Goal: Task Accomplishment & Management: Manage account settings

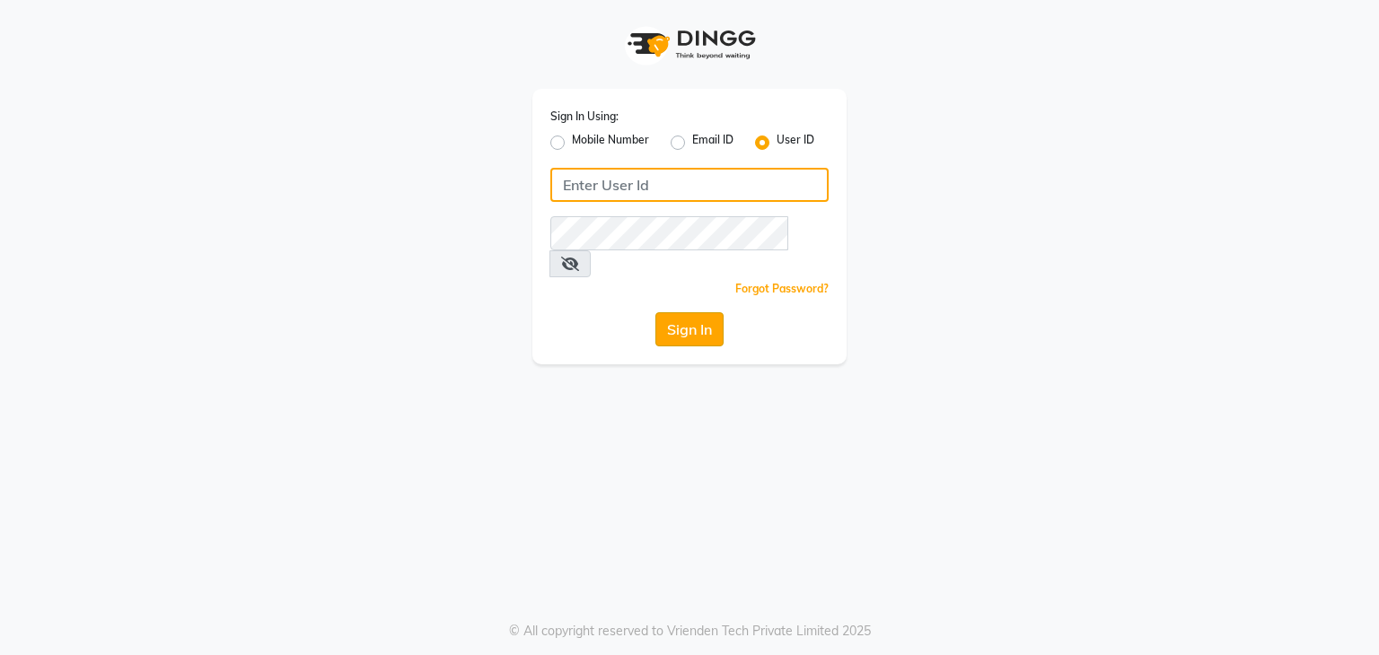
type input "rua"
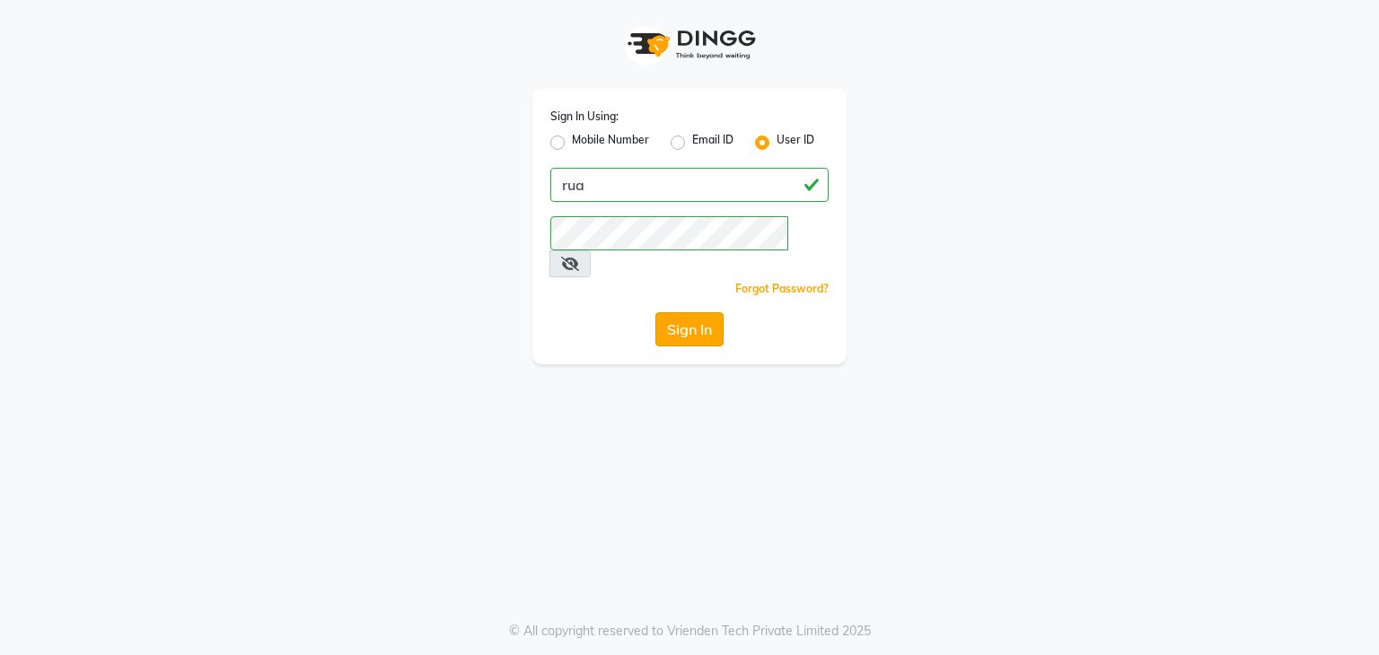
click at [675, 314] on button "Sign In" at bounding box center [689, 329] width 68 height 34
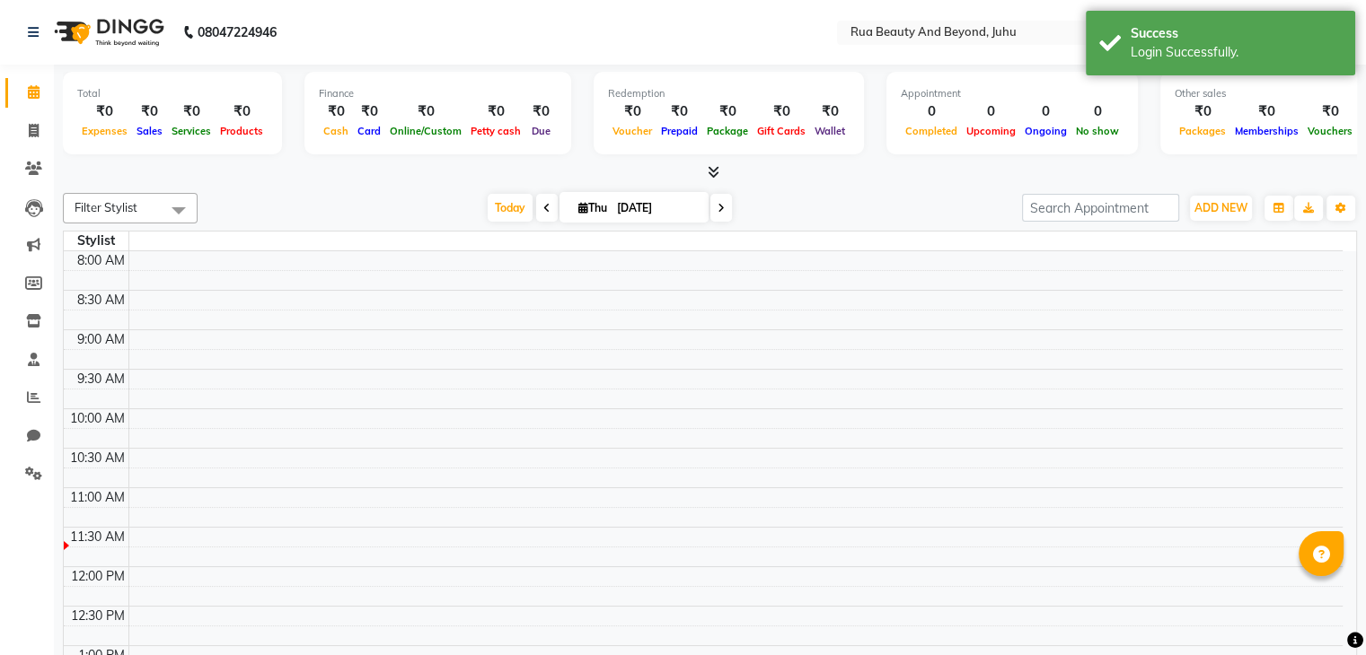
click at [711, 170] on icon at bounding box center [713, 171] width 12 height 13
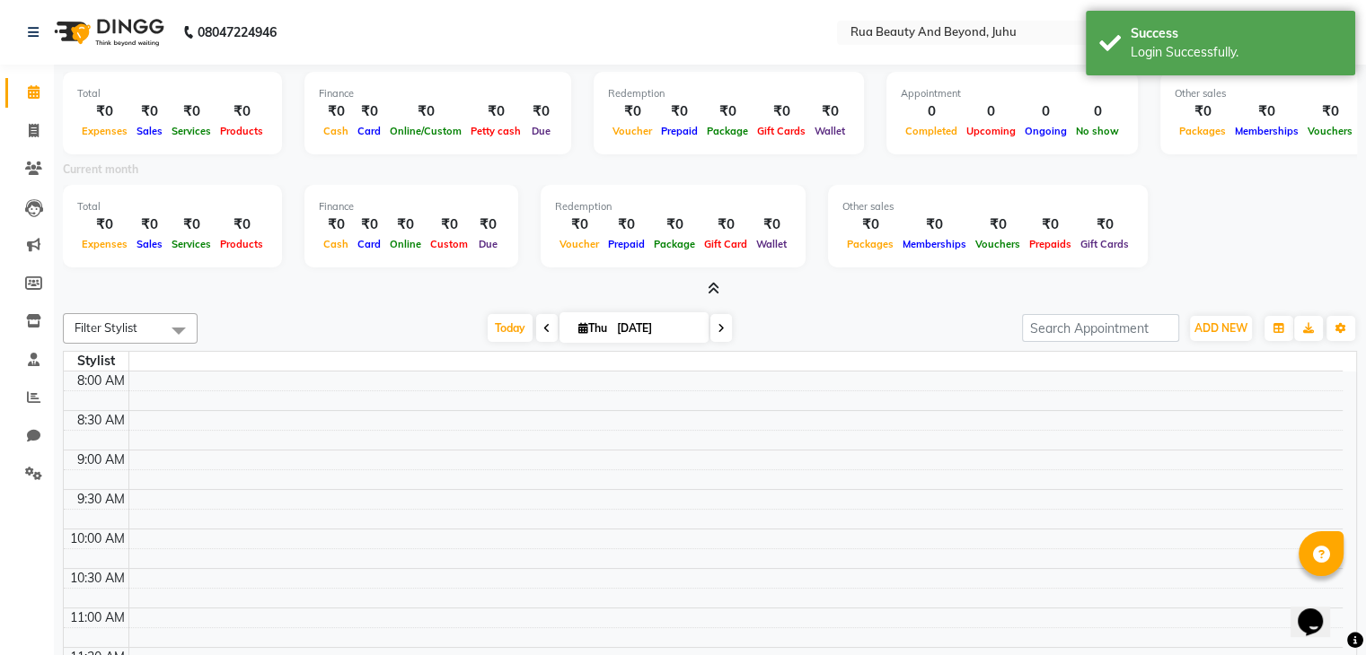
click at [711, 287] on icon at bounding box center [713, 288] width 12 height 13
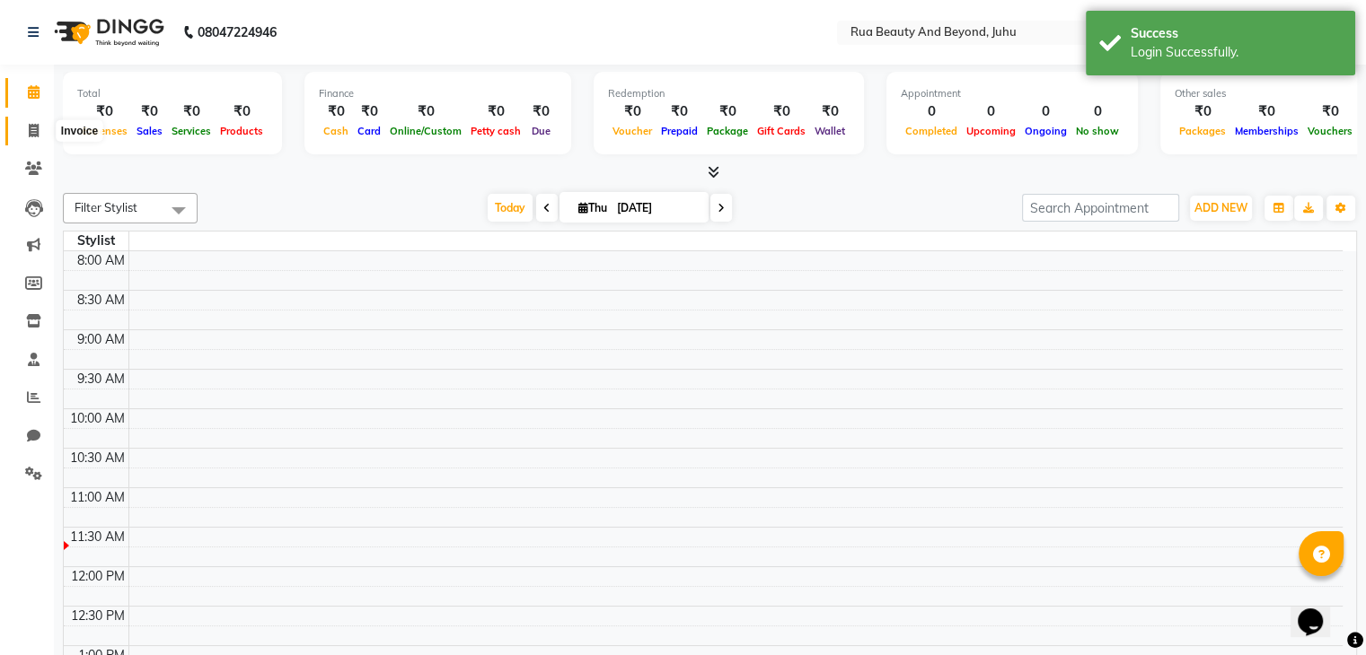
click at [43, 127] on span at bounding box center [33, 131] width 31 height 21
select select "service"
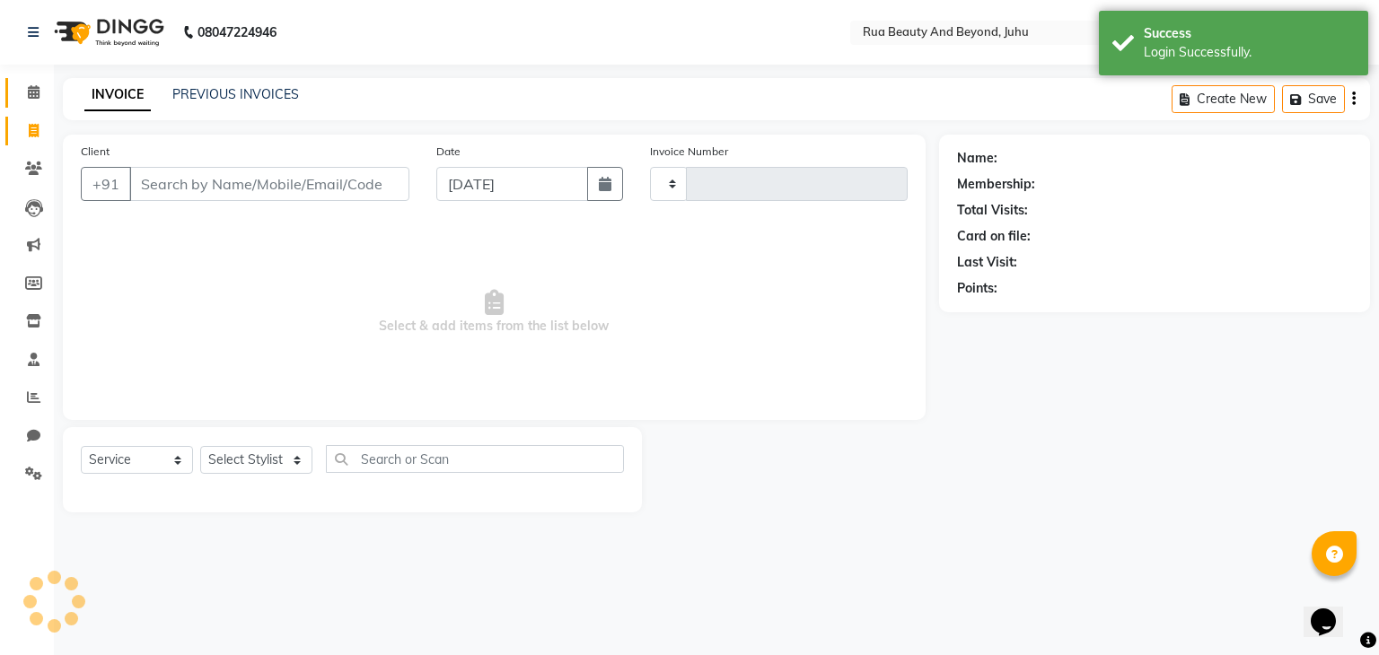
type input "0001"
select select "8774"
click at [40, 91] on span at bounding box center [33, 93] width 31 height 21
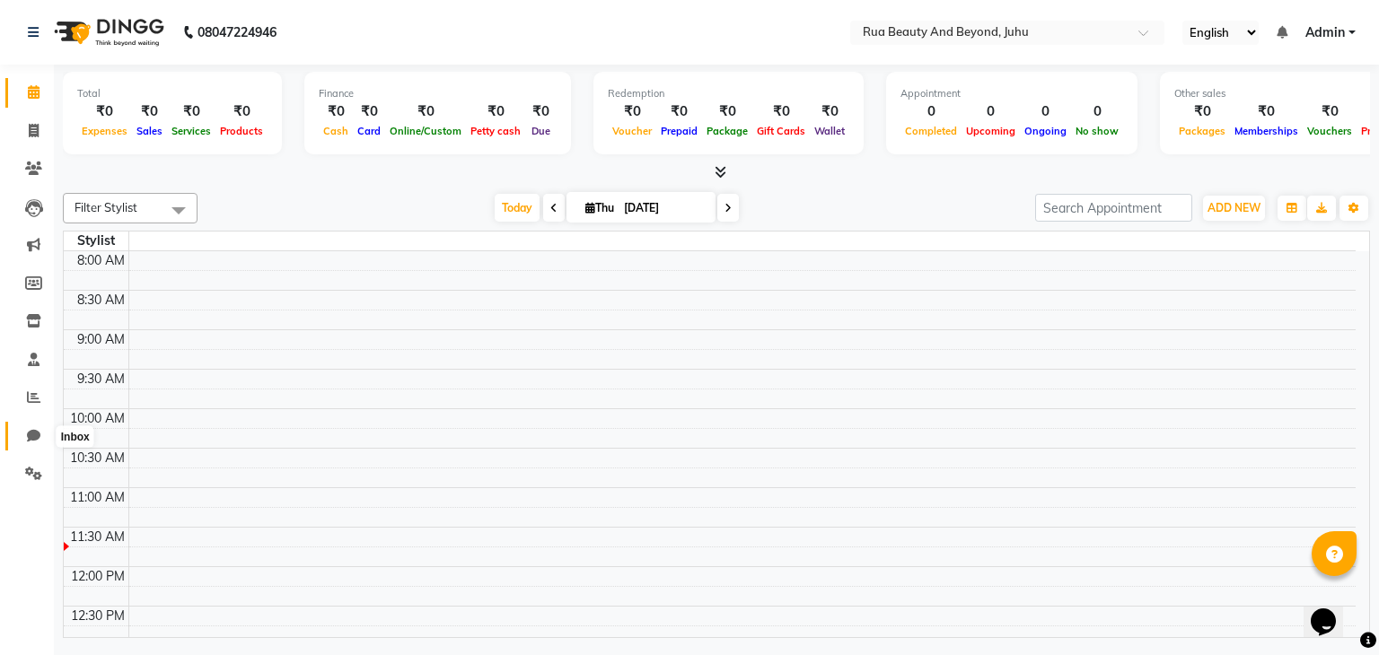
click at [38, 435] on icon at bounding box center [33, 435] width 13 height 13
select select "100"
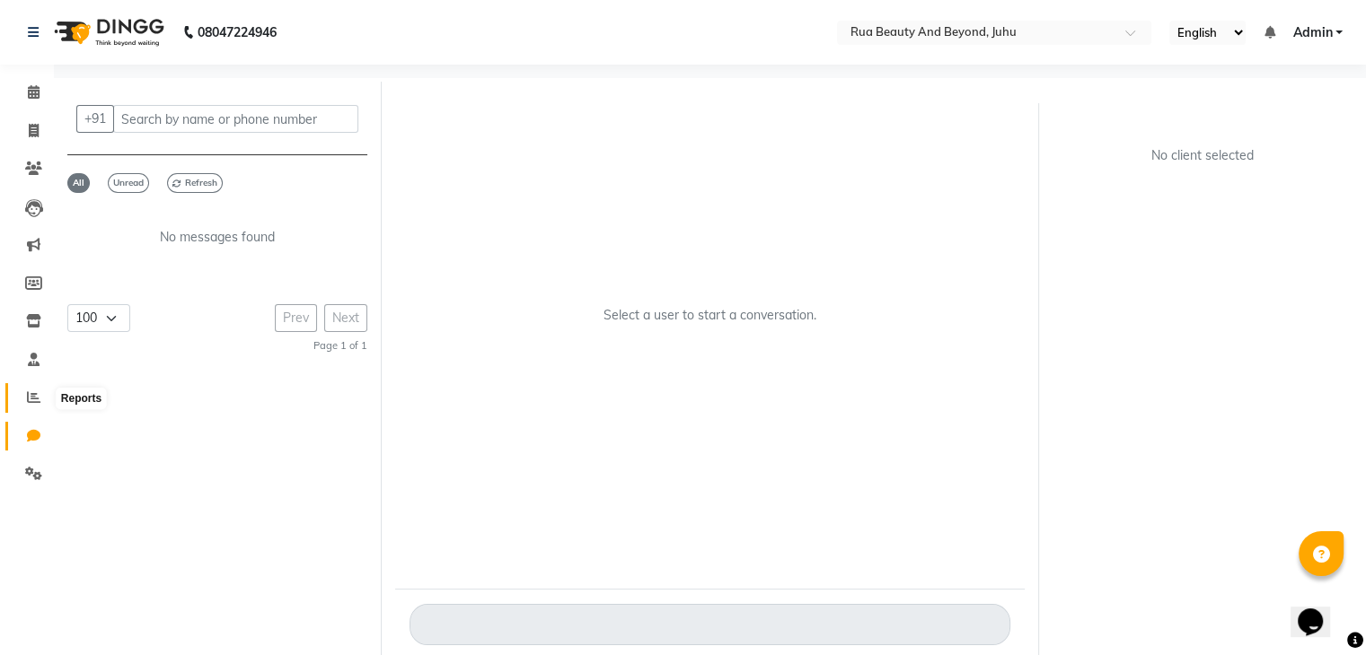
click at [37, 402] on icon at bounding box center [33, 397] width 13 height 13
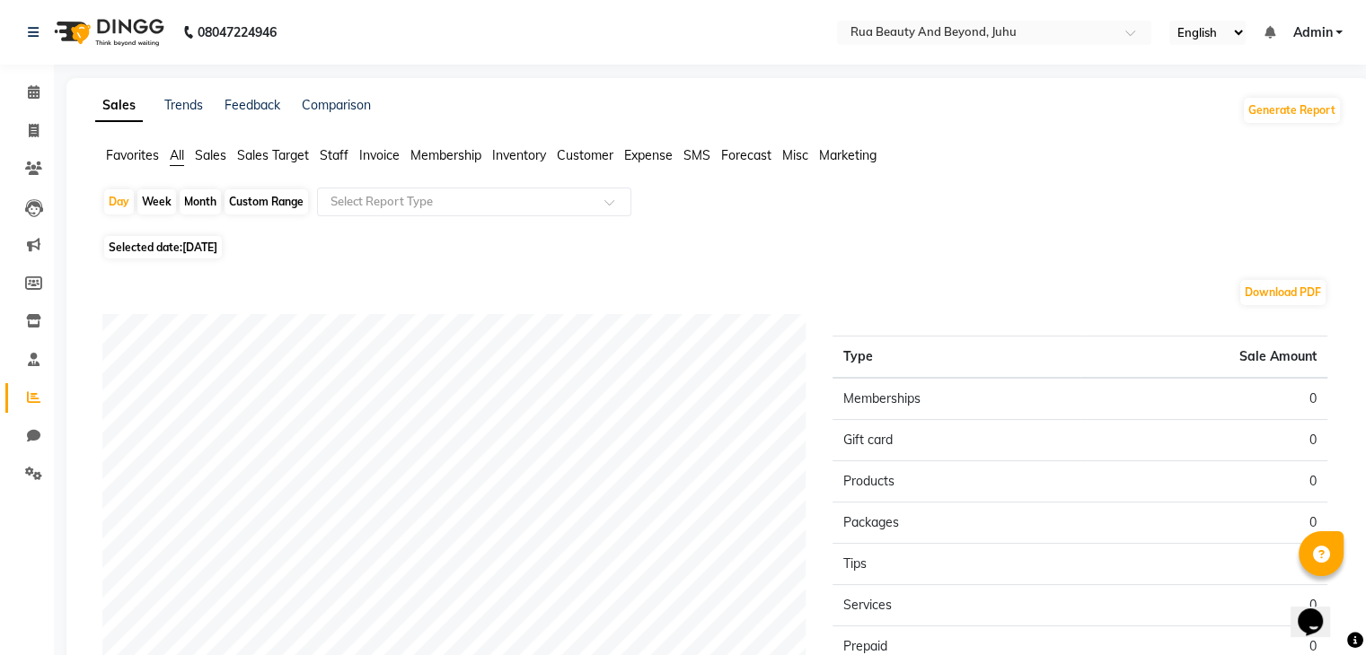
click at [59, 107] on main "Sales Trends Feedback Comparison Generate Report Favorites All Sales Sales Targ…" at bounding box center [710, 486] width 1312 height 817
click at [40, 127] on span at bounding box center [33, 131] width 31 height 21
select select "8774"
select select "service"
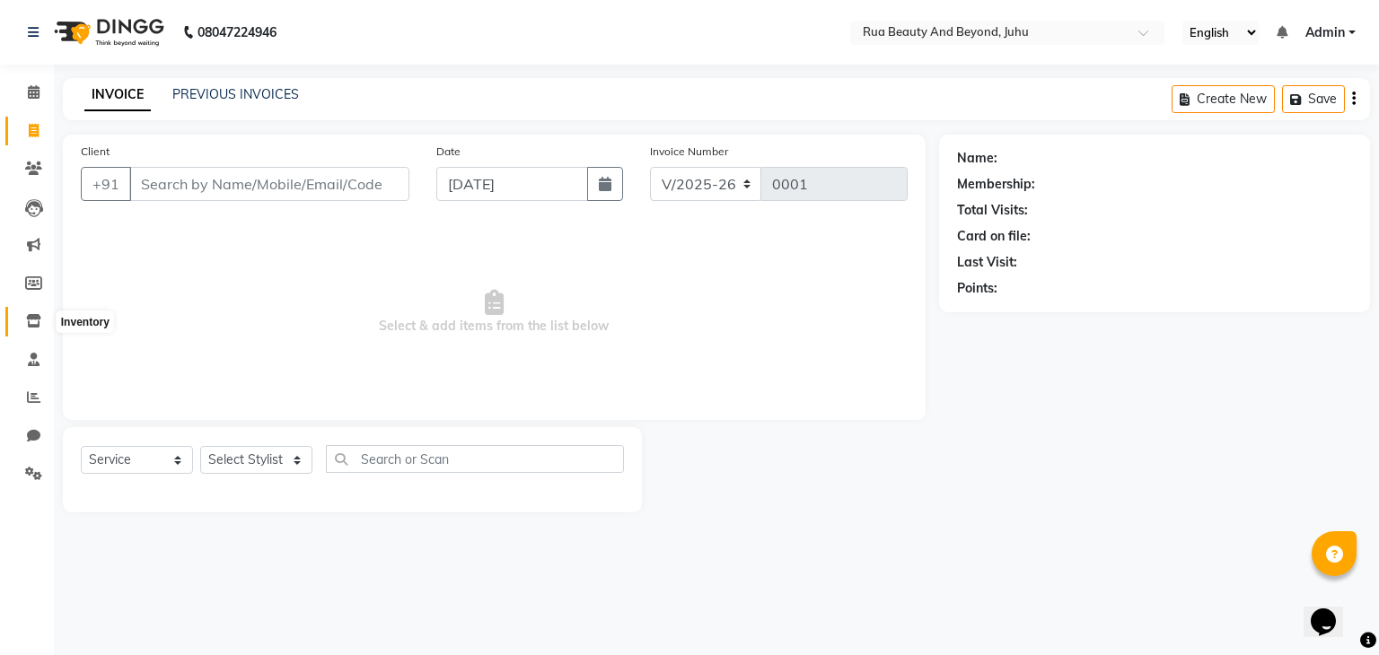
click at [36, 326] on icon at bounding box center [33, 320] width 15 height 13
select select
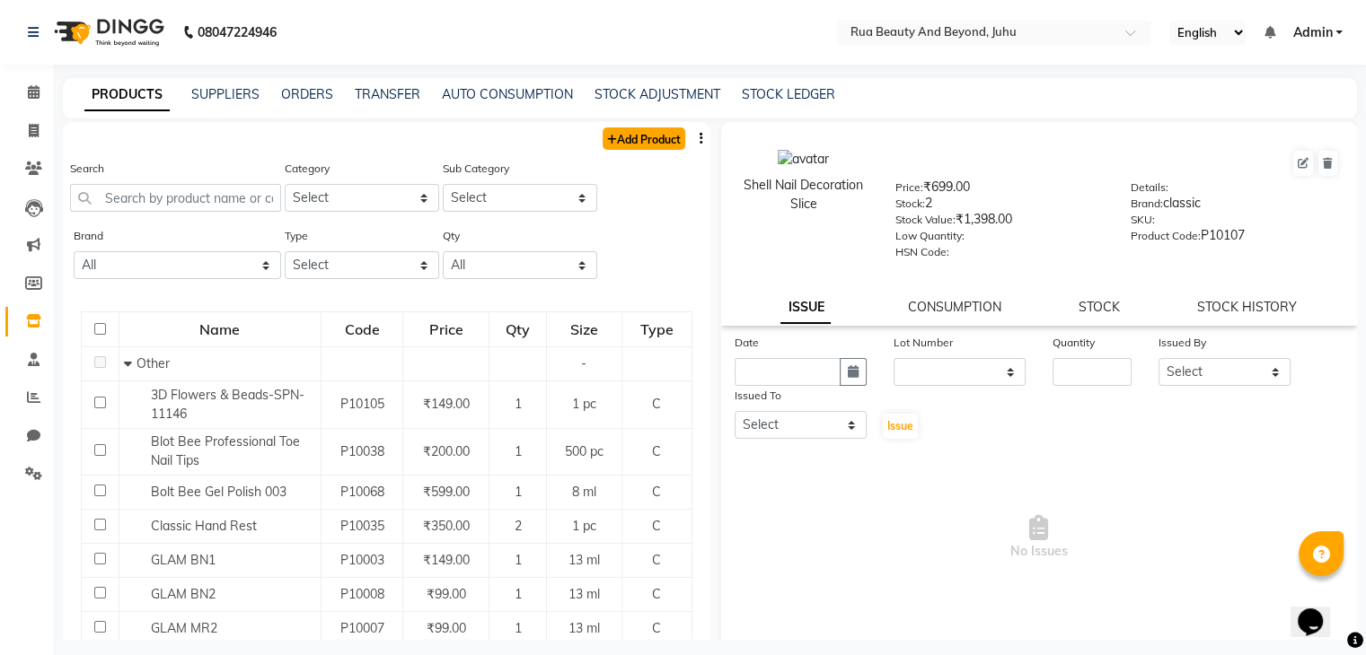
click at [650, 144] on link "Add Product" at bounding box center [643, 138] width 83 height 22
select select "true"
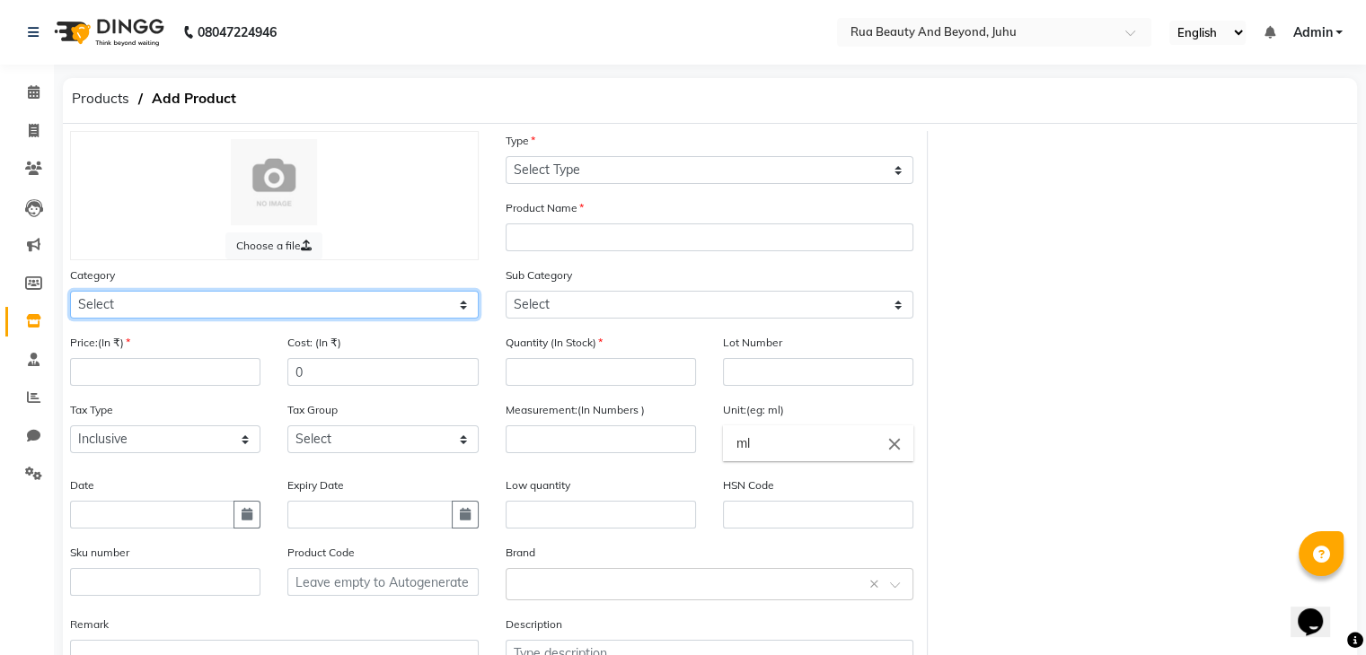
click at [82, 314] on select "Select Hair Skin Makeup Personal Care Appliances Beard Waxing Disposable Thread…" at bounding box center [274, 305] width 409 height 28
select select "1150"
click at [70, 294] on select "Select Hair Skin Makeup Personal Care Appliances Beard Waxing Disposable Thread…" at bounding box center [274, 305] width 409 height 28
click at [122, 312] on select "Select Hair Skin Makeup Personal Care Appliances Beard Waxing Disposable Thread…" at bounding box center [274, 305] width 409 height 28
click at [70, 294] on select "Select Hair Skin Makeup Personal Care Appliances Beard Waxing Disposable Thread…" at bounding box center [274, 305] width 409 height 28
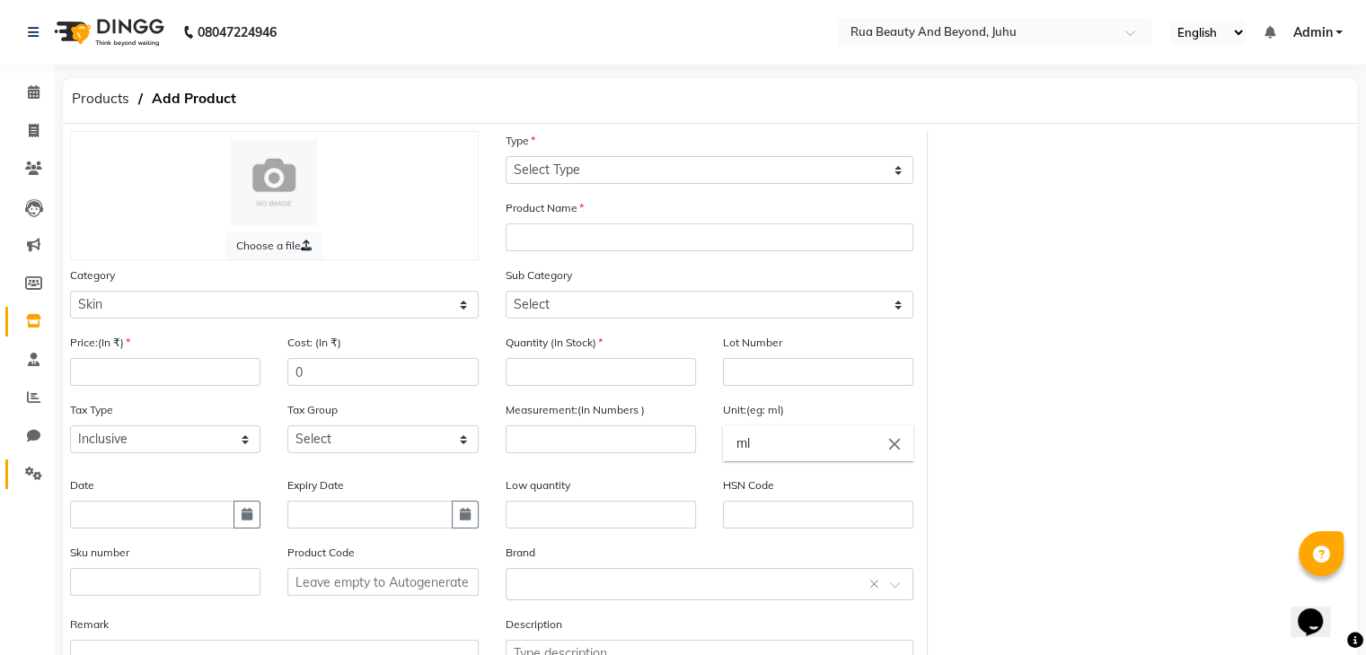
click at [36, 486] on link "Settings" at bounding box center [26, 475] width 43 height 30
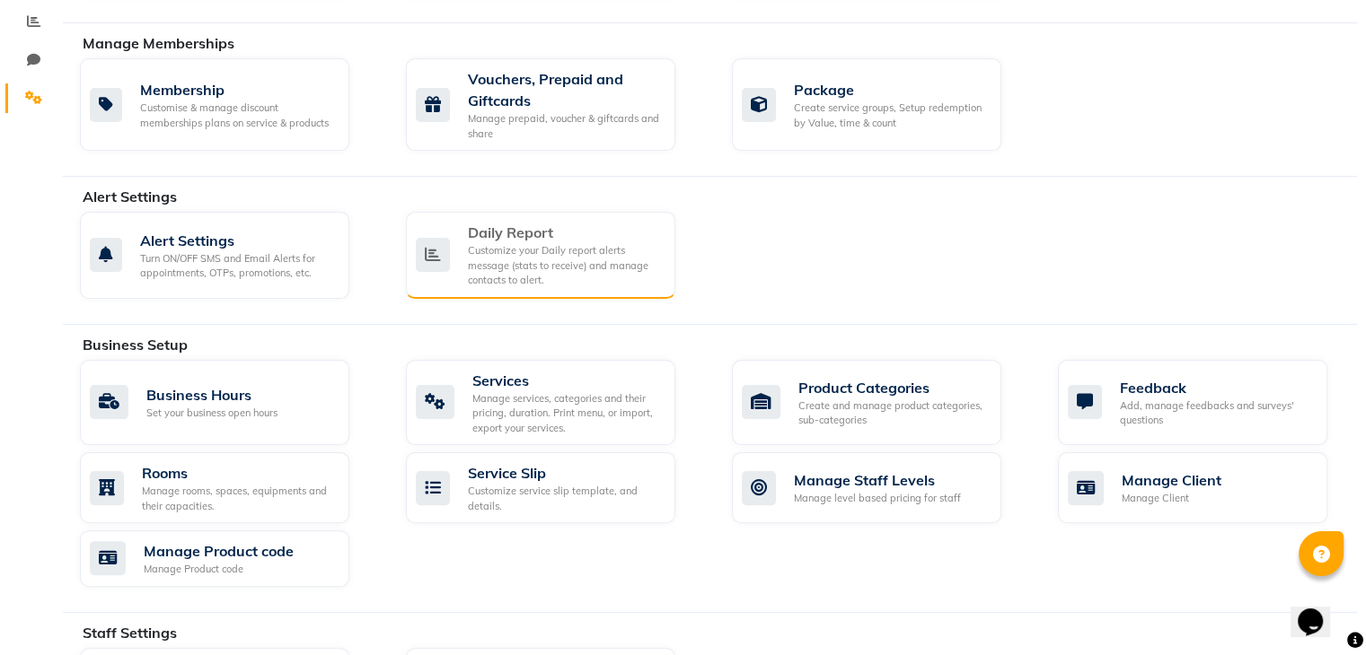
scroll to position [449, 0]
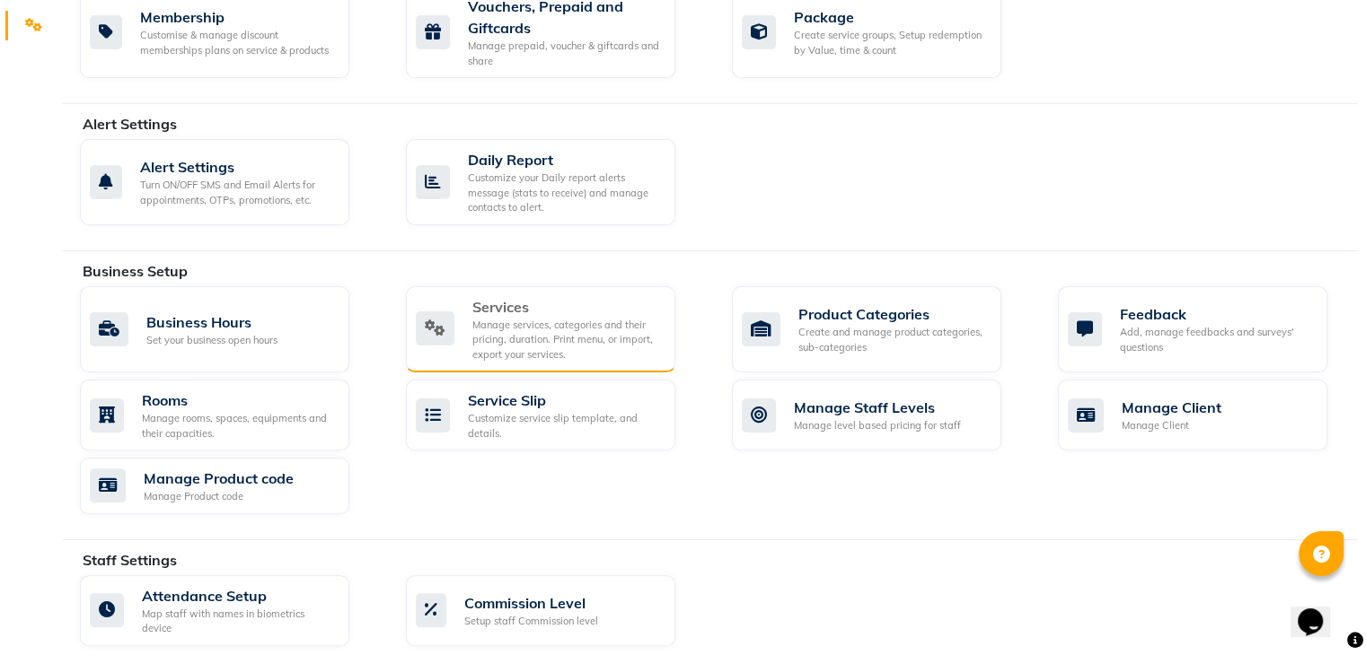
click at [566, 338] on div "Manage services, categories and their pricing, duration. Print menu, or import,…" at bounding box center [566, 340] width 189 height 45
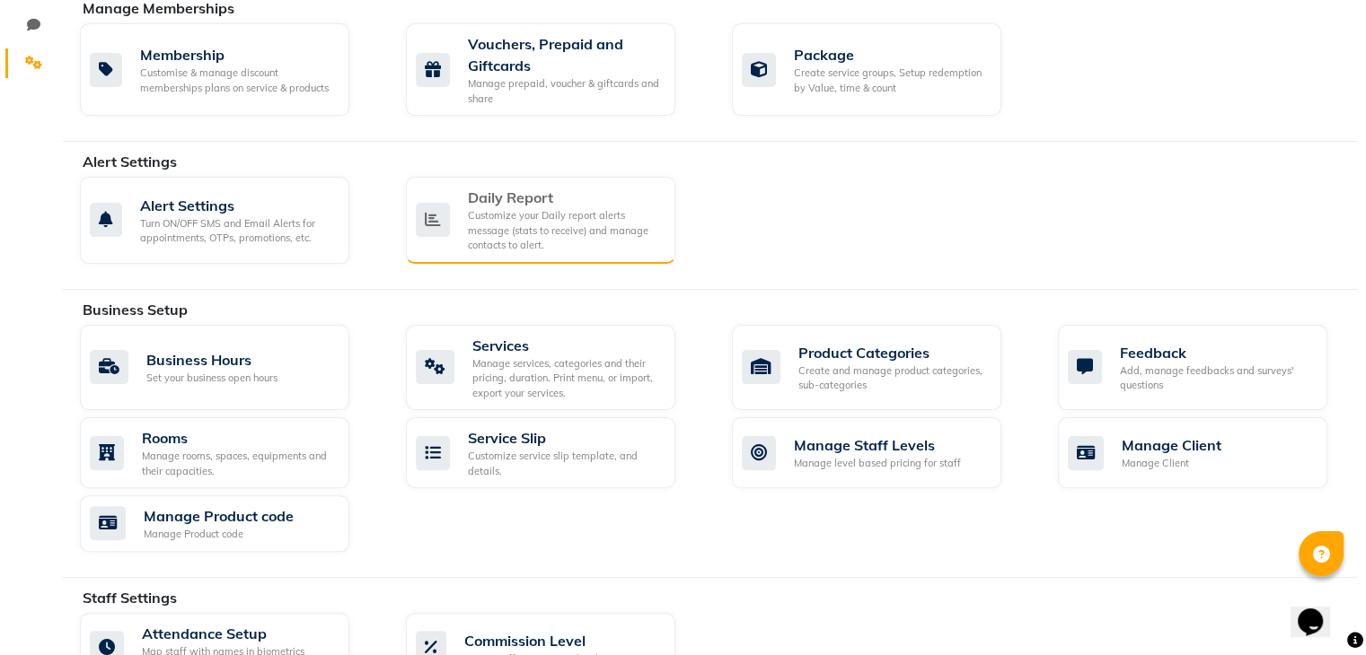
scroll to position [539, 0]
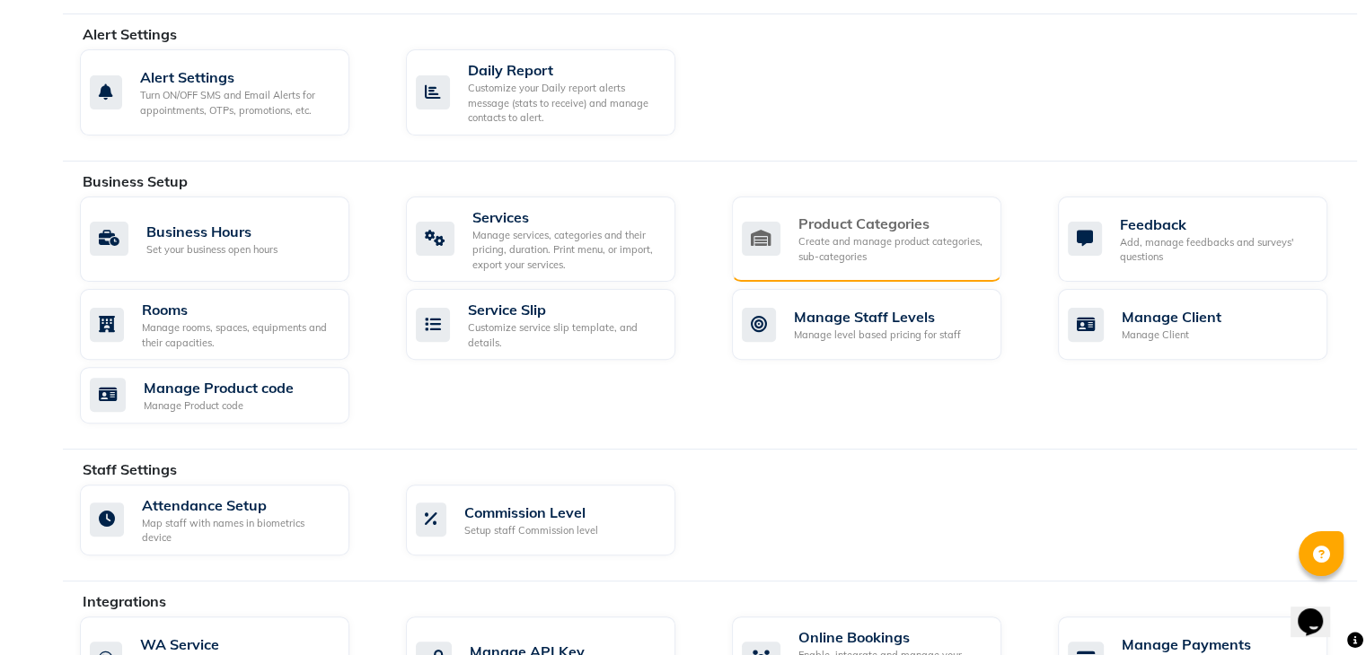
click at [876, 248] on div "Create and manage product categories, sub-categories" at bounding box center [892, 249] width 189 height 30
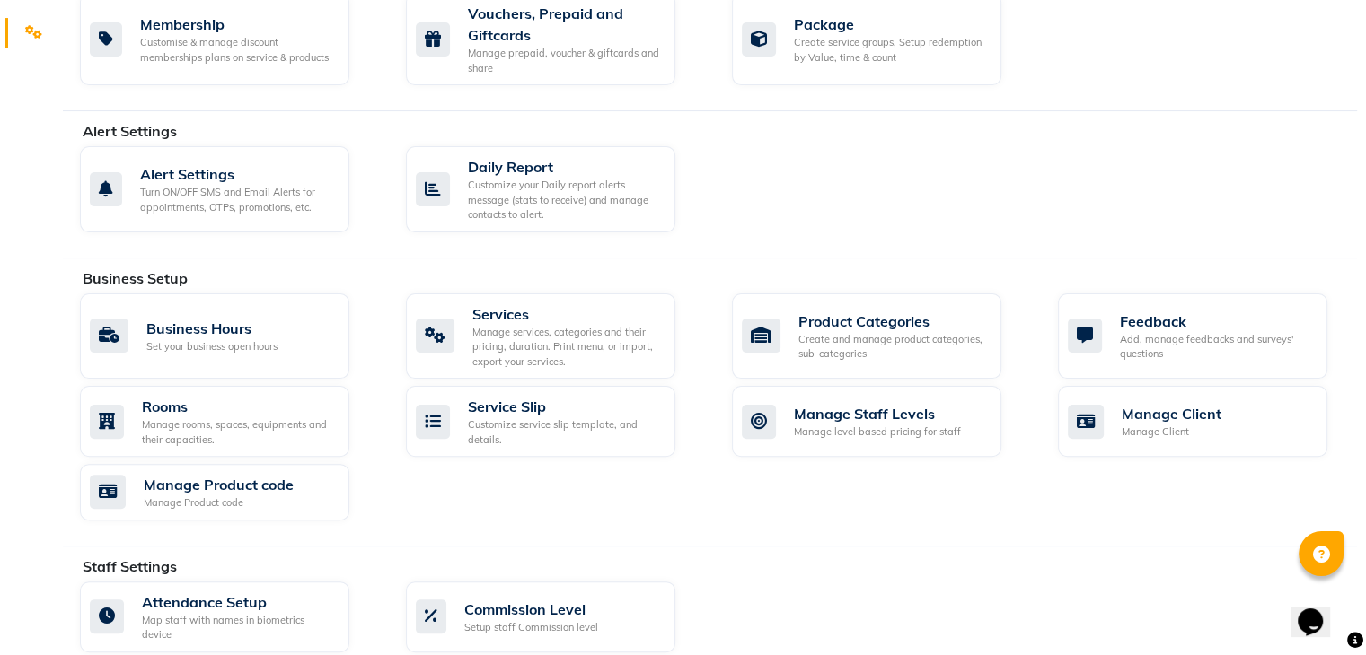
scroll to position [539, 0]
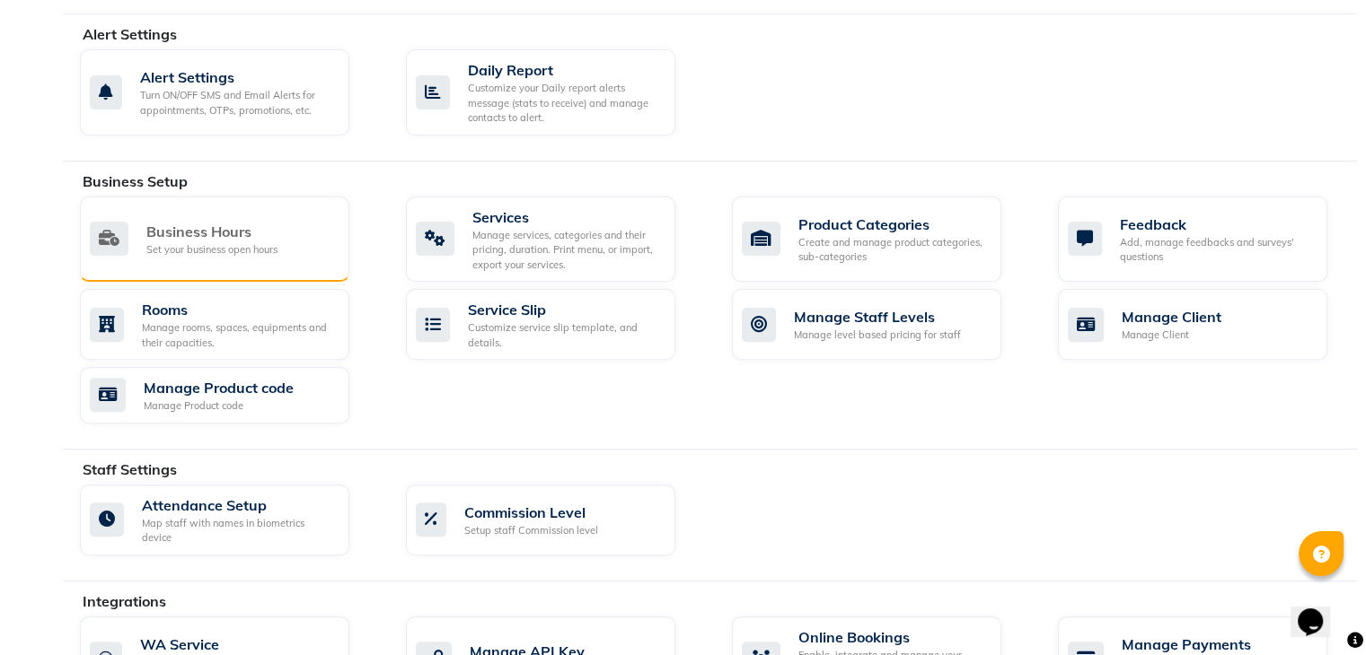
click at [252, 209] on div "Business Hours Set your business open hours" at bounding box center [214, 240] width 269 height 86
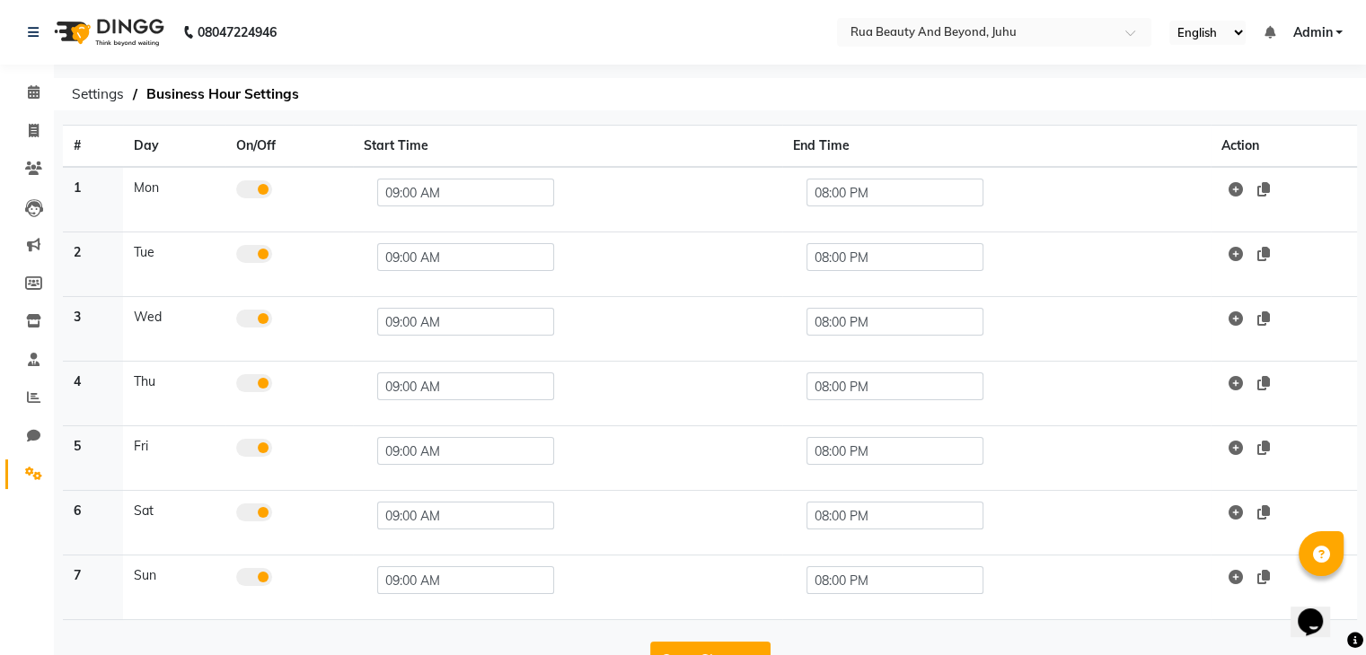
click at [242, 191] on span at bounding box center [254, 189] width 36 height 18
click at [236, 192] on input "checkbox" at bounding box center [236, 192] width 0 height 0
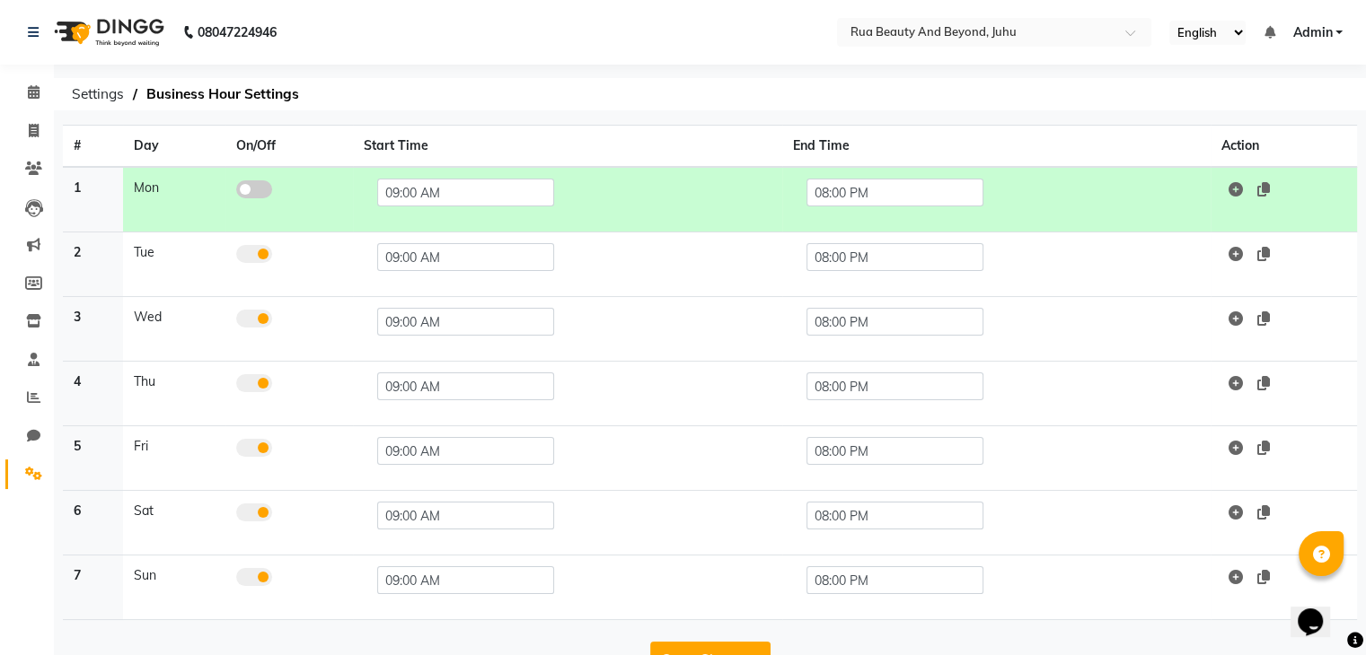
click at [255, 189] on span at bounding box center [254, 189] width 36 height 18
click at [236, 192] on input "checkbox" at bounding box center [236, 192] width 0 height 0
click at [247, 189] on span at bounding box center [254, 189] width 36 height 18
click at [236, 192] on input "checkbox" at bounding box center [236, 192] width 0 height 0
click at [465, 181] on input "09:00 AM" at bounding box center [465, 193] width 177 height 28
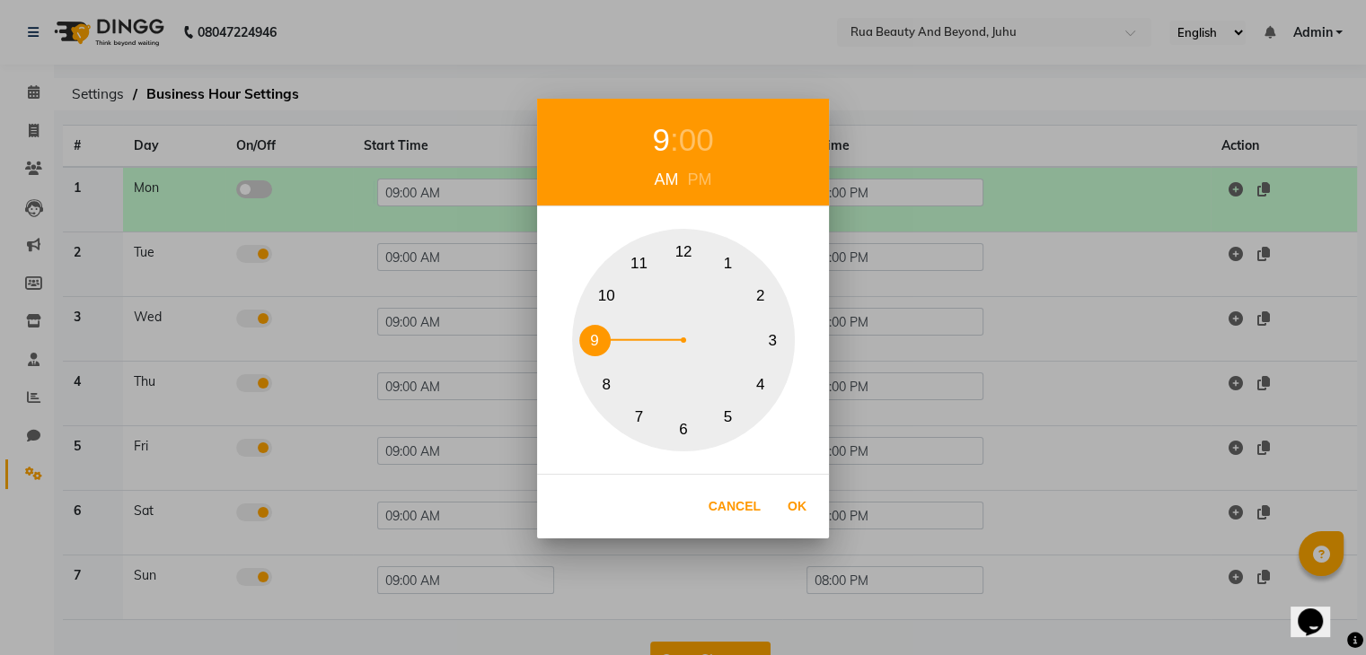
click at [606, 295] on button "10" at bounding box center [606, 296] width 31 height 31
click at [801, 503] on button "Ok" at bounding box center [796, 506] width 37 height 37
type input "10:00 AM"
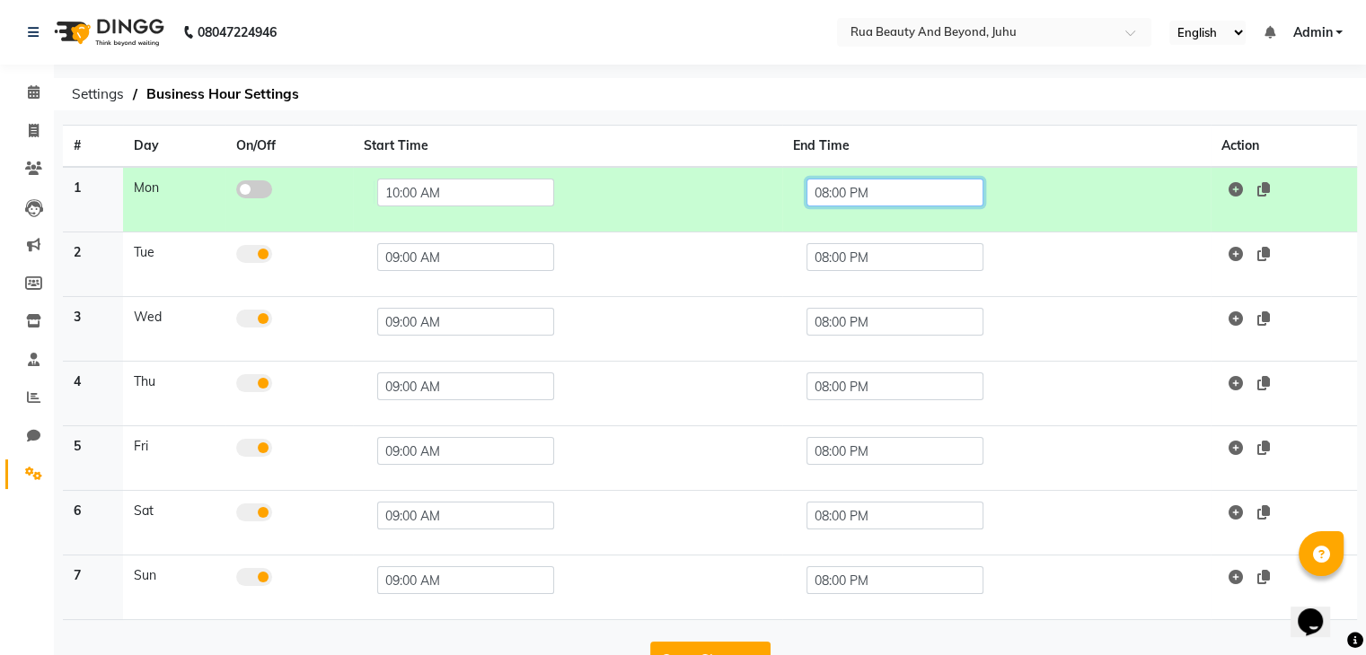
click at [865, 196] on input "08:00 PM" at bounding box center [894, 193] width 177 height 28
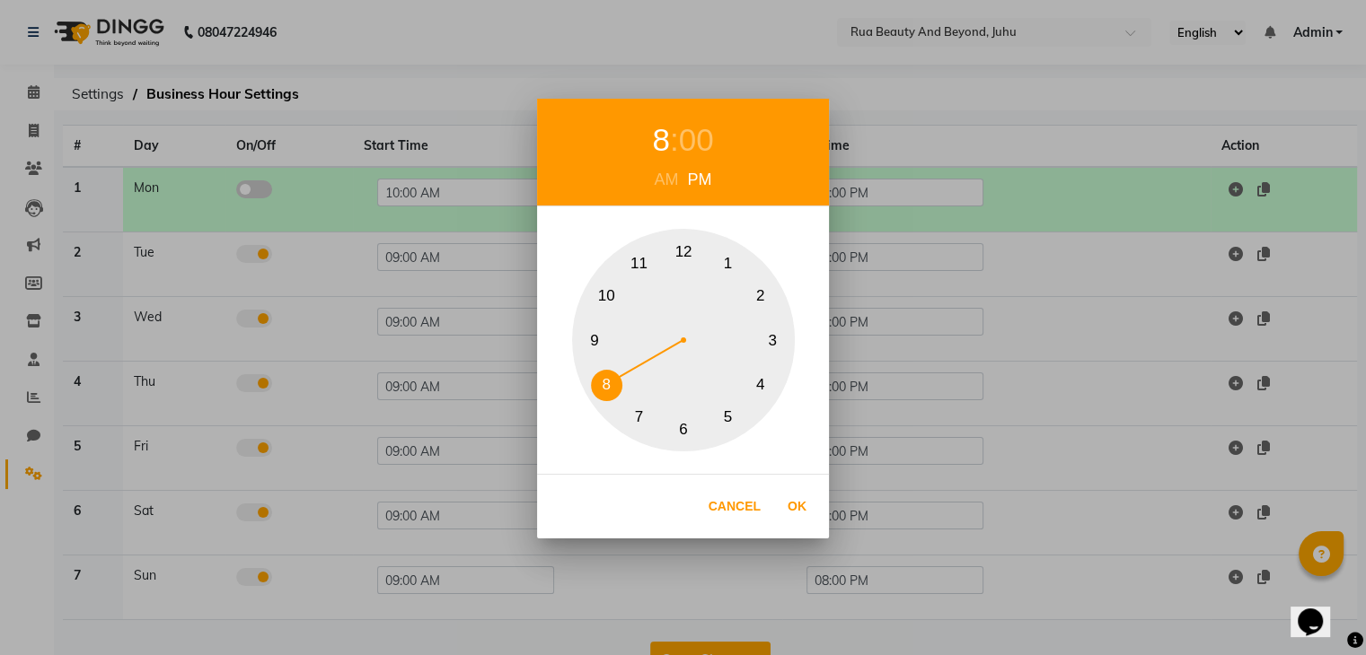
click at [585, 345] on button "9" at bounding box center [594, 340] width 31 height 31
click at [793, 505] on button "Ok" at bounding box center [796, 506] width 37 height 37
type input "09:00 PM"
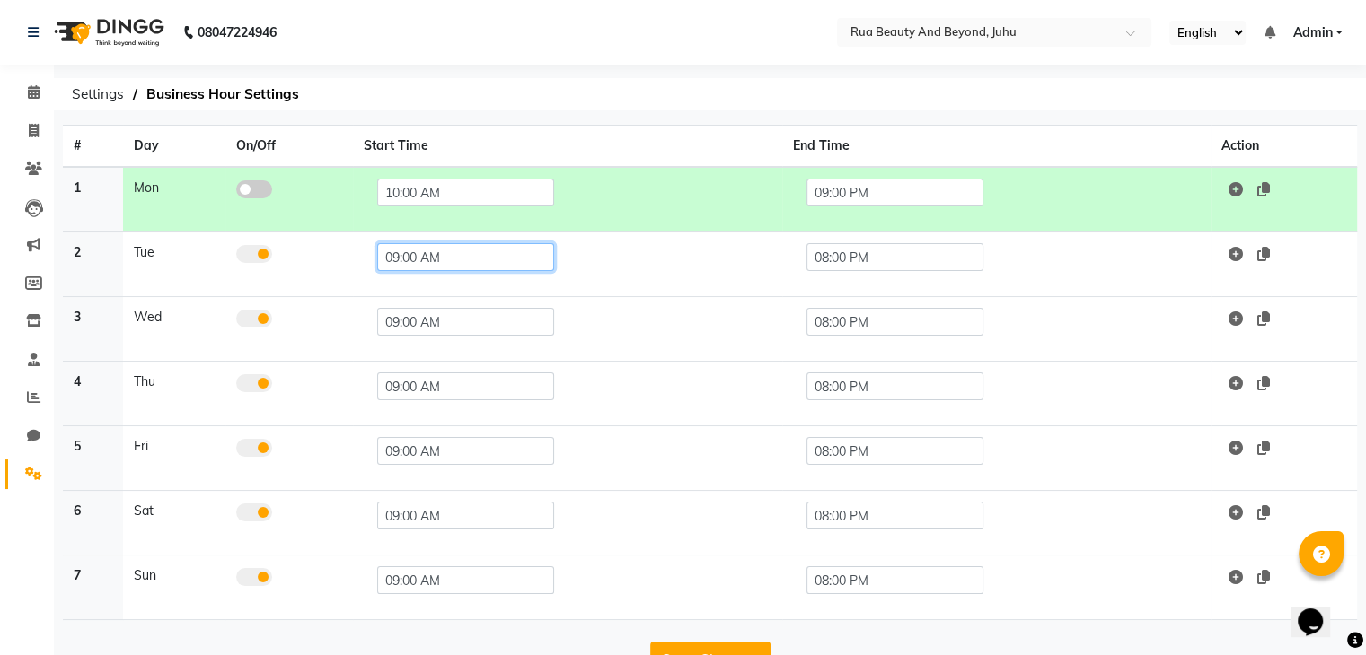
click at [426, 256] on input "09:00 AM" at bounding box center [465, 257] width 177 height 28
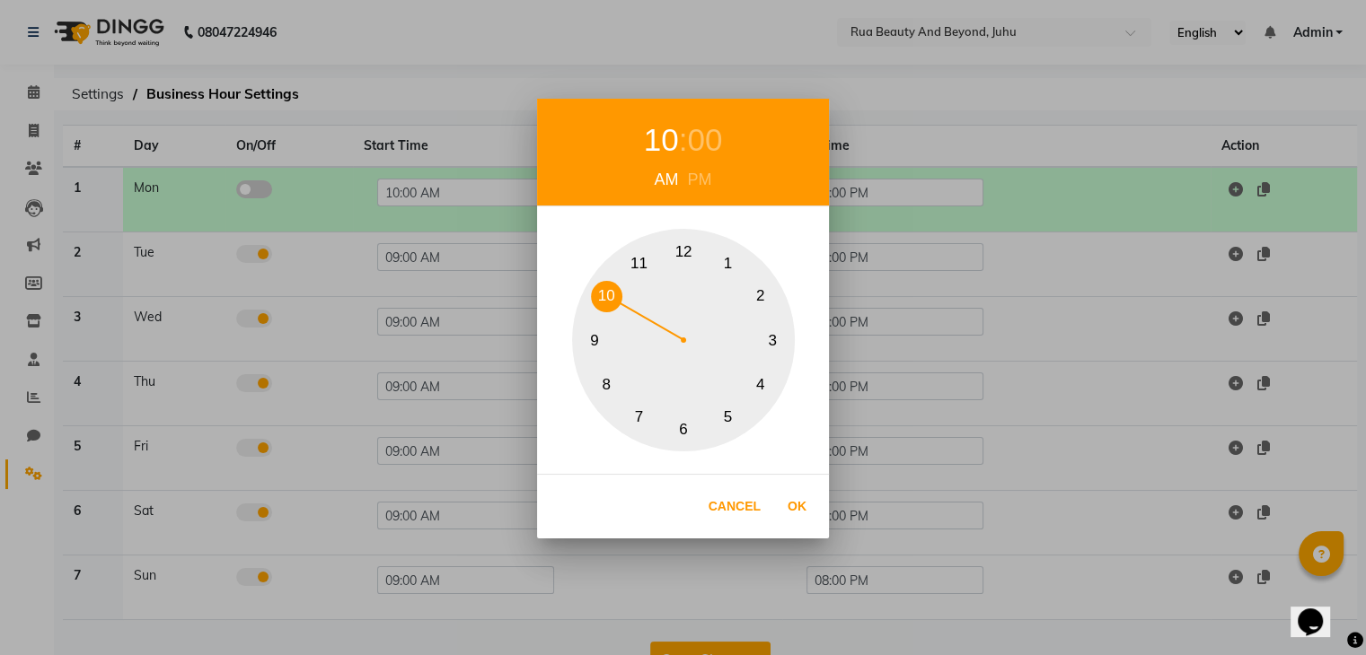
click at [603, 300] on button "10" at bounding box center [606, 296] width 31 height 31
click at [808, 511] on button "Ok" at bounding box center [796, 506] width 37 height 37
type input "10:00 AM"
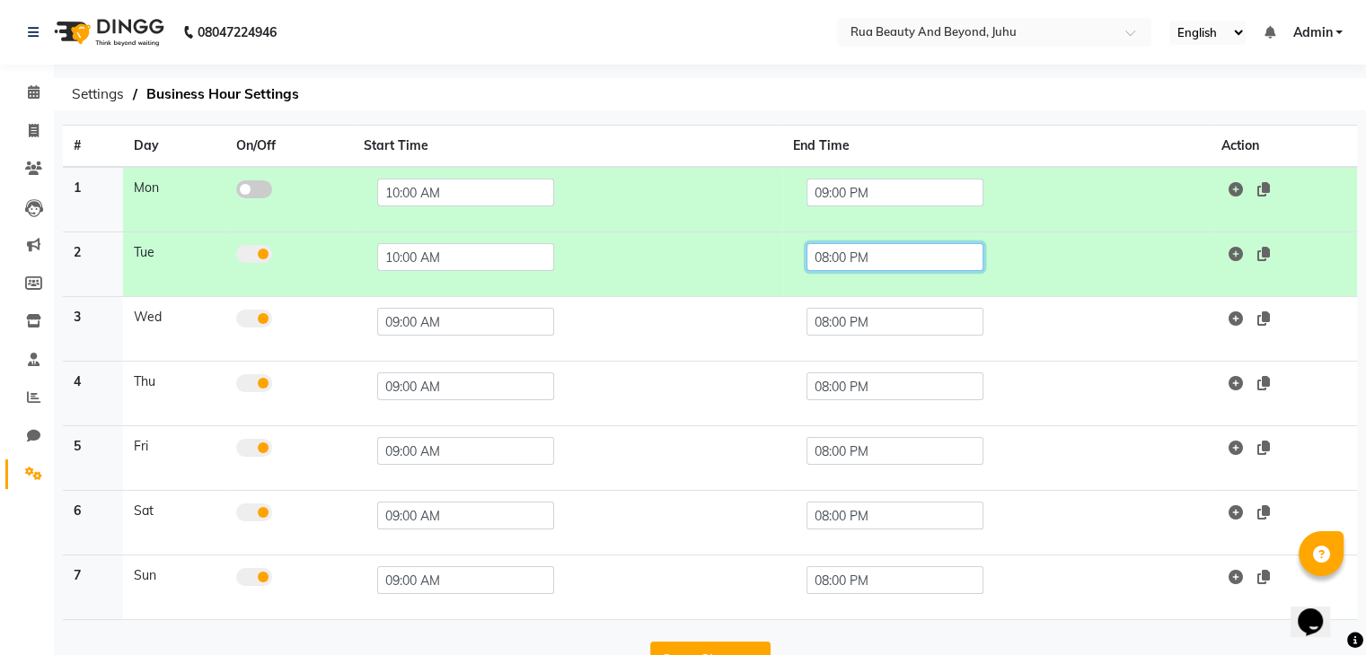
click at [873, 260] on input "08:00 PM" at bounding box center [894, 257] width 177 height 28
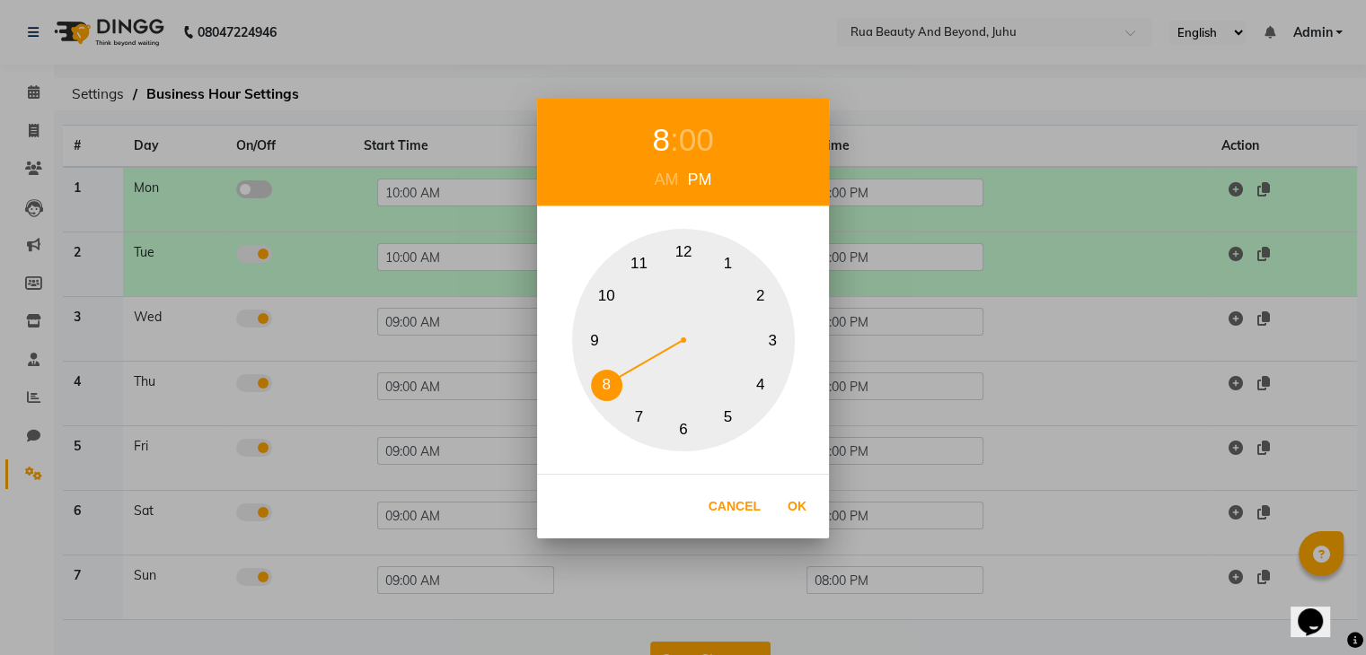
click at [593, 338] on button "9" at bounding box center [594, 340] width 31 height 31
click at [793, 510] on button "Ok" at bounding box center [796, 506] width 37 height 37
type input "09:00 PM"
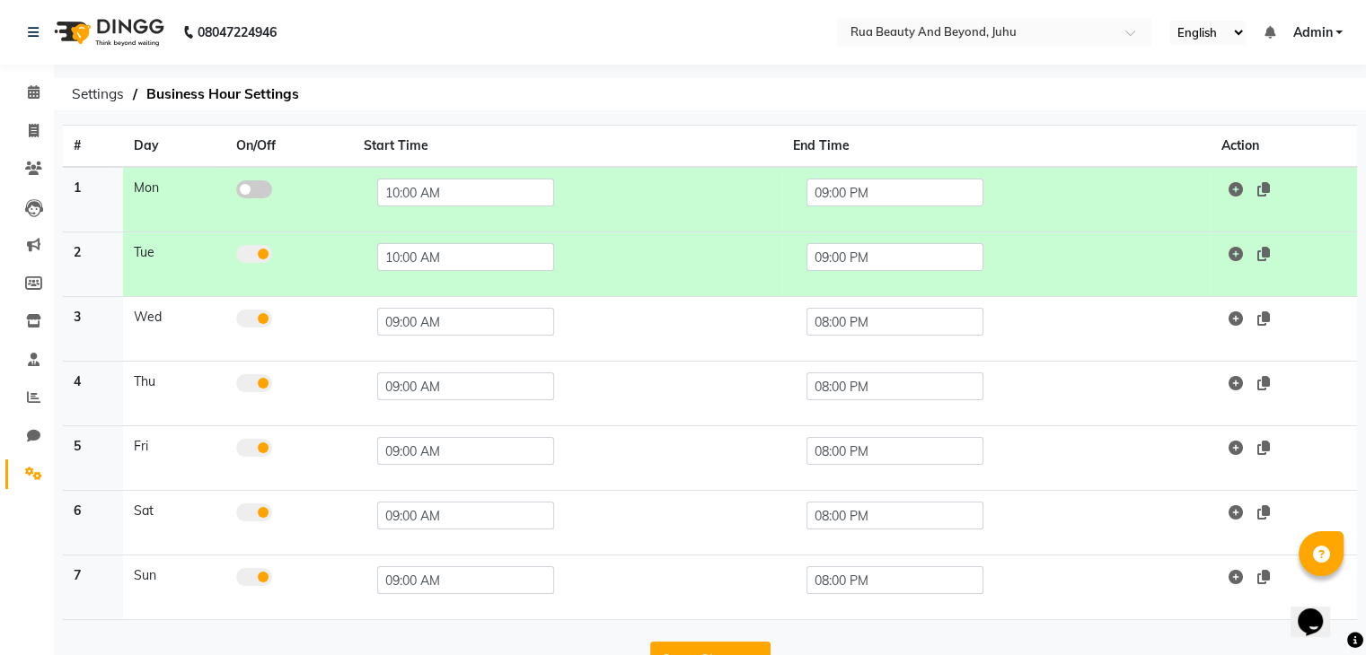
drag, startPoint x: 434, startPoint y: 301, endPoint x: 433, endPoint y: 312, distance: 10.8
click at [434, 301] on td "09:00 AM" at bounding box center [567, 329] width 429 height 65
click at [431, 328] on input "09:00 AM" at bounding box center [465, 322] width 177 height 28
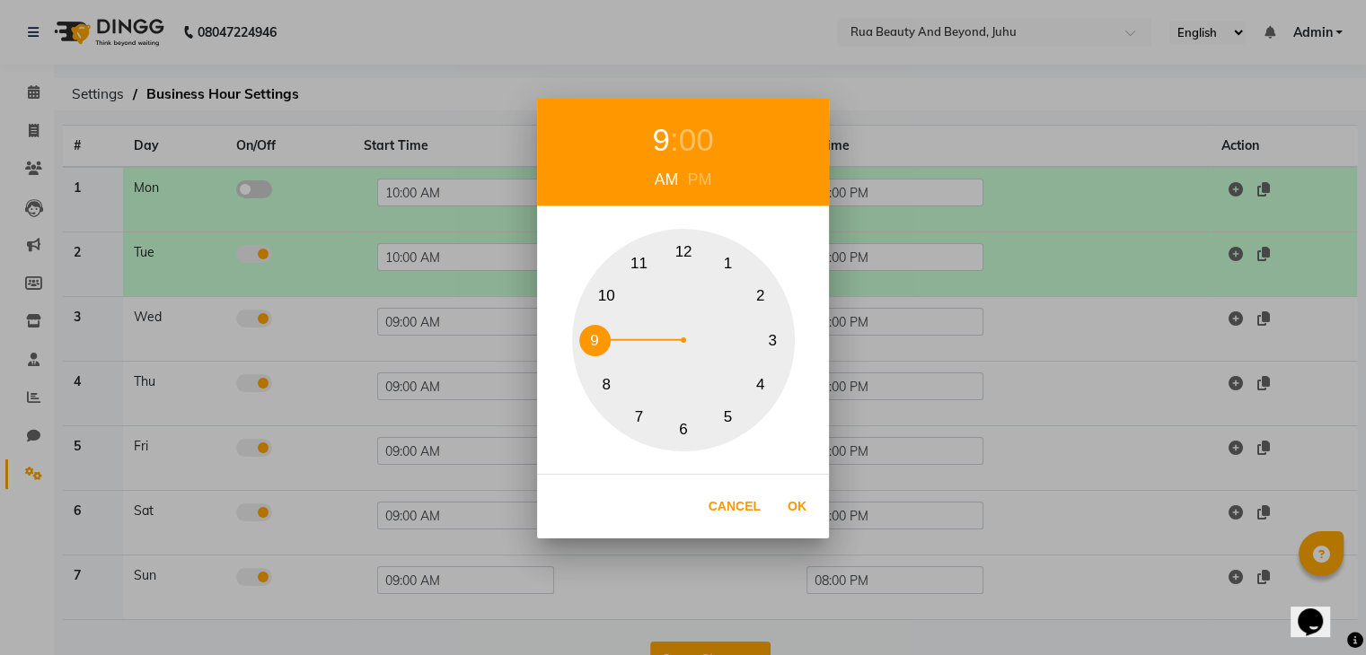
click at [595, 304] on button "10" at bounding box center [606, 296] width 31 height 31
click at [788, 509] on button "Ok" at bounding box center [796, 506] width 37 height 37
type input "10:00 AM"
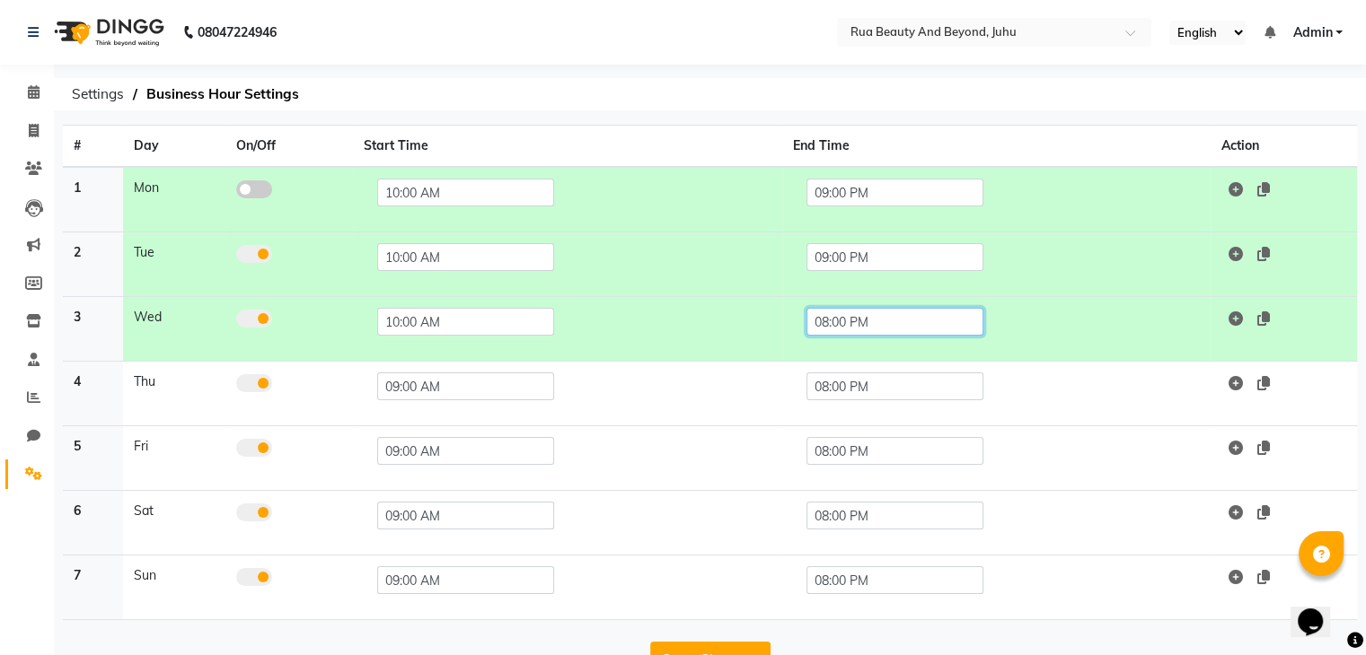
click at [833, 331] on input "08:00 PM" at bounding box center [894, 322] width 177 height 28
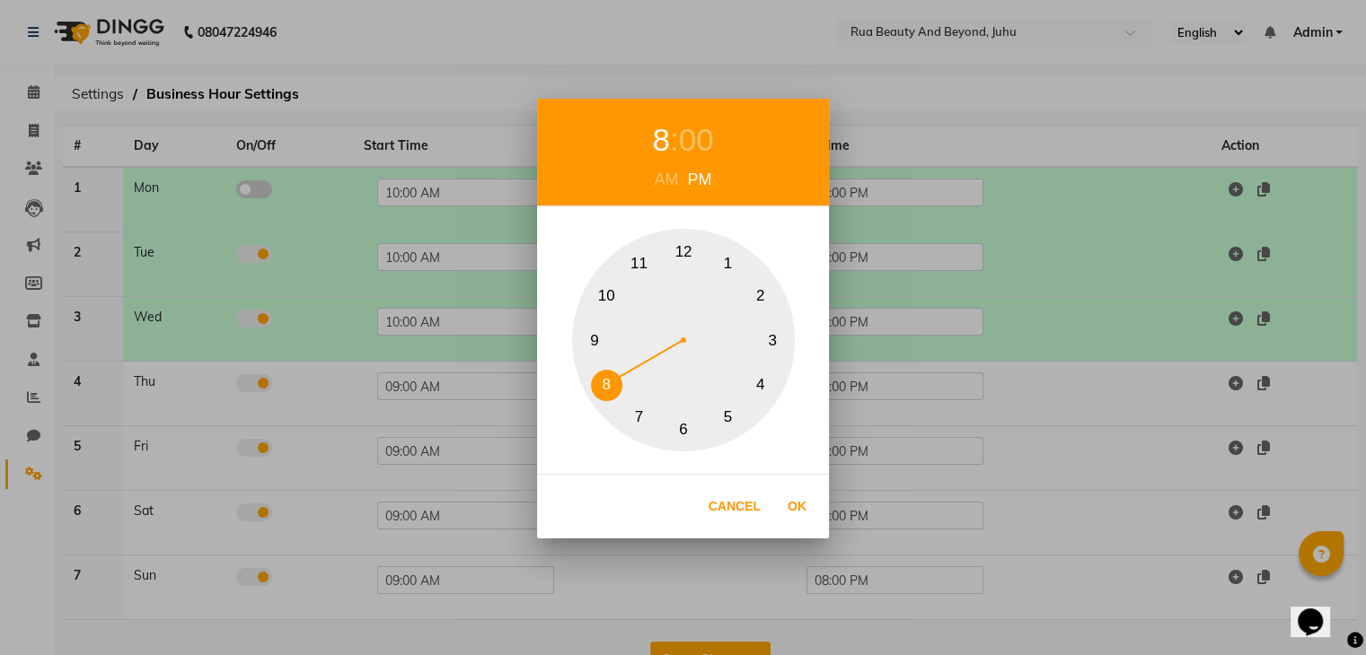
click at [594, 342] on button "9" at bounding box center [594, 340] width 31 height 31
click at [794, 500] on button "Ok" at bounding box center [796, 506] width 37 height 37
type input "09:00 PM"
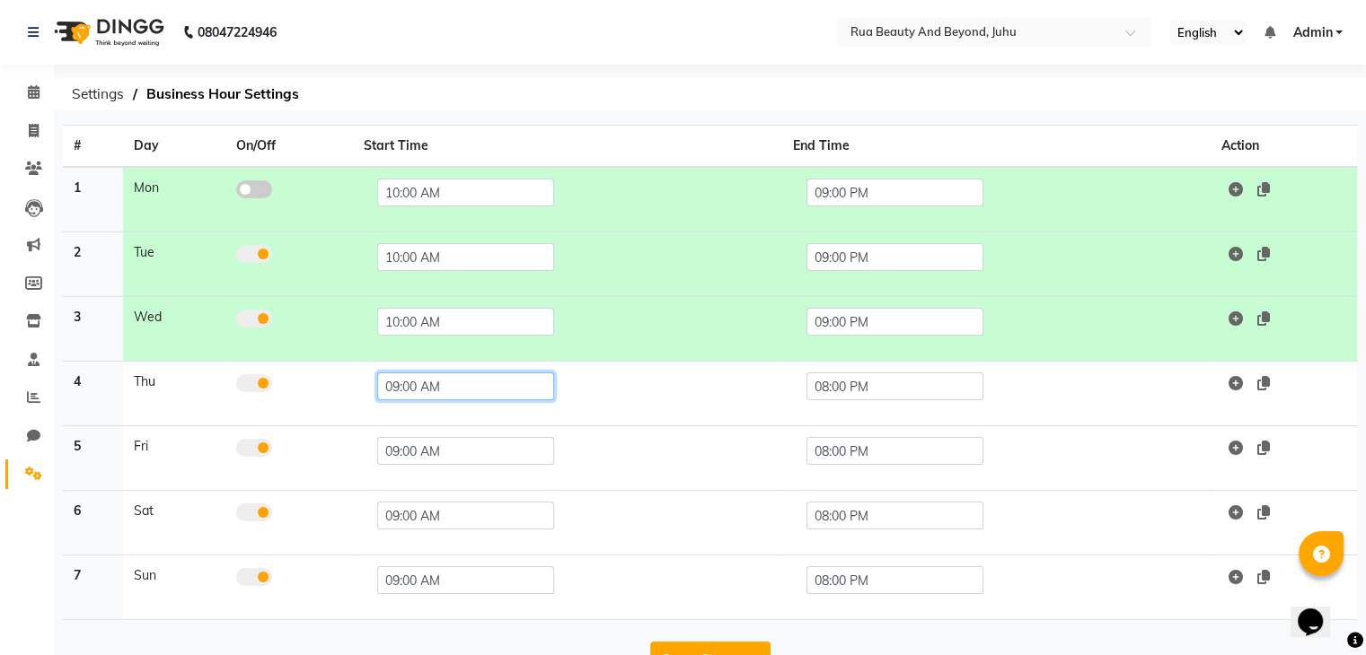
click at [475, 392] on input "09:00 AM" at bounding box center [465, 387] width 177 height 28
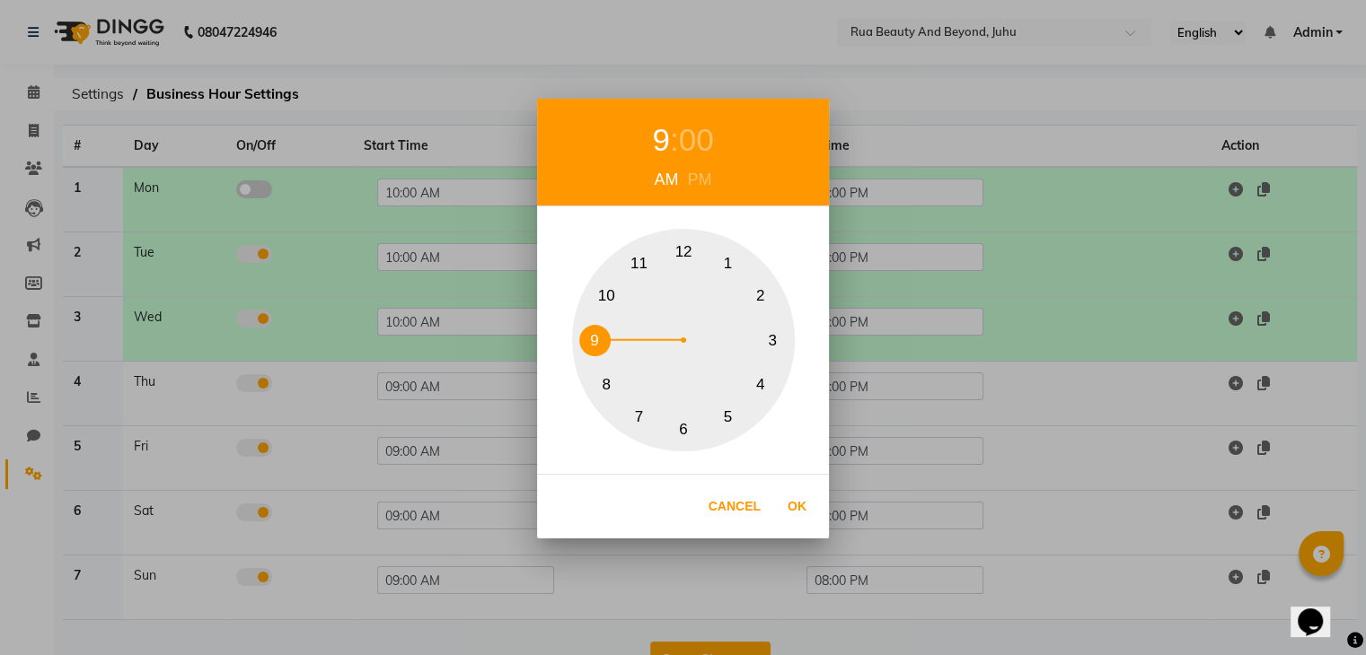
click at [603, 299] on button "10" at bounding box center [606, 296] width 31 height 31
click at [801, 515] on button "Ok" at bounding box center [796, 506] width 37 height 37
type input "10:00 AM"
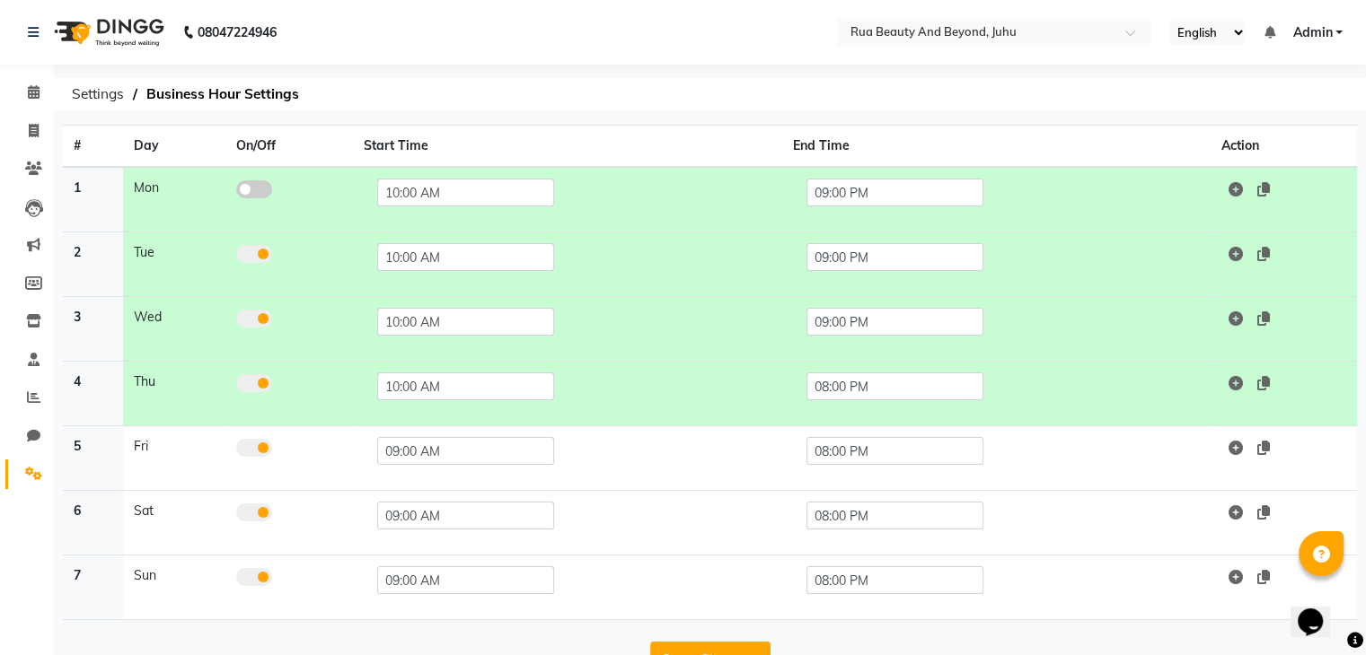
click at [854, 400] on td "08:00 PM" at bounding box center [996, 394] width 429 height 65
click at [866, 391] on input "08:00 PM" at bounding box center [894, 387] width 177 height 28
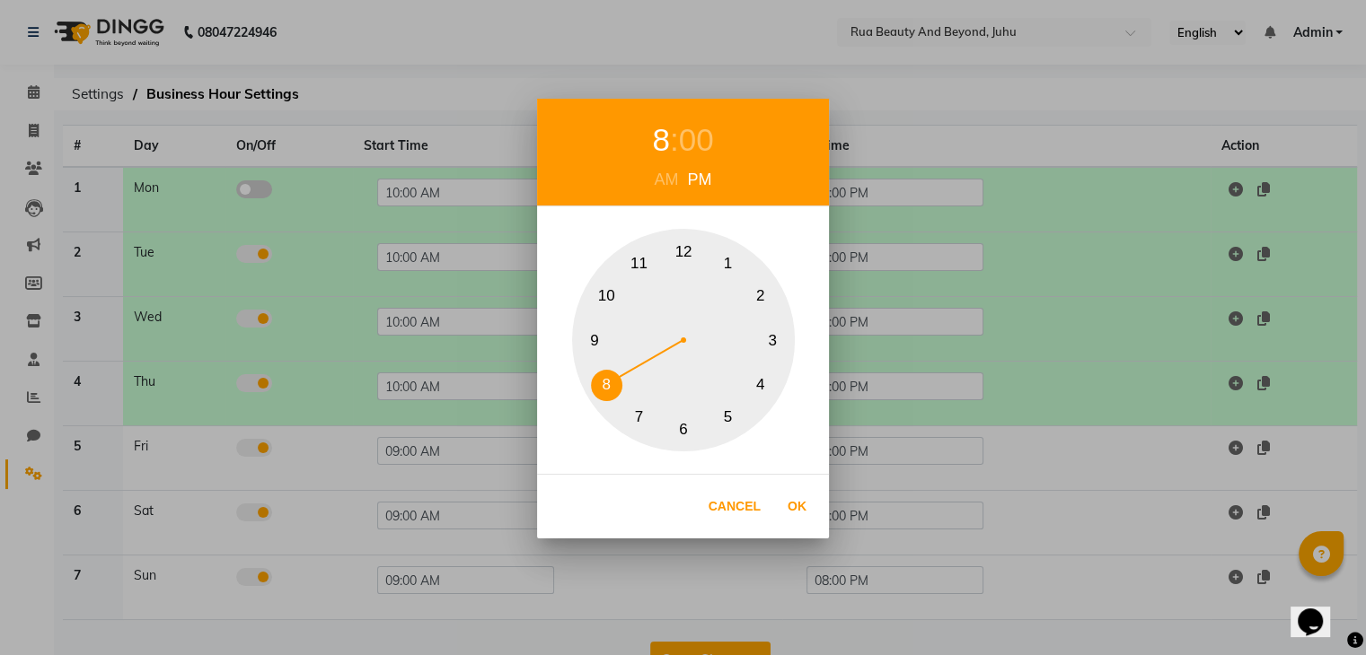
click at [594, 335] on button "9" at bounding box center [594, 340] width 31 height 31
click at [815, 513] on div "Cancel Ok" at bounding box center [683, 506] width 292 height 65
click at [803, 510] on button "Ok" at bounding box center [796, 506] width 37 height 37
type input "09:00 PM"
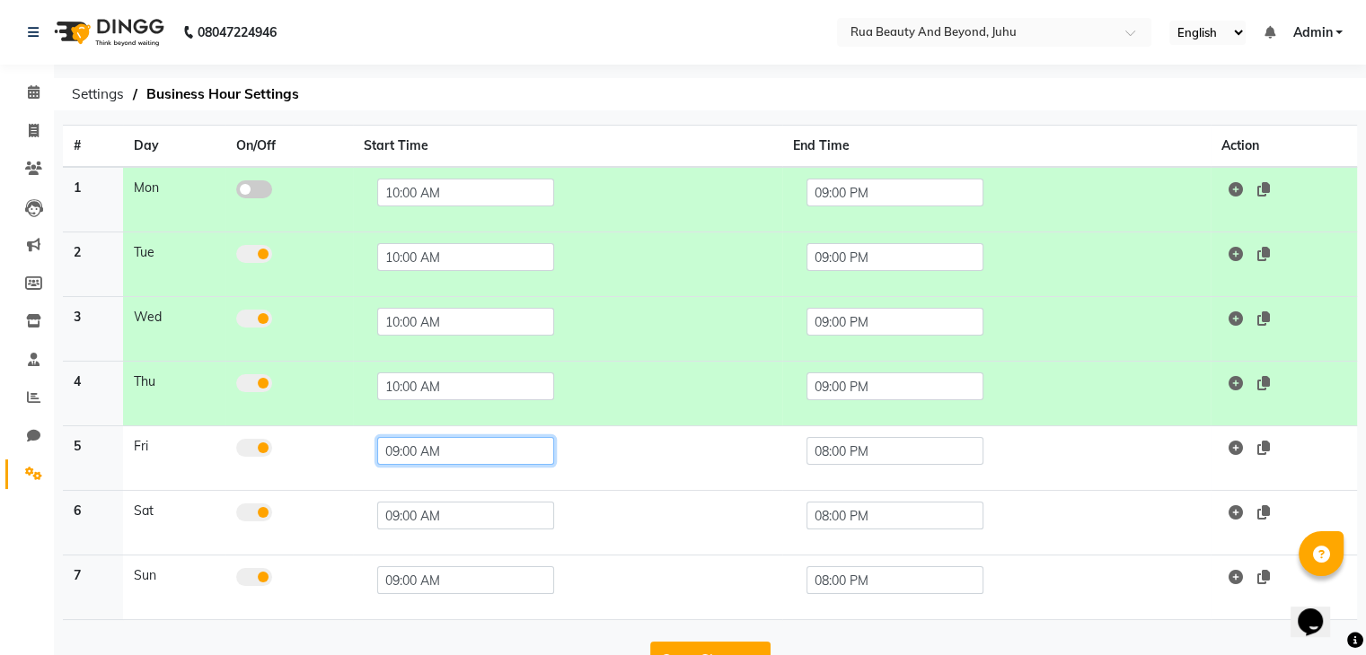
click at [477, 453] on input "09:00 AM" at bounding box center [465, 451] width 177 height 28
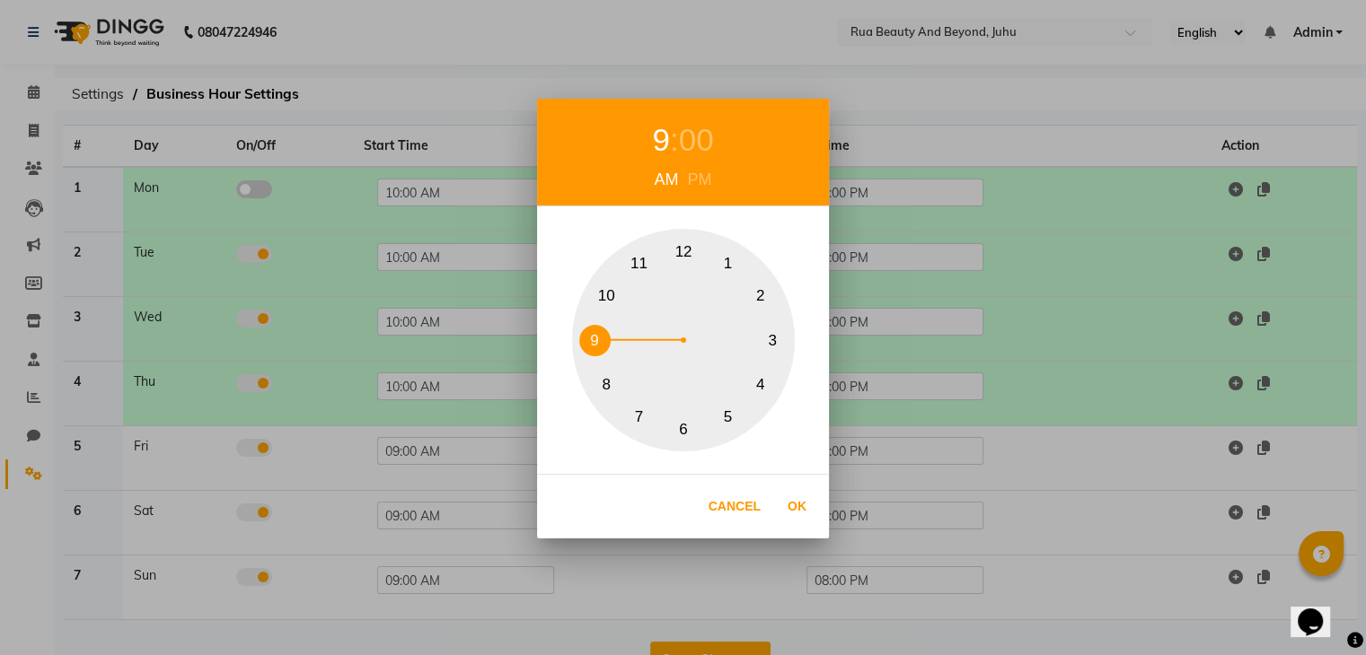
click at [601, 292] on button "10" at bounding box center [606, 296] width 31 height 31
click at [786, 501] on button "Ok" at bounding box center [796, 506] width 37 height 37
type input "10:00 AM"
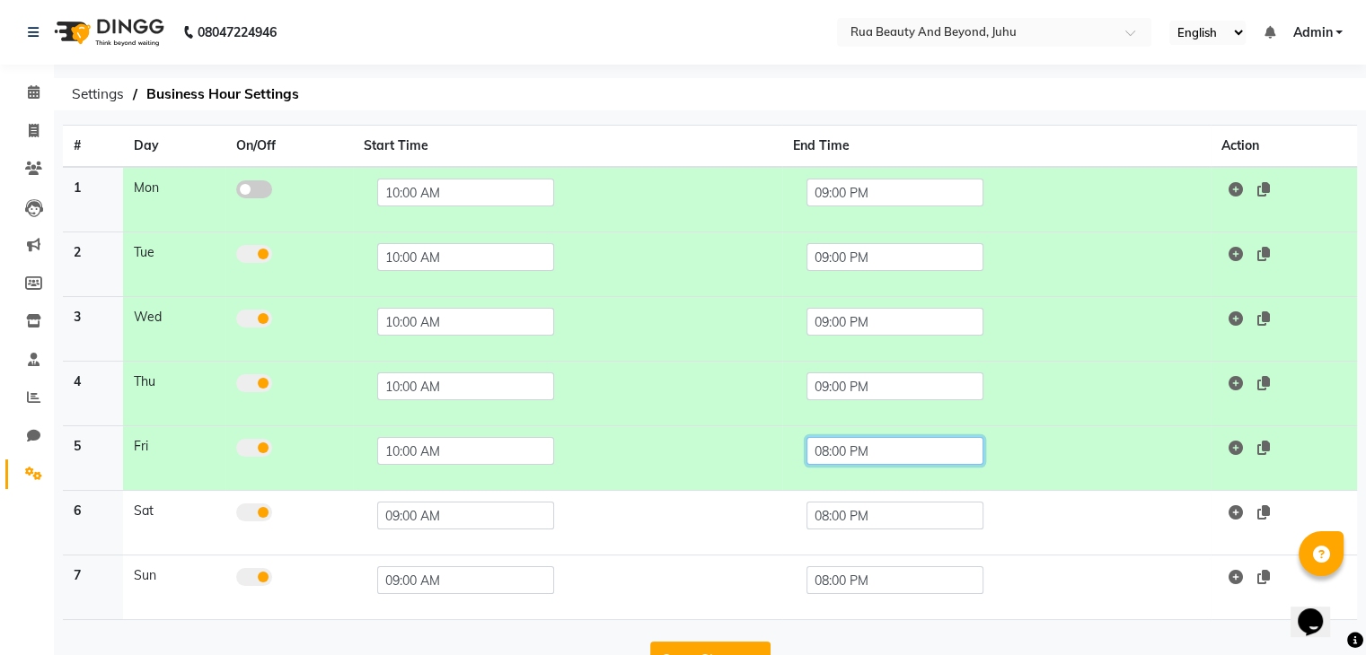
click at [848, 446] on input "08:00 PM" at bounding box center [894, 451] width 177 height 28
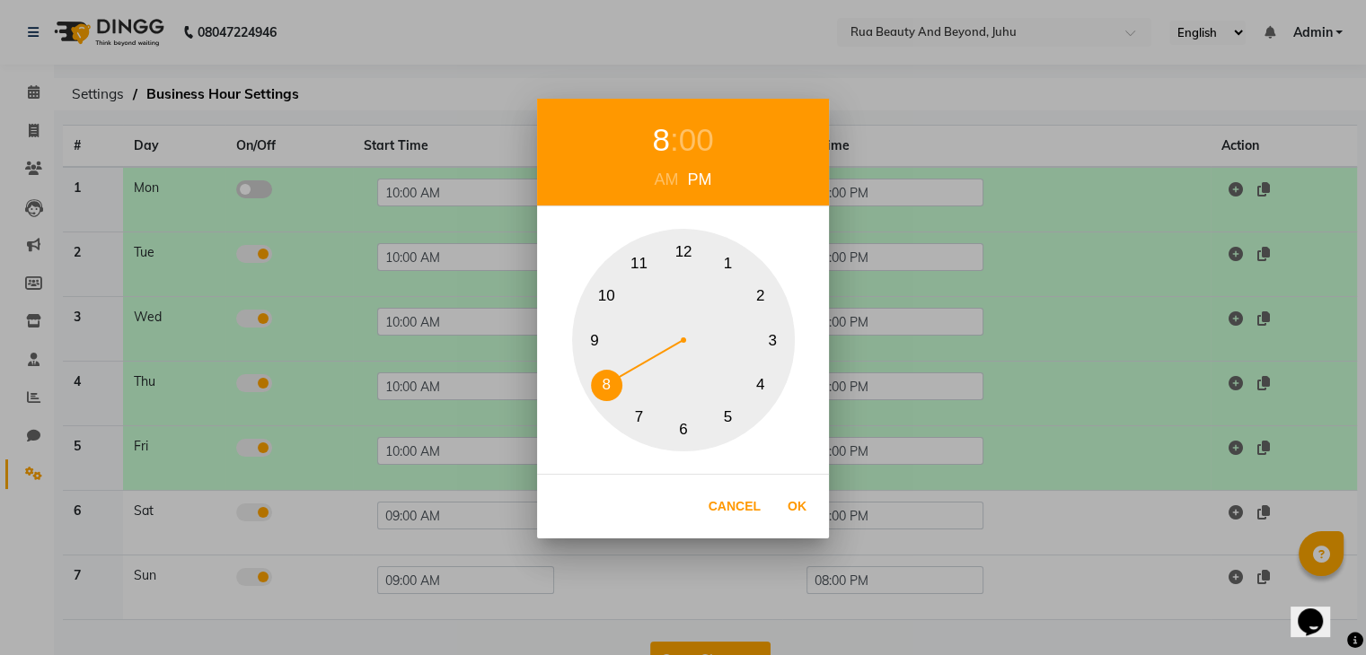
drag, startPoint x: 596, startPoint y: 335, endPoint x: 635, endPoint y: 375, distance: 55.9
click at [594, 335] on button "9" at bounding box center [594, 340] width 31 height 31
click at [786, 504] on button "Ok" at bounding box center [796, 506] width 37 height 37
type input "09:00 PM"
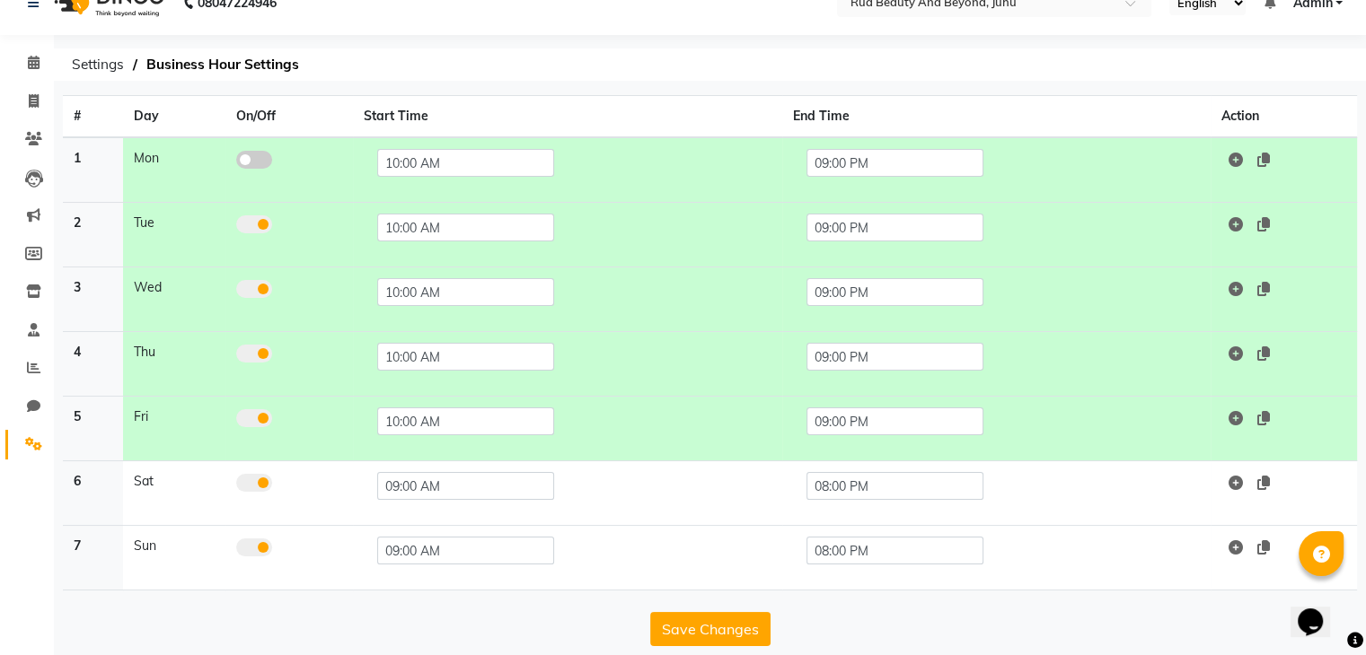
scroll to position [46, 0]
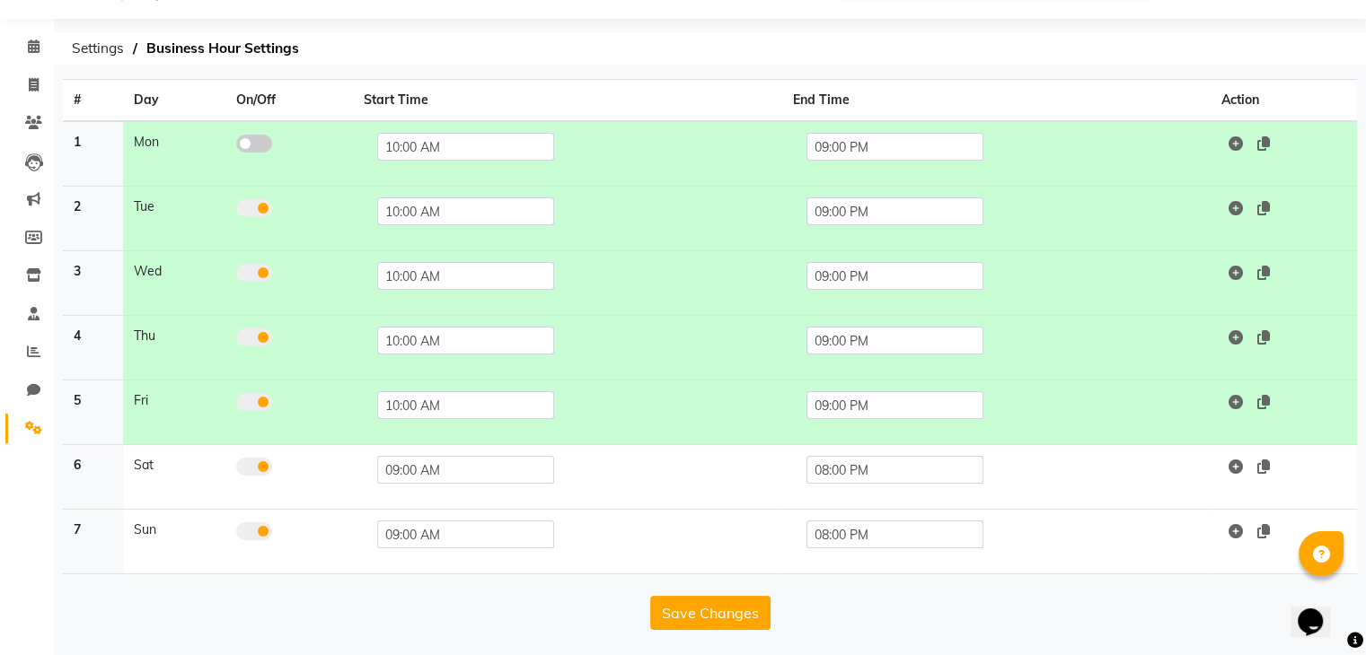
click at [414, 488] on td "09:00 AM" at bounding box center [567, 477] width 429 height 65
click at [421, 479] on input "09:00 AM" at bounding box center [465, 470] width 177 height 28
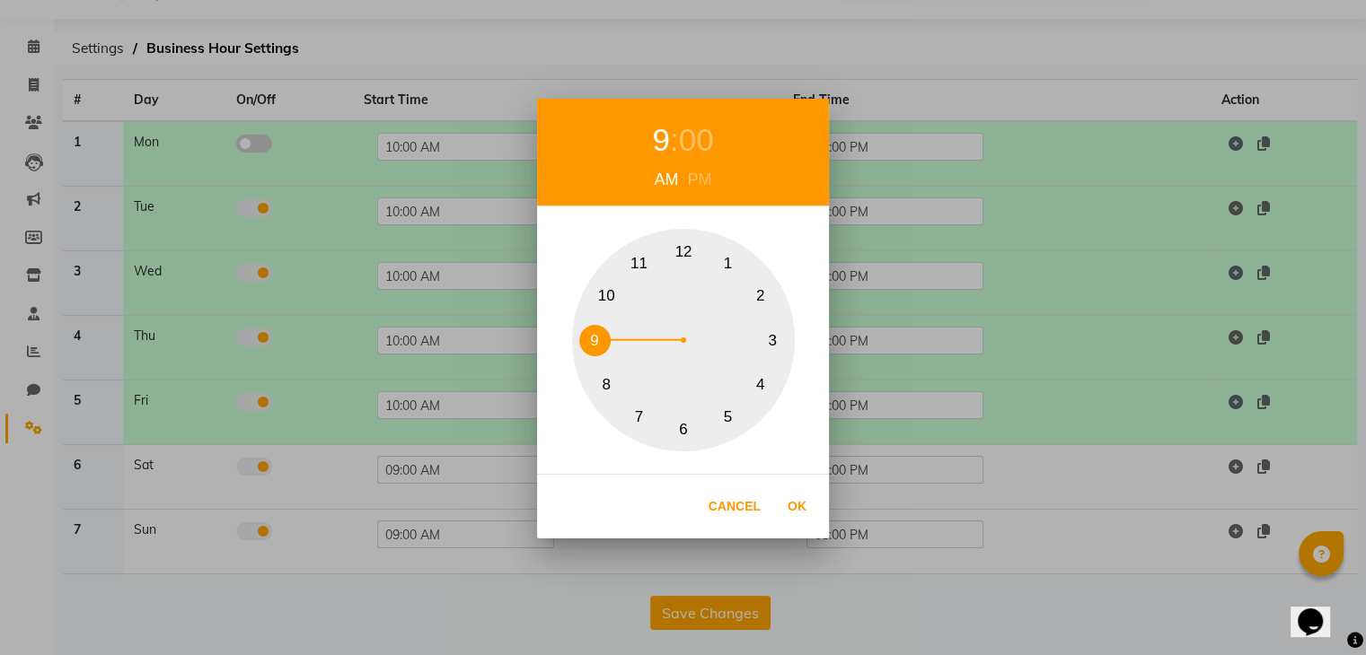
click at [610, 300] on button "10" at bounding box center [606, 296] width 31 height 31
drag, startPoint x: 792, startPoint y: 502, endPoint x: 820, endPoint y: 478, distance: 36.9
click at [793, 503] on button "Ok" at bounding box center [796, 506] width 37 height 37
type input "10:00 AM"
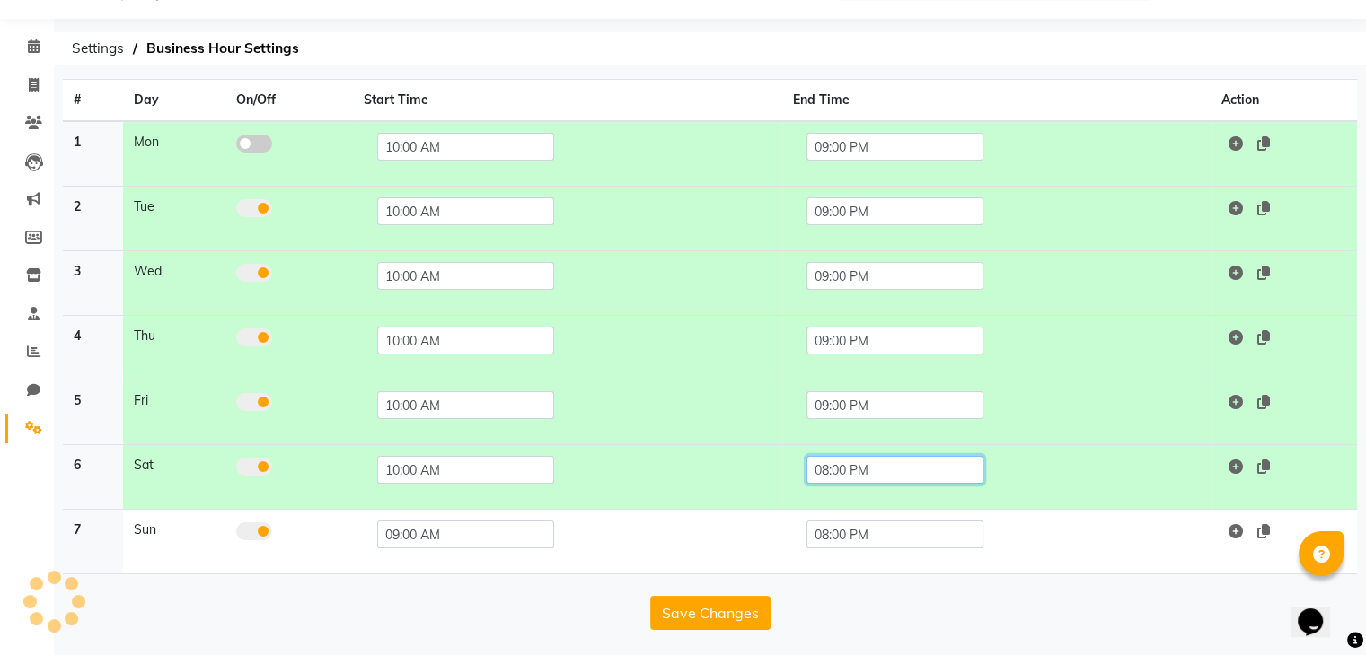
click at [825, 462] on input "08:00 PM" at bounding box center [894, 470] width 177 height 28
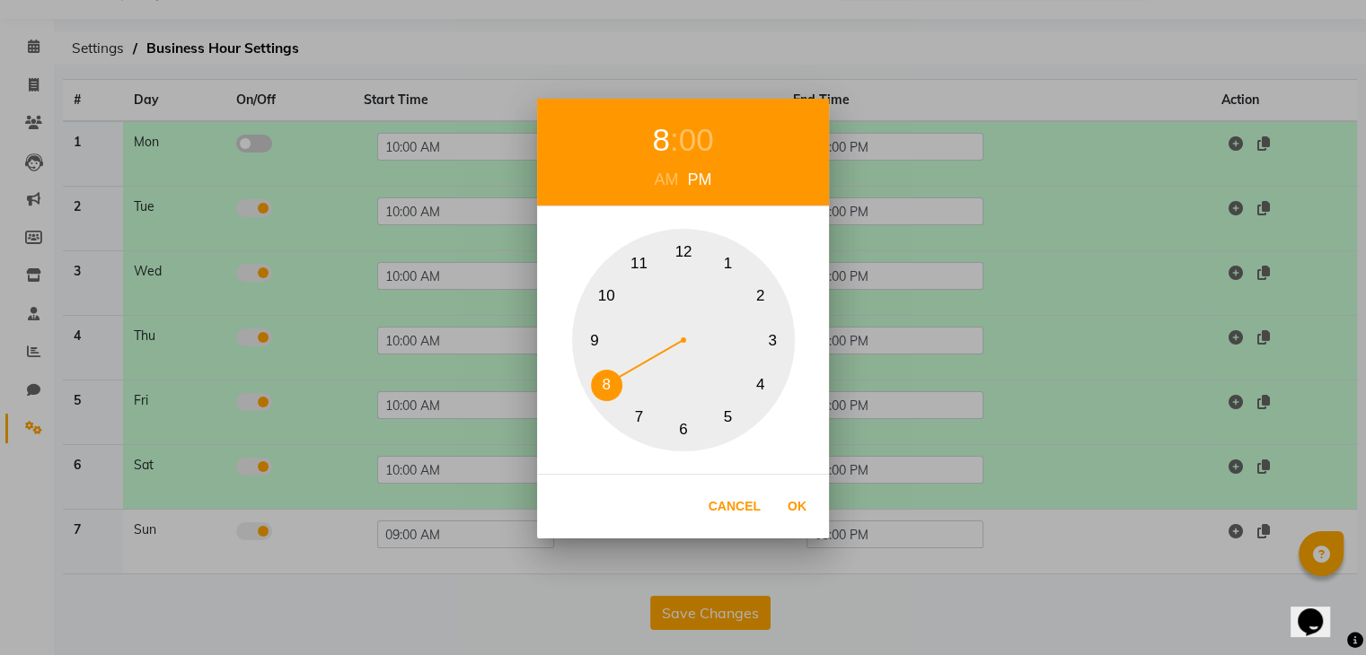
click at [588, 331] on button "9" at bounding box center [594, 340] width 31 height 31
click at [798, 507] on button "Ok" at bounding box center [796, 506] width 37 height 37
type input "09:00 PM"
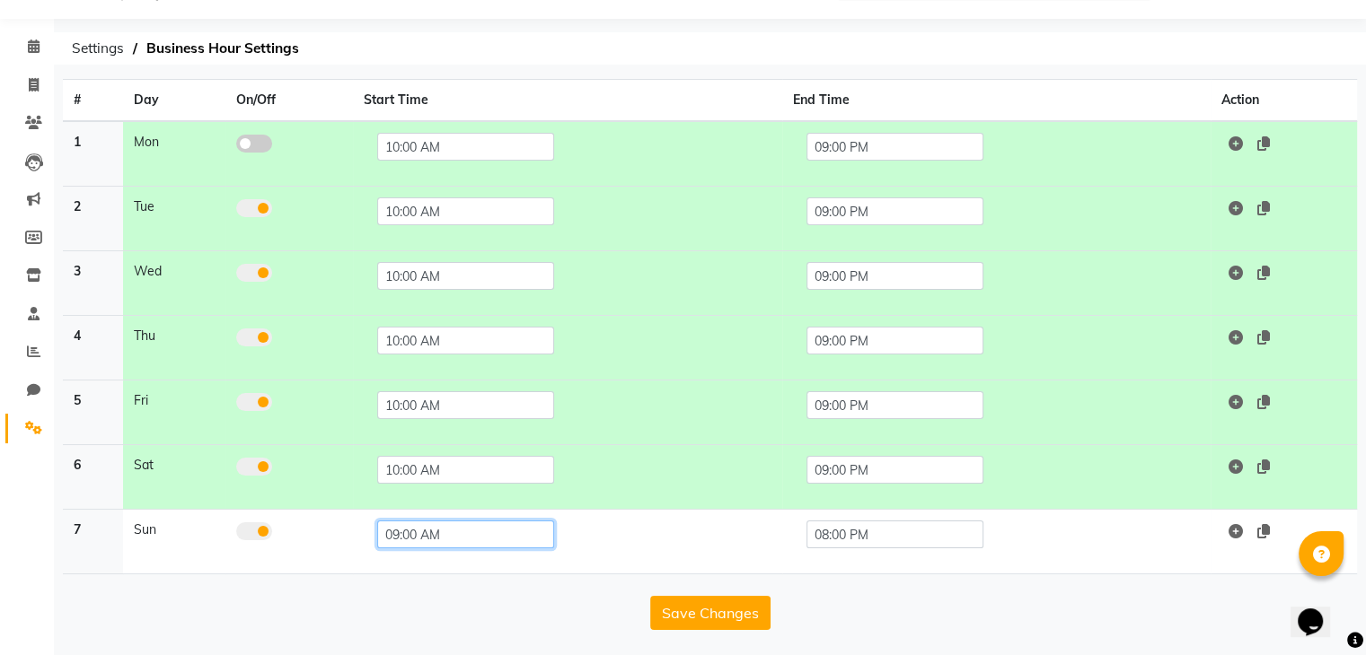
click at [481, 540] on input "09:00 AM" at bounding box center [465, 535] width 177 height 28
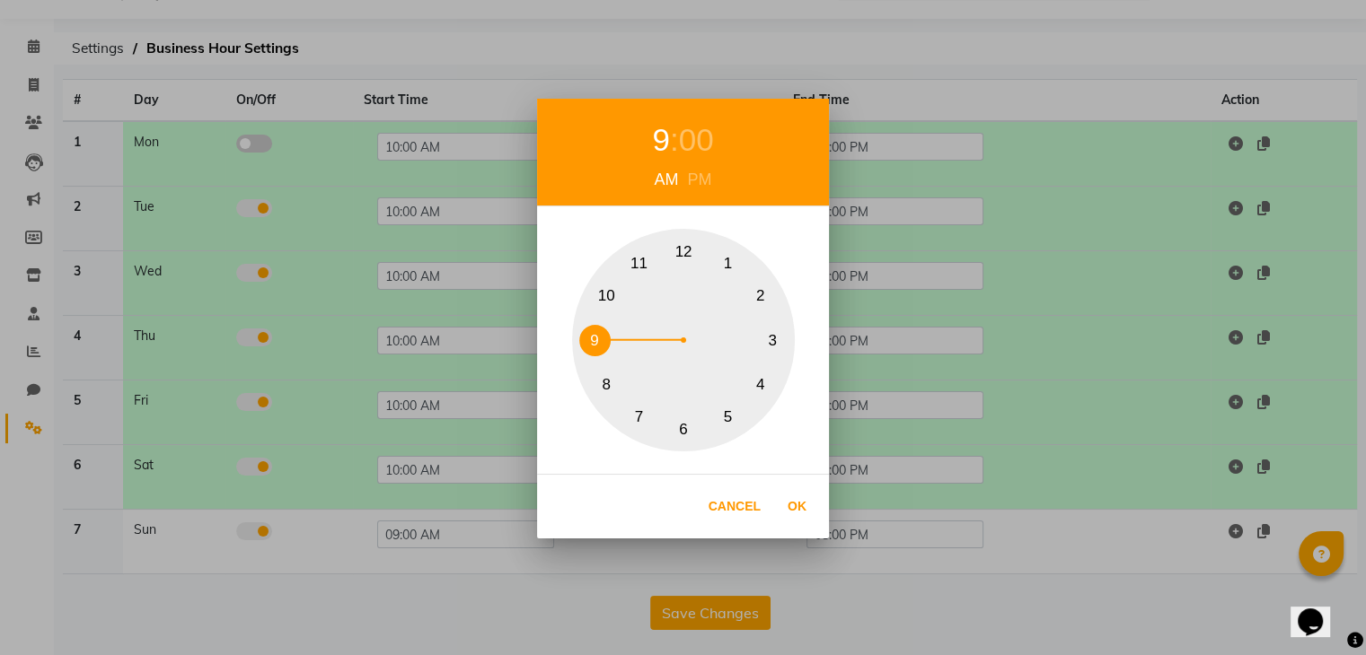
click at [607, 301] on button "10" at bounding box center [606, 296] width 31 height 31
click at [786, 509] on button "Ok" at bounding box center [796, 506] width 37 height 37
type input "10:00 AM"
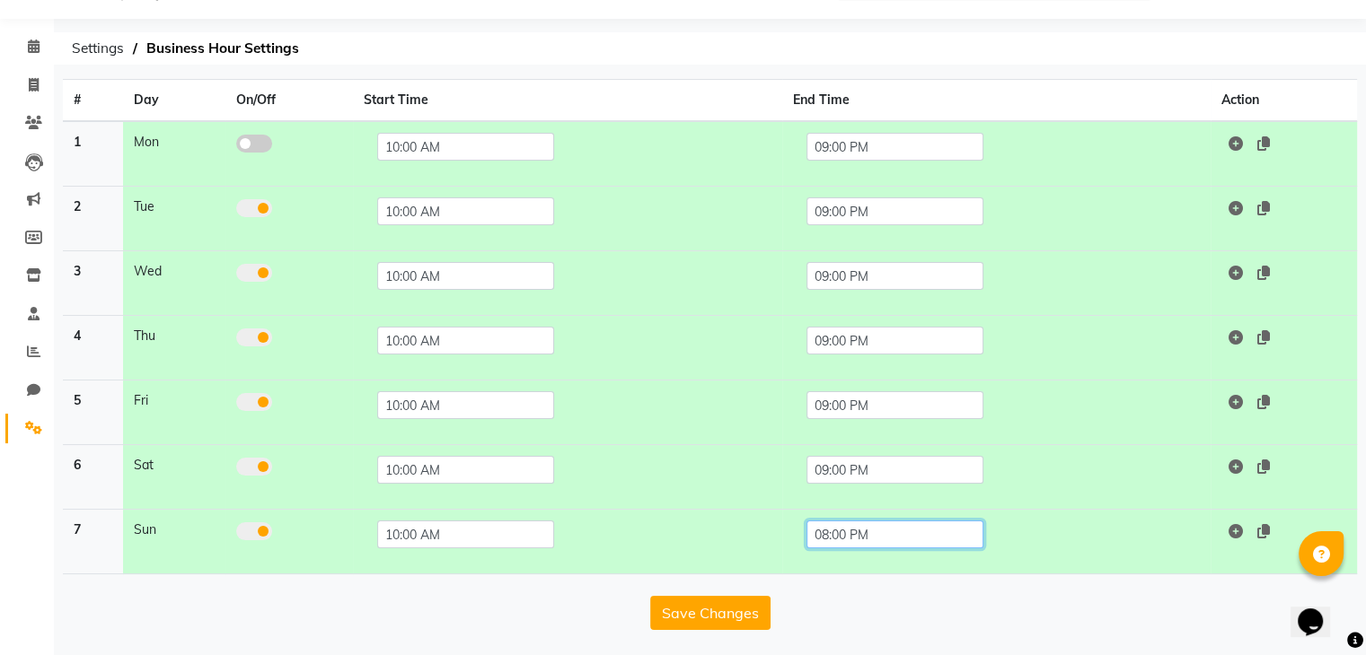
click at [837, 532] on input "08:00 PM" at bounding box center [894, 535] width 177 height 28
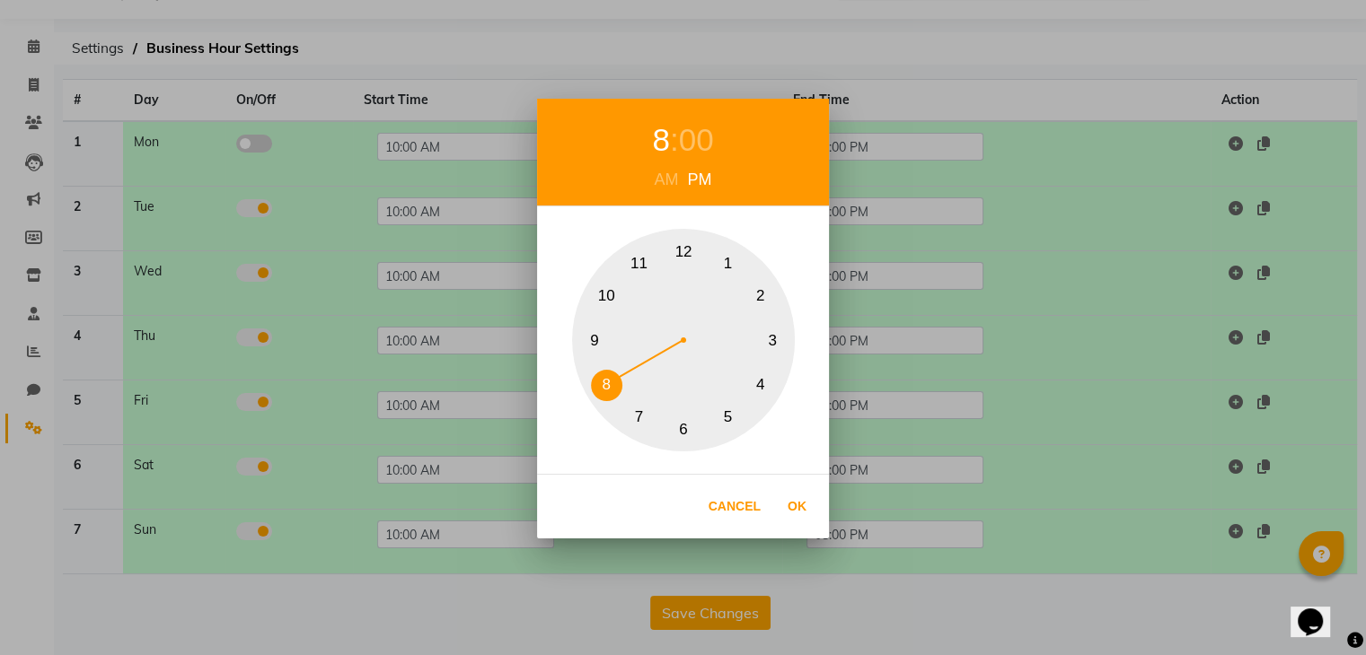
click at [596, 342] on button "9" at bounding box center [594, 340] width 31 height 31
click at [801, 508] on button "Ok" at bounding box center [796, 506] width 37 height 37
type input "09:00 PM"
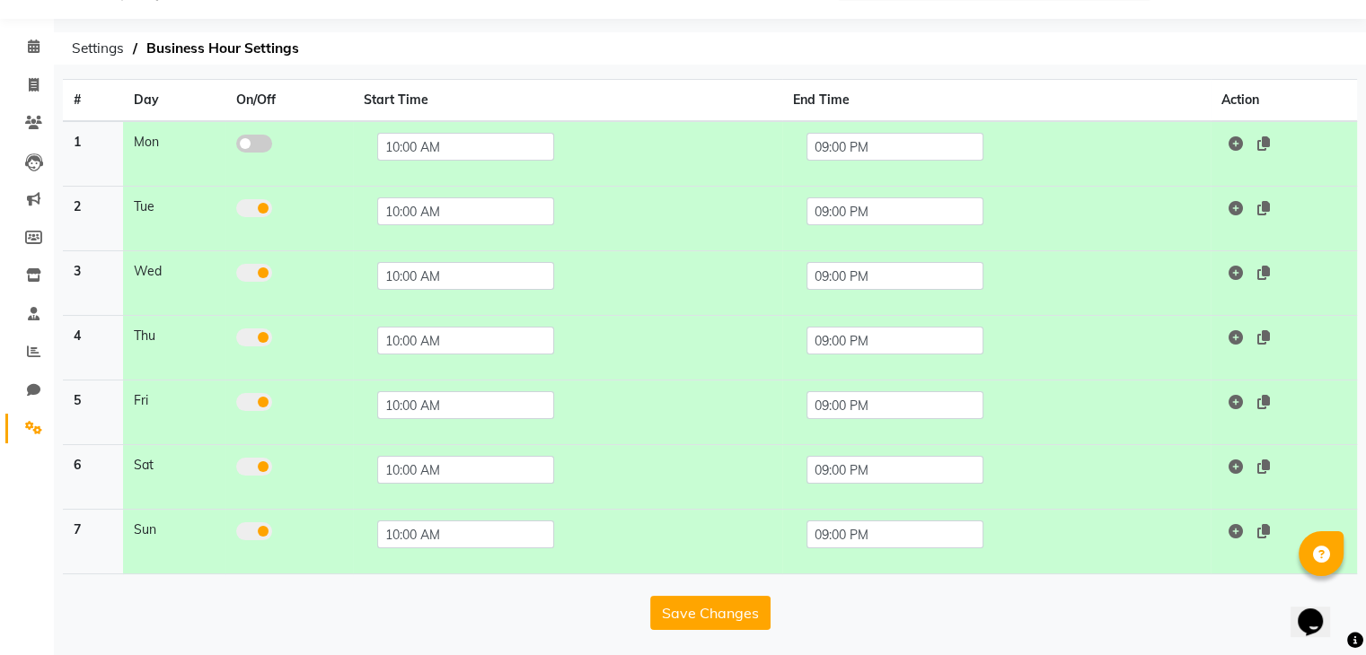
click at [711, 628] on div "# Day On/Off Start Time End Time Action 1 Mon 10:00 AM 09:00 PM 2 Tue 10:00 AM …" at bounding box center [710, 368] width 1312 height 578
click at [715, 622] on button "Save Changes" at bounding box center [710, 613] width 120 height 34
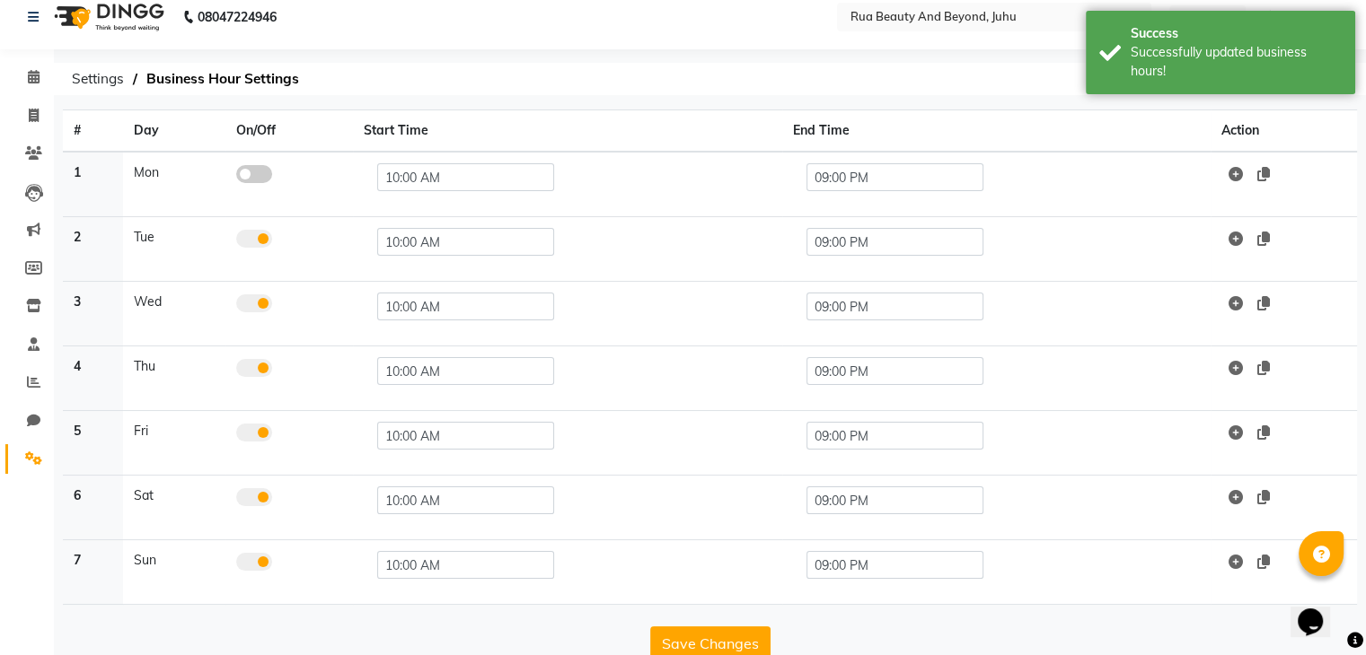
scroll to position [0, 0]
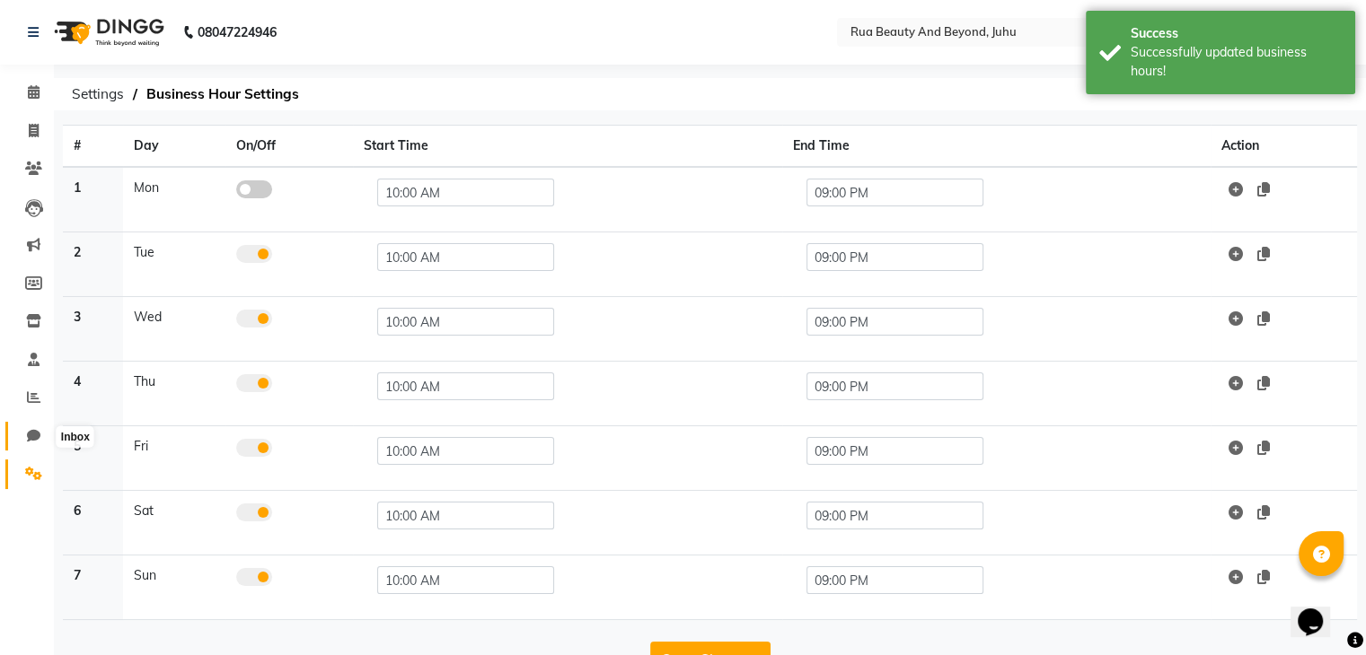
click at [28, 436] on icon at bounding box center [33, 435] width 13 height 13
select select "100"
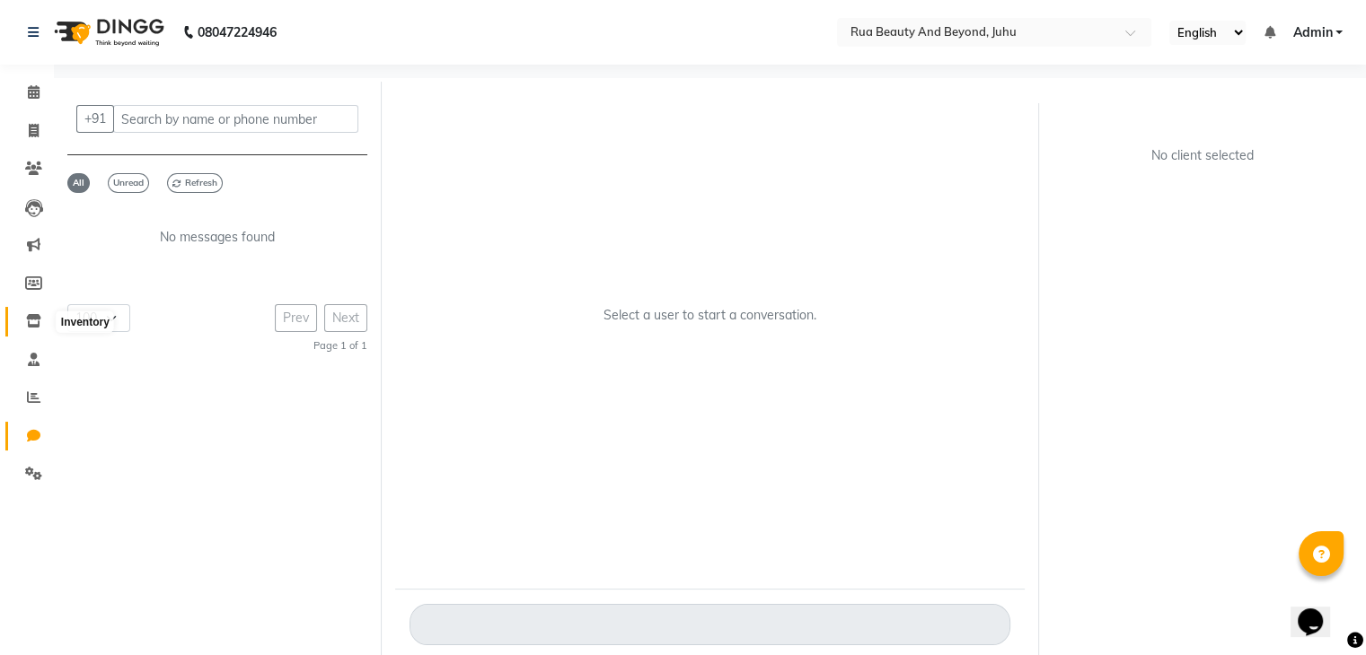
click at [32, 327] on icon at bounding box center [33, 320] width 15 height 13
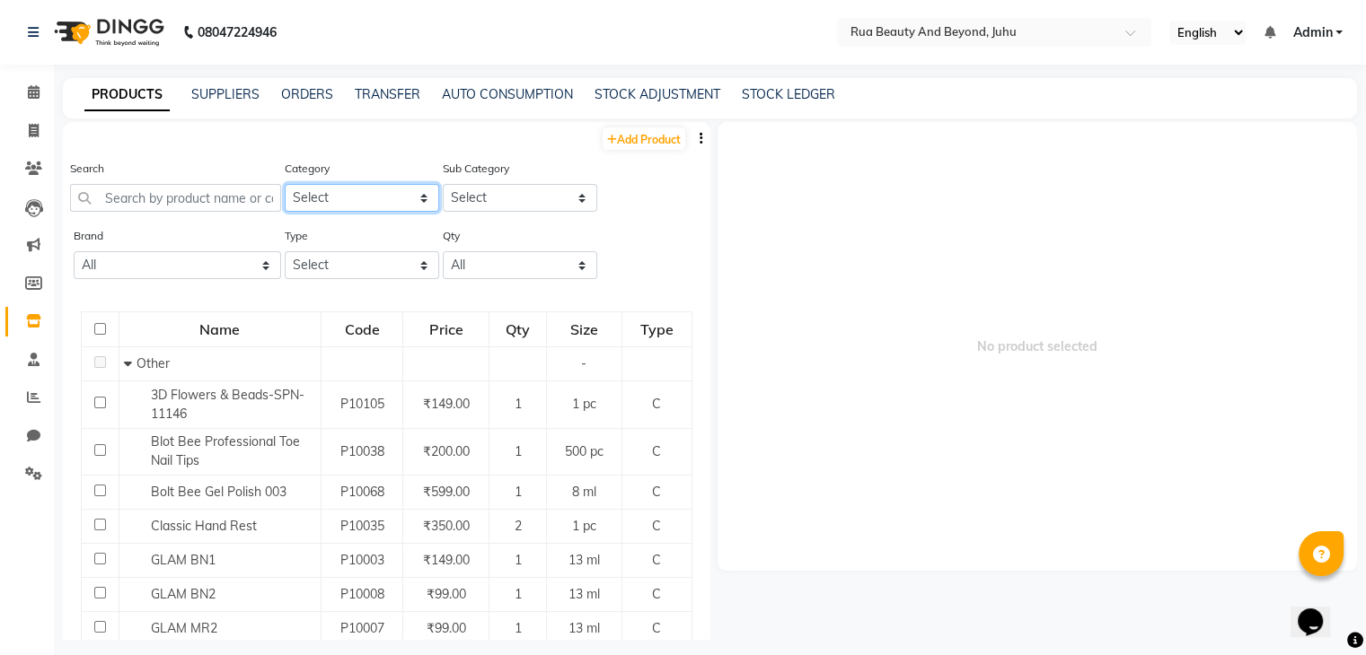
click at [321, 199] on select "Select Hair Skin Makeup Personal Care Appliances Beard Waxing Disposable Thread…" at bounding box center [362, 198] width 154 height 28
click at [29, 480] on icon at bounding box center [33, 473] width 17 height 13
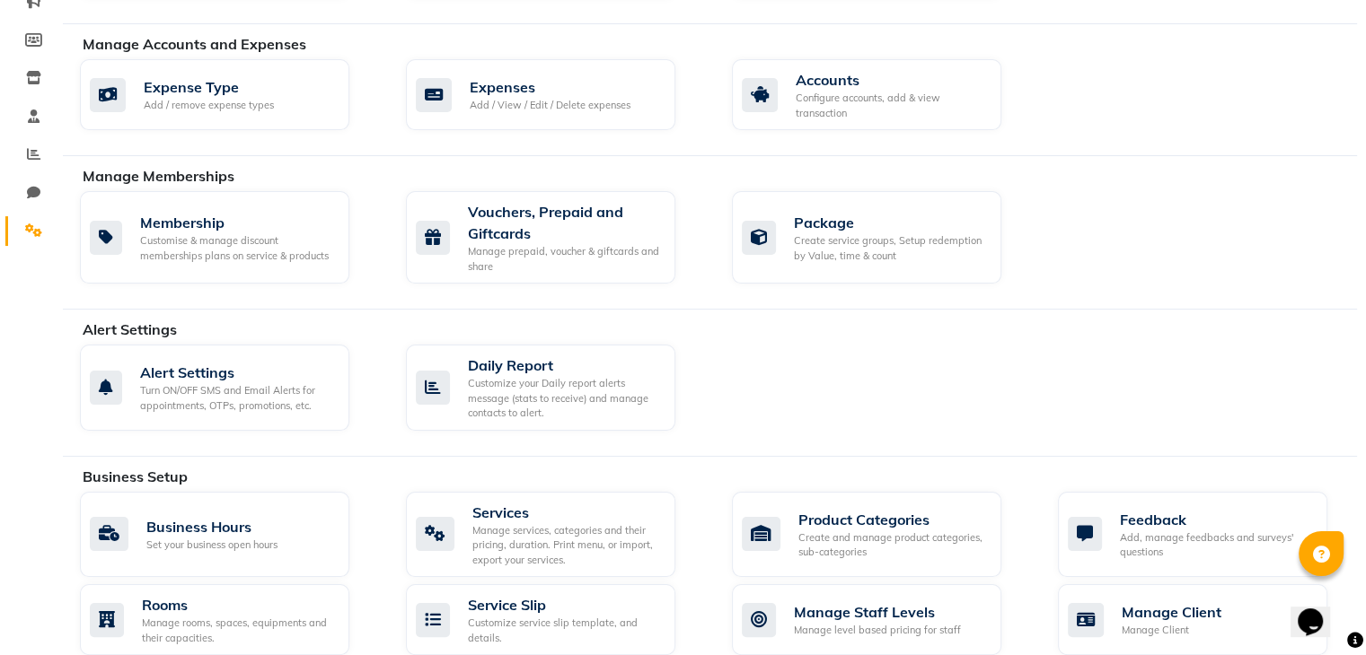
scroll to position [359, 0]
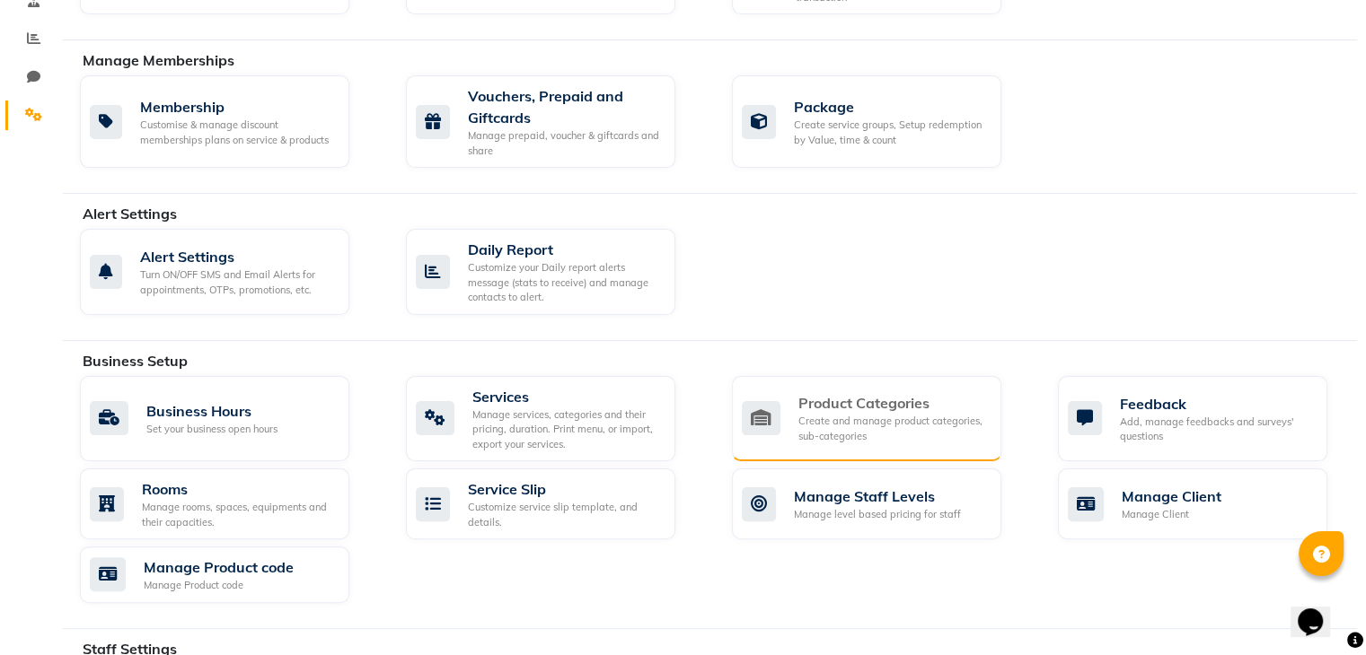
click at [851, 425] on div "Create and manage product categories, sub-categories" at bounding box center [892, 429] width 189 height 30
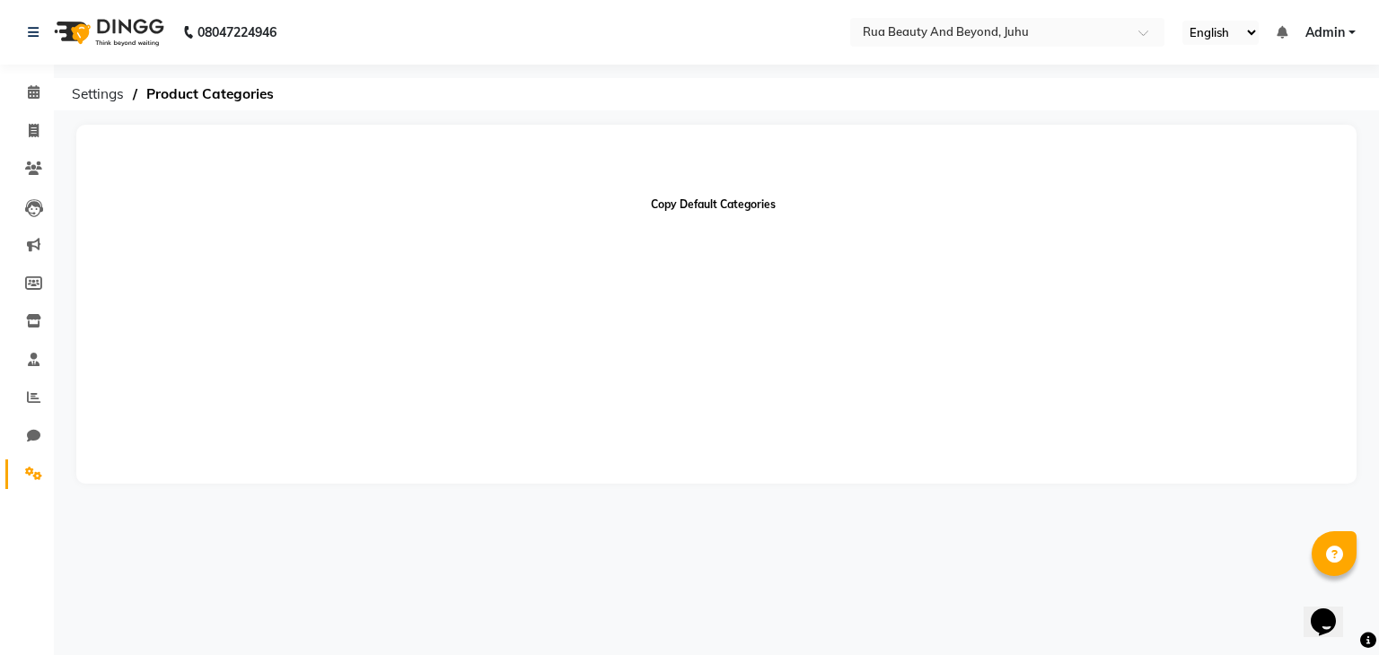
click at [708, 199] on button "Copy Default Categories" at bounding box center [713, 204] width 139 height 31
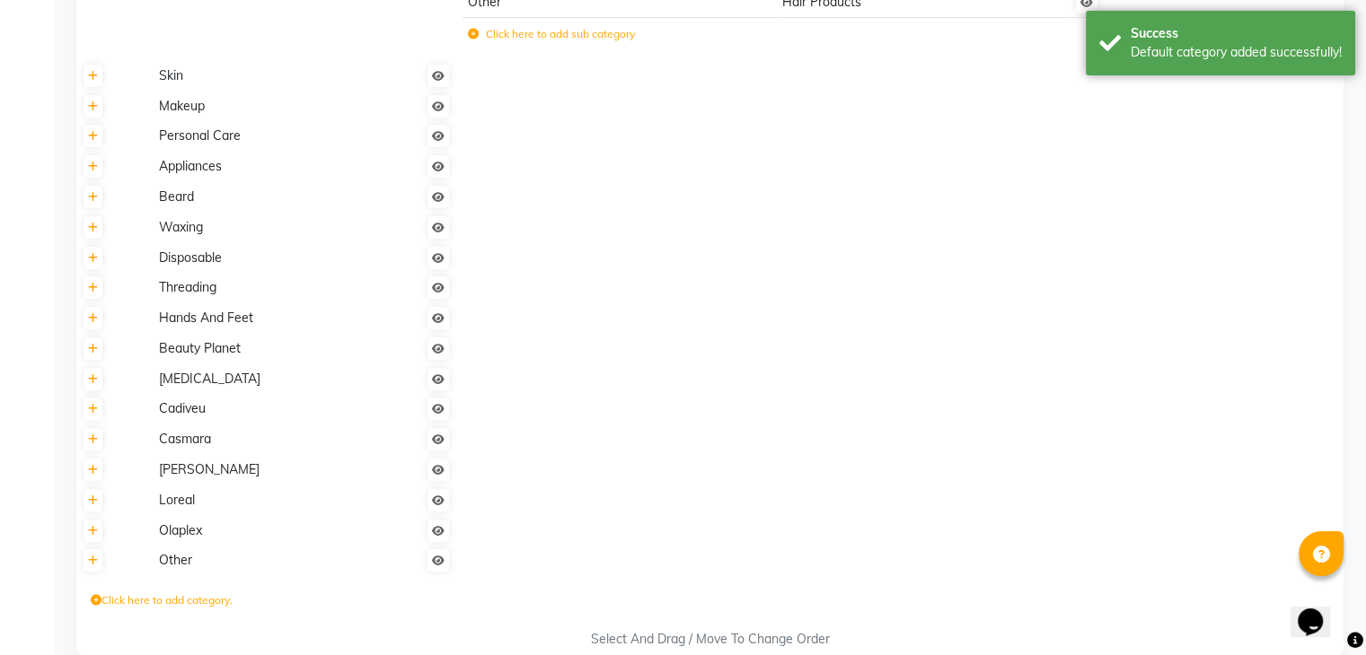
scroll to position [575, 0]
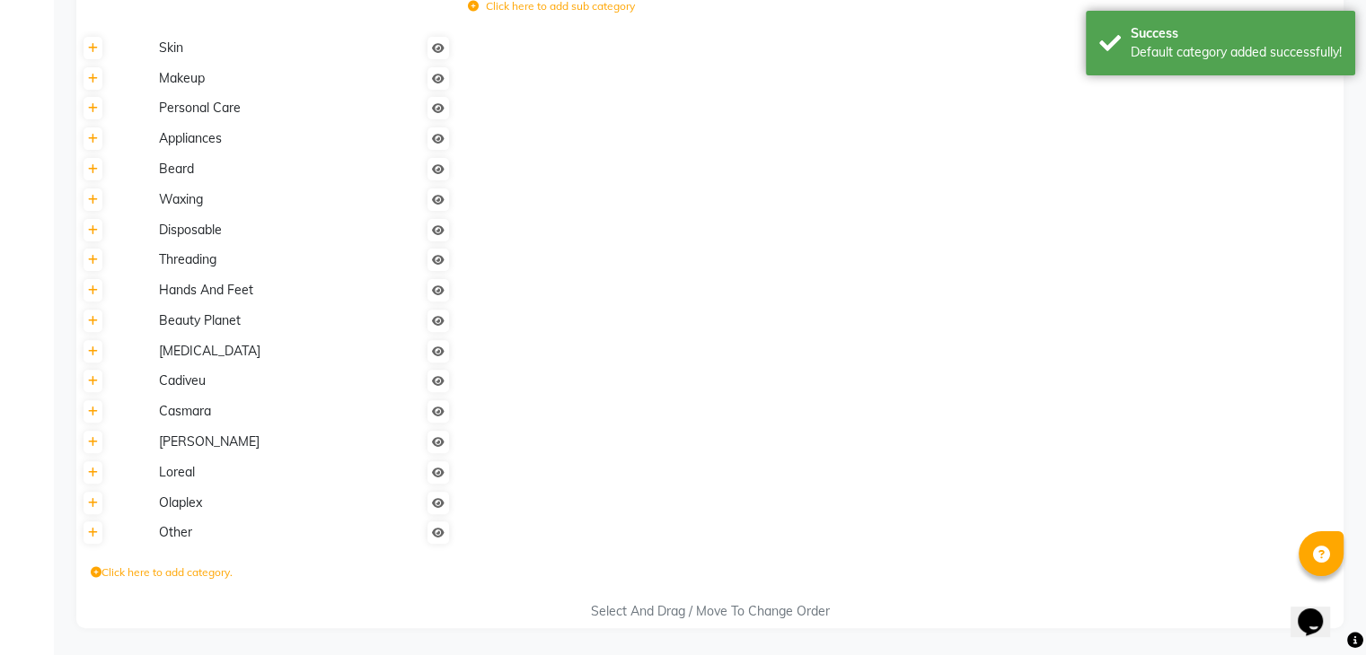
click at [103, 569] on label "Click here to add category." at bounding box center [162, 573] width 142 height 16
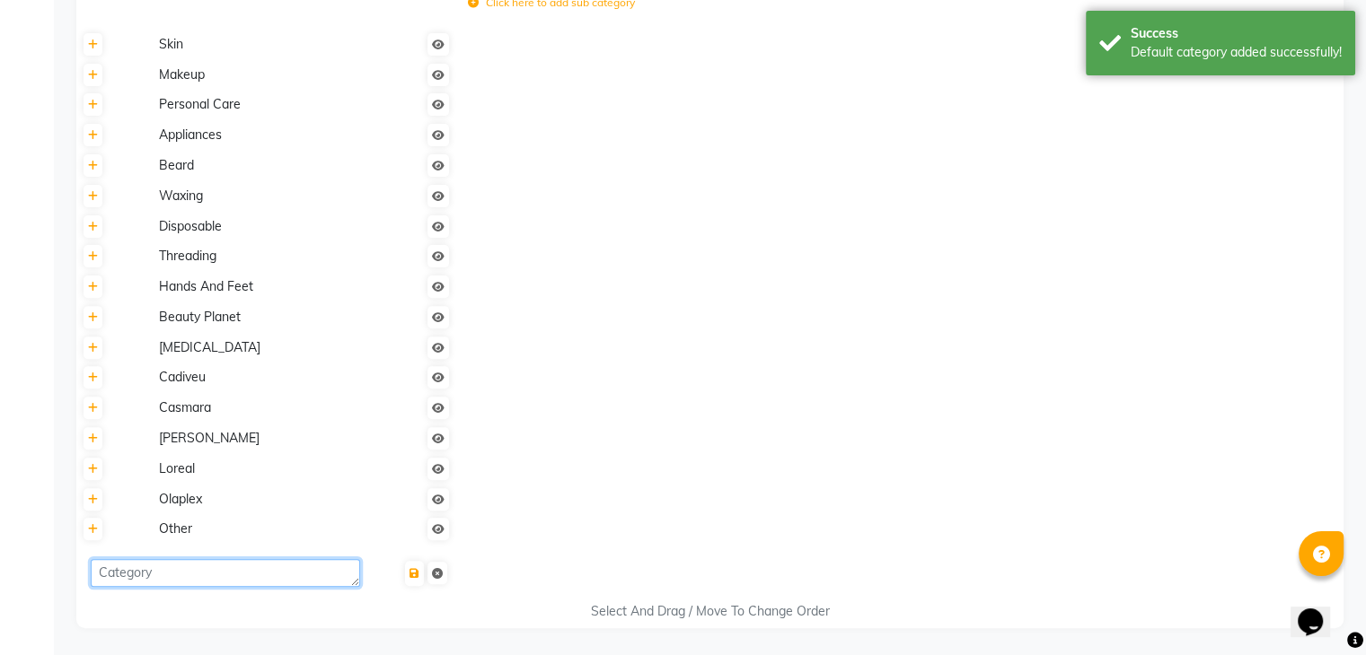
click at [113, 571] on textarea at bounding box center [225, 573] width 269 height 28
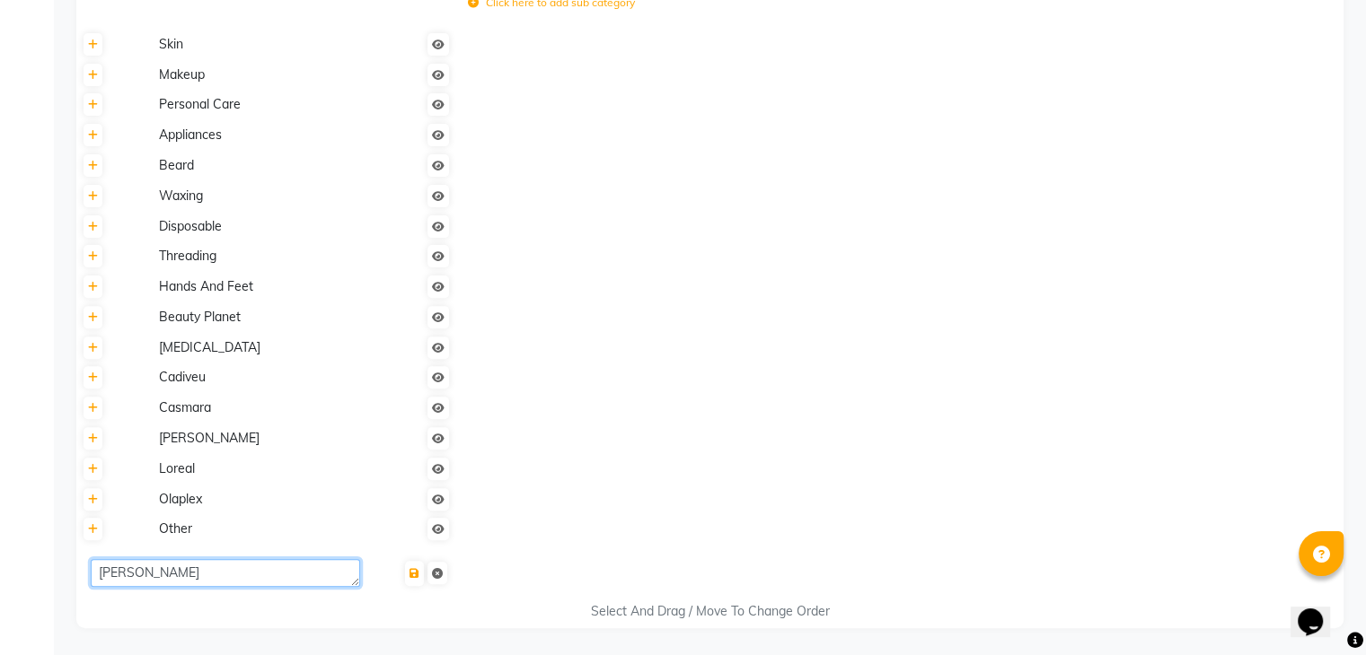
scroll to position [576, 0]
type textarea "Remy Laure"
click at [414, 573] on icon "submit" at bounding box center [414, 573] width 10 height 11
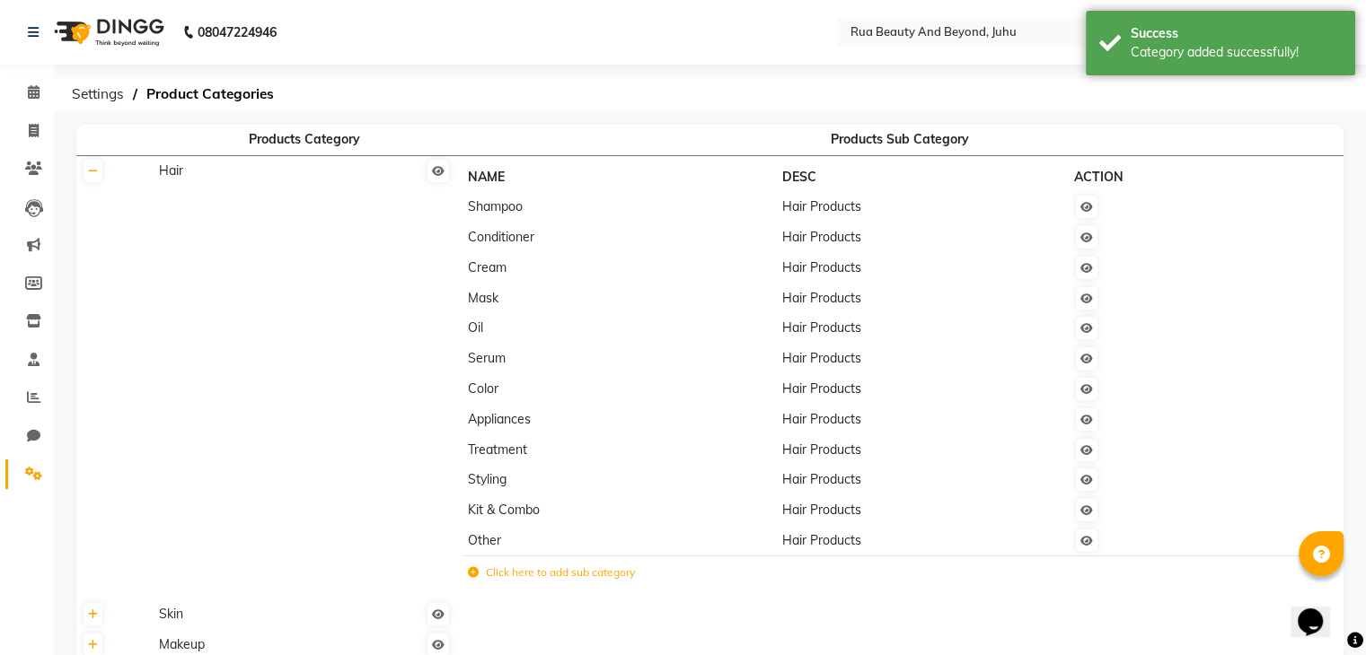
scroll to position [0, 0]
click at [30, 327] on icon at bounding box center [33, 320] width 15 height 13
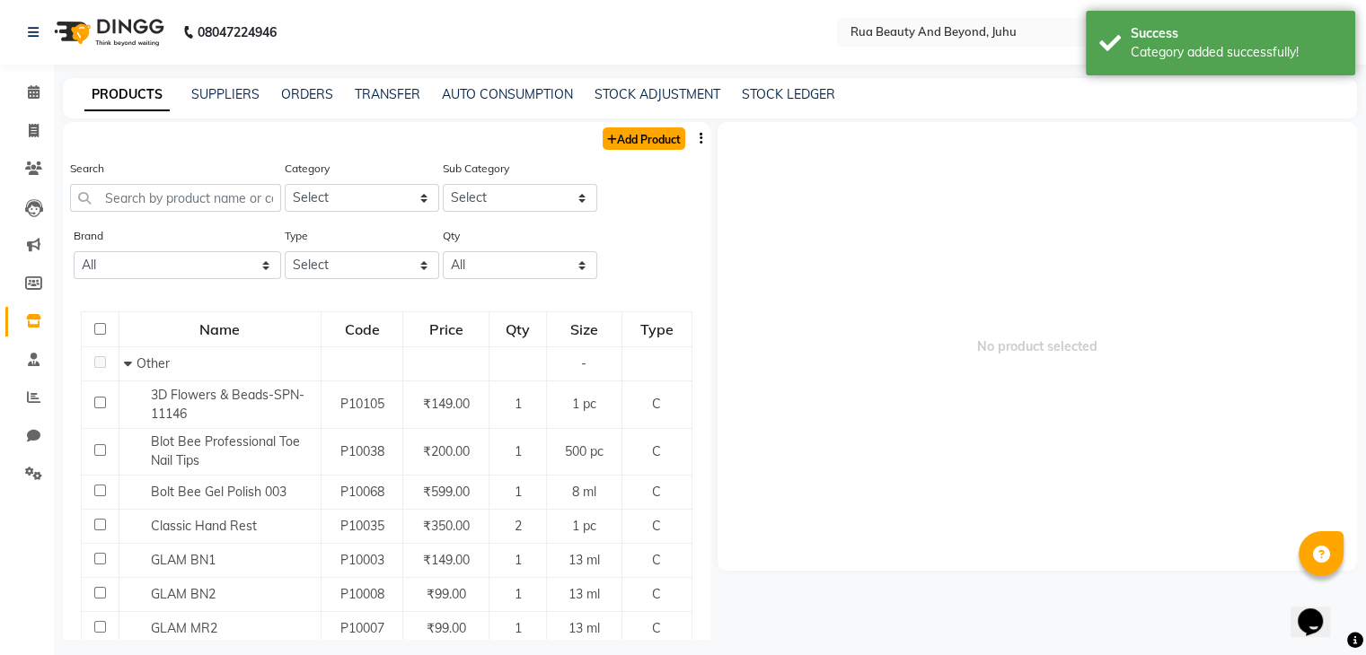
click at [633, 132] on link "Add Product" at bounding box center [643, 138] width 83 height 22
select select "true"
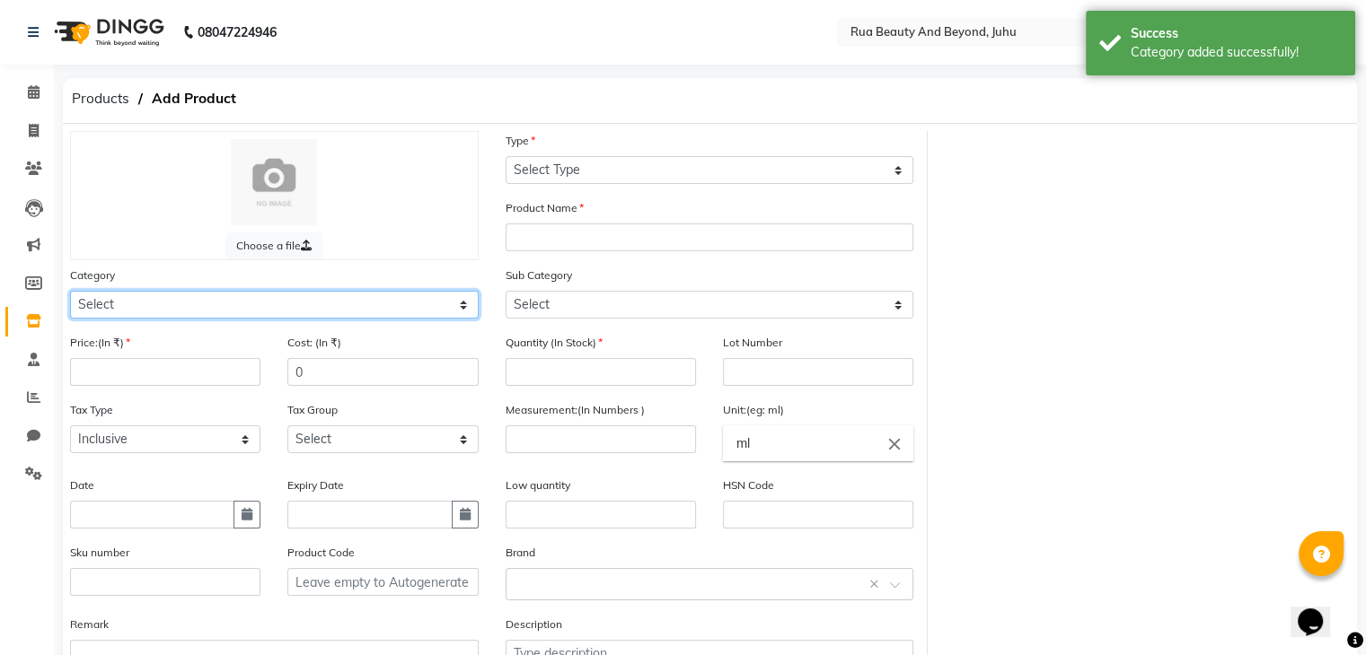
click at [171, 316] on select "Select Hair Skin Makeup Personal Care Appliances Beard Waxing Disposable Thread…" at bounding box center [274, 305] width 409 height 28
select select "1786102050"
click at [70, 294] on select "Select Hair Skin Makeup Personal Care Appliances Beard Waxing Disposable Thread…" at bounding box center [274, 305] width 409 height 28
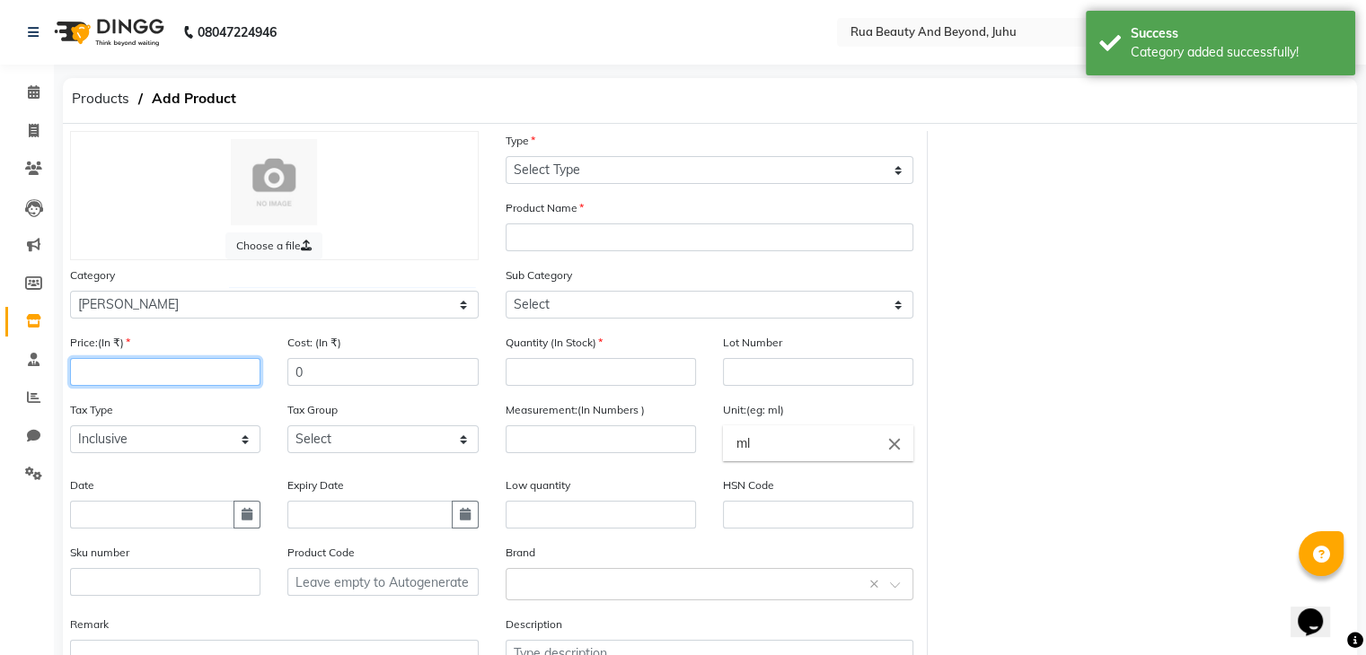
click at [127, 377] on input "number" at bounding box center [165, 372] width 190 height 28
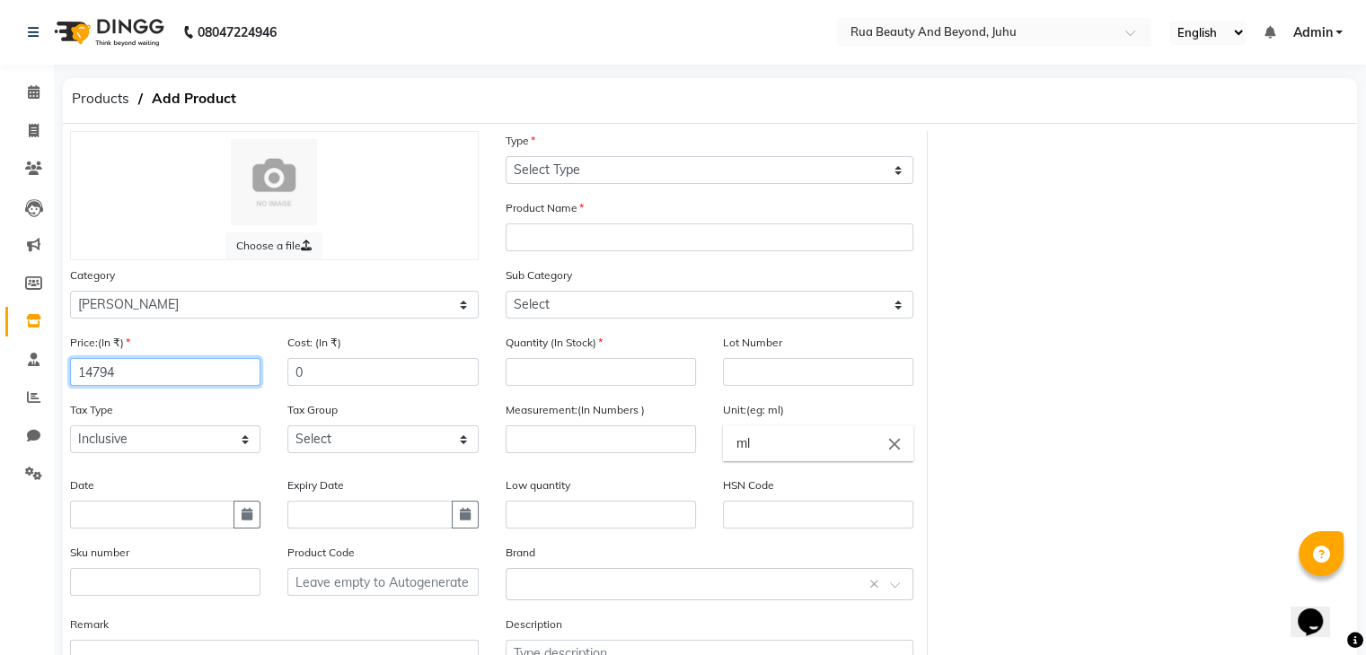
drag, startPoint x: 124, startPoint y: 374, endPoint x: 18, endPoint y: 328, distance: 115.8
click at [8, 334] on app-home "08047224946 Select Location × Rua Beauty And Beyond, Juhu English ENGLISH Españ…" at bounding box center [683, 393] width 1366 height 787
type input "1878"
click at [18, 326] on span at bounding box center [33, 322] width 31 height 21
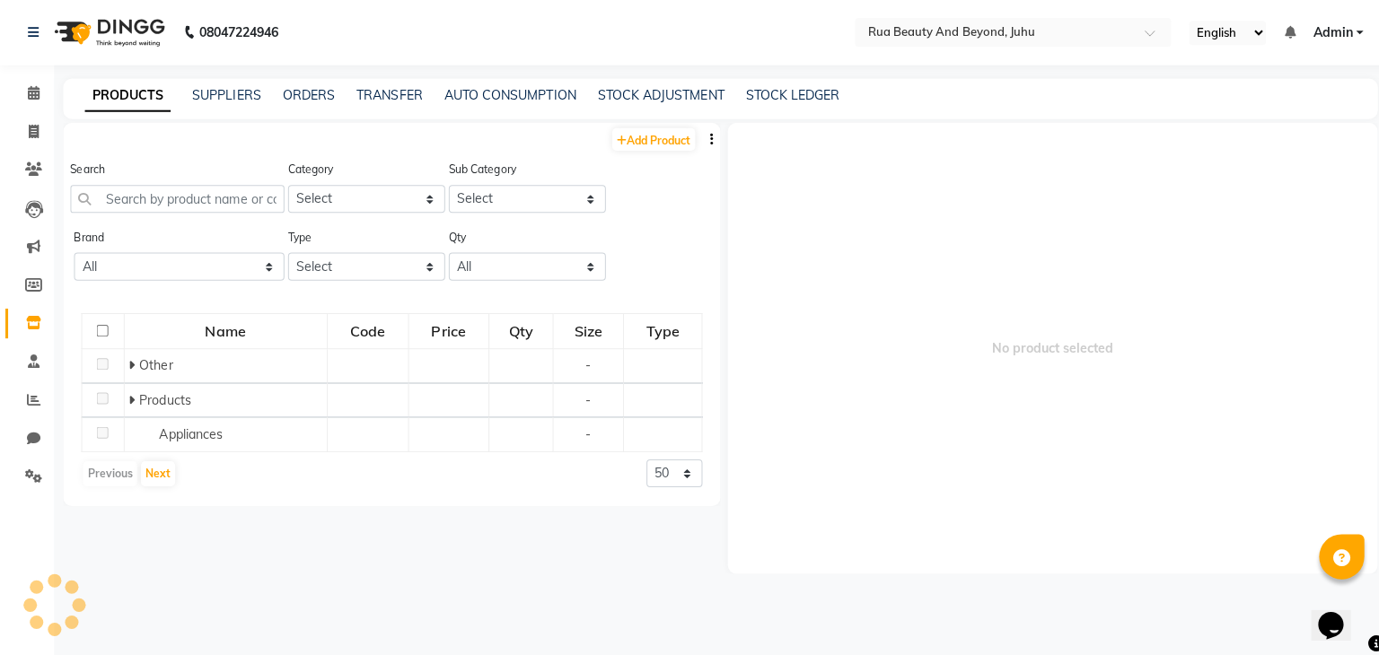
click at [18, 326] on span at bounding box center [33, 322] width 31 height 21
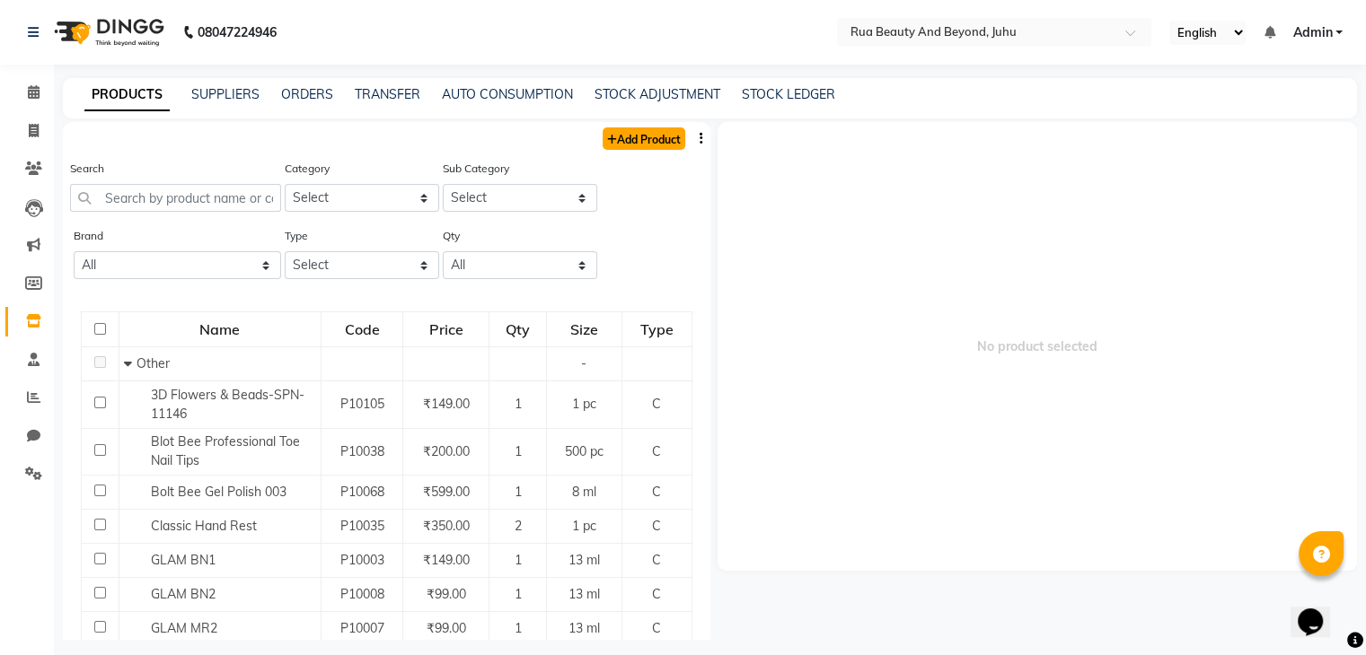
click at [635, 130] on link "Add Product" at bounding box center [643, 138] width 83 height 22
select select "true"
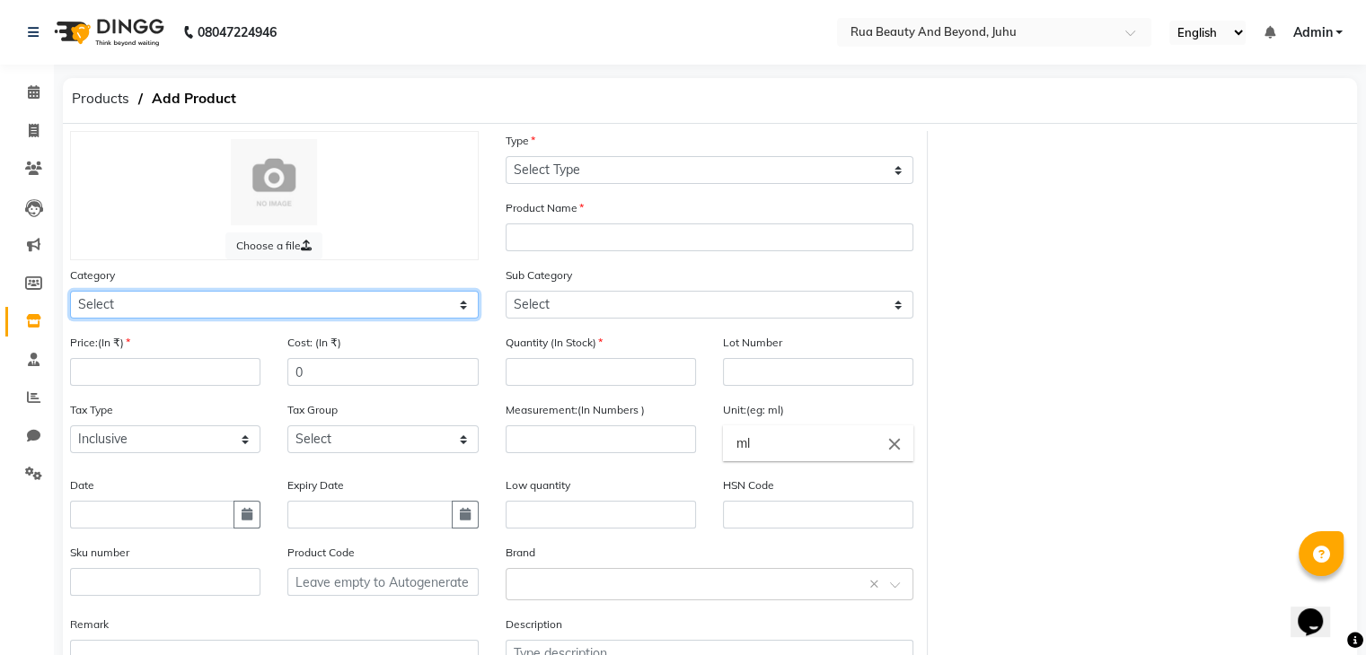
click at [183, 309] on select "Select Hair Skin Makeup Personal Care Appliances Beard Waxing Disposable Thread…" at bounding box center [274, 305] width 409 height 28
select select "1786102050"
click at [70, 294] on select "Select Hair Skin Makeup Personal Care Appliances Beard Waxing Disposable Thread…" at bounding box center [274, 305] width 409 height 28
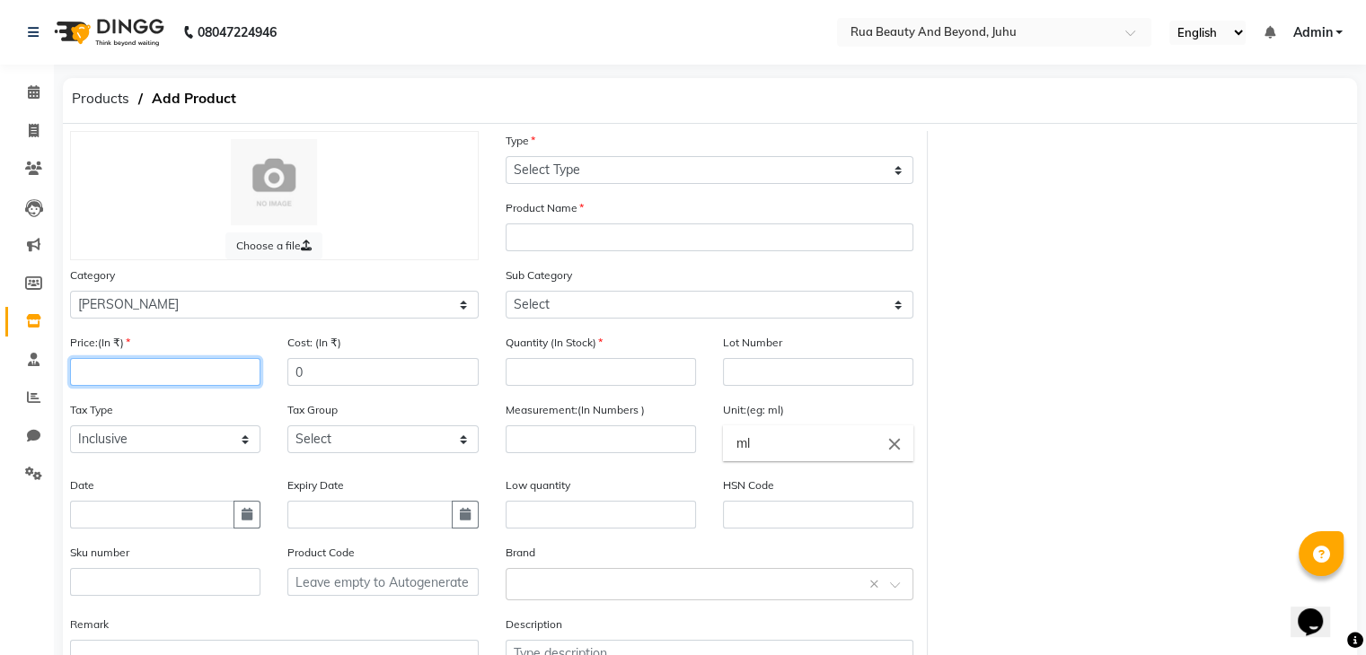
click at [88, 378] on input "number" at bounding box center [165, 372] width 190 height 28
type input "18786"
click at [309, 375] on input "0" at bounding box center [382, 372] width 190 height 28
click at [273, 476] on div "Tax Type Select Inclusive Exclusive Tax Group Select GST" at bounding box center [274, 437] width 435 height 75
click at [322, 373] on input "1479" at bounding box center [382, 372] width 190 height 28
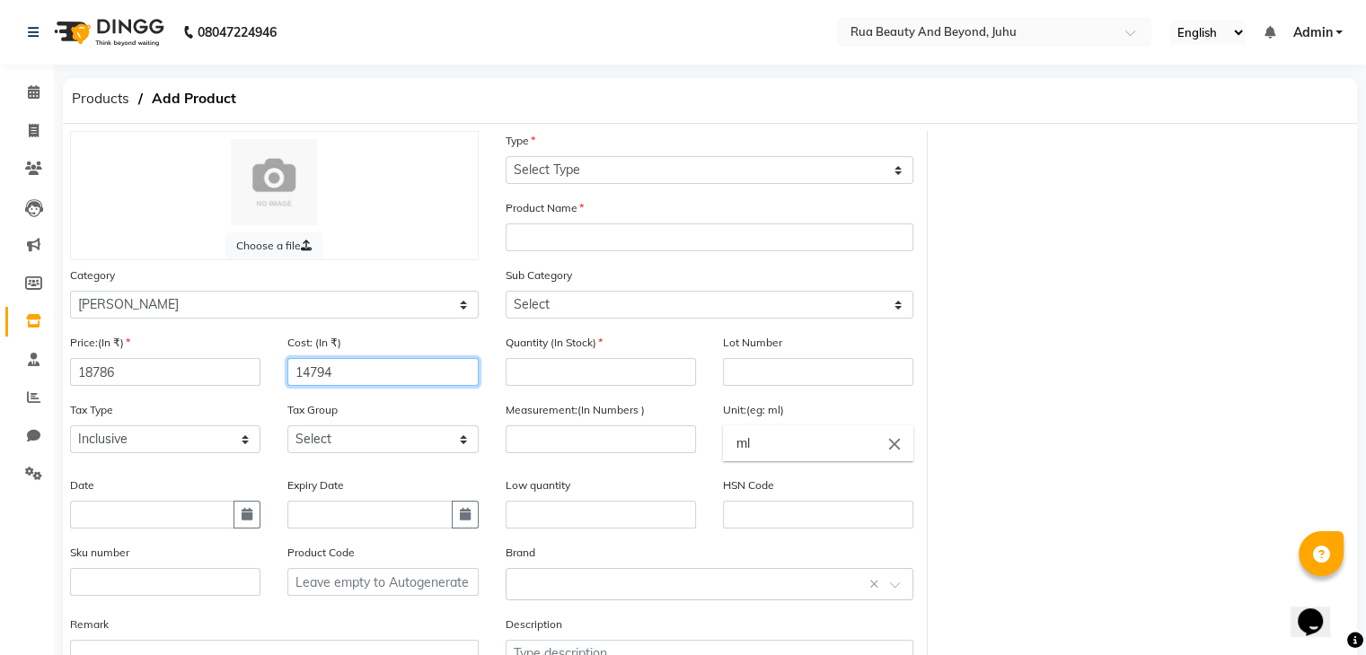
type input "14794"
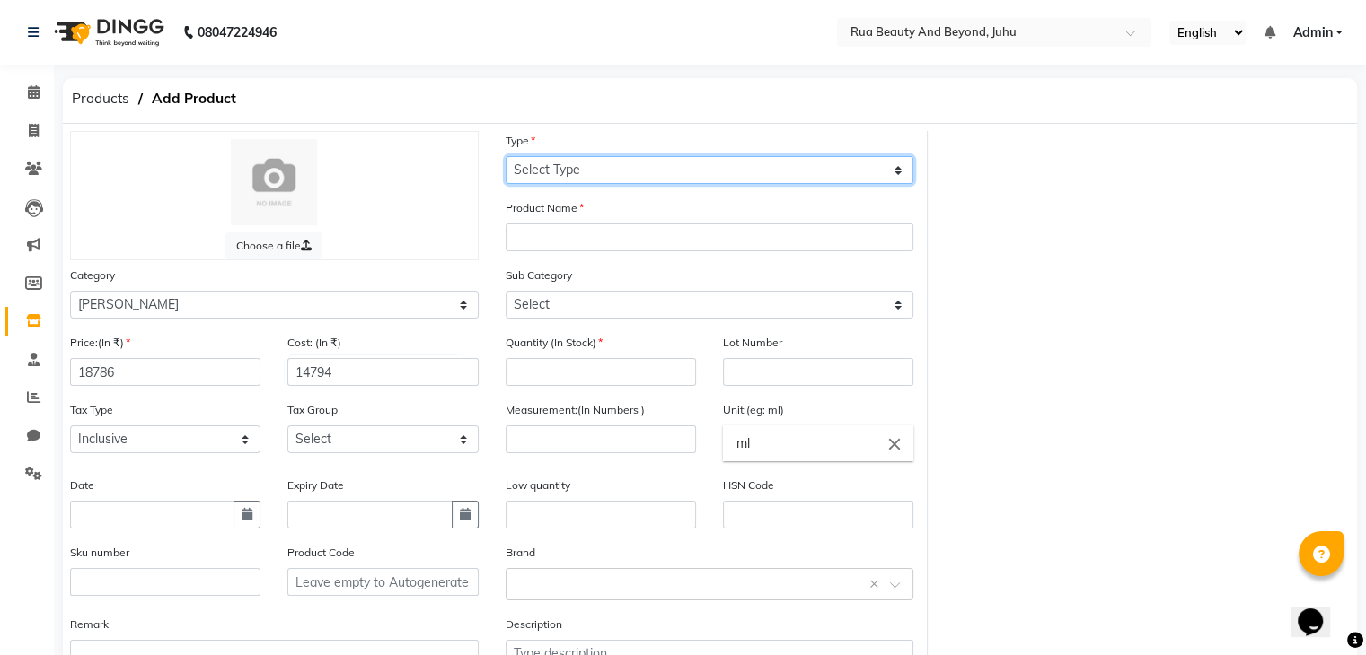
click at [621, 177] on select "Select Type Both Retail Consumable" at bounding box center [709, 170] width 409 height 28
select select "C"
click at [505, 157] on select "Select Type Both Retail Consumable" at bounding box center [709, 170] width 409 height 28
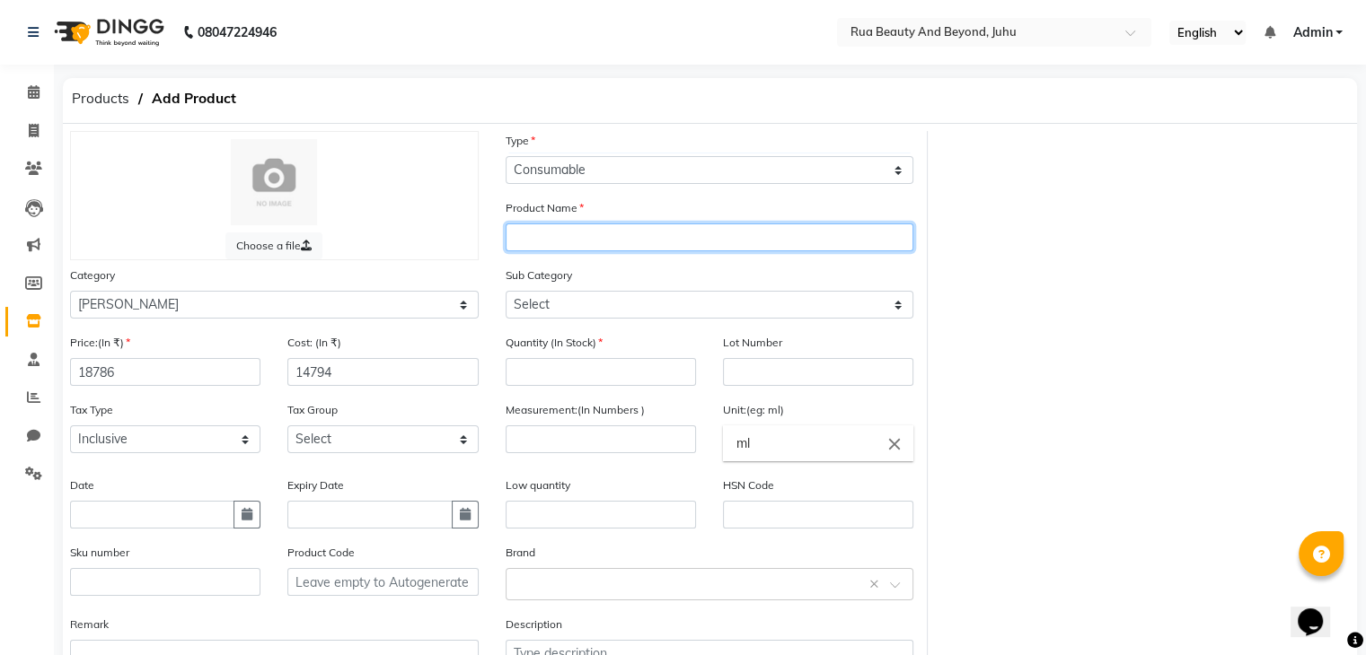
click at [564, 233] on input "text" at bounding box center [709, 238] width 409 height 28
type input "Natural Black Mud 1000GM (P)"
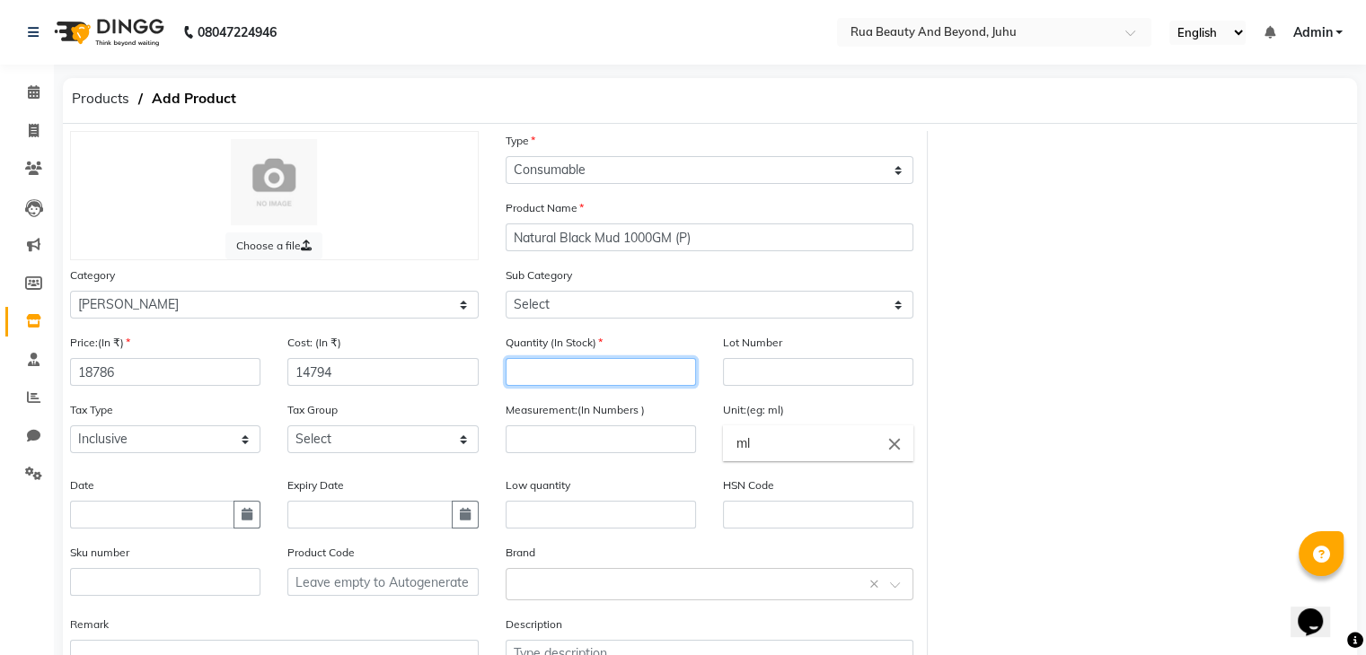
click at [611, 372] on input "number" at bounding box center [600, 372] width 190 height 28
type input "1"
click at [897, 452] on icon "close" at bounding box center [894, 444] width 20 height 20
click at [750, 453] on input "text" at bounding box center [818, 444] width 190 height 36
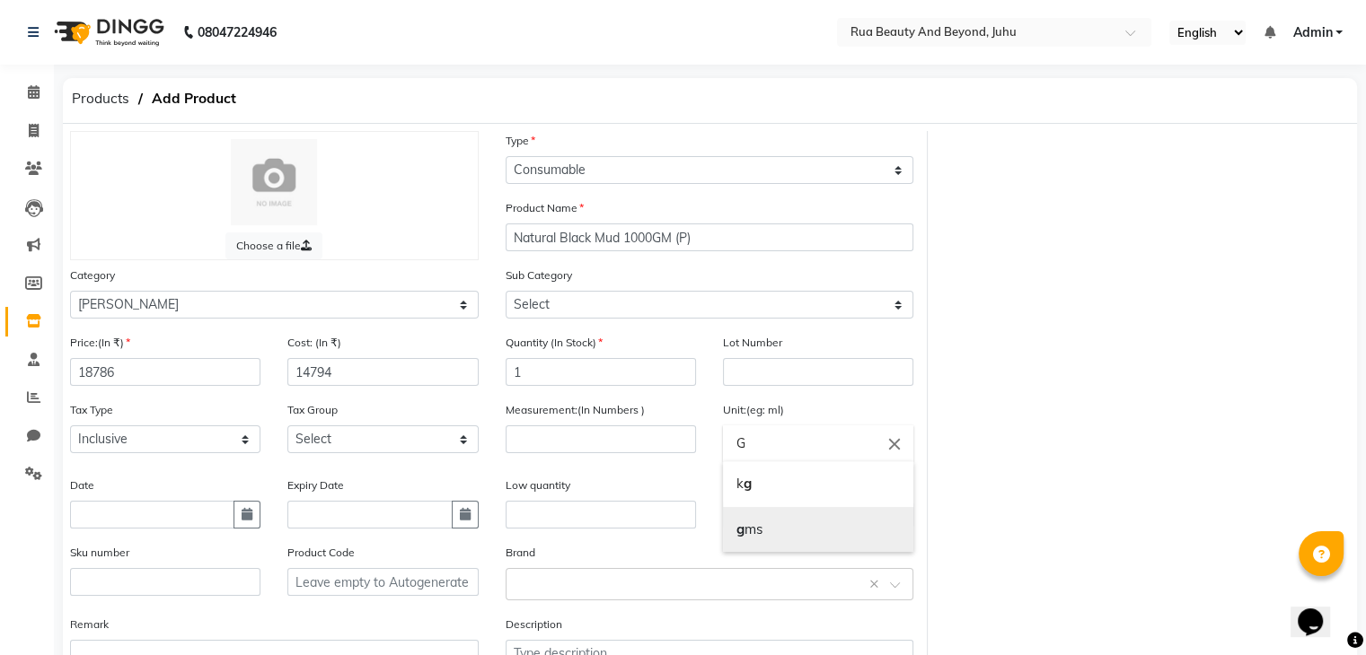
click at [757, 535] on link "g ms" at bounding box center [818, 530] width 190 height 46
type input "gms"
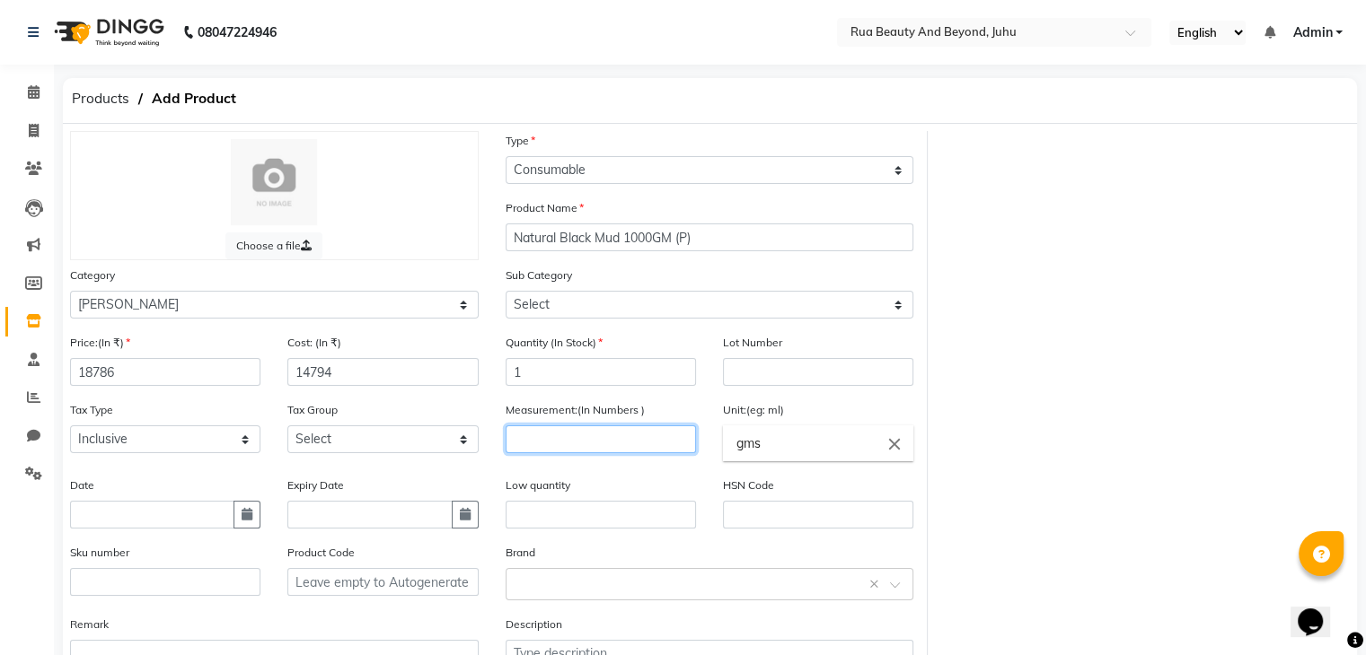
click at [617, 452] on input "number" at bounding box center [600, 440] width 190 height 28
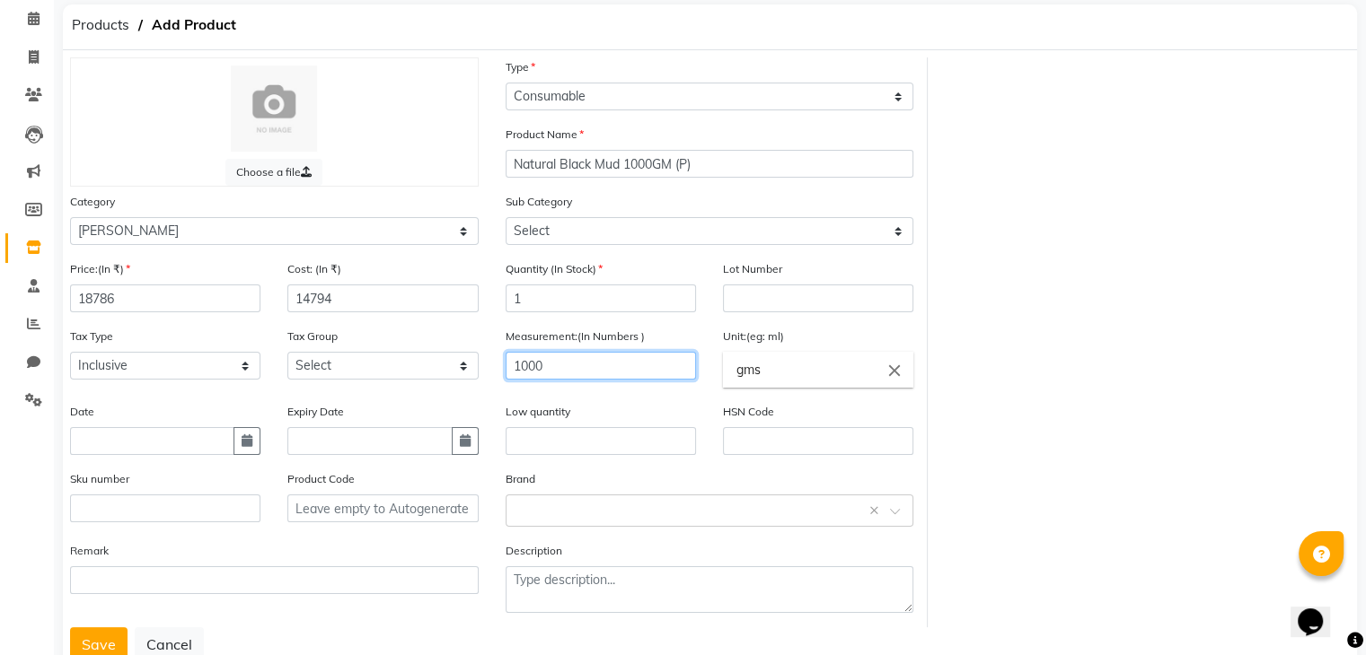
scroll to position [140, 0]
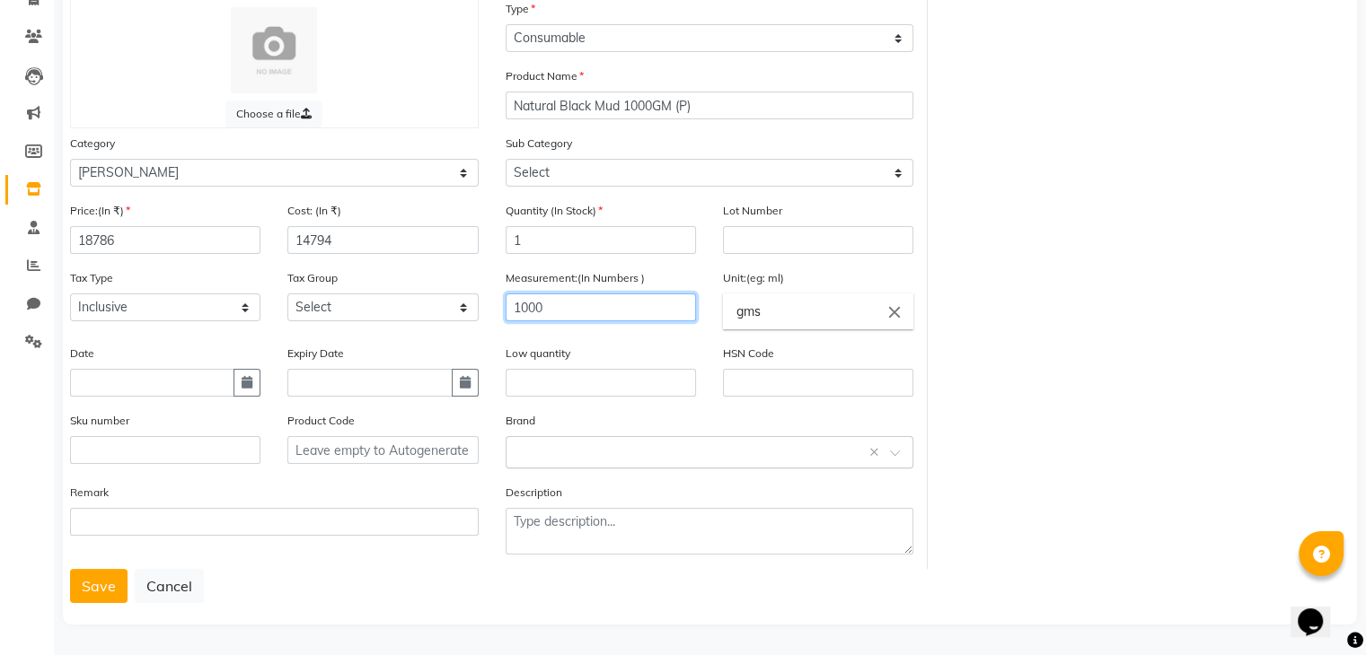
type input "1000"
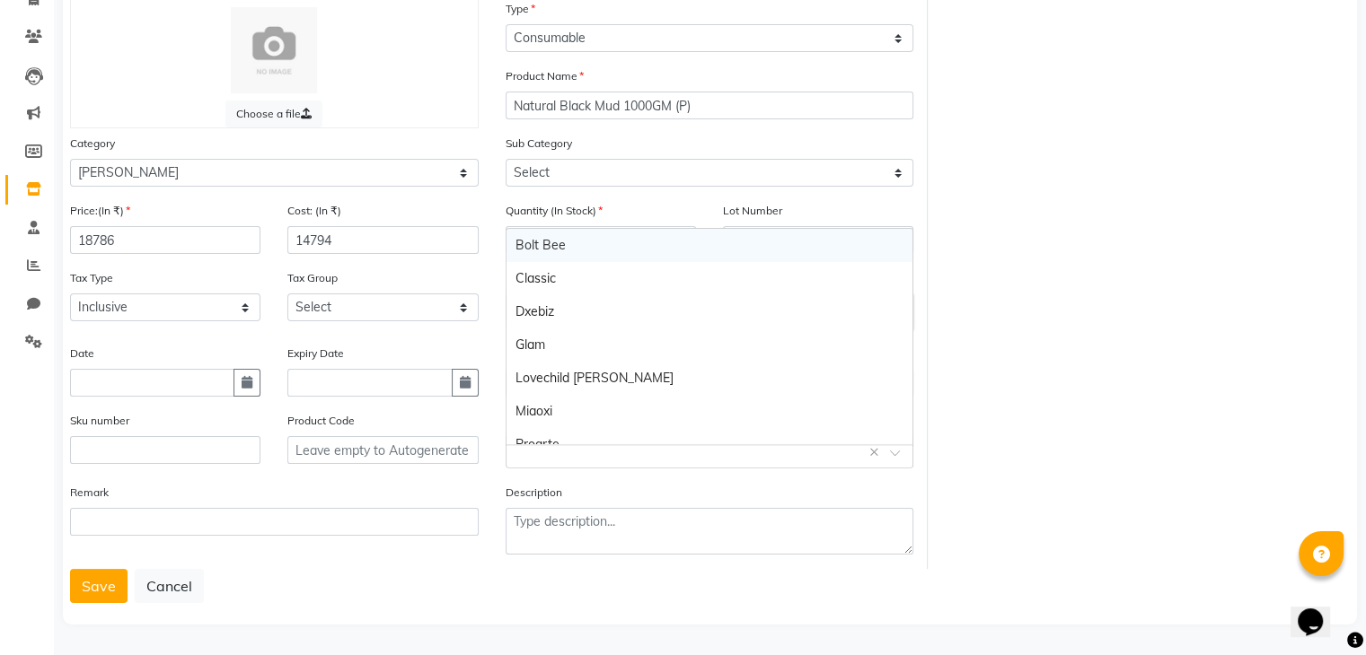
click at [559, 459] on input "text" at bounding box center [691, 451] width 353 height 19
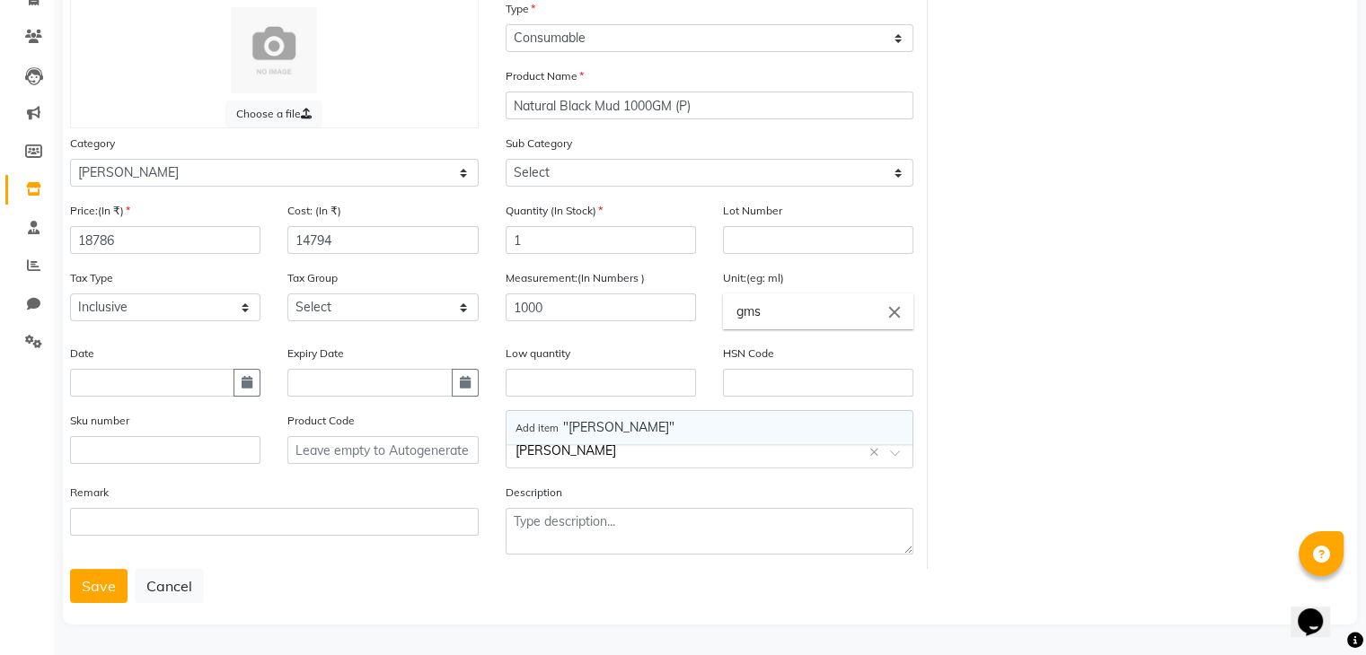
type input "Remy Laure"
click at [579, 425] on span "Add item "Remy Laure"" at bounding box center [594, 427] width 159 height 16
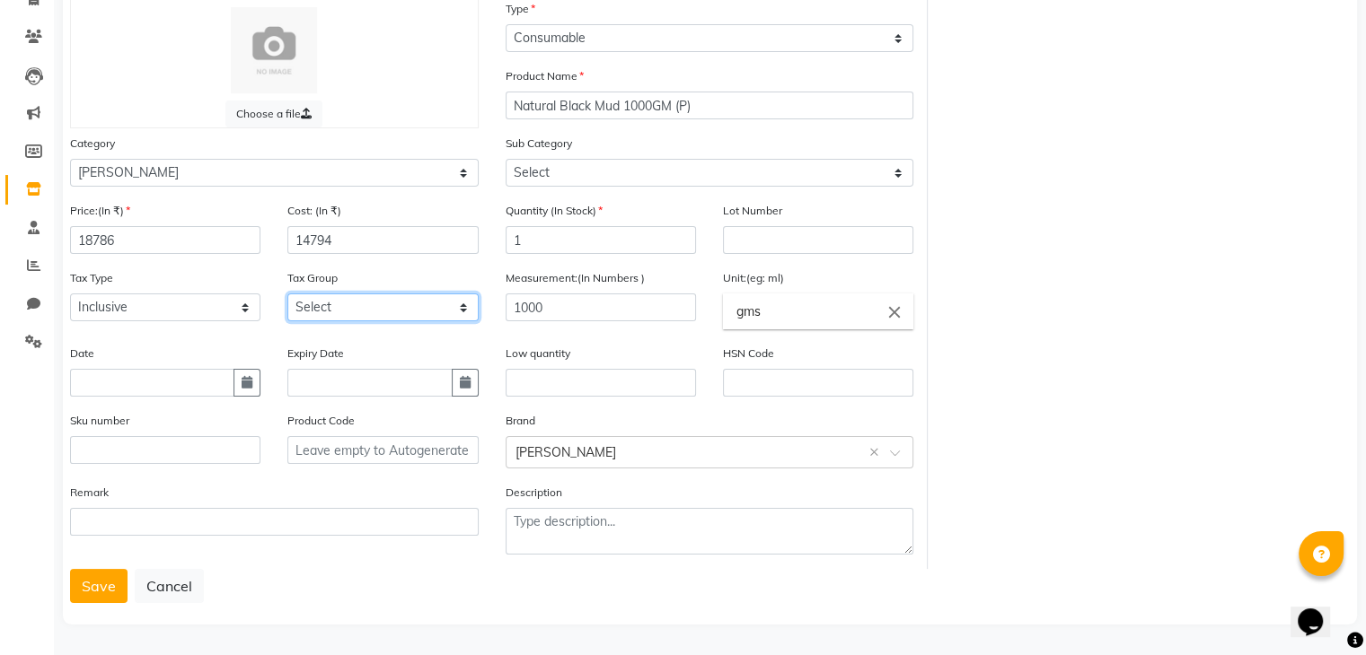
click at [313, 303] on select "Select GST" at bounding box center [382, 308] width 190 height 28
select select "4351"
click at [287, 294] on select "Select GST" at bounding box center [382, 308] width 190 height 28
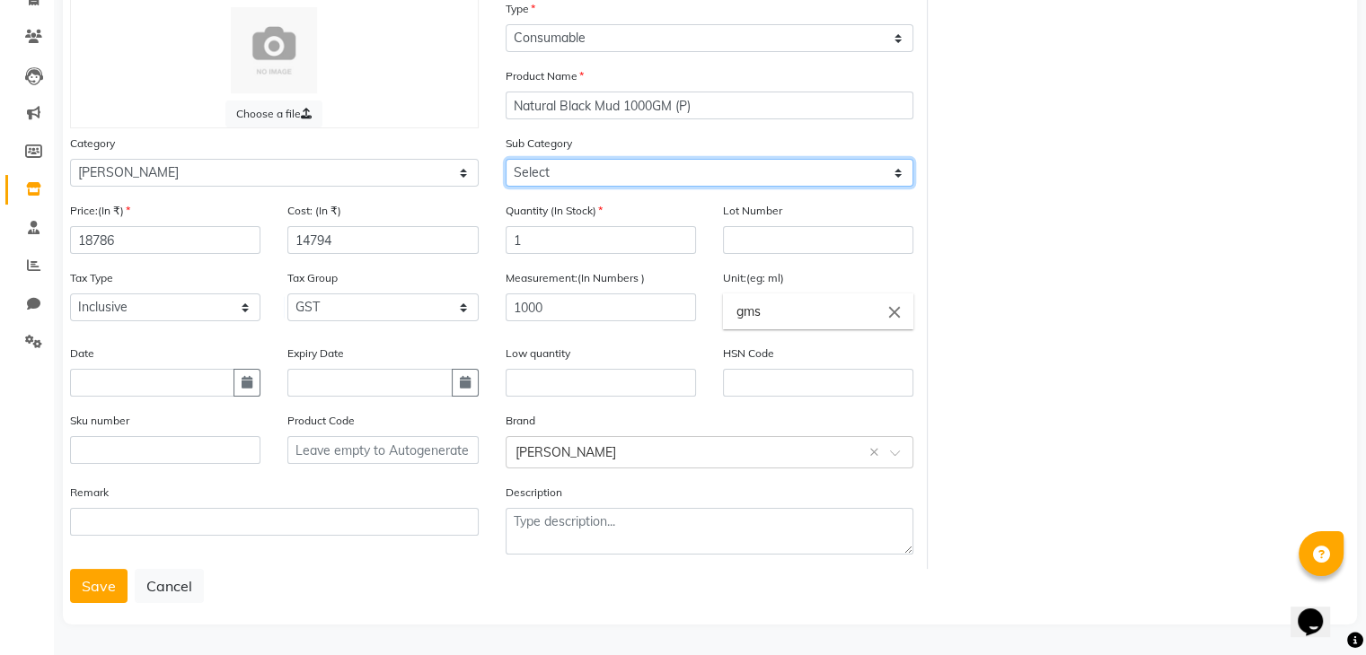
click at [589, 166] on select "Select" at bounding box center [709, 173] width 409 height 28
click at [577, 174] on select "Select" at bounding box center [709, 173] width 409 height 28
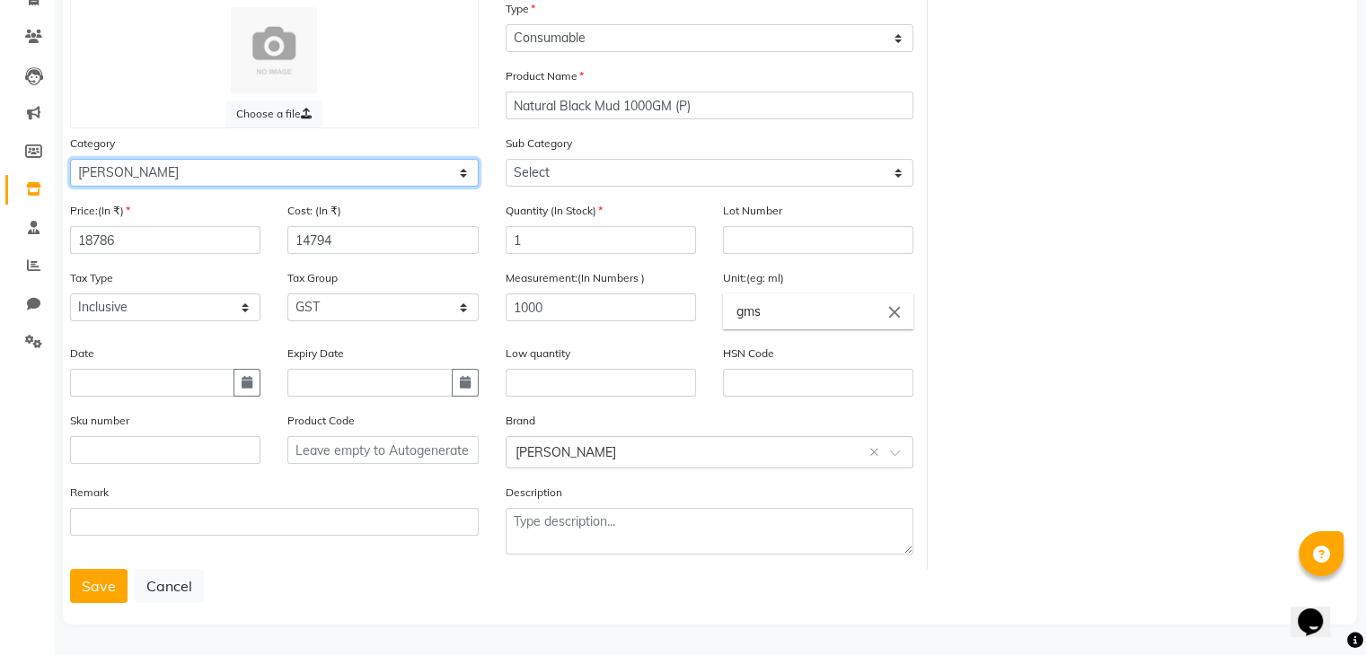
click at [351, 159] on select "Select Hair Skin Makeup Personal Care Appliances Beard Waxing Disposable Thread…" at bounding box center [274, 173] width 409 height 28
click at [352, 159] on select "Select Hair Skin Makeup Personal Care Appliances Beard Waxing Disposable Thread…" at bounding box center [274, 173] width 409 height 28
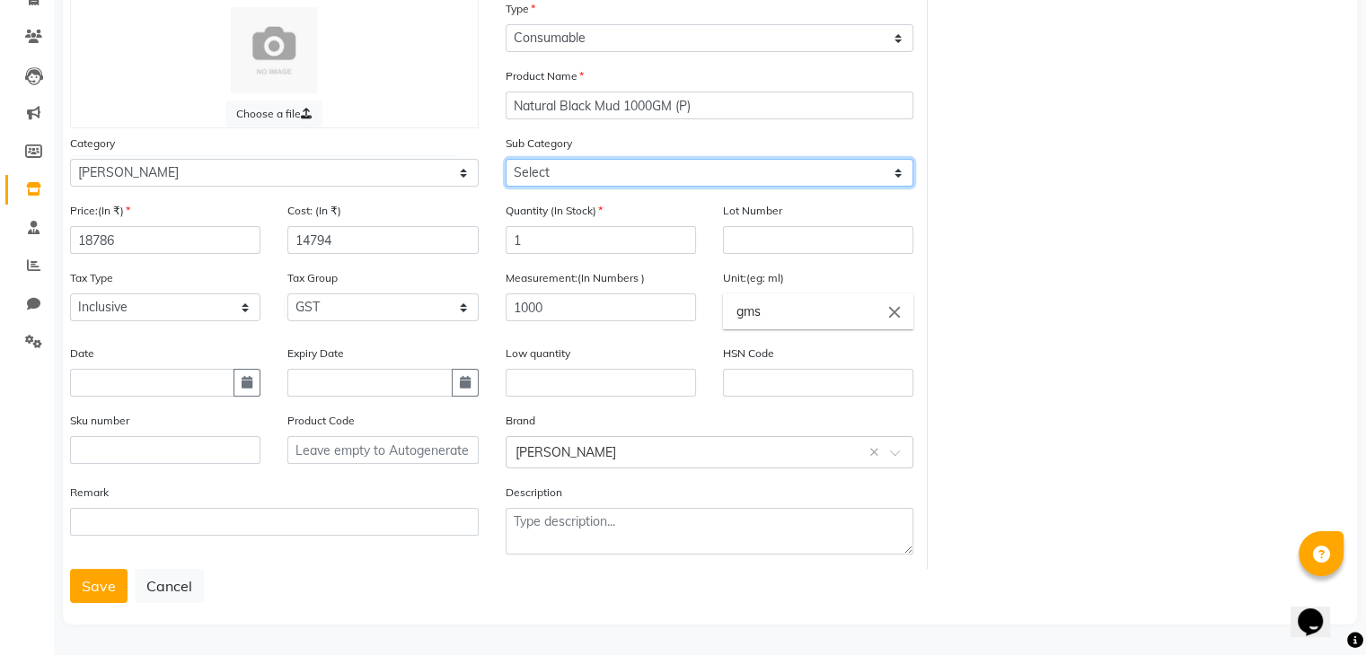
click at [574, 165] on select "Select" at bounding box center [709, 173] width 409 height 28
click at [112, 583] on button "Save" at bounding box center [98, 586] width 57 height 34
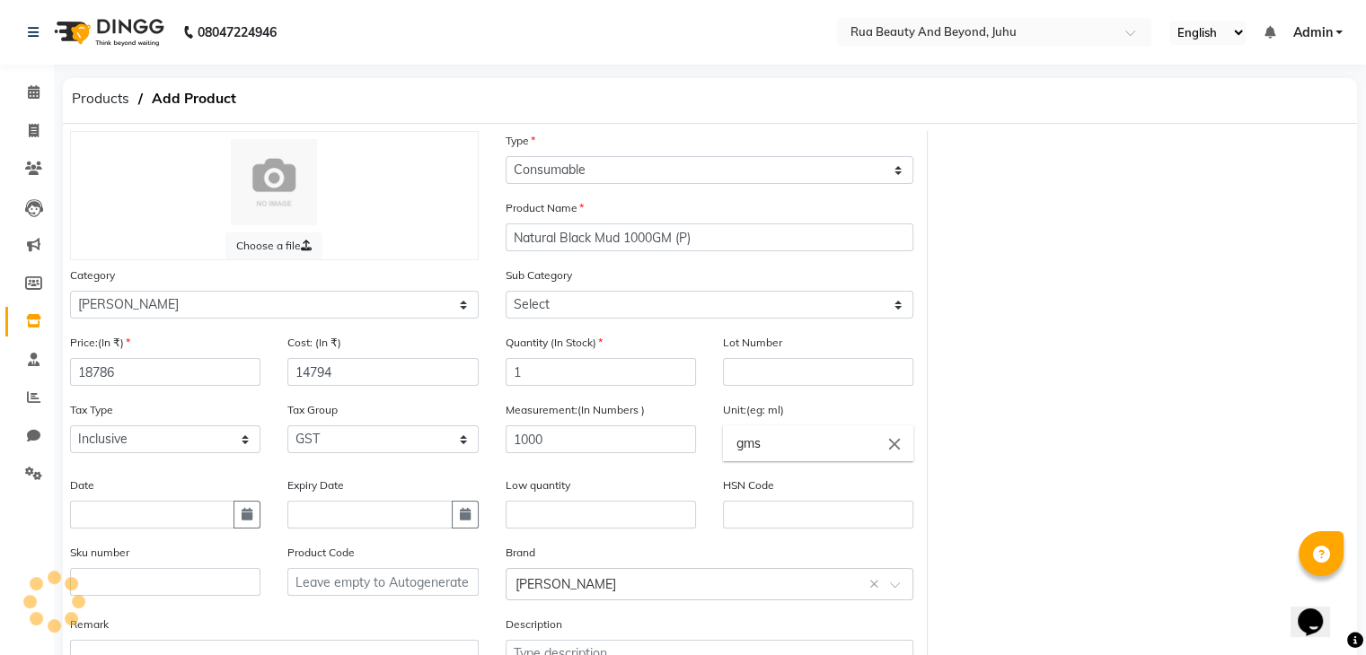
select select
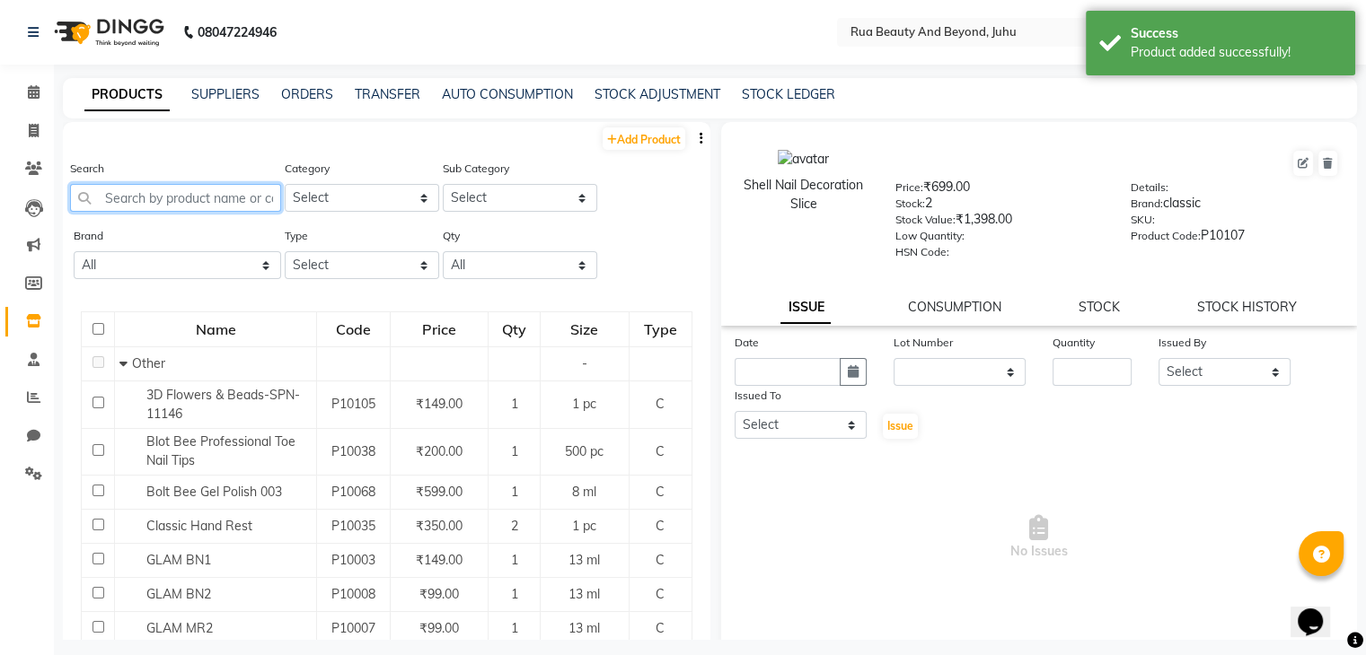
click at [167, 191] on input "text" at bounding box center [175, 198] width 211 height 28
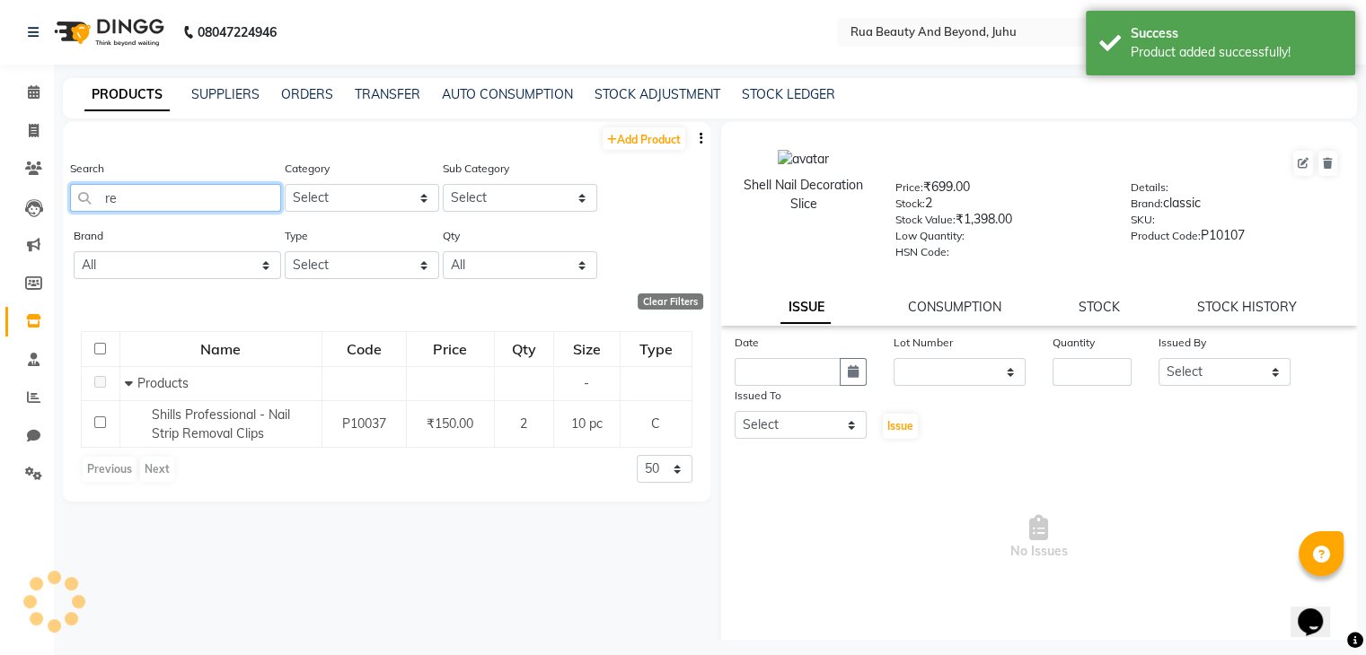
type input "r"
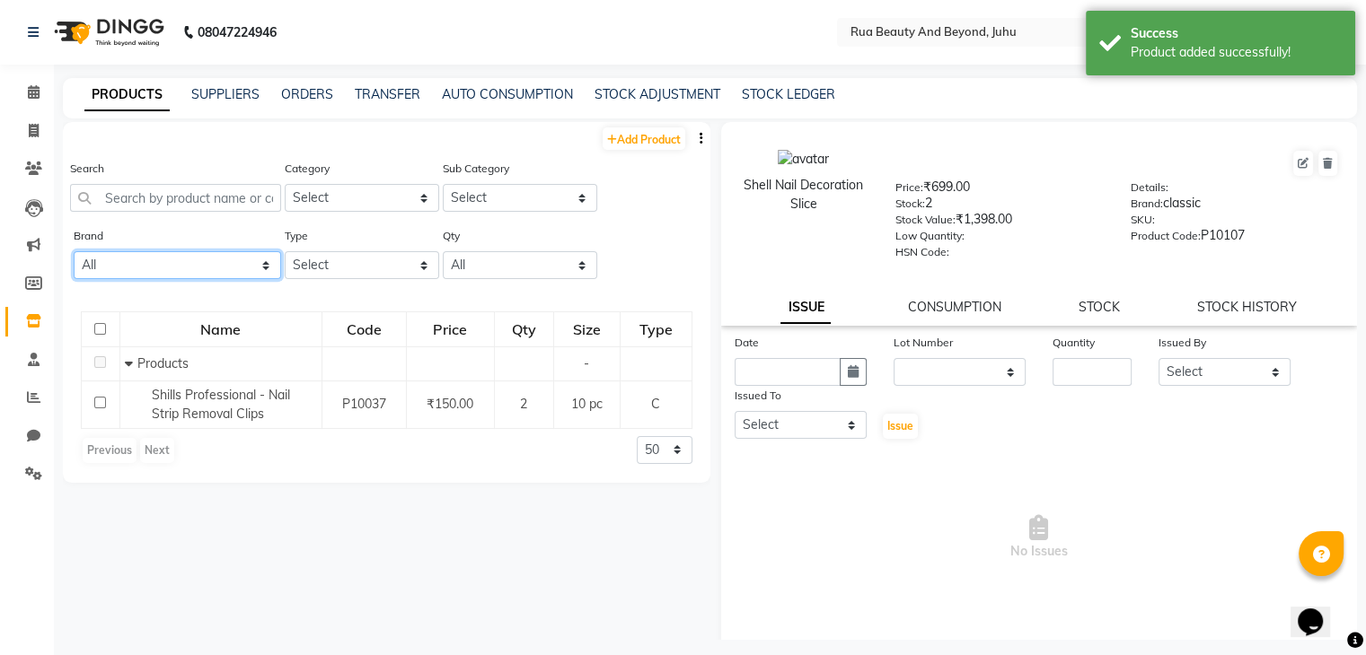
click at [93, 268] on select "All Bolt Bee Classic Dxebiz Glam Lovechild Masaba Miaoxi Proarte Queenfinger Re…" at bounding box center [177, 265] width 207 height 28
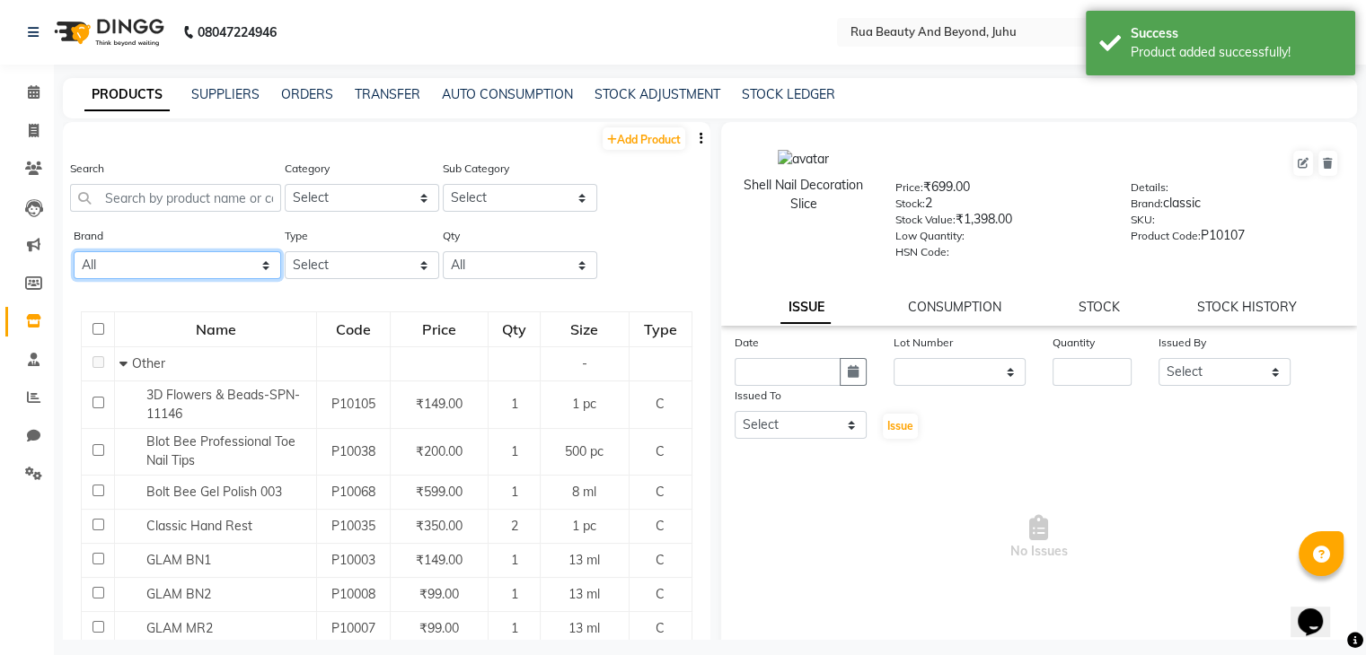
select select "remy laure"
click at [74, 253] on select "All Bolt Bee Classic Dxebiz Glam Lovechild Masaba Miaoxi Proarte Queenfinger Re…" at bounding box center [177, 265] width 207 height 28
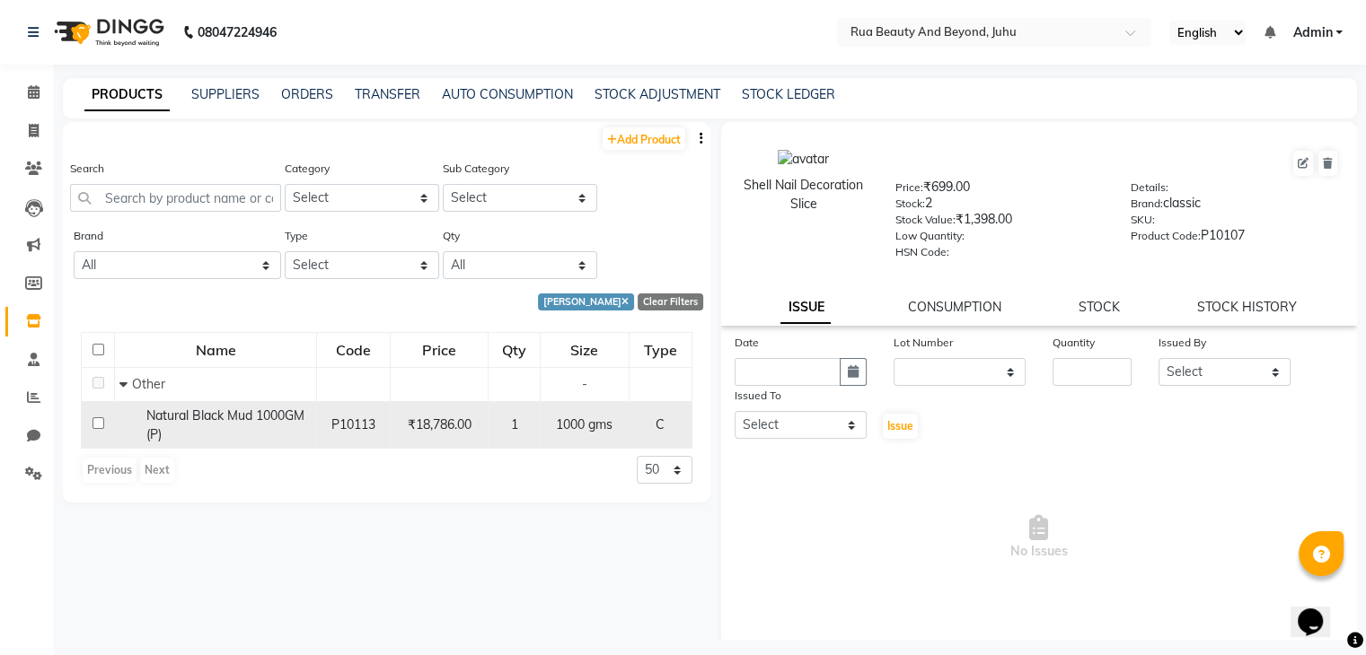
click at [220, 430] on div "Natural Black Mud 1000GM (P)" at bounding box center [215, 426] width 192 height 38
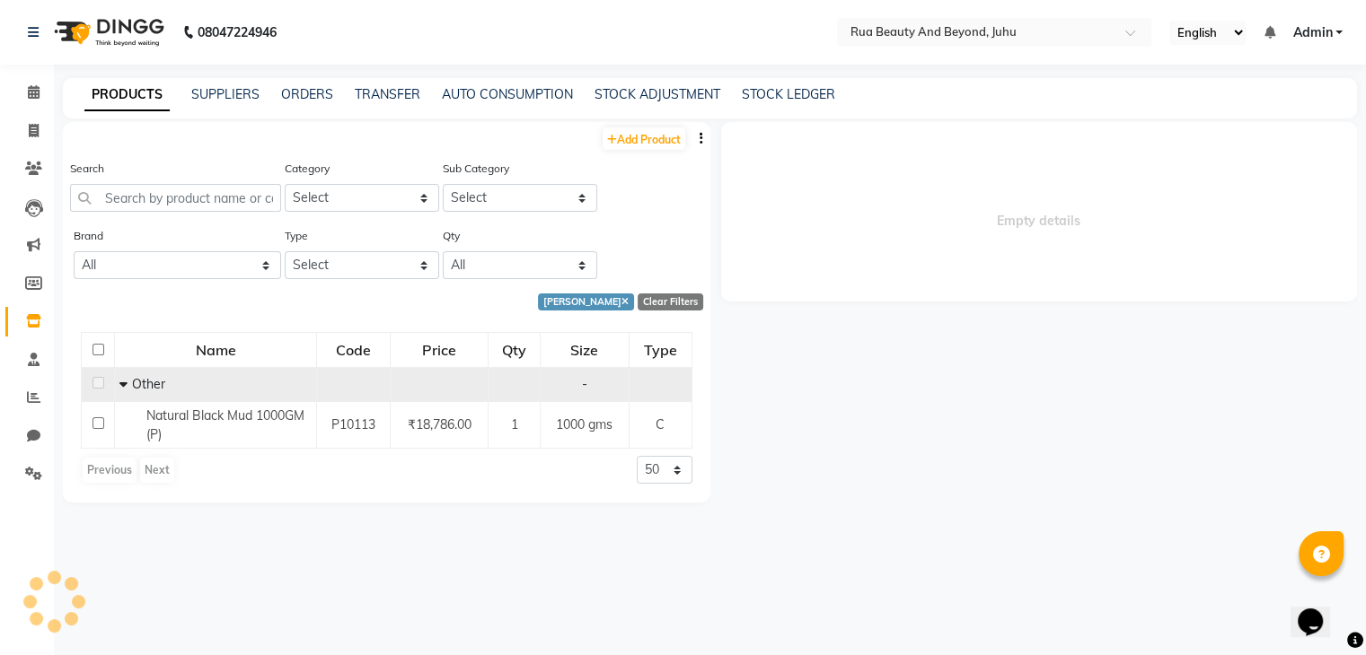
select select
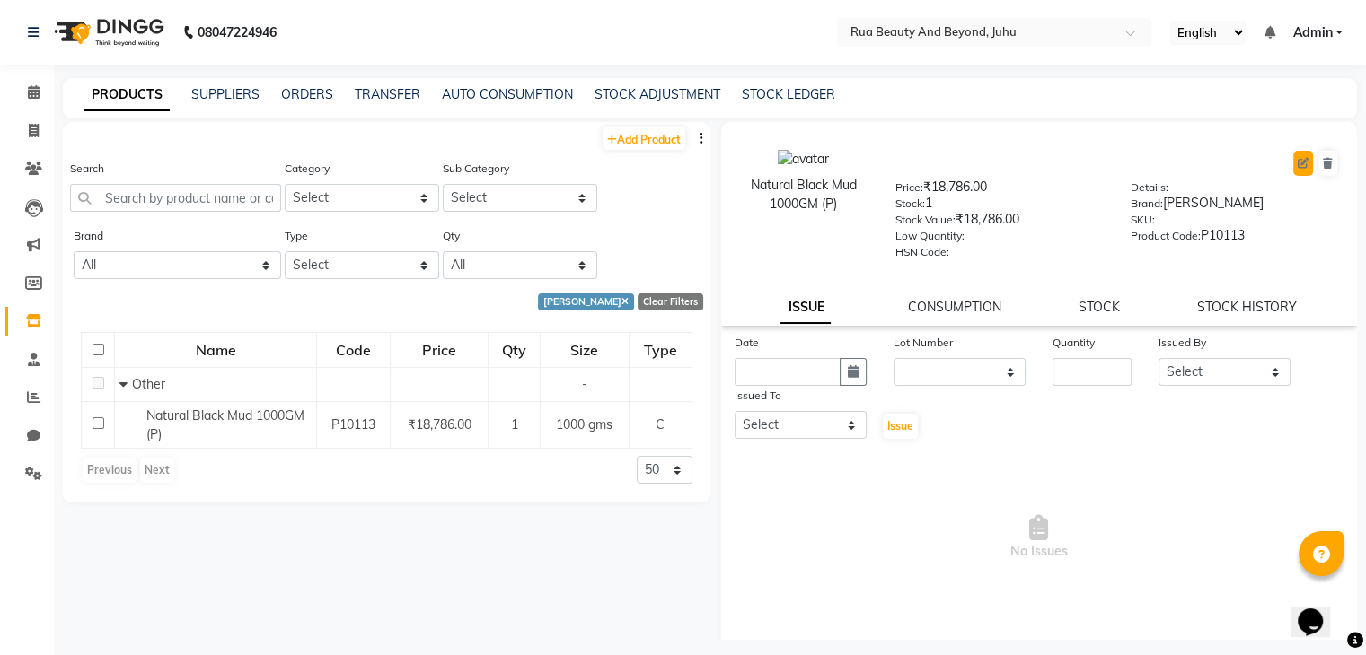
click at [1297, 164] on icon at bounding box center [1302, 163] width 11 height 11
select select "C"
select select "true"
select select "4351"
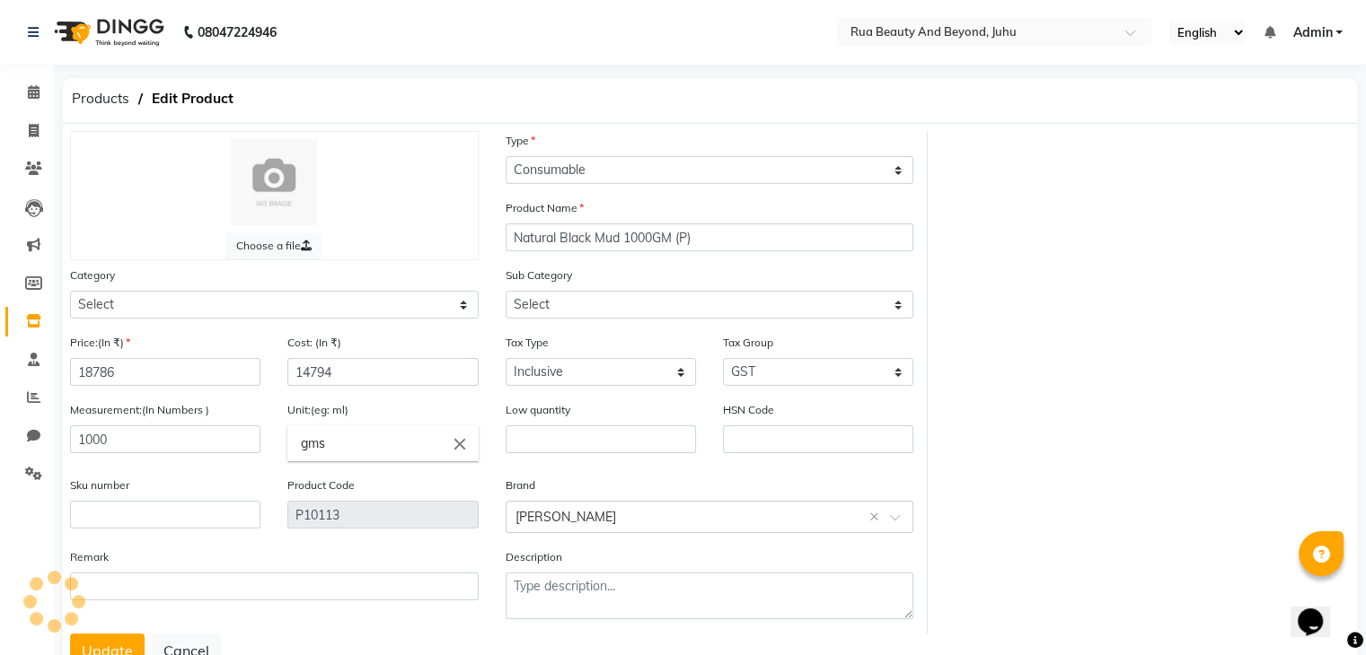
select select "1786101000"
select select "1786101002"
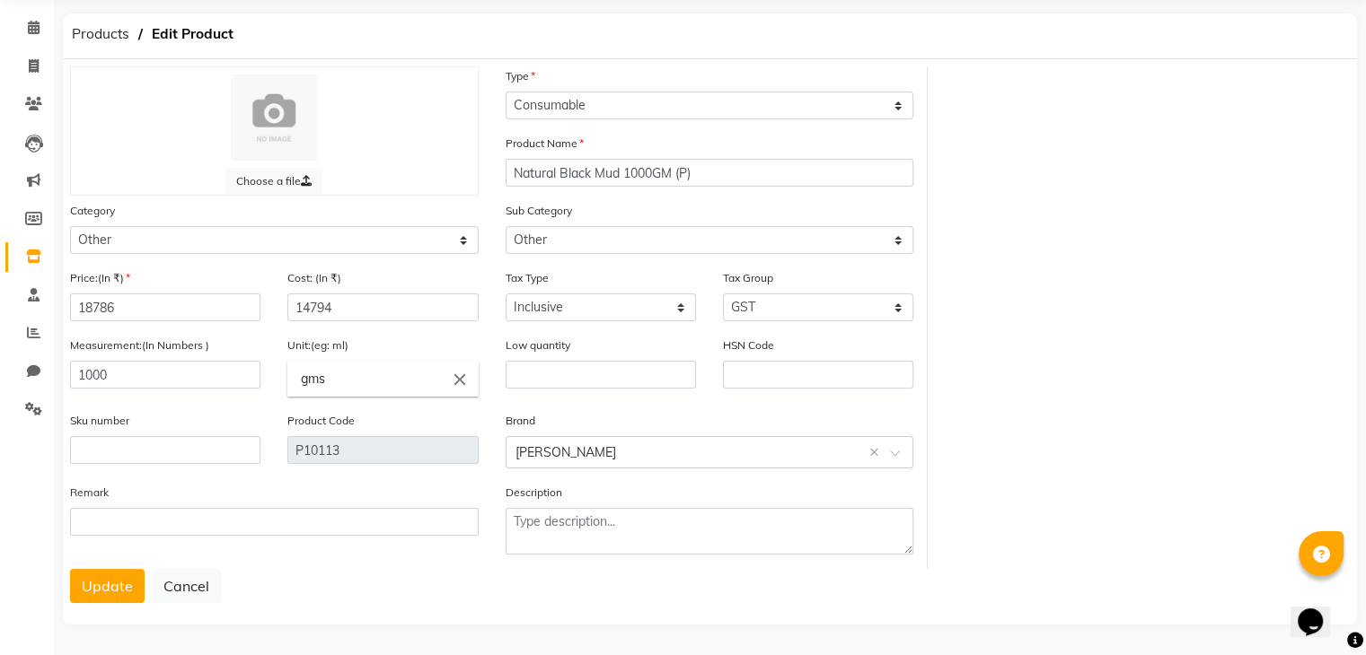
scroll to position [72, 0]
click at [565, 241] on select "Select Houskeeping Other" at bounding box center [709, 240] width 409 height 28
click at [505, 226] on select "Select Houskeeping Other" at bounding box center [709, 240] width 409 height 28
click at [580, 234] on select "Select Houskeeping Other" at bounding box center [709, 240] width 409 height 28
click at [505, 226] on select "Select Houskeeping Other" at bounding box center [709, 240] width 409 height 28
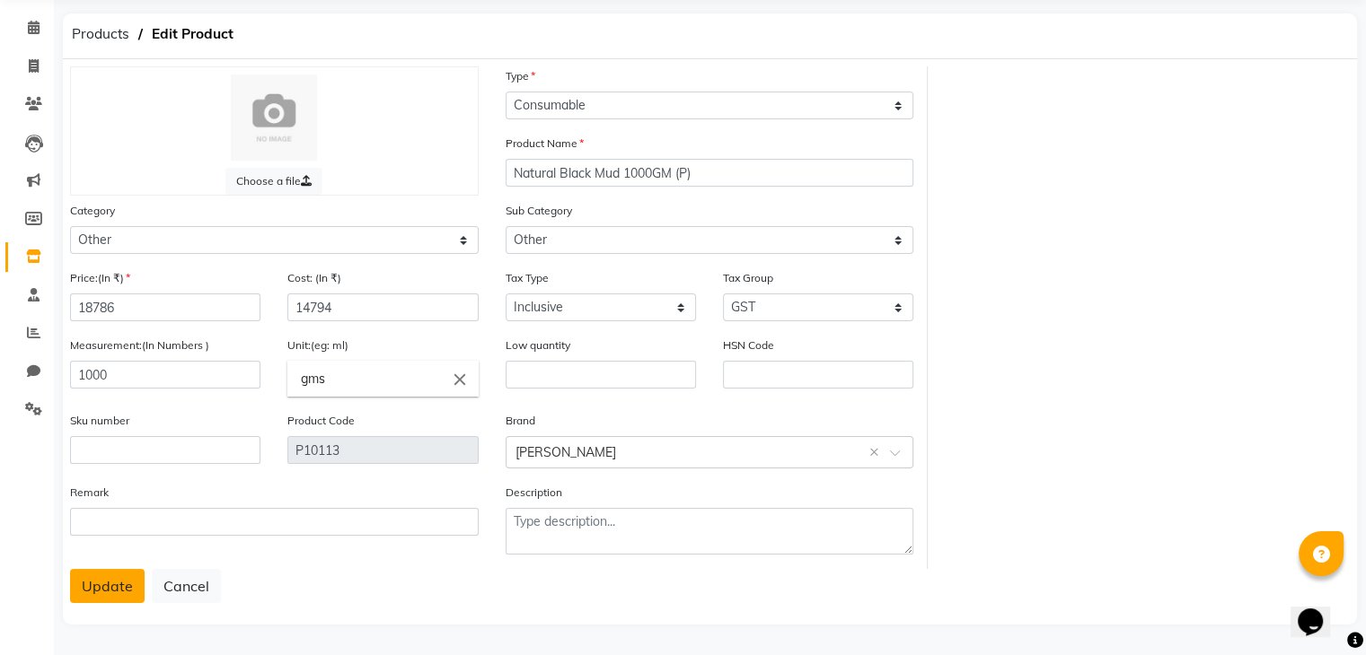
click at [104, 591] on button "Update" at bounding box center [107, 586] width 75 height 34
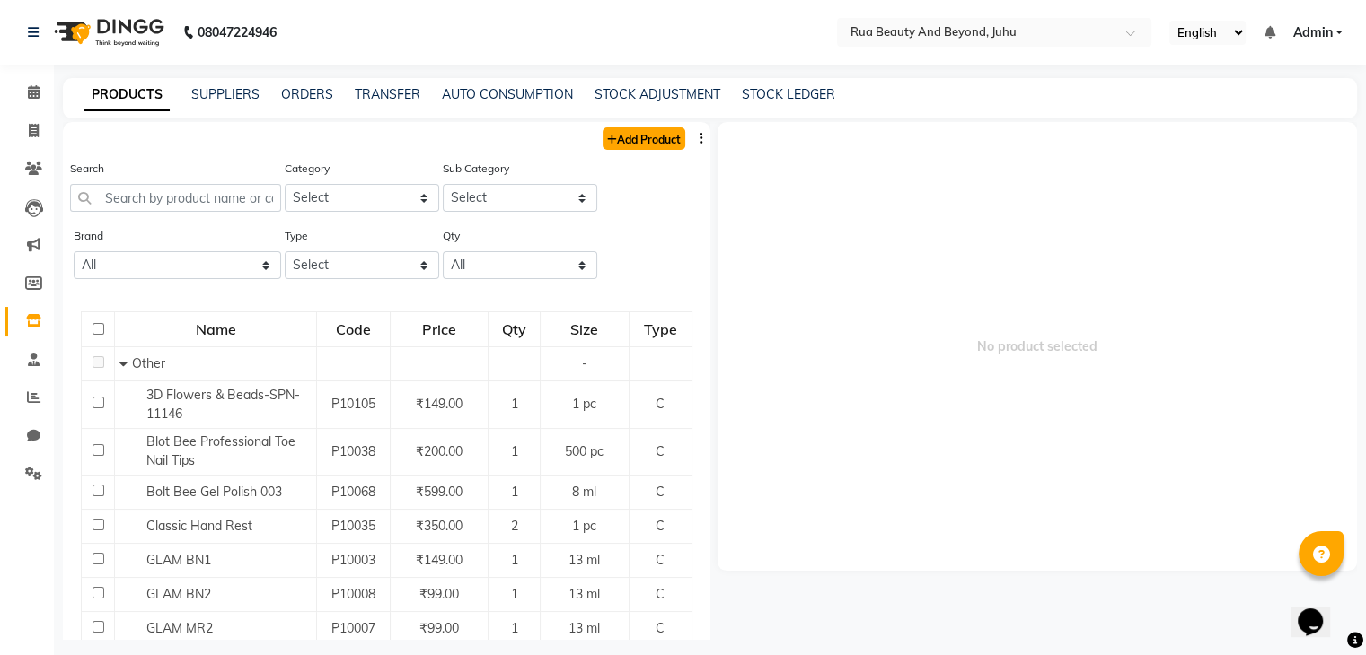
click at [627, 133] on link "Add Product" at bounding box center [643, 138] width 83 height 22
select select "true"
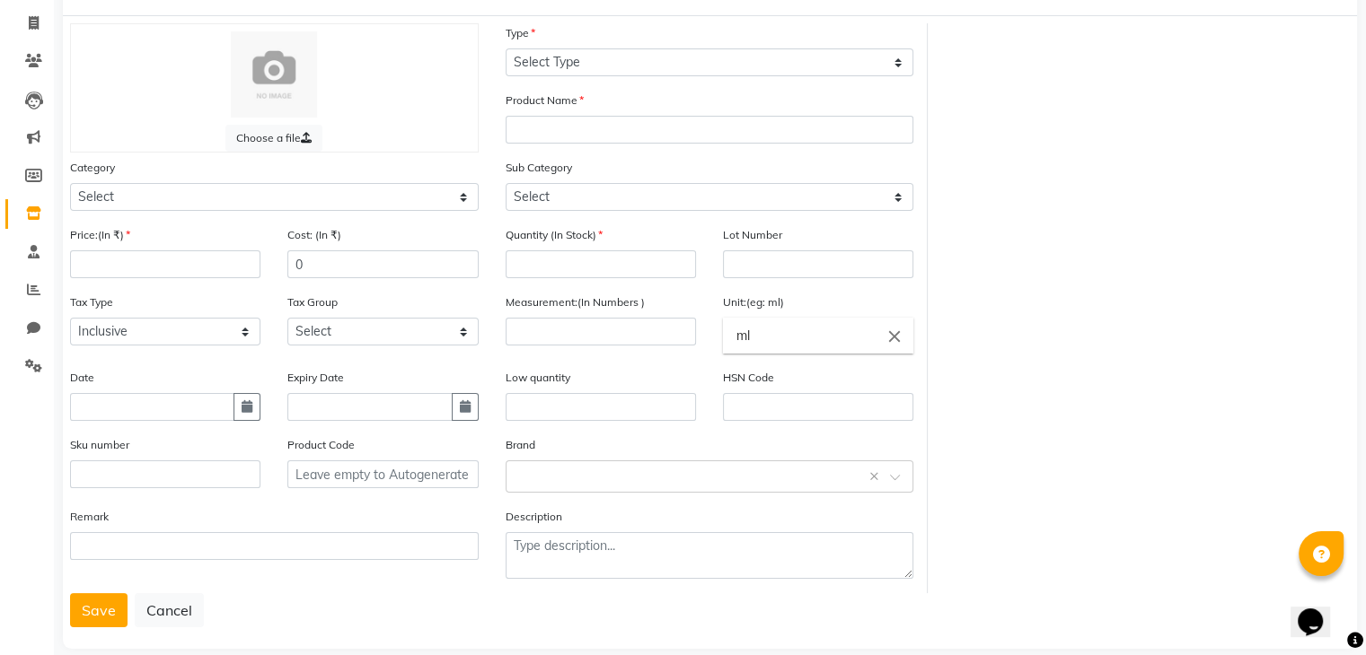
scroll to position [140, 0]
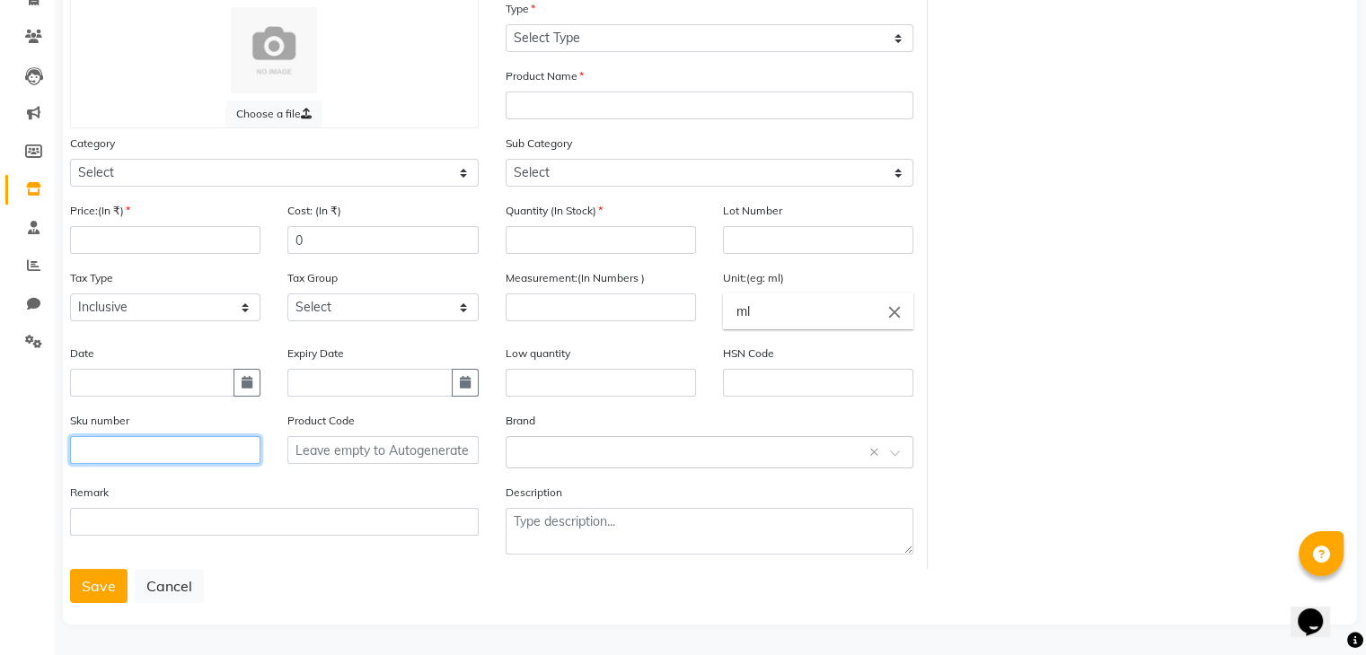
click at [133, 456] on input "text" at bounding box center [165, 450] width 190 height 28
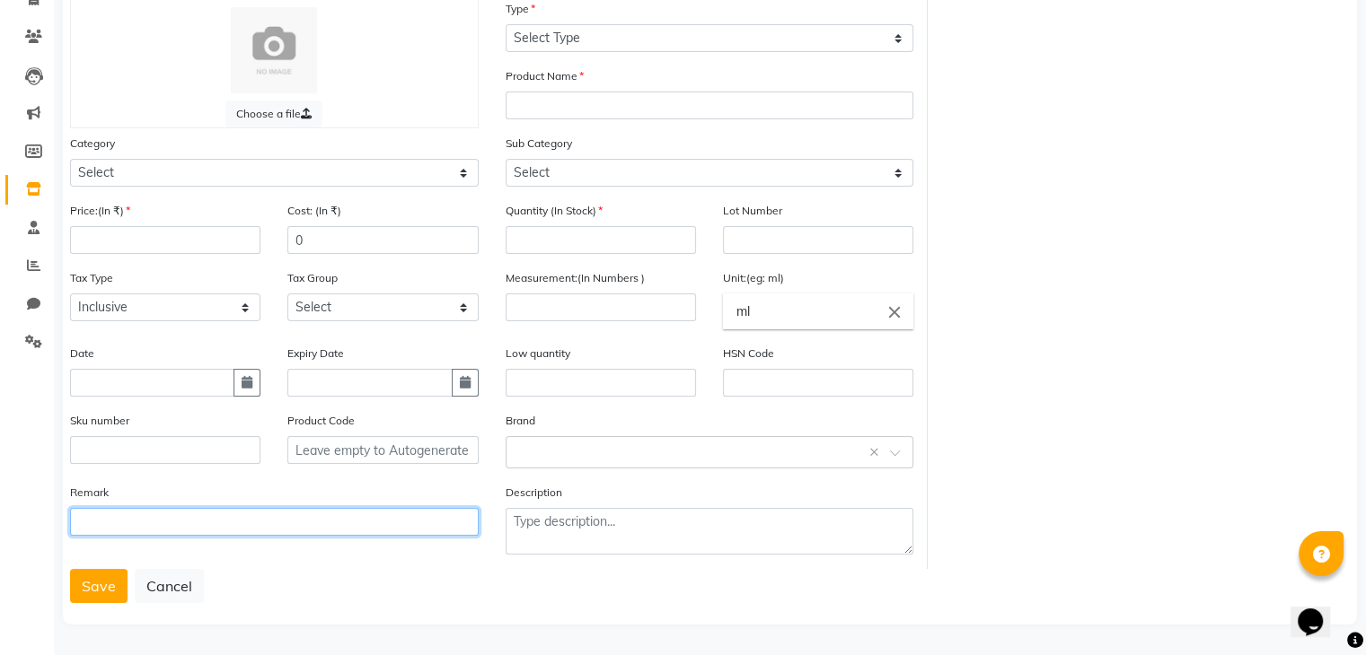
drag, startPoint x: 169, startPoint y: 523, endPoint x: 180, endPoint y: 514, distance: 13.5
click at [169, 522] on input "text" at bounding box center [274, 522] width 409 height 28
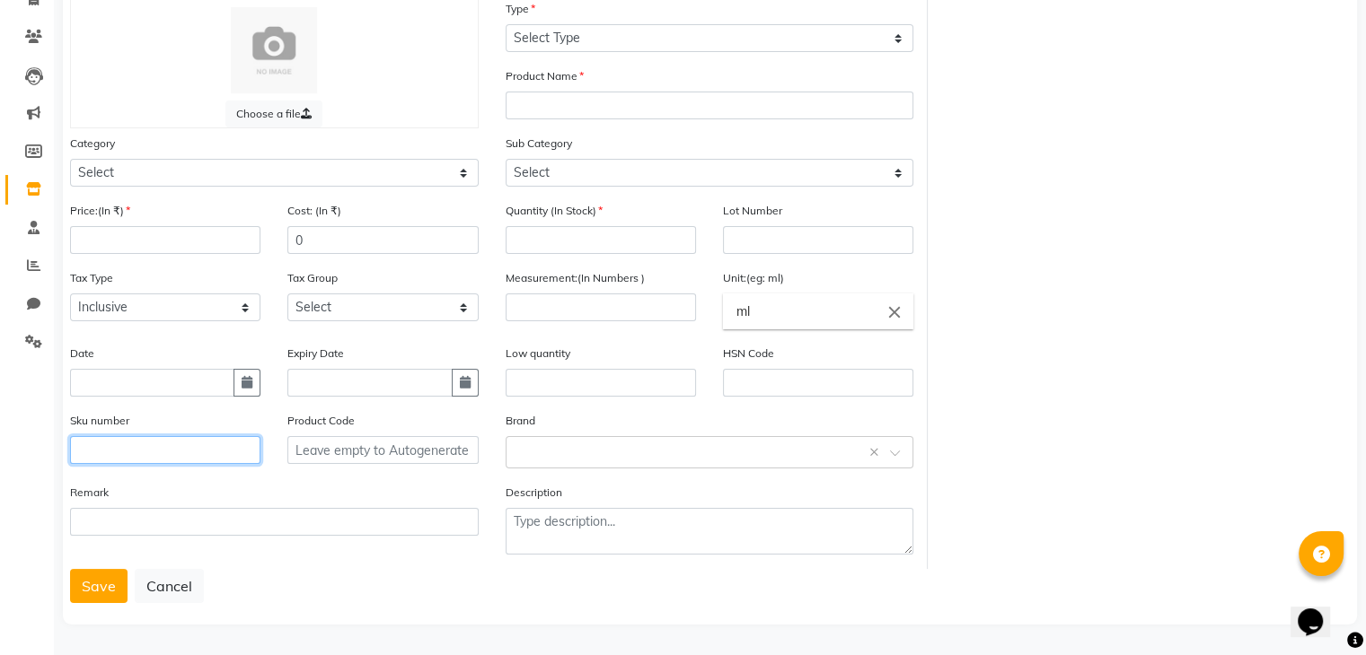
click at [132, 458] on input "text" at bounding box center [165, 450] width 190 height 28
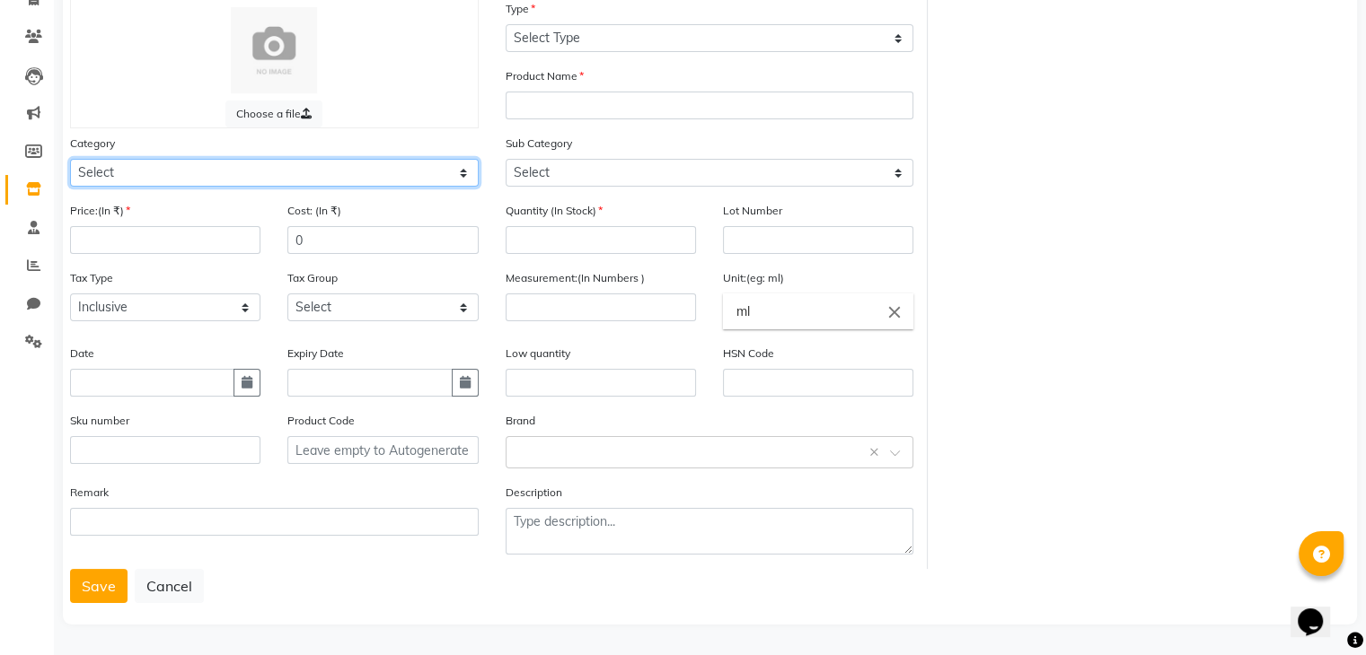
click at [148, 175] on select "Select Hair Skin Makeup Personal Care Appliances Beard Waxing Disposable Thread…" at bounding box center [274, 173] width 409 height 28
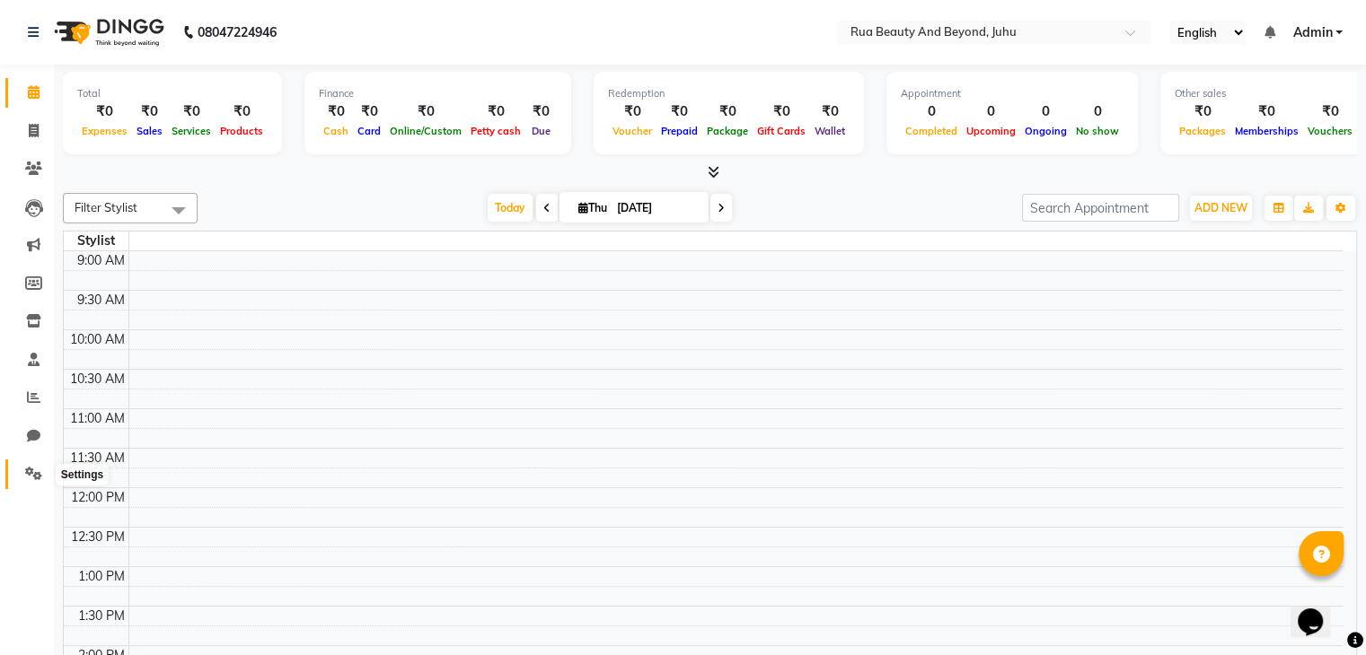
click at [36, 475] on icon at bounding box center [33, 473] width 17 height 13
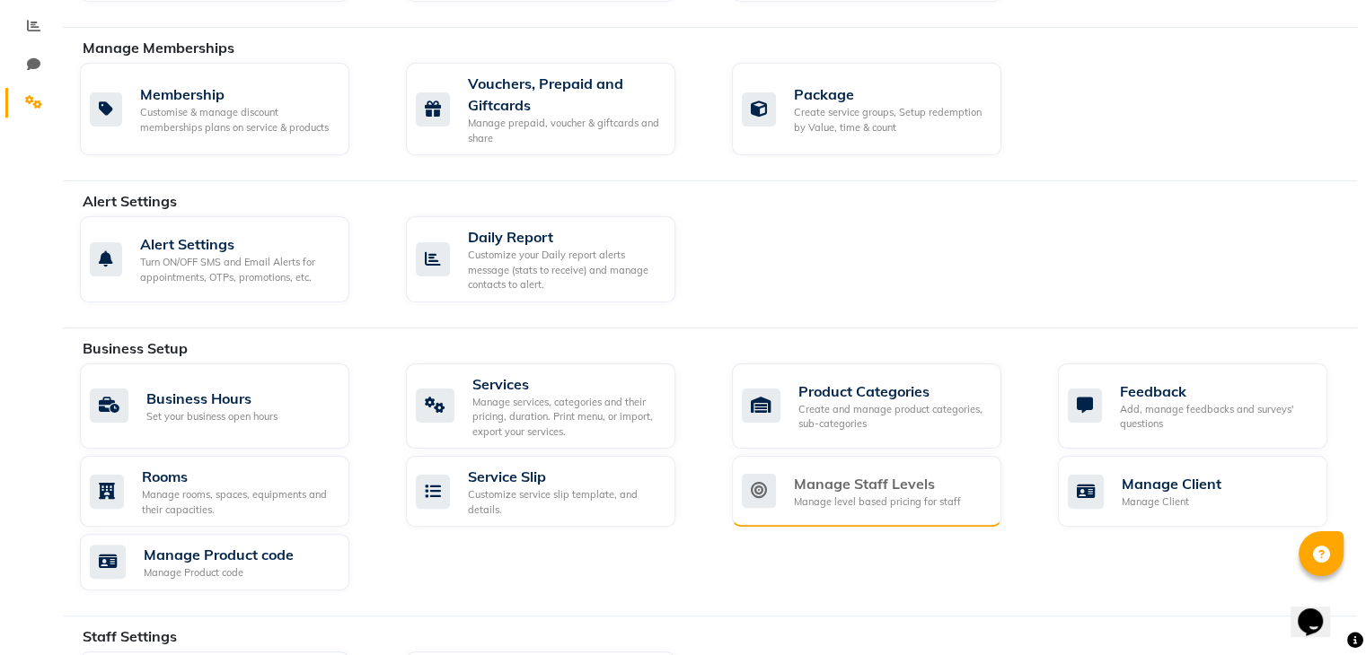
scroll to position [539, 0]
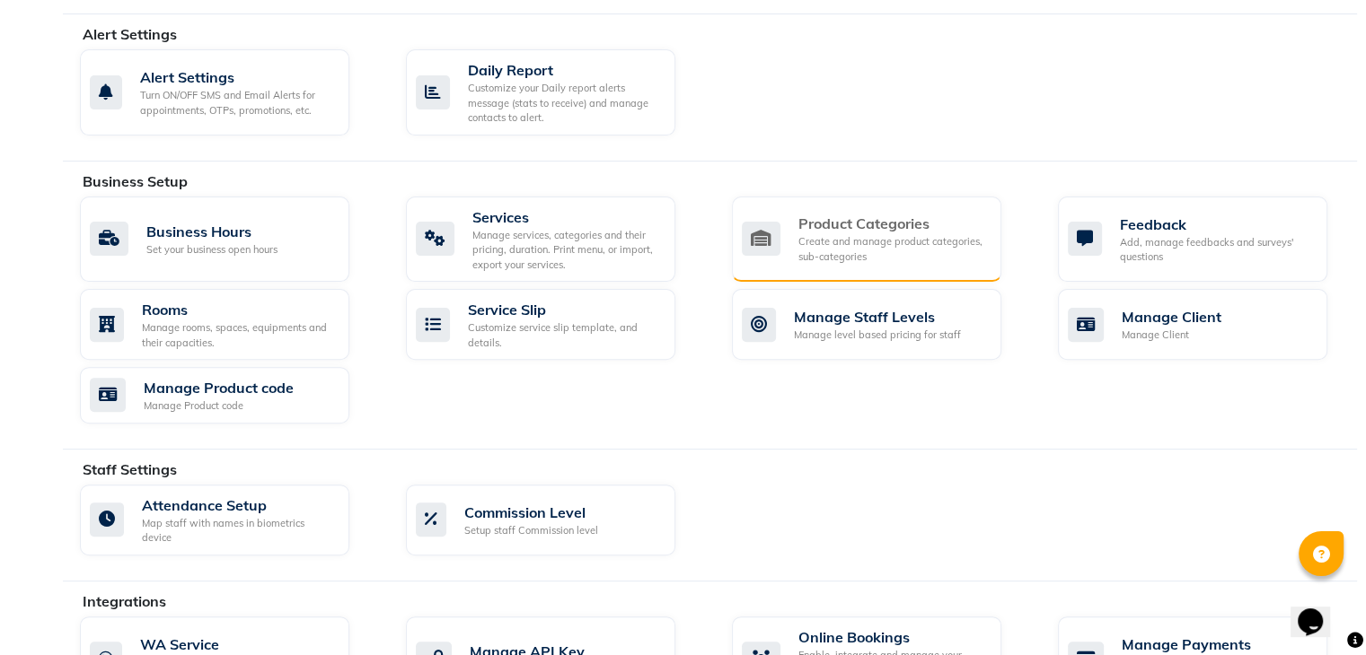
click at [865, 246] on div "Create and manage product categories, sub-categories" at bounding box center [892, 249] width 189 height 30
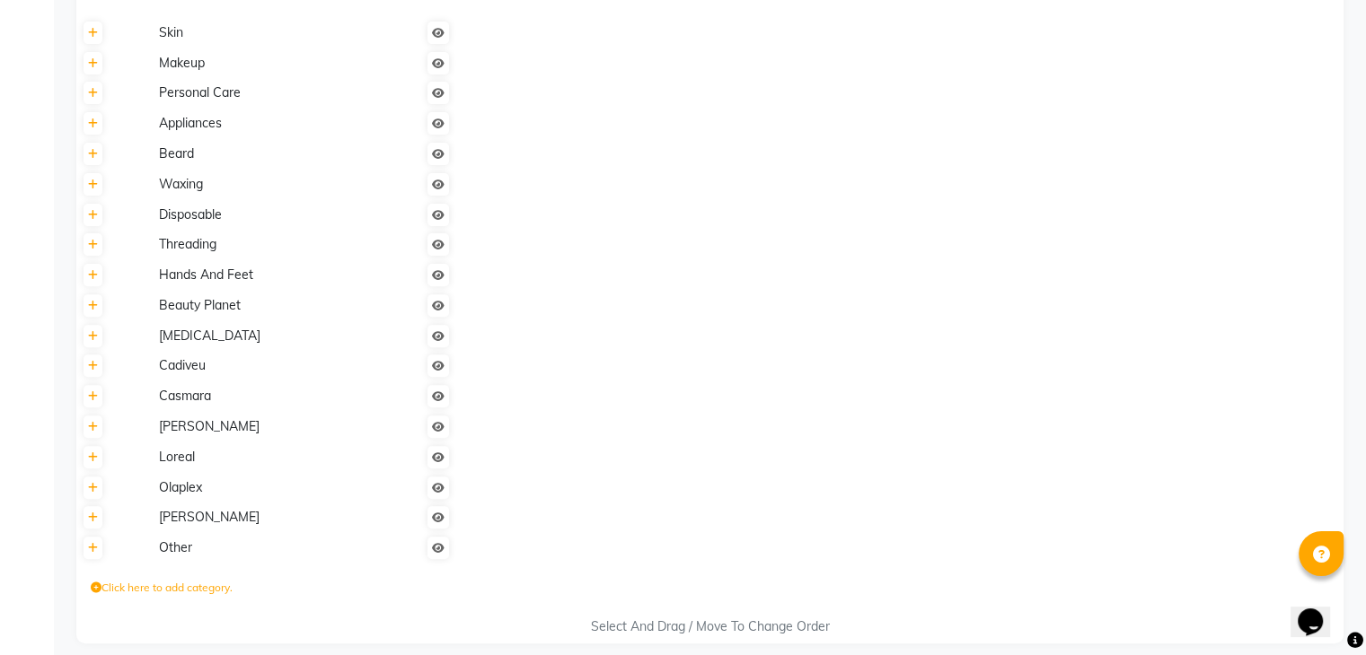
scroll to position [604, 0]
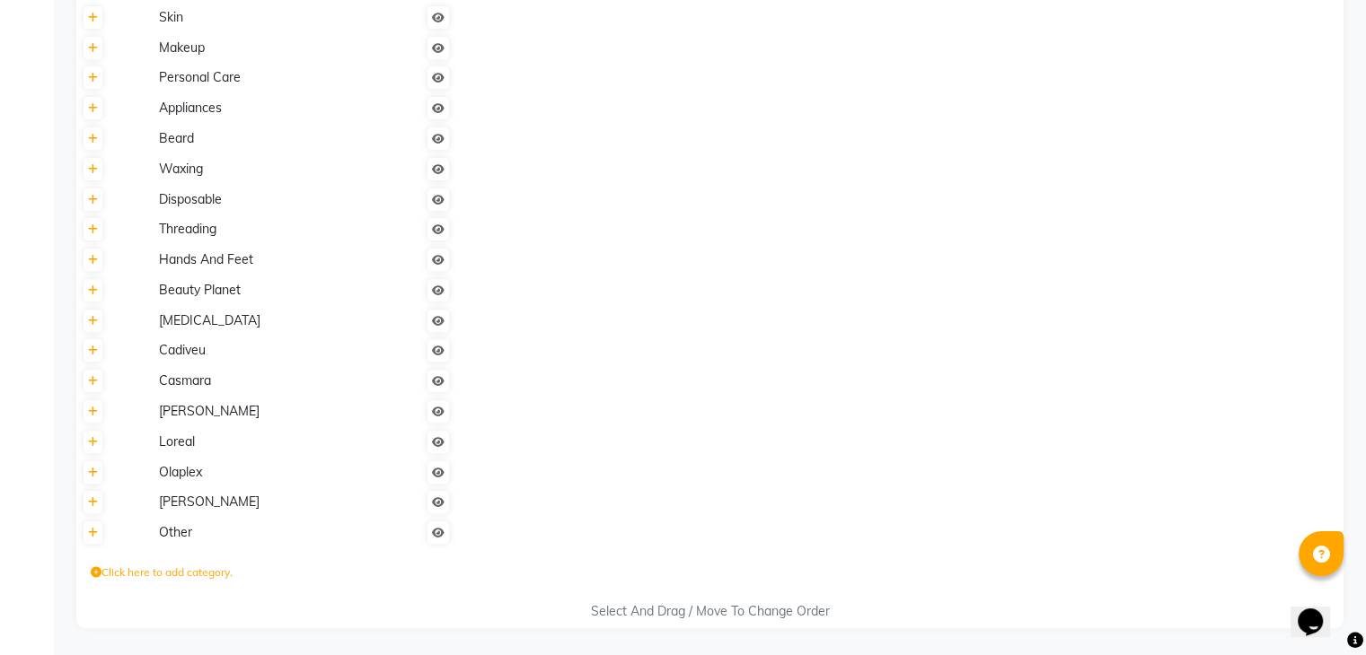
click at [212, 503] on span "[PERSON_NAME]" at bounding box center [209, 502] width 101 height 16
click at [90, 505] on icon at bounding box center [93, 502] width 10 height 11
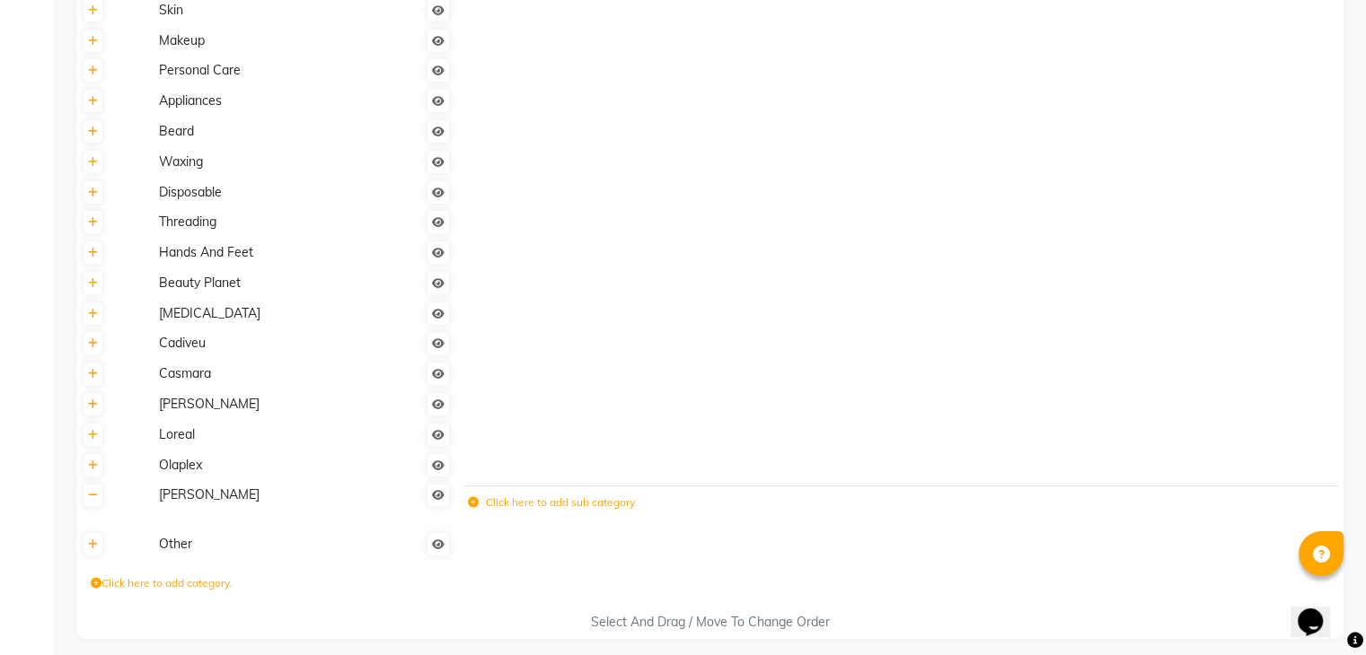
click at [475, 507] on icon at bounding box center [473, 502] width 11 height 11
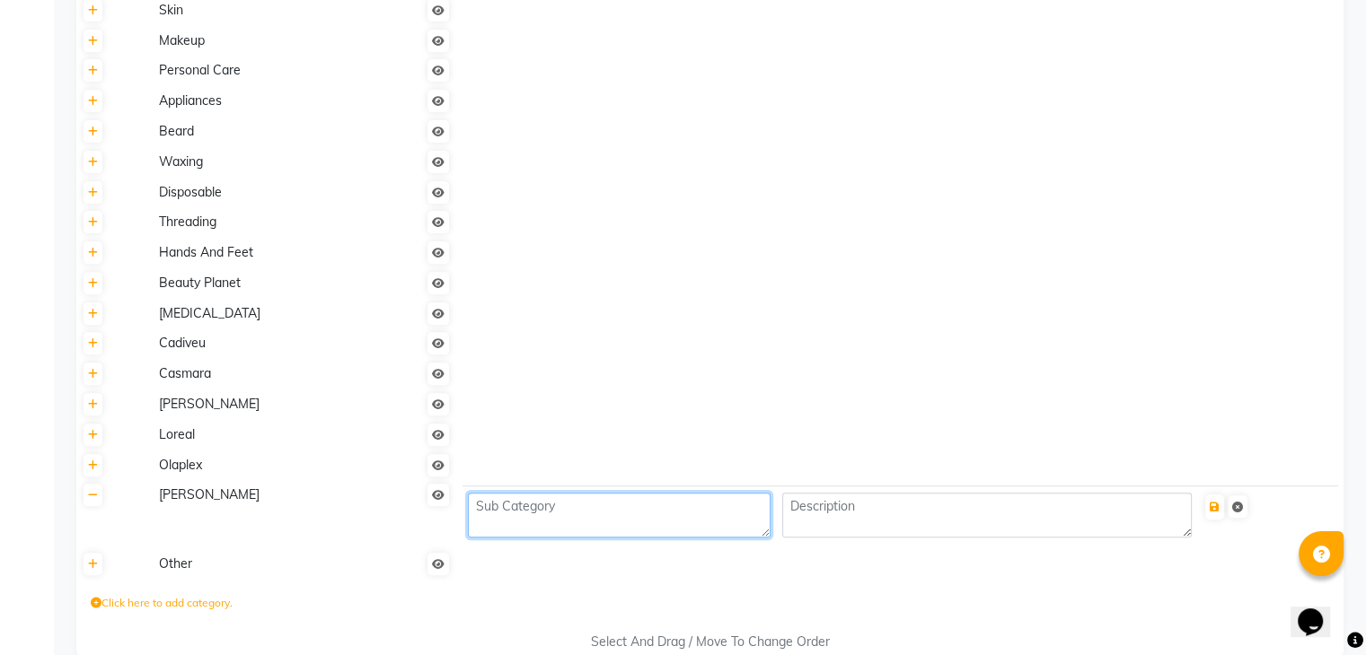
click at [528, 522] on textarea at bounding box center [619, 515] width 303 height 45
type textarea "Consumable"
click at [1222, 514] on button "submit" at bounding box center [1214, 507] width 19 height 25
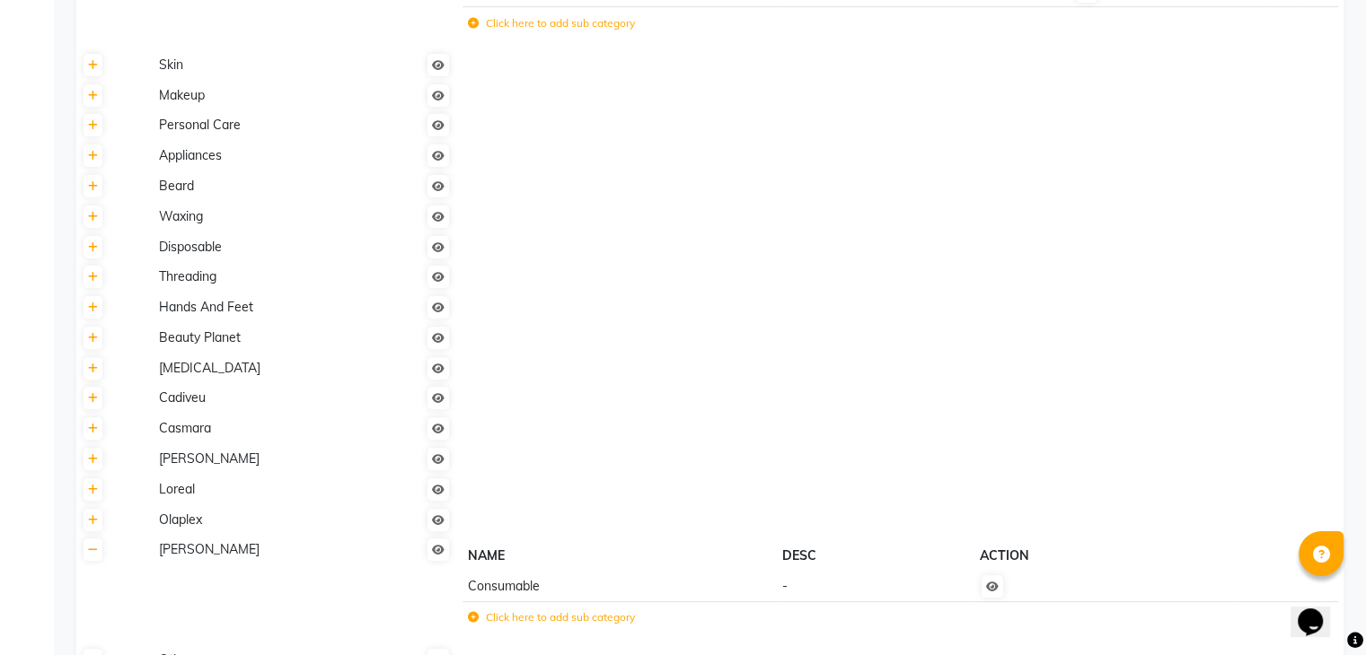
scroll to position [685, 0]
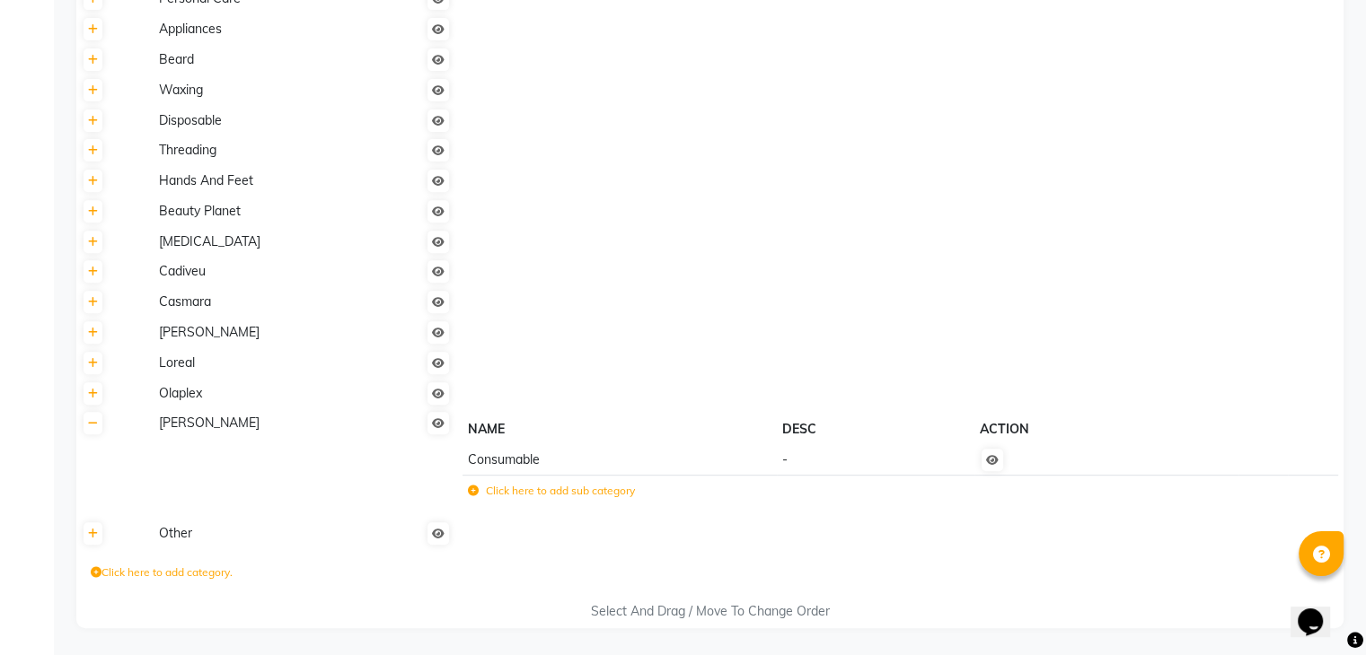
click at [479, 454] on span "Consumable" at bounding box center [504, 460] width 72 height 16
click at [479, 455] on span "Consumable" at bounding box center [504, 460] width 72 height 16
click at [729, 452] on td "Consumable" at bounding box center [619, 459] width 314 height 31
click at [996, 468] on link at bounding box center [992, 460] width 22 height 22
click at [208, 416] on span "[PERSON_NAME]" at bounding box center [209, 423] width 101 height 16
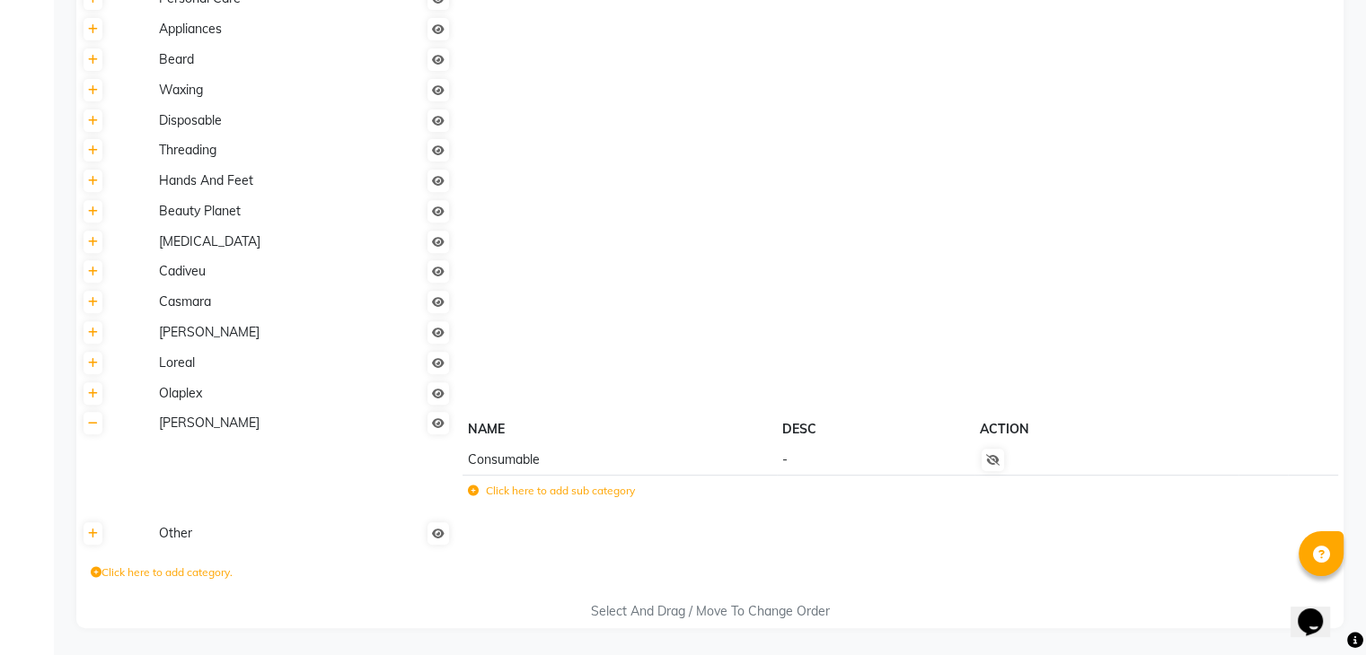
click at [442, 433] on td "[PERSON_NAME]" at bounding box center [304, 464] width 303 height 110
click at [438, 425] on icon at bounding box center [438, 423] width 13 height 11
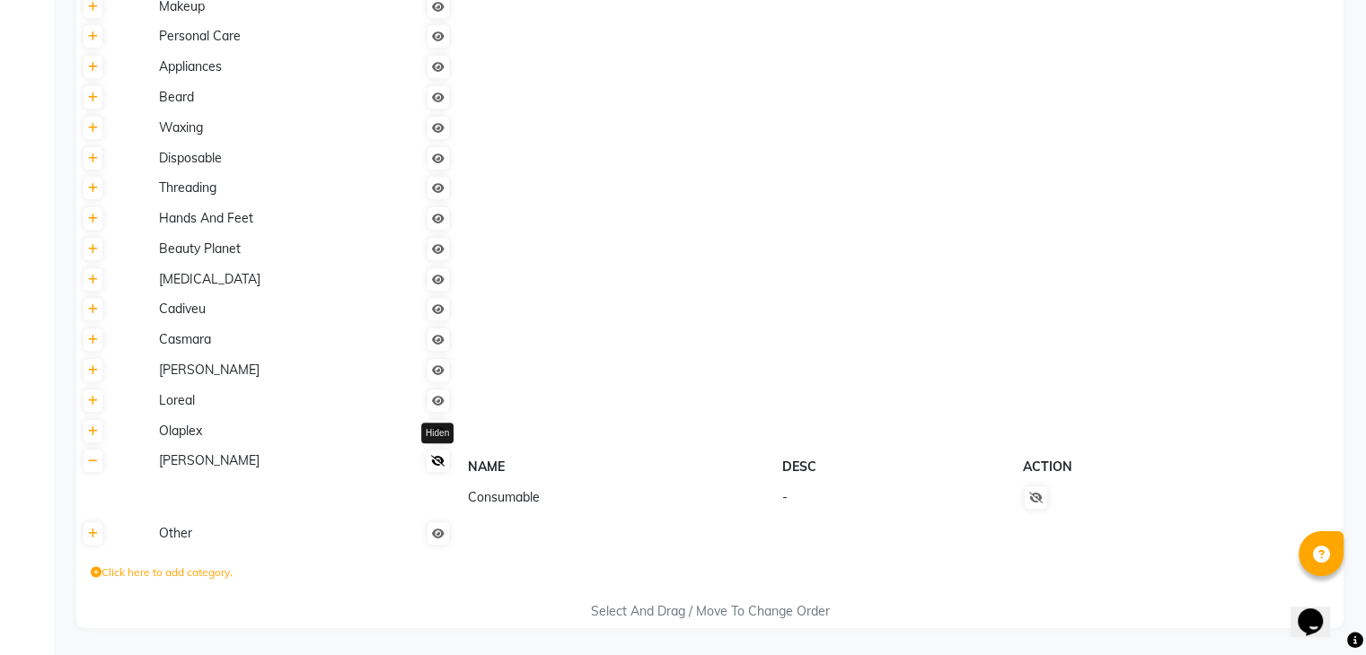
click at [446, 466] on link at bounding box center [437, 461] width 22 height 22
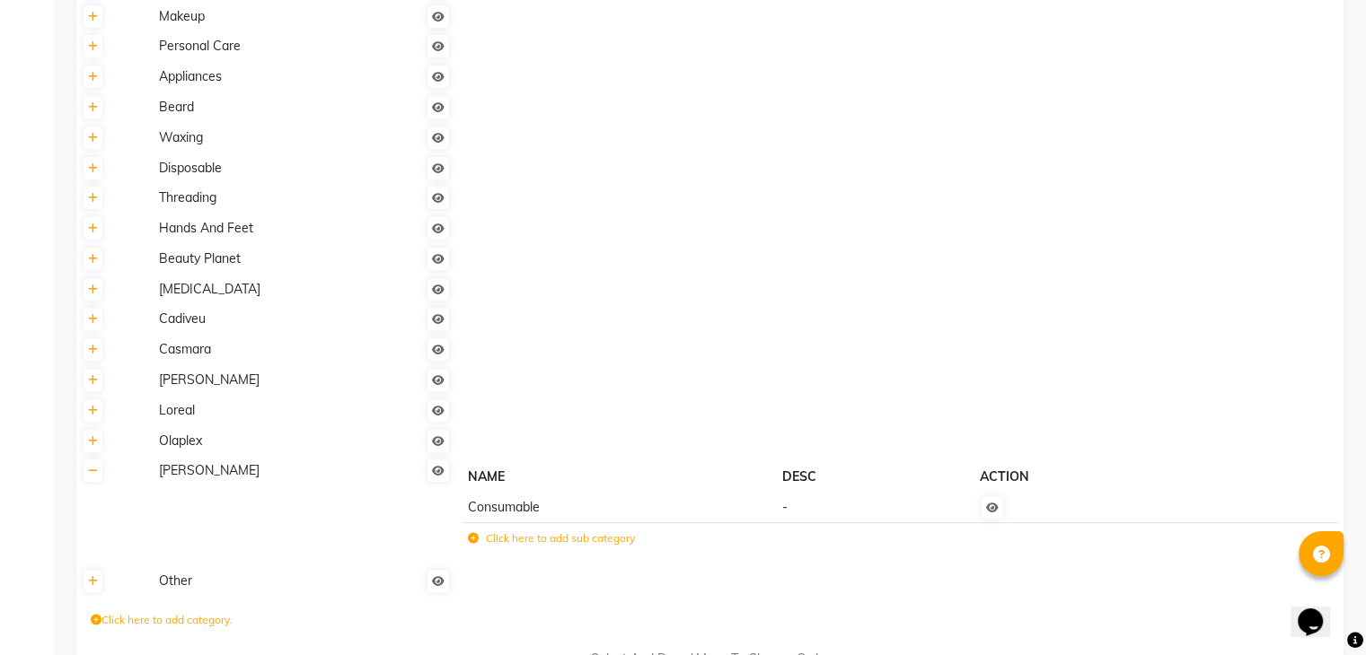
scroll to position [685, 0]
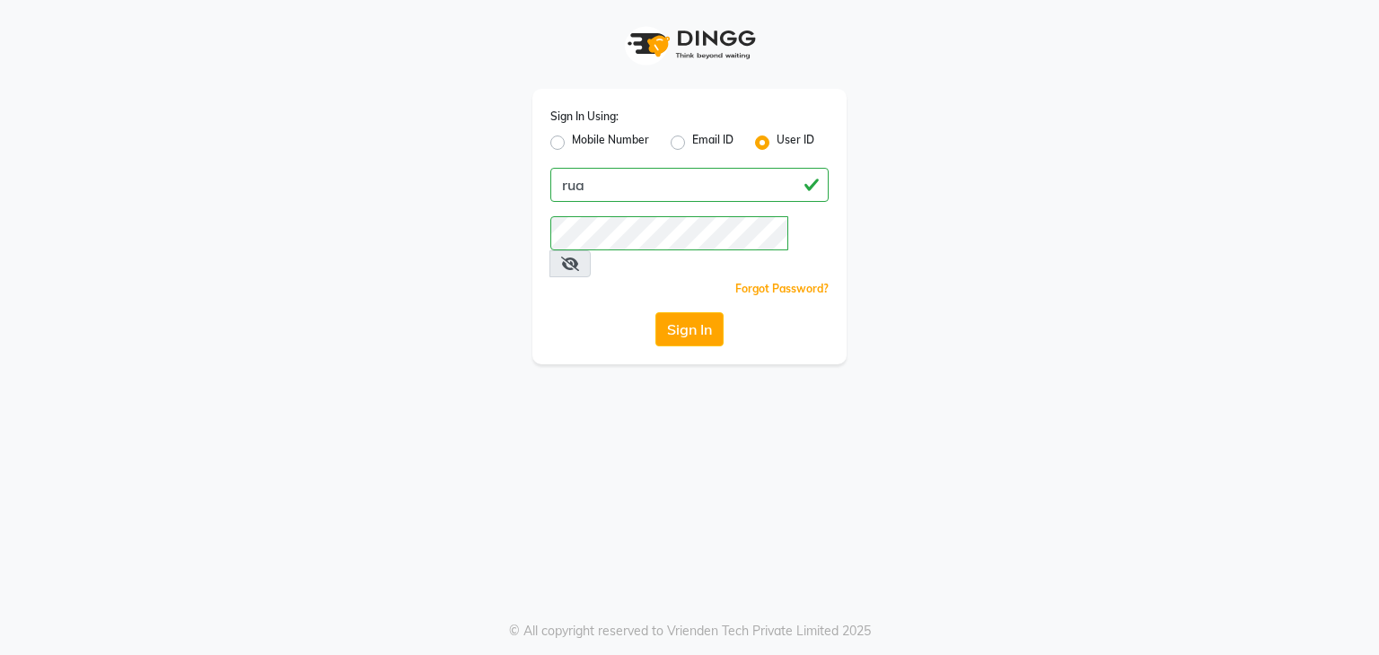
click at [707, 312] on button "Sign In" at bounding box center [689, 329] width 68 height 34
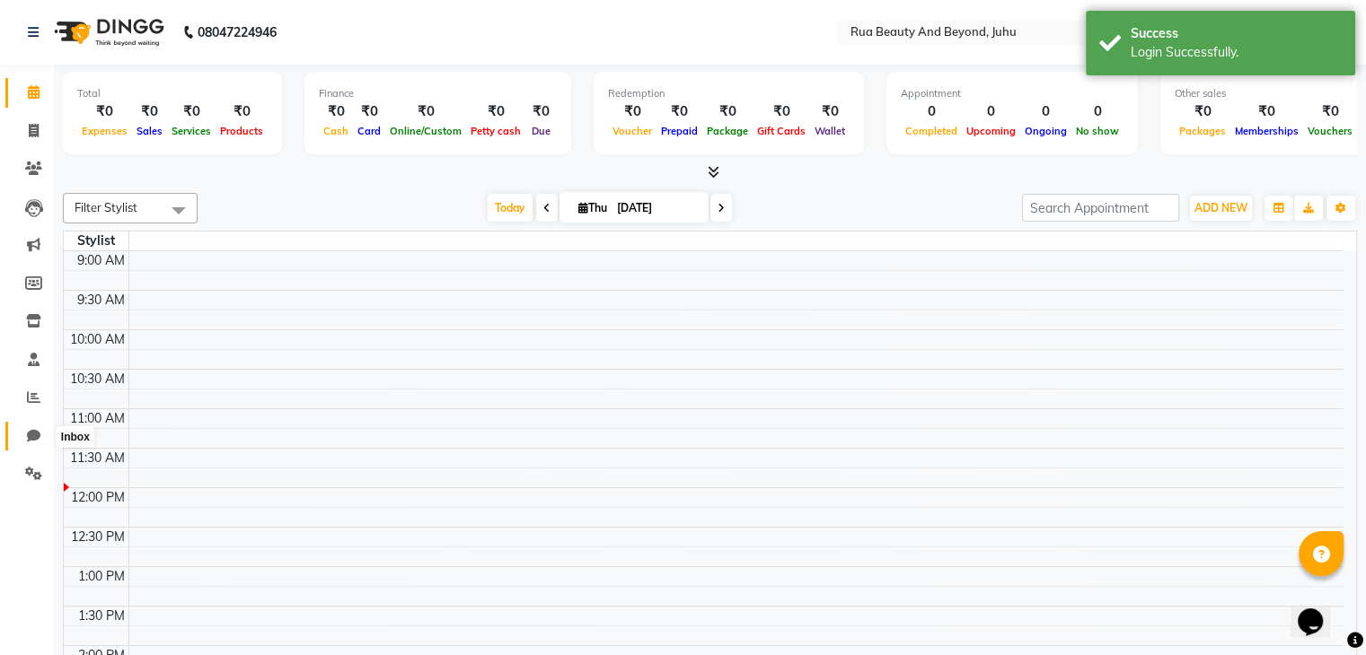
click at [38, 429] on icon at bounding box center [33, 435] width 13 height 13
select select "100"
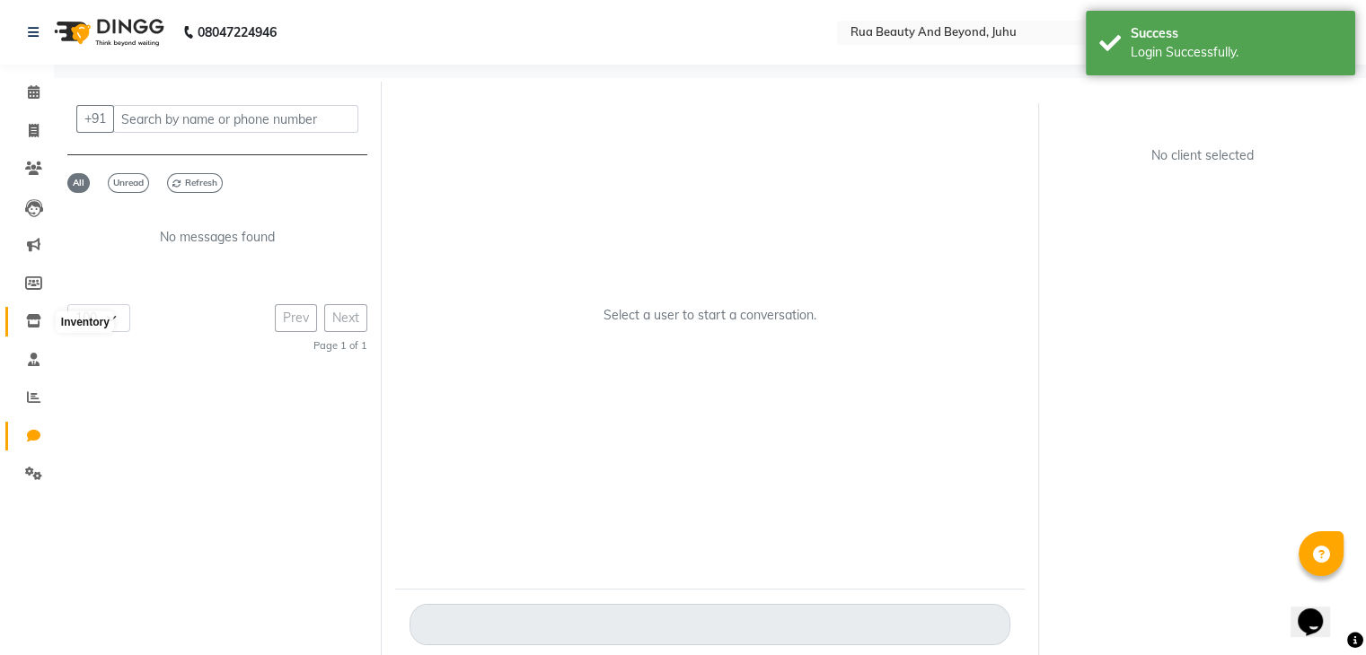
click at [37, 321] on icon at bounding box center [33, 320] width 15 height 13
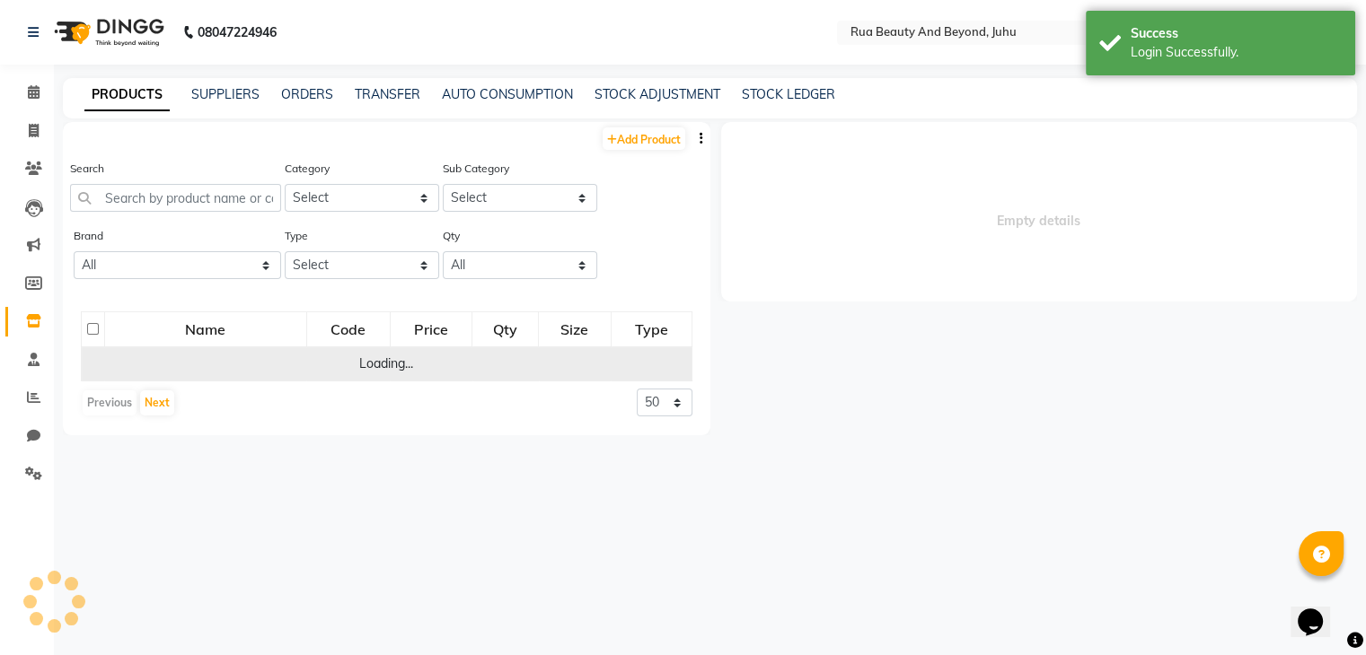
select select
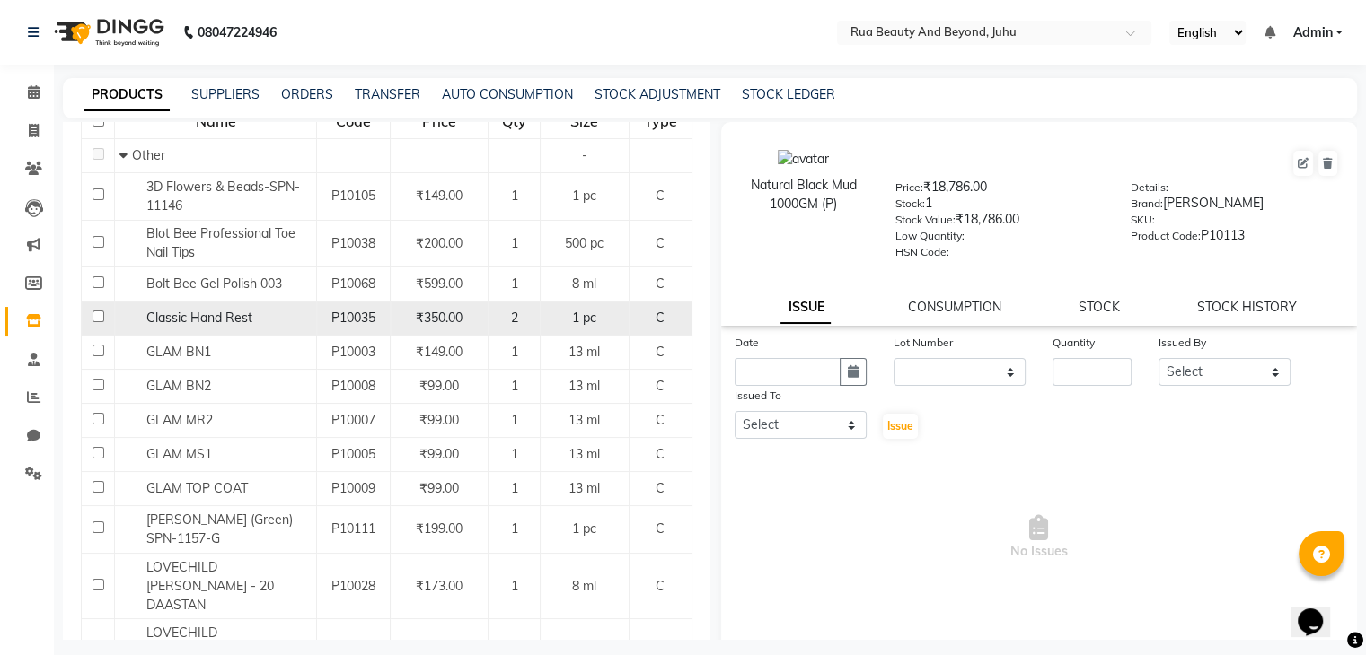
scroll to position [359, 0]
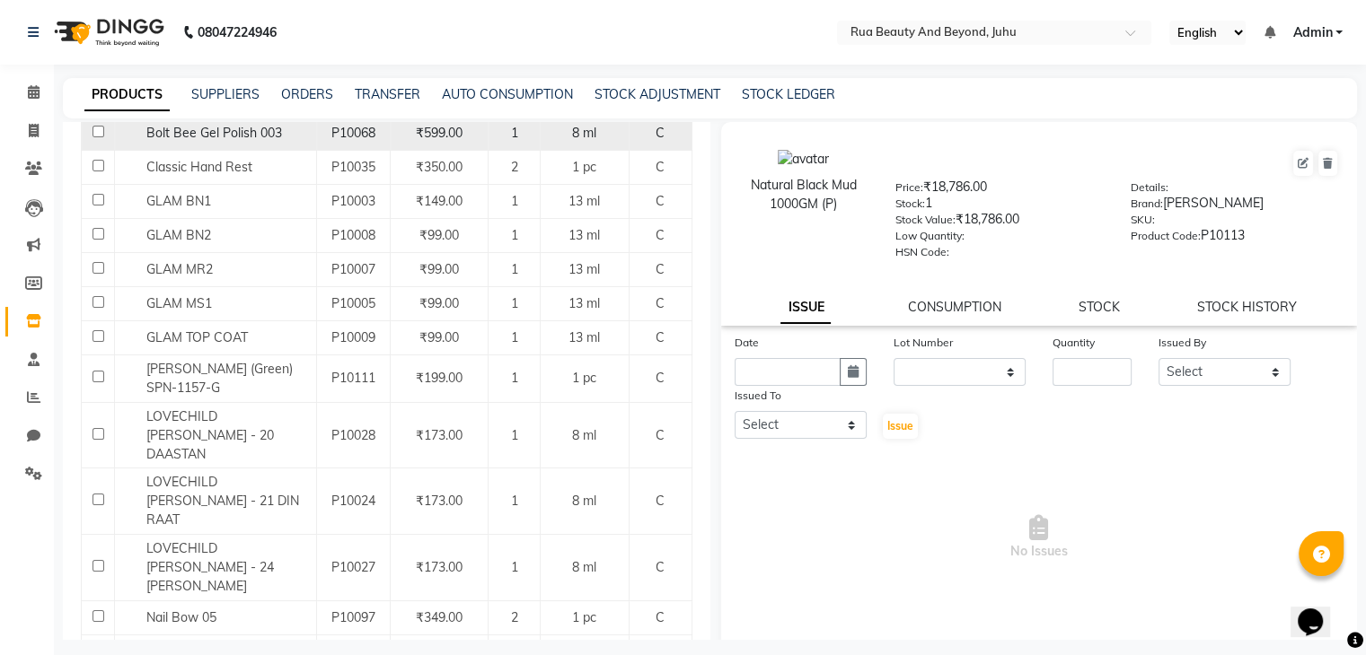
click at [221, 141] on span "Bolt Bee Gel Polish 003" at bounding box center [214, 133] width 136 height 16
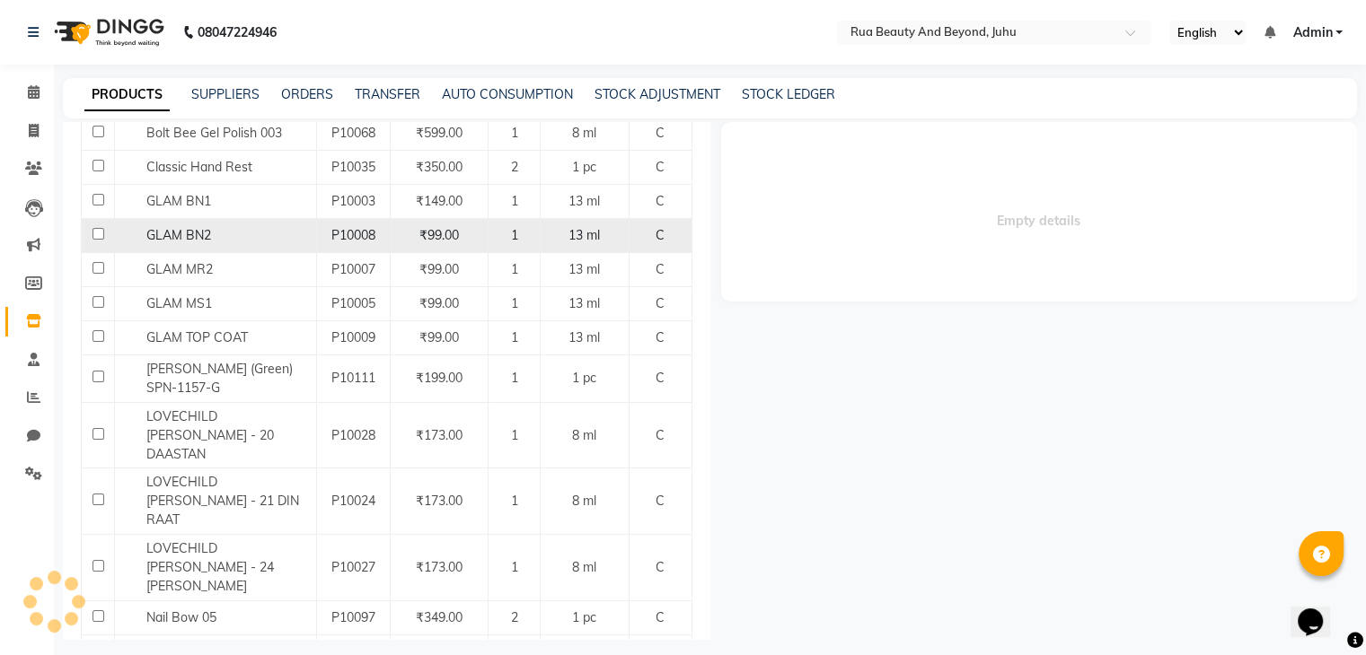
select select
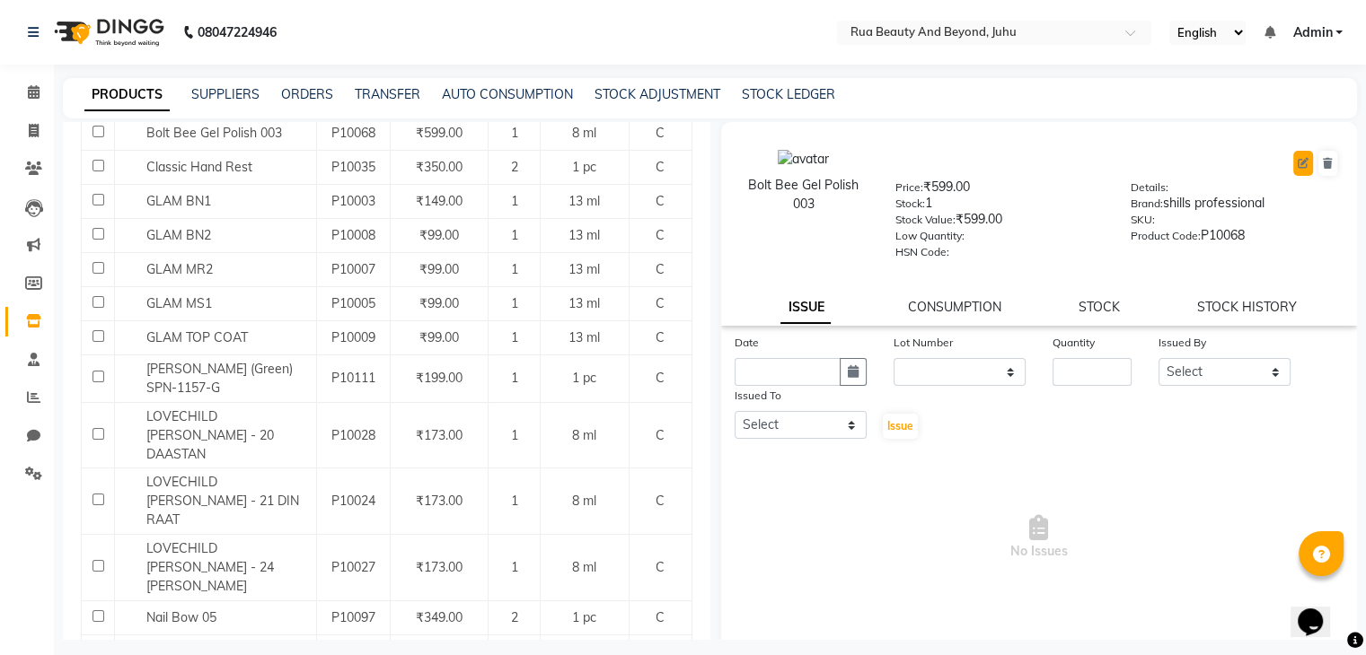
click at [1297, 158] on icon at bounding box center [1302, 163] width 11 height 11
select select "C"
select select "1786101000"
select select "true"
select select "4351"
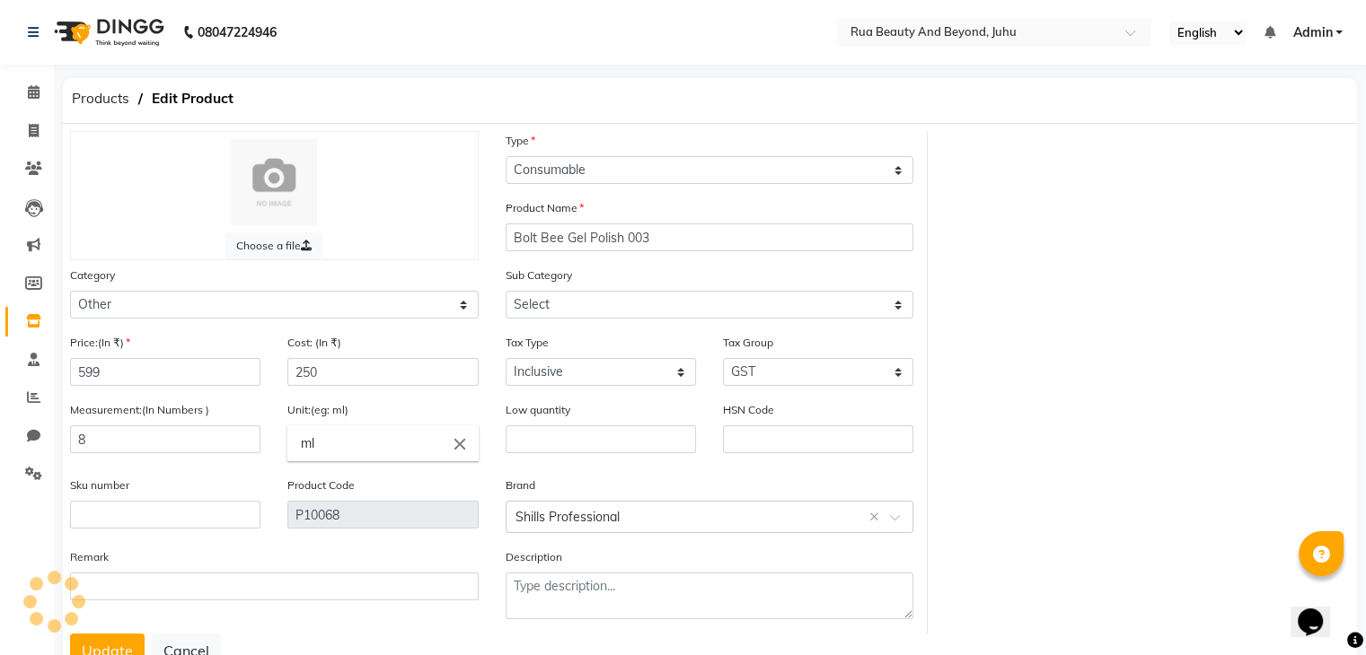
select select "1786101002"
click at [153, 508] on input "text" at bounding box center [165, 515] width 190 height 28
click at [123, 521] on input "text" at bounding box center [165, 515] width 190 height 28
click at [97, 520] on input "text" at bounding box center [165, 515] width 190 height 28
click at [33, 402] on icon at bounding box center [33, 397] width 13 height 13
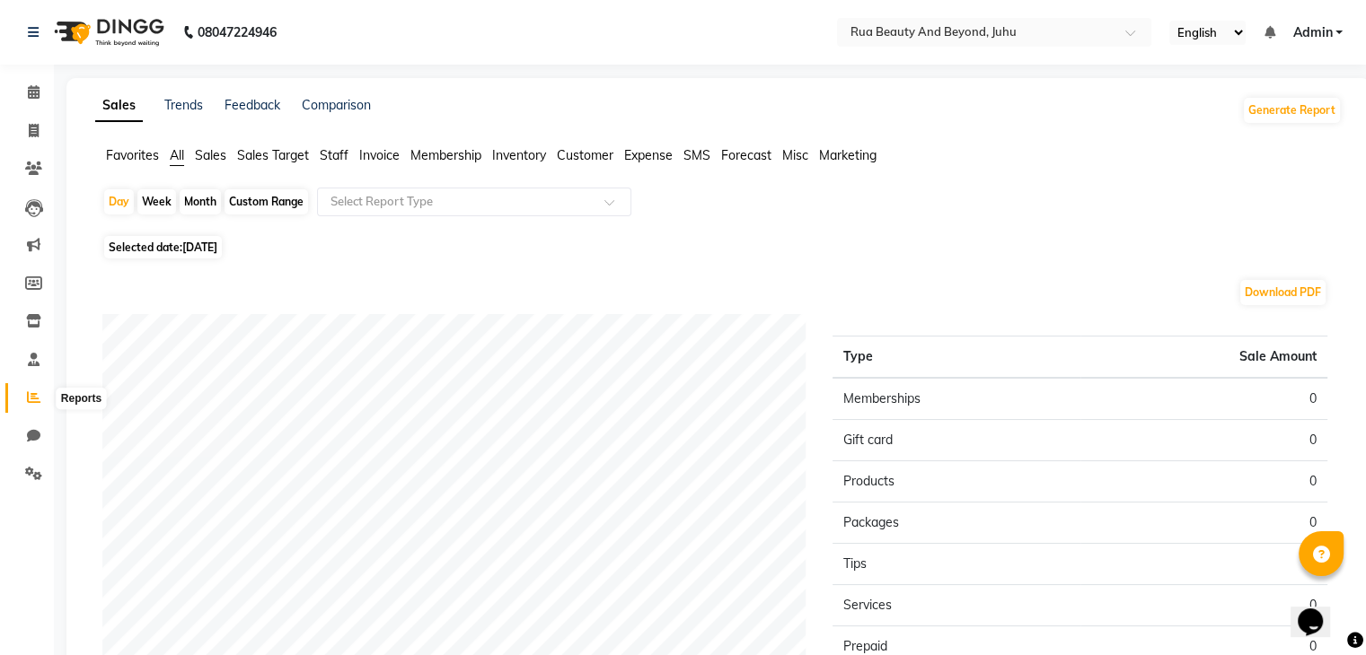
click at [36, 396] on icon at bounding box center [33, 397] width 13 height 13
click at [27, 331] on span at bounding box center [33, 322] width 31 height 21
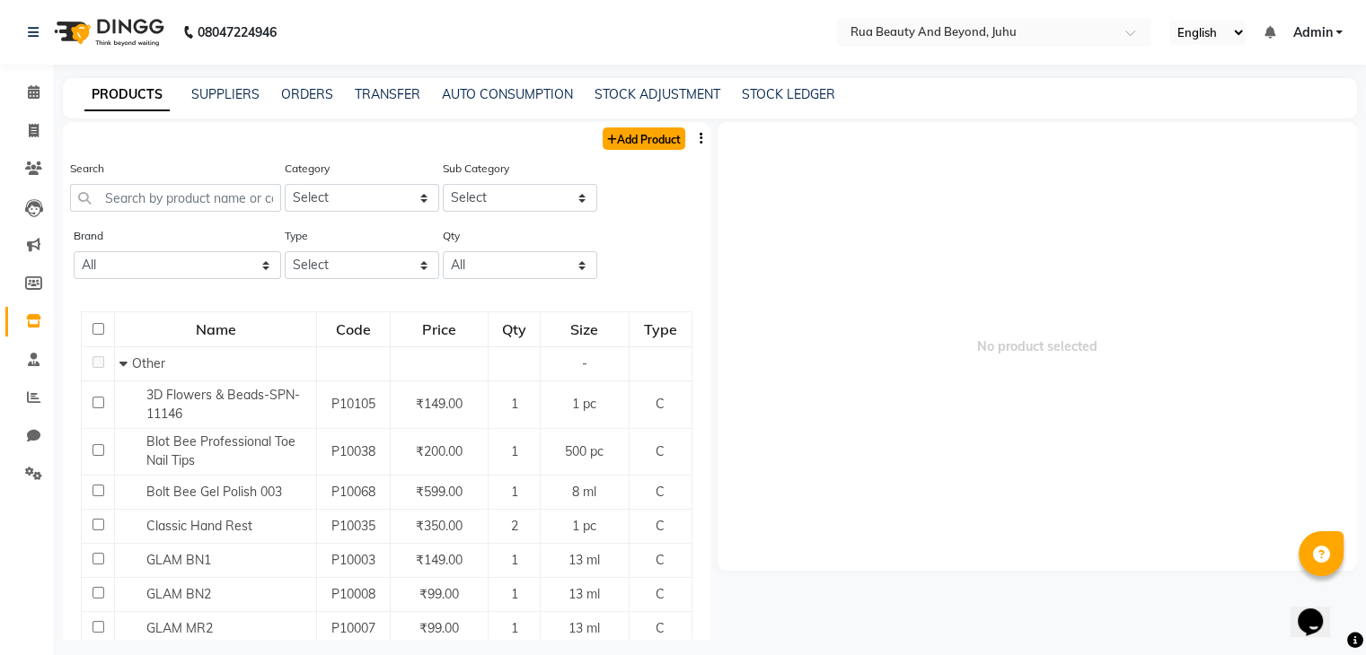
click at [641, 136] on link "Add Product" at bounding box center [643, 138] width 83 height 22
select select "true"
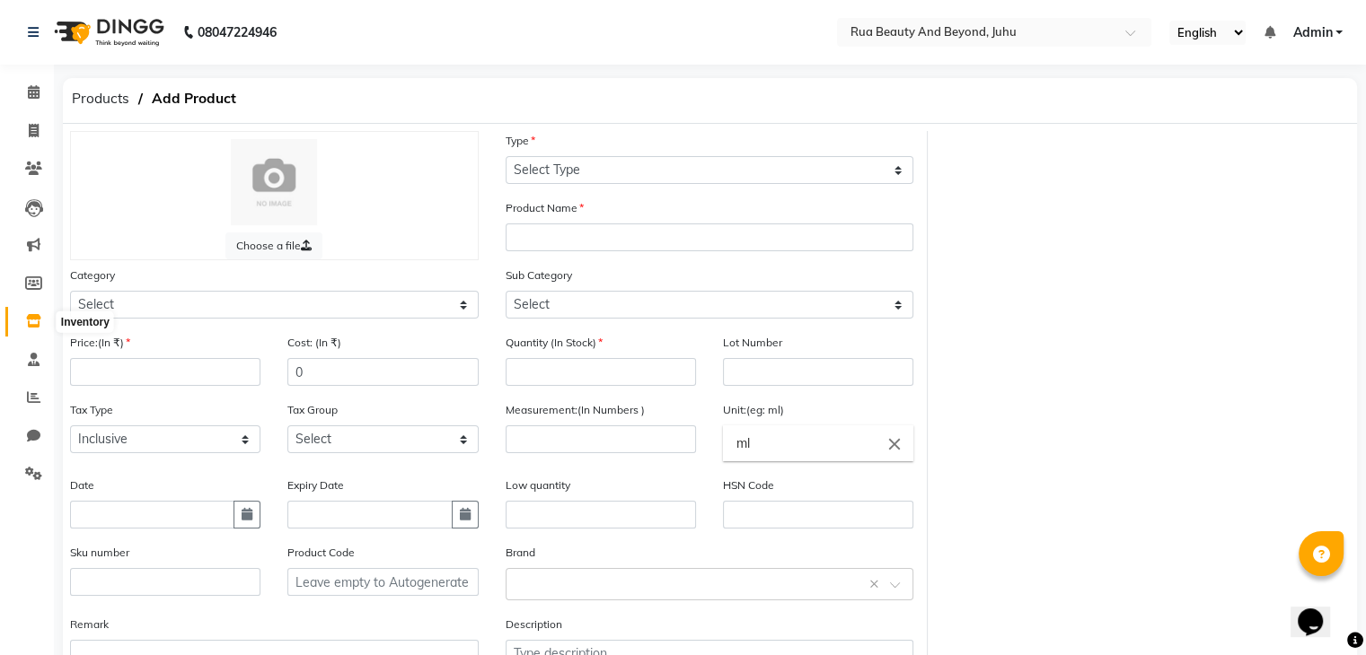
click at [29, 321] on icon at bounding box center [33, 320] width 15 height 13
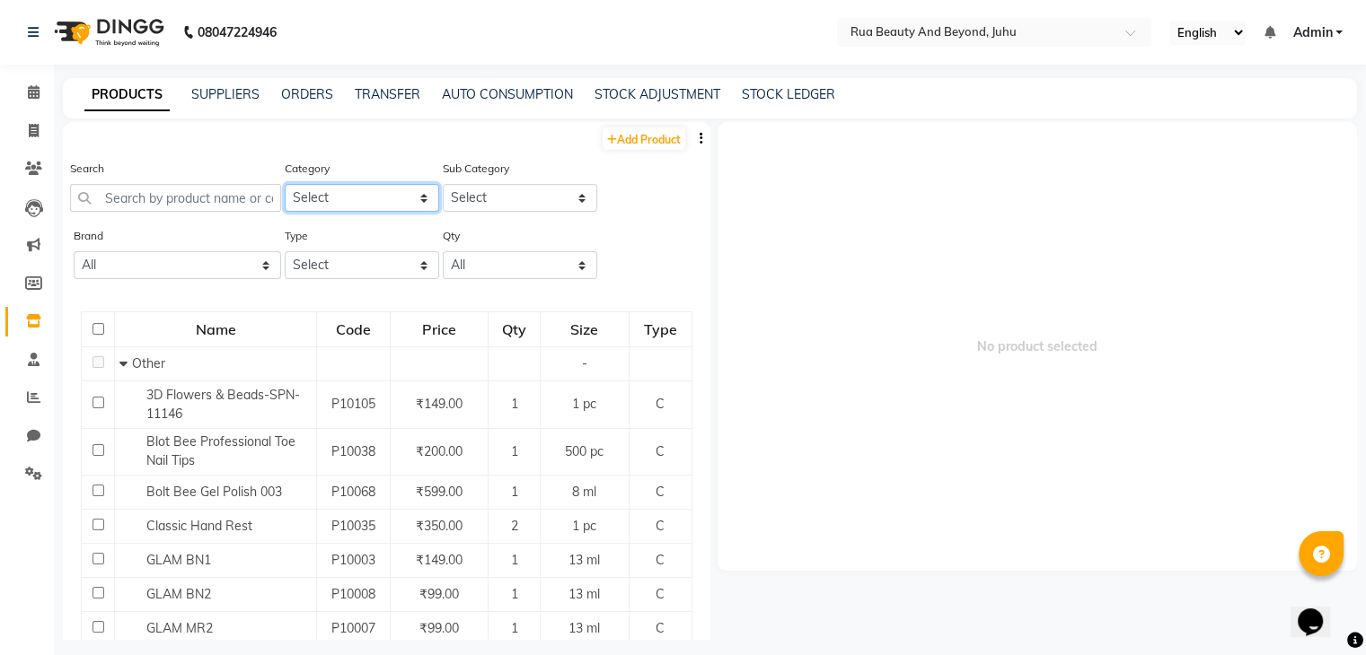
click at [348, 207] on select "Select Hair Skin Makeup Personal Care Appliances Beard Waxing Disposable Thread…" at bounding box center [362, 198] width 154 height 28
select select "1786102050"
click at [285, 185] on select "Select Hair Skin Makeup Personal Care Appliances Beard Waxing Disposable Thread…" at bounding box center [362, 198] width 154 height 28
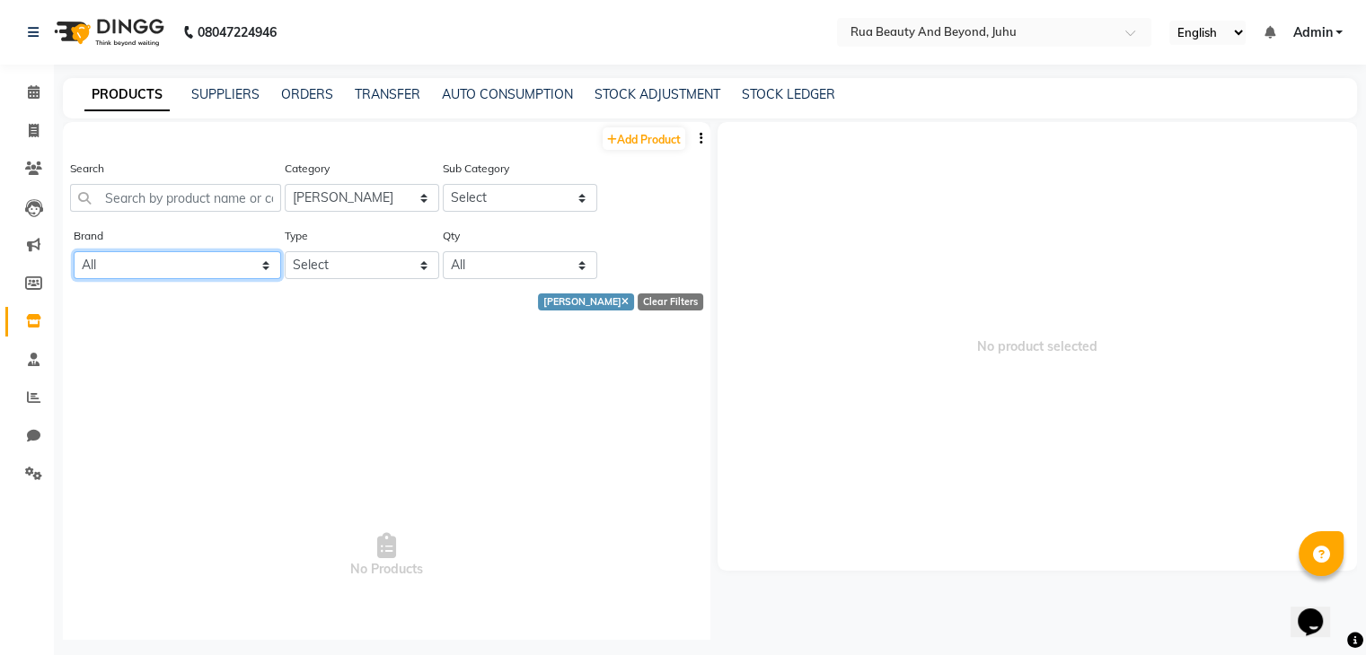
click at [158, 277] on select "All Bolt Bee Classic Dxebiz Glam Lovechild Masaba Miaoxi Proarte Queenfinger Re…" at bounding box center [177, 265] width 207 height 28
select select "remy laure"
click at [74, 253] on select "All Bolt Bee Classic Dxebiz Glam Lovechild Masaba Miaoxi Proarte Queenfinger Re…" at bounding box center [177, 265] width 207 height 28
click at [530, 300] on icon at bounding box center [526, 303] width 7 height 10
select select
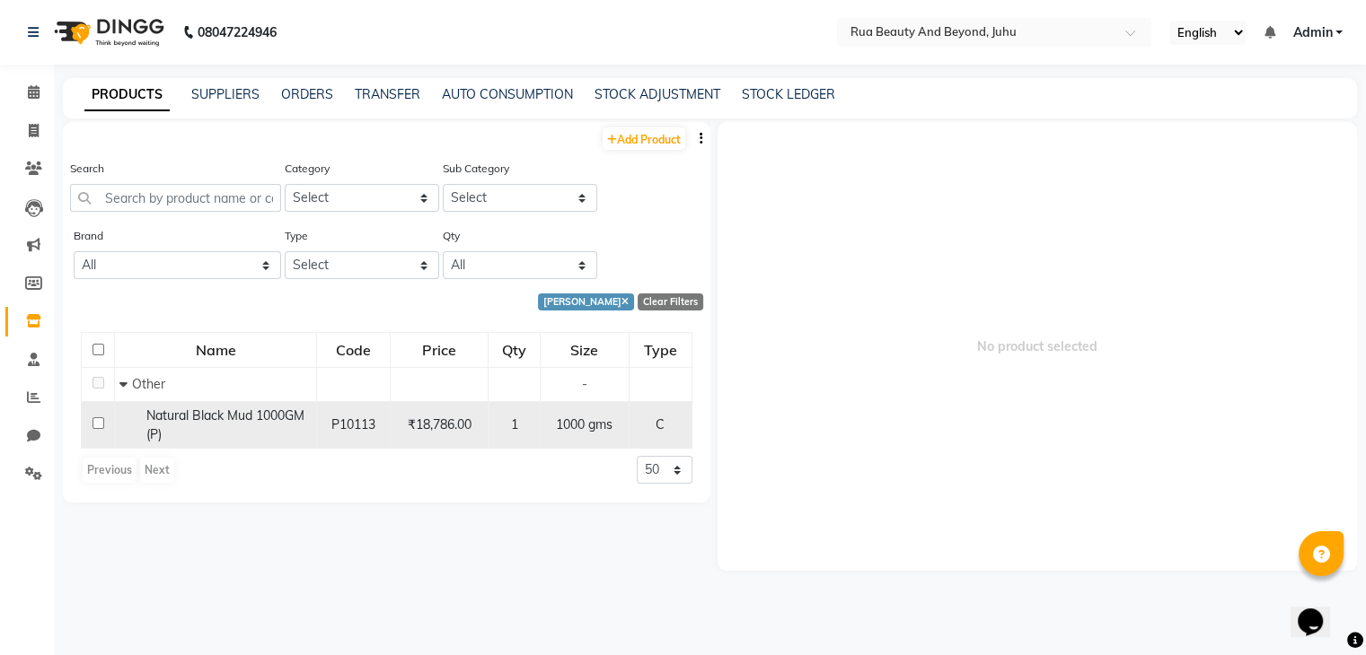
click at [223, 433] on div "Natural Black Mud 1000GM (P)" at bounding box center [215, 426] width 192 height 38
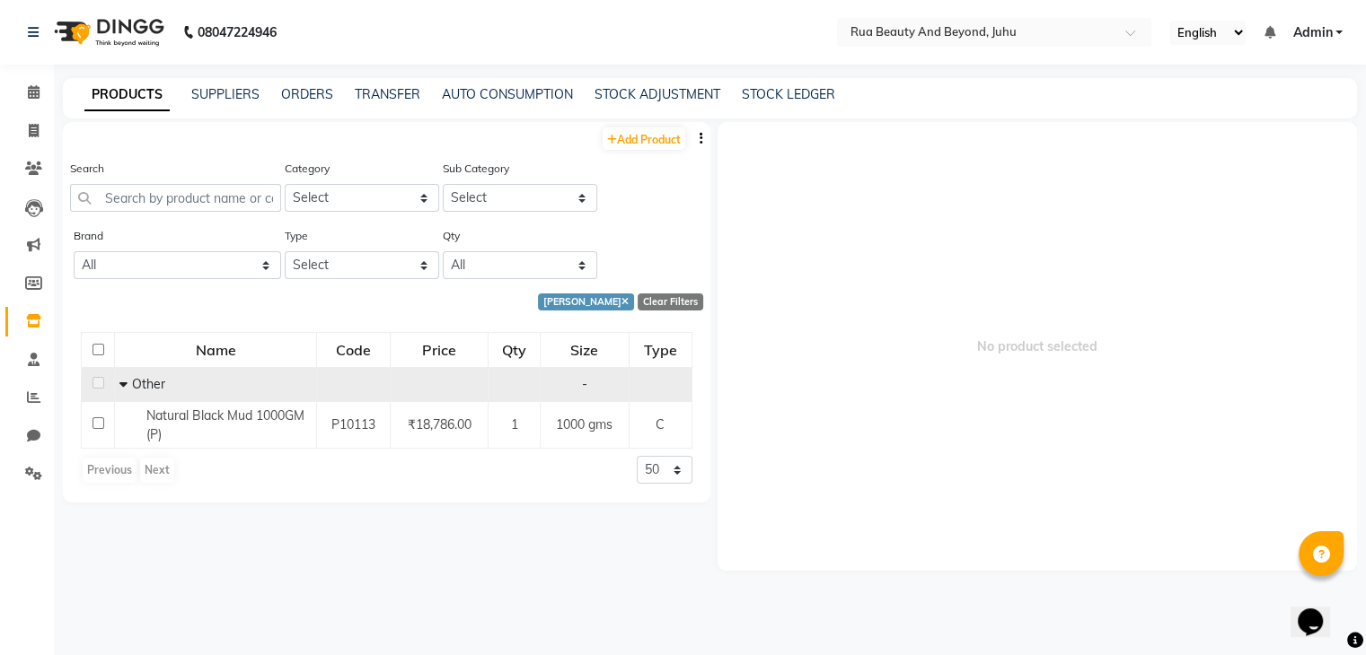
select select
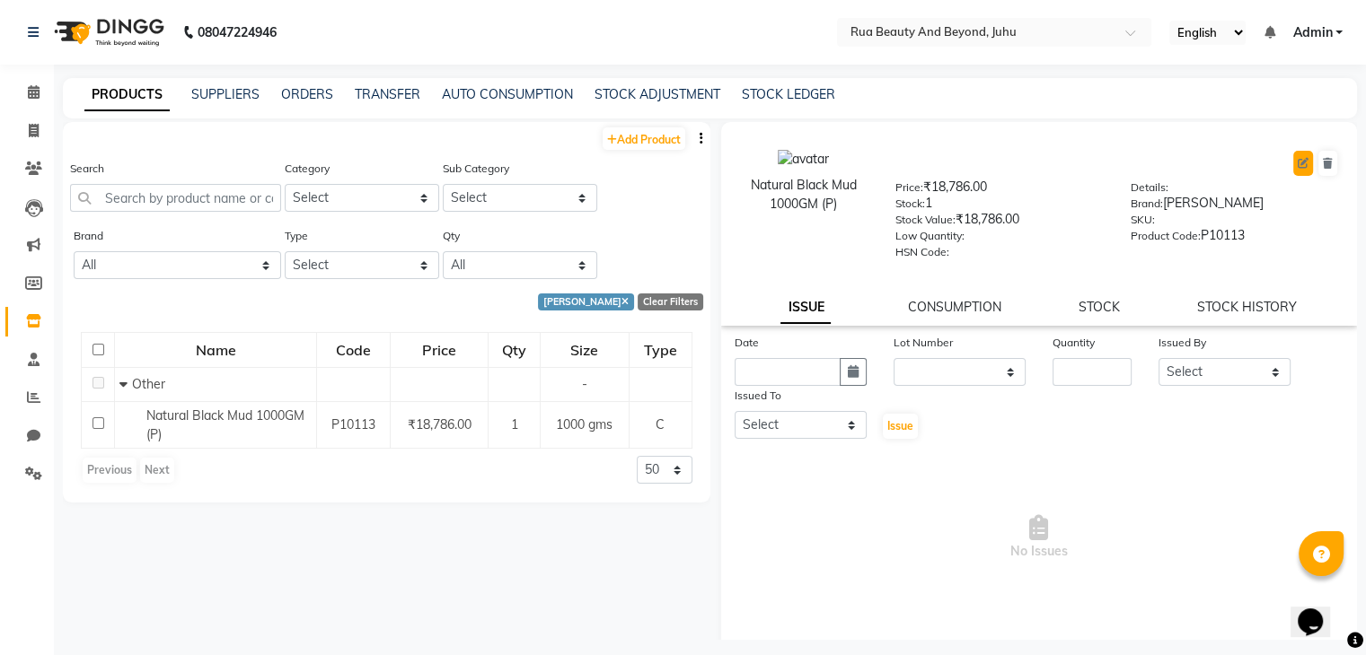
click at [1297, 162] on icon at bounding box center [1302, 163] width 11 height 11
select select "C"
select select "true"
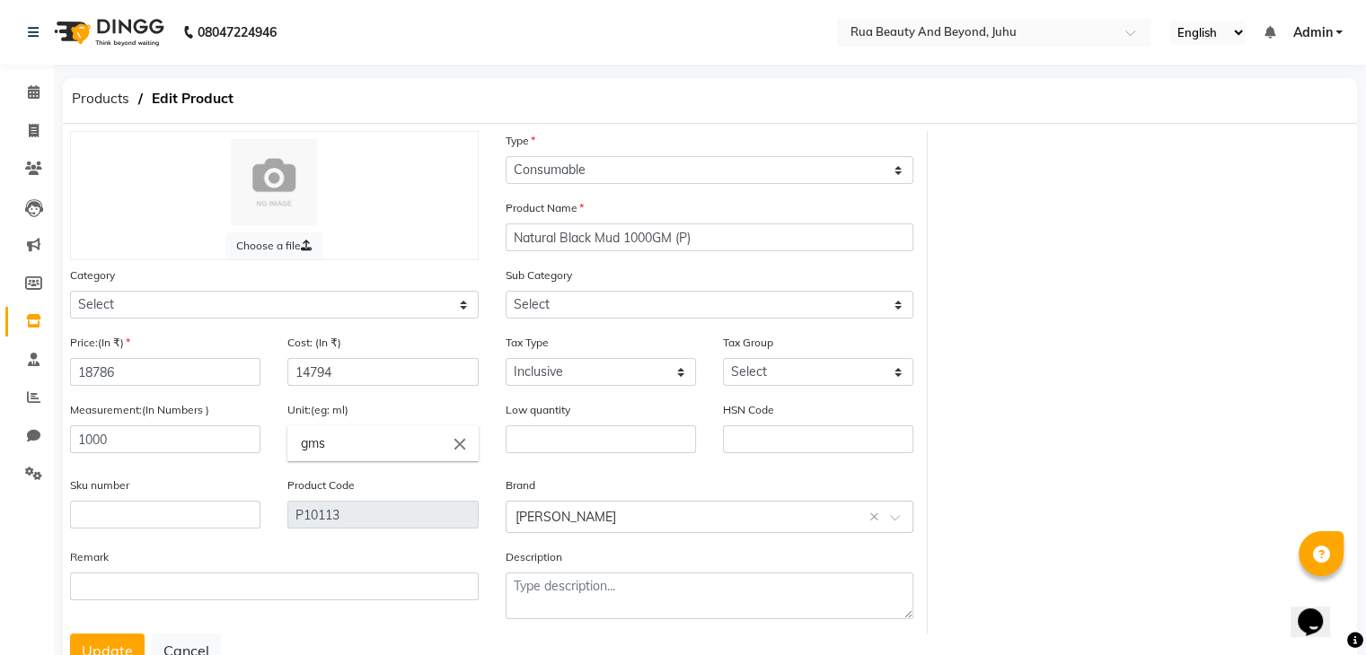
select select "1786101000"
select select "1786101002"
select select "4351"
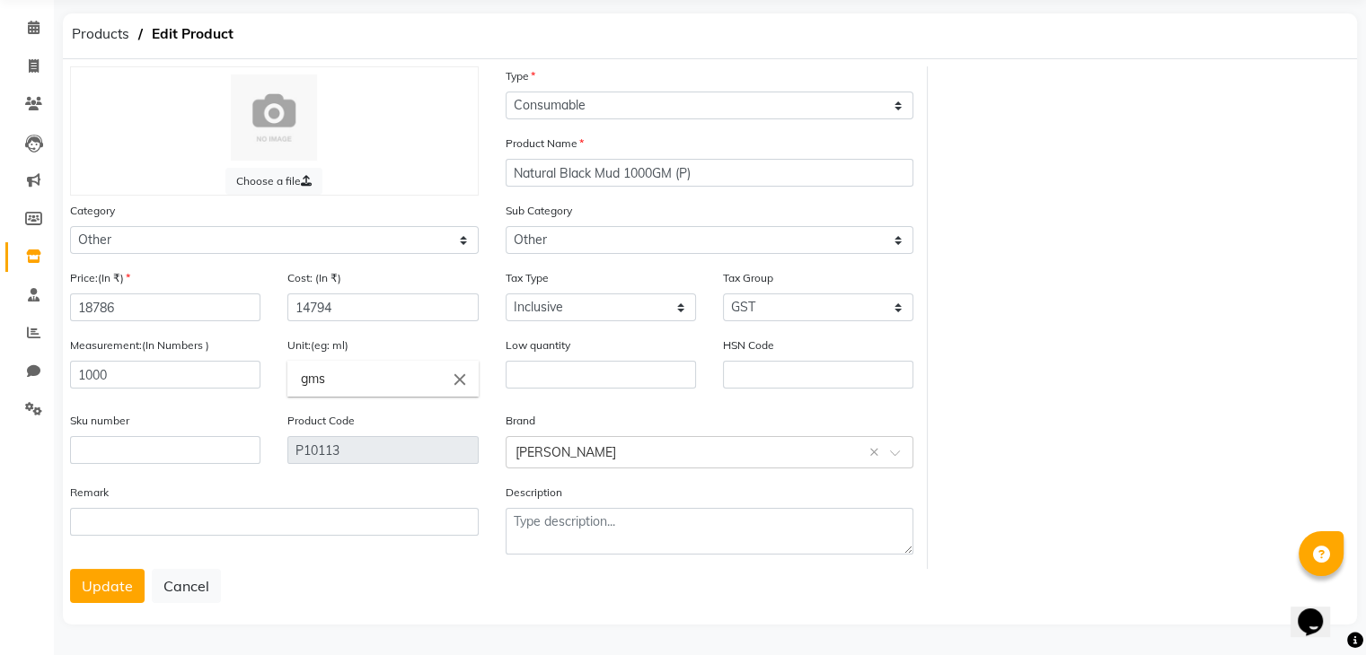
scroll to position [72, 0]
click at [144, 463] on div "Sku number" at bounding box center [165, 444] width 217 height 67
click at [144, 452] on input "text" at bounding box center [165, 450] width 190 height 28
type input "RL102"
click at [94, 580] on button "Update" at bounding box center [107, 586] width 75 height 34
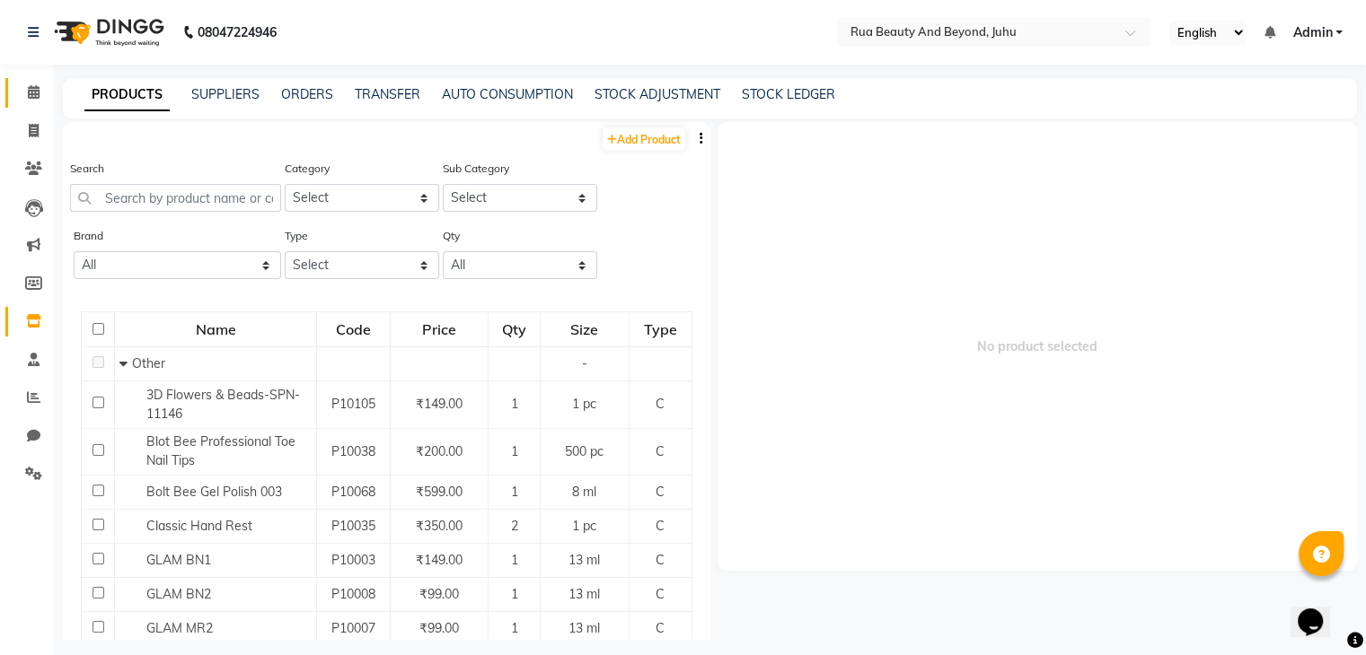
click at [39, 96] on icon at bounding box center [34, 91] width 12 height 13
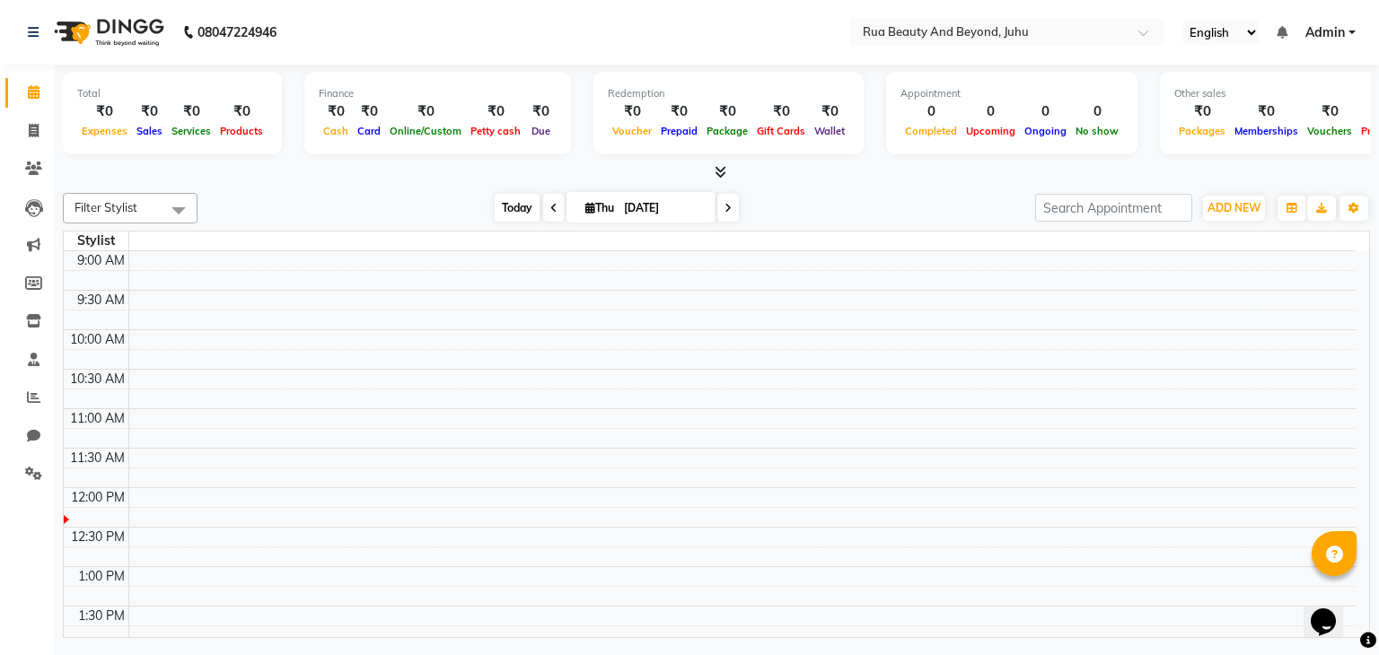
click at [514, 206] on span "Today" at bounding box center [517, 208] width 45 height 28
click at [720, 171] on icon at bounding box center [721, 171] width 12 height 13
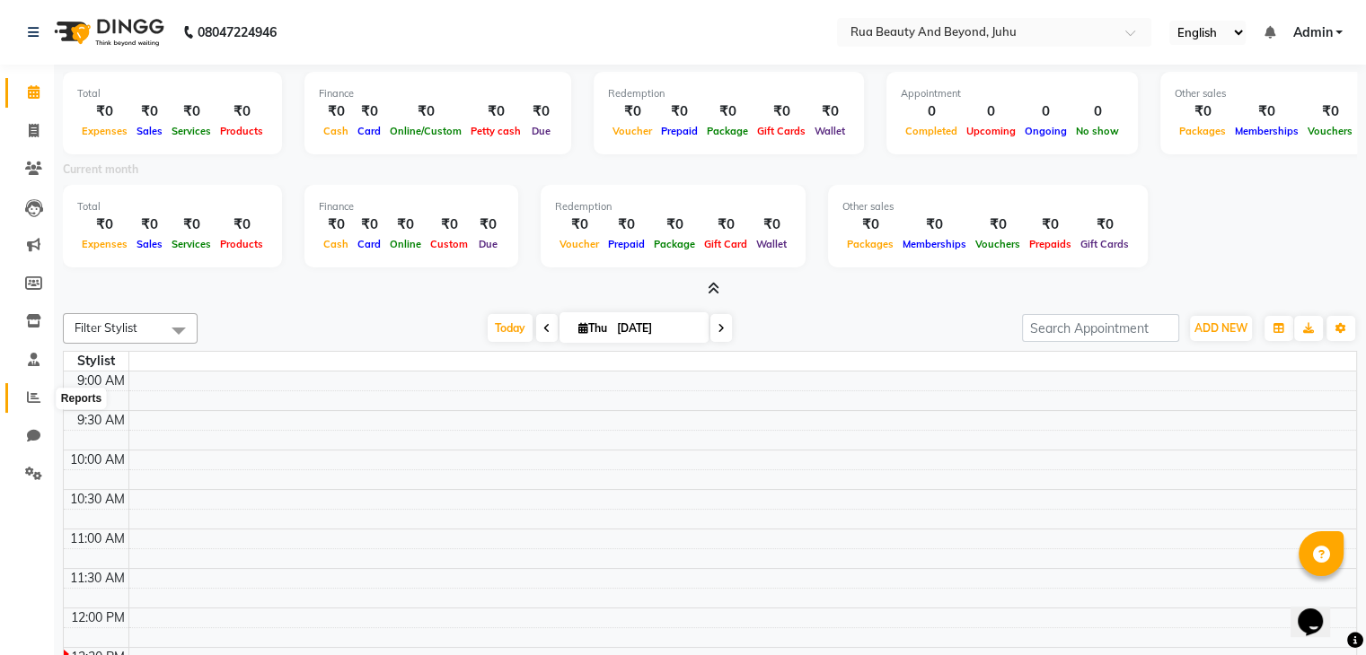
click at [38, 406] on span at bounding box center [33, 398] width 31 height 21
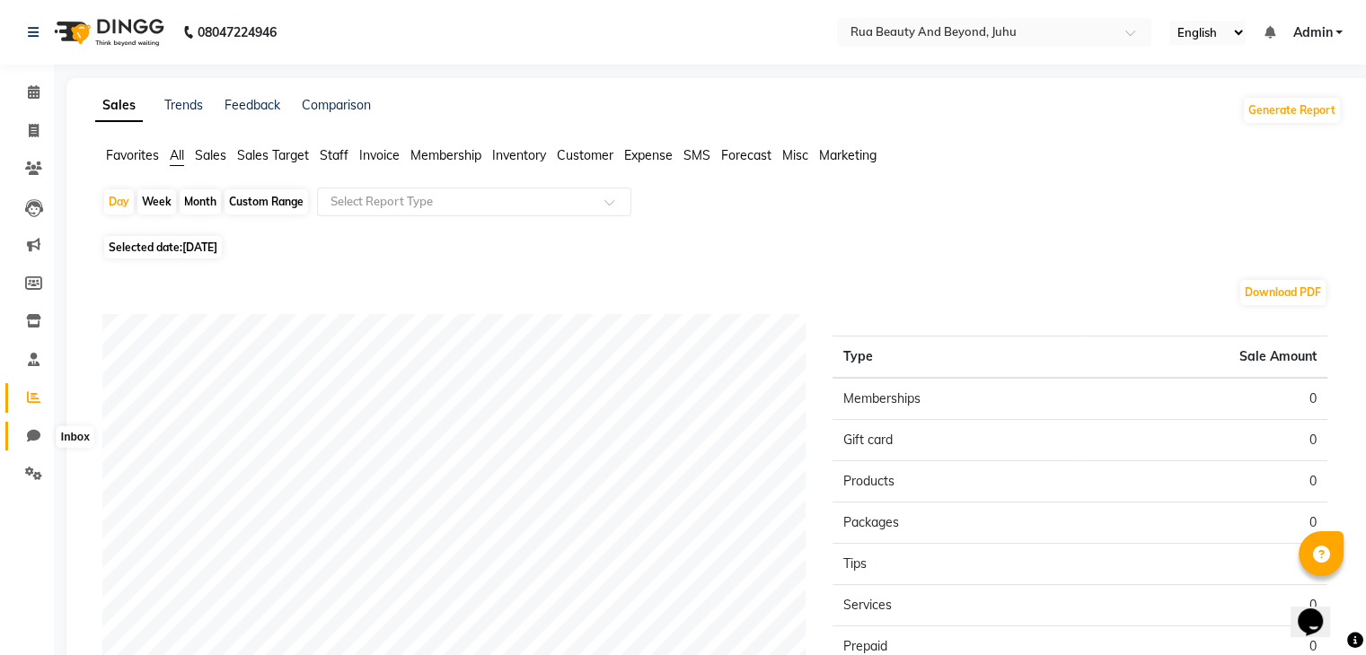
click at [34, 433] on icon at bounding box center [33, 435] width 13 height 13
select select "100"
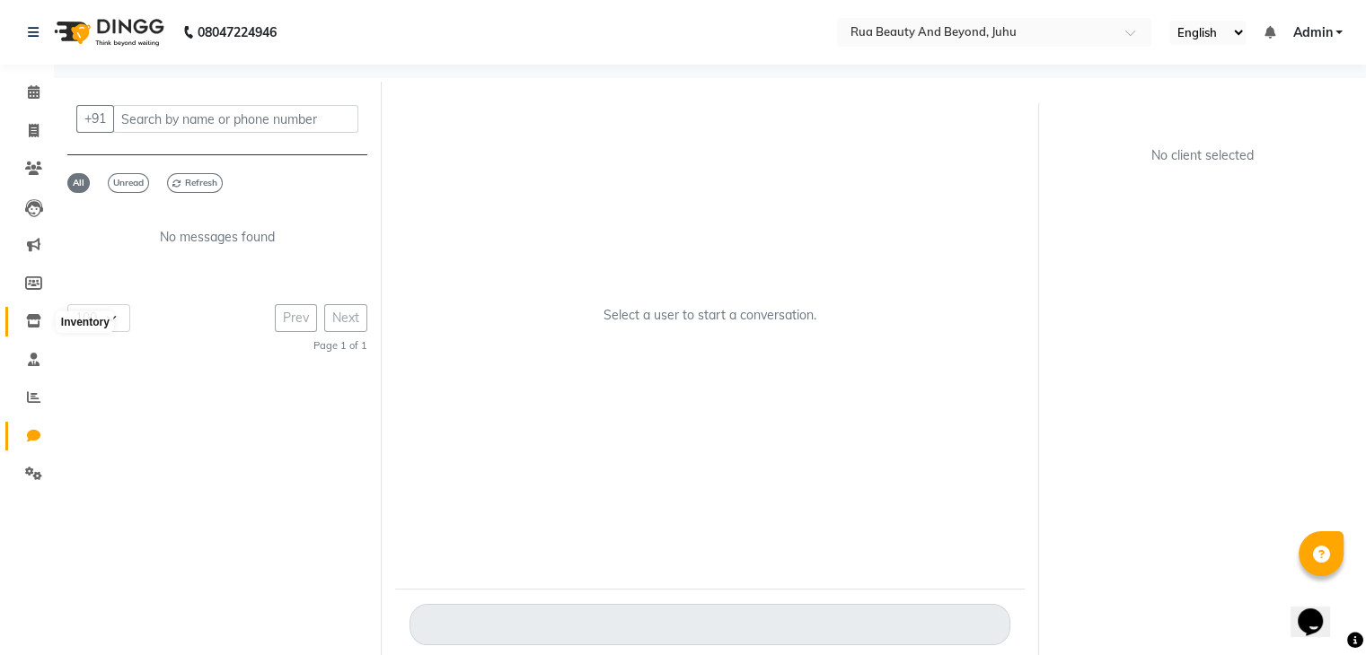
click at [34, 318] on icon at bounding box center [33, 320] width 15 height 13
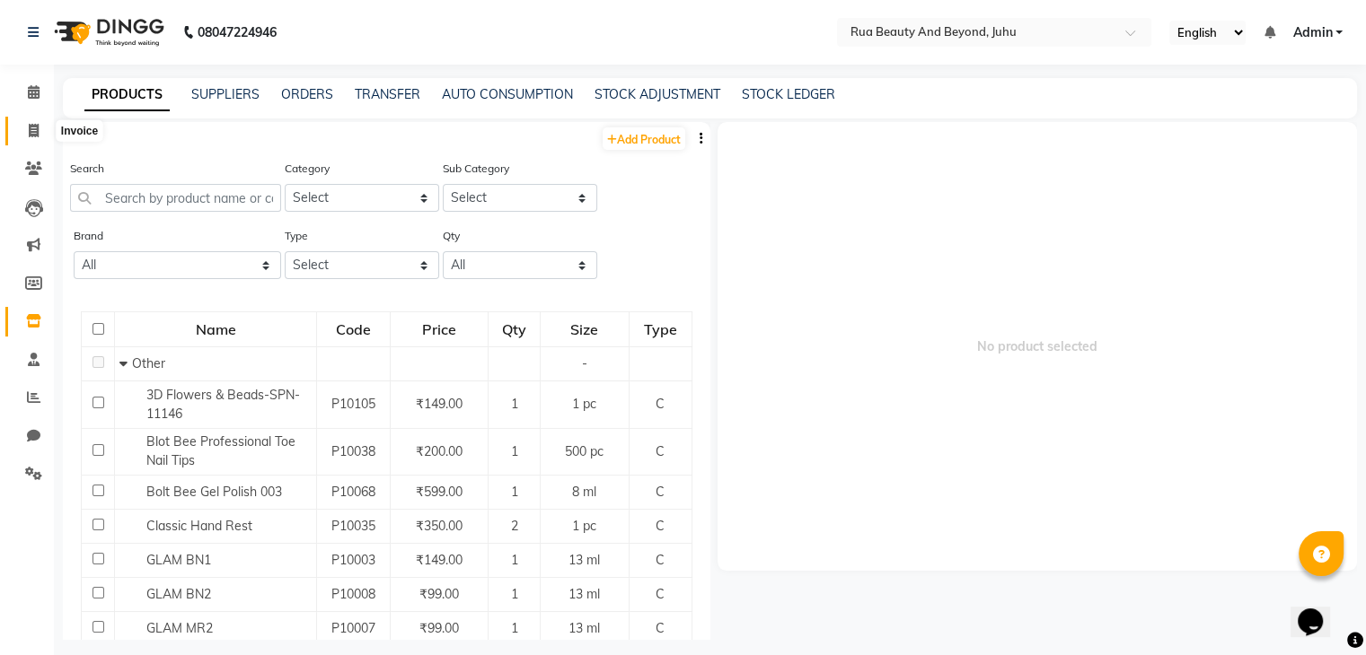
click at [25, 128] on span at bounding box center [33, 131] width 31 height 21
select select "8774"
select select "service"
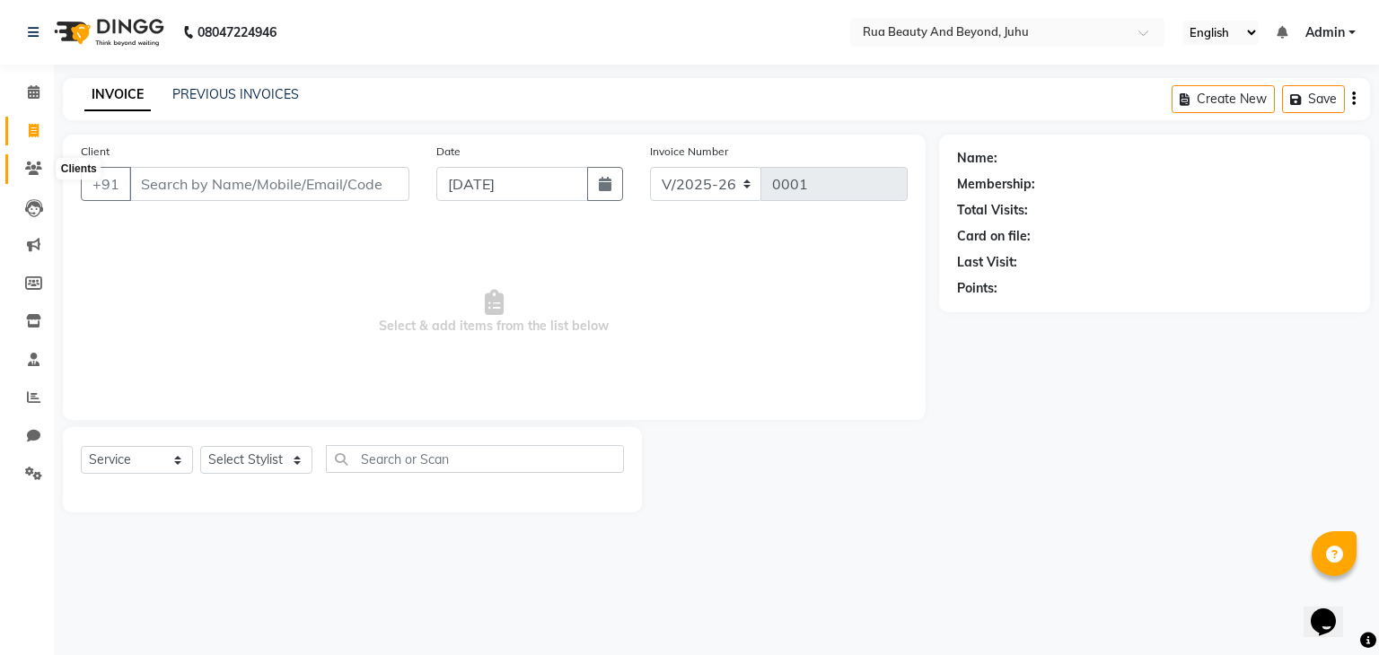
click at [35, 176] on span at bounding box center [33, 169] width 31 height 21
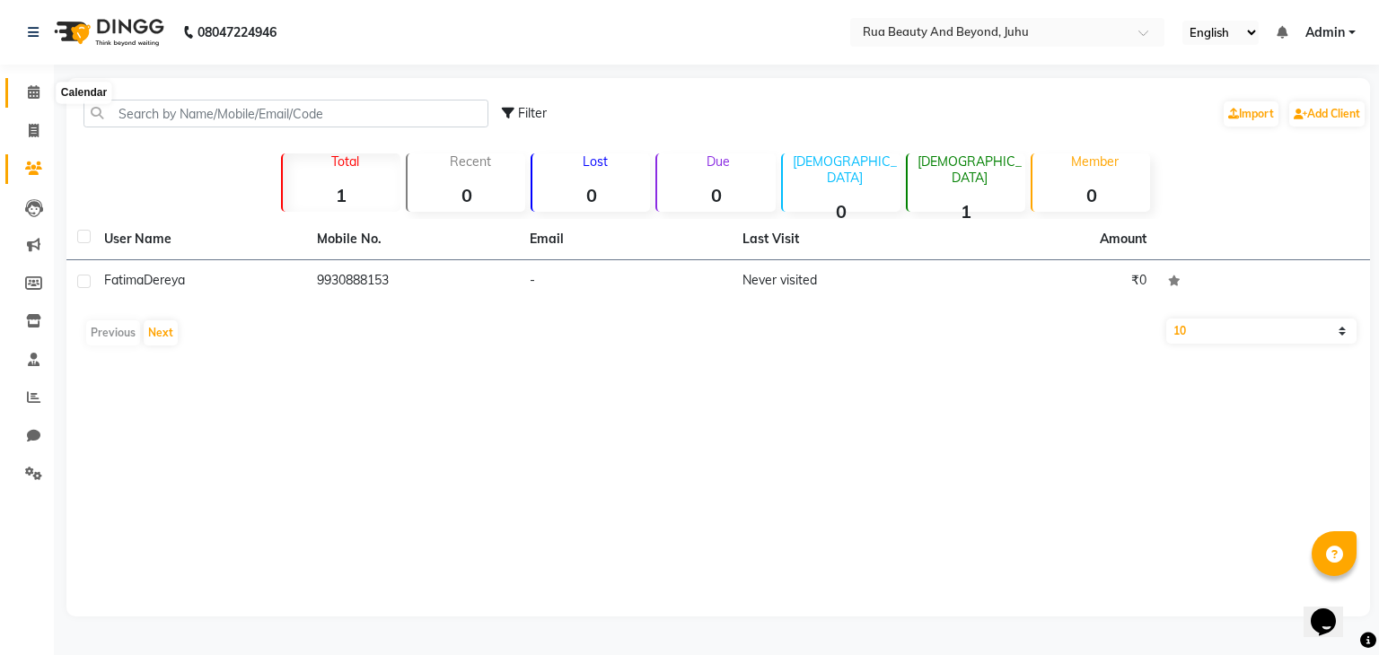
click at [33, 93] on icon at bounding box center [34, 91] width 12 height 13
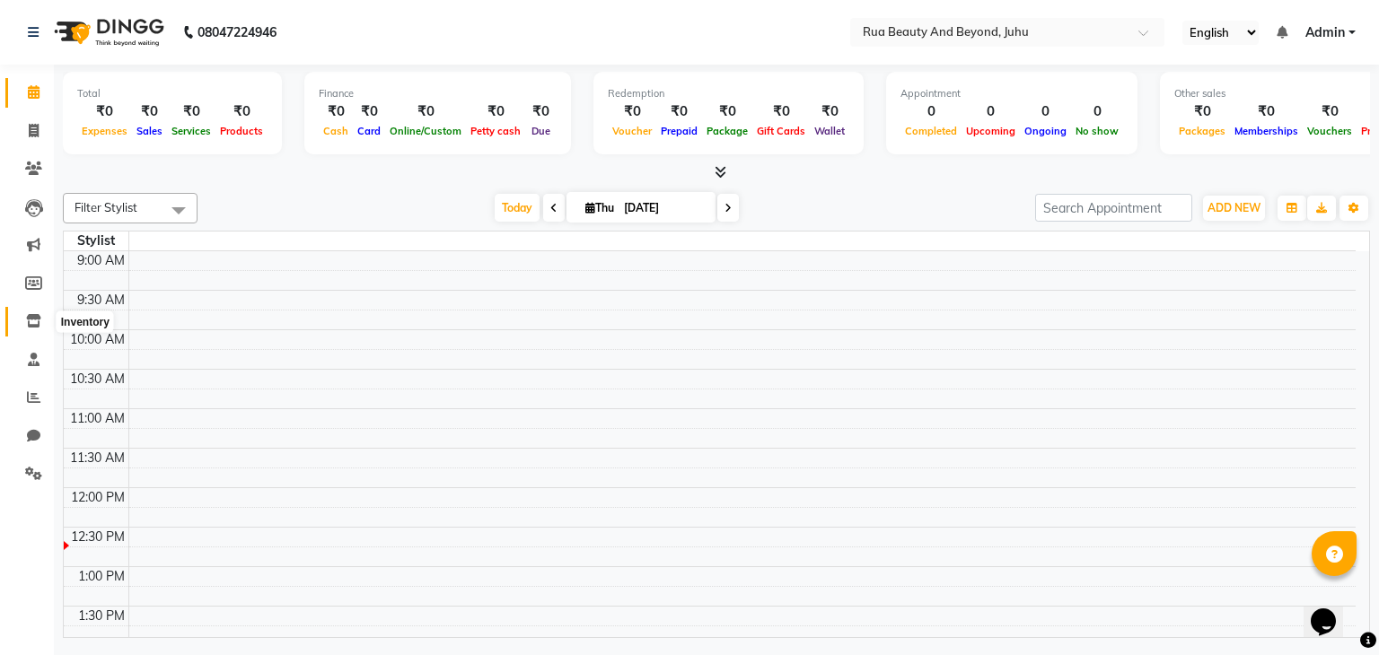
click at [37, 328] on icon at bounding box center [33, 320] width 15 height 13
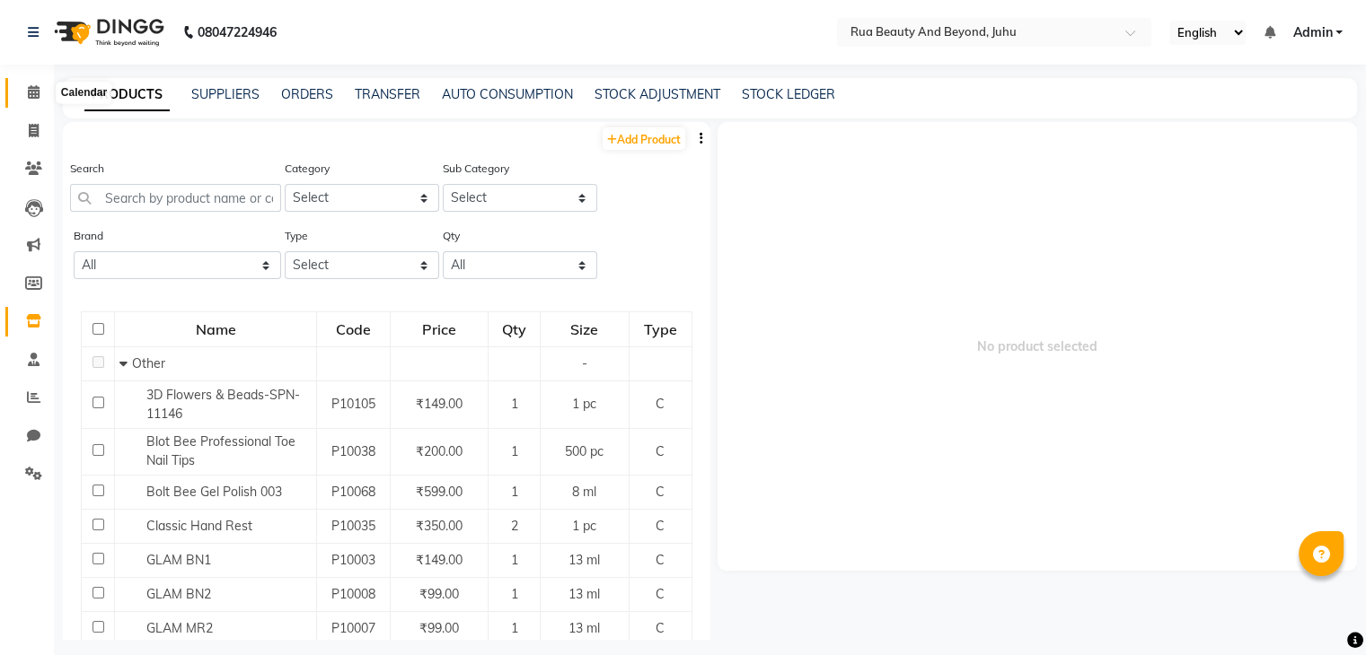
click at [39, 98] on icon at bounding box center [34, 91] width 12 height 13
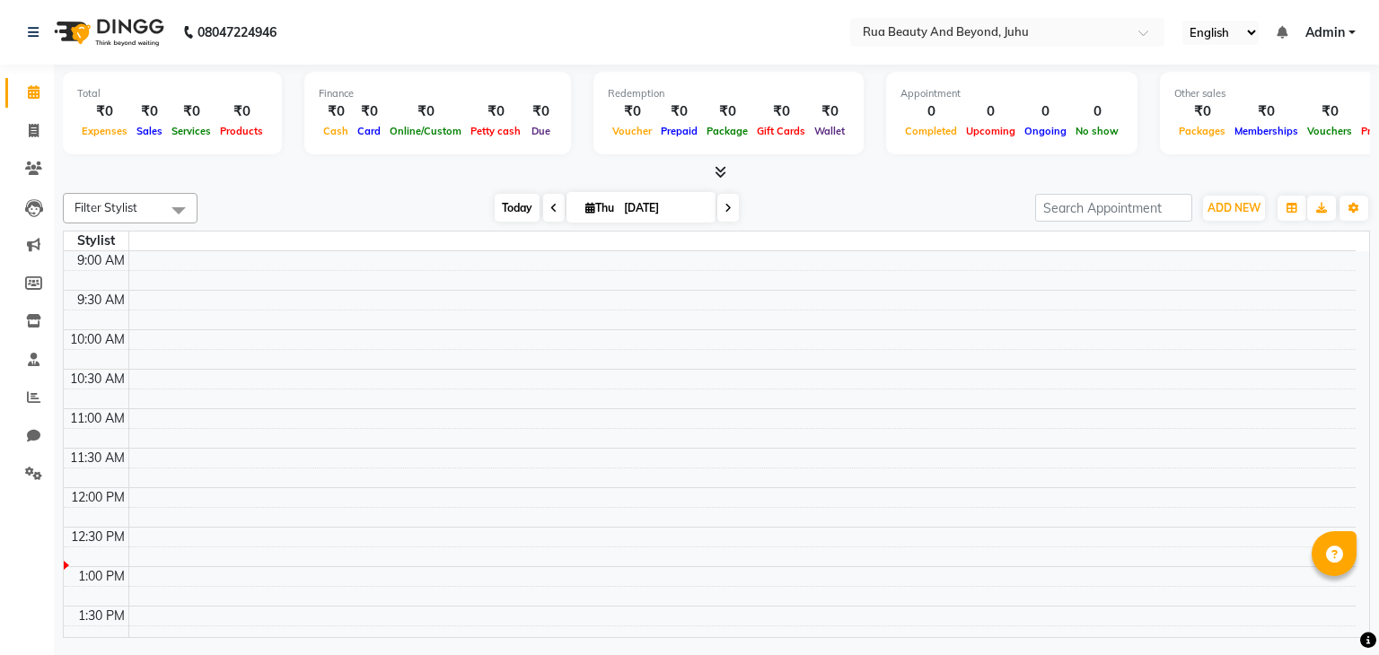
click at [528, 206] on span "Today" at bounding box center [517, 208] width 45 height 28
click at [32, 136] on icon at bounding box center [34, 130] width 10 height 13
select select "8774"
select select "service"
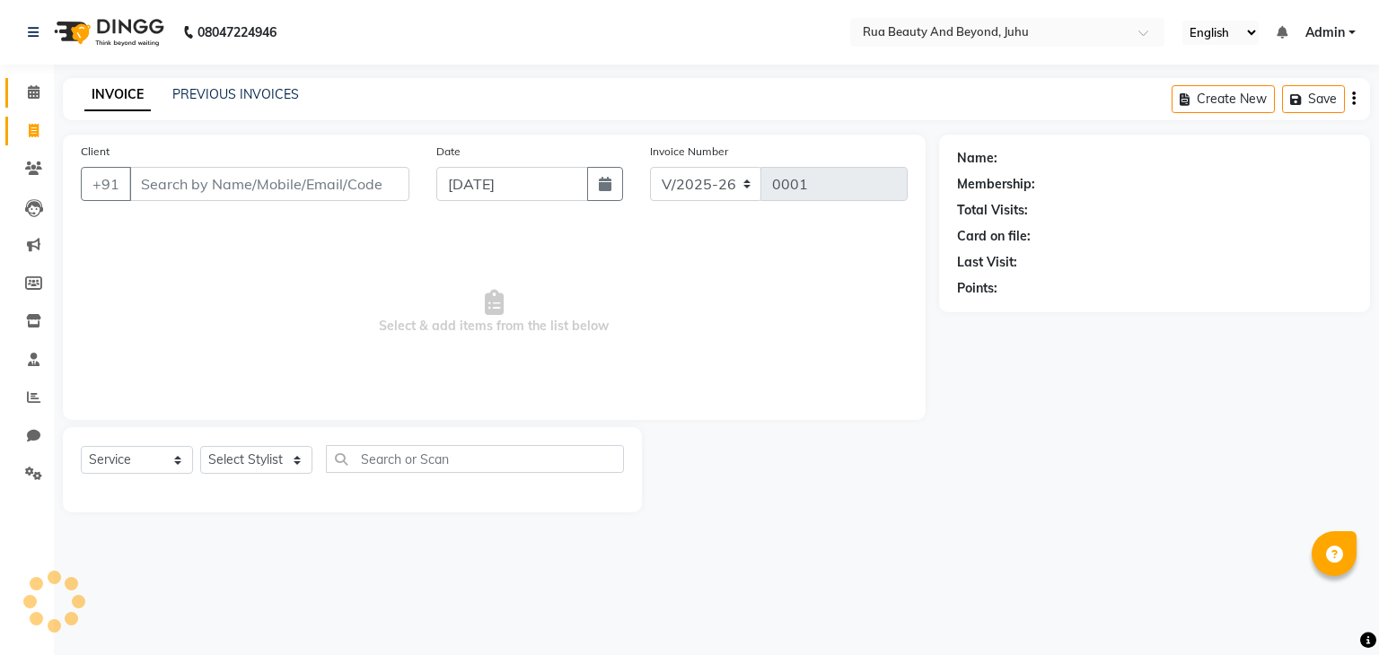
click at [40, 102] on link "Calendar" at bounding box center [26, 93] width 43 height 30
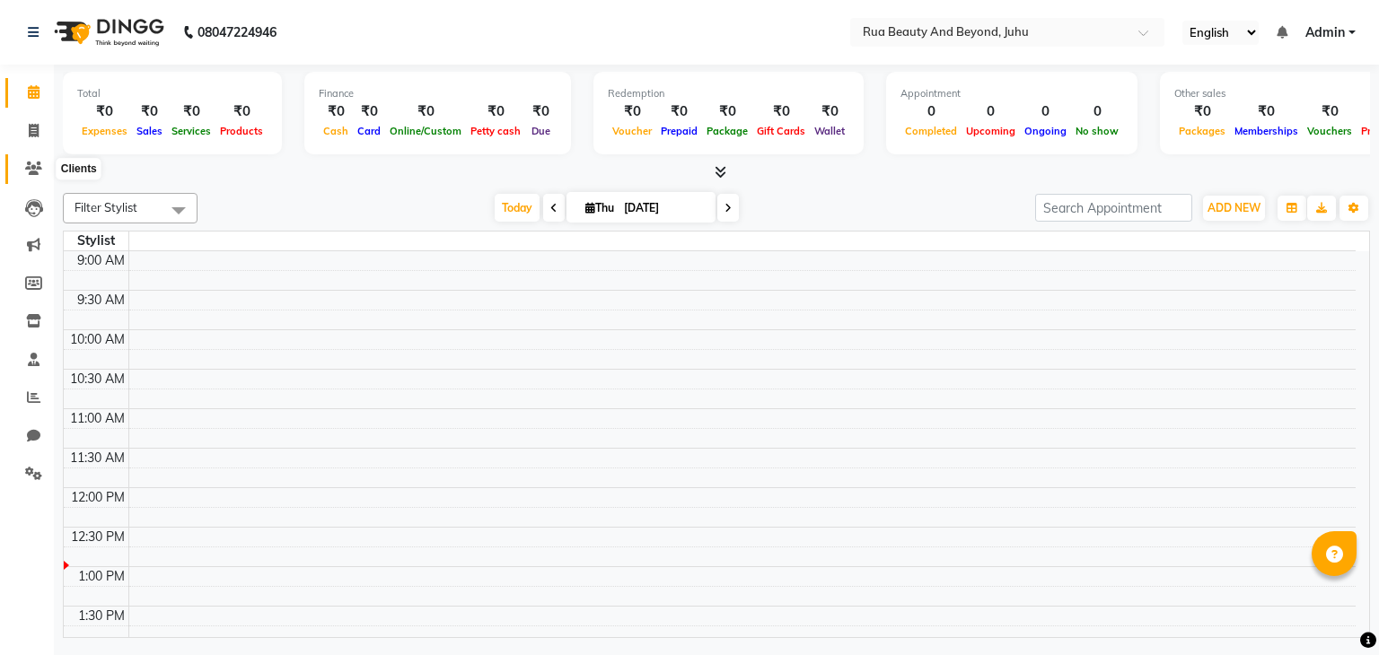
click at [22, 171] on span at bounding box center [33, 169] width 31 height 21
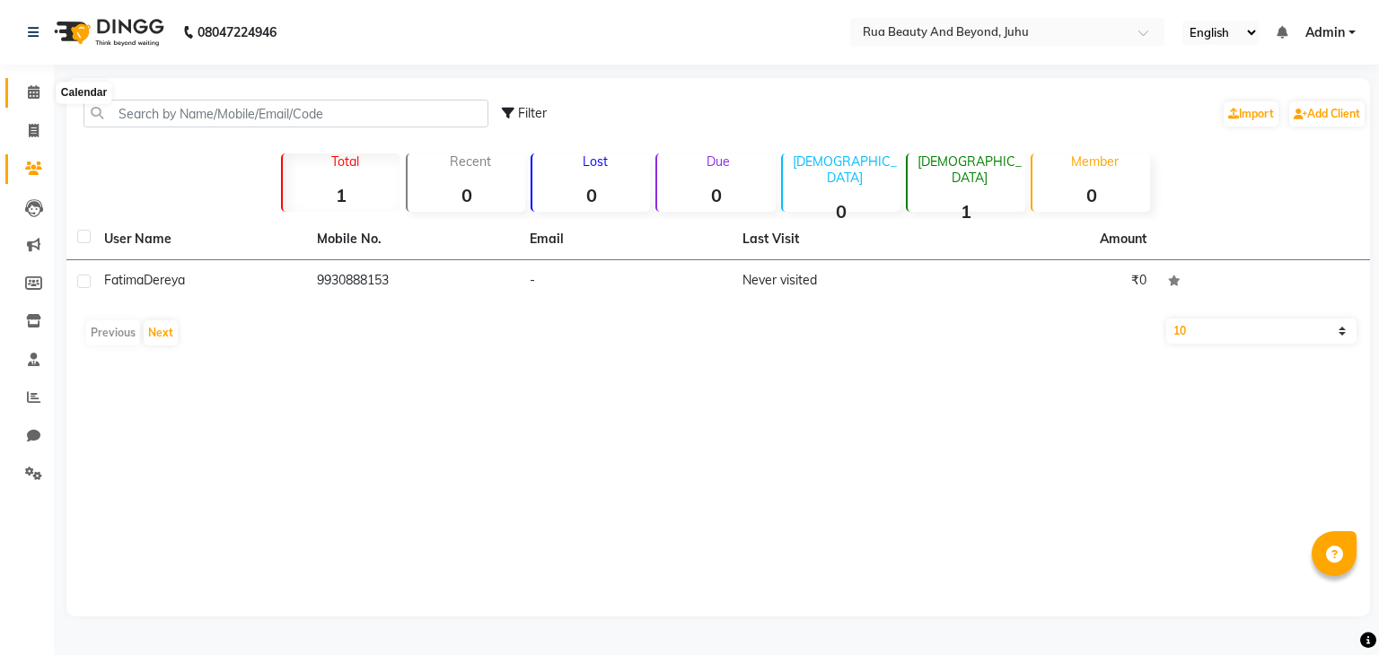
click at [20, 92] on span at bounding box center [33, 93] width 31 height 21
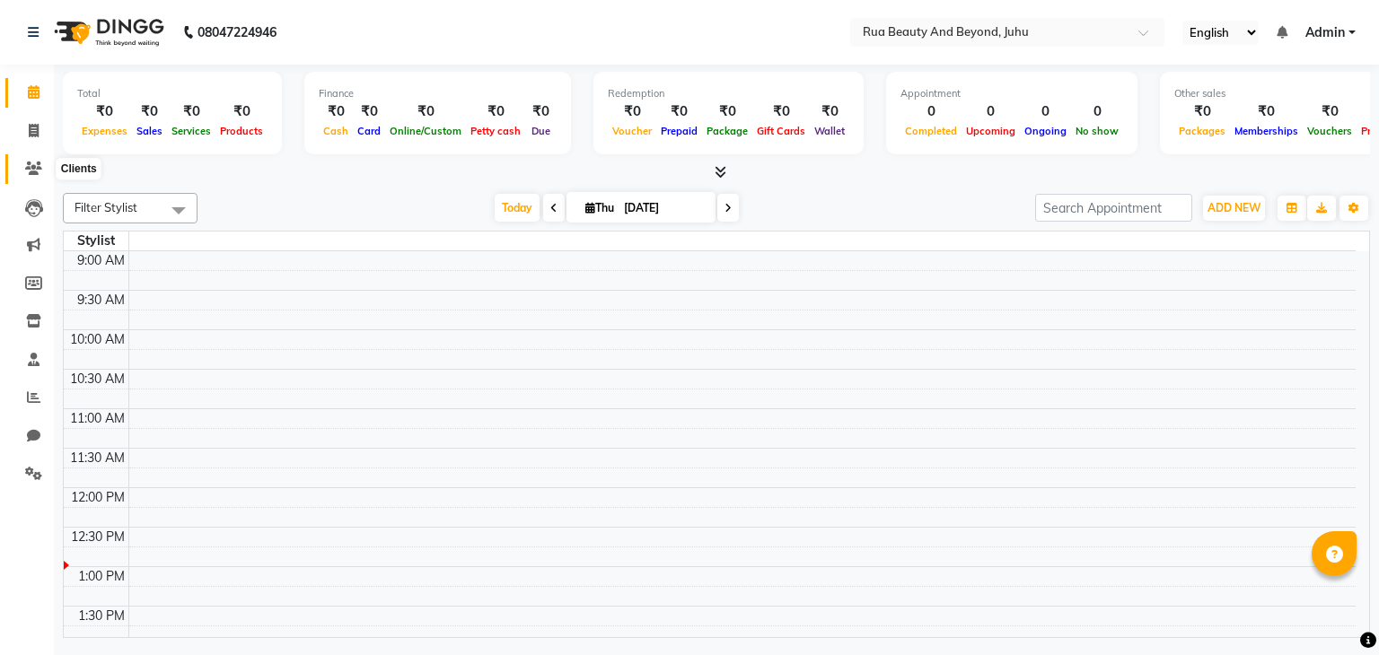
click at [32, 171] on icon at bounding box center [33, 168] width 17 height 13
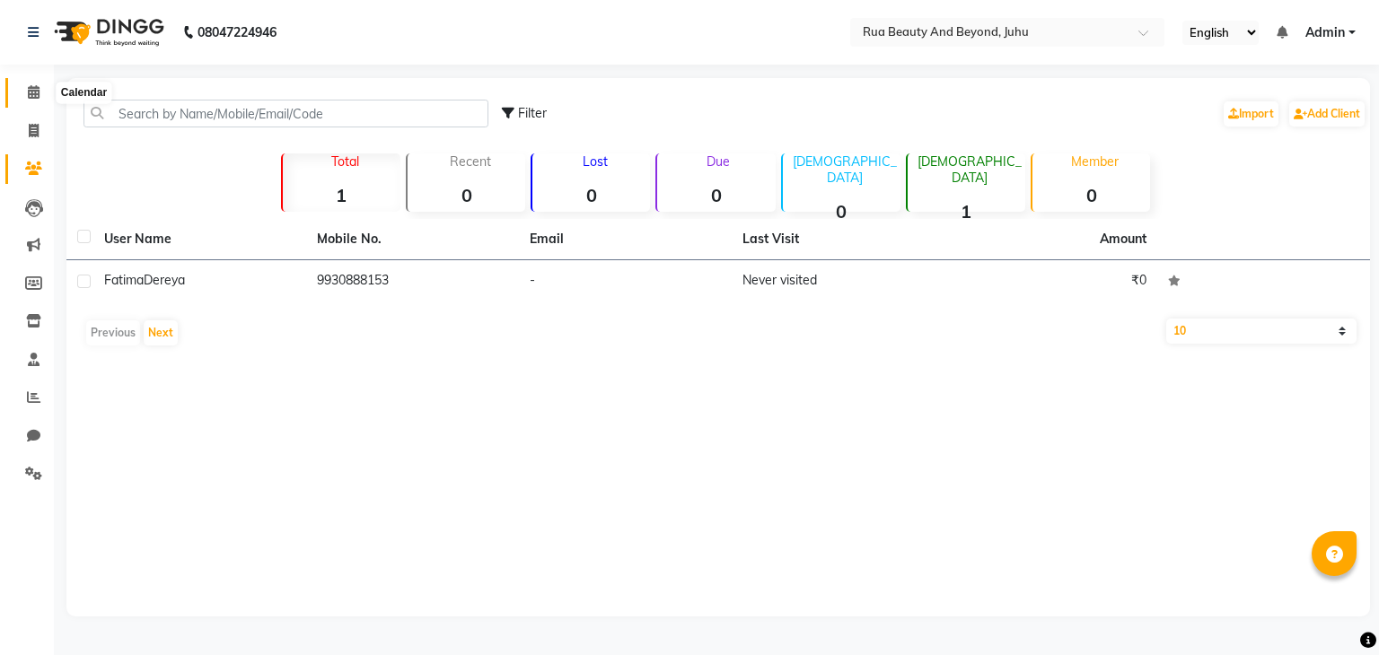
click at [31, 92] on icon at bounding box center [34, 91] width 12 height 13
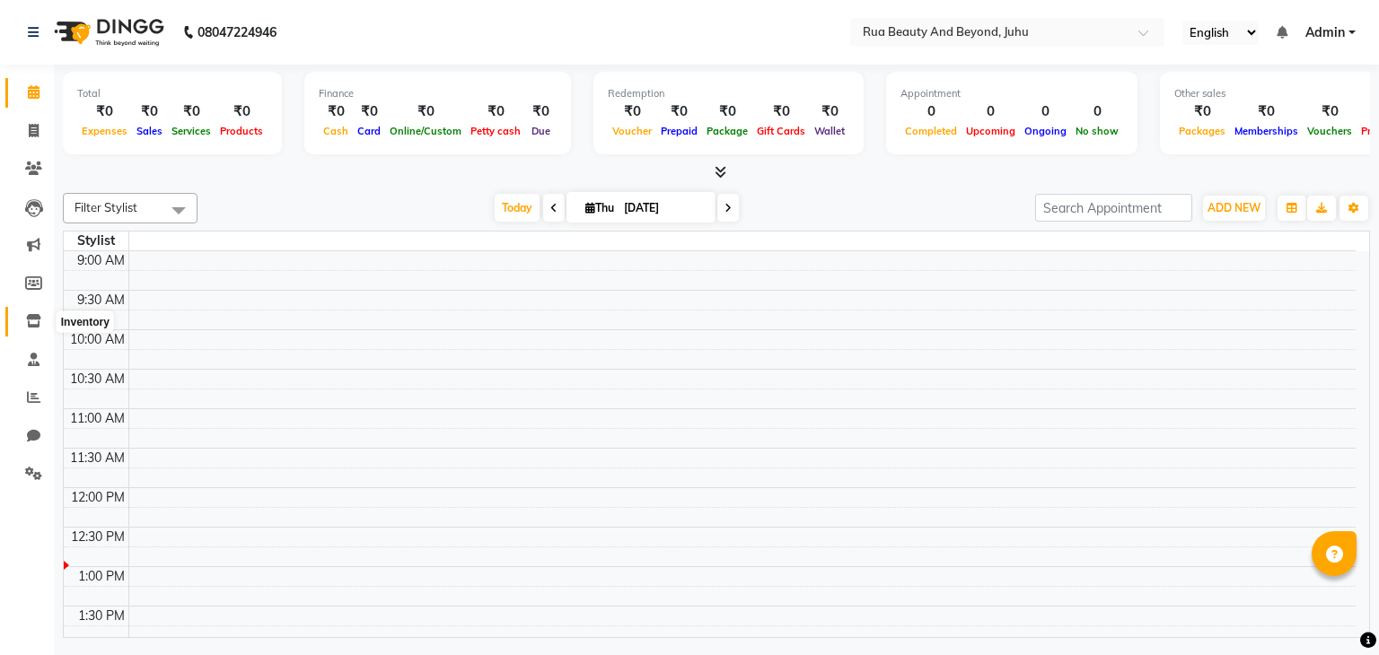
click at [31, 326] on icon at bounding box center [33, 320] width 15 height 13
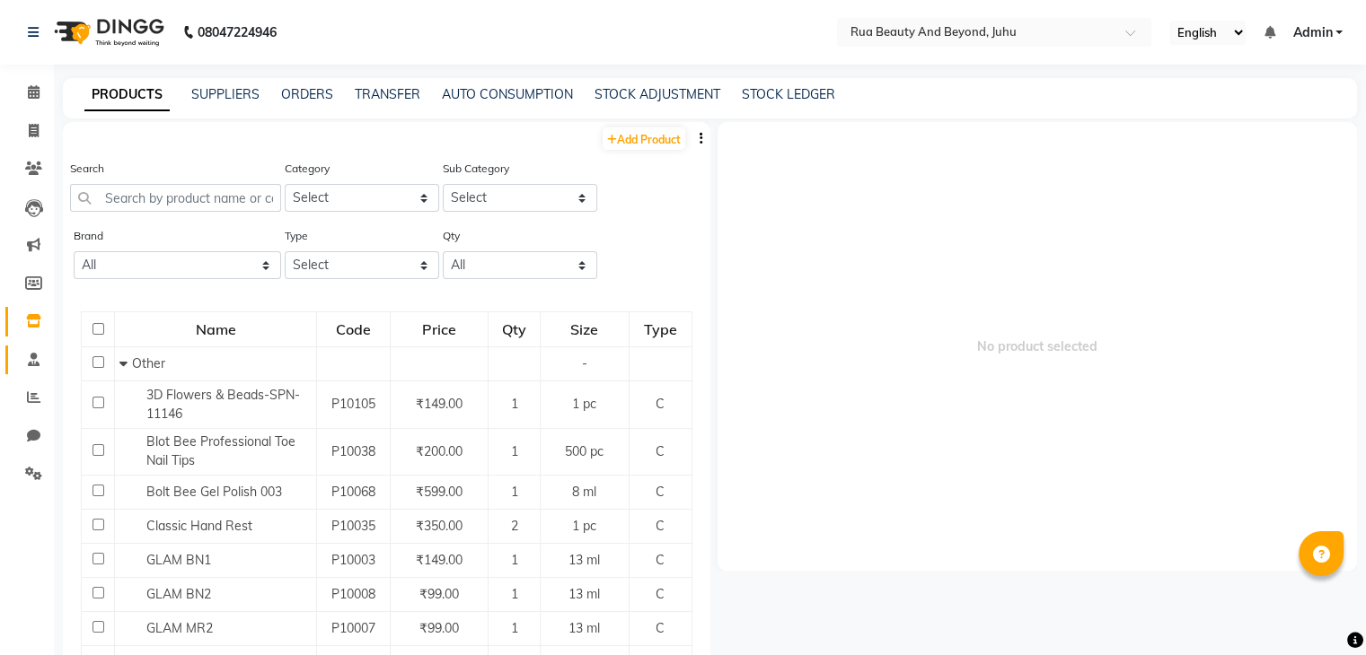
click at [36, 373] on link "Staff" at bounding box center [26, 361] width 43 height 30
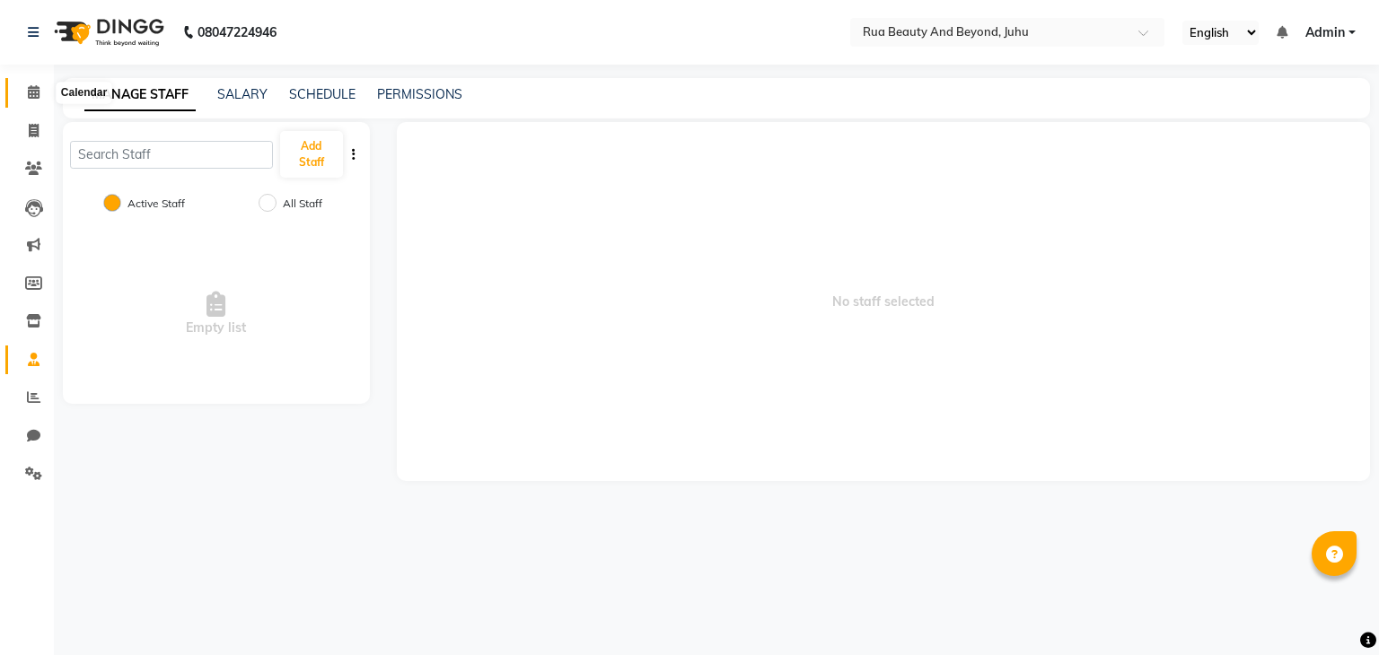
click at [38, 98] on icon at bounding box center [34, 91] width 12 height 13
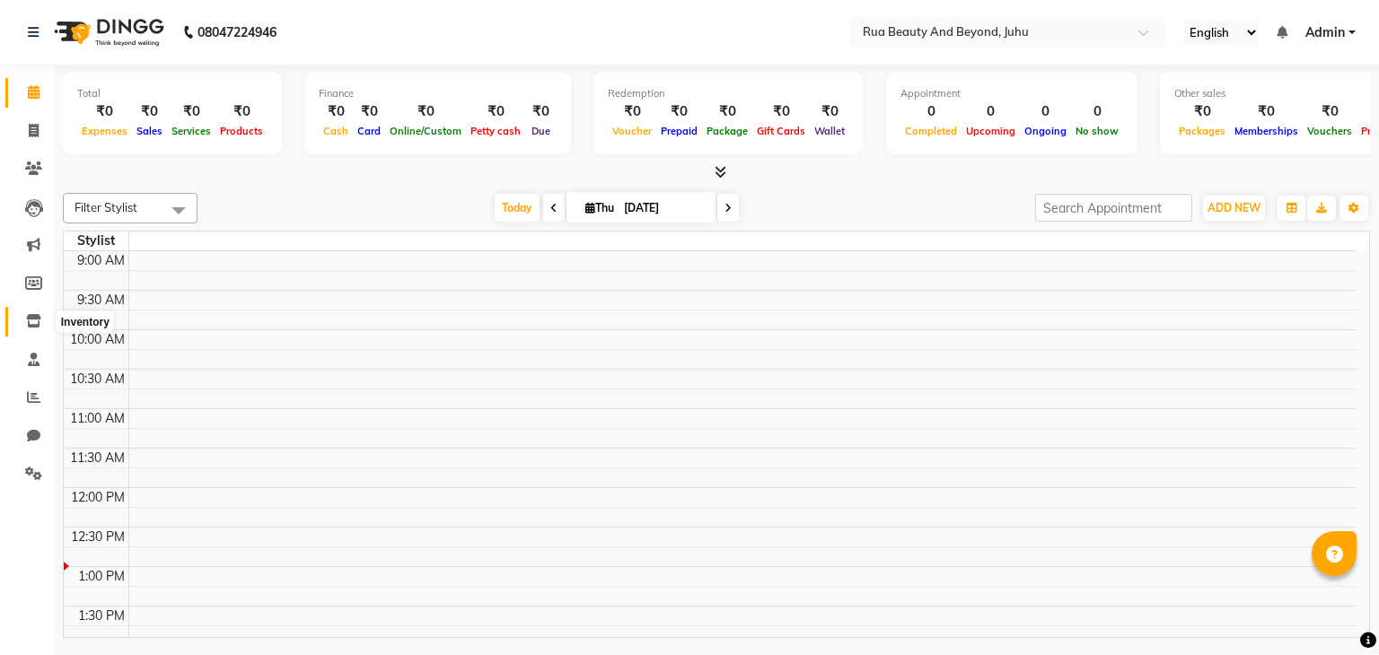
click at [29, 313] on span at bounding box center [33, 322] width 31 height 21
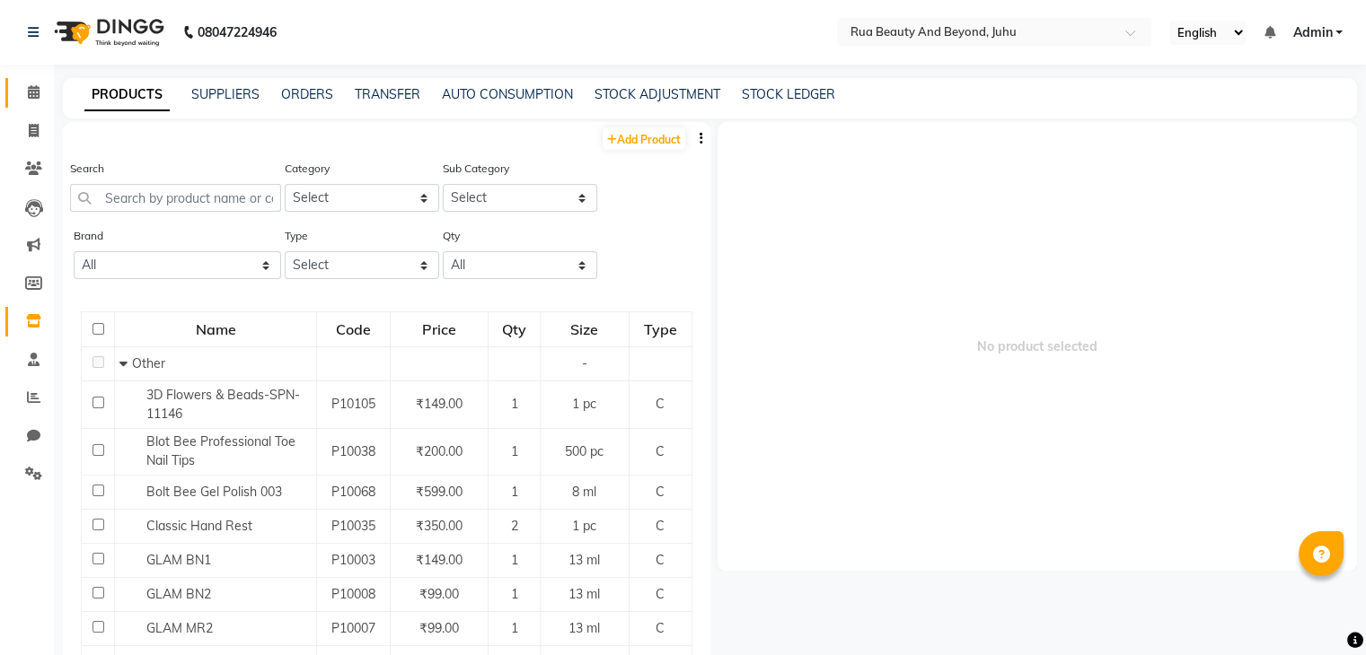
click at [40, 92] on span at bounding box center [33, 93] width 31 height 21
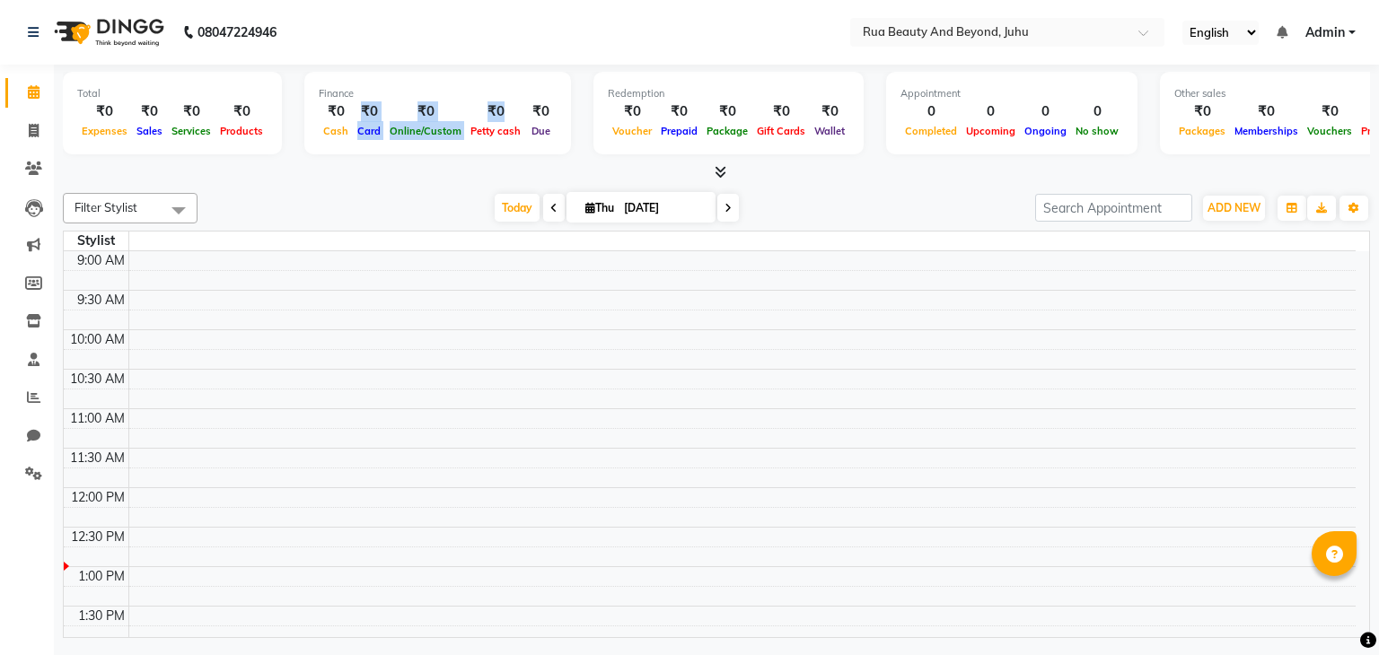
drag, startPoint x: 496, startPoint y: 110, endPoint x: 346, endPoint y: 123, distance: 150.5
click at [346, 123] on div "₹0 Cash ₹0 Card ₹0 Online/Custom ₹0 Petty cash ₹0 Due" at bounding box center [438, 121] width 238 height 40
click at [330, 175] on div at bounding box center [716, 172] width 1307 height 19
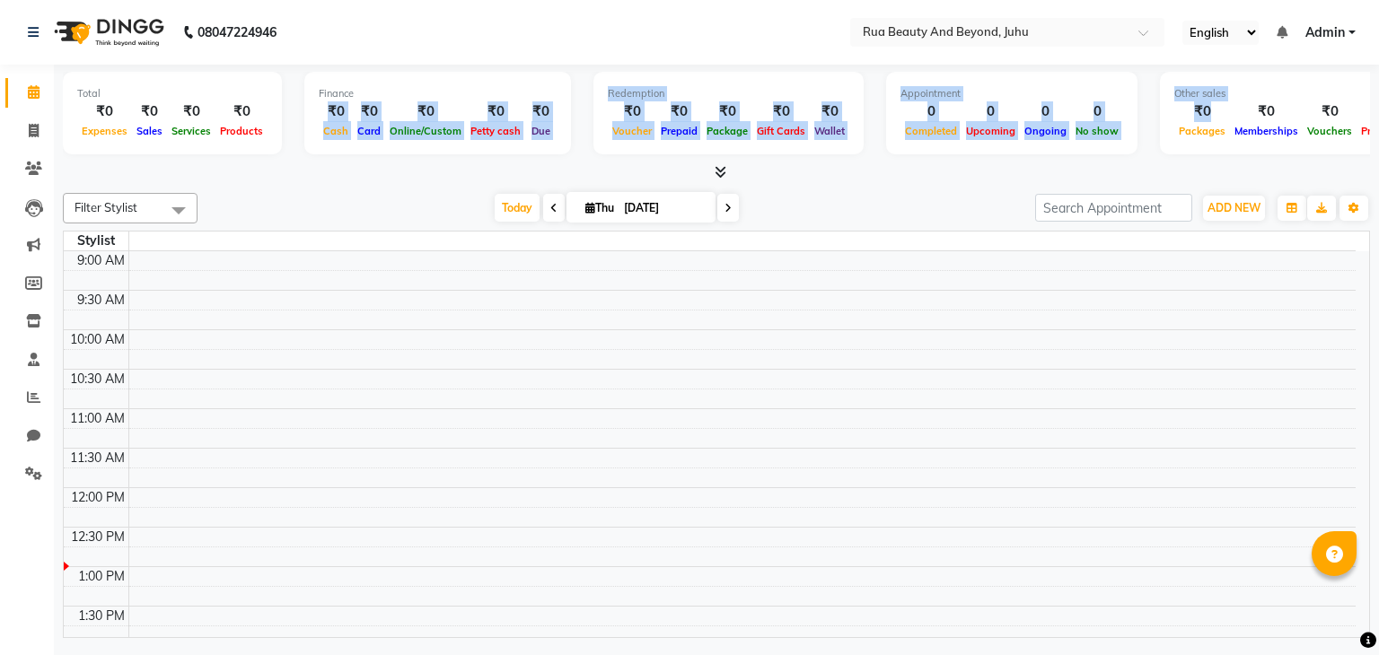
drag, startPoint x: 327, startPoint y: 112, endPoint x: 1143, endPoint y: 131, distance: 816.3
click at [1143, 131] on div "Total ₹0 Expenses ₹0 Sales ₹0 Services ₹0 Products Finance ₹0 Cash ₹0 Card ₹0 O…" at bounding box center [716, 116] width 1307 height 88
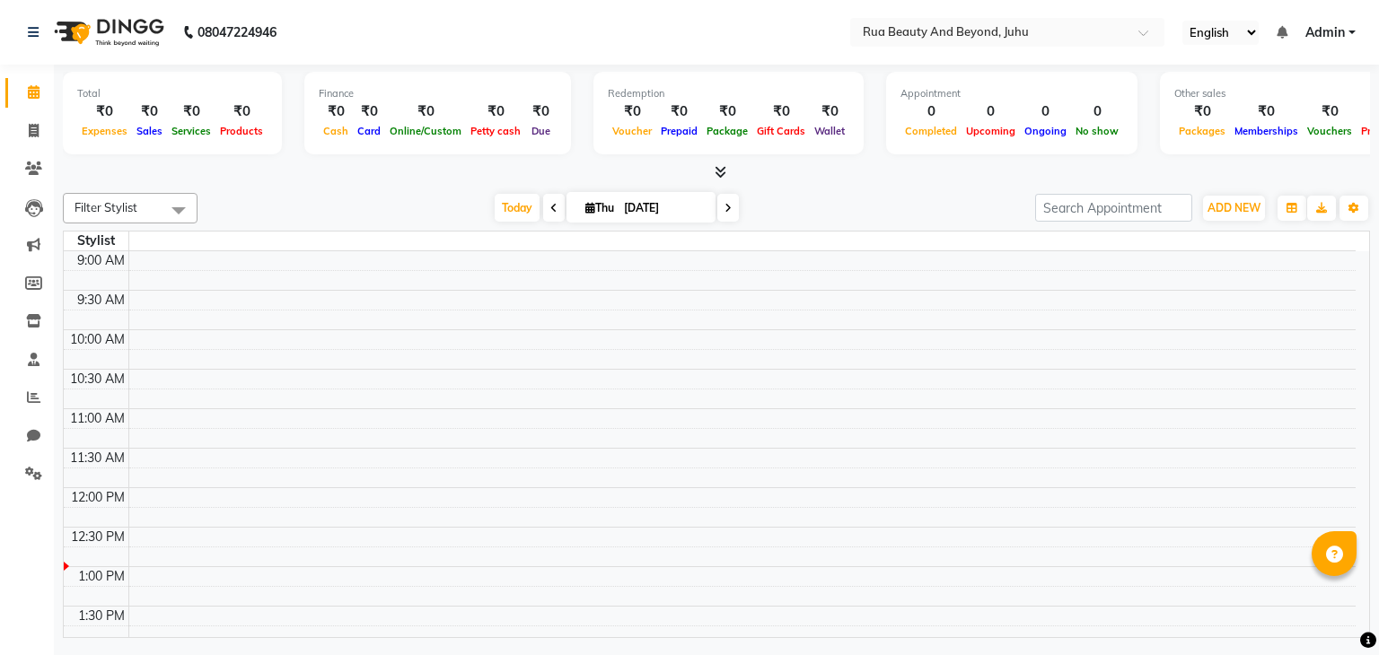
click at [994, 195] on div "Today Thu 04-09-2025" at bounding box center [616, 208] width 820 height 27
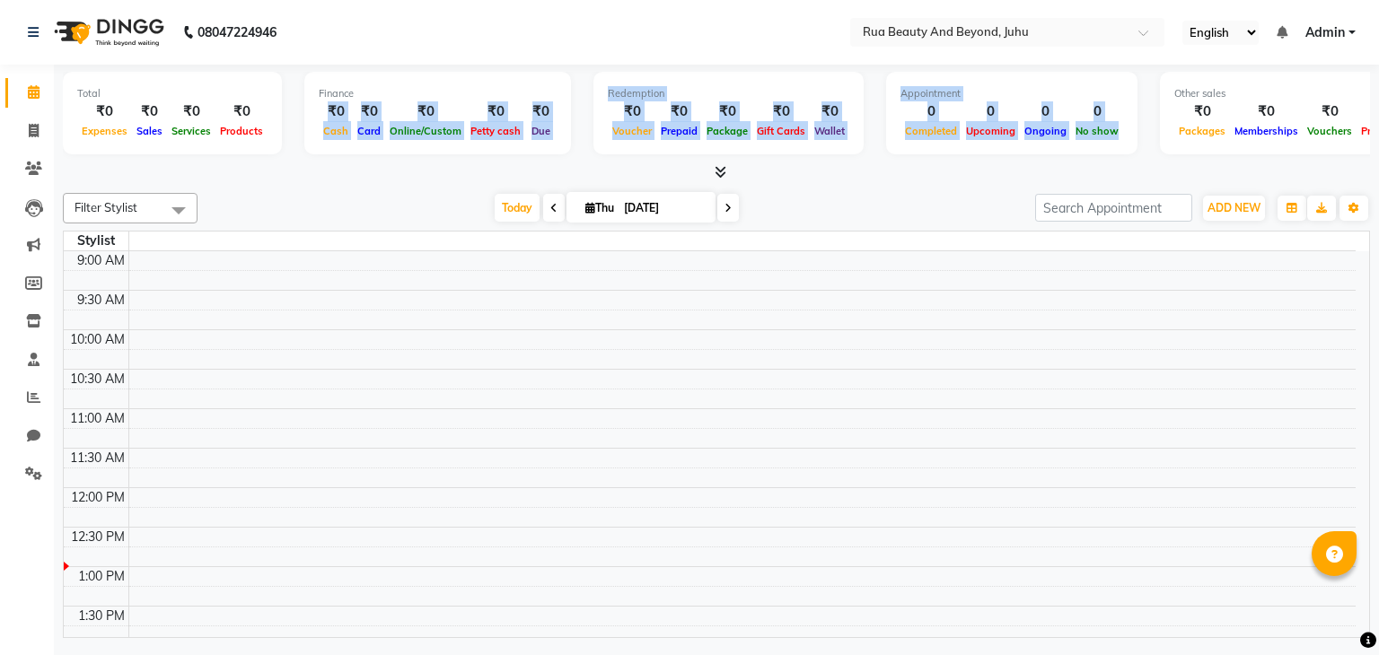
drag, startPoint x: 316, startPoint y: 108, endPoint x: 1103, endPoint y: 139, distance: 788.0
click at [1103, 139] on div "Total ₹0 Expenses ₹0 Sales ₹0 Services ₹0 Products Finance ₹0 Cash ₹0 Card ₹0 O…" at bounding box center [716, 116] width 1307 height 88
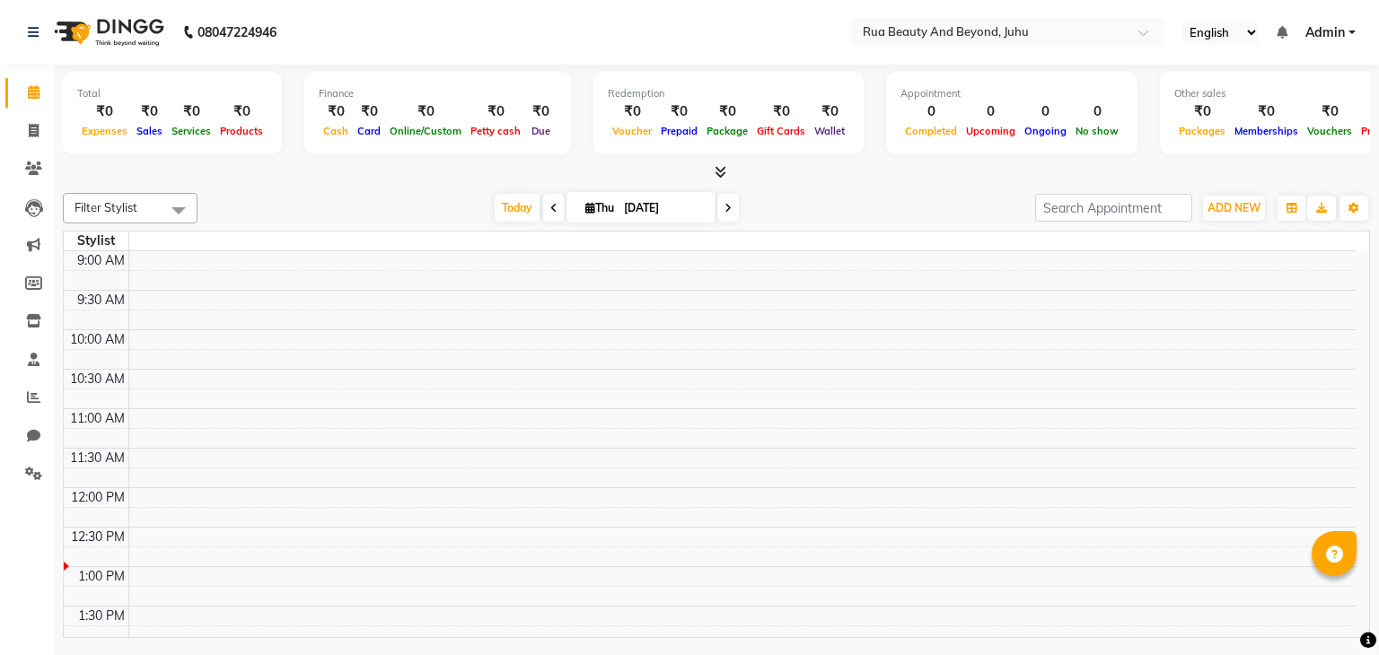
click at [945, 219] on div "Today Thu 04-09-2025" at bounding box center [616, 208] width 820 height 27
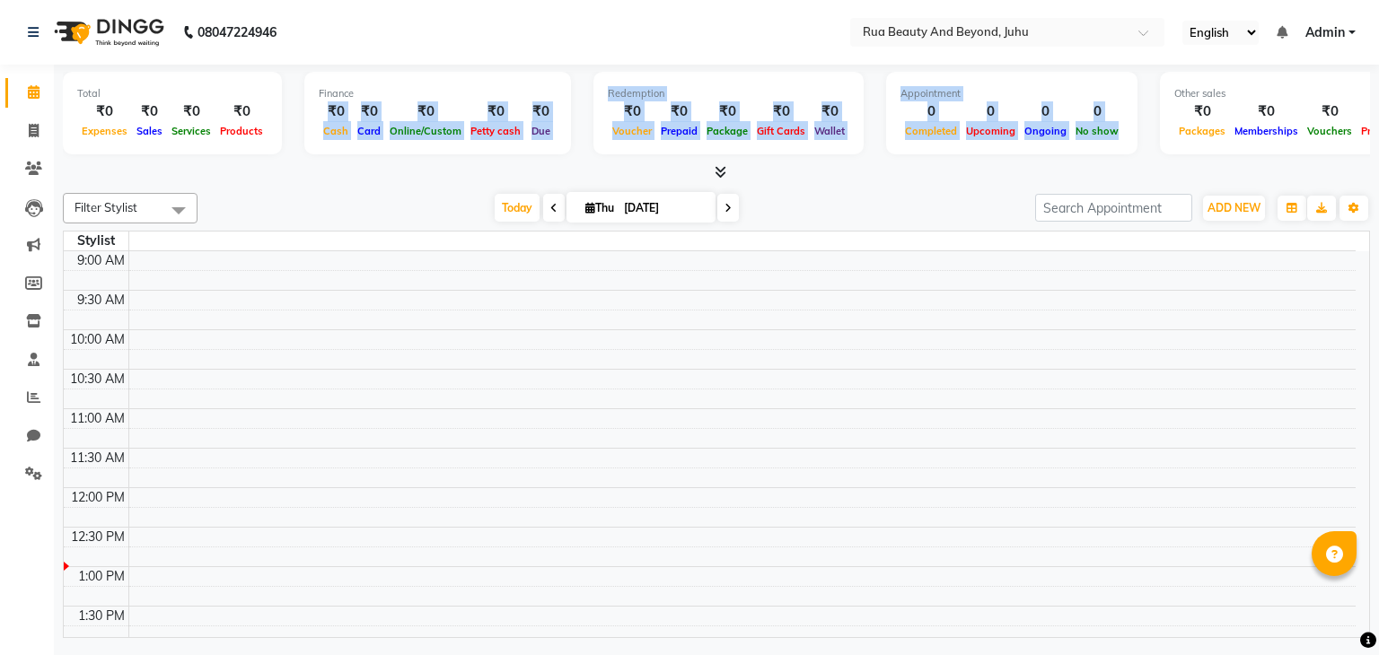
drag, startPoint x: 312, startPoint y: 106, endPoint x: 1103, endPoint y: 134, distance: 790.6
click at [1103, 134] on div "Total ₹0 Expenses ₹0 Sales ₹0 Services ₹0 Products Finance ₹0 Cash ₹0 Card ₹0 O…" at bounding box center [716, 116] width 1307 height 88
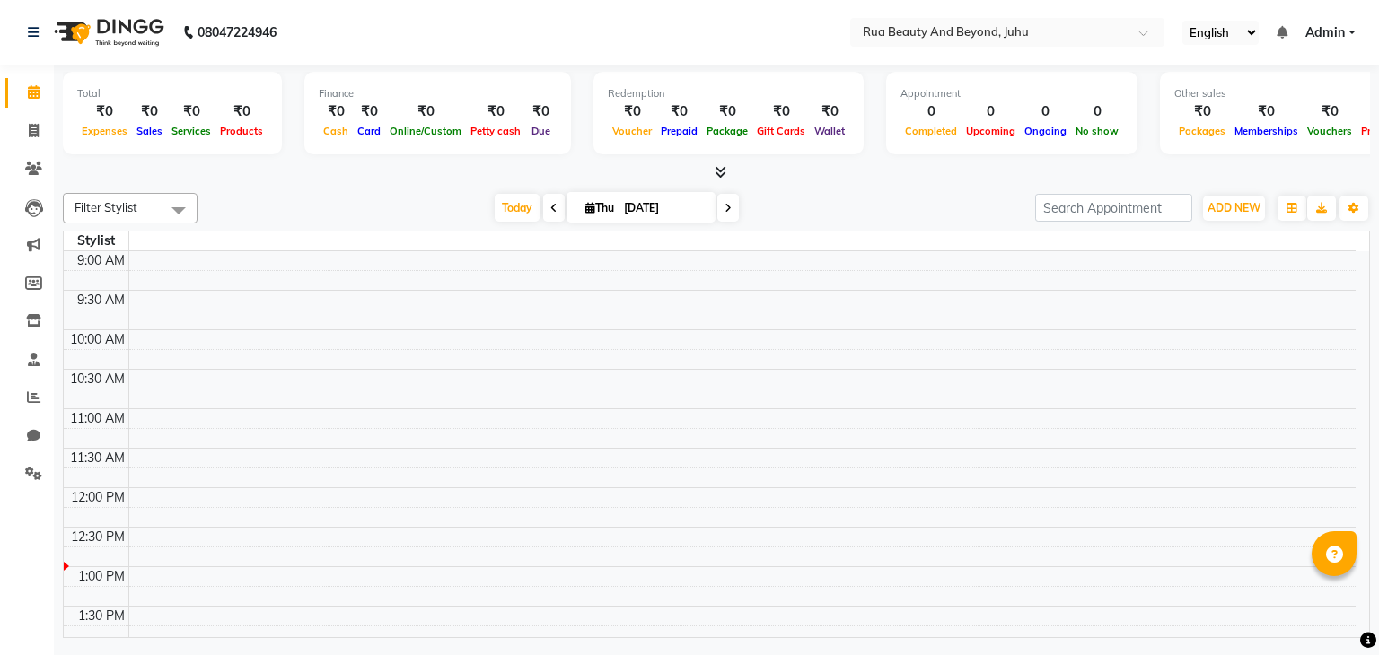
click at [919, 211] on div "Today Thu 04-09-2025" at bounding box center [616, 208] width 820 height 27
drag, startPoint x: 331, startPoint y: 115, endPoint x: 446, endPoint y: 105, distance: 115.3
click at [446, 105] on div "₹0 Cash ₹0 Card ₹0 Online/Custom ₹0 Petty cash ₹0 Due" at bounding box center [438, 121] width 238 height 40
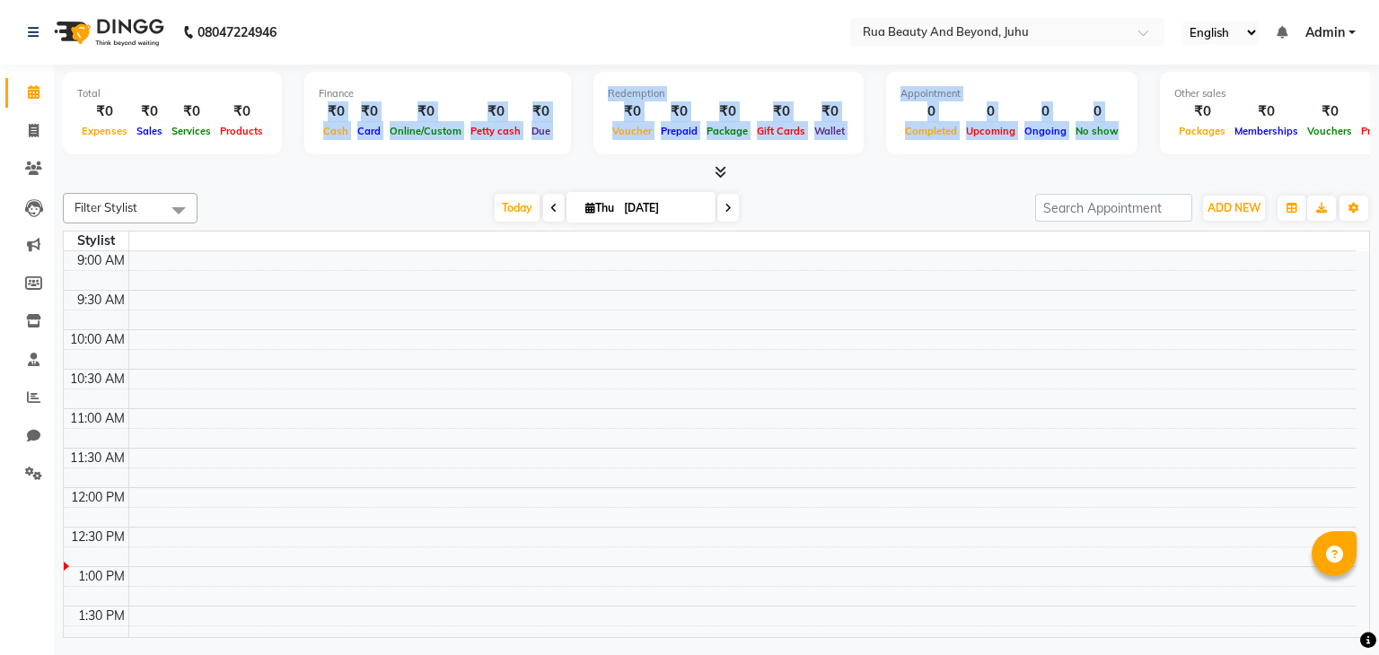
drag, startPoint x: 323, startPoint y: 103, endPoint x: 1100, endPoint y: 127, distance: 777.0
click at [1100, 127] on div "Total ₹0 Expenses ₹0 Sales ₹0 Services ₹0 Products Finance ₹0 Cash ₹0 Card ₹0 O…" at bounding box center [716, 116] width 1307 height 88
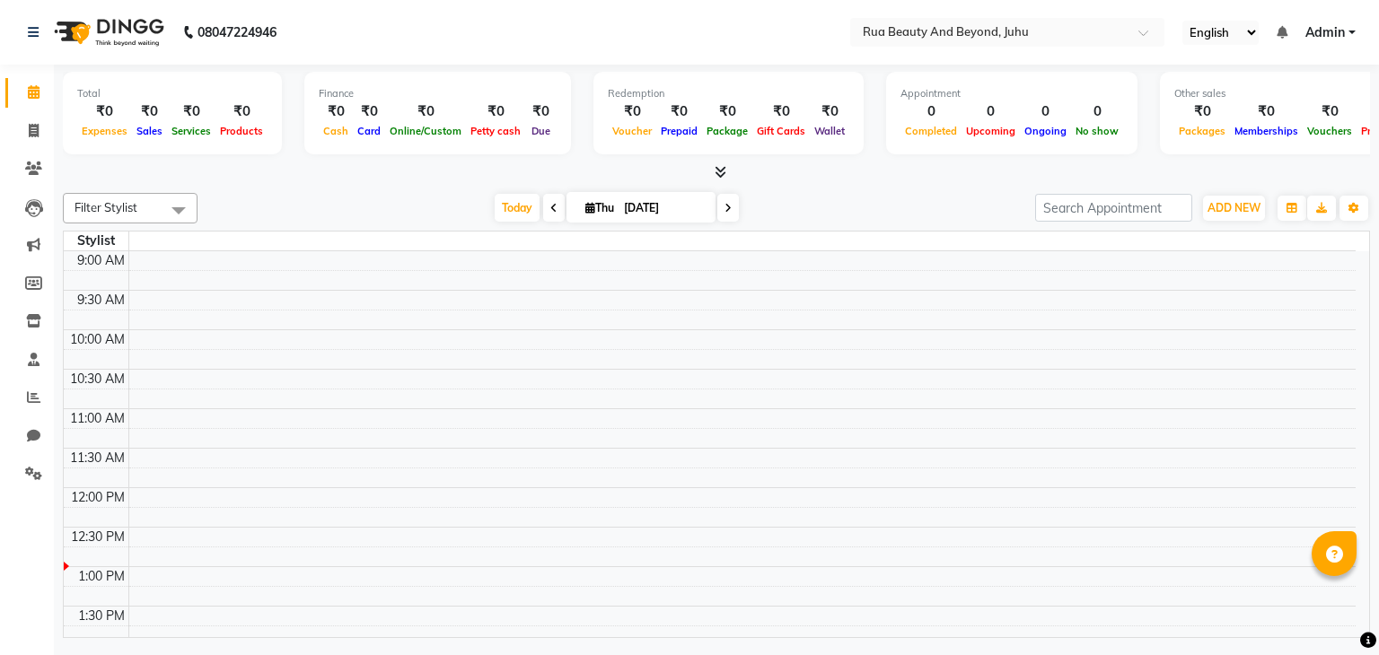
click at [981, 188] on div "Filter Stylist No data available Today Thu 04-09-2025 Toggle Dropdown Add Appoi…" at bounding box center [716, 412] width 1307 height 452
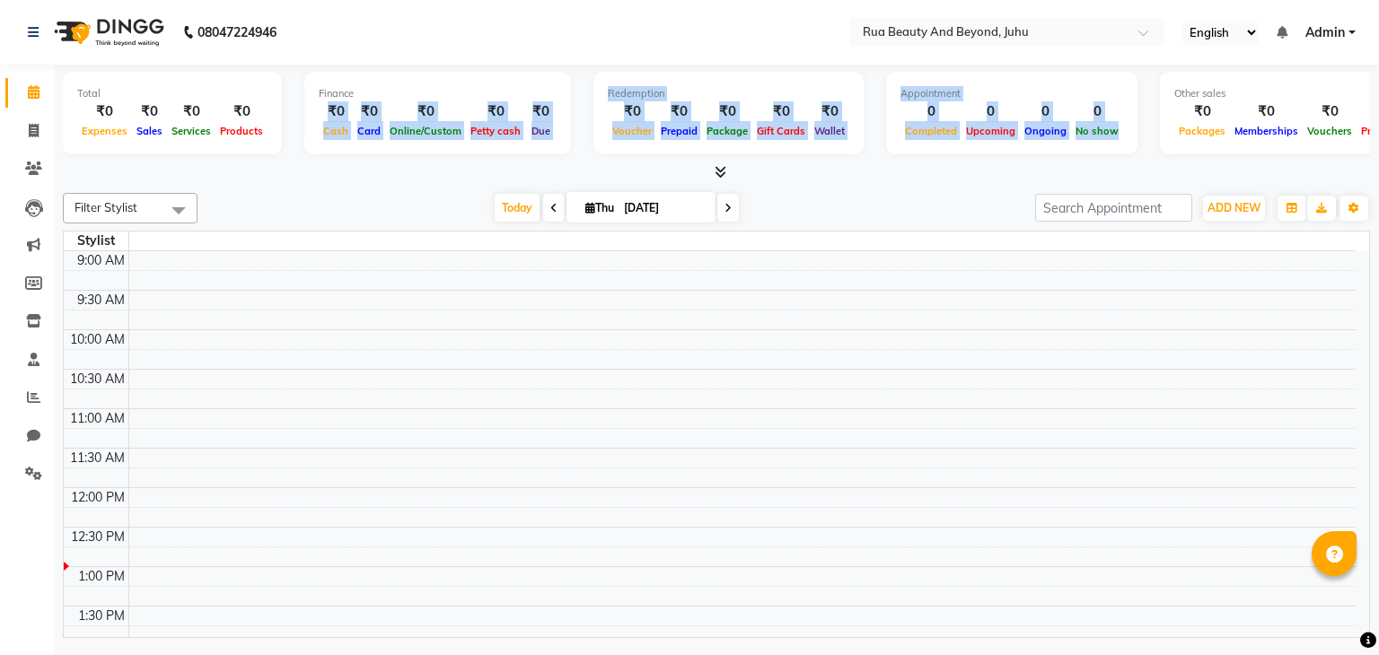
drag, startPoint x: 303, startPoint y: 104, endPoint x: 1100, endPoint y: 137, distance: 797.0
click at [1100, 137] on div "Total ₹0 Expenses ₹0 Sales ₹0 Services ₹0 Products Finance ₹0 Cash ₹0 Card ₹0 O…" at bounding box center [716, 116] width 1307 height 88
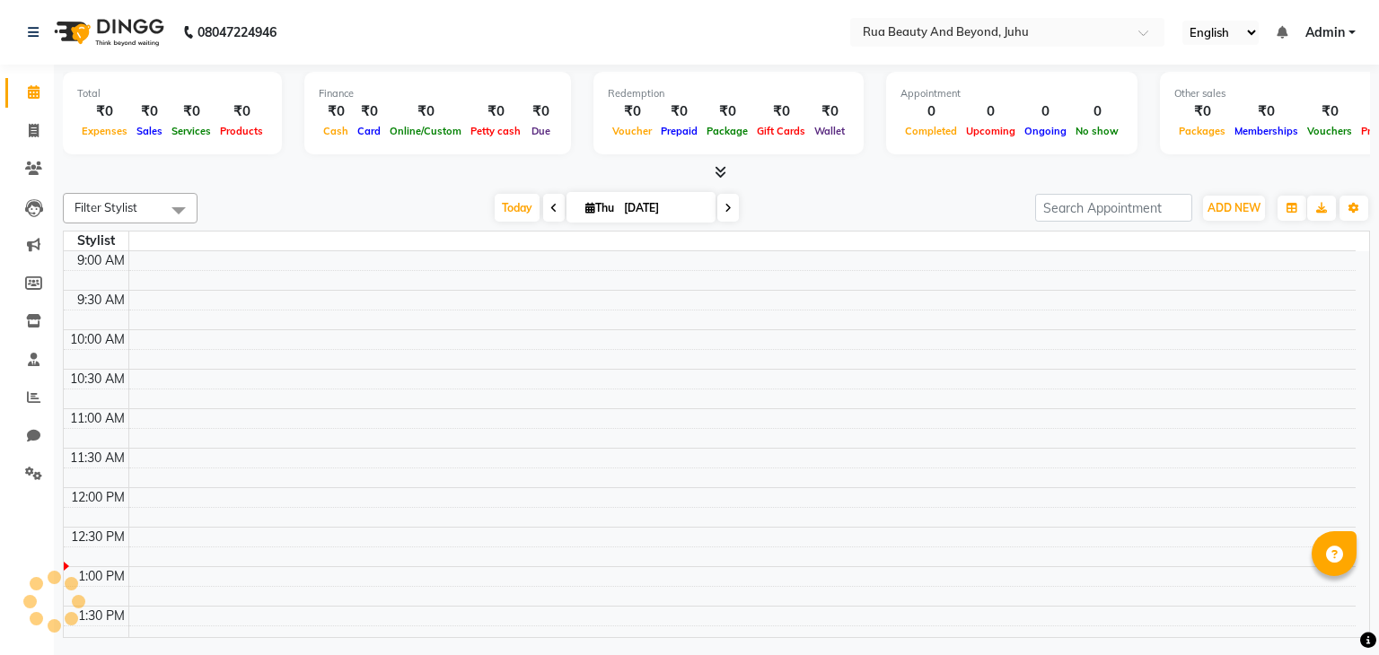
click at [1021, 186] on div "Filter Stylist No data available Today Thu 04-09-2025 Toggle Dropdown Add Appoi…" at bounding box center [716, 412] width 1307 height 452
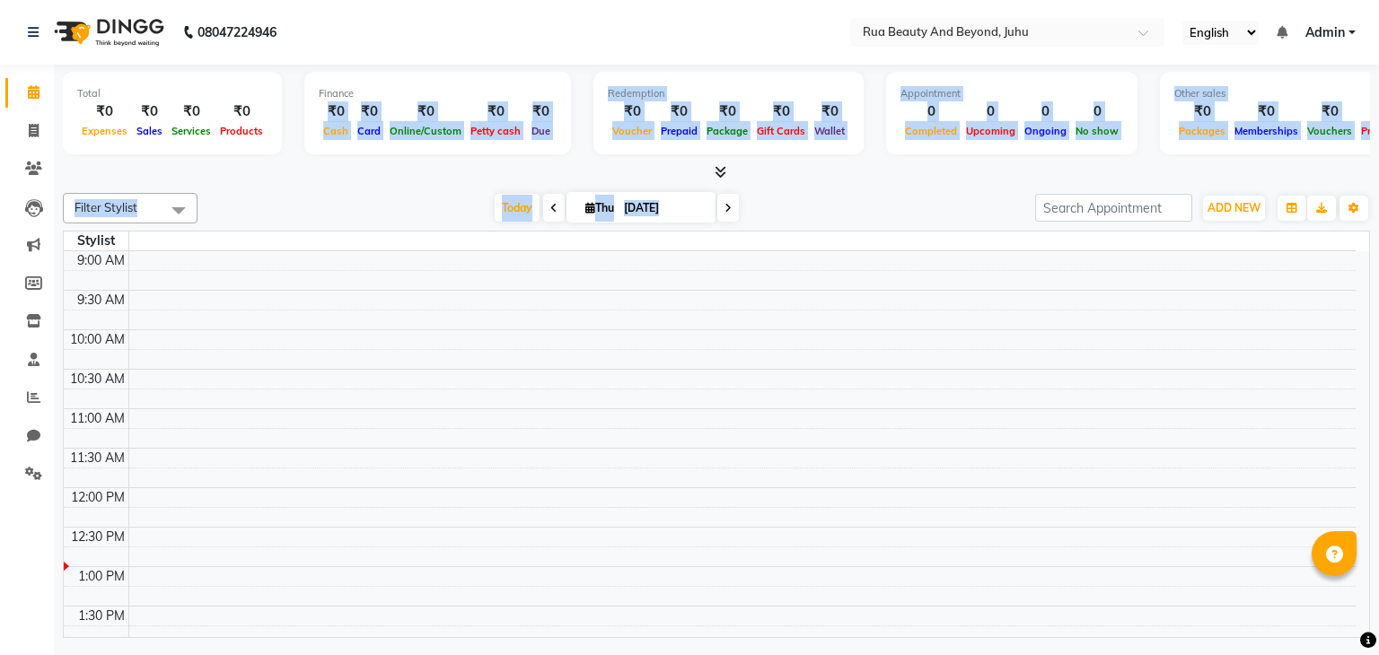
drag, startPoint x: 320, startPoint y: 110, endPoint x: 1012, endPoint y: 192, distance: 697.1
click at [1012, 192] on div "Total ₹0 Expenses ₹0 Sales ₹0 Services ₹0 Products Finance ₹0 Cash ₹0 Card ₹0 O…" at bounding box center [716, 354] width 1325 height 578
click at [269, 180] on div at bounding box center [716, 172] width 1307 height 19
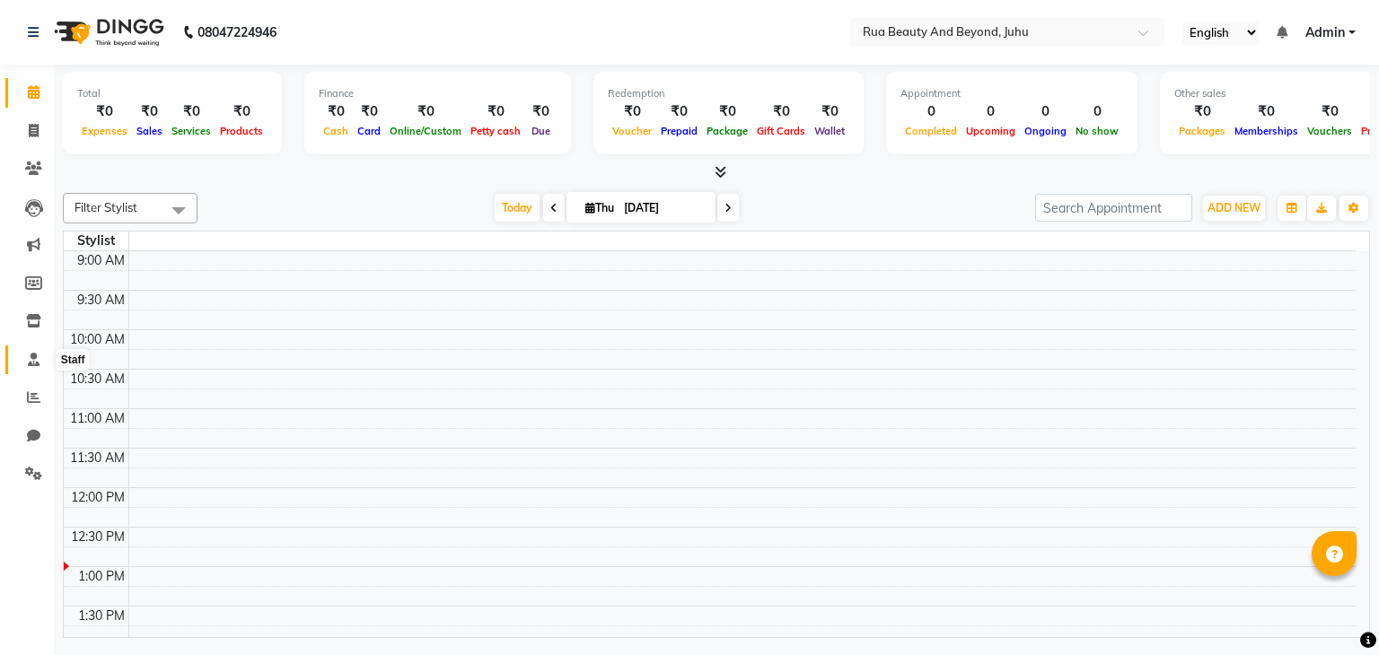
click at [29, 369] on span at bounding box center [33, 360] width 31 height 21
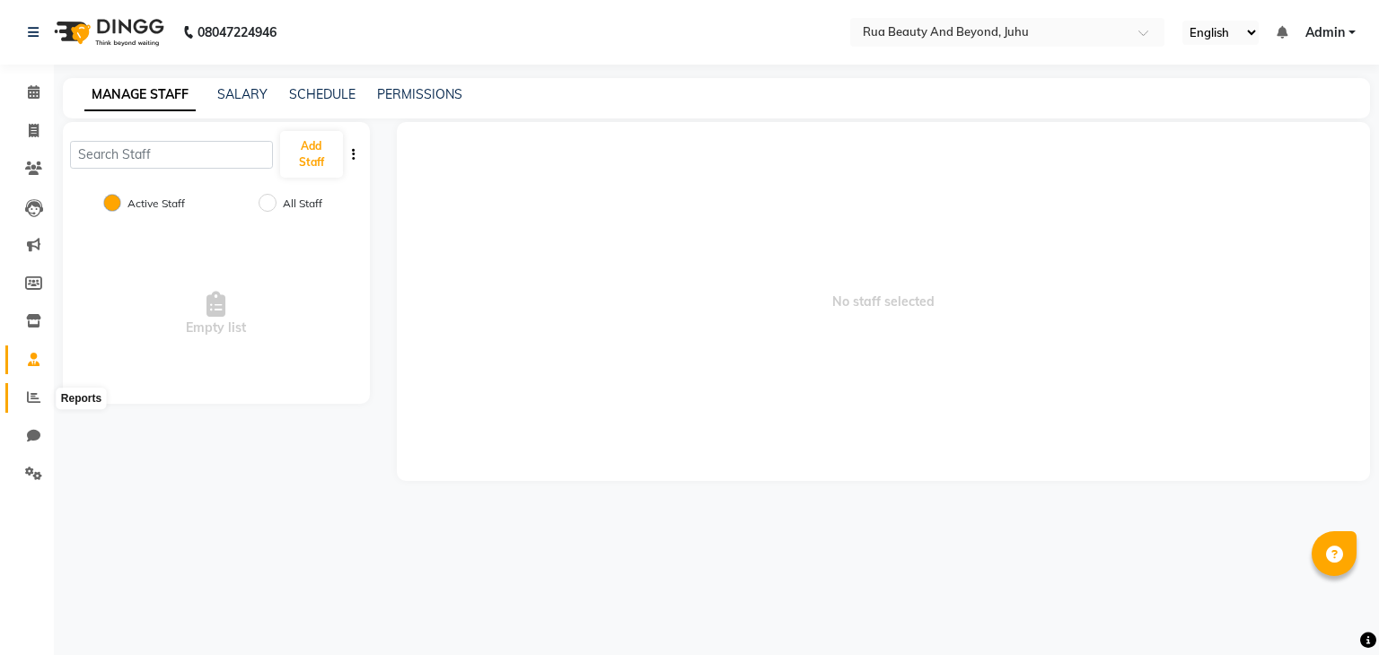
click at [27, 396] on icon at bounding box center [33, 397] width 13 height 13
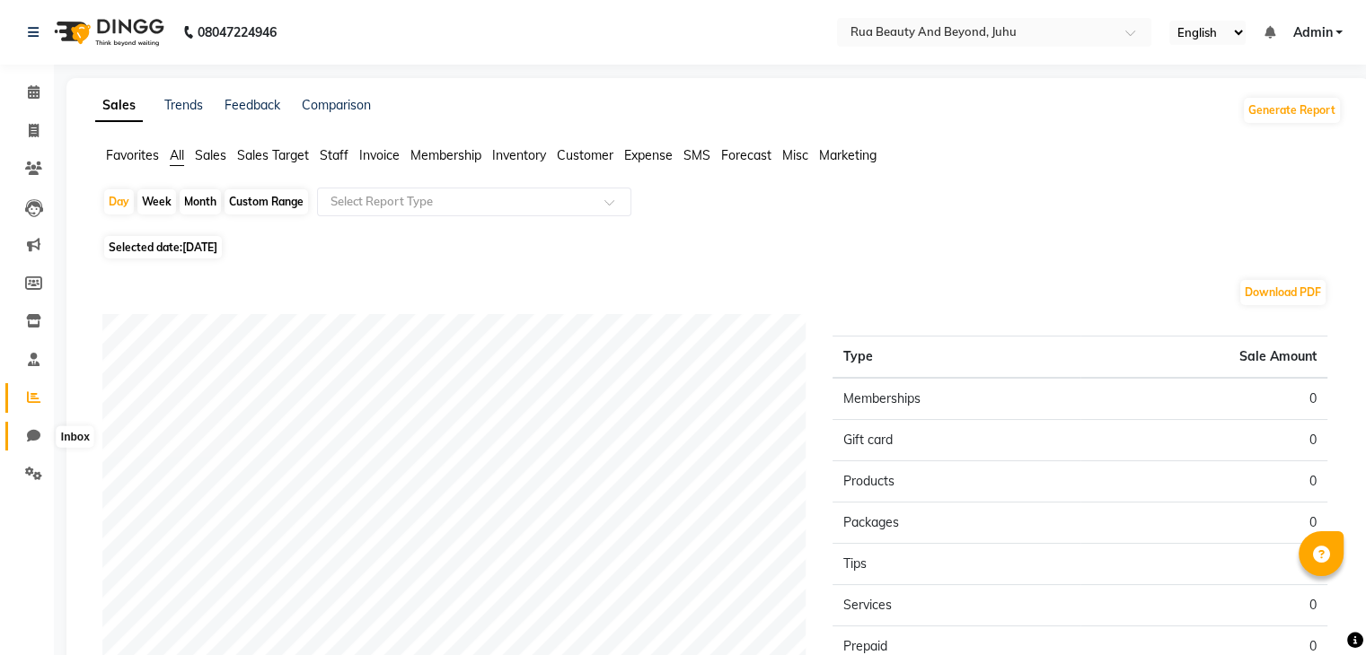
click at [27, 435] on icon at bounding box center [33, 435] width 13 height 13
select select "100"
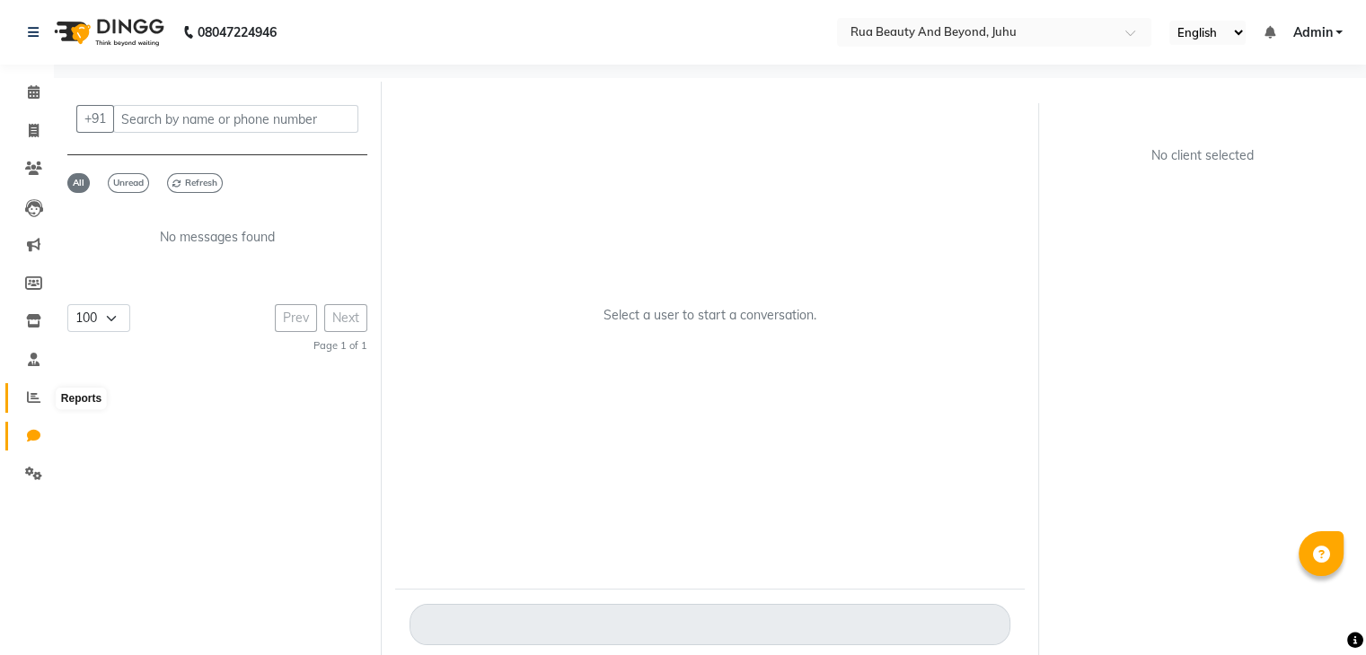
click at [31, 400] on icon at bounding box center [33, 397] width 13 height 13
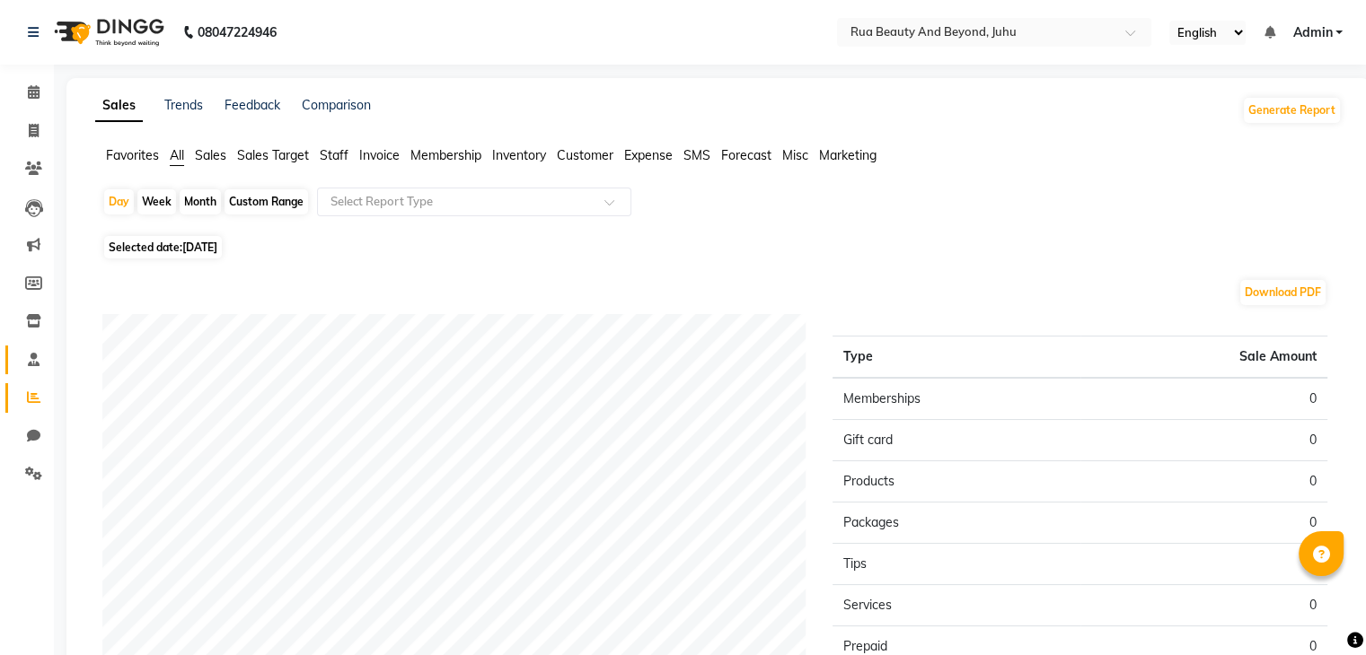
click at [31, 349] on link "Staff" at bounding box center [26, 361] width 43 height 30
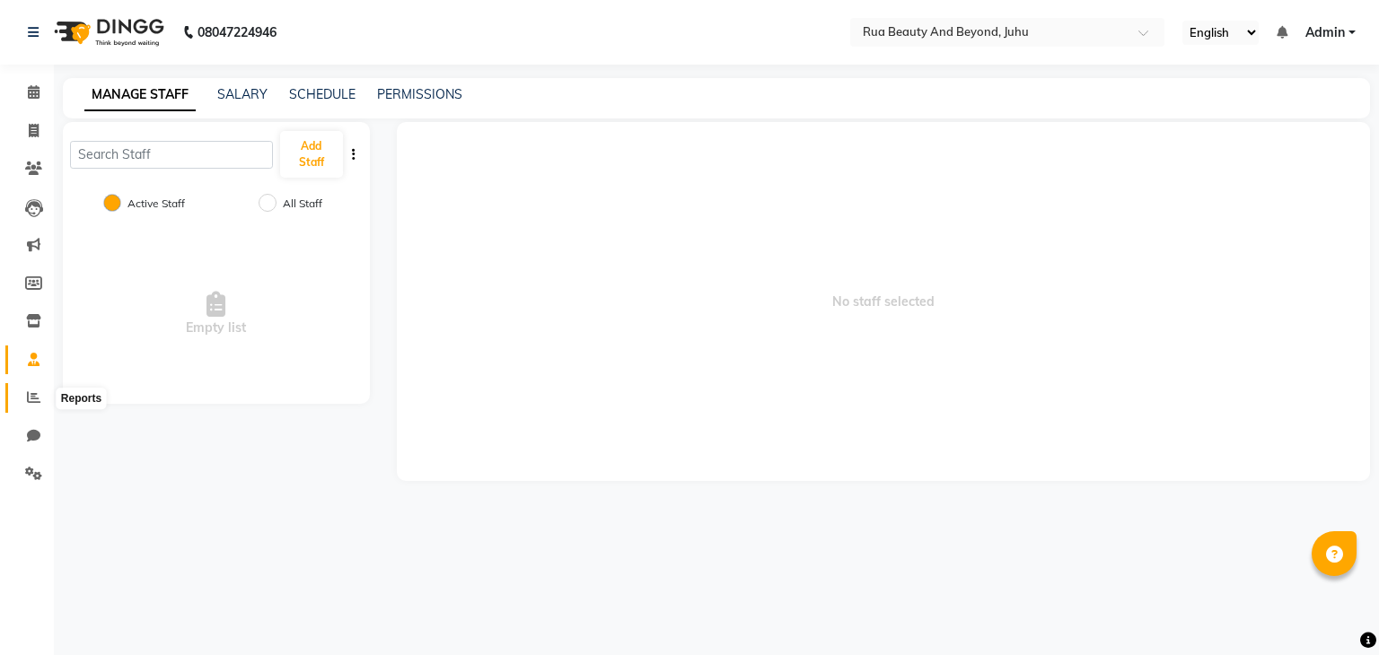
click at [32, 392] on icon at bounding box center [33, 397] width 13 height 13
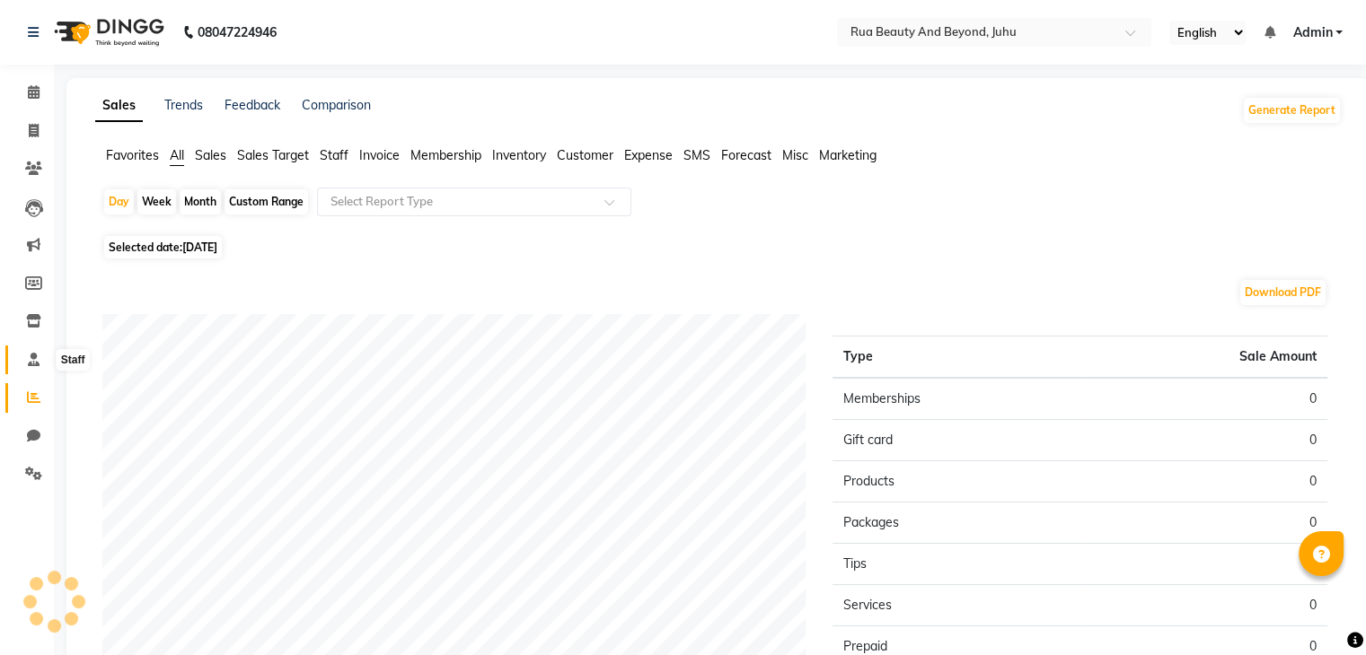
click at [32, 364] on icon at bounding box center [34, 359] width 12 height 13
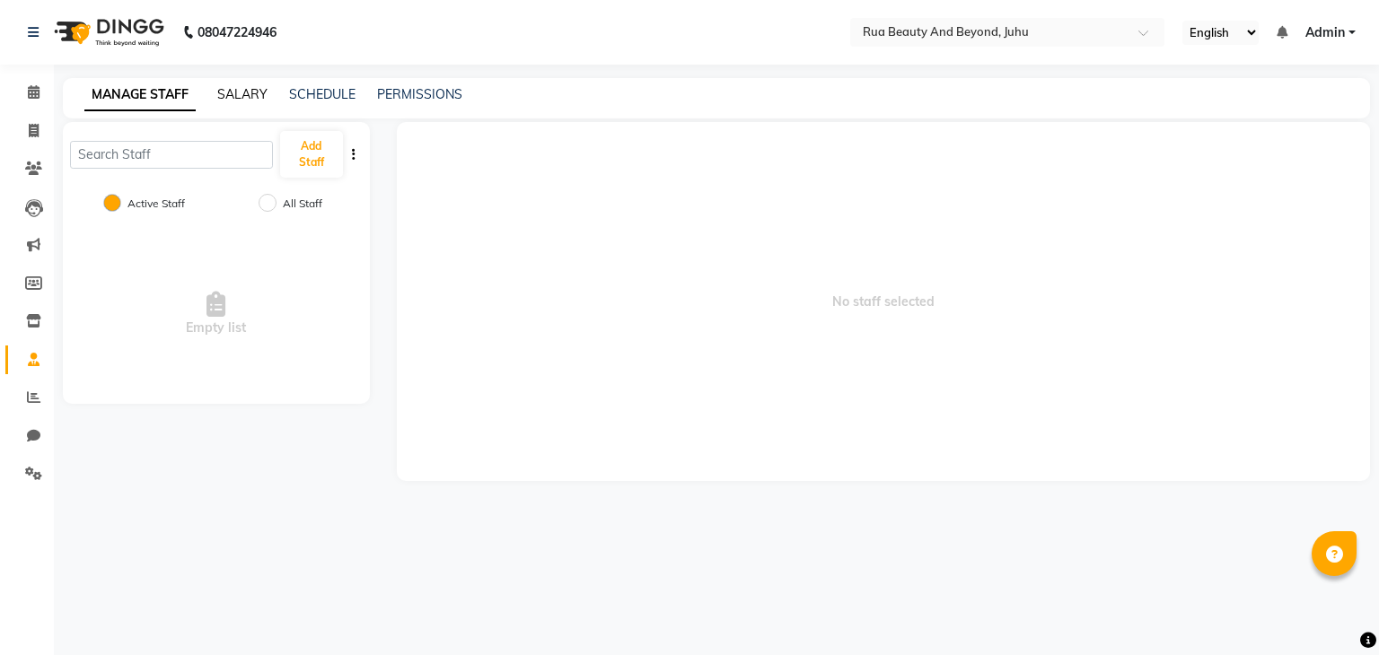
click at [245, 96] on link "SALARY" at bounding box center [242, 94] width 50 height 16
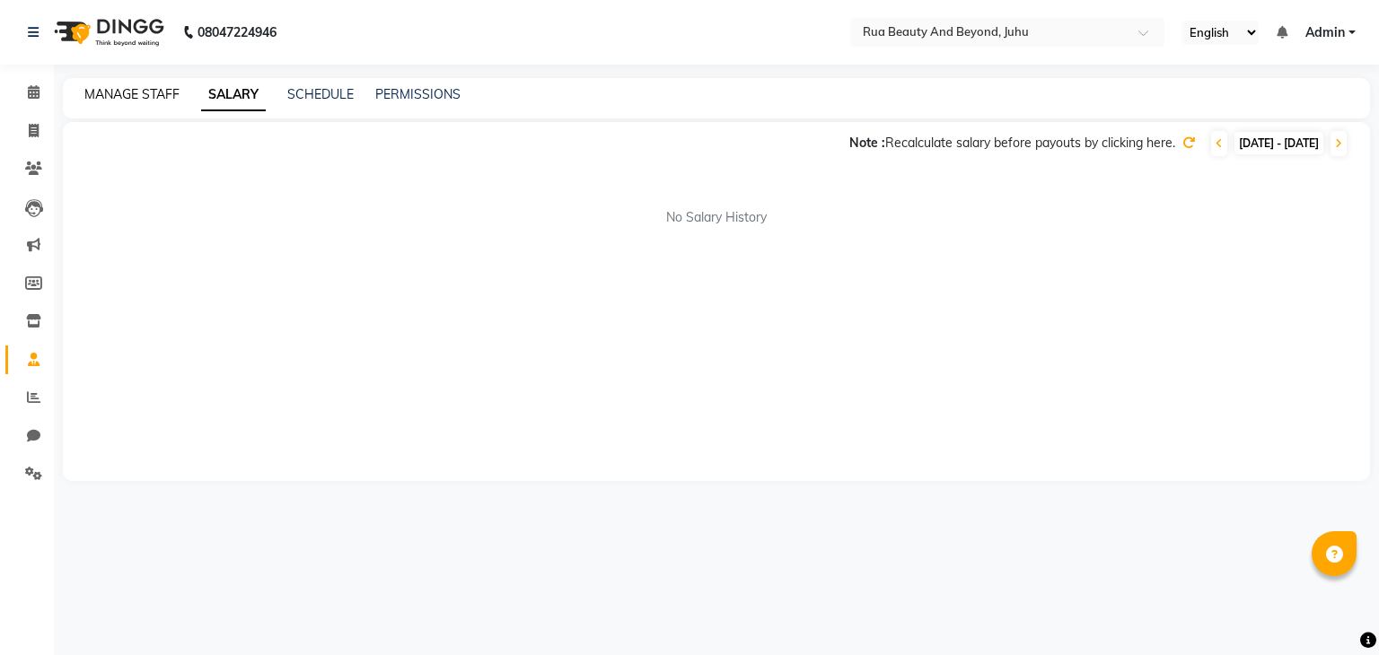
click at [145, 94] on link "MANAGE STAFF" at bounding box center [131, 94] width 95 height 16
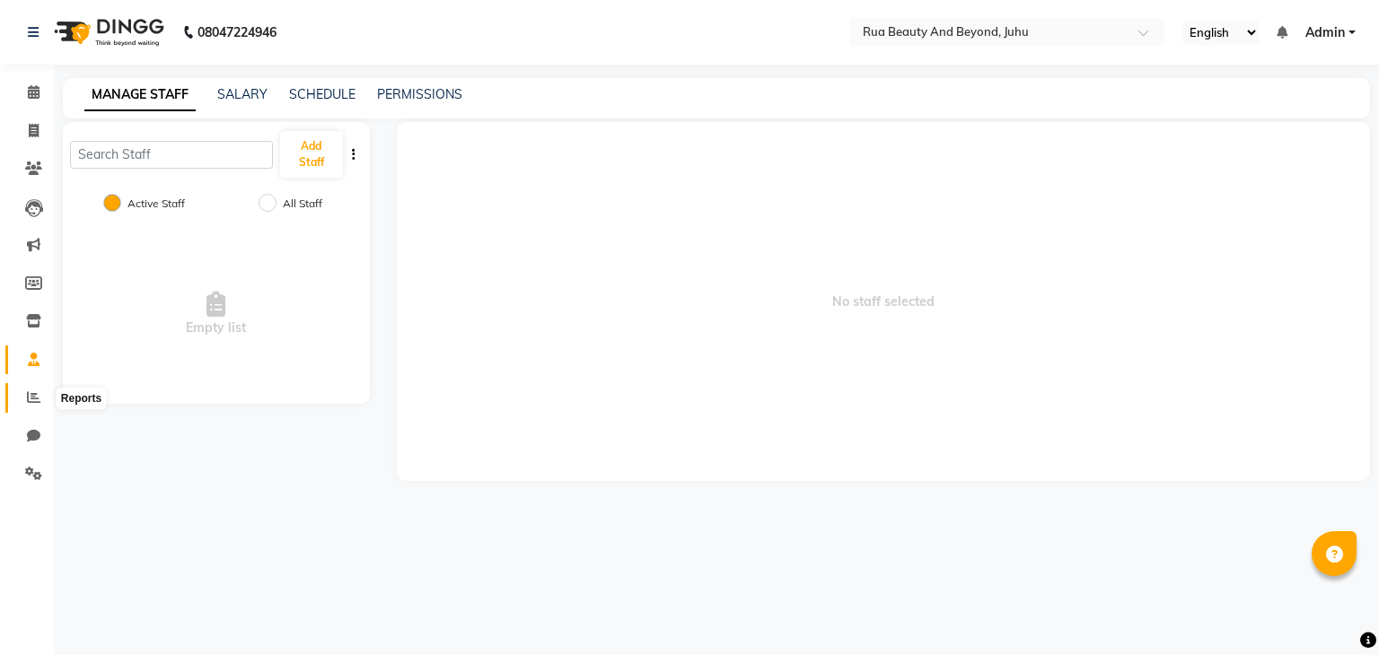
click at [30, 400] on icon at bounding box center [33, 397] width 13 height 13
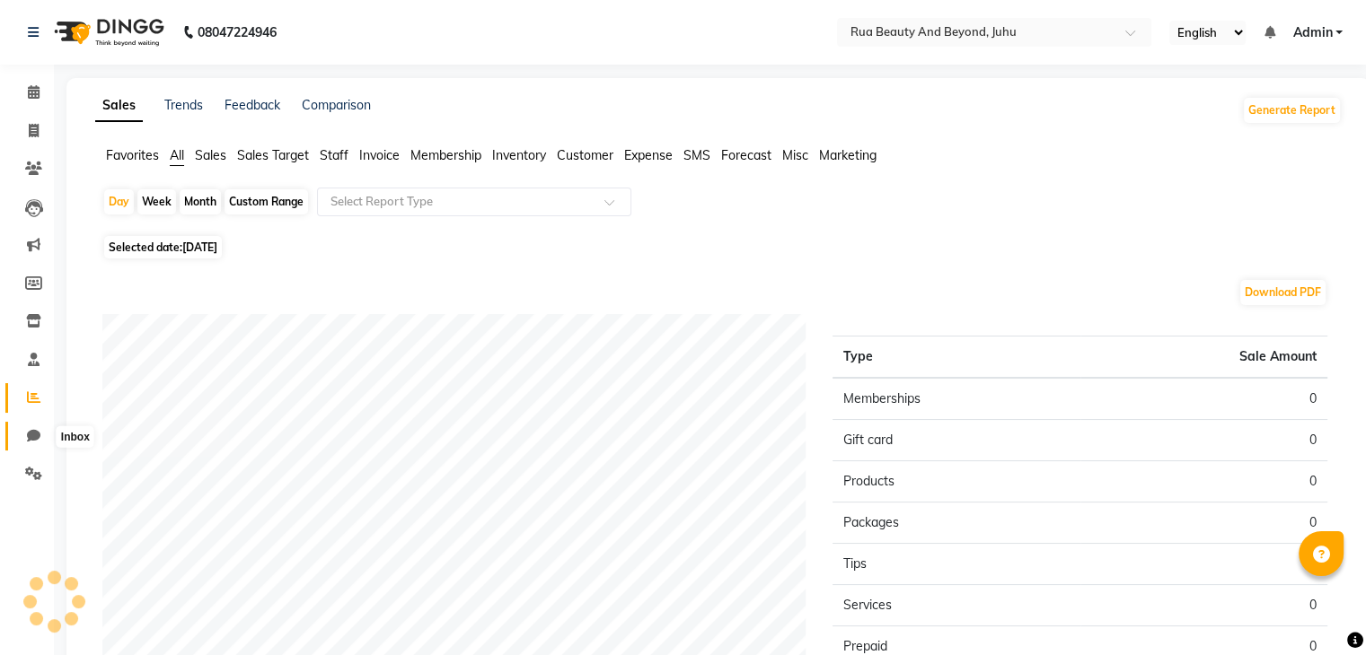
click at [26, 427] on span at bounding box center [33, 436] width 31 height 21
select select "100"
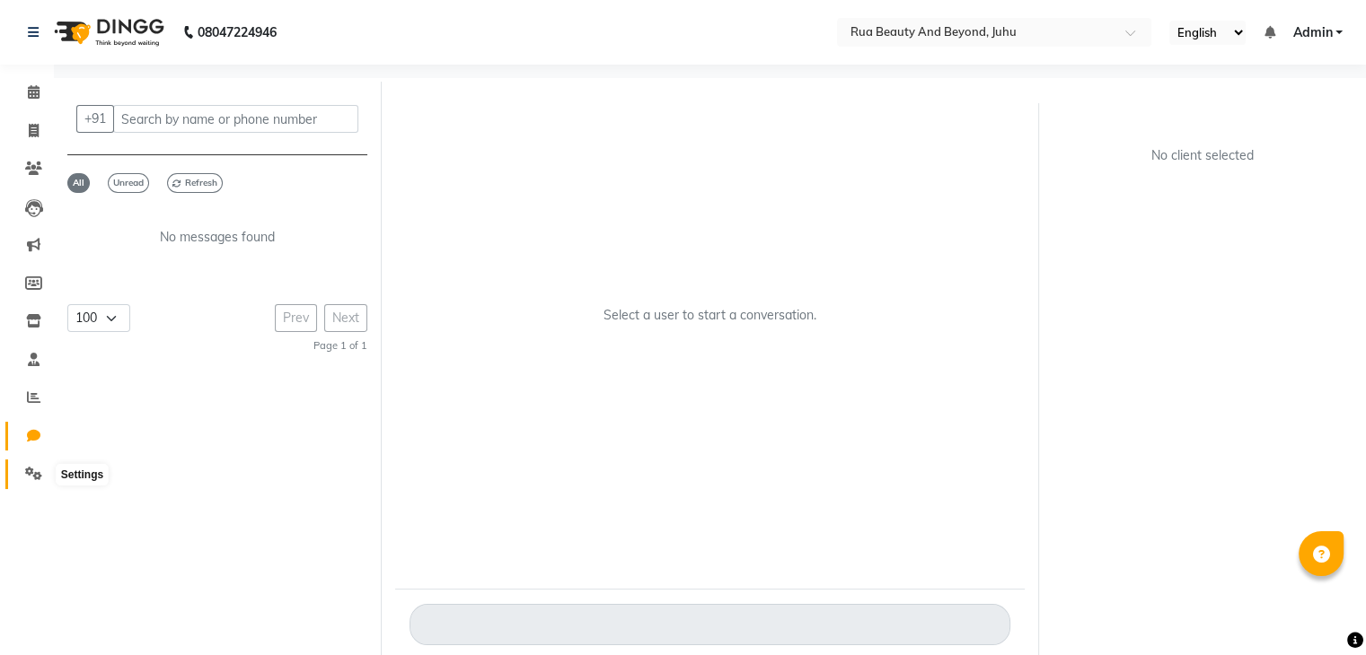
click at [29, 471] on icon at bounding box center [33, 473] width 17 height 13
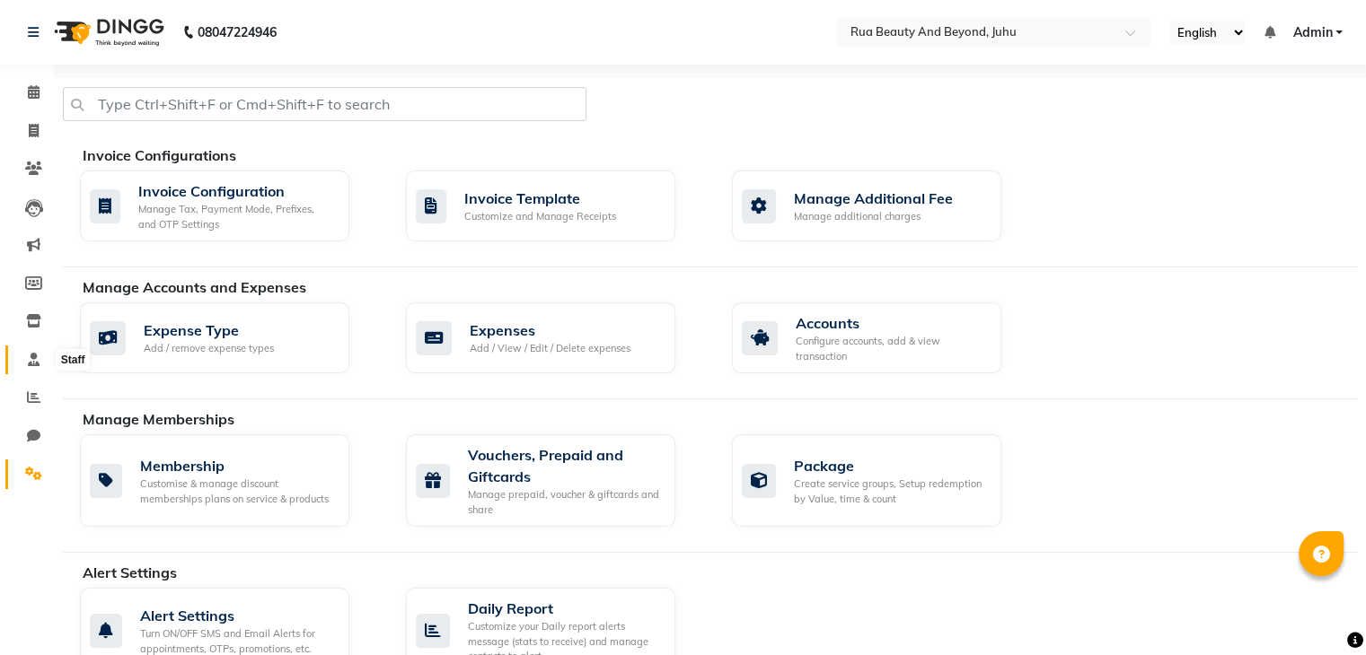
click at [28, 359] on icon at bounding box center [34, 359] width 12 height 13
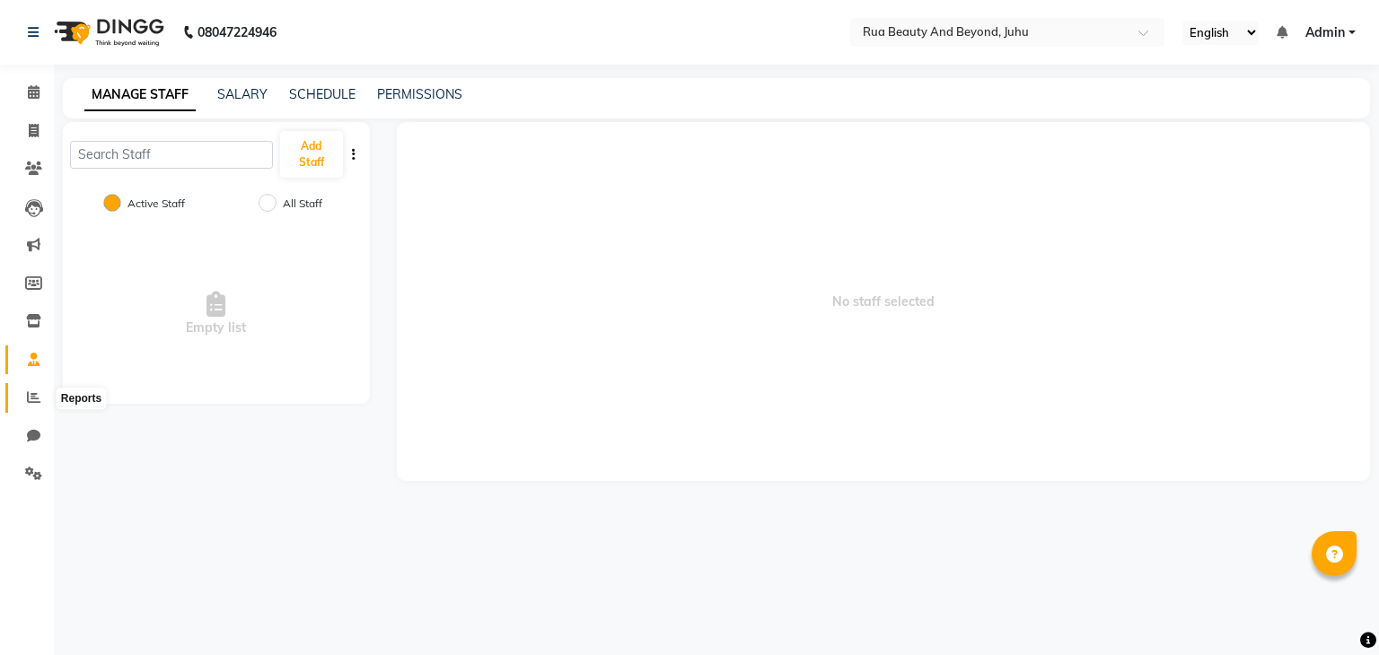
click at [40, 396] on span at bounding box center [33, 398] width 31 height 21
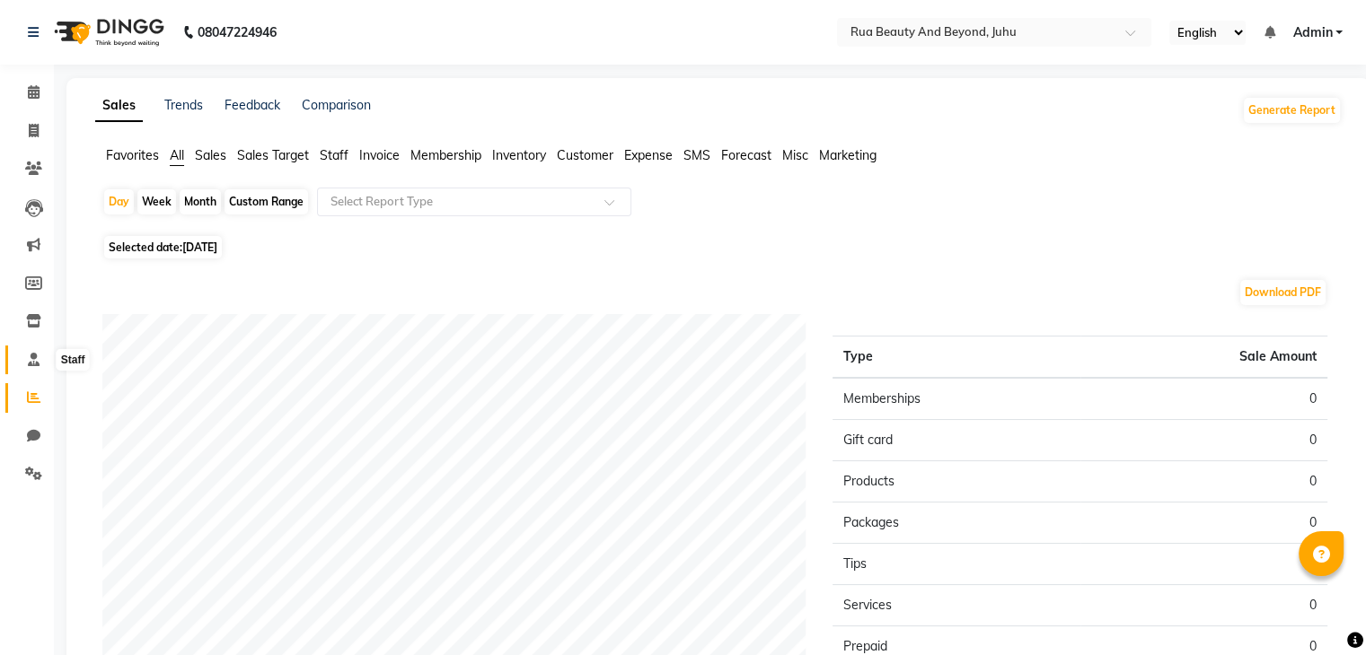
click at [21, 366] on span at bounding box center [33, 360] width 31 height 21
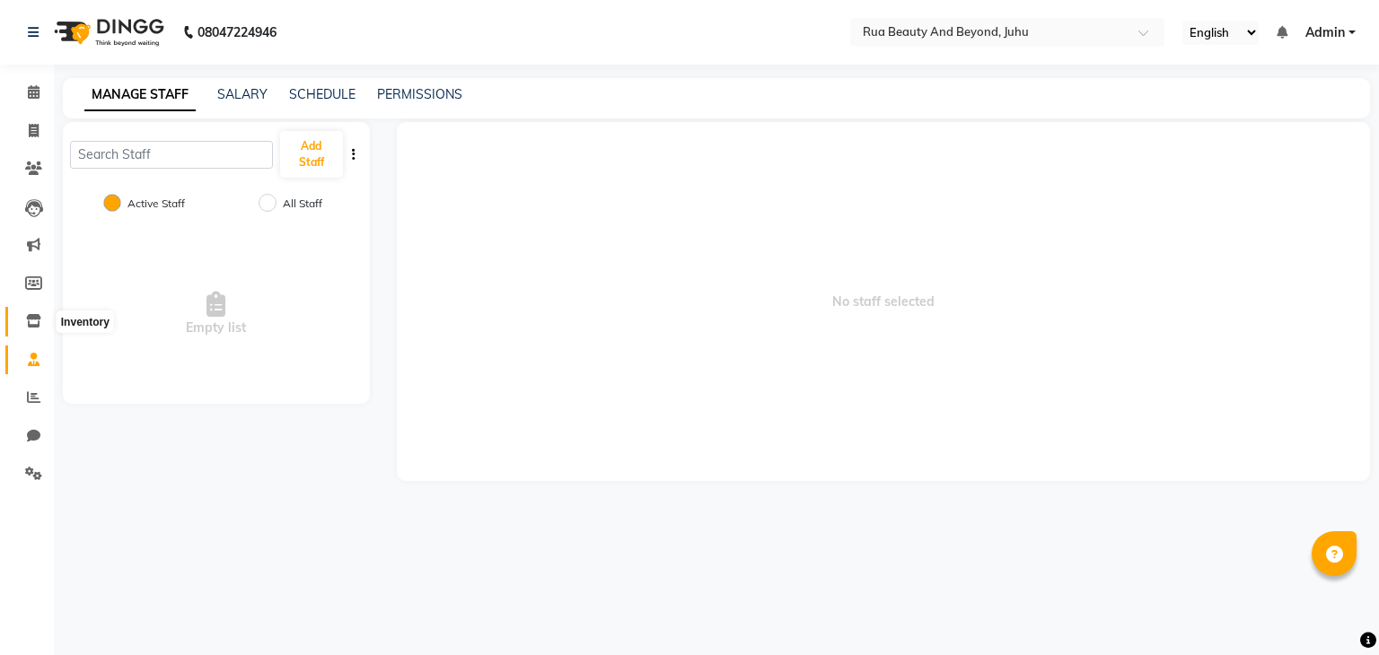
click at [36, 331] on span at bounding box center [33, 322] width 31 height 21
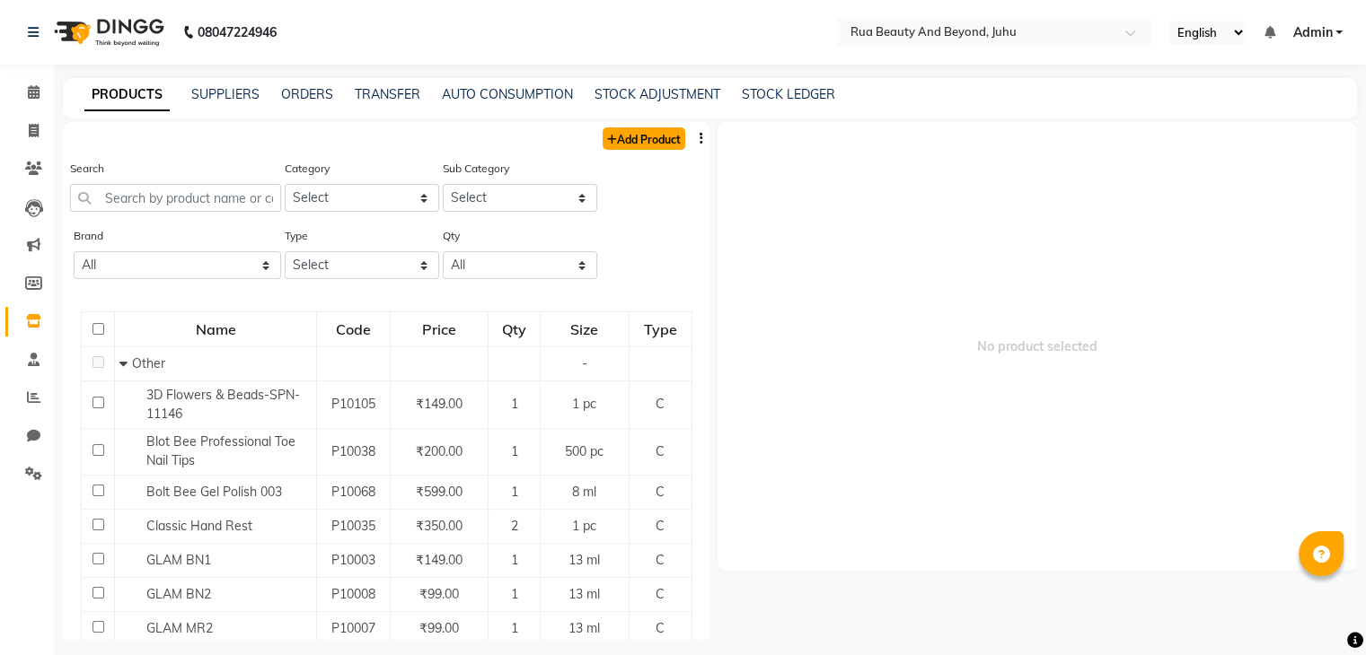
click at [650, 137] on link "Add Product" at bounding box center [643, 138] width 83 height 22
select select "true"
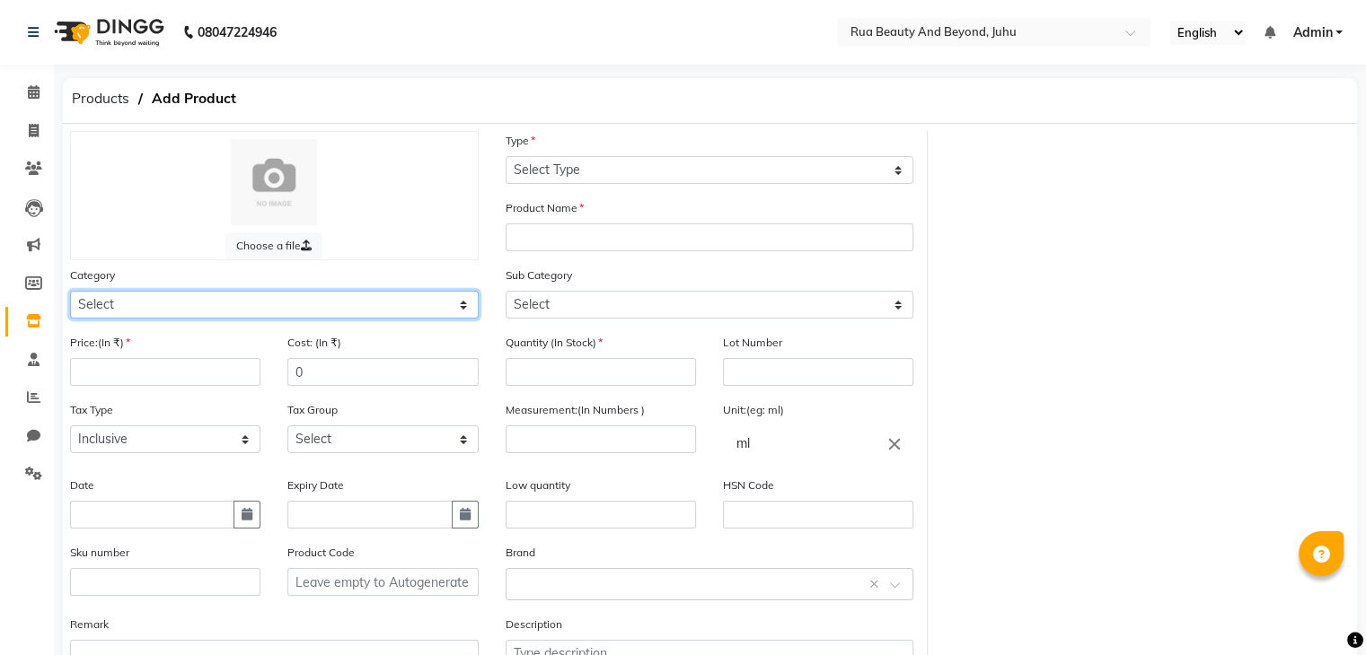
click at [199, 302] on select "Select Hair Skin Makeup Personal Care Appliances Beard Waxing Disposable Thread…" at bounding box center [274, 305] width 409 height 28
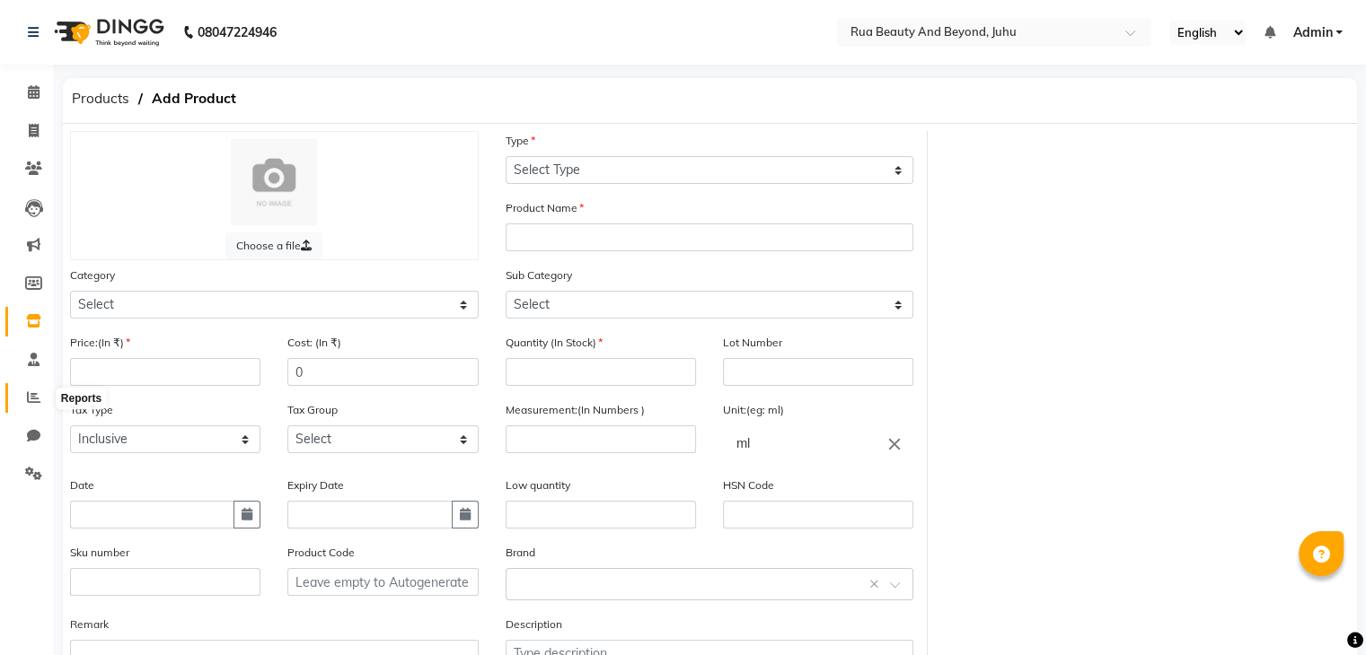
click at [31, 400] on icon at bounding box center [33, 397] width 13 height 13
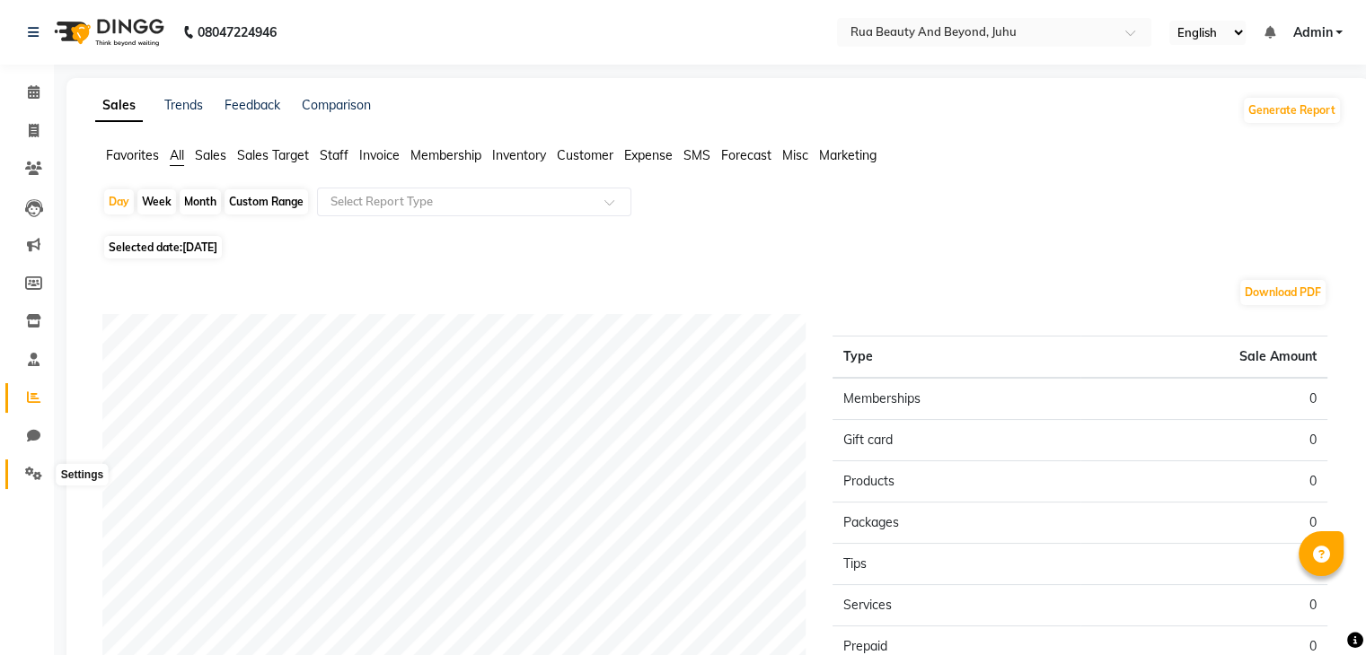
click at [26, 475] on icon at bounding box center [33, 473] width 17 height 13
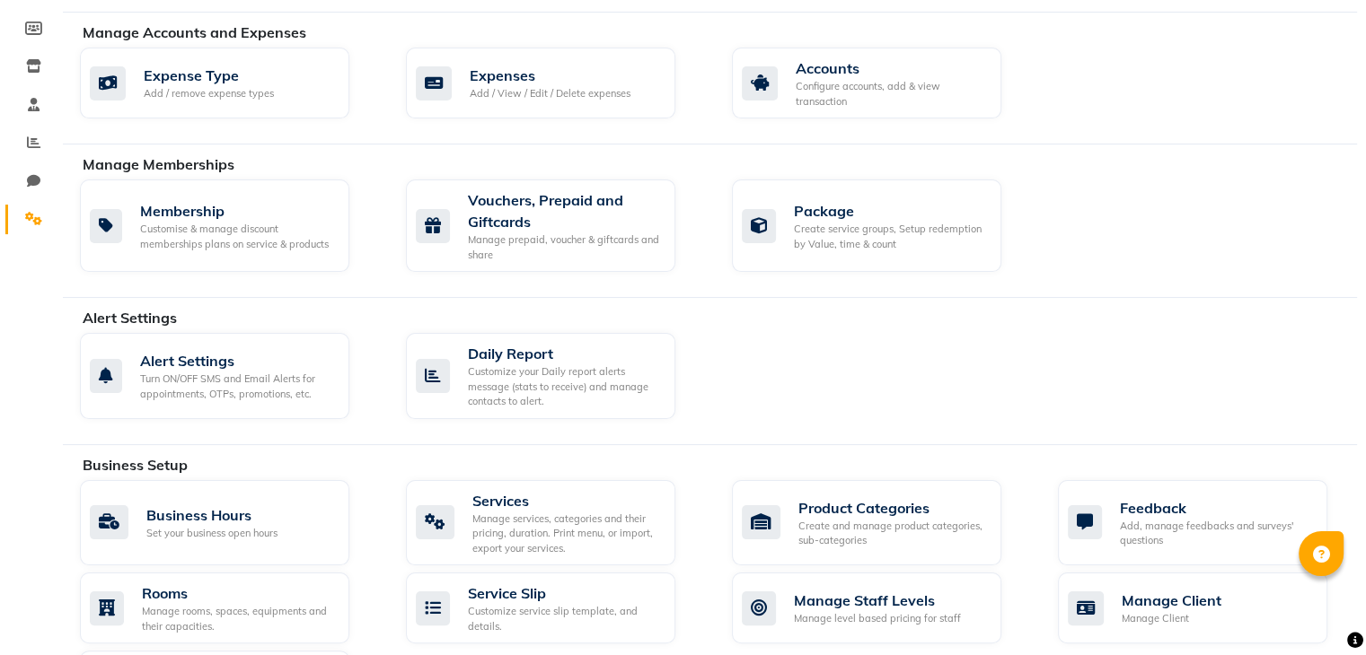
scroll to position [359, 0]
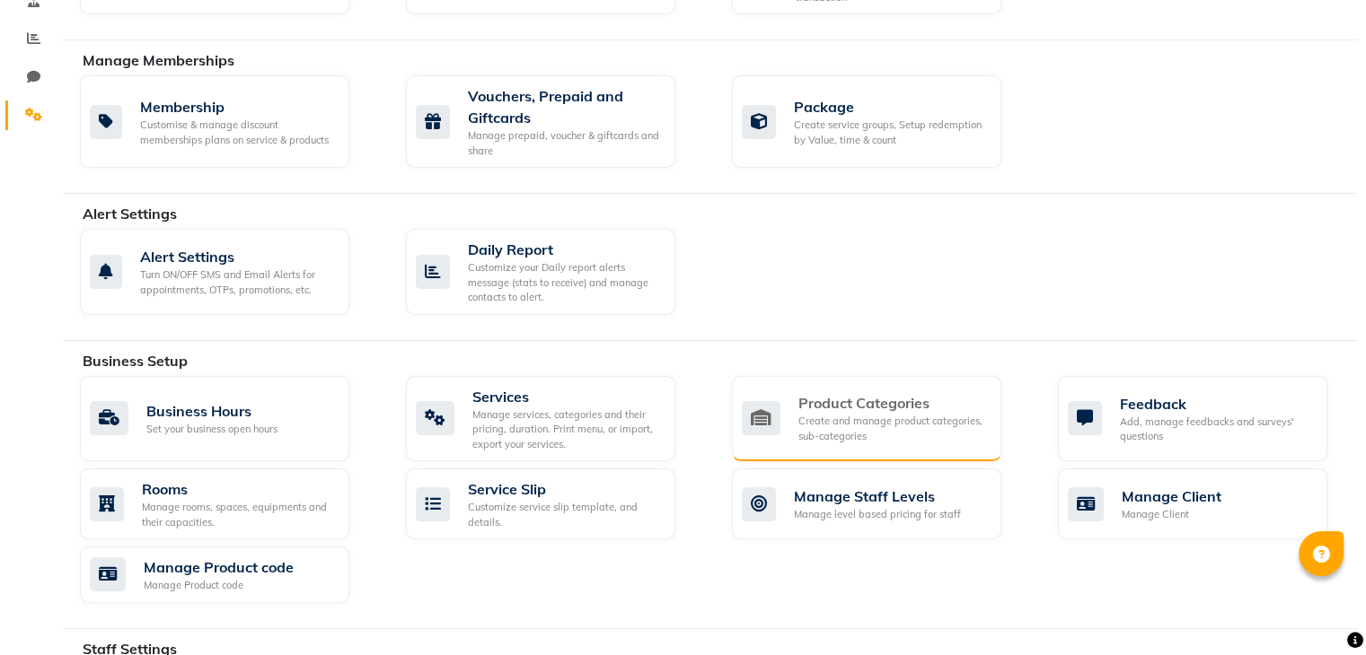
click at [823, 422] on div "Create and manage product categories, sub-categories" at bounding box center [892, 429] width 189 height 30
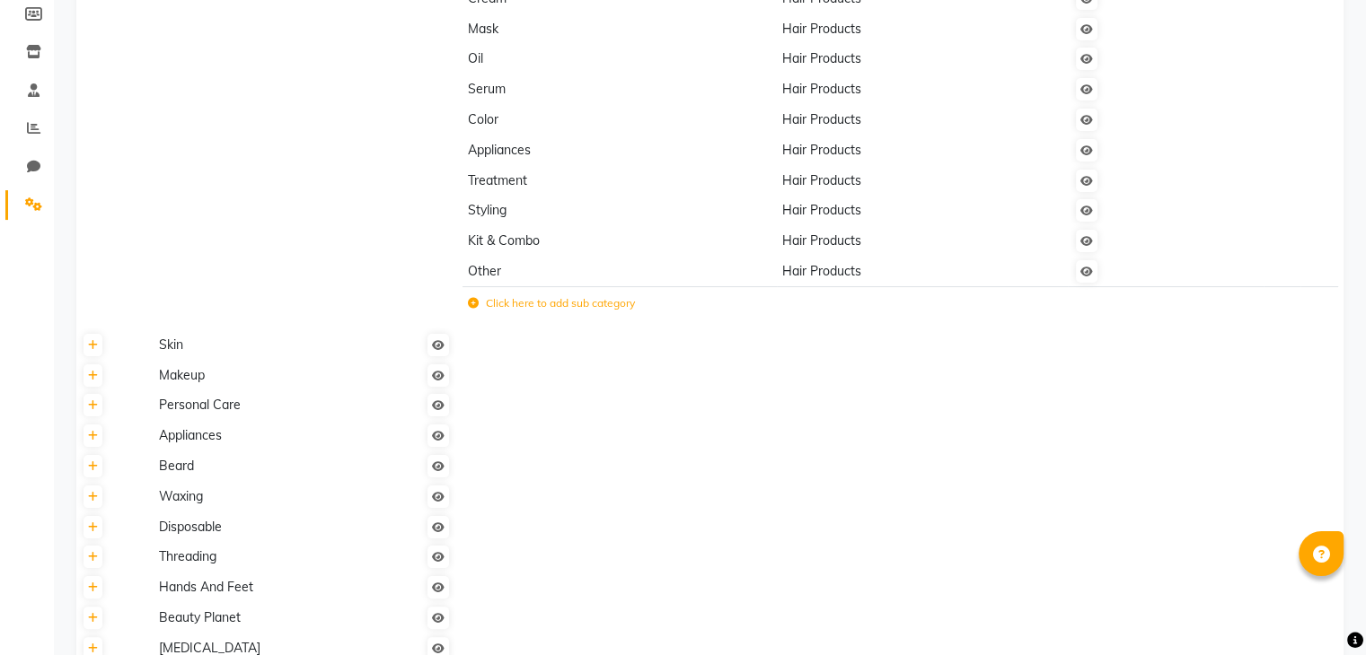
scroll to position [604, 0]
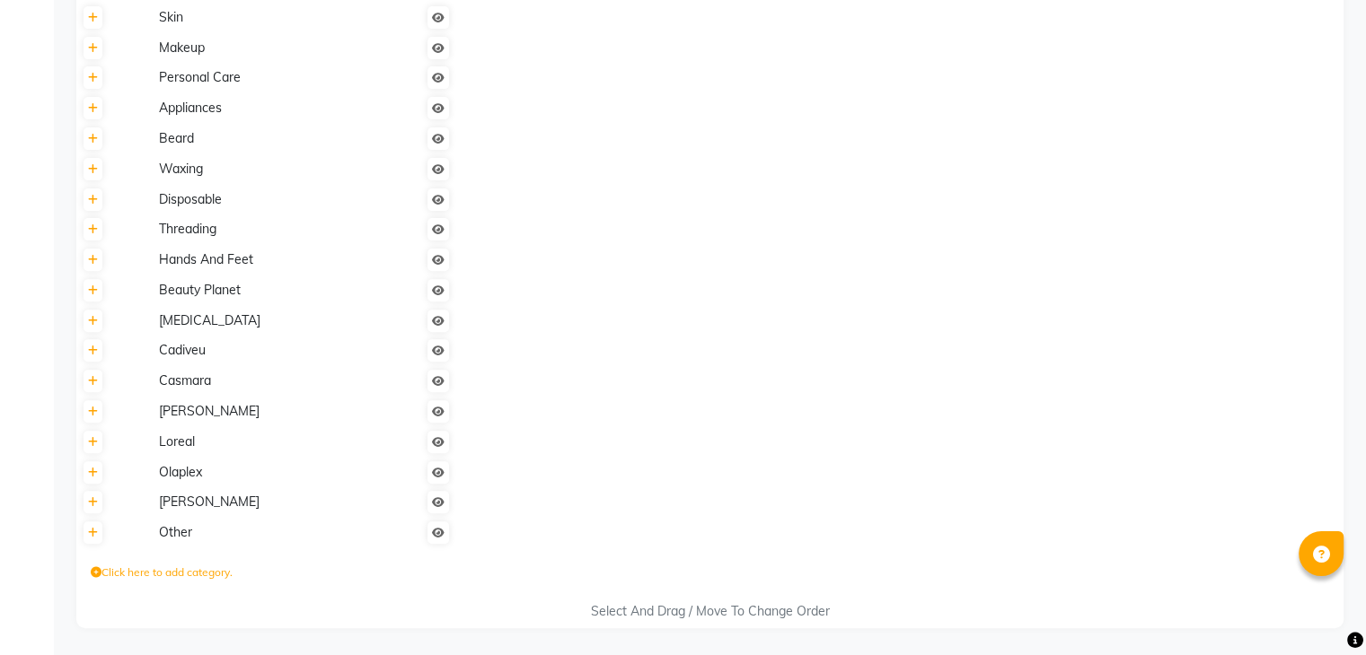
click at [98, 571] on icon at bounding box center [96, 572] width 11 height 11
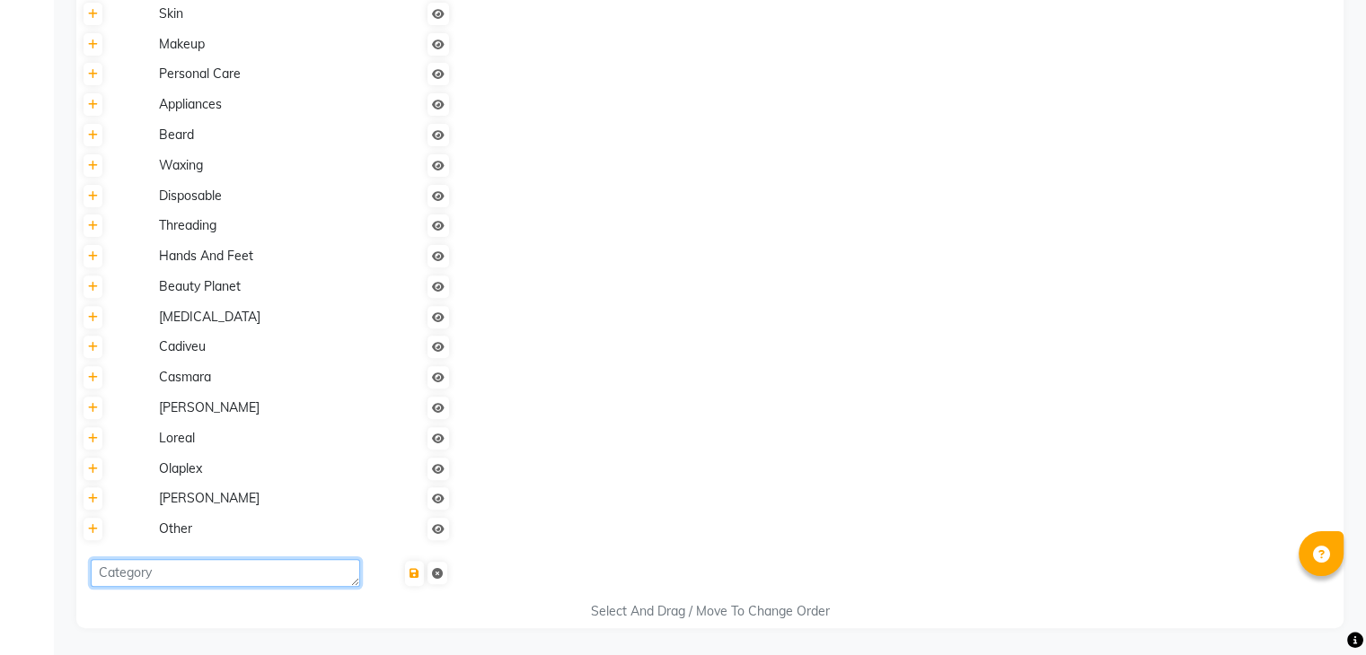
drag, startPoint x: 141, startPoint y: 575, endPoint x: 130, endPoint y: 584, distance: 14.0
click at [141, 576] on textarea at bounding box center [225, 573] width 269 height 28
type textarea "Botoliss"
click at [413, 583] on button "submit" at bounding box center [414, 573] width 19 height 25
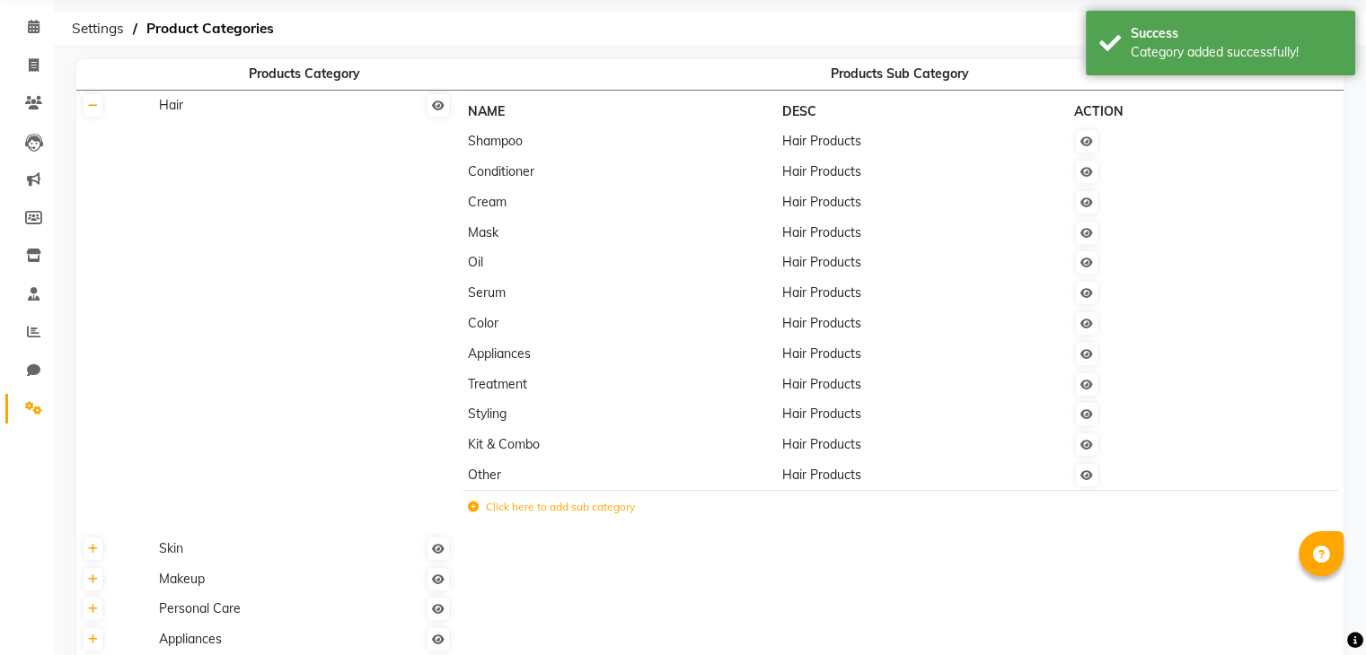
scroll to position [0, 0]
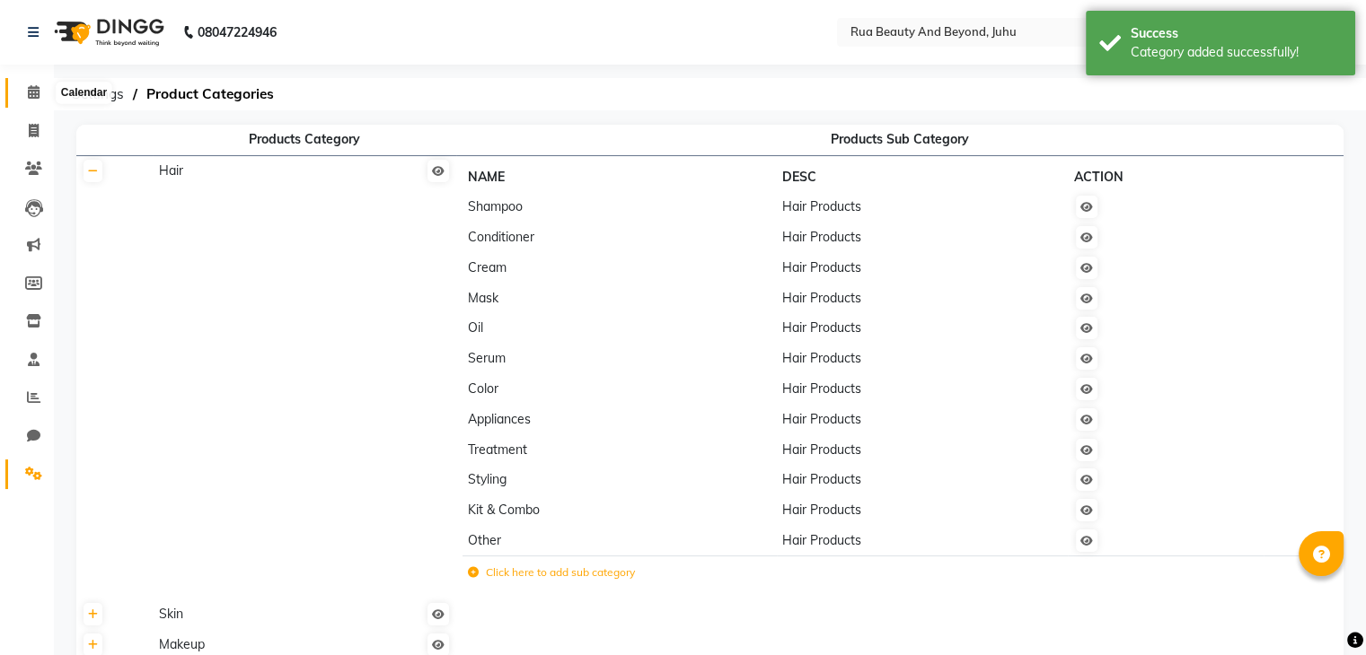
click at [31, 89] on icon at bounding box center [34, 91] width 12 height 13
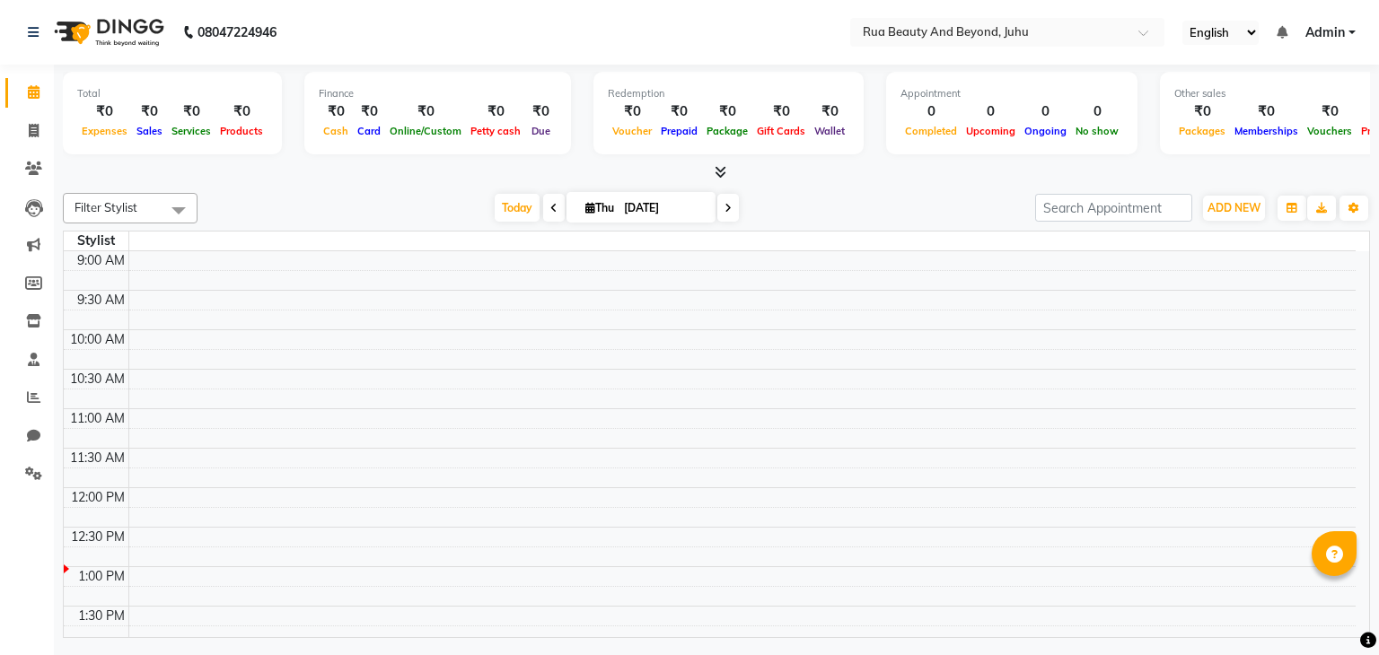
click at [485, 182] on div "Total ₹0 Expenses ₹0 Sales ₹0 Services ₹0 Products Finance ₹0 Cash ₹0 Card ₹0 O…" at bounding box center [716, 354] width 1325 height 578
click at [720, 173] on icon at bounding box center [721, 171] width 12 height 13
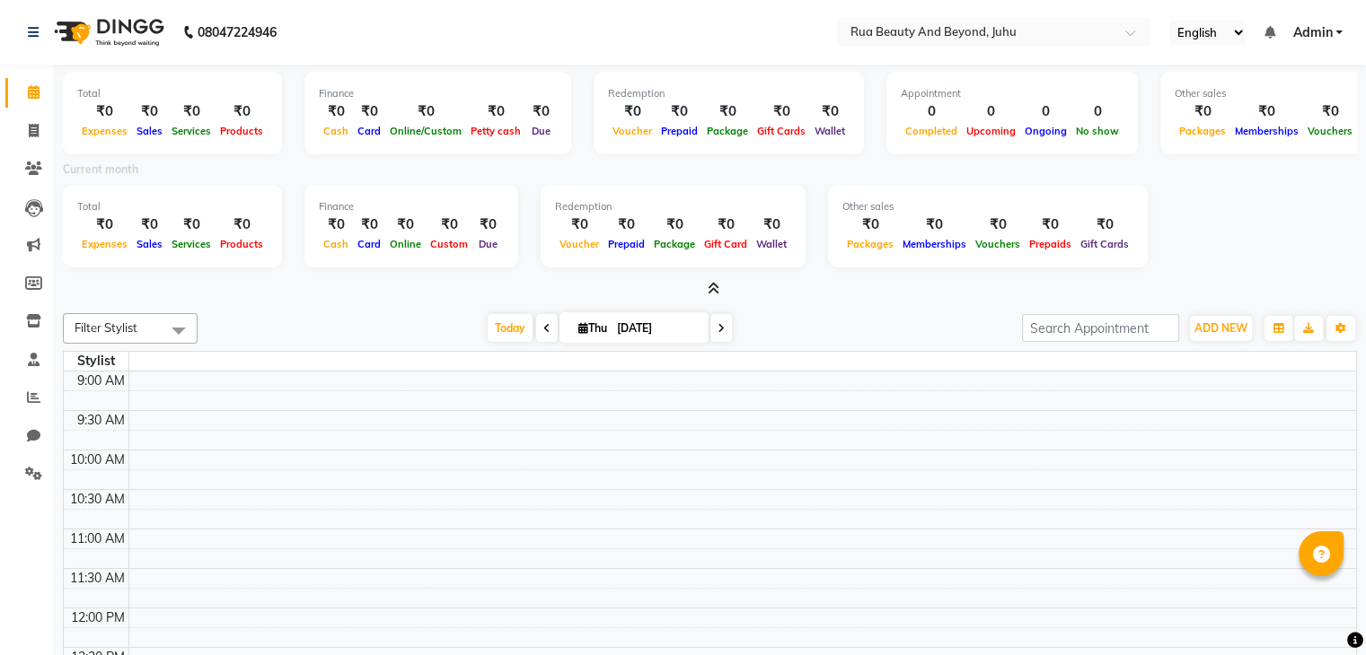
click at [707, 283] on icon at bounding box center [713, 288] width 12 height 13
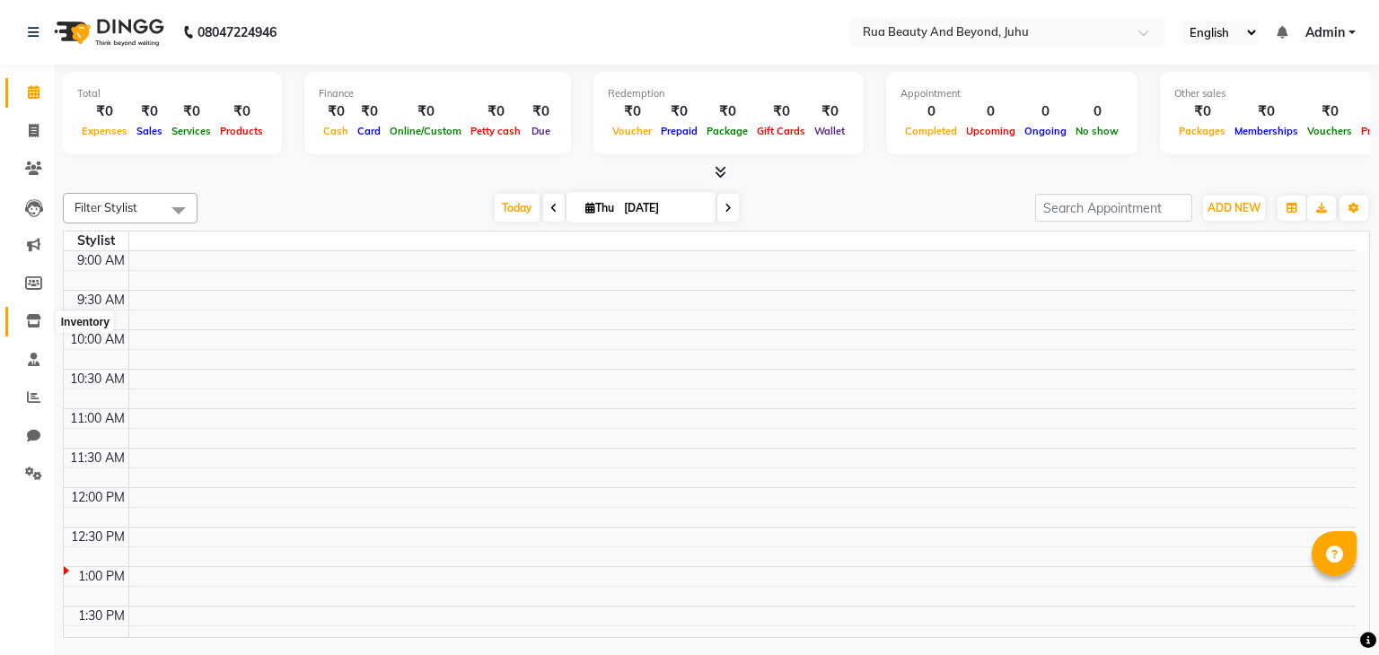
click at [29, 321] on icon at bounding box center [33, 320] width 15 height 13
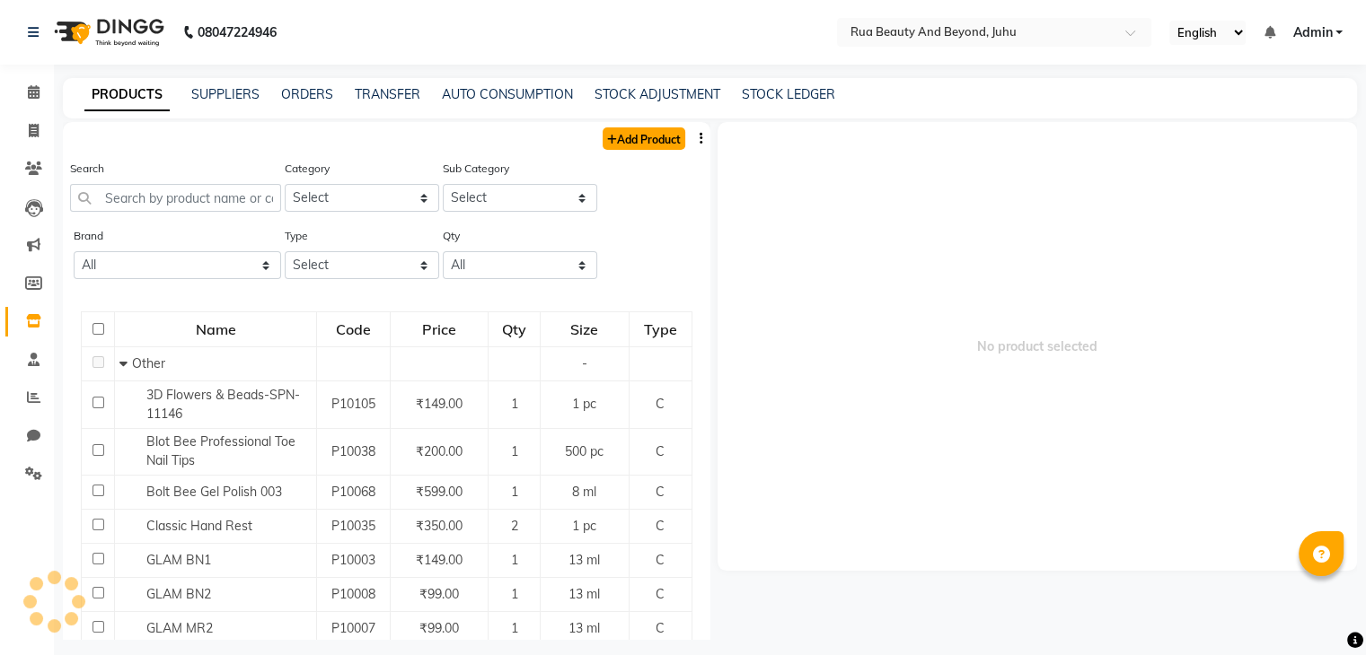
click at [623, 147] on link "Add Product" at bounding box center [643, 138] width 83 height 22
select select "true"
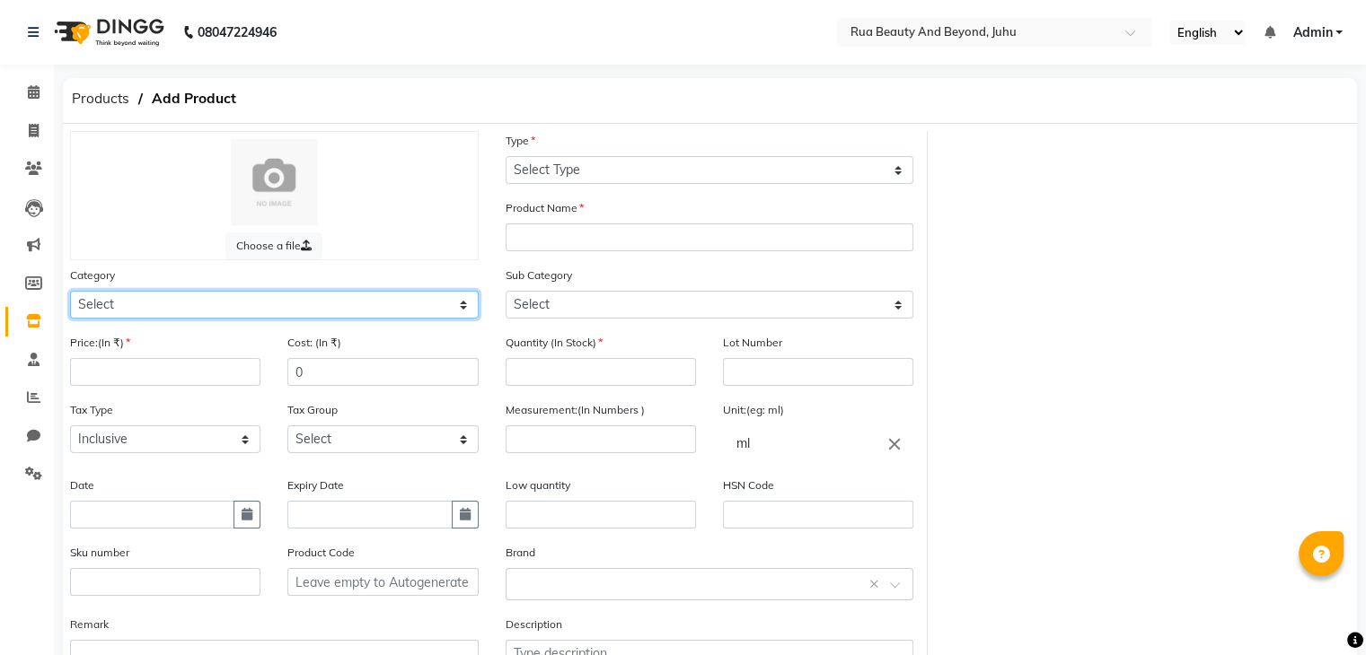
click at [152, 299] on select "Select Hair Skin Makeup Personal Care Appliances Beard Waxing Disposable Thread…" at bounding box center [274, 305] width 409 height 28
select select "1786102150"
click at [70, 294] on select "Select Hair Skin Makeup Personal Care Appliances Beard Waxing Disposable Thread…" at bounding box center [274, 305] width 409 height 28
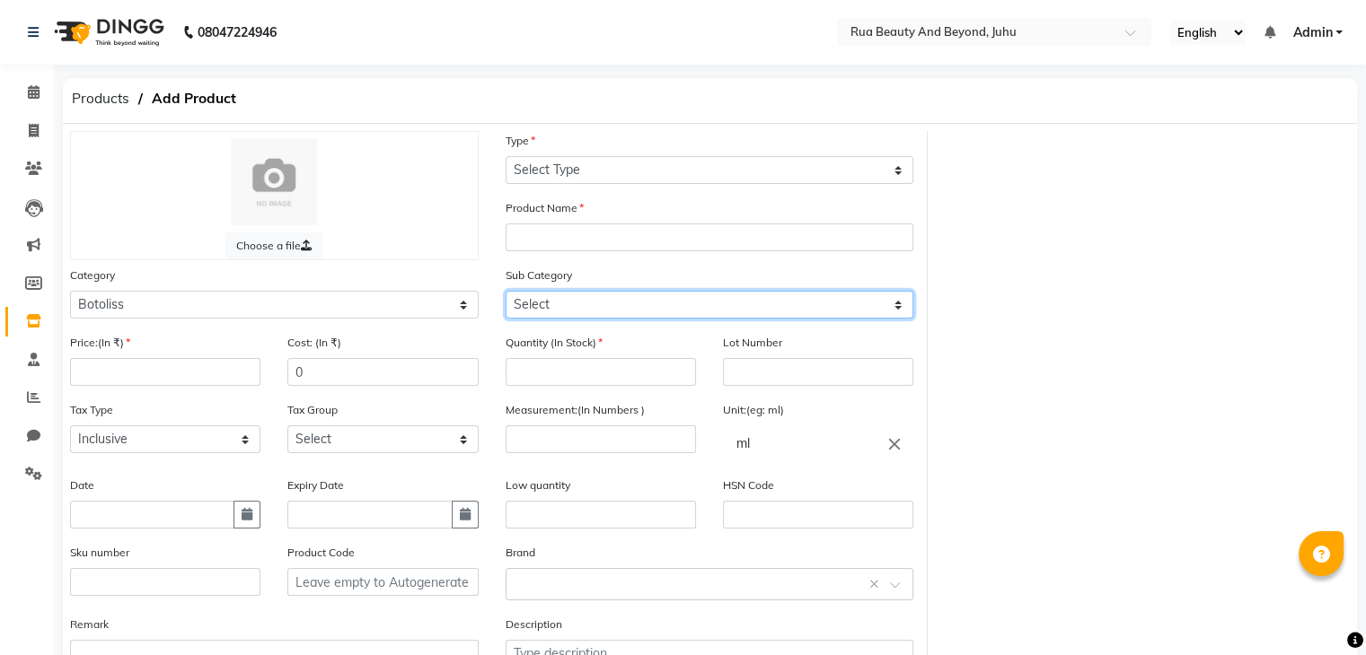
click at [586, 312] on select "Select" at bounding box center [709, 305] width 409 height 28
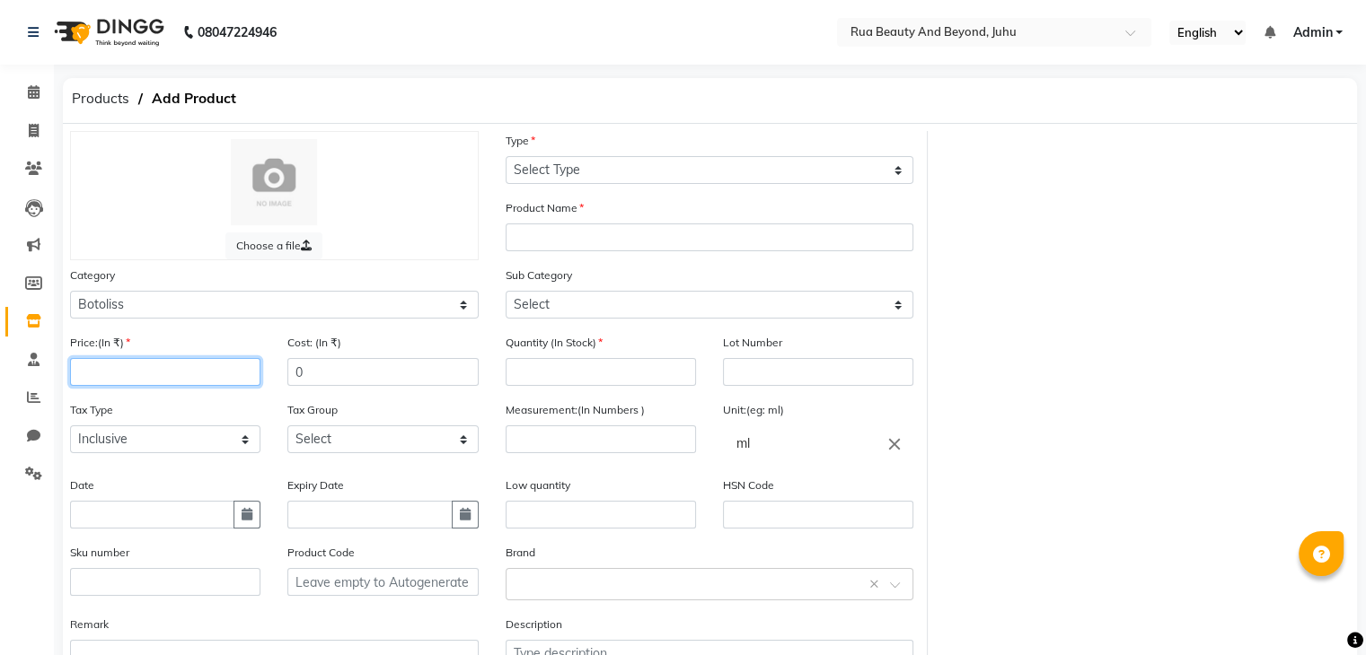
click at [101, 377] on input "number" at bounding box center [165, 372] width 190 height 28
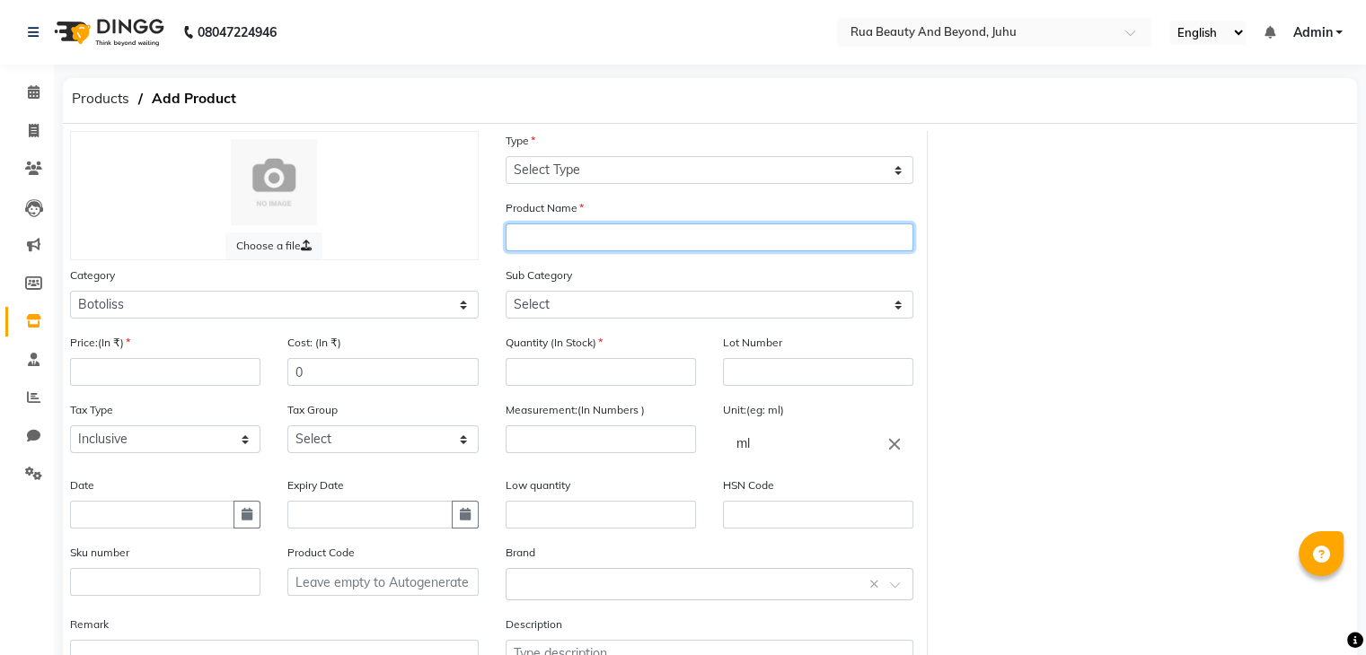
click at [535, 247] on input "text" at bounding box center [709, 238] width 409 height 28
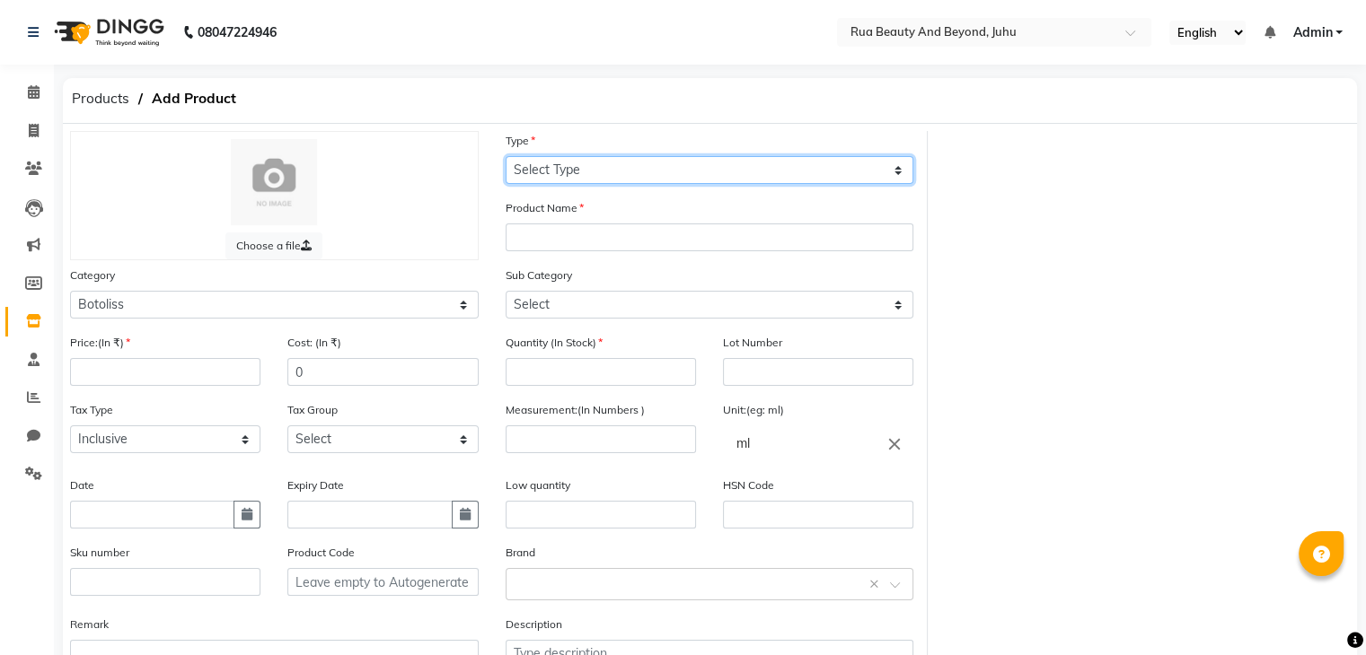
click at [547, 170] on select "Select Type Both Retail Consumable" at bounding box center [709, 170] width 409 height 28
select select "C"
click at [505, 157] on select "Select Type Both Retail Consumable" at bounding box center [709, 170] width 409 height 28
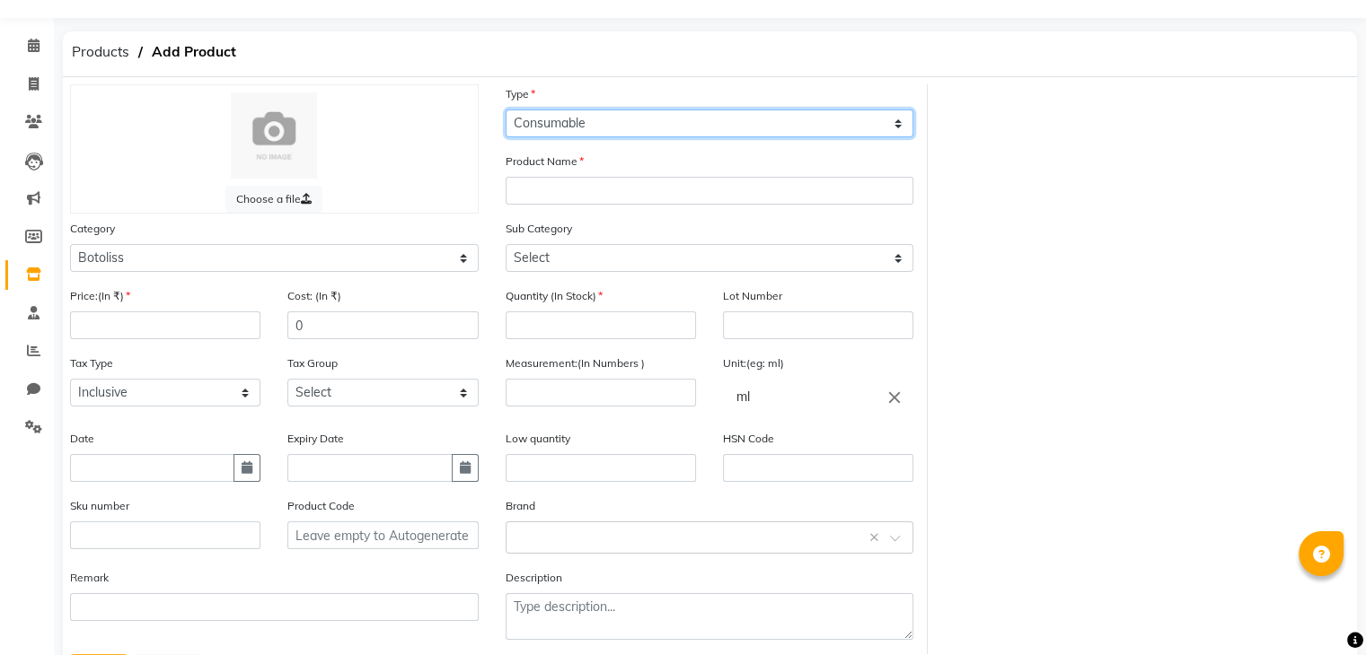
scroll to position [90, 0]
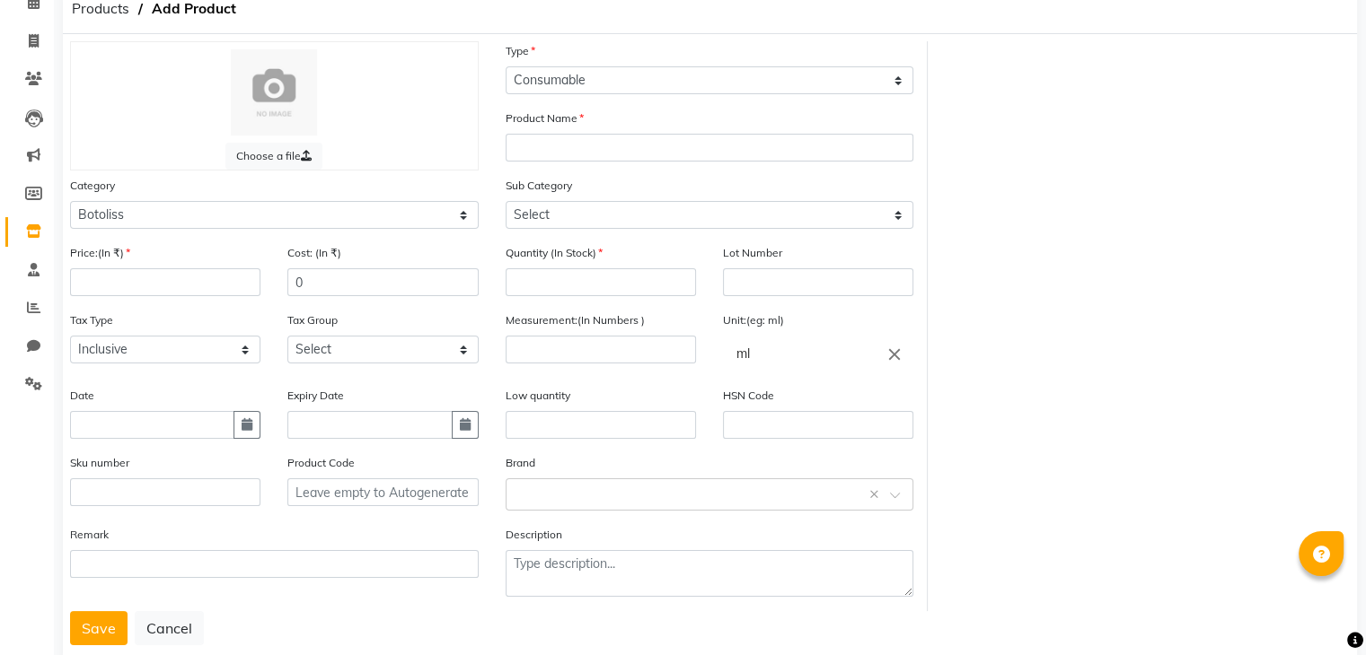
click at [354, 338] on div "Tax Group Select GST" at bounding box center [382, 337] width 190 height 53
click at [350, 347] on select "Select GST" at bounding box center [382, 350] width 190 height 28
select select "4351"
click at [287, 341] on select "Select GST" at bounding box center [382, 350] width 190 height 28
click at [113, 279] on input "number" at bounding box center [165, 282] width 190 height 28
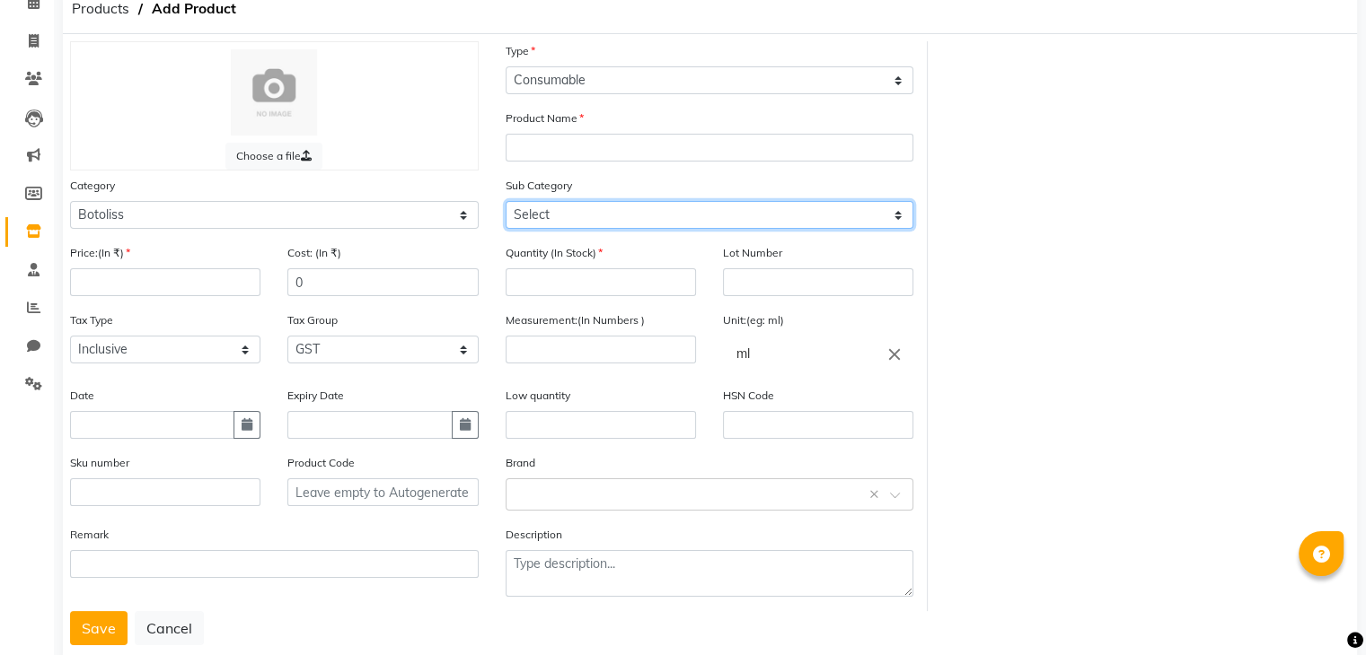
click at [532, 218] on select "Select" at bounding box center [709, 215] width 409 height 28
click at [546, 219] on select "Select" at bounding box center [709, 215] width 409 height 28
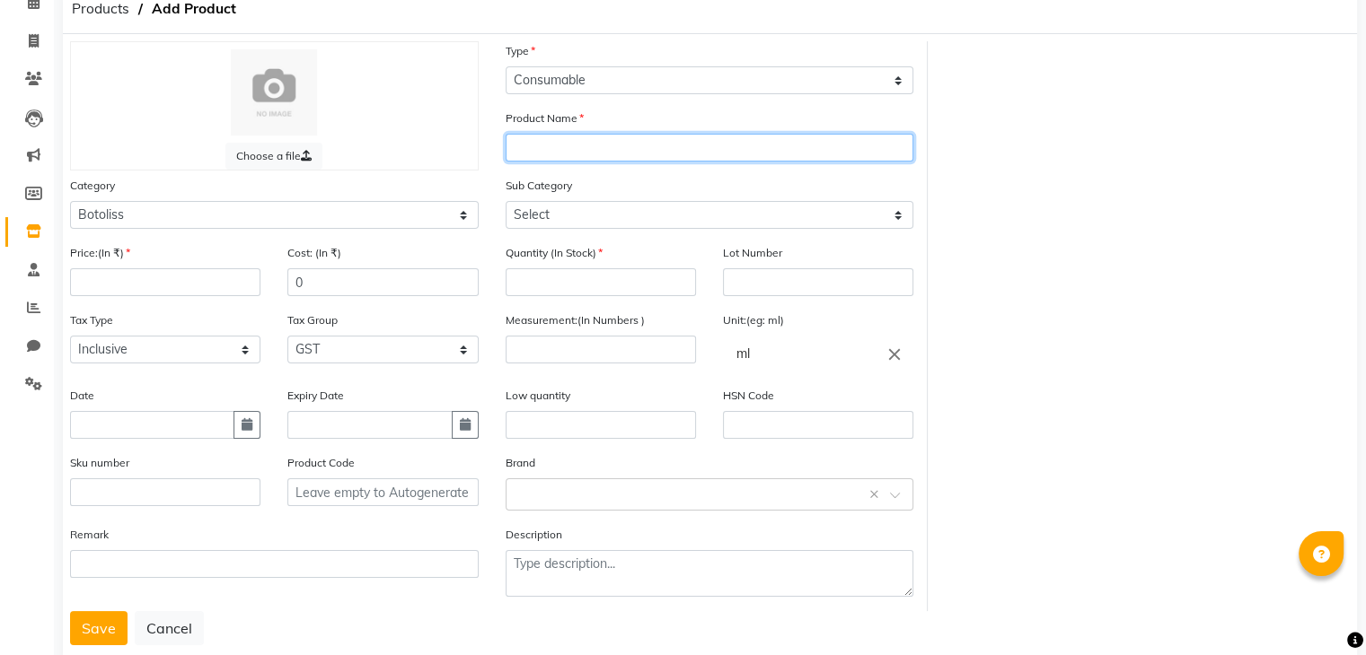
click at [556, 158] on input "text" at bounding box center [709, 148] width 409 height 28
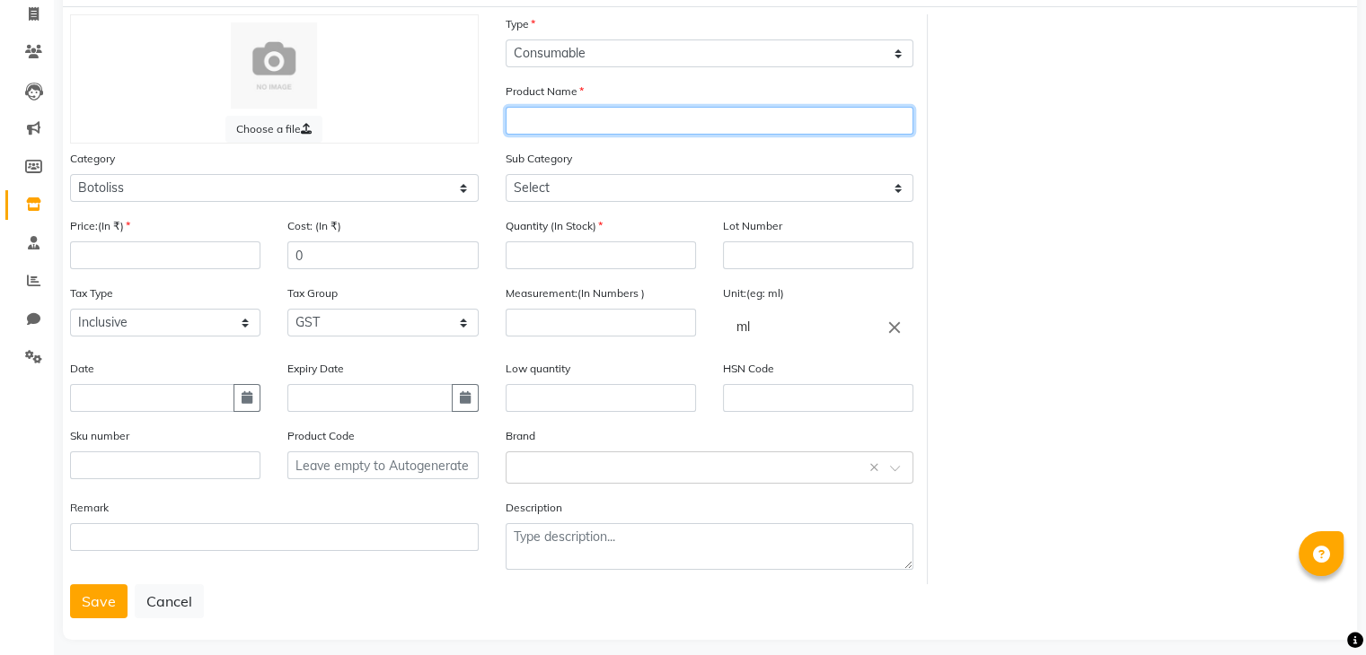
scroll to position [140, 0]
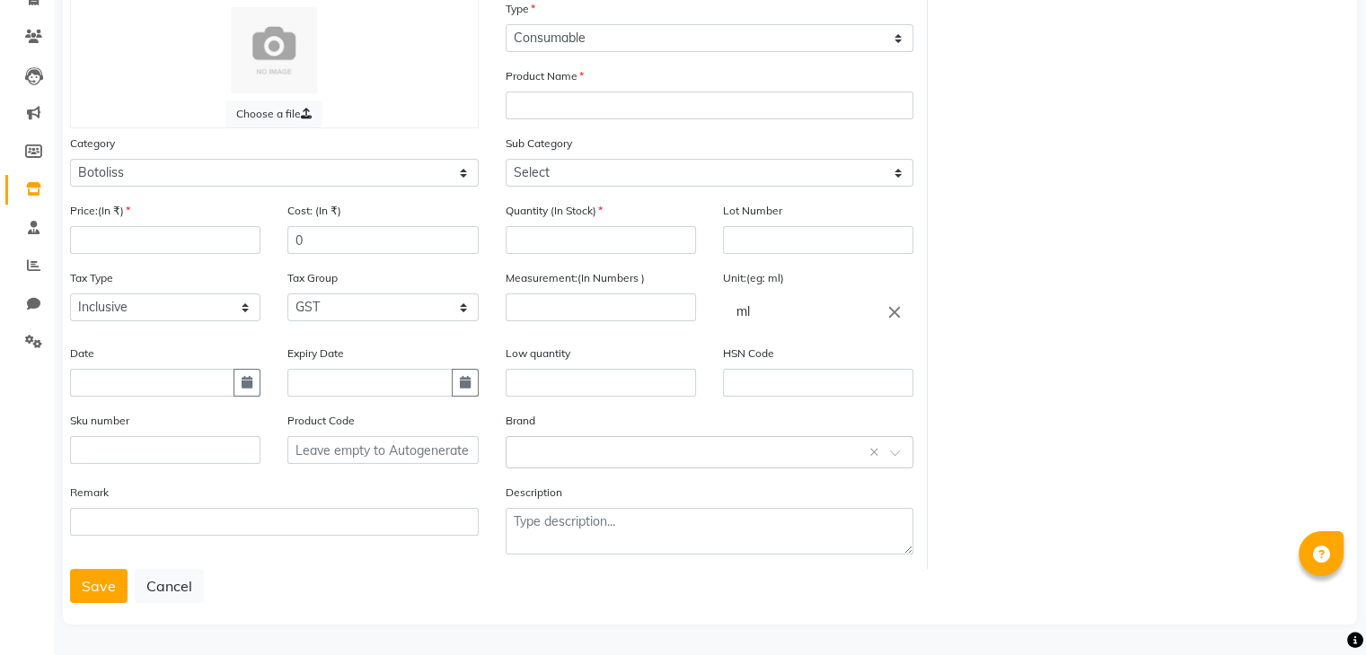
click at [599, 188] on div "Sub Category Select" at bounding box center [709, 167] width 435 height 67
click at [600, 180] on select "Select" at bounding box center [709, 173] width 409 height 28
click at [600, 177] on select "Select" at bounding box center [709, 173] width 409 height 28
click at [182, 231] on input "number" at bounding box center [165, 240] width 190 height 28
click at [119, 446] on input "text" at bounding box center [165, 450] width 190 height 28
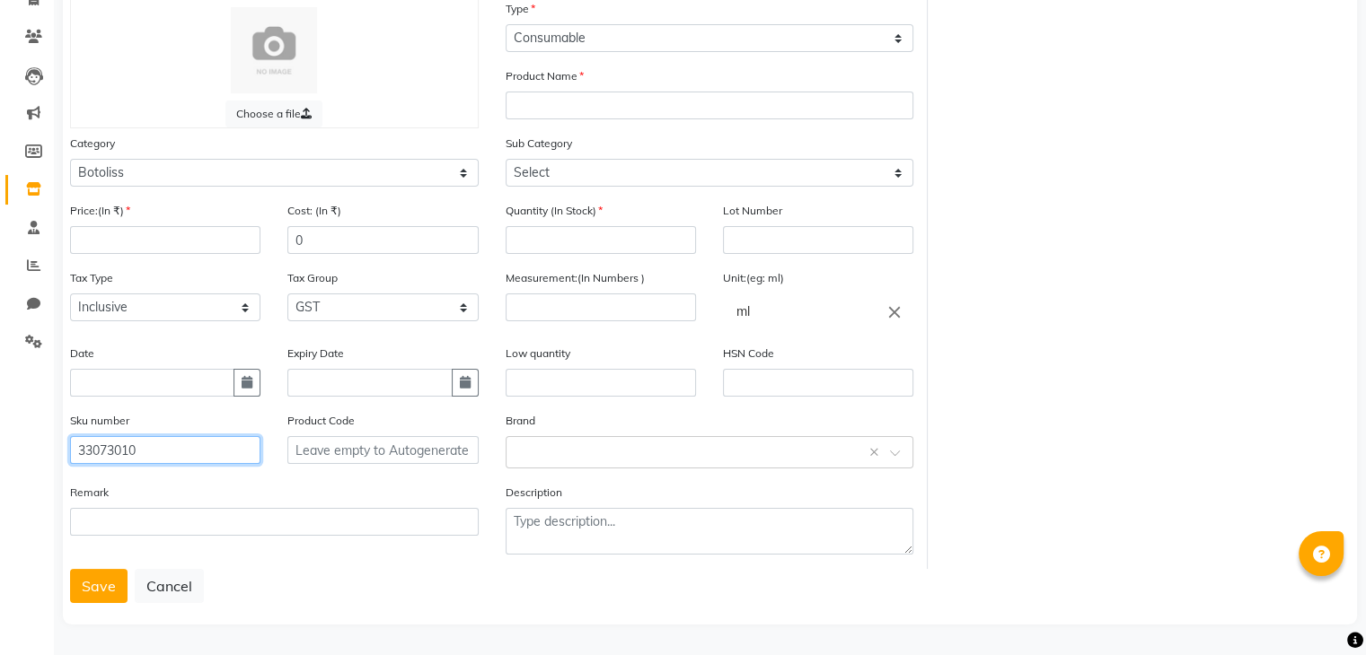
type input "33073010"
click at [140, 233] on input "number" at bounding box center [165, 240] width 190 height 28
type input "1950"
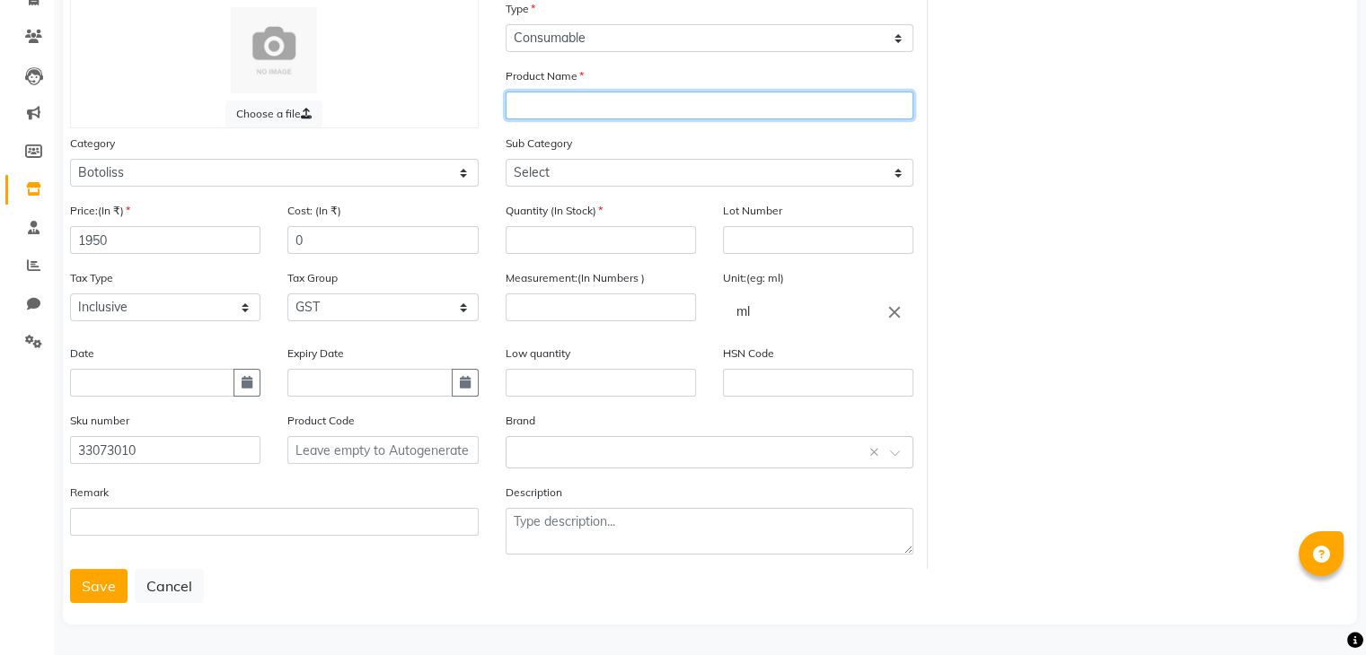
click at [546, 97] on input "text" at bounding box center [709, 106] width 409 height 28
type input "BG K9 FRIZZ DISMISS OIL"
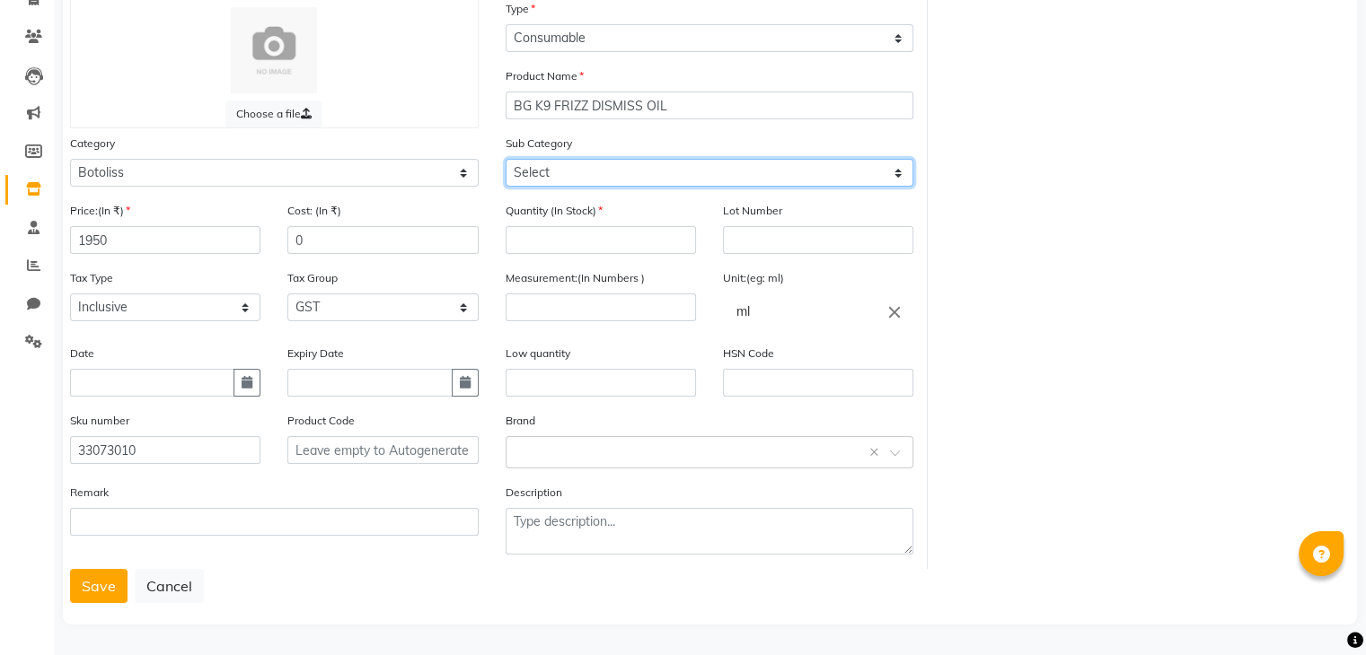
click at [536, 159] on select "Select" at bounding box center [709, 173] width 409 height 28
click at [539, 163] on select "Select" at bounding box center [709, 173] width 409 height 28
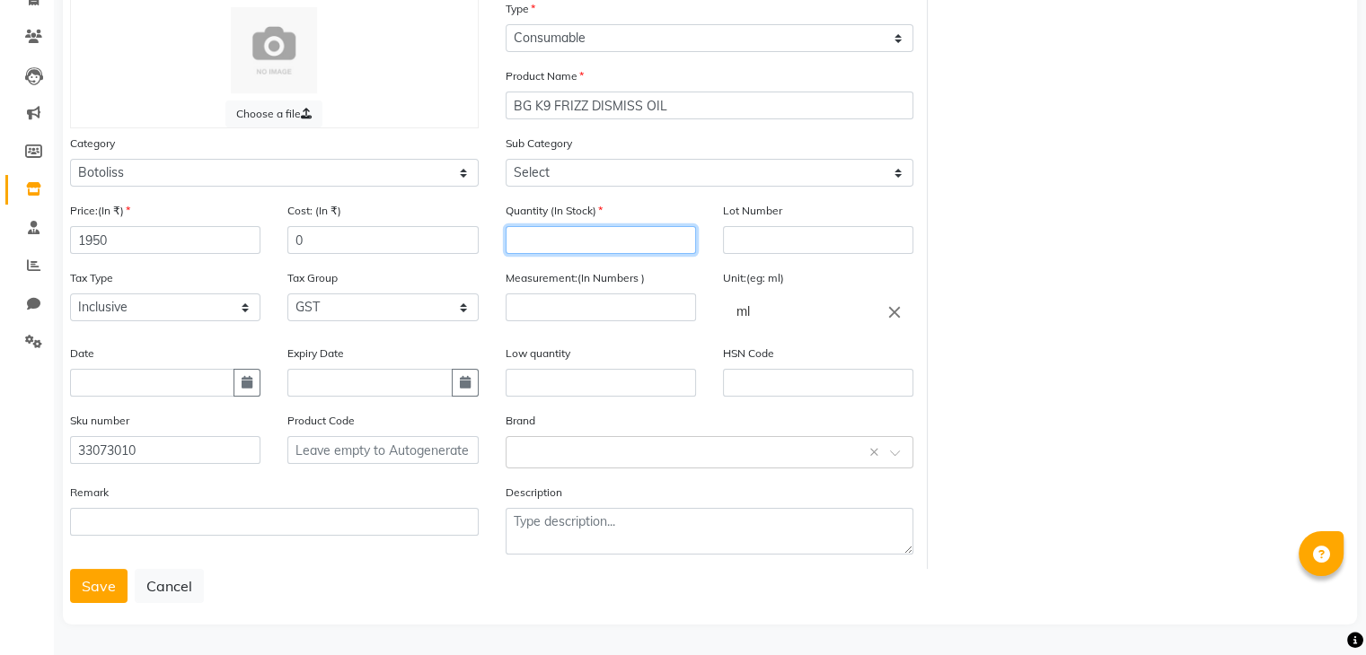
click at [672, 249] on input "number" at bounding box center [600, 240] width 190 height 28
type input "1"
click at [634, 379] on input "text" at bounding box center [600, 383] width 190 height 28
type input "1"
click at [560, 299] on input "number" at bounding box center [600, 308] width 190 height 28
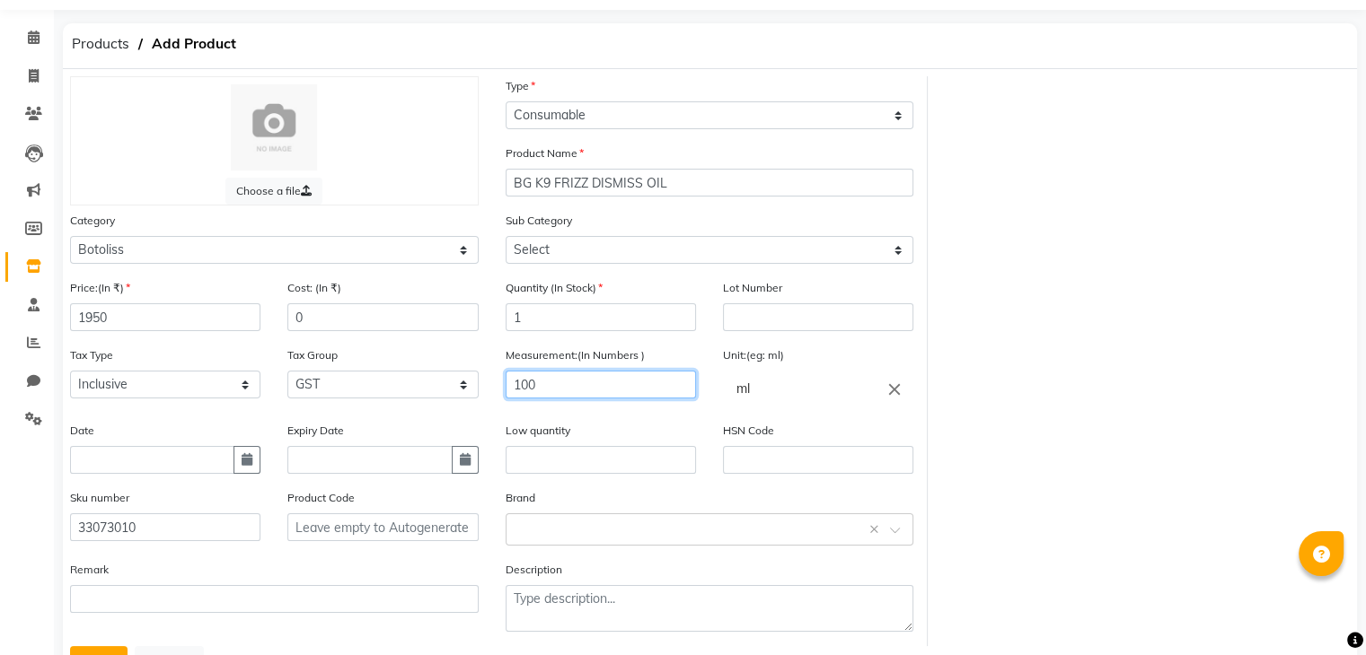
scroll to position [0, 0]
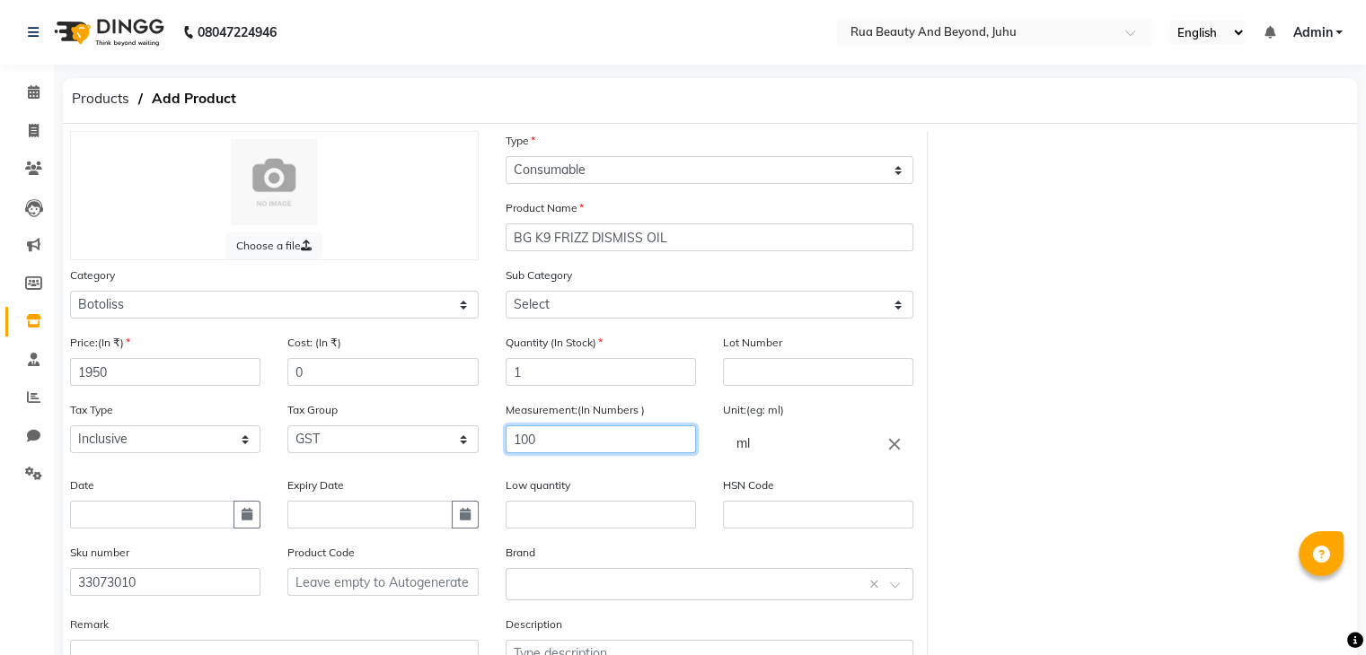
type input "100"
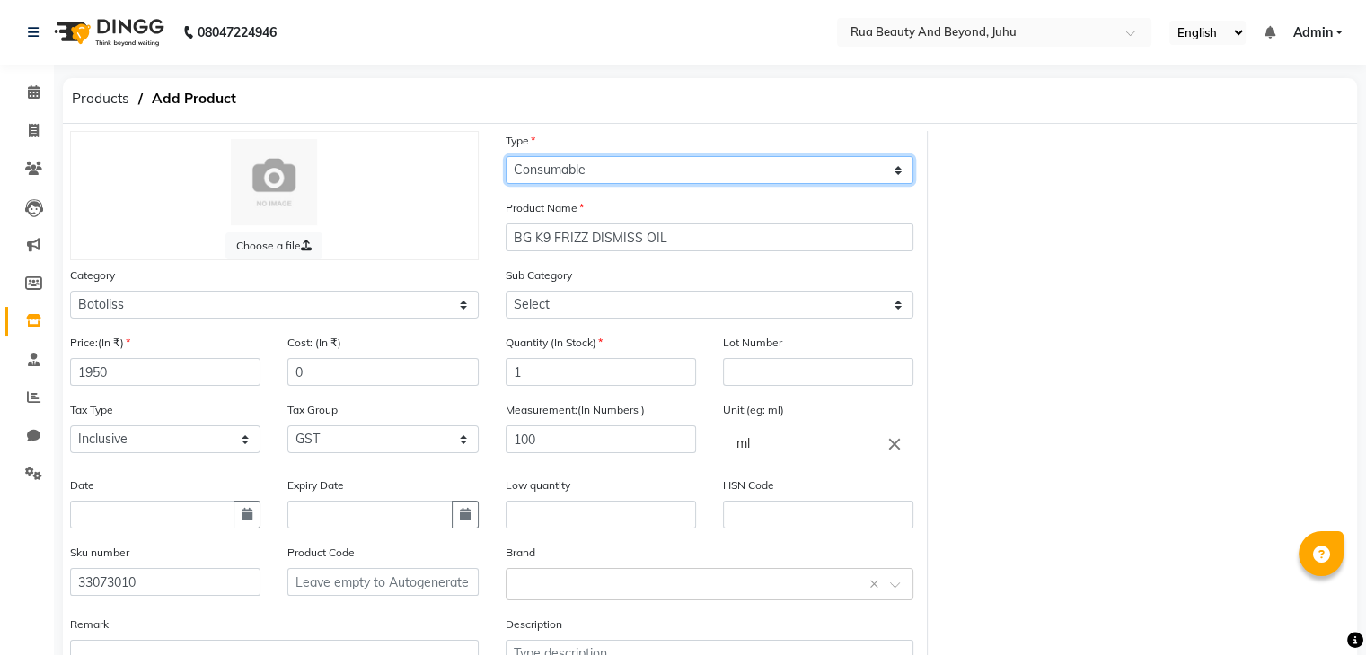
click at [574, 170] on select "Select Type Both Retail Consumable" at bounding box center [709, 170] width 409 height 28
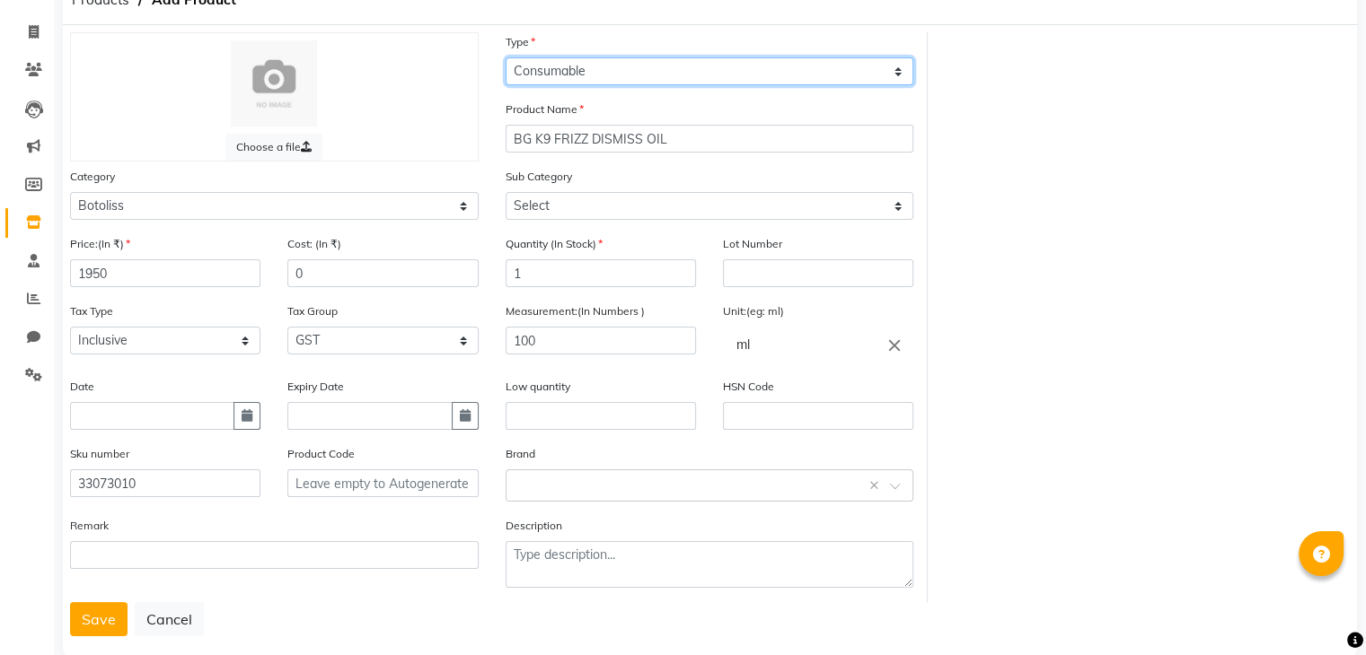
scroll to position [140, 0]
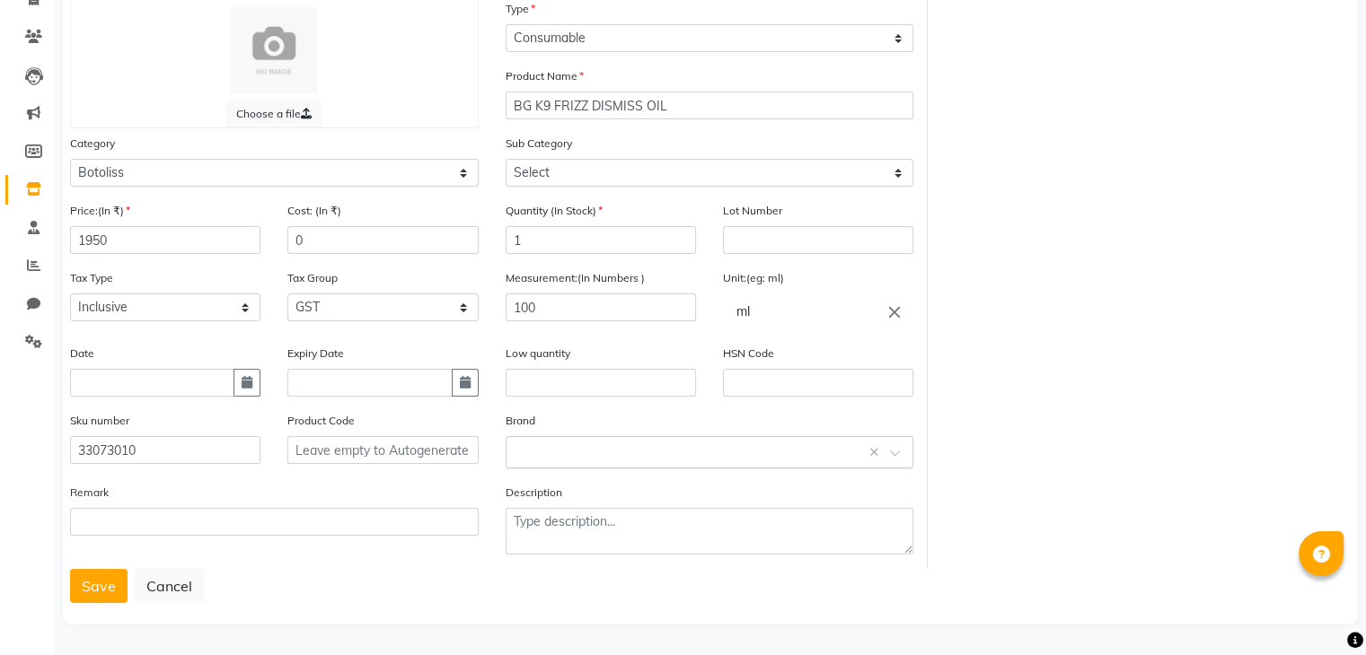
click at [584, 435] on body "08047224946 Select Location × Rua Beauty And Beyond, Juhu English ENGLISH Españ…" at bounding box center [683, 195] width 1366 height 655
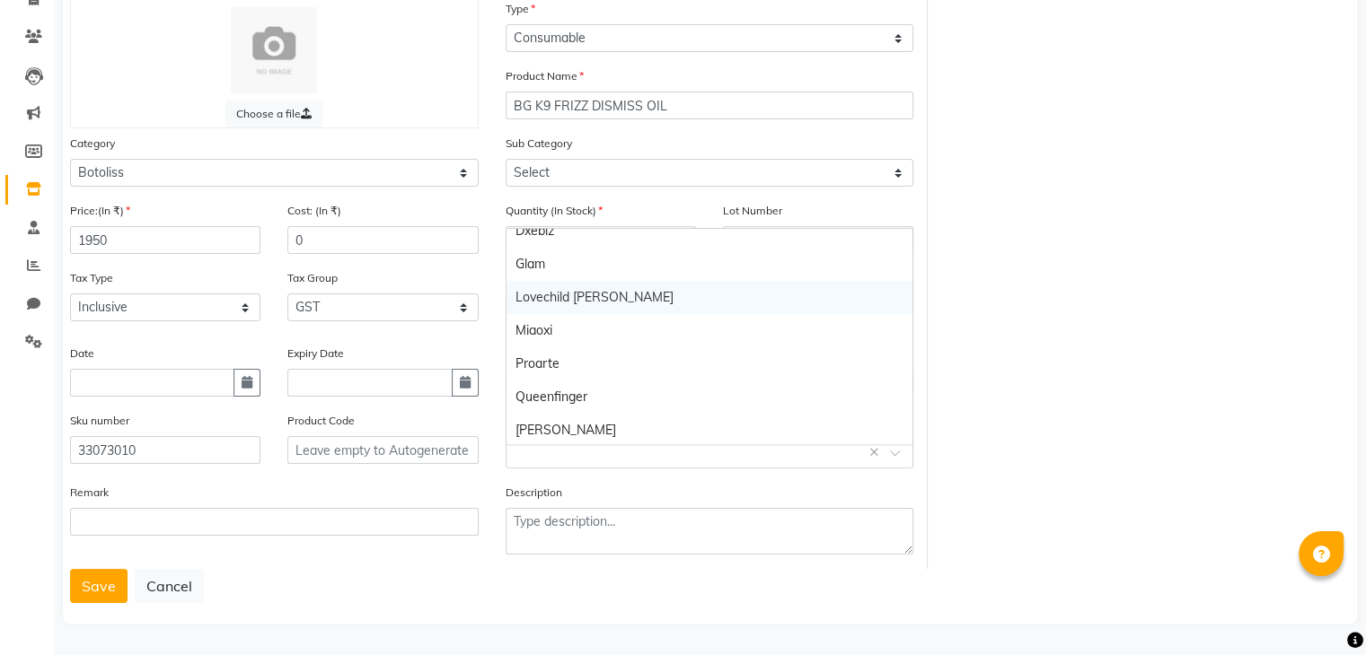
scroll to position [150, 0]
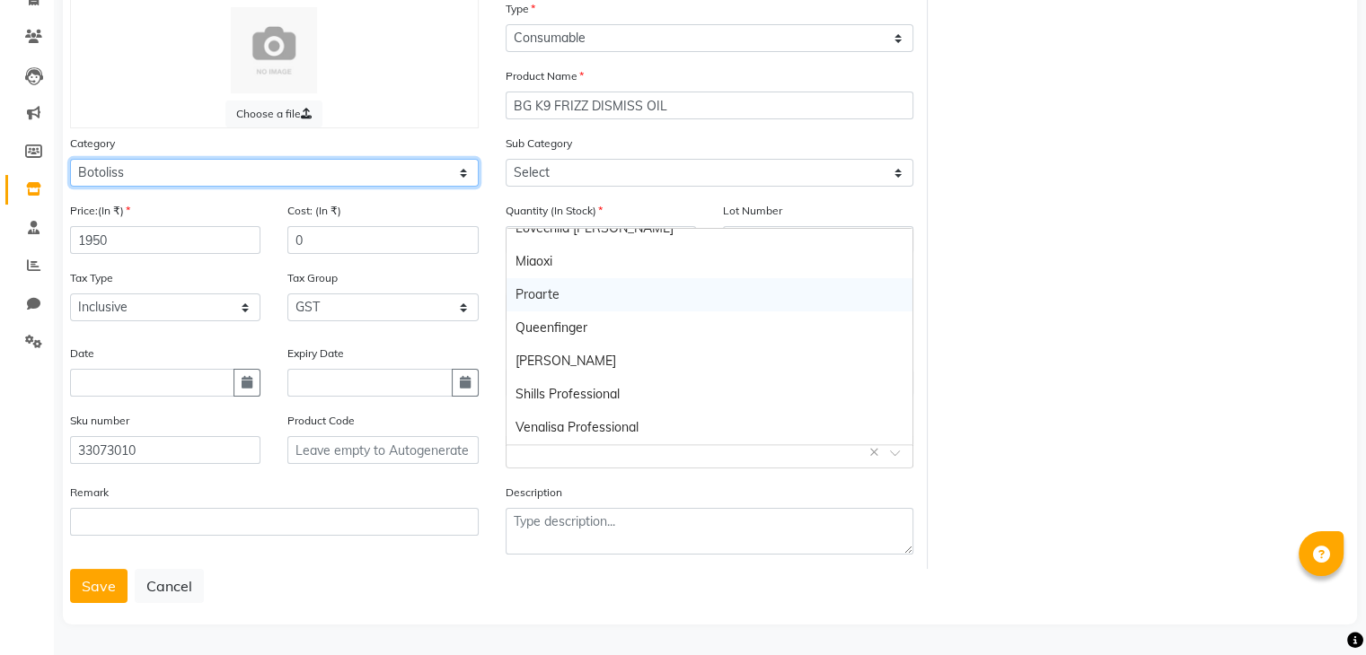
click at [212, 177] on select "Select Hair Skin Makeup Personal Care Appliances Beard Waxing Disposable Thread…" at bounding box center [274, 173] width 409 height 28
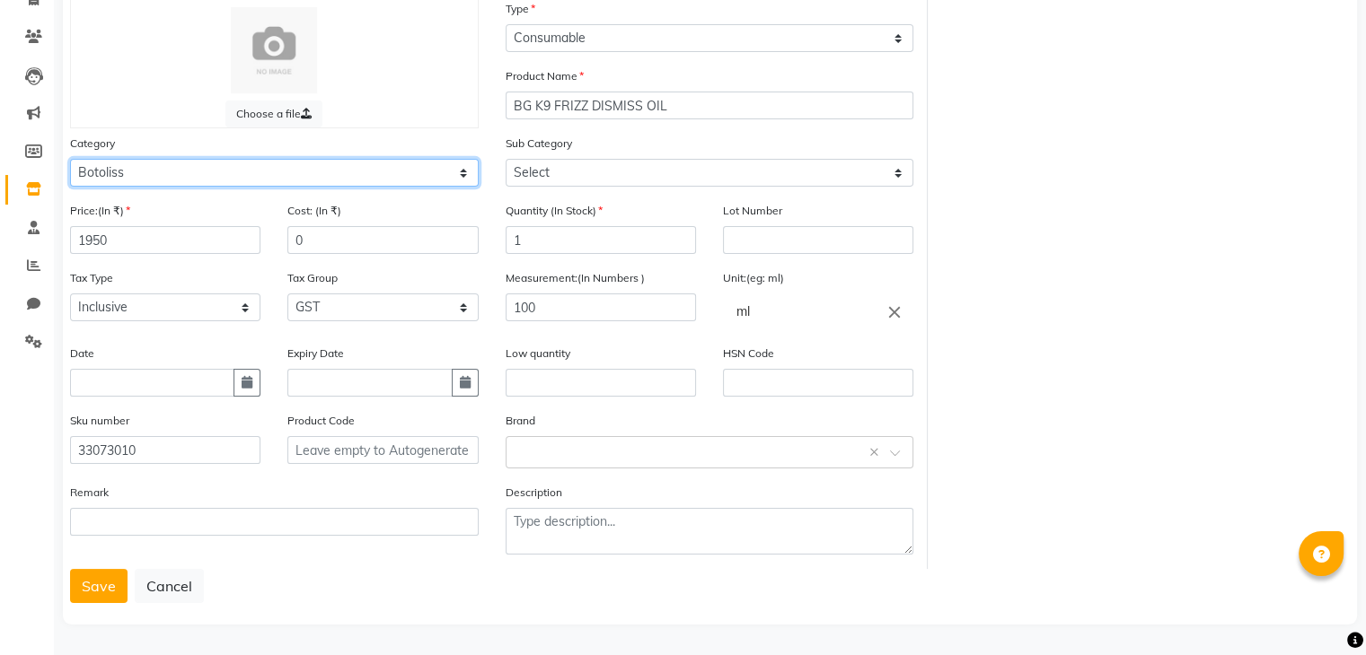
select select "1786101000"
click at [70, 159] on select "Select Hair Skin Makeup Personal Care Appliances Beard Waxing Disposable Thread…" at bounding box center [274, 173] width 409 height 28
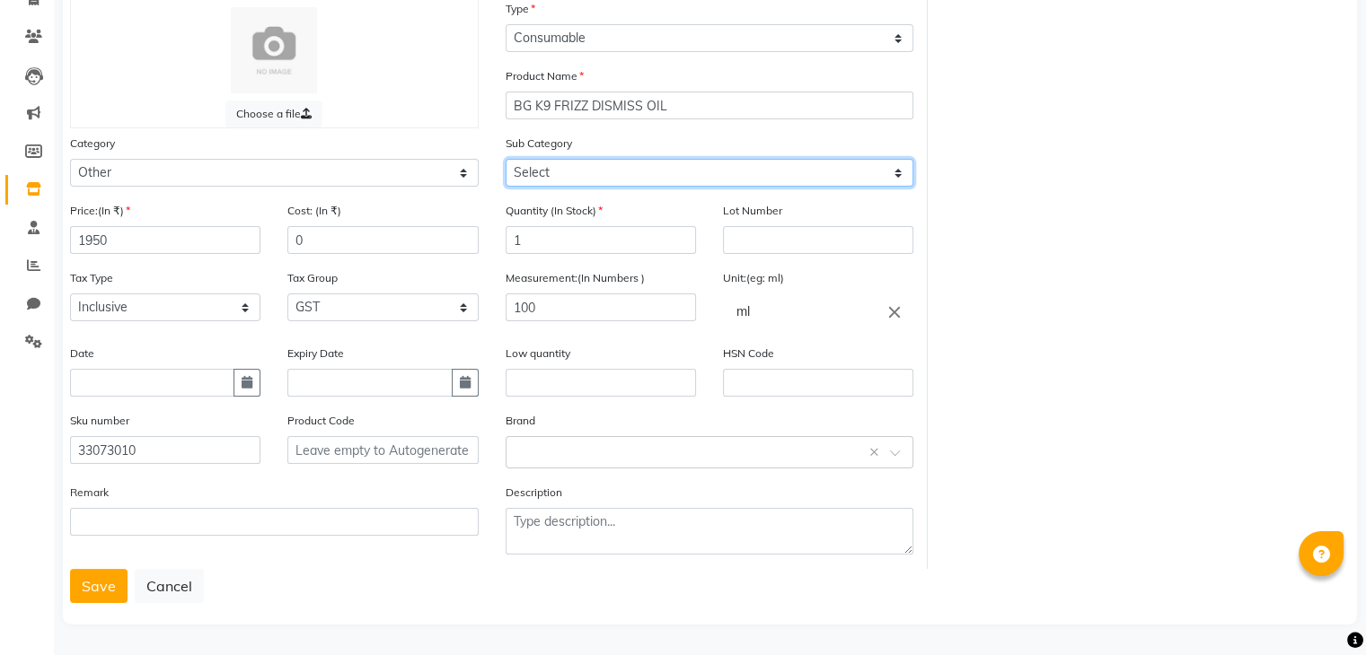
click at [590, 176] on select "Select Houskeeping Other" at bounding box center [709, 173] width 409 height 28
click at [1046, 286] on div "Choose a file Type Select Type Both Retail Consumable Product Name BG K9 FRIZZ …" at bounding box center [710, 284] width 1306 height 570
click at [101, 575] on button "Save" at bounding box center [98, 586] width 57 height 34
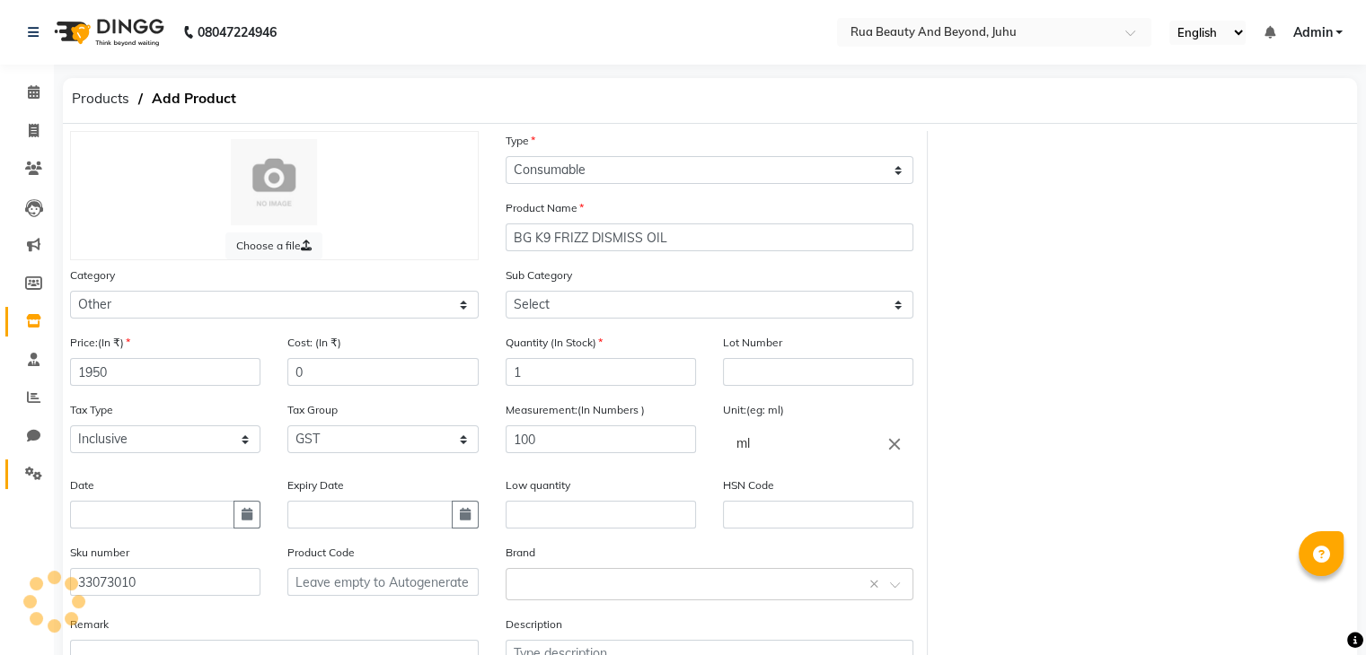
select select
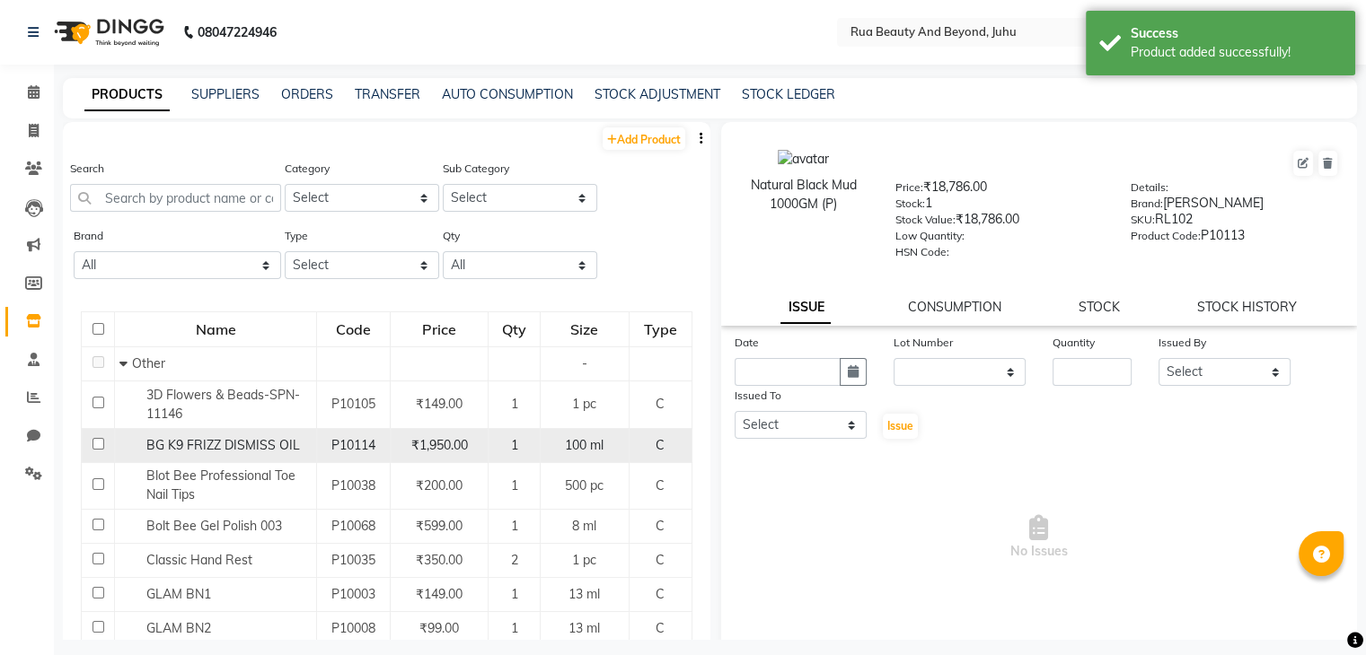
click at [250, 430] on td "BG K9 FRIZZ DISMISS OIL" at bounding box center [216, 445] width 202 height 34
click at [301, 452] on div "BG K9 FRIZZ DISMISS OIL" at bounding box center [215, 445] width 192 height 19
select select
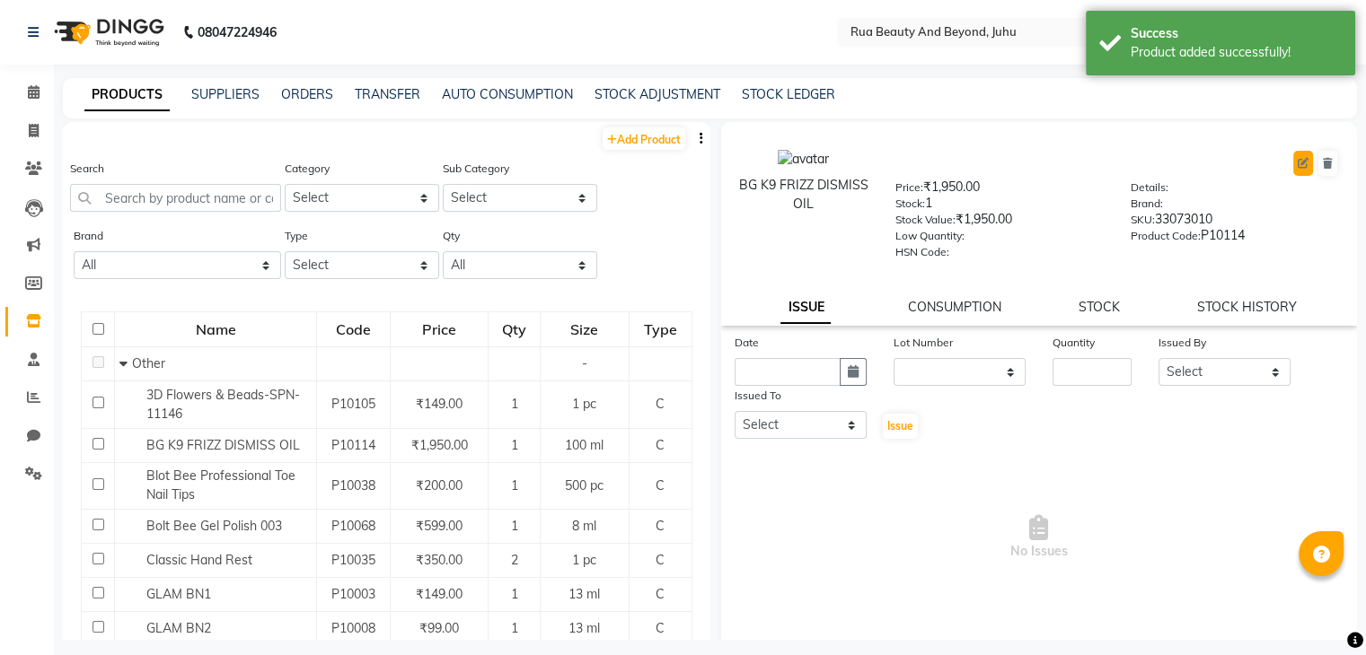
click at [1297, 164] on icon at bounding box center [1302, 163] width 11 height 11
select select "C"
select select "1786101000"
select select "1786101002"
select select "true"
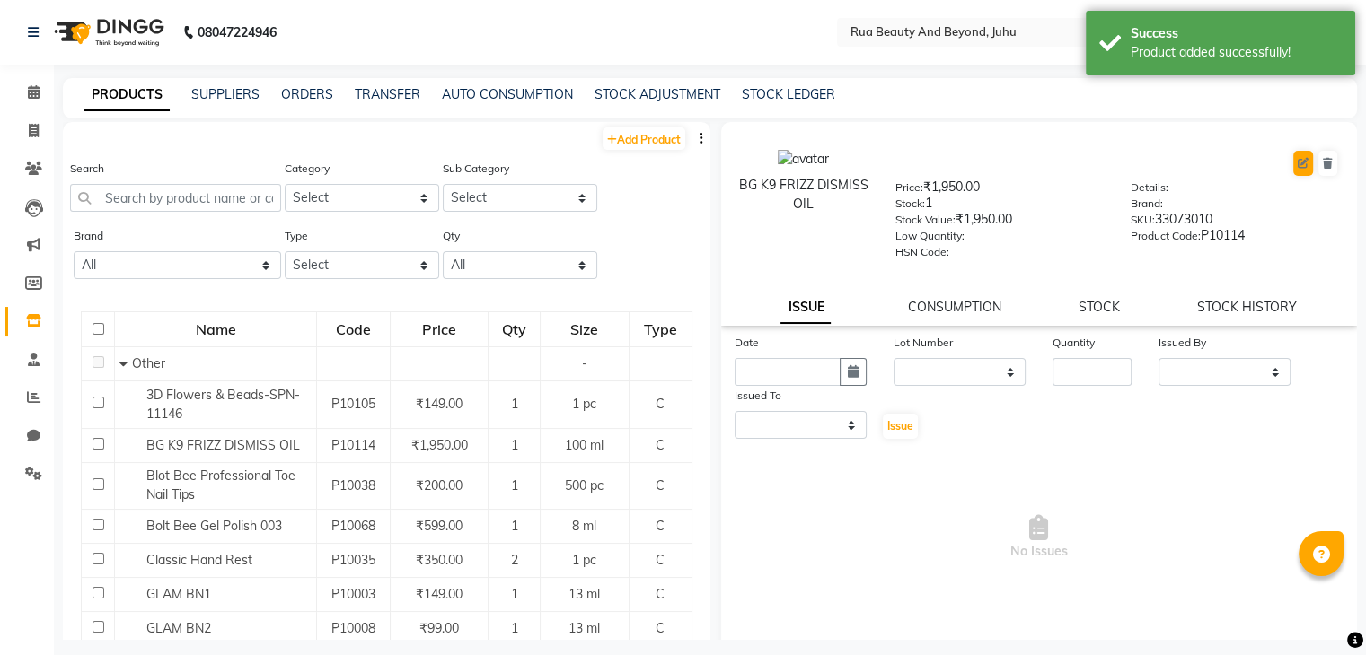
select select "4351"
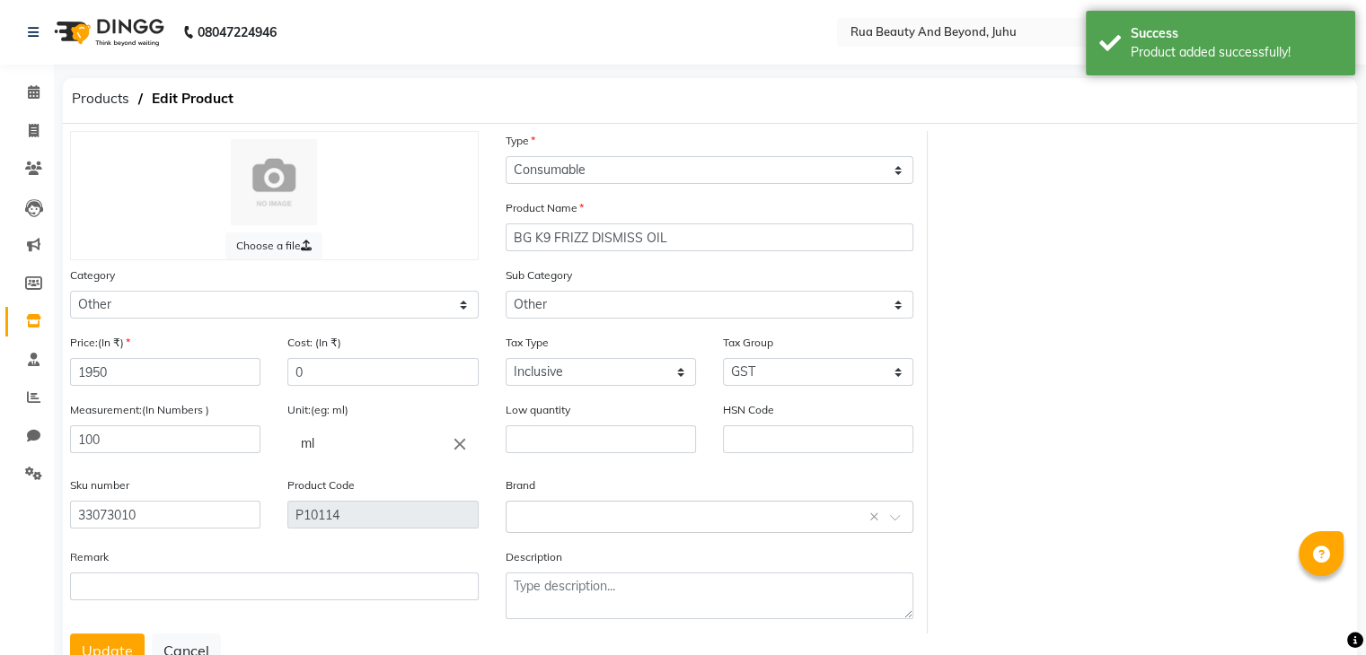
scroll to position [72, 0]
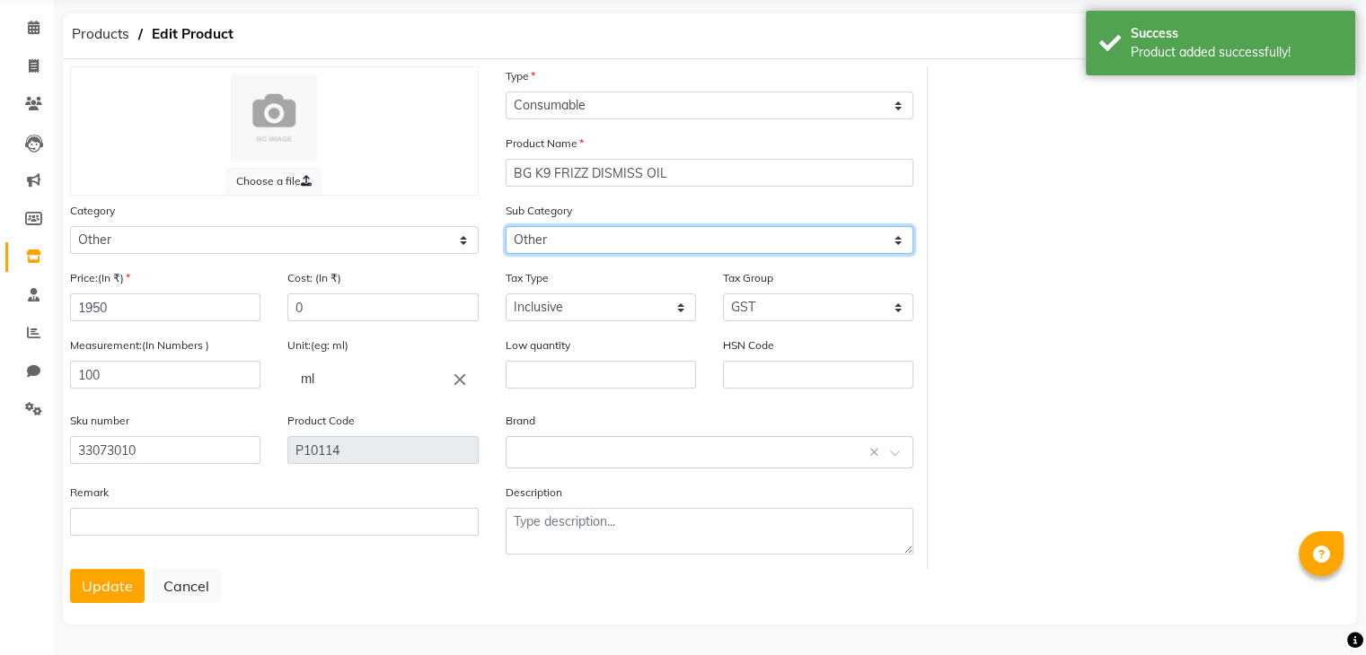
click at [587, 242] on select "Select Houskeeping Other" at bounding box center [709, 240] width 409 height 28
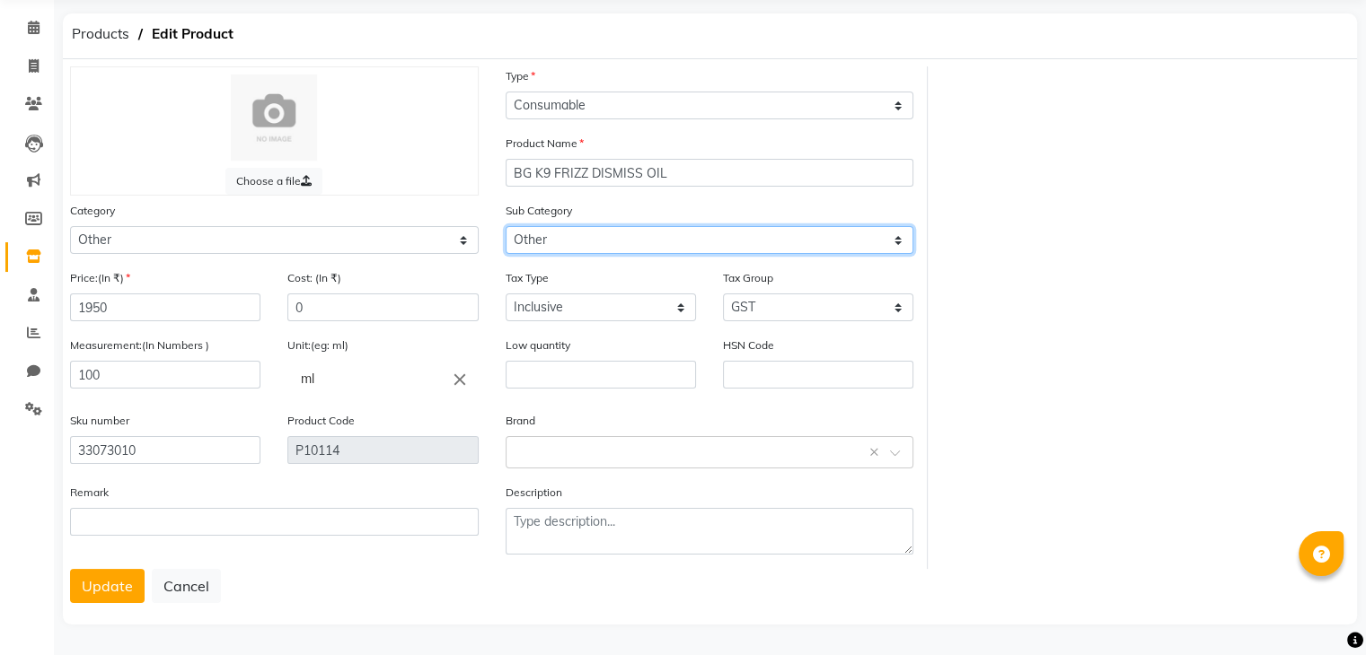
click at [505, 226] on select "Select Houskeeping Other" at bounding box center [709, 240] width 409 height 28
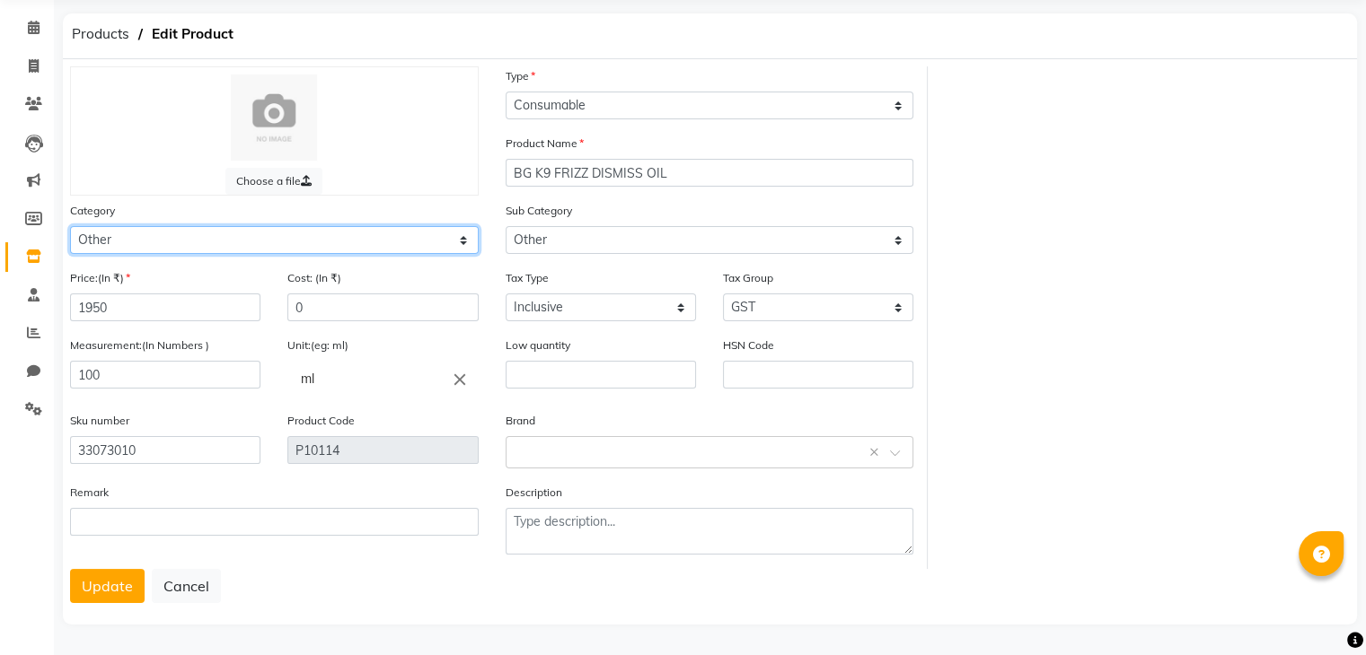
click at [180, 246] on select "Select Hair Skin Makeup Personal Care Appliances Beard Waxing Disposable Thread…" at bounding box center [274, 240] width 409 height 28
select select "1786102250"
click at [70, 226] on select "Select Hair Skin Makeup Personal Care Appliances Beard Waxing Disposable Thread…" at bounding box center [274, 240] width 409 height 28
select select
click at [69, 592] on div at bounding box center [54, 602] width 54 height 54
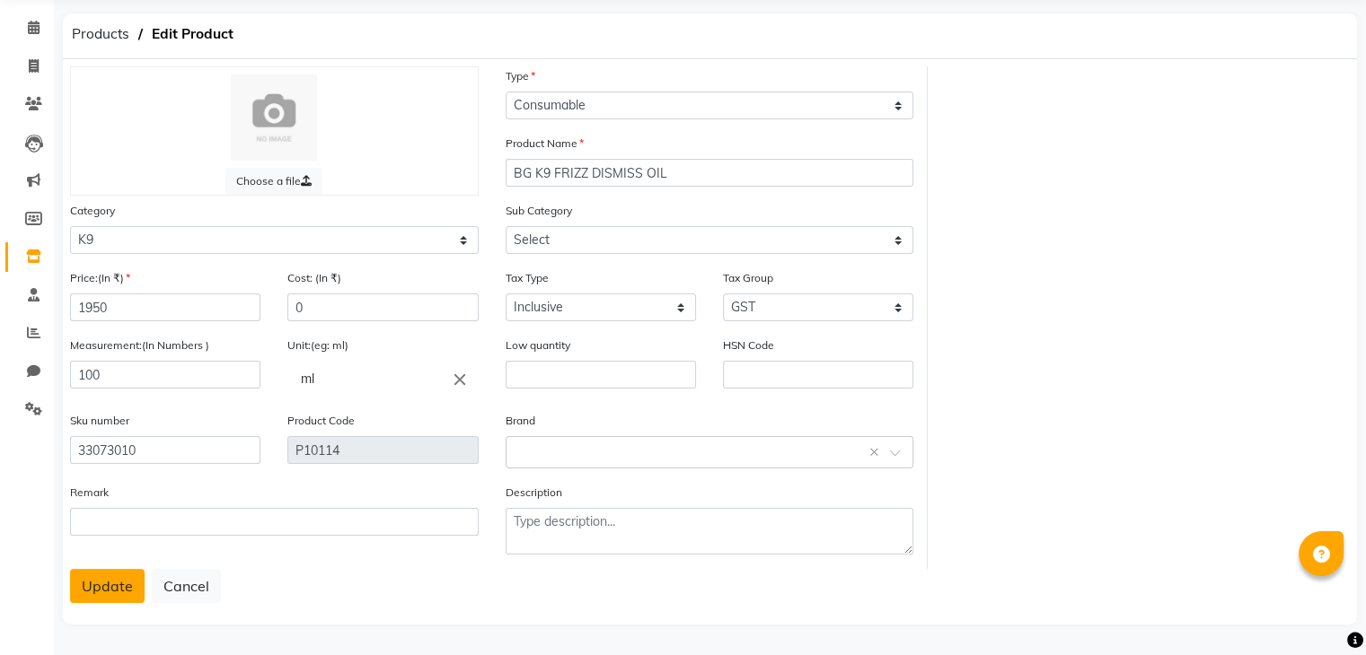
click at [90, 585] on button "Update" at bounding box center [107, 586] width 75 height 34
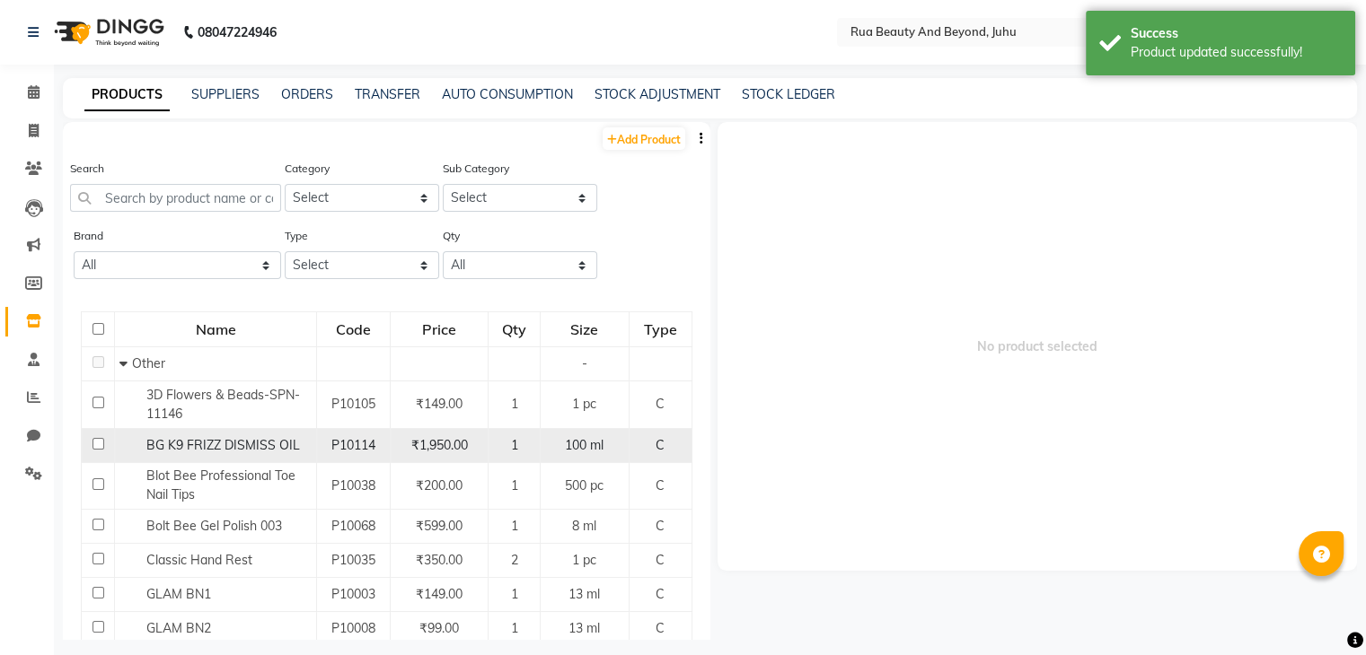
click at [181, 448] on span "BG K9 FRIZZ DISMISS OIL" at bounding box center [223, 445] width 154 height 16
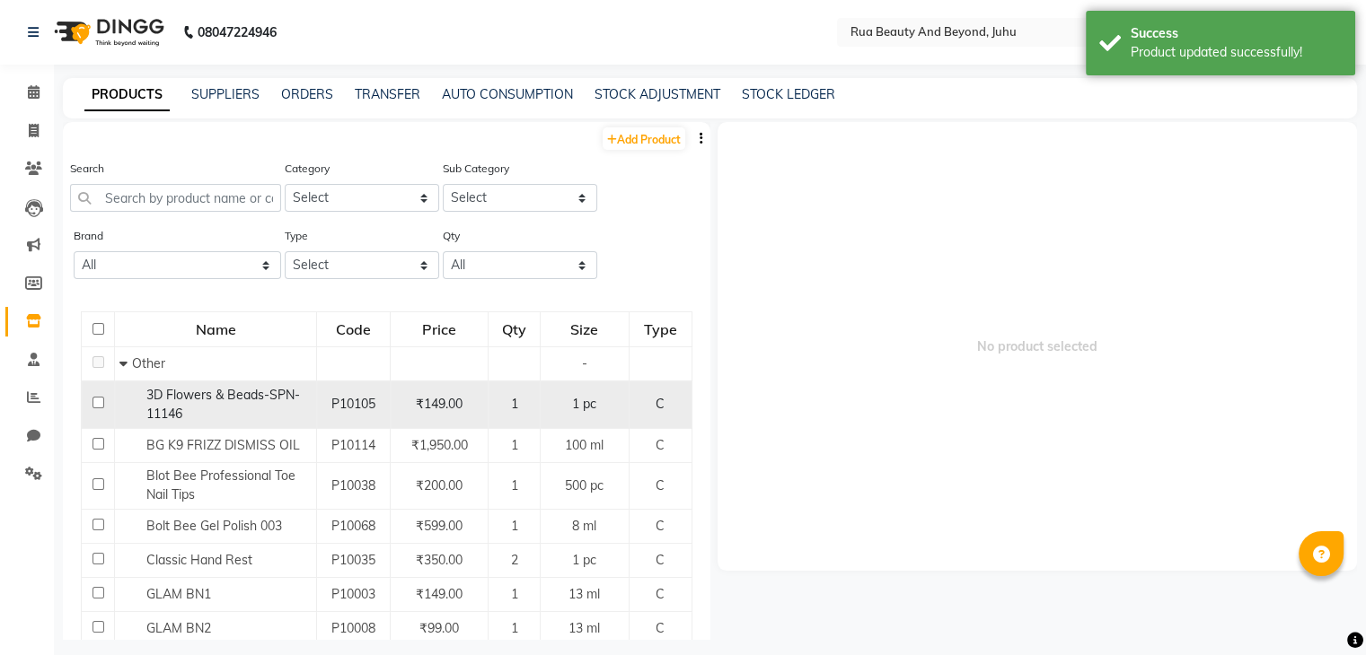
select select
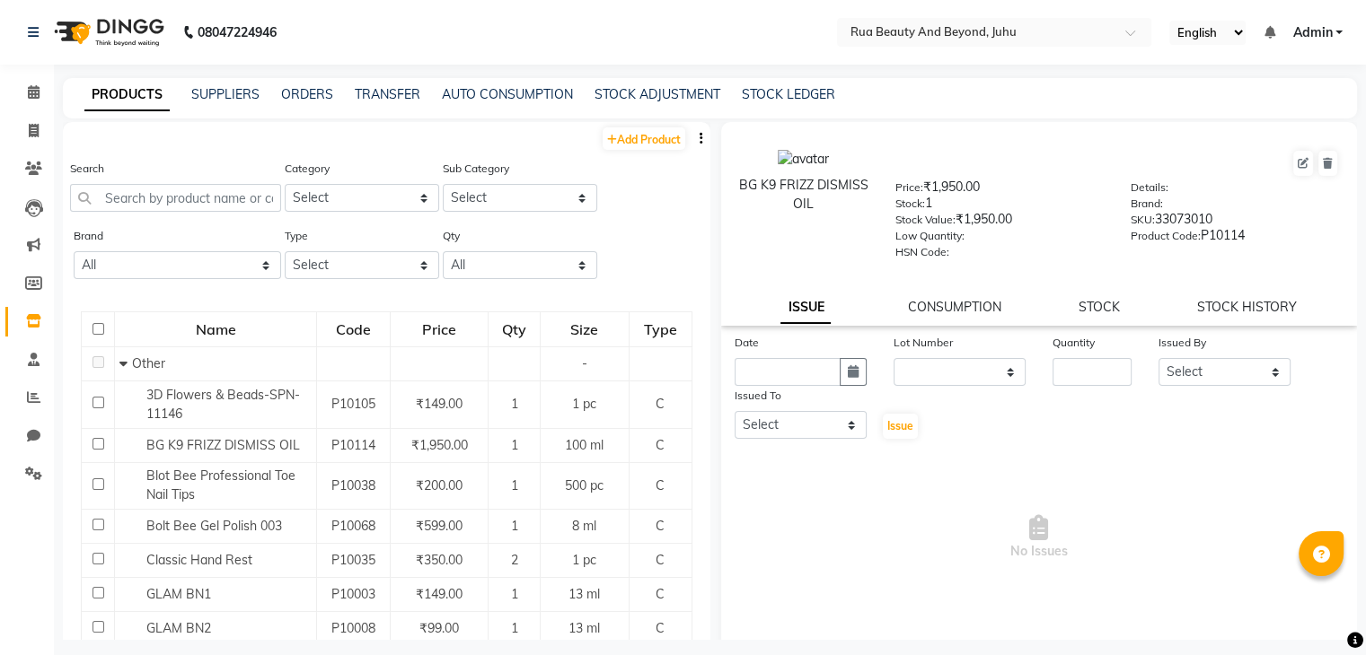
drag, startPoint x: 822, startPoint y: 195, endPoint x: 830, endPoint y: 207, distance: 14.5
click at [822, 198] on div "BG K9 FRIZZ DISMISS OIL" at bounding box center [804, 195] width 130 height 38
drag, startPoint x: 839, startPoint y: 215, endPoint x: 742, endPoint y: 178, distance: 103.7
click at [742, 178] on div "BG K9 FRIZZ DISMISS OIL" at bounding box center [803, 204] width 157 height 110
copy div "BG K9 FRIZZ DISMISS OIL"
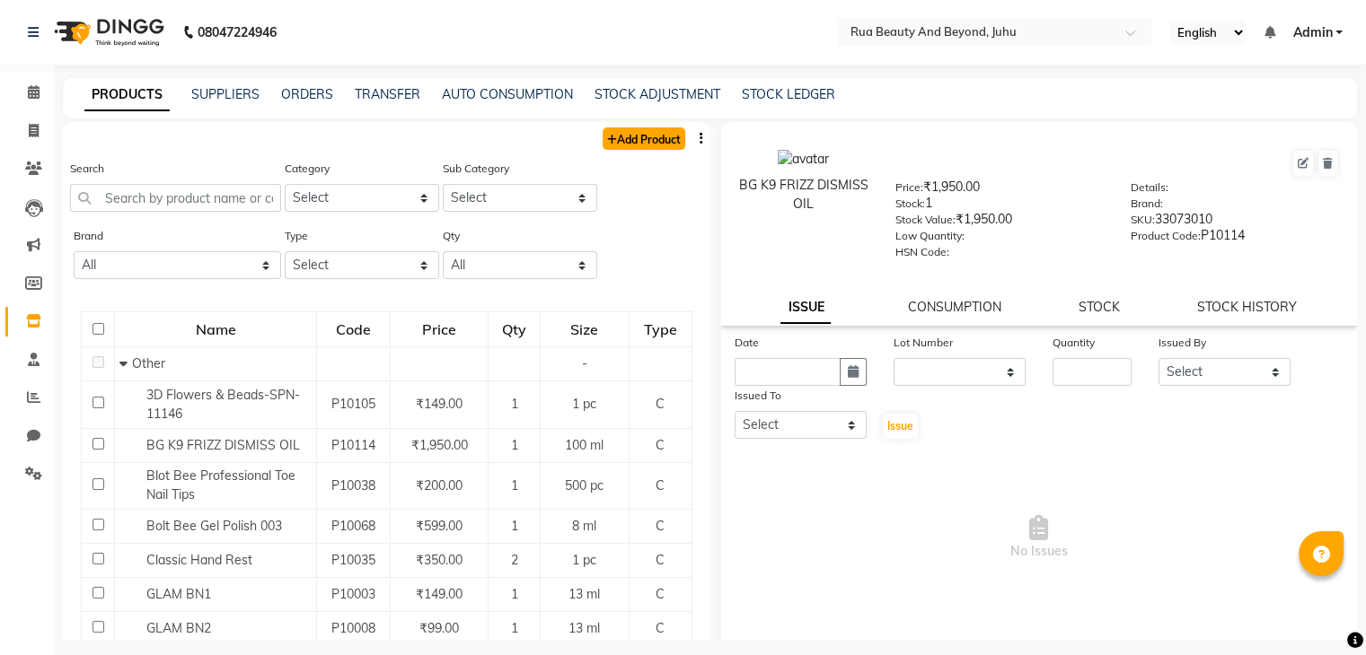
click at [639, 148] on link "Add Product" at bounding box center [643, 138] width 83 height 22
select select "true"
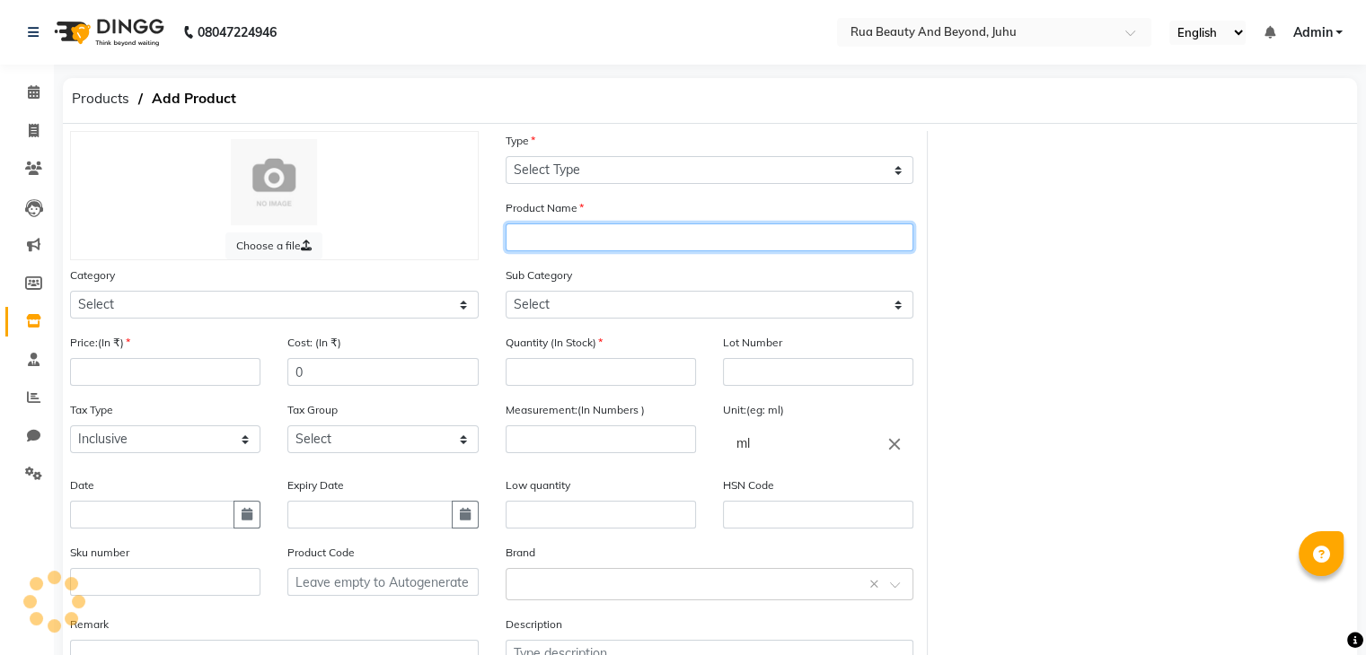
click at [565, 249] on input "text" at bounding box center [709, 238] width 409 height 28
paste input "BG K9 FRIZZ DISMISS OIL"
type input "BG K9 FRIZZ DISMISS OIL"
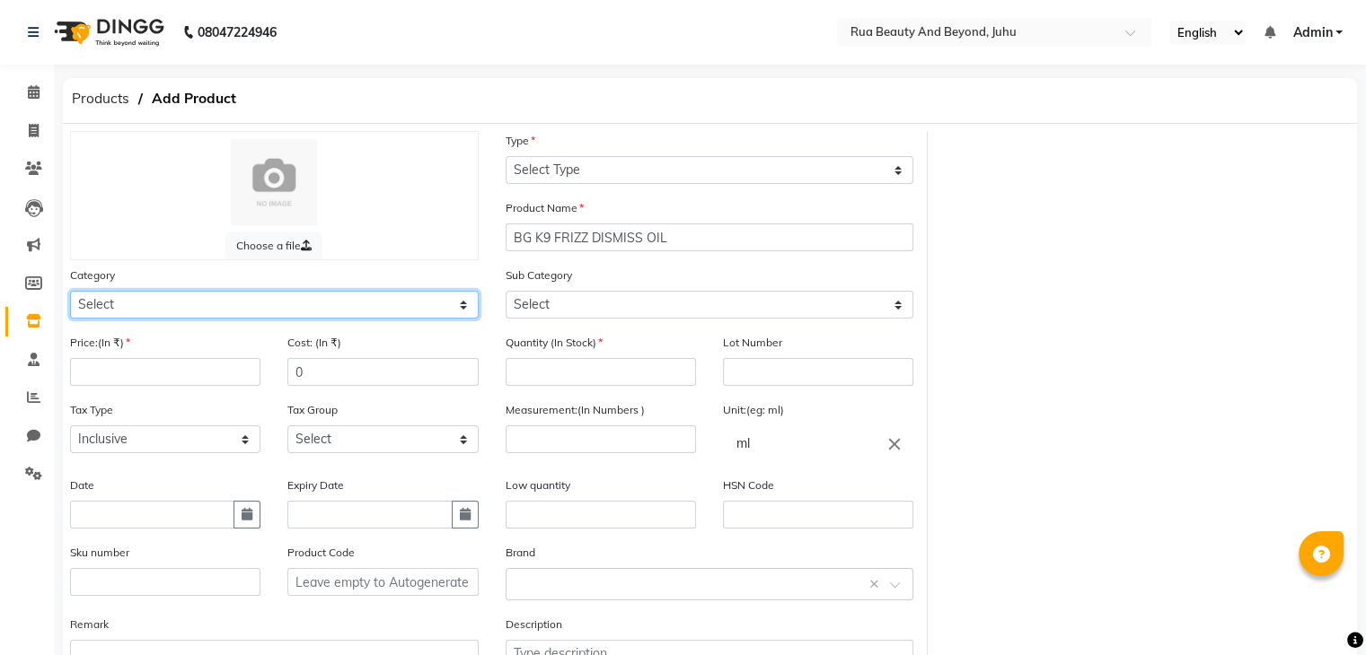
click at [176, 310] on select "Select Hair Skin Makeup Personal Care Appliances Beard Waxing Disposable Thread…" at bounding box center [274, 305] width 409 height 28
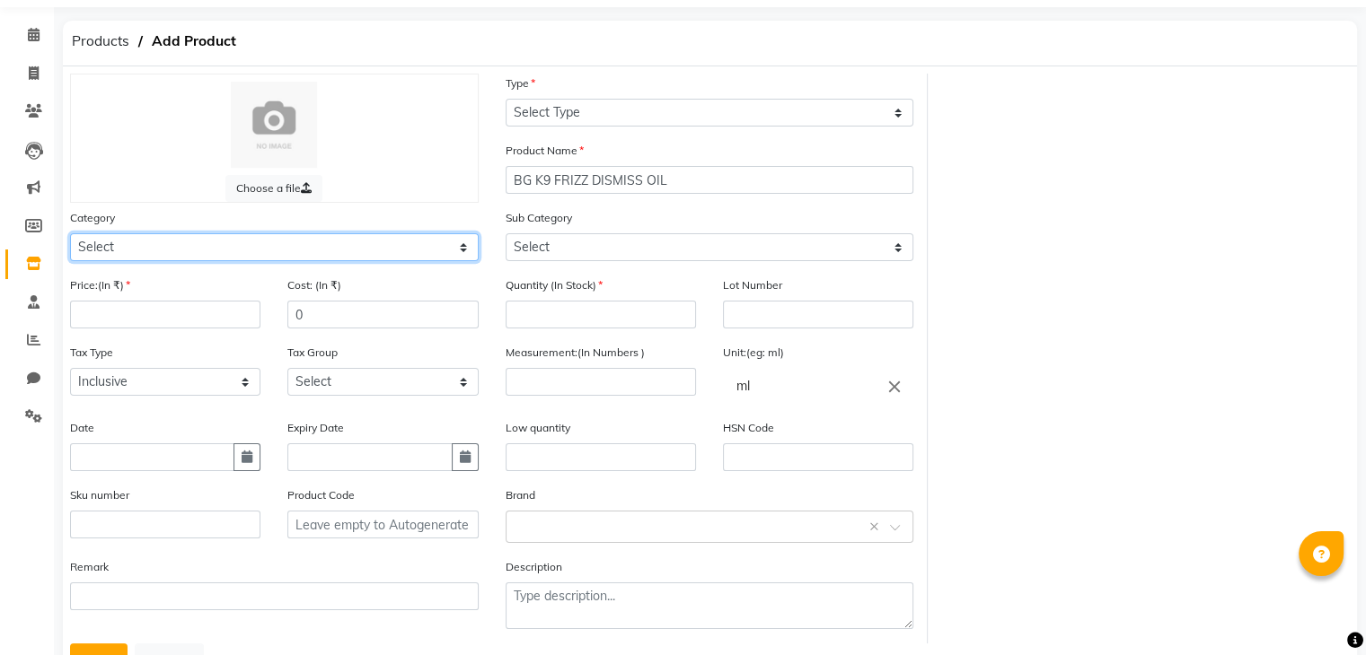
scroll to position [140, 0]
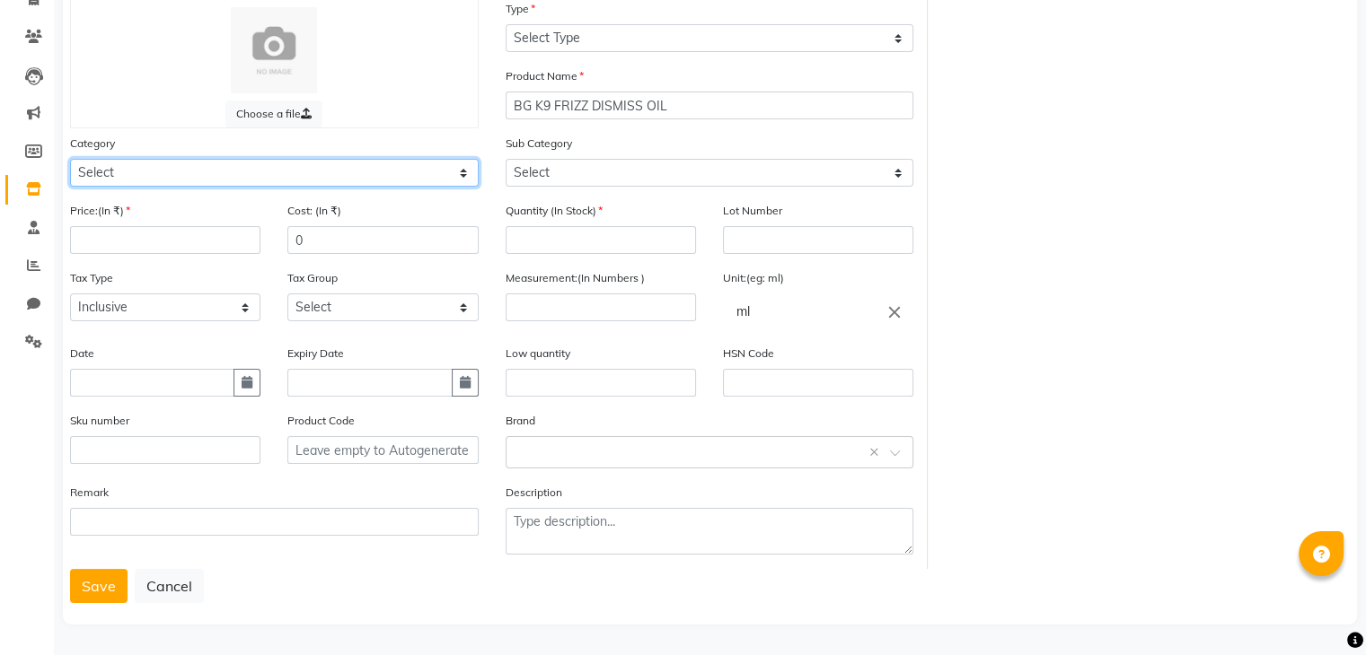
click at [165, 172] on select "Select Hair Skin Makeup Personal Care Appliances Beard Waxing Disposable Thread…" at bounding box center [274, 173] width 409 height 28
click at [189, 177] on select "Select Hair Skin Makeup Personal Care Appliances Beard Waxing Disposable Thread…" at bounding box center [274, 173] width 409 height 28
select select "1786102250"
click at [70, 159] on select "Select Hair Skin Makeup Personal Care Appliances Beard Waxing Disposable Thread…" at bounding box center [274, 173] width 409 height 28
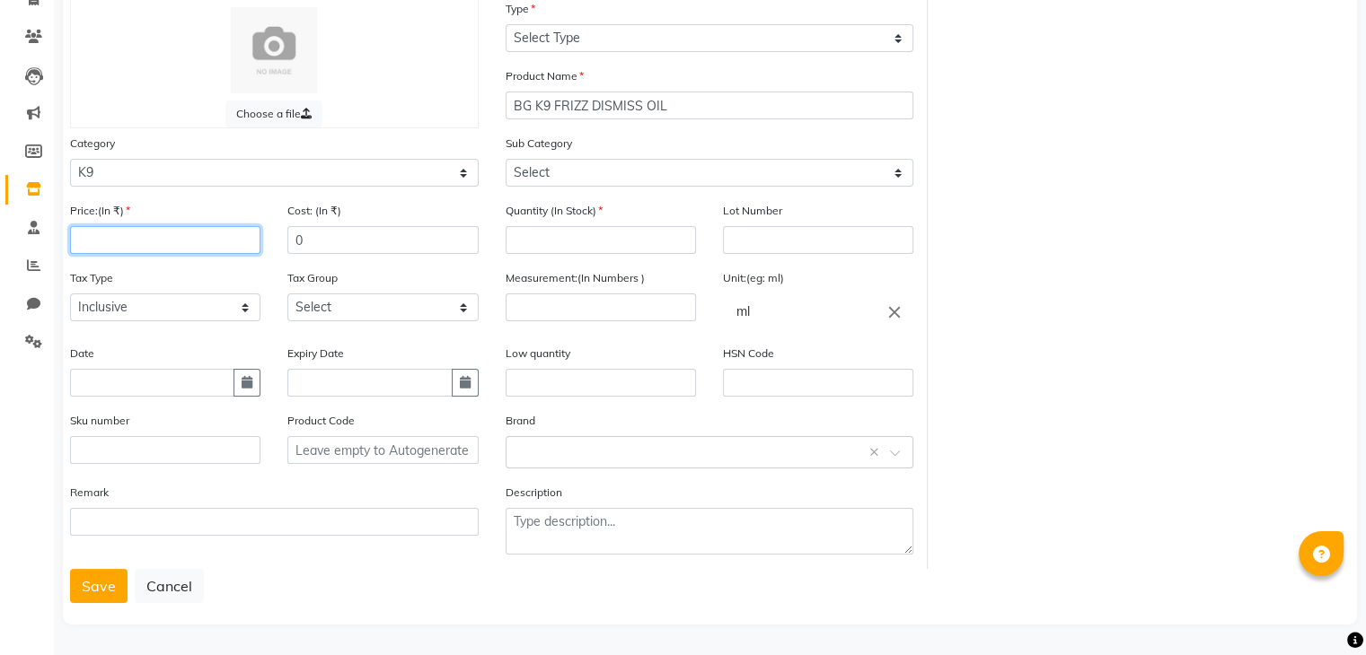
click at [118, 234] on input "number" at bounding box center [165, 240] width 190 height 28
type input "1140"
drag, startPoint x: 310, startPoint y: 244, endPoint x: 237, endPoint y: 224, distance: 75.4
click at [237, 224] on div "Price:(In ₹) 1140 Cost: (In ₹) 0" at bounding box center [274, 234] width 435 height 67
type input "684"
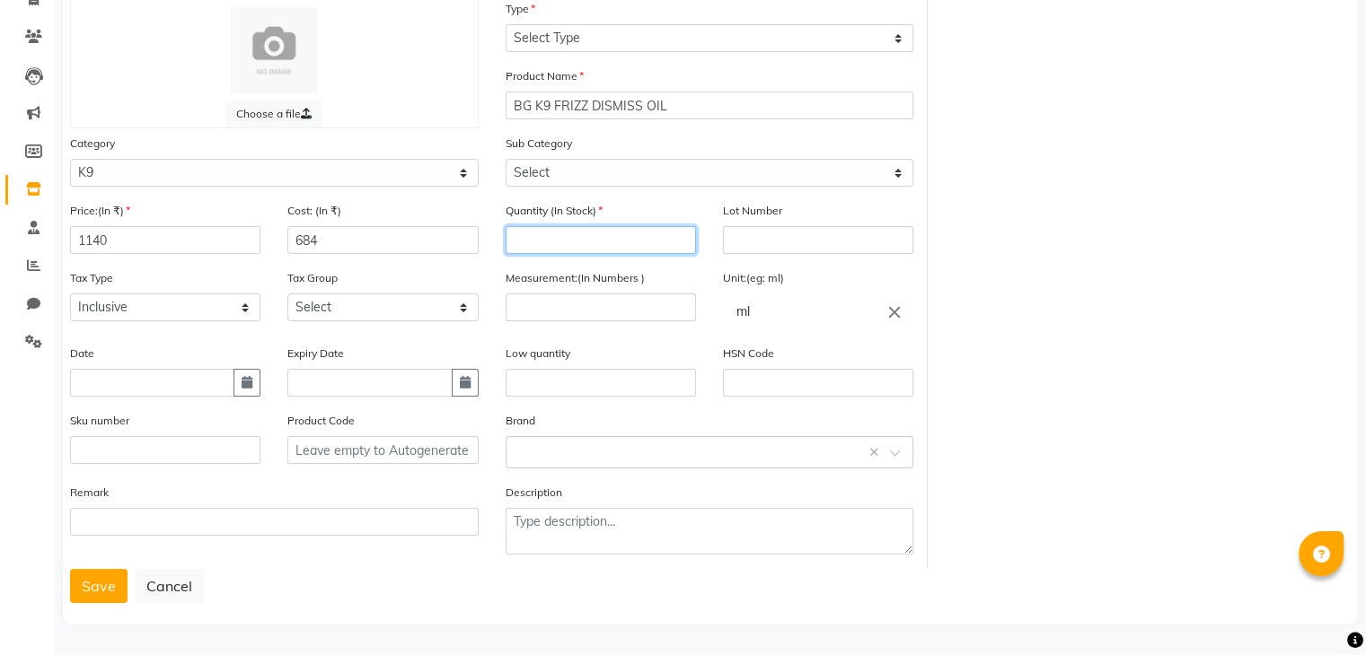
click at [569, 234] on input "number" at bounding box center [600, 240] width 190 height 28
type input "3"
click at [539, 376] on input "text" at bounding box center [600, 383] width 190 height 28
type input "1"
click at [542, 303] on input "number" at bounding box center [600, 308] width 190 height 28
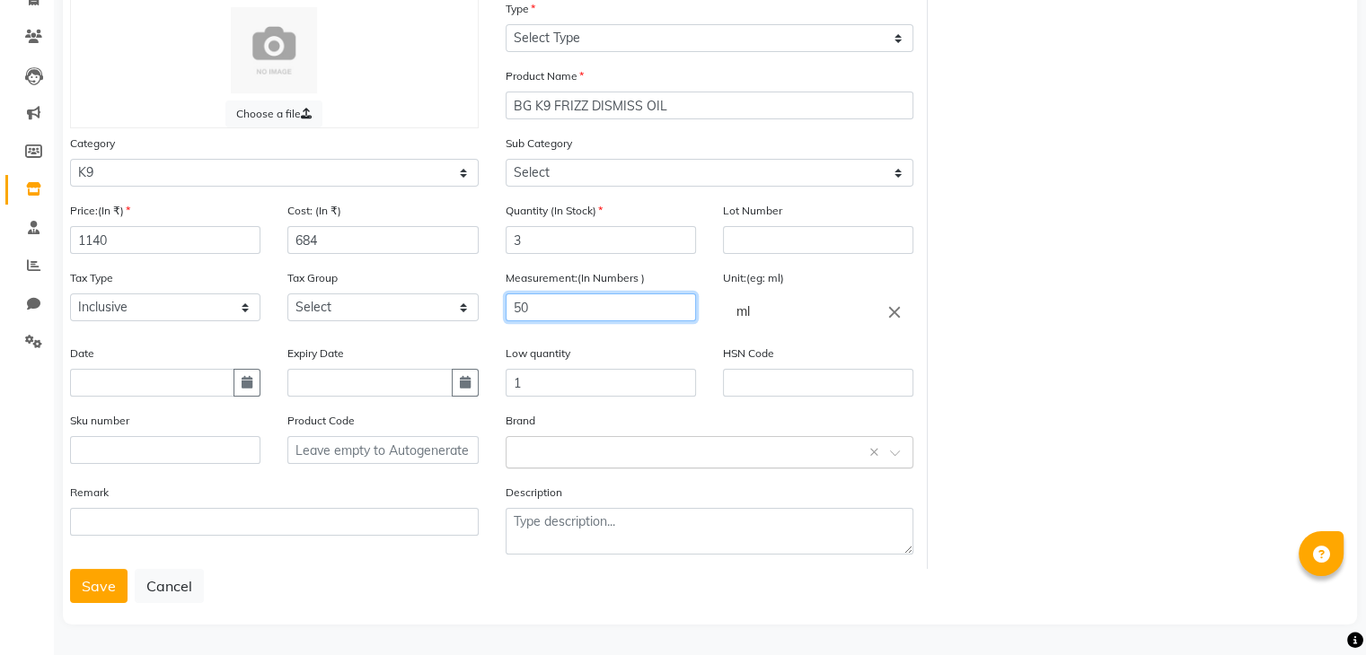
type input "50"
click at [550, 447] on input "text" at bounding box center [691, 451] width 353 height 19
type input "K9"
click at [625, 423] on div "Add item "K9"" at bounding box center [709, 427] width 407 height 33
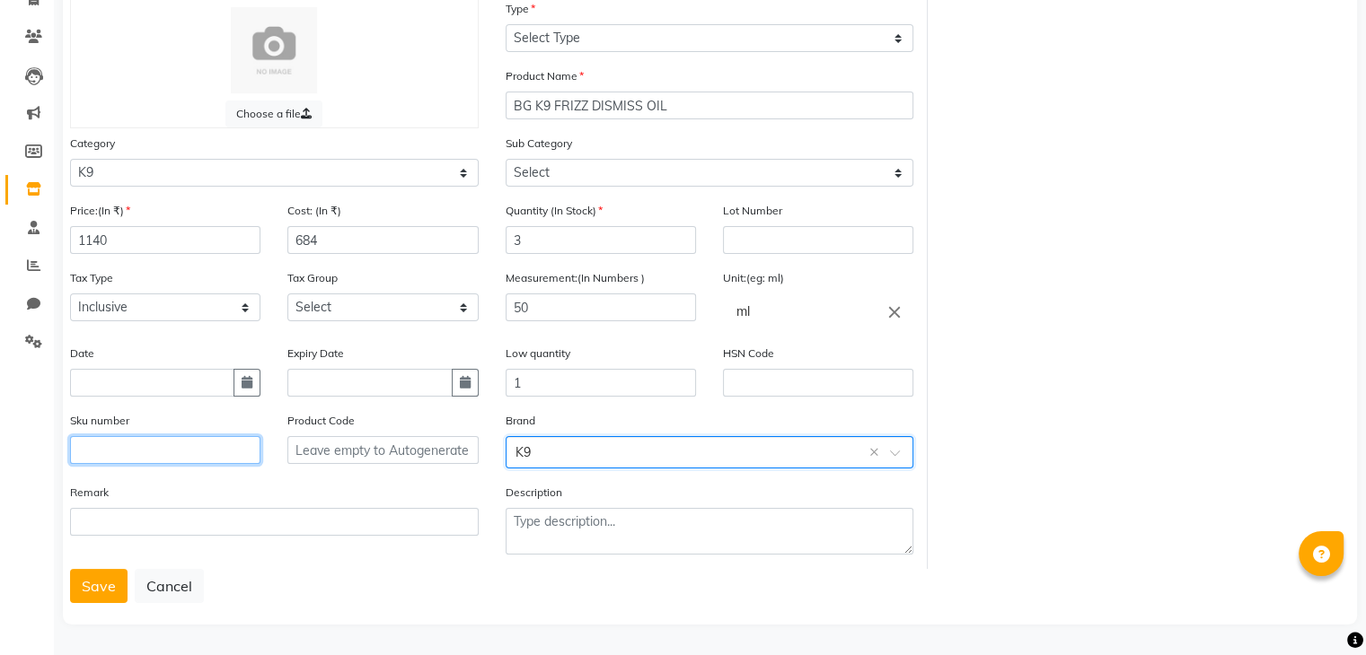
click at [118, 454] on input "text" at bounding box center [165, 450] width 190 height 28
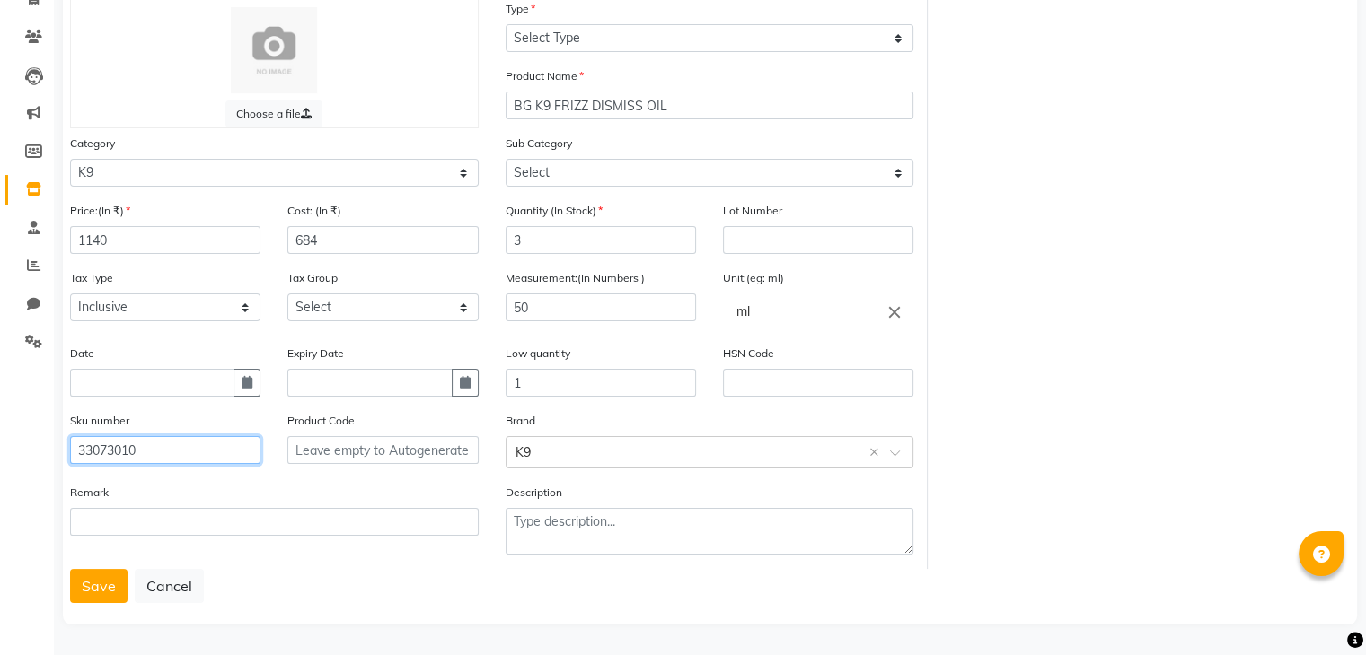
type input "33073010"
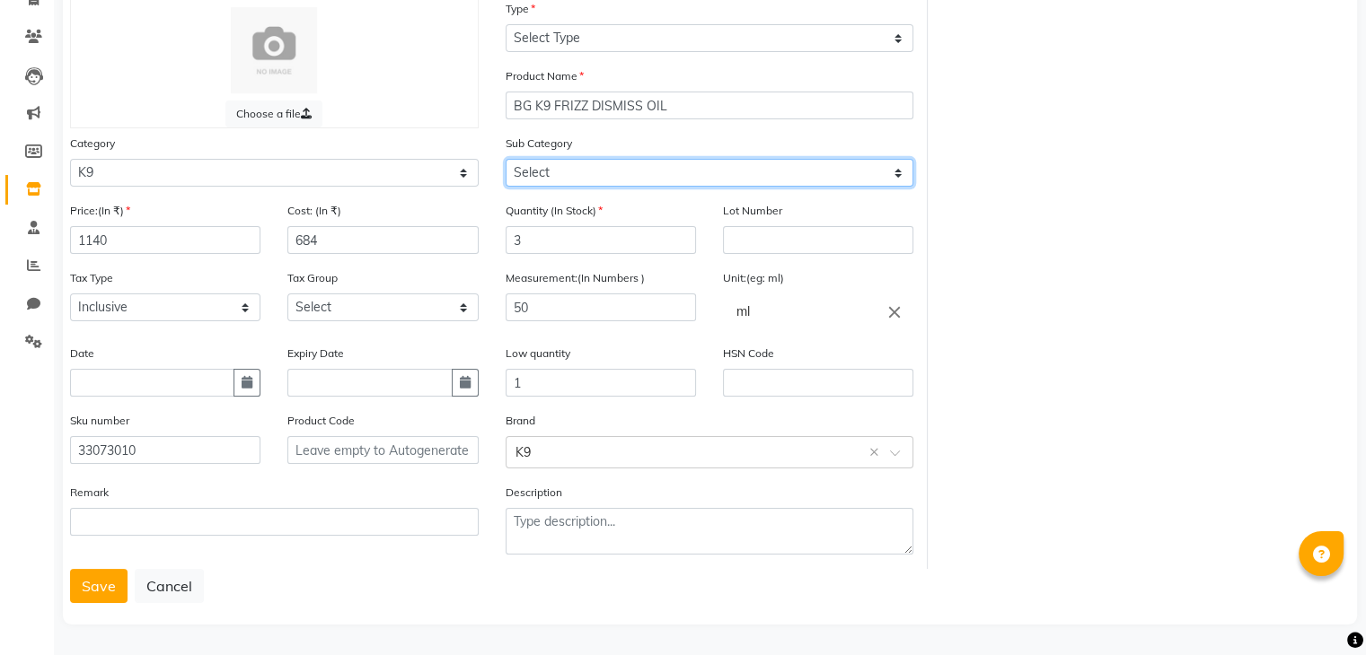
click at [596, 172] on select "Select" at bounding box center [709, 173] width 409 height 28
drag, startPoint x: 596, startPoint y: 172, endPoint x: 584, endPoint y: 177, distance: 13.3
click at [596, 172] on select "Select" at bounding box center [709, 173] width 409 height 28
click at [93, 591] on button "Save" at bounding box center [98, 586] width 57 height 34
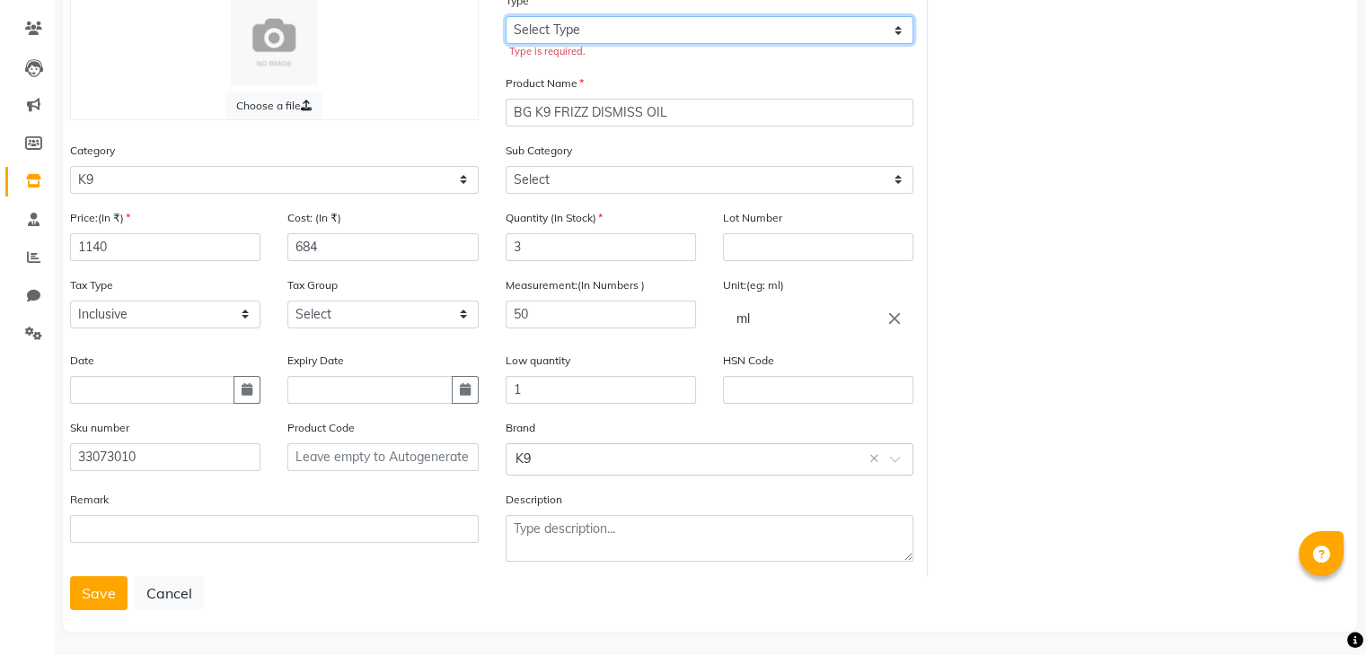
click at [560, 40] on select "Select Type Both Retail Consumable" at bounding box center [709, 30] width 409 height 28
select select "R"
click at [505, 17] on select "Select Type Both Retail Consumable" at bounding box center [709, 30] width 409 height 28
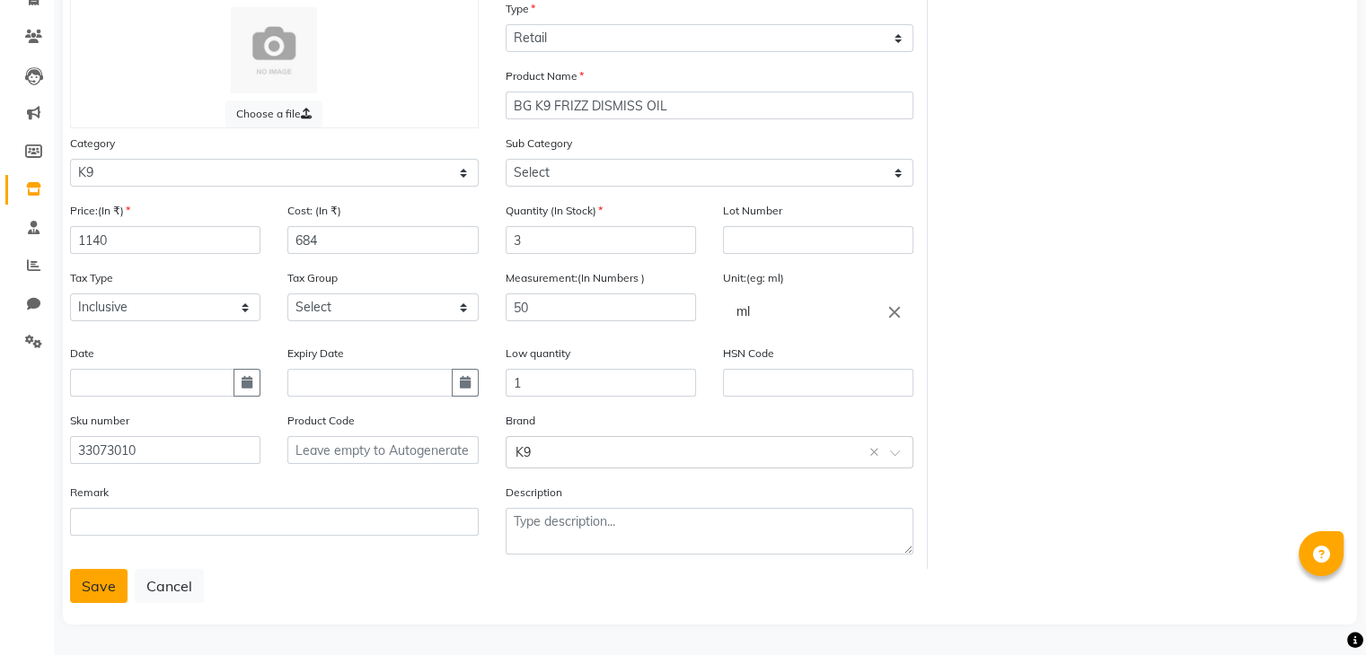
click at [92, 590] on button "Save" at bounding box center [98, 586] width 57 height 34
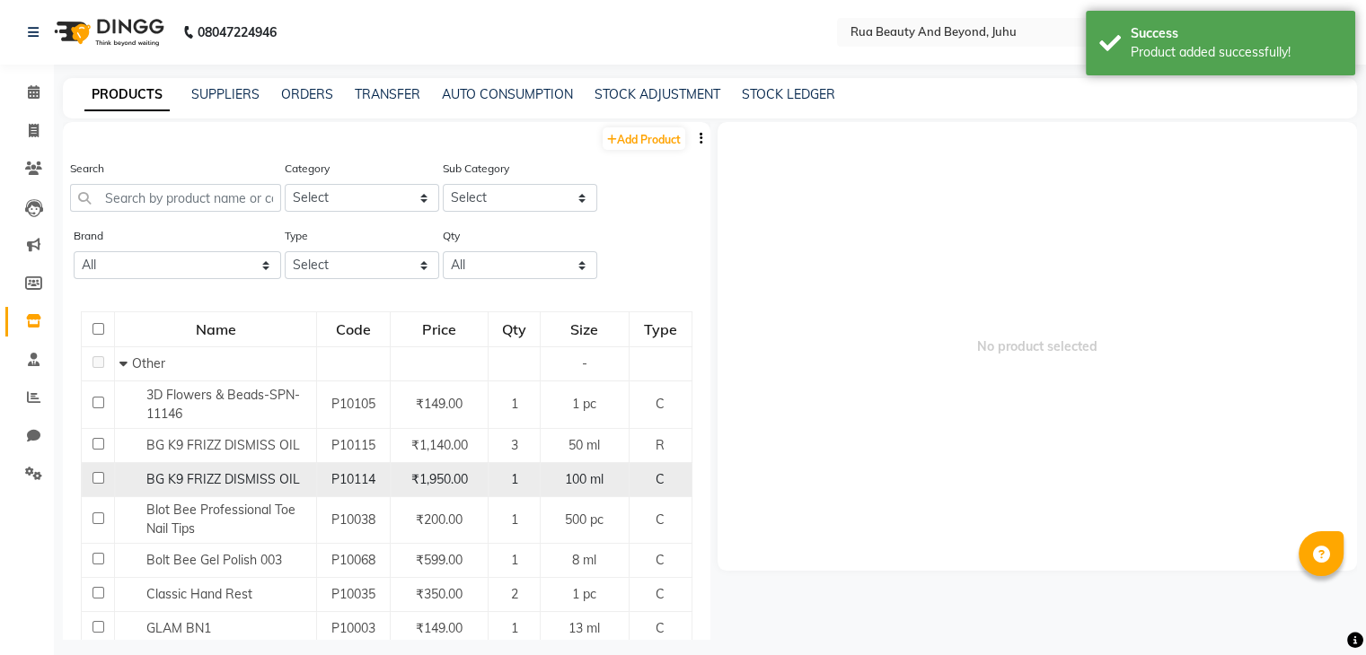
click at [206, 488] on div "BG K9 FRIZZ DISMISS OIL" at bounding box center [215, 479] width 192 height 19
select select
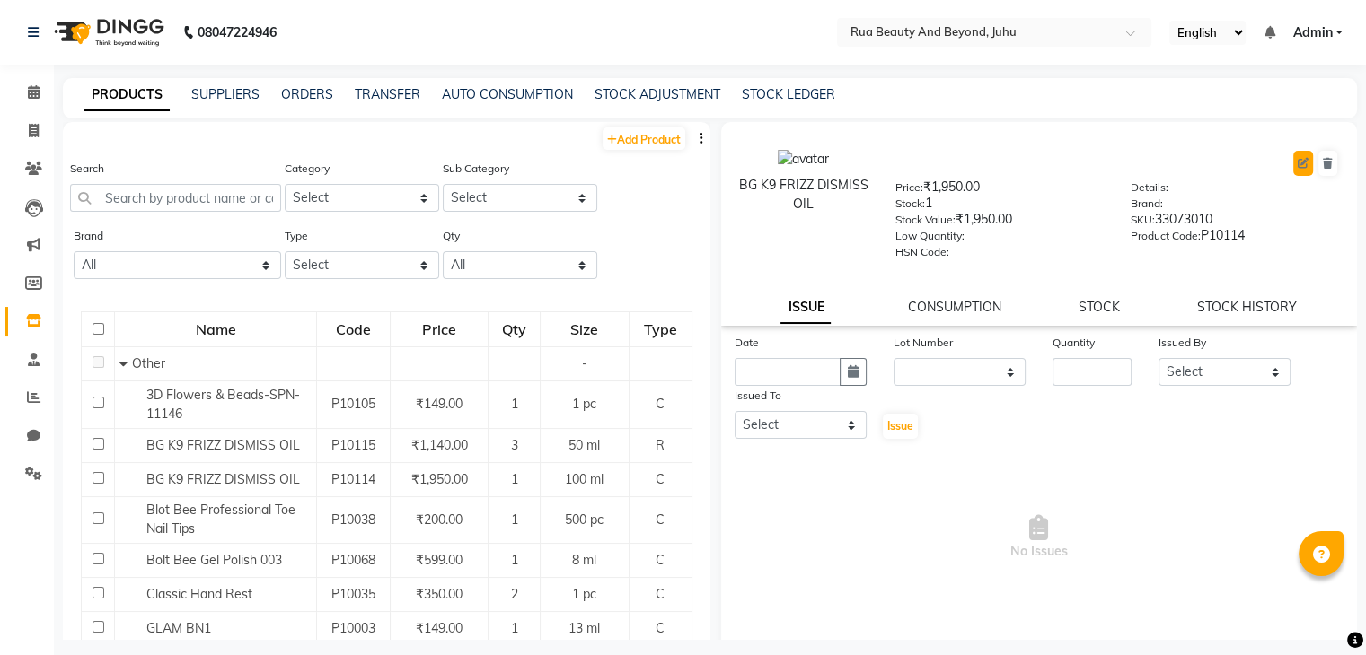
click at [1297, 159] on icon at bounding box center [1302, 163] width 11 height 11
select select "C"
select select "true"
select select "4351"
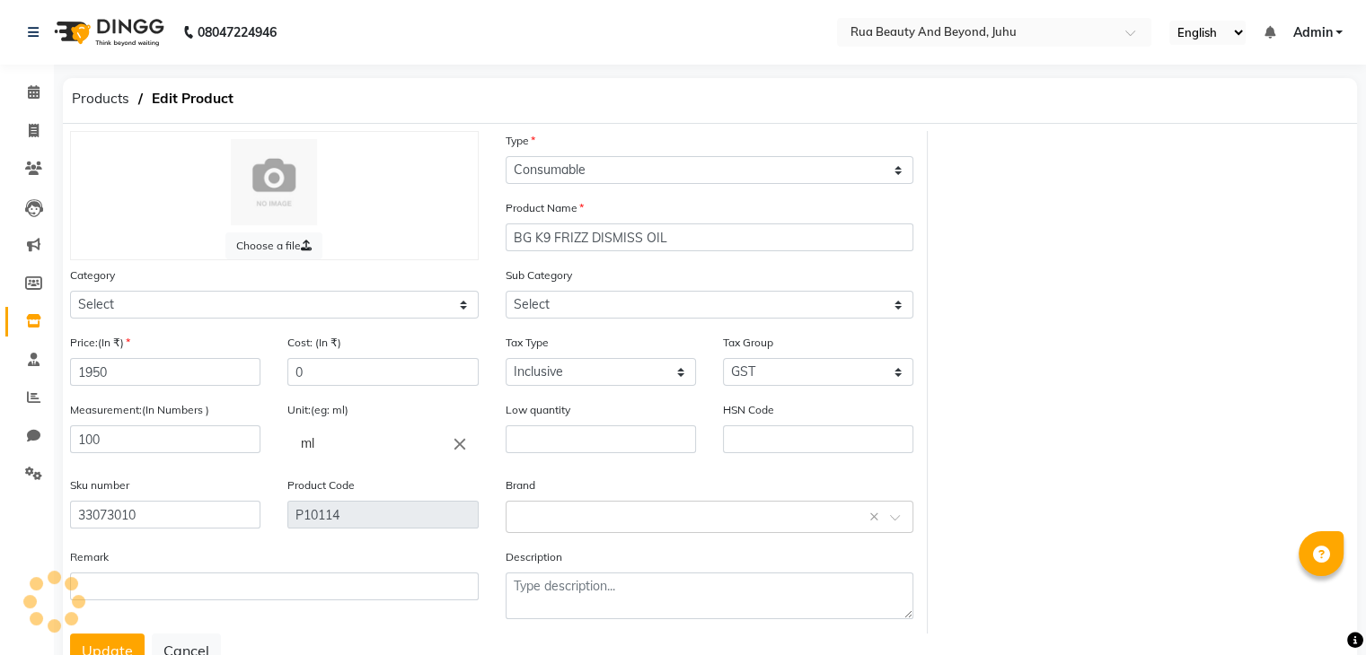
select select "1786101000"
select select "1786101002"
drag, startPoint x: 251, startPoint y: 381, endPoint x: 190, endPoint y: 373, distance: 61.6
click at [190, 373] on div "Price:(In ₹) 1950 Cost: (In ₹) 0" at bounding box center [274, 366] width 435 height 67
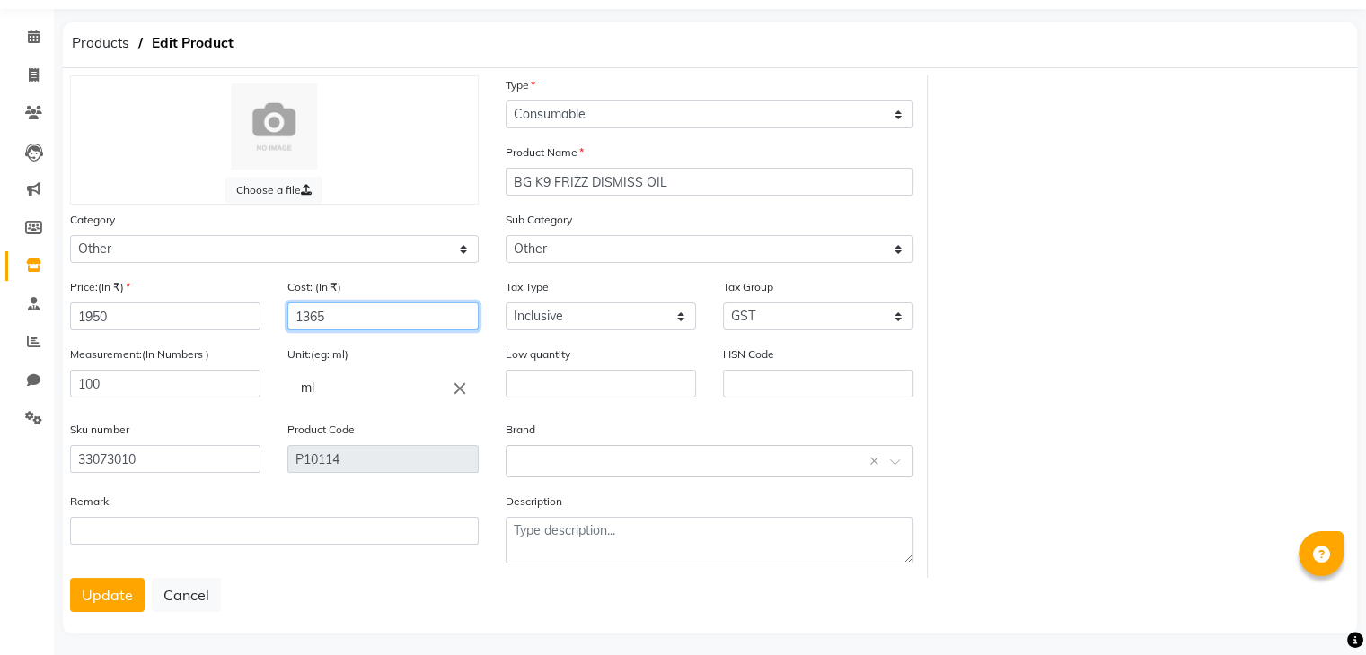
scroll to position [72, 0]
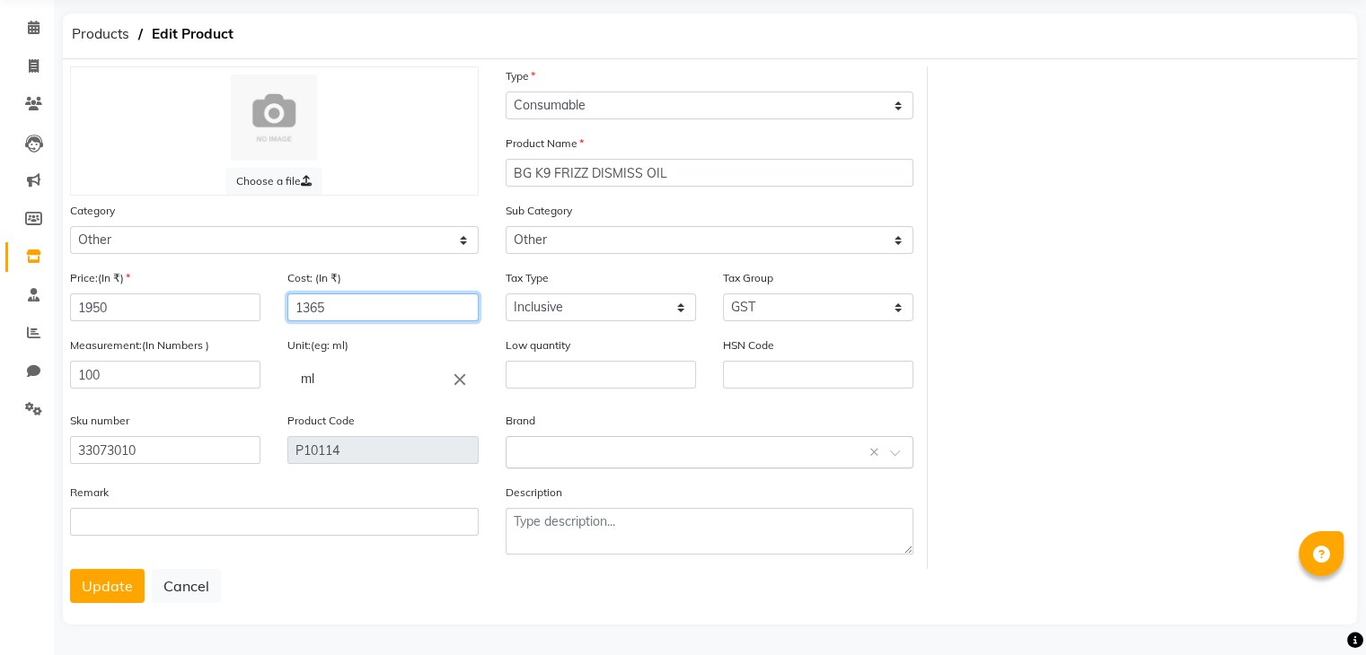
type input "1365"
click at [579, 450] on input "text" at bounding box center [691, 451] width 353 height 19
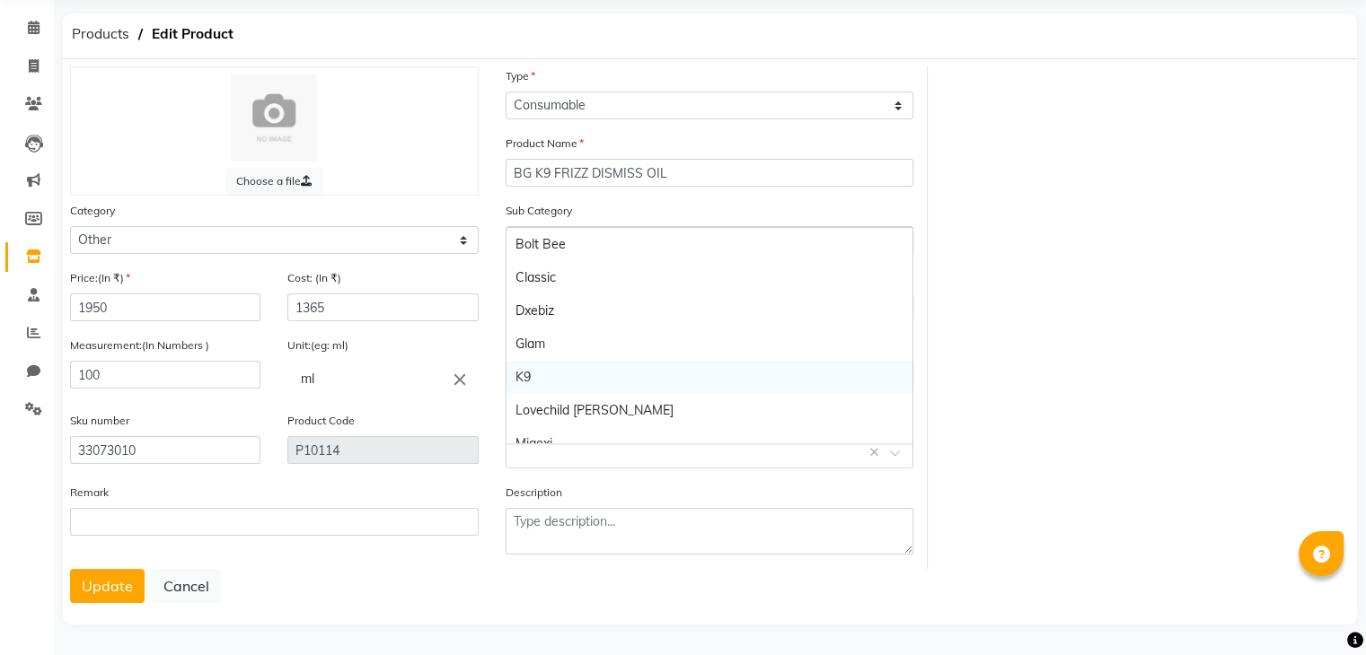
click at [557, 361] on div "K9" at bounding box center [709, 377] width 407 height 33
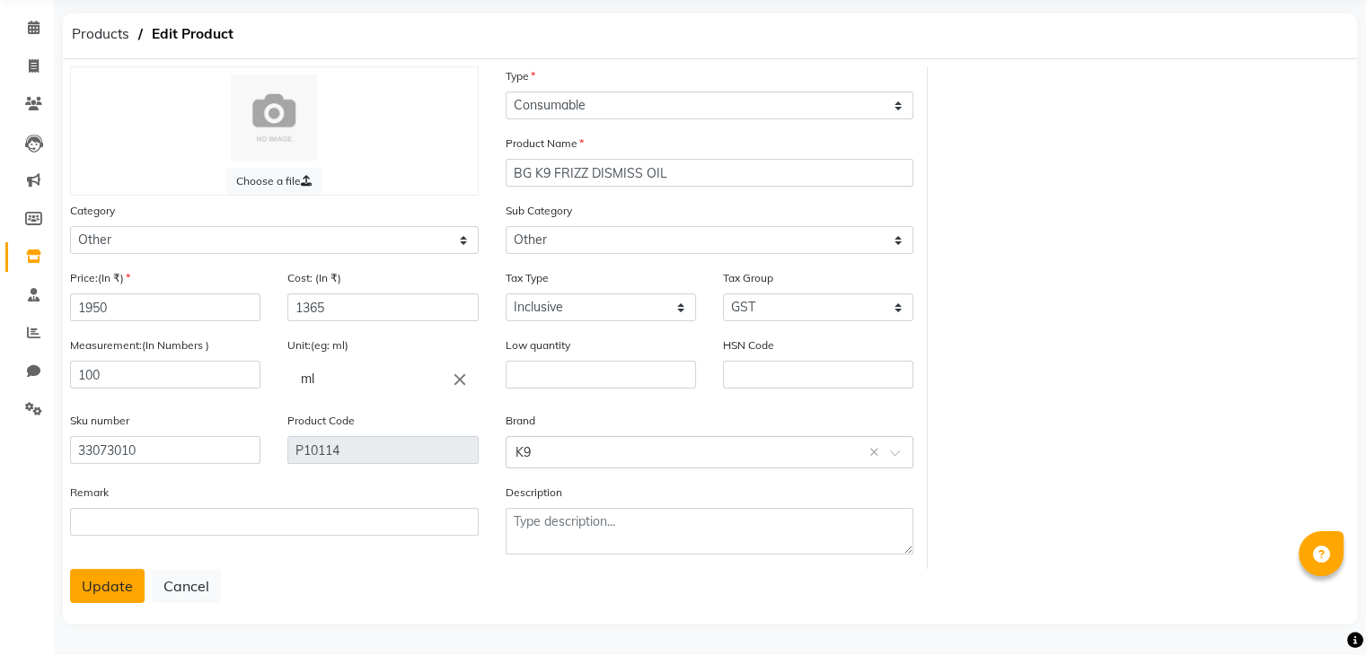
click at [101, 579] on button "Update" at bounding box center [107, 586] width 75 height 34
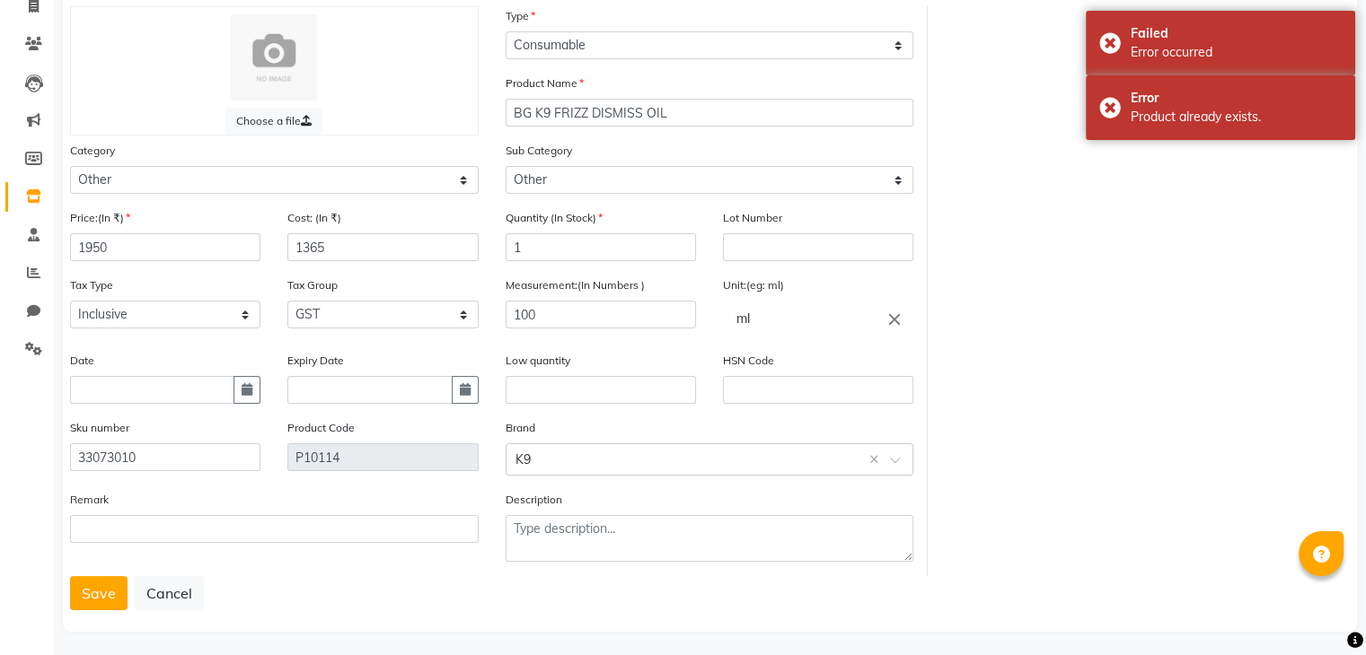
scroll to position [140, 0]
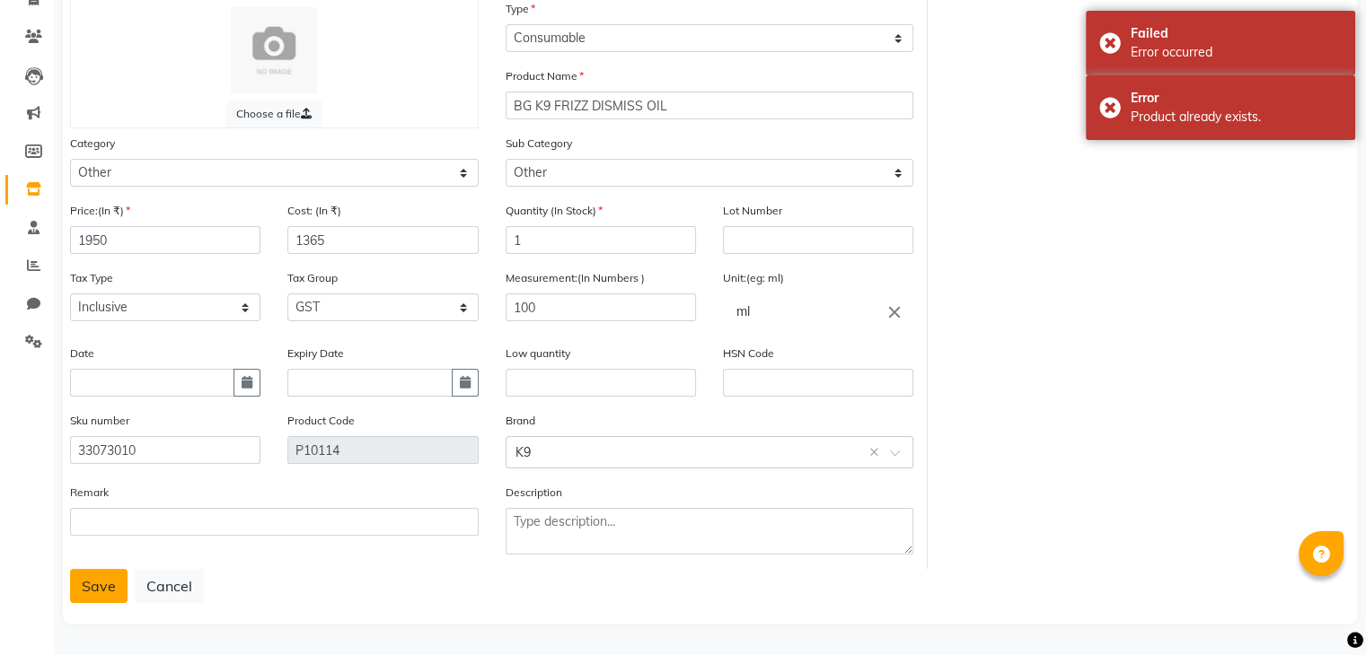
click at [98, 583] on button "Save" at bounding box center [98, 586] width 57 height 34
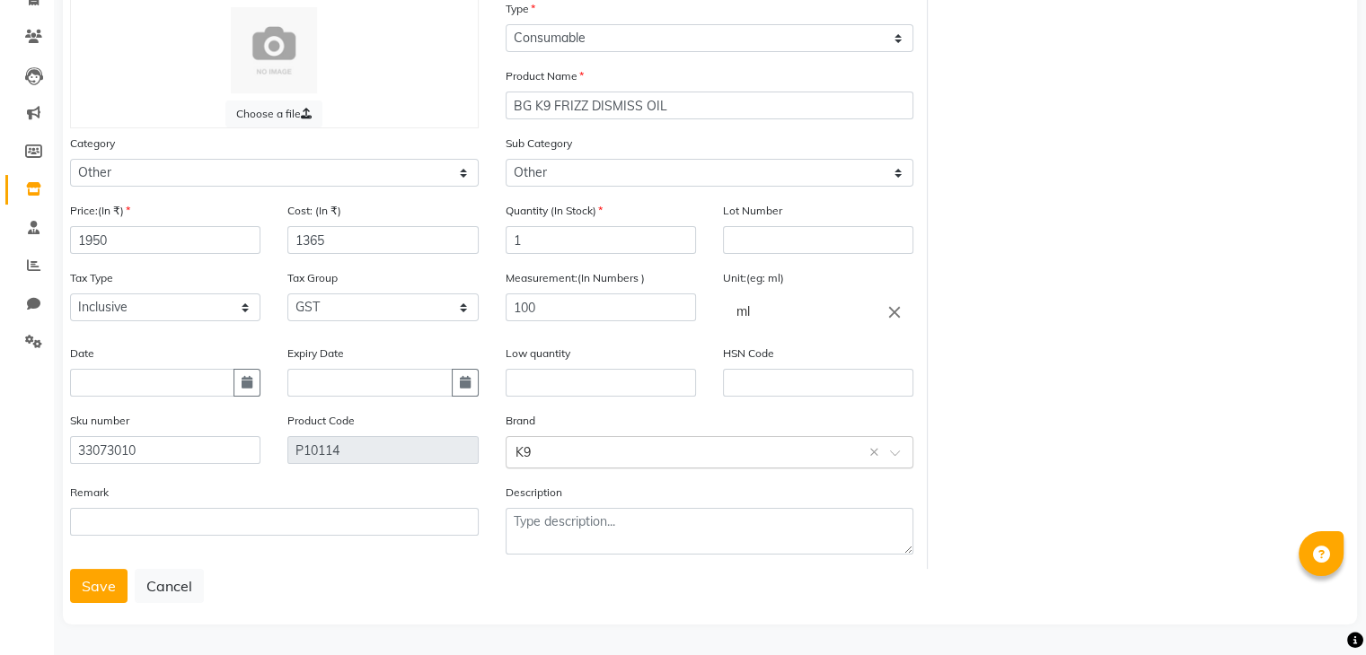
click at [544, 436] on div "Select brand or add custom brand K9 ×" at bounding box center [709, 452] width 409 height 32
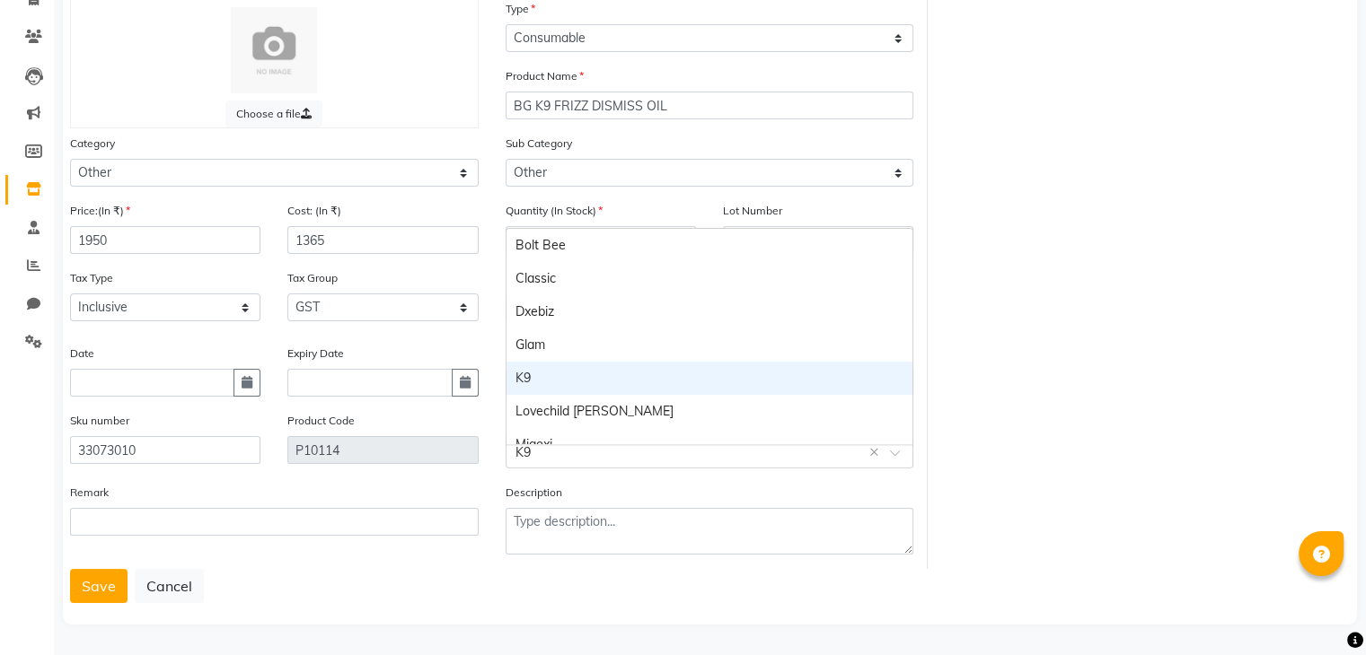
click at [538, 377] on div "K9" at bounding box center [709, 378] width 407 height 33
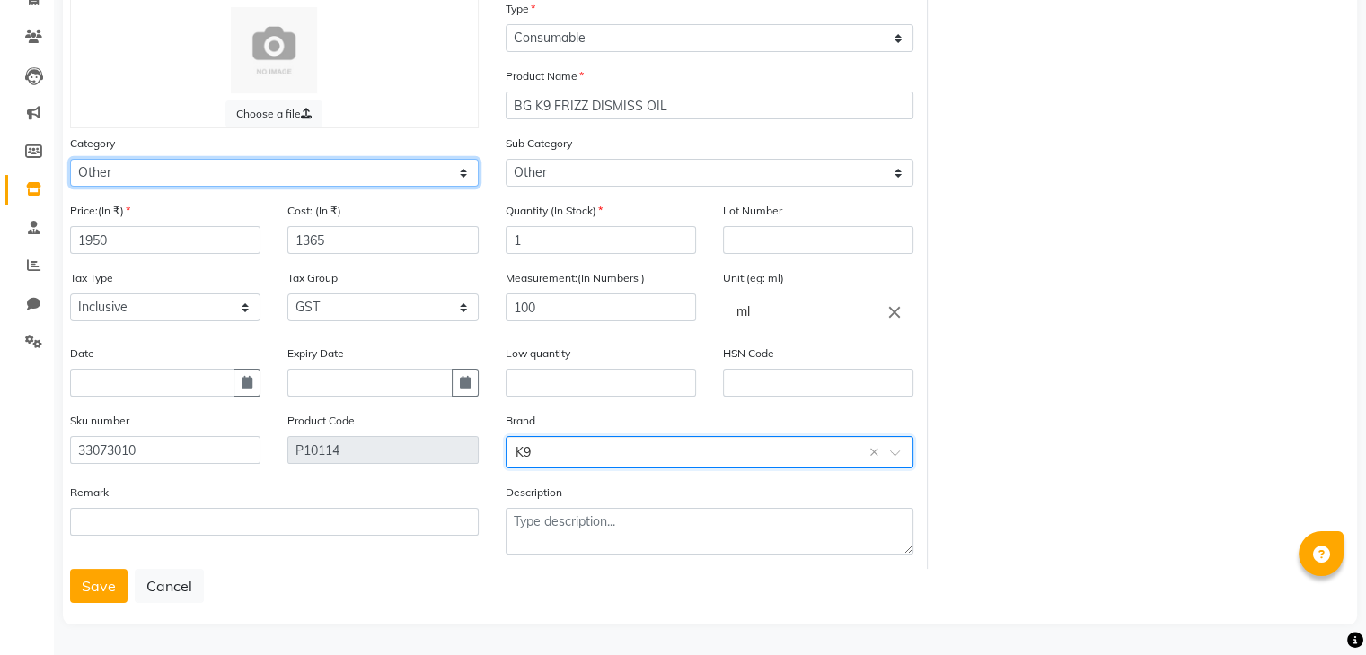
click at [218, 167] on select "Select Hair Skin Makeup Personal Care Appliances Beard Waxing Disposable Thread…" at bounding box center [274, 173] width 409 height 28
select select "1786102250"
click at [70, 159] on select "Select Hair Skin Makeup Personal Care Appliances Beard Waxing Disposable Thread…" at bounding box center [274, 173] width 409 height 28
select select
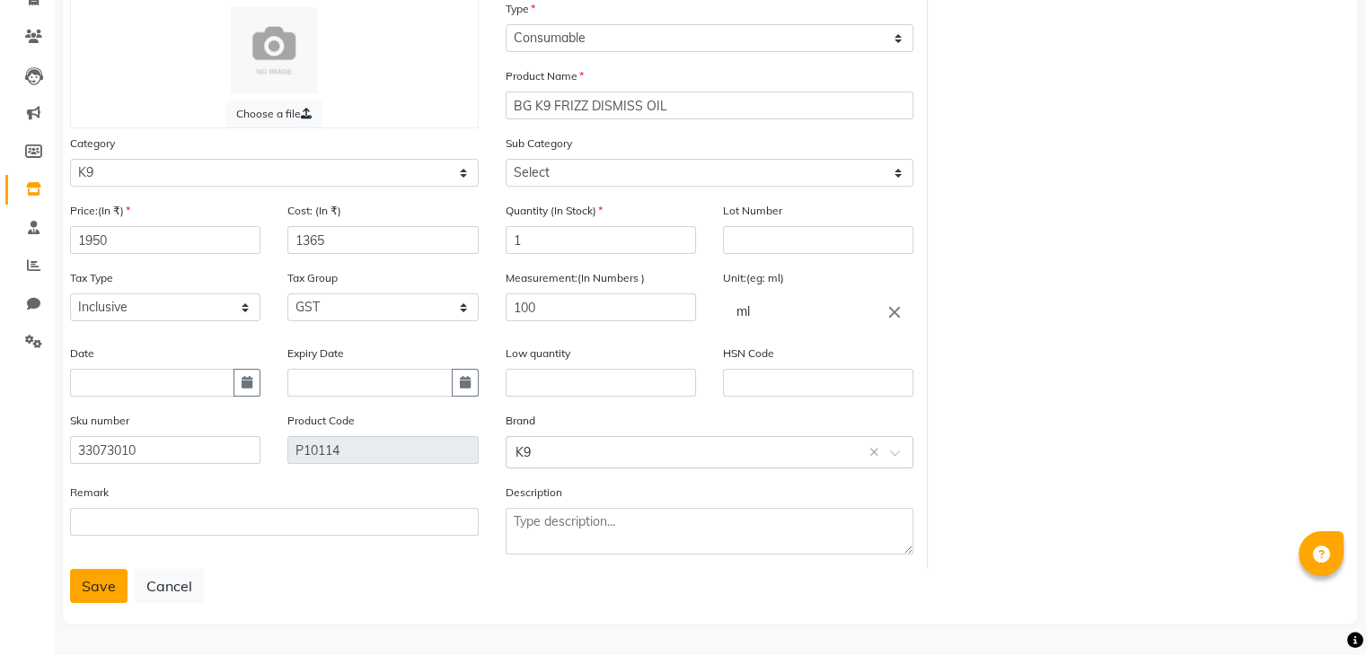
click at [105, 581] on button "Save" at bounding box center [98, 586] width 57 height 34
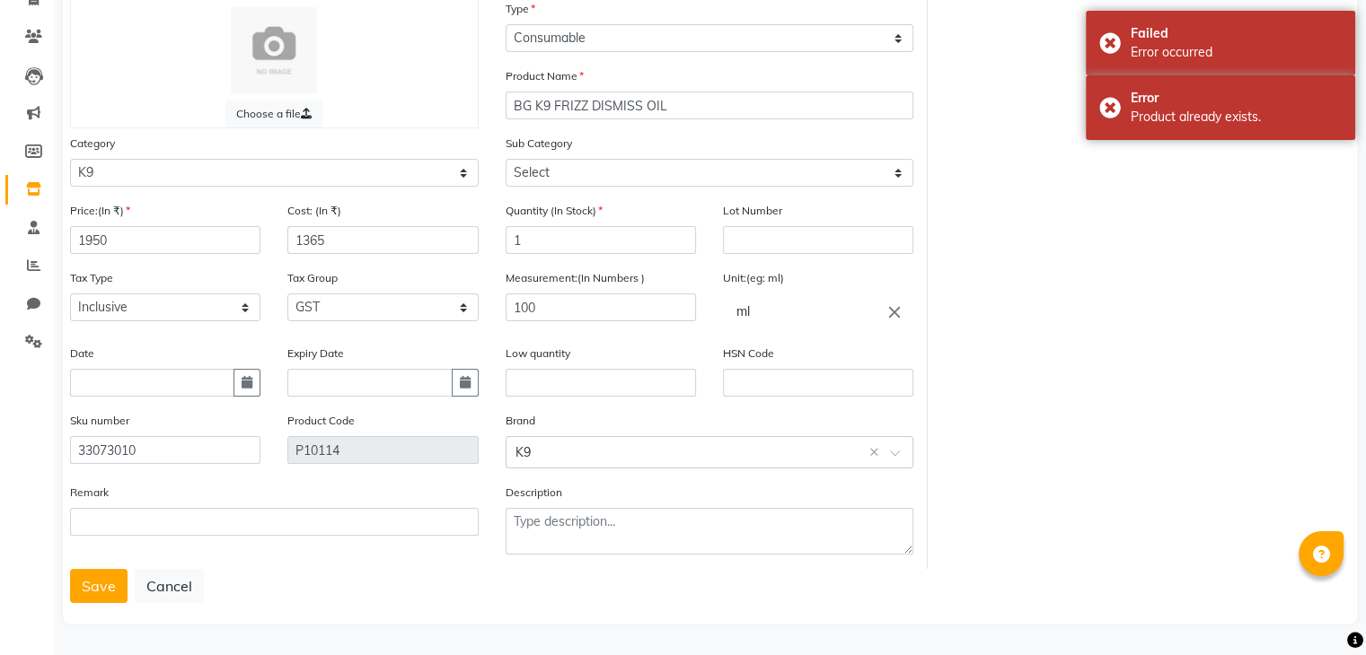
click at [22, 175] on link "Inventory" at bounding box center [26, 190] width 43 height 30
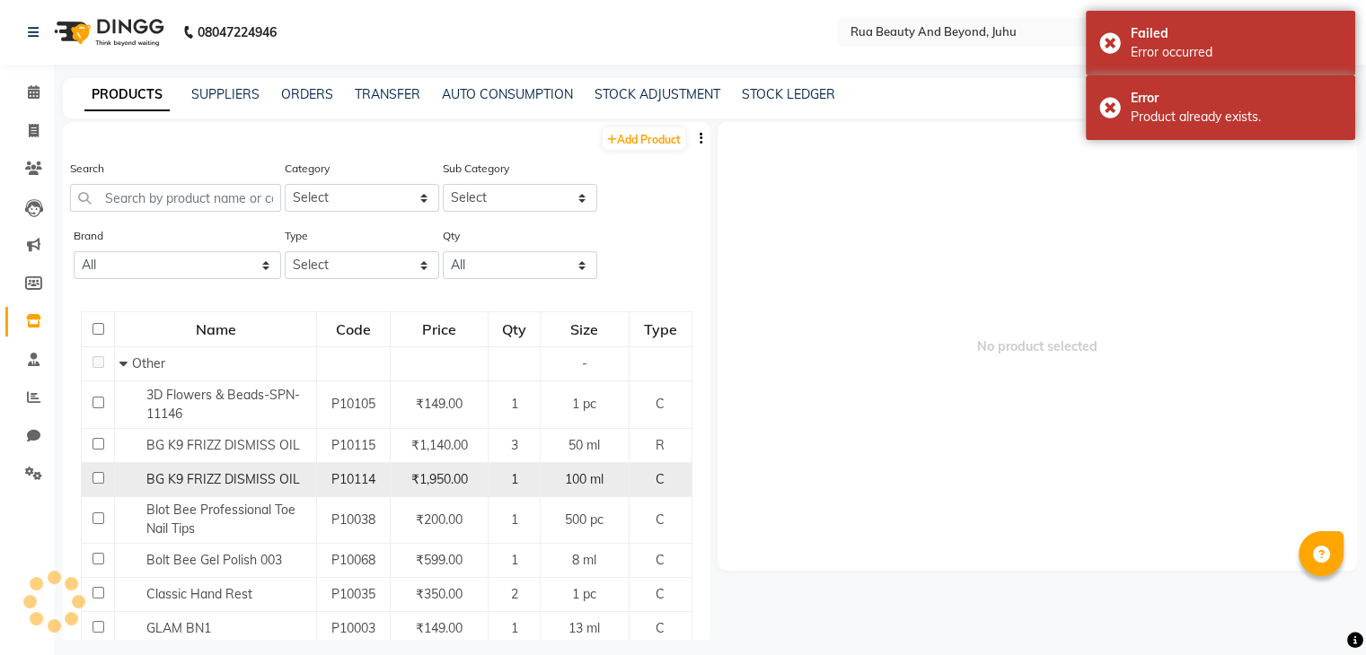
click at [198, 475] on span "BG K9 FRIZZ DISMISS OIL" at bounding box center [223, 479] width 154 height 16
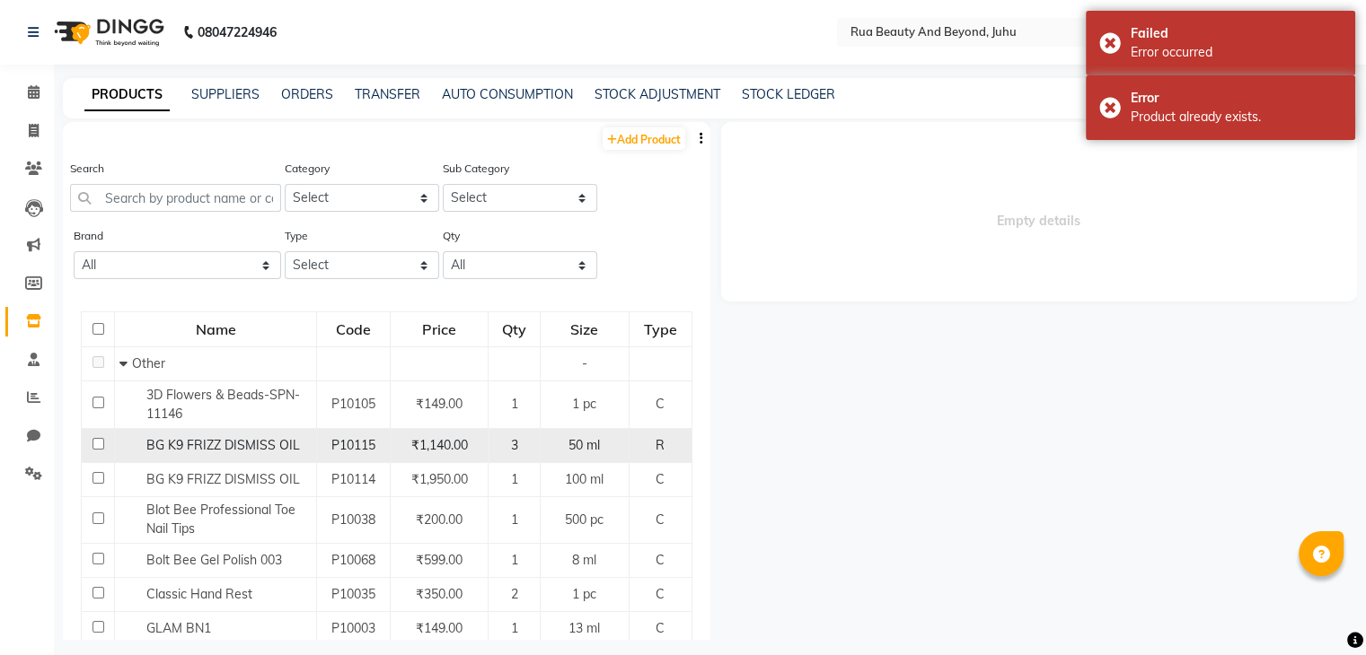
select select
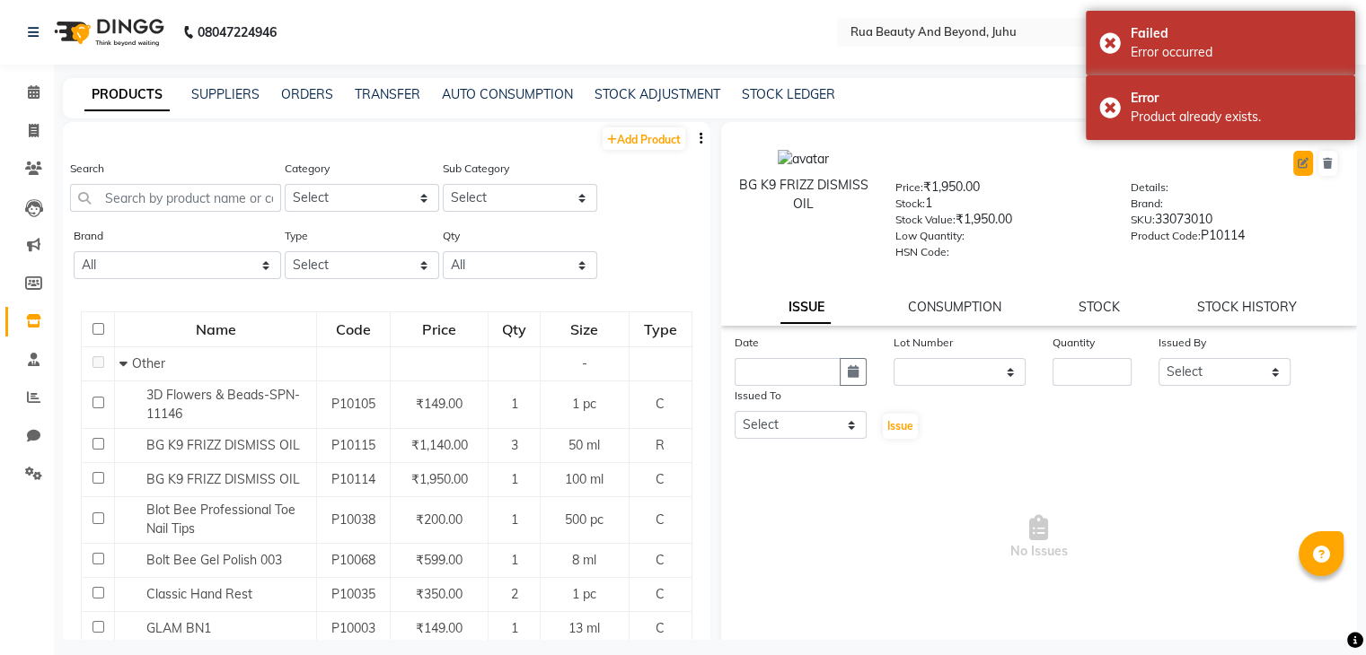
click at [1297, 166] on icon at bounding box center [1302, 163] width 11 height 11
select select "C"
select select "1786101000"
select select "true"
select select "4351"
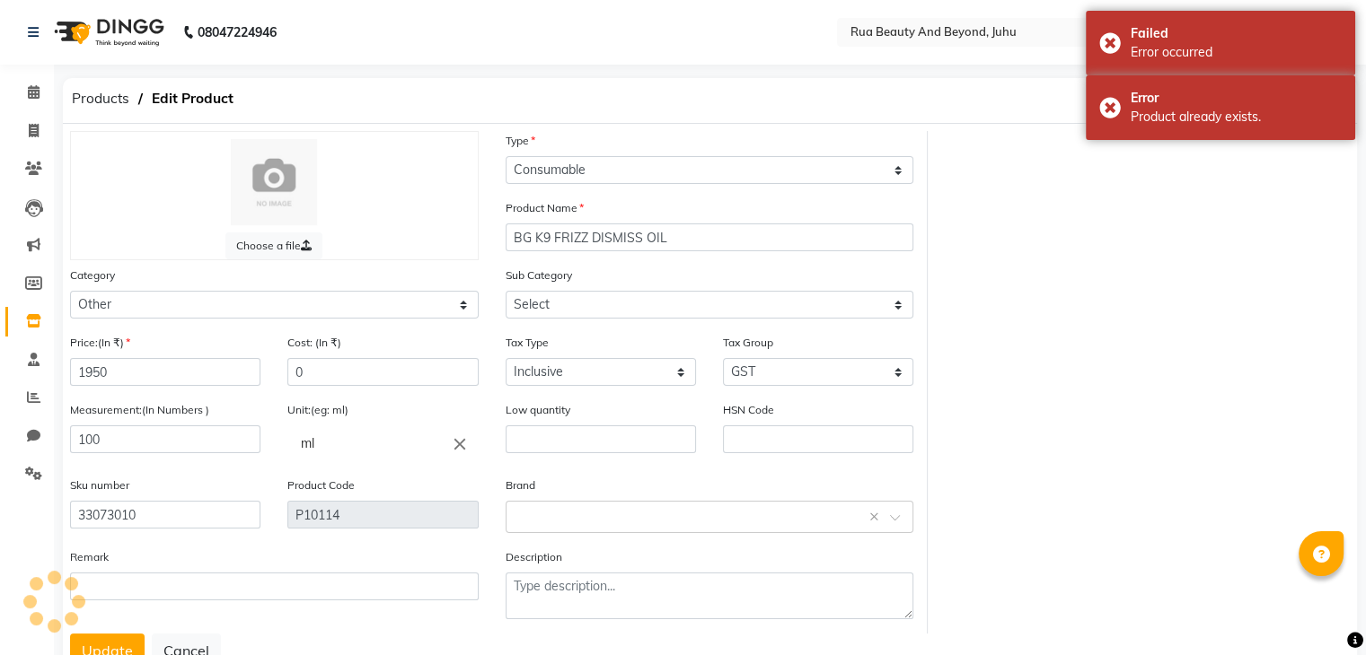
select select "1786101002"
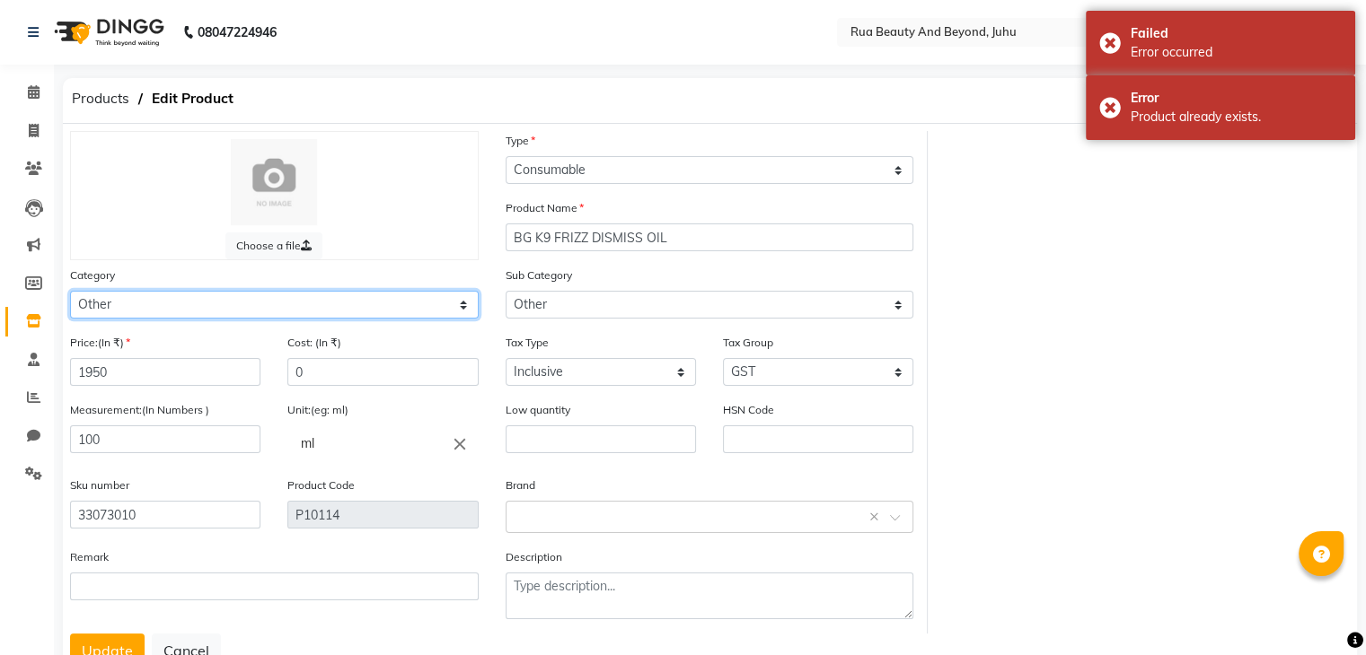
drag, startPoint x: 222, startPoint y: 310, endPoint x: 212, endPoint y: 315, distance: 11.2
click at [222, 310] on select "Select Hair Skin Makeup Personal Care Appliances Beard Waxing Disposable Thread…" at bounding box center [274, 305] width 409 height 28
select select "1786102250"
click at [70, 294] on select "Select Hair Skin Makeup Personal Care Appliances Beard Waxing Disposable Thread…" at bounding box center [274, 305] width 409 height 28
select select
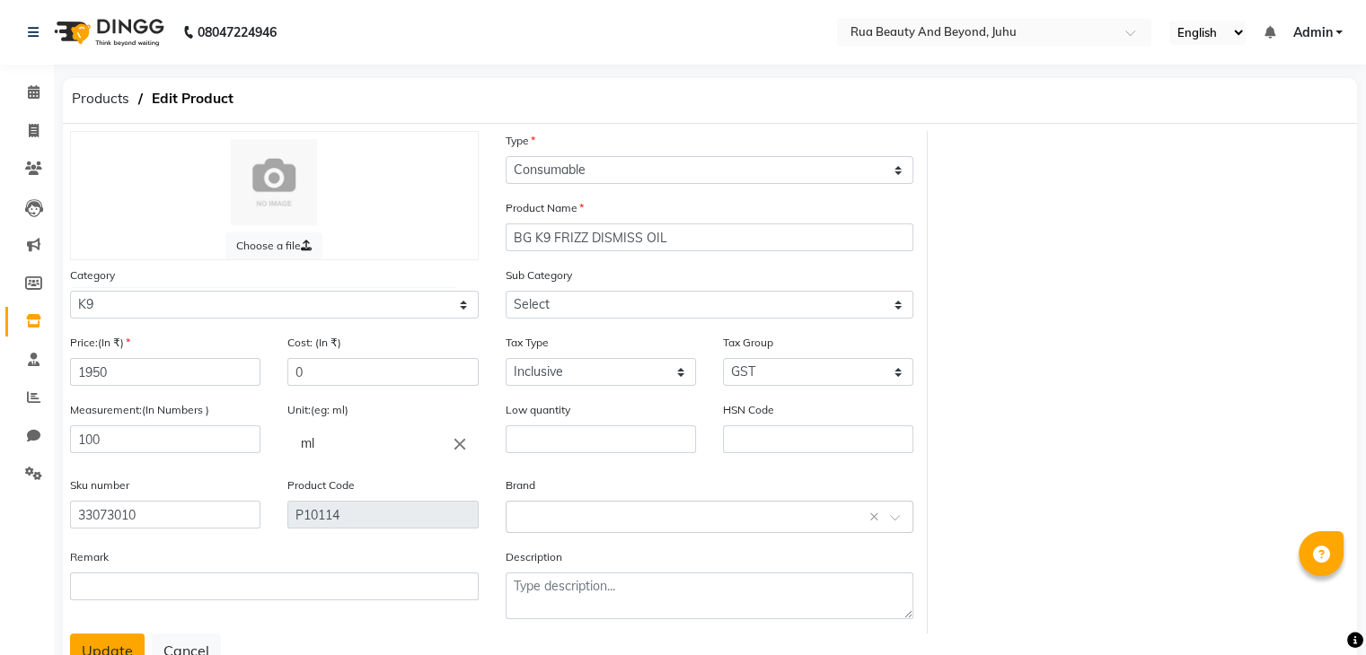
click at [99, 647] on button "Update" at bounding box center [107, 651] width 75 height 34
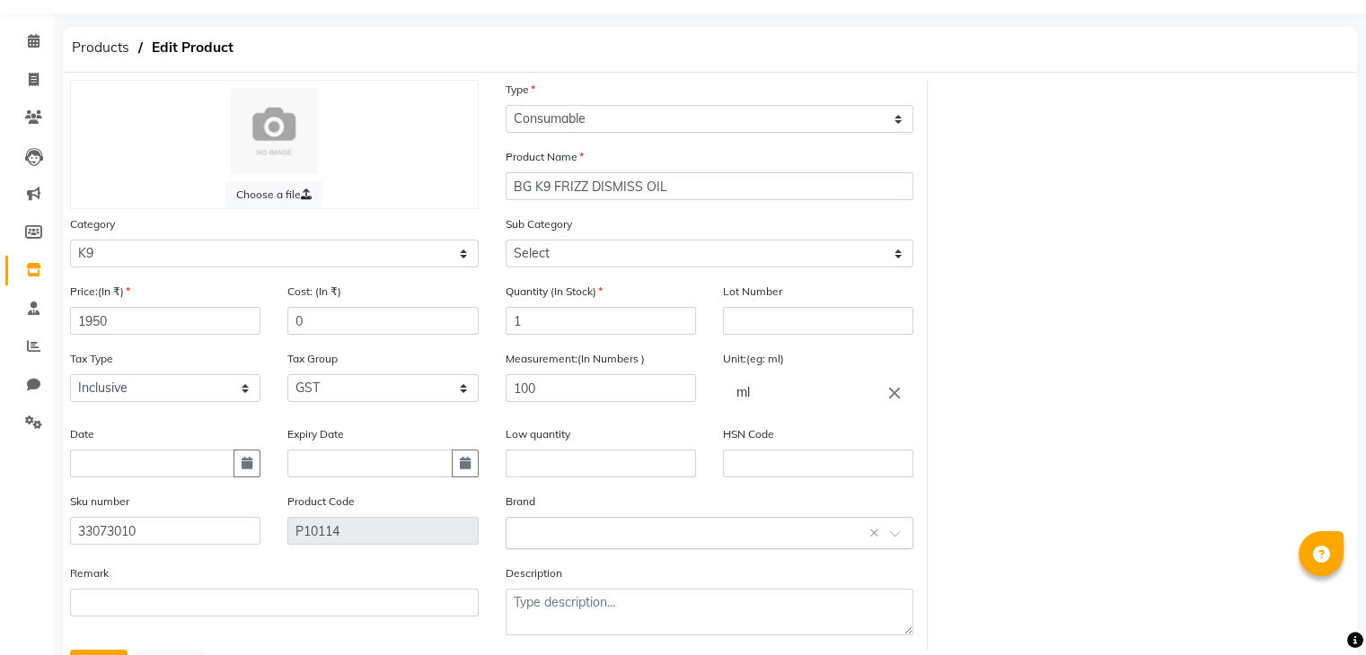
scroll to position [140, 0]
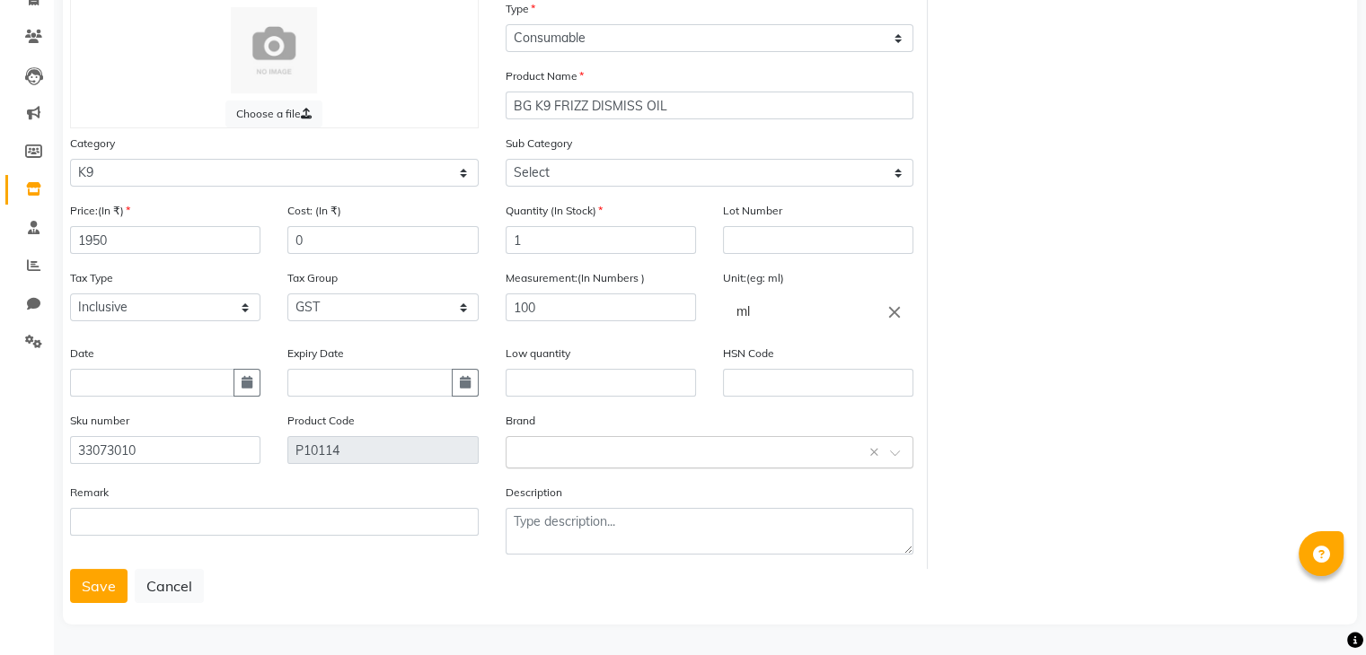
click at [578, 450] on input "text" at bounding box center [691, 451] width 353 height 19
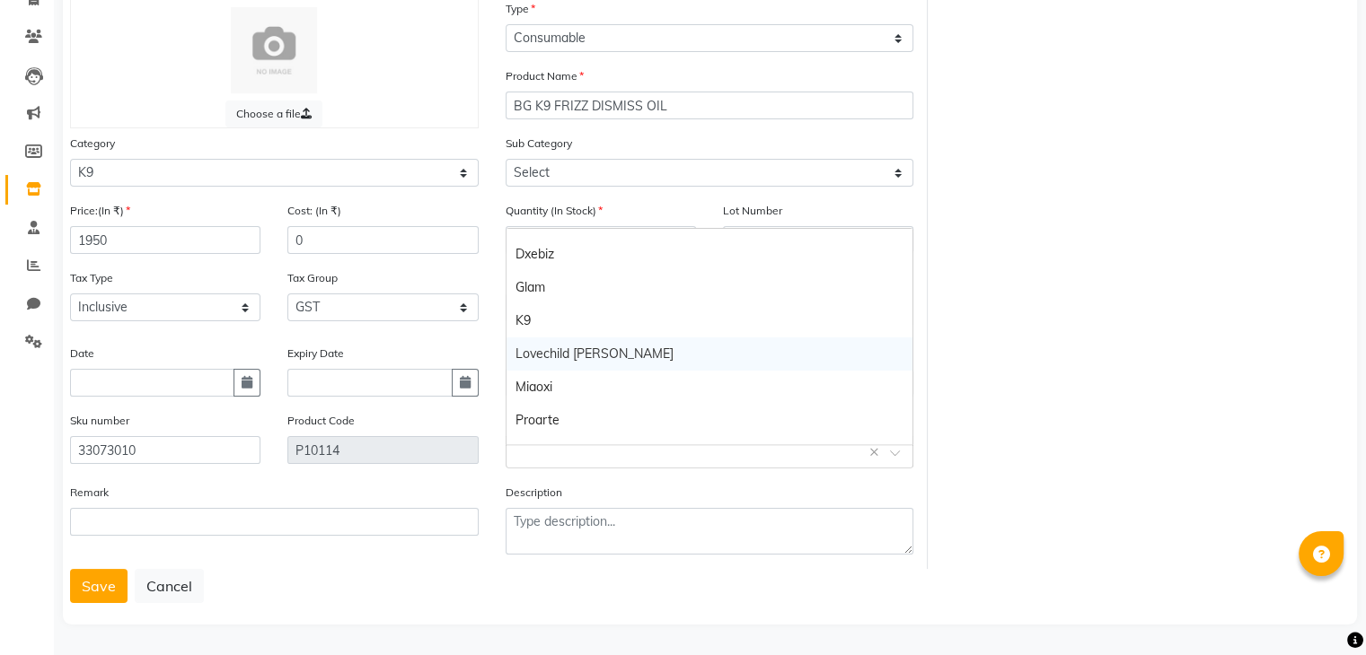
scroll to position [90, 0]
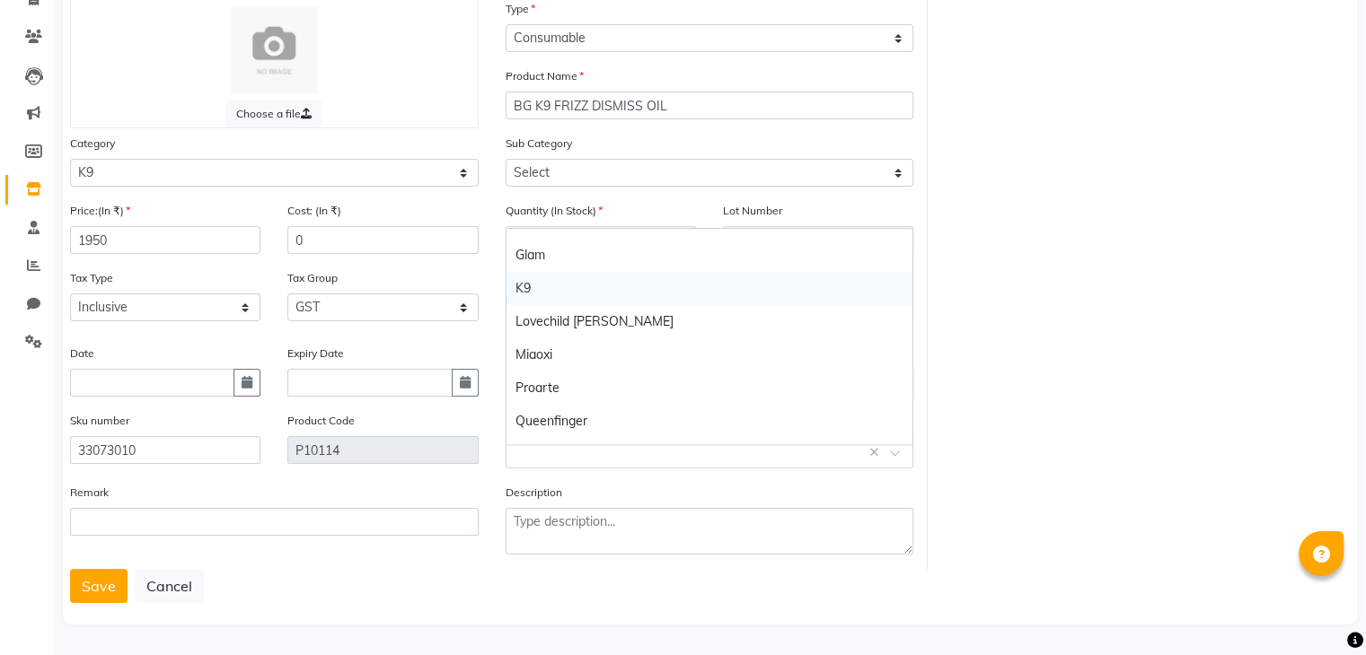
click at [546, 287] on div "K9" at bounding box center [709, 288] width 407 height 33
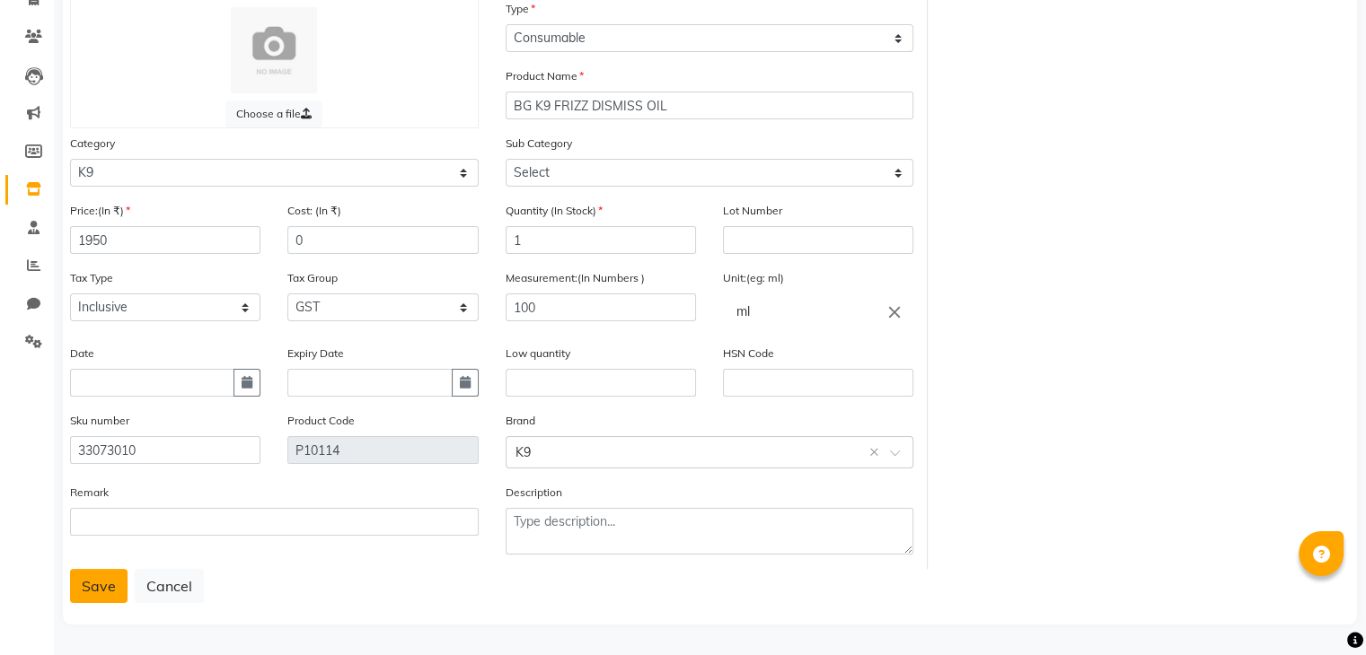
click at [106, 593] on button "Save" at bounding box center [98, 586] width 57 height 34
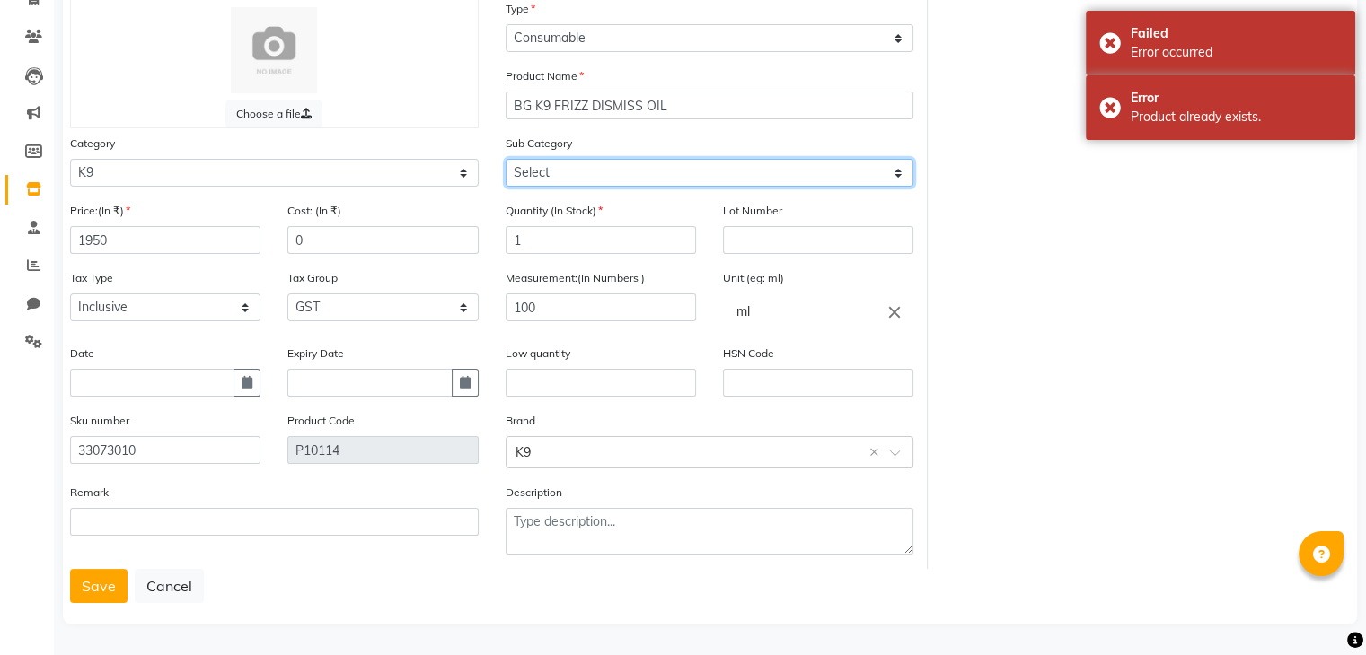
click at [589, 171] on select "Select" at bounding box center [709, 173] width 409 height 28
click at [23, 180] on span at bounding box center [33, 190] width 31 height 21
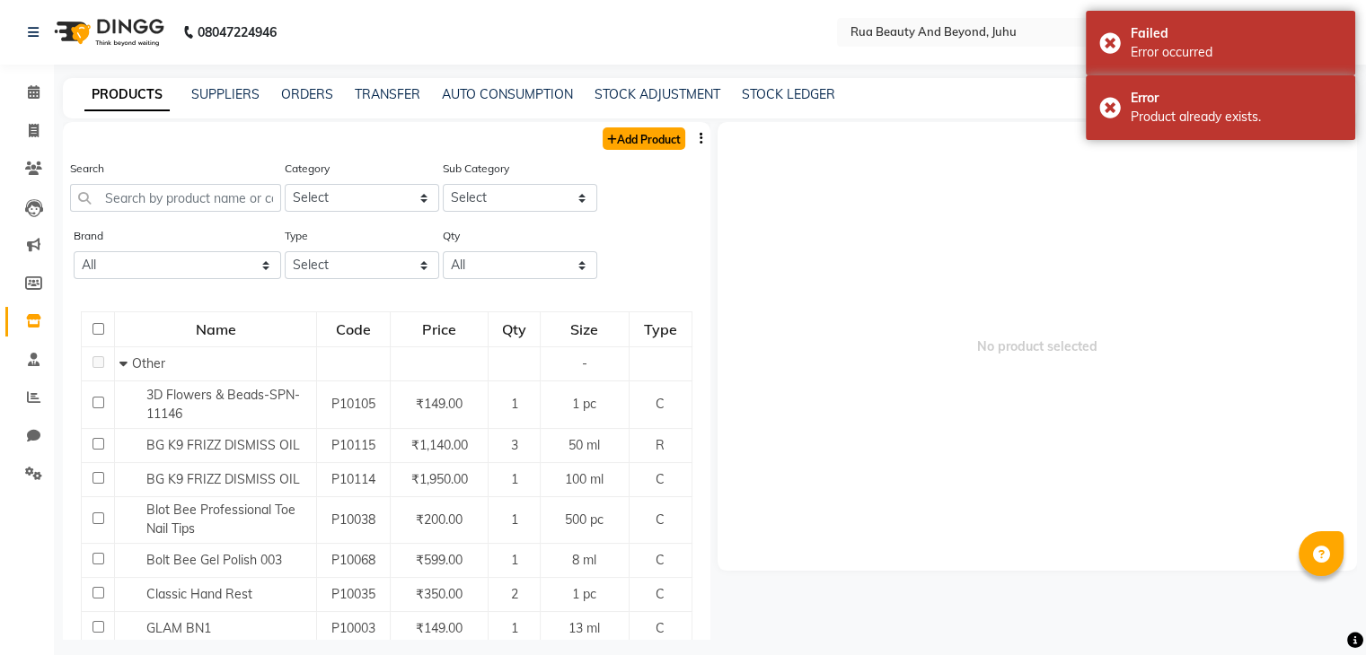
click at [637, 137] on link "Add Product" at bounding box center [643, 138] width 83 height 22
select select "true"
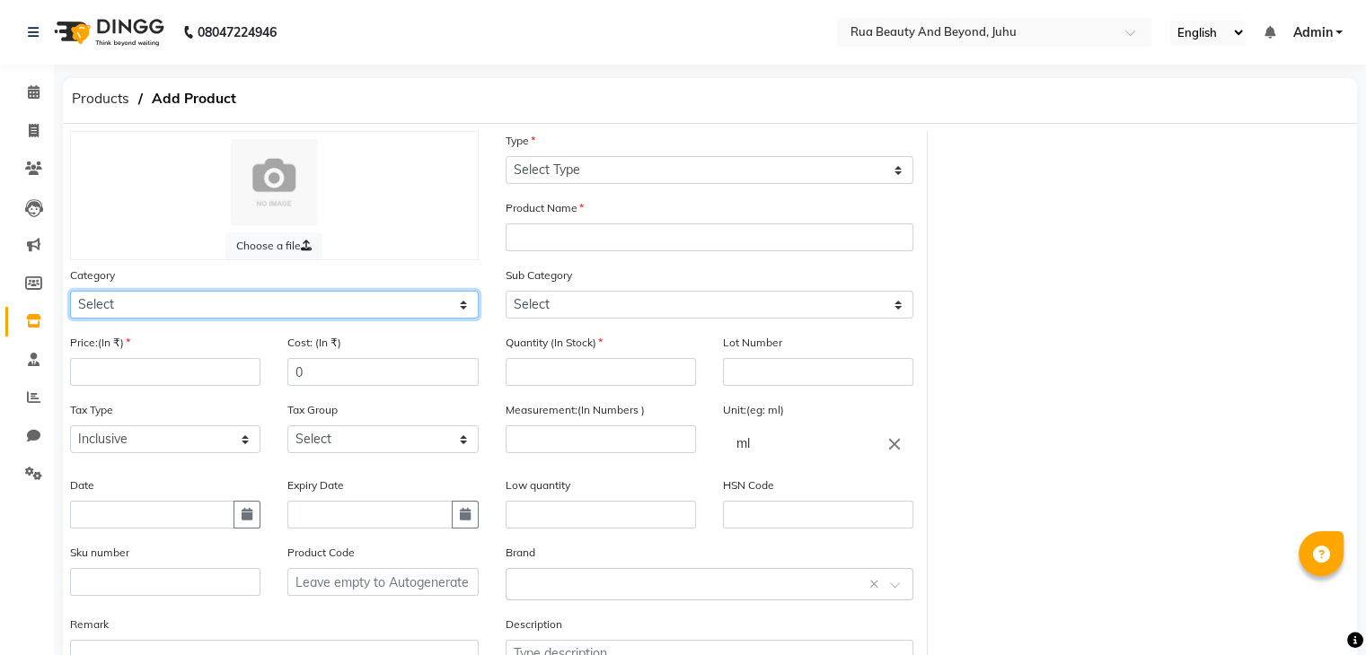
click at [112, 299] on select "Select Hair Skin Makeup Personal Care Appliances Beard Waxing Disposable Thread…" at bounding box center [274, 305] width 409 height 28
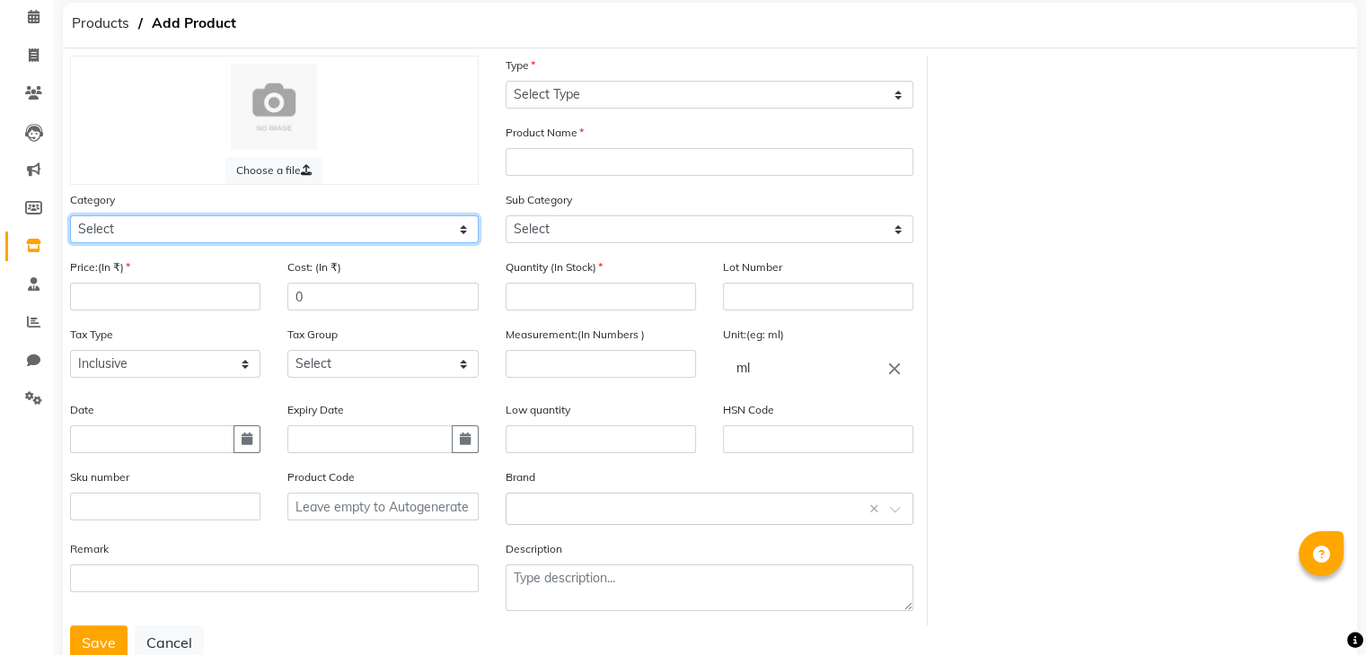
scroll to position [140, 0]
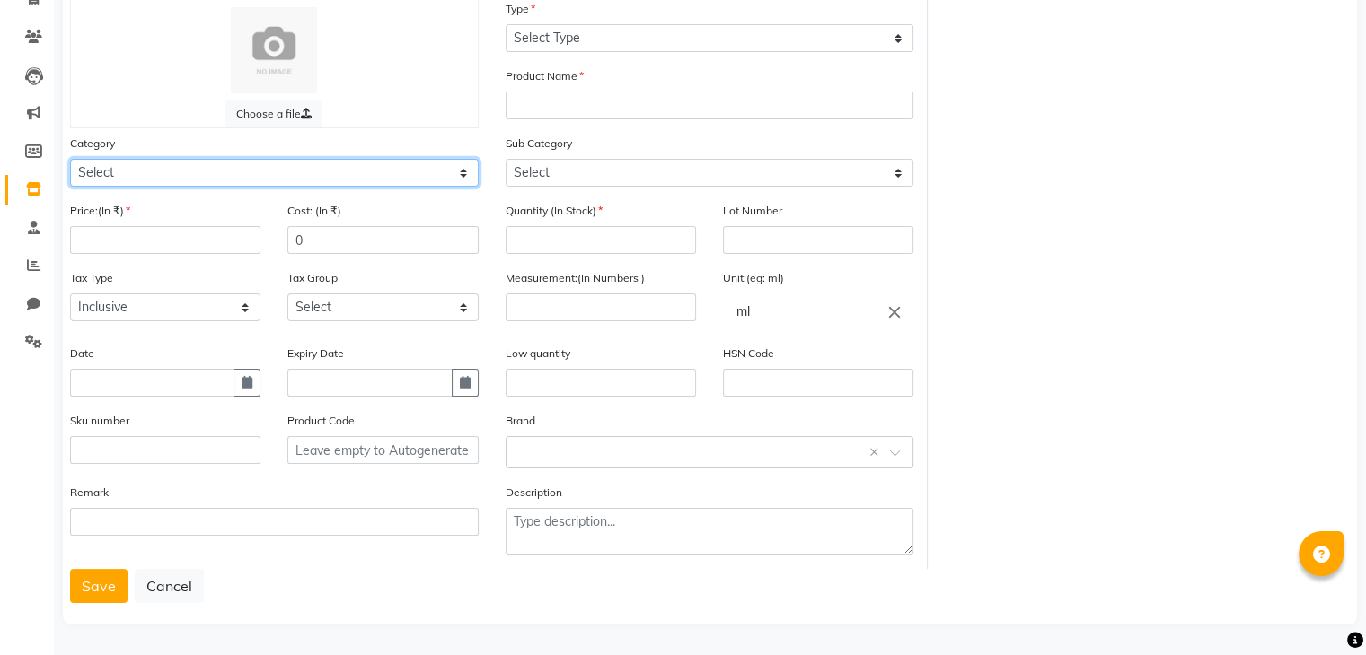
click at [167, 163] on select "Select Hair Skin Makeup Personal Care Appliances Beard Waxing Disposable Thread…" at bounding box center [274, 173] width 409 height 28
click at [35, 185] on icon at bounding box center [33, 188] width 15 height 13
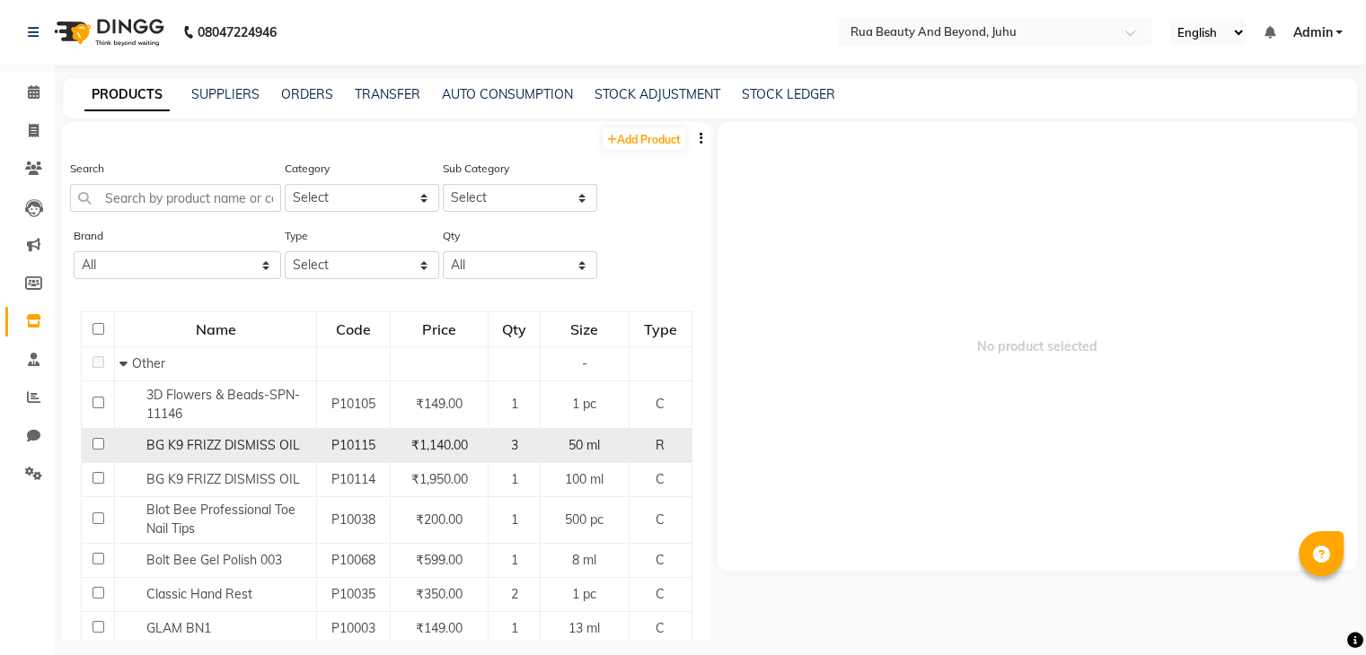
click at [191, 443] on span "BG K9 FRIZZ DISMISS OIL" at bounding box center [223, 445] width 154 height 16
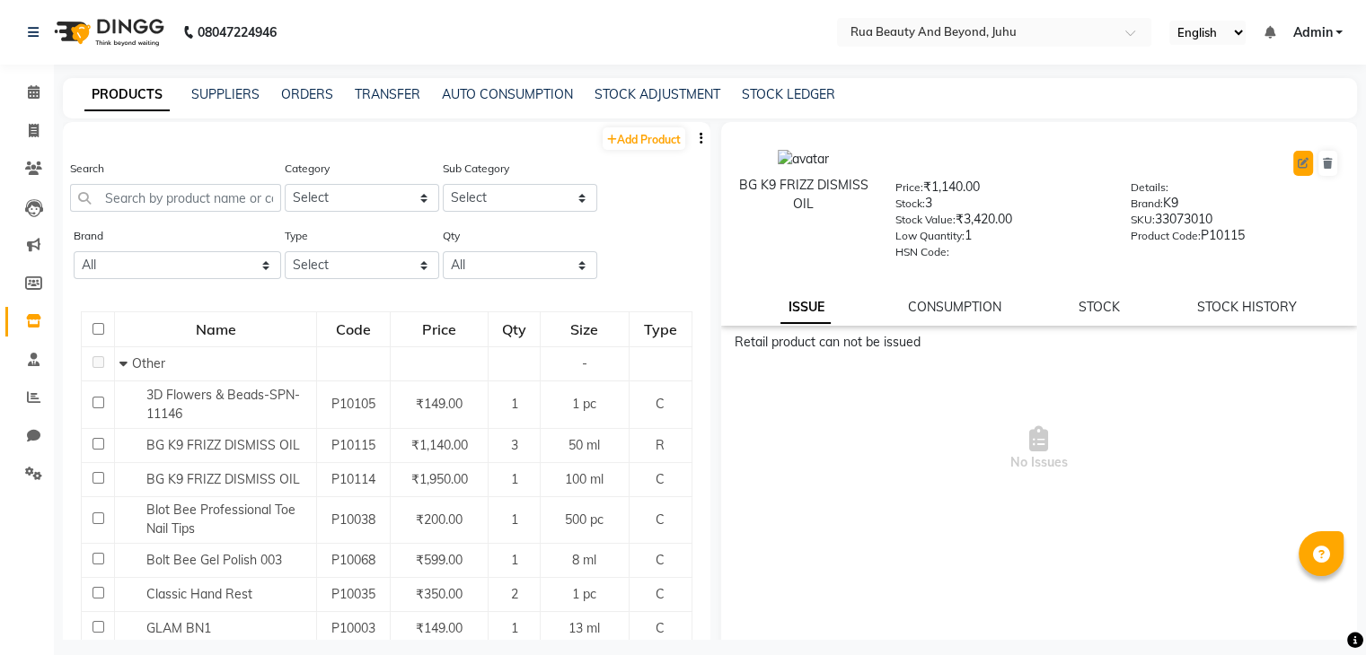
click at [1297, 160] on icon at bounding box center [1302, 163] width 11 height 11
select select "R"
select select "1786101000"
select select "1786101002"
select select "true"
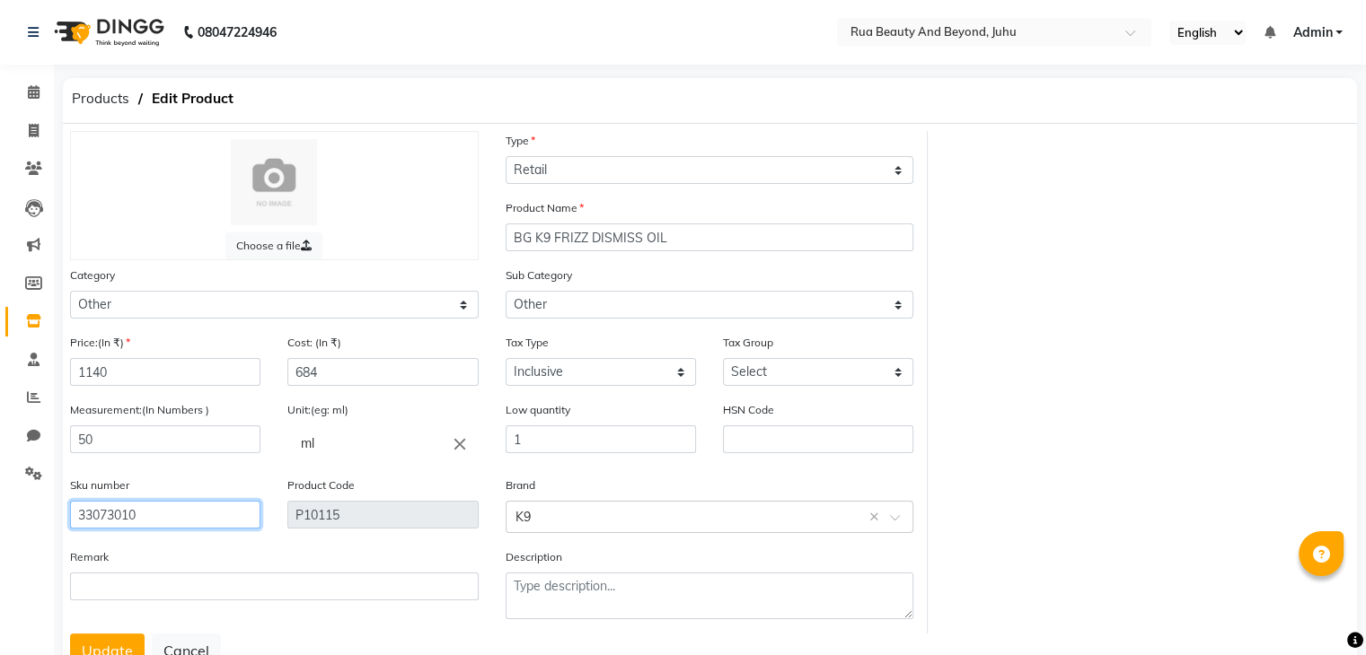
drag, startPoint x: 141, startPoint y: 522, endPoint x: 26, endPoint y: 513, distance: 115.3
click at [26, 513] on app-home "08047224946 Select Location × Rua Beauty And Beyond, Juhu English ENGLISH Españ…" at bounding box center [683, 360] width 1366 height 720
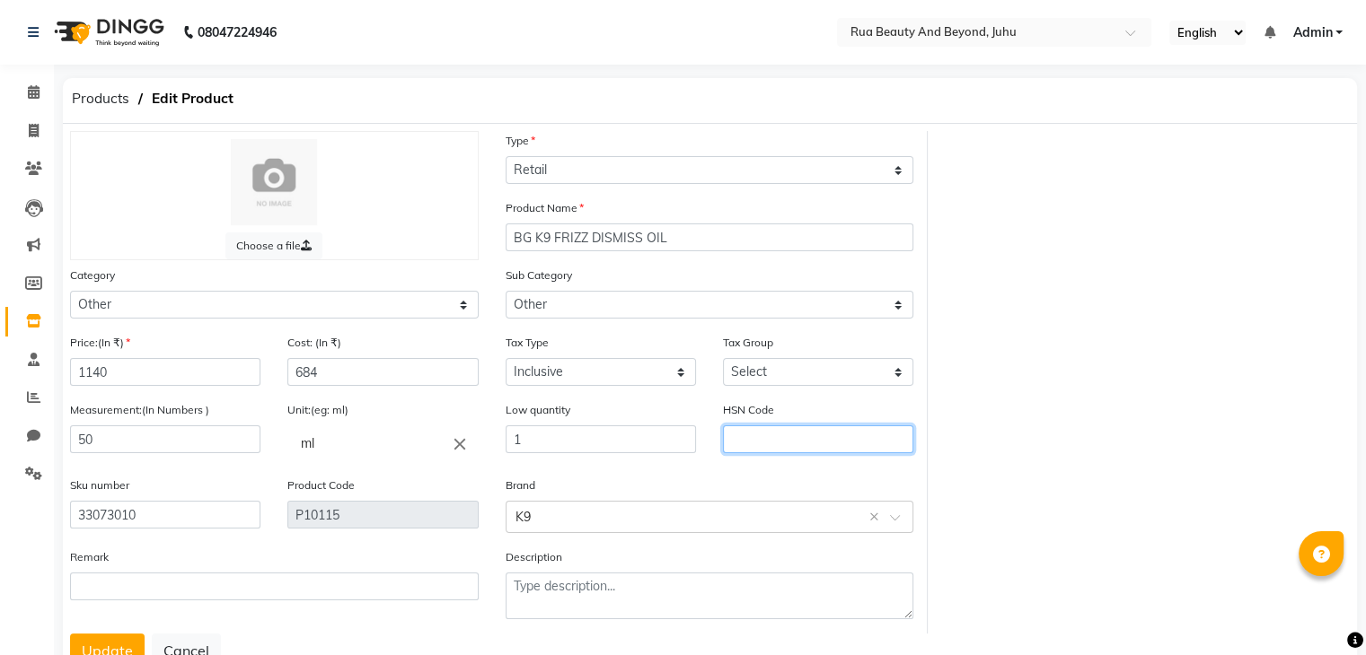
click at [819, 452] on input "text" at bounding box center [818, 440] width 190 height 28
paste input "33073010"
type input "33073010"
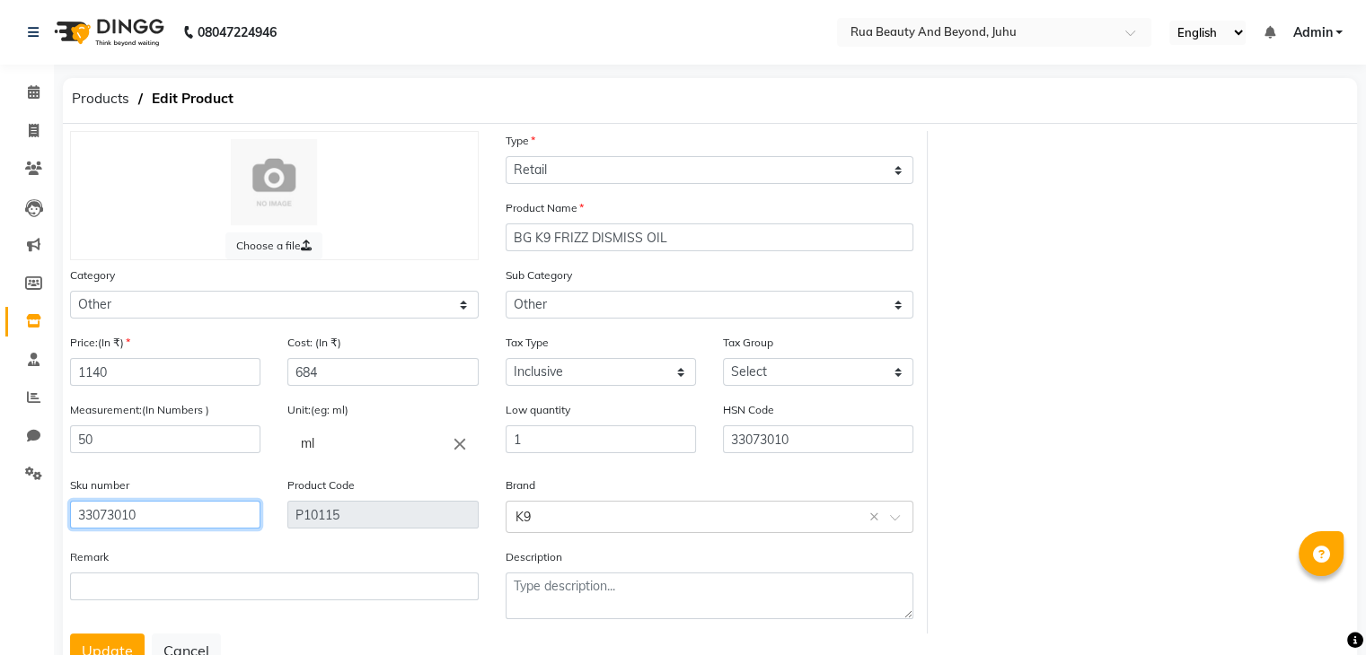
drag, startPoint x: 154, startPoint y: 514, endPoint x: 0, endPoint y: 514, distance: 153.5
click at [0, 514] on app-home "08047224946 Select Location × Rua Beauty And Beyond, Juhu English ENGLISH Españ…" at bounding box center [683, 360] width 1366 height 720
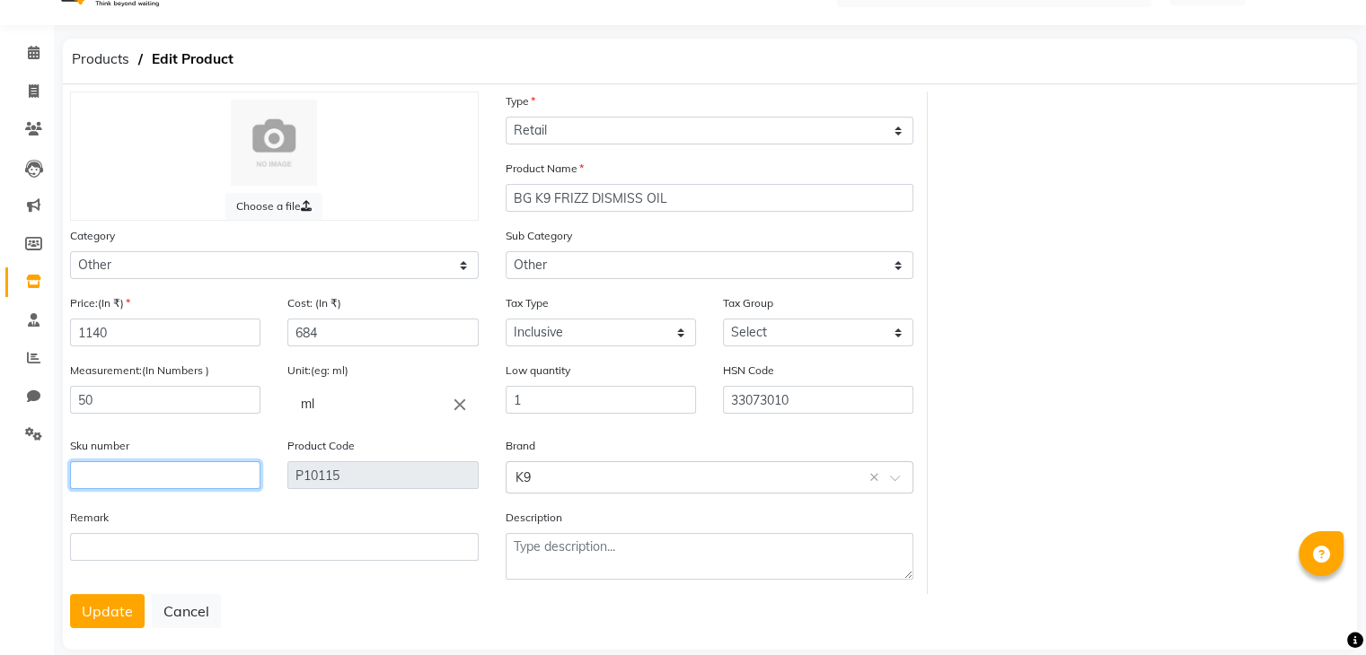
scroll to position [72, 0]
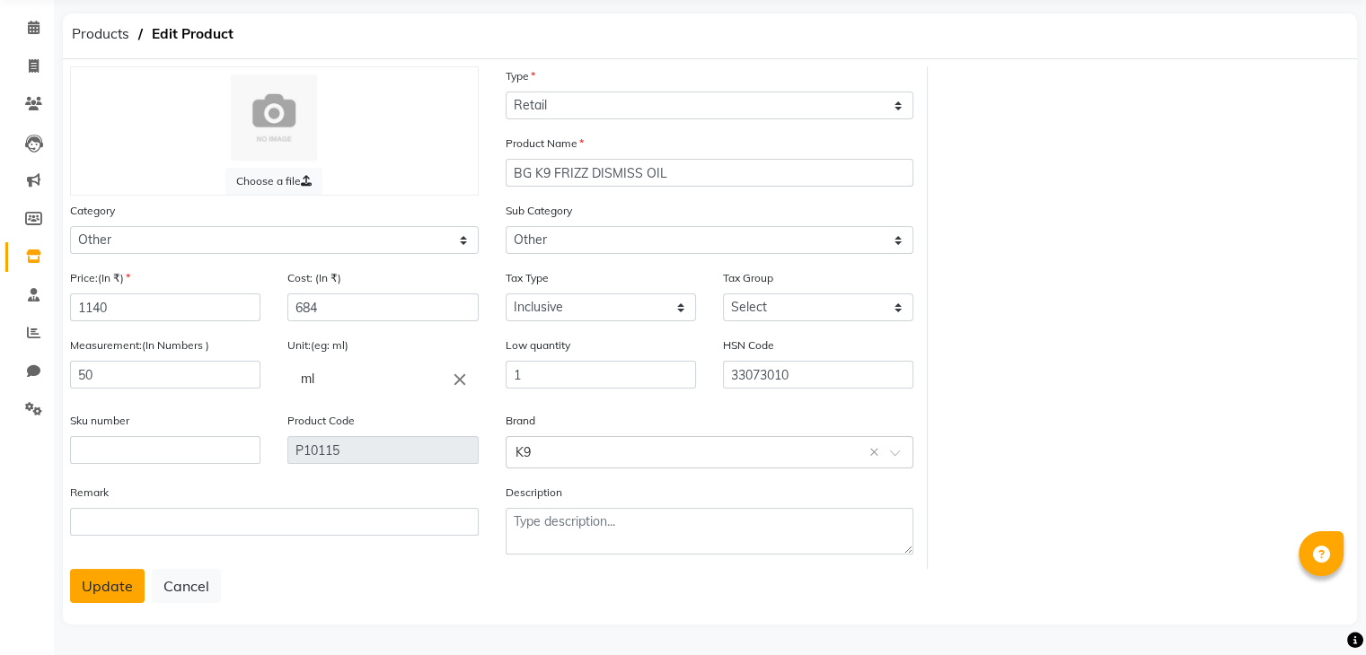
click at [101, 577] on button "Update" at bounding box center [107, 586] width 75 height 34
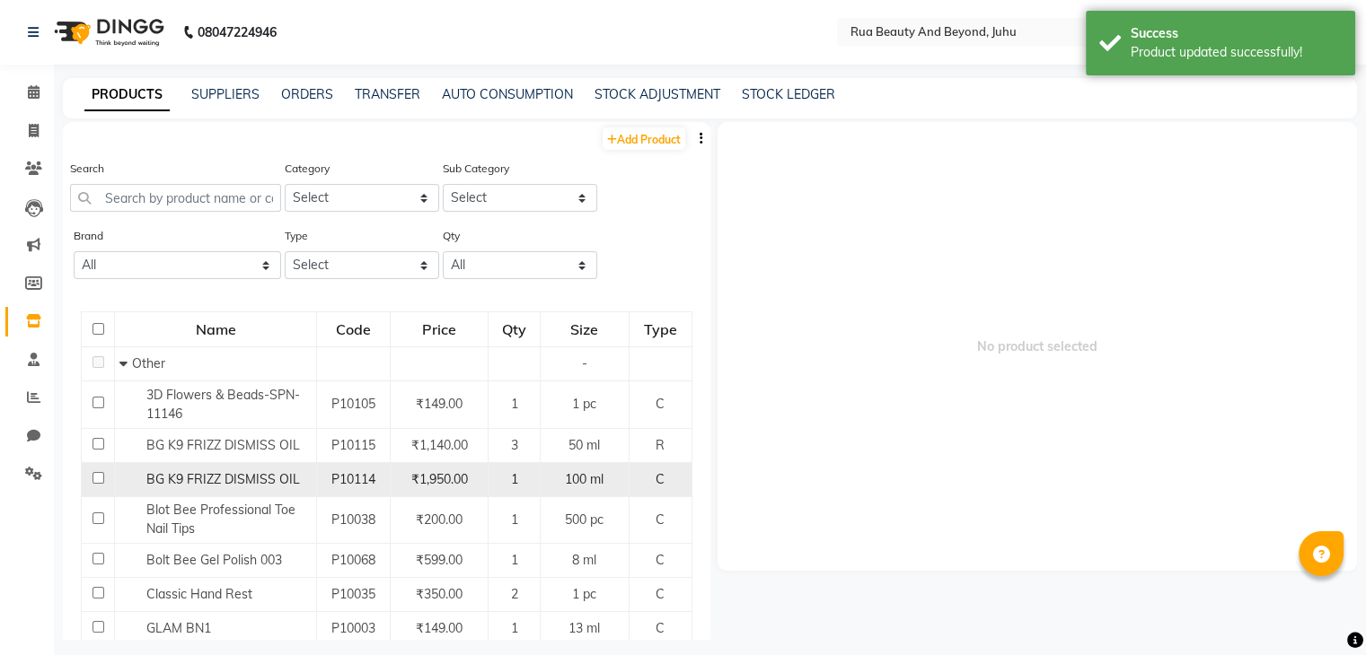
click at [210, 483] on span "BG K9 FRIZZ DISMISS OIL" at bounding box center [223, 479] width 154 height 16
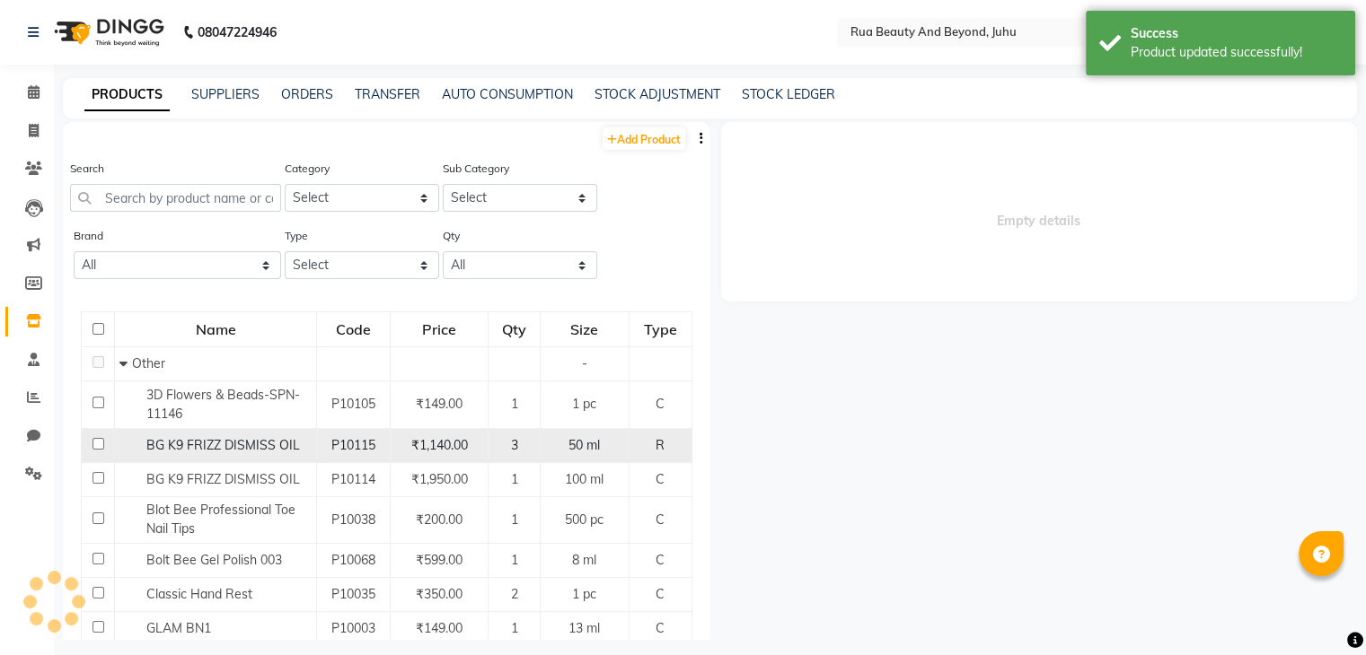
select select
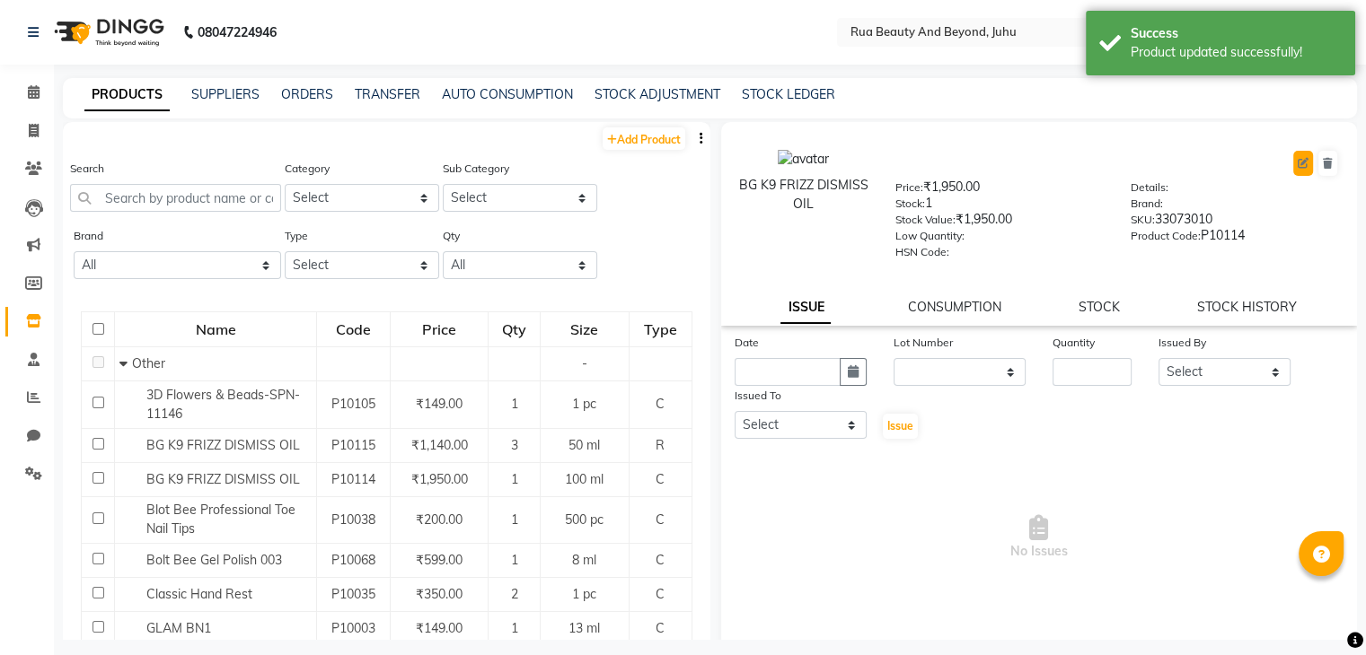
click at [1293, 169] on button at bounding box center [1303, 163] width 20 height 25
select select "C"
select select "1786101000"
select select "true"
select select "4351"
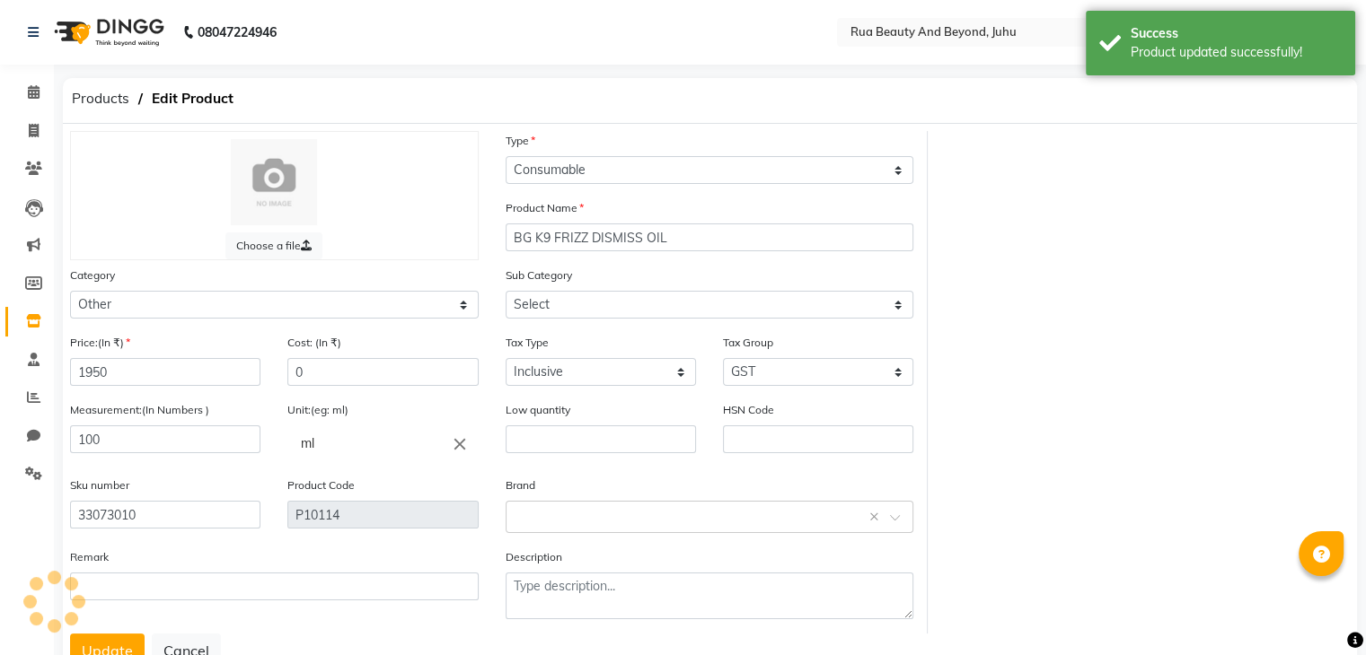
select select "1786101002"
drag, startPoint x: 127, startPoint y: 514, endPoint x: 0, endPoint y: 507, distance: 126.8
click at [0, 507] on app-home "08047224946 Select Location × Rua Beauty And Beyond, Juhu English ENGLISH Españ…" at bounding box center [683, 360] width 1366 height 720
click at [772, 435] on input "text" at bounding box center [818, 440] width 190 height 28
paste input "33073010"
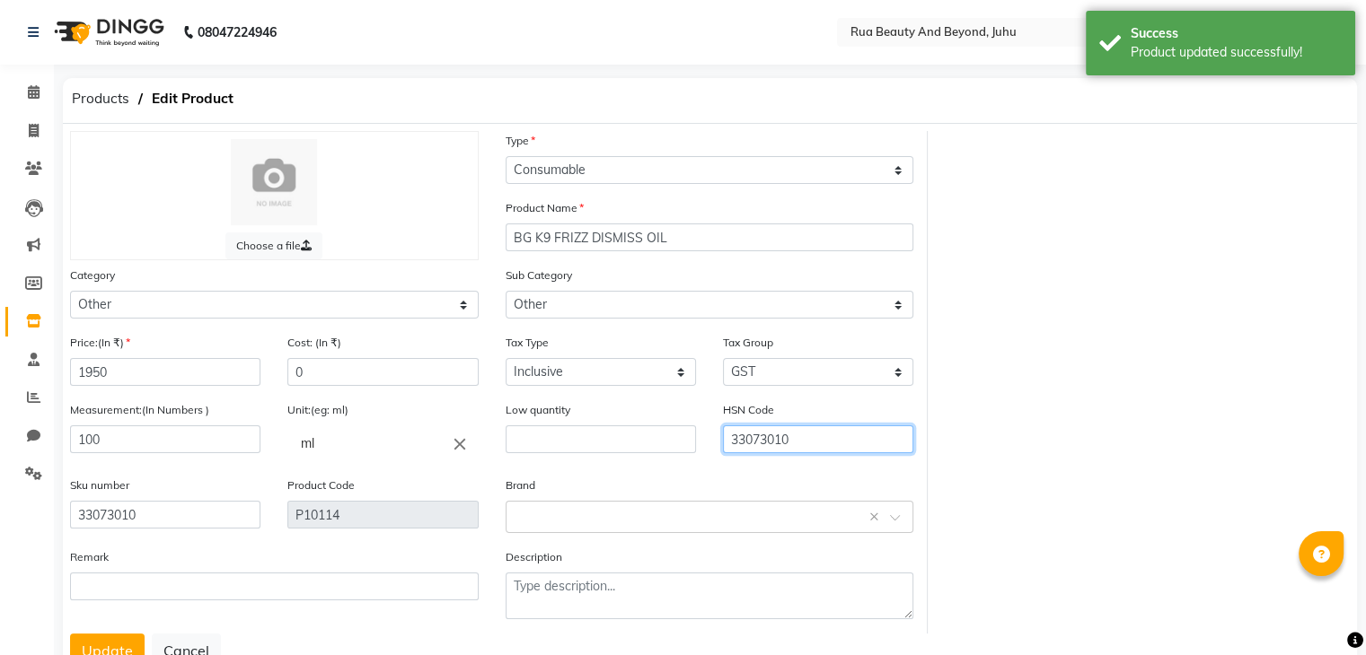
type input "33073010"
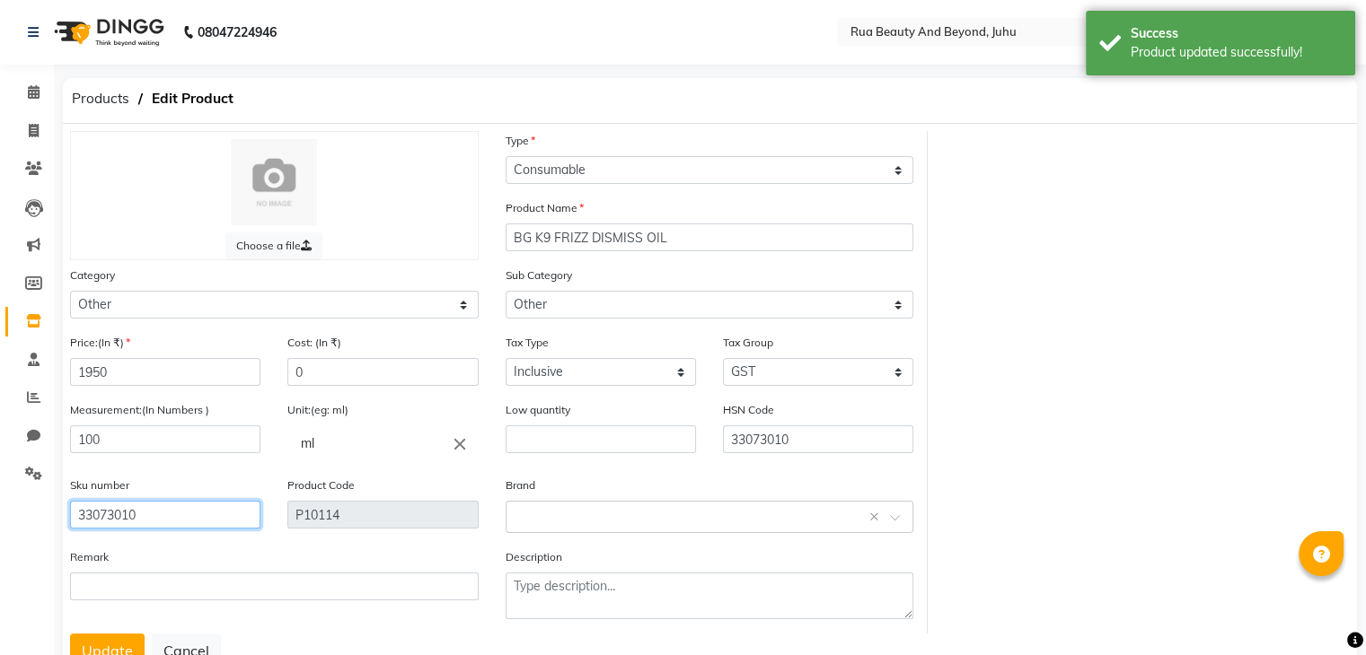
drag, startPoint x: 92, startPoint y: 523, endPoint x: 0, endPoint y: 494, distance: 96.2
click at [0, 494] on app-home "08047224946 Select Location × Rua Beauty And Beyond, Juhu English ENGLISH Españ…" at bounding box center [683, 360] width 1366 height 720
click at [106, 647] on button "Update" at bounding box center [107, 651] width 75 height 34
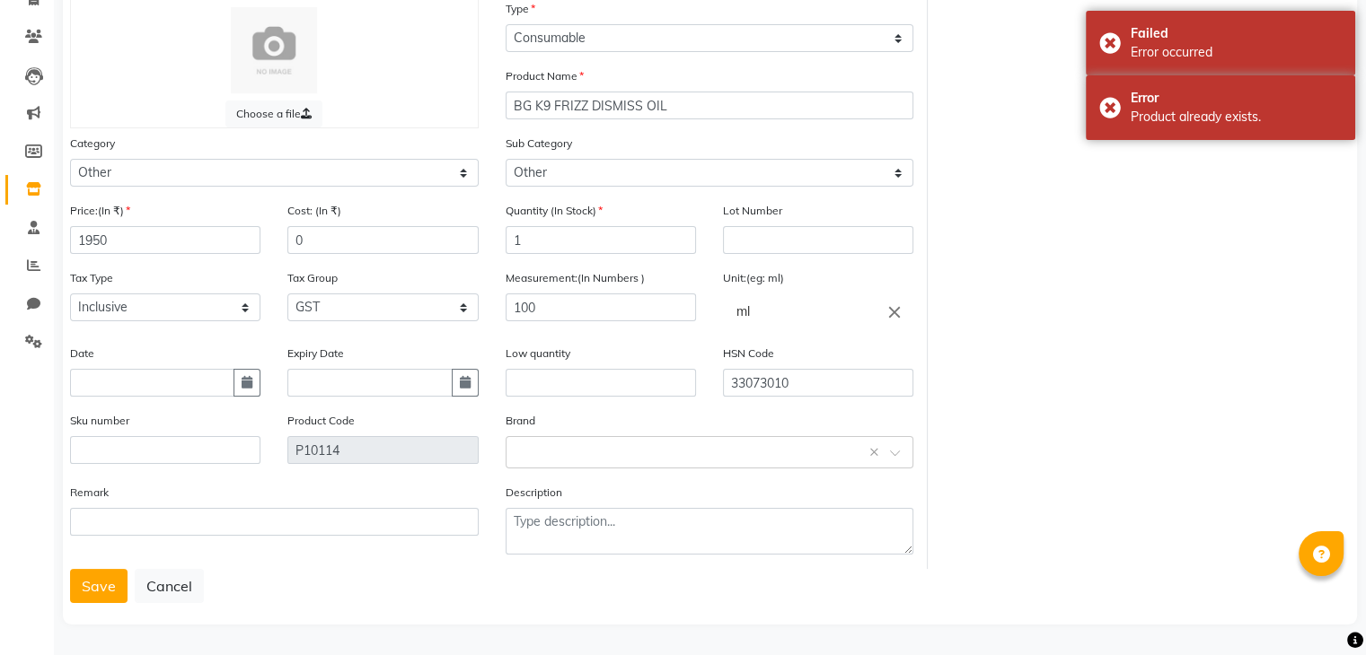
scroll to position [140, 0]
click at [105, 597] on button "Save" at bounding box center [98, 586] width 57 height 34
click at [29, 182] on icon at bounding box center [33, 188] width 15 height 13
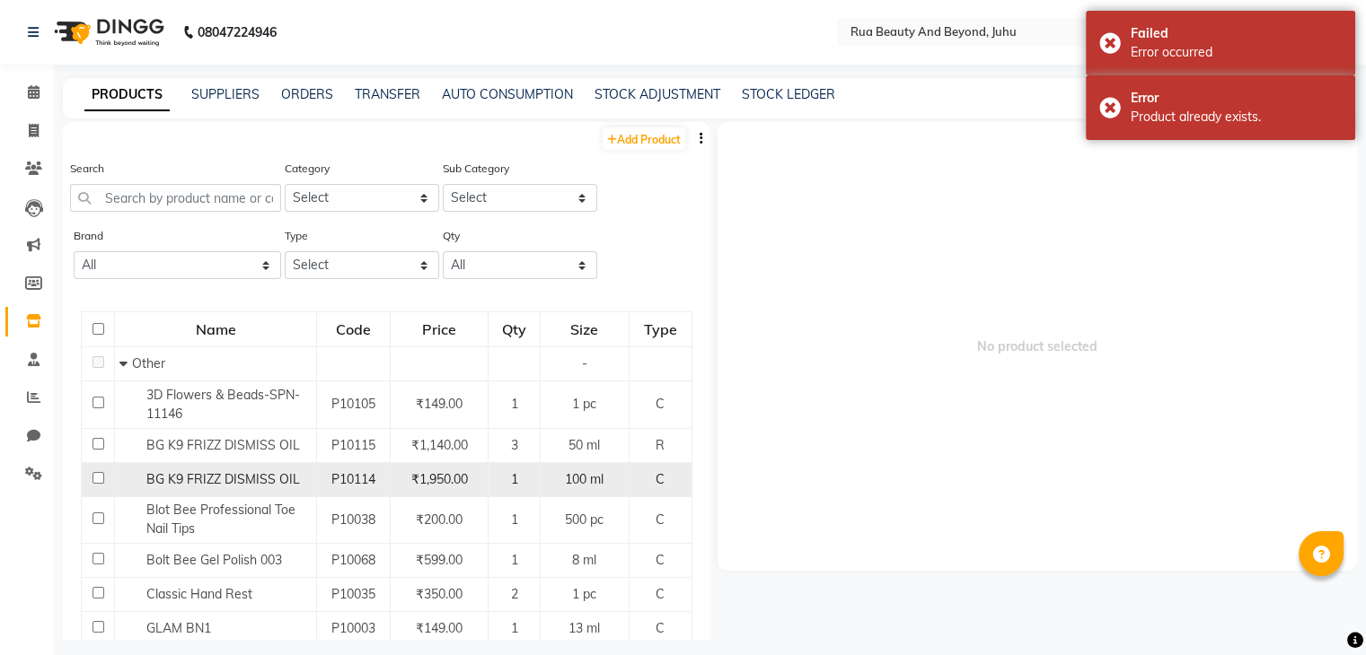
click at [198, 481] on span "BG K9 FRIZZ DISMISS OIL" at bounding box center [223, 479] width 154 height 16
select select
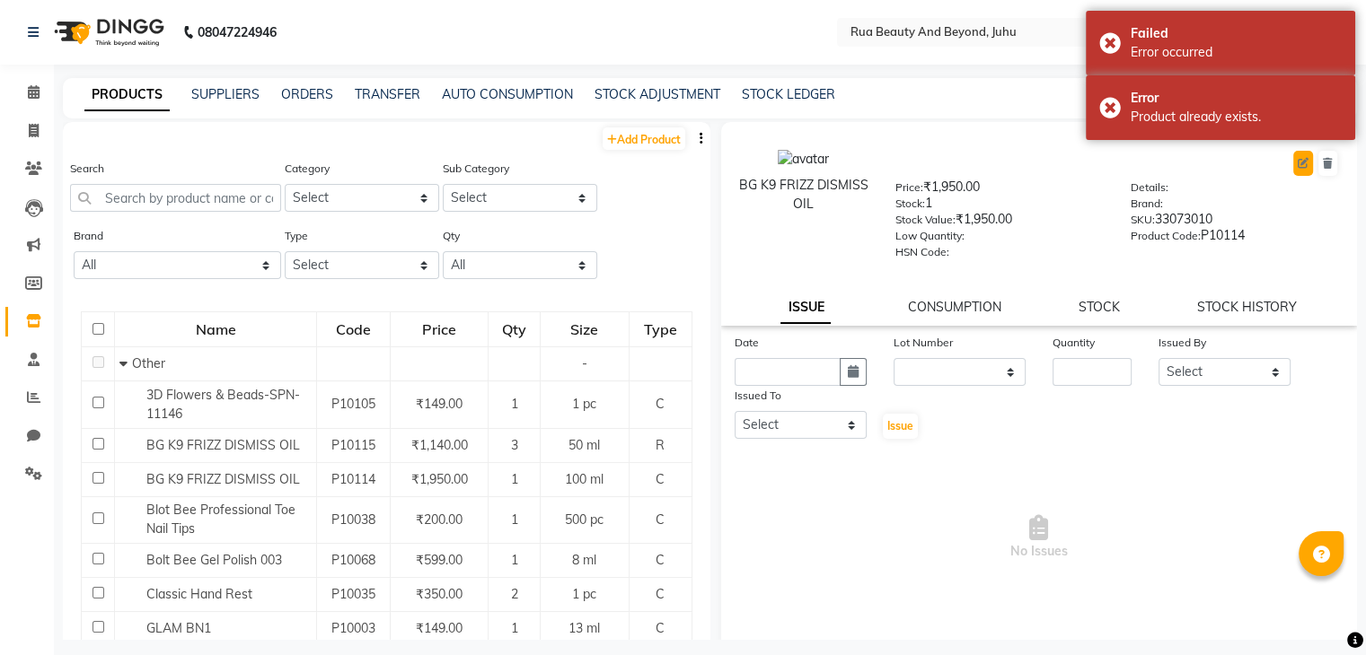
click at [1297, 162] on icon at bounding box center [1302, 163] width 11 height 11
select select "C"
select select "1786101002"
select select "true"
select select "4351"
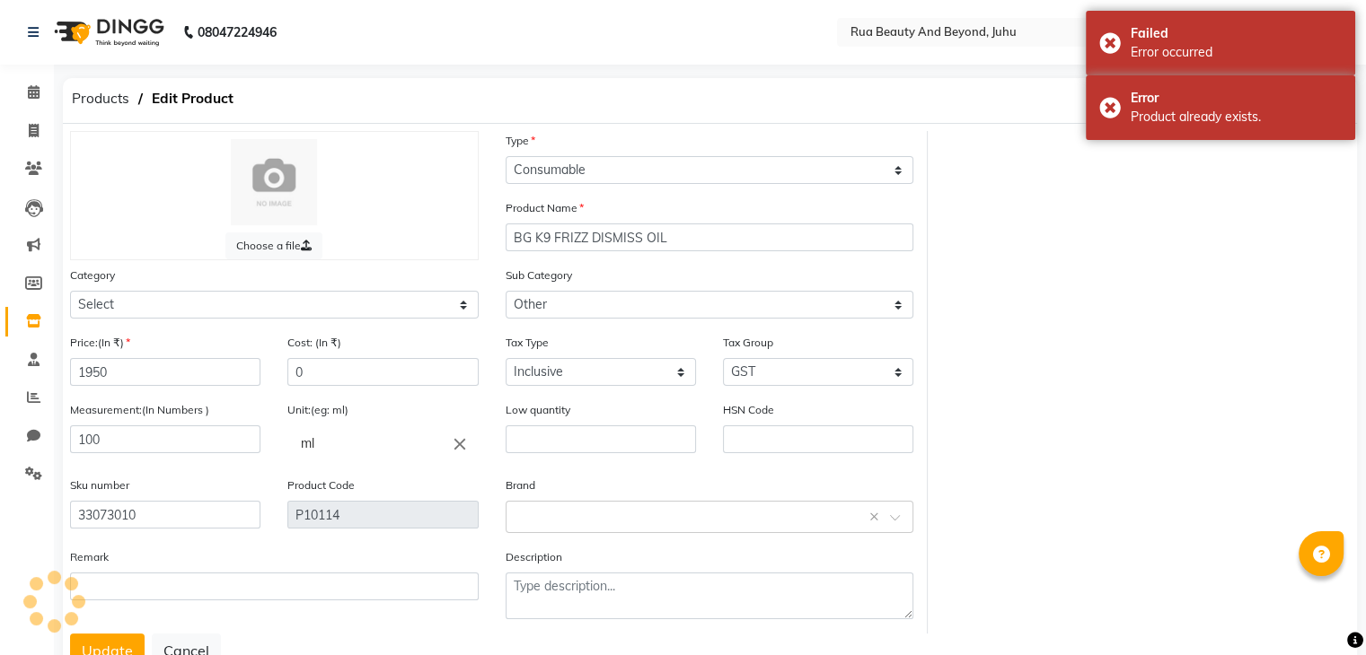
select select "1786101000"
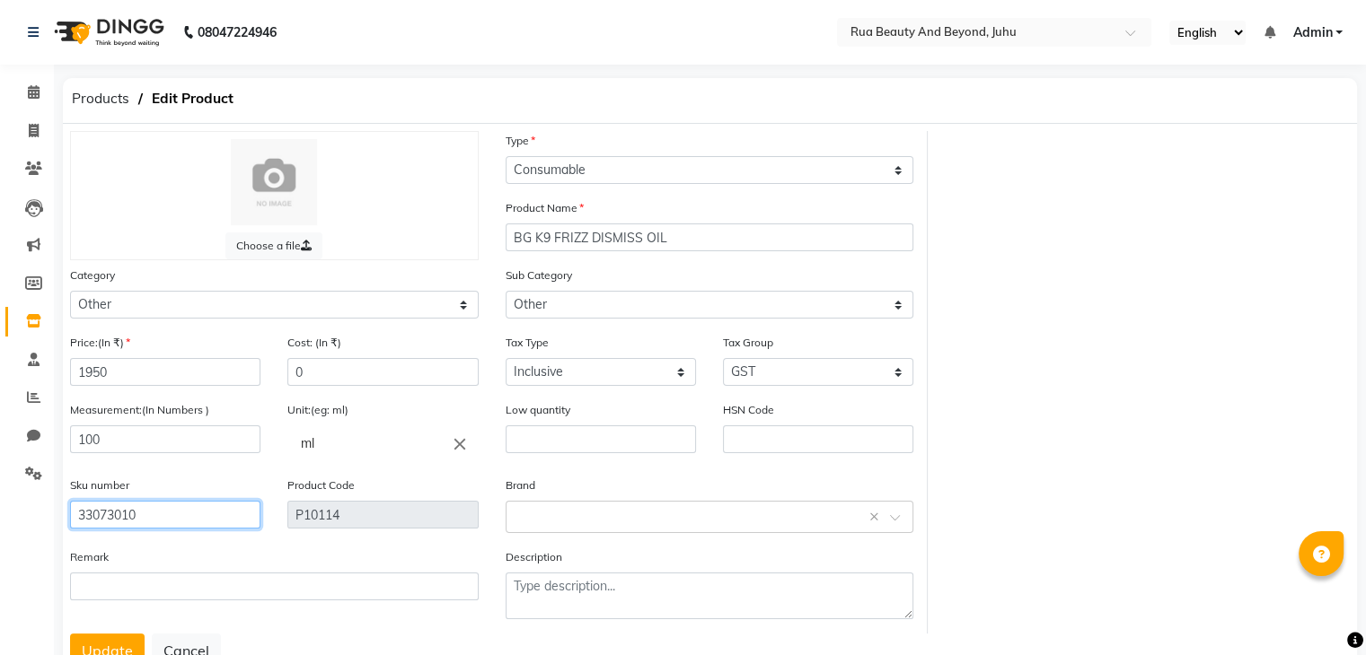
drag, startPoint x: 163, startPoint y: 522, endPoint x: 20, endPoint y: 506, distance: 143.6
click at [20, 506] on app-home "08047224946 Select Location × Rua Beauty And Beyond, Juhu English ENGLISH Españ…" at bounding box center [683, 360] width 1366 height 720
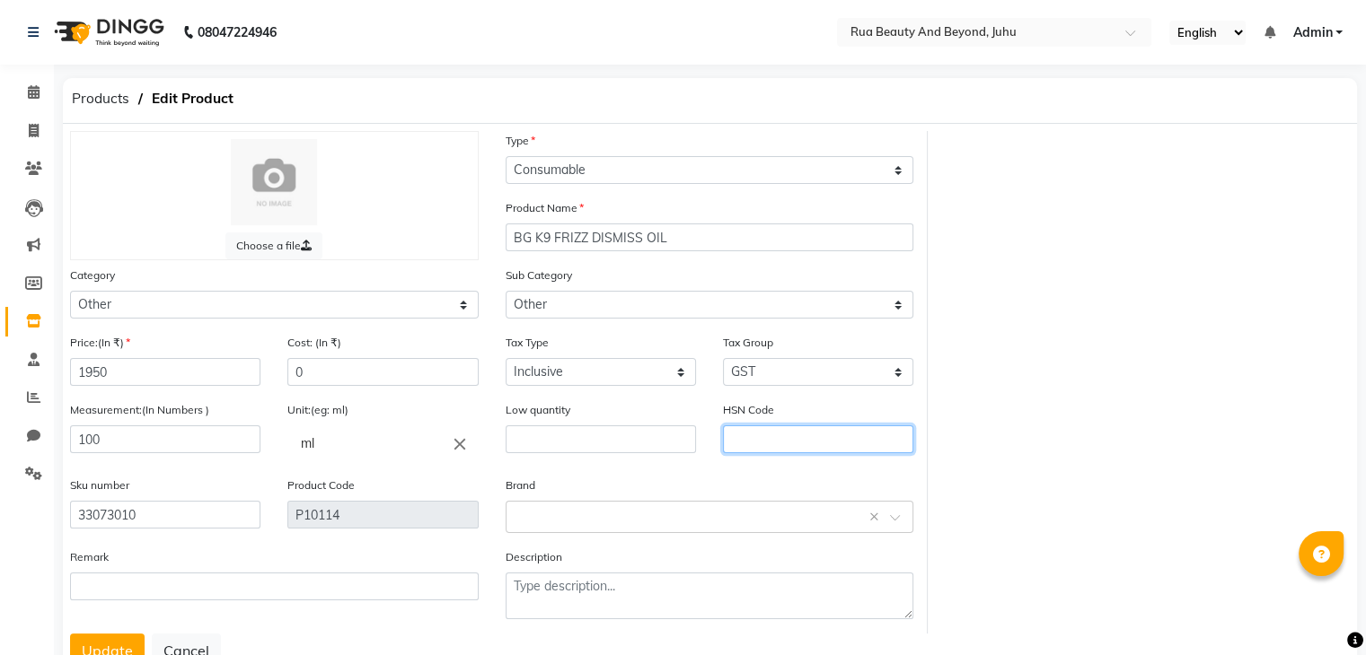
click at [755, 440] on input "text" at bounding box center [818, 440] width 190 height 28
paste input "33073010"
type input "33073010"
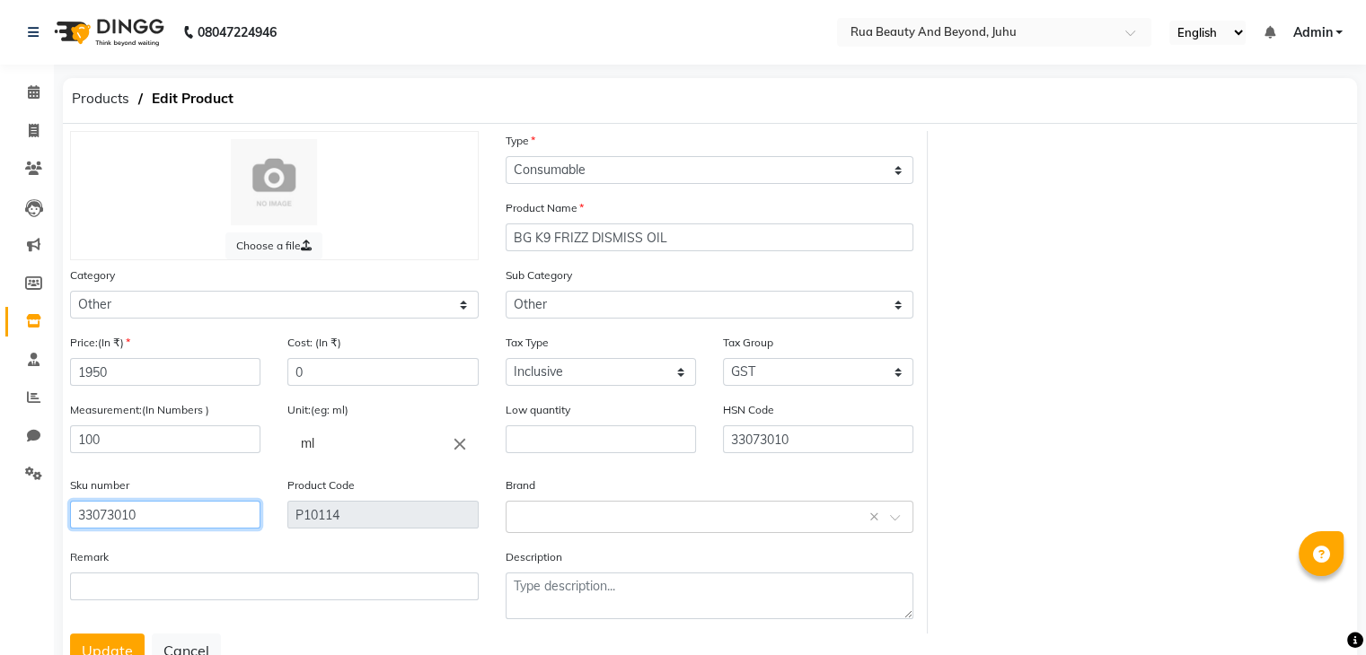
click at [141, 513] on input "33073010" at bounding box center [165, 515] width 190 height 28
click at [99, 645] on button "Update" at bounding box center [107, 651] width 75 height 34
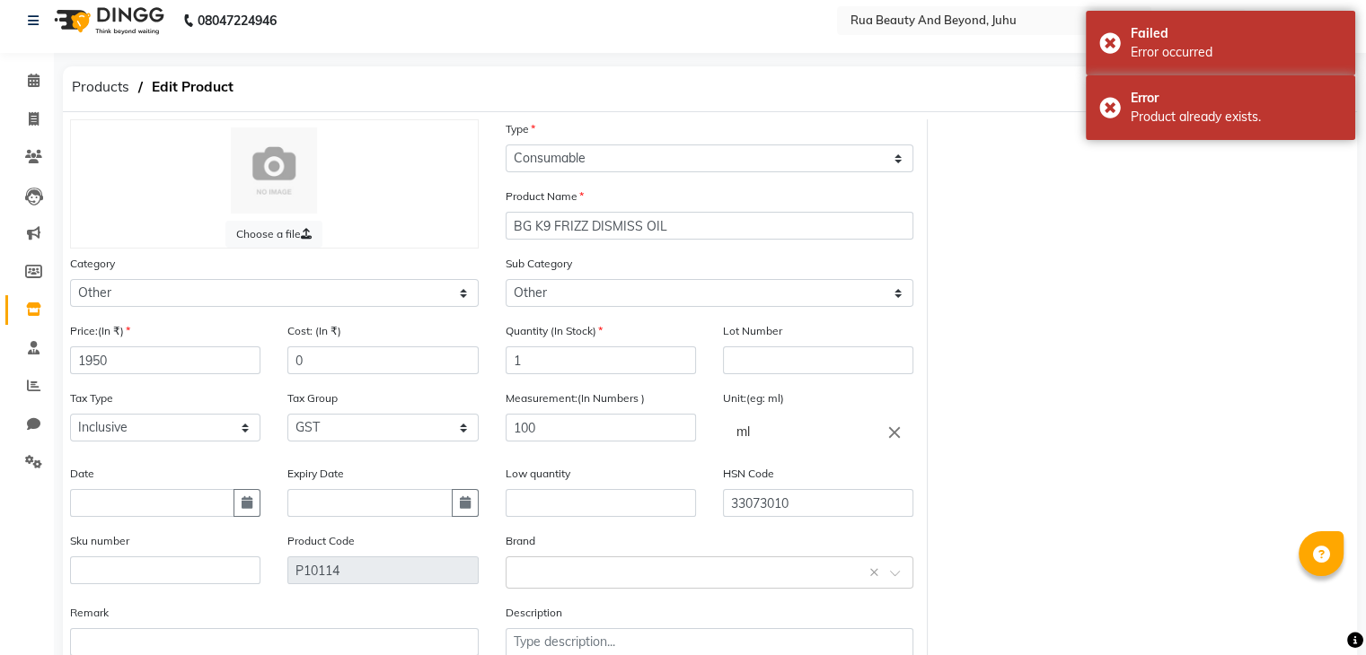
scroll to position [90, 0]
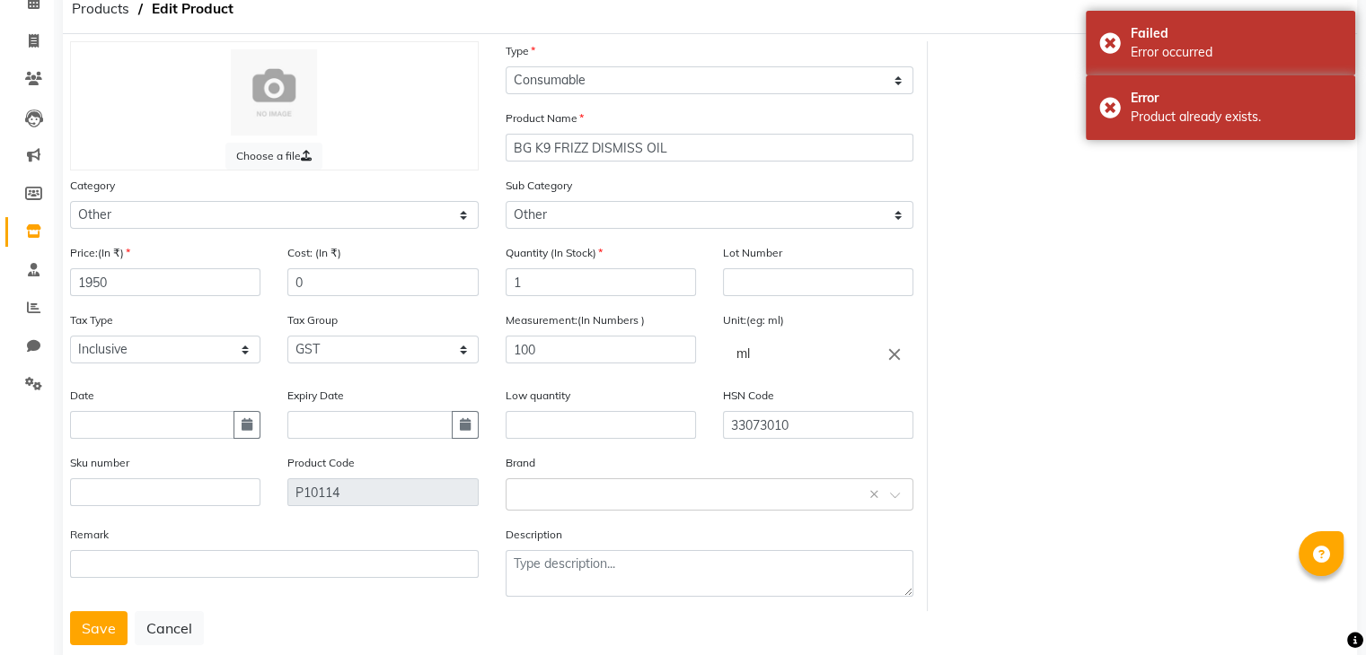
click at [106, 637] on button "Save" at bounding box center [98, 628] width 57 height 34
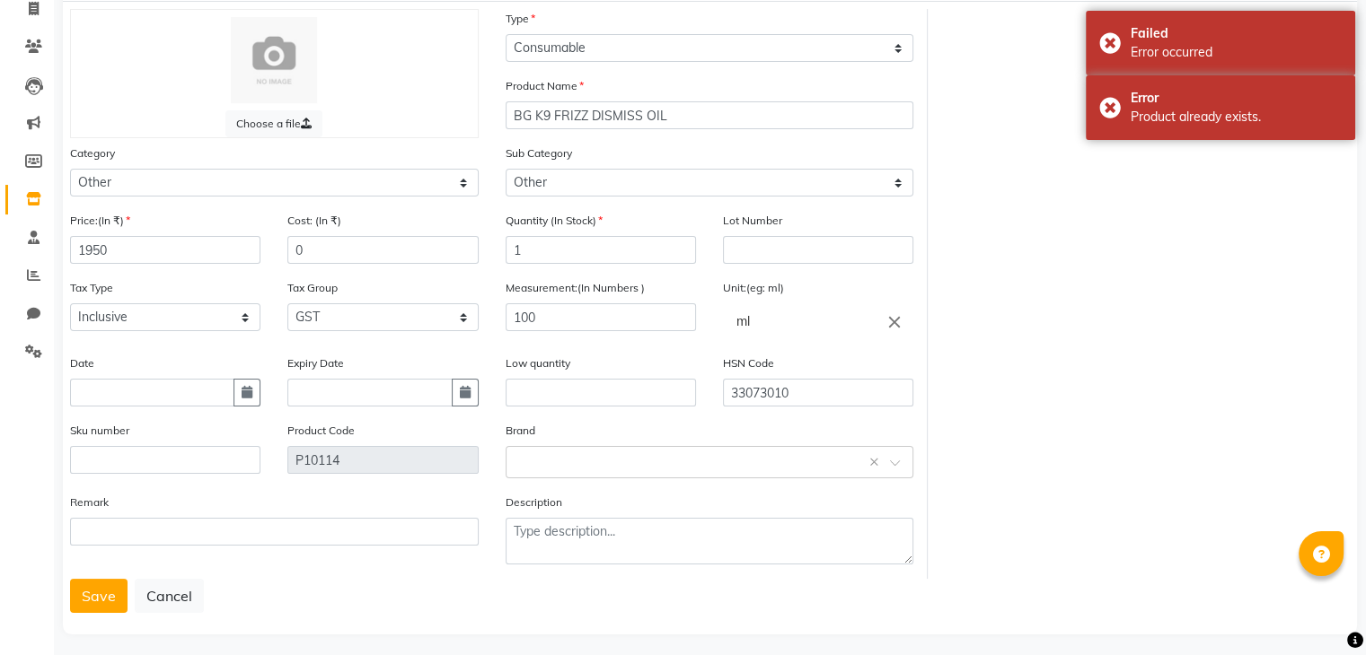
scroll to position [140, 0]
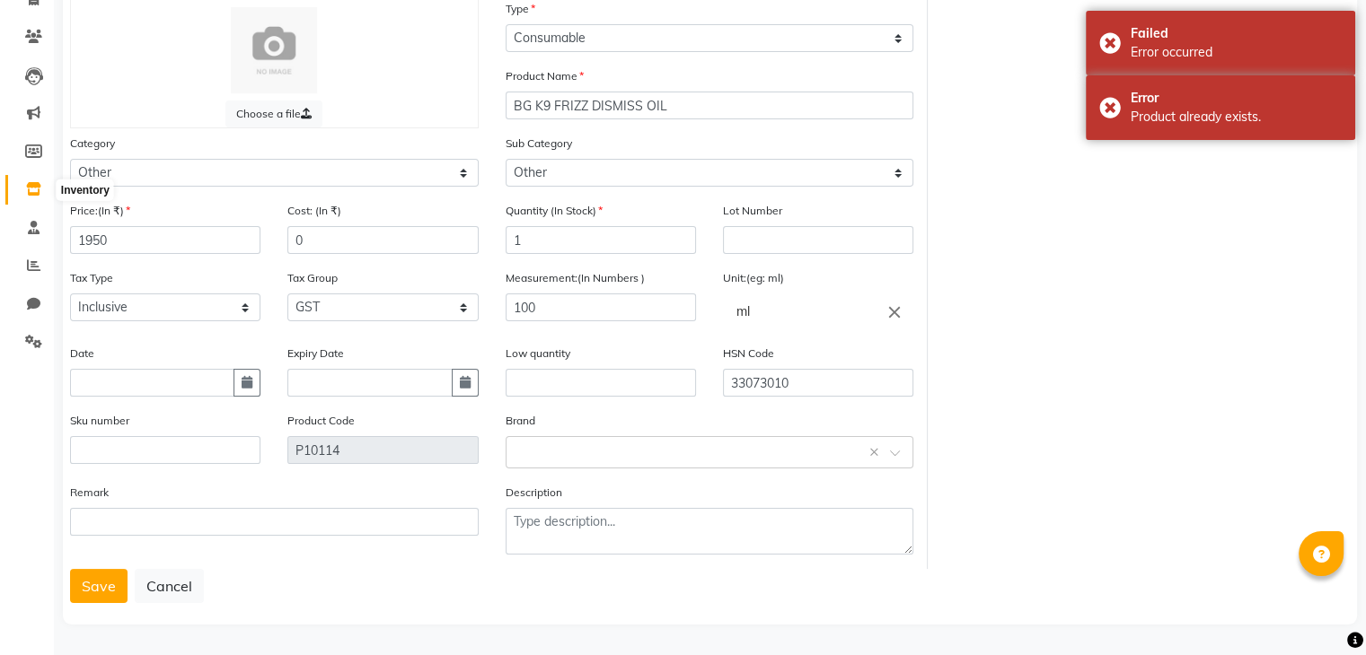
click at [40, 183] on icon at bounding box center [33, 188] width 15 height 13
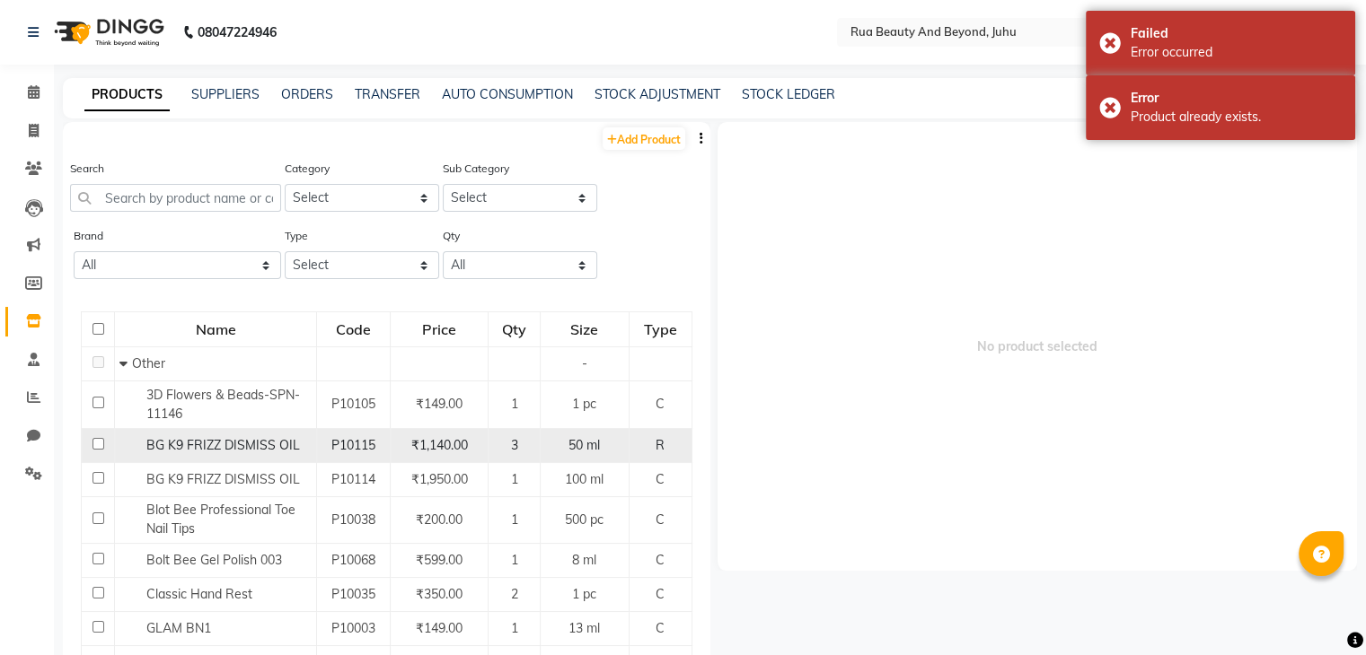
click at [331, 443] on span "P10115" at bounding box center [353, 445] width 44 height 16
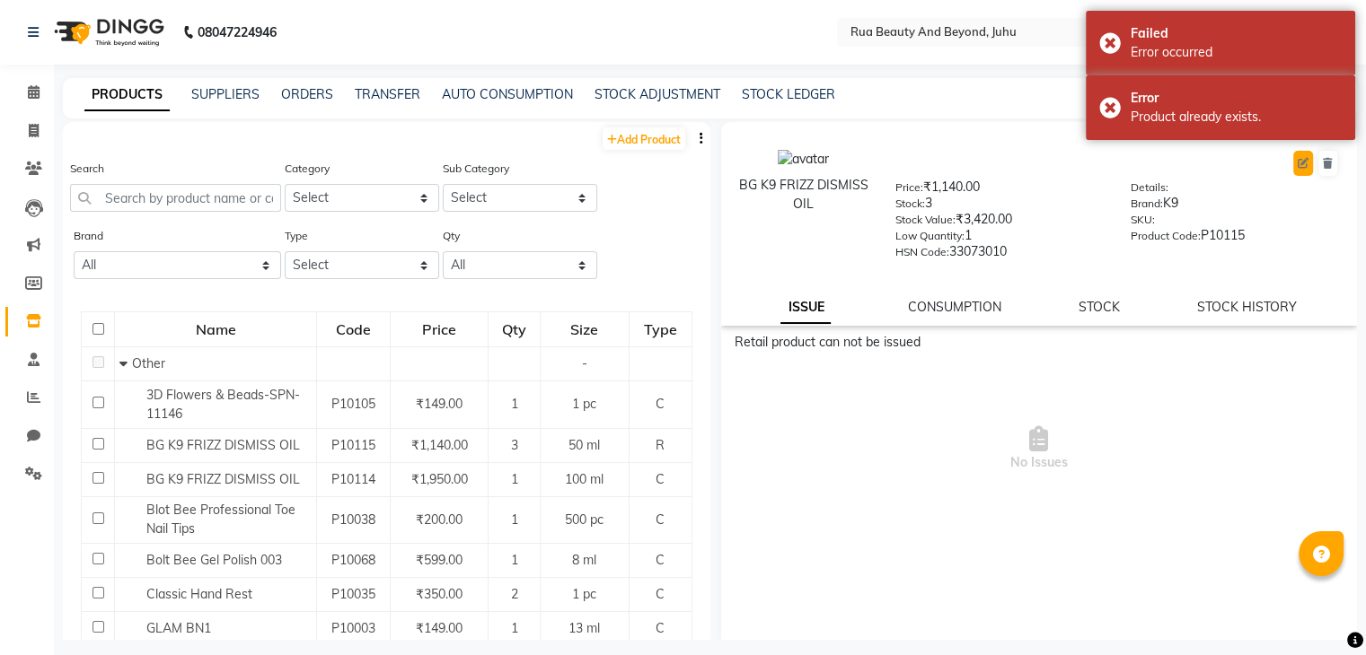
click at [1293, 172] on button at bounding box center [1303, 163] width 20 height 25
select select "R"
select select "1786101000"
select select "true"
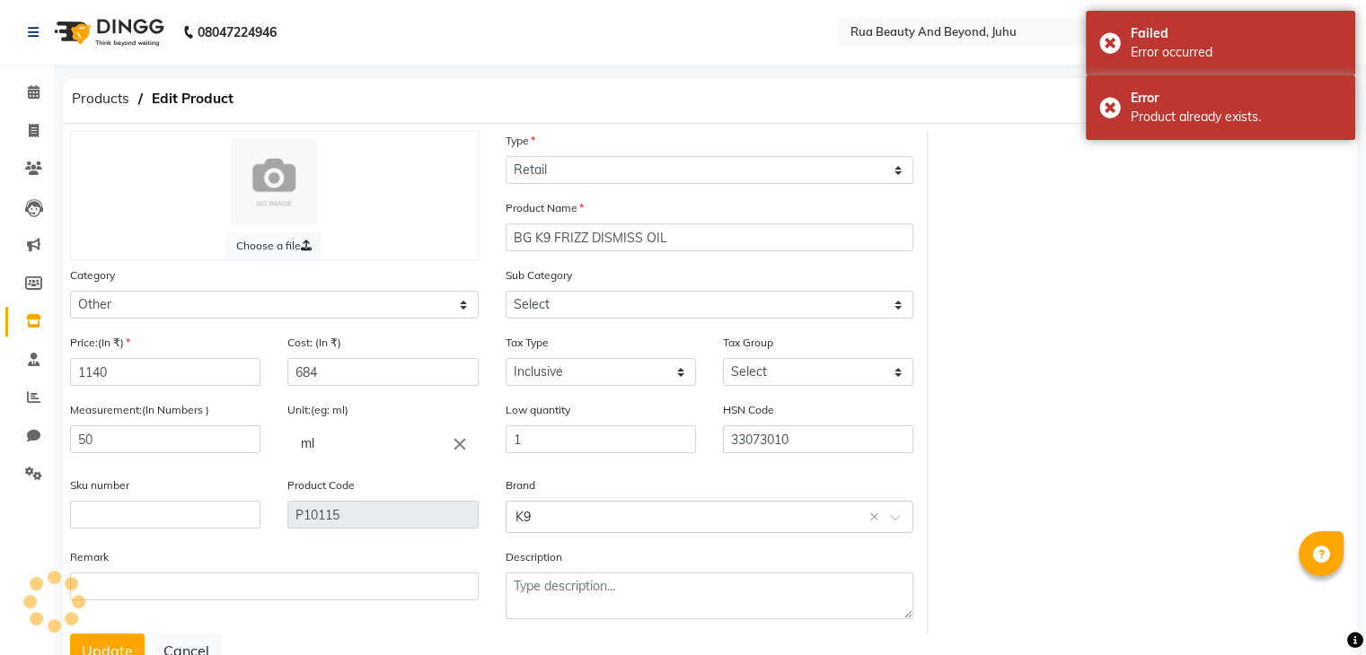
select select "1786101002"
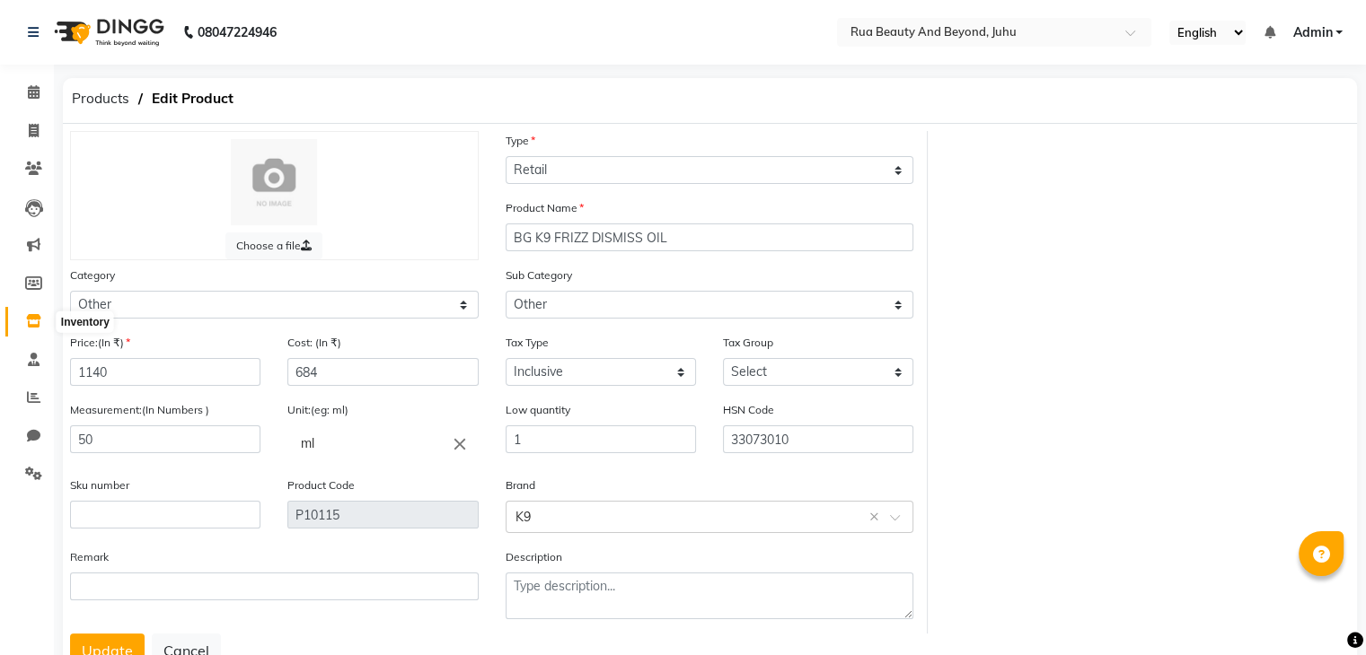
click at [37, 324] on icon at bounding box center [33, 320] width 15 height 13
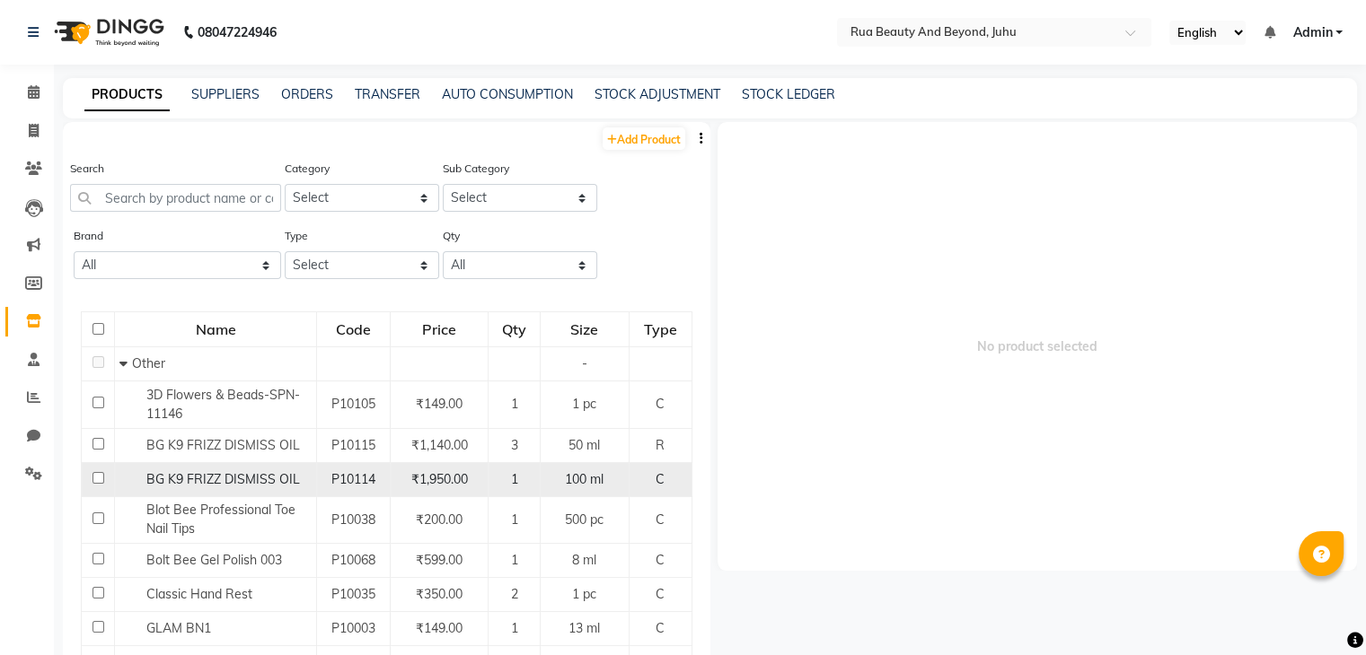
click at [215, 482] on span "BG K9 FRIZZ DISMISS OIL" at bounding box center [223, 479] width 154 height 16
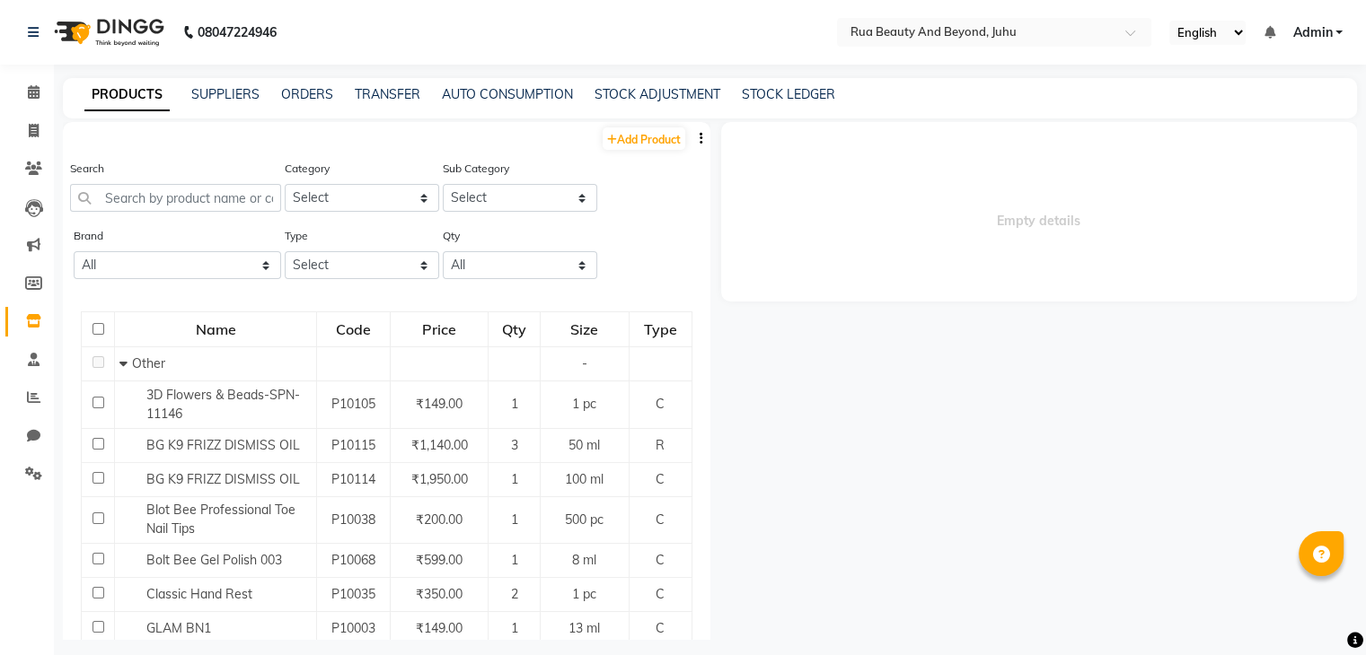
select select
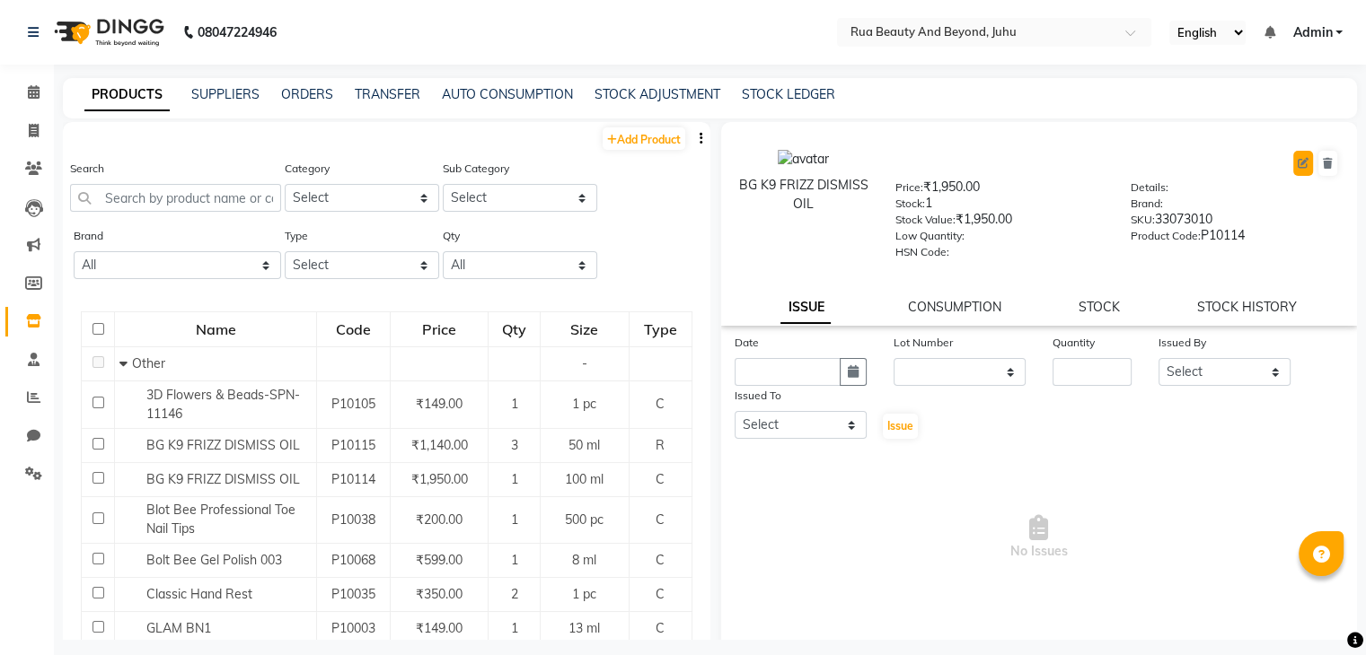
click at [1293, 173] on button at bounding box center [1303, 163] width 20 height 25
select select "C"
select select "true"
select select "4351"
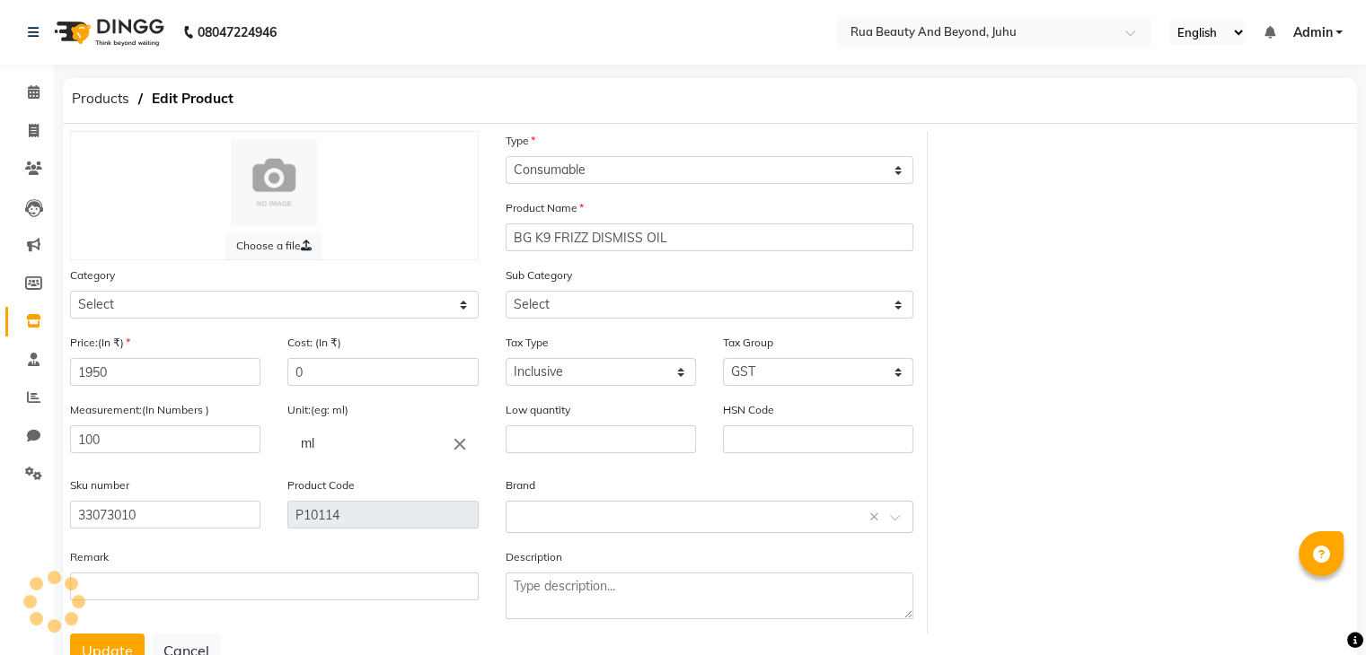
select select "1786101000"
select select "1786101002"
click at [740, 432] on input "text" at bounding box center [818, 440] width 190 height 28
type input "33073010"
click at [125, 524] on input "33073010" at bounding box center [165, 515] width 190 height 28
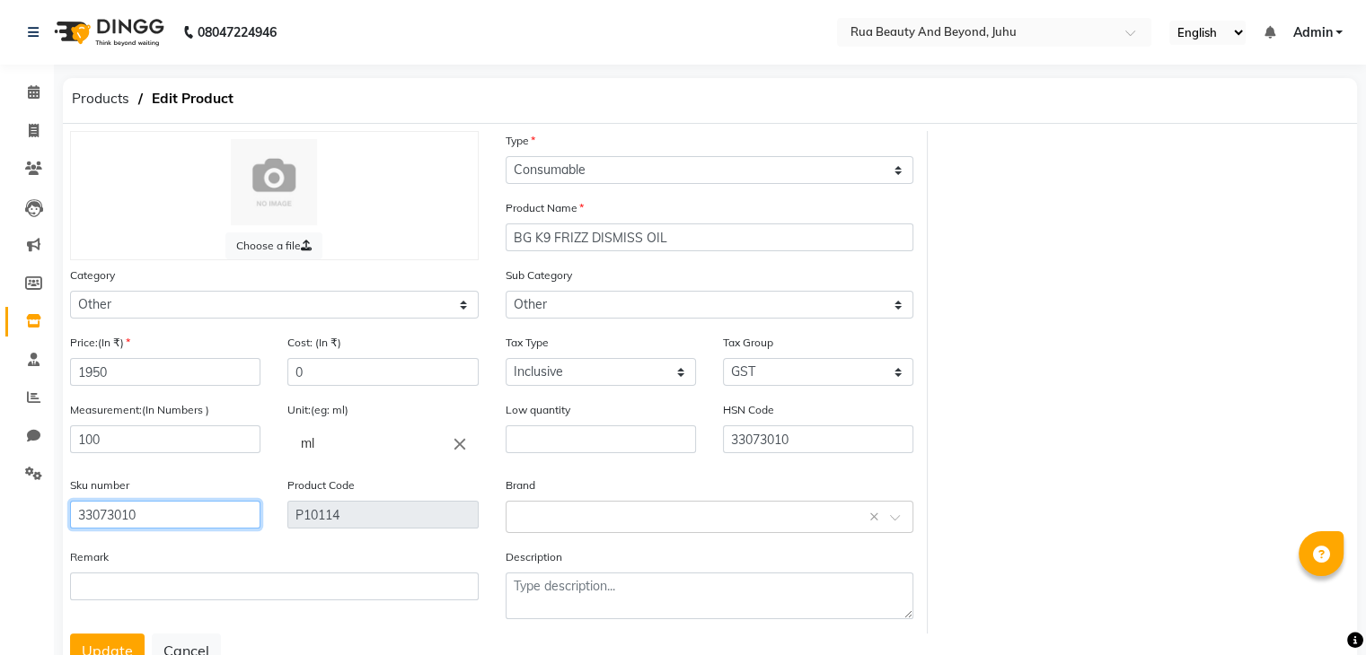
click at [125, 523] on input "33073010" at bounding box center [165, 515] width 190 height 28
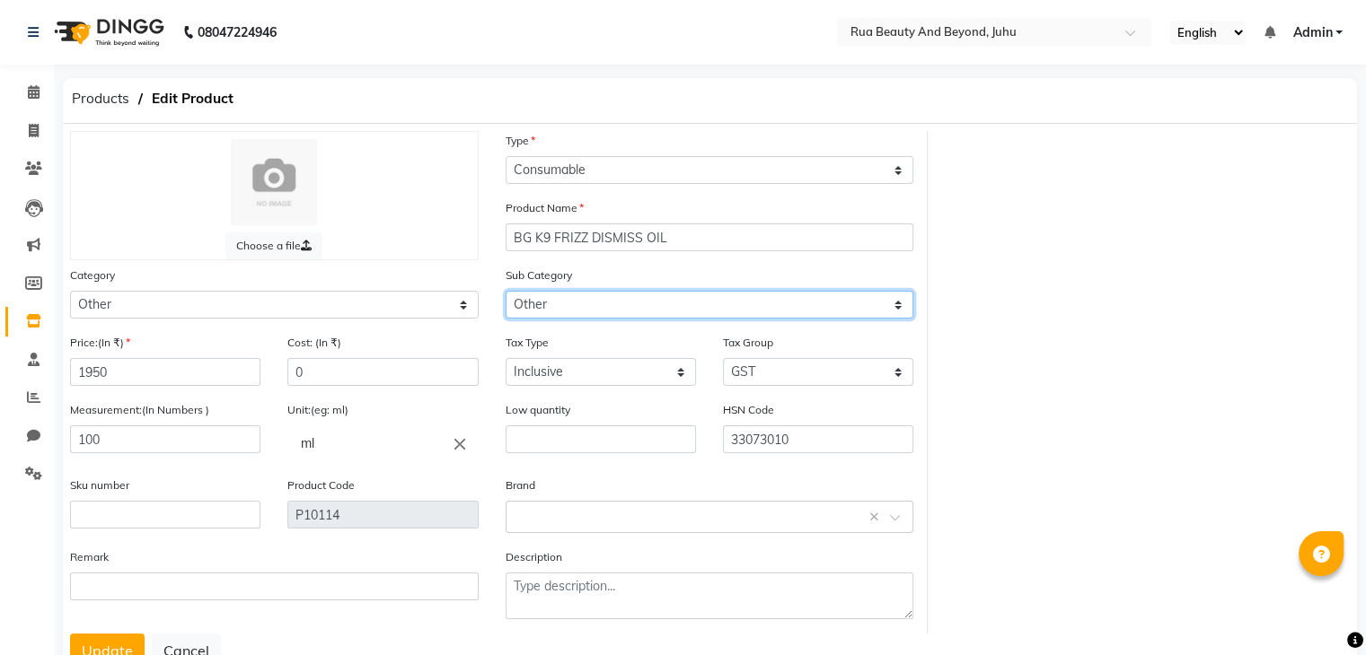
click at [529, 310] on select "Select Houskeeping Other" at bounding box center [709, 305] width 409 height 28
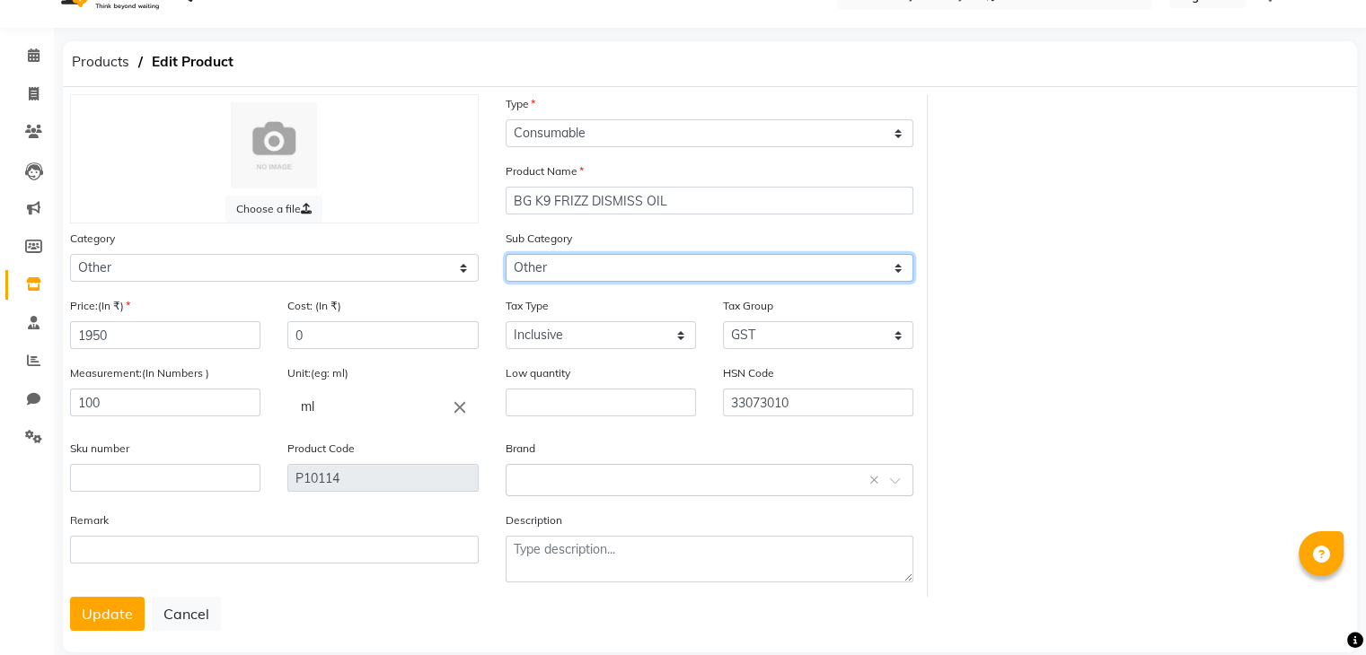
scroll to position [72, 0]
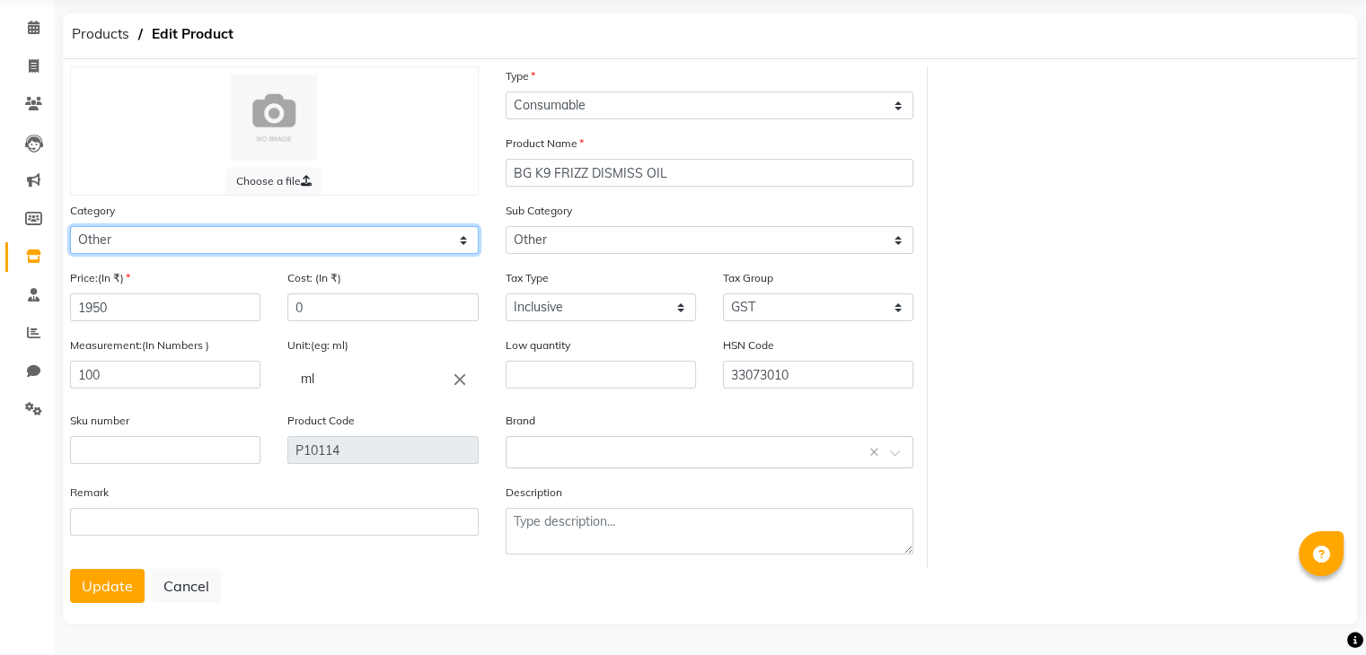
click at [310, 233] on select "Select Hair Skin Makeup Personal Care Appliances Beard Waxing Disposable Thread…" at bounding box center [274, 240] width 409 height 28
select select "1786102250"
click at [70, 226] on select "Select Hair Skin Makeup Personal Care Appliances Beard Waxing Disposable Thread…" at bounding box center [274, 240] width 409 height 28
select select
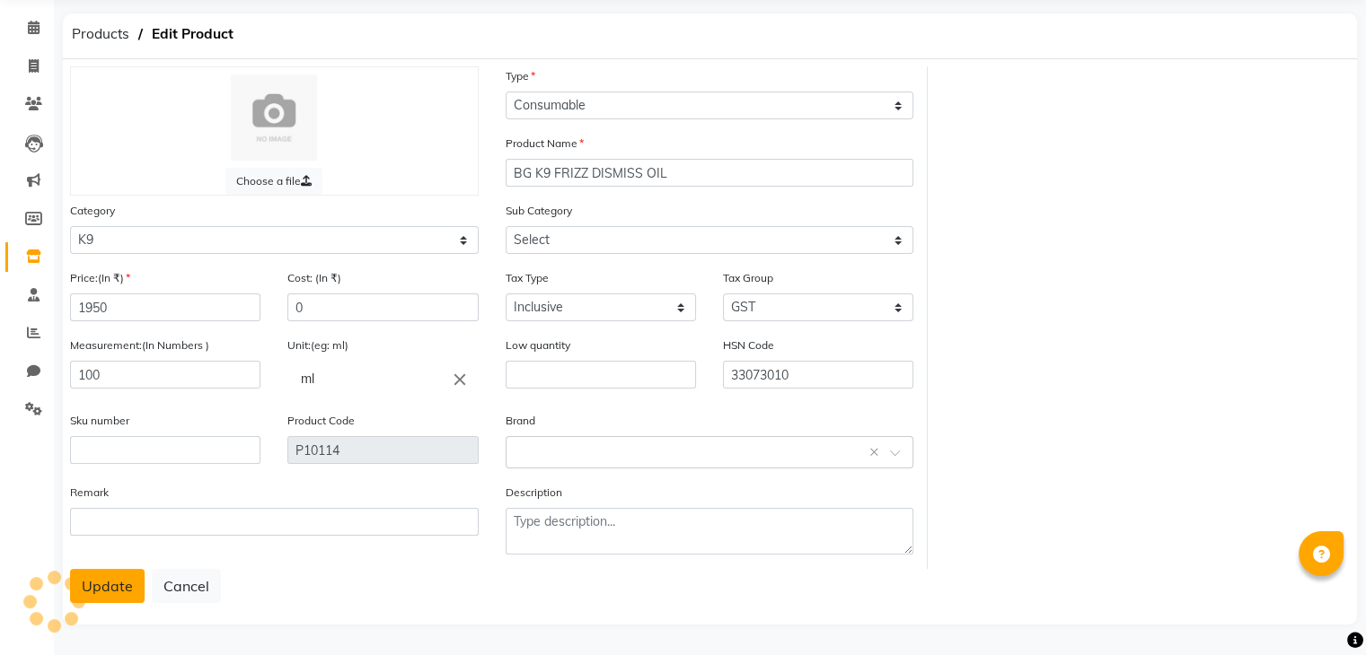
click at [112, 579] on button "Update" at bounding box center [107, 586] width 75 height 34
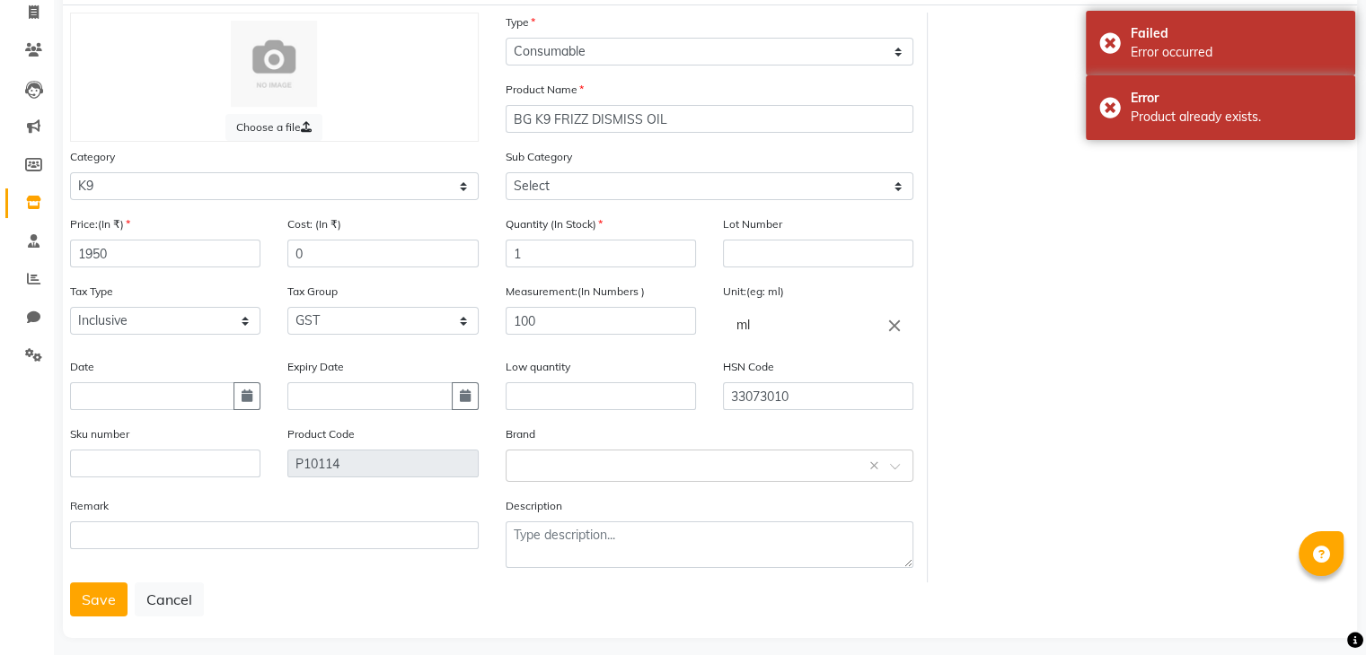
scroll to position [140, 0]
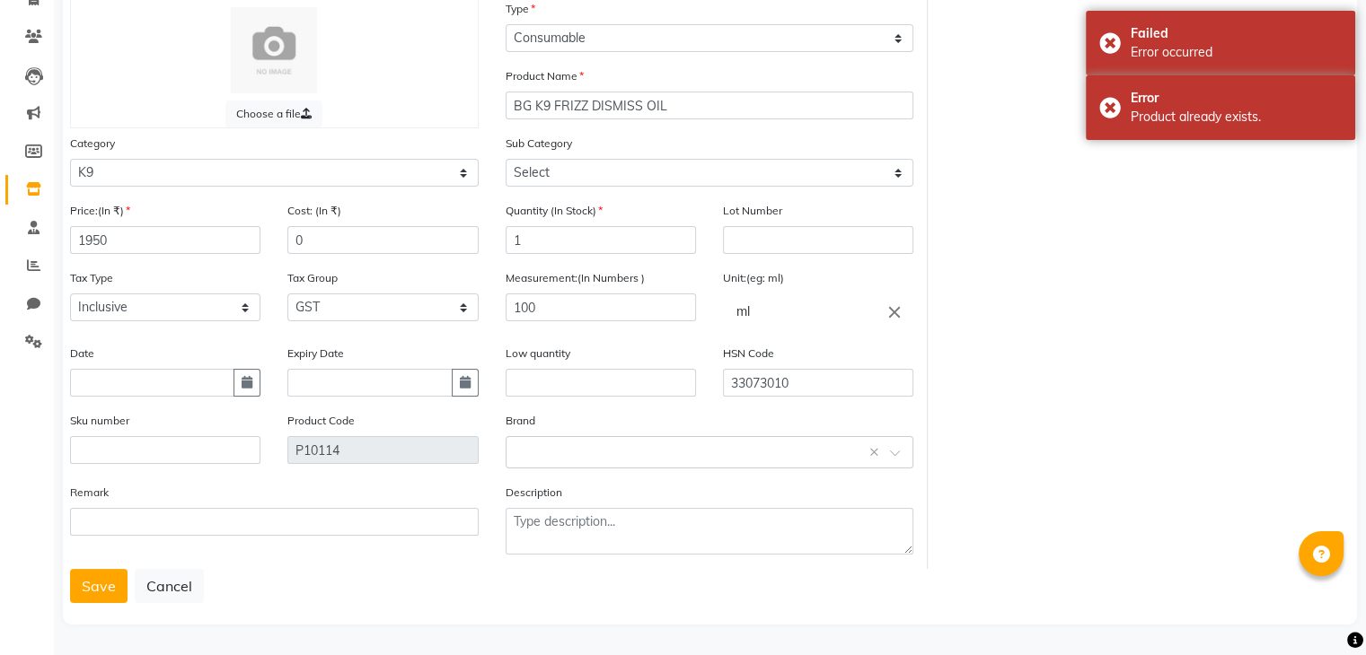
click at [97, 548] on div "Remark" at bounding box center [274, 526] width 435 height 86
click at [98, 578] on button "Save" at bounding box center [98, 586] width 57 height 34
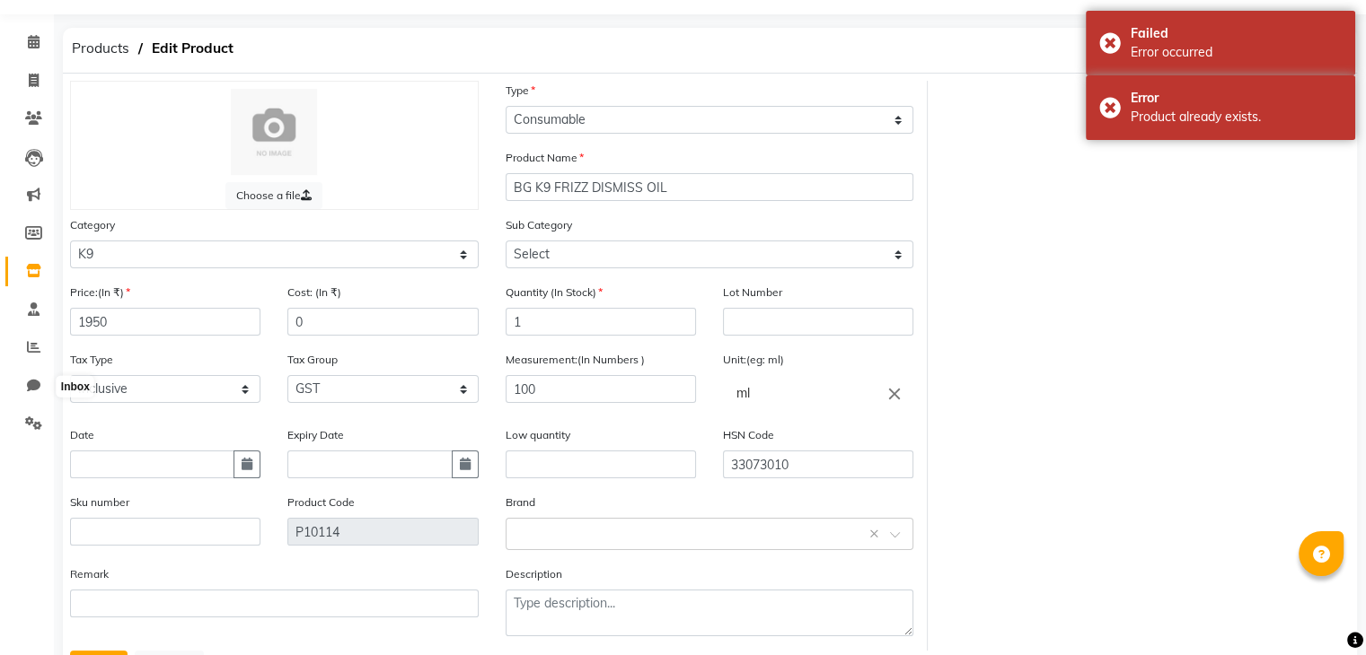
scroll to position [0, 0]
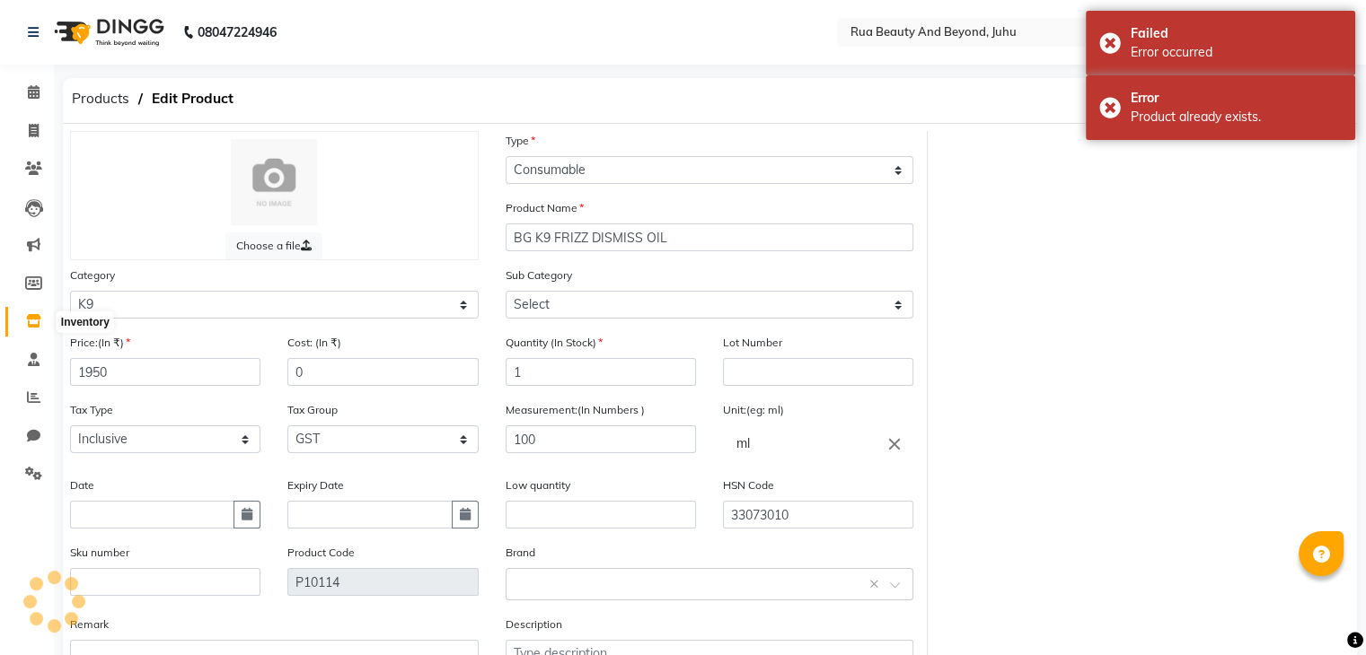
click at [35, 324] on icon at bounding box center [33, 320] width 15 height 13
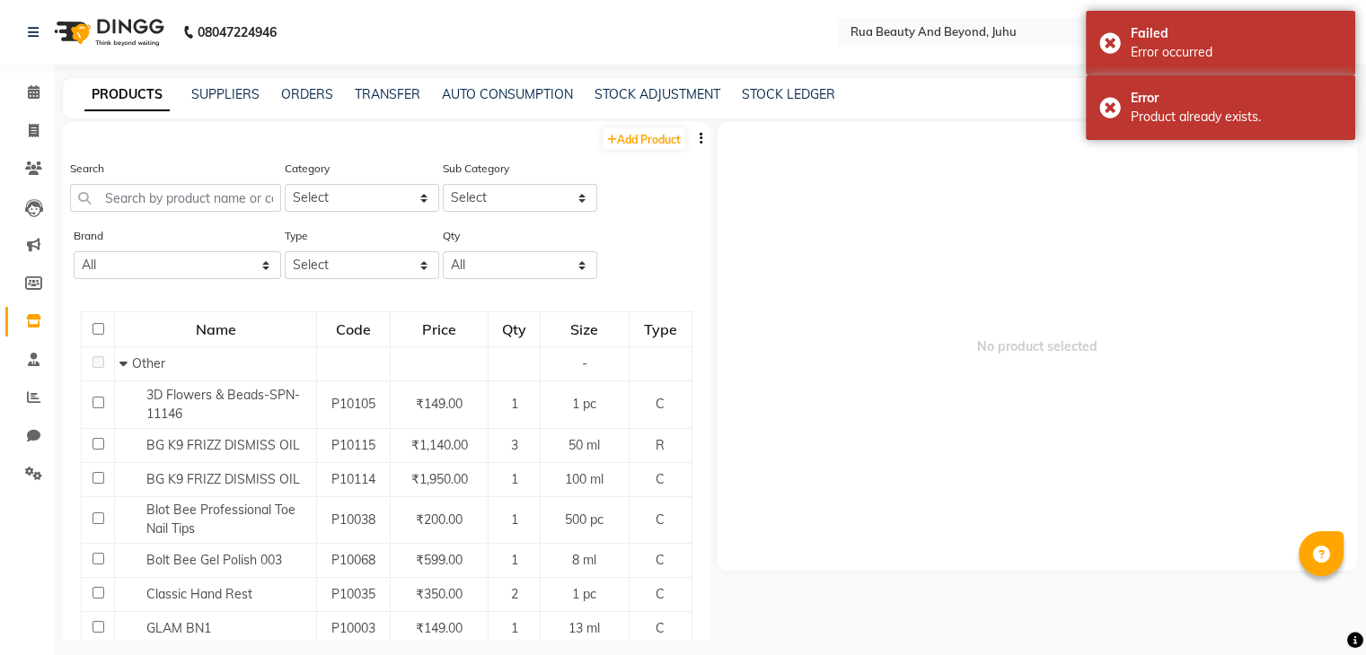
click at [27, 489] on li "Settings" at bounding box center [27, 474] width 54 height 39
click at [30, 474] on icon at bounding box center [33, 473] width 17 height 13
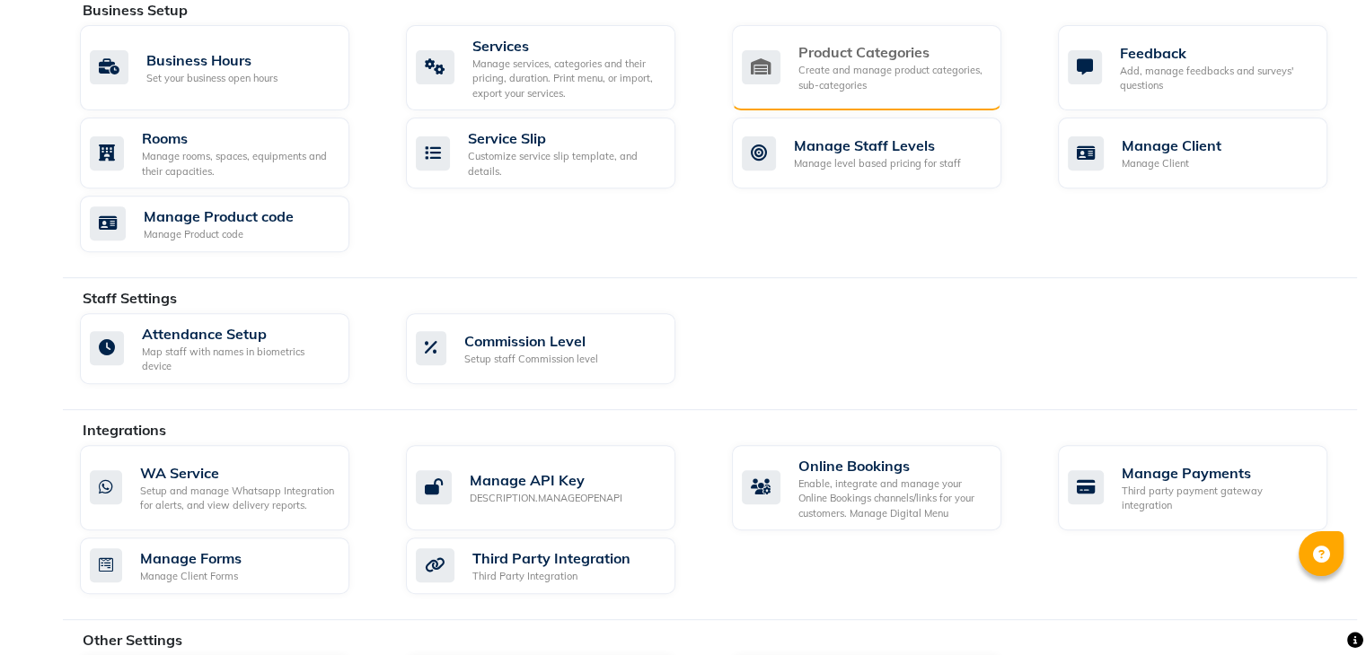
scroll to position [621, 0]
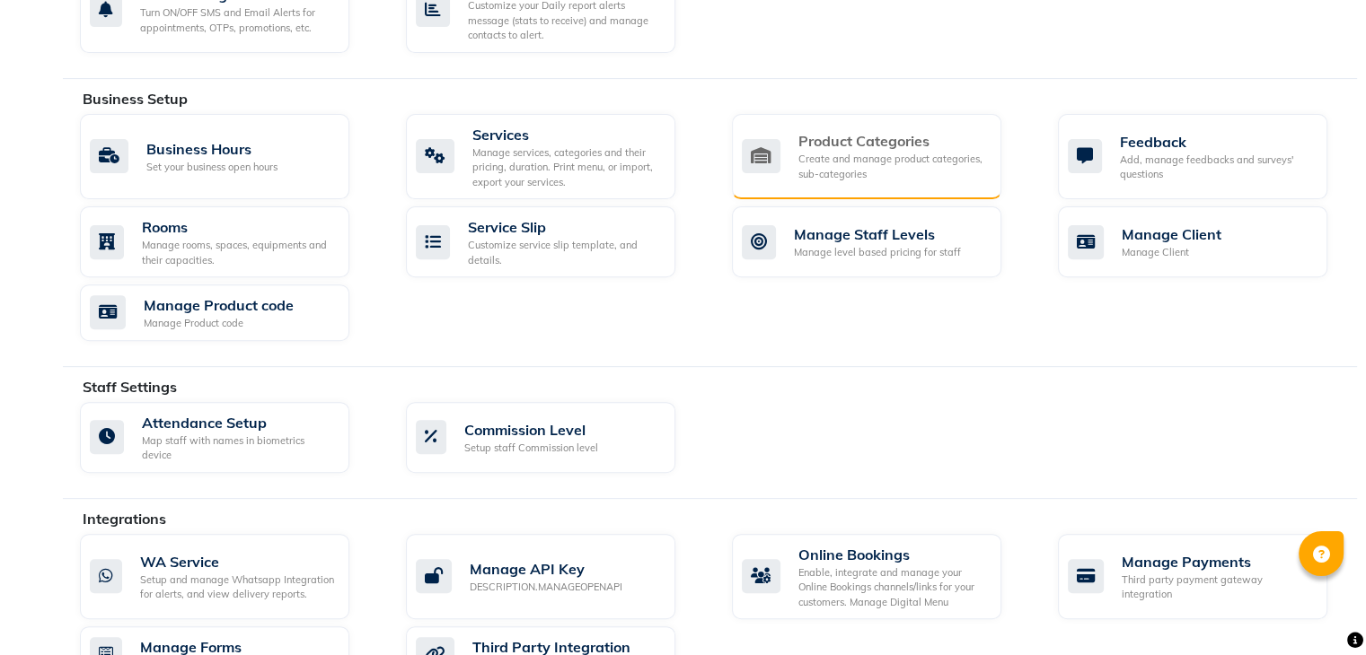
click at [874, 157] on div "Create and manage product categories, sub-categories" at bounding box center [892, 167] width 189 height 30
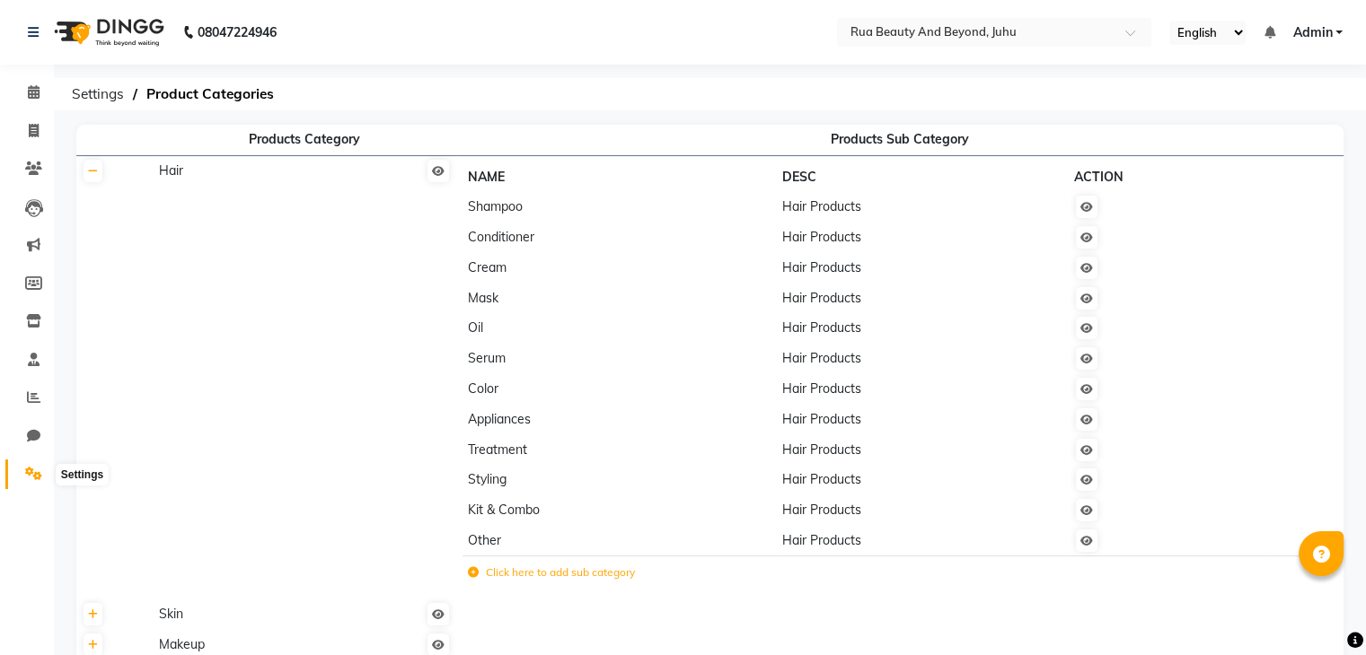
click at [26, 480] on icon at bounding box center [33, 473] width 17 height 13
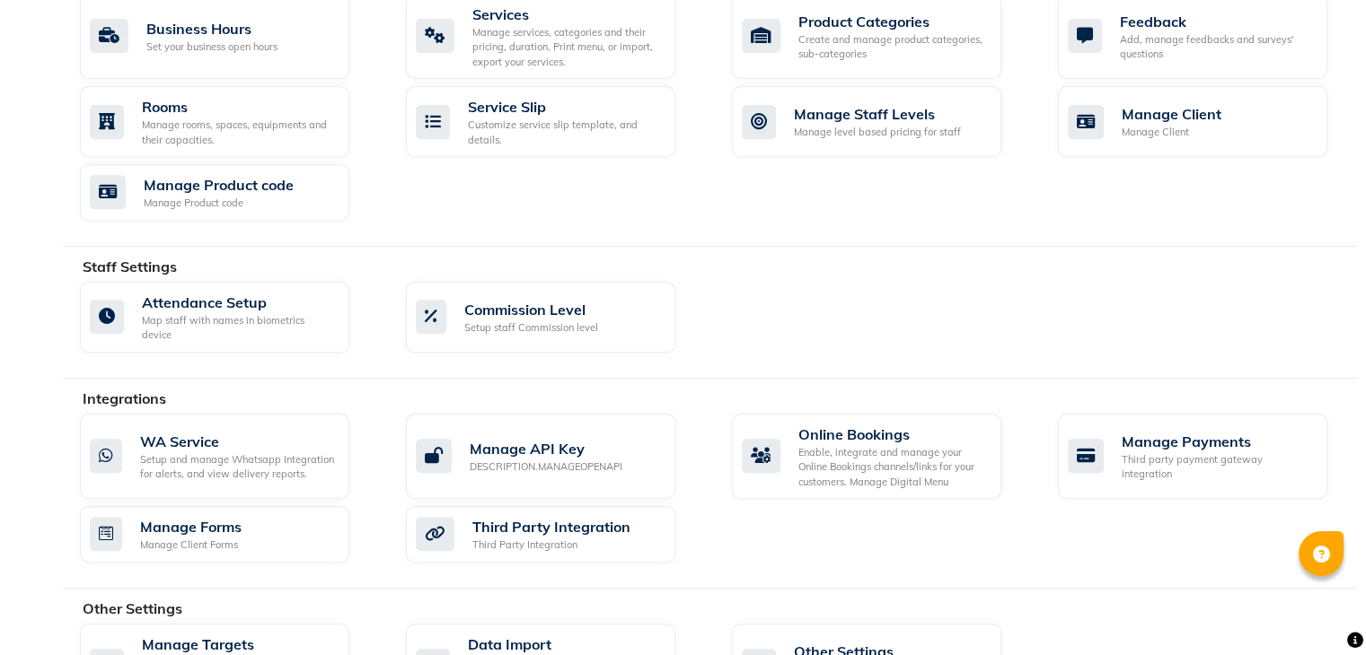
scroll to position [711, 0]
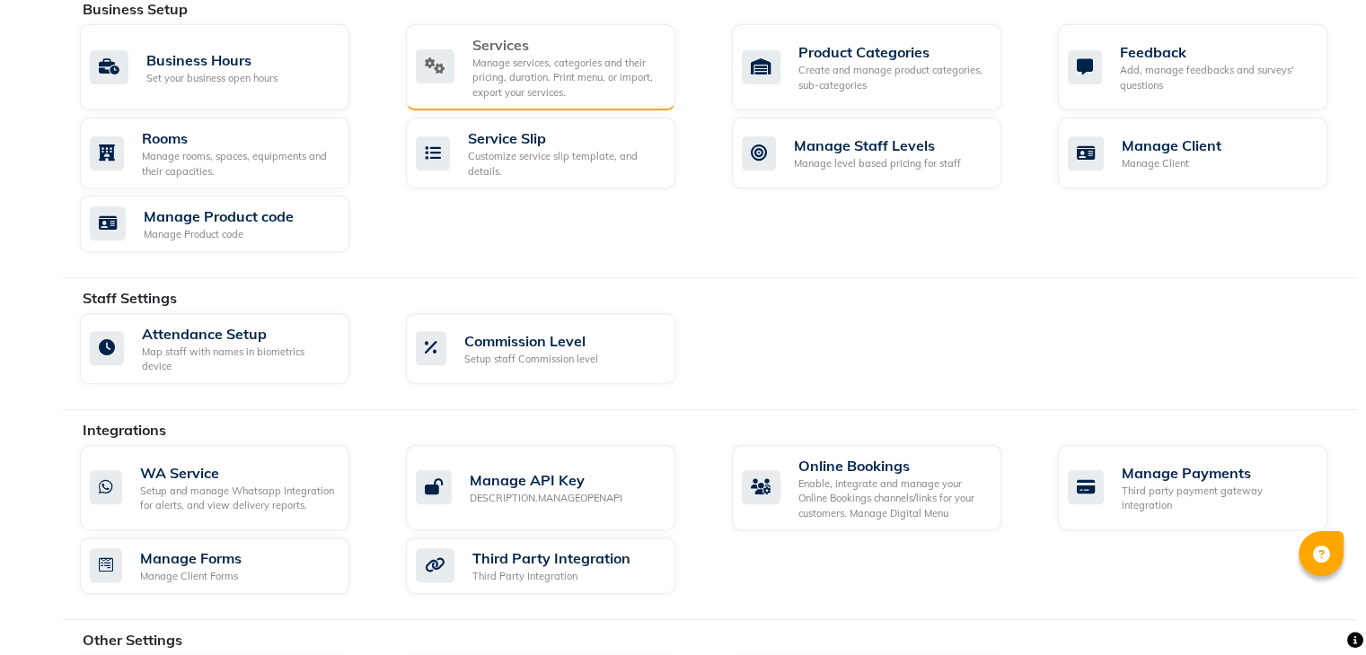
click at [536, 75] on div "Manage services, categories and their pricing, duration. Print menu, or import,…" at bounding box center [566, 78] width 189 height 45
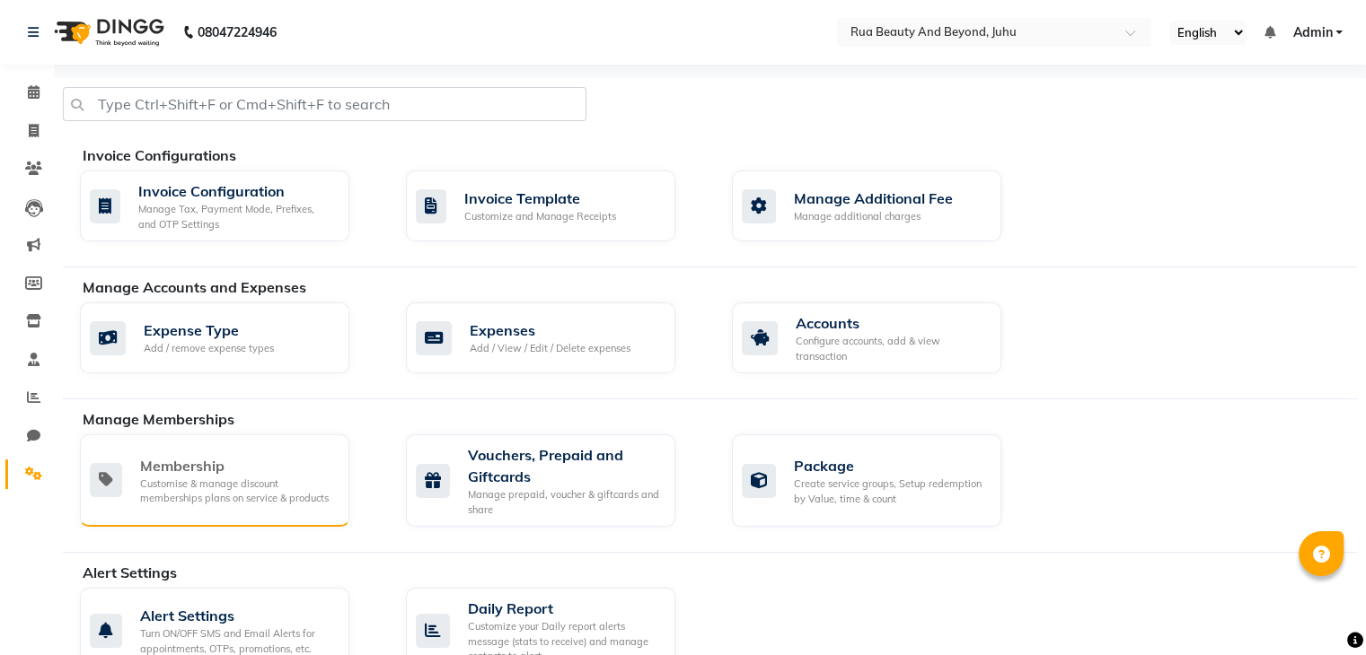
click at [201, 455] on div "Membership" at bounding box center [237, 466] width 195 height 22
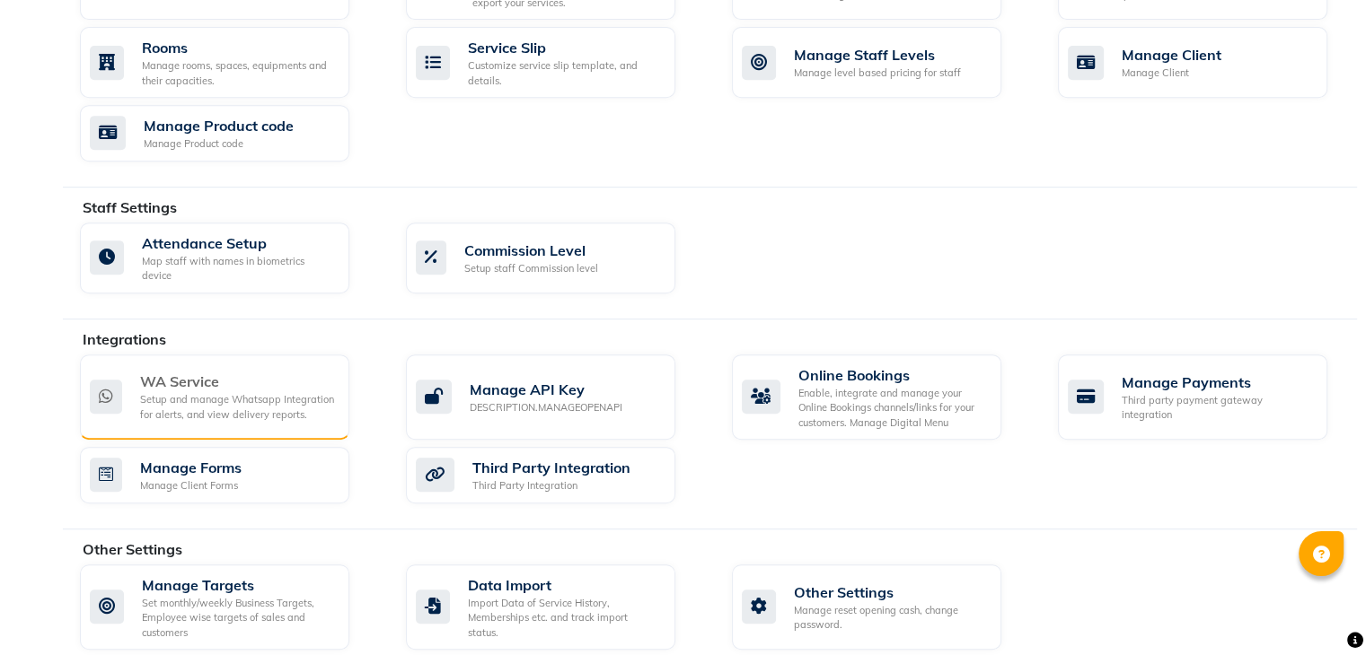
scroll to position [801, 0]
click at [858, 609] on div "Manage reset opening cash, change password." at bounding box center [890, 617] width 193 height 30
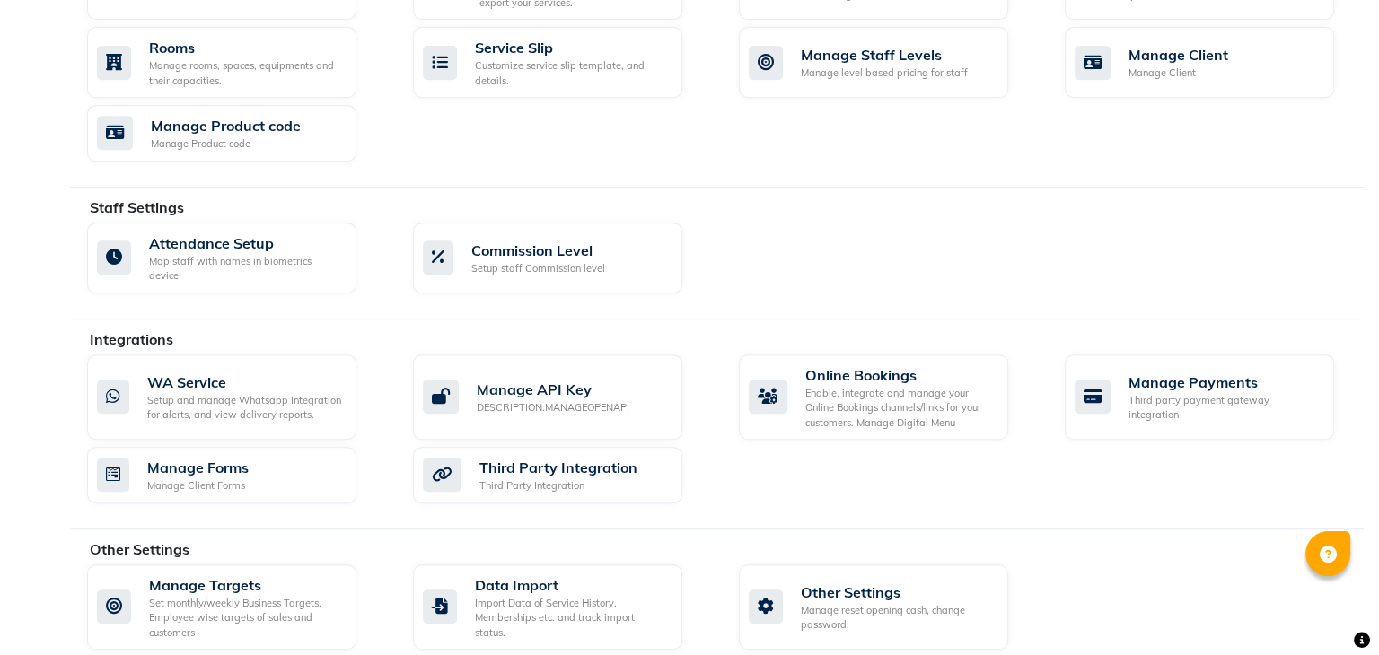
select select "2: 15"
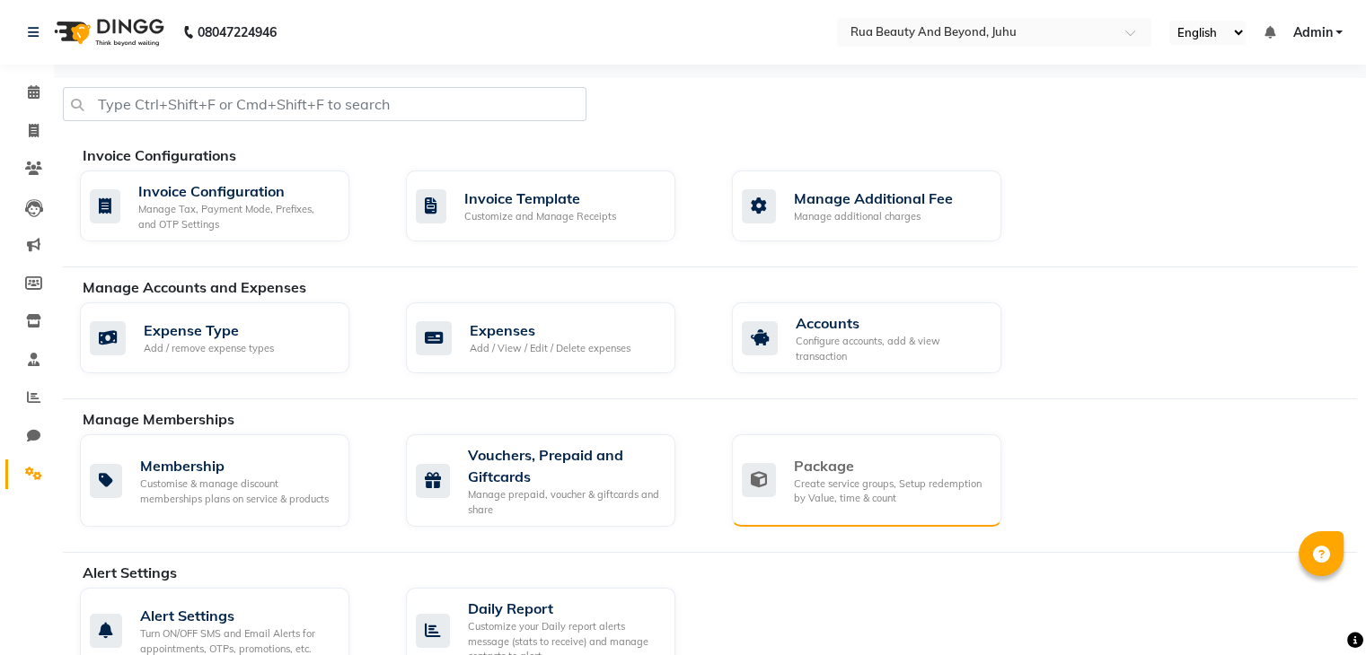
scroll to position [359, 0]
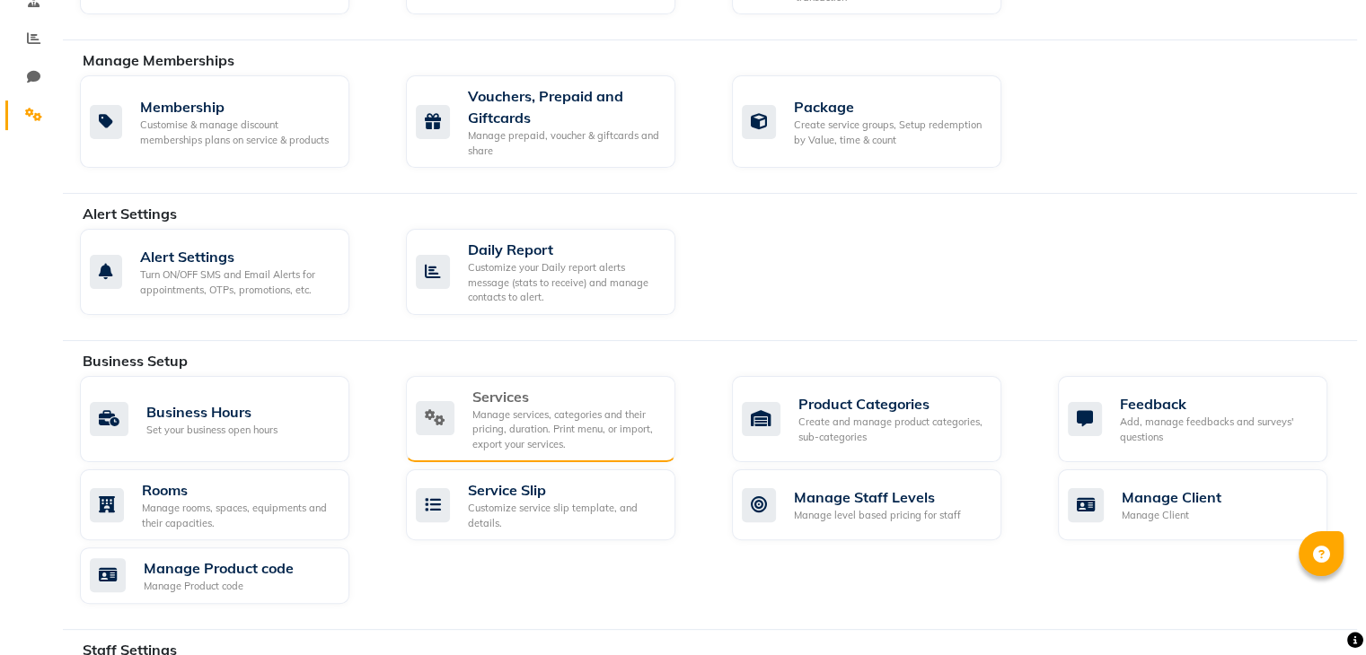
click at [451, 421] on icon at bounding box center [435, 418] width 39 height 34
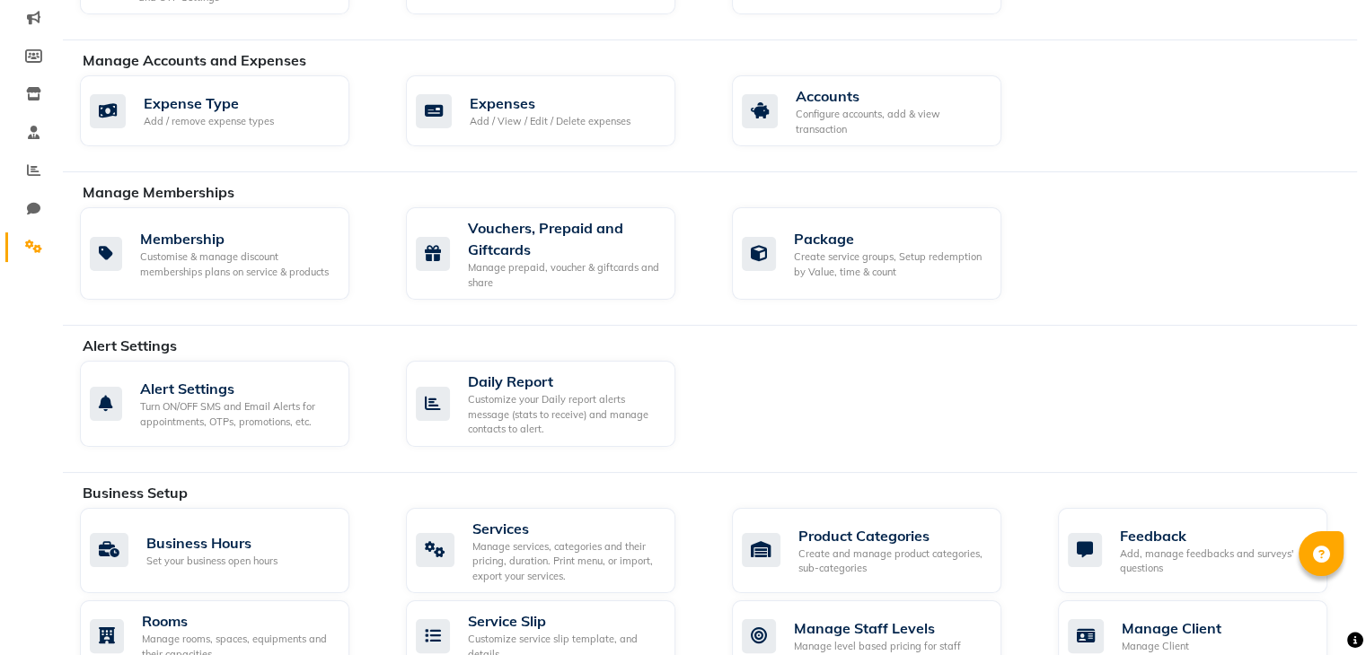
scroll to position [359, 0]
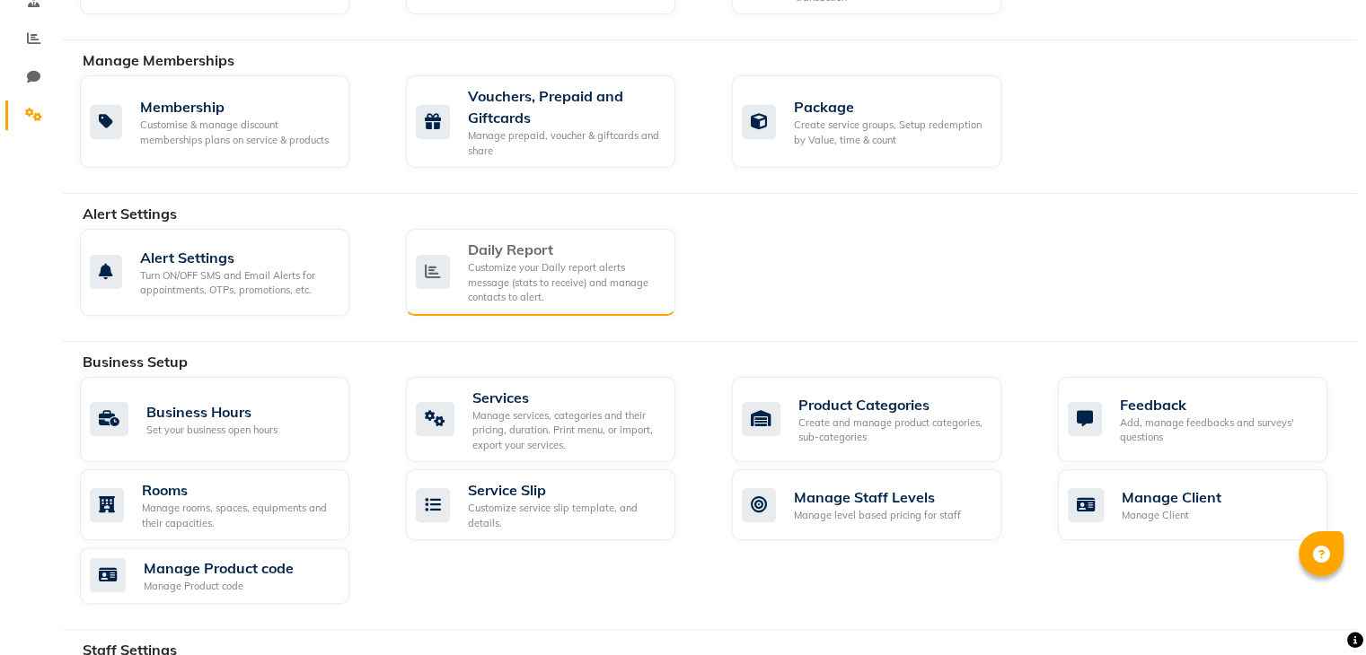
click at [525, 281] on div "Customize your Daily report alerts message (stats to receive) and manage contac…" at bounding box center [564, 282] width 193 height 45
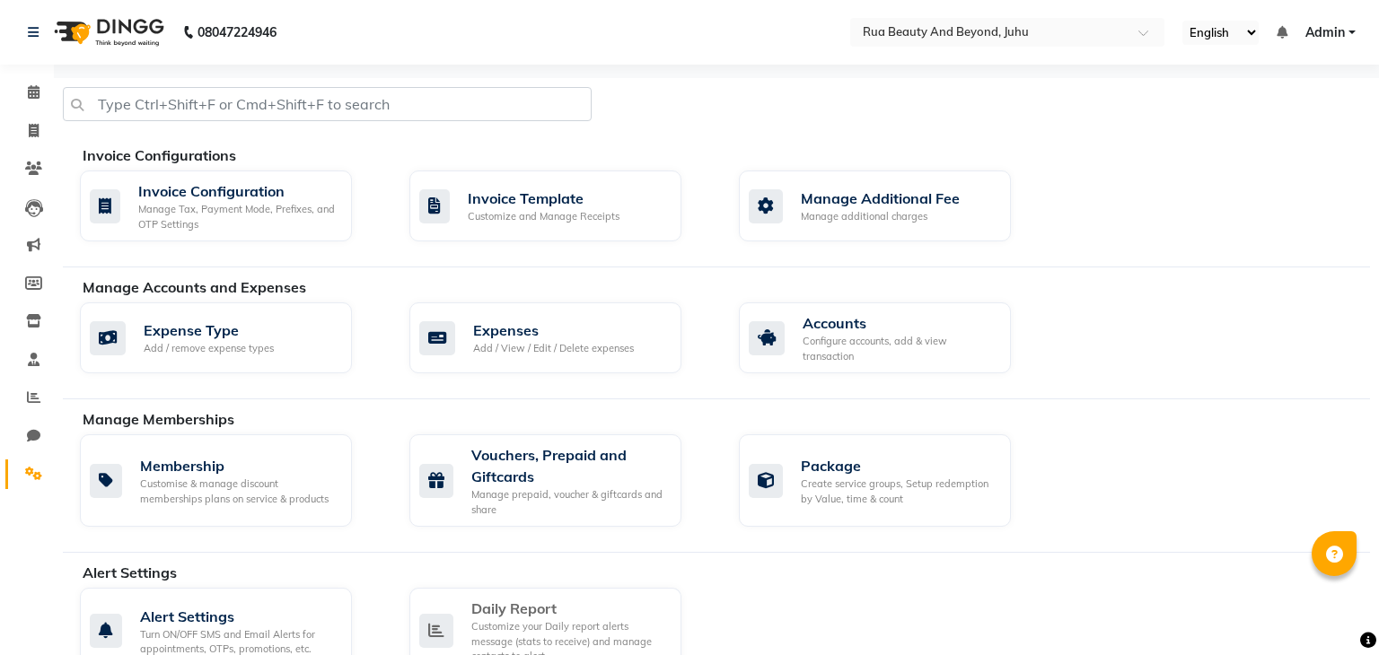
select select "1260"
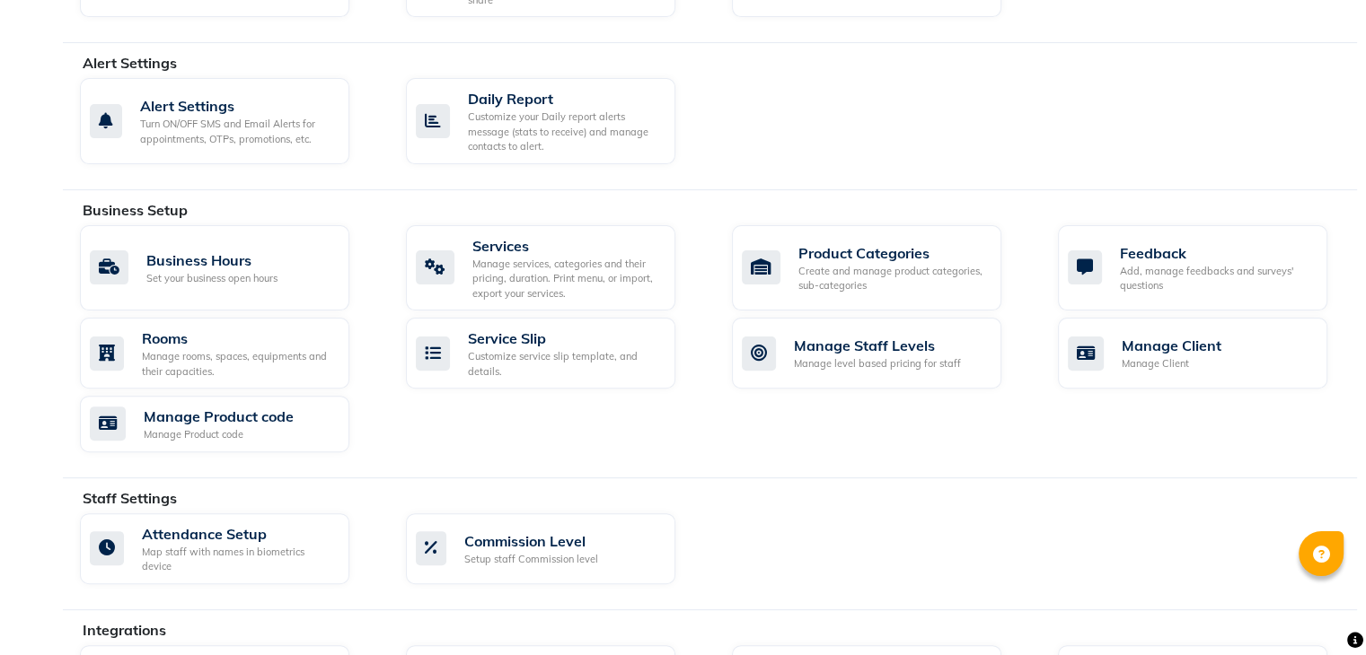
scroll to position [628, 0]
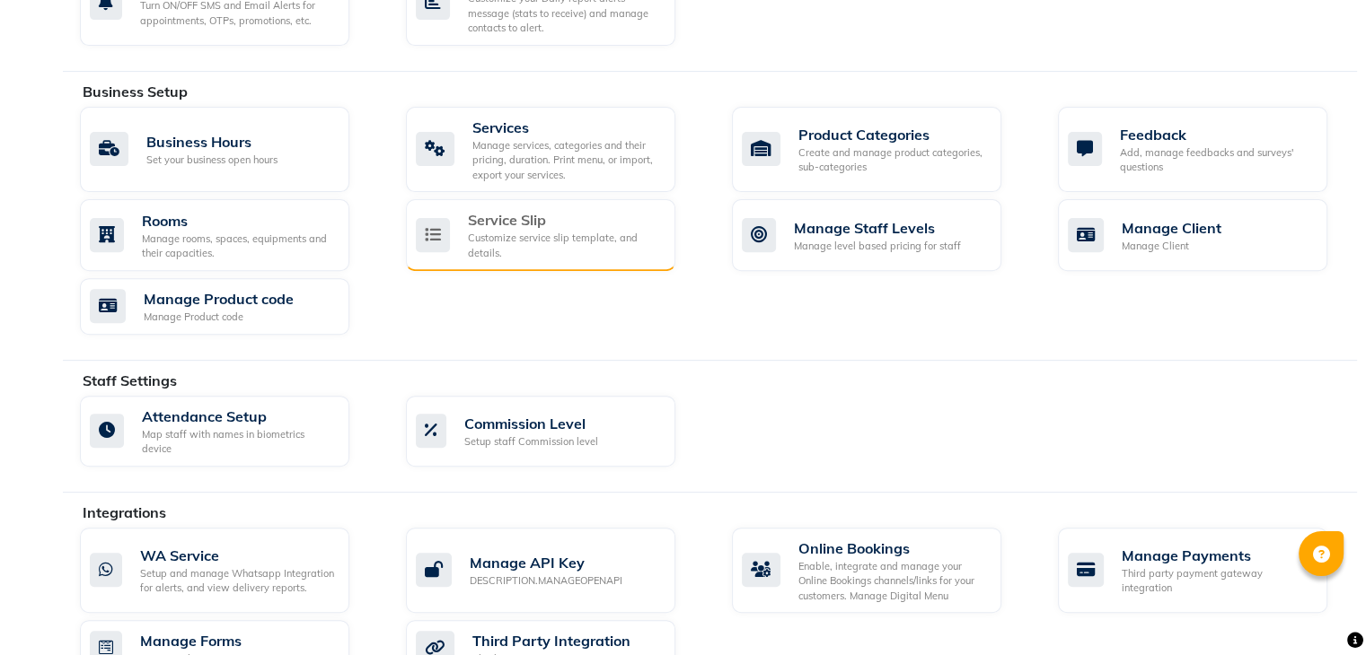
click at [553, 224] on div "Service Slip" at bounding box center [564, 220] width 193 height 22
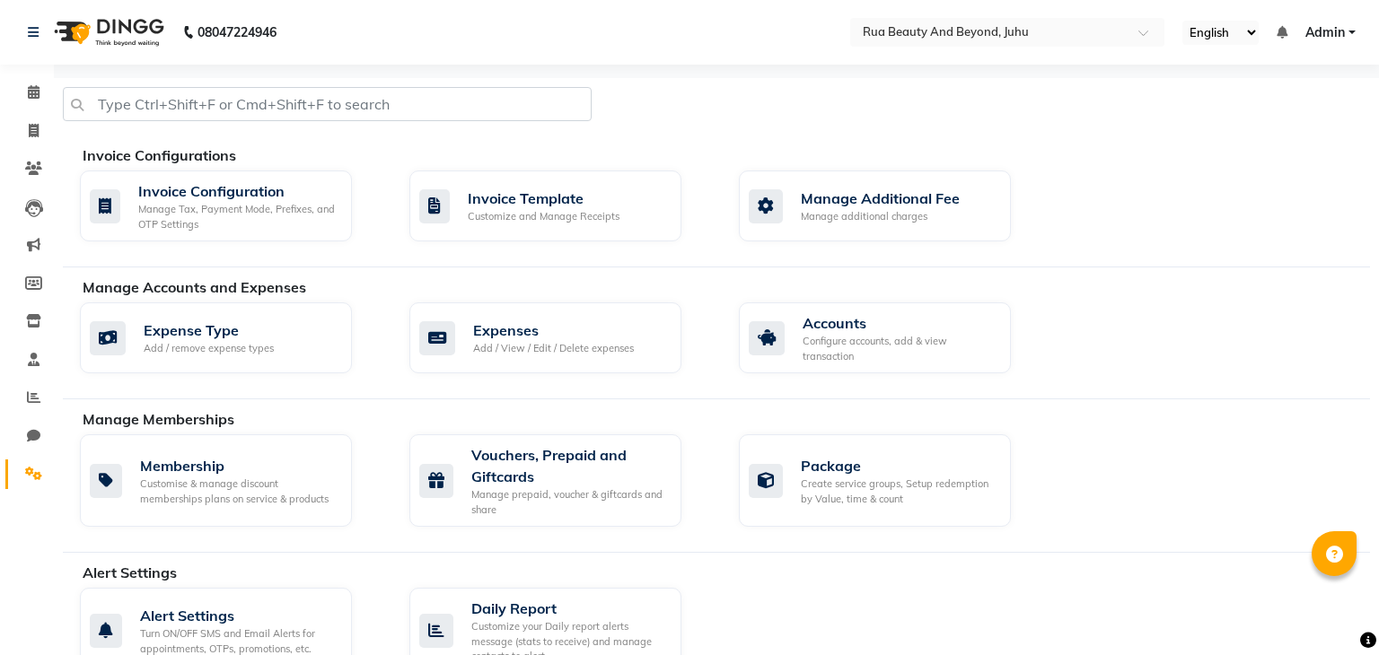
select select
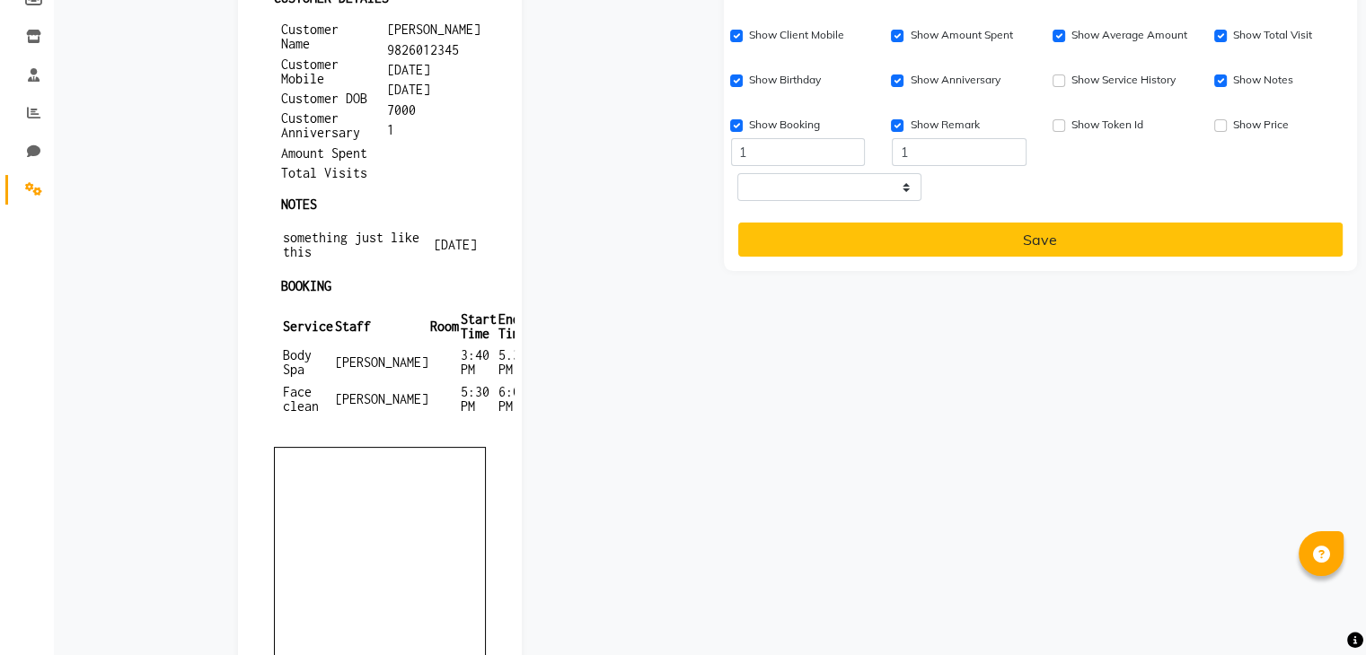
scroll to position [449, 0]
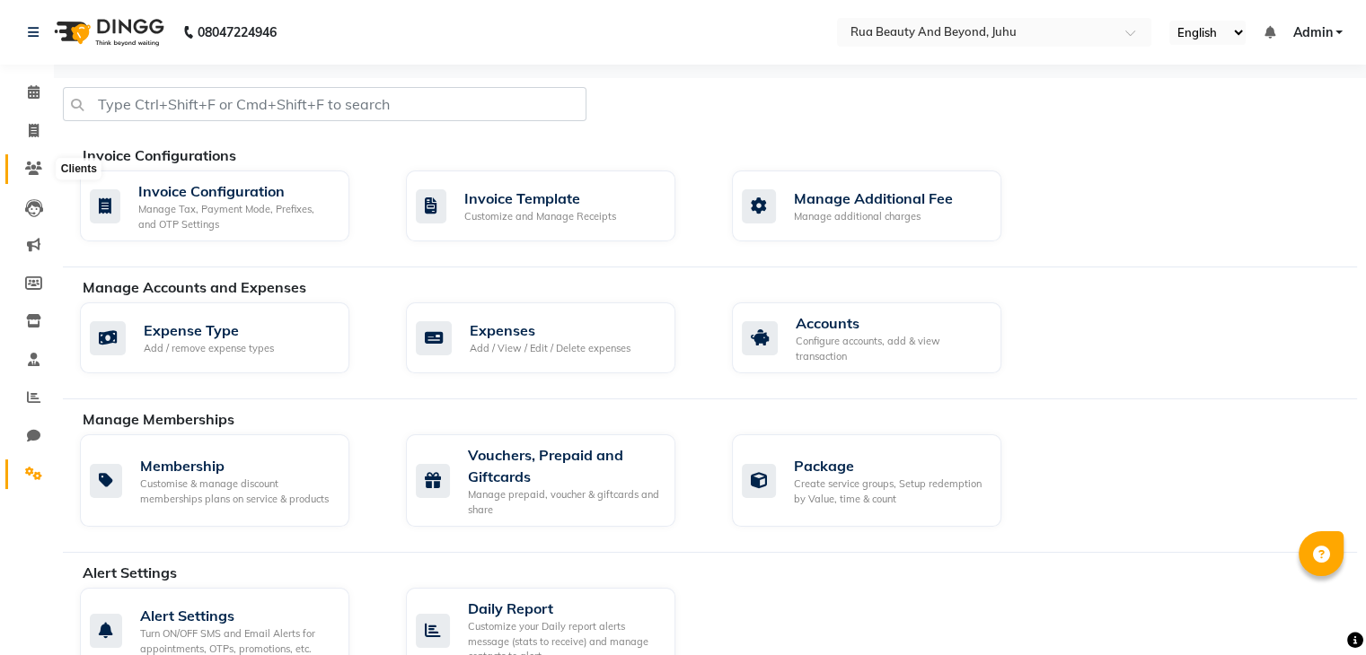
click at [32, 167] on icon at bounding box center [33, 168] width 17 height 13
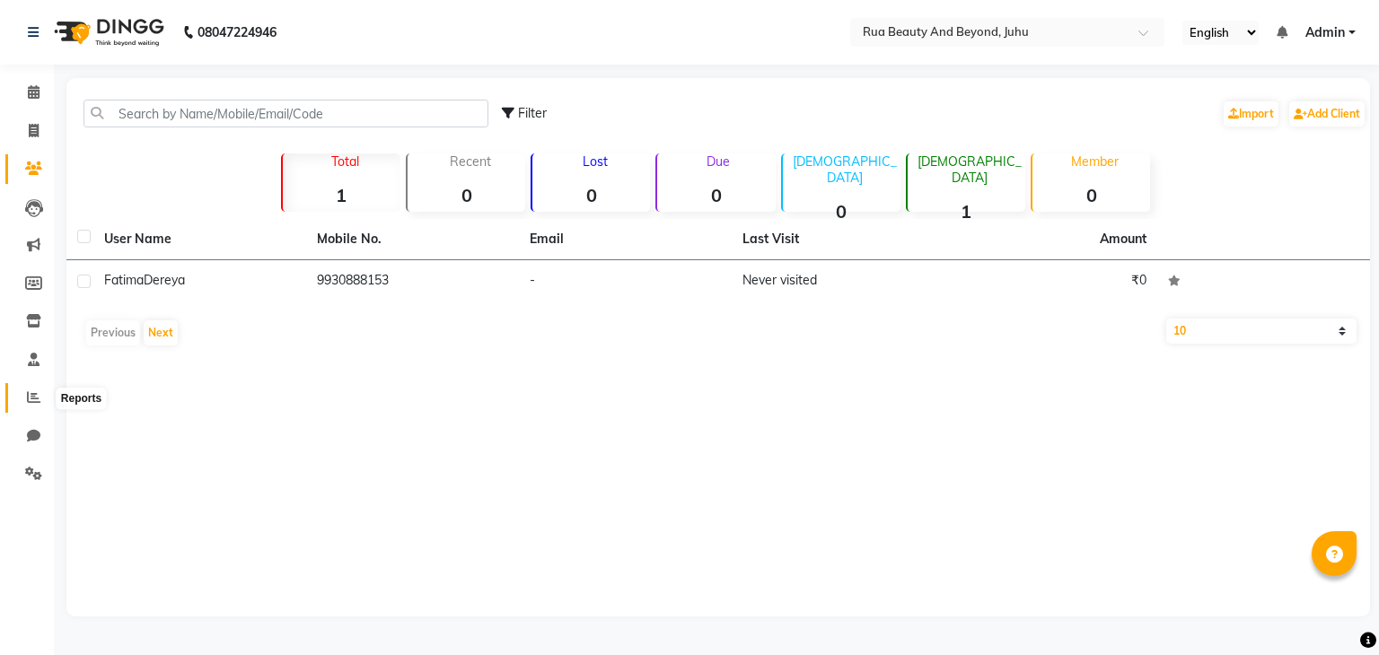
click at [27, 399] on icon at bounding box center [33, 397] width 13 height 13
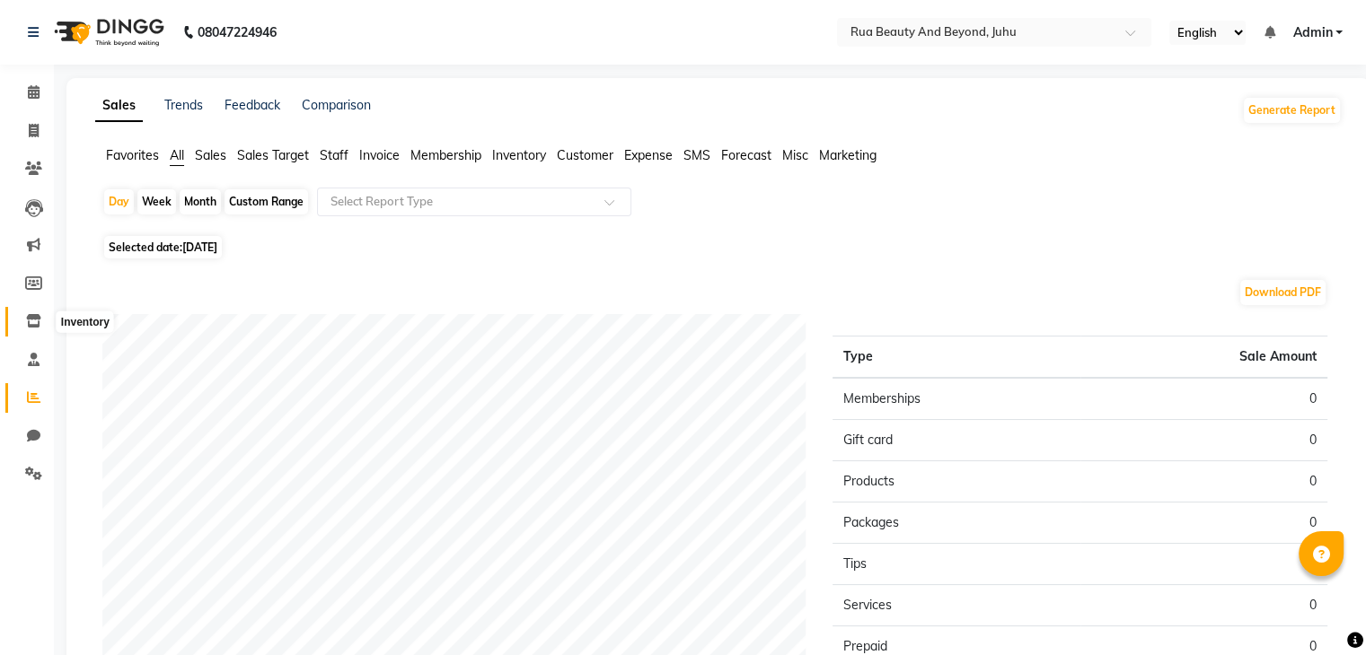
click at [33, 324] on icon at bounding box center [33, 320] width 15 height 13
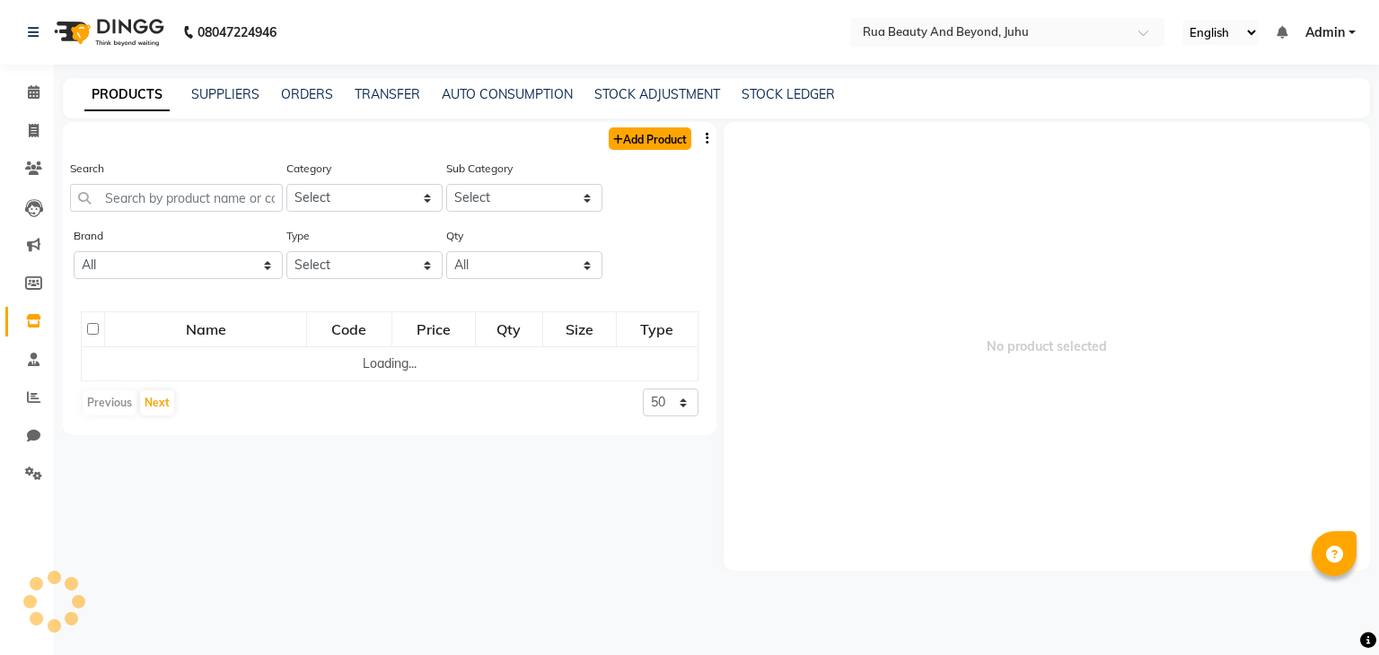
click at [661, 144] on link "Add Product" at bounding box center [650, 138] width 83 height 22
select select "true"
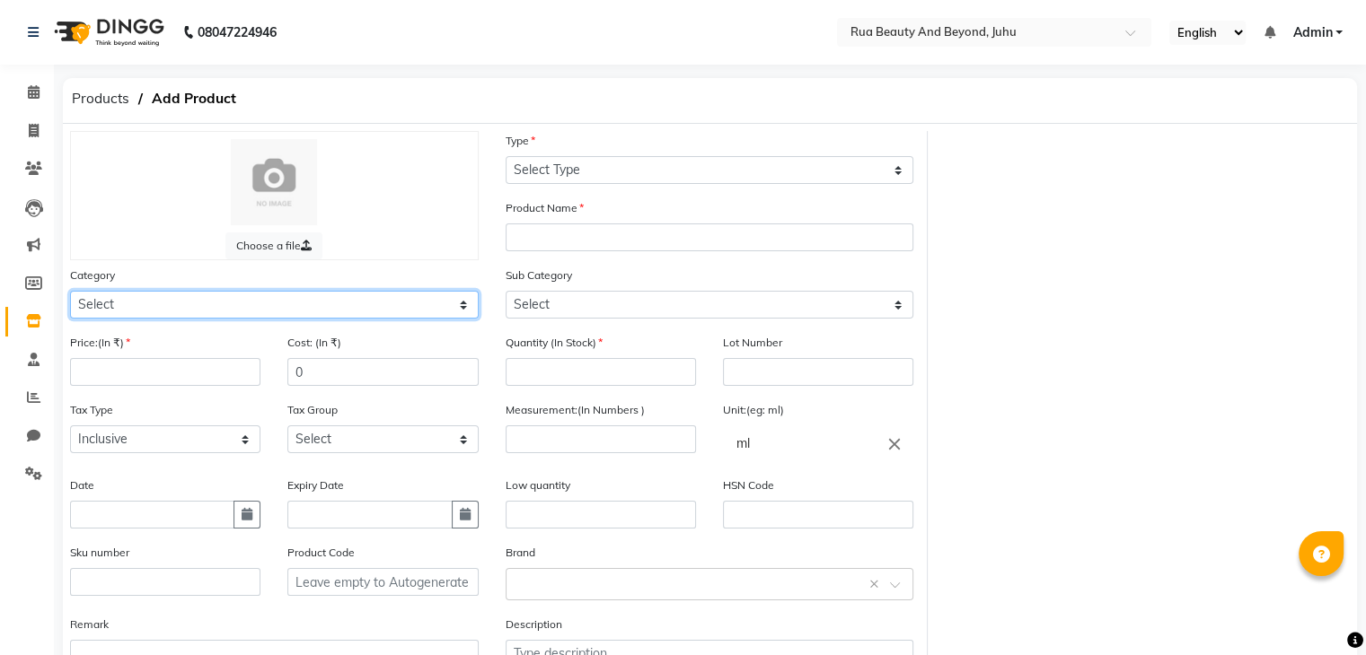
click at [112, 297] on select "Select Hair Skin Makeup Personal Care Appliances Beard Waxing Disposable Thread…" at bounding box center [274, 305] width 409 height 28
click at [70, 294] on select "Select Hair Skin Makeup Personal Care Appliances Beard Waxing Disposable Thread…" at bounding box center [274, 305] width 409 height 28
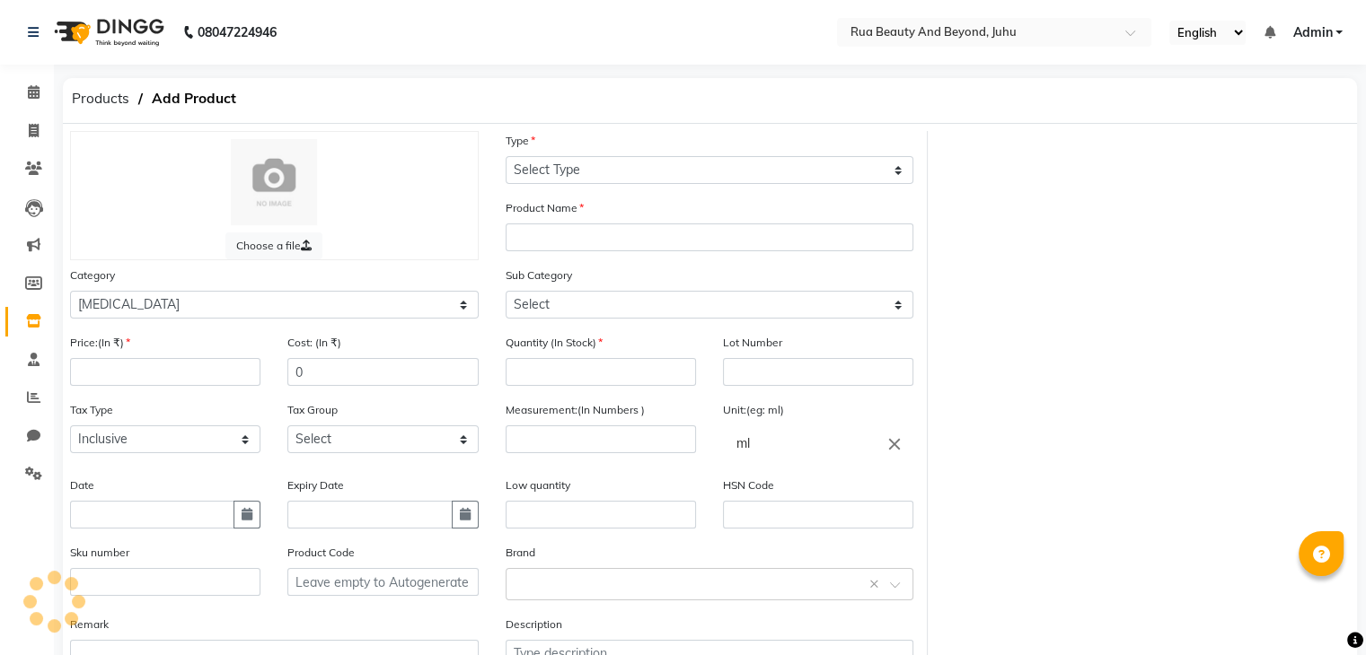
click at [116, 331] on div "Category Select Hair Skin Makeup Personal Care Appliances Beard Waxing Disposab…" at bounding box center [274, 299] width 435 height 67
click at [121, 314] on select "Select Hair Skin Makeup Personal Care Appliances Beard Waxing Disposable Thread…" at bounding box center [274, 305] width 409 height 28
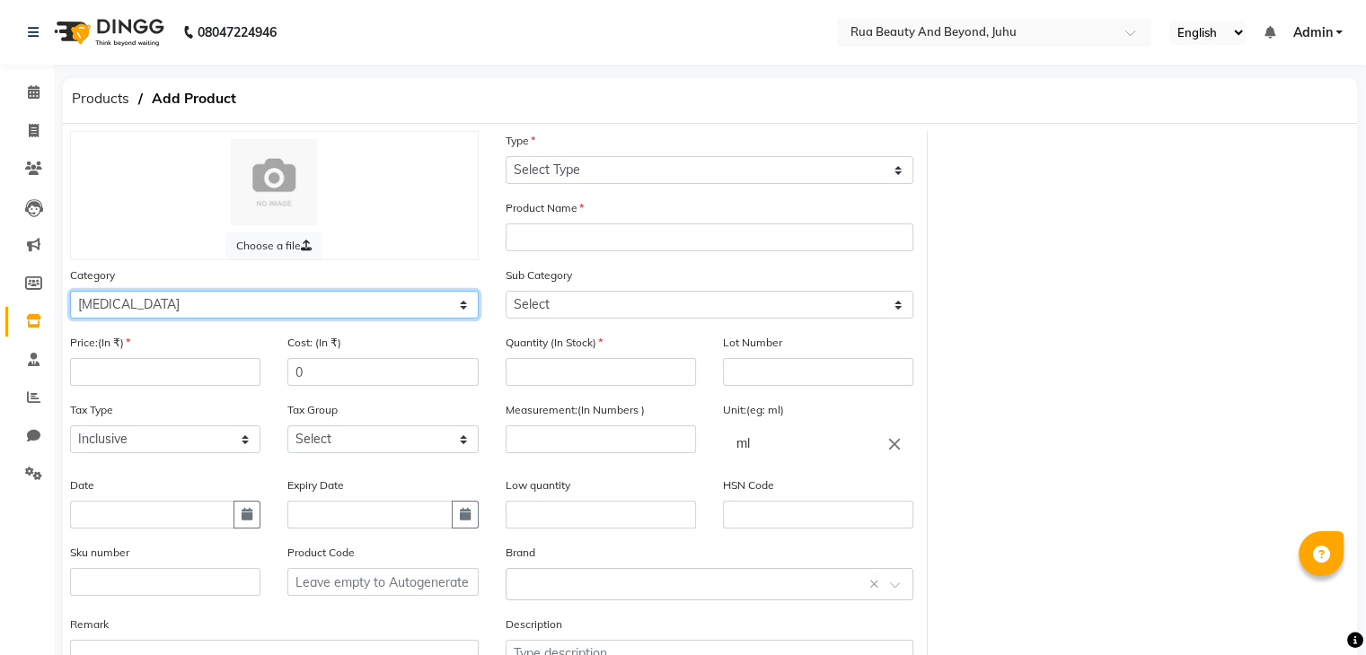
select select "1786102250"
click at [70, 294] on select "Select Hair Skin Makeup Personal Care Appliances Beard Waxing Disposable Thread…" at bounding box center [274, 305] width 409 height 28
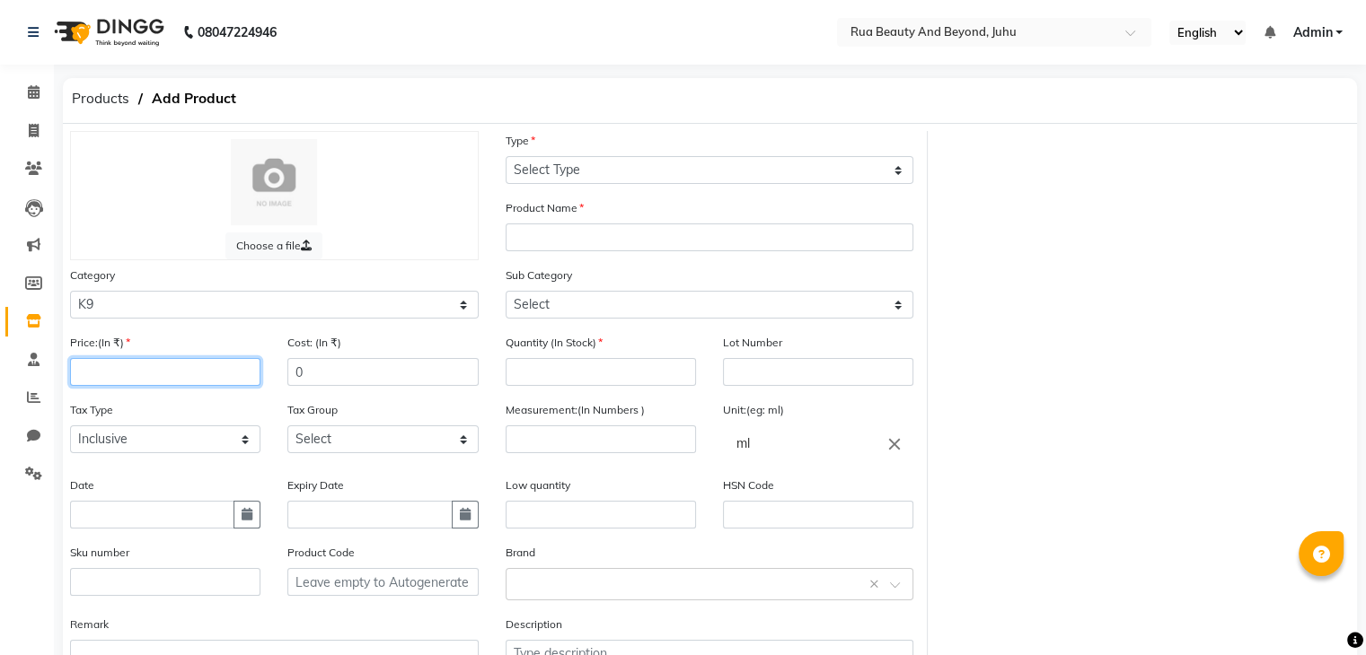
click at [145, 375] on input "number" at bounding box center [165, 372] width 190 height 28
type input "24000"
drag, startPoint x: 311, startPoint y: 357, endPoint x: 285, endPoint y: 360, distance: 26.2
click at [285, 360] on div "Cost: (In ₹) 0" at bounding box center [382, 366] width 217 height 67
click at [309, 381] on input "0" at bounding box center [382, 372] width 190 height 28
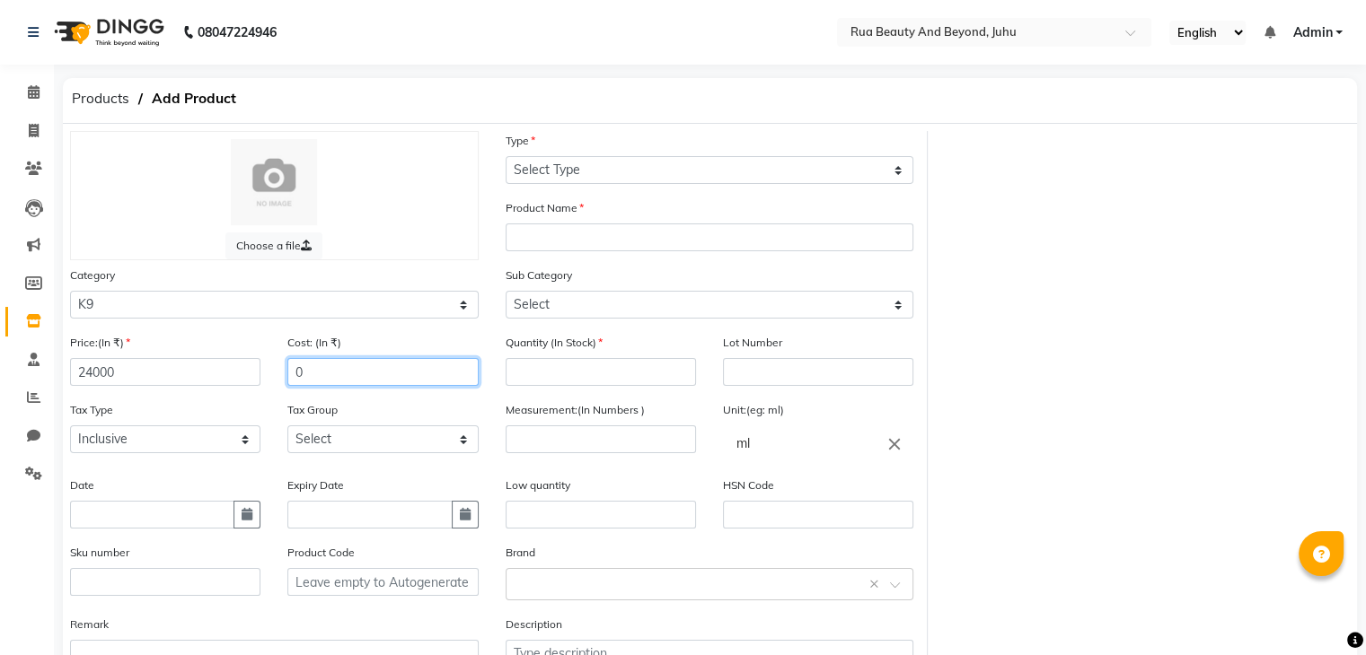
click at [309, 381] on input "0" at bounding box center [382, 372] width 190 height 28
type input "0"
type input "15000"
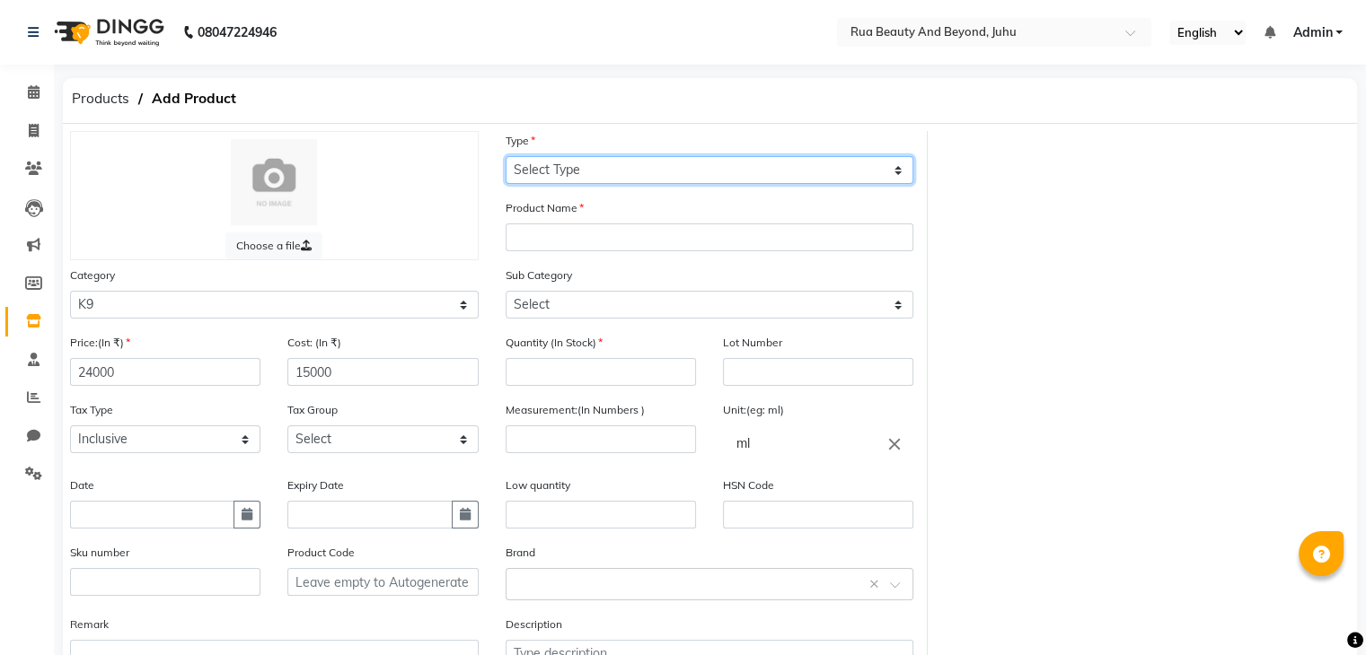
click at [554, 166] on select "Select Type Both Retail Consumable" at bounding box center [709, 170] width 409 height 28
select select "C"
click at [505, 157] on select "Select Type Both Retail Consumable" at bounding box center [709, 170] width 409 height 28
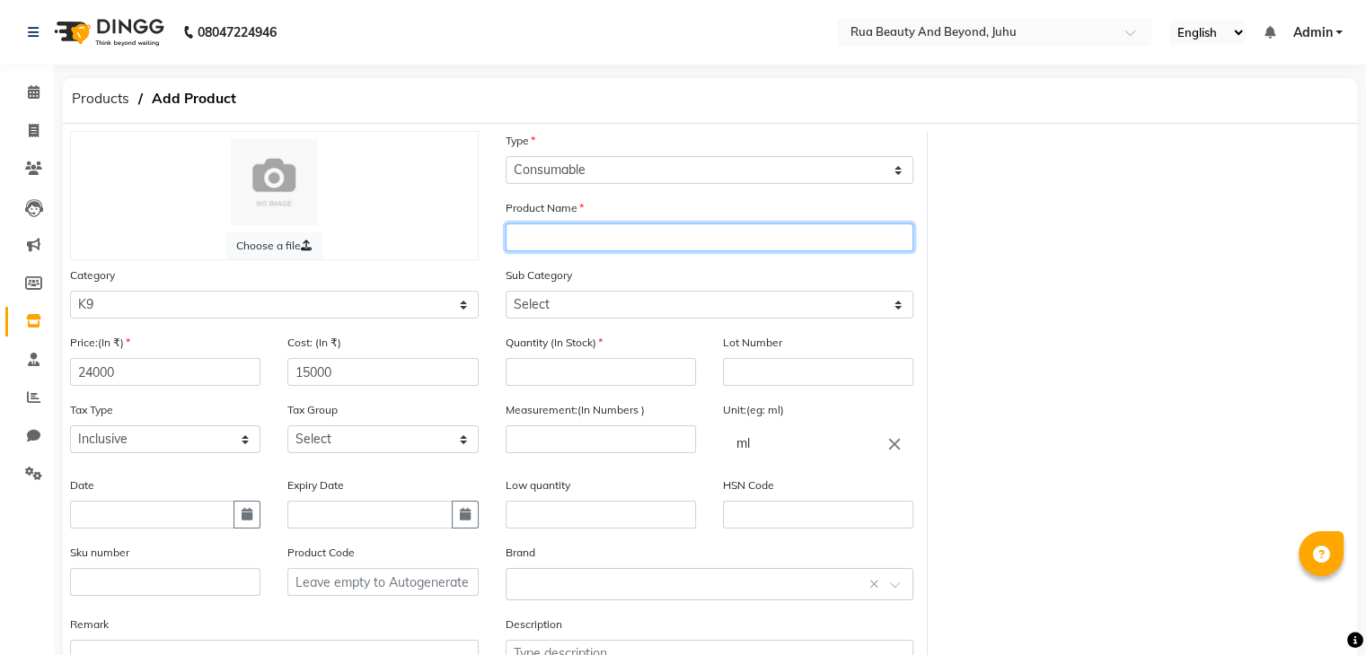
click at [550, 251] on input "text" at bounding box center [709, 238] width 409 height 28
drag, startPoint x: 580, startPoint y: 247, endPoint x: 830, endPoint y: 245, distance: 249.6
click at [830, 245] on input "BG K9 Nanoplasty Treatment" at bounding box center [709, 238] width 409 height 28
type input "BG K9 Nanoplasty Treatment"
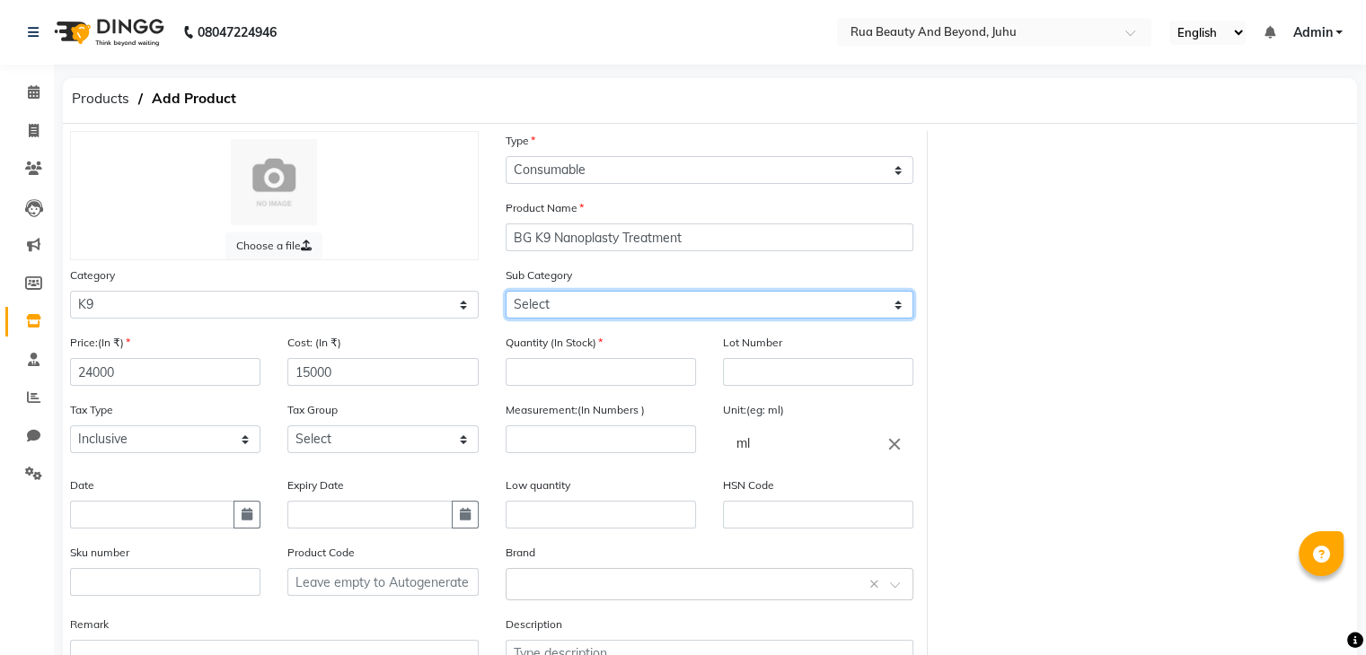
click at [601, 315] on select "Select" at bounding box center [709, 305] width 409 height 28
click at [594, 318] on select "Select" at bounding box center [709, 305] width 409 height 28
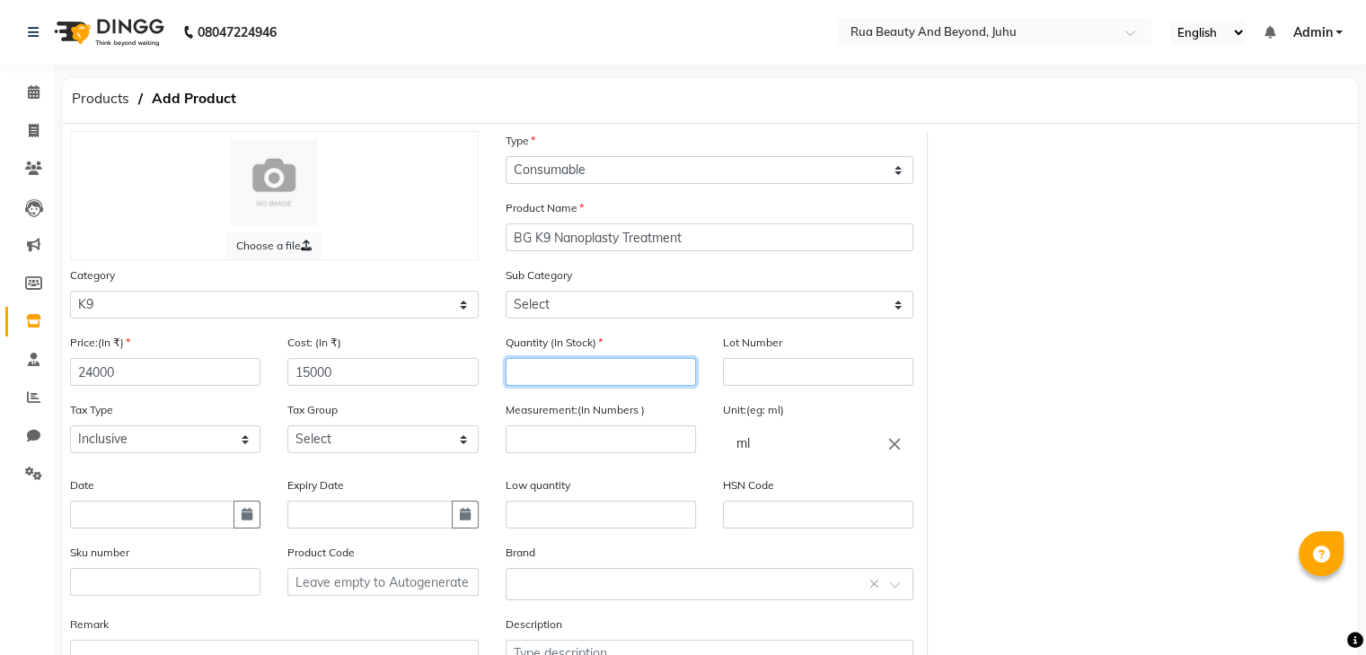
click at [567, 376] on input "number" at bounding box center [600, 372] width 190 height 28
type input "1"
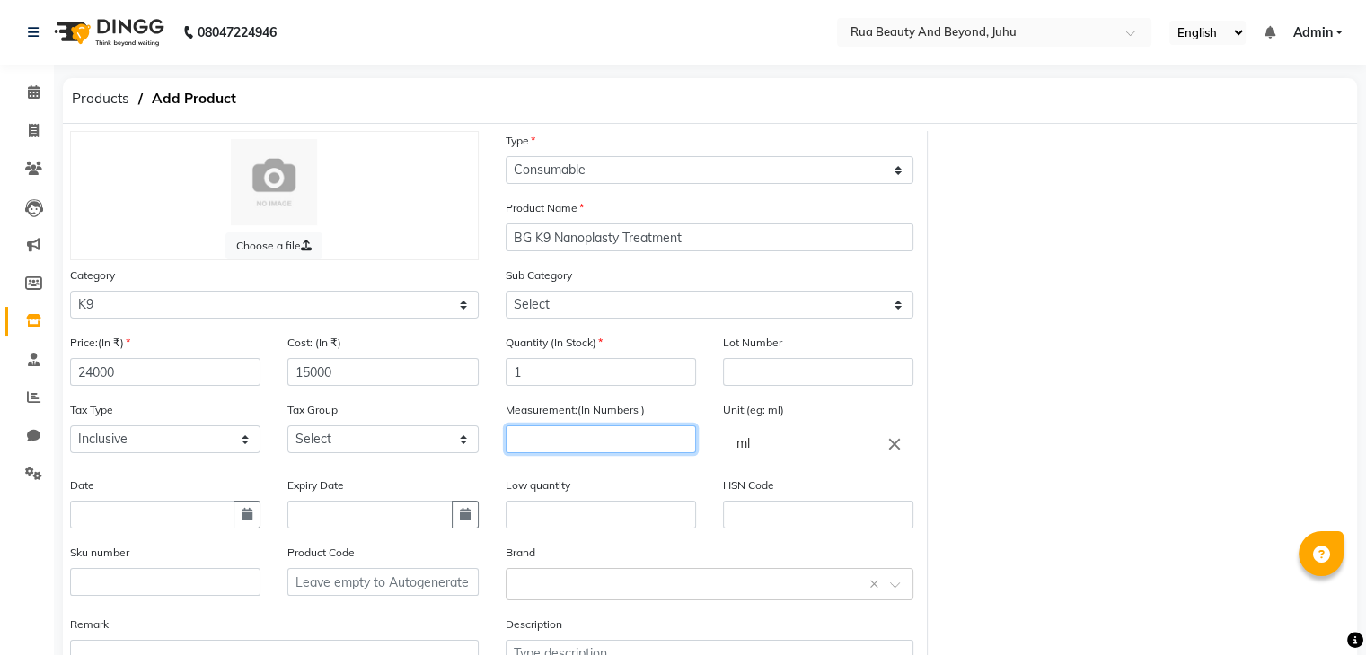
click at [616, 443] on input "number" at bounding box center [600, 440] width 190 height 28
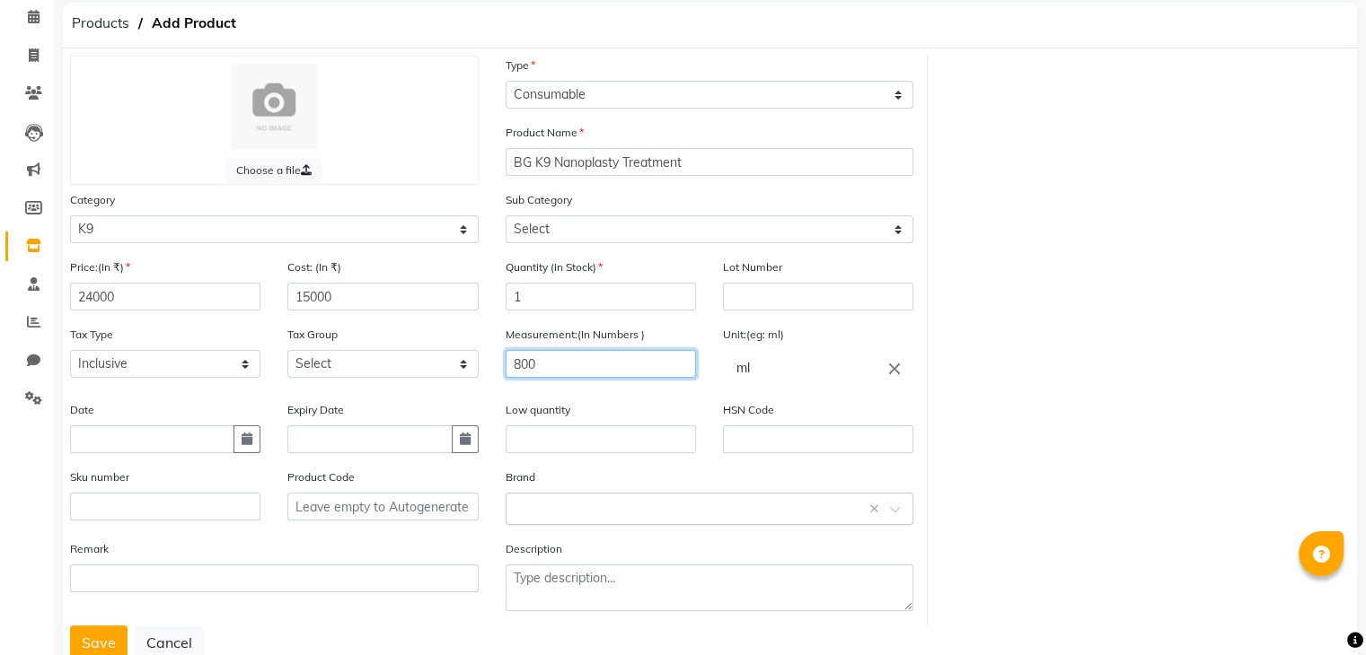
scroll to position [140, 0]
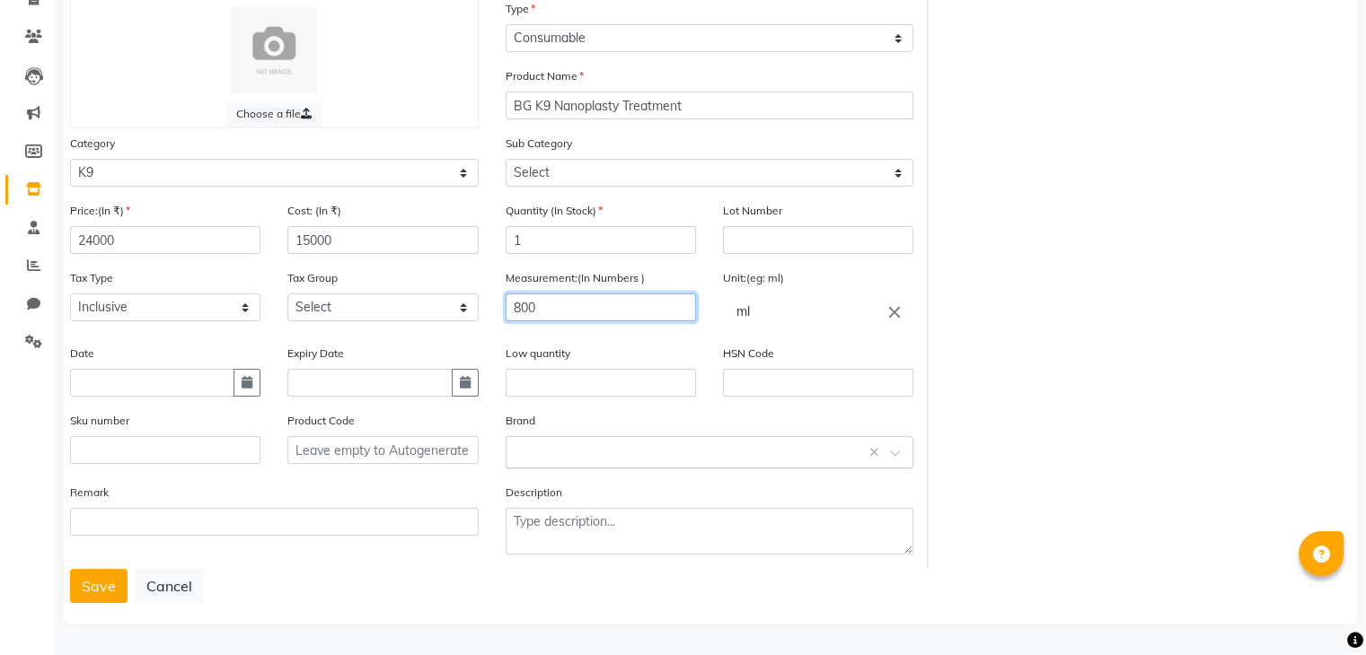
type input "800"
click at [553, 447] on input "text" at bounding box center [691, 451] width 353 height 19
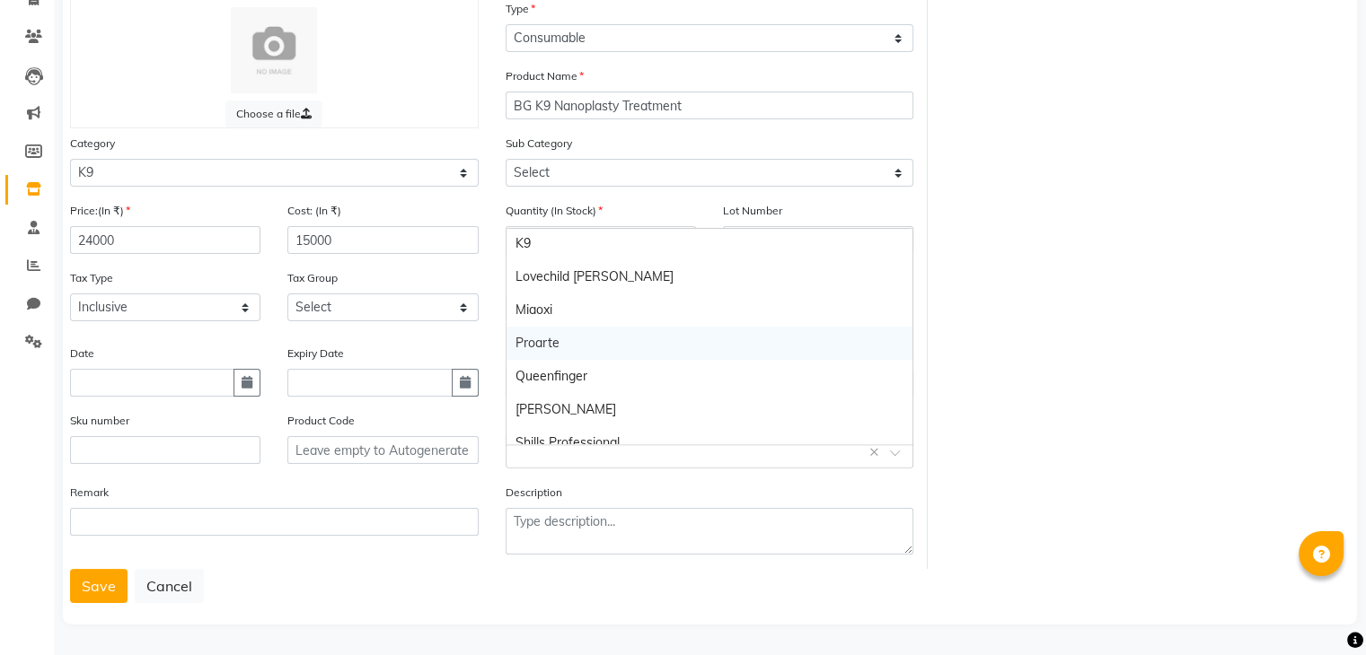
scroll to position [93, 0]
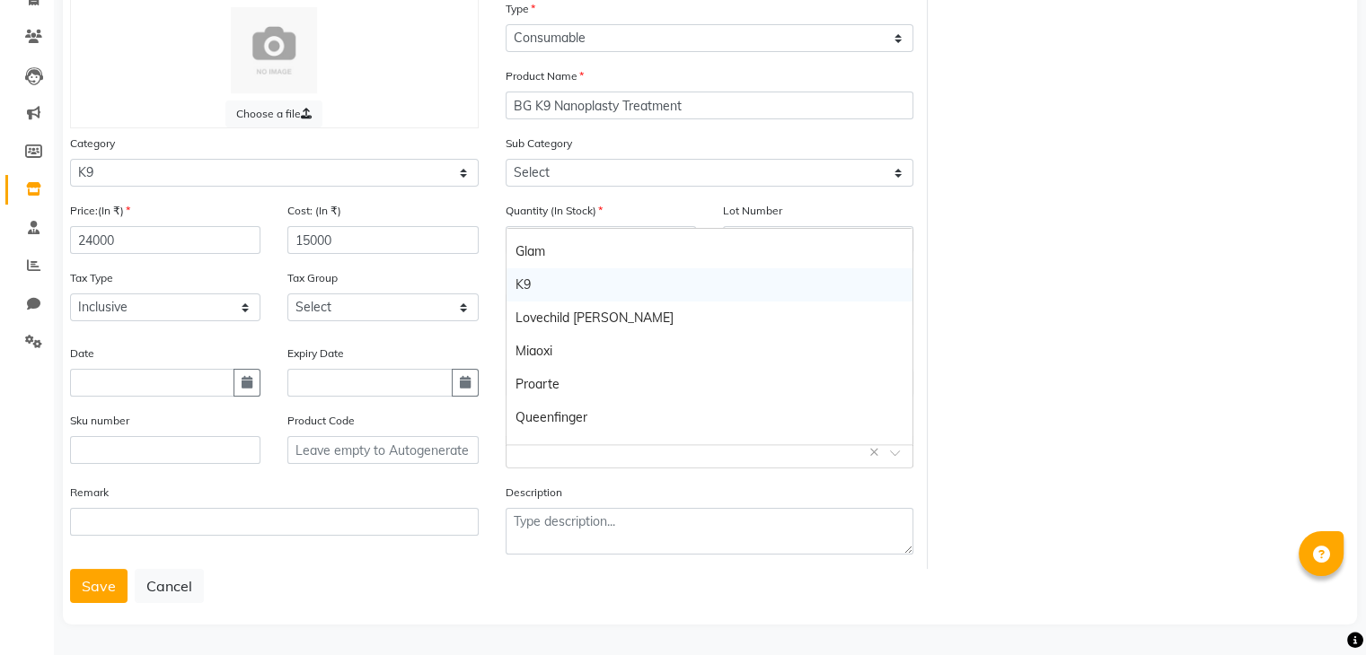
click at [551, 277] on div "K9" at bounding box center [709, 284] width 407 height 33
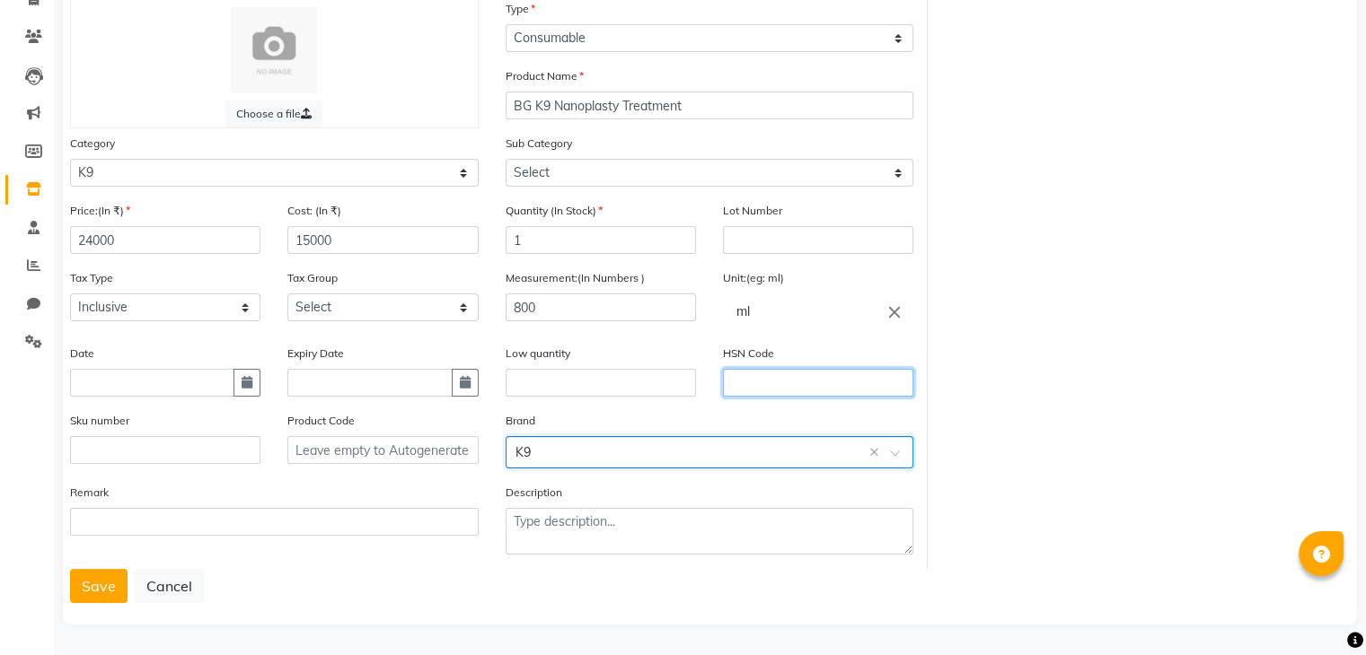
click at [758, 373] on input "text" at bounding box center [818, 383] width 190 height 28
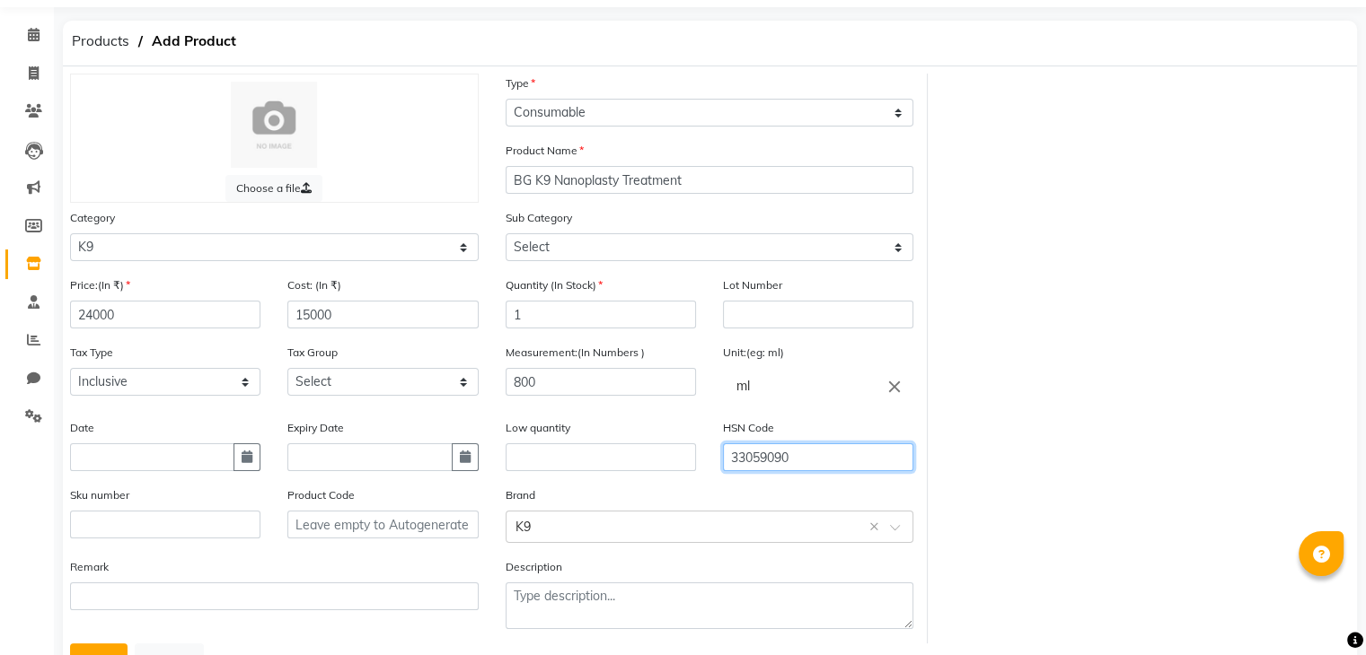
scroll to position [140, 0]
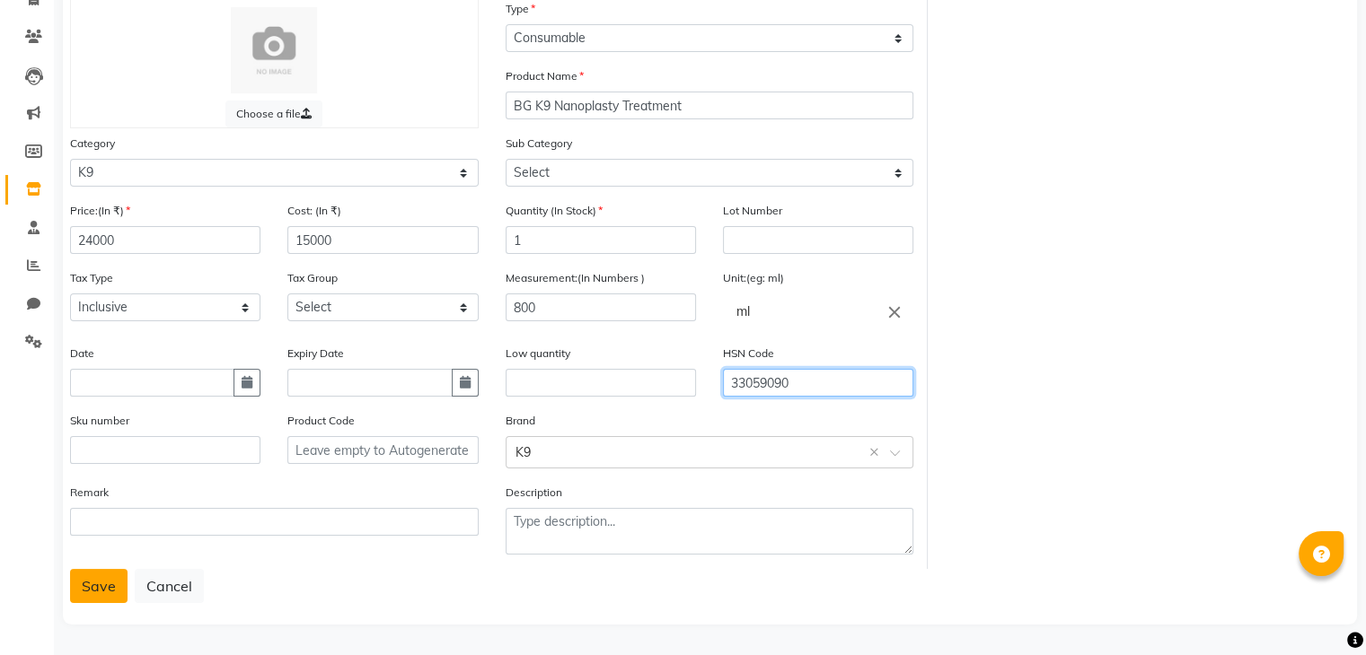
type input "33059090"
click at [119, 589] on button "Save" at bounding box center [98, 586] width 57 height 34
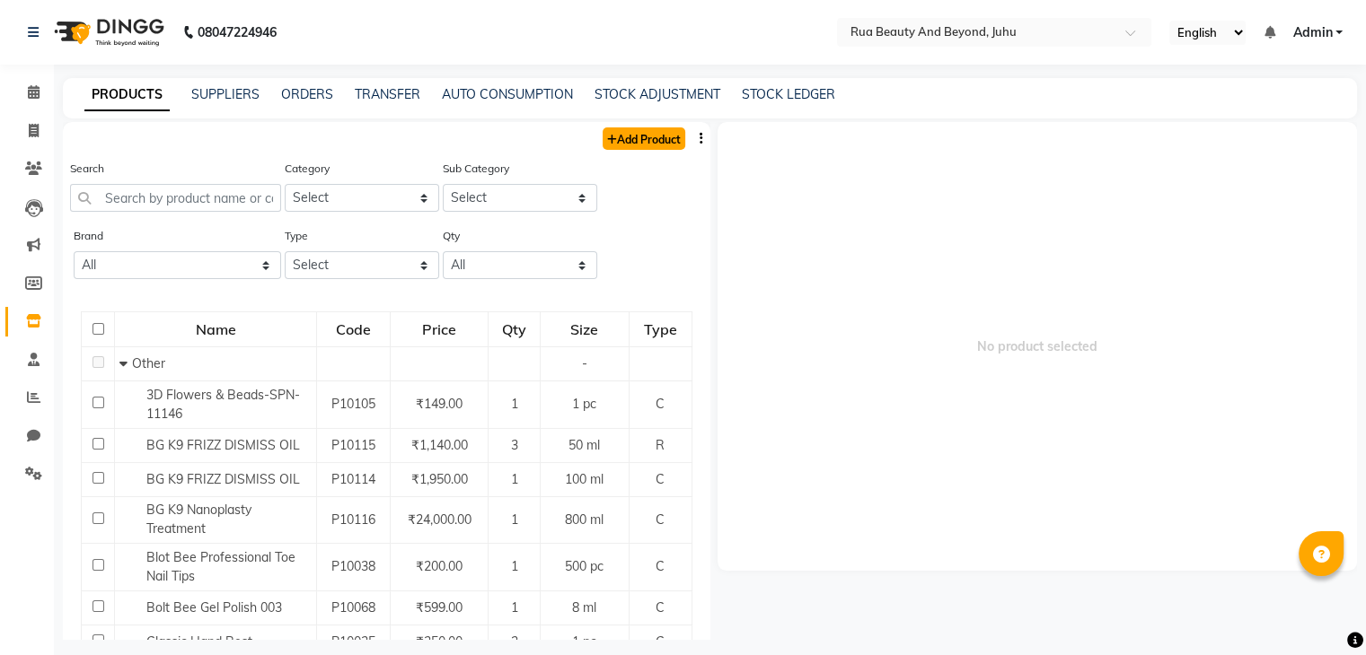
click at [637, 148] on link "Add Product" at bounding box center [643, 138] width 83 height 22
select select "true"
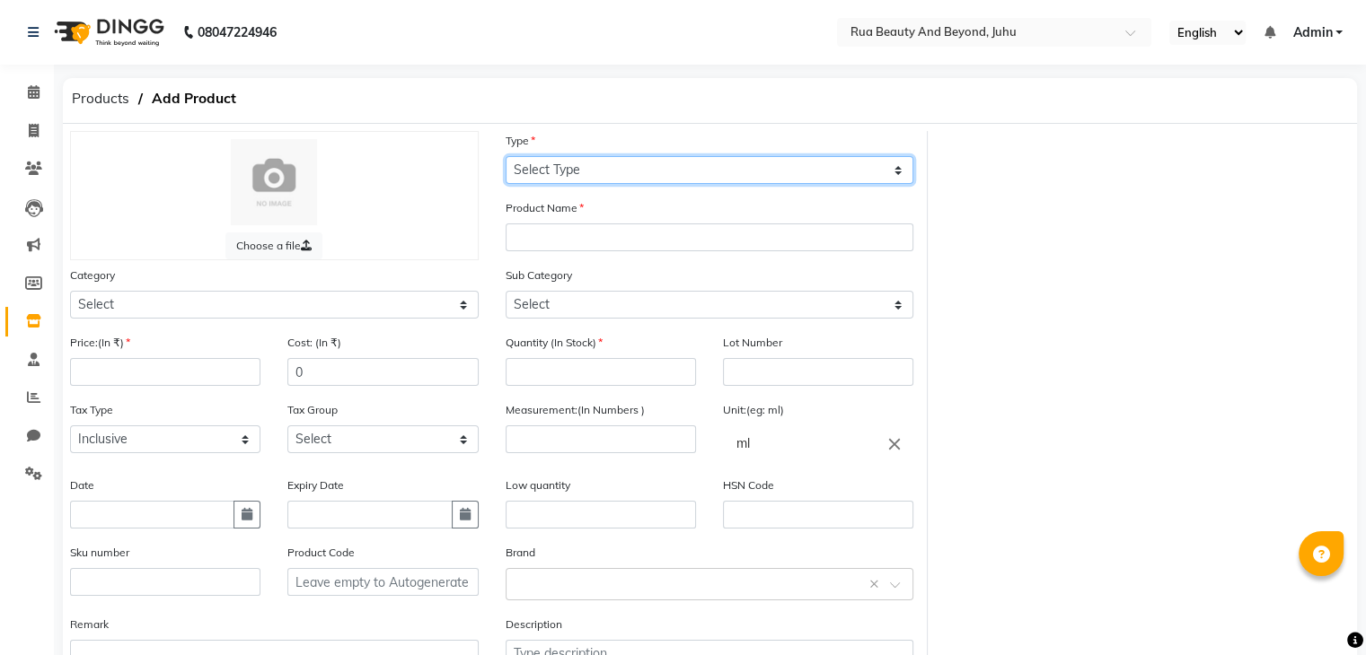
click at [623, 170] on select "Select Type Both Retail Consumable" at bounding box center [709, 170] width 409 height 28
select select "C"
click at [505, 157] on select "Select Type Both Retail Consumable" at bounding box center [709, 170] width 409 height 28
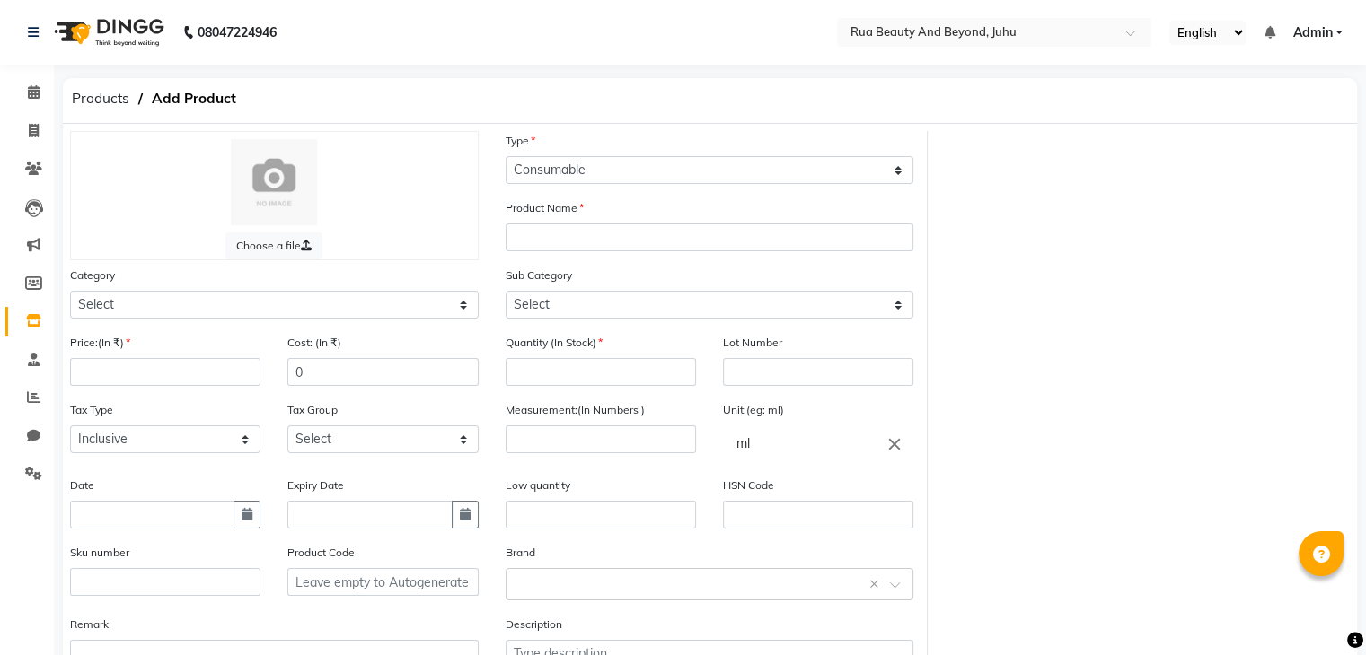
click at [550, 220] on div "Product Name" at bounding box center [709, 224] width 409 height 53
click at [550, 246] on input "text" at bounding box center [709, 238] width 409 height 28
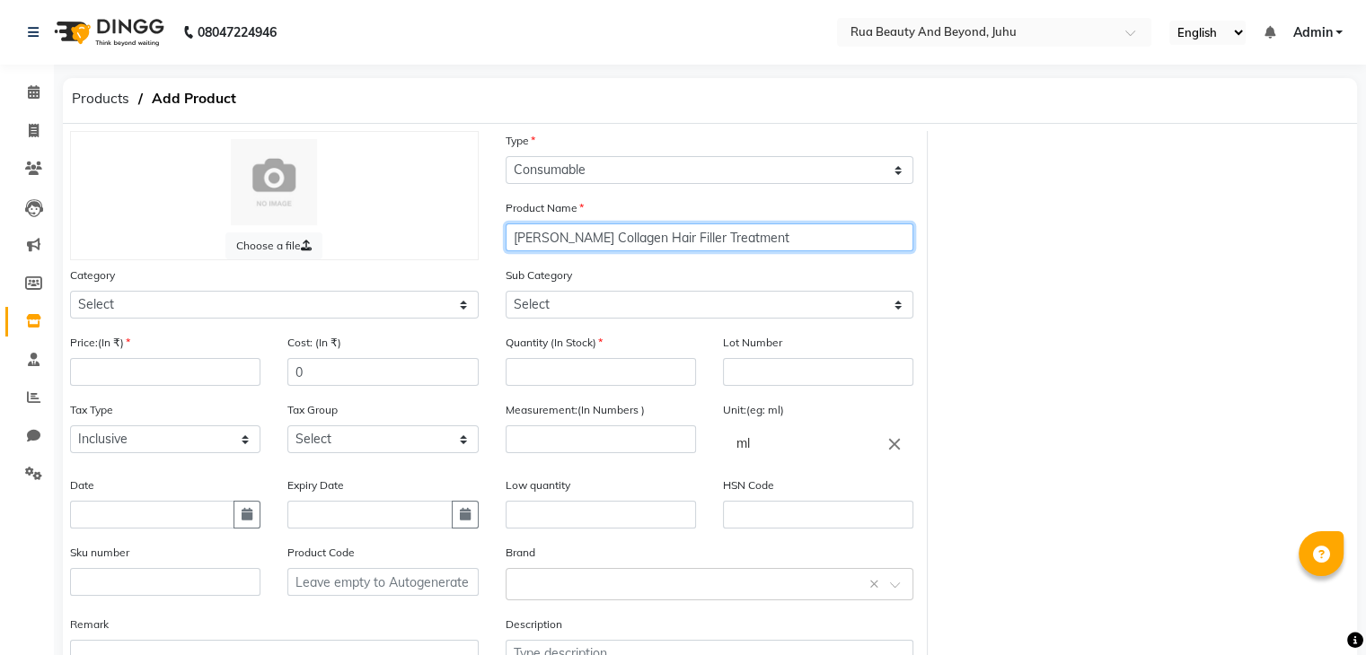
type input "Shea Collagen Hair Filler Treatment"
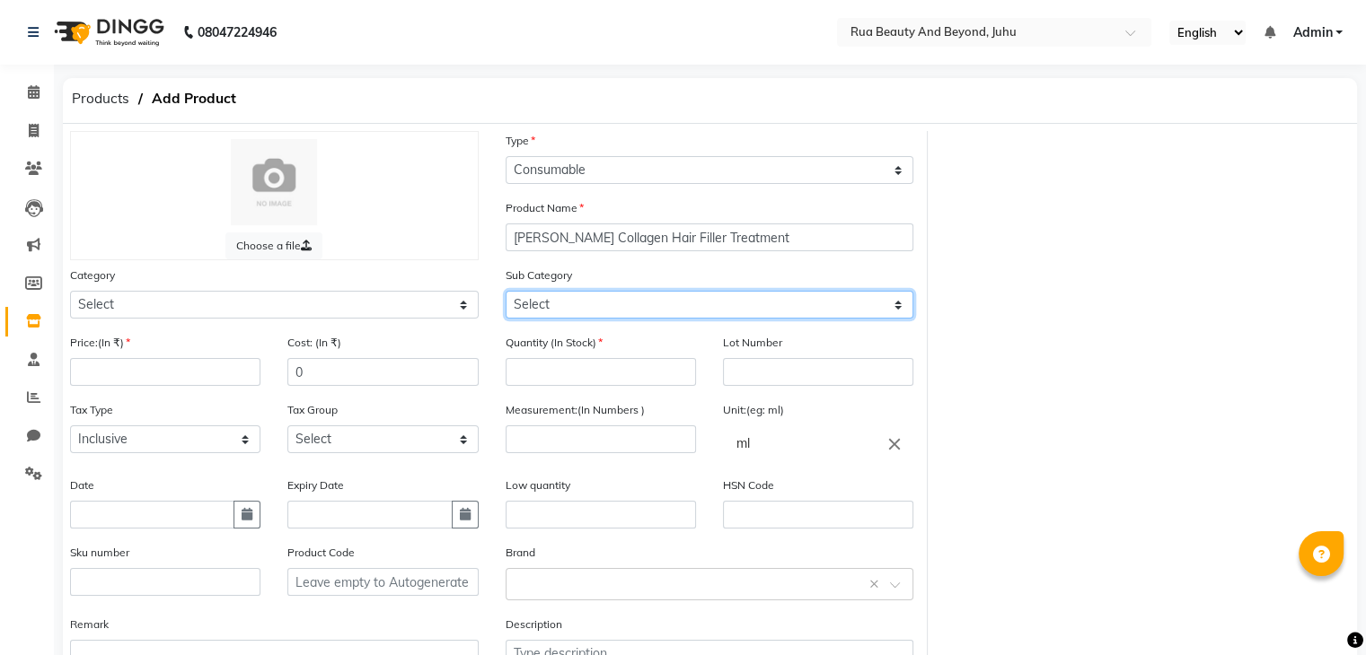
click at [577, 317] on select "Select" at bounding box center [709, 305] width 409 height 28
click at [565, 312] on select "Select" at bounding box center [709, 305] width 409 height 28
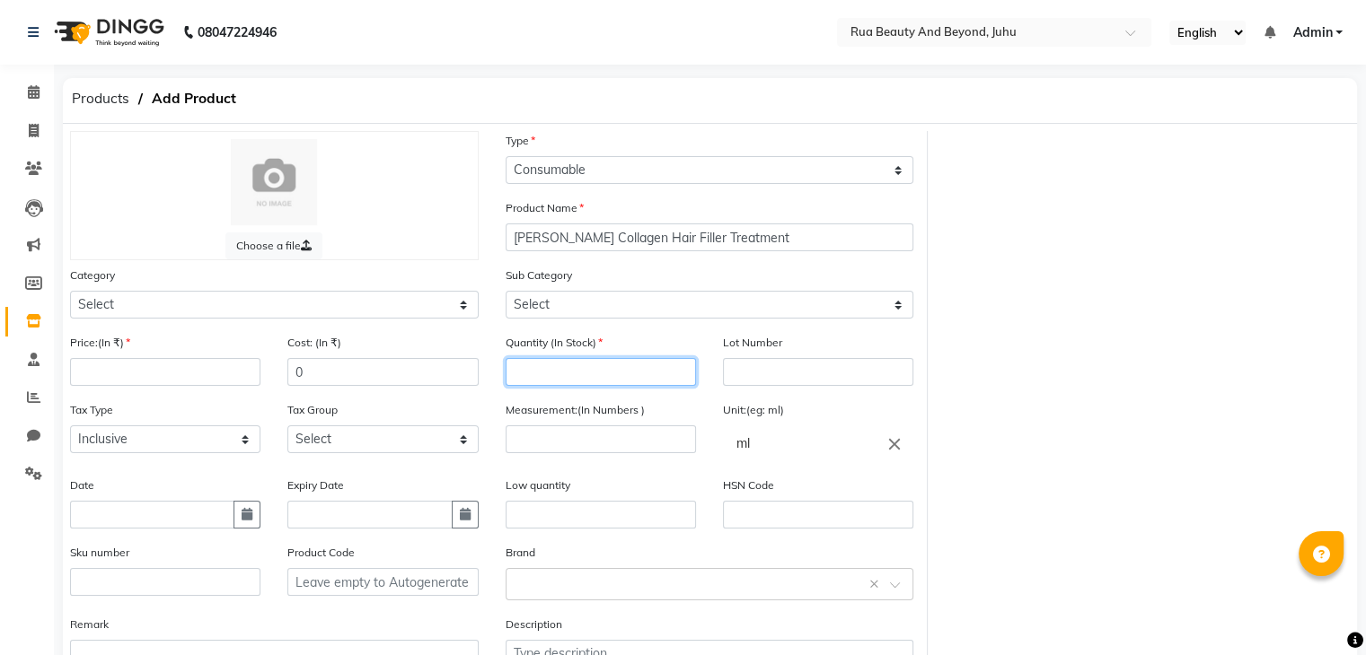
click at [542, 378] on input "number" at bounding box center [600, 372] width 190 height 28
type input "1"
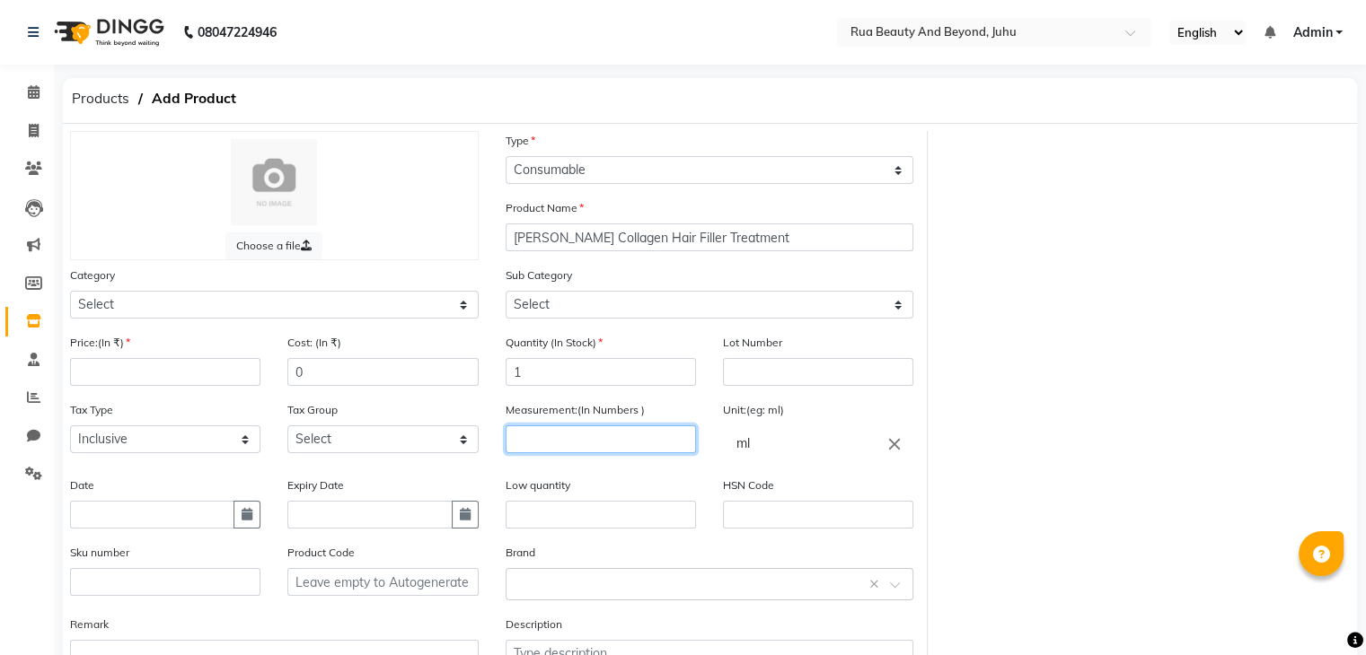
click at [564, 435] on input "number" at bounding box center [600, 440] width 190 height 28
type input "500"
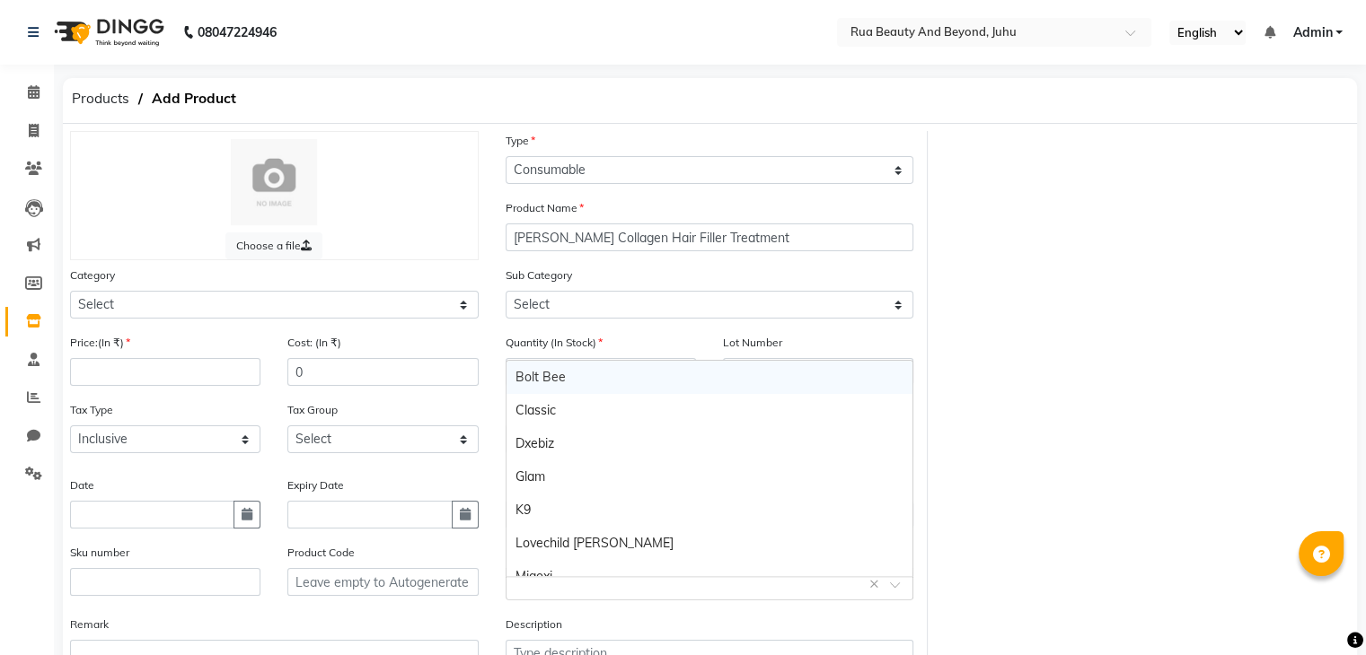
click at [560, 601] on div "Select brand or add custom brand ×" at bounding box center [709, 584] width 409 height 32
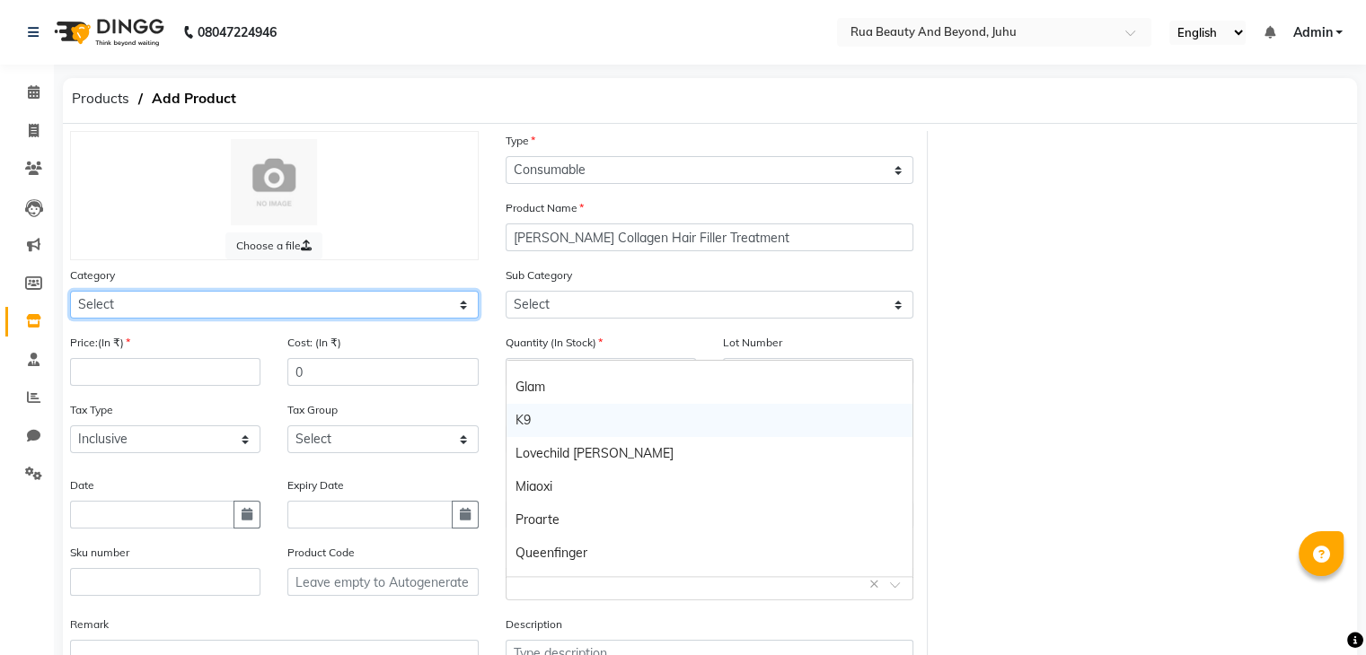
click at [171, 313] on select "Select Hair Skin Makeup Personal Care Appliances Beard Waxing Disposable Thread…" at bounding box center [274, 305] width 409 height 28
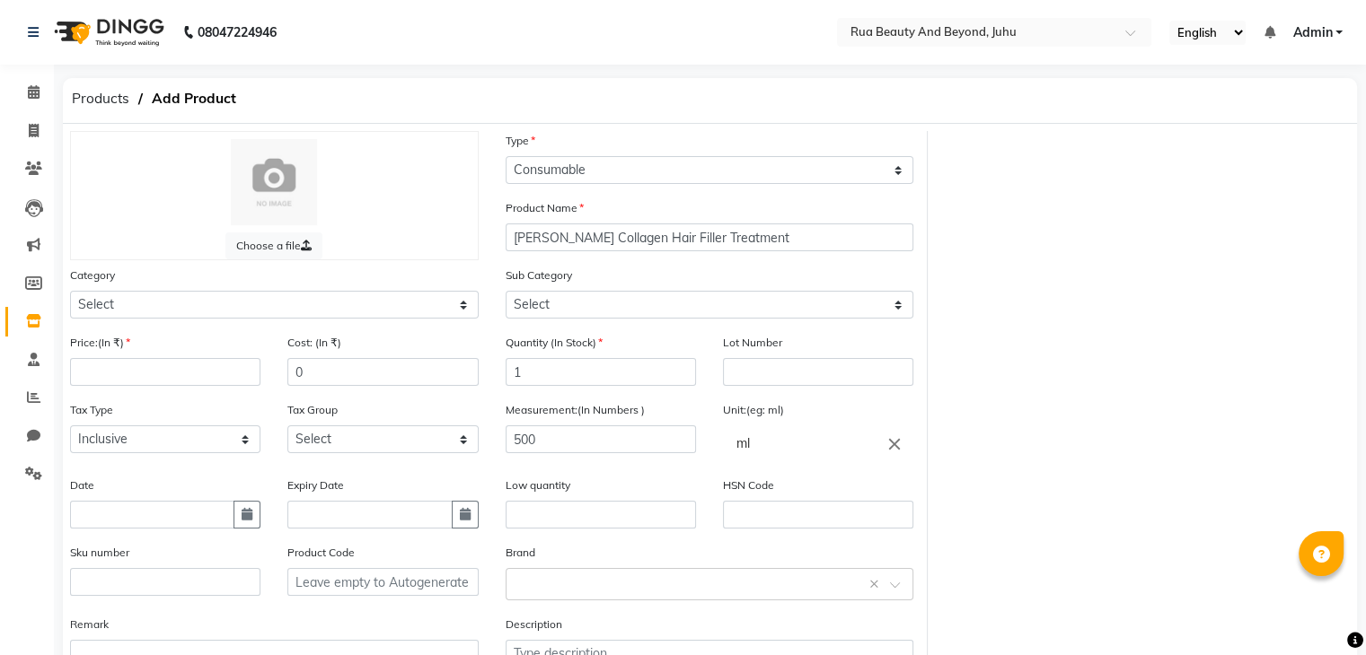
click at [633, 79] on div "Products Add Product" at bounding box center [709, 101] width 1321 height 46
drag, startPoint x: 751, startPoint y: 238, endPoint x: 393, endPoint y: 227, distance: 357.5
click at [405, 229] on div "Choose a file Type Select Type Both Retail Consumable Product Name Shea Collage…" at bounding box center [492, 416] width 871 height 570
click at [36, 323] on icon at bounding box center [33, 320] width 15 height 13
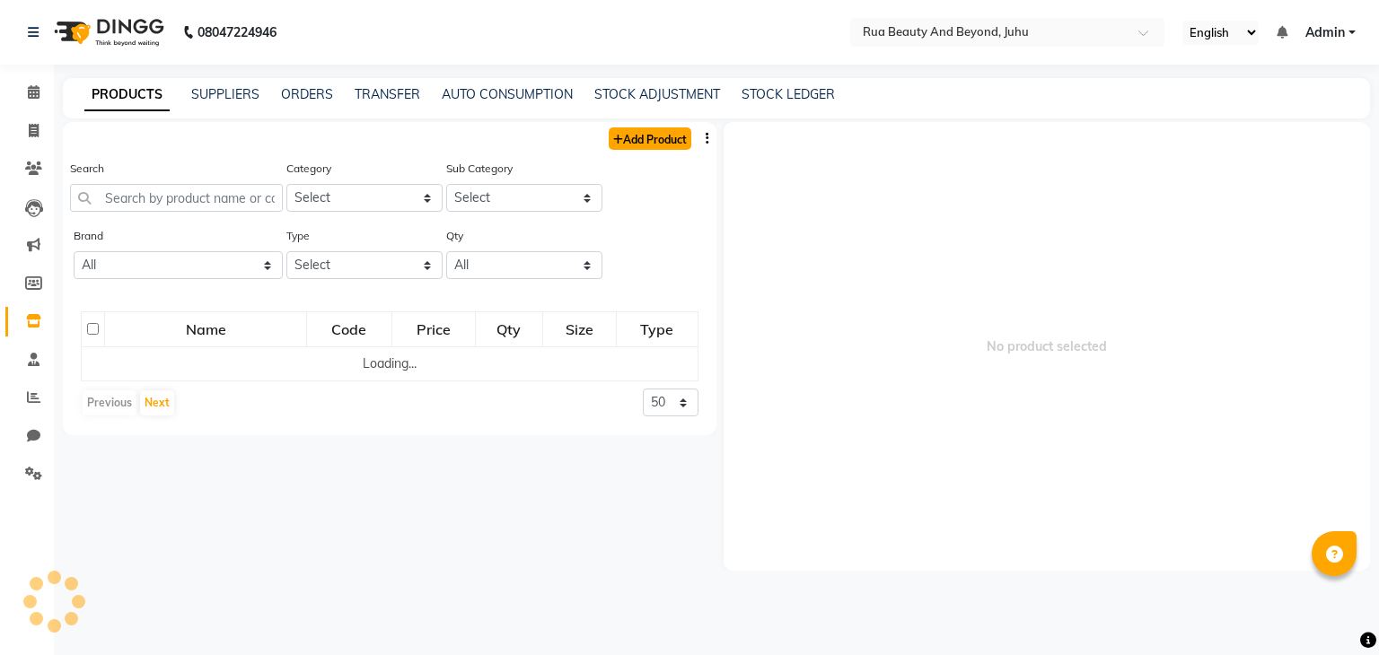
click at [671, 140] on link "Add Product" at bounding box center [650, 138] width 83 height 22
select select "true"
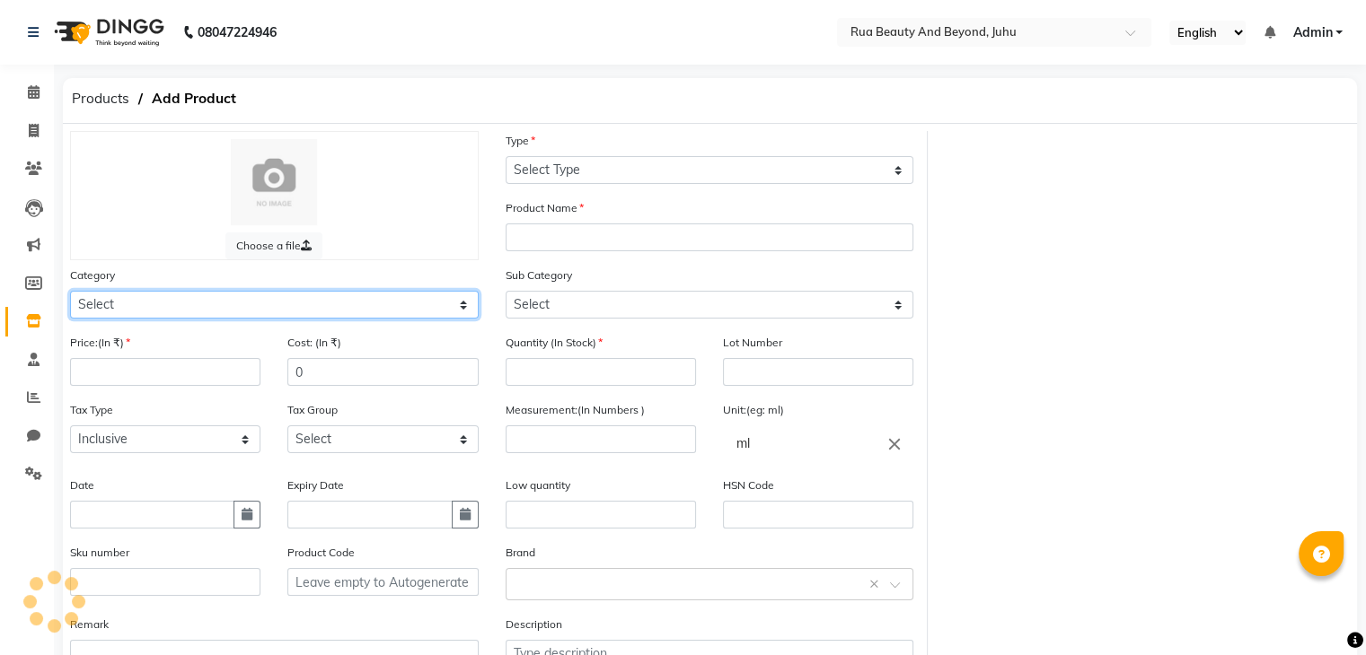
click at [205, 312] on select "Select Hair Skin Makeup Personal Care Appliances Beard Waxing Disposable Thread…" at bounding box center [274, 305] width 409 height 28
select select "1786102350"
click at [70, 294] on select "Select Hair Skin Makeup Personal Care Appliances Beard Waxing Disposable Thread…" at bounding box center [274, 305] width 409 height 28
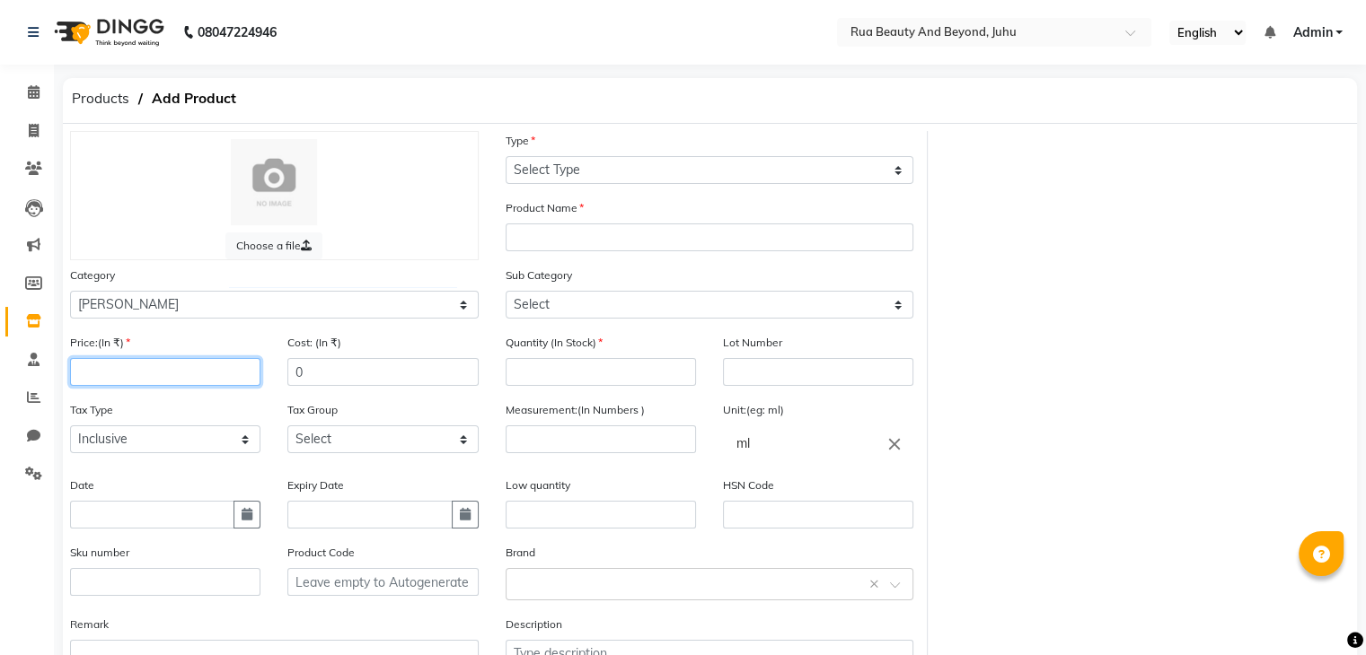
click at [116, 373] on input "number" at bounding box center [165, 372] width 190 height 28
type input "24000"
drag, startPoint x: 320, startPoint y: 377, endPoint x: 280, endPoint y: 377, distance: 39.5
click at [280, 377] on div "Cost: (In ₹) 0" at bounding box center [382, 366] width 217 height 67
type input "15000"
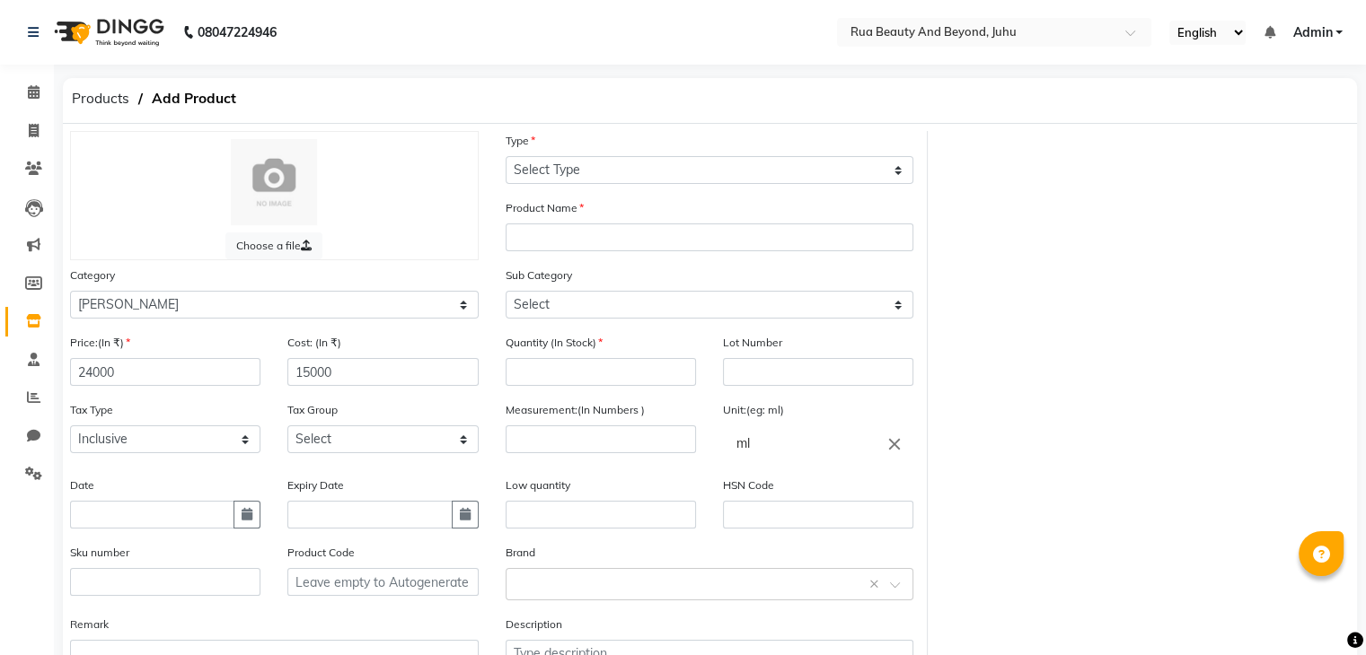
click at [779, 360] on div "Lot Number" at bounding box center [818, 359] width 190 height 53
click at [768, 529] on input "text" at bounding box center [818, 515] width 190 height 28
type input "33059090"
click at [603, 375] on input "number" at bounding box center [600, 372] width 190 height 28
type input "1"
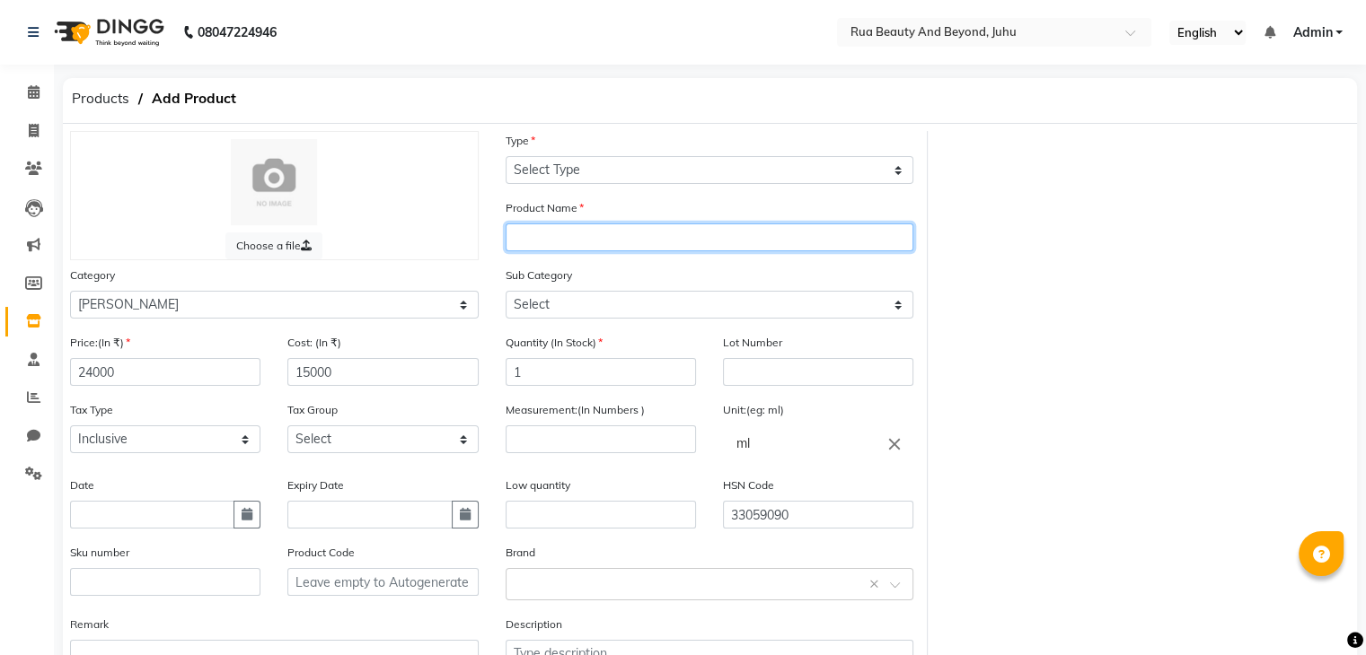
click at [614, 247] on input "text" at bounding box center [709, 238] width 409 height 28
paste input "Shea Collagen Hair Filler Treatment"
click at [528, 238] on input "Shea Collagen Hair Filler Treatment" at bounding box center [709, 238] width 409 height 28
click at [567, 241] on input "SHEA Collagen Hair Filler Treatment" at bounding box center [709, 238] width 409 height 28
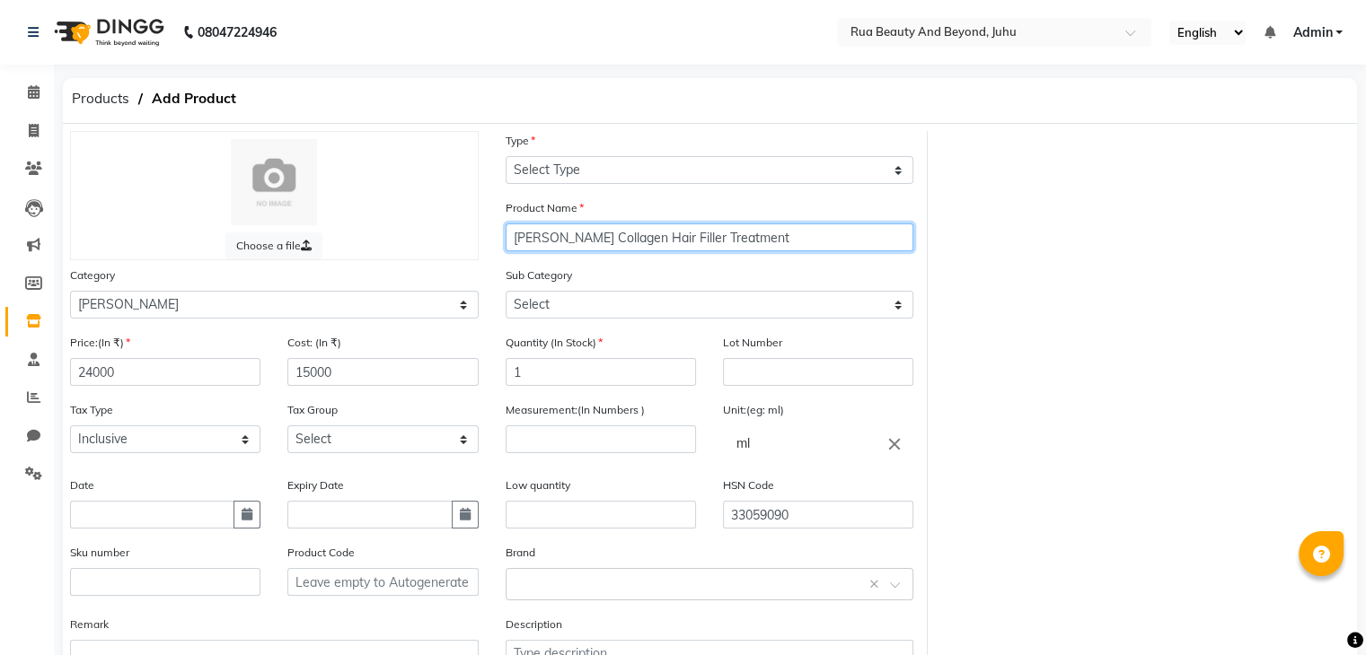
click at [567, 241] on input "SHEA Collagen Hair Filler Treatment" at bounding box center [709, 238] width 409 height 28
click at [628, 243] on input "SHEA COLLAGEN Hair Filler Treatment" at bounding box center [709, 238] width 409 height 28
click at [674, 244] on input "SHEA COLLAGEN HAIR Filler Treatment" at bounding box center [709, 238] width 409 height 28
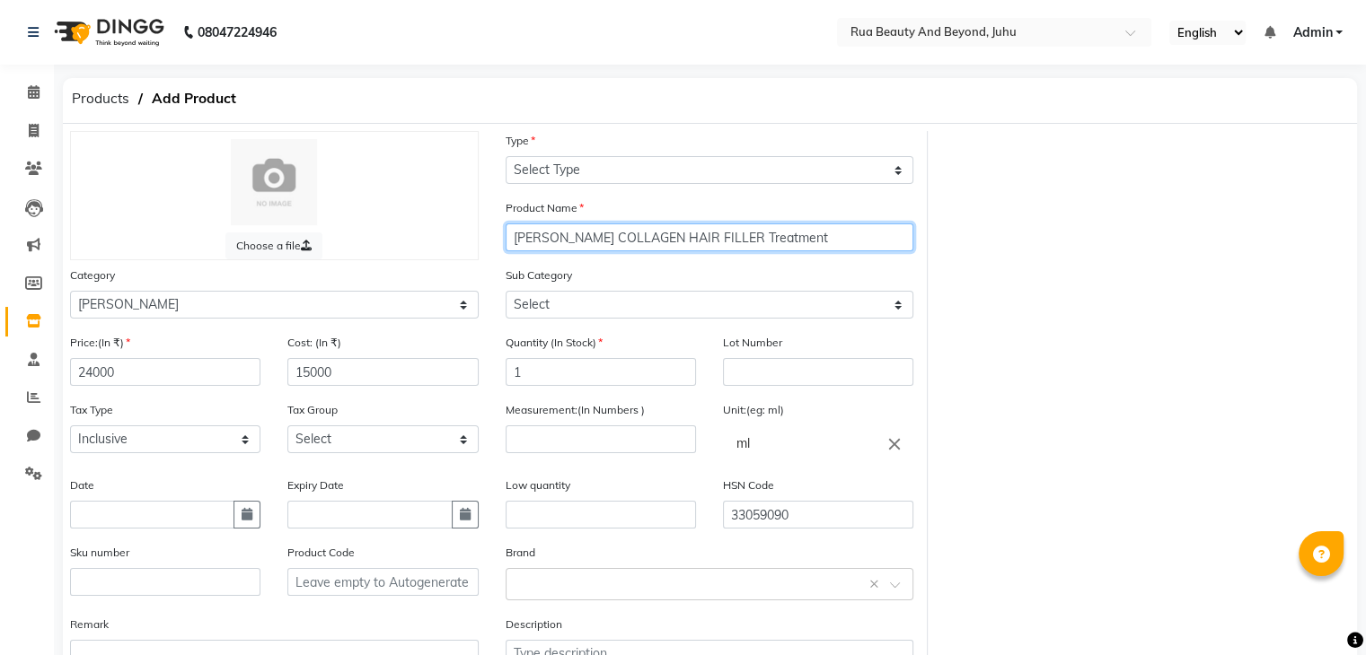
click at [719, 237] on input "SHEA COLLAGEN HAIR FILLER Treatment" at bounding box center [709, 238] width 409 height 28
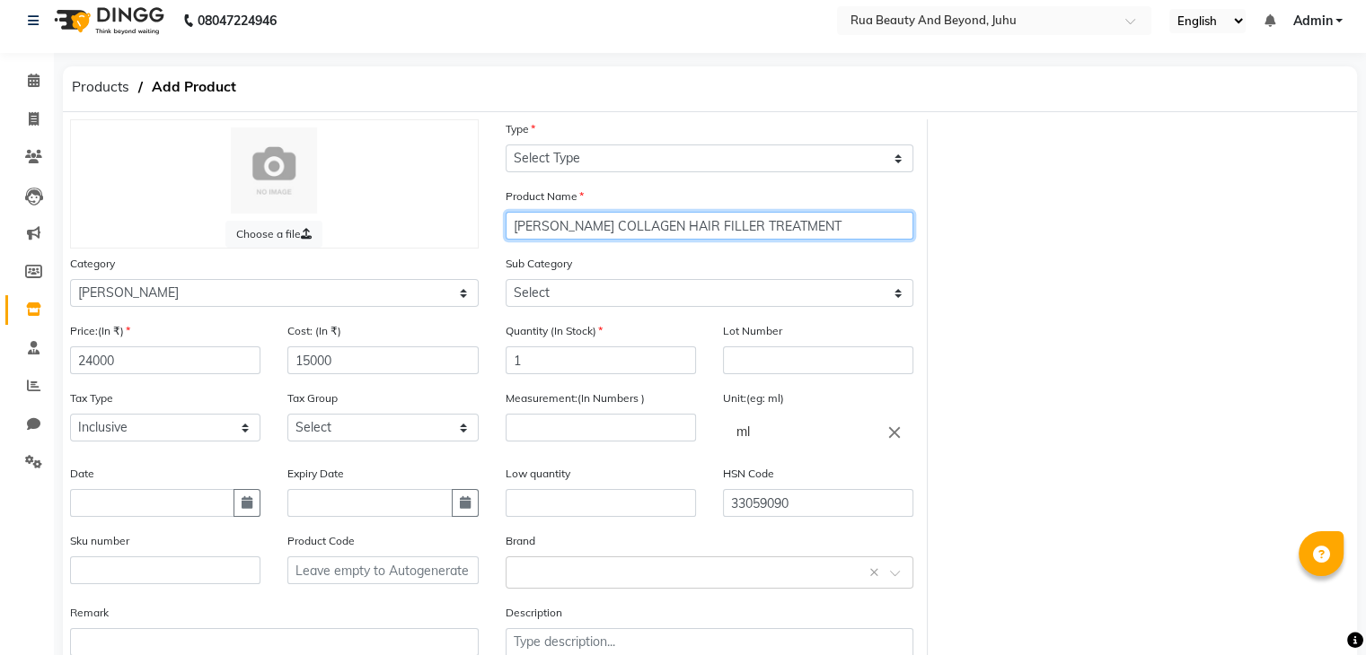
scroll to position [140, 0]
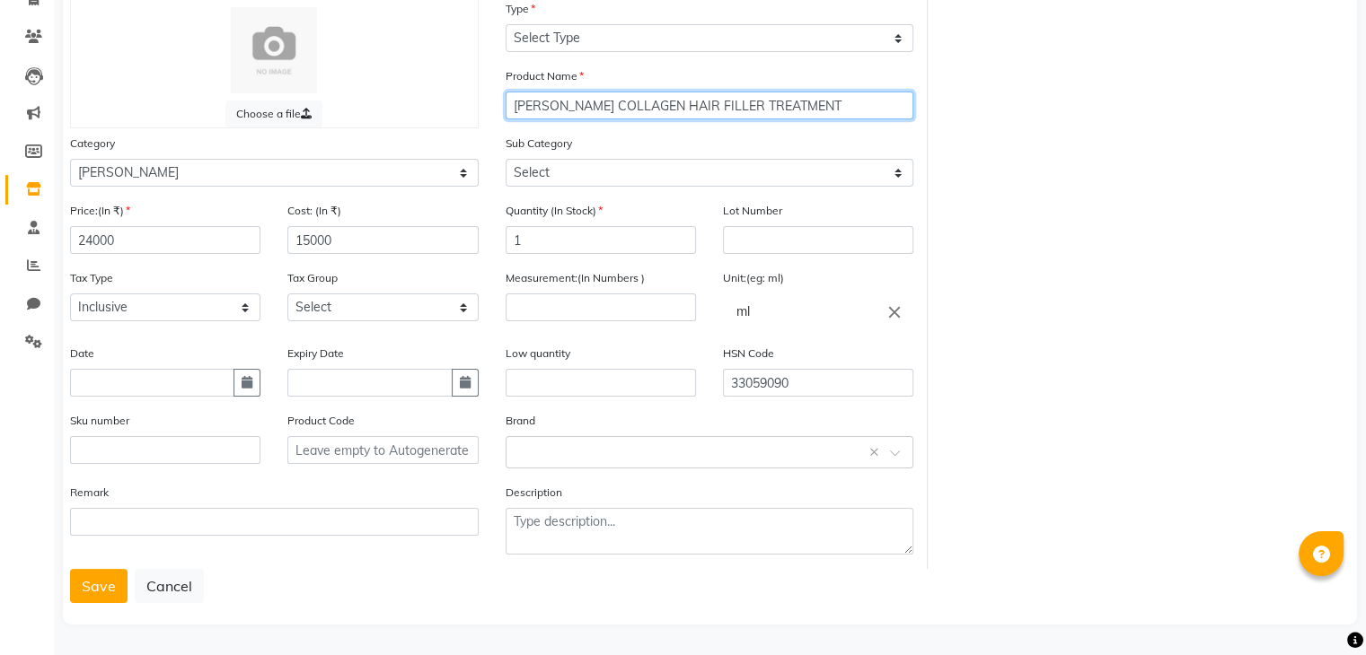
type input "SHEA COLLAGEN HAIR FILLER TREATMENT"
click at [345, 319] on div "Tax Group Select GST" at bounding box center [382, 301] width 217 height 67
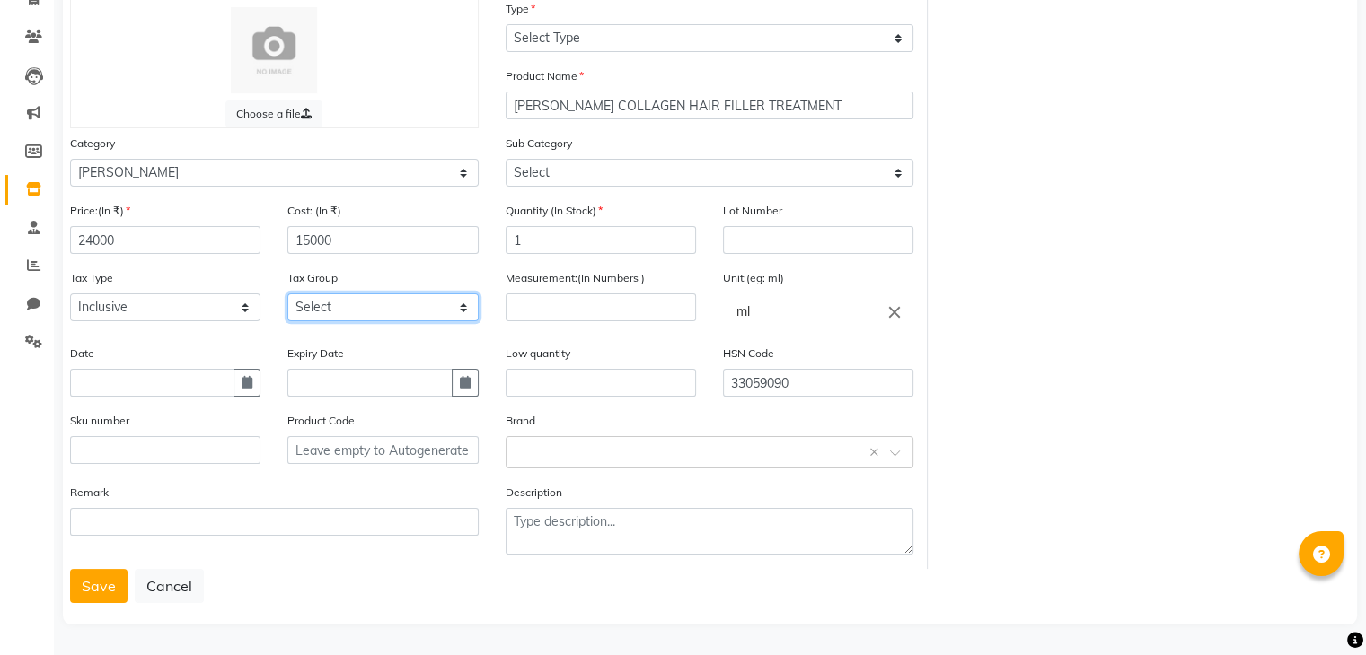
click at [347, 310] on select "Select GST" at bounding box center [382, 308] width 190 height 28
select select "4351"
click at [287, 294] on select "Select GST" at bounding box center [382, 308] width 190 height 28
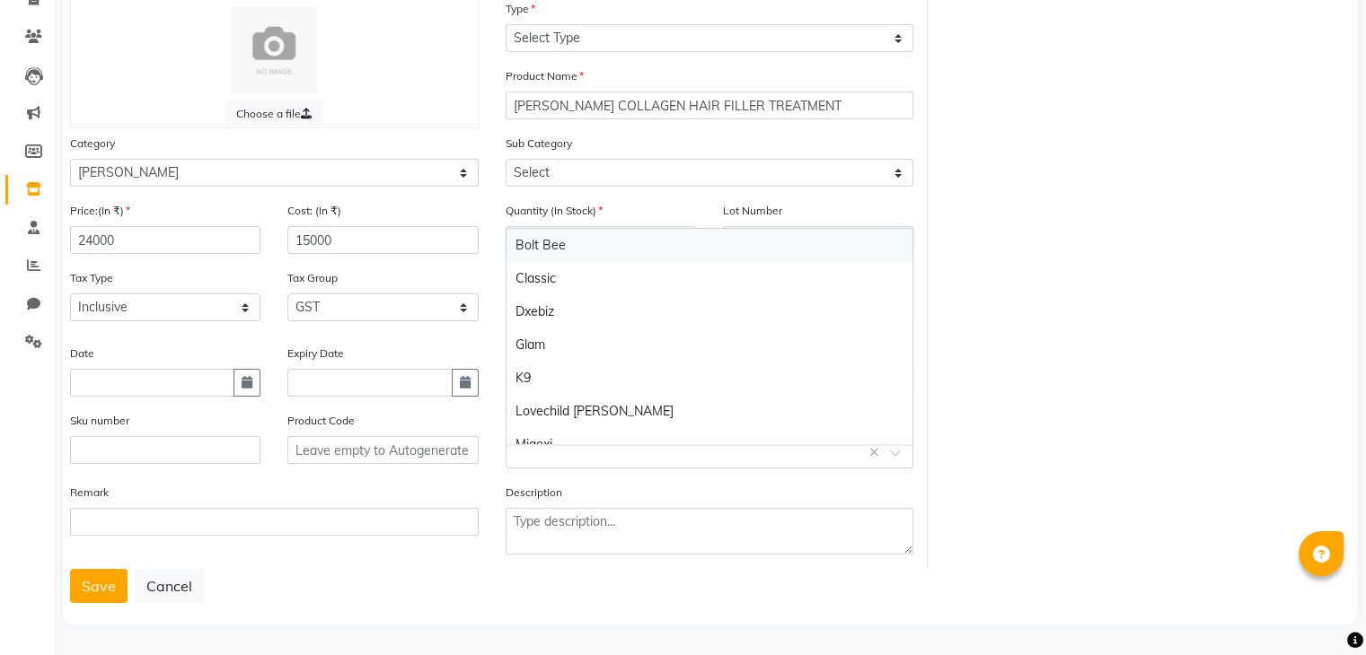
click at [532, 438] on div "Select brand or add custom brand ×" at bounding box center [709, 452] width 409 height 32
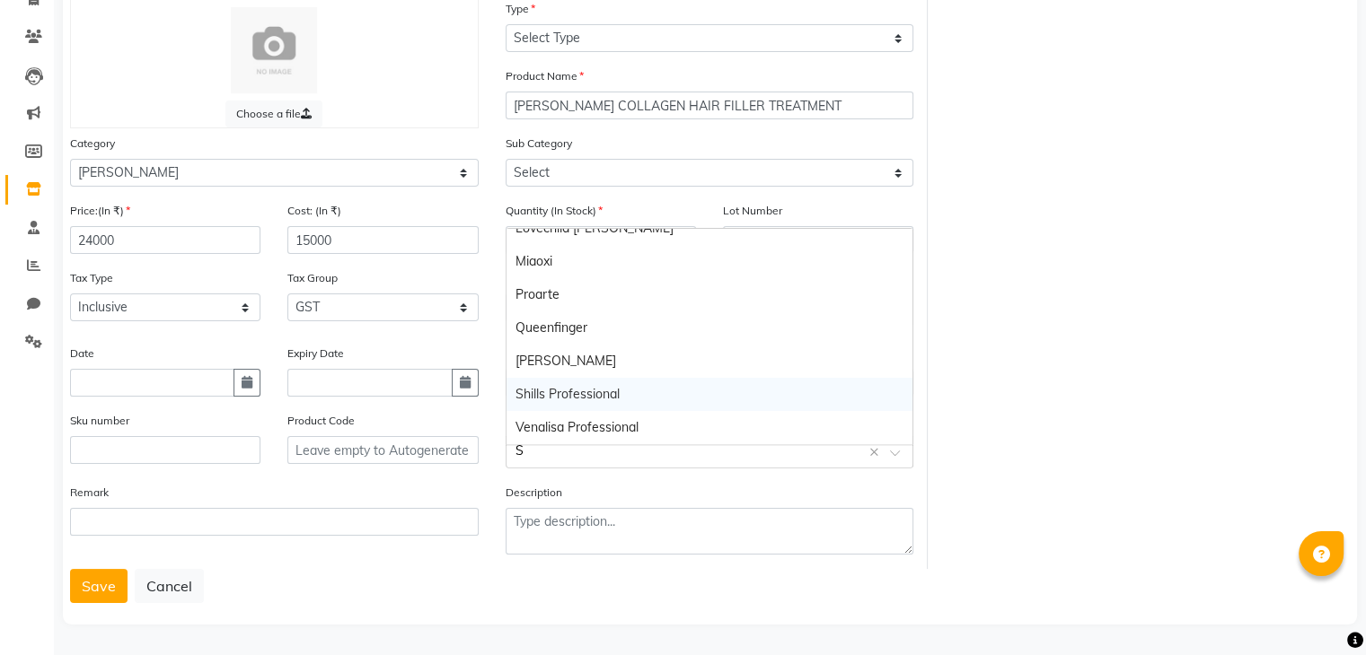
scroll to position [0, 0]
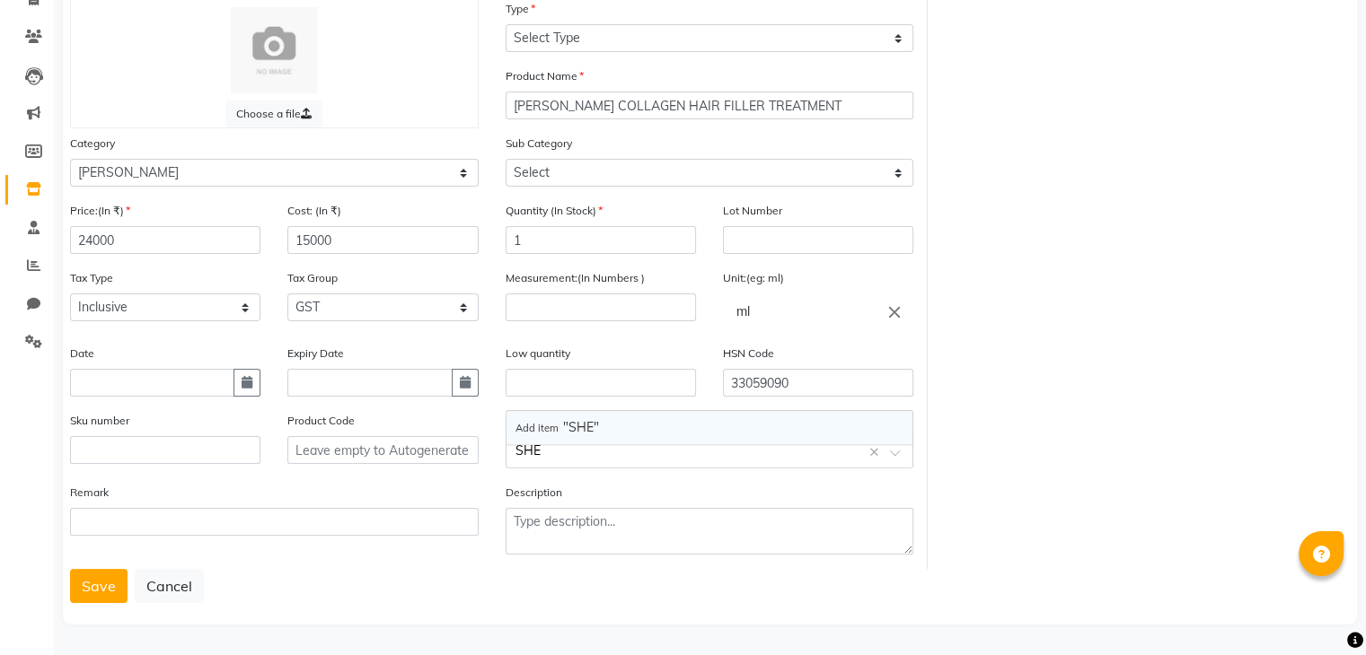
type input "SHEA"
drag, startPoint x: 561, startPoint y: 407, endPoint x: 571, endPoint y: 417, distance: 14.6
click at [564, 411] on div "Add item "SHEA"" at bounding box center [709, 427] width 407 height 33
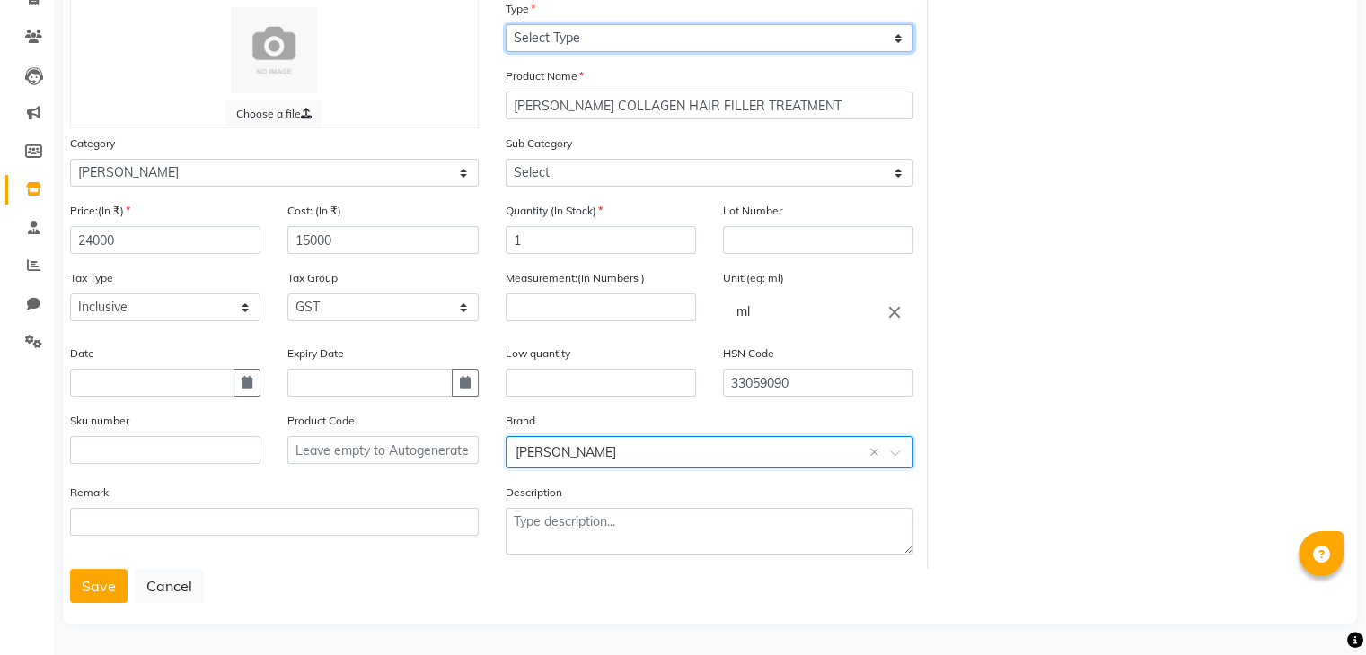
click at [575, 40] on select "Select Type Both Retail Consumable" at bounding box center [709, 38] width 409 height 28
select select "C"
click at [505, 24] on select "Select Type Both Retail Consumable" at bounding box center [709, 38] width 409 height 28
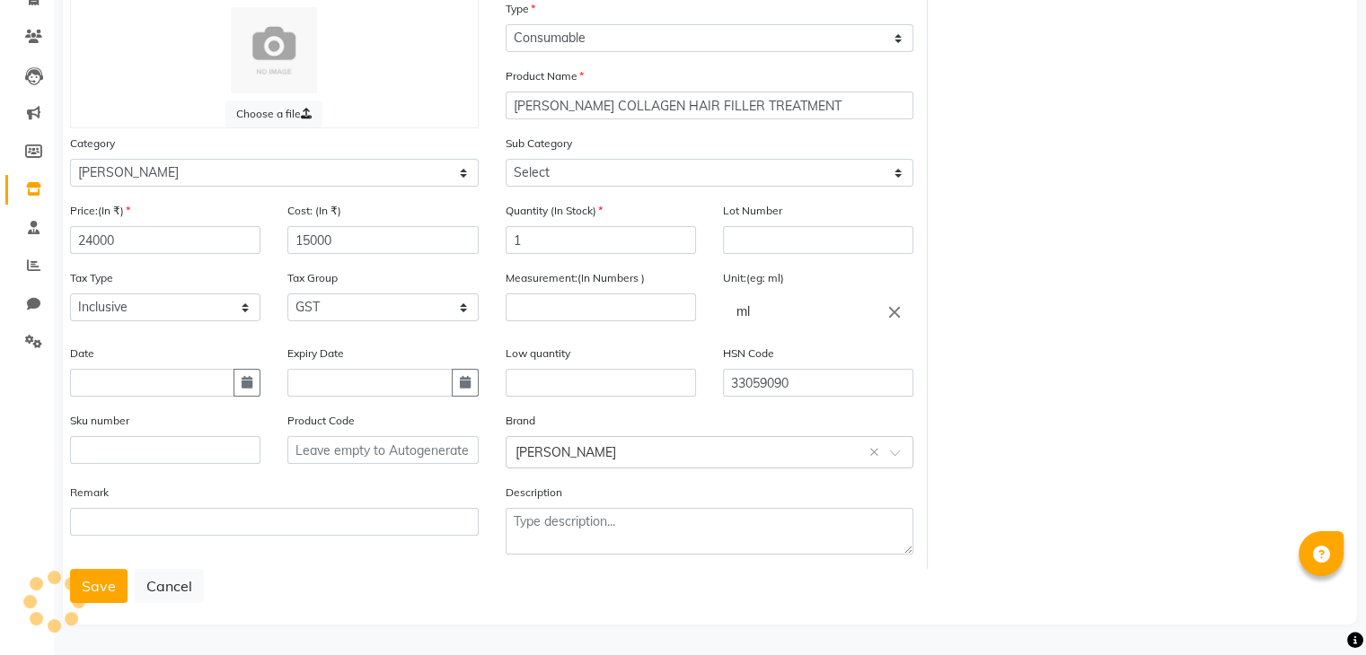
click at [548, 181] on div "Sub Category Select" at bounding box center [709, 167] width 435 height 67
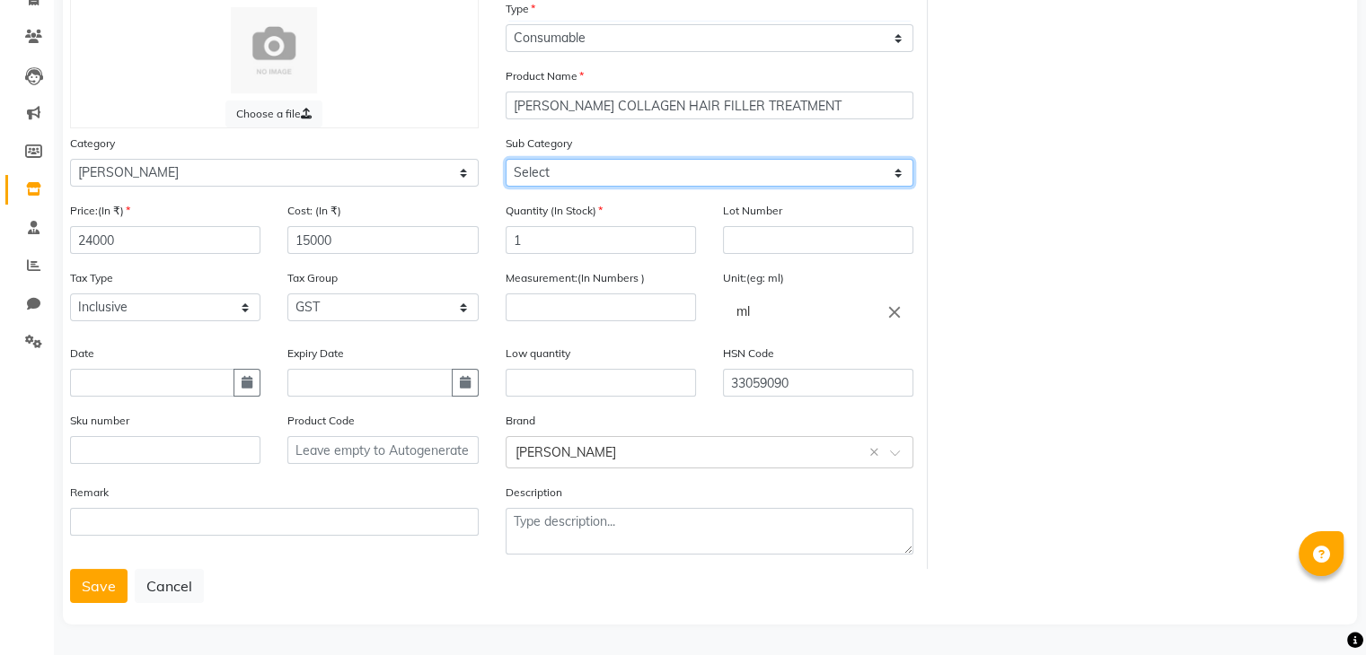
click at [549, 180] on select "Select" at bounding box center [709, 173] width 409 height 28
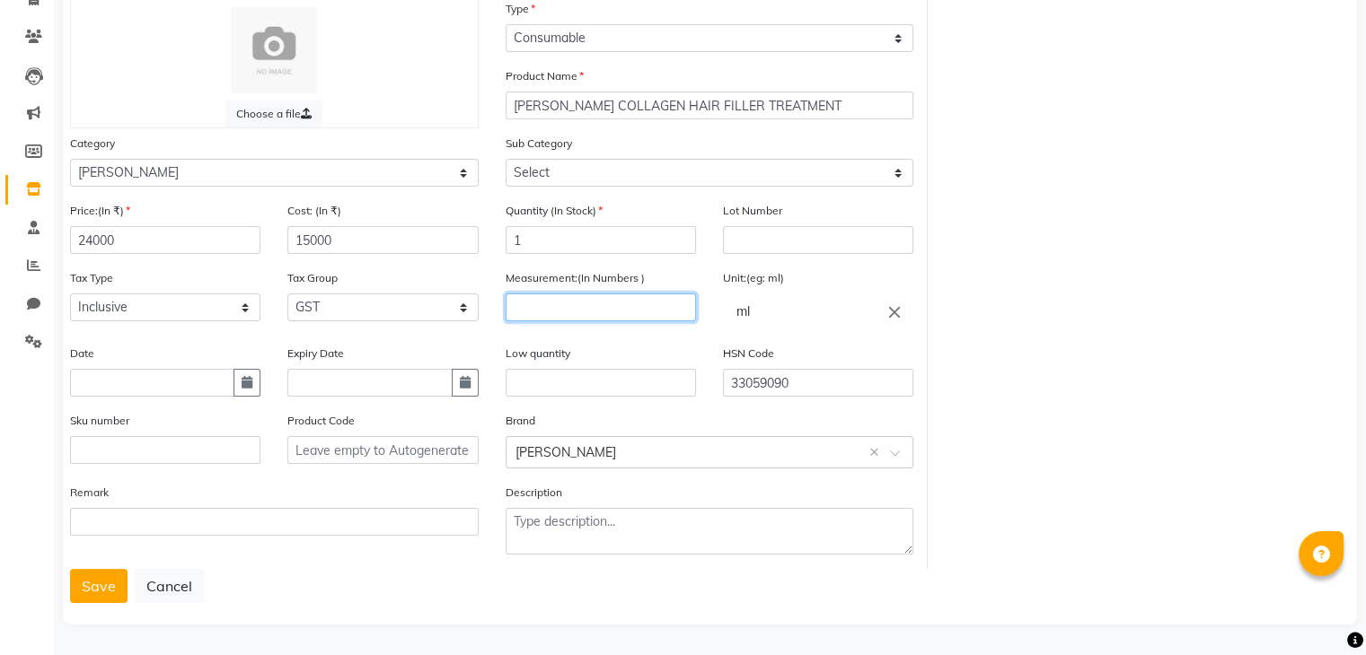
click at [558, 296] on input "number" at bounding box center [600, 308] width 190 height 28
type input "500"
click at [555, 346] on label "Low quantity" at bounding box center [537, 354] width 65 height 16
drag, startPoint x: 27, startPoint y: 245, endPoint x: 0, endPoint y: 219, distance: 37.5
click at [0, 232] on app-home "08047224946 Select Location × Rua Beauty And Beyond, Juhu English ENGLISH Españ…" at bounding box center [683, 261] width 1366 height 787
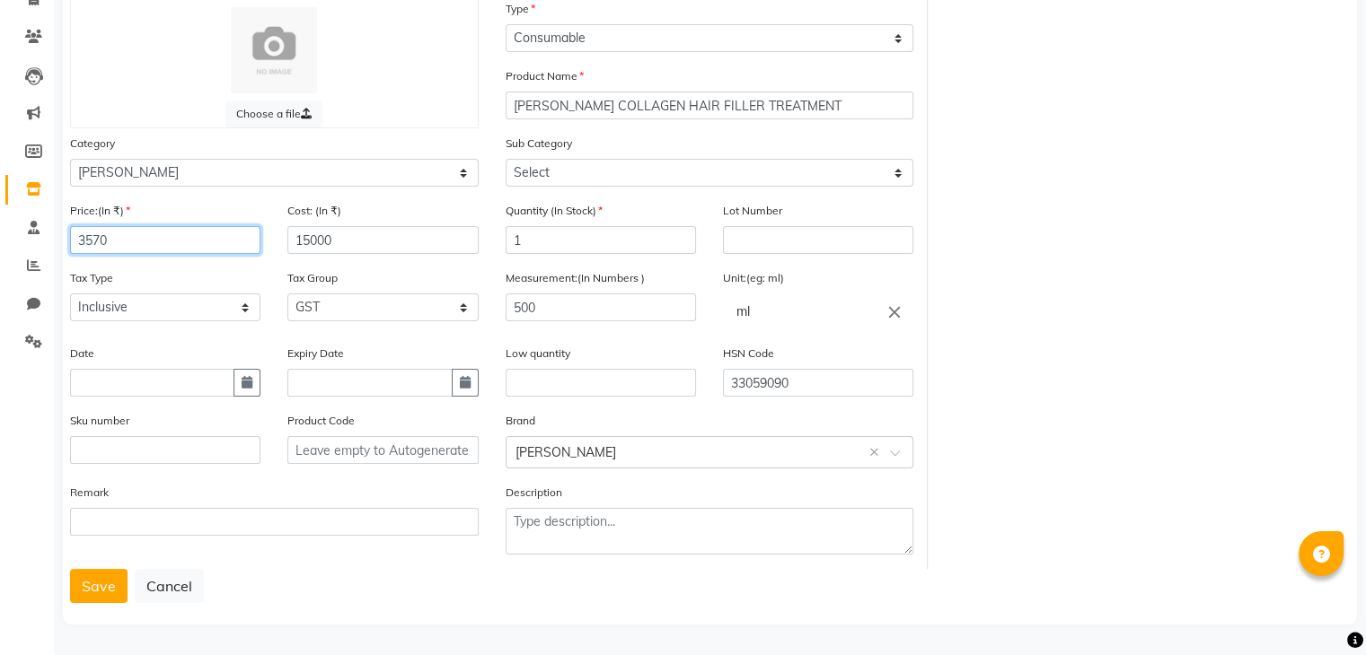
type input "3570"
drag, startPoint x: 341, startPoint y: 238, endPoint x: 273, endPoint y: 228, distance: 68.9
click at [274, 233] on div "Cost: (In ₹) 15000" at bounding box center [382, 234] width 217 height 67
type input "2498"
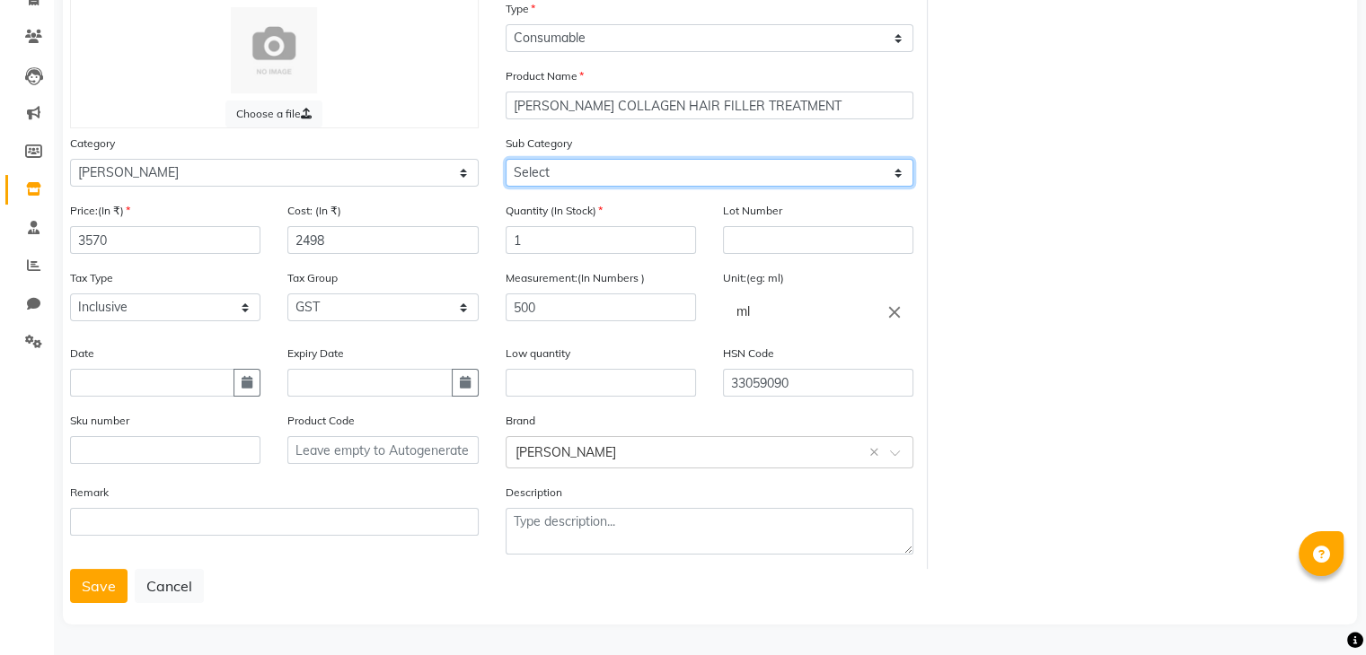
click at [582, 175] on select "Select" at bounding box center [709, 173] width 409 height 28
click at [456, 203] on div "Cost: (In ₹) 2498" at bounding box center [382, 227] width 190 height 53
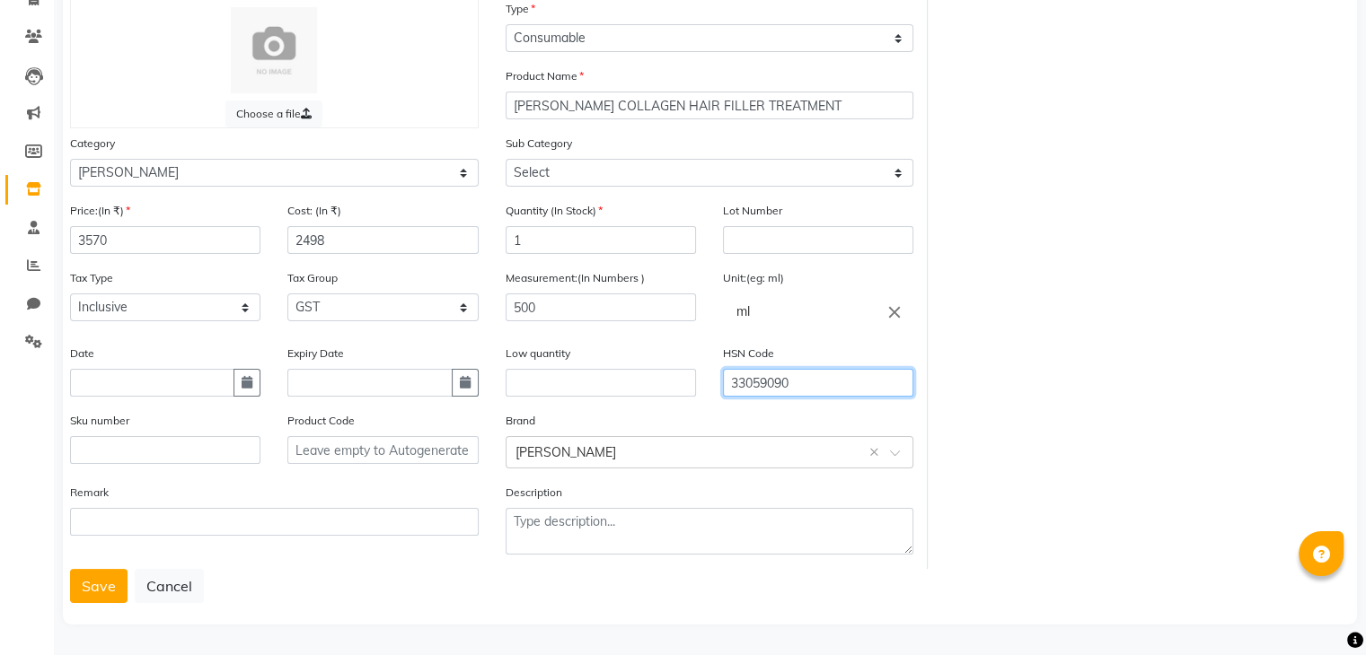
click at [769, 386] on input "33059090" at bounding box center [818, 383] width 190 height 28
type input "33051090"
click at [82, 583] on button "Save" at bounding box center [98, 586] width 57 height 34
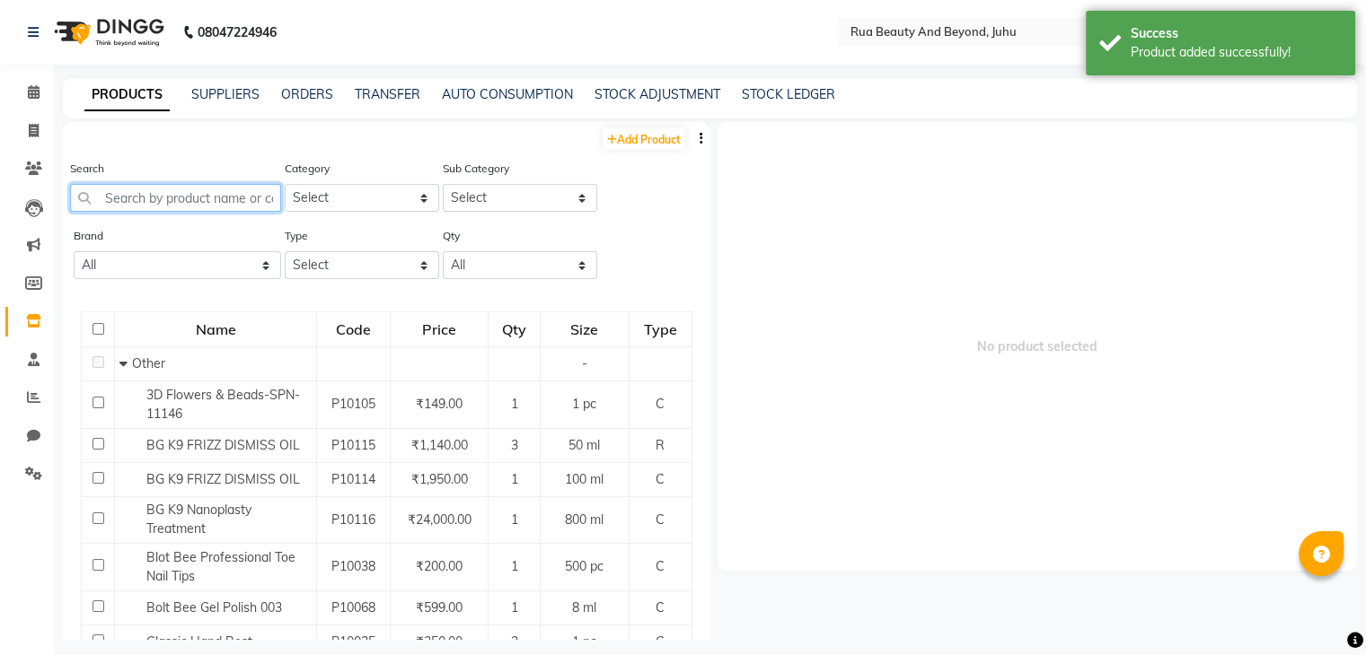
click at [162, 209] on input "text" at bounding box center [175, 198] width 211 height 28
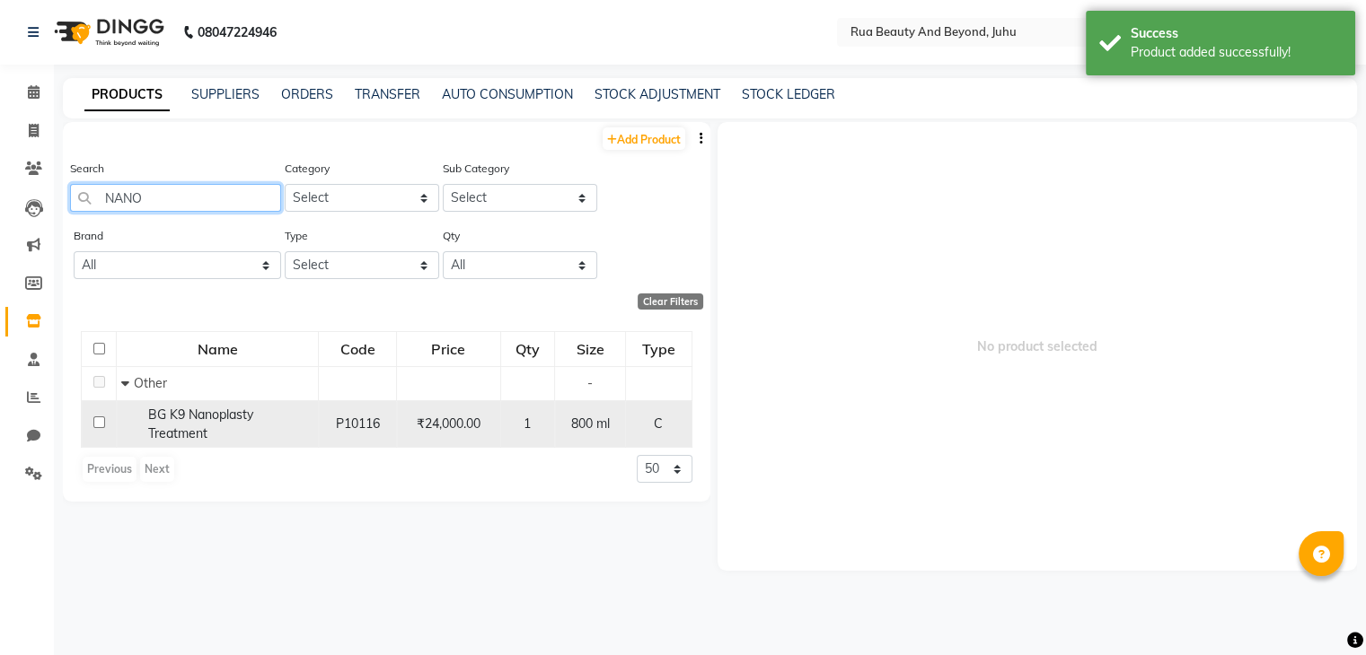
type input "NANO"
click at [180, 429] on span "BG K9 Nanoplasty Treatment" at bounding box center [200, 424] width 105 height 35
select select
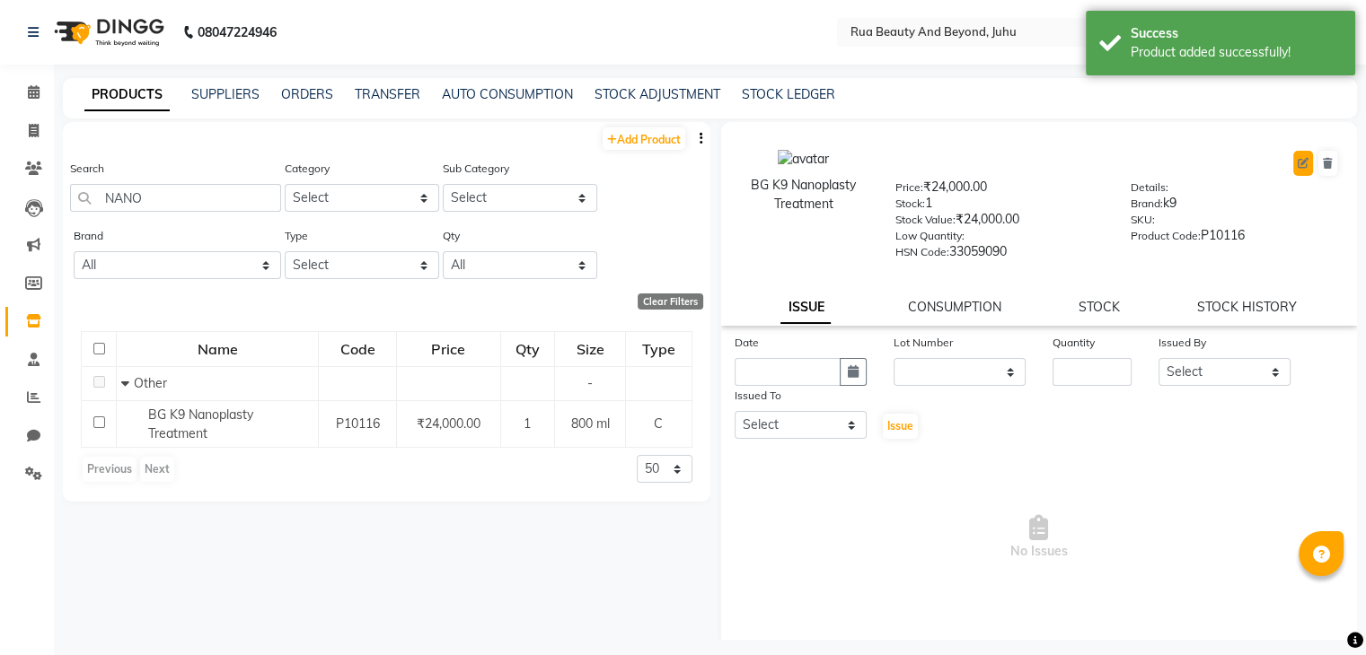
click at [1297, 166] on icon at bounding box center [1302, 163] width 11 height 11
select select "C"
select select "1786101000"
select select "1786101002"
select select "true"
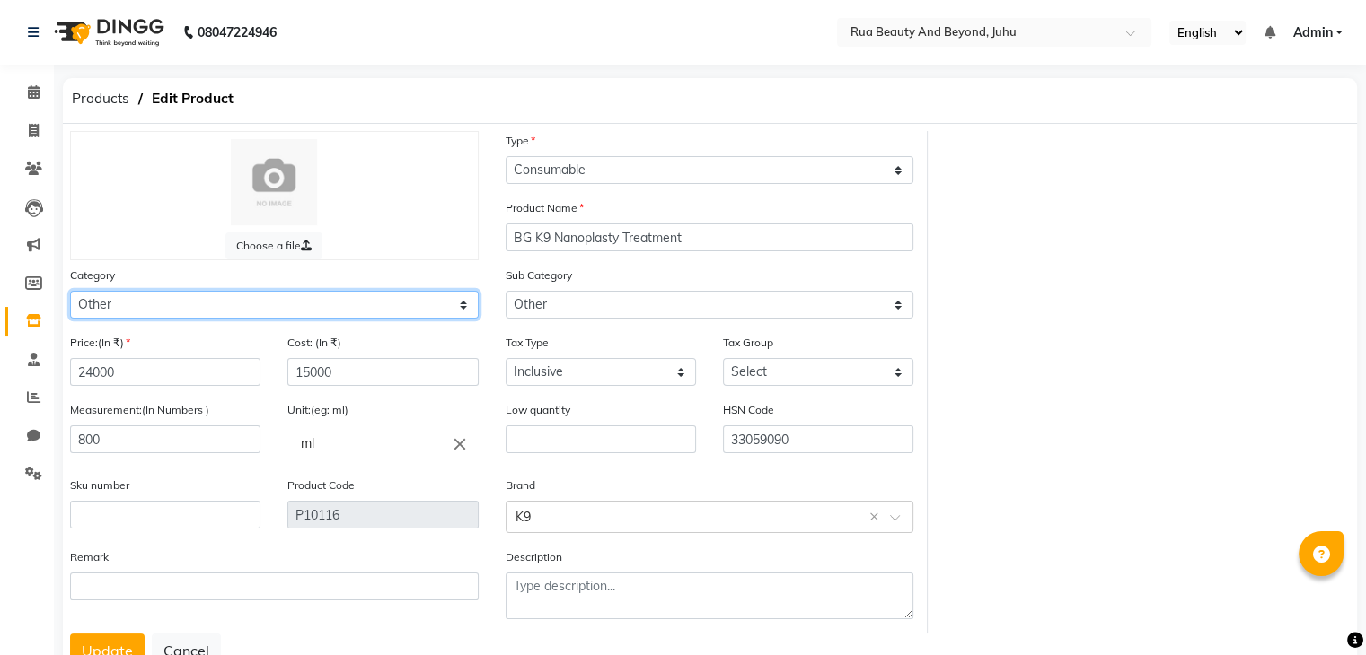
click at [154, 304] on select "Select Hair Skin Makeup Personal Care Appliances Beard Waxing Disposable Thread…" at bounding box center [274, 305] width 409 height 28
select select "1786102350"
click at [70, 294] on select "Select Hair Skin Makeup Personal Care Appliances Beard Waxing Disposable Thread…" at bounding box center [274, 305] width 409 height 28
select select
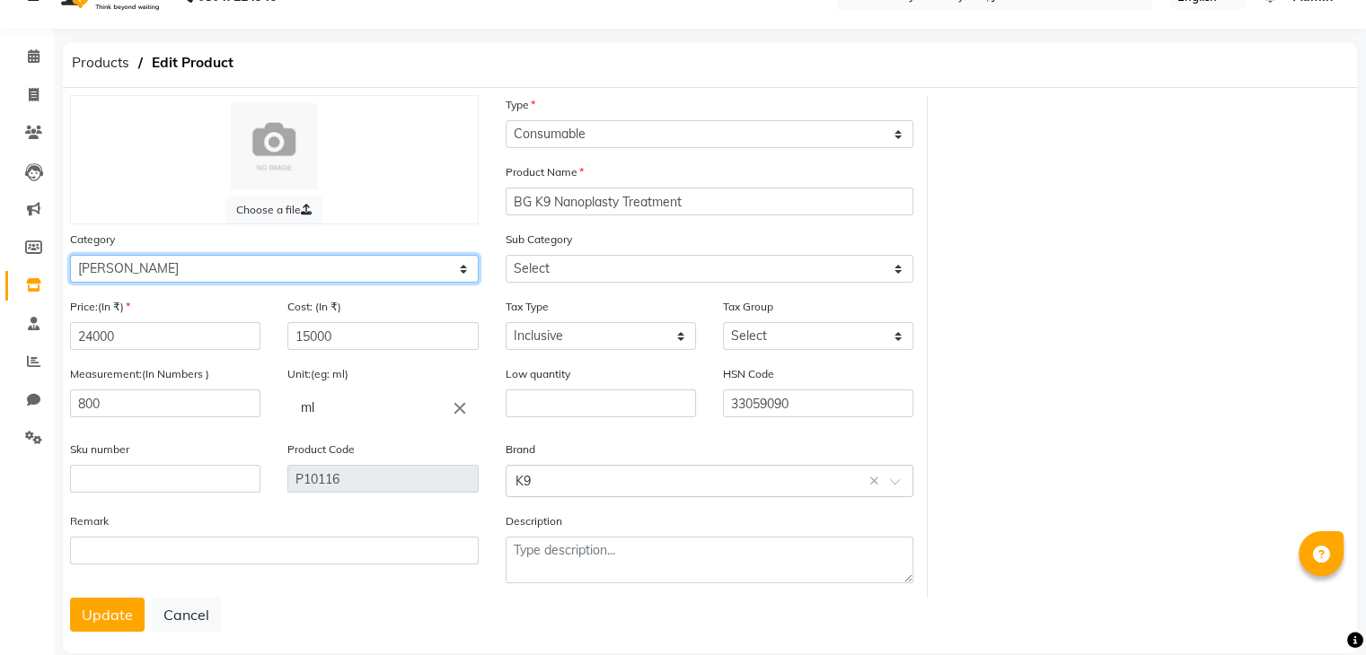
scroll to position [72, 0]
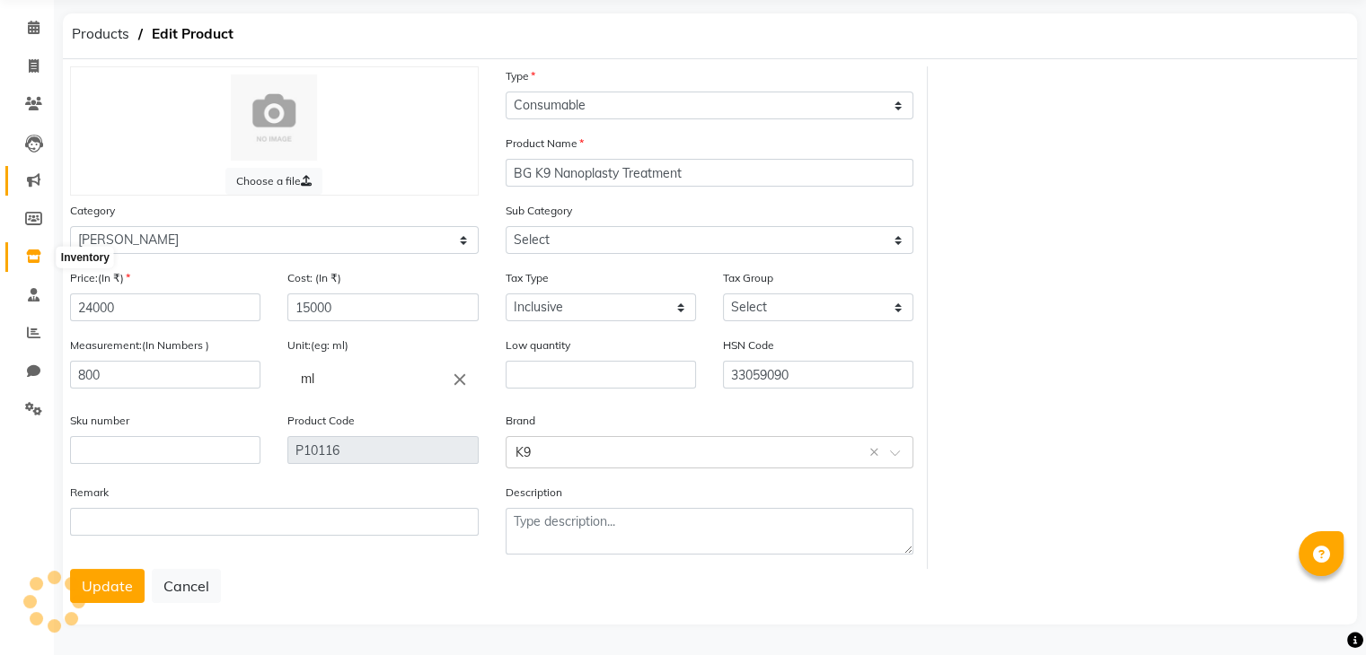
click at [31, 250] on icon at bounding box center [33, 256] width 15 height 13
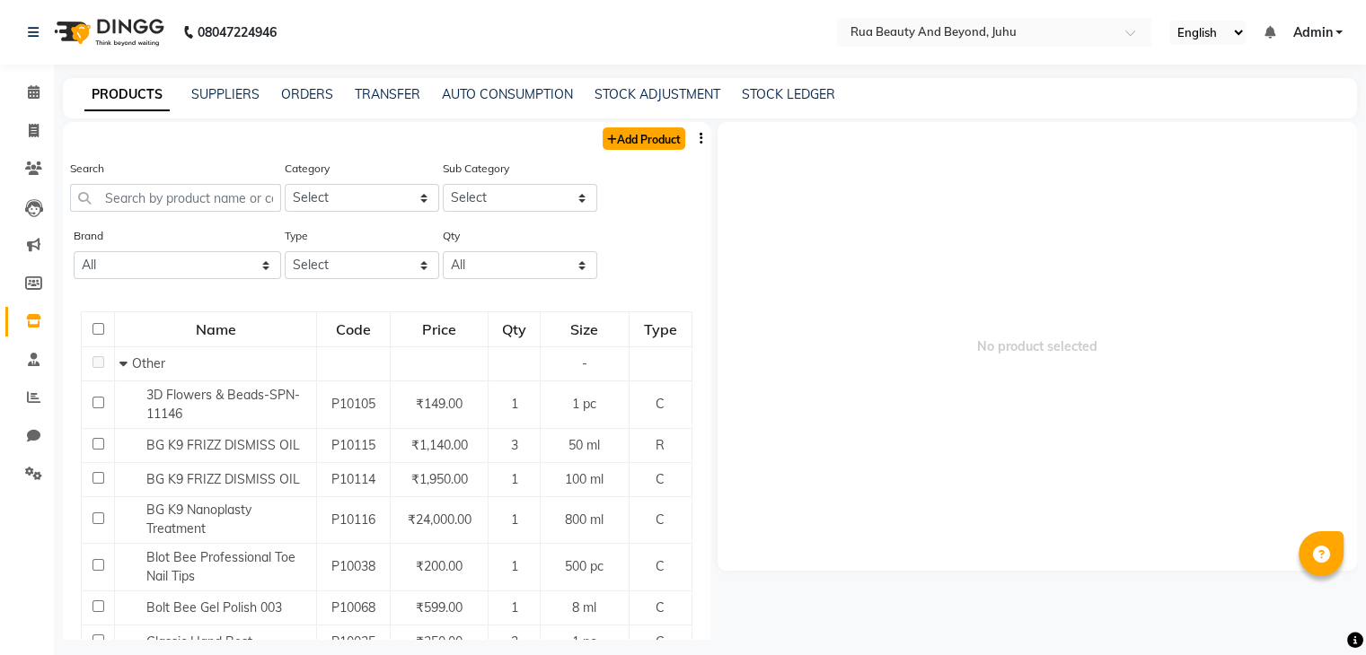
click at [656, 136] on link "Add Product" at bounding box center [643, 138] width 83 height 22
select select "true"
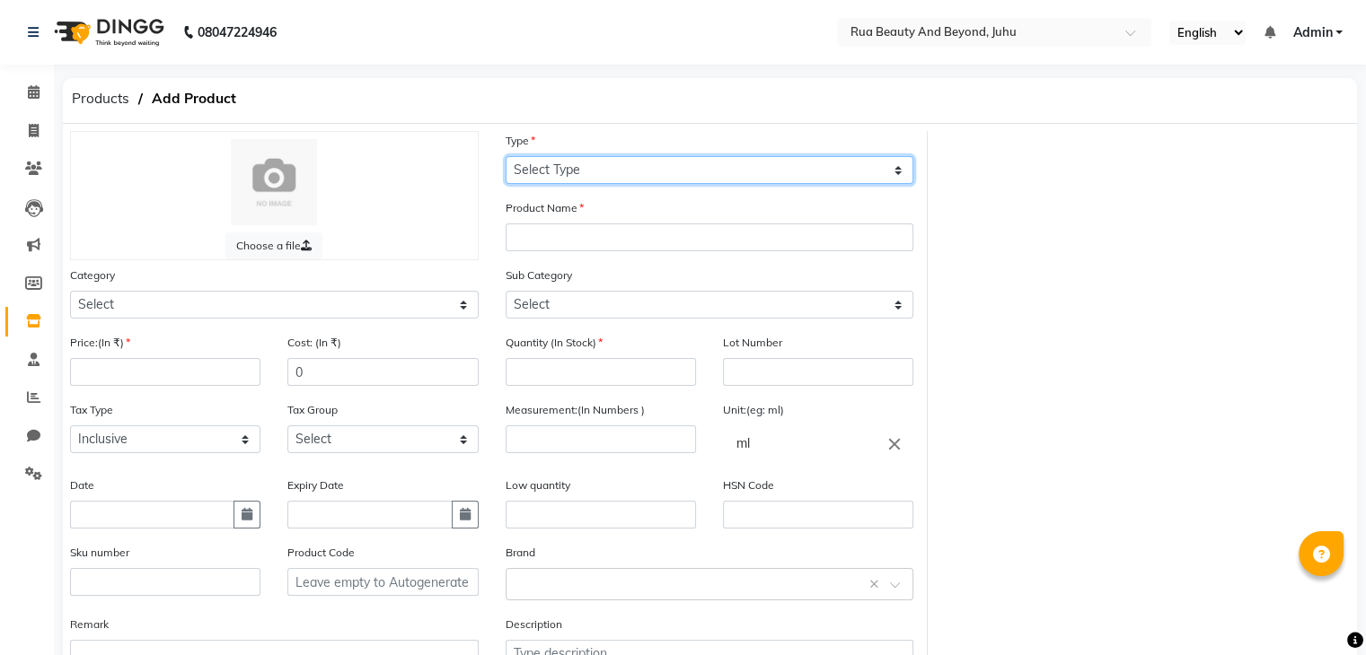
click at [535, 181] on select "Select Type Both Retail Consumable" at bounding box center [709, 170] width 409 height 28
select select "C"
click at [505, 157] on select "Select Type Both Retail Consumable" at bounding box center [709, 170] width 409 height 28
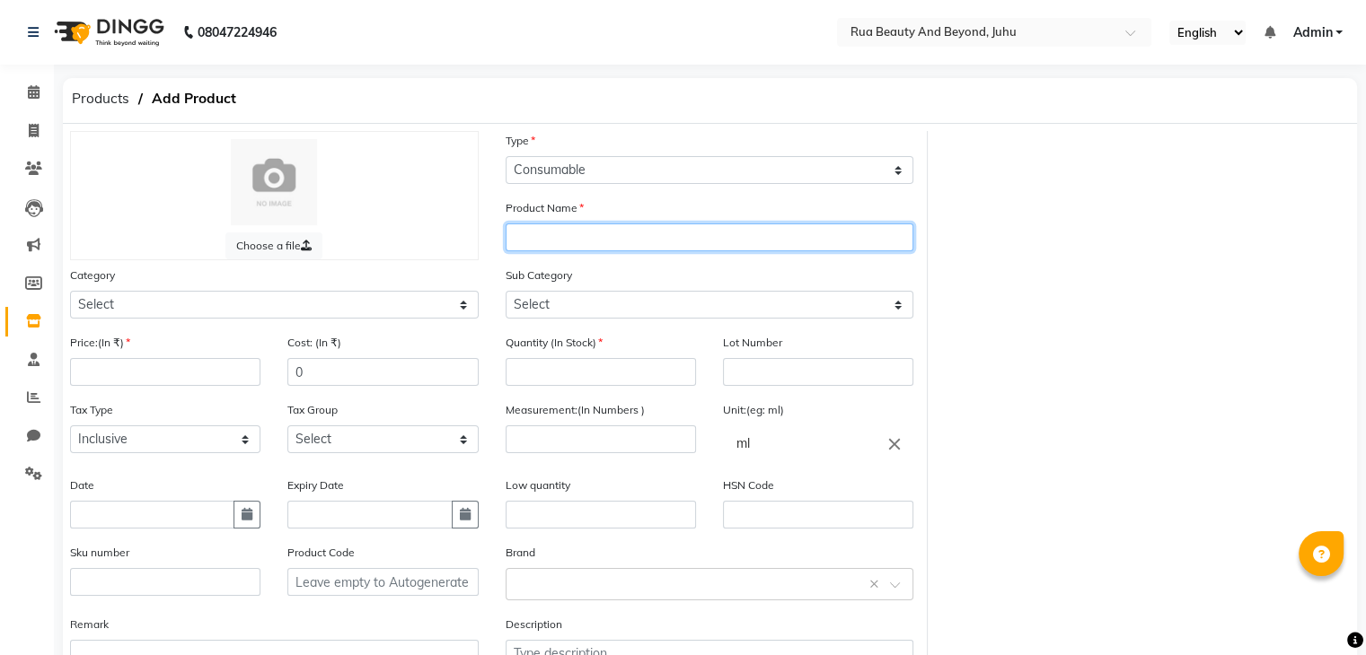
click at [549, 250] on input "text" at bounding box center [709, 238] width 409 height 28
type input "SHEA BUTTER"
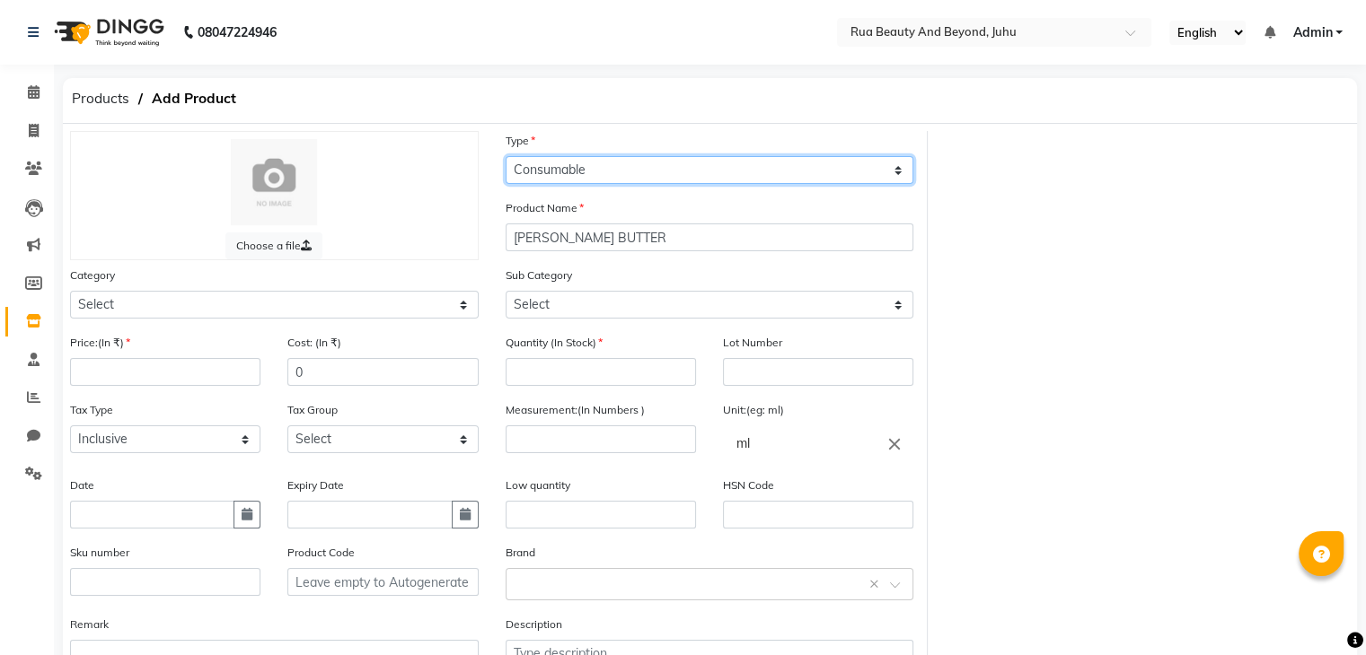
click at [593, 179] on select "Select Type Both Retail Consumable" at bounding box center [709, 170] width 409 height 28
select select "R"
click at [505, 157] on select "Select Type Both Retail Consumable" at bounding box center [709, 170] width 409 height 28
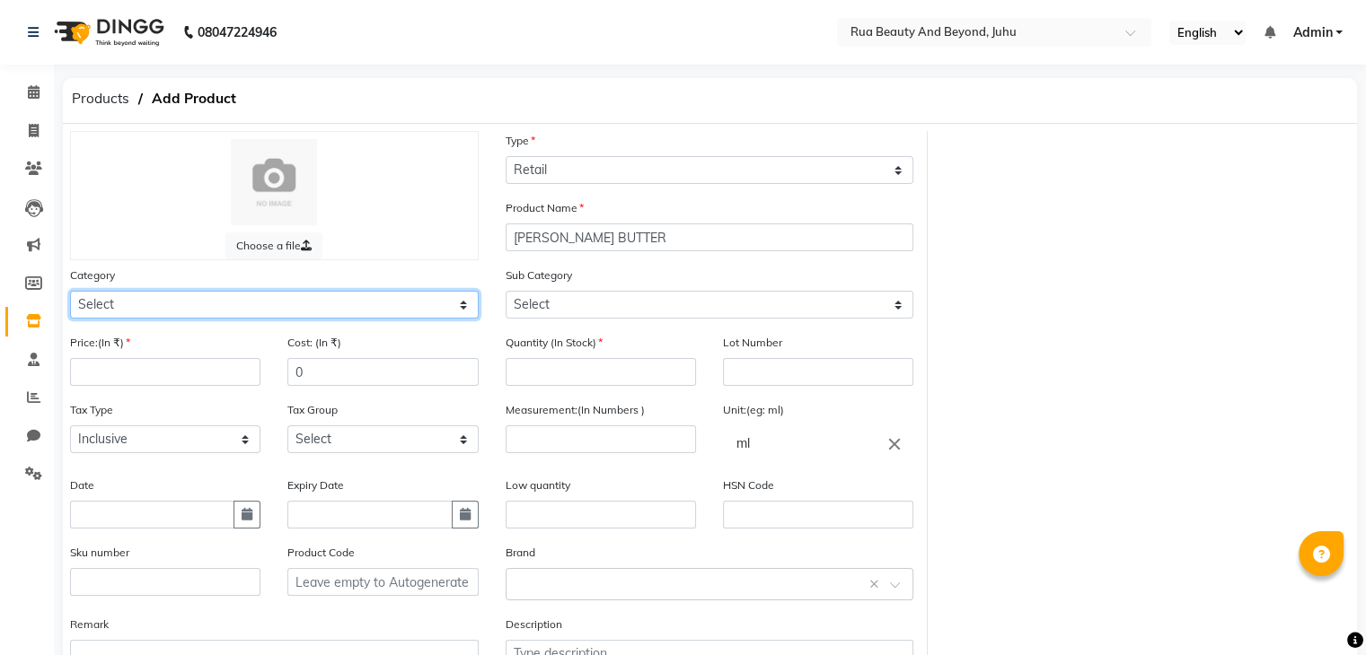
click at [151, 316] on select "Select Hair Skin Makeup Personal Care Appliances Beard Waxing Disposable Thread…" at bounding box center [274, 305] width 409 height 28
select select "1786102350"
click at [70, 294] on select "Select Hair Skin Makeup Personal Care Appliances Beard Waxing Disposable Thread…" at bounding box center [274, 305] width 409 height 28
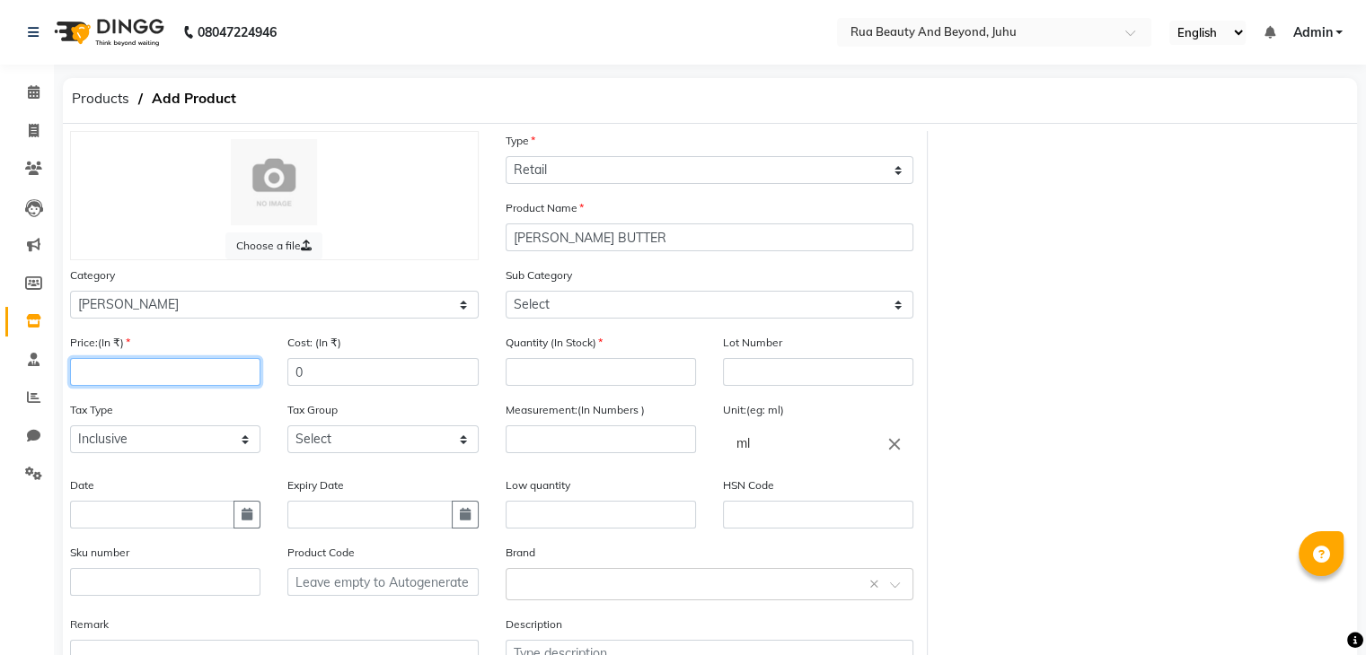
click at [132, 382] on input "number" at bounding box center [165, 372] width 190 height 28
type input "2220"
drag, startPoint x: 294, startPoint y: 378, endPoint x: 276, endPoint y: 384, distance: 19.0
click at [276, 384] on div "Cost: (In ₹) 0" at bounding box center [382, 366] width 217 height 67
type input "1332"
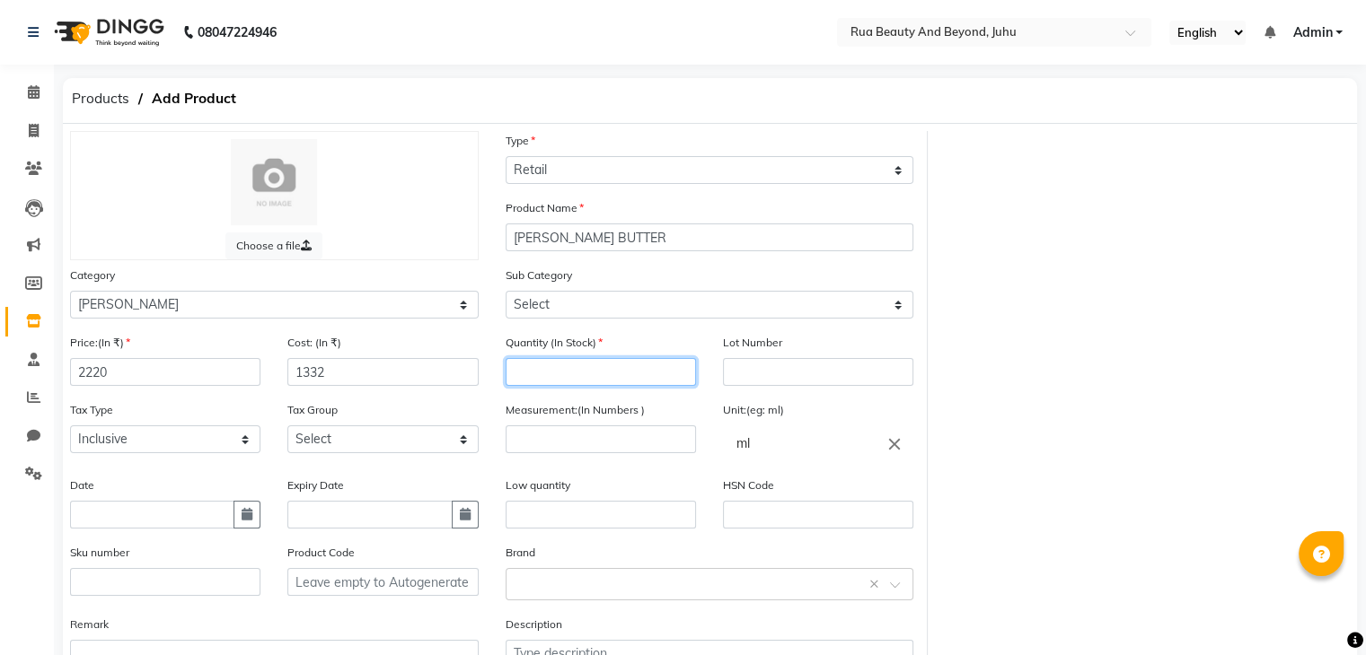
click at [569, 384] on input "number" at bounding box center [600, 372] width 190 height 28
type input "2"
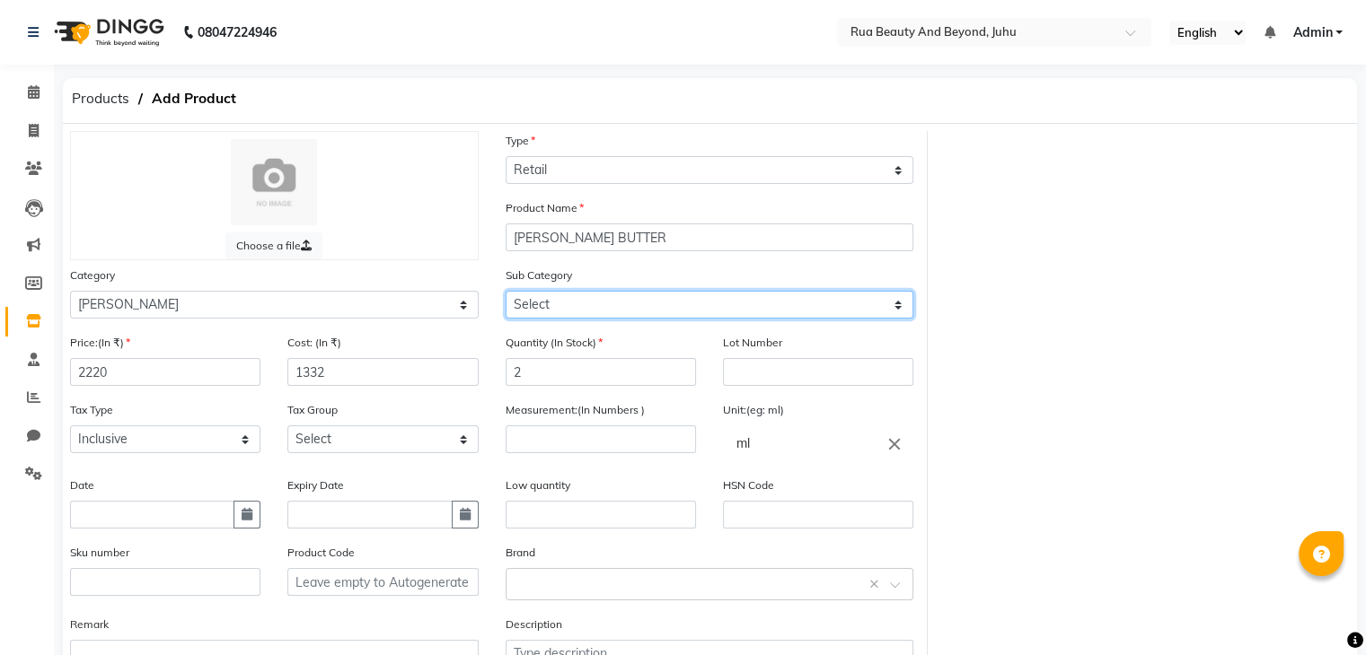
click at [584, 310] on select "Select" at bounding box center [709, 305] width 409 height 28
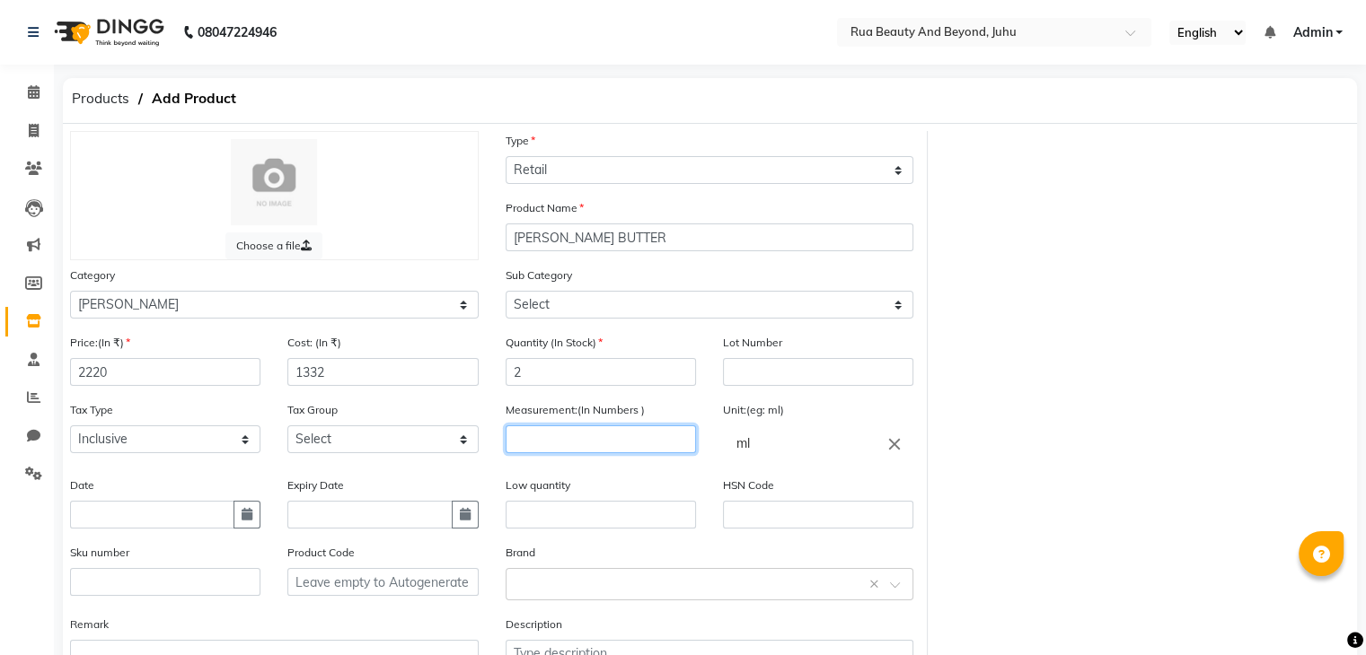
click at [553, 450] on input "number" at bounding box center [600, 440] width 190 height 28
type input "250"
click at [550, 583] on input "text" at bounding box center [691, 583] width 353 height 19
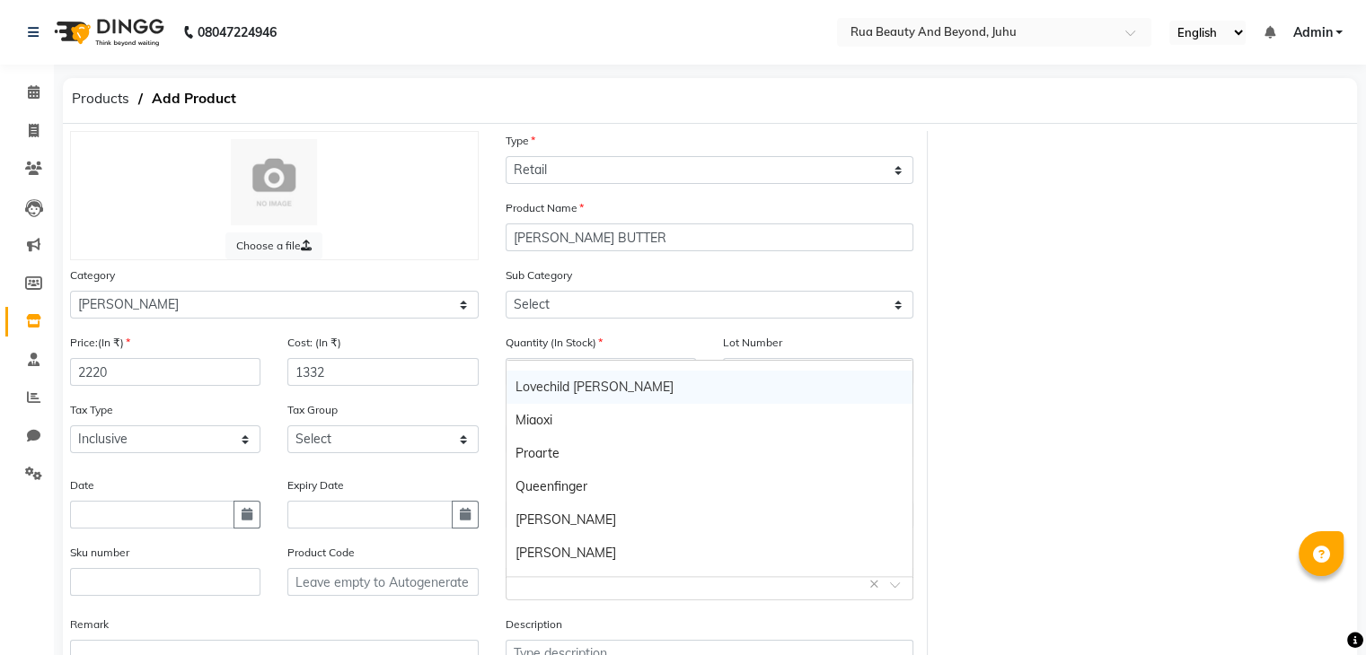
scroll to position [215, 0]
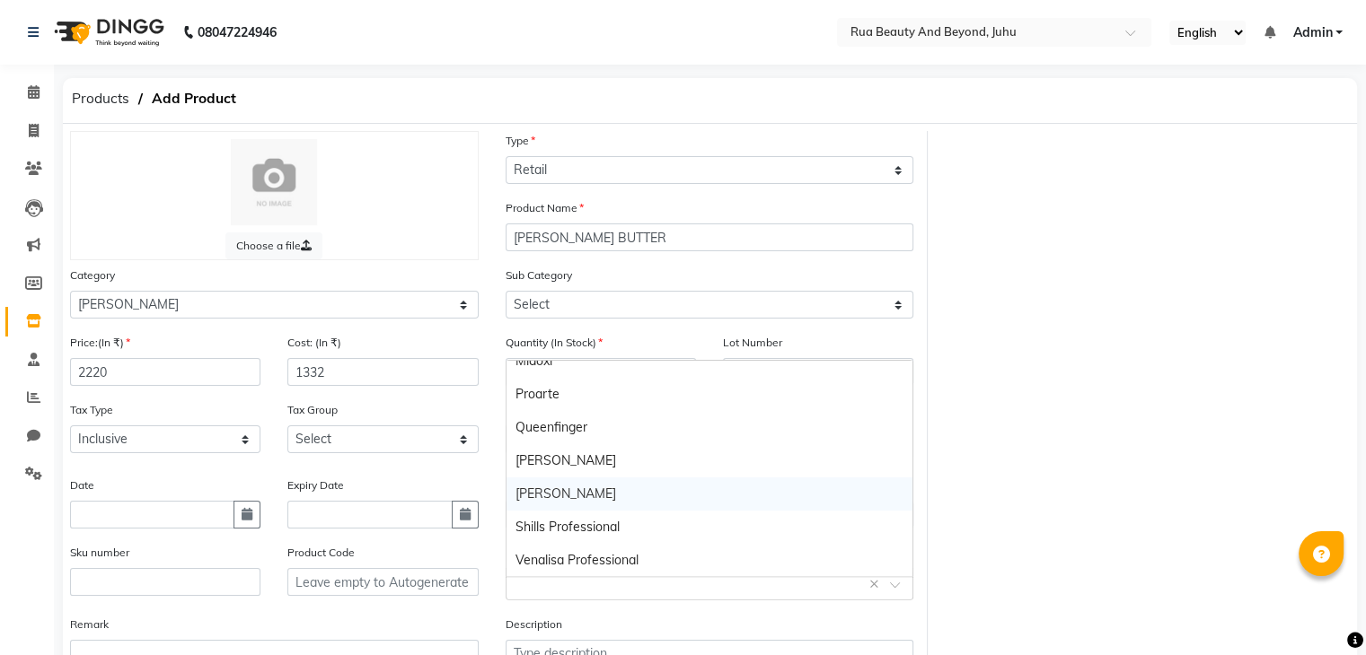
click at [560, 494] on div "Shea" at bounding box center [709, 494] width 407 height 33
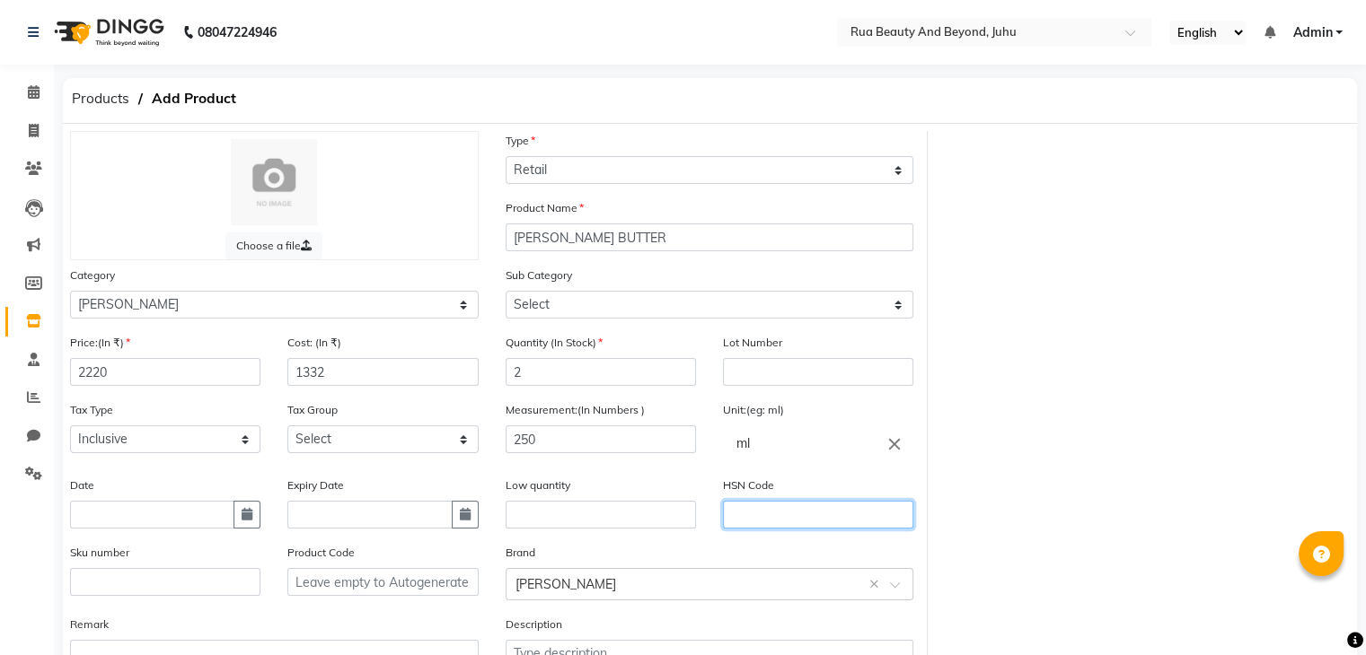
click at [765, 524] on input "text" at bounding box center [818, 515] width 190 height 28
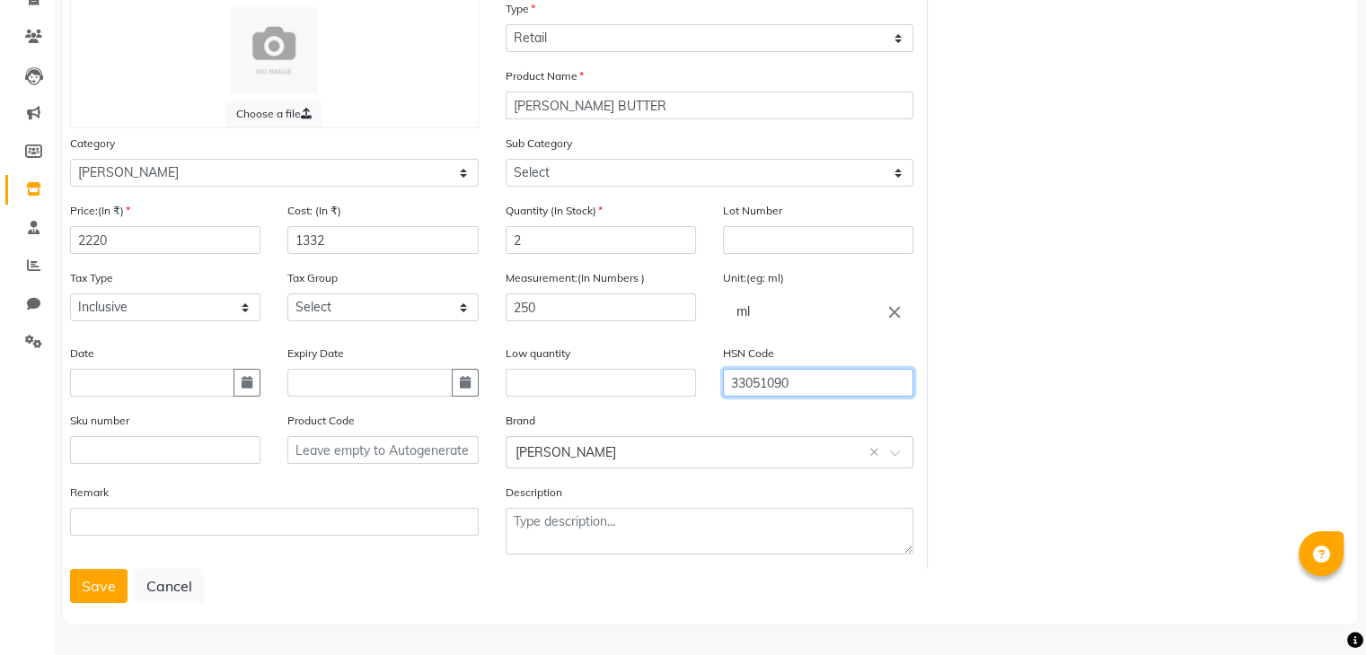
scroll to position [140, 0]
type input "33051090"
click at [90, 591] on button "Save" at bounding box center [98, 586] width 57 height 34
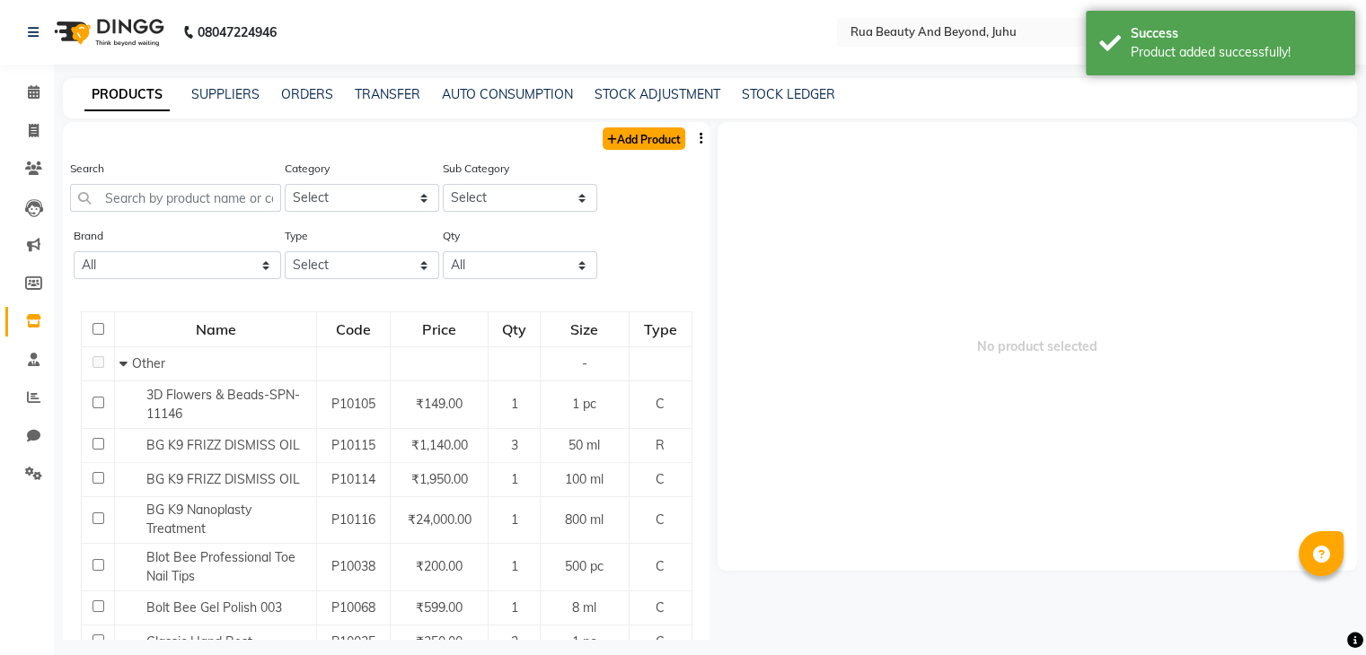
click at [630, 144] on link "Add Product" at bounding box center [643, 138] width 83 height 22
select select "true"
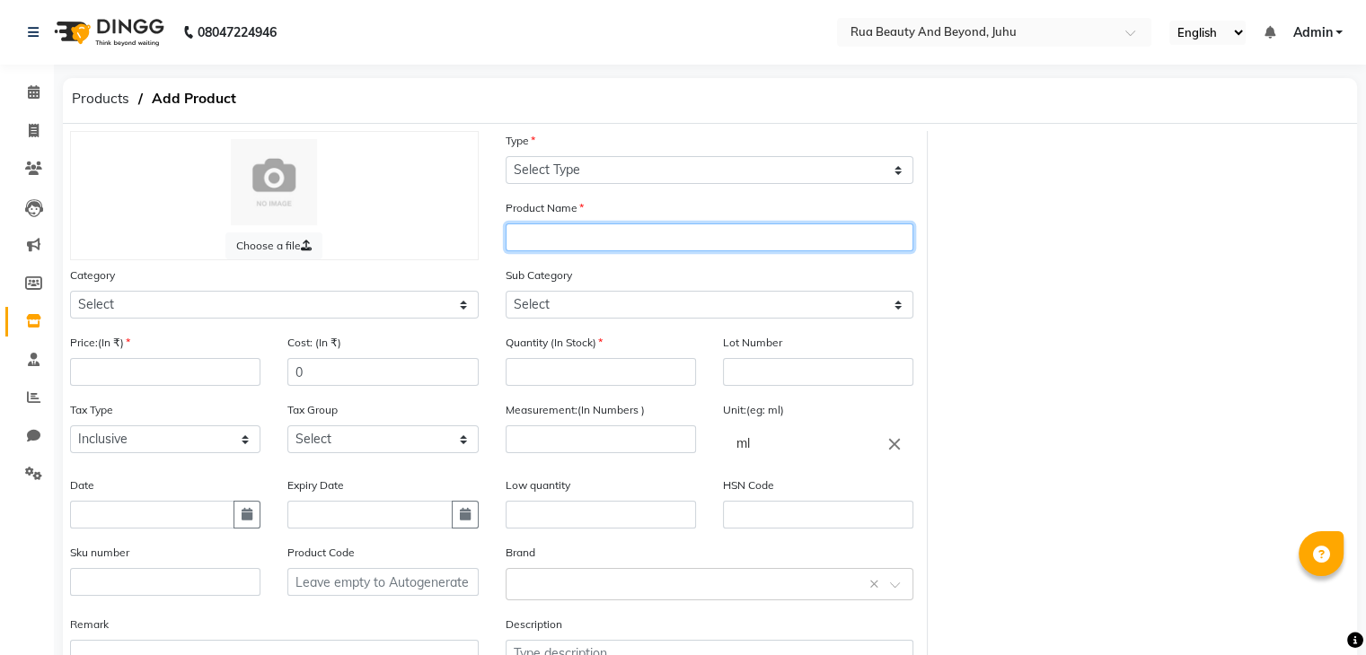
click at [626, 242] on input "text" at bounding box center [709, 238] width 409 height 28
type input "SHEA COLLAGEN HAIR FILLER TREATMENT"
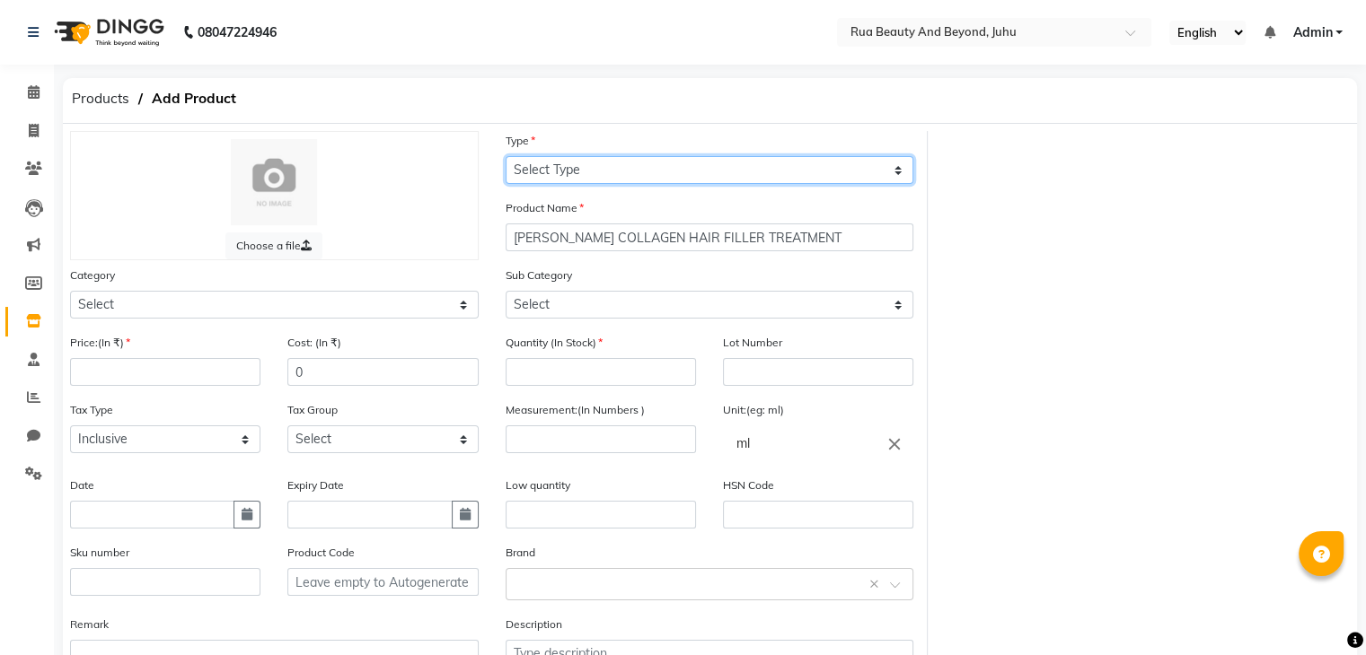
drag, startPoint x: 665, startPoint y: 171, endPoint x: 647, endPoint y: 184, distance: 22.4
click at [665, 171] on select "Select Type Both Retail Consumable" at bounding box center [709, 170] width 409 height 28
select select "R"
click at [505, 157] on select "Select Type Both Retail Consumable" at bounding box center [709, 170] width 409 height 28
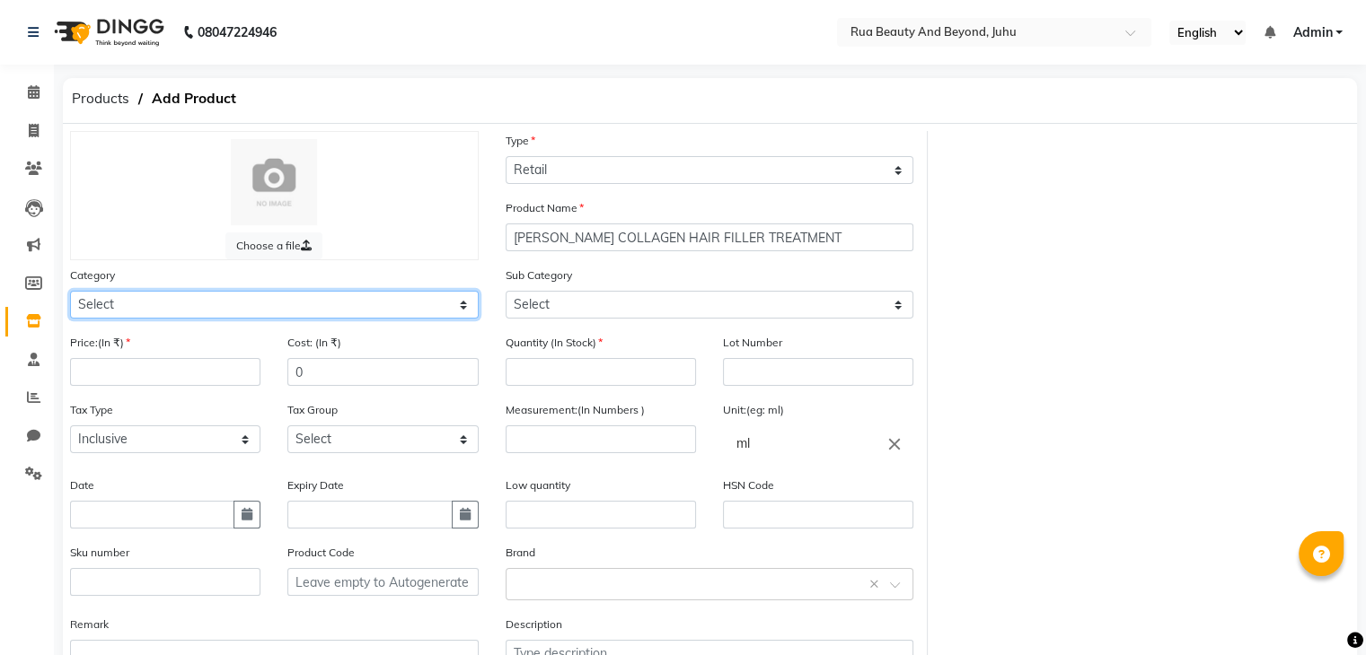
click at [183, 305] on select "Select Hair Skin Makeup Personal Care Appliances Beard Waxing Disposable Thread…" at bounding box center [274, 305] width 409 height 28
select select "1786102350"
click at [70, 294] on select "Select Hair Skin Makeup Personal Care Appliances Beard Waxing Disposable Thread…" at bounding box center [274, 305] width 409 height 28
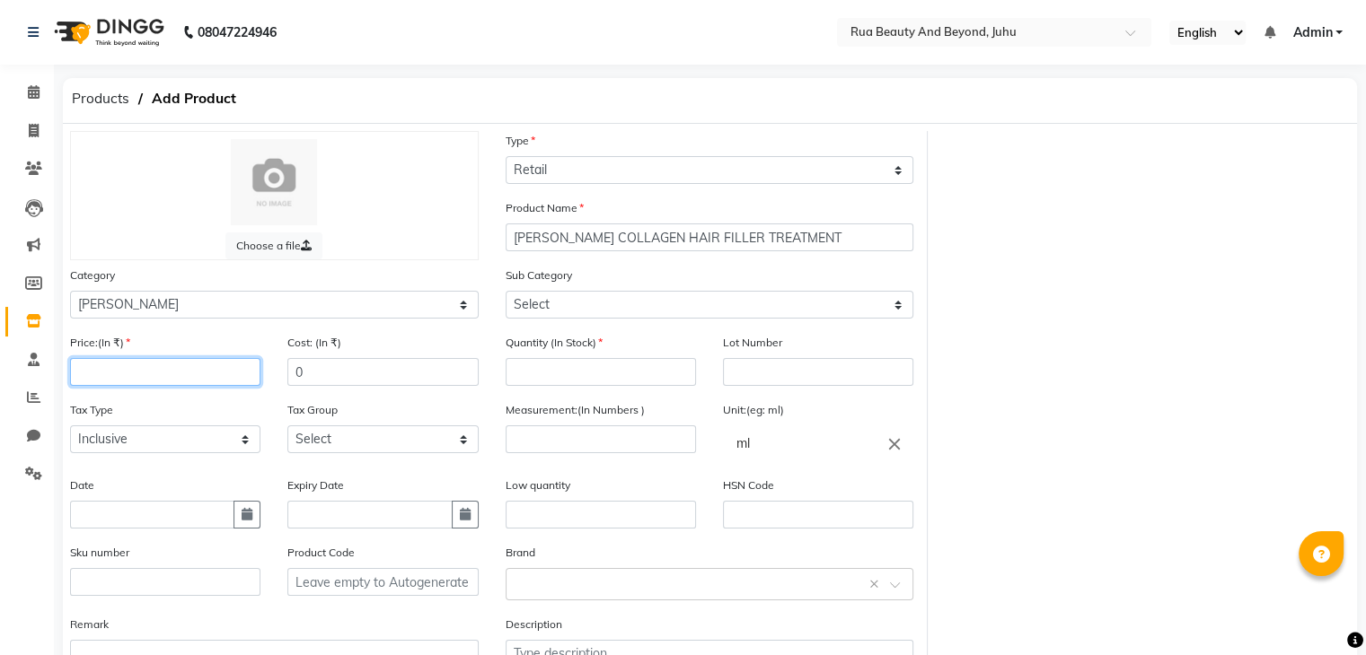
click at [128, 378] on input "number" at bounding box center [165, 372] width 190 height 28
type input "1950"
click at [306, 381] on input "0" at bounding box center [382, 372] width 190 height 28
drag, startPoint x: 306, startPoint y: 381, endPoint x: 286, endPoint y: 378, distance: 19.9
click at [286, 378] on div "Cost: (In ₹) 0" at bounding box center [382, 366] width 217 height 67
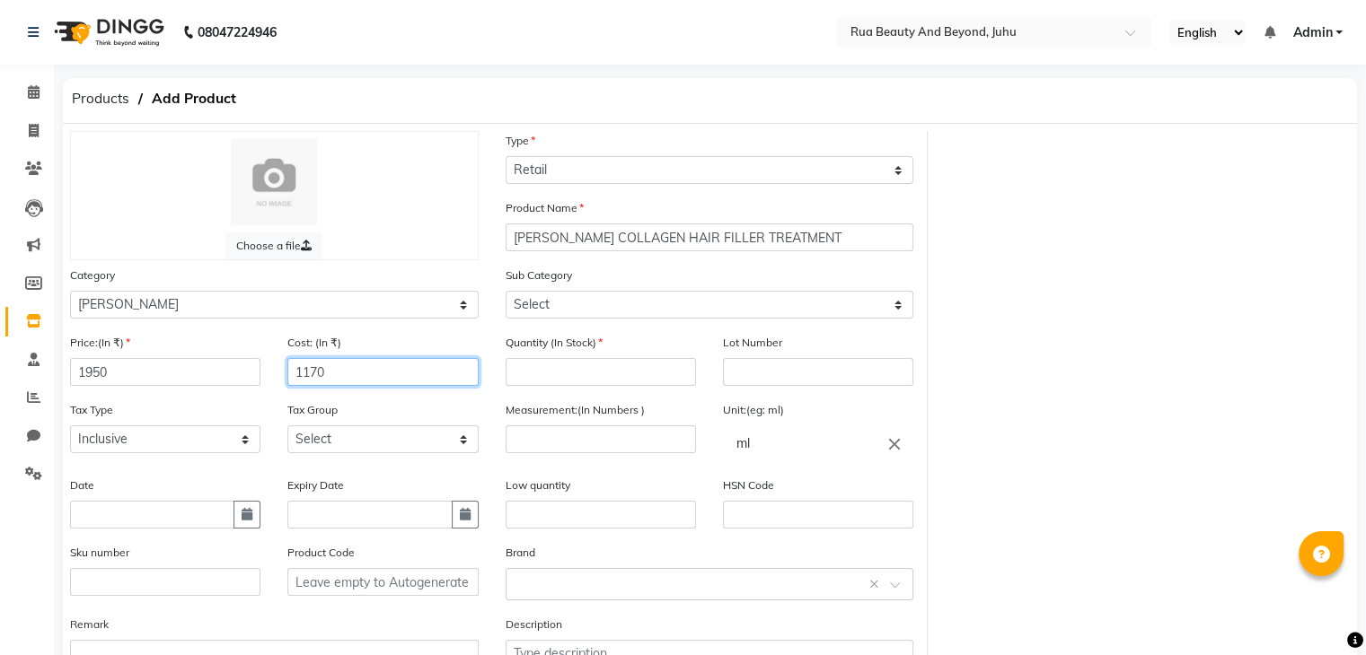
type input "1170"
click at [564, 381] on input "number" at bounding box center [600, 372] width 190 height 28
type input "2"
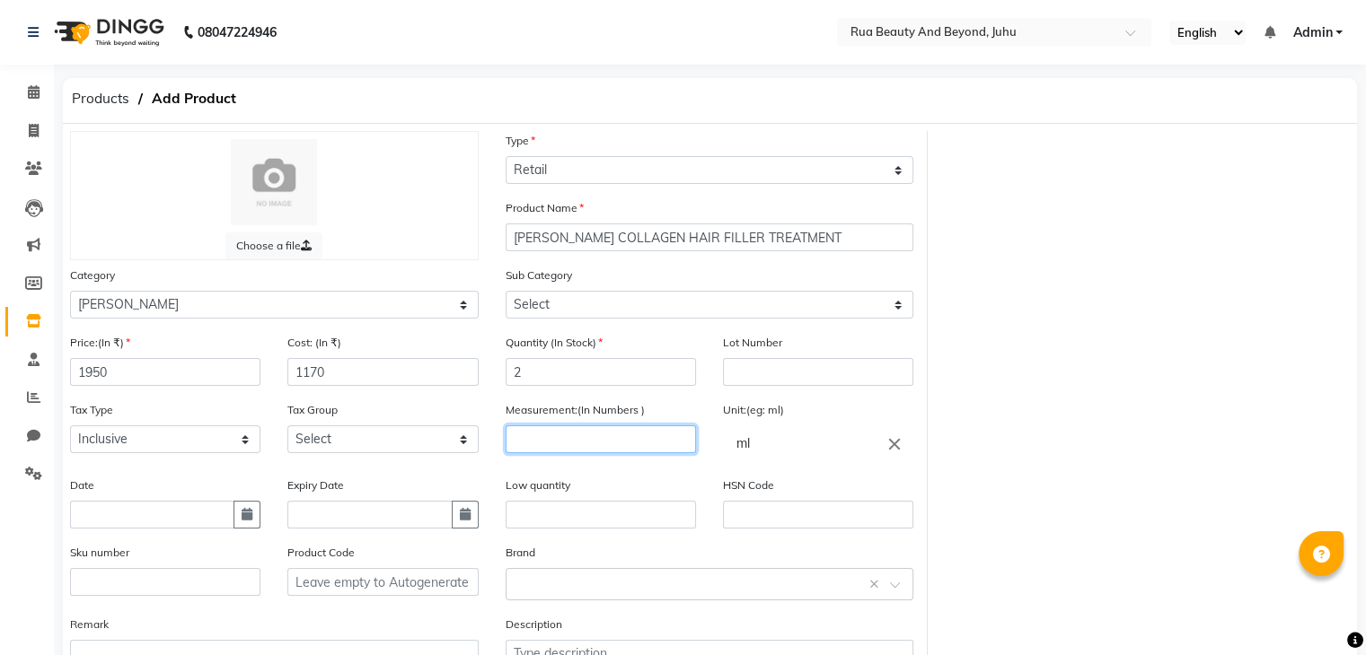
click at [573, 440] on input "number" at bounding box center [600, 440] width 190 height 28
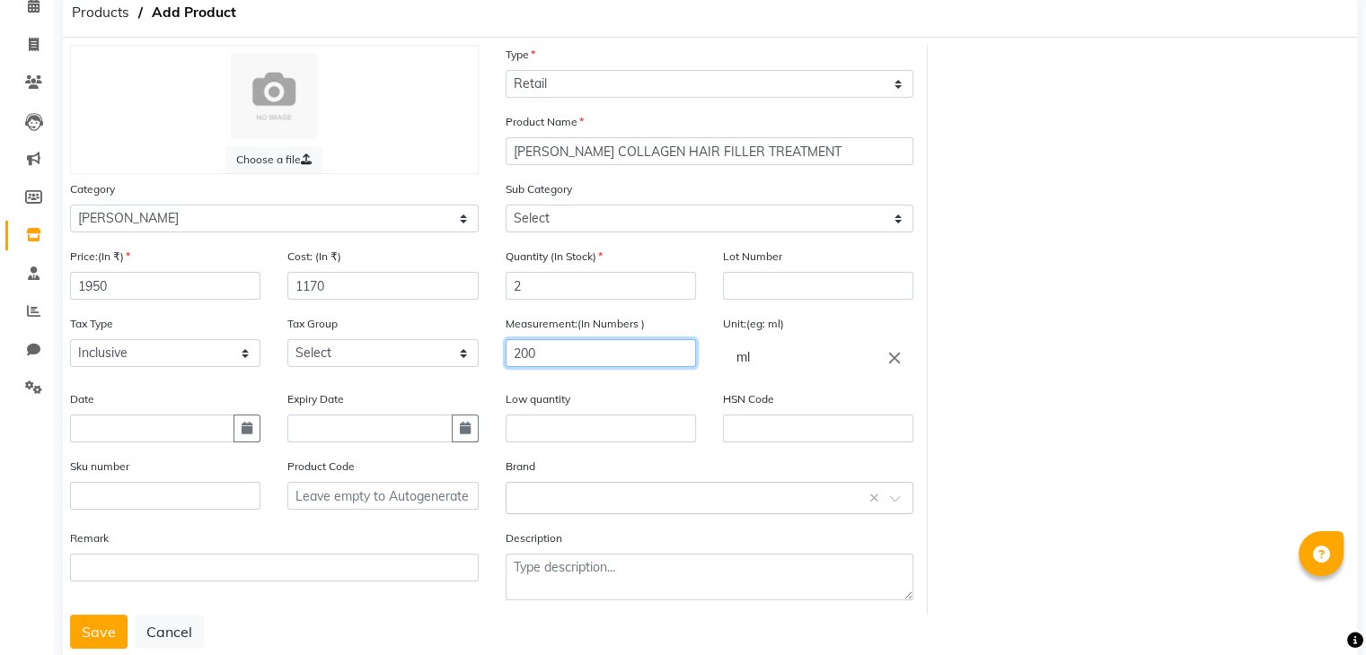
scroll to position [140, 0]
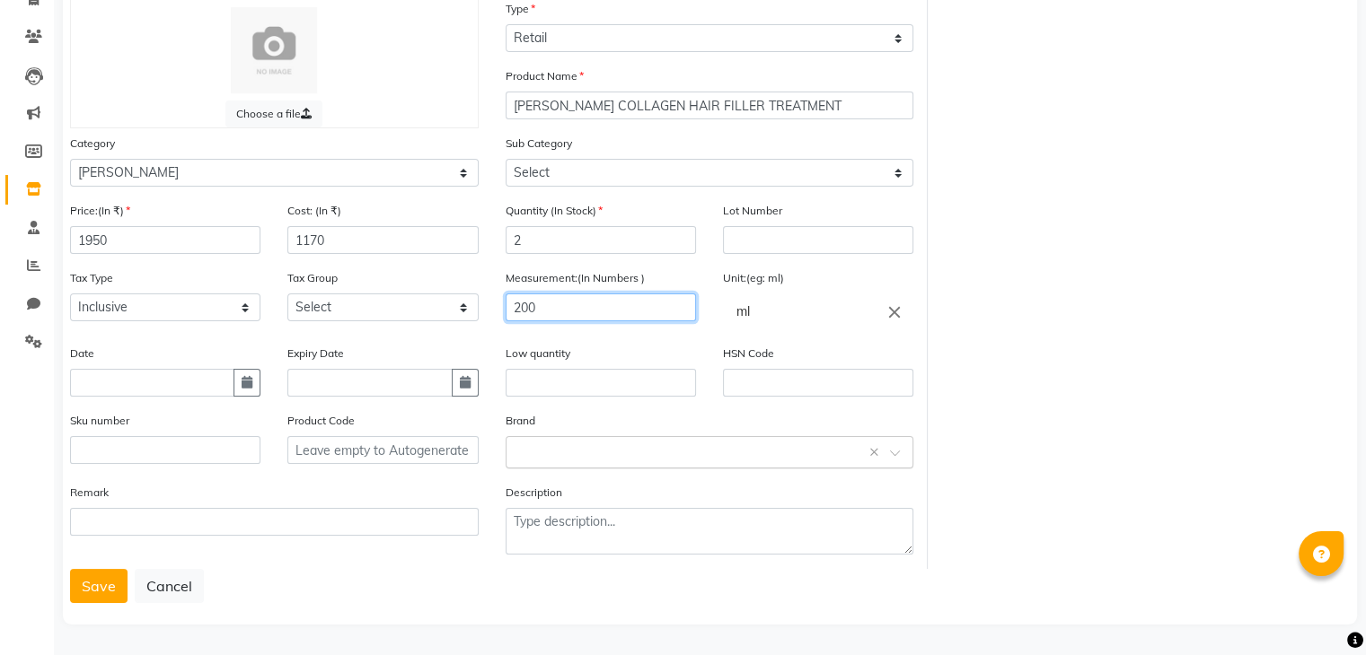
type input "200"
click at [549, 451] on input "text" at bounding box center [691, 451] width 353 height 19
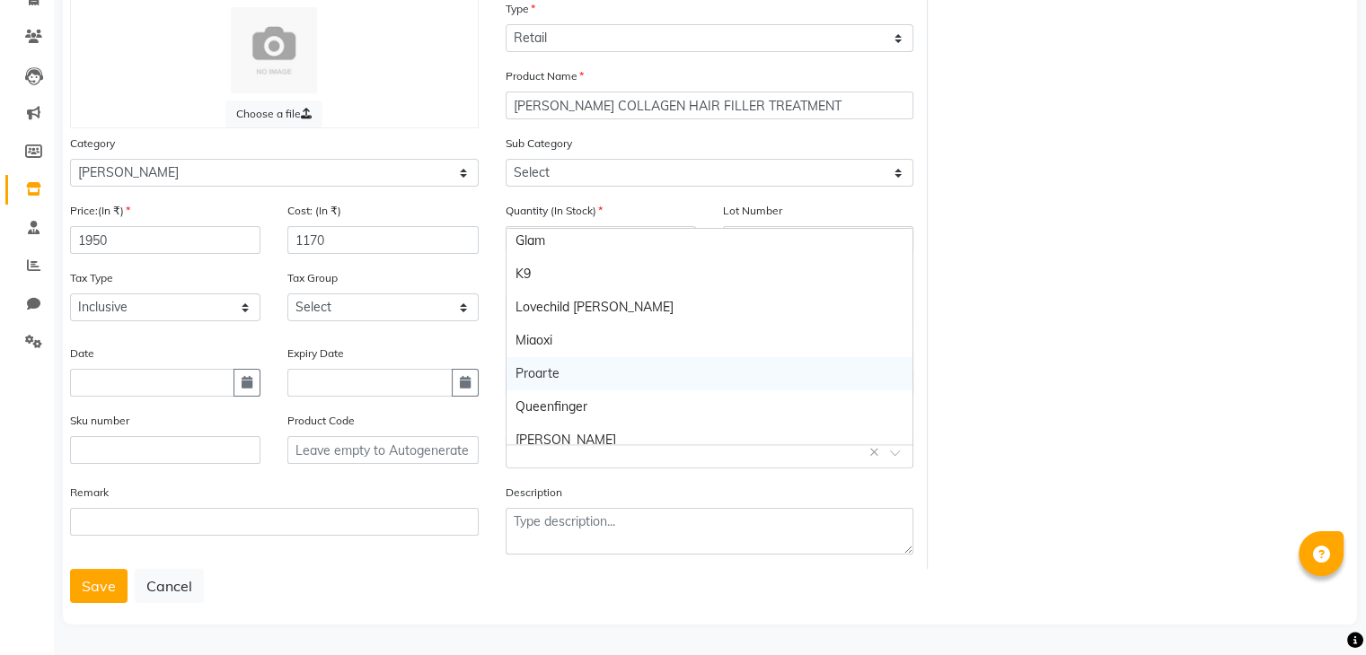
scroll to position [215, 0]
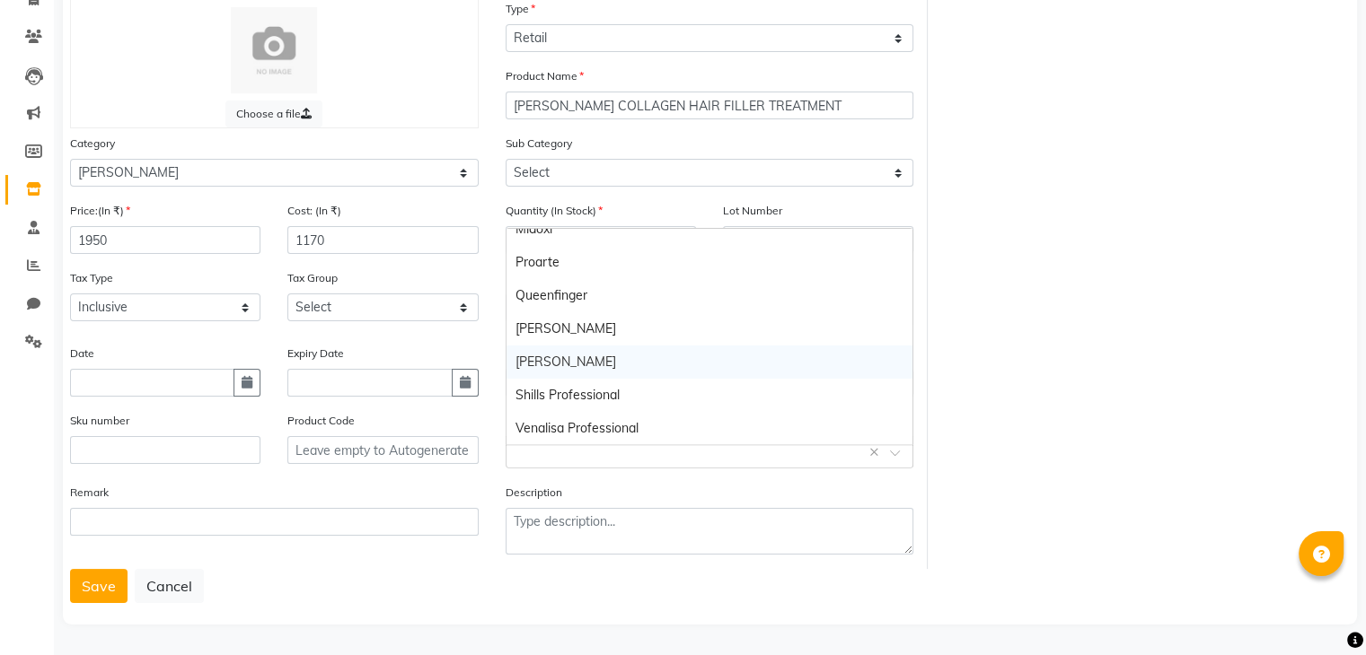
click at [558, 356] on div "Shea" at bounding box center [709, 362] width 407 height 33
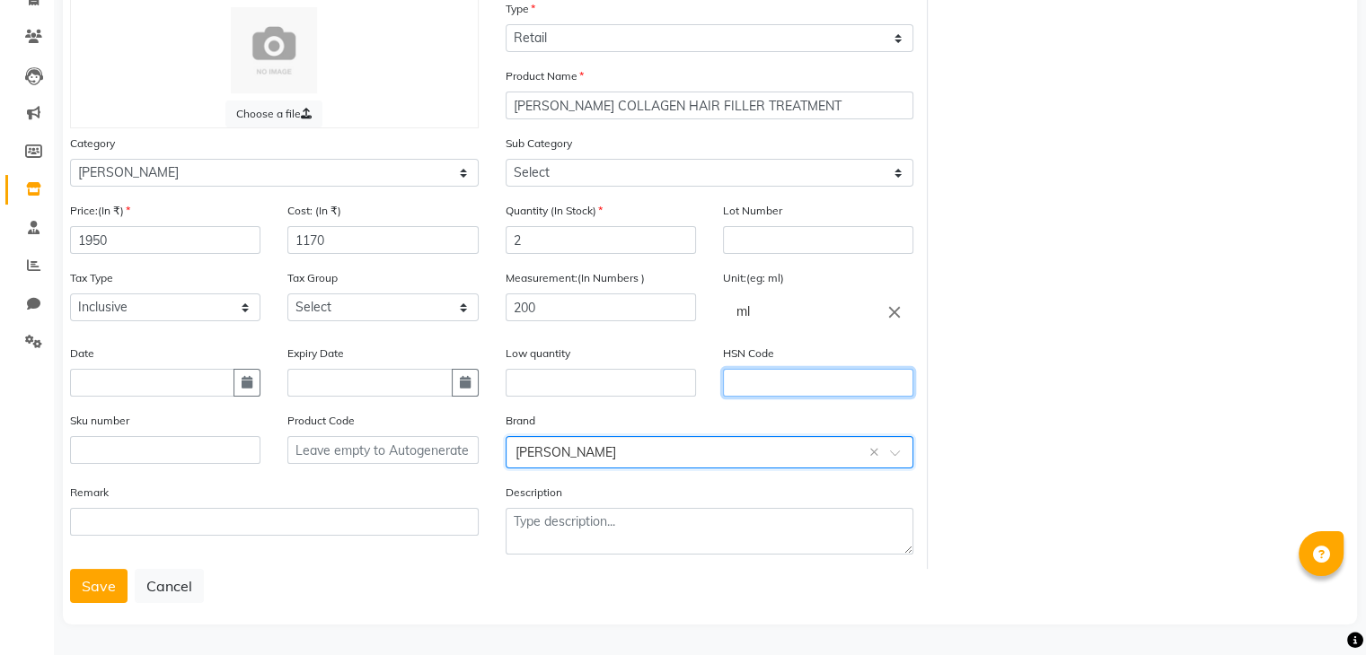
click at [781, 369] on input "text" at bounding box center [818, 383] width 190 height 28
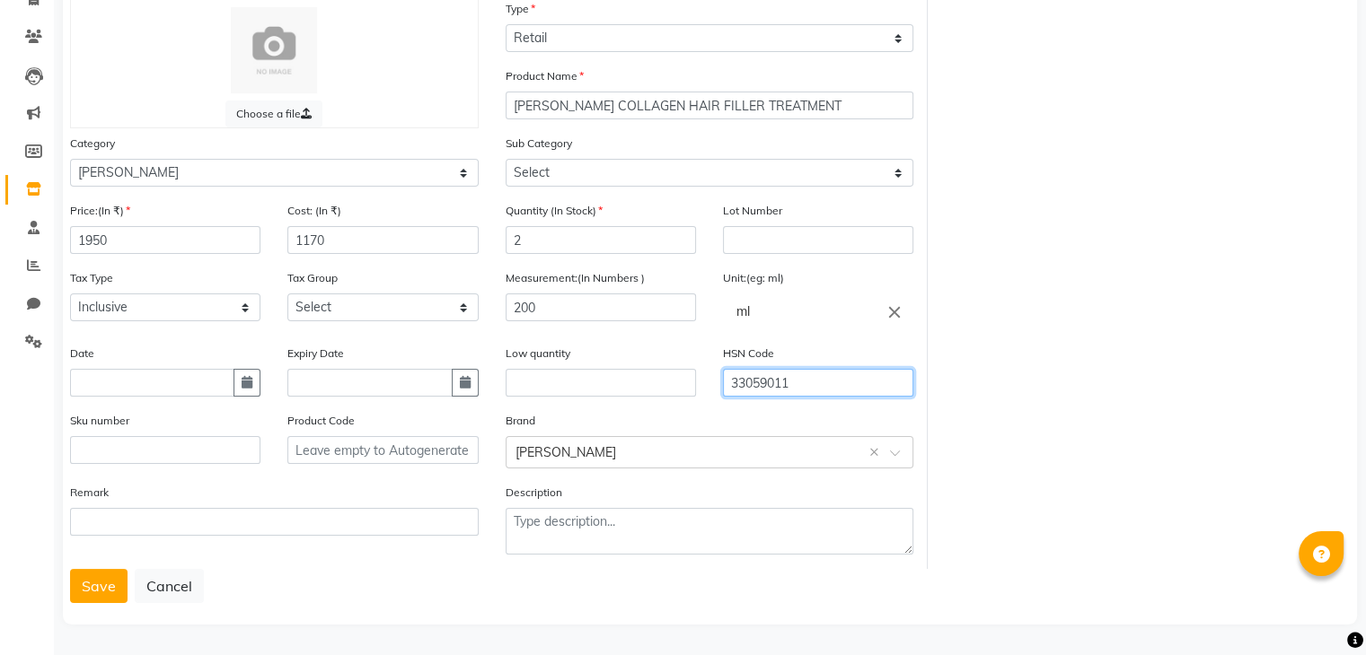
type input "33059011"
drag, startPoint x: 317, startPoint y: 295, endPoint x: 316, endPoint y: 317, distance: 21.6
click at [317, 295] on select "Select GST" at bounding box center [382, 308] width 190 height 28
select select "4351"
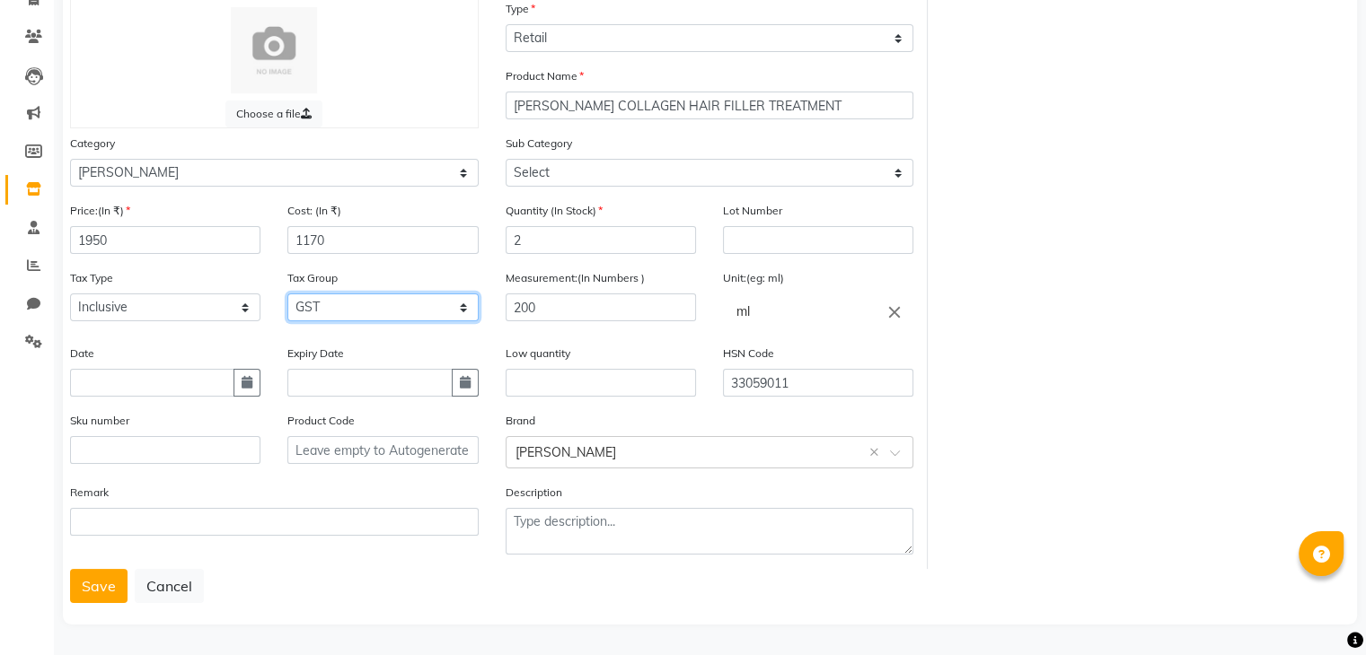
click at [287, 294] on select "Select GST" at bounding box center [382, 308] width 190 height 28
click at [101, 580] on button "Save" at bounding box center [98, 586] width 57 height 34
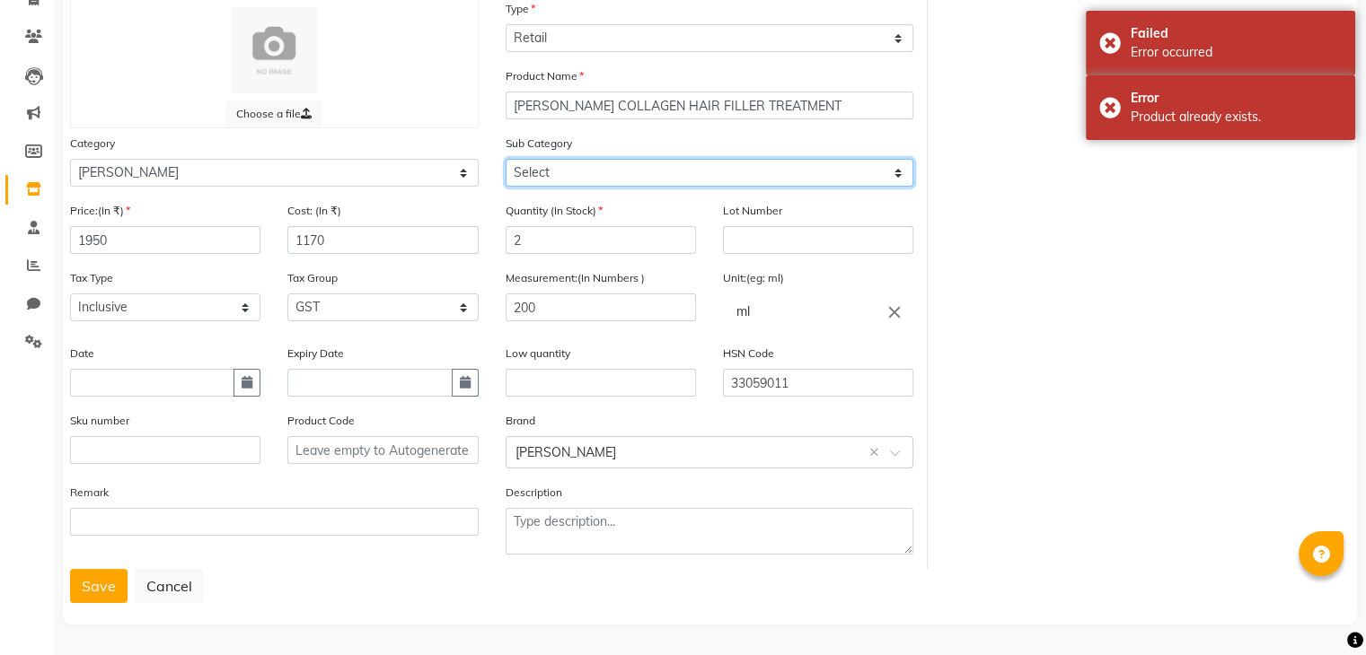
click at [535, 180] on select "Select" at bounding box center [709, 173] width 409 height 28
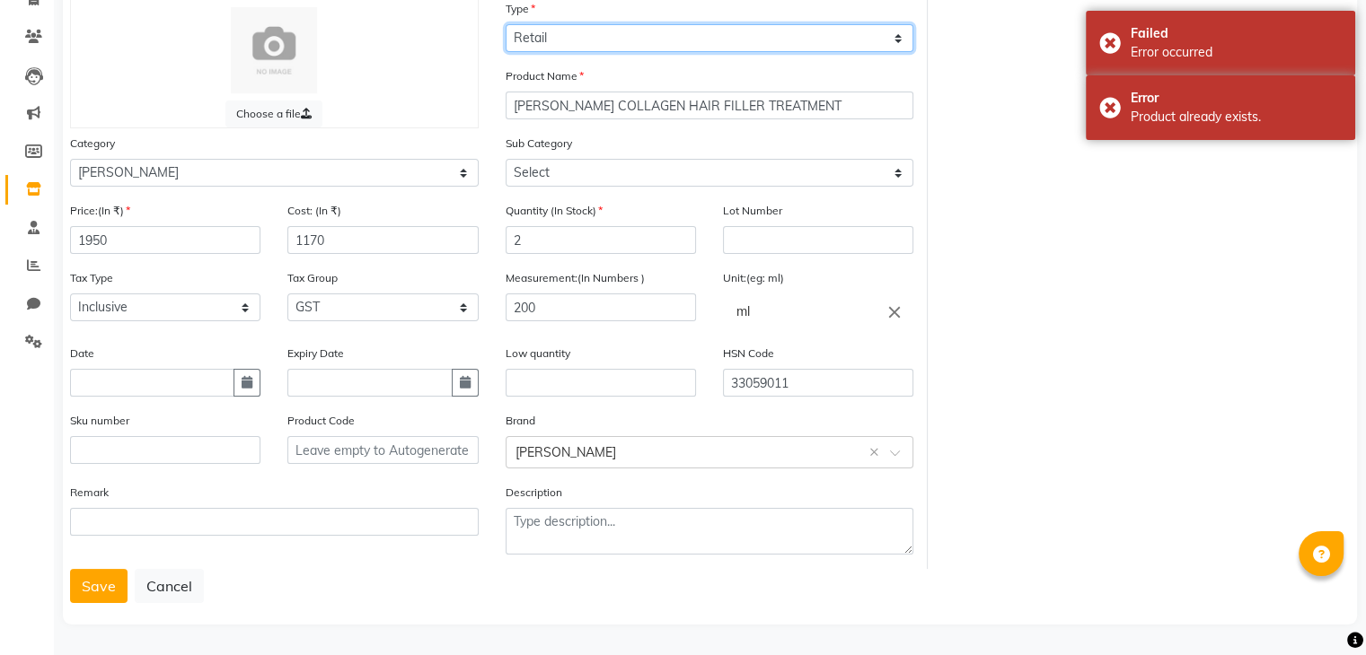
click at [555, 32] on select "Select Type Both Retail Consumable" at bounding box center [709, 38] width 409 height 28
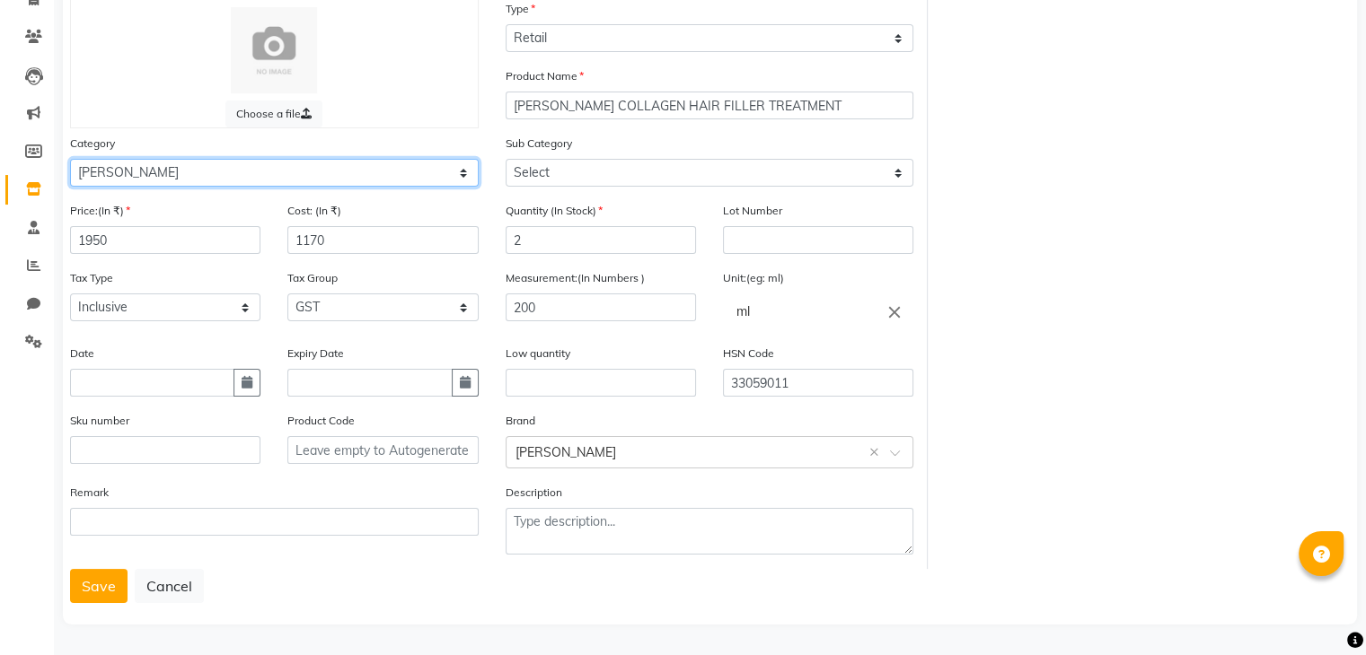
click at [169, 177] on select "Select Hair Skin Makeup Personal Care Appliances Beard Waxing Disposable Thread…" at bounding box center [274, 173] width 409 height 28
click at [70, 159] on select "Select Hair Skin Makeup Personal Care Appliances Beard Waxing Disposable Thread…" at bounding box center [274, 173] width 409 height 28
click at [97, 587] on button "Save" at bounding box center [98, 586] width 57 height 34
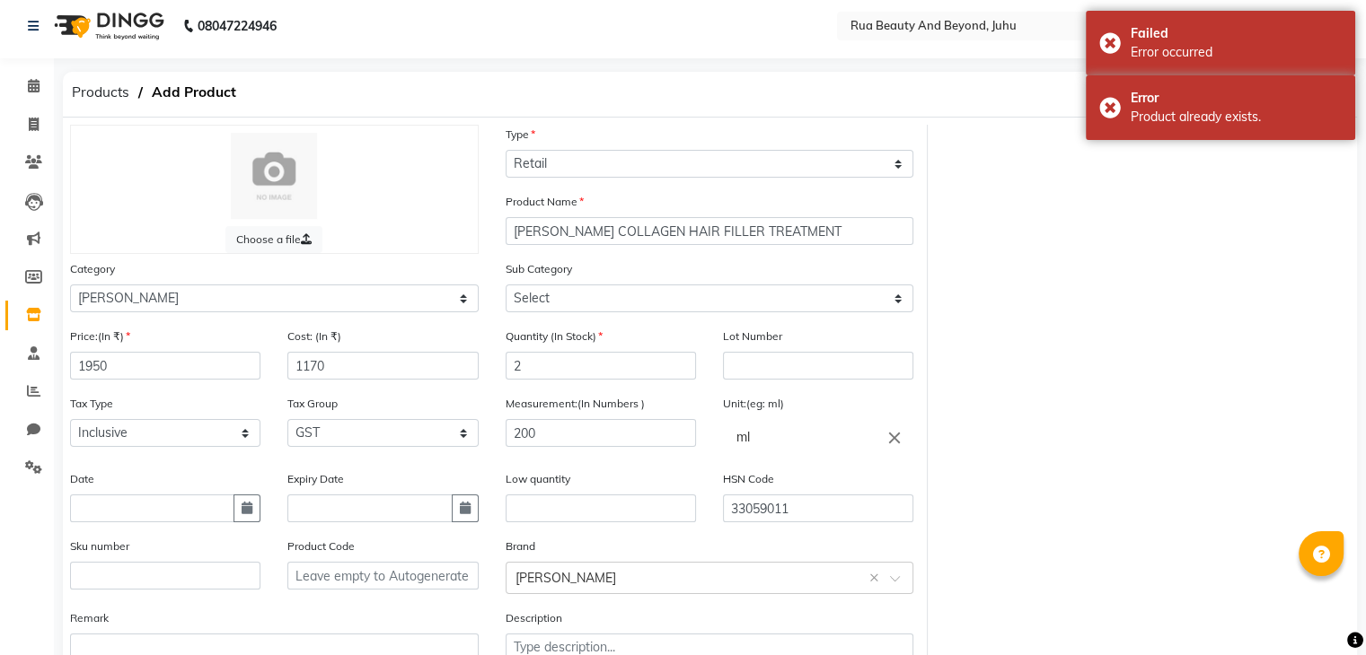
scroll to position [0, 0]
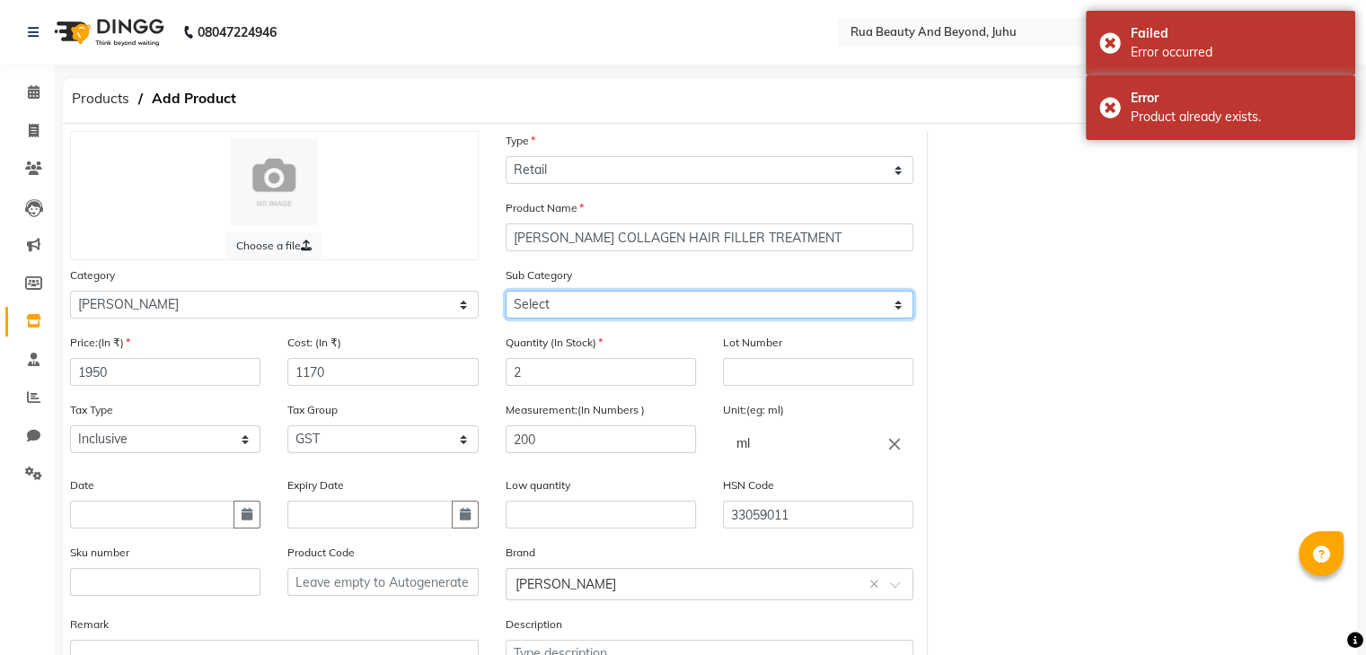
click at [570, 301] on select "Select" at bounding box center [709, 305] width 409 height 28
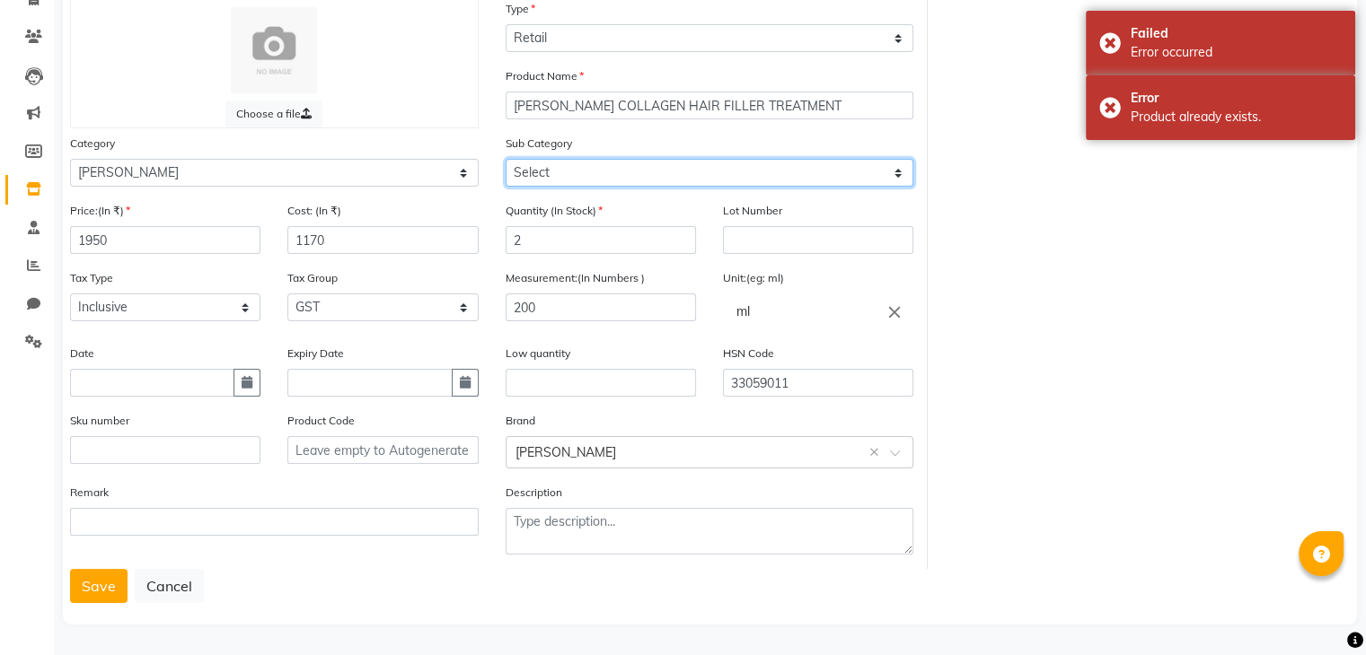
scroll to position [140, 0]
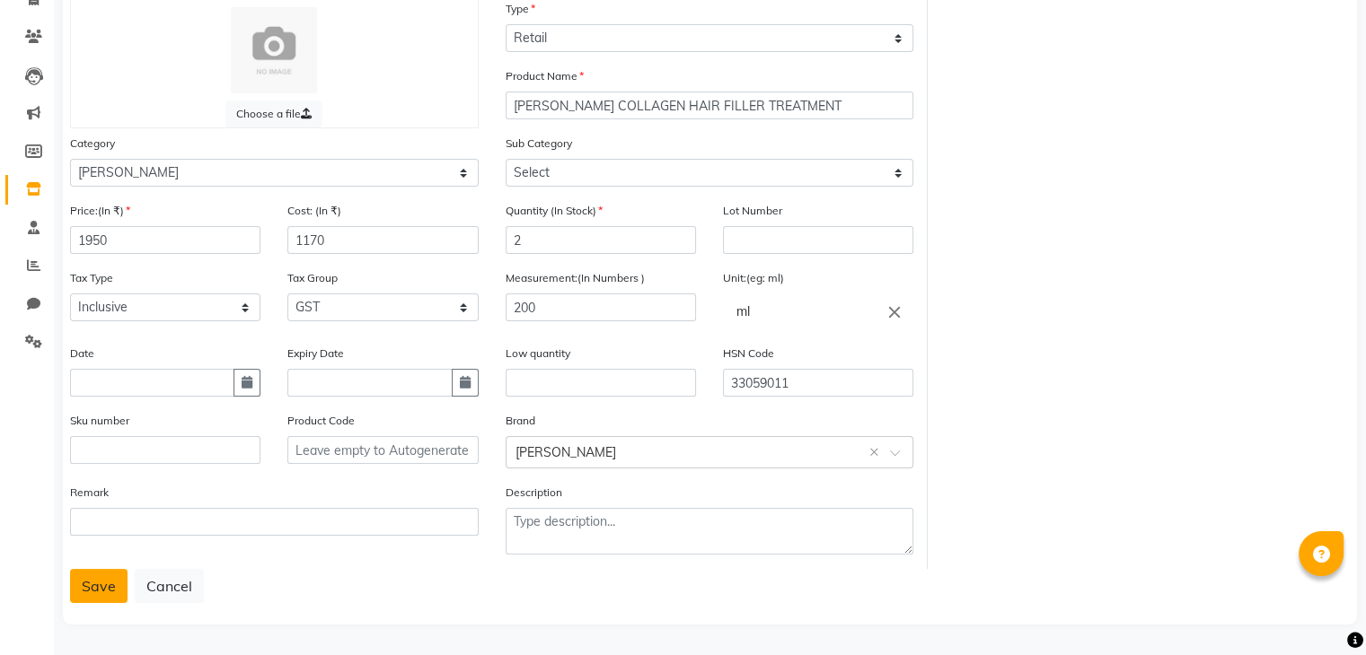
click at [76, 593] on button "Save" at bounding box center [98, 586] width 57 height 34
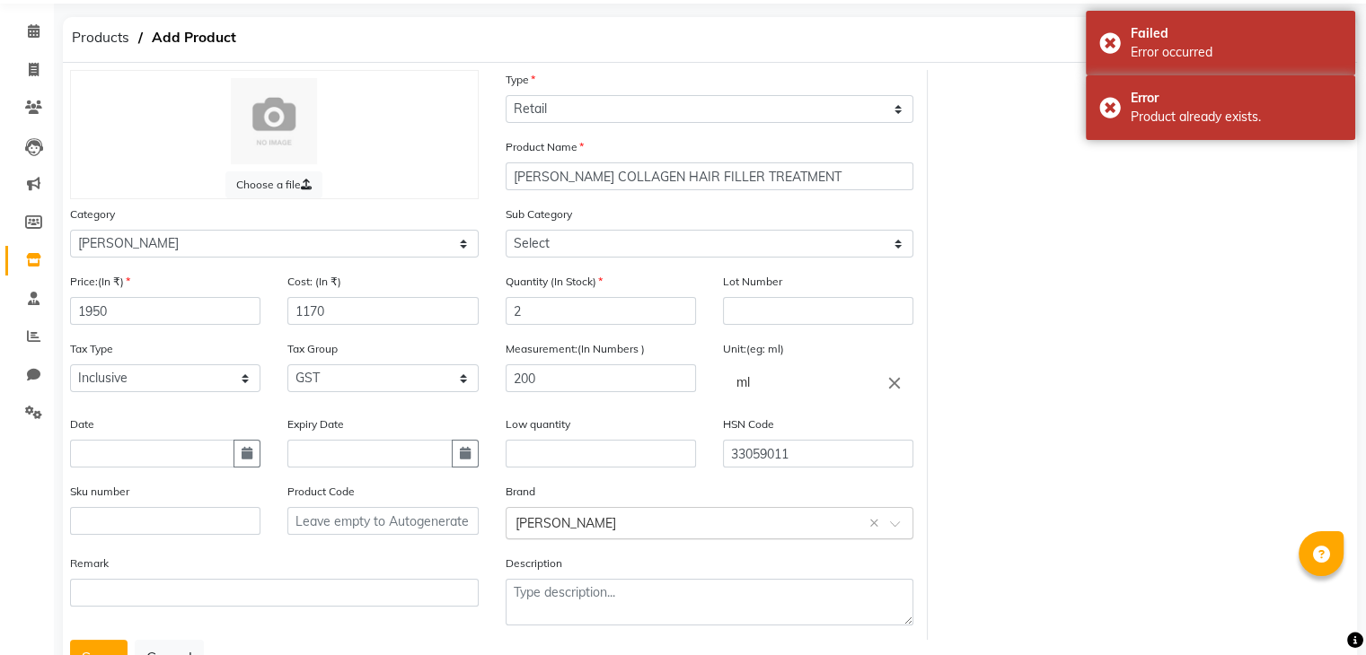
scroll to position [0, 0]
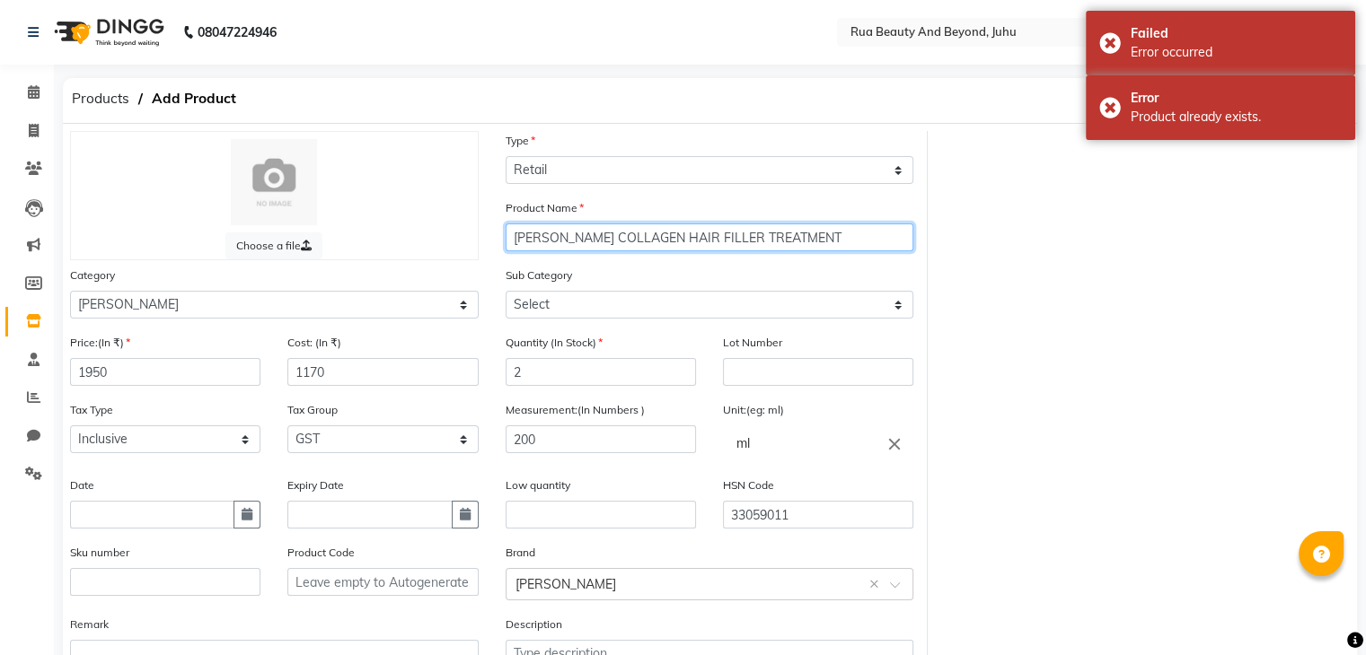
drag, startPoint x: 791, startPoint y: 248, endPoint x: 452, endPoint y: 216, distance: 339.9
click at [453, 216] on div "Choose a file Type Select Type Both Retail Consumable Product Name SHEA COLLAGE…" at bounding box center [492, 416] width 871 height 570
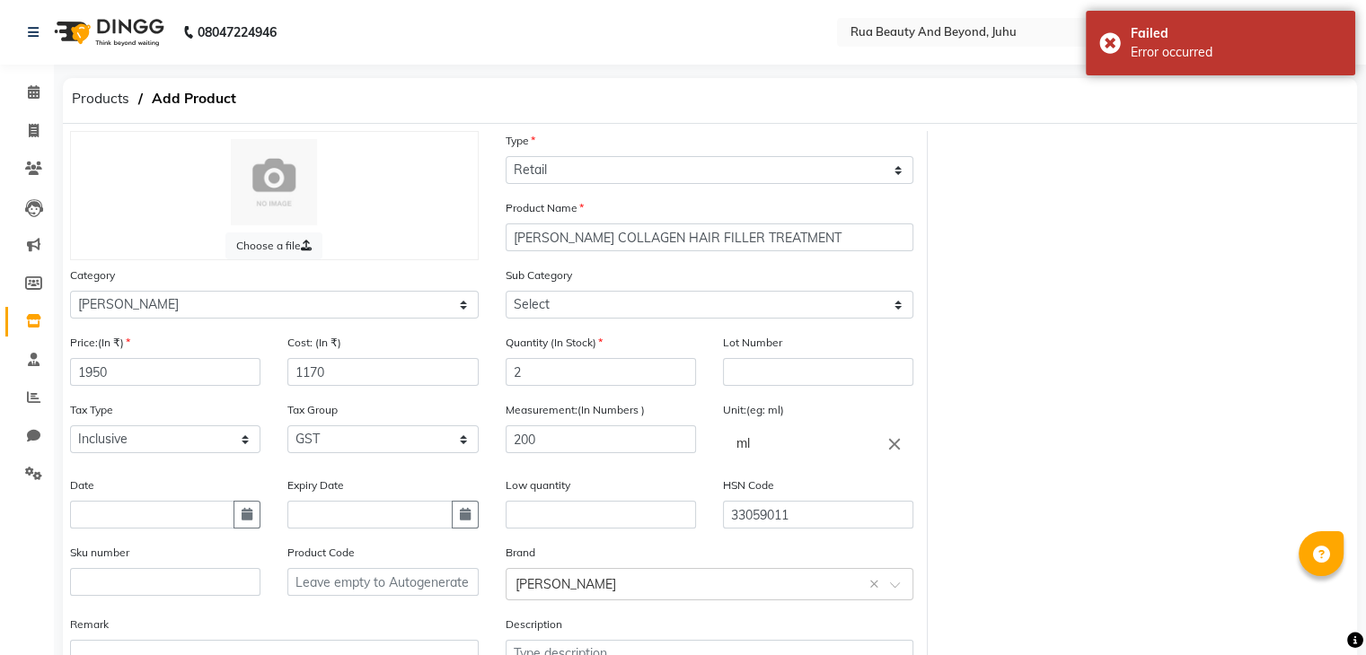
click at [1004, 382] on div "Choose a file Type Select Type Both Retail Consumable Product Name SHEA COLLAGE…" at bounding box center [710, 416] width 1306 height 570
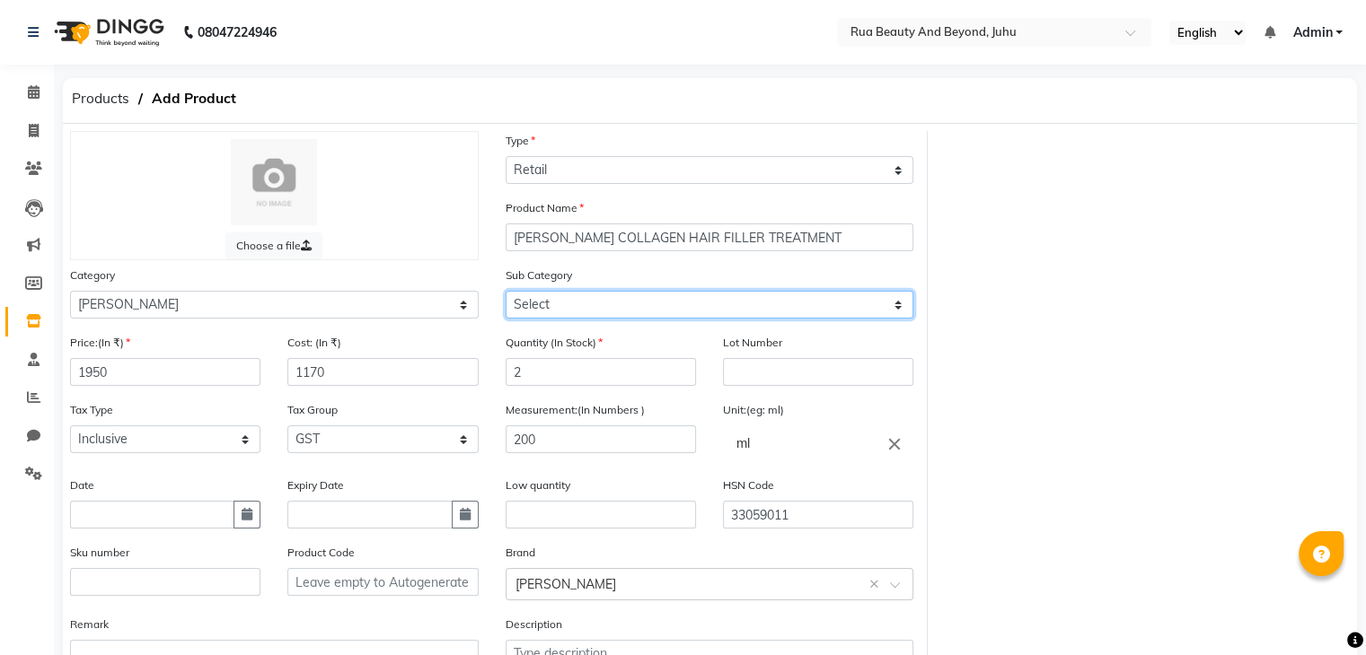
click at [706, 319] on select "Select" at bounding box center [709, 305] width 409 height 28
click at [698, 319] on select "Select" at bounding box center [709, 305] width 409 height 28
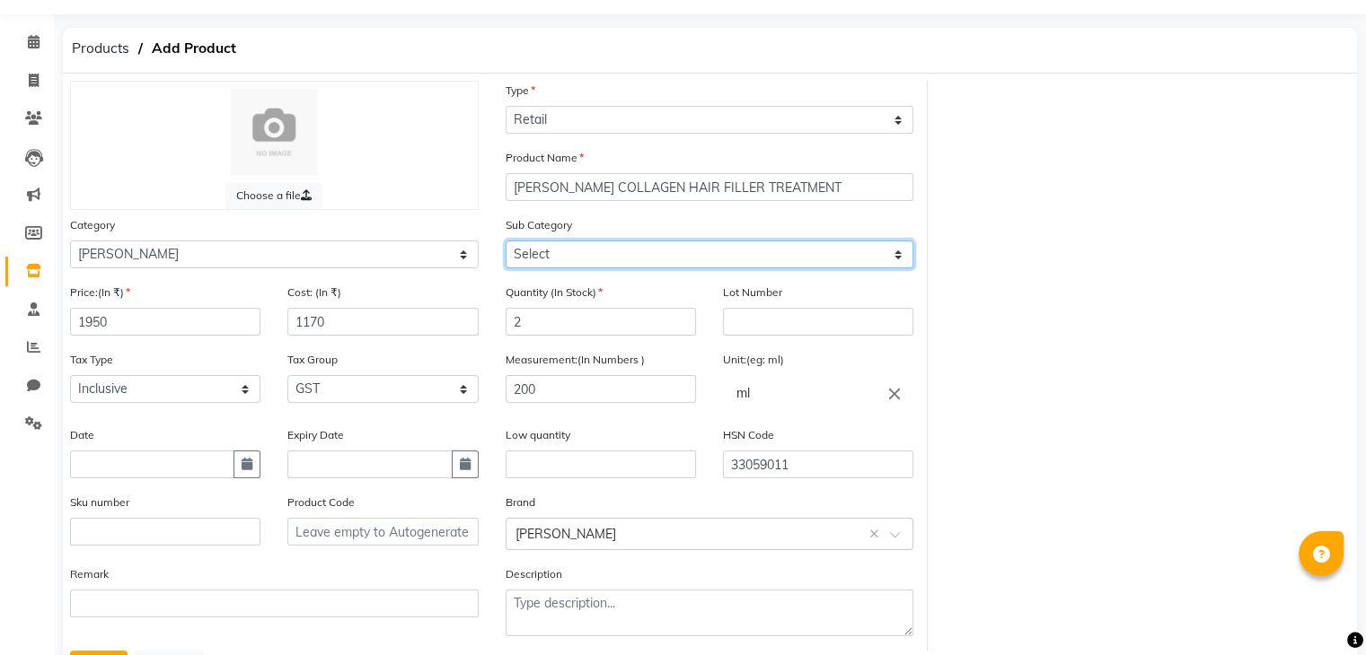
scroll to position [90, 0]
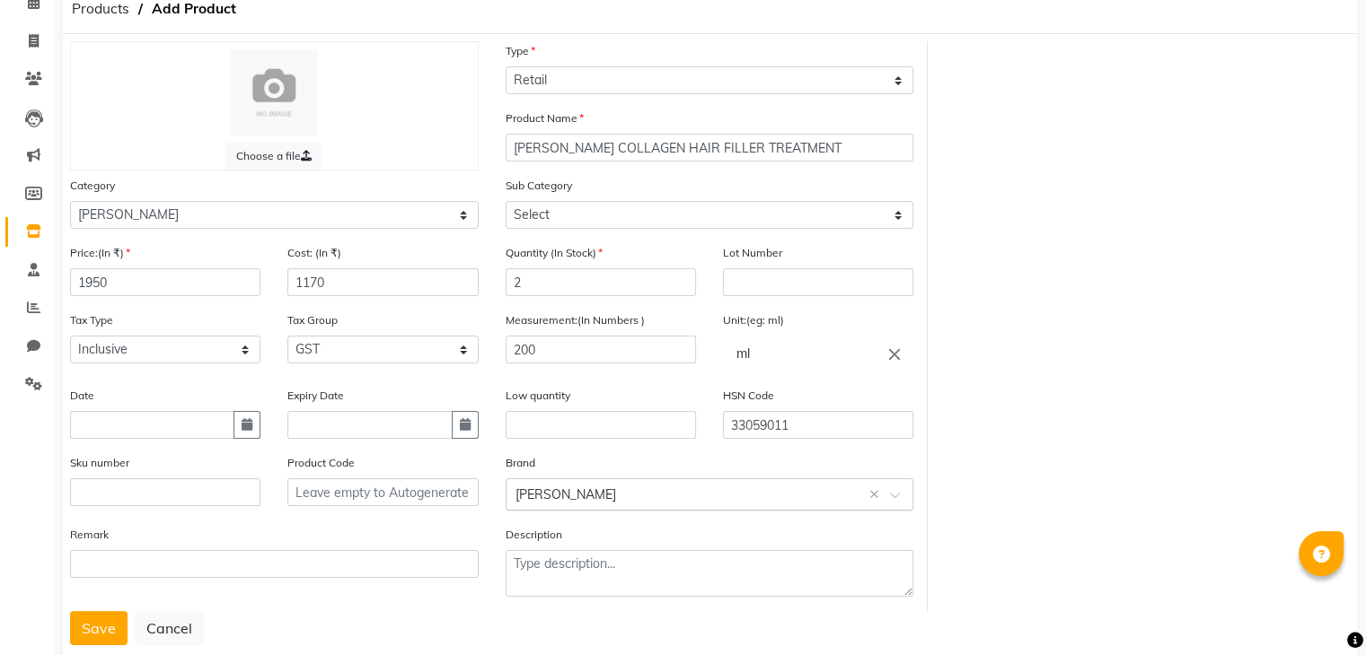
click at [540, 503] on input "text" at bounding box center [691, 493] width 353 height 19
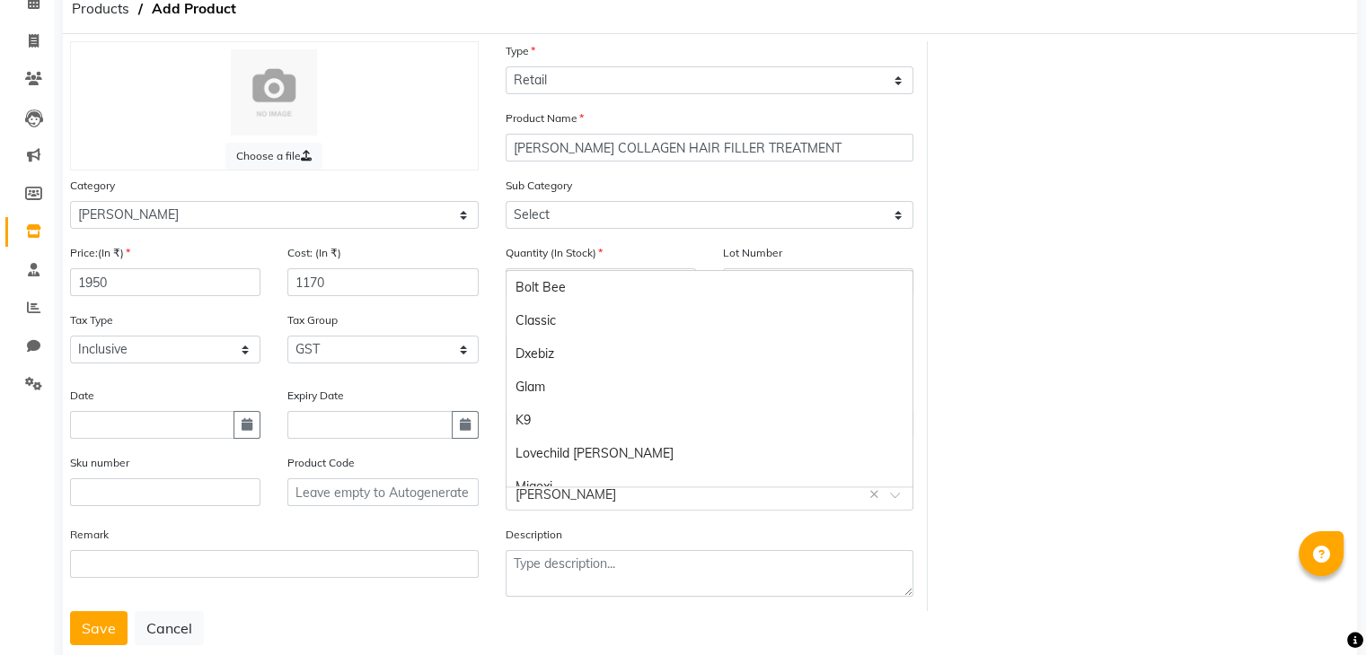
scroll to position [215, 0]
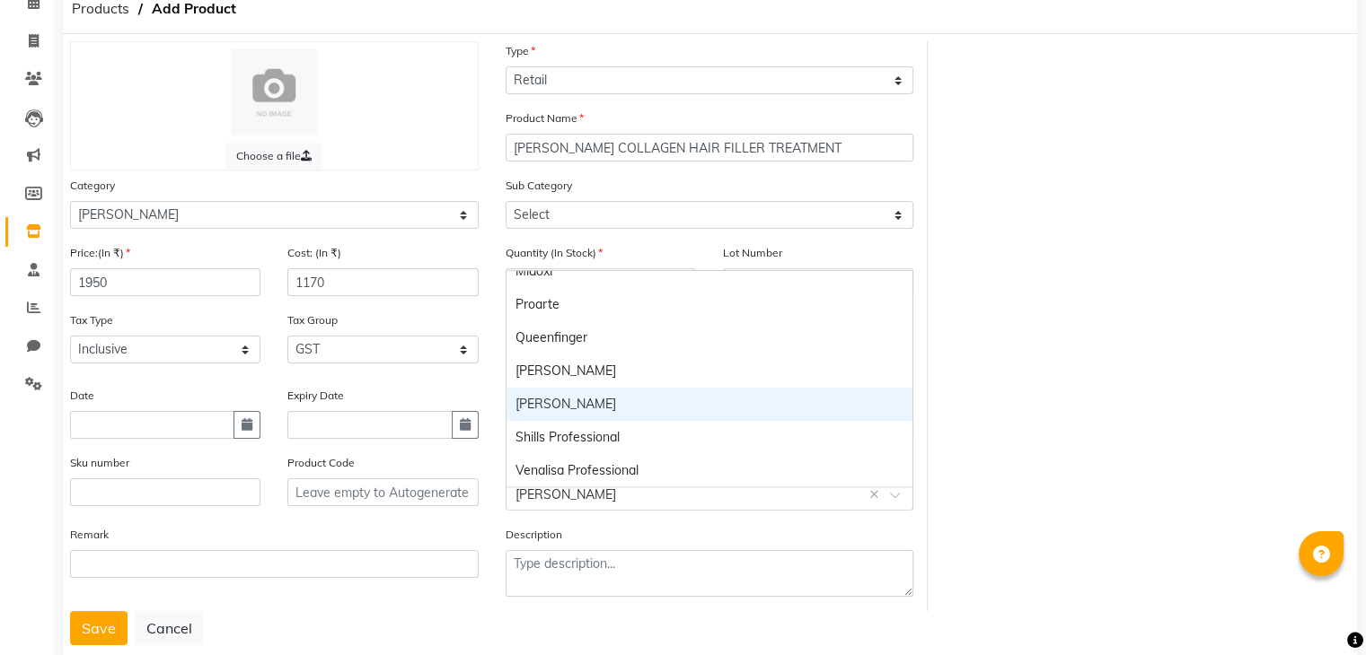
click at [540, 503] on input "text" at bounding box center [691, 493] width 353 height 19
click at [540, 407] on div "Shea" at bounding box center [709, 404] width 407 height 33
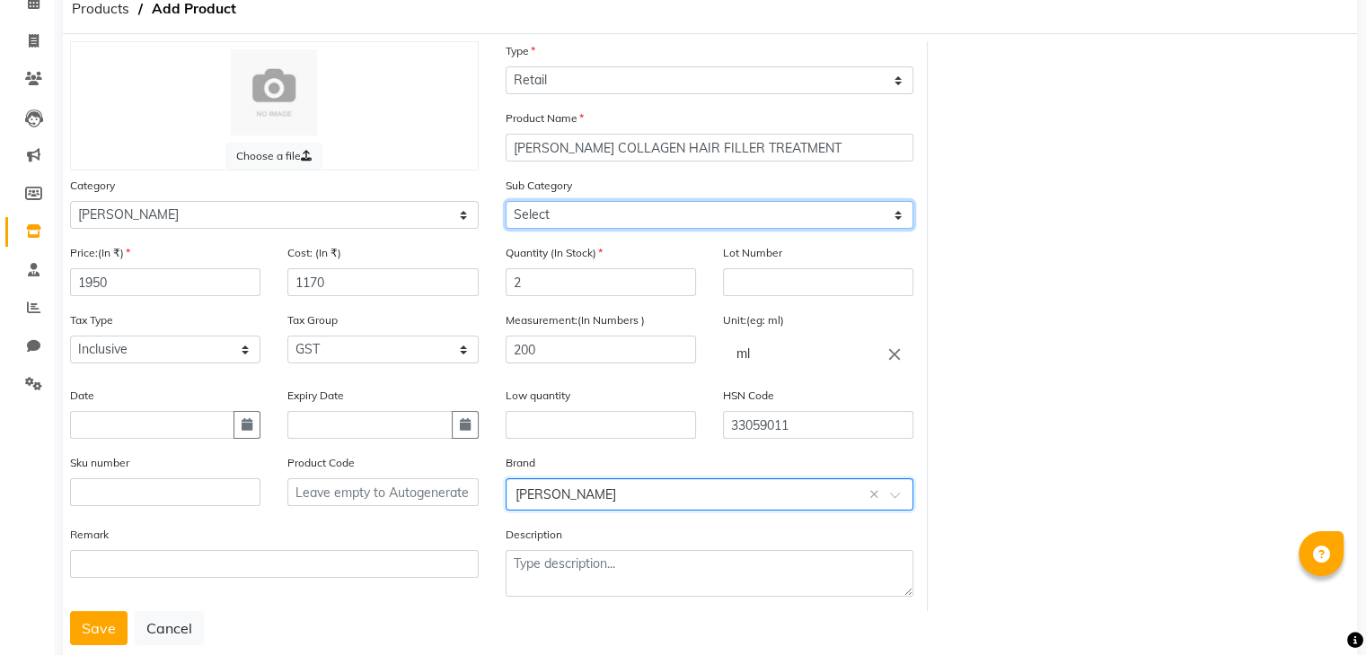
click at [532, 225] on select "Select" at bounding box center [709, 215] width 409 height 28
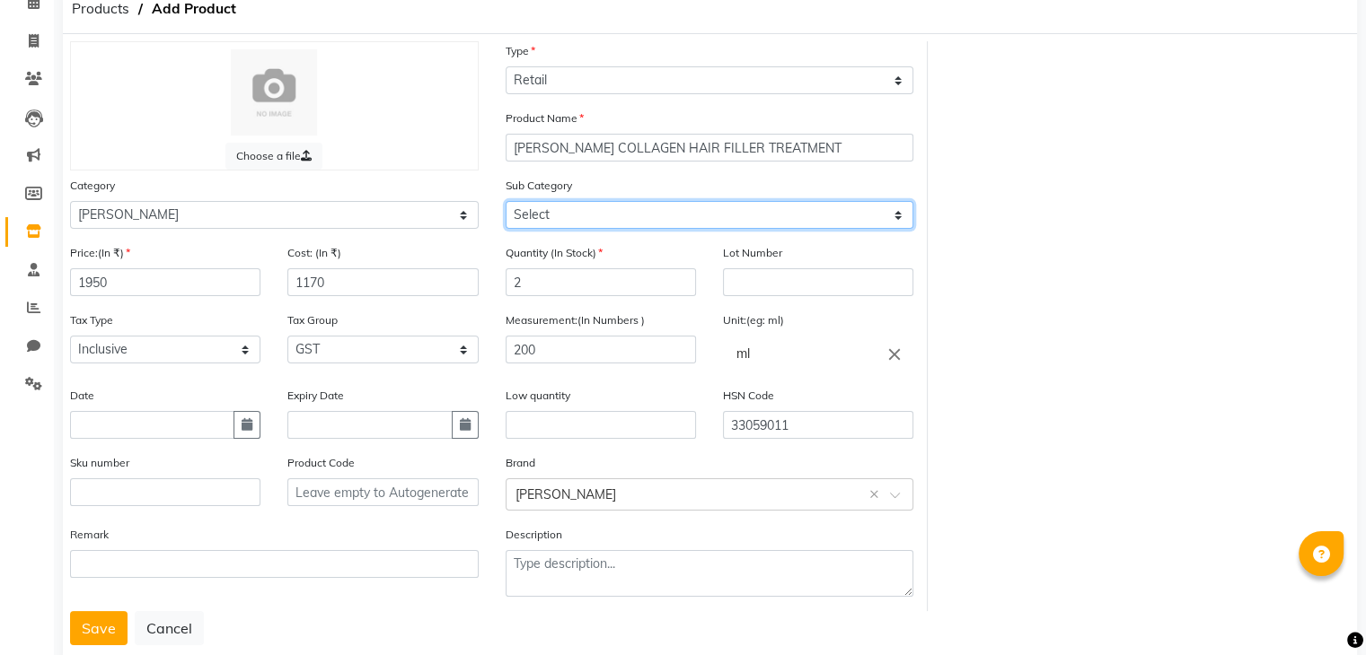
click at [532, 225] on select "Select" at bounding box center [709, 215] width 409 height 28
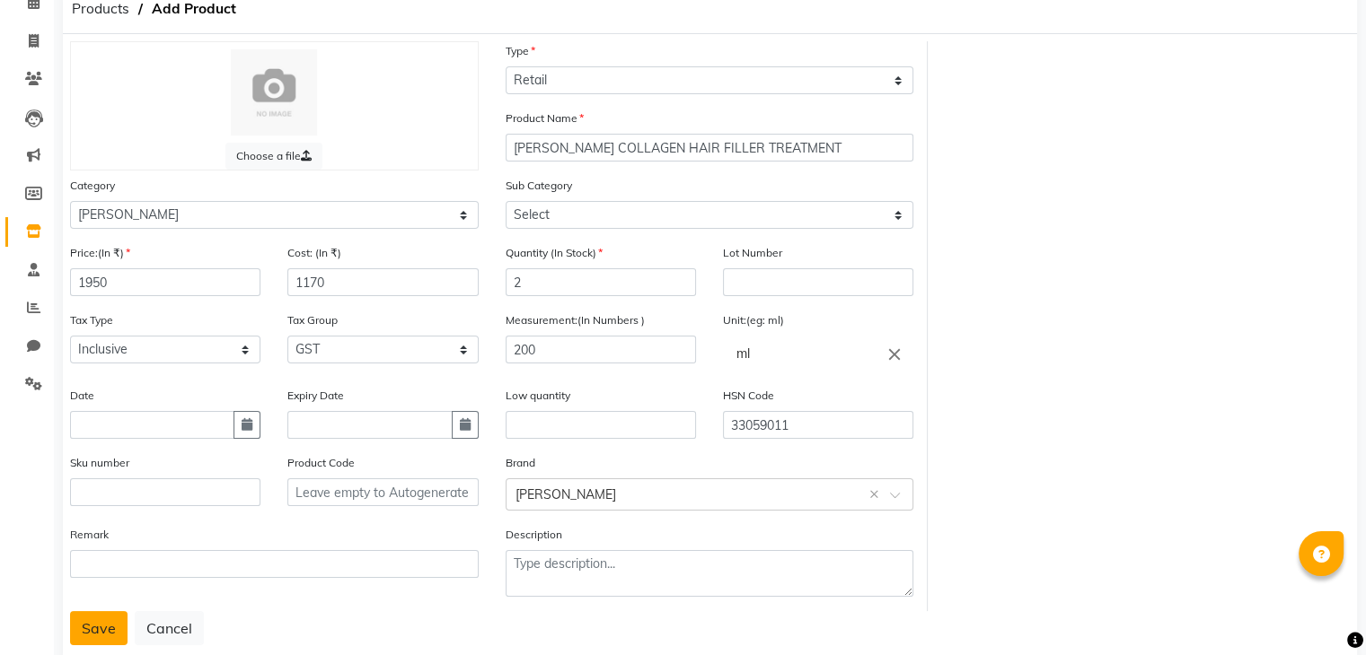
click at [79, 638] on button "Save" at bounding box center [98, 628] width 57 height 34
click at [93, 637] on button "Save" at bounding box center [98, 628] width 57 height 34
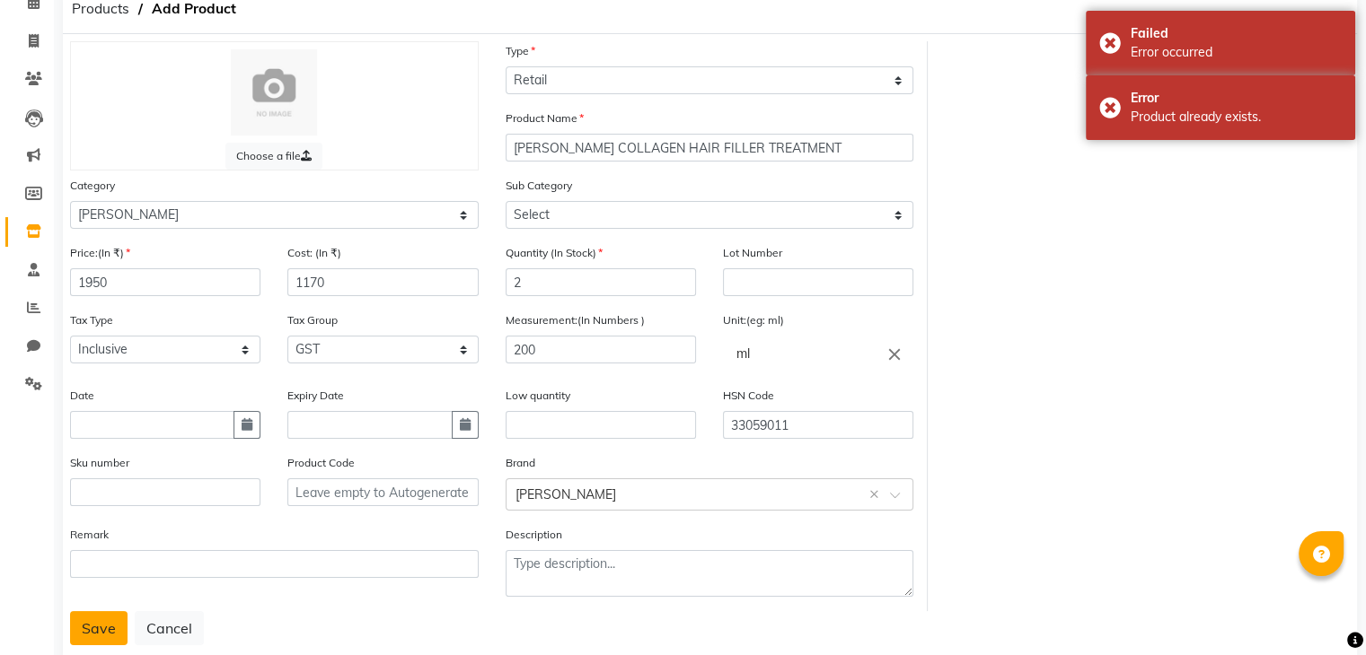
click at [88, 632] on button "Save" at bounding box center [98, 628] width 57 height 34
click at [108, 637] on button "Save" at bounding box center [98, 628] width 57 height 34
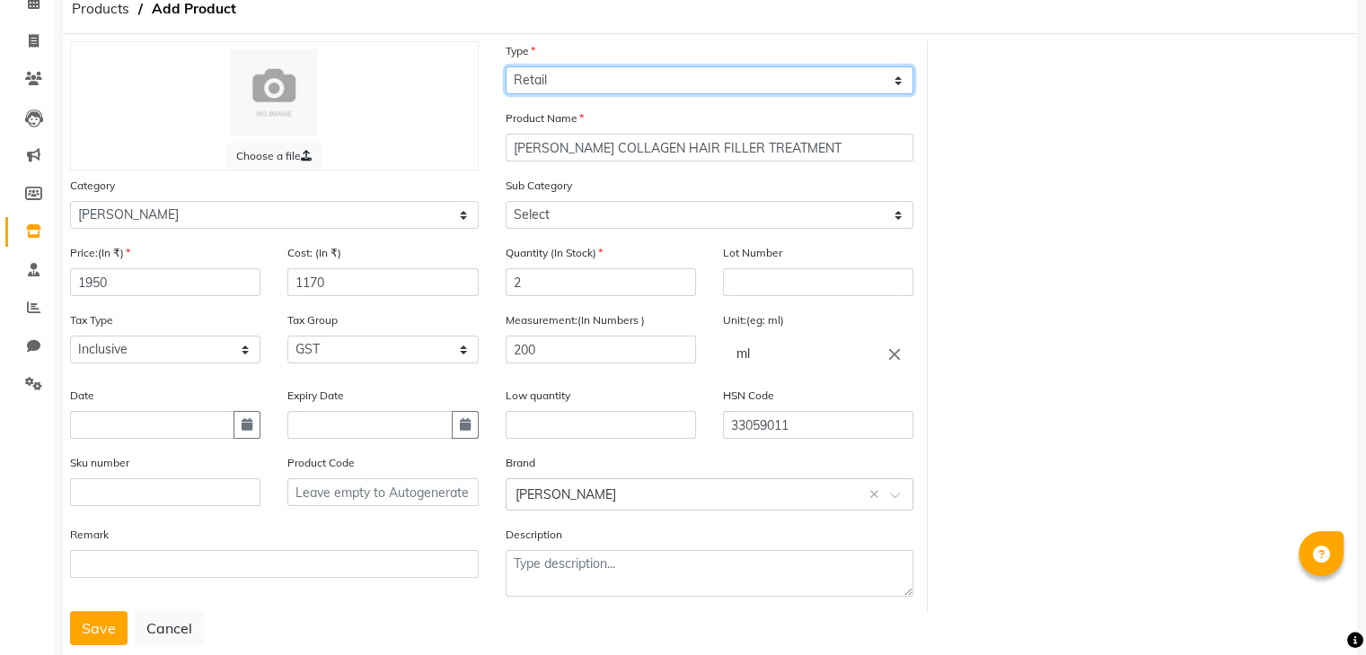
click at [609, 83] on select "Select Type Both Retail Consumable" at bounding box center [709, 80] width 409 height 28
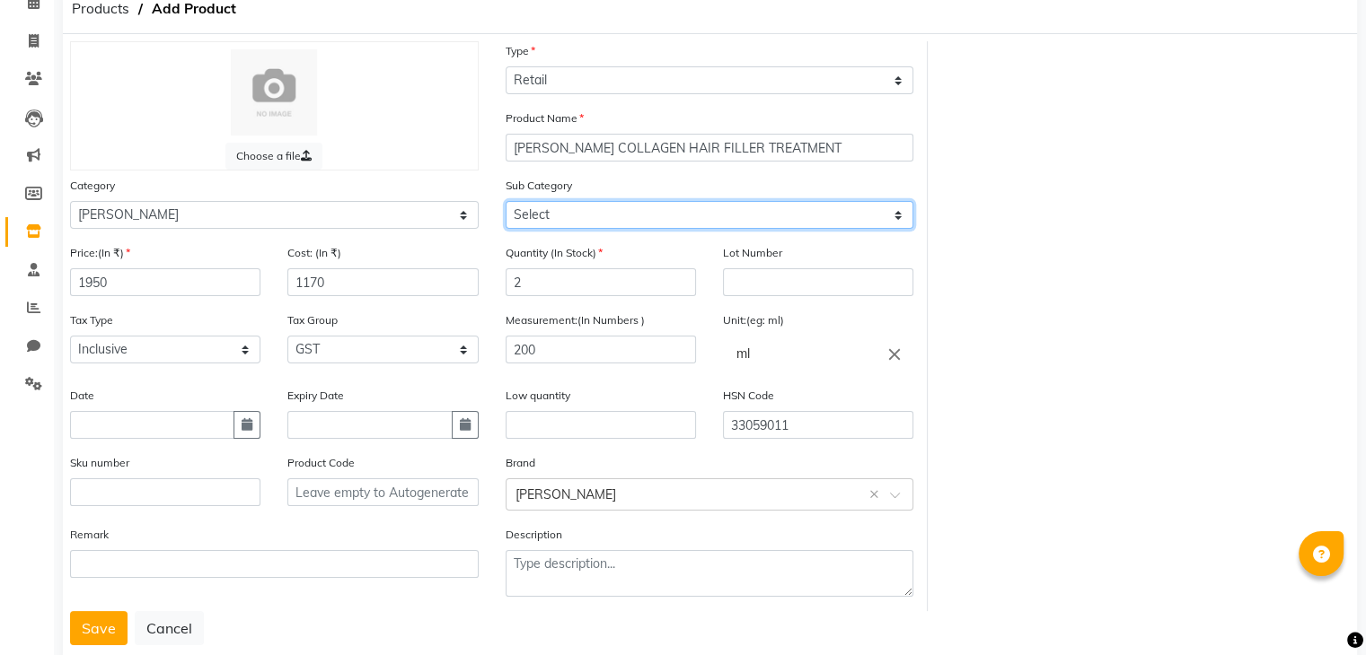
click at [616, 213] on select "Select" at bounding box center [709, 215] width 409 height 28
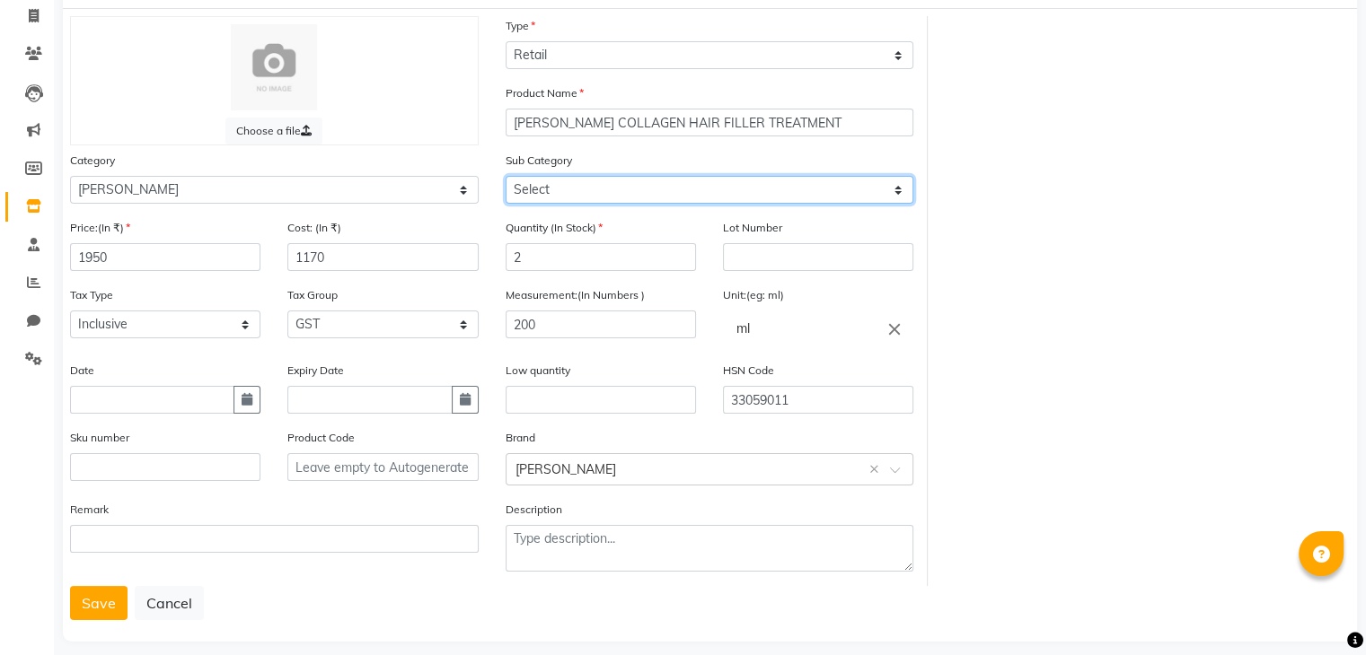
scroll to position [140, 0]
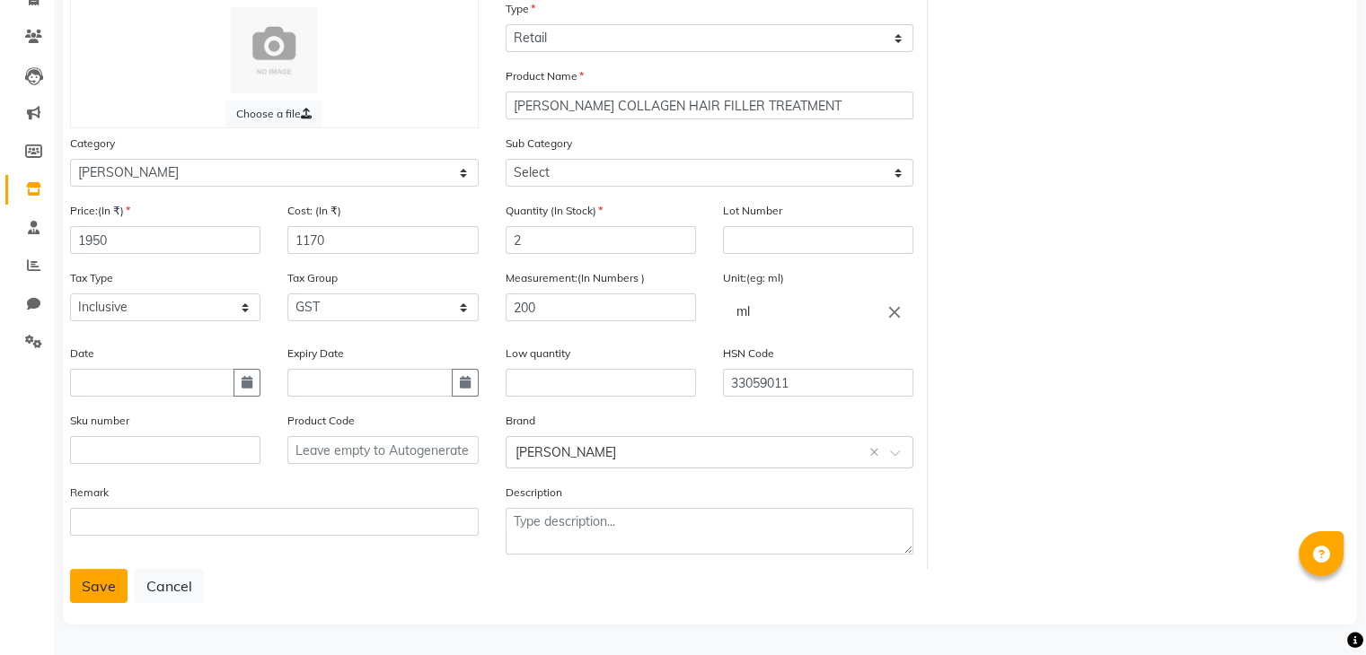
click at [86, 590] on button "Save" at bounding box center [98, 586] width 57 height 34
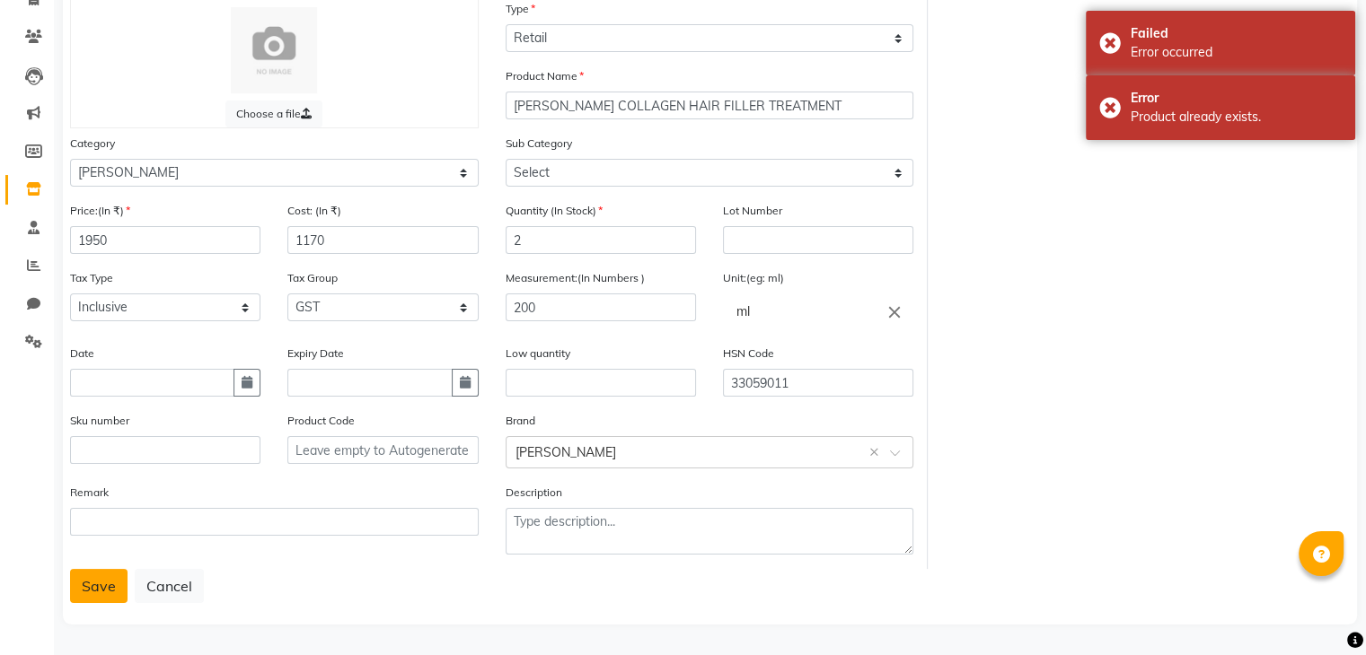
click at [114, 586] on button "Save" at bounding box center [98, 586] width 57 height 34
click at [83, 583] on button "Save" at bounding box center [98, 586] width 57 height 34
click at [114, 167] on select "Select Hair Skin Makeup Personal Care Appliances Beard Waxing Disposable Thread…" at bounding box center [274, 173] width 409 height 28
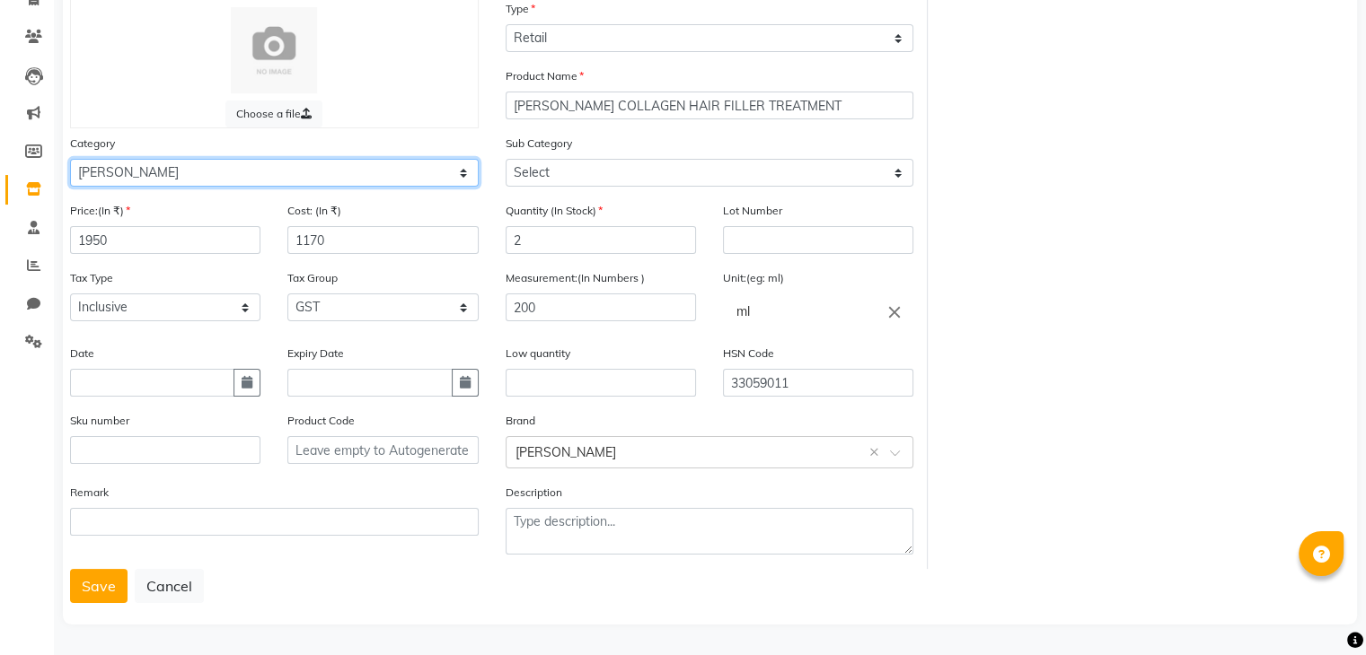
click at [70, 159] on select "Select Hair Skin Makeup Personal Care Appliances Beard Waxing Disposable Thread…" at bounding box center [274, 173] width 409 height 28
click at [90, 583] on button "Save" at bounding box center [98, 586] width 57 height 34
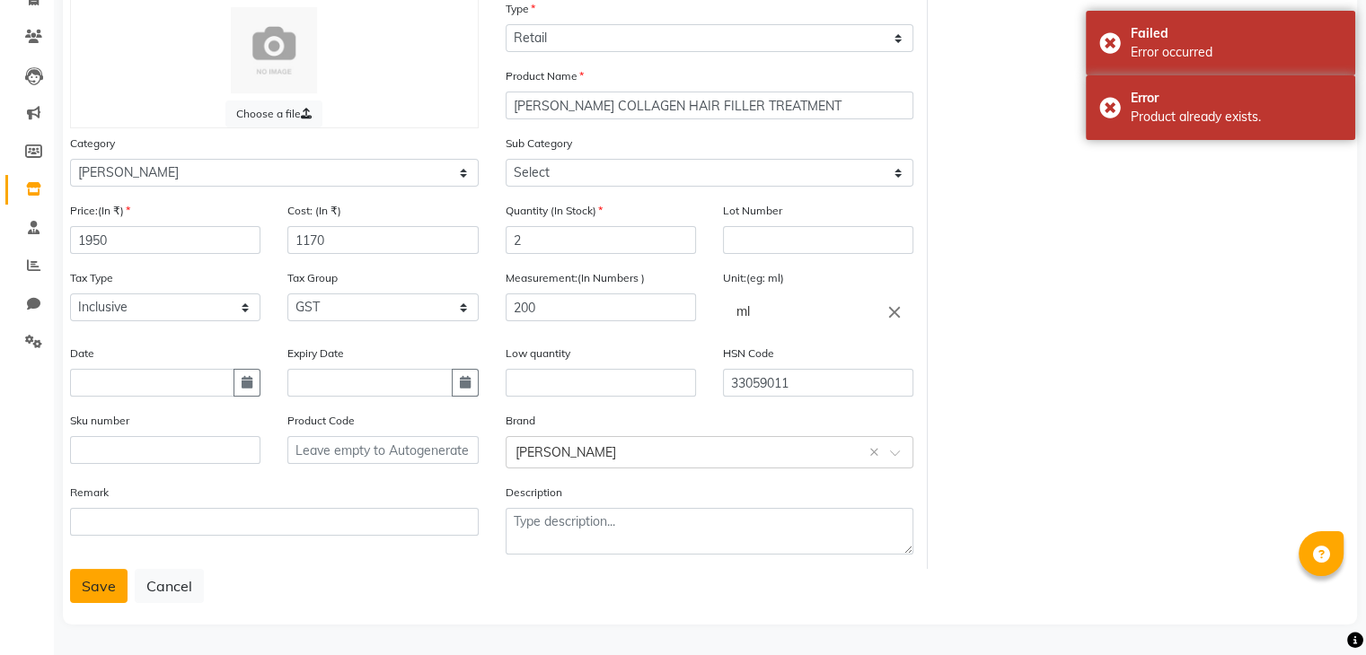
click at [83, 583] on button "Save" at bounding box center [98, 586] width 57 height 34
click at [787, 102] on input "SHEA COLLAGEN HAIR FILLER TREATMENT" at bounding box center [709, 106] width 409 height 28
click at [89, 590] on button "Save" at bounding box center [98, 586] width 57 height 34
click at [136, 243] on input "1950" at bounding box center [165, 240] width 190 height 28
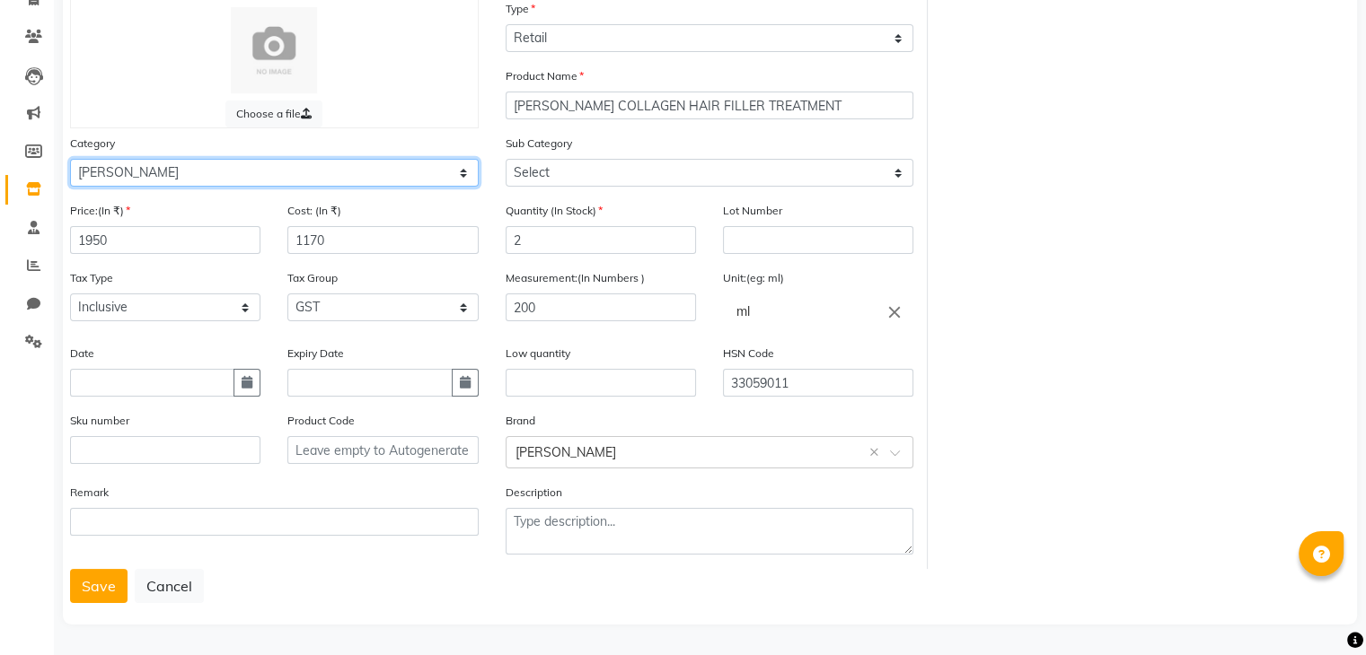
click at [127, 166] on select "Select Hair Skin Makeup Personal Care Appliances Beard Waxing Disposable Thread…" at bounding box center [274, 173] width 409 height 28
click at [70, 159] on select "Select Hair Skin Makeup Personal Care Appliances Beard Waxing Disposable Thread…" at bounding box center [274, 173] width 409 height 28
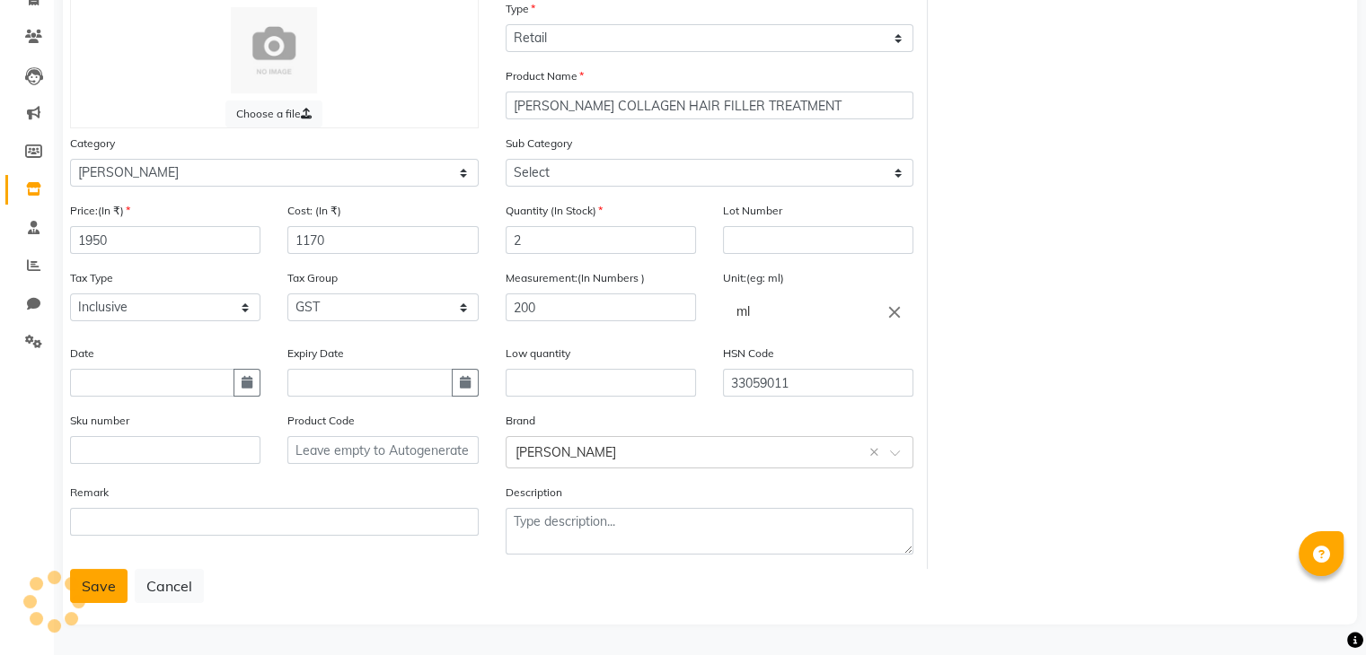
click at [94, 593] on button "Save" at bounding box center [98, 586] width 57 height 34
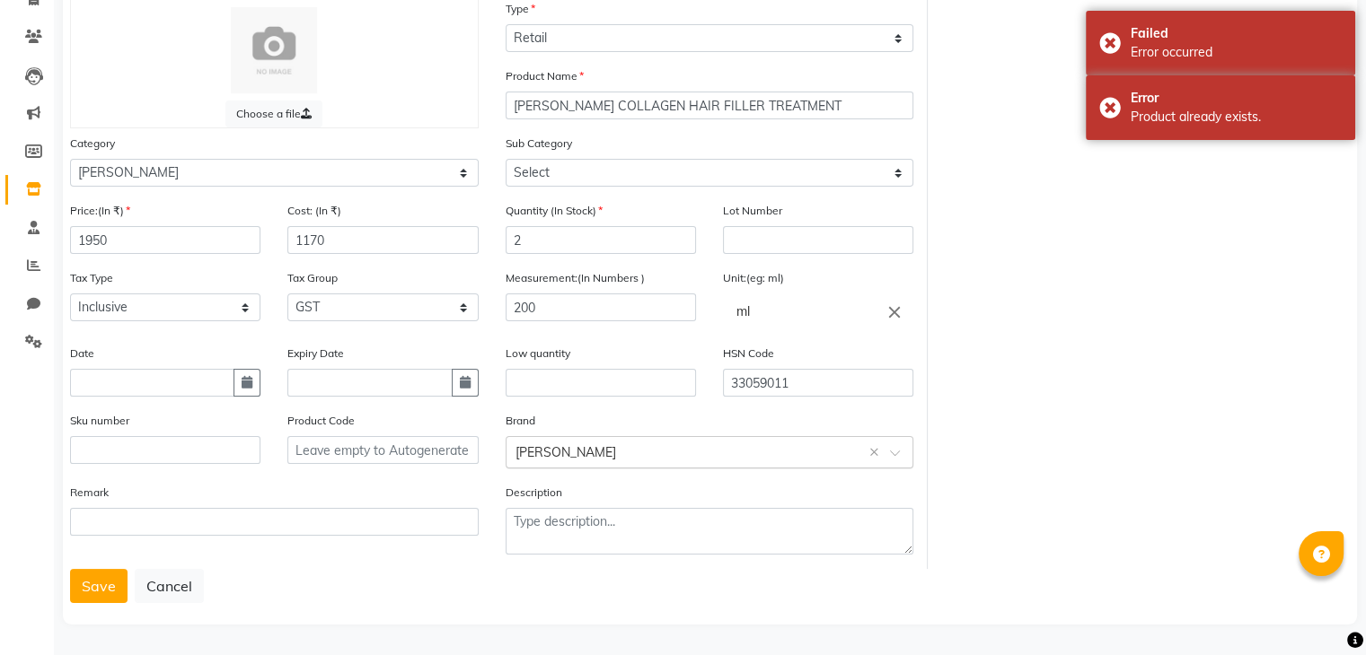
scroll to position [0, 0]
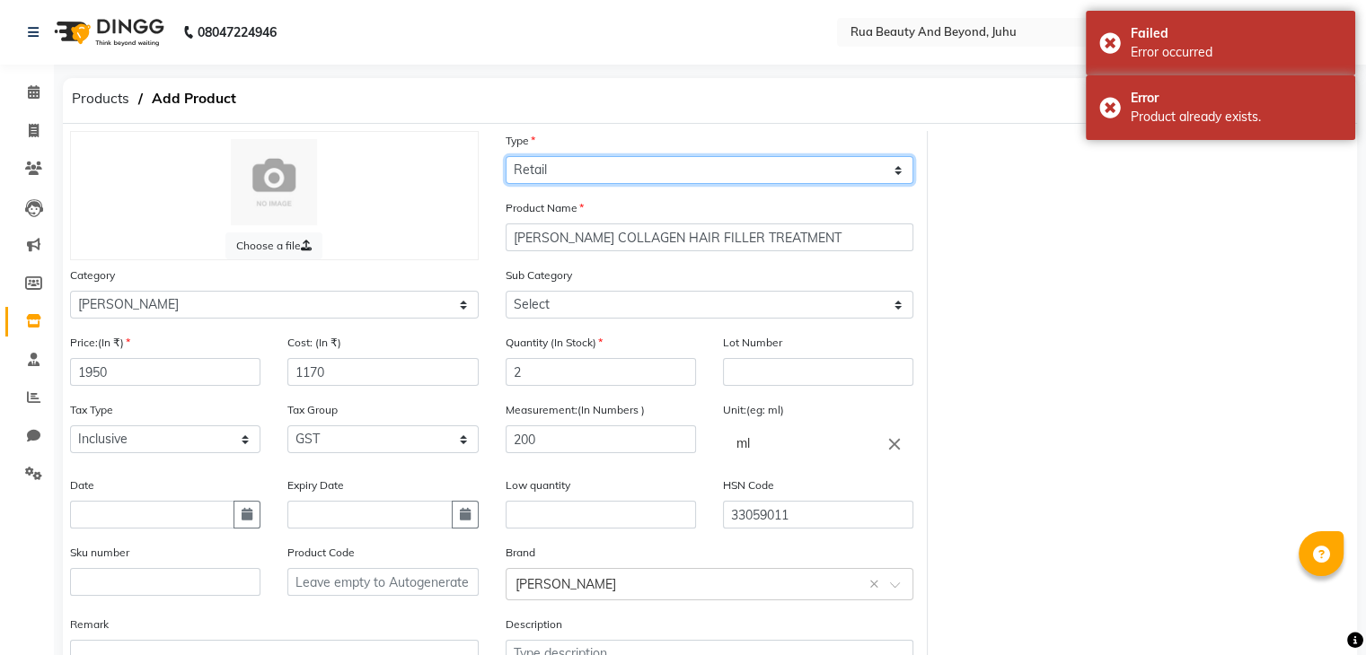
click at [579, 166] on select "Select Type Both Retail Consumable" at bounding box center [709, 170] width 409 height 28
click at [505, 157] on select "Select Type Both Retail Consumable" at bounding box center [709, 170] width 409 height 28
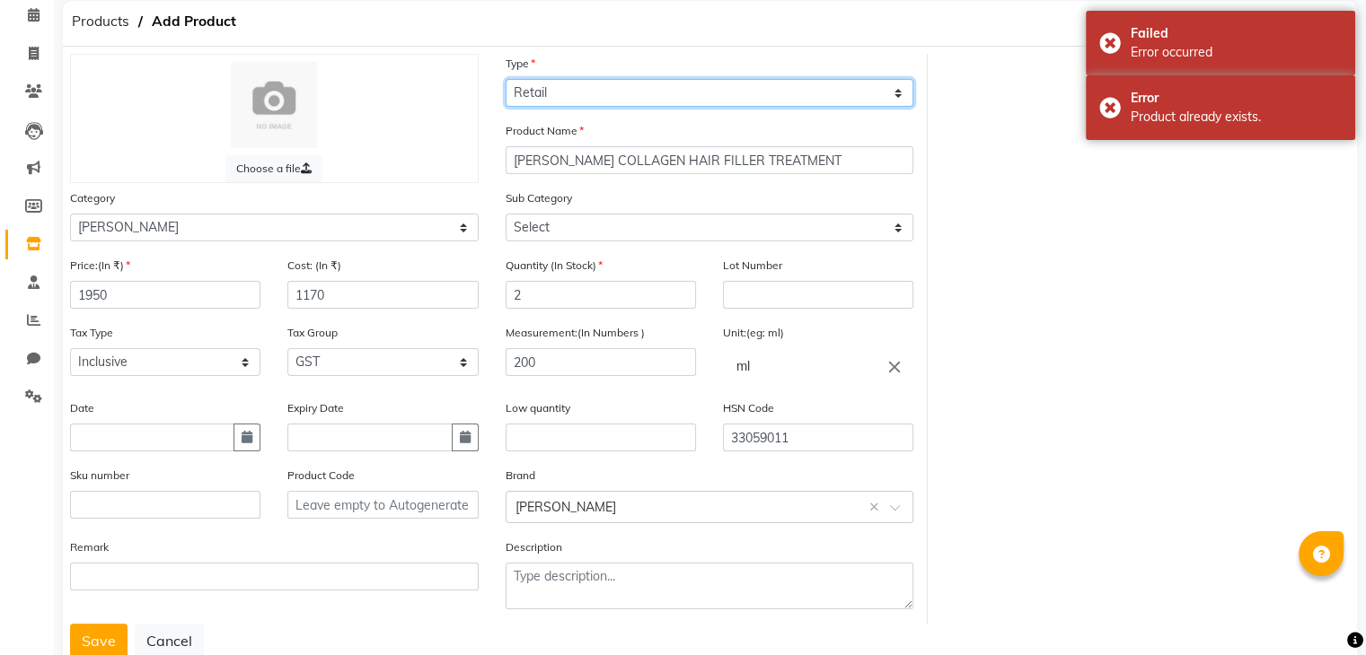
scroll to position [140, 0]
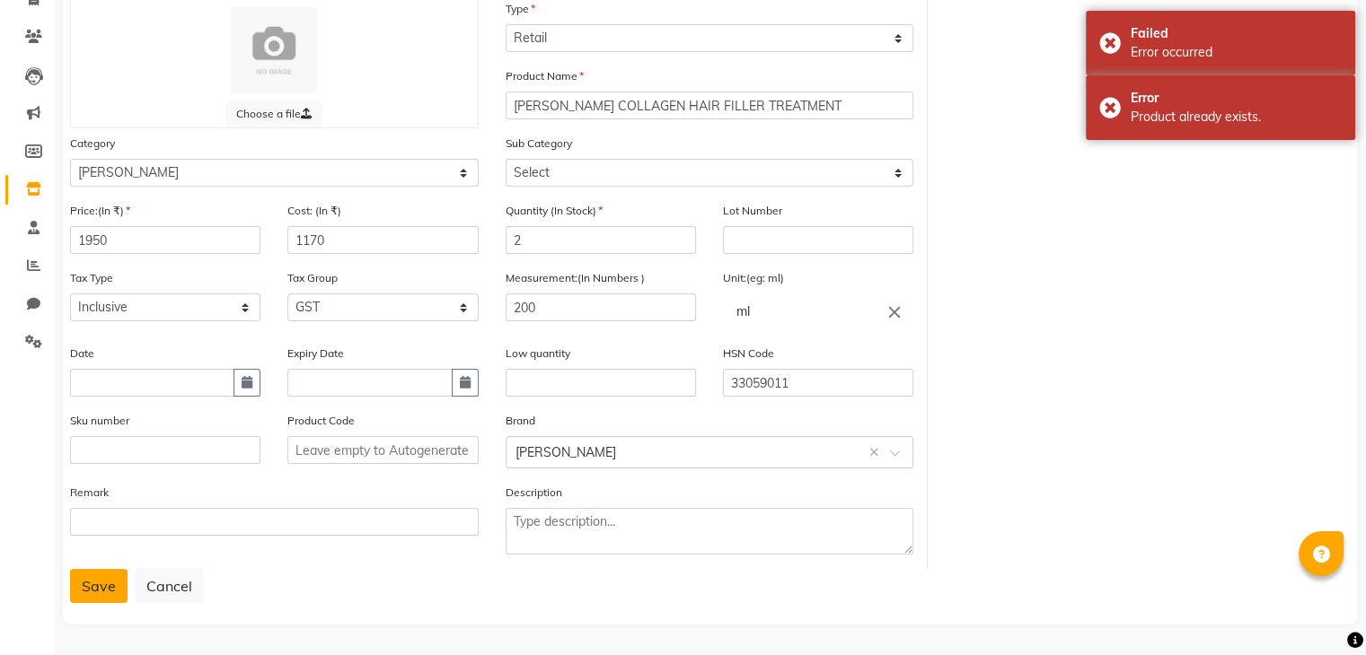
click at [83, 592] on button "Save" at bounding box center [98, 586] width 57 height 34
click at [83, 583] on button "Save" at bounding box center [98, 586] width 57 height 34
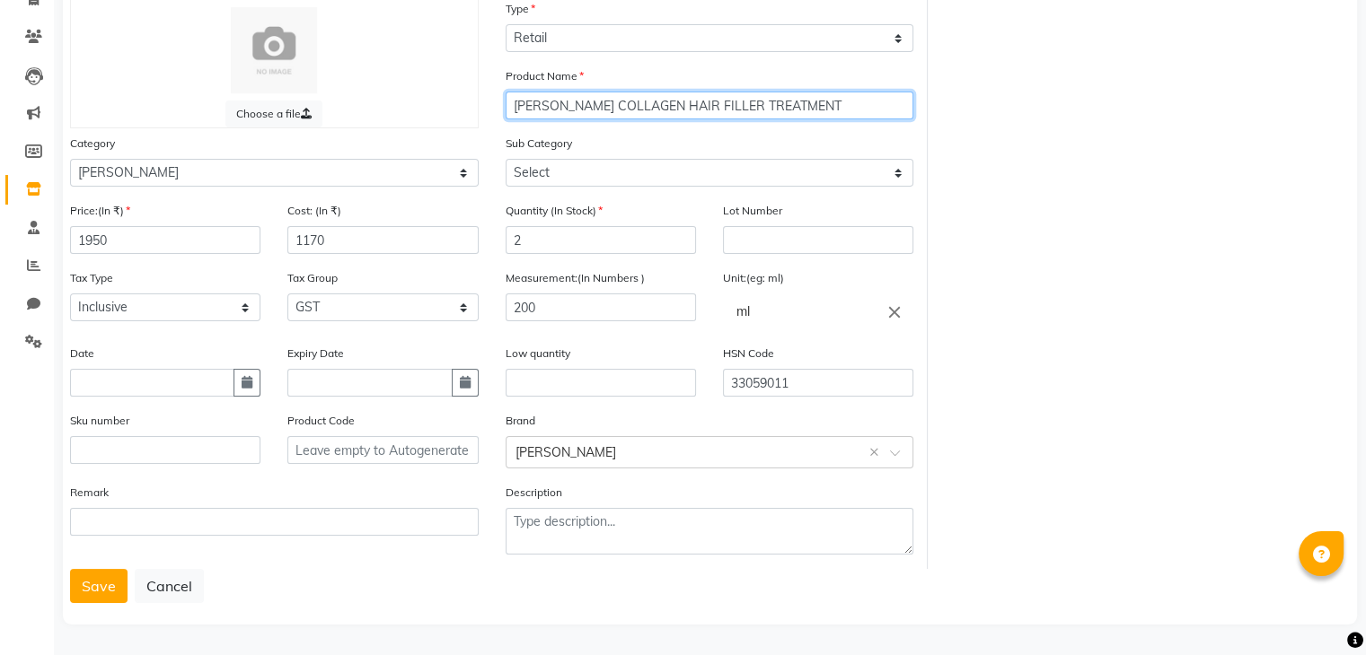
click at [782, 101] on input "SHEA COLLAGEN HAIR FILLER TREATMENT" at bounding box center [709, 106] width 409 height 28
type input "SHEA COLLAGEN HAIR FILLER TREATMENT 200ML"
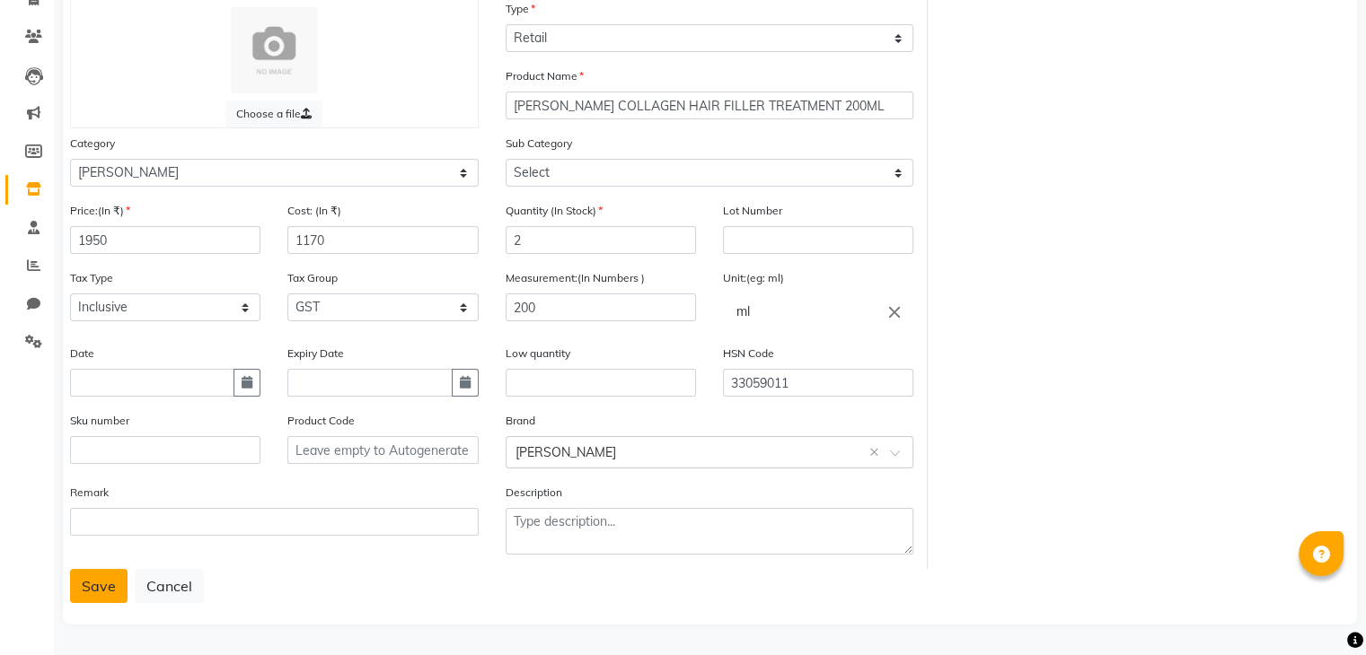
click at [93, 589] on button "Save" at bounding box center [98, 586] width 57 height 34
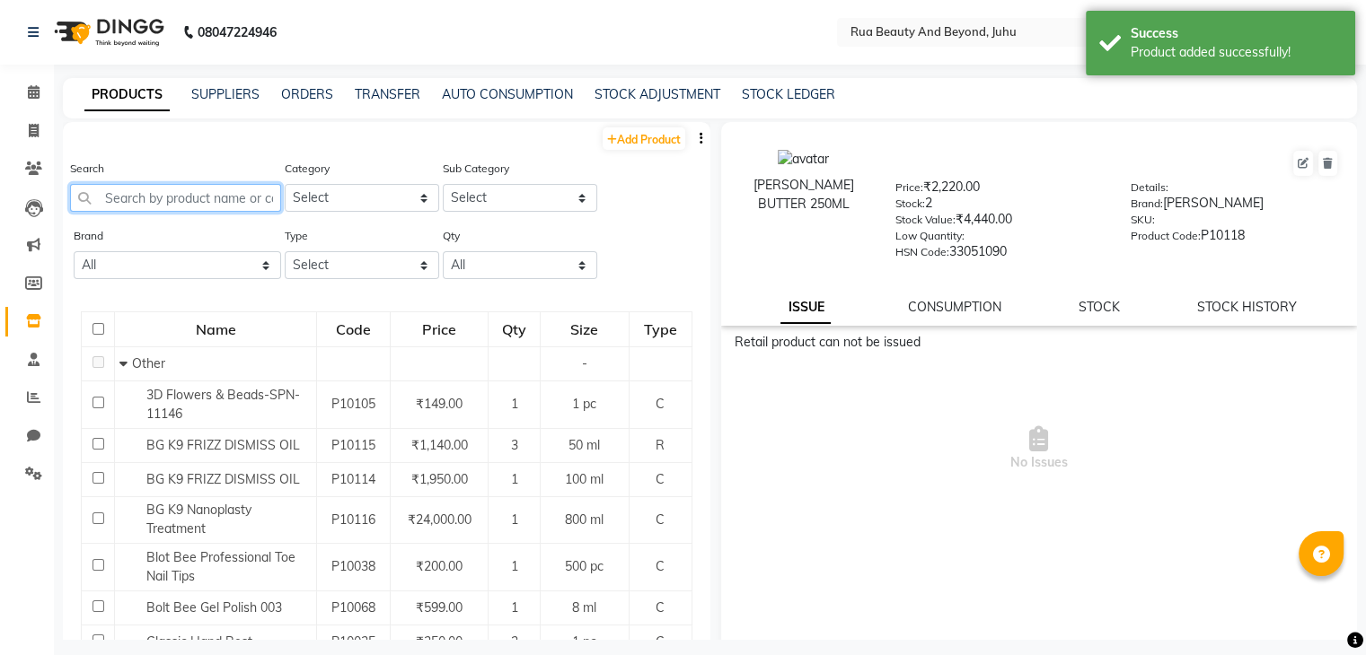
click at [219, 199] on input "text" at bounding box center [175, 198] width 211 height 28
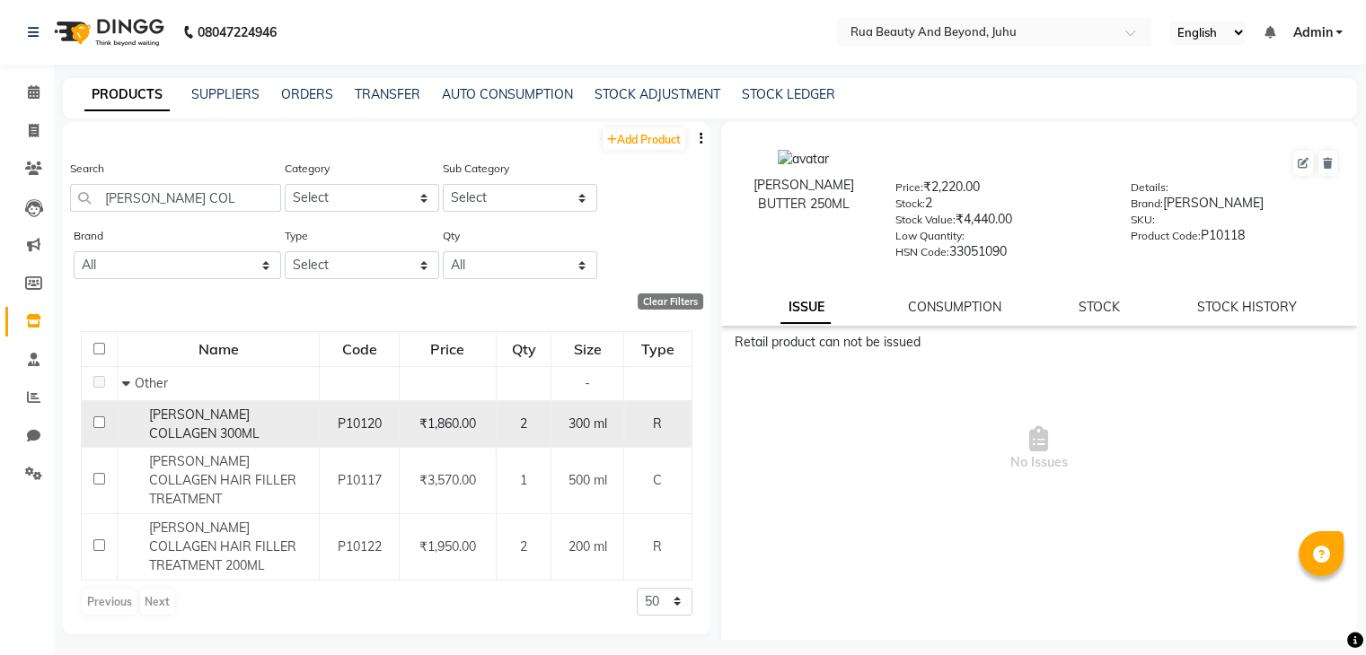
click at [259, 418] on span "SHEA COLLAGEN 300ML" at bounding box center [204, 424] width 110 height 35
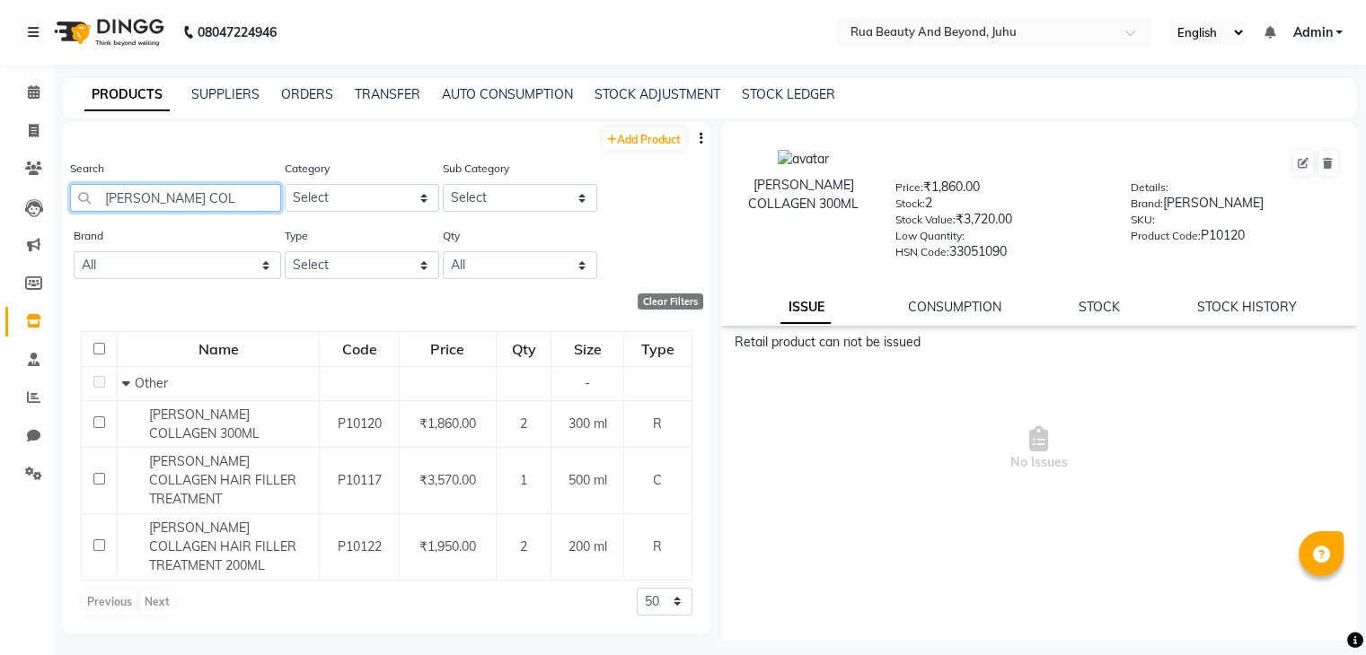
click at [157, 205] on input "SHEA COL" at bounding box center [175, 198] width 211 height 28
click at [158, 203] on input "SHEA COL" at bounding box center [175, 198] width 211 height 28
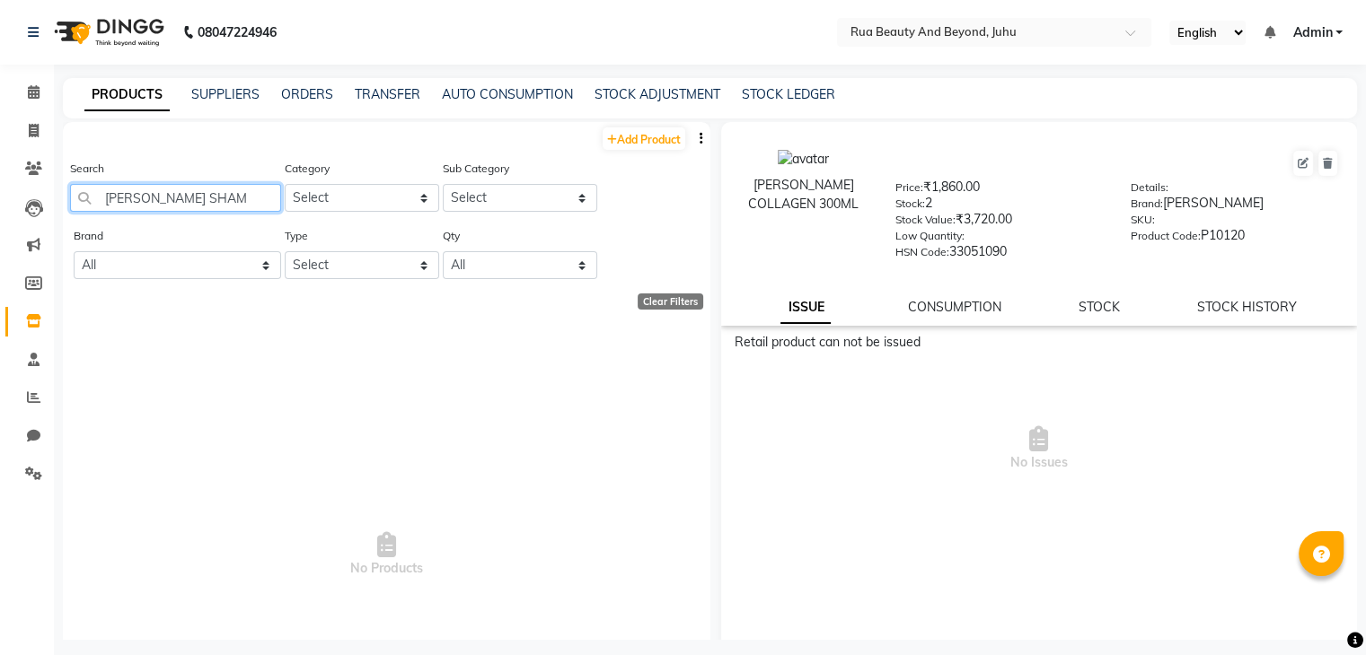
click at [157, 202] on input "SHEA SHAM" at bounding box center [175, 198] width 211 height 28
click at [136, 198] on input "SHEA SHAMPOO" at bounding box center [175, 198] width 211 height 28
drag, startPoint x: 144, startPoint y: 198, endPoint x: 67, endPoint y: 188, distance: 77.1
click at [67, 188] on div "Search SHEA SHAMPOO Category Select Hair Skin Makeup Personal Care Appliances B…" at bounding box center [386, 192] width 647 height 67
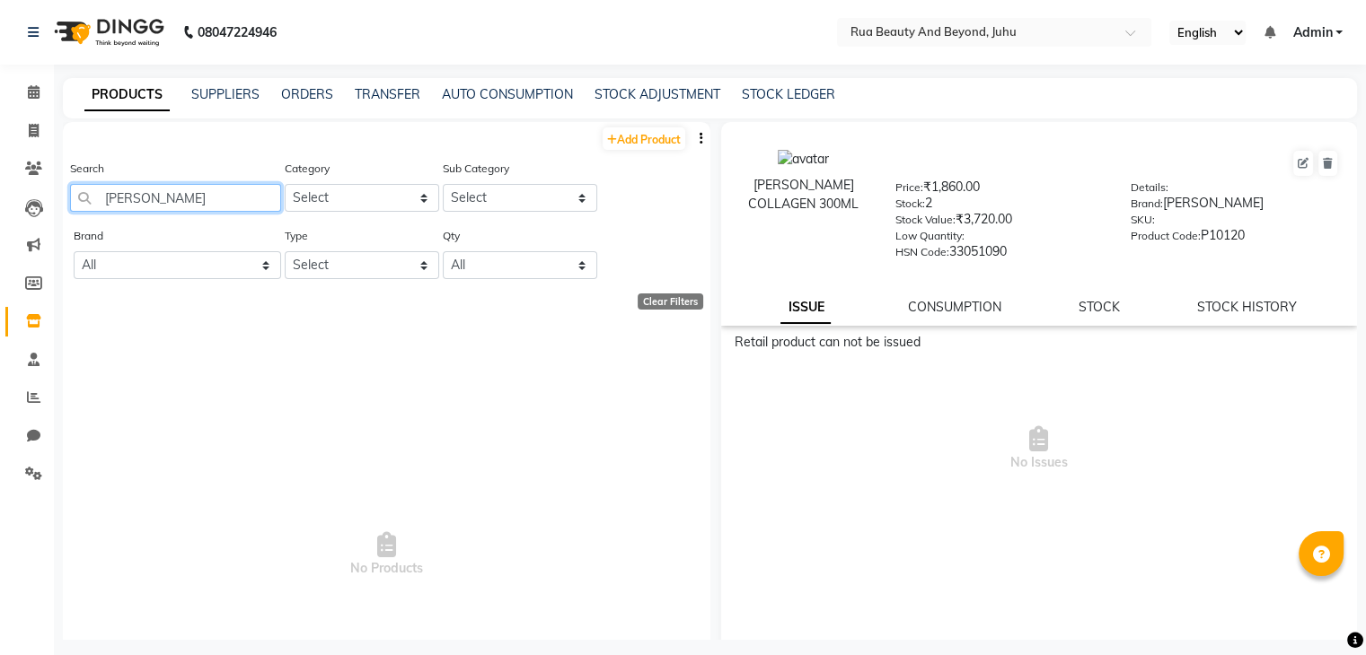
type input "SHEA SHAMPOO"
click at [131, 287] on div "Brand All Bolt Bee Classic Dxebiz Glam K9 Lovechild Masaba Miaoxi Proarte Queen…" at bounding box center [175, 259] width 211 height 67
click at [130, 279] on select "All Bolt Bee Classic Dxebiz Glam K9 Lovechild Masaba Miaoxi Proarte Queenfinger…" at bounding box center [177, 265] width 207 height 28
select select "shea"
click at [74, 253] on select "All Bolt Bee Classic Dxebiz Glam K9 Lovechild Masaba Miaoxi Proarte Queenfinger…" at bounding box center [177, 265] width 207 height 28
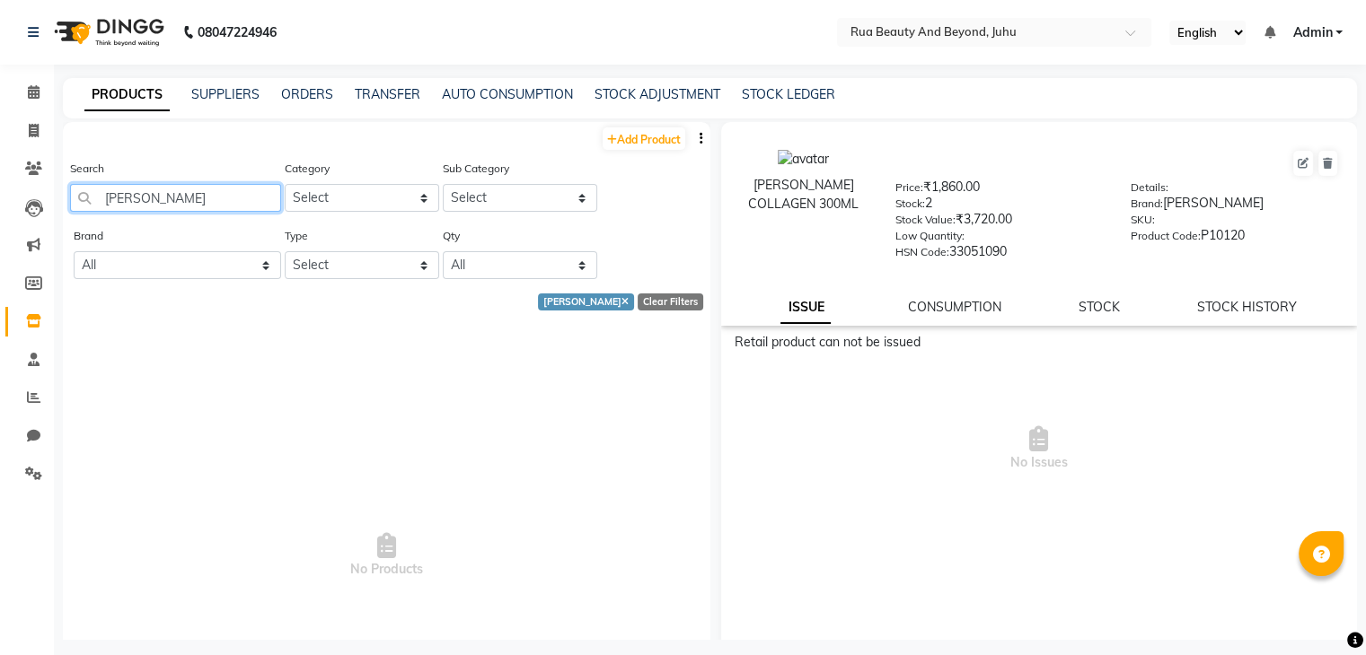
drag, startPoint x: 236, startPoint y: 202, endPoint x: 70, endPoint y: 197, distance: 166.2
click at [70, 197] on input "SHEA SHAMPOO" at bounding box center [175, 198] width 211 height 28
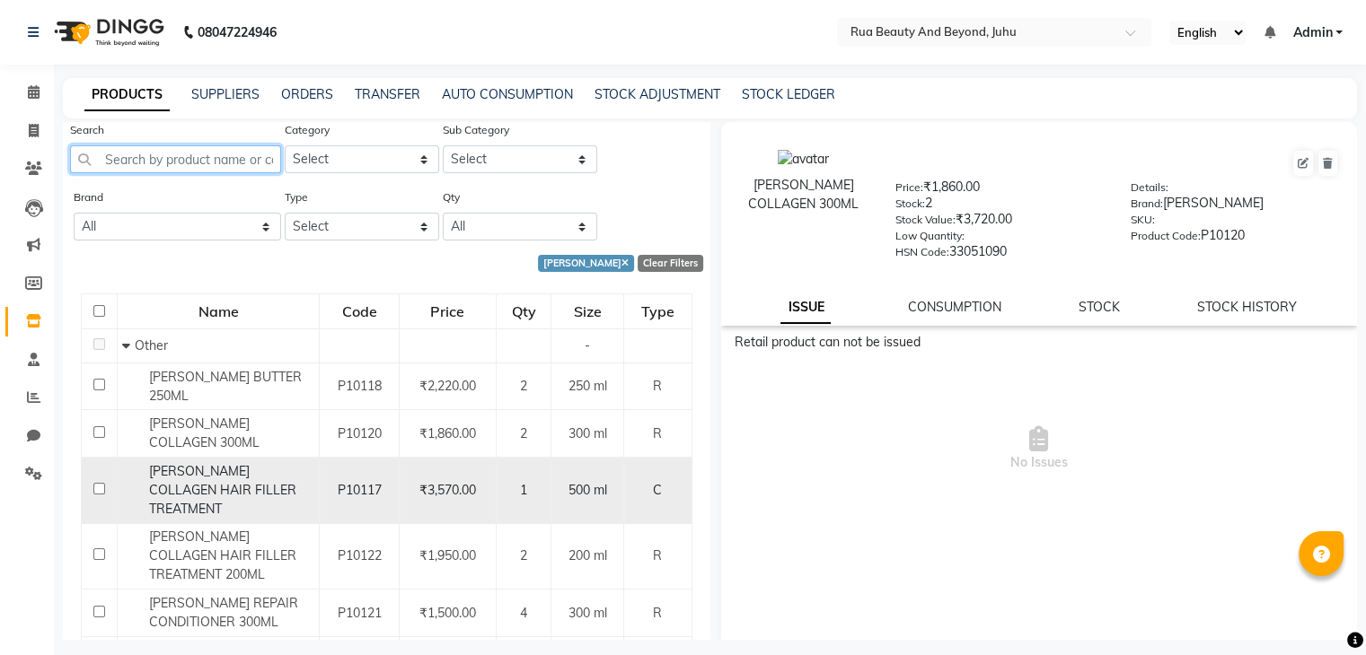
scroll to position [59, 0]
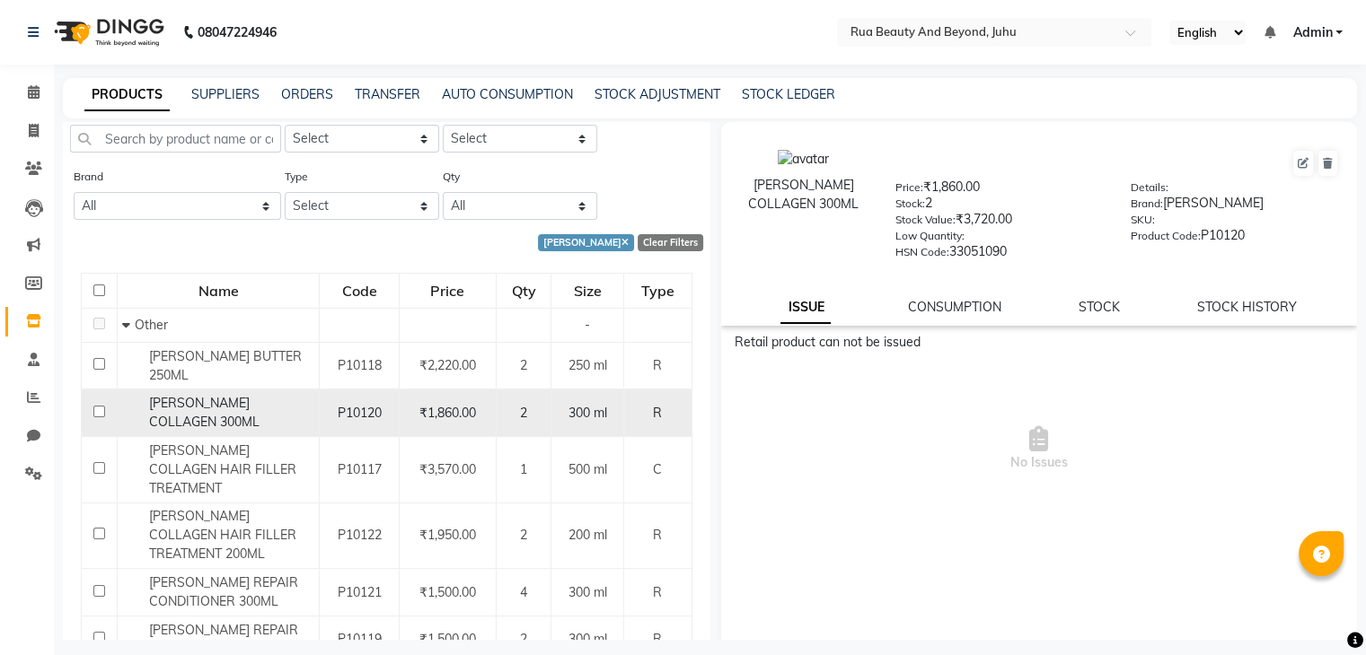
click at [250, 397] on span "SHEA COLLAGEN 300ML" at bounding box center [204, 412] width 110 height 35
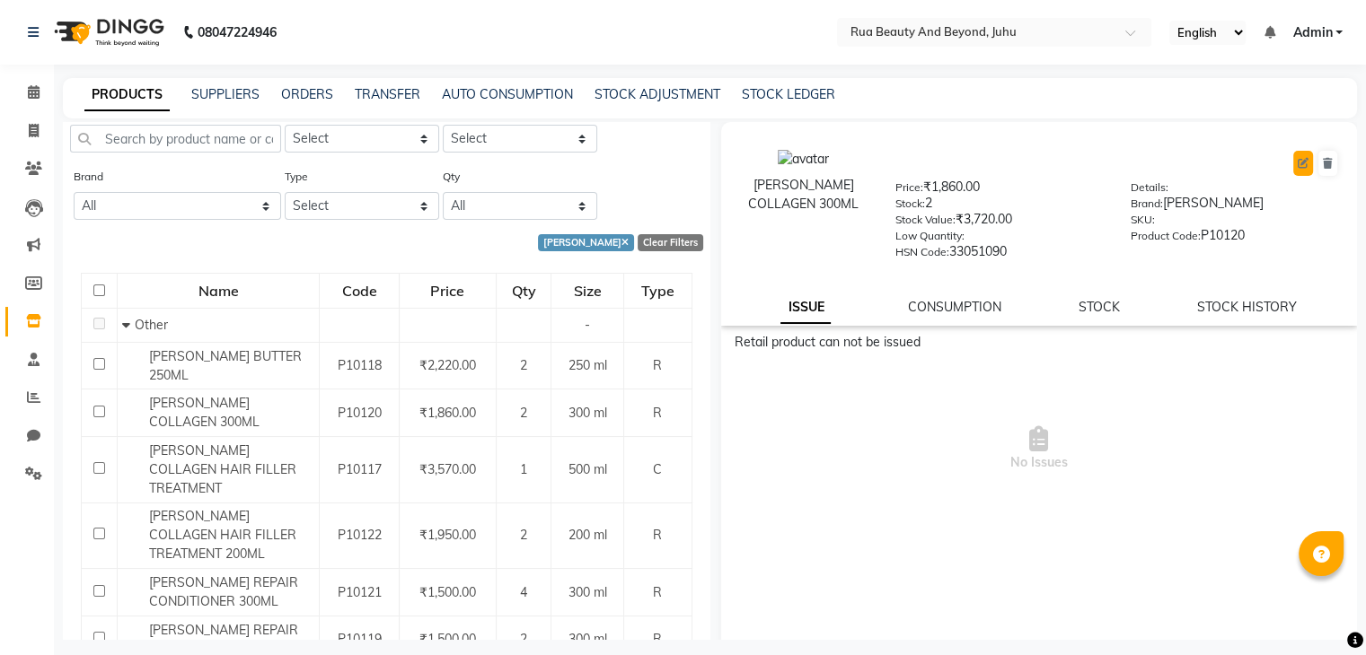
click at [1297, 158] on icon at bounding box center [1302, 163] width 11 height 11
select select "R"
select select "true"
select select "4351"
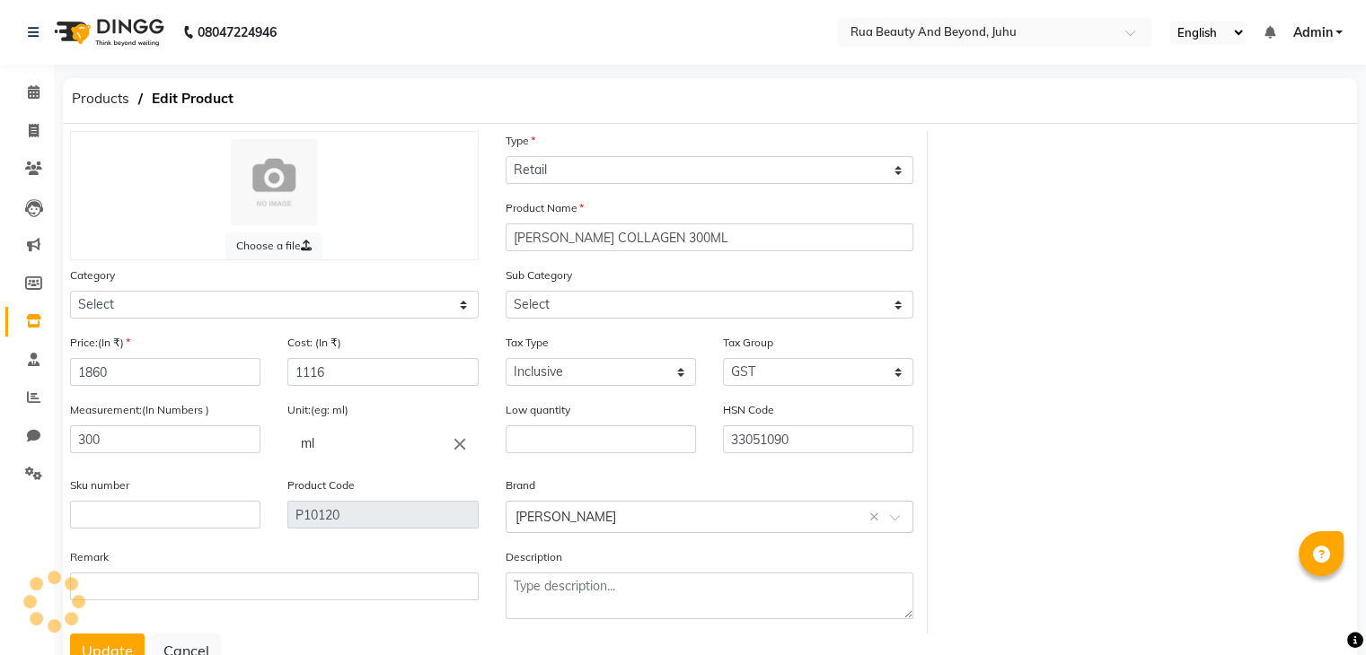
select select "1786101000"
select select "1786101002"
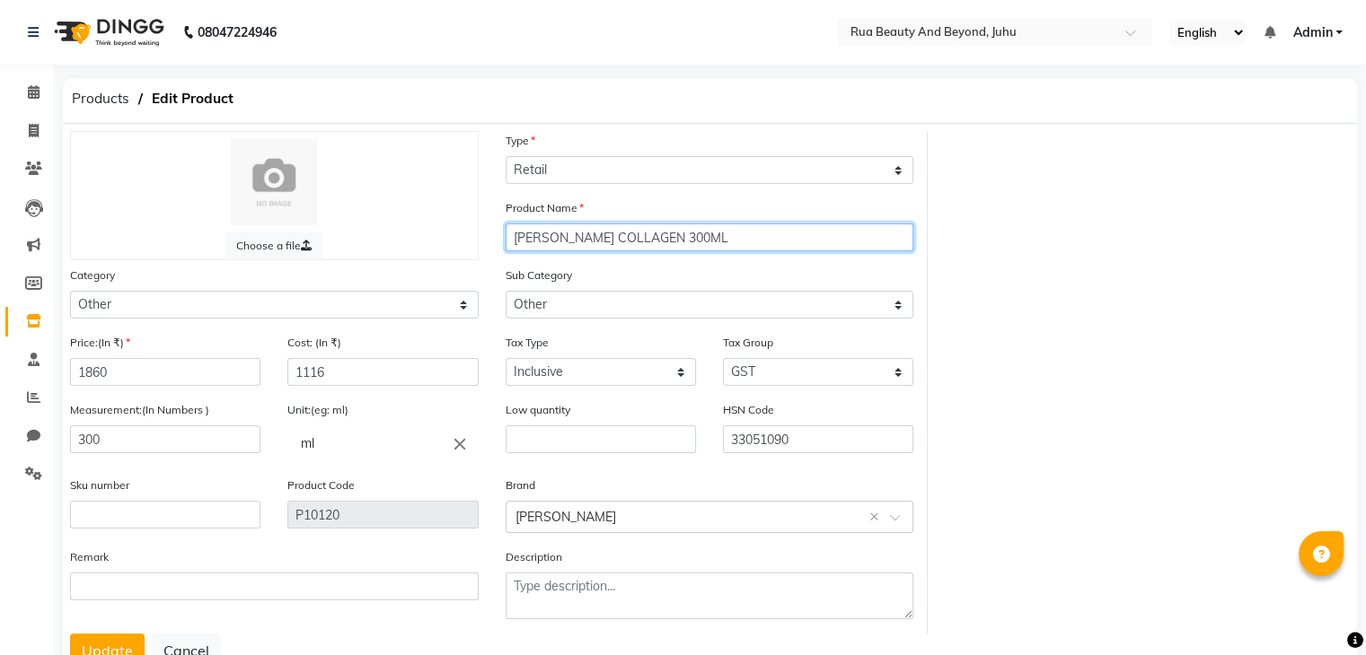
click at [618, 243] on input "SHEA COLLAGEN 300ML" at bounding box center [709, 238] width 409 height 28
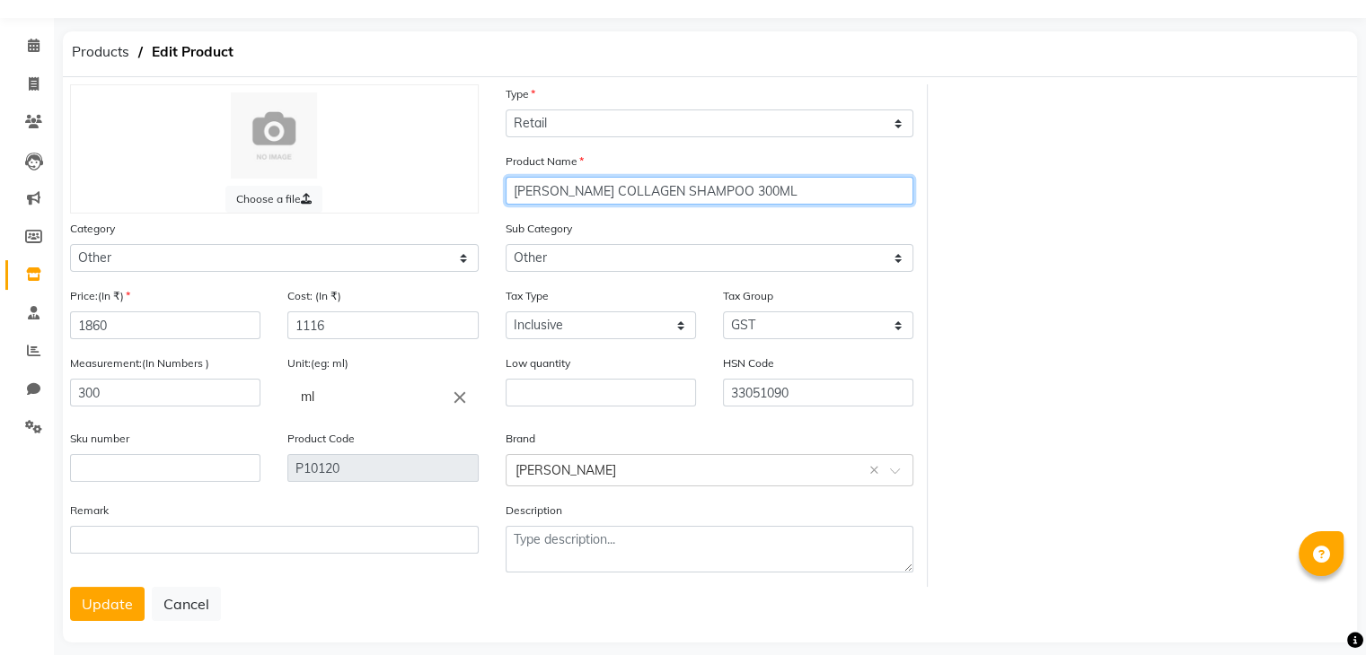
scroll to position [72, 0]
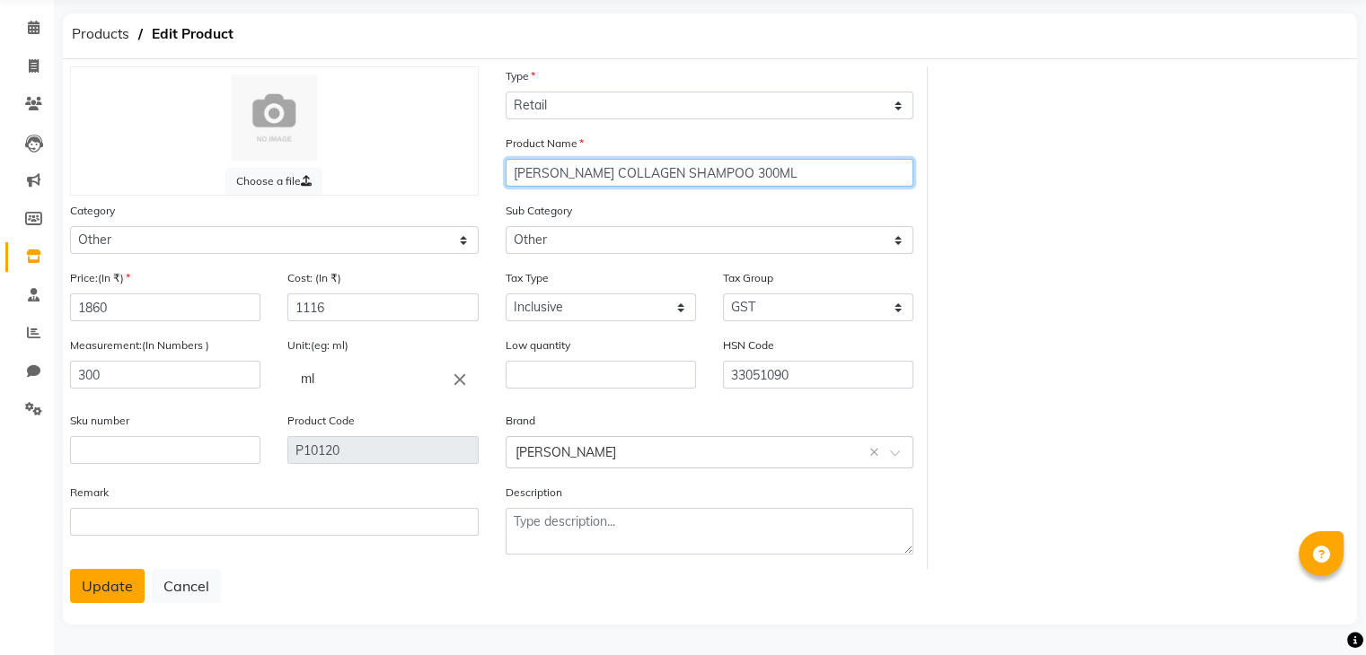
type input "SHEA COLLAGEN SHAMPOO 300ML"
click at [113, 586] on button "Update" at bounding box center [107, 586] width 75 height 34
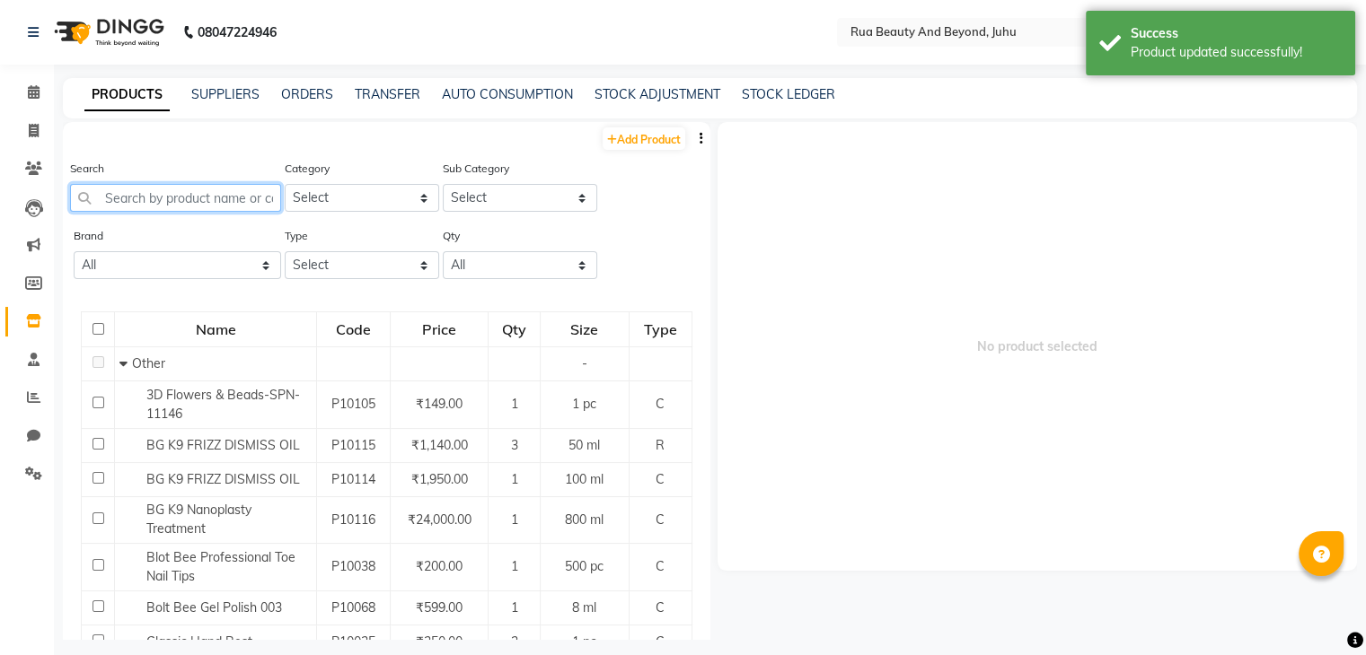
click at [147, 209] on input "text" at bounding box center [175, 198] width 211 height 28
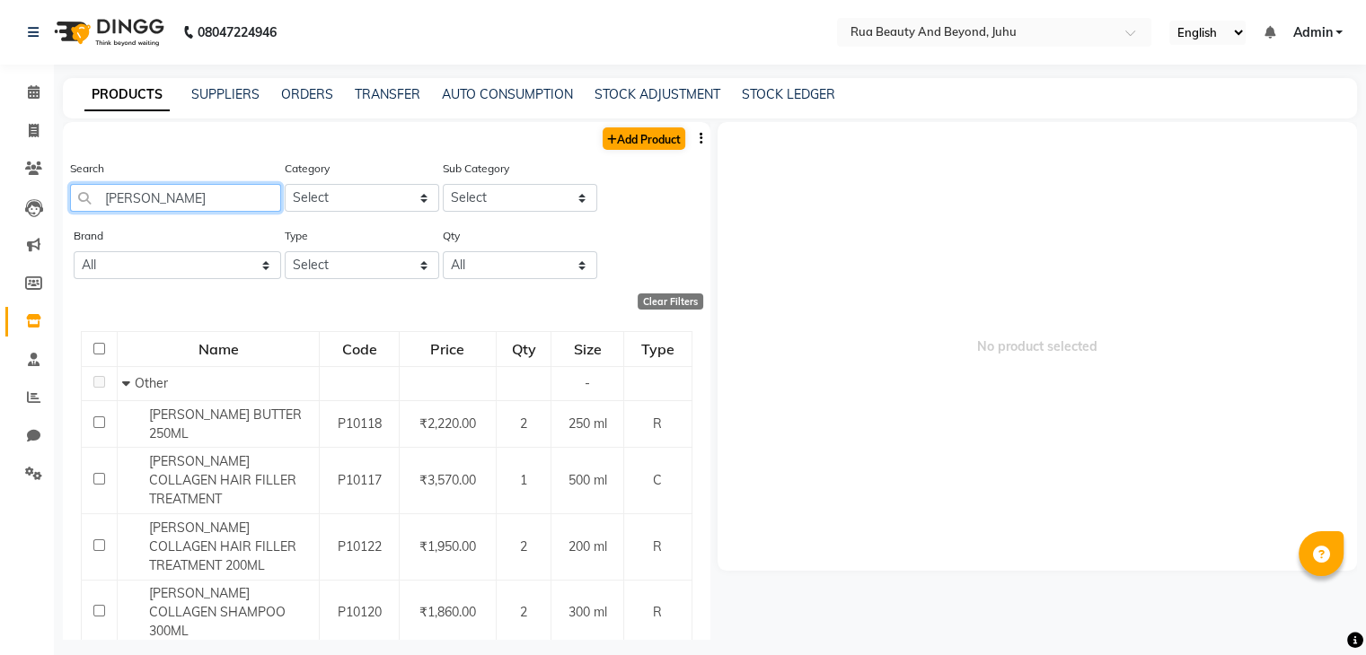
type input "SHEA"
click at [621, 144] on link "Add Product" at bounding box center [643, 138] width 83 height 22
select select "true"
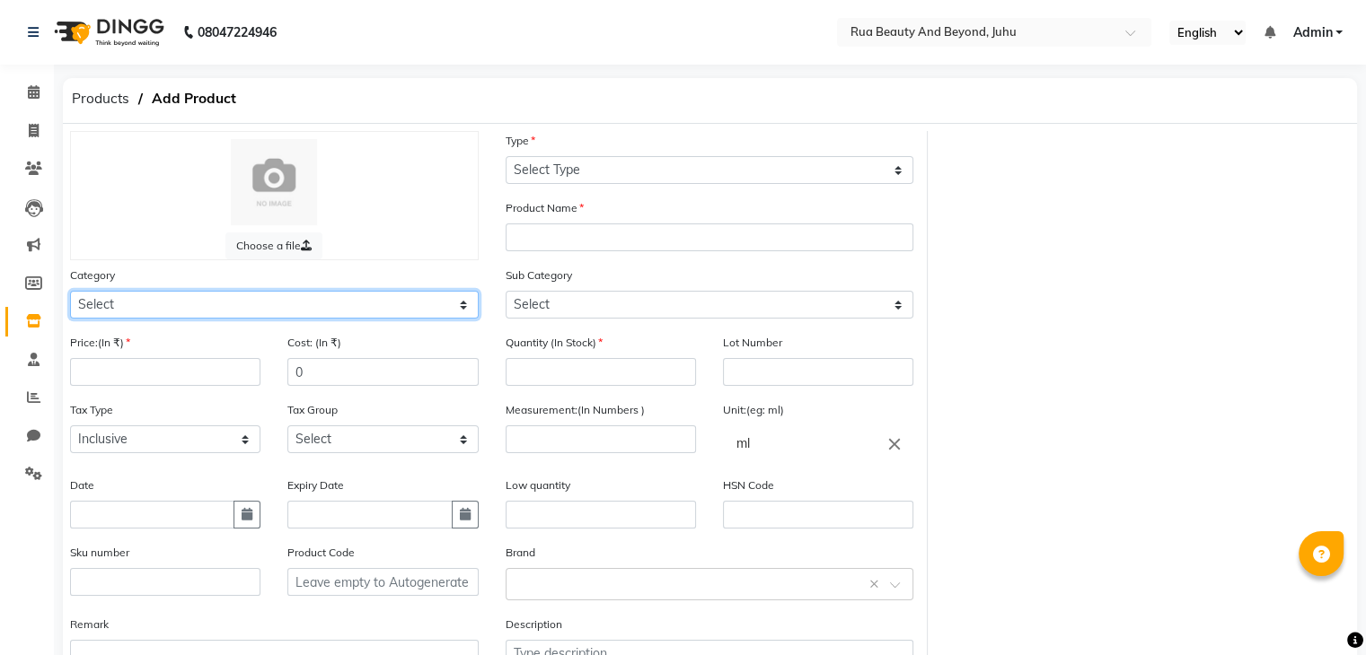
click at [191, 313] on select "Select Hair Skin Makeup Personal Care Appliances Beard Waxing Disposable Thread…" at bounding box center [274, 305] width 409 height 28
select select "1786102150"
click at [70, 294] on select "Select Hair Skin Makeup Personal Care Appliances Beard Waxing Disposable Thread…" at bounding box center [274, 305] width 409 height 28
click at [108, 391] on div "Price:(In ₹)" at bounding box center [165, 366] width 217 height 67
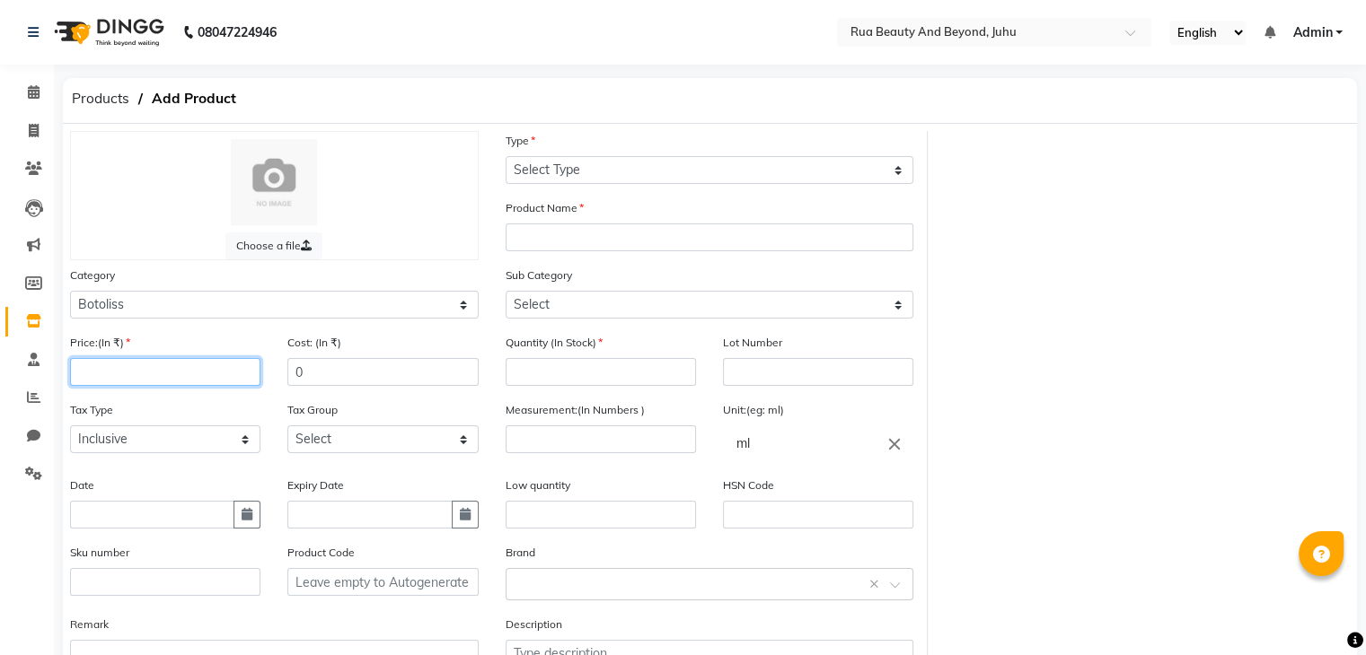
click at [112, 382] on input "number" at bounding box center [165, 372] width 190 height 28
type input "27600"
drag, startPoint x: 312, startPoint y: 377, endPoint x: 170, endPoint y: 392, distance: 143.6
click at [268, 383] on div "Price:(In ₹) 27600 Cost: (In ₹) 0" at bounding box center [274, 366] width 435 height 67
type input "16560"
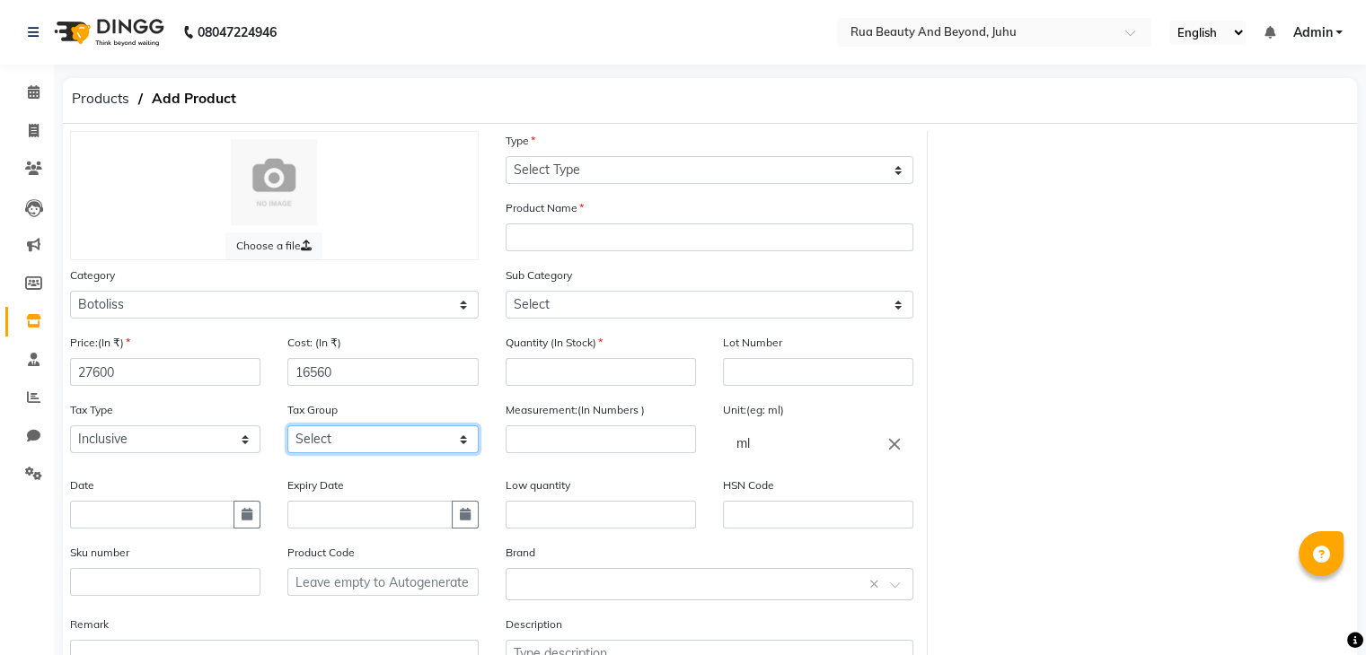
click at [377, 452] on select "Select GST" at bounding box center [382, 440] width 190 height 28
select select "4351"
click at [287, 431] on select "Select GST" at bounding box center [382, 440] width 190 height 28
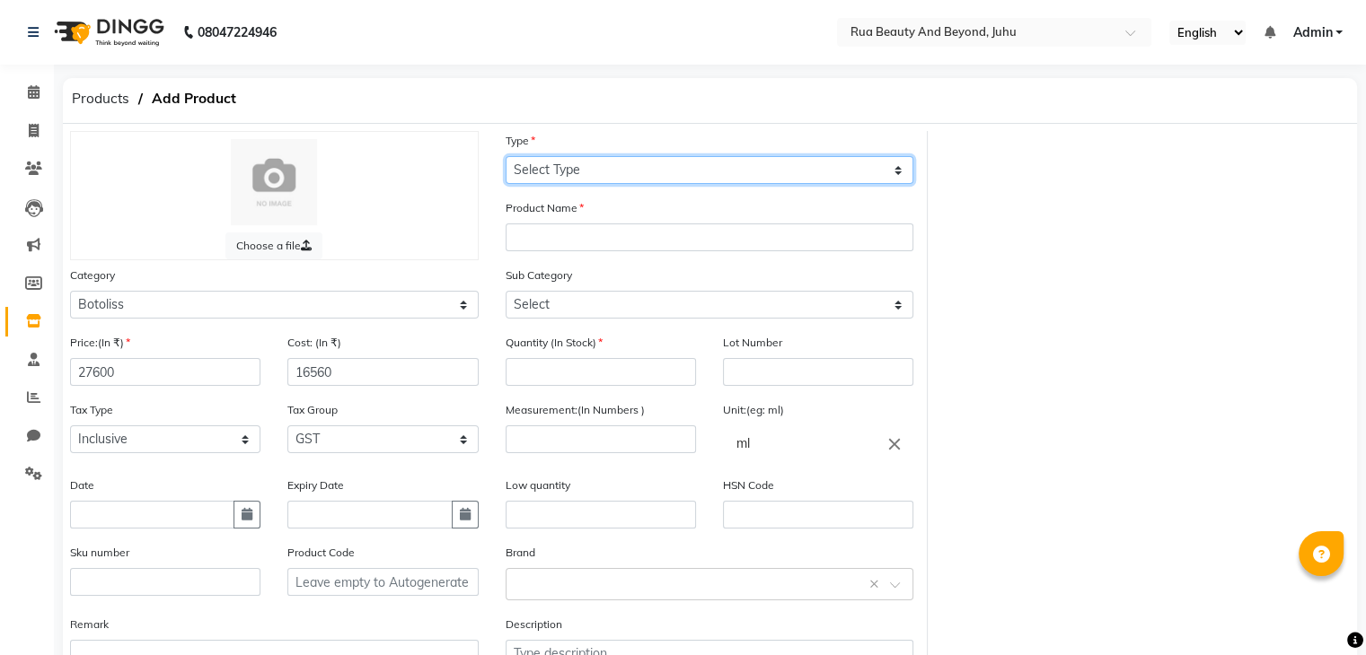
click at [568, 173] on select "Select Type Both Retail Consumable" at bounding box center [709, 170] width 409 height 28
select select "C"
click at [505, 157] on select "Select Type Both Retail Consumable" at bounding box center [709, 170] width 409 height 28
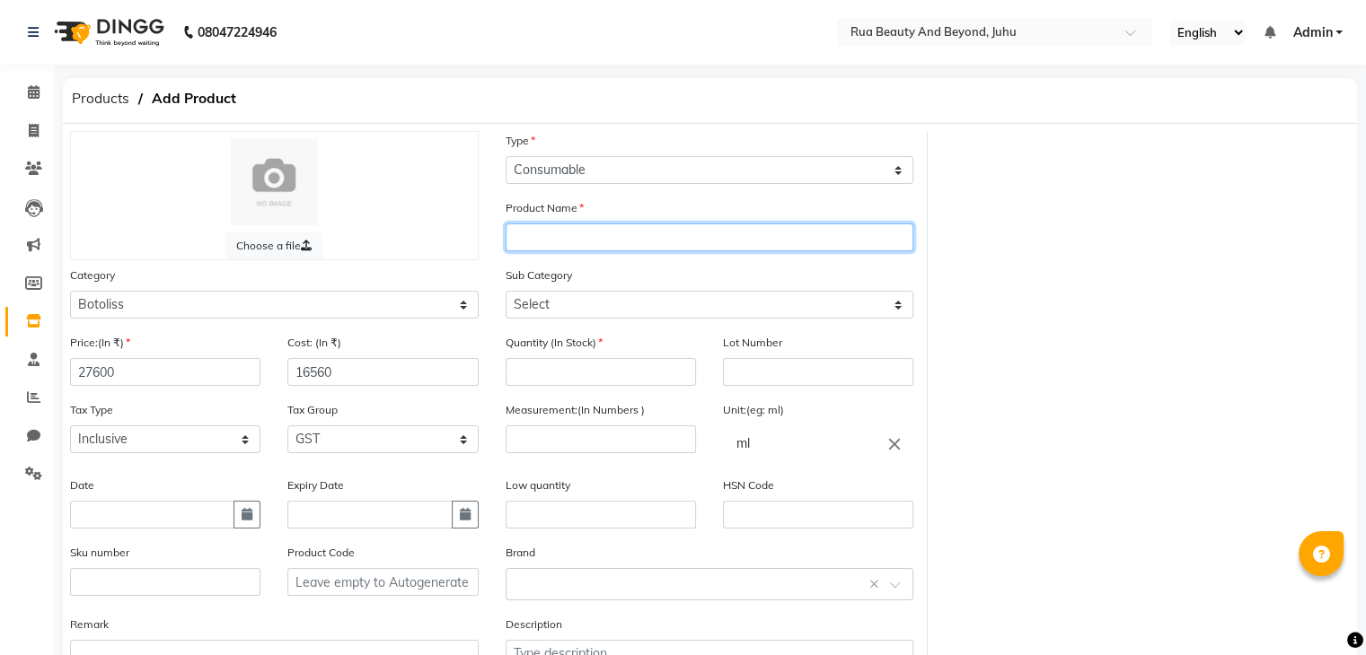
click at [553, 244] on input "text" at bounding box center [709, 238] width 409 height 28
type input "BOTOLISS TREATMENT 1000ML"
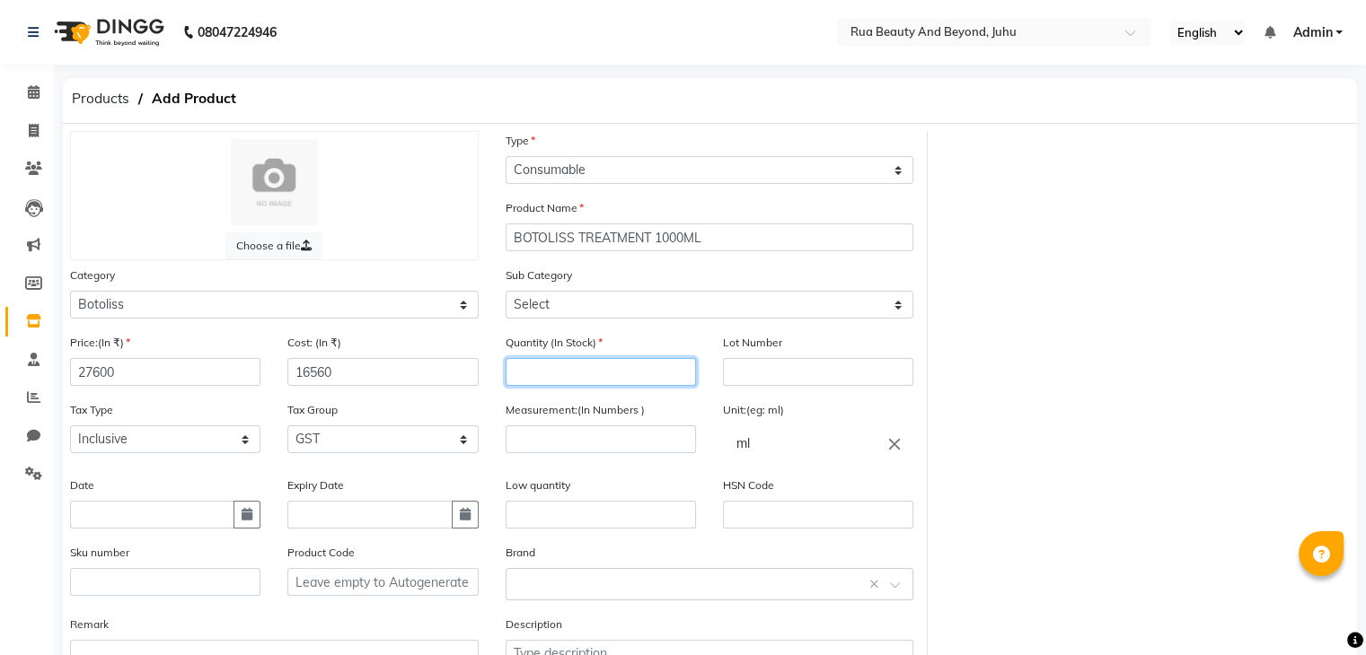
click at [542, 367] on input "number" at bounding box center [600, 372] width 190 height 28
type input "1"
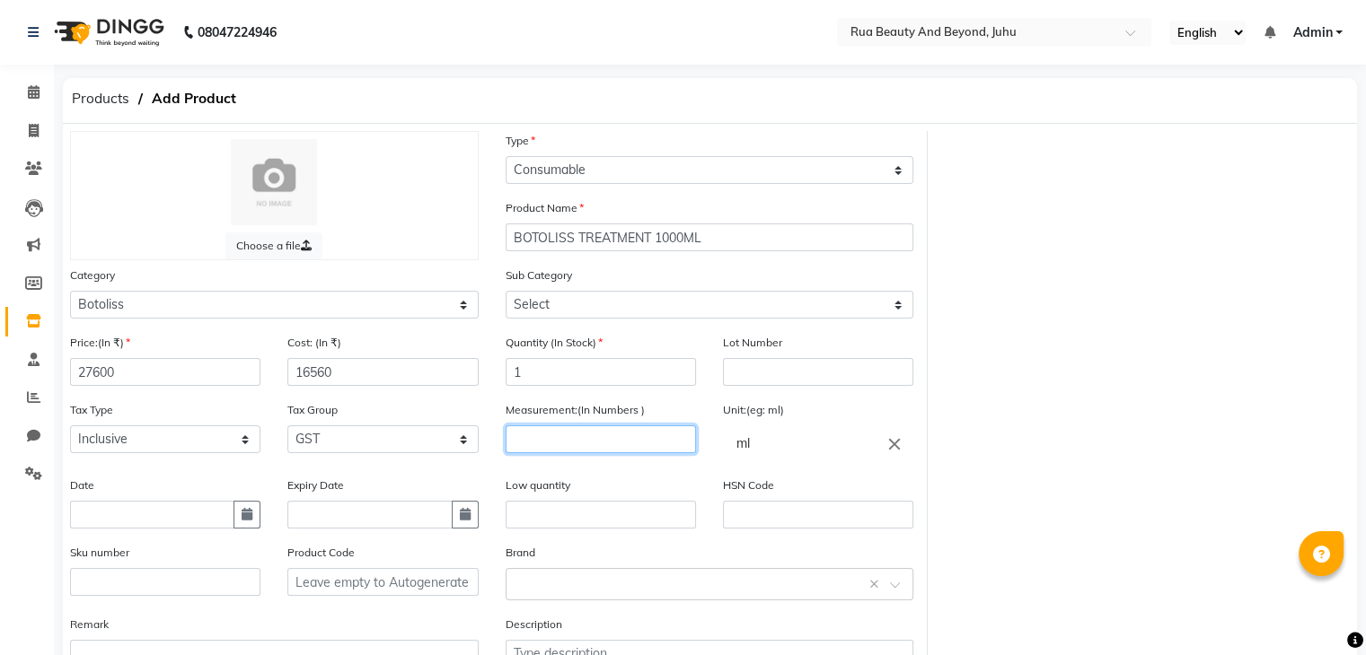
click at [549, 449] on input "number" at bounding box center [600, 440] width 190 height 28
type input "1000"
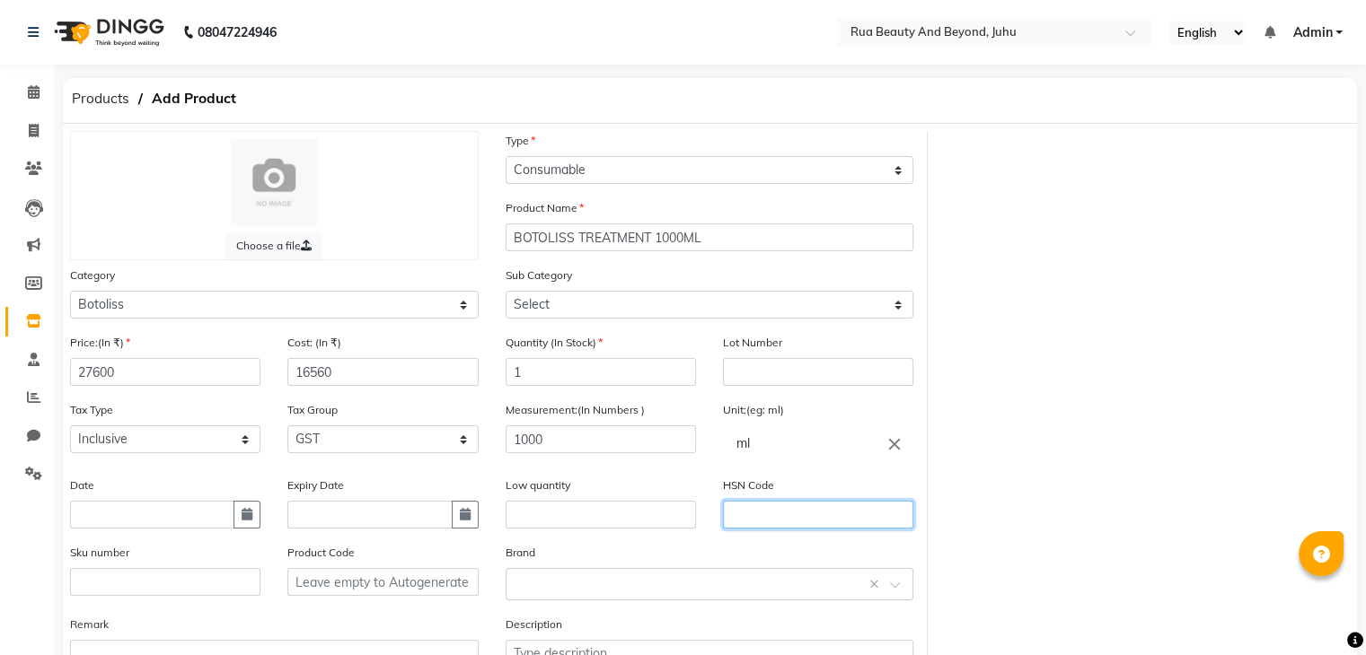
click at [753, 523] on input "text" at bounding box center [818, 515] width 190 height 28
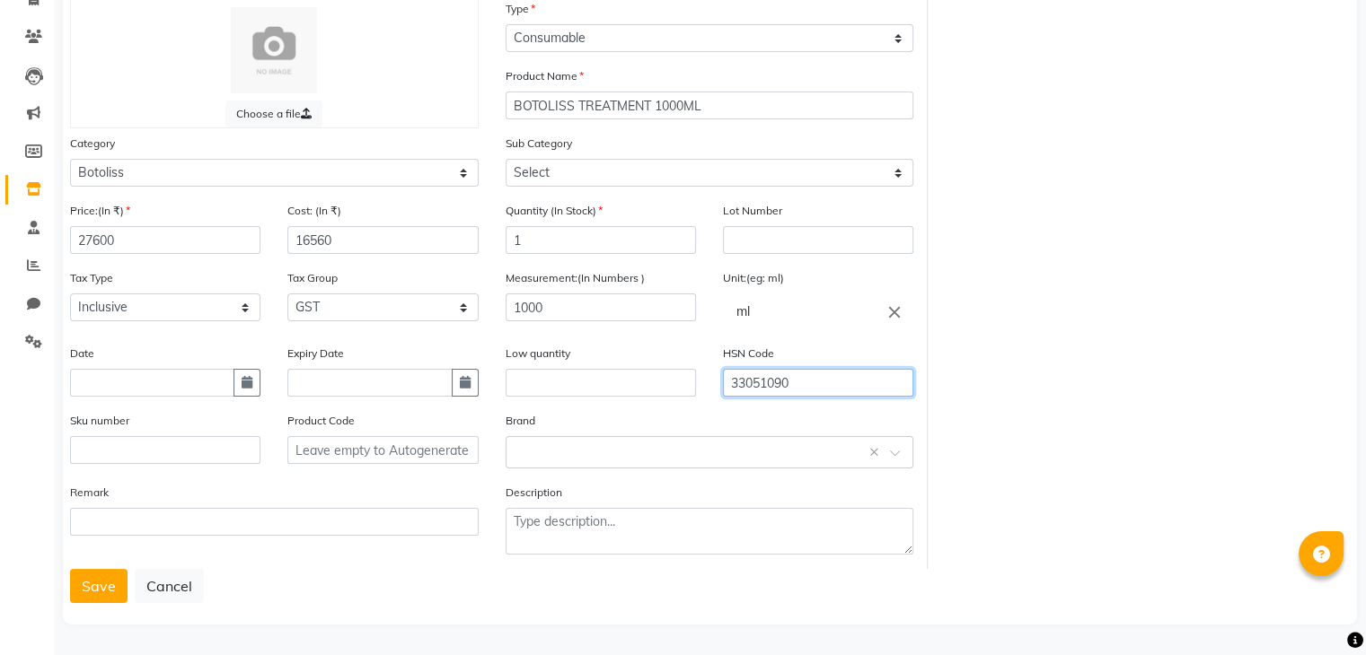
scroll to position [140, 0]
type input "33051090"
click at [619, 447] on input "text" at bounding box center [691, 451] width 353 height 19
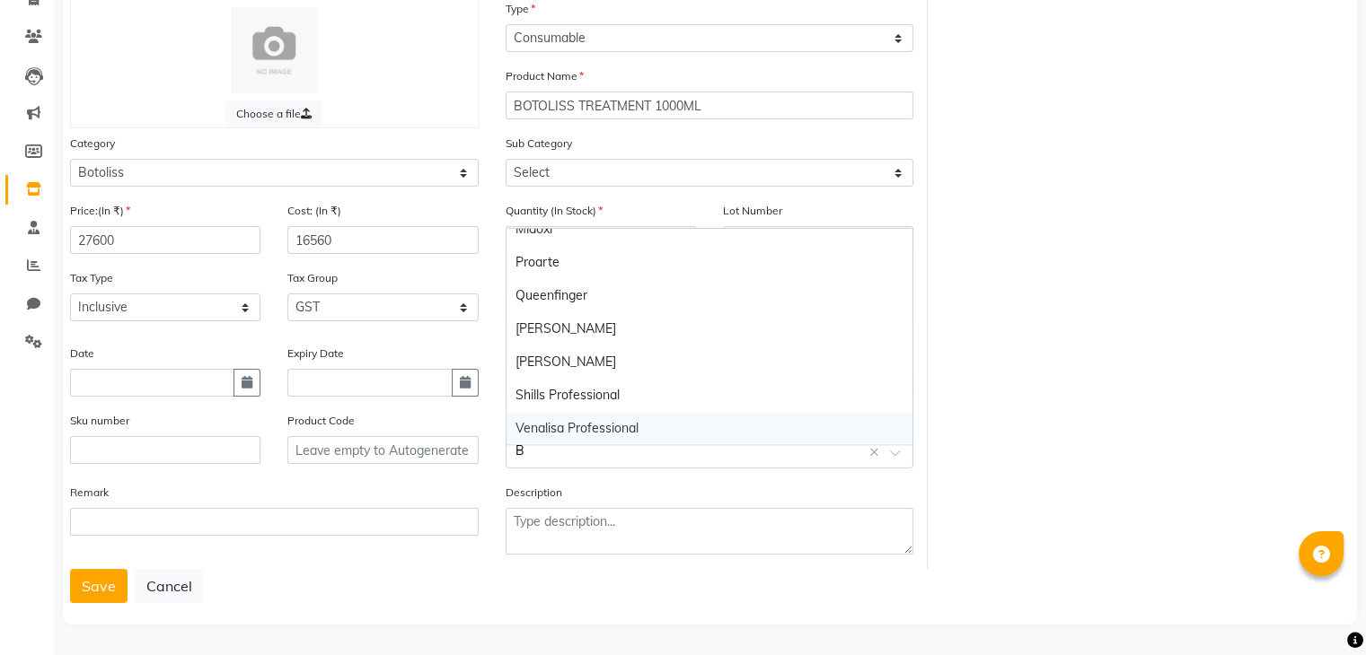
scroll to position [0, 0]
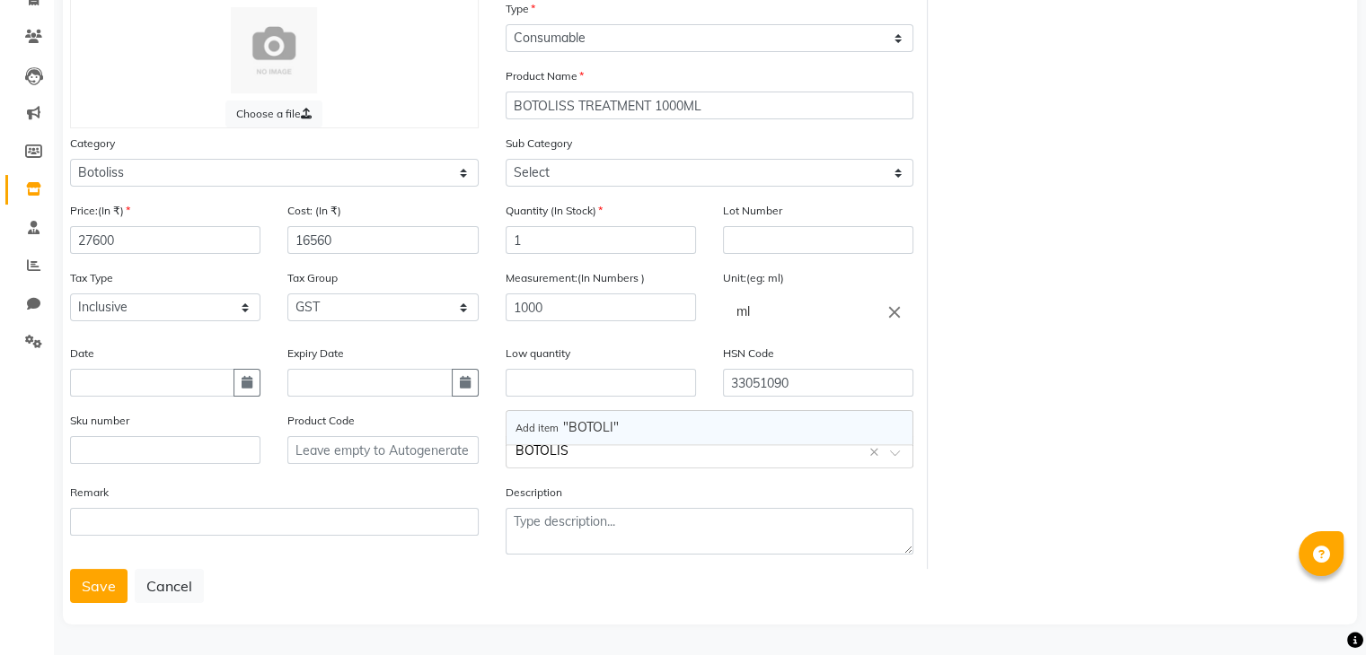
type input "BOTOLISS"
click at [558, 422] on span "Add item" at bounding box center [539, 428] width 48 height 13
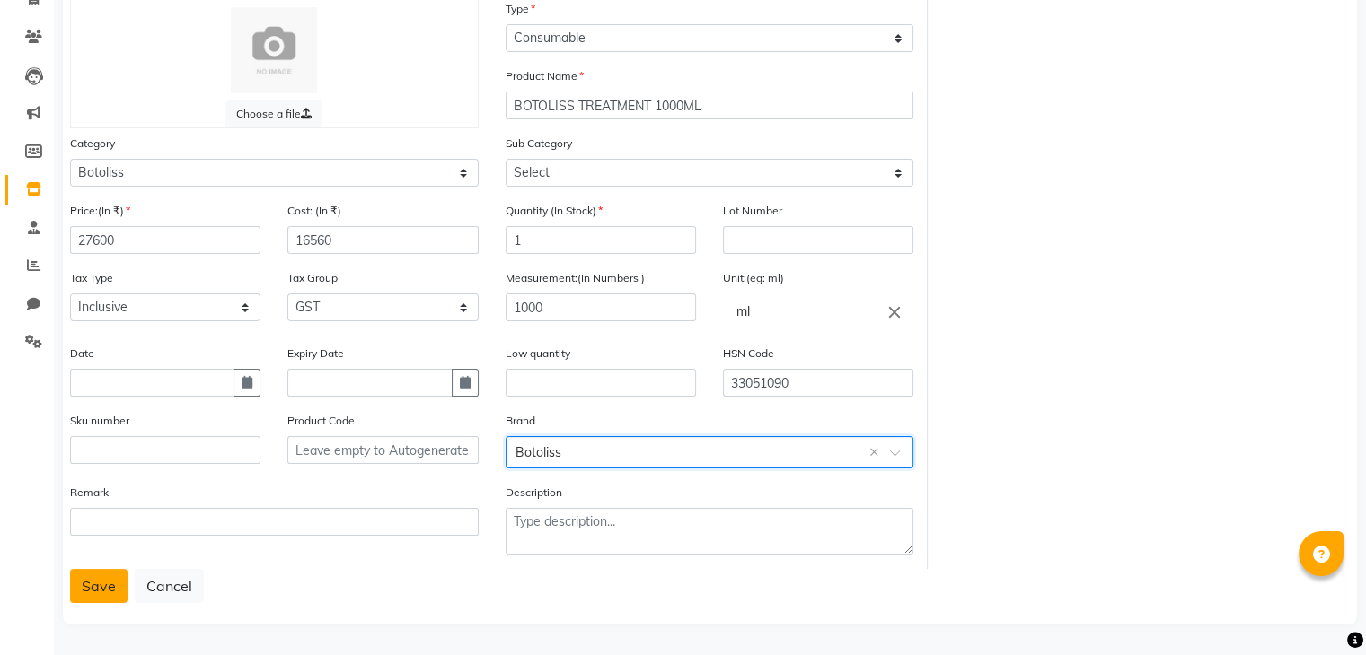
click at [81, 597] on button "Save" at bounding box center [98, 586] width 57 height 34
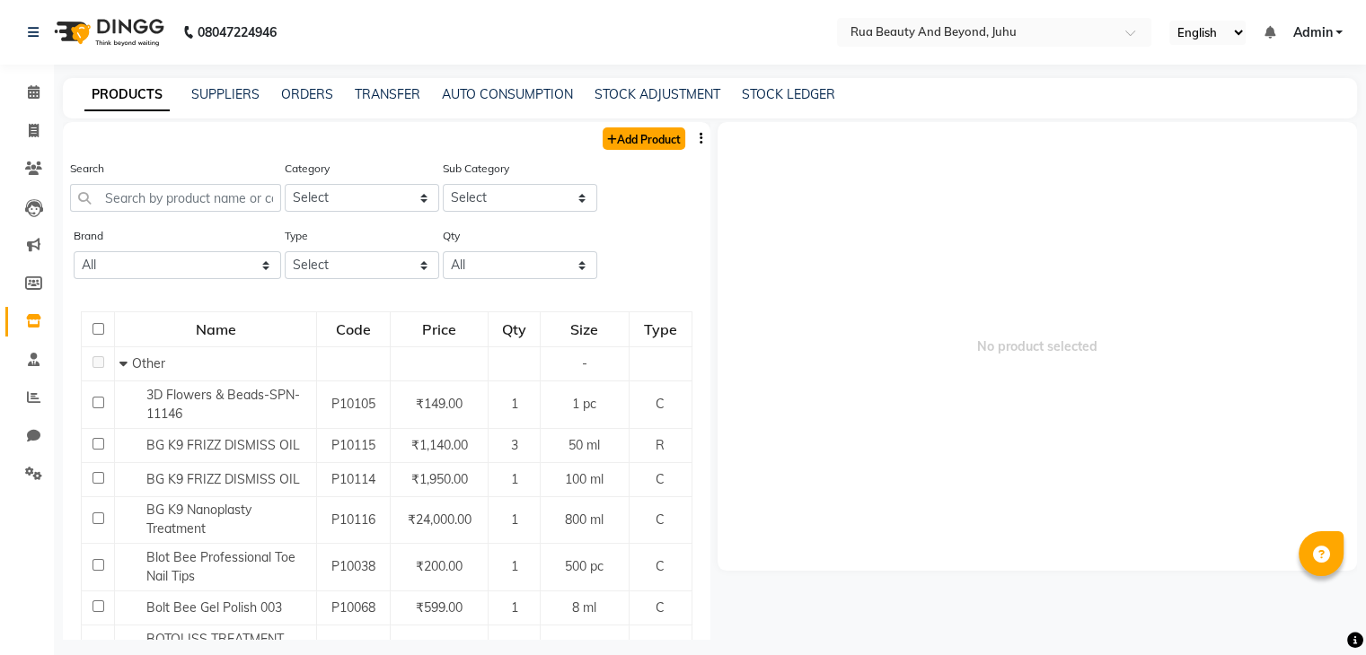
click at [618, 141] on link "Add Product" at bounding box center [643, 138] width 83 height 22
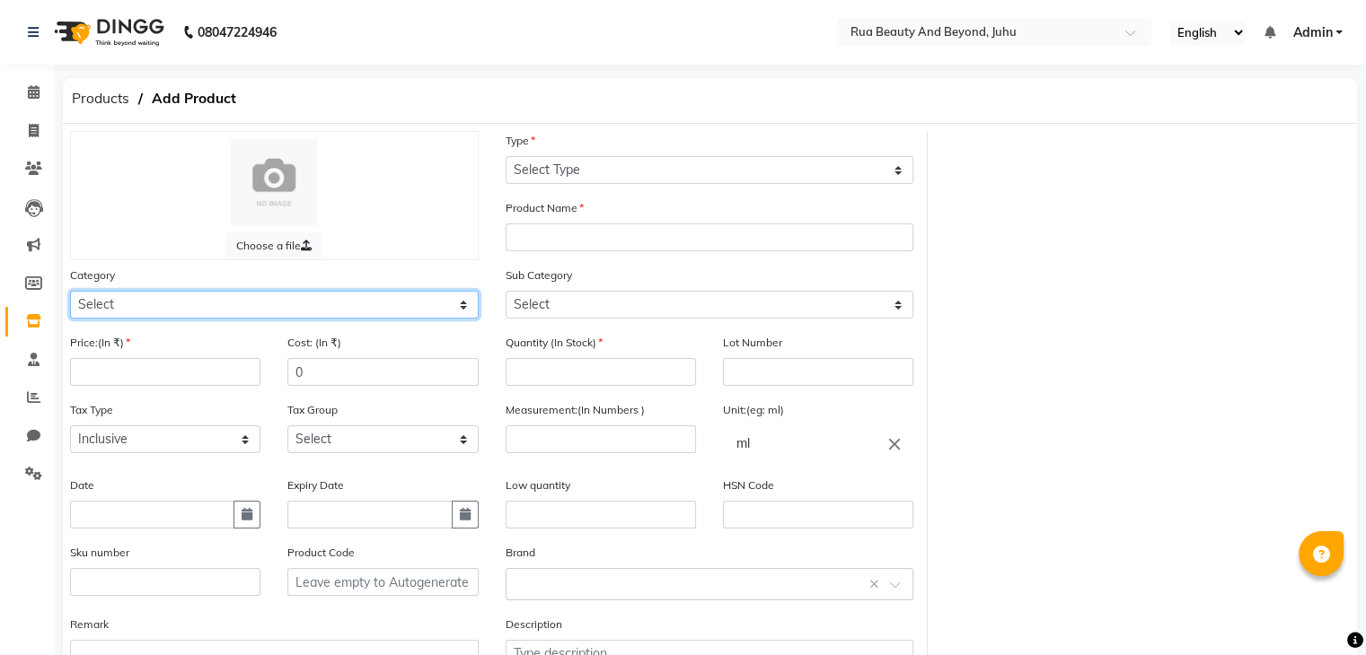
drag, startPoint x: 266, startPoint y: 315, endPoint x: 245, endPoint y: 313, distance: 20.7
click at [266, 315] on select "Select Hair Skin Makeup Personal Care Appliances Beard Waxing Disposable Thread…" at bounding box center [274, 305] width 409 height 28
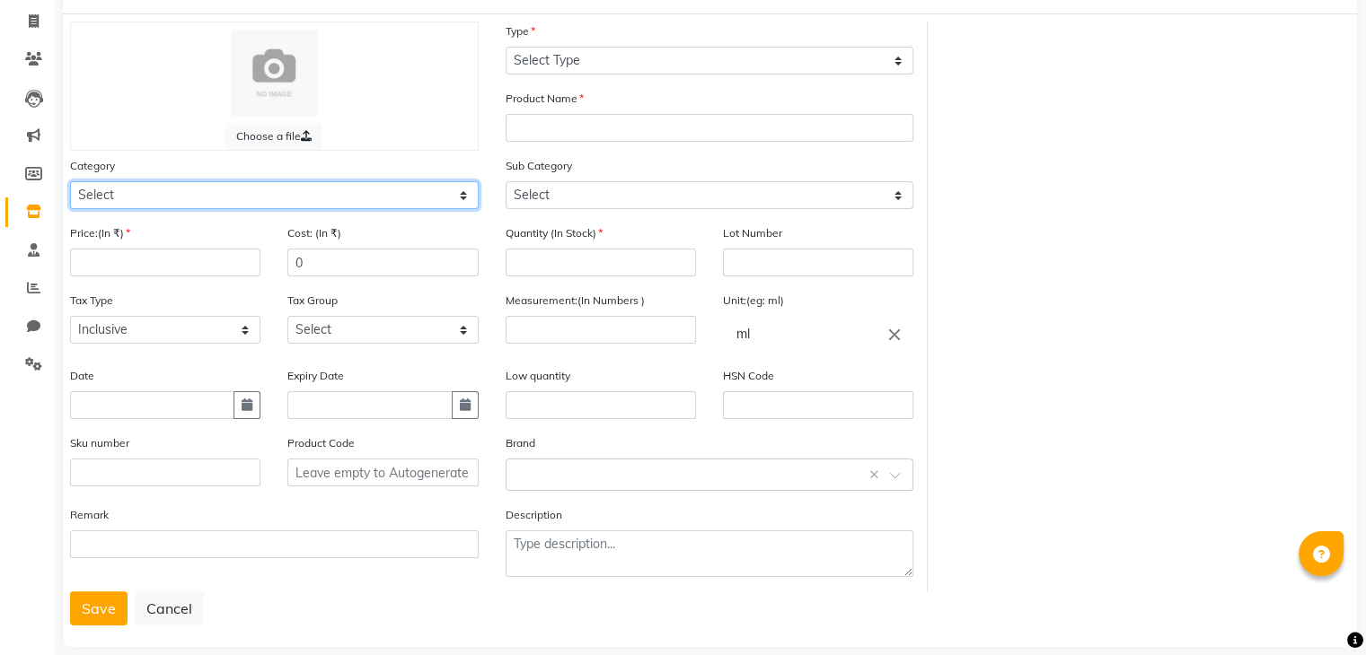
scroll to position [140, 0]
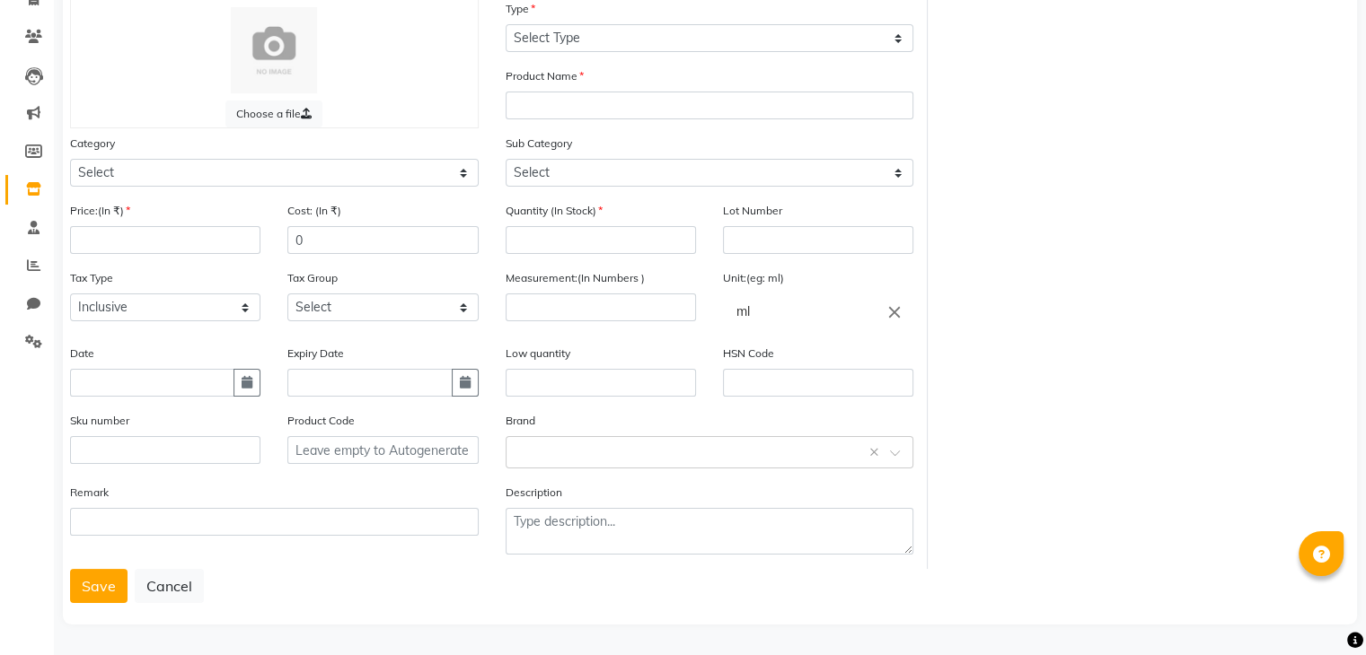
click at [154, 188] on div "Category Select Hair Skin Makeup Personal Care Appliances Beard Waxing Disposab…" at bounding box center [274, 167] width 435 height 67
click at [165, 169] on select "Select Hair Skin Makeup Personal Care Appliances Beard Waxing Disposable Thread…" at bounding box center [274, 173] width 409 height 28
click at [171, 177] on select "Select Hair Skin Makeup Personal Care Appliances Beard Waxing Disposable Thread…" at bounding box center [274, 173] width 409 height 28
click at [70, 159] on select "Select Hair Skin Makeup Personal Care Appliances Beard Waxing Disposable Thread…" at bounding box center [274, 173] width 409 height 28
click at [162, 231] on input "number" at bounding box center [165, 240] width 190 height 28
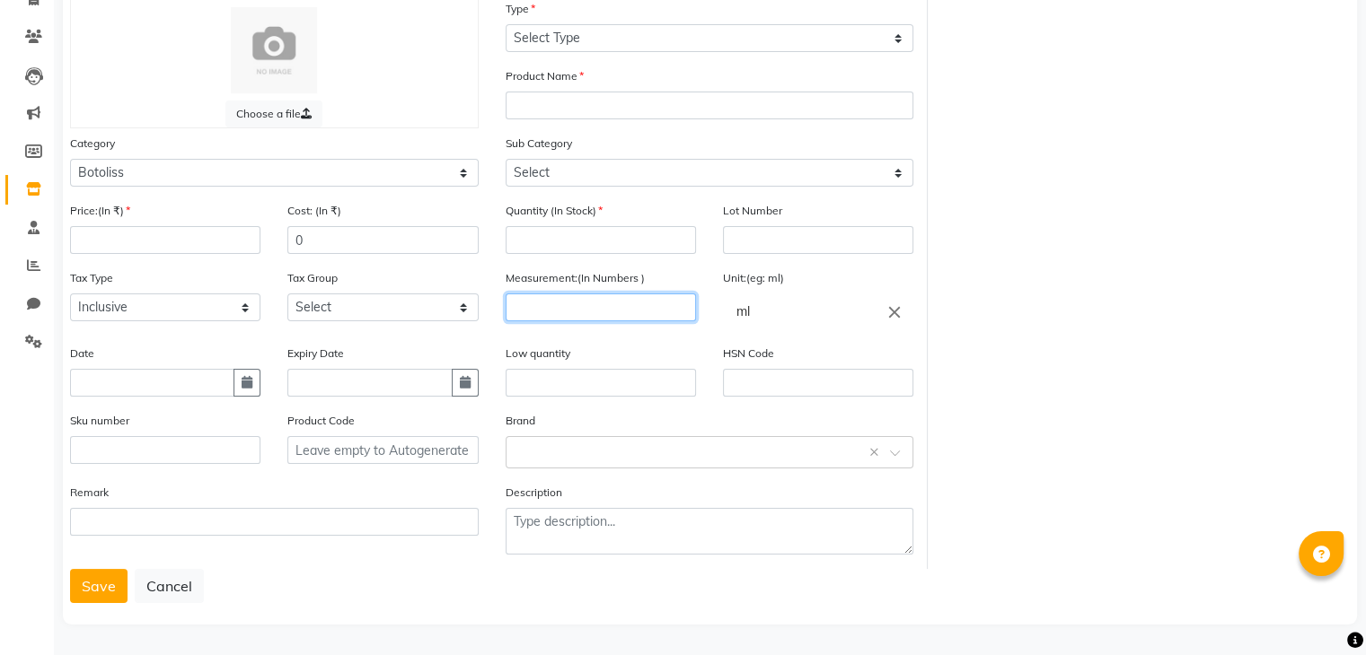
click at [539, 303] on input "number" at bounding box center [600, 308] width 190 height 28
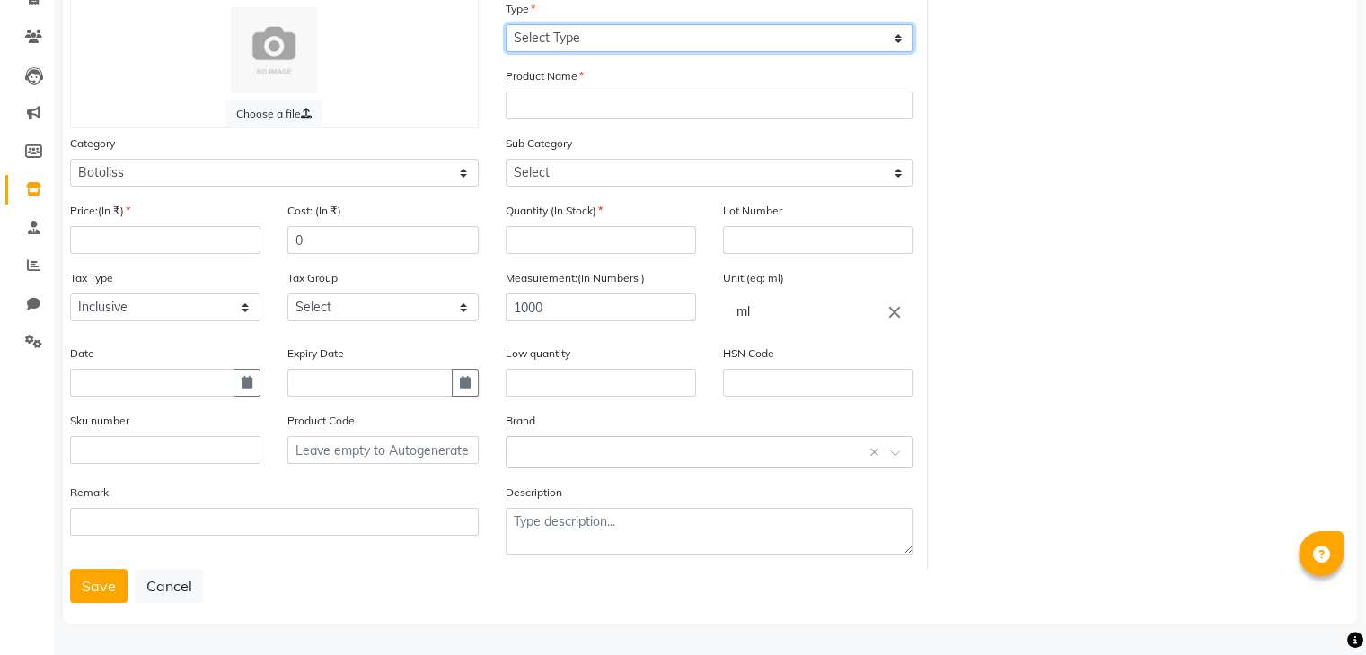
click at [584, 37] on select "Select Type Both Retail Consumable" at bounding box center [709, 38] width 409 height 28
click at [505, 24] on select "Select Type Both Retail Consumable" at bounding box center [709, 38] width 409 height 28
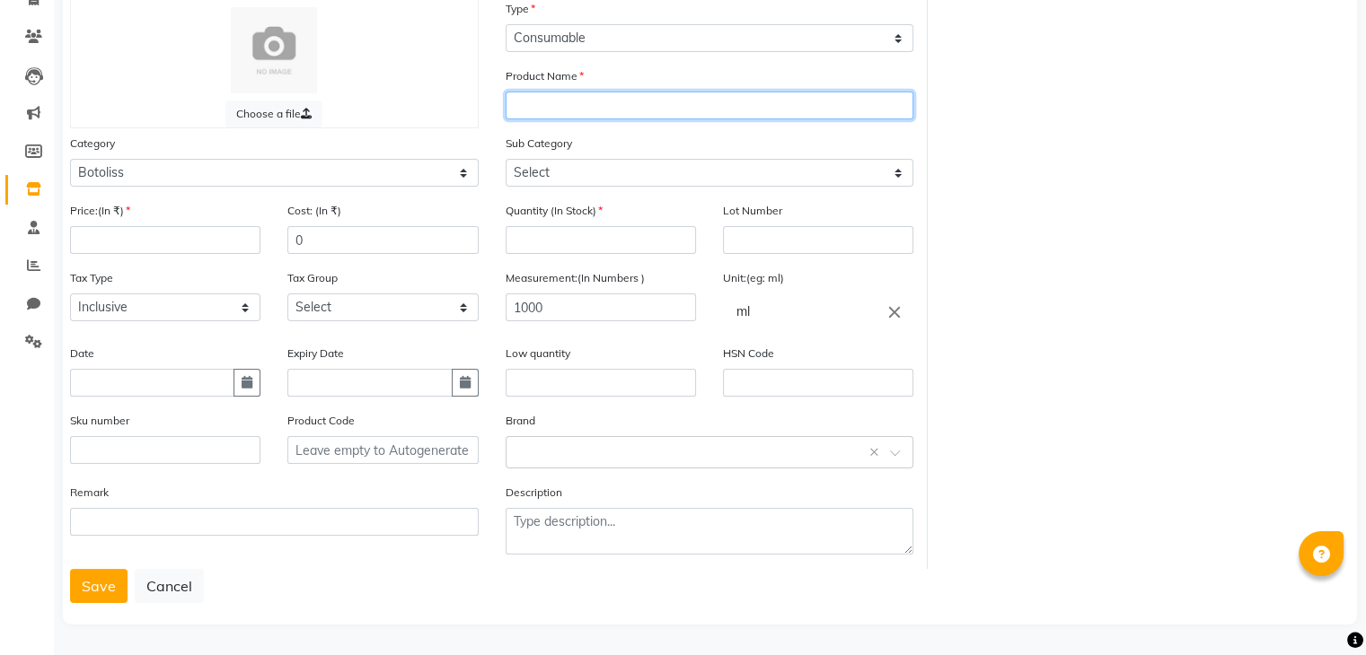
click at [561, 105] on input "text" at bounding box center [709, 106] width 409 height 28
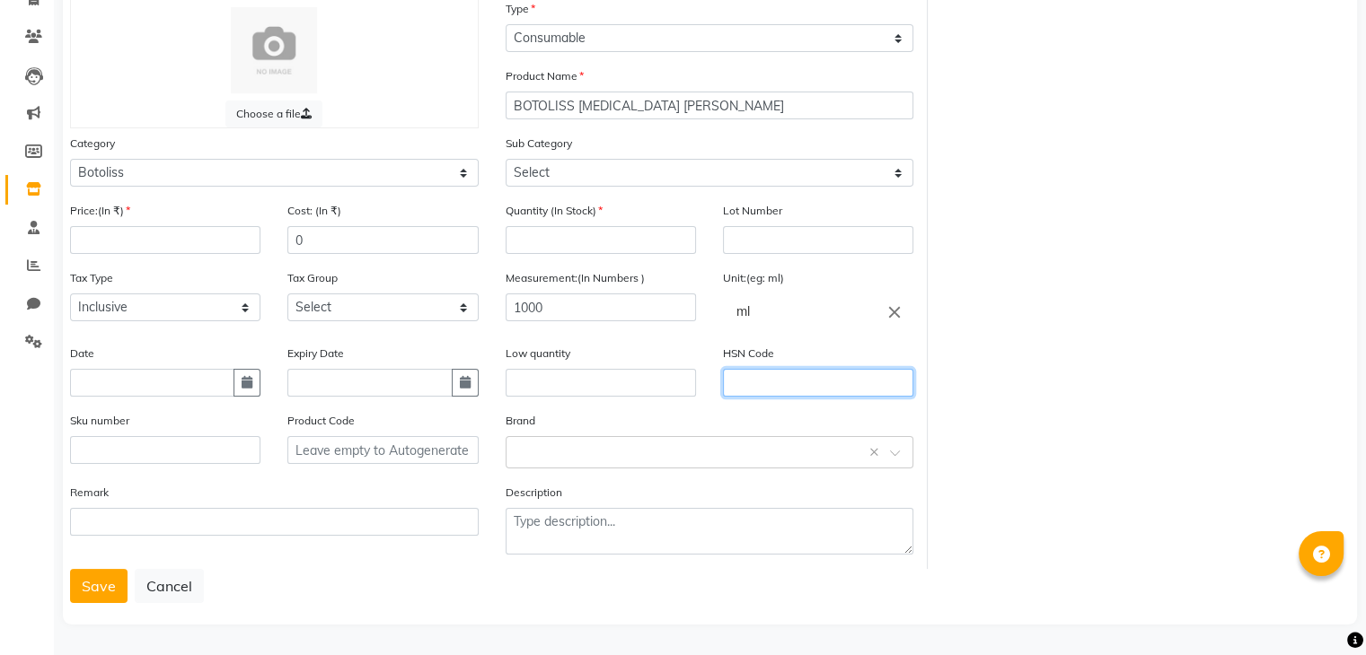
click at [734, 387] on input "text" at bounding box center [818, 383] width 190 height 28
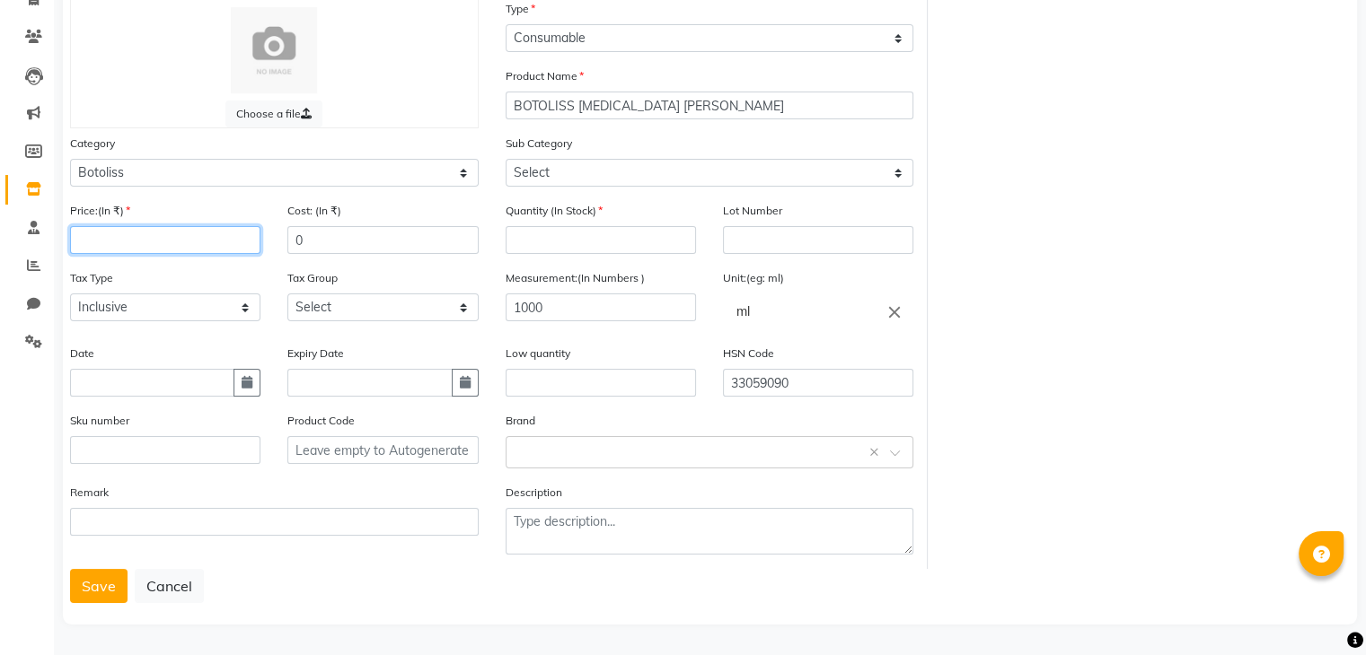
click at [93, 234] on input "number" at bounding box center [165, 240] width 190 height 28
drag, startPoint x: 334, startPoint y: 236, endPoint x: 282, endPoint y: 227, distance: 52.8
click at [283, 233] on div "Cost: (In ₹) 0" at bounding box center [382, 234] width 217 height 67
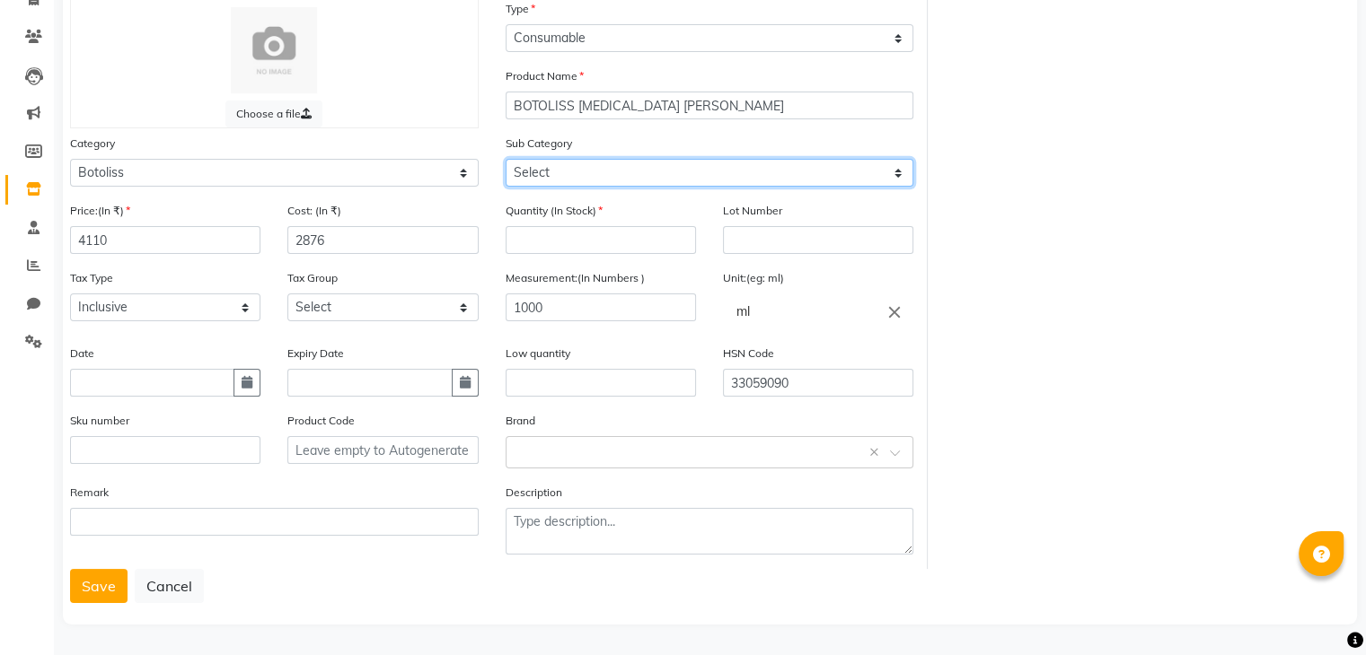
click at [609, 177] on select "Select" at bounding box center [709, 173] width 409 height 28
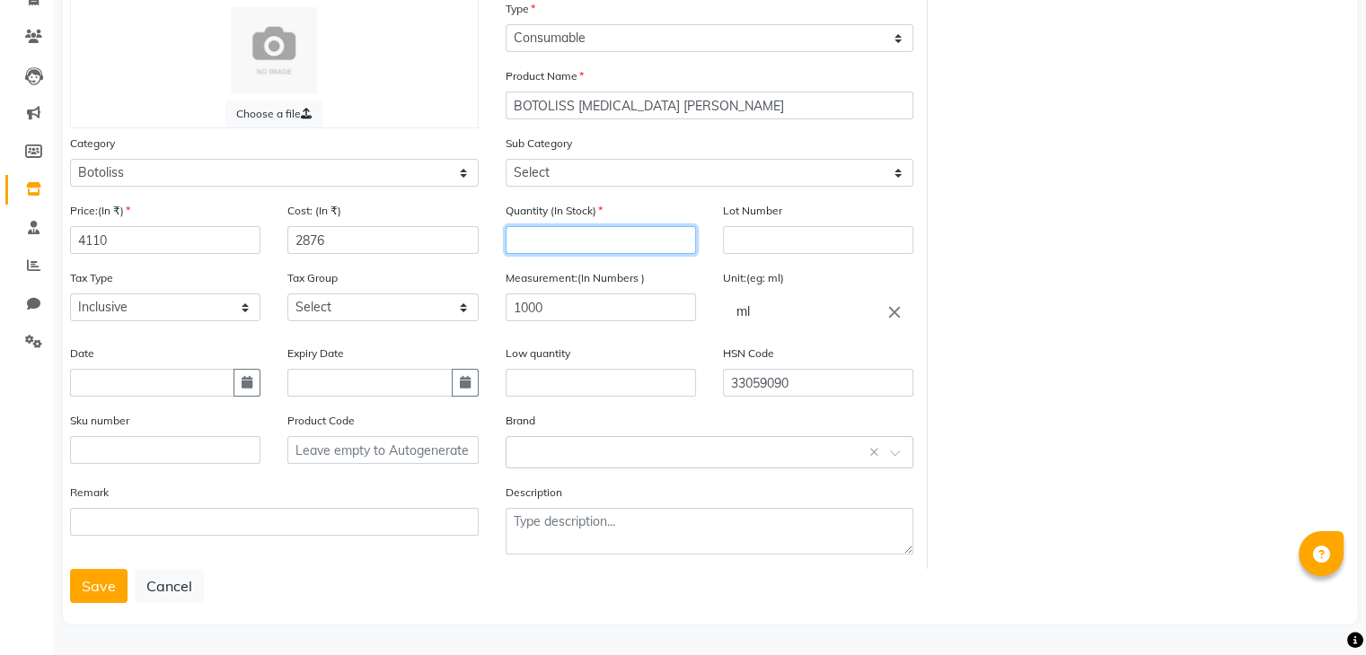
click at [544, 244] on input "number" at bounding box center [600, 240] width 190 height 28
click at [356, 391] on input "text" at bounding box center [369, 383] width 164 height 28
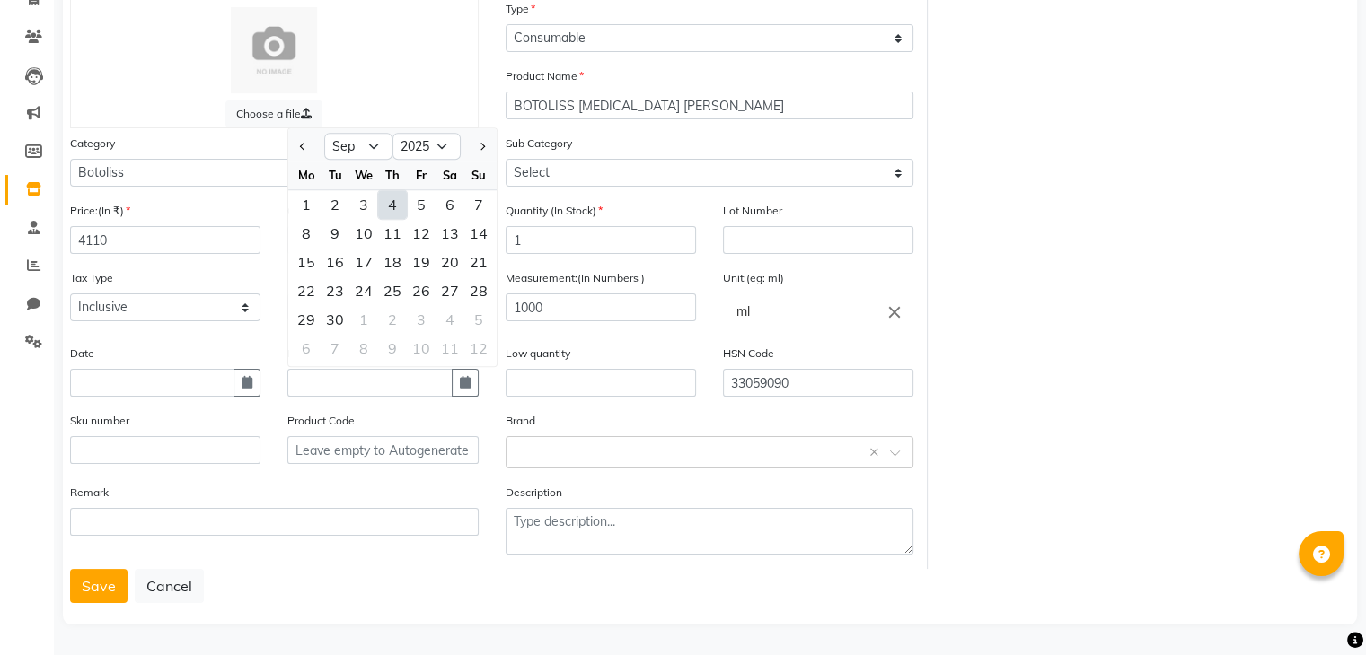
click at [269, 422] on div "Sku number" at bounding box center [165, 444] width 217 height 67
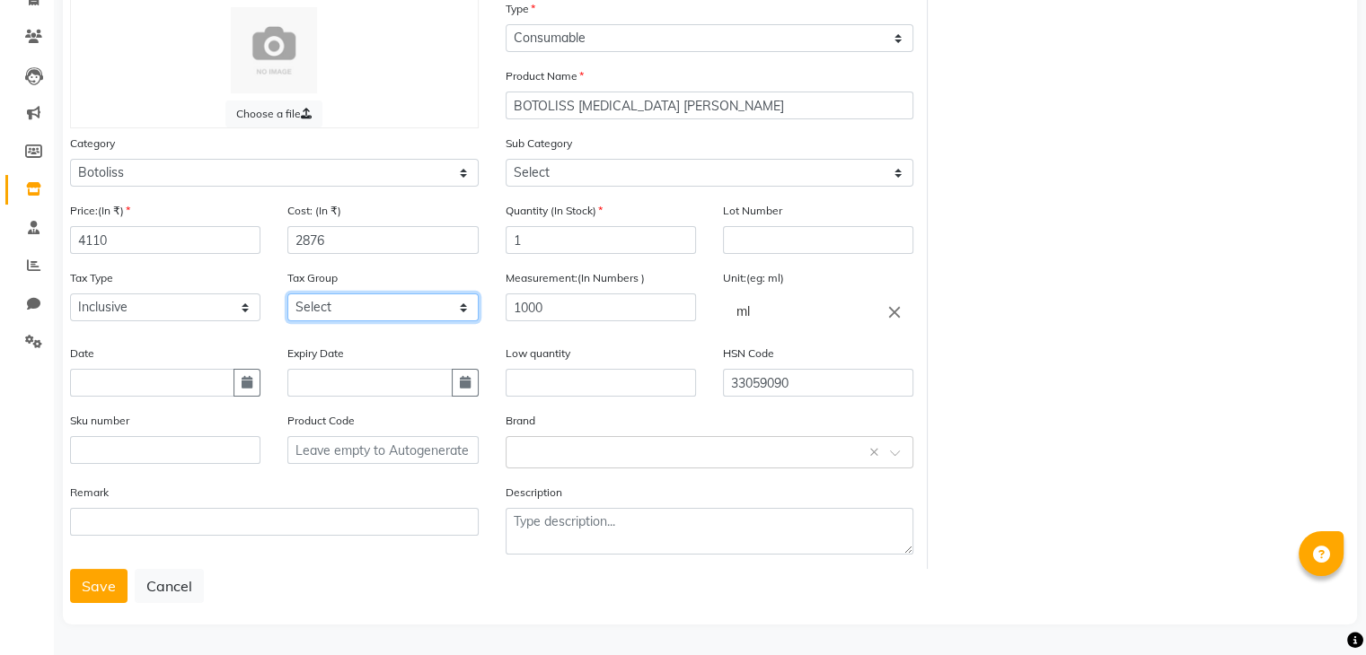
drag, startPoint x: 339, startPoint y: 306, endPoint x: 338, endPoint y: 316, distance: 10.0
click at [339, 306] on select "Select GST" at bounding box center [382, 308] width 190 height 28
click at [287, 294] on select "Select GST" at bounding box center [382, 308] width 190 height 28
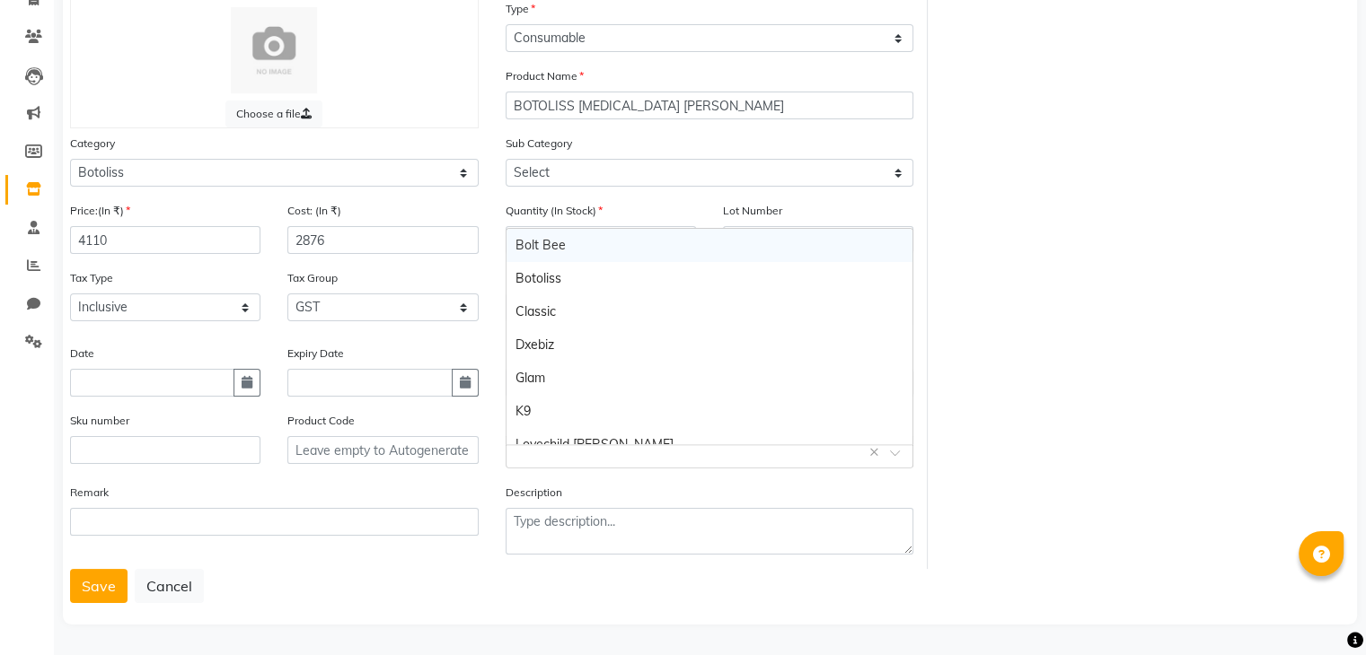
click at [555, 453] on input "text" at bounding box center [691, 451] width 353 height 19
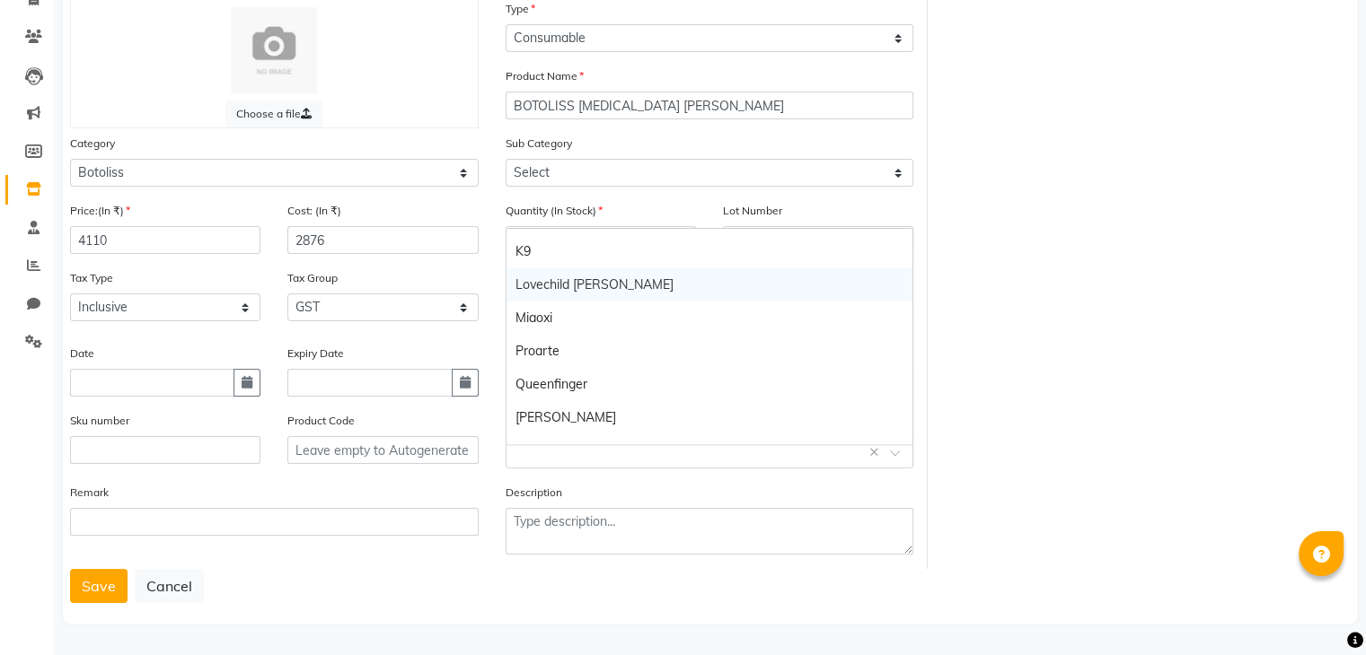
scroll to position [0, 0]
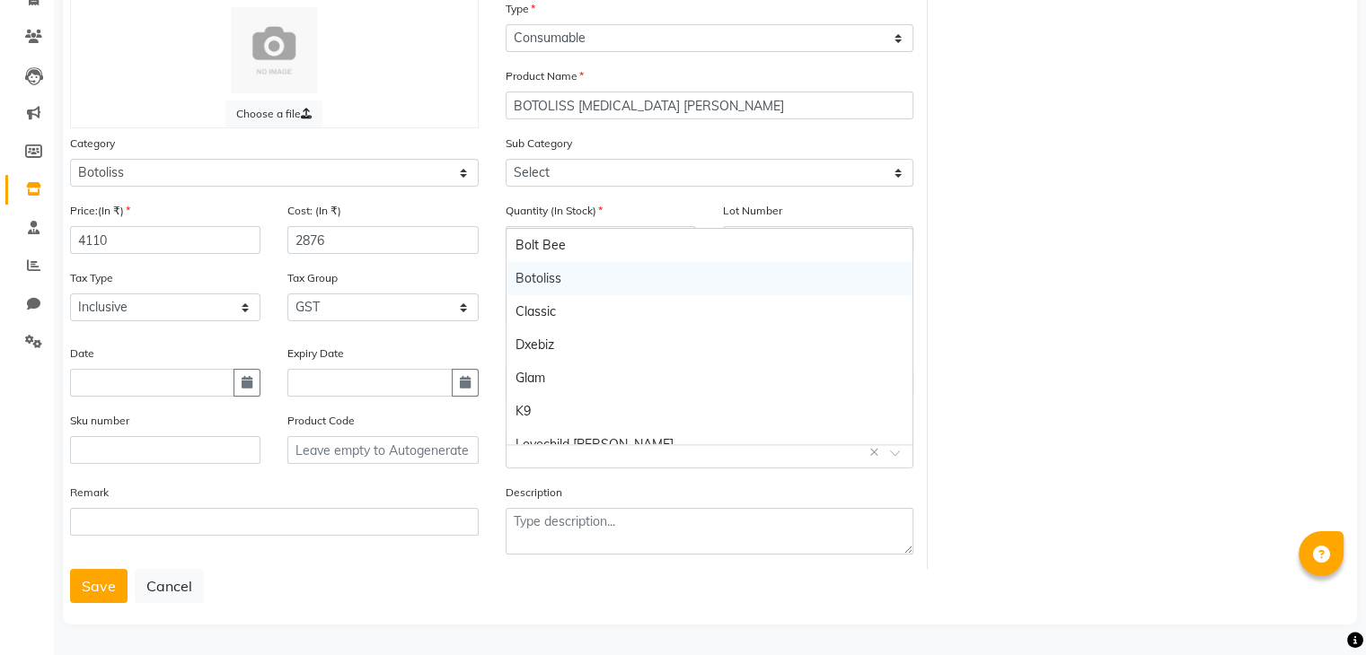
click at [564, 266] on div "Botoliss" at bounding box center [709, 278] width 407 height 33
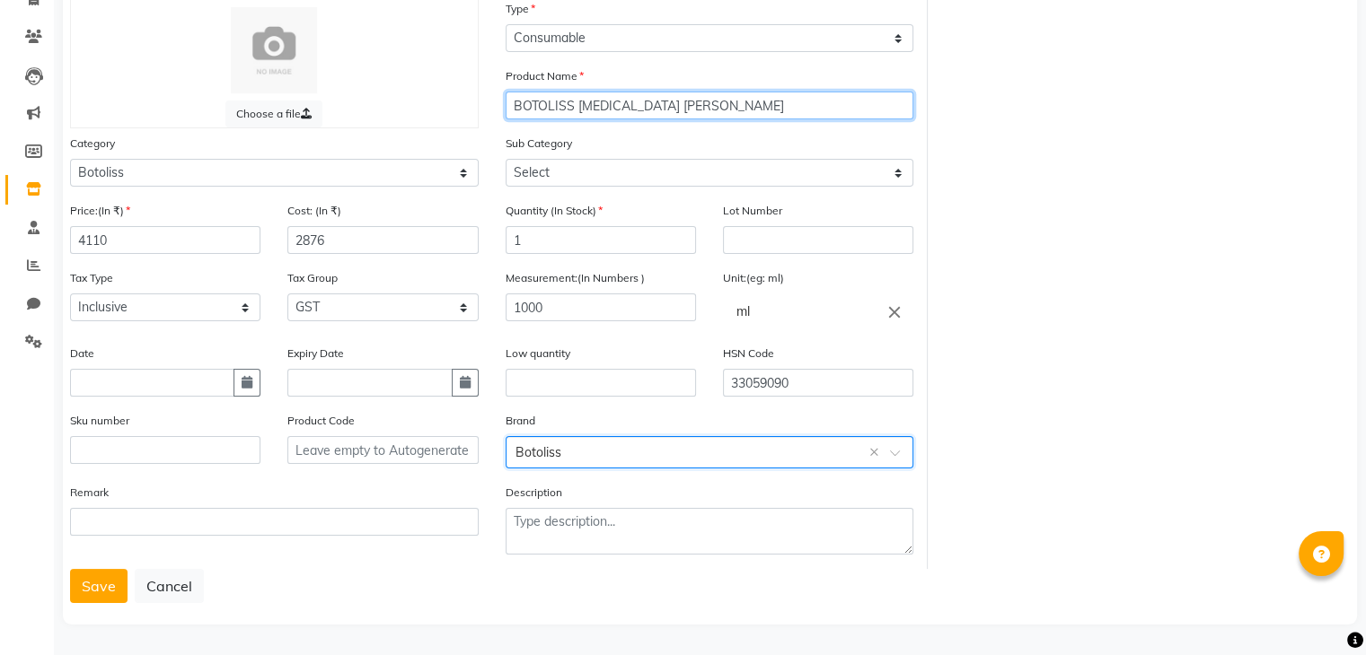
click at [726, 109] on input "BOTOLISS BIOTIN SHAMPOO" at bounding box center [709, 106] width 409 height 28
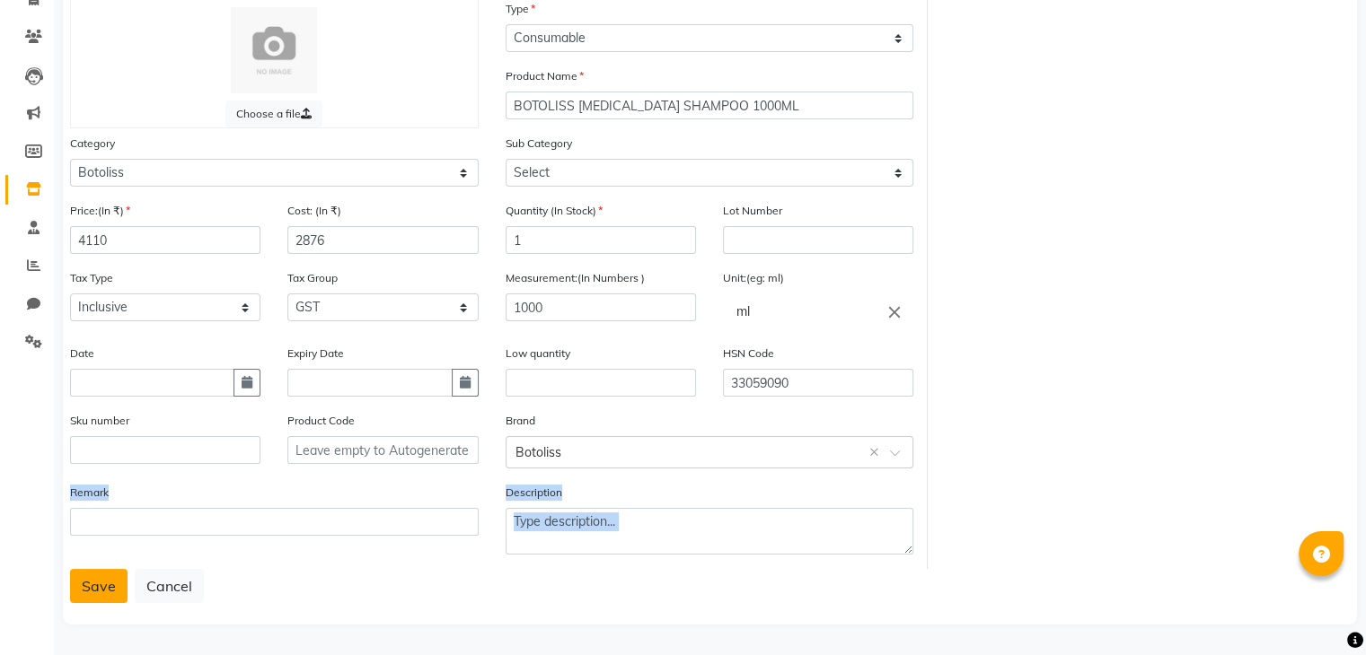
click at [109, 569] on form "Choose a file Type Select Type Both Retail Consumable Product Name BOTOLISS BIO…" at bounding box center [709, 301] width 1279 height 604
click at [91, 579] on button "Save" at bounding box center [98, 586] width 57 height 34
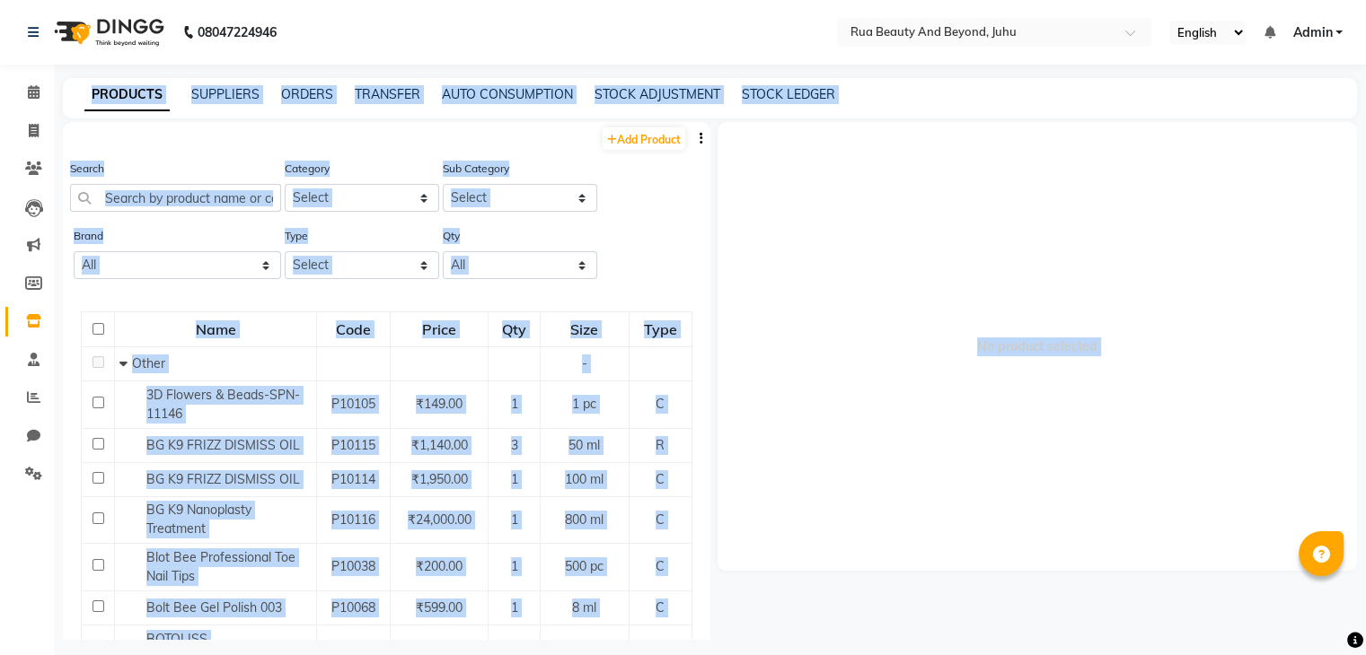
click at [614, 198] on div "Search Category Select Hair Skin Makeup Personal Care Appliances Beard Waxing D…" at bounding box center [386, 192] width 647 height 67
click at [629, 141] on link "Add Product" at bounding box center [643, 138] width 83 height 22
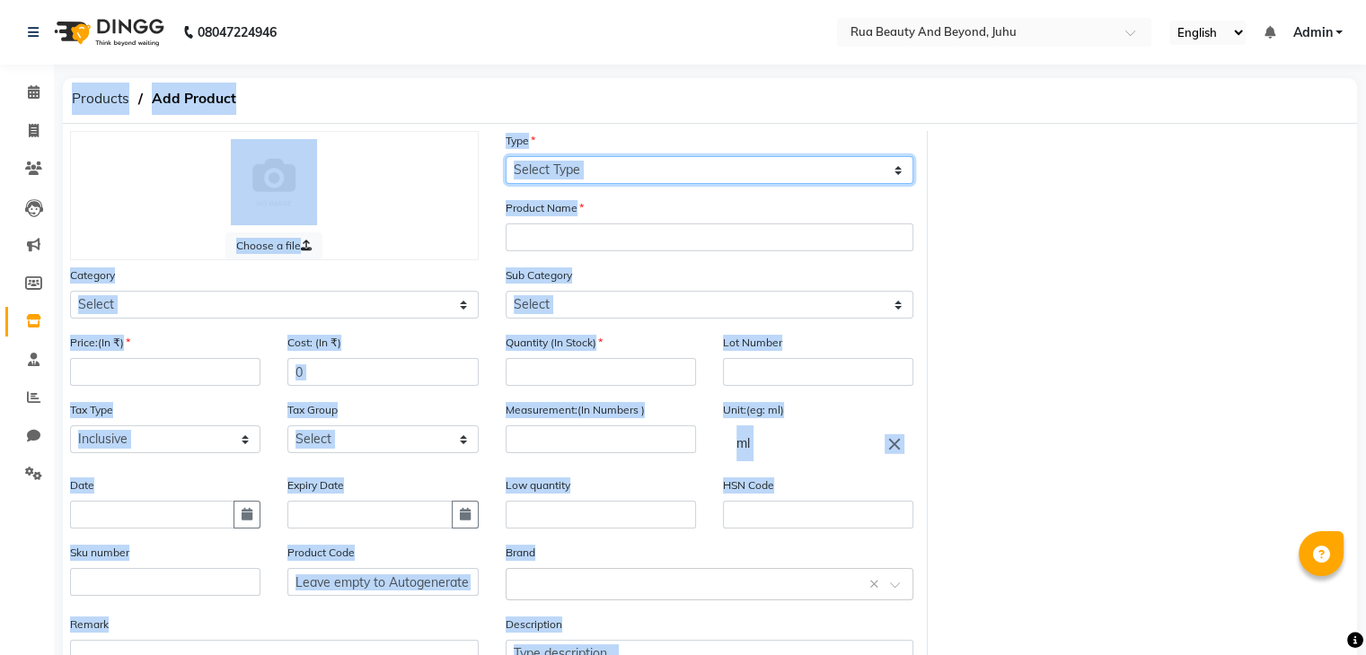
click at [585, 171] on select "Select Type Both Retail Consumable" at bounding box center [709, 170] width 409 height 28
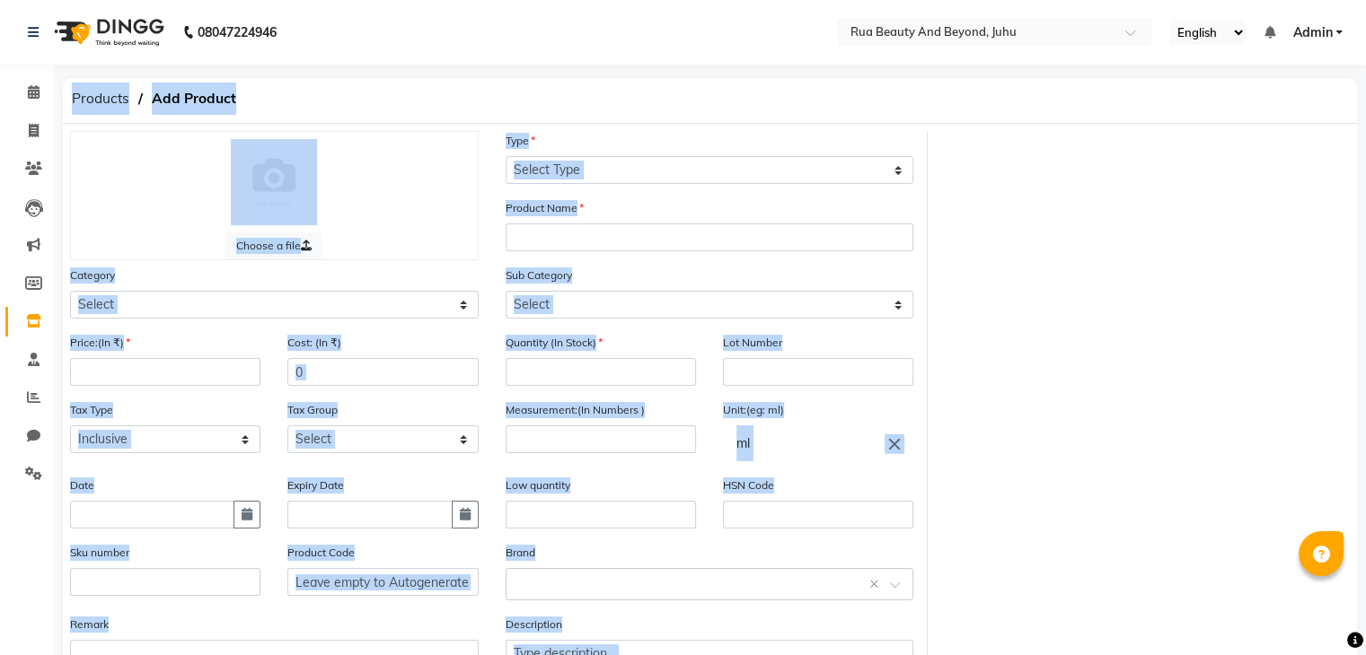
click at [1018, 207] on div "Choose a file Type Select Type Both Retail Consumable Product Name Category Sel…" at bounding box center [710, 416] width 1306 height 570
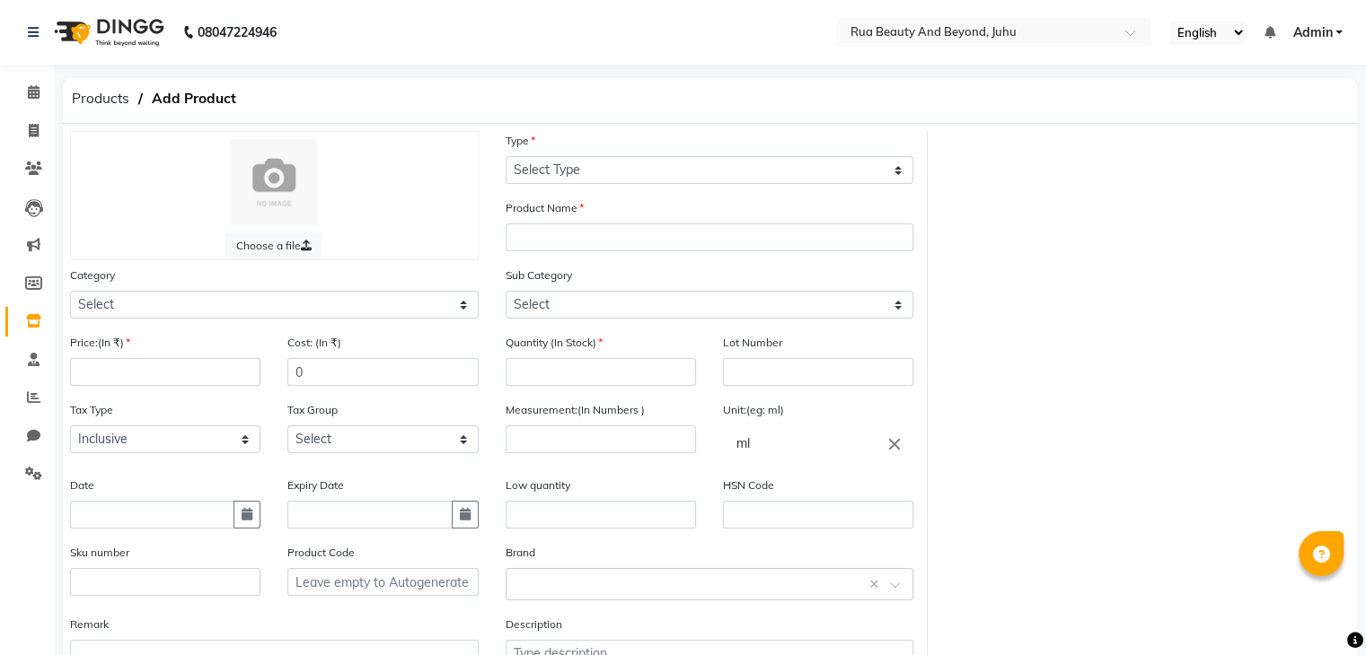
click at [546, 152] on div "Type Select Type Both Retail Consumable" at bounding box center [709, 157] width 409 height 53
click at [248, 308] on select "Select Hair Skin Makeup Personal Care Appliances Beard Waxing Disposable Thread…" at bounding box center [274, 305] width 409 height 28
click at [70, 294] on select "Select Hair Skin Makeup Personal Care Appliances Beard Waxing Disposable Thread…" at bounding box center [274, 305] width 409 height 28
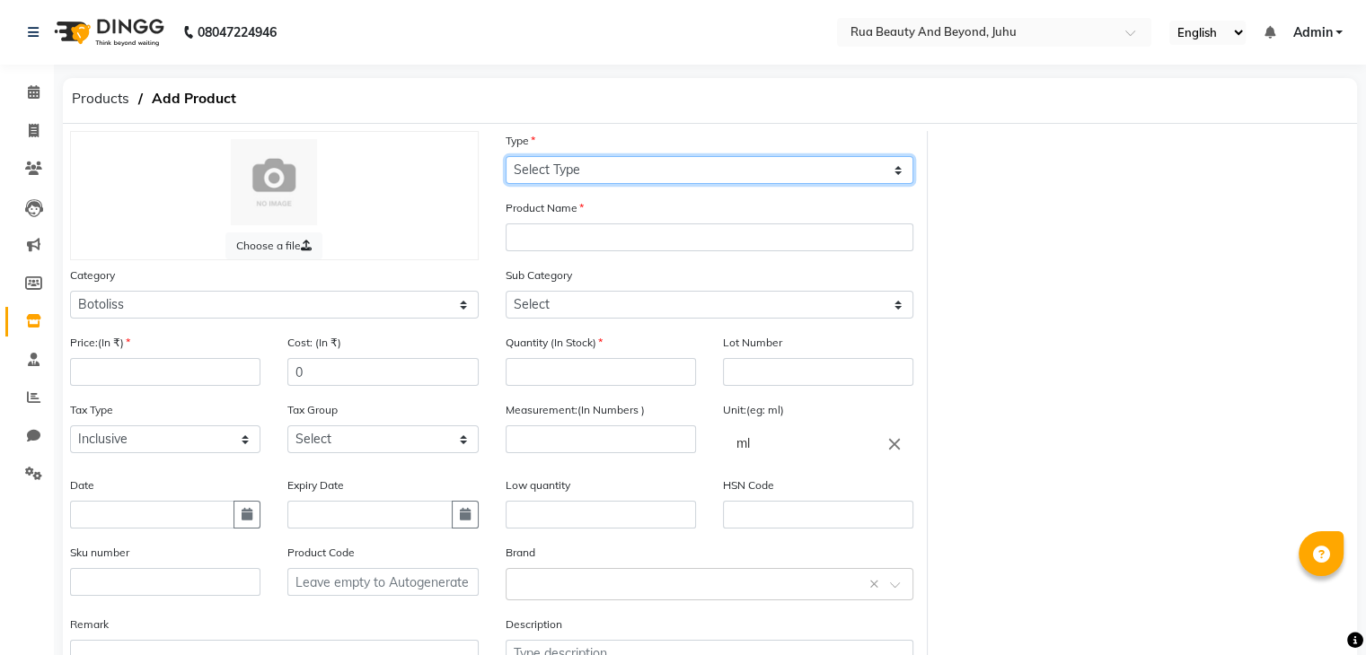
click at [521, 171] on select "Select Type Both Retail Consumable" at bounding box center [709, 170] width 409 height 28
click at [505, 157] on select "Select Type Both Retail Consumable" at bounding box center [709, 170] width 409 height 28
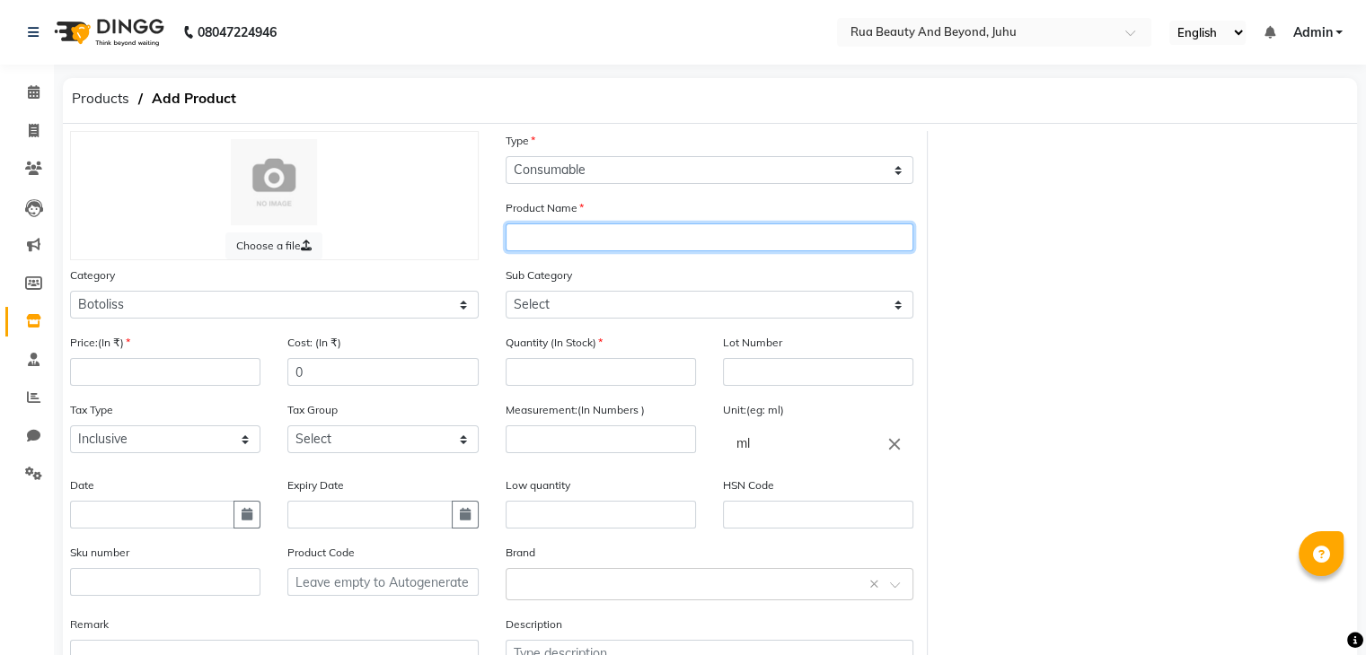
click at [532, 231] on input "text" at bounding box center [709, 238] width 409 height 28
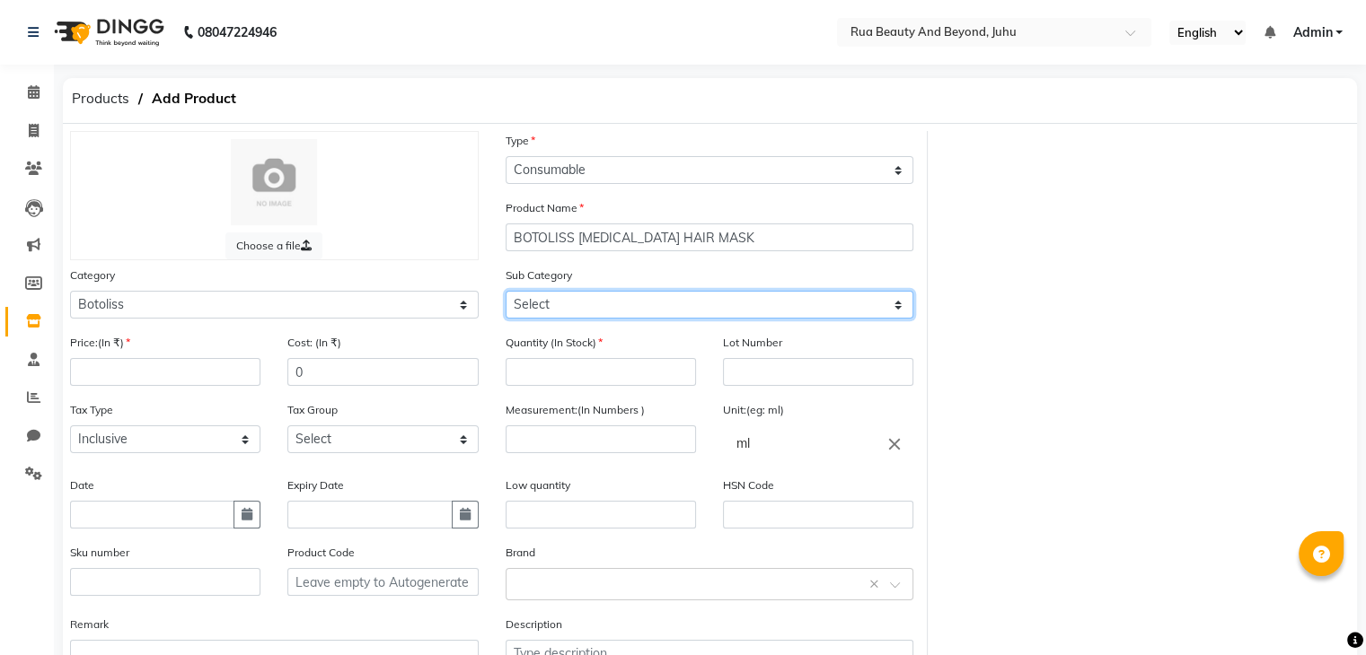
click at [608, 313] on select "Select" at bounding box center [709, 305] width 409 height 28
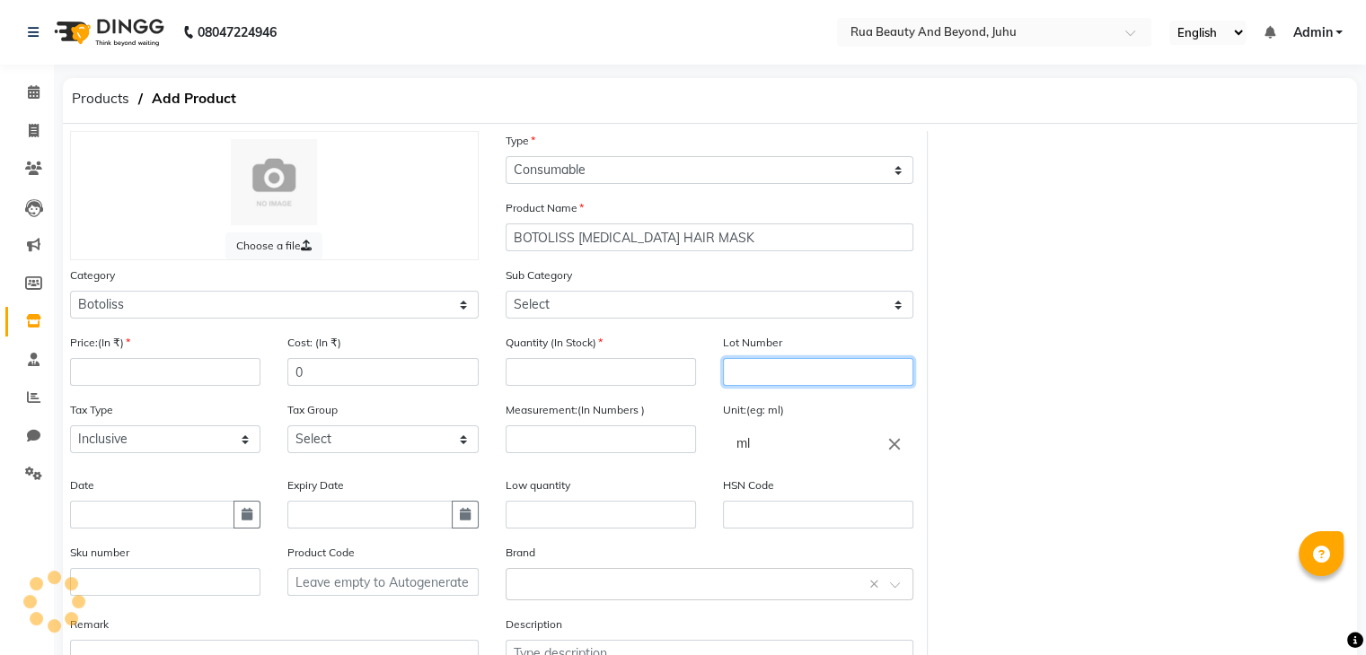
click at [765, 366] on input "text" at bounding box center [818, 372] width 190 height 28
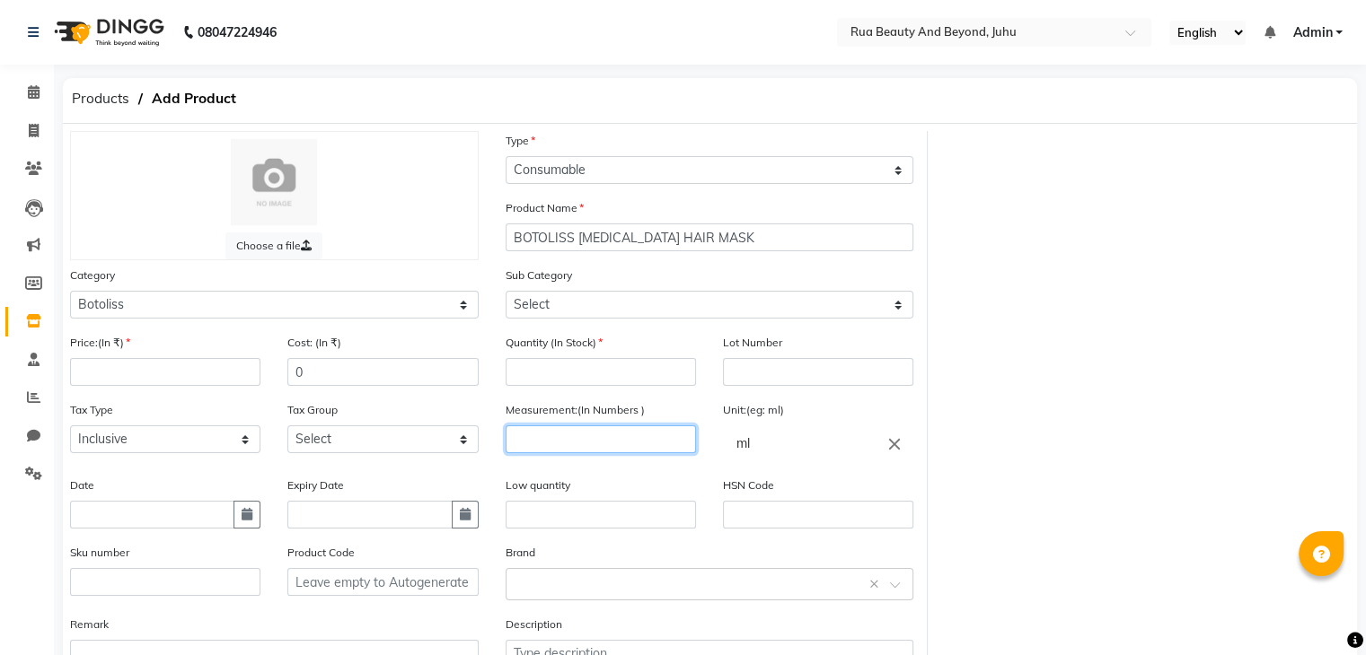
click at [611, 448] on input "number" at bounding box center [600, 440] width 190 height 28
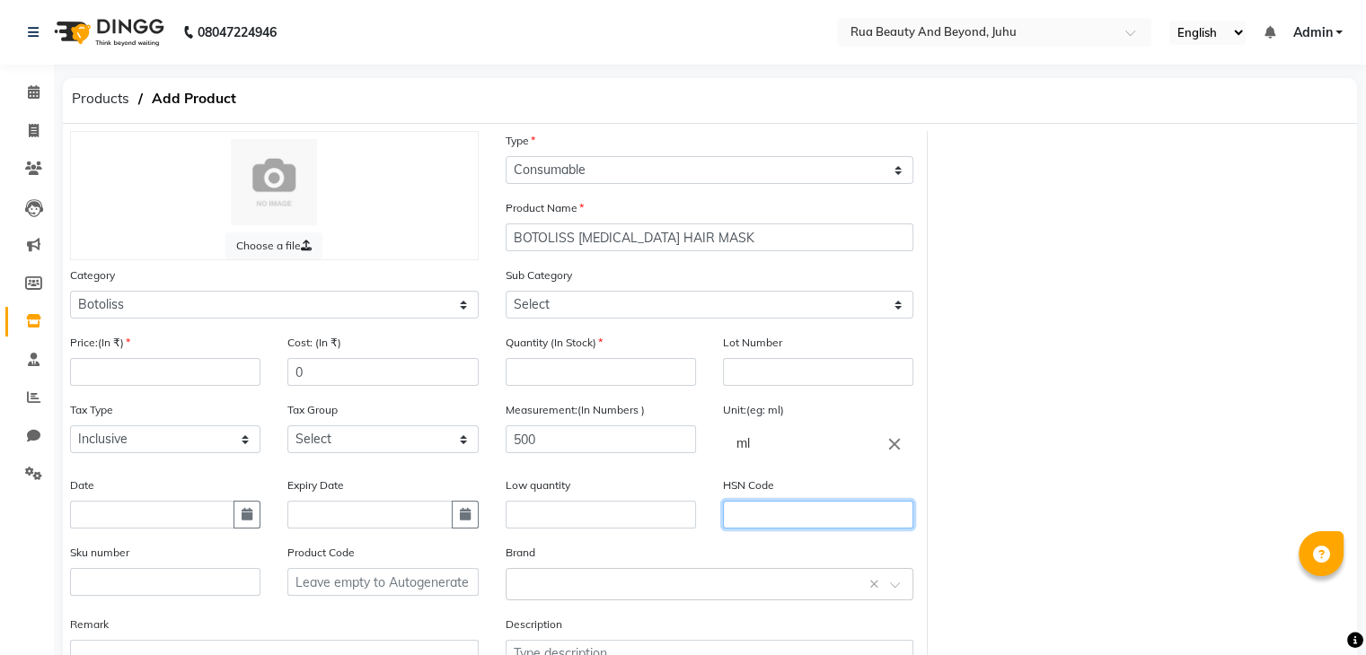
click at [765, 529] on input "text" at bounding box center [818, 515] width 190 height 28
click at [101, 386] on input "number" at bounding box center [165, 372] width 190 height 28
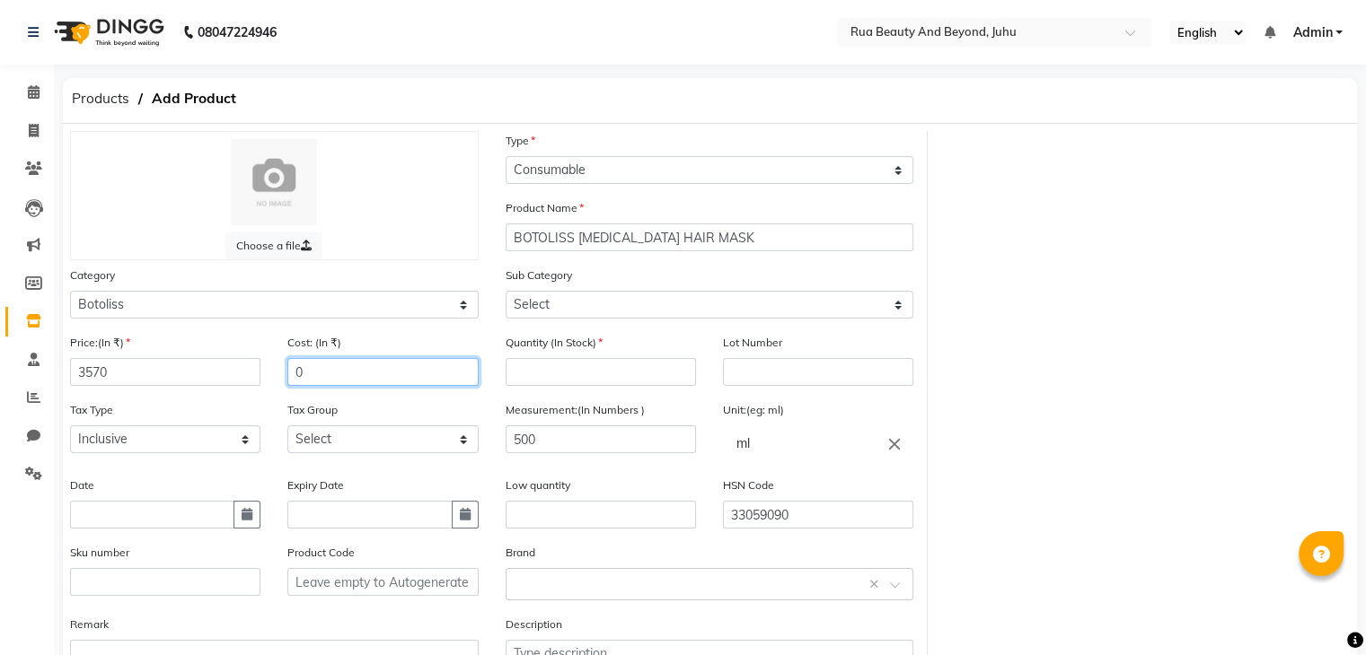
click at [325, 376] on input "0" at bounding box center [382, 372] width 190 height 28
click at [303, 374] on input "02499" at bounding box center [382, 372] width 190 height 28
click at [511, 373] on input "number" at bounding box center [600, 372] width 190 height 28
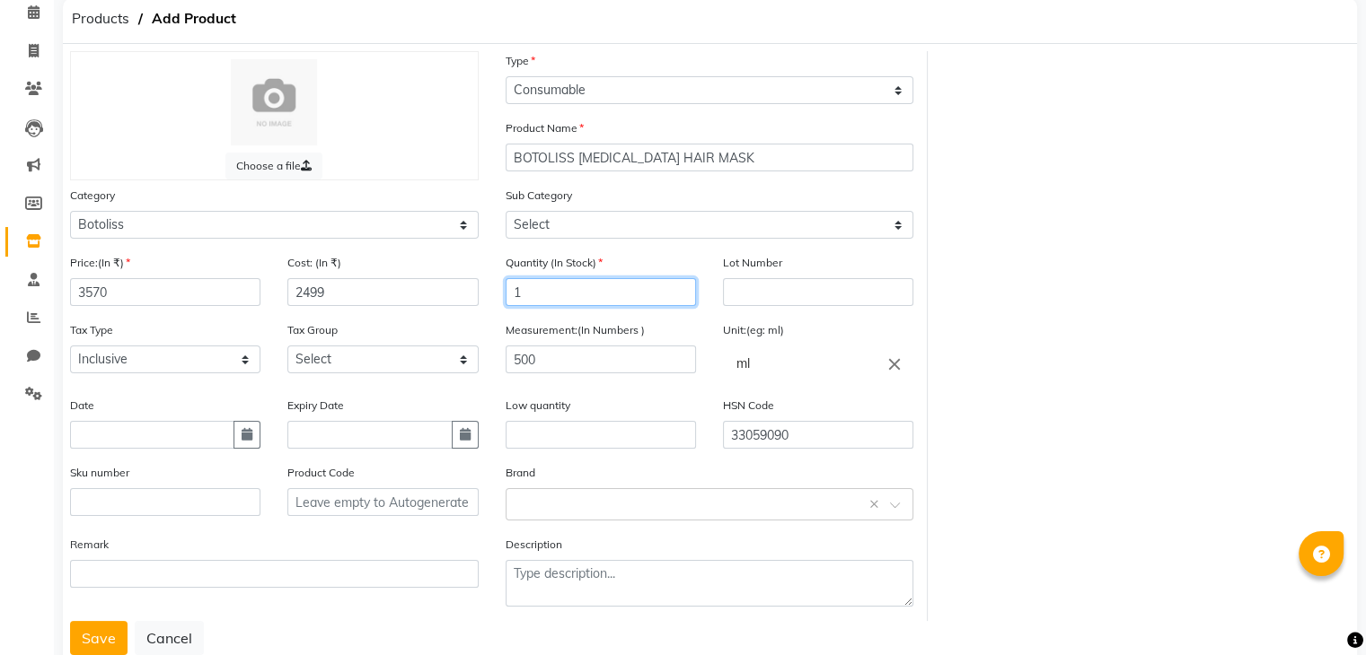
scroll to position [140, 0]
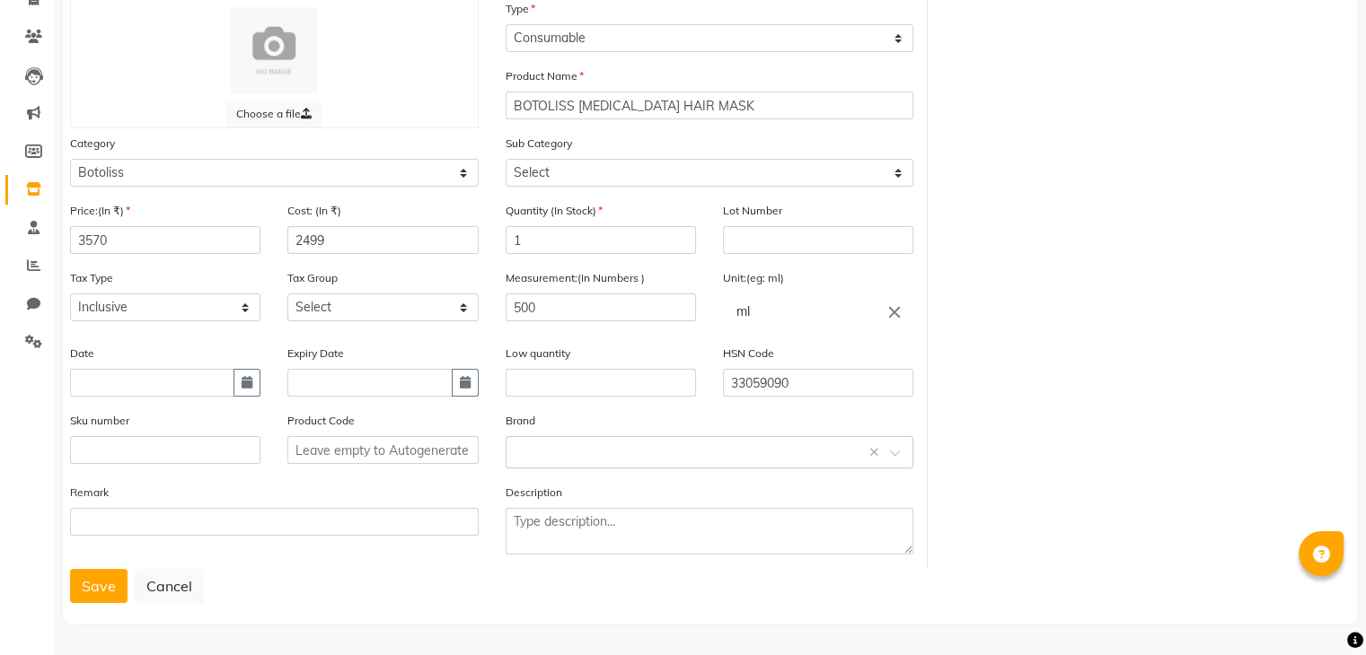
click at [553, 458] on input "text" at bounding box center [691, 451] width 353 height 19
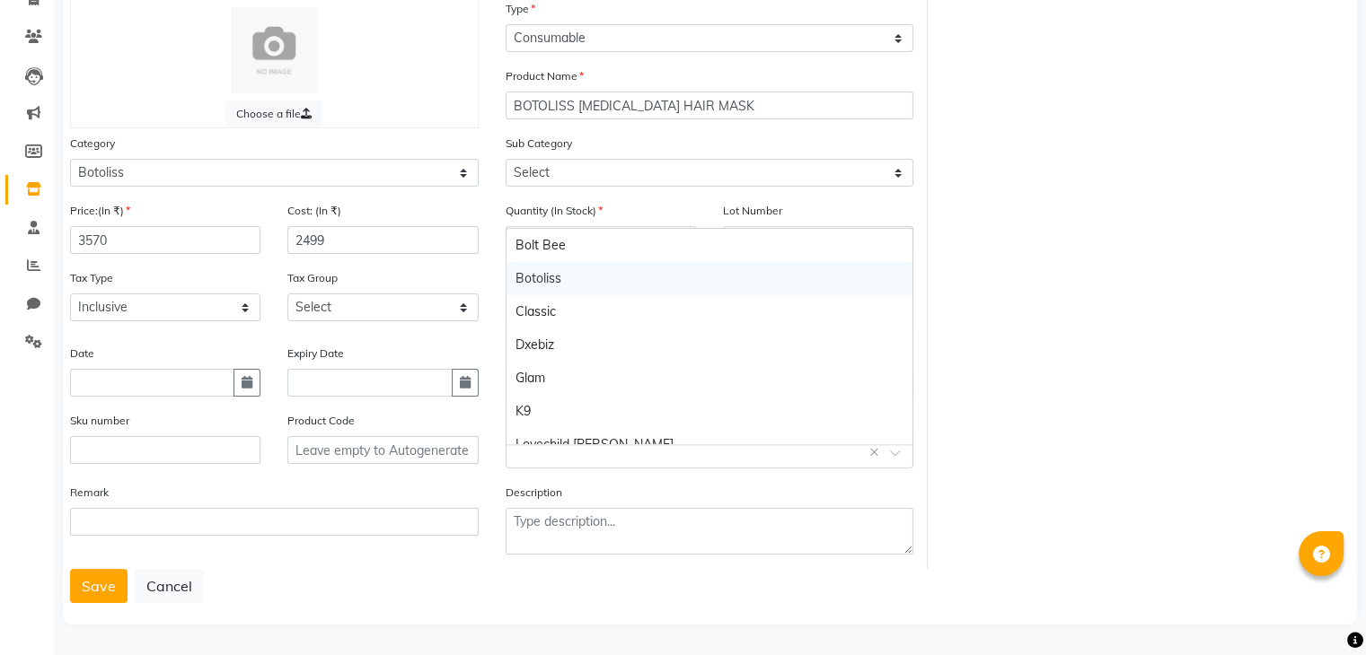
click at [584, 270] on div "Botoliss" at bounding box center [709, 278] width 407 height 33
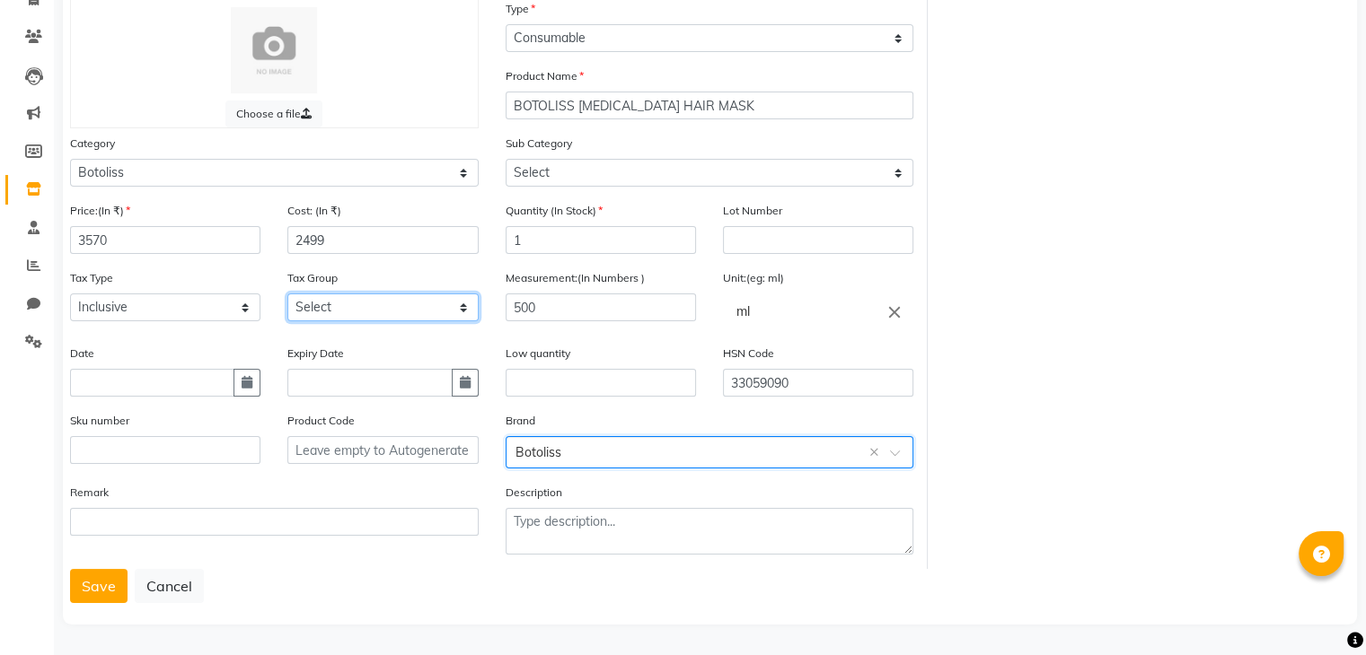
click at [328, 308] on select "Select GST" at bounding box center [382, 308] width 190 height 28
click at [287, 294] on select "Select GST" at bounding box center [382, 308] width 190 height 28
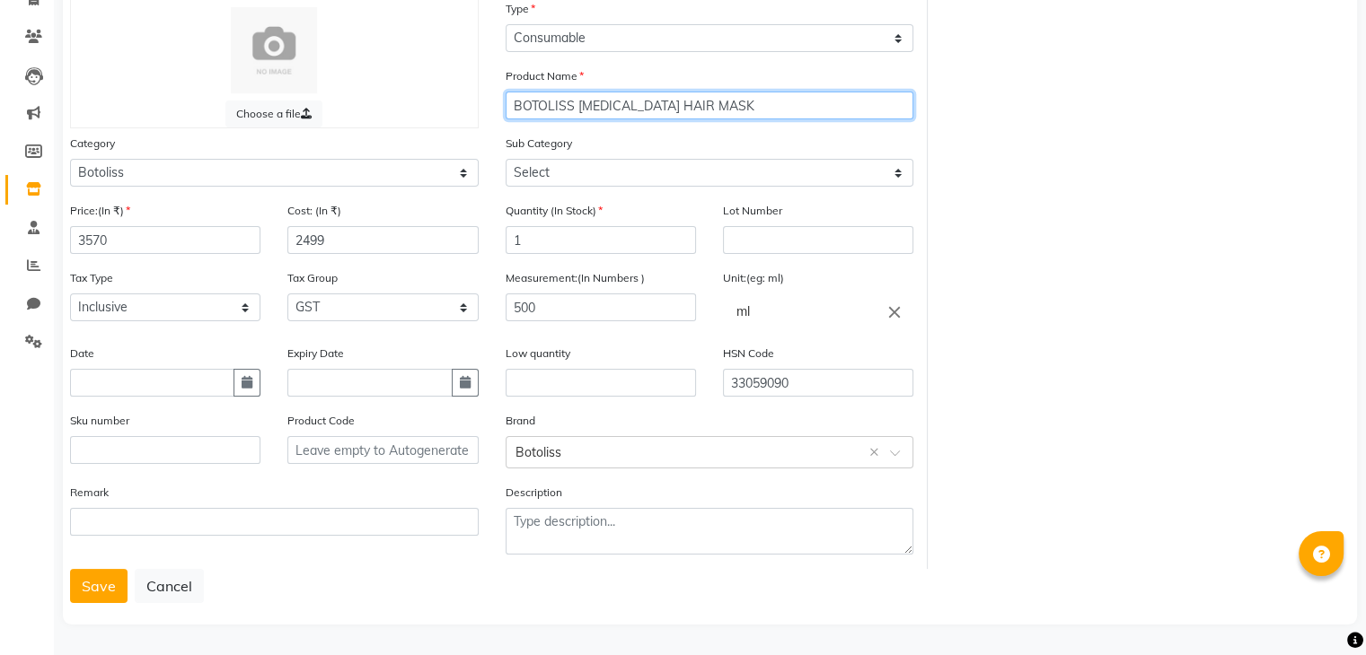
click at [698, 103] on input "BOTOLISS BIOTIN HAIR MASK" at bounding box center [709, 106] width 409 height 28
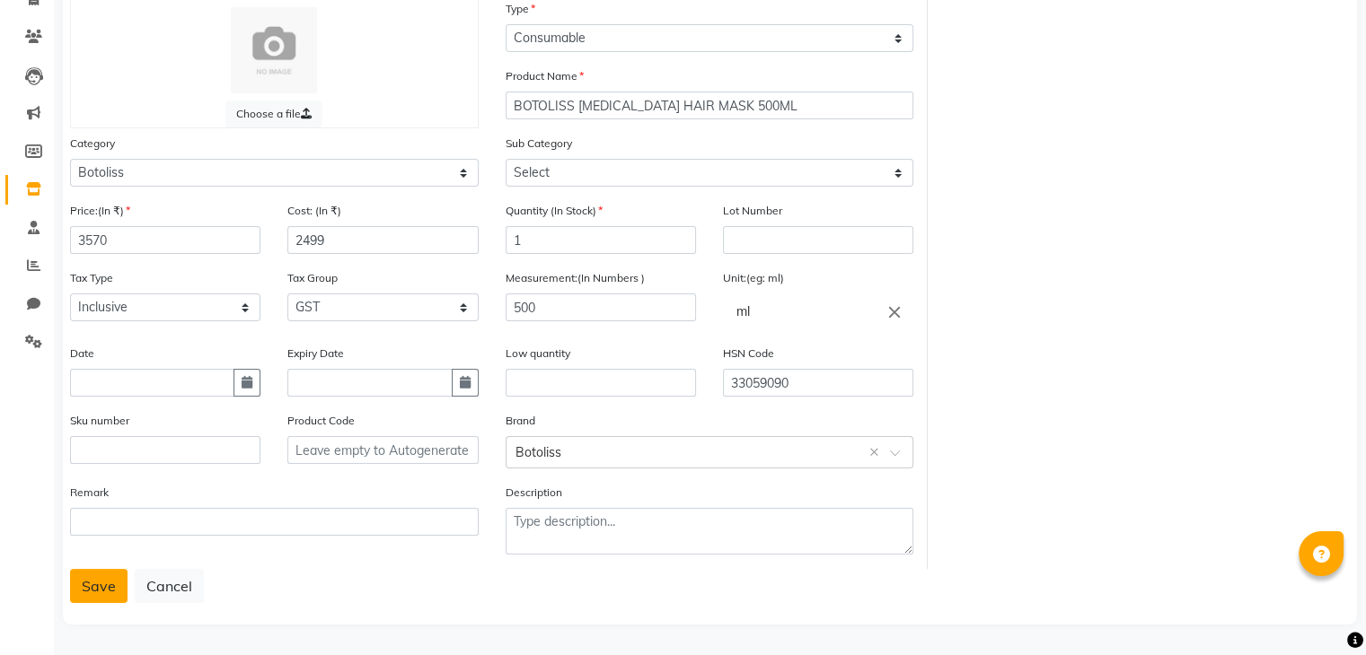
click at [76, 588] on button "Save" at bounding box center [98, 586] width 57 height 34
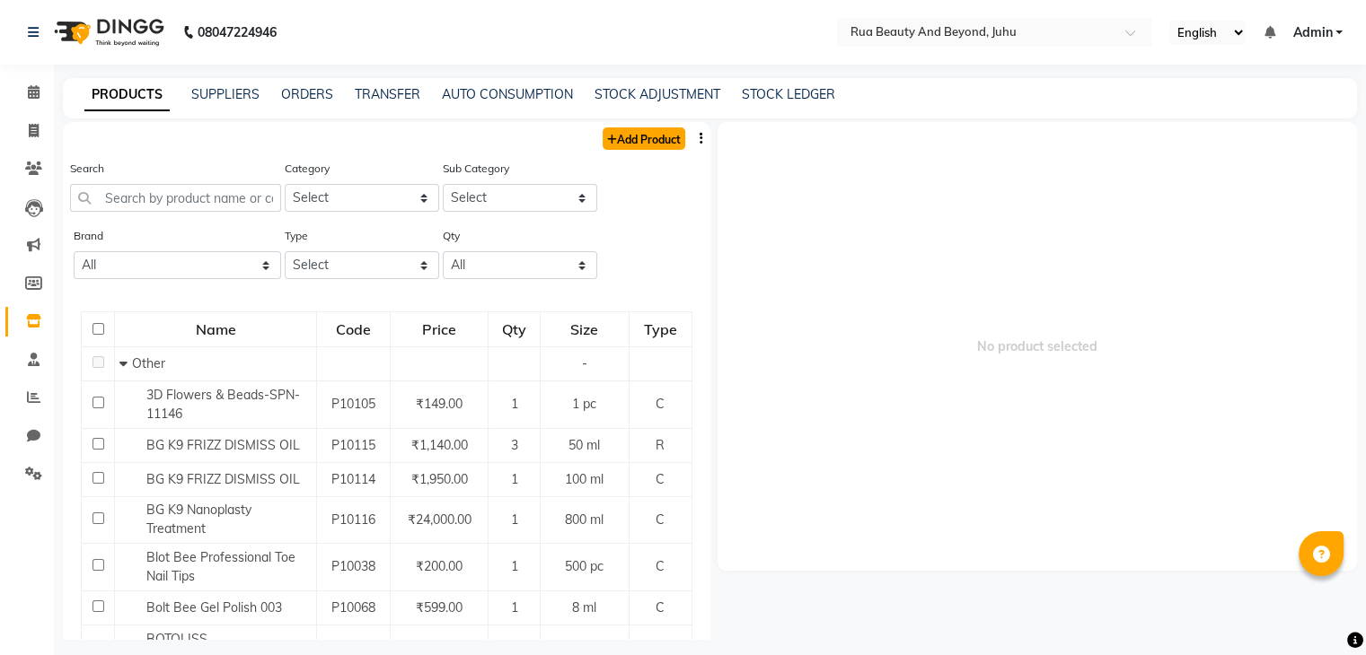
click at [611, 142] on link "Add Product" at bounding box center [643, 138] width 83 height 22
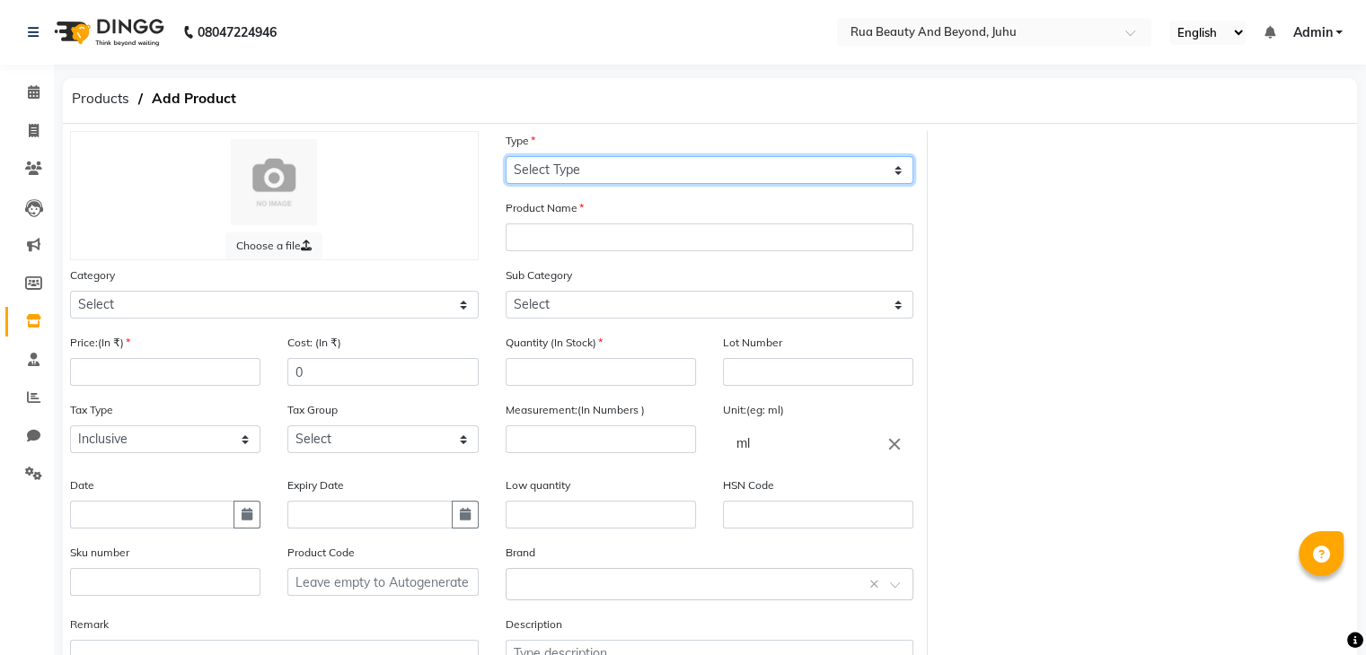
drag, startPoint x: 594, startPoint y: 171, endPoint x: 592, endPoint y: 181, distance: 10.2
click at [594, 171] on select "Select Type Both Retail Consumable" at bounding box center [709, 170] width 409 height 28
click at [505, 157] on select "Select Type Both Retail Consumable" at bounding box center [709, 170] width 409 height 28
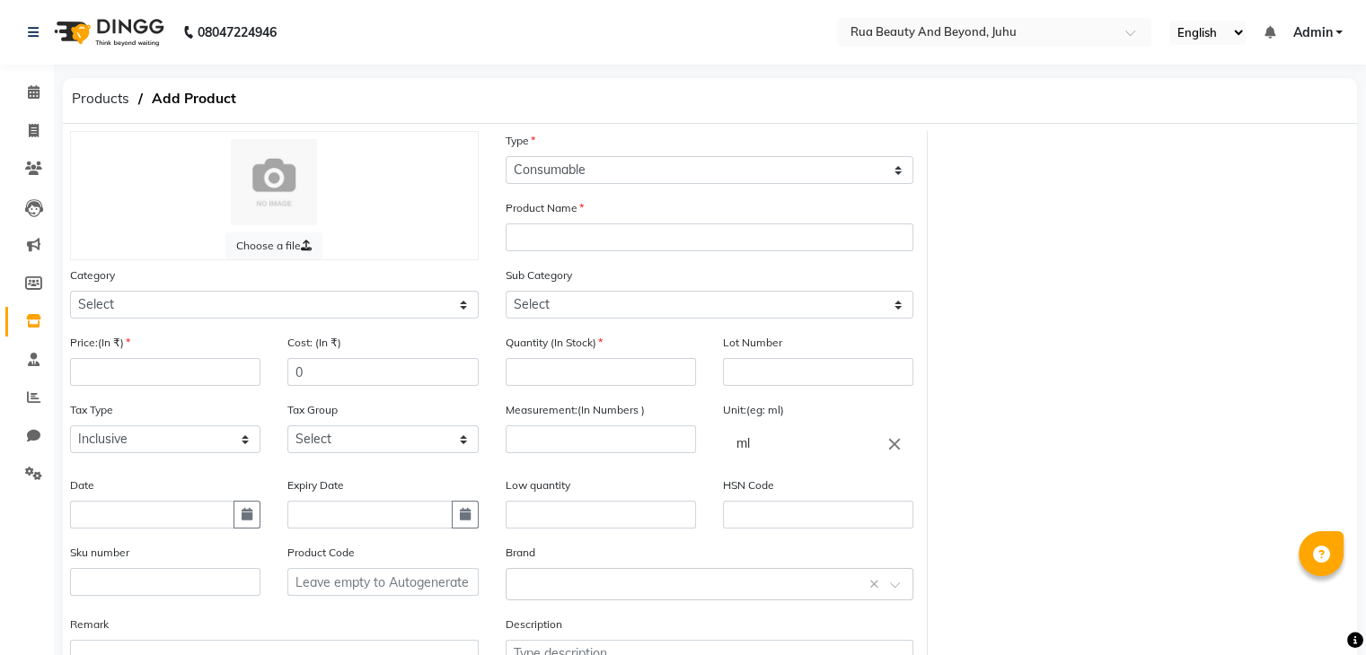
click at [570, 220] on div "Product Name" at bounding box center [709, 224] width 409 height 53
click at [585, 251] on input "text" at bounding box center [709, 238] width 409 height 28
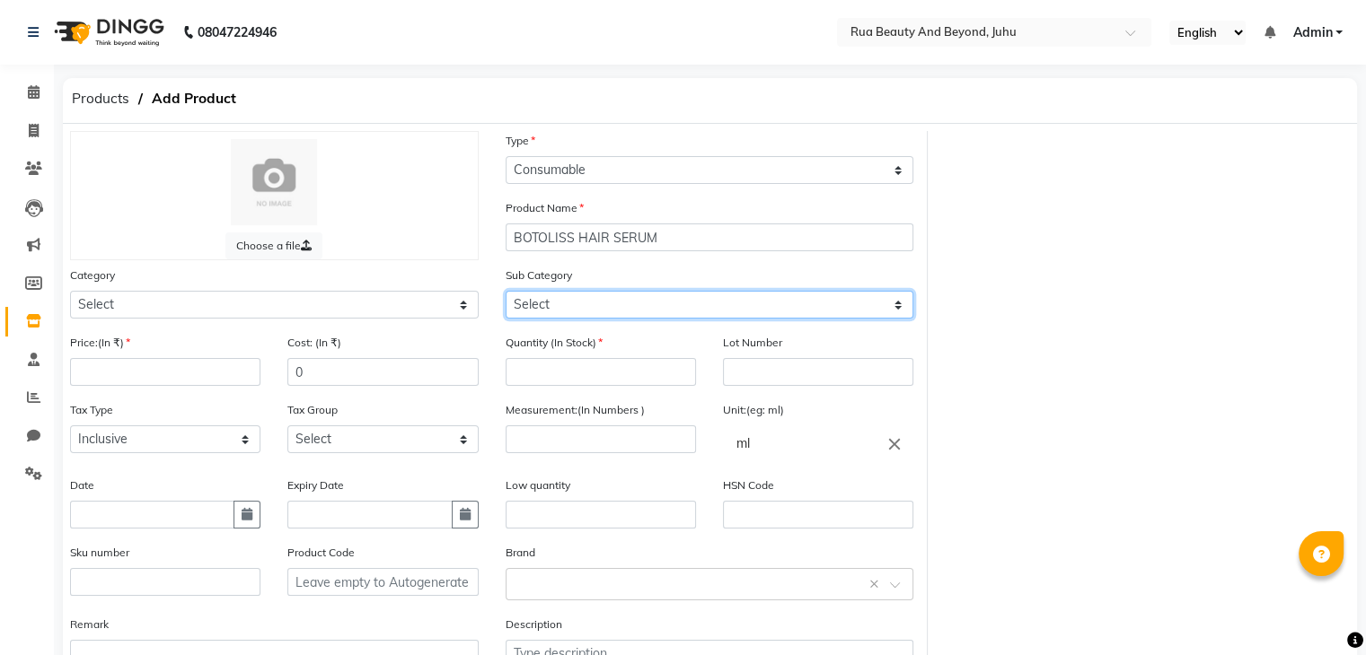
click at [559, 295] on select "Select" at bounding box center [709, 305] width 409 height 28
click at [557, 306] on select "Select" at bounding box center [709, 305] width 409 height 28
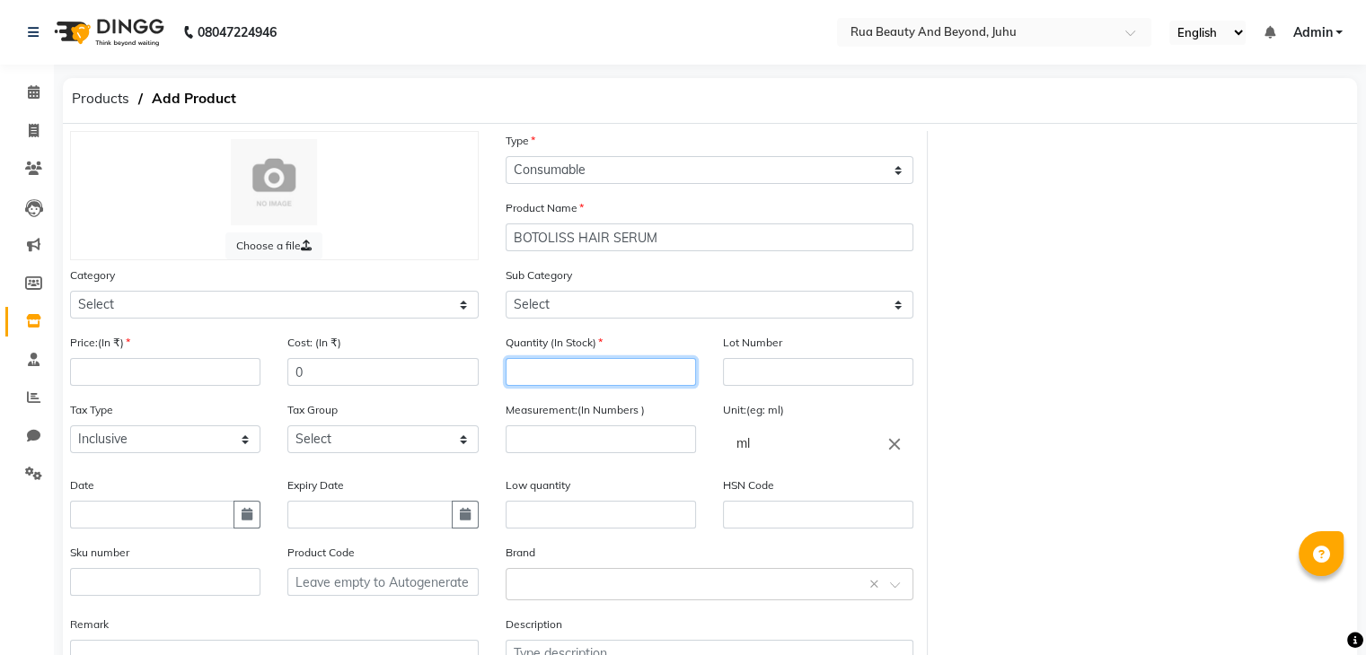
click at [537, 386] on input "number" at bounding box center [600, 372] width 190 height 28
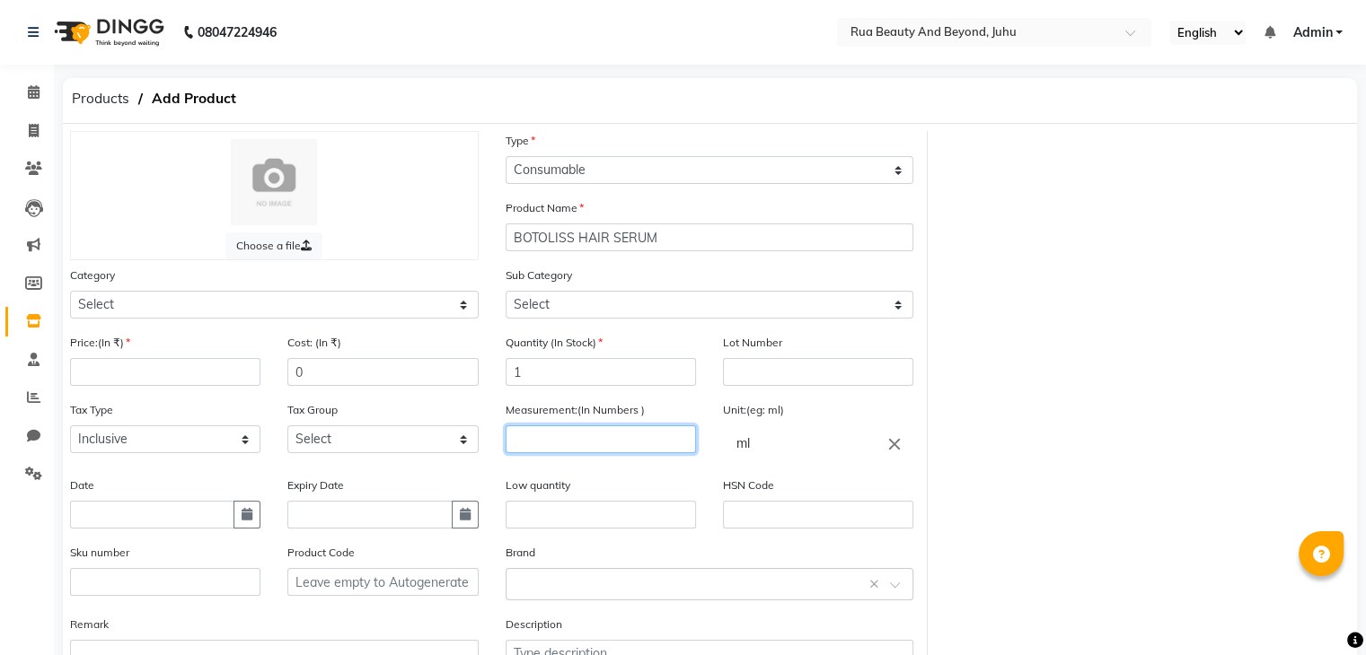
click at [532, 446] on input "number" at bounding box center [600, 440] width 190 height 28
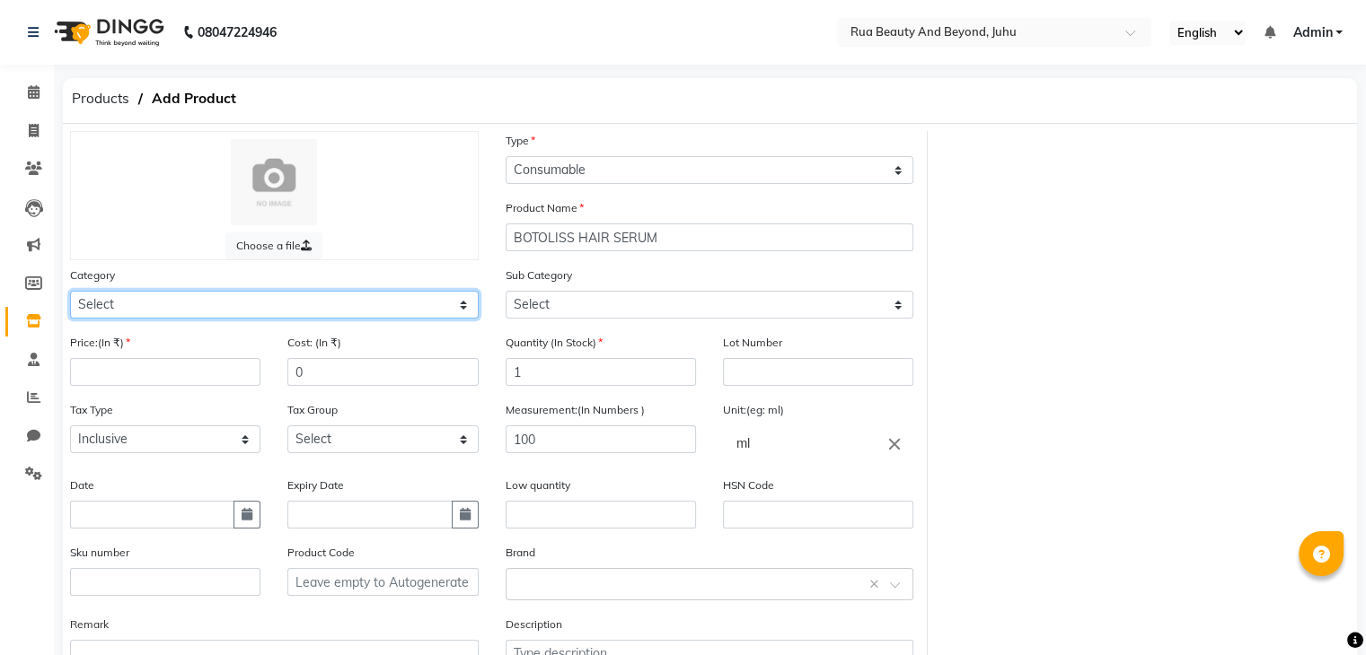
click at [187, 303] on select "Select Hair Skin Makeup Personal Care Appliances Beard Waxing Disposable Thread…" at bounding box center [274, 305] width 409 height 28
click at [70, 294] on select "Select Hair Skin Makeup Personal Care Appliances Beard Waxing Disposable Thread…" at bounding box center [274, 305] width 409 height 28
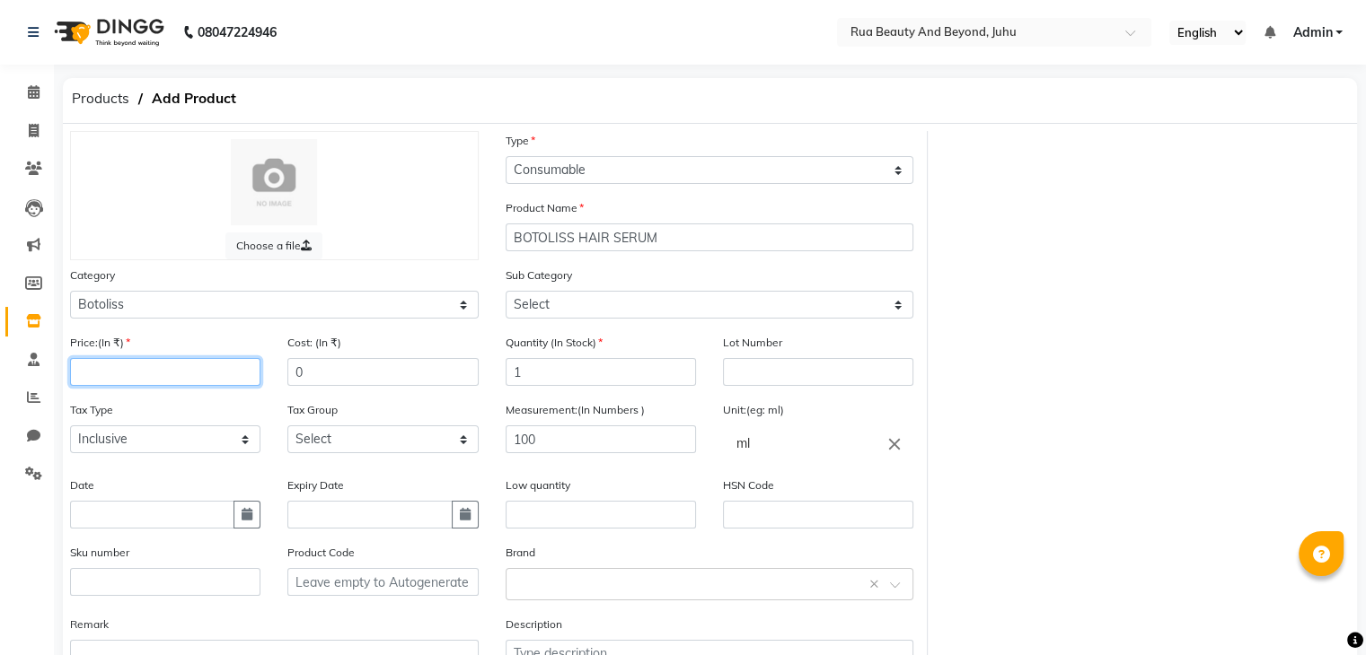
click at [153, 378] on input "number" at bounding box center [165, 372] width 190 height 28
drag, startPoint x: 320, startPoint y: 378, endPoint x: 255, endPoint y: 373, distance: 64.9
click at [255, 373] on div "Price:(In ₹) 2940 Cost: (In ₹) 0" at bounding box center [274, 366] width 435 height 67
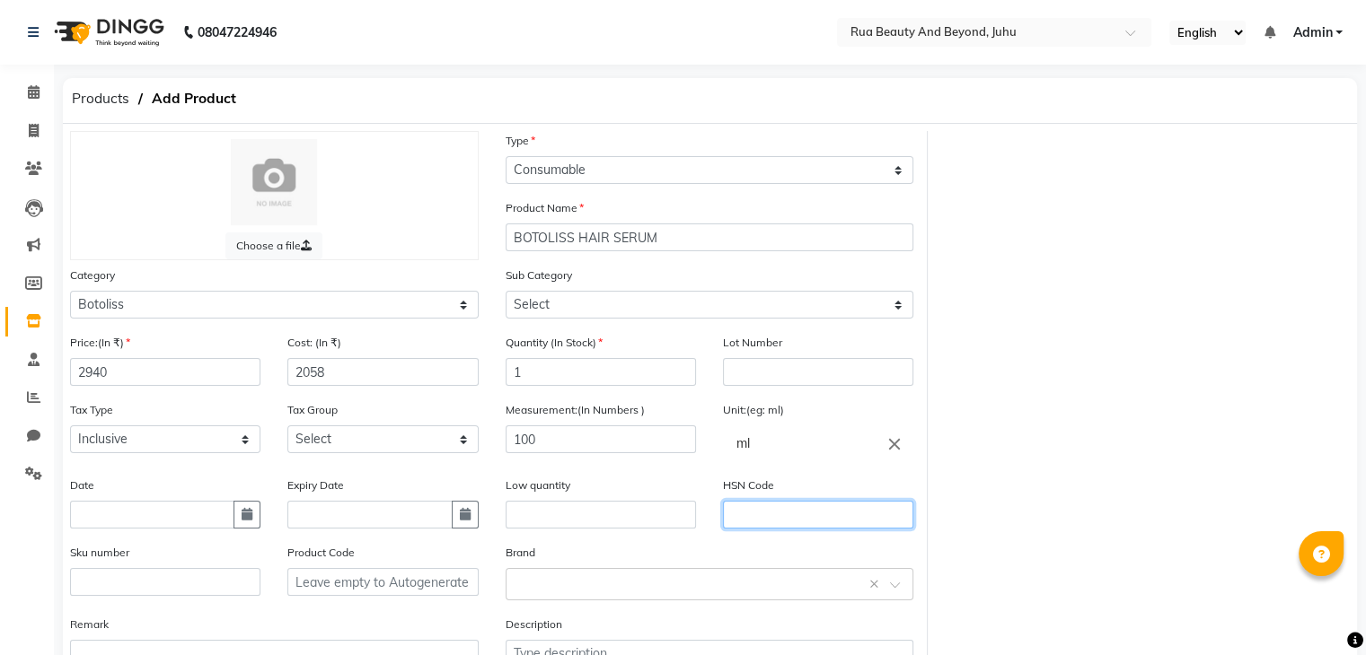
click at [747, 519] on input "text" at bounding box center [818, 515] width 190 height 28
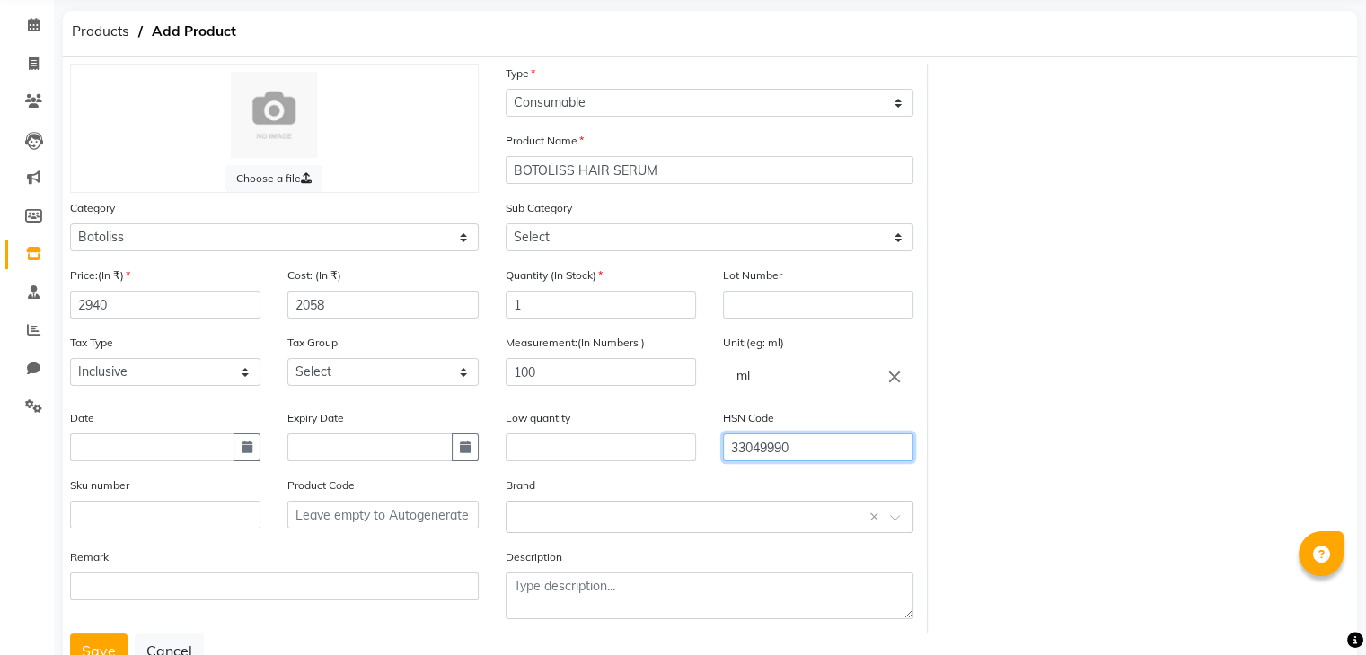
scroll to position [140, 0]
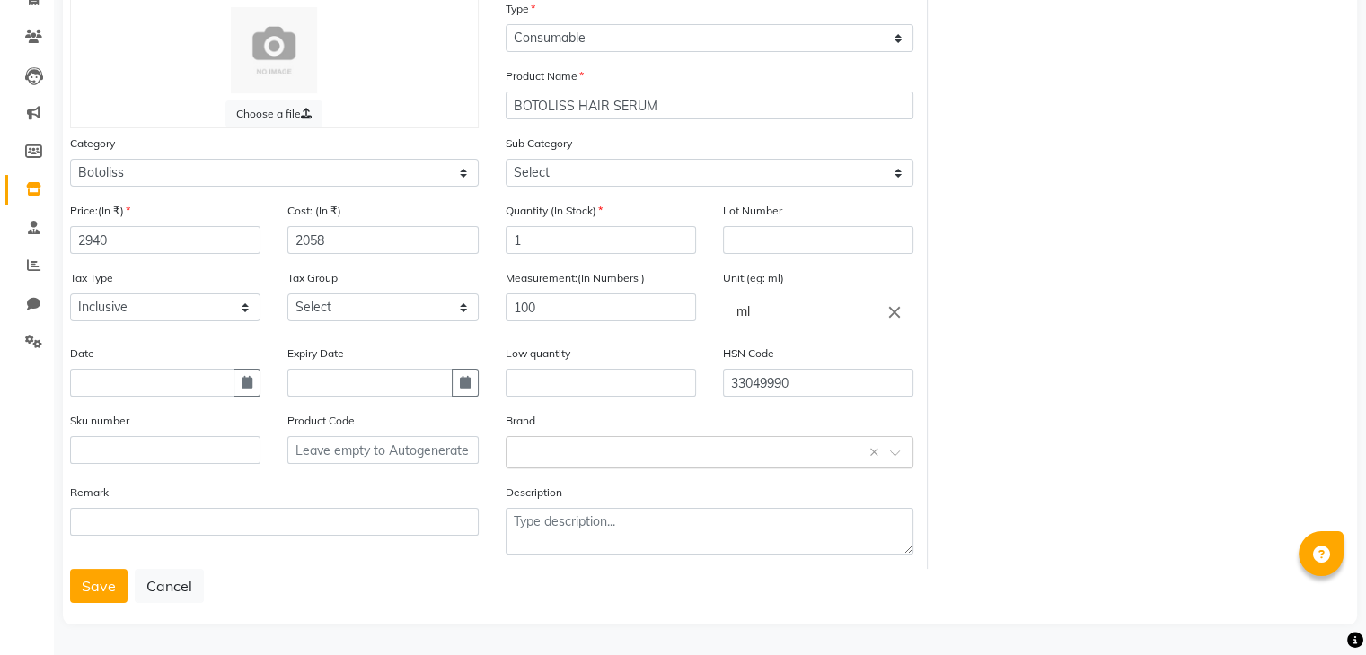
click at [580, 463] on div "Select brand or add custom brand ×" at bounding box center [709, 452] width 409 height 32
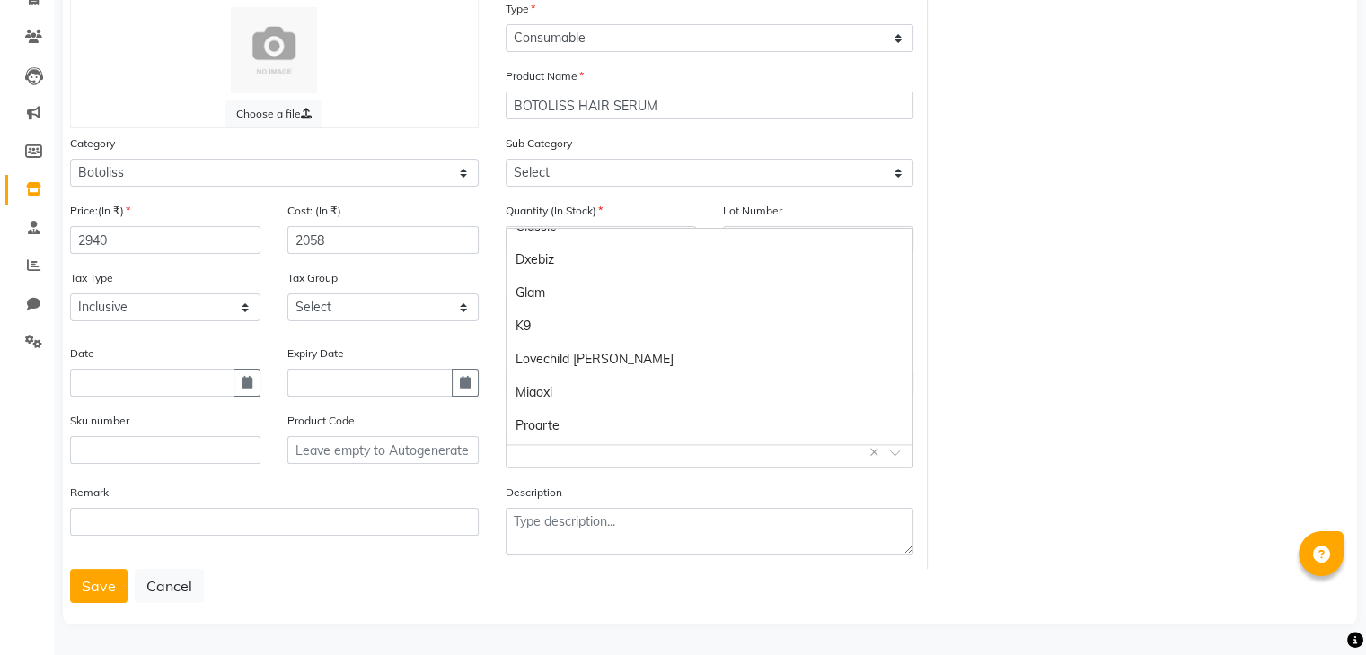
scroll to position [0, 0]
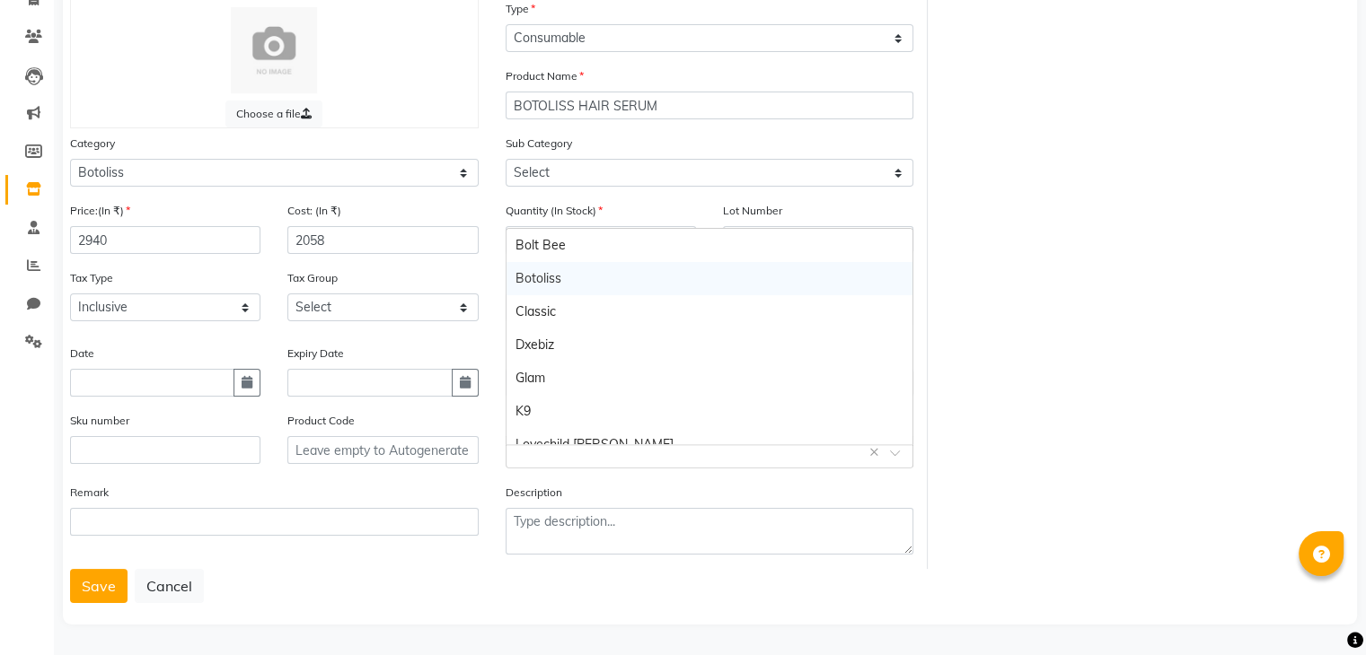
click at [557, 274] on div "Botoliss" at bounding box center [709, 278] width 407 height 33
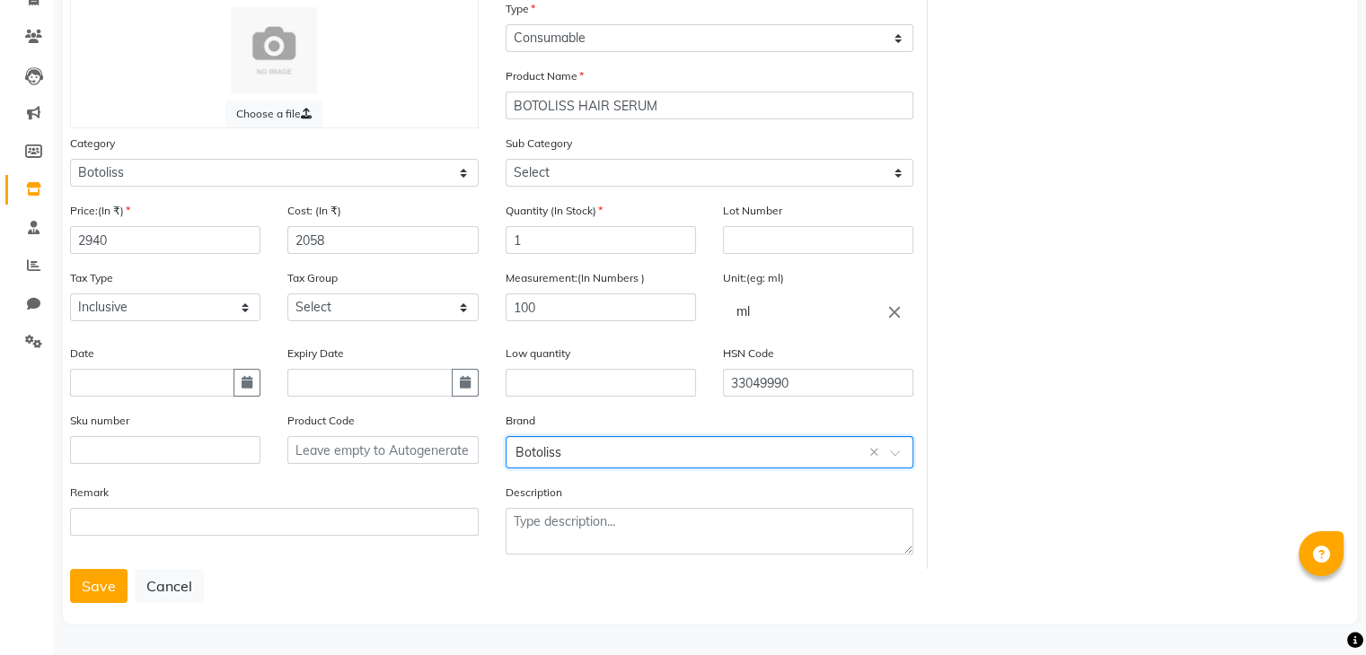
scroll to position [140, 0]
click at [661, 105] on input "BOTOLISS HAIR SERUM" at bounding box center [709, 106] width 409 height 28
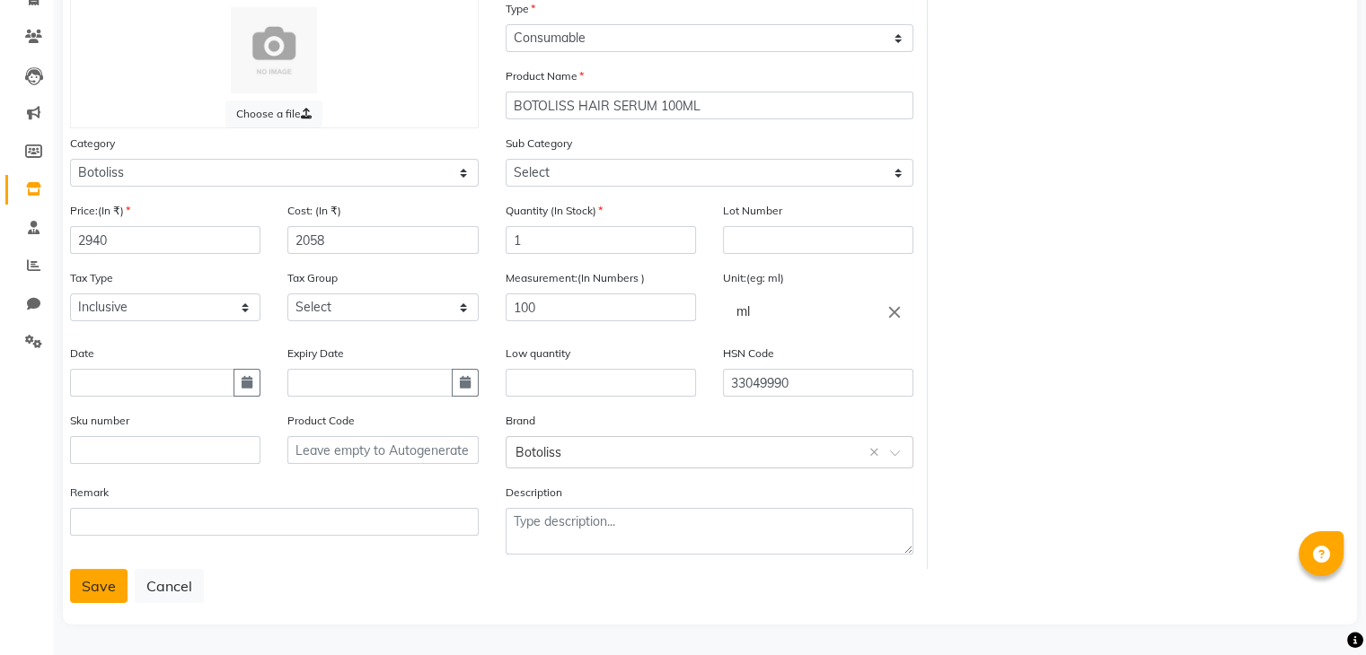
click at [111, 585] on button "Save" at bounding box center [98, 586] width 57 height 34
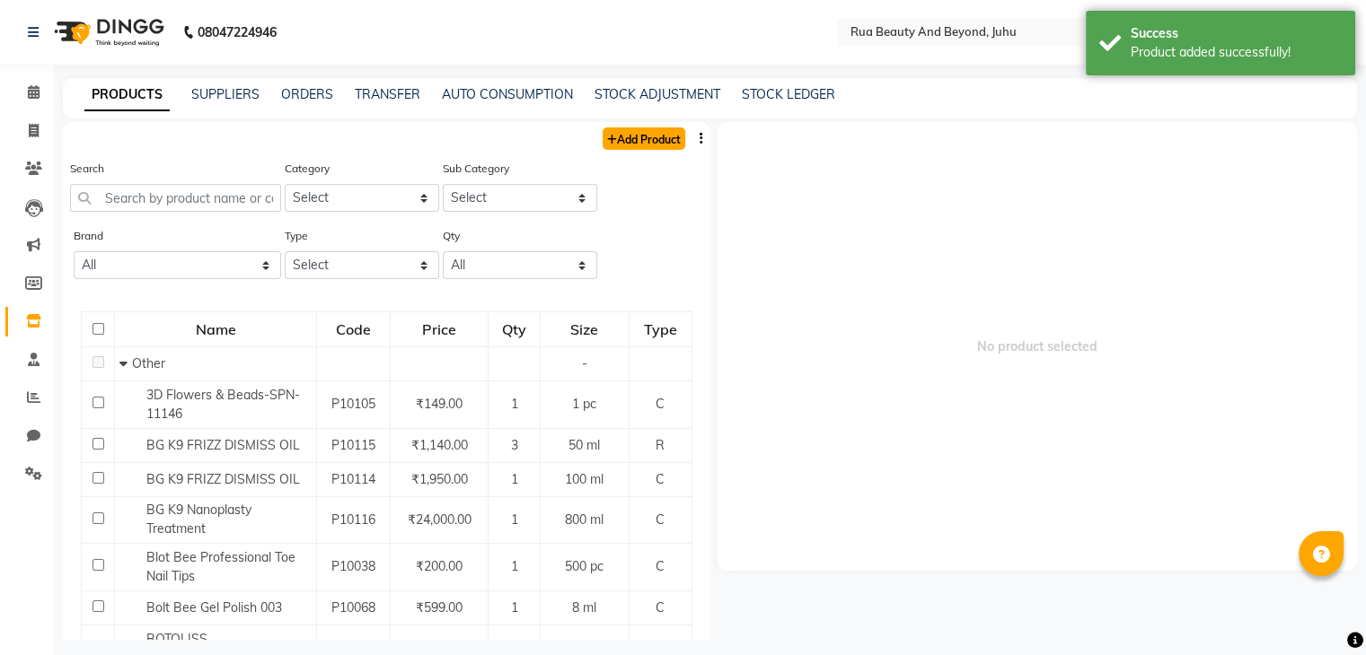
click at [642, 136] on link "Add Product" at bounding box center [643, 138] width 83 height 22
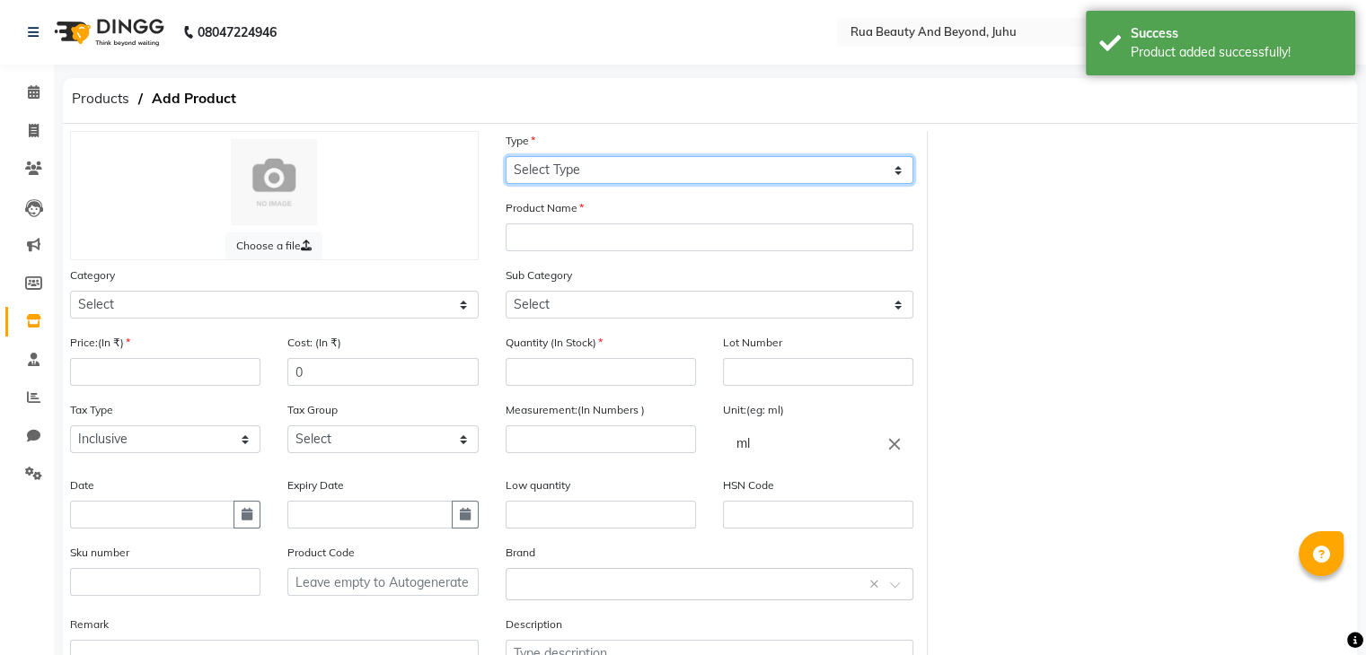
click at [560, 173] on select "Select Type Both Retail Consumable" at bounding box center [709, 170] width 409 height 28
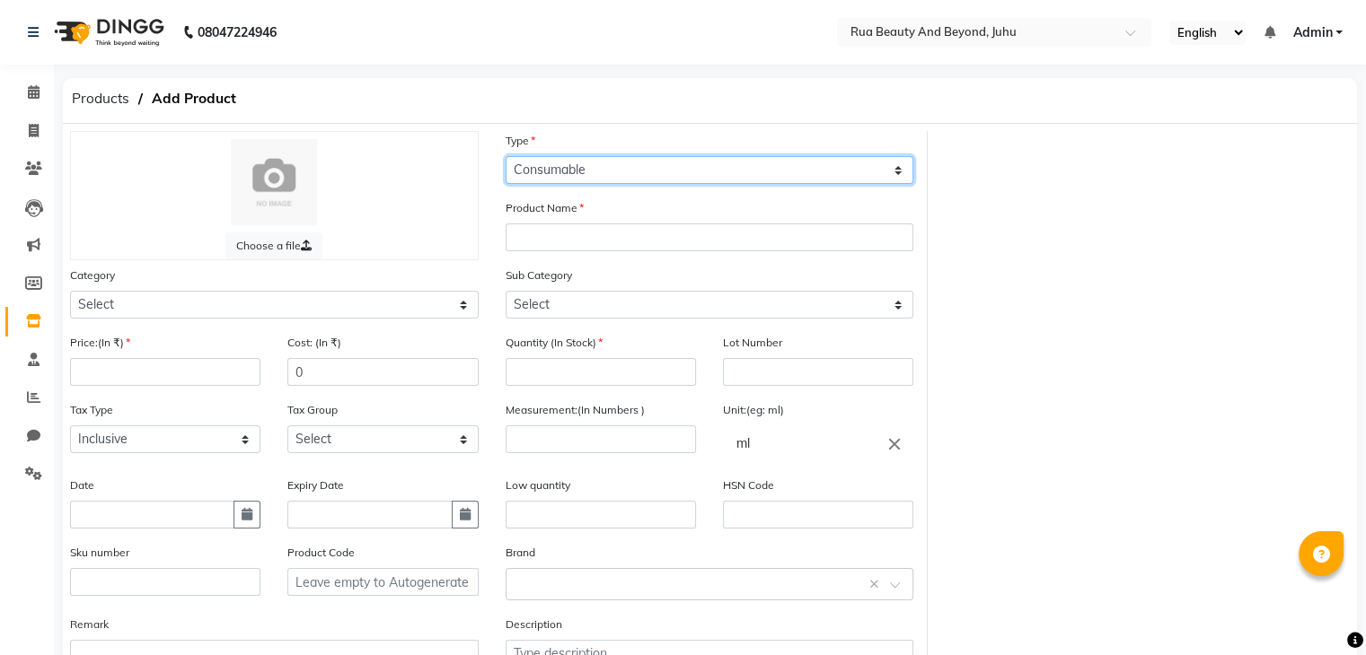
click at [505, 157] on select "Select Type Both Retail Consumable" at bounding box center [709, 170] width 409 height 28
drag, startPoint x: 564, startPoint y: 161, endPoint x: 563, endPoint y: 181, distance: 20.7
click at [564, 161] on select "Select Type Both Retail Consumable" at bounding box center [709, 170] width 409 height 28
click at [505, 157] on select "Select Type Both Retail Consumable" at bounding box center [709, 170] width 409 height 28
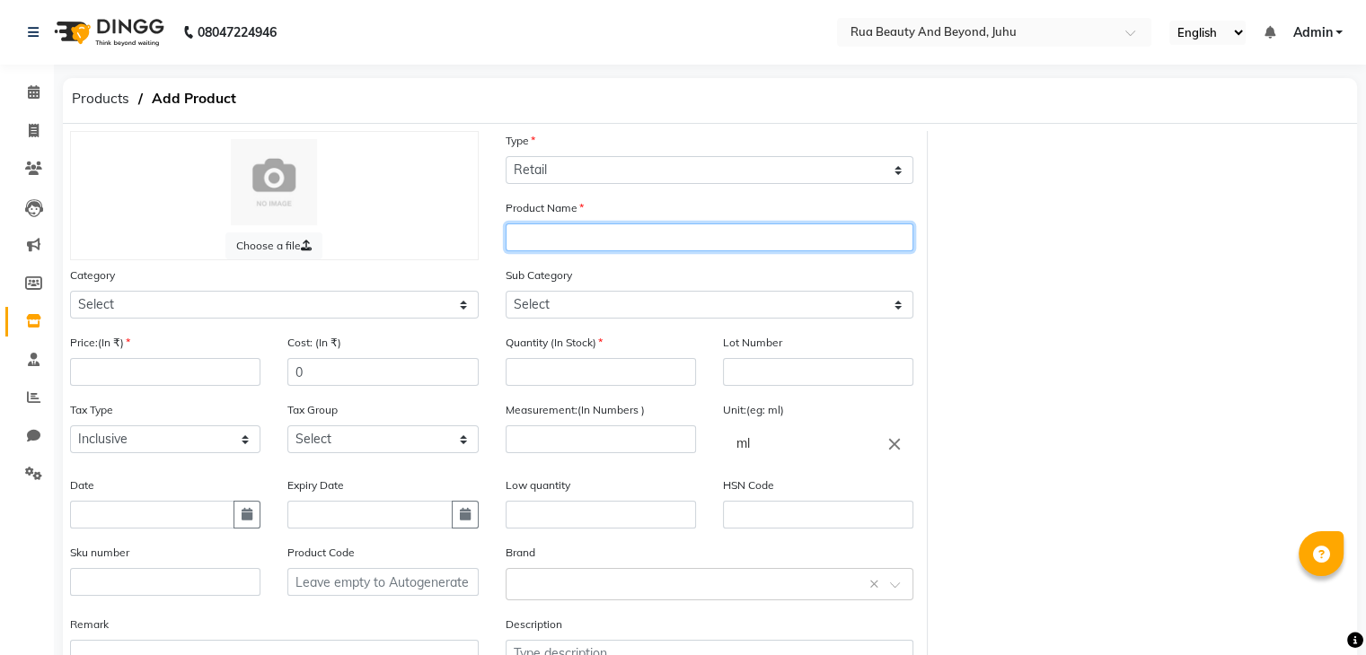
click at [550, 248] on input "text" at bounding box center [709, 238] width 409 height 28
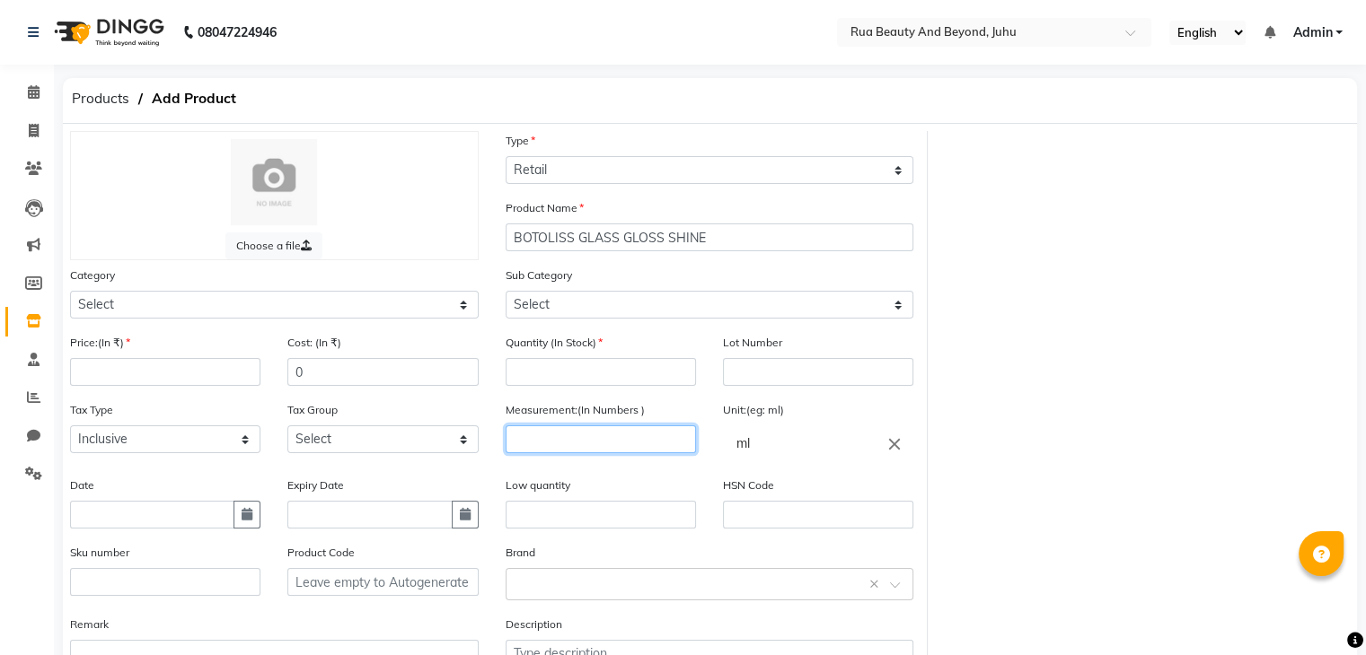
click at [633, 453] on input "number" at bounding box center [600, 440] width 190 height 28
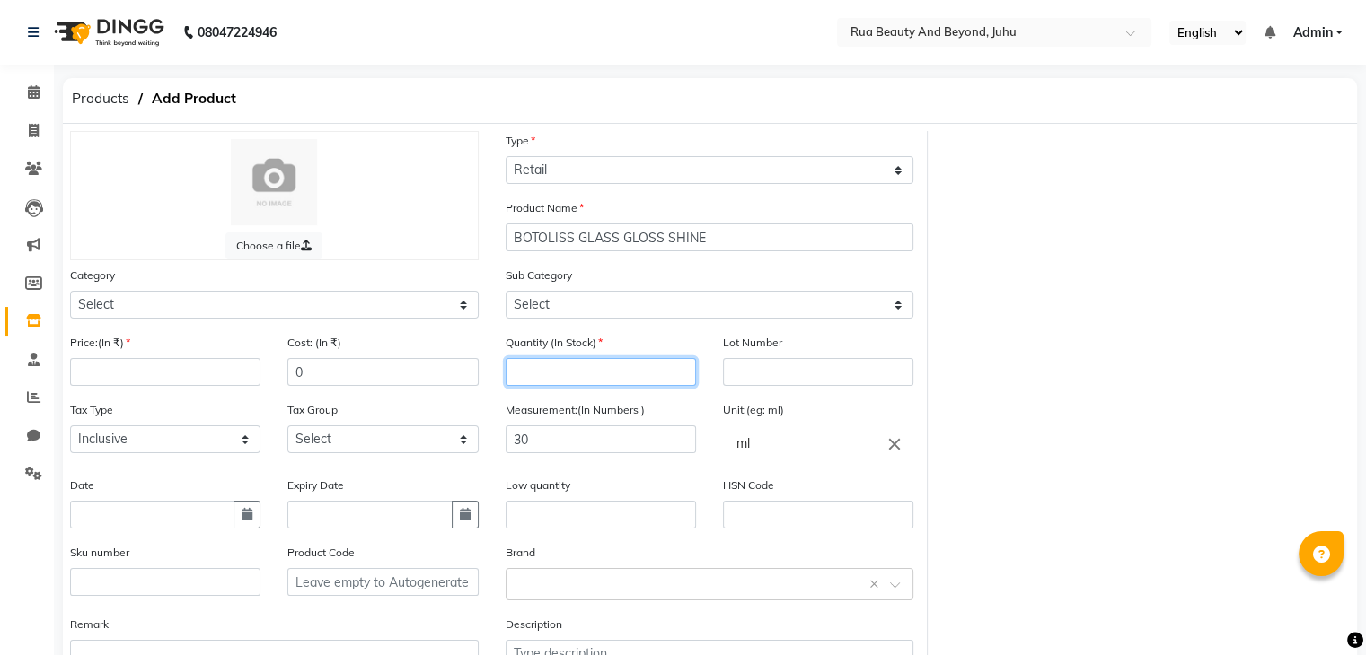
click at [534, 382] on input "number" at bounding box center [600, 372] width 190 height 28
click at [206, 380] on input "number" at bounding box center [165, 372] width 190 height 28
drag, startPoint x: 308, startPoint y: 378, endPoint x: 242, endPoint y: 367, distance: 67.3
click at [260, 379] on div "Price:(In ₹) 1500 Cost: (In ₹) 0" at bounding box center [274, 366] width 435 height 67
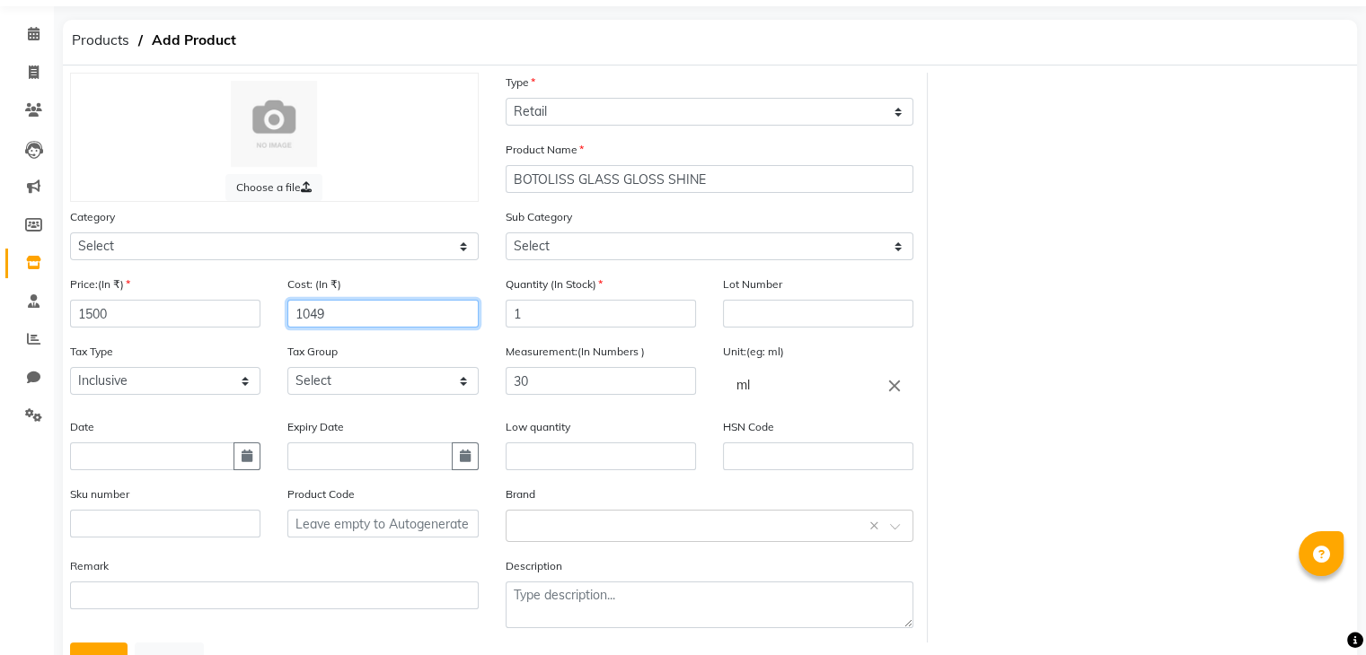
scroll to position [140, 0]
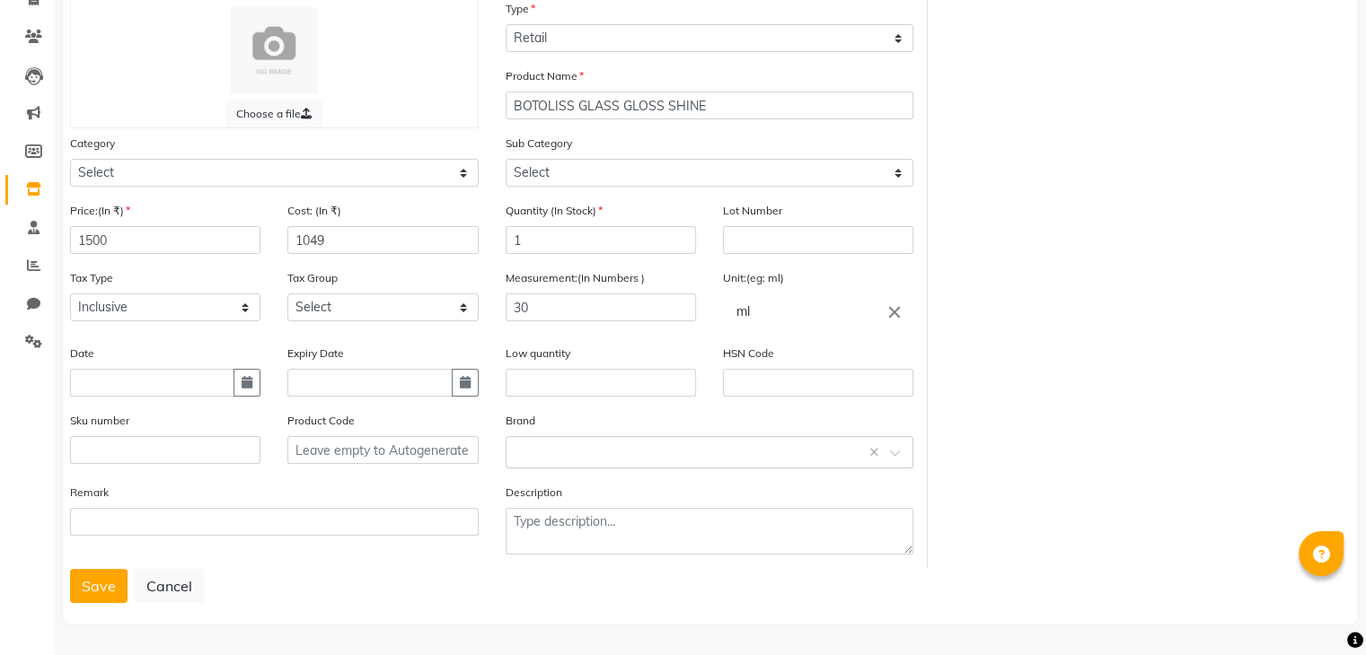
click at [564, 433] on div "Brand Select brand or add custom brand ×" at bounding box center [709, 439] width 409 height 57
click at [564, 442] on input "text" at bounding box center [691, 451] width 353 height 19
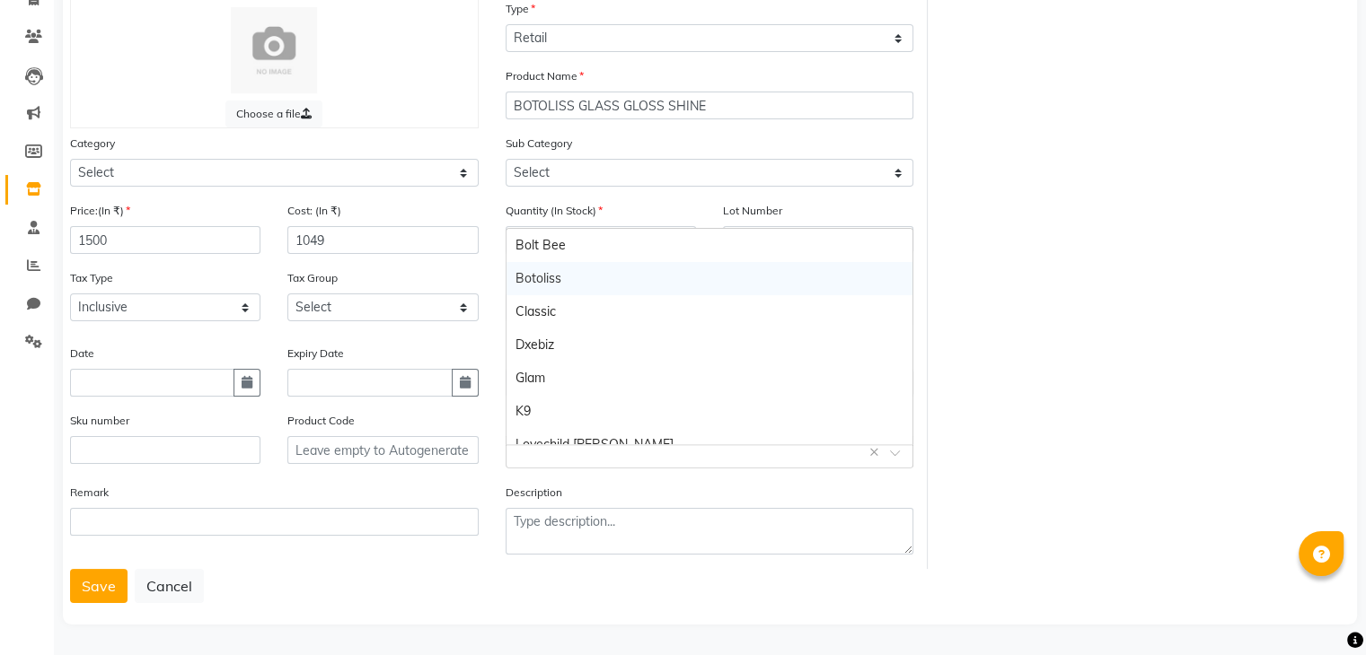
click at [587, 278] on div "Botoliss" at bounding box center [709, 278] width 407 height 33
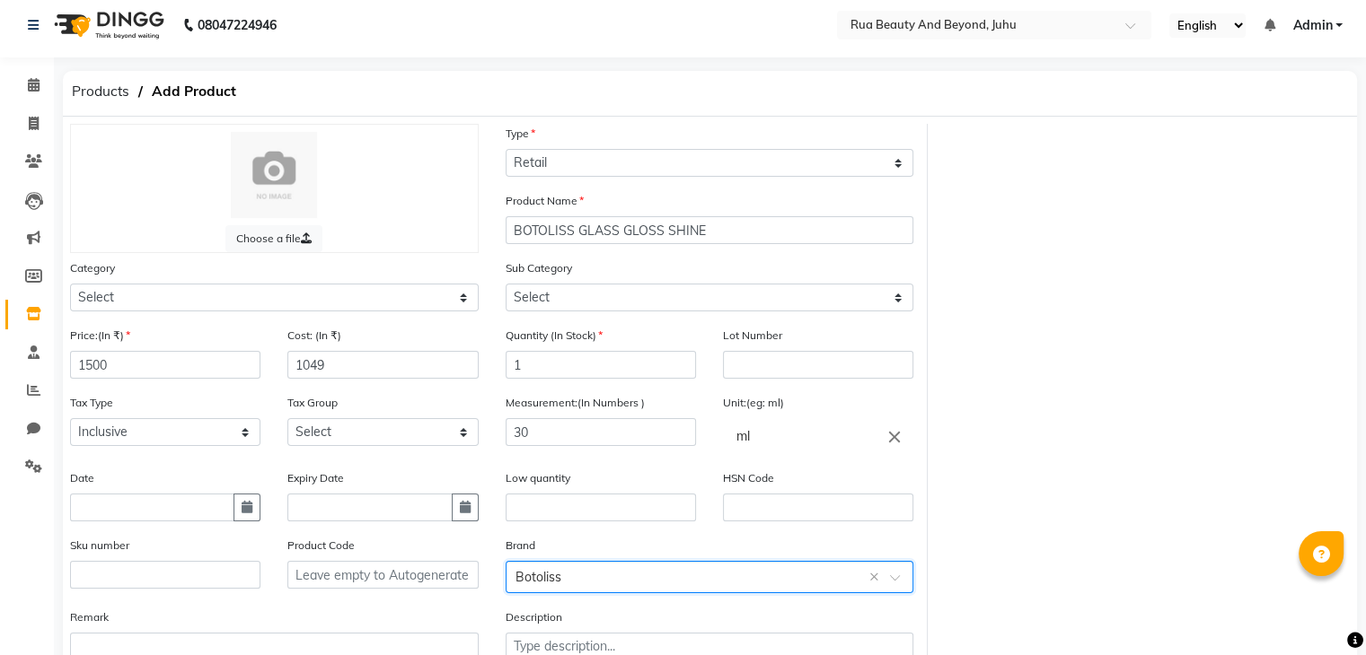
scroll to position [0, 0]
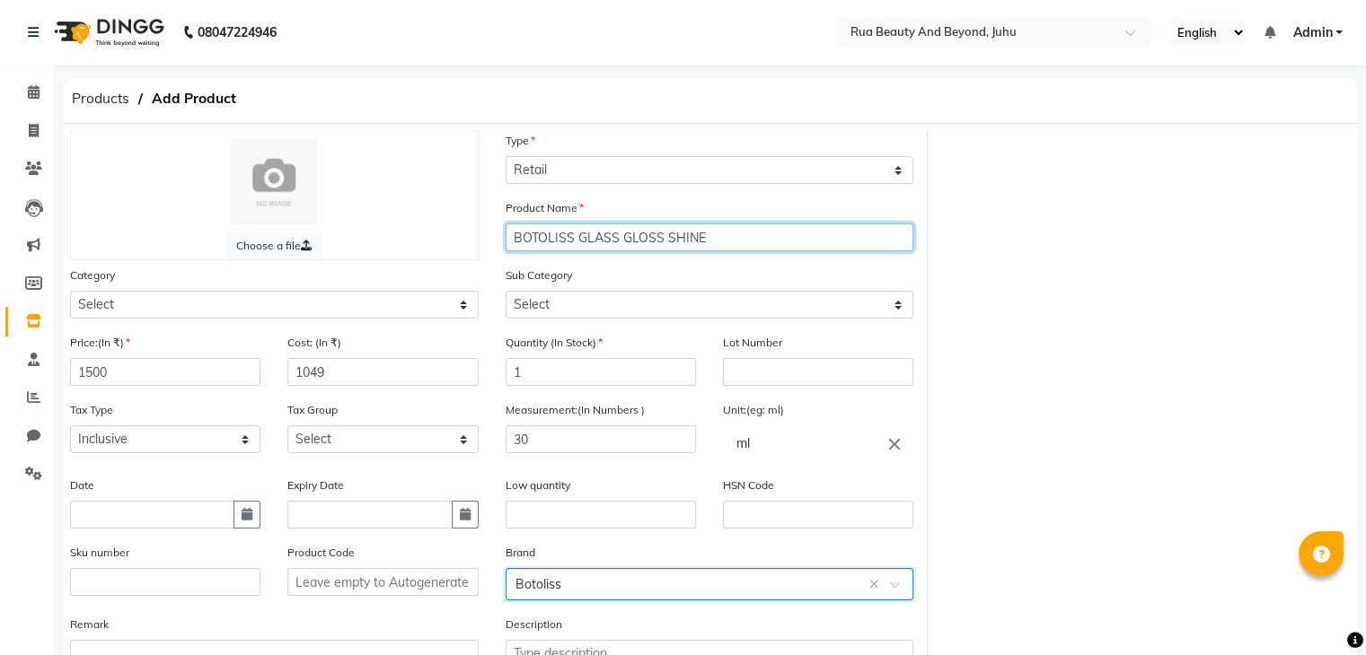
click at [751, 242] on input "BOTOLISS GLASS GLOSS SHINE" at bounding box center [709, 238] width 409 height 28
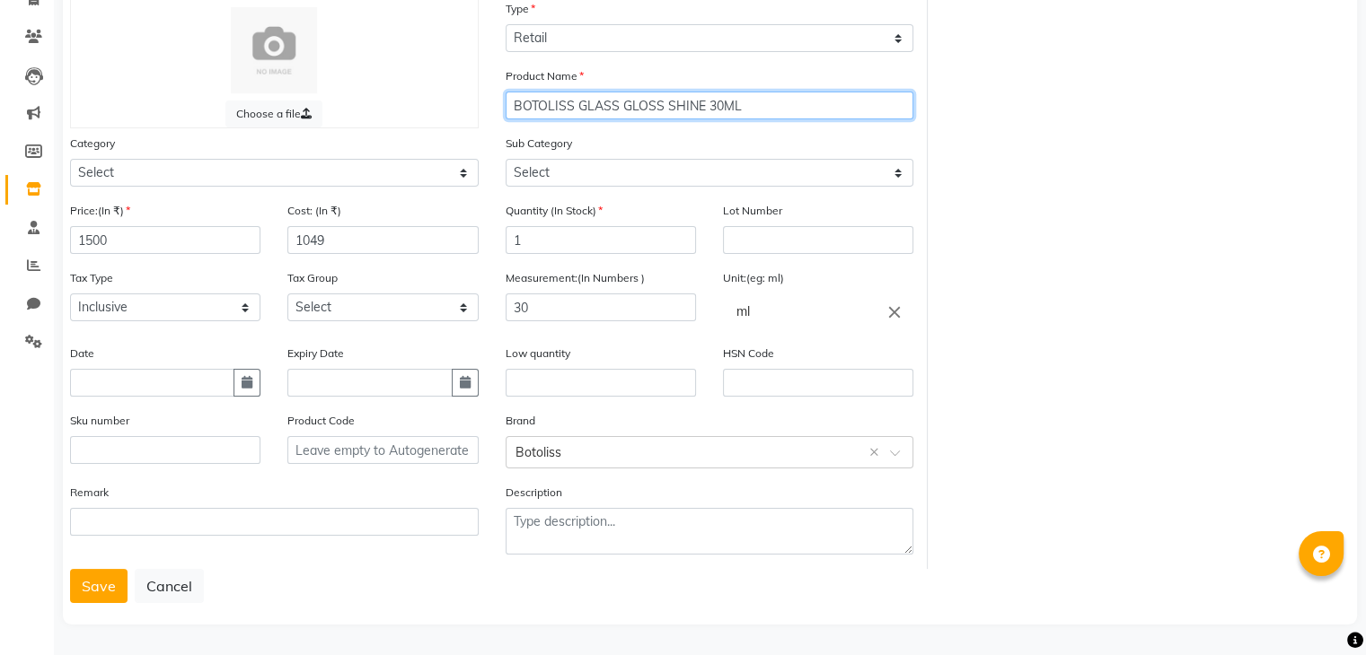
scroll to position [140, 0]
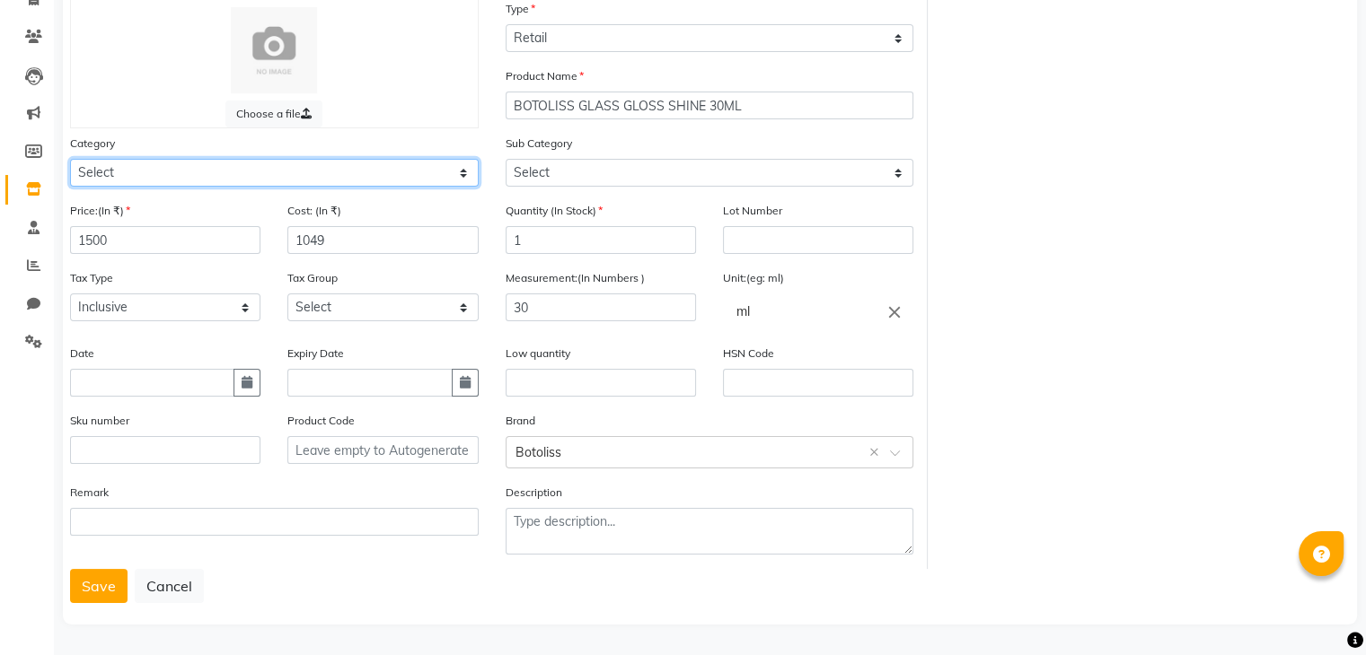
click at [318, 170] on select "Select Hair Skin Makeup Personal Care Appliances Beard Waxing Disposable Thread…" at bounding box center [274, 173] width 409 height 28
click at [70, 159] on select "Select Hair Skin Makeup Personal Care Appliances Beard Waxing Disposable Thread…" at bounding box center [274, 173] width 409 height 28
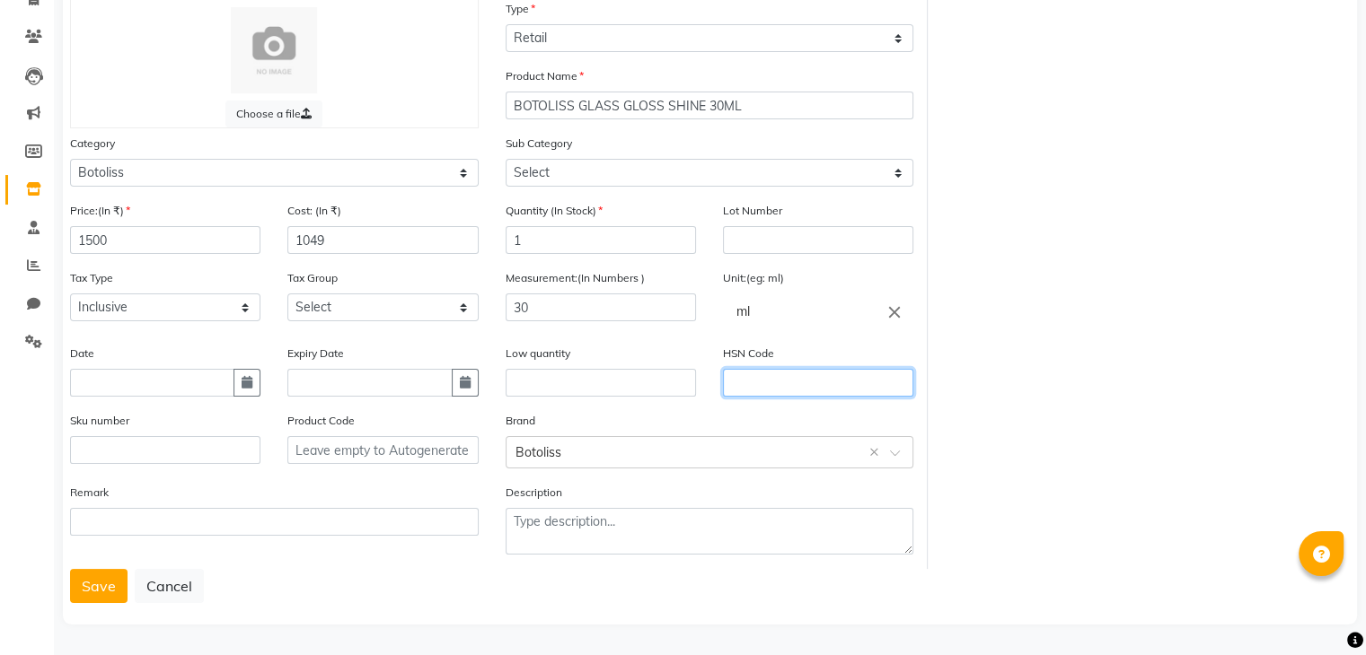
click at [748, 382] on input "text" at bounding box center [818, 383] width 190 height 28
click at [111, 577] on button "Save" at bounding box center [98, 586] width 57 height 34
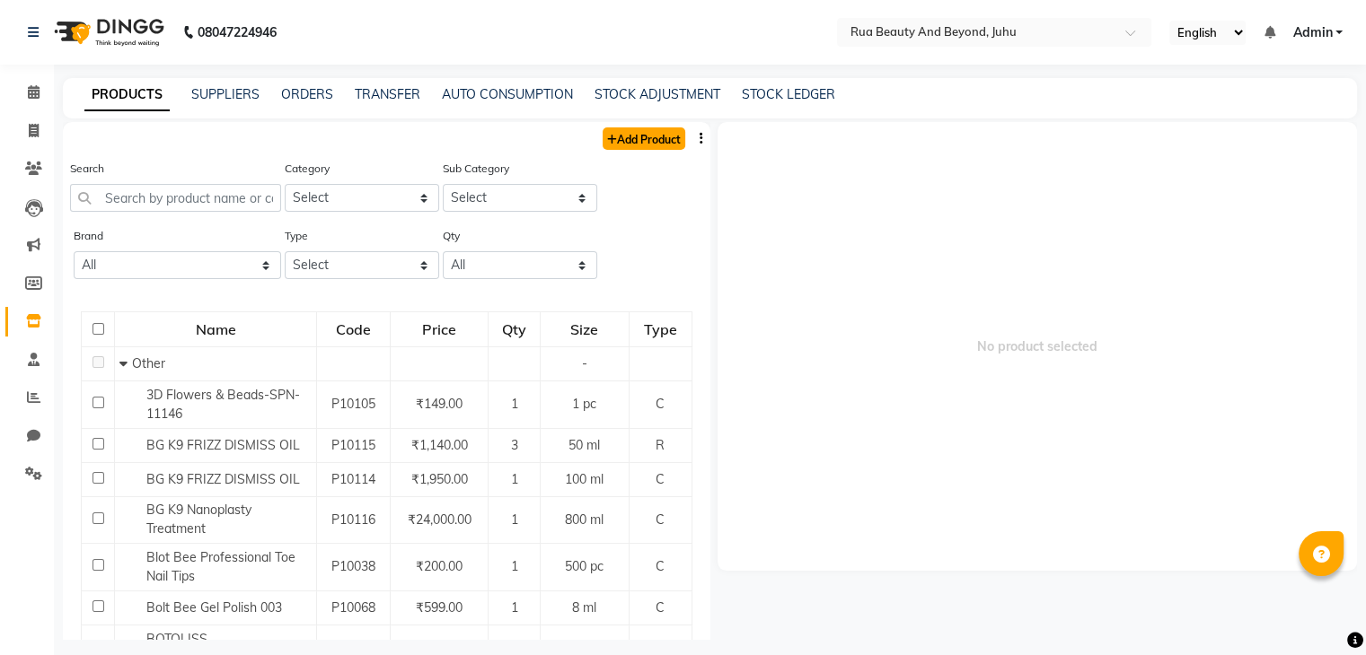
click at [639, 146] on link "Add Product" at bounding box center [643, 138] width 83 height 22
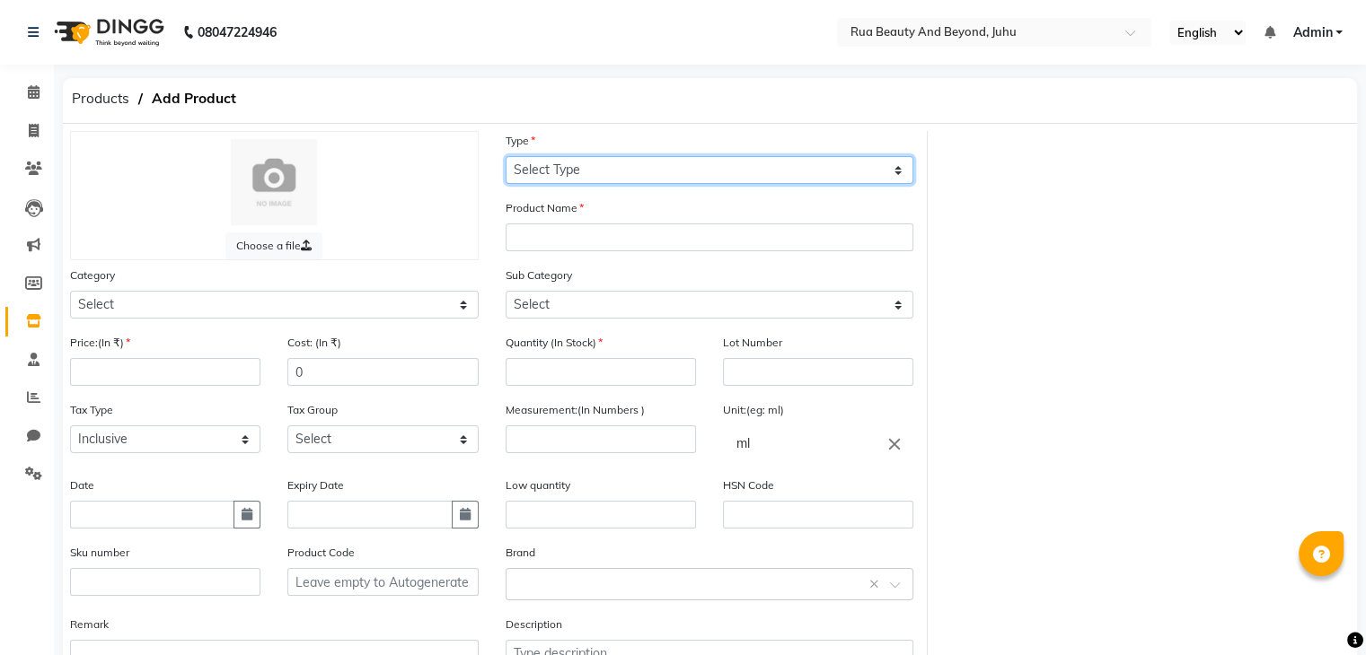
drag, startPoint x: 553, startPoint y: 164, endPoint x: 554, endPoint y: 180, distance: 16.2
click at [553, 164] on select "Select Type Both Retail Consumable" at bounding box center [709, 170] width 409 height 28
click at [505, 157] on select "Select Type Both Retail Consumable" at bounding box center [709, 170] width 409 height 28
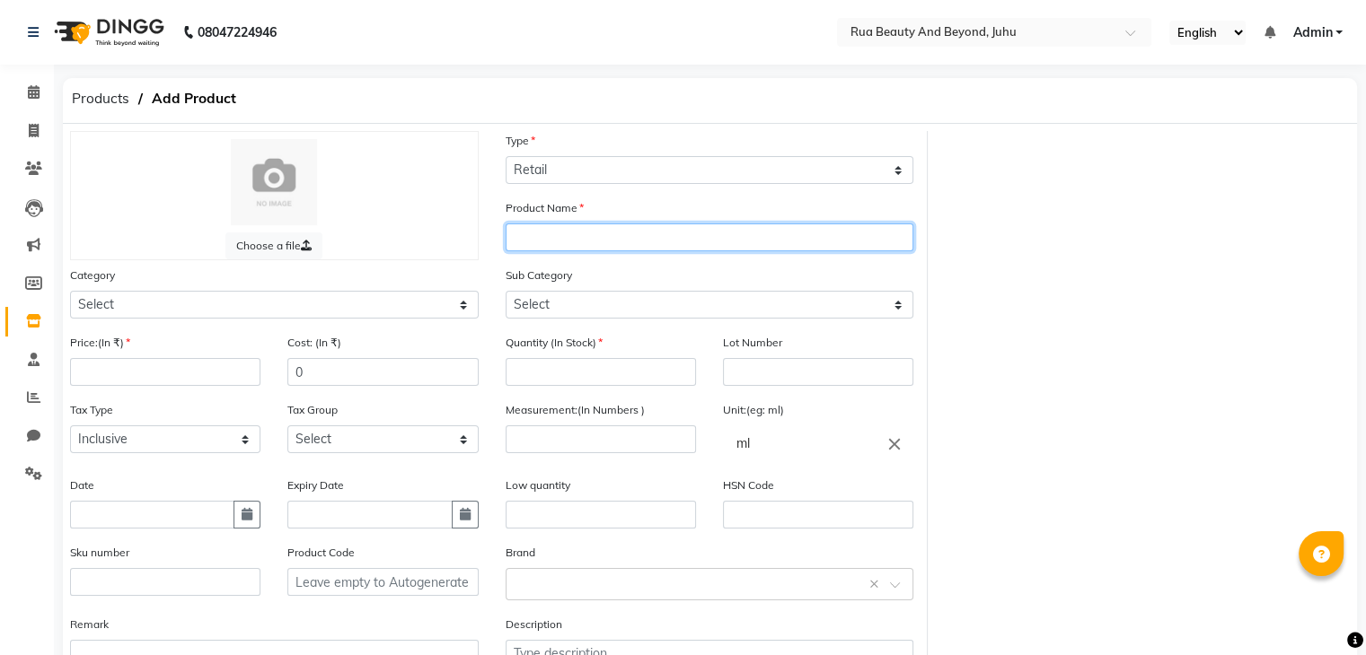
click at [568, 250] on input "text" at bounding box center [709, 238] width 409 height 28
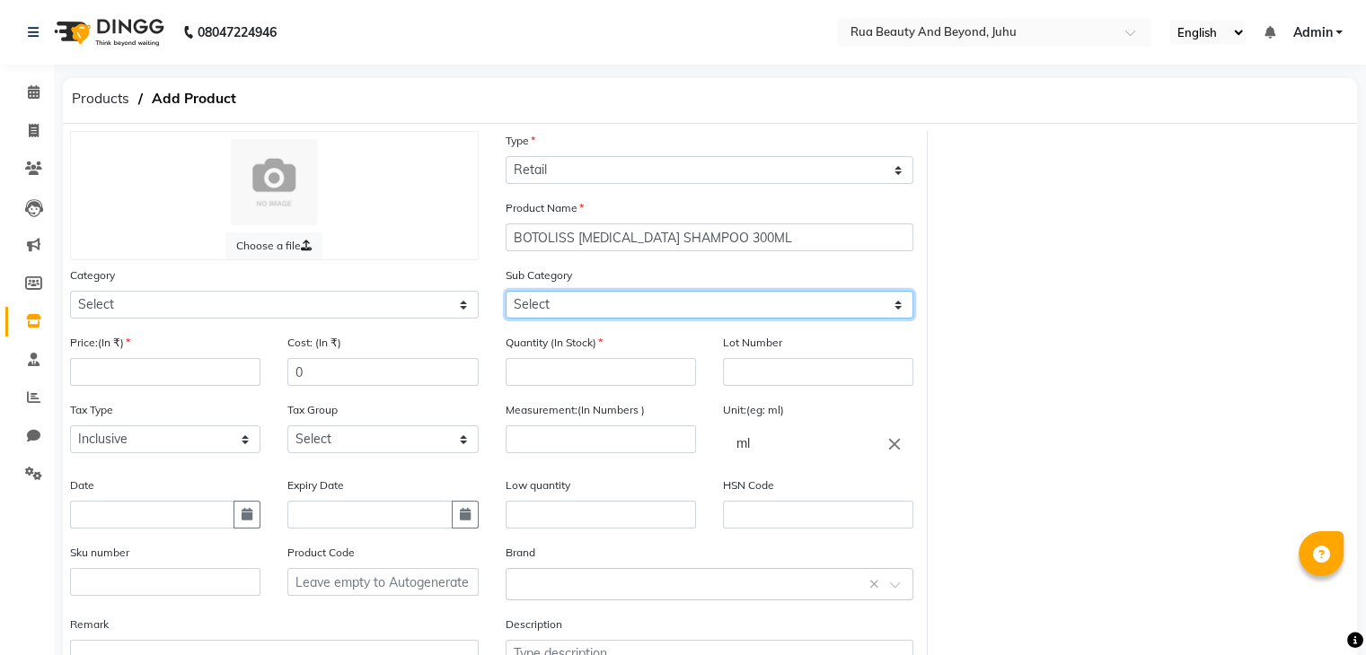
click at [581, 297] on select "Select" at bounding box center [709, 305] width 409 height 28
drag, startPoint x: 564, startPoint y: 312, endPoint x: 567, endPoint y: 367, distance: 54.8
click at [564, 312] on select "Select" at bounding box center [709, 305] width 409 height 28
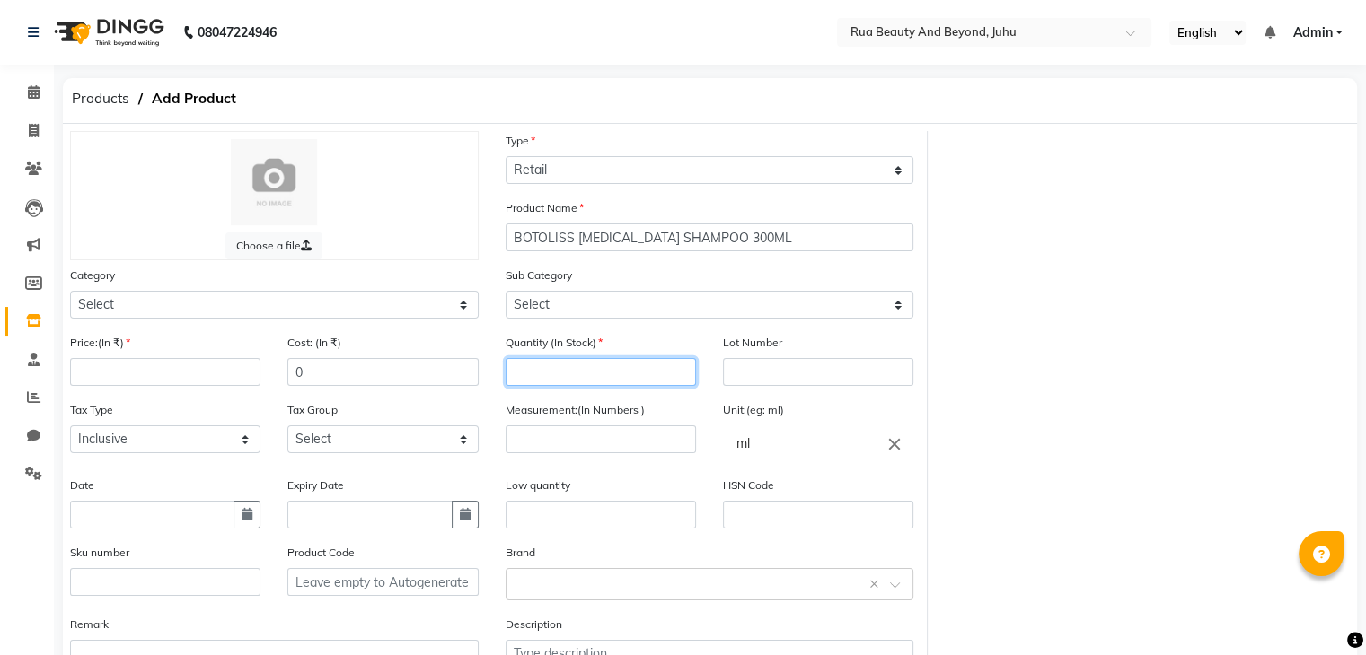
click at [564, 373] on input "number" at bounding box center [600, 372] width 190 height 28
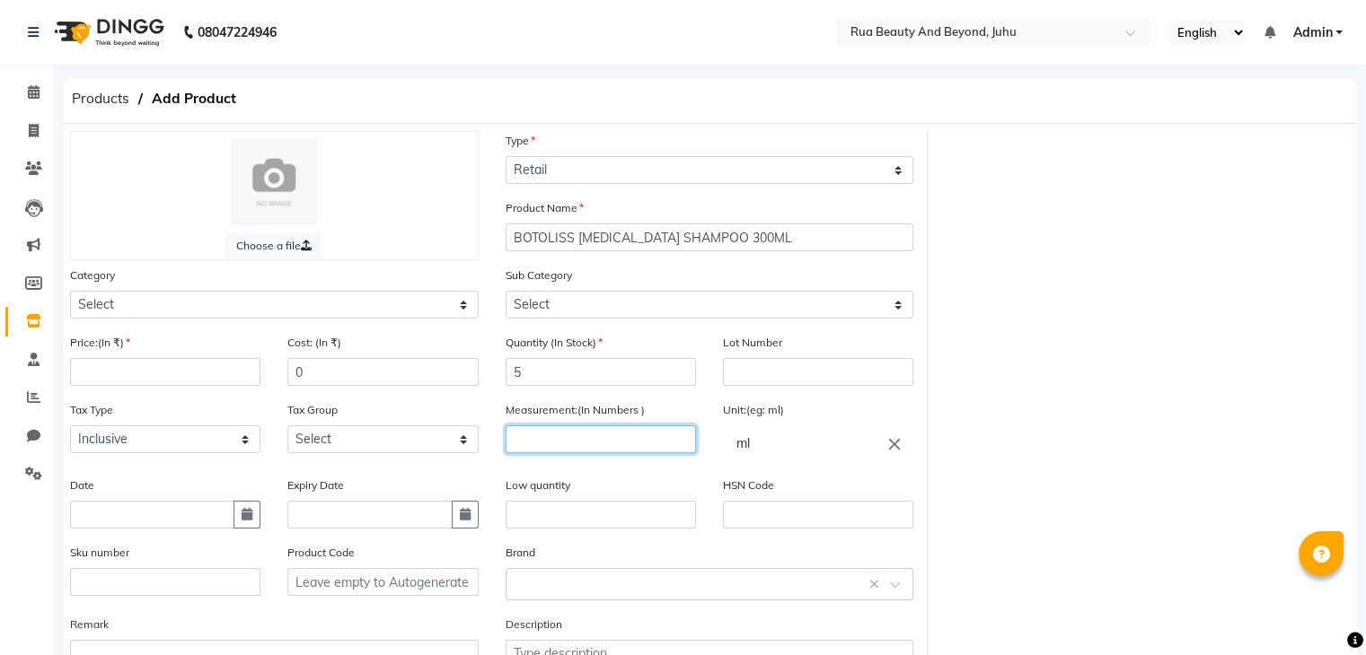
click at [564, 434] on input "number" at bounding box center [600, 440] width 190 height 28
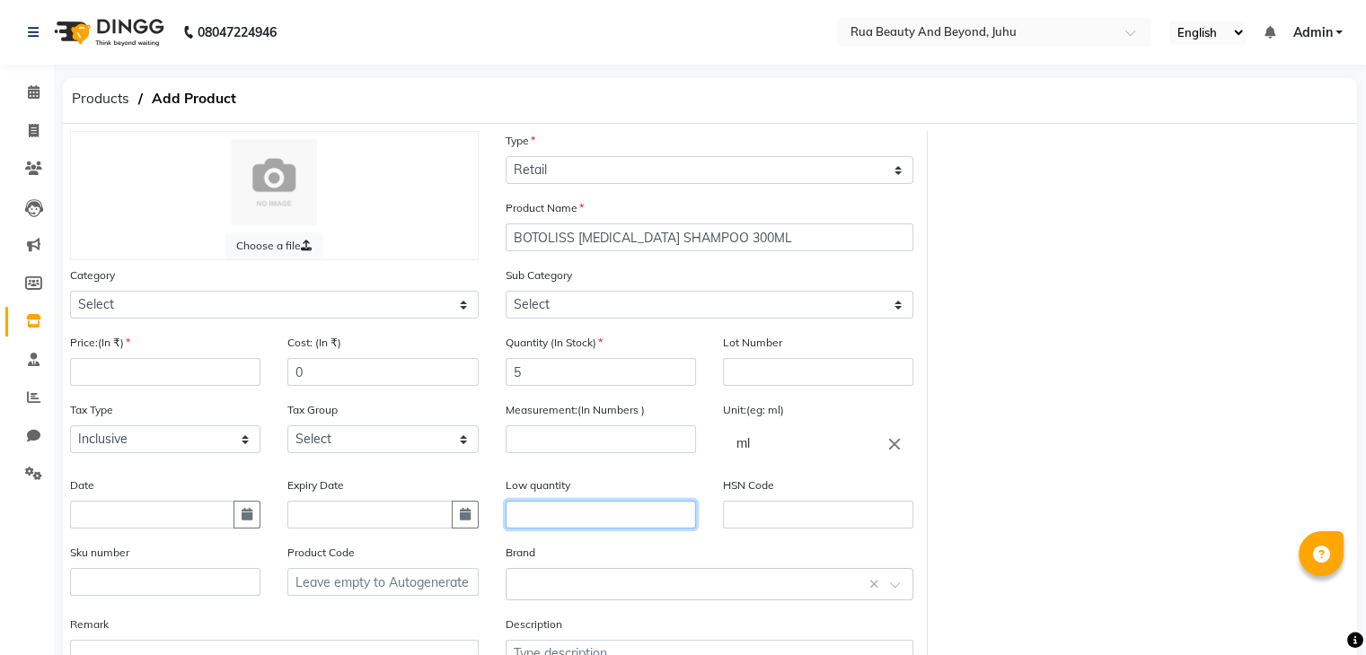
click at [541, 528] on input "text" at bounding box center [600, 515] width 190 height 28
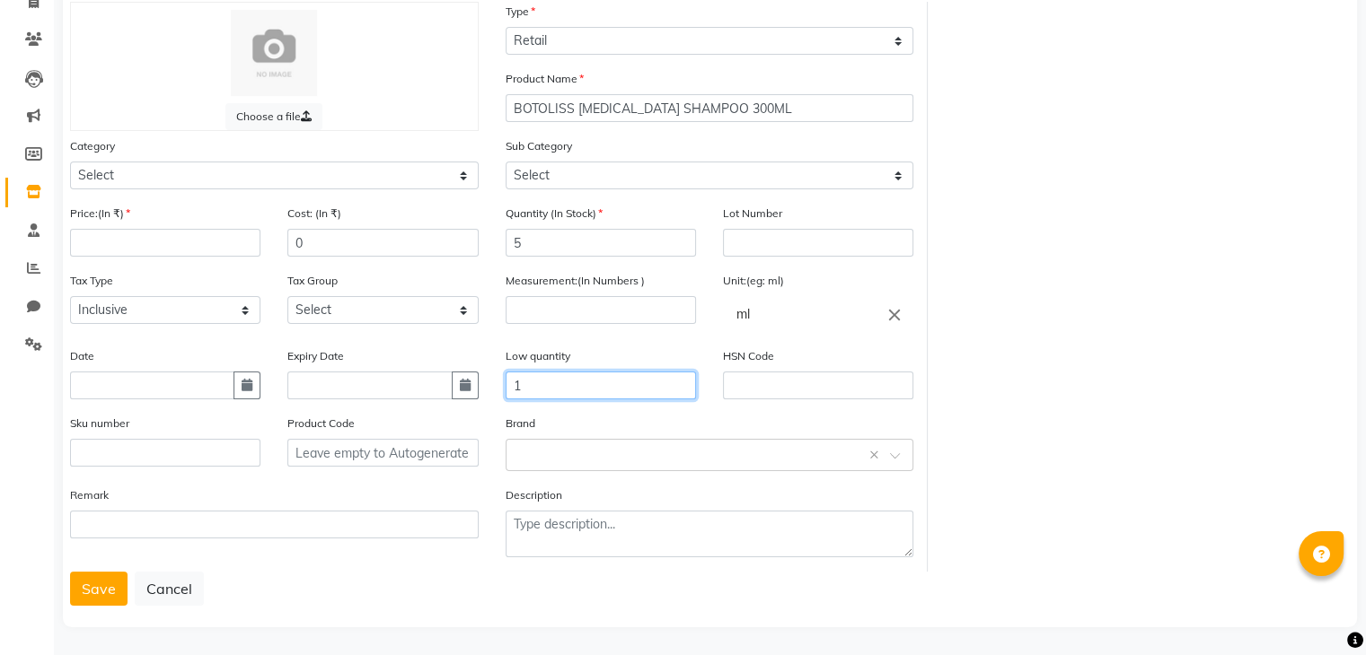
scroll to position [140, 0]
click at [577, 464] on div "Select brand or add custom brand ×" at bounding box center [709, 452] width 409 height 32
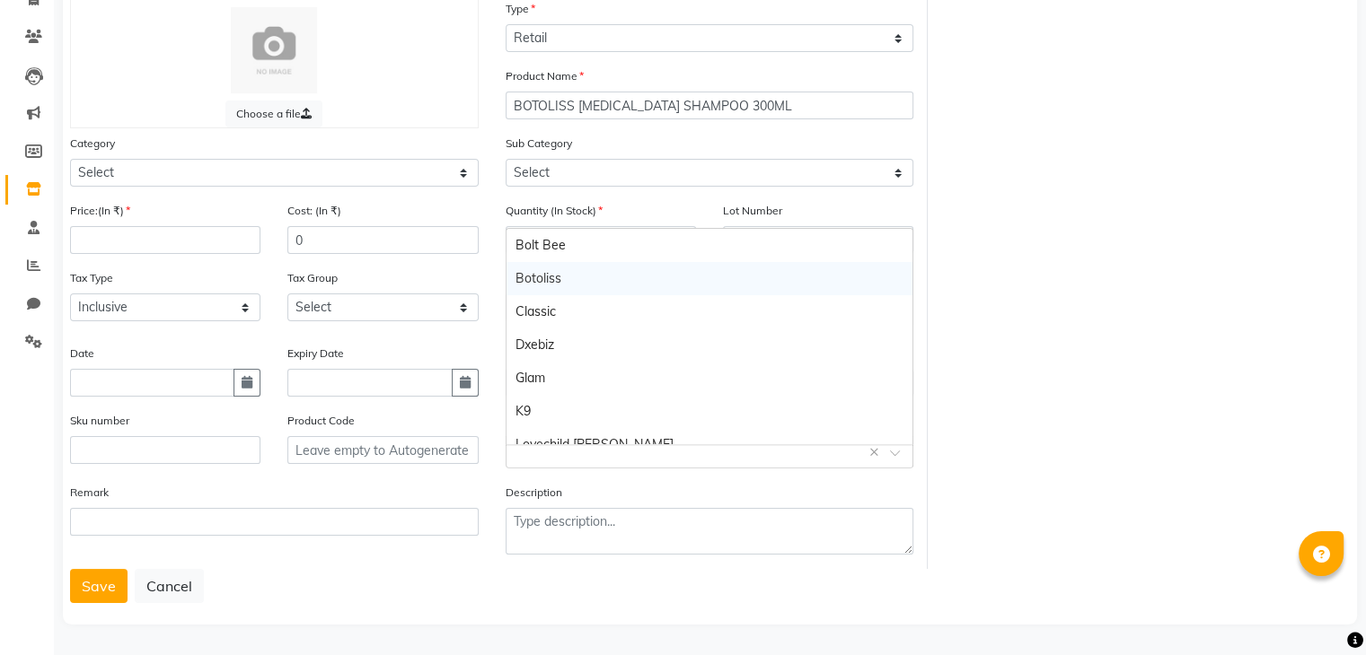
click at [575, 268] on div "Botoliss" at bounding box center [709, 278] width 407 height 33
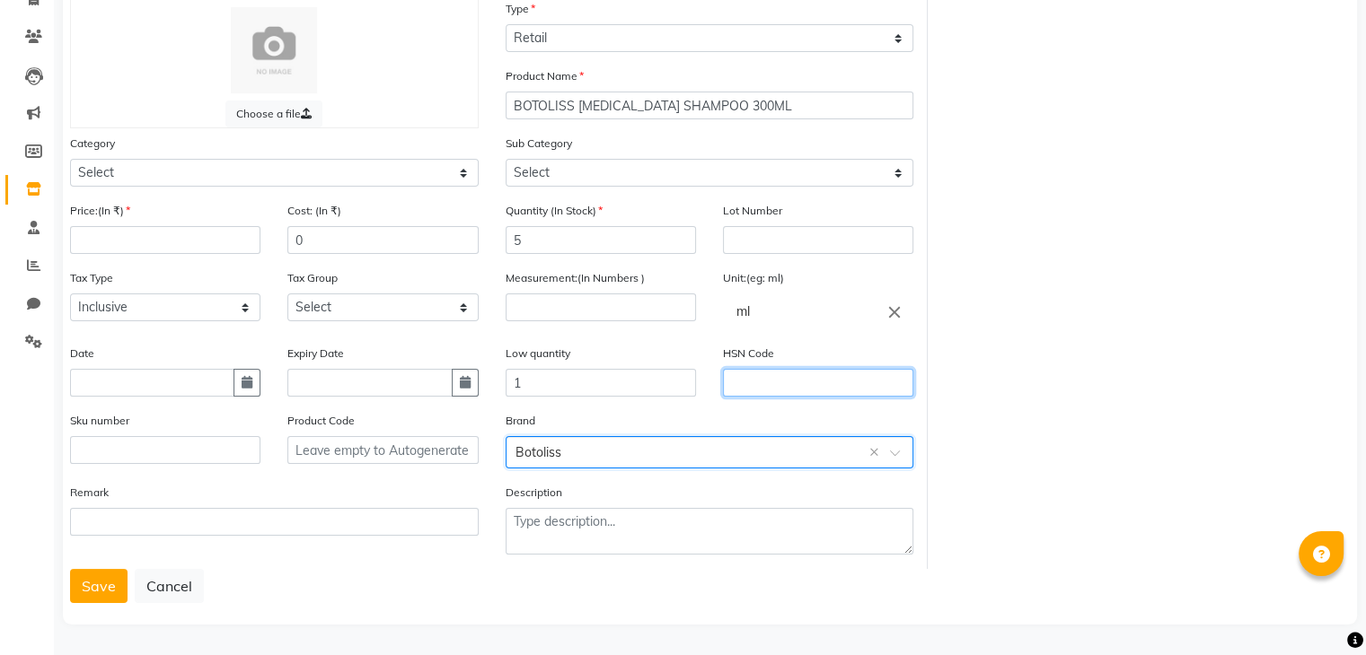
click at [753, 385] on input "text" at bounding box center [818, 383] width 190 height 28
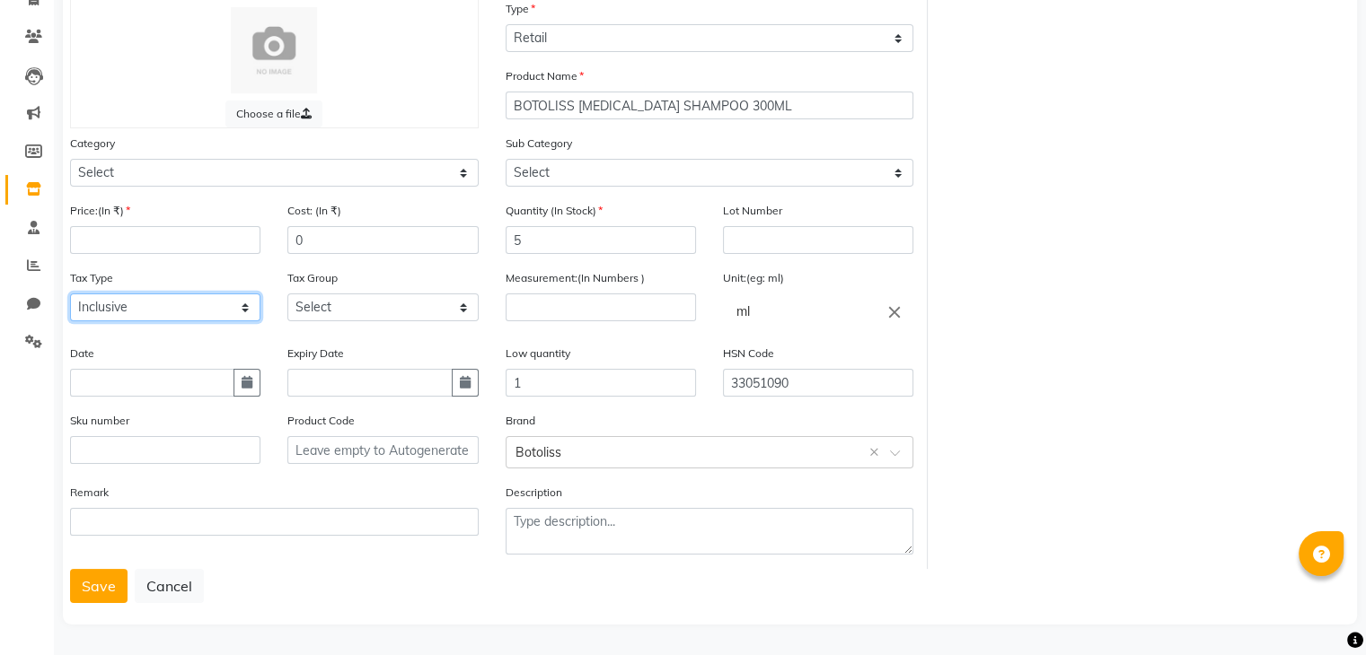
click at [142, 316] on select "Select Inclusive Exclusive" at bounding box center [165, 308] width 190 height 28
click at [102, 245] on input "number" at bounding box center [165, 240] width 190 height 28
drag, startPoint x: 316, startPoint y: 245, endPoint x: 99, endPoint y: 188, distance: 224.7
click at [137, 201] on div "Price:(In ₹) 1950 Cost: (In ₹) 0" at bounding box center [274, 234] width 435 height 67
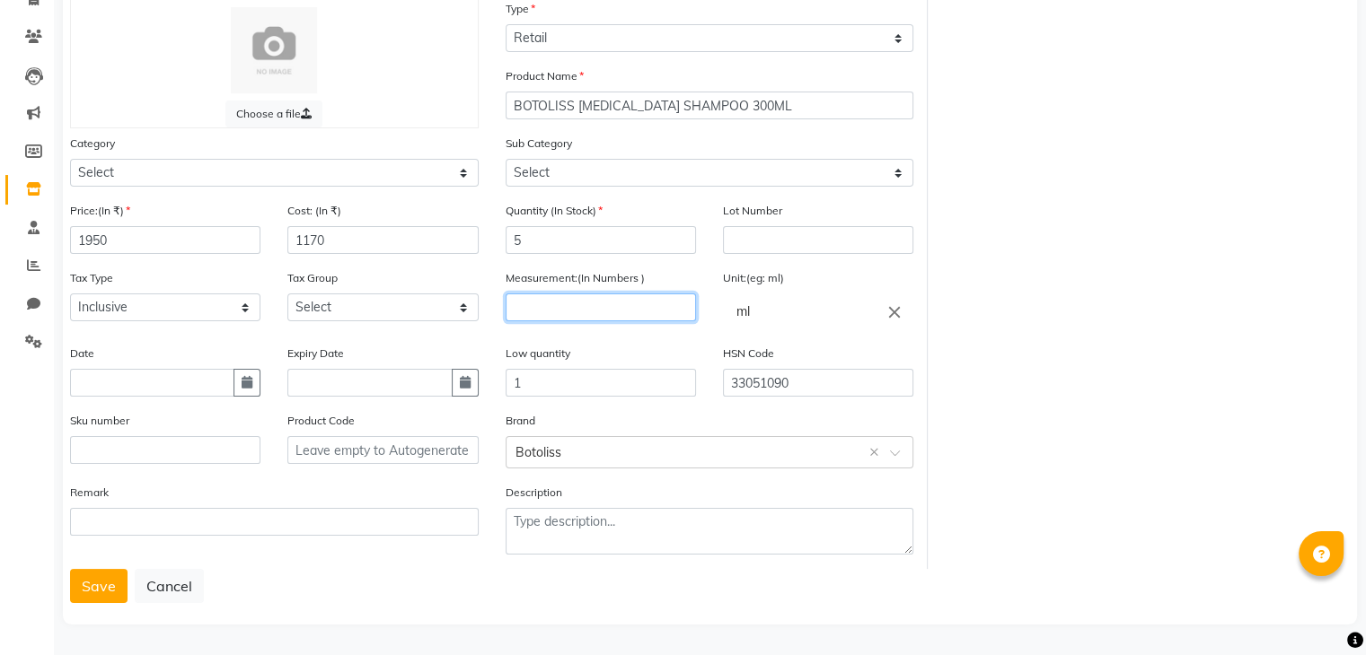
click at [565, 298] on input "number" at bounding box center [600, 308] width 190 height 28
click at [334, 309] on select "Select GST" at bounding box center [382, 308] width 190 height 28
click at [287, 294] on select "Select GST" at bounding box center [382, 308] width 190 height 28
click at [107, 574] on button "Save" at bounding box center [98, 586] width 57 height 34
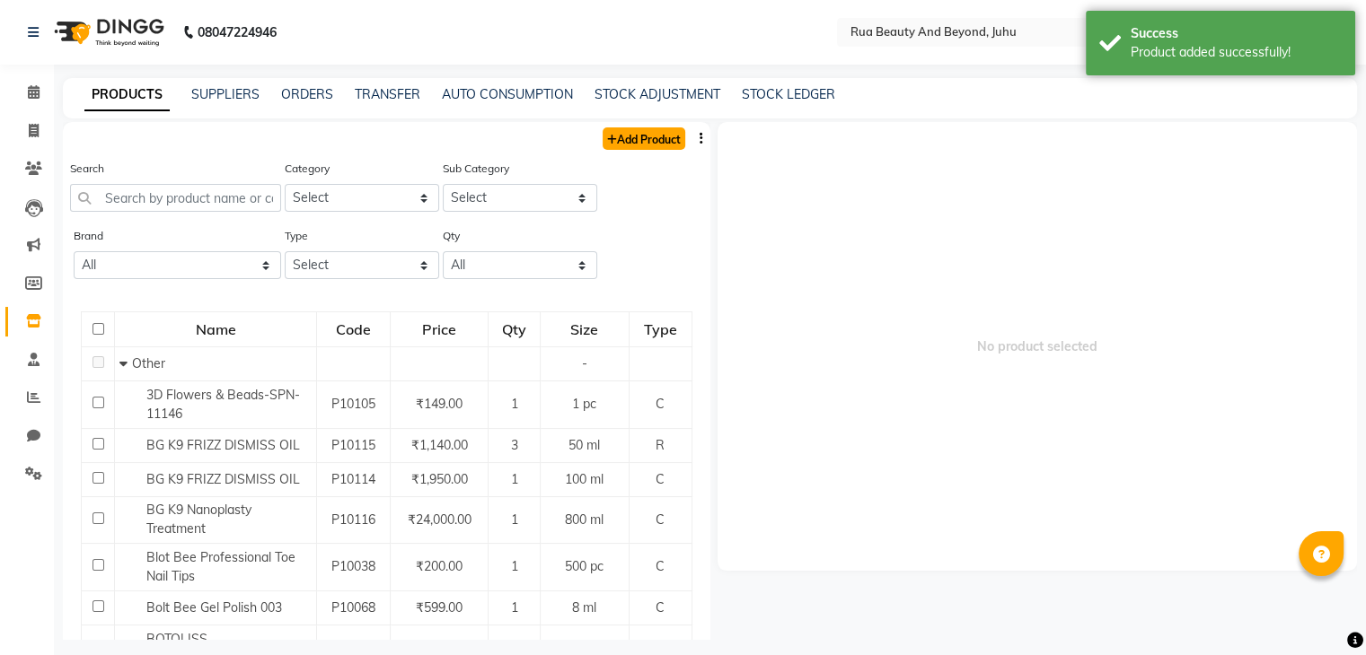
click at [654, 134] on link "Add Product" at bounding box center [643, 138] width 83 height 22
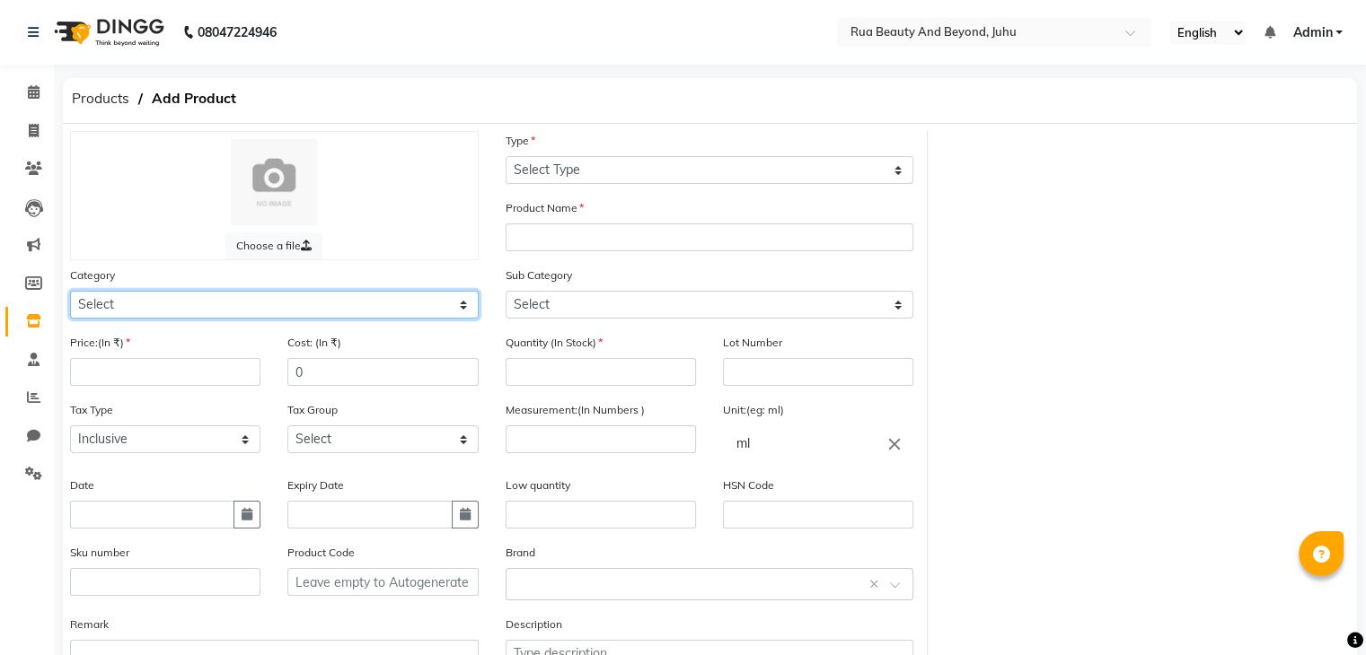
click at [133, 309] on select "Select Hair Skin Makeup Personal Care Appliances Beard Waxing Disposable Thread…" at bounding box center [274, 305] width 409 height 28
click at [70, 294] on select "Select Hair Skin Makeup Personal Care Appliances Beard Waxing Disposable Thread…" at bounding box center [274, 305] width 409 height 28
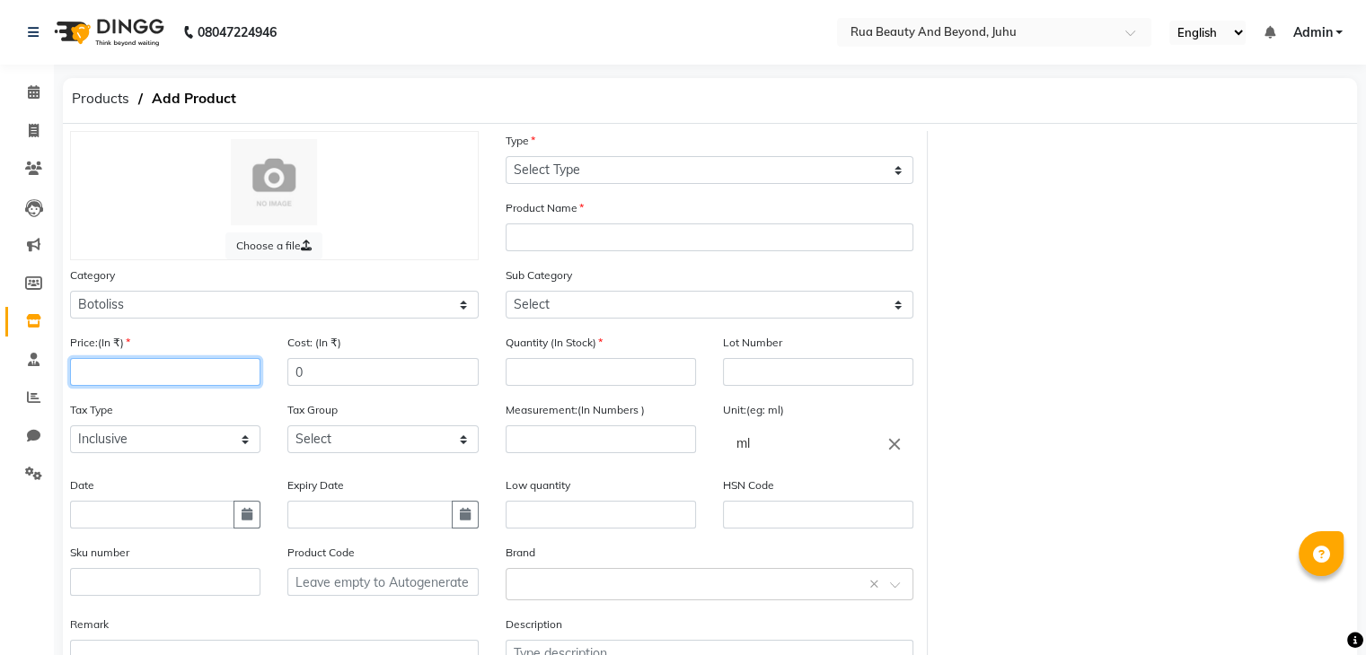
click at [188, 378] on input "number" at bounding box center [165, 372] width 190 height 28
drag, startPoint x: 320, startPoint y: 380, endPoint x: 225, endPoint y: 373, distance: 94.5
click at [225, 373] on div "Price:(In ₹) 1950 Cost: (In ₹) 0" at bounding box center [274, 366] width 435 height 67
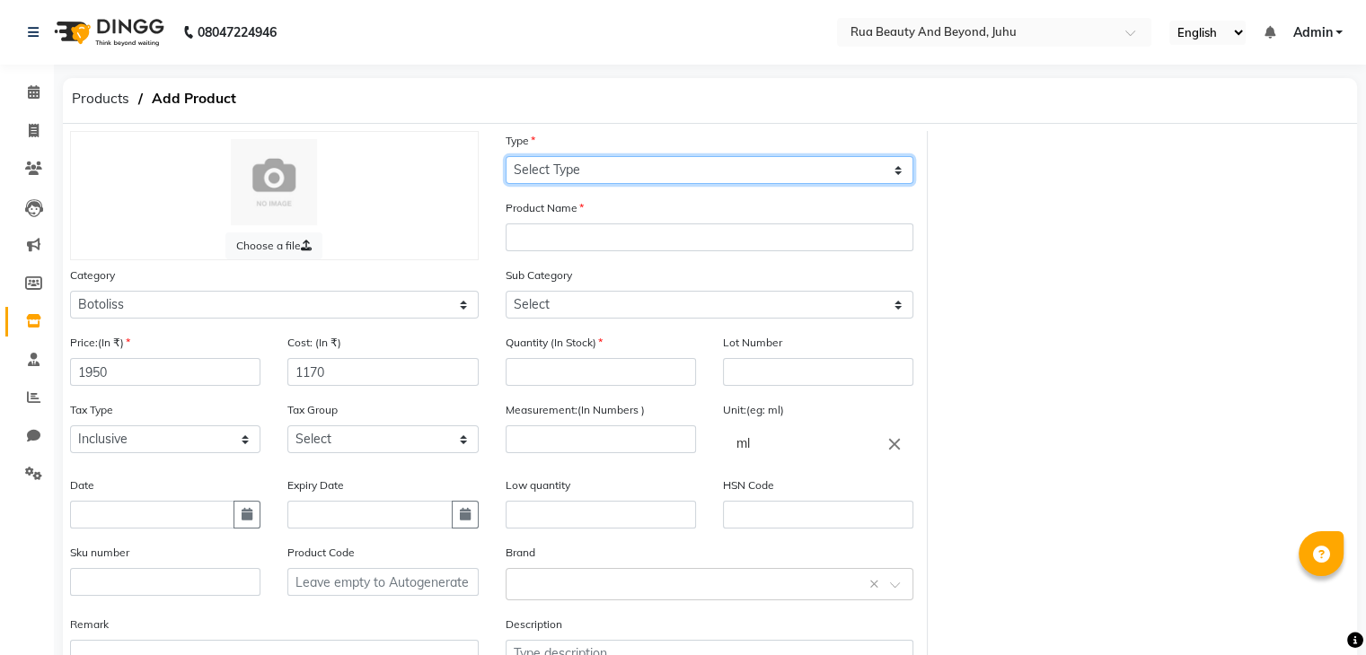
drag, startPoint x: 615, startPoint y: 169, endPoint x: 603, endPoint y: 183, distance: 18.5
click at [615, 169] on select "Select Type Both Retail Consumable" at bounding box center [709, 170] width 409 height 28
click at [505, 157] on select "Select Type Both Retail Consumable" at bounding box center [709, 170] width 409 height 28
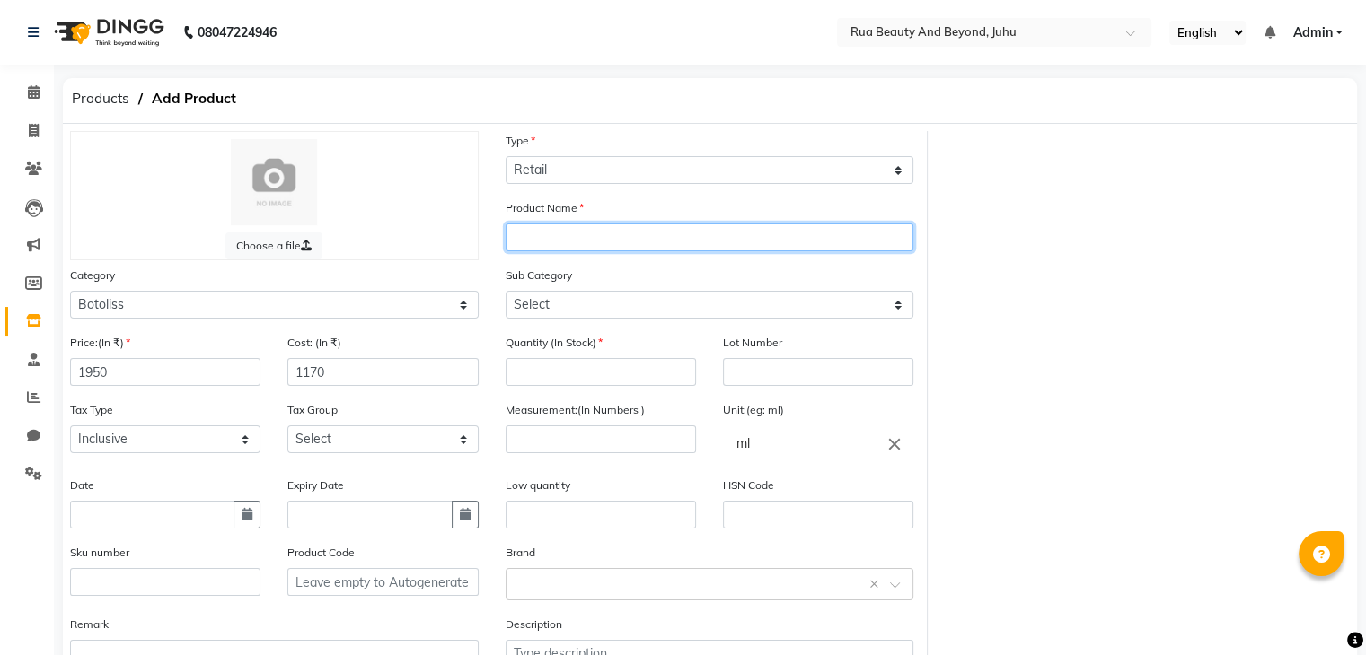
click at [571, 236] on input "text" at bounding box center [709, 238] width 409 height 28
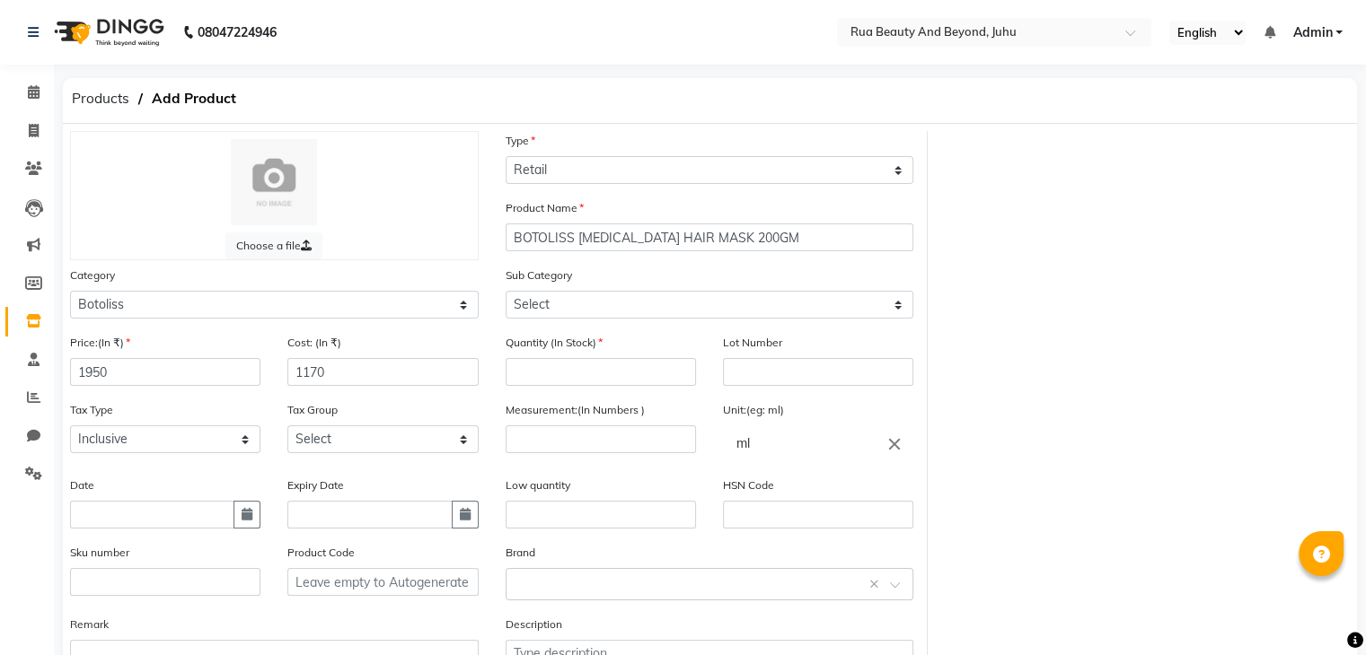
click at [894, 451] on icon "close" at bounding box center [894, 444] width 20 height 20
click at [753, 536] on link "gms" at bounding box center [818, 520] width 190 height 46
click at [555, 452] on input "number" at bounding box center [600, 440] width 190 height 28
click at [584, 377] on input "number" at bounding box center [600, 372] width 190 height 28
click at [751, 523] on input "text" at bounding box center [818, 515] width 190 height 28
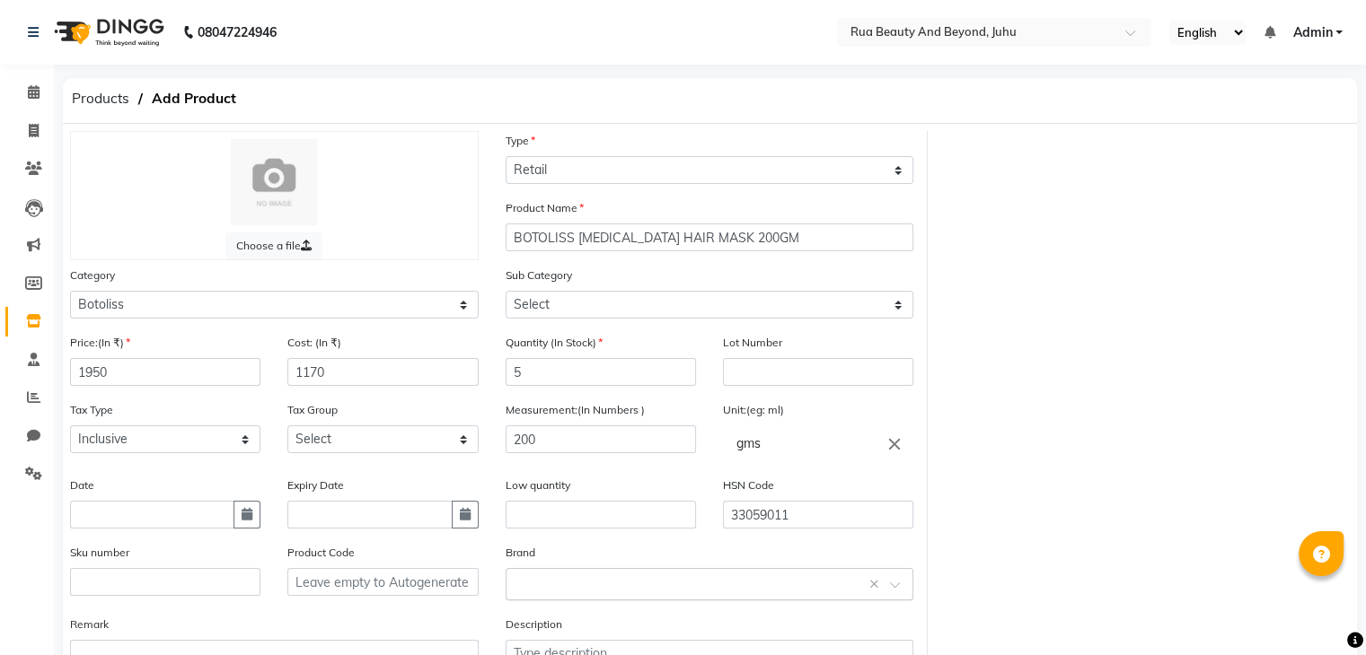
click at [615, 584] on input "text" at bounding box center [691, 583] width 353 height 19
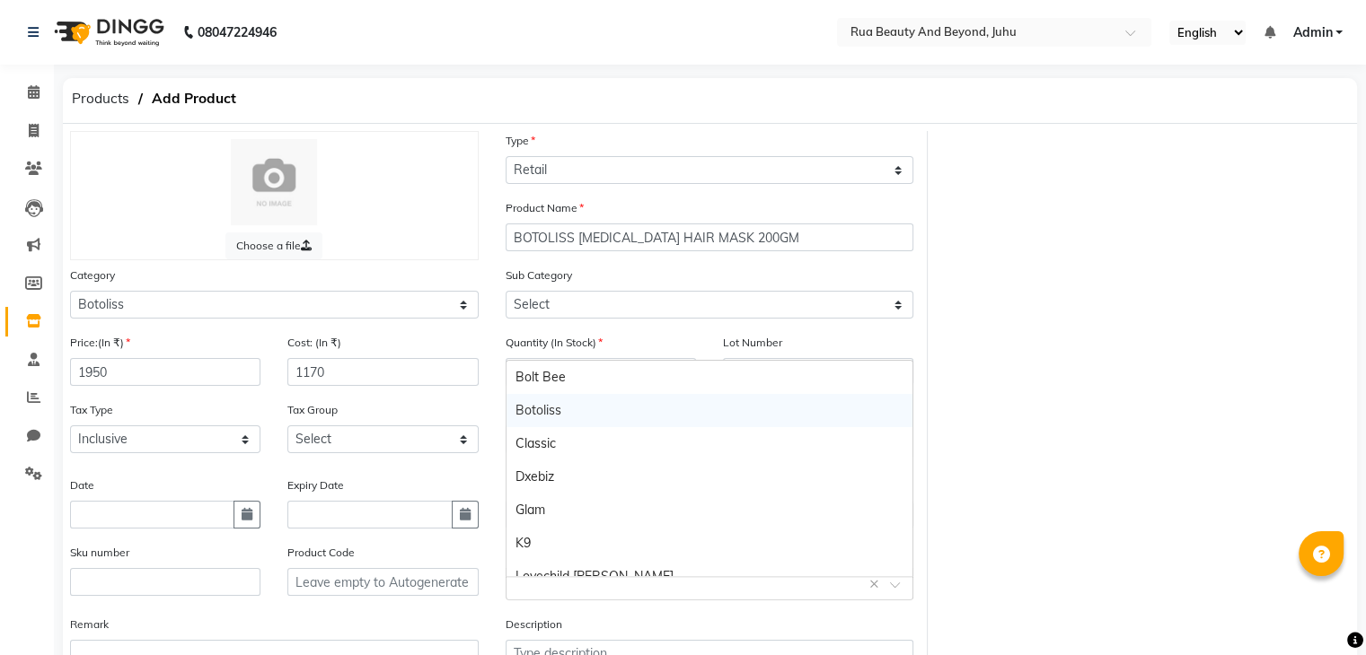
click at [574, 420] on div "Botoliss" at bounding box center [709, 410] width 407 height 33
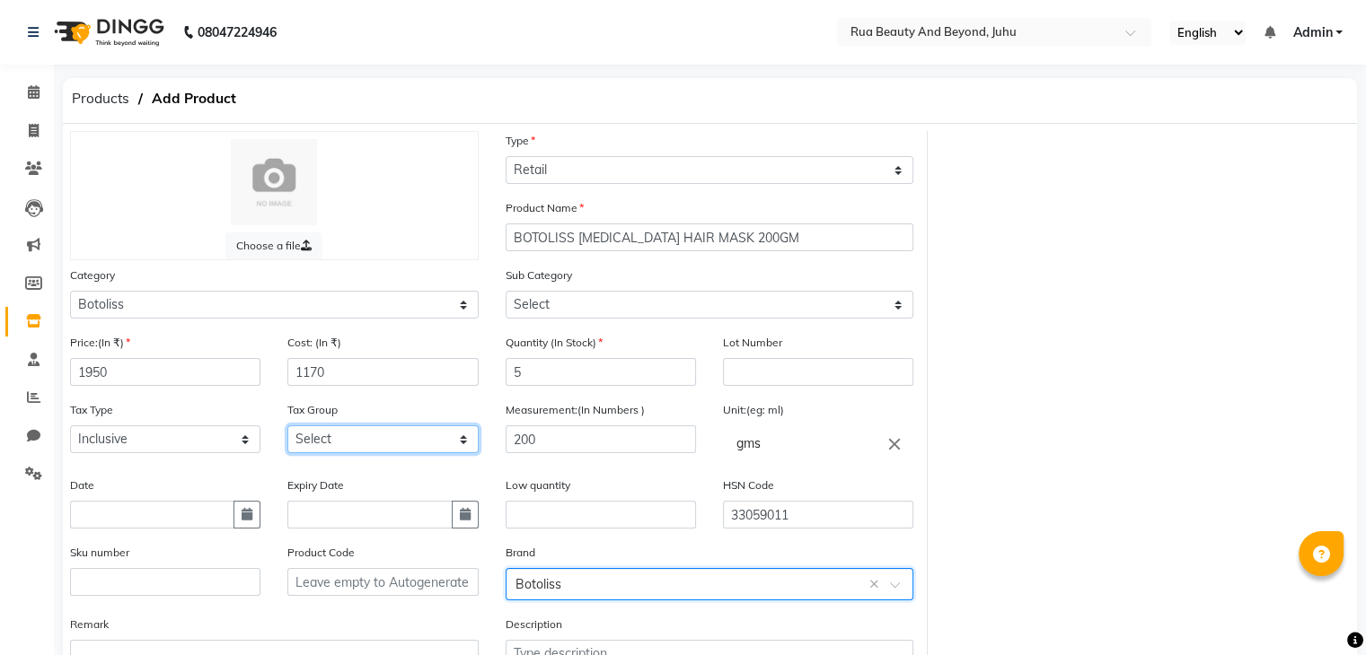
click at [332, 453] on select "Select GST" at bounding box center [382, 440] width 190 height 28
click at [287, 431] on select "Select GST" at bounding box center [382, 440] width 190 height 28
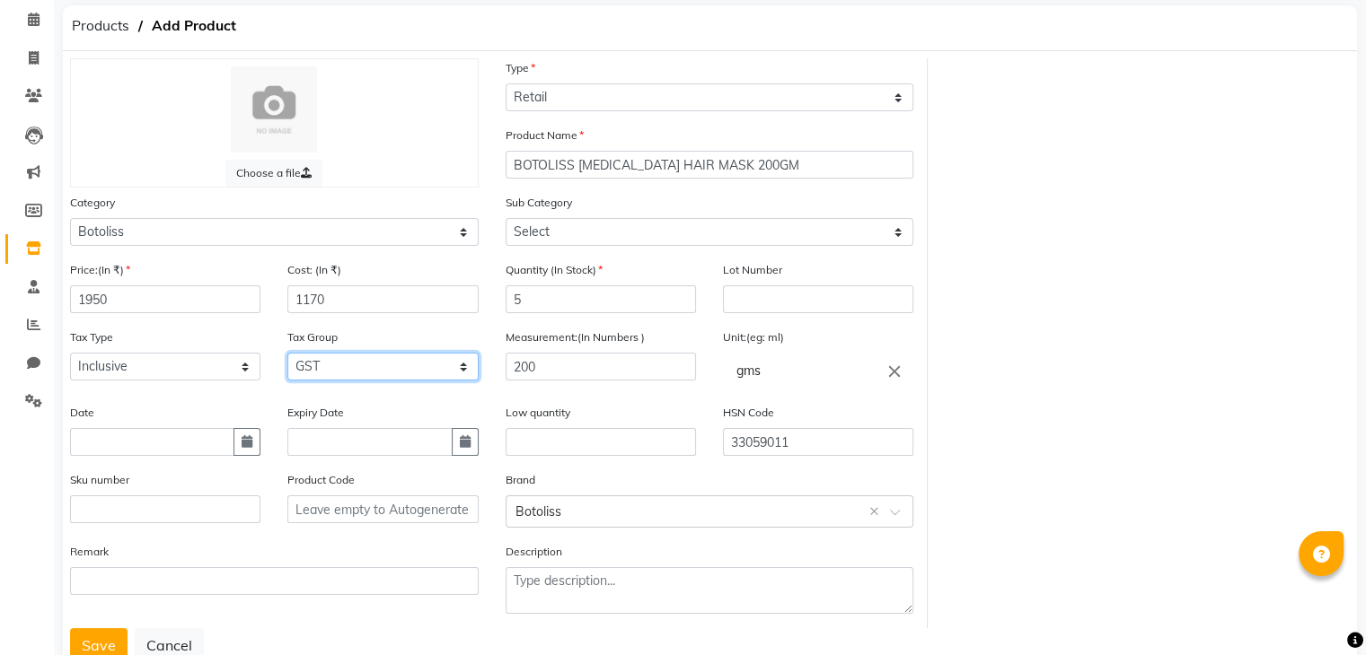
scroll to position [140, 0]
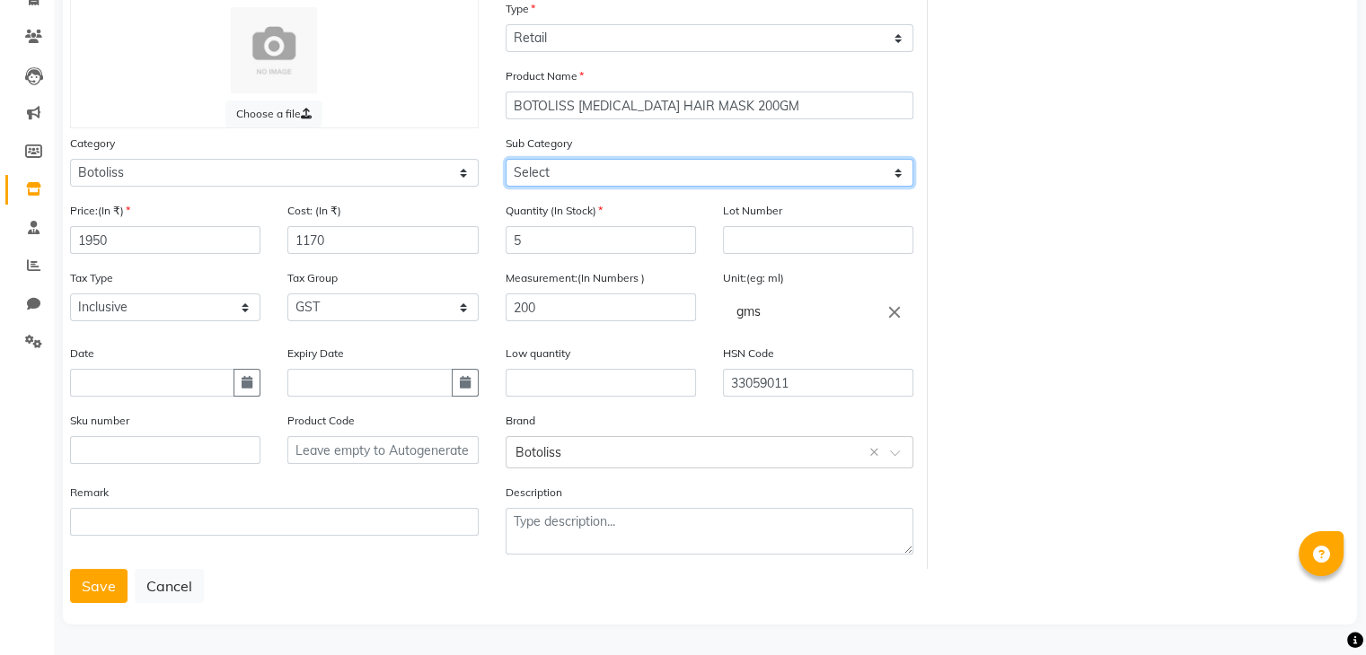
click at [637, 171] on select "Select" at bounding box center [709, 173] width 409 height 28
click at [548, 167] on select "Select" at bounding box center [709, 173] width 409 height 28
click at [102, 587] on button "Save" at bounding box center [98, 586] width 57 height 34
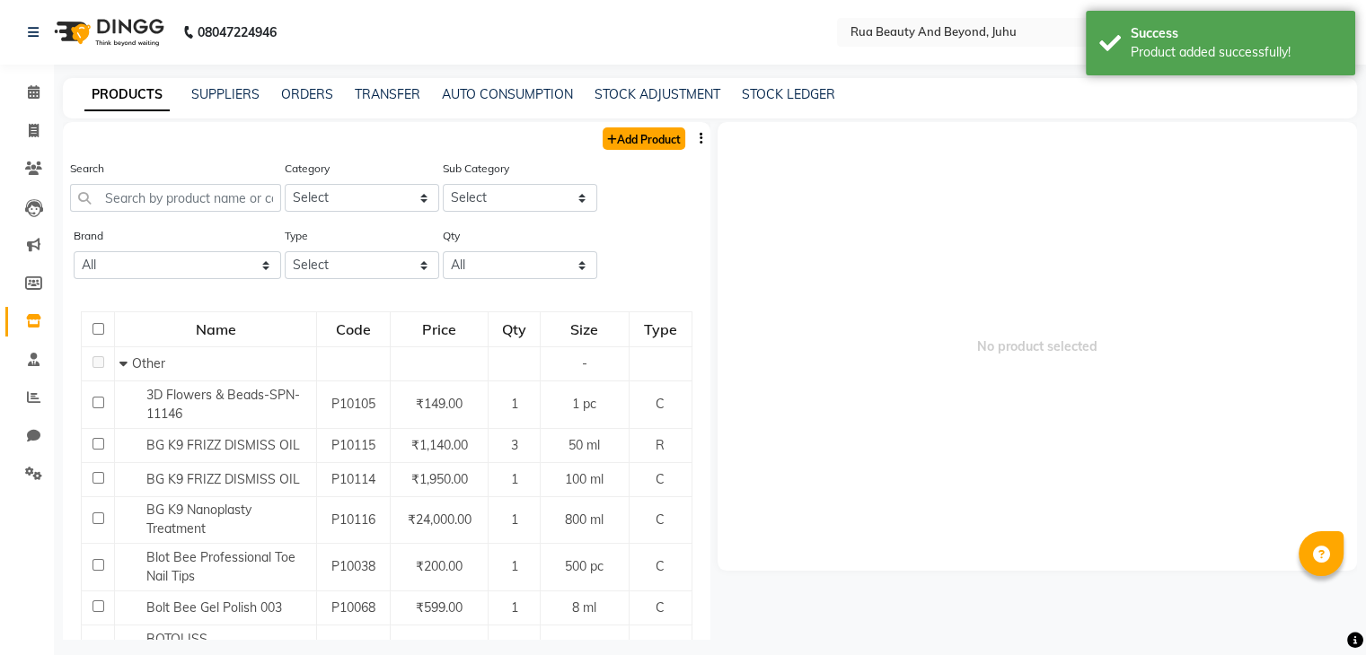
click at [616, 140] on link "Add Product" at bounding box center [643, 138] width 83 height 22
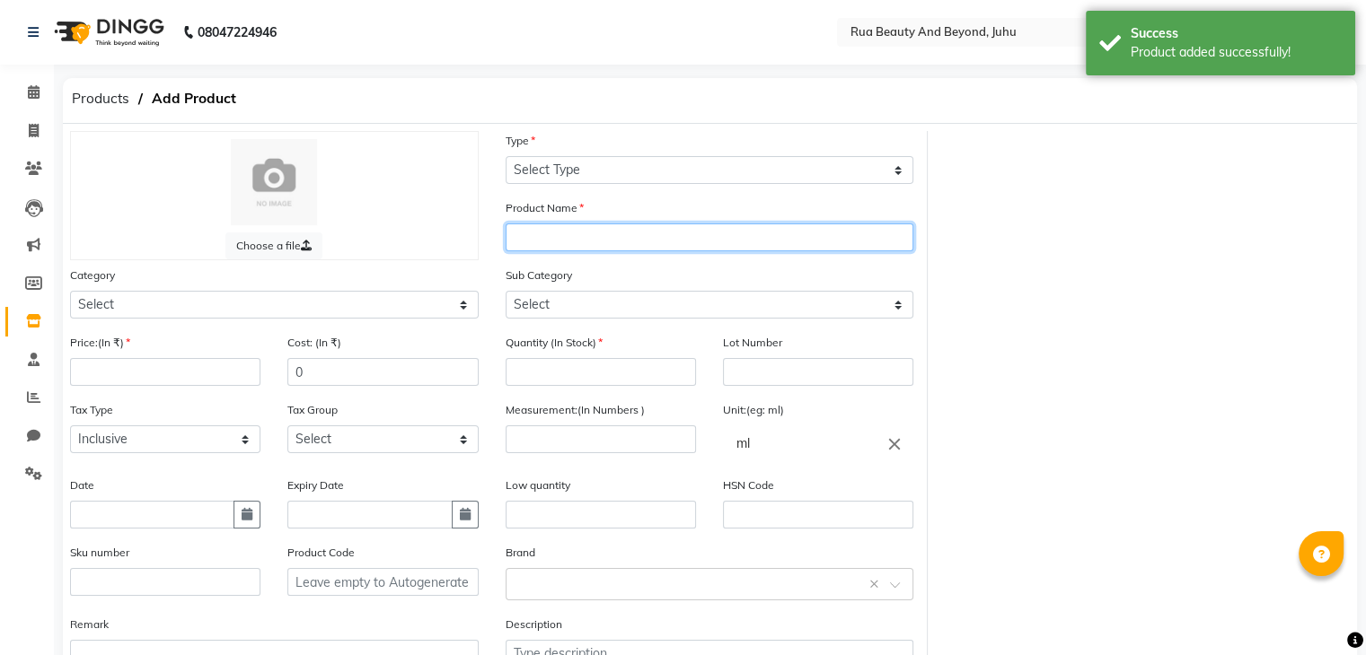
click at [549, 245] on input "text" at bounding box center [709, 238] width 409 height 28
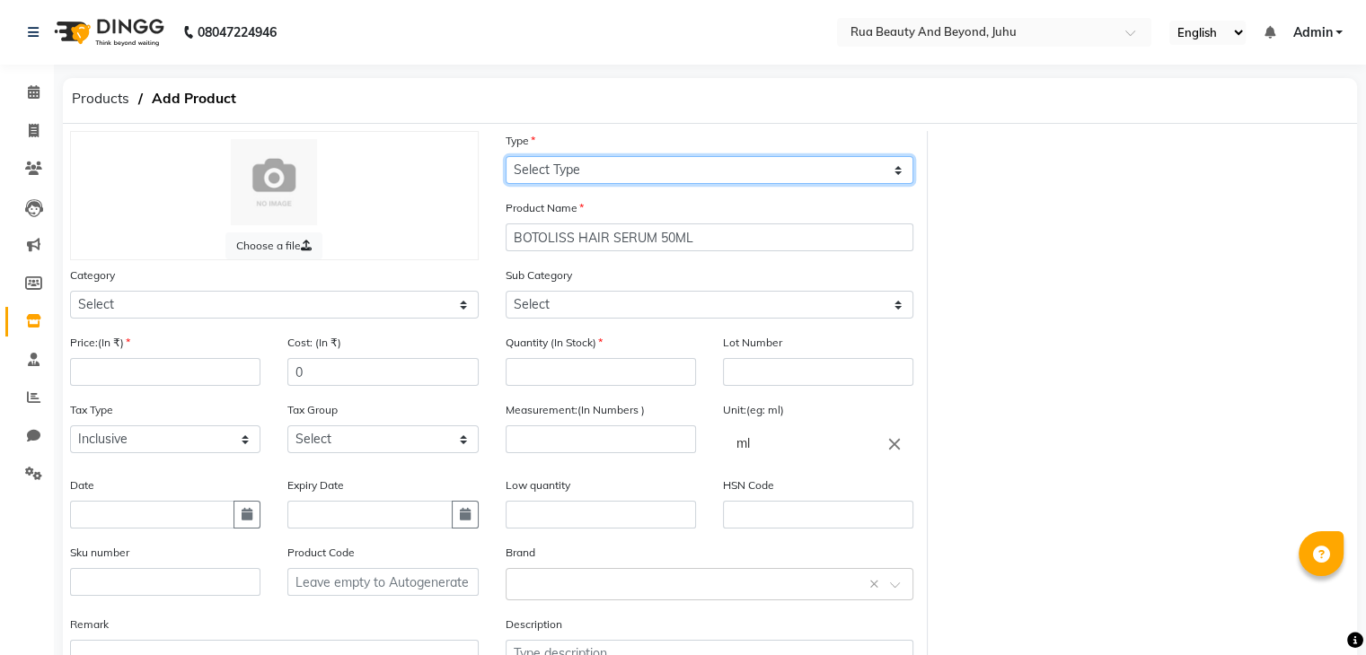
click at [602, 163] on select "Select Type Both Retail Consumable" at bounding box center [709, 170] width 409 height 28
click at [505, 157] on select "Select Type Both Retail Consumable" at bounding box center [709, 170] width 409 height 28
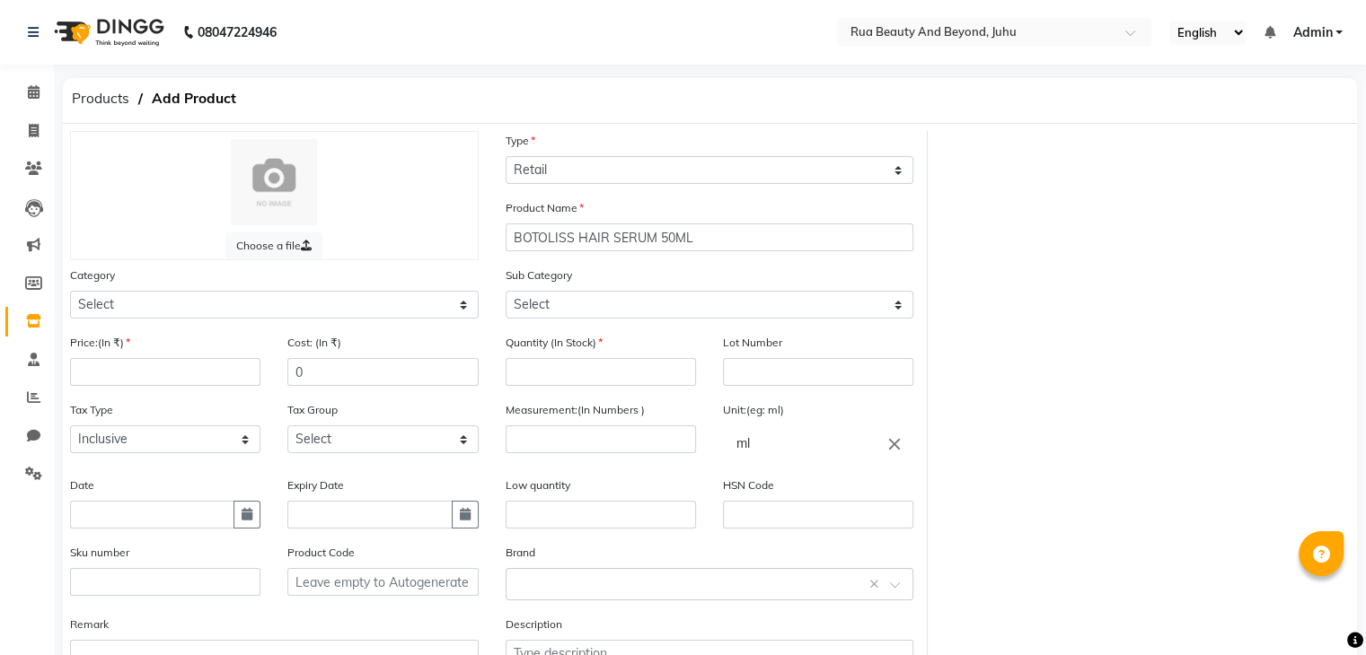
click at [566, 290] on div "Sub Category Select" at bounding box center [709, 292] width 409 height 53
click at [558, 372] on input "number" at bounding box center [600, 372] width 190 height 28
click at [571, 522] on input "text" at bounding box center [600, 515] width 190 height 28
click at [559, 453] on input "number" at bounding box center [600, 440] width 190 height 28
click at [571, 581] on input "text" at bounding box center [691, 583] width 353 height 19
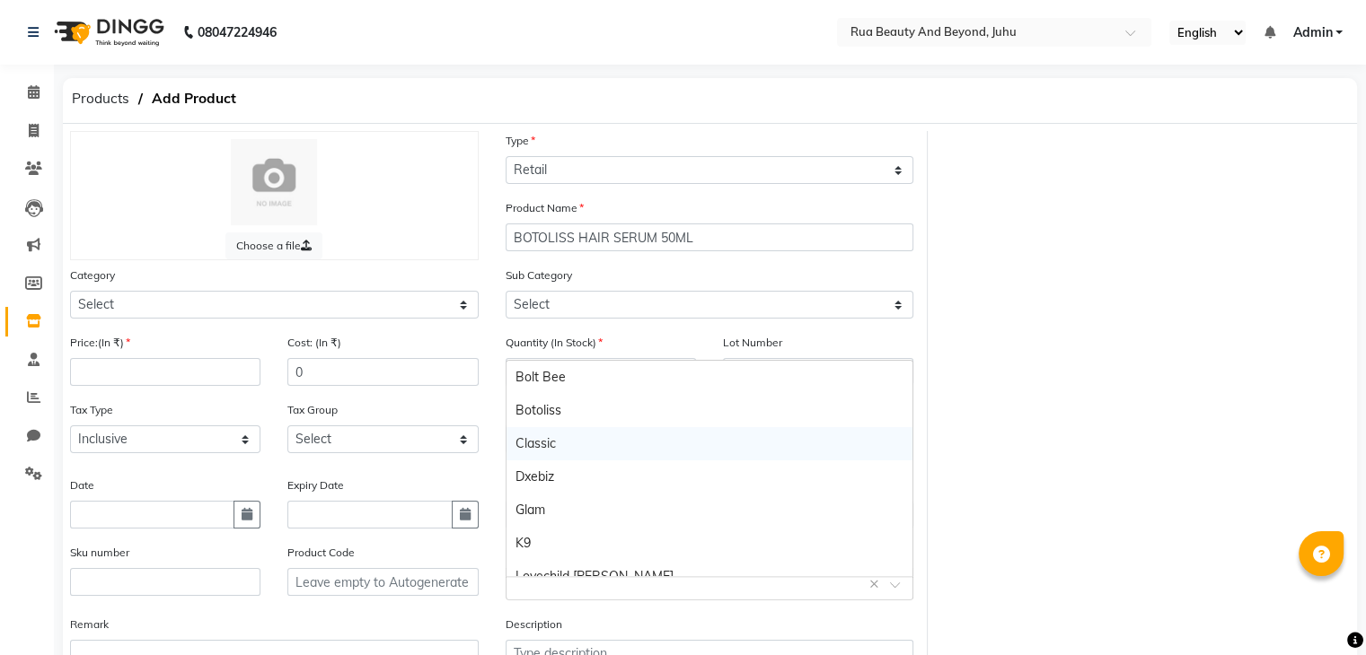
click at [571, 414] on div "Botoliss" at bounding box center [709, 410] width 407 height 33
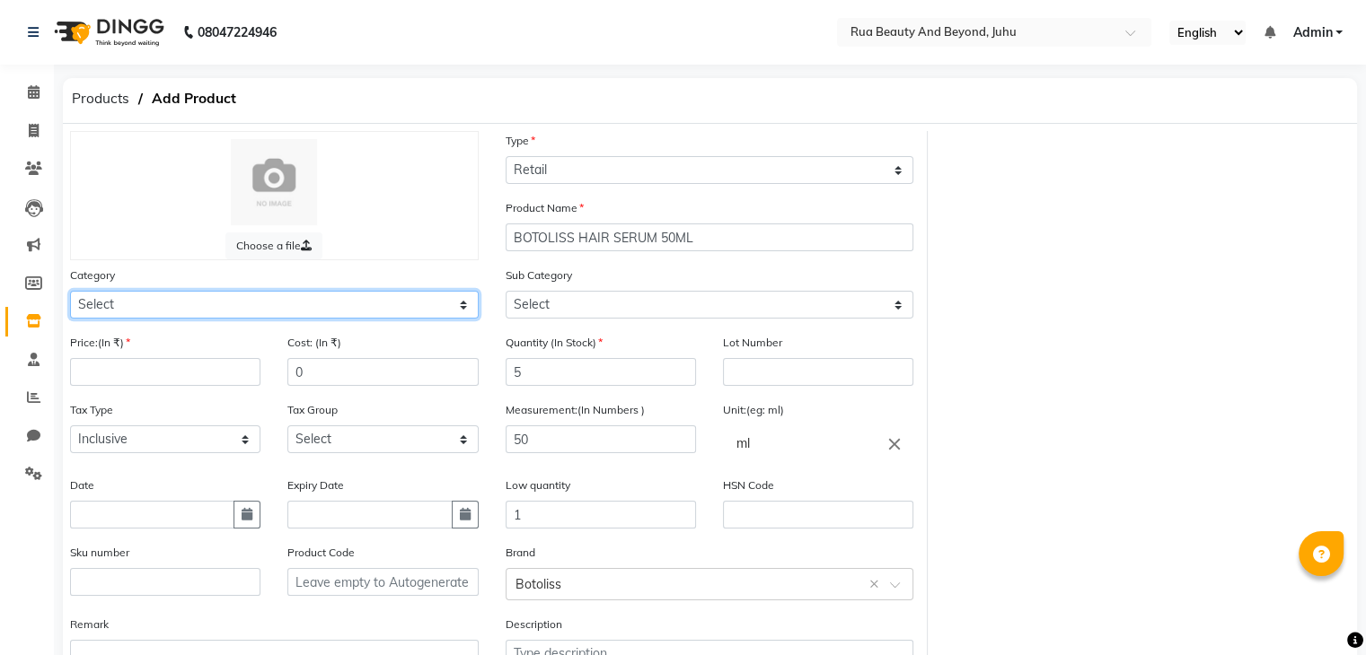
click at [268, 307] on select "Select Hair Skin Makeup Personal Care Appliances Beard Waxing Disposable Thread…" at bounding box center [274, 305] width 409 height 28
click at [70, 294] on select "Select Hair Skin Makeup Personal Care Appliances Beard Waxing Disposable Thread…" at bounding box center [274, 305] width 409 height 28
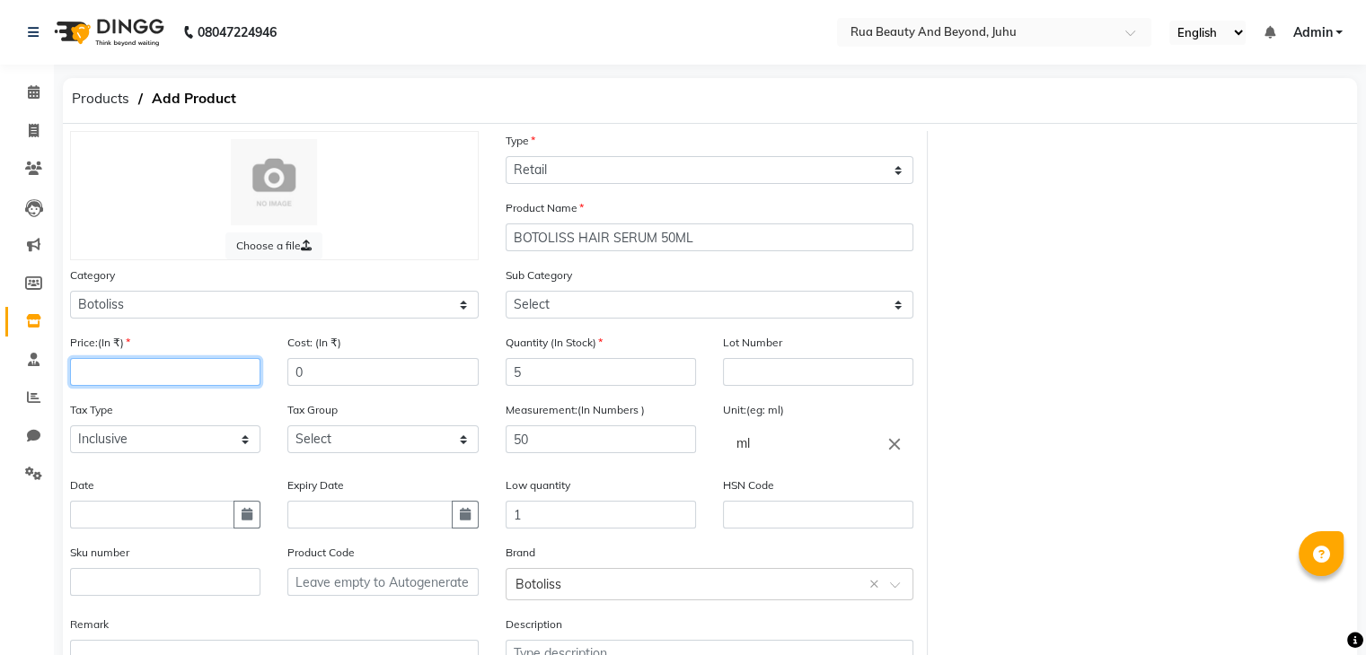
click at [120, 374] on input "number" at bounding box center [165, 372] width 190 height 28
click at [345, 375] on input "0" at bounding box center [382, 372] width 190 height 28
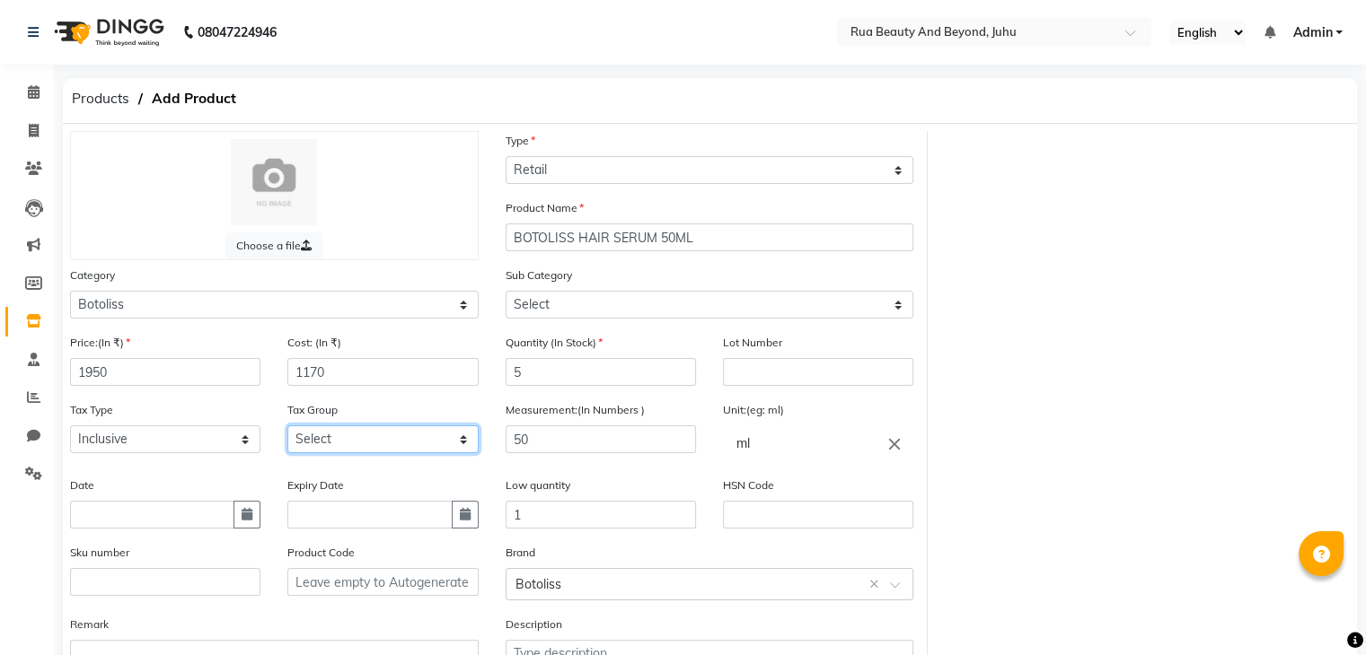
click at [381, 436] on select "Select GST" at bounding box center [382, 440] width 190 height 28
click at [287, 431] on select "Select GST" at bounding box center [382, 440] width 190 height 28
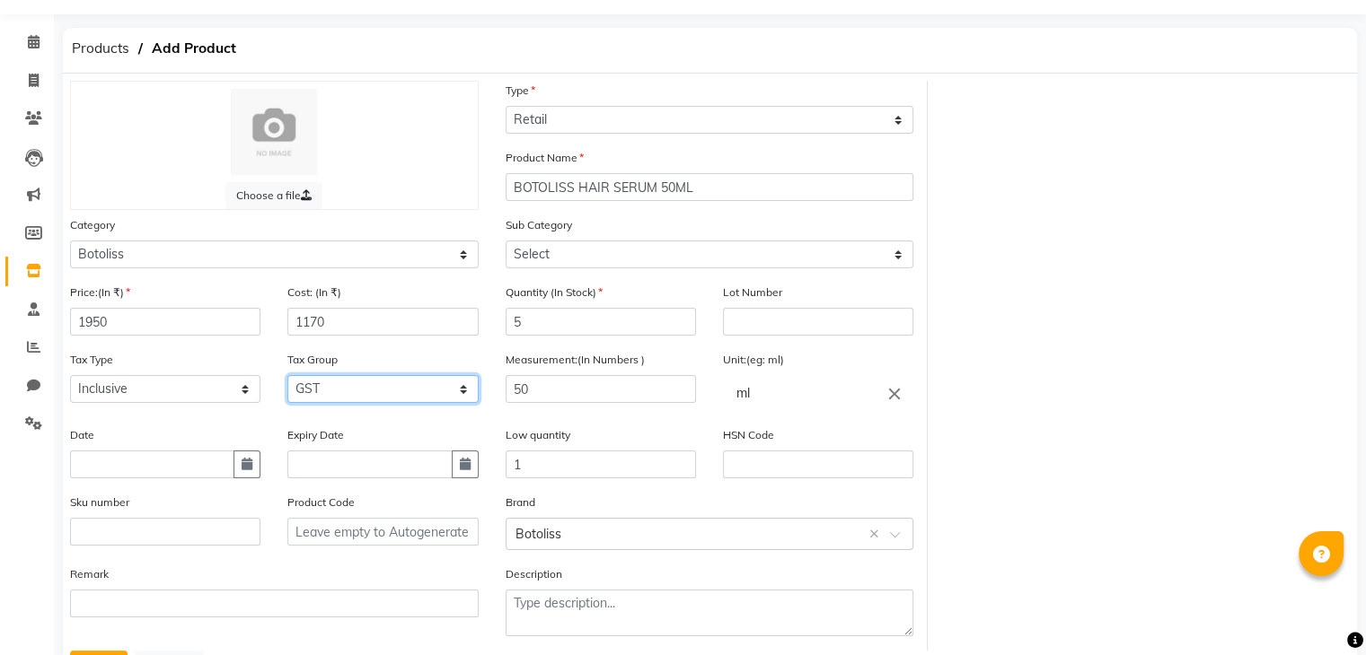
scroll to position [140, 0]
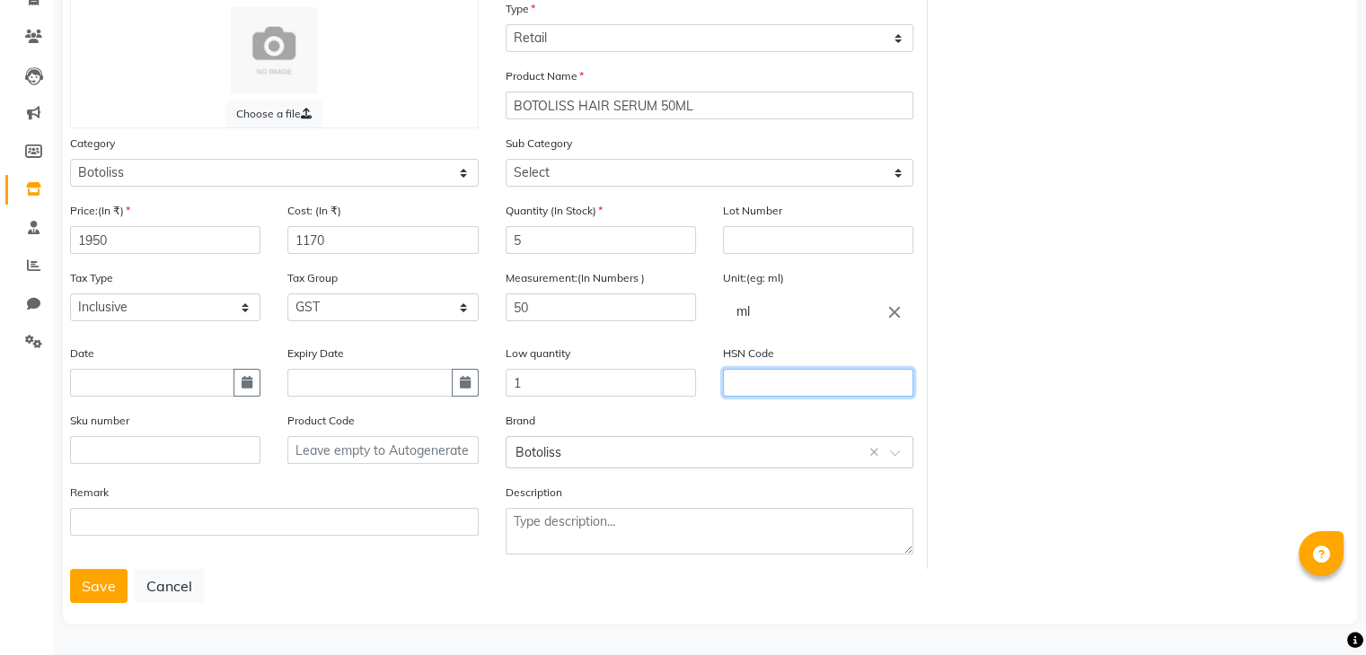
click at [792, 375] on input "text" at bounding box center [818, 383] width 190 height 28
click at [111, 594] on button "Save" at bounding box center [98, 586] width 57 height 34
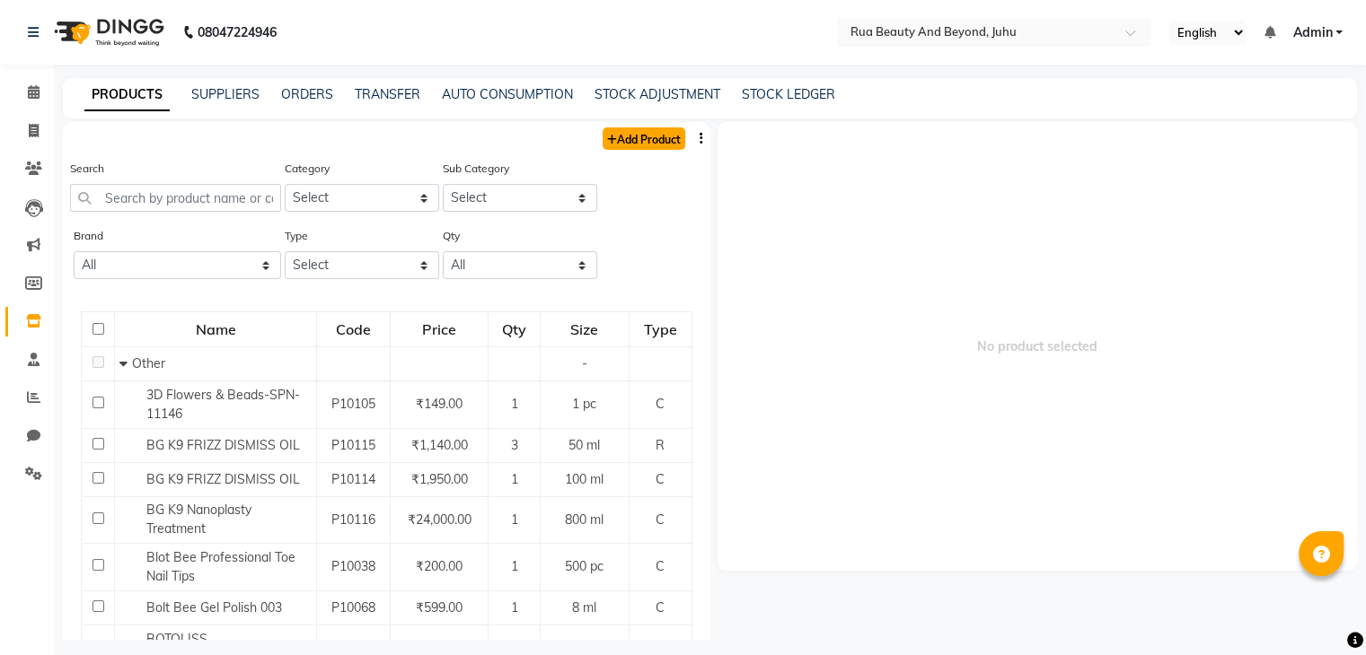
click at [631, 147] on link "Add Product" at bounding box center [643, 138] width 83 height 22
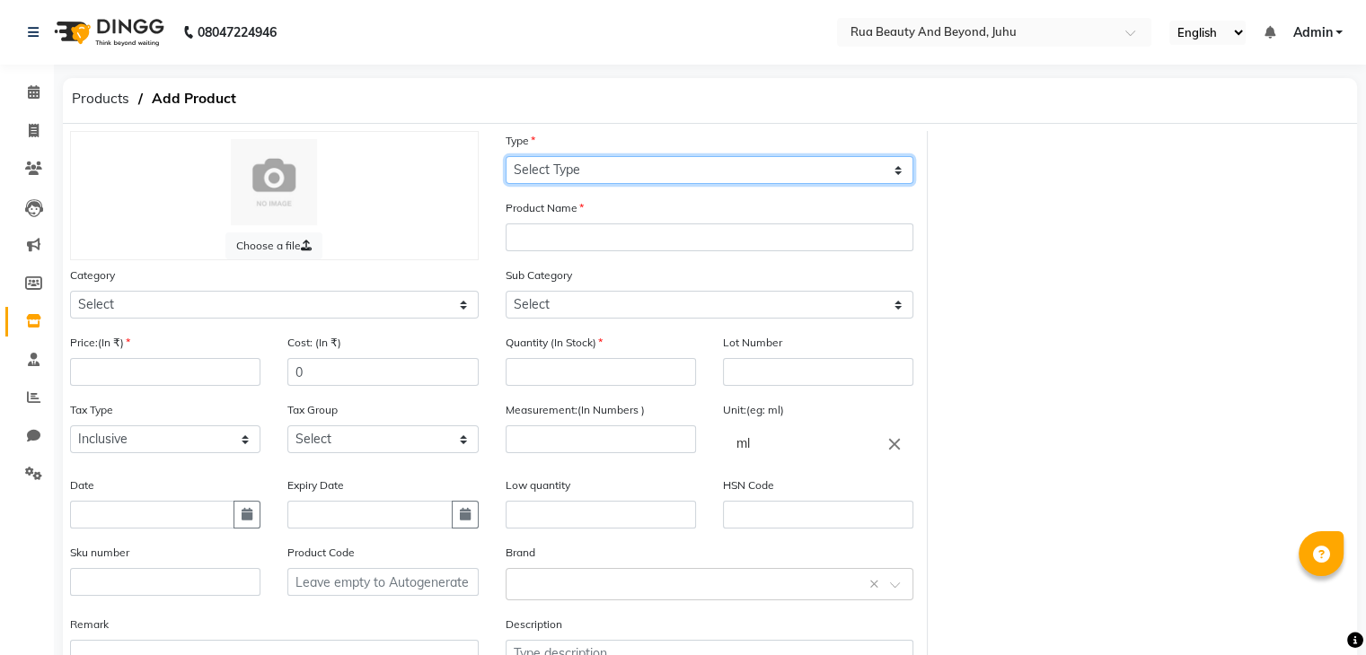
click at [611, 173] on select "Select Type Both Retail Consumable" at bounding box center [709, 170] width 409 height 28
click at [505, 157] on select "Select Type Both Retail Consumable" at bounding box center [709, 170] width 409 height 28
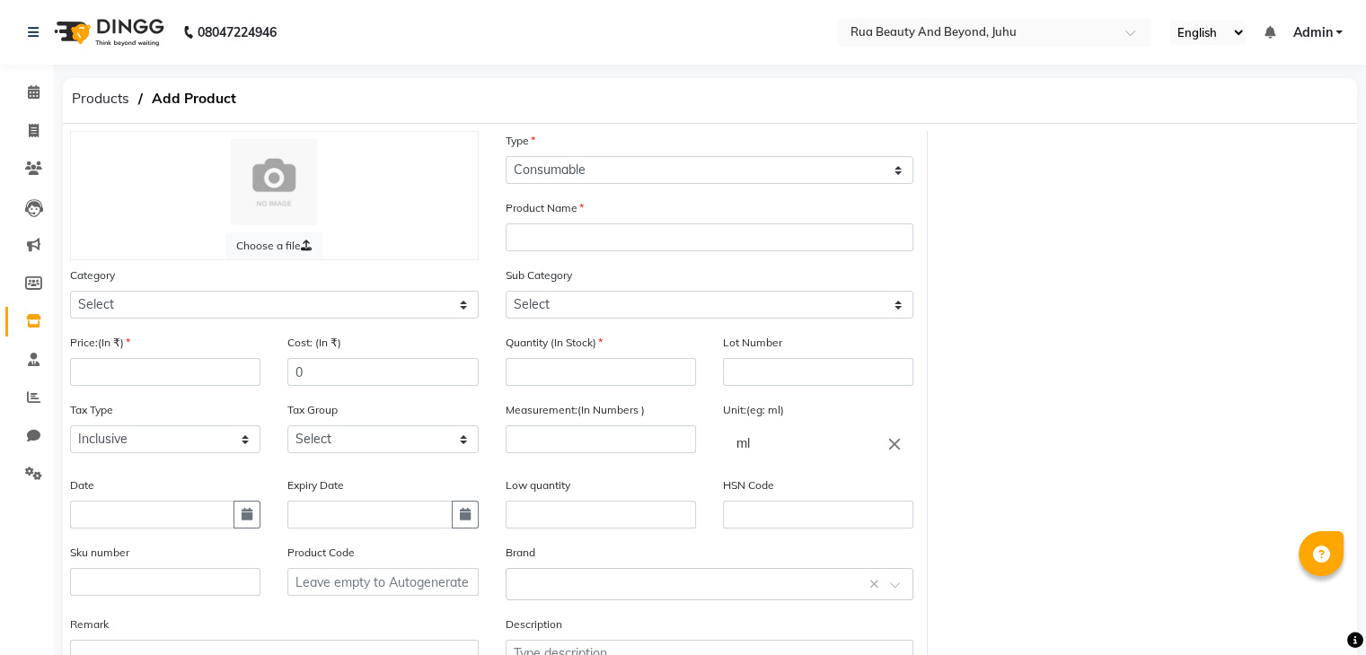
click at [550, 224] on div "Product Name" at bounding box center [709, 224] width 409 height 53
click at [514, 245] on input "text" at bounding box center [709, 238] width 409 height 28
click at [539, 378] on input "number" at bounding box center [600, 372] width 190 height 28
click at [546, 444] on input "number" at bounding box center [600, 440] width 190 height 28
click at [535, 593] on input "text" at bounding box center [691, 583] width 353 height 19
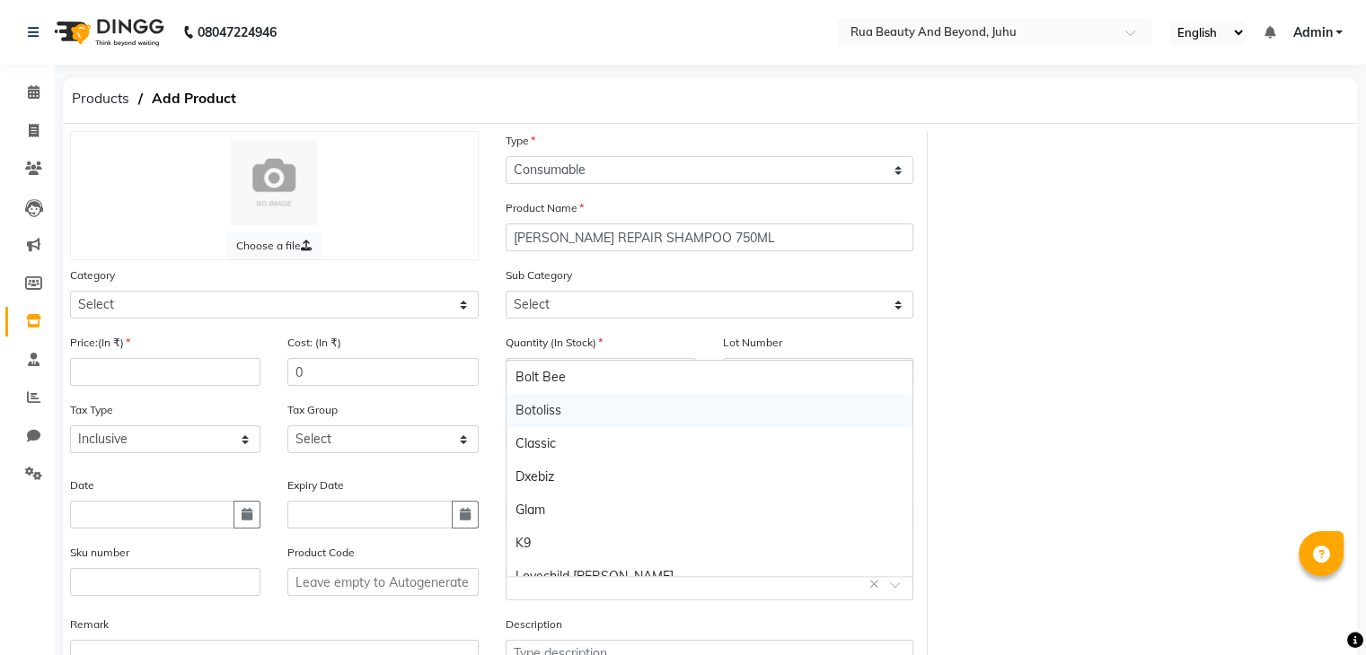
click at [573, 422] on div "Botoliss" at bounding box center [709, 410] width 407 height 33
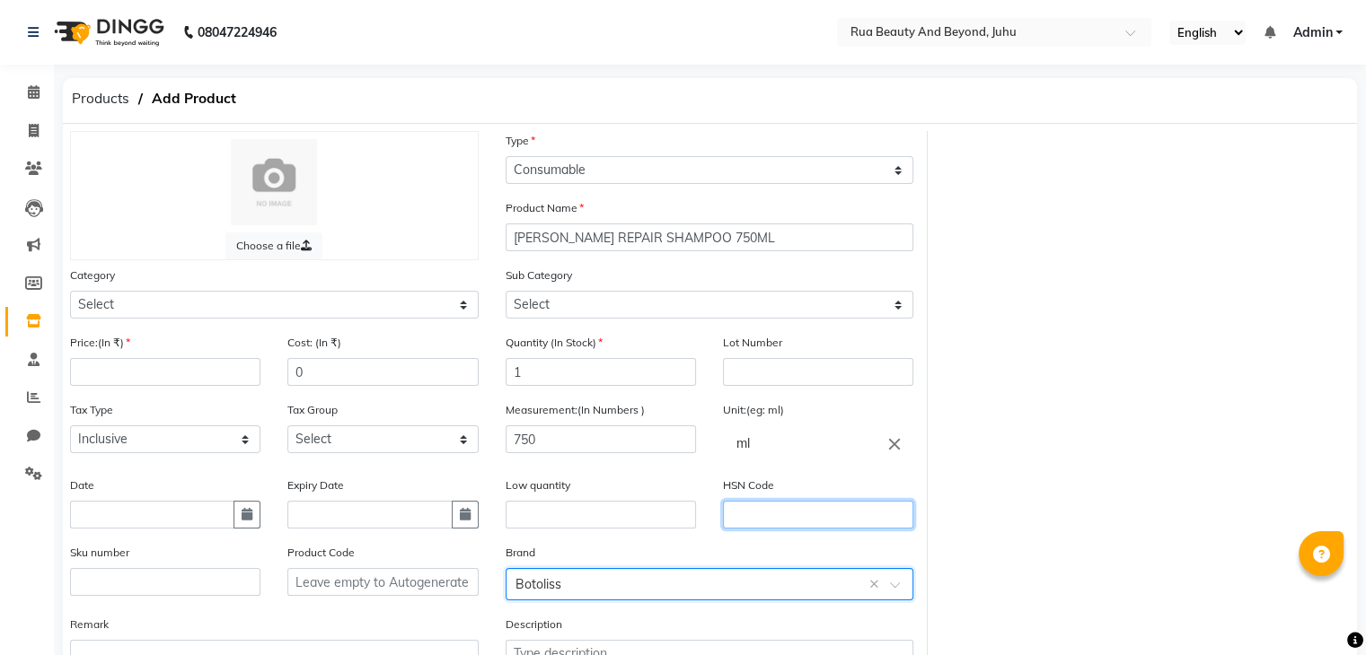
click at [757, 519] on input "text" at bounding box center [818, 515] width 190 height 28
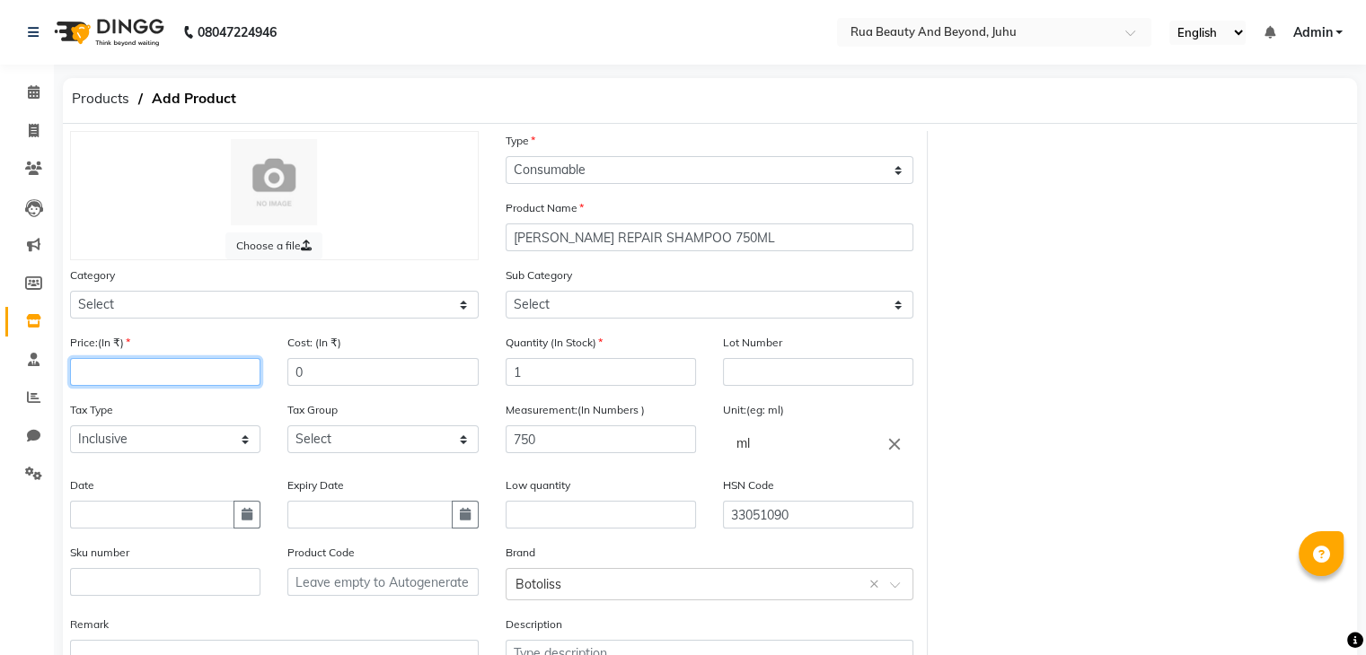
click at [140, 374] on input "number" at bounding box center [165, 372] width 190 height 28
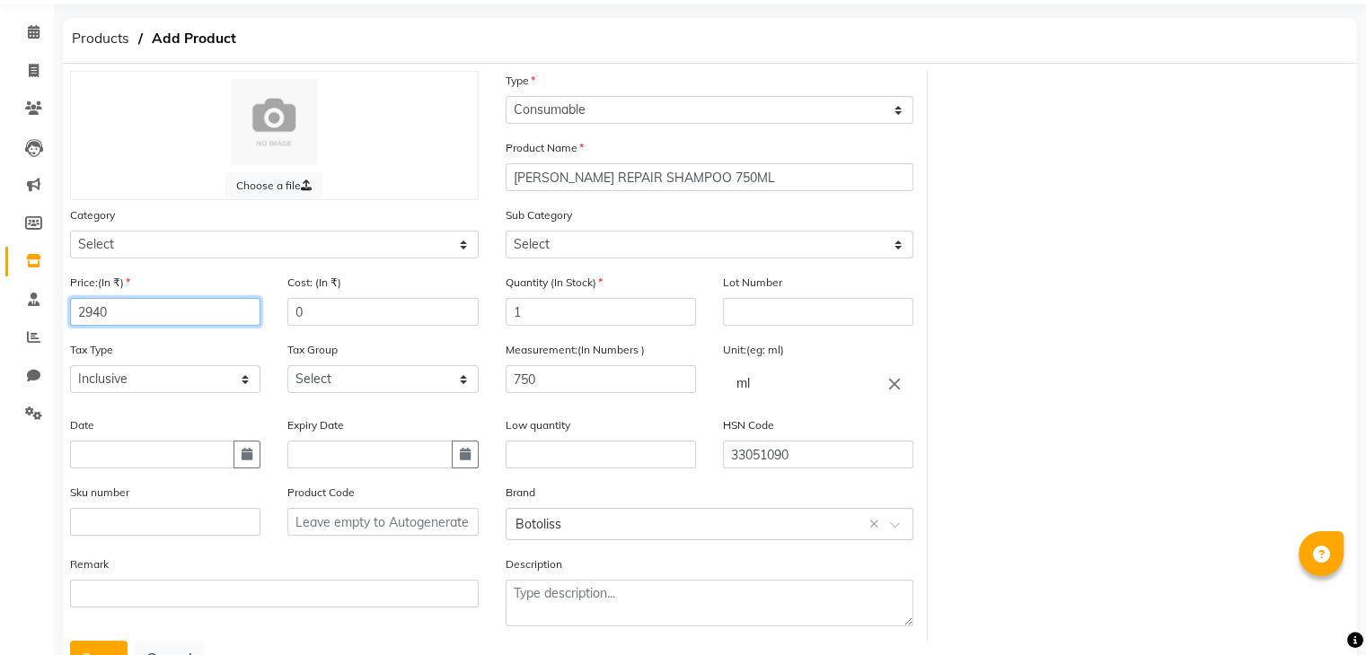
scroll to position [140, 0]
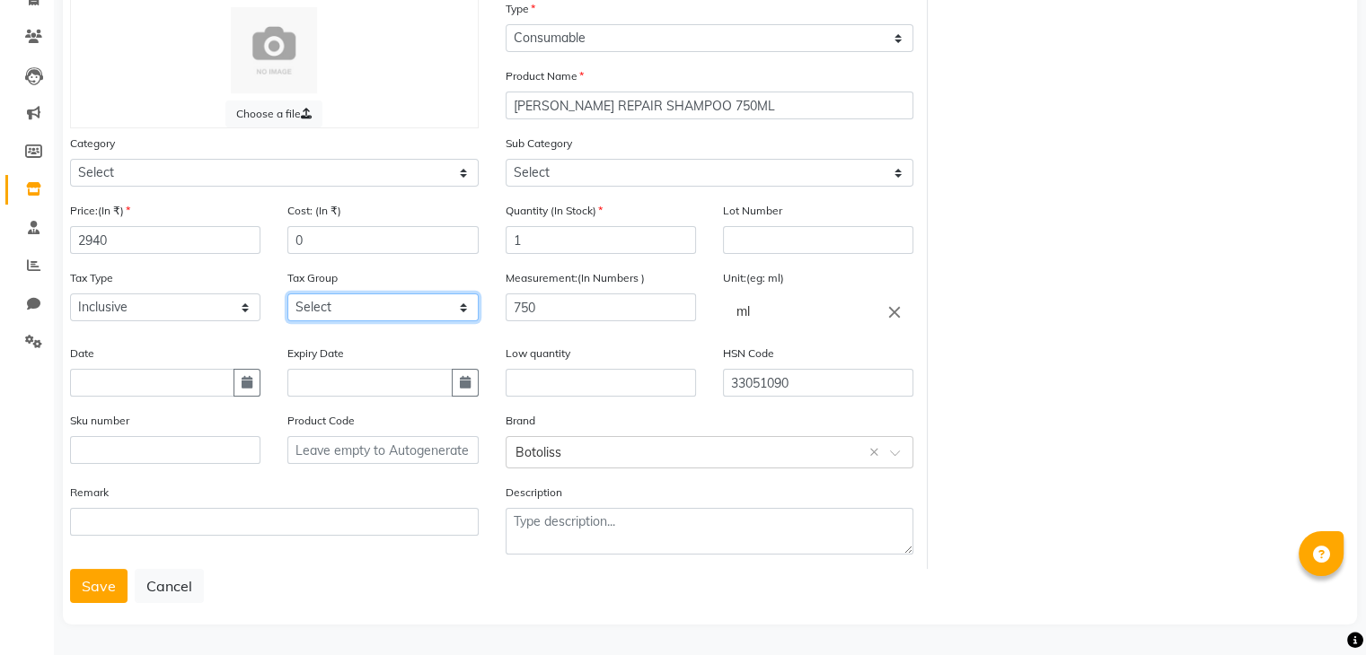
click at [311, 317] on select "Select GST" at bounding box center [382, 308] width 190 height 28
click at [287, 294] on select "Select GST" at bounding box center [382, 308] width 190 height 28
click at [122, 575] on button "Save" at bounding box center [98, 586] width 57 height 34
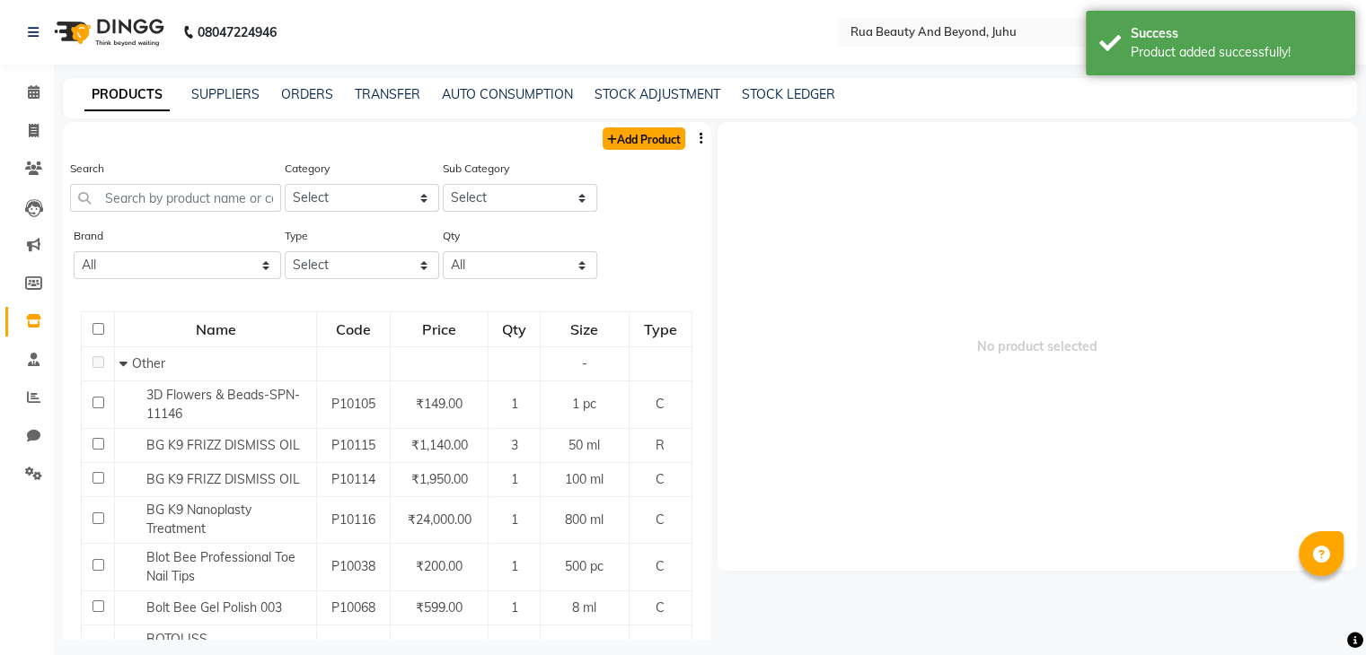
click at [618, 147] on link "Add Product" at bounding box center [643, 138] width 83 height 22
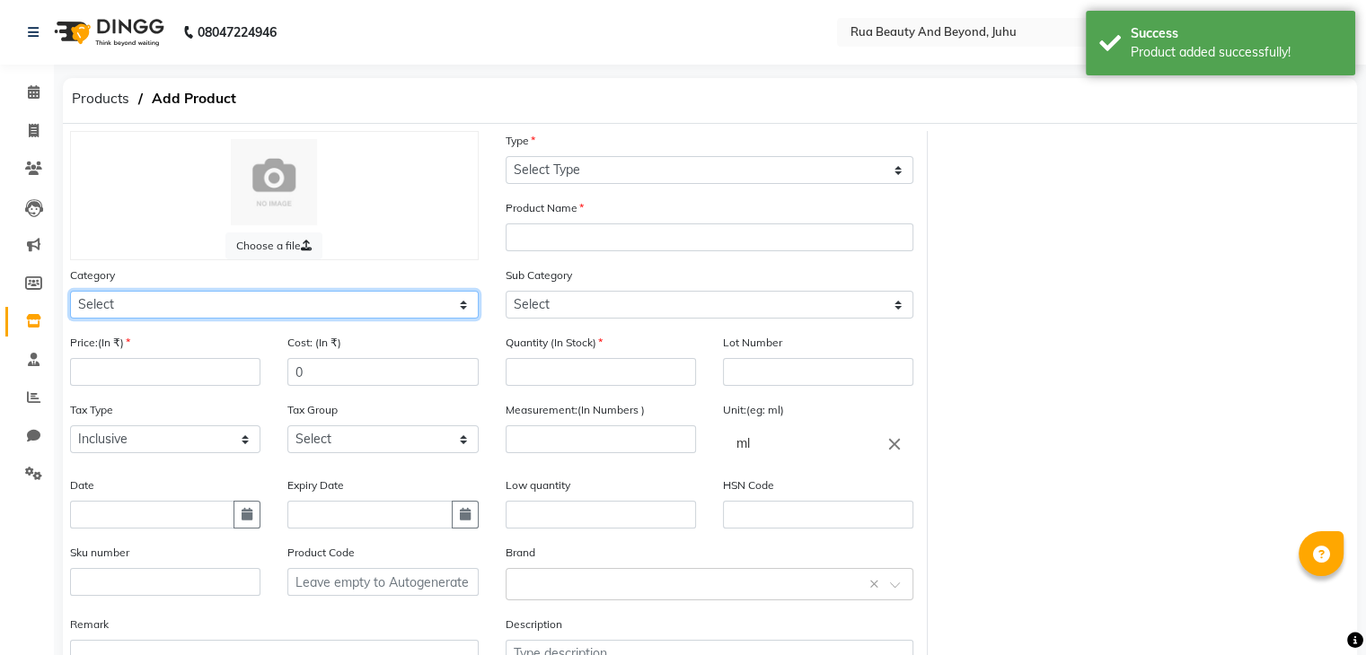
click at [185, 308] on select "Select Hair Skin Makeup Personal Care Appliances Beard Waxing Disposable Thread…" at bounding box center [274, 305] width 409 height 28
click at [70, 294] on select "Select Hair Skin Makeup Personal Care Appliances Beard Waxing Disposable Thread…" at bounding box center [274, 305] width 409 height 28
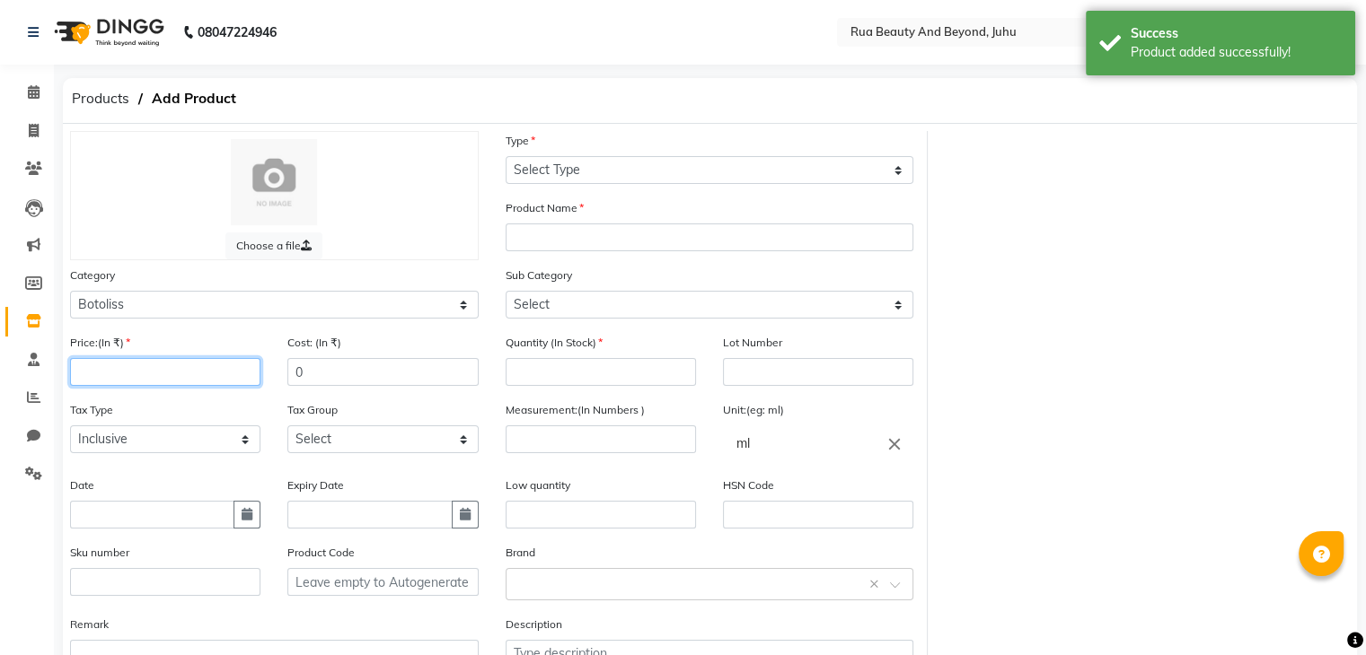
click at [104, 374] on input "number" at bounding box center [165, 372] width 190 height 28
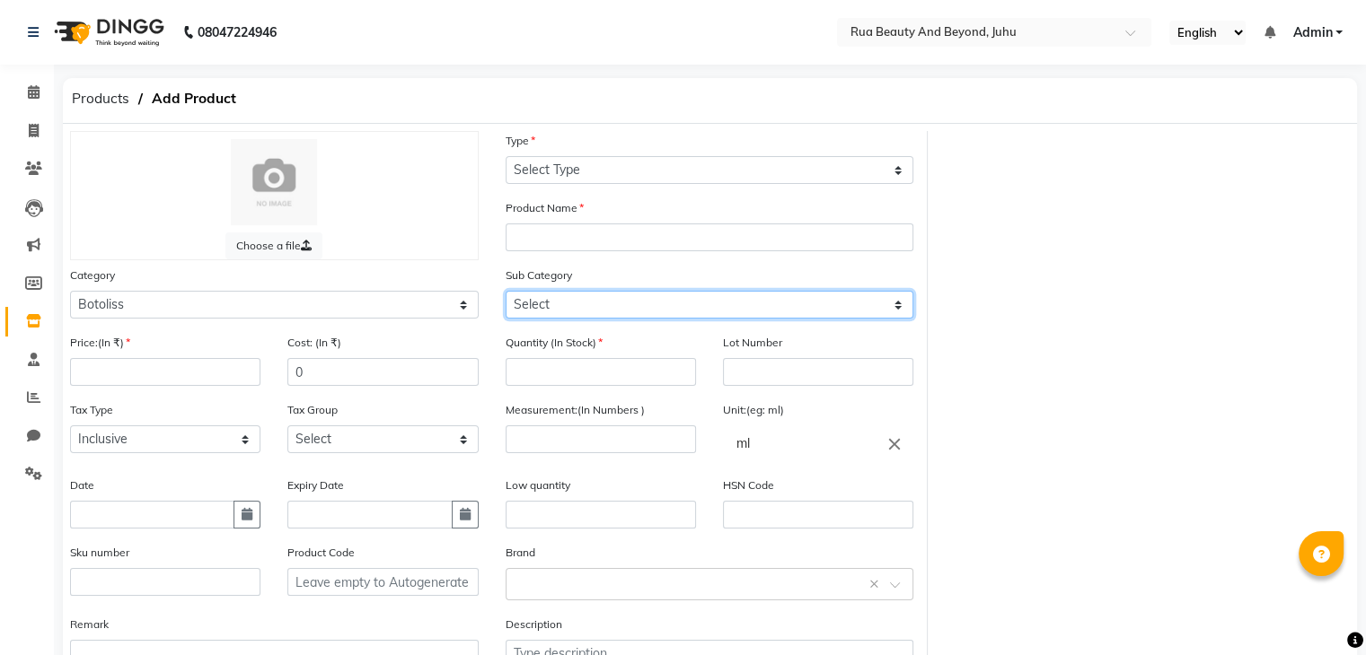
click at [555, 319] on select "Select" at bounding box center [709, 305] width 409 height 28
drag, startPoint x: 557, startPoint y: 317, endPoint x: 556, endPoint y: 259, distance: 57.5
click at [557, 317] on select "Select" at bounding box center [709, 305] width 409 height 28
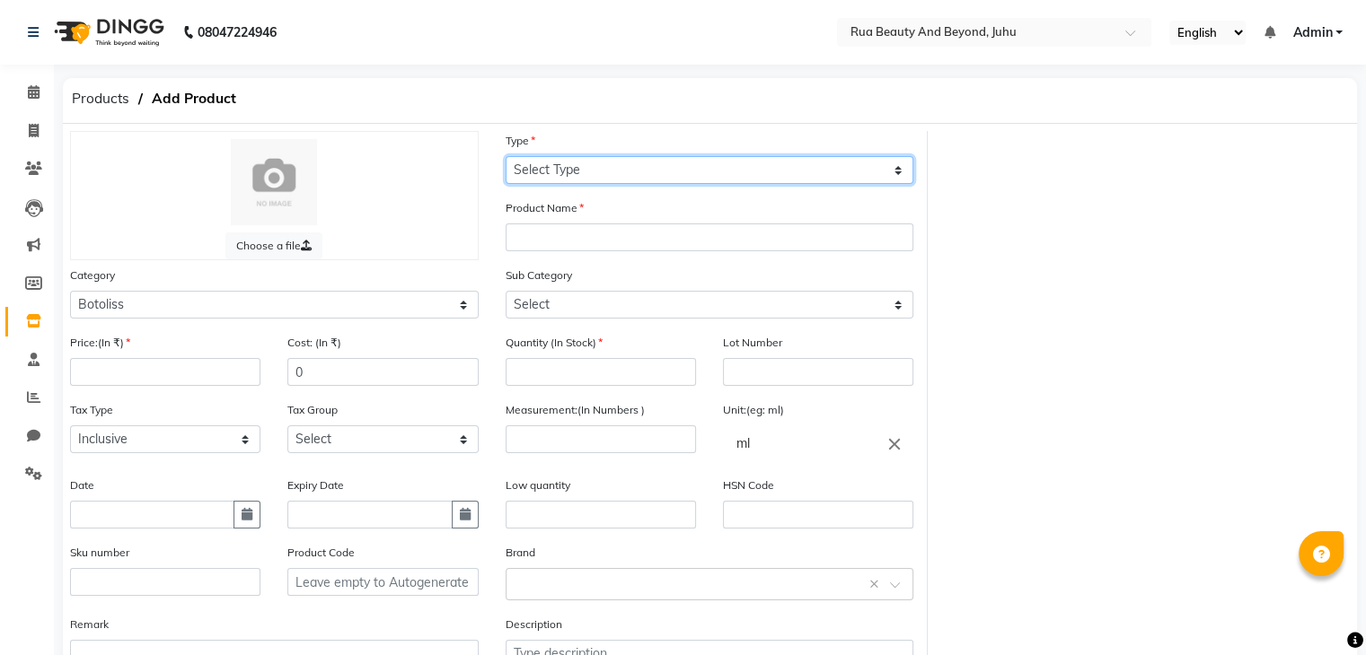
click at [560, 169] on select "Select Type Both Retail Consumable" at bounding box center [709, 170] width 409 height 28
click at [505, 157] on select "Select Type Both Retail Consumable" at bounding box center [709, 170] width 409 height 28
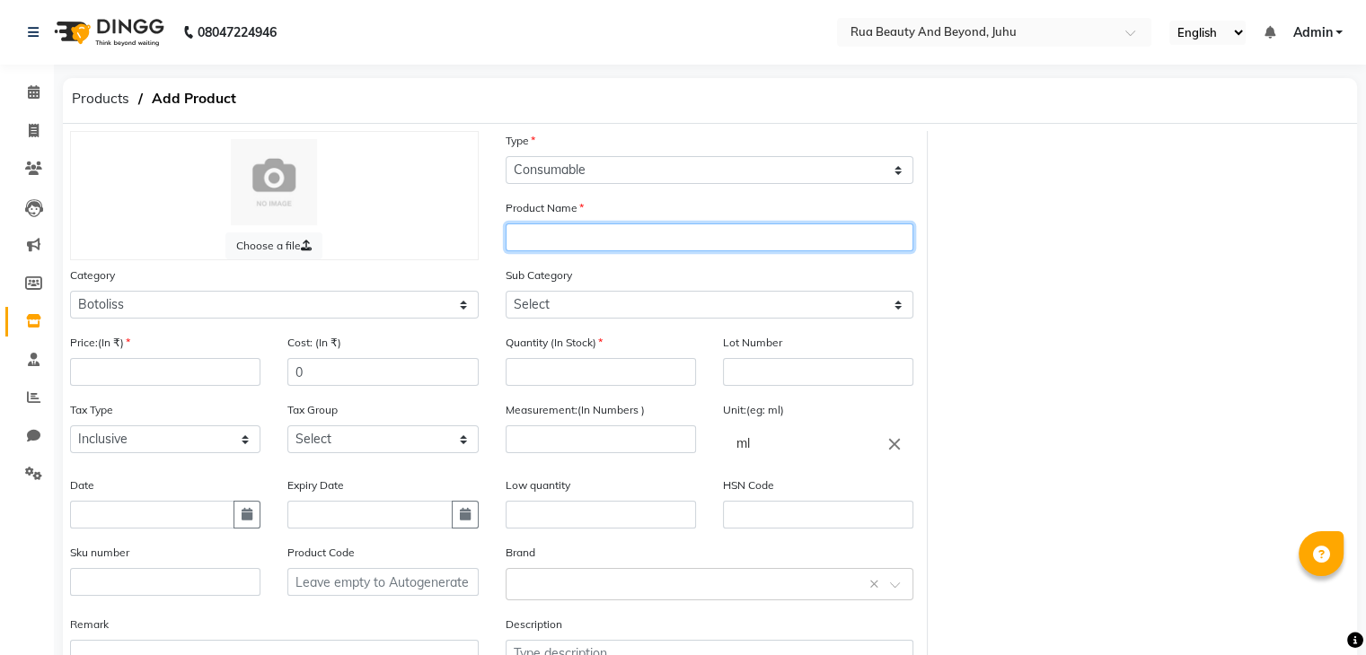
click at [559, 229] on input "text" at bounding box center [709, 238] width 409 height 28
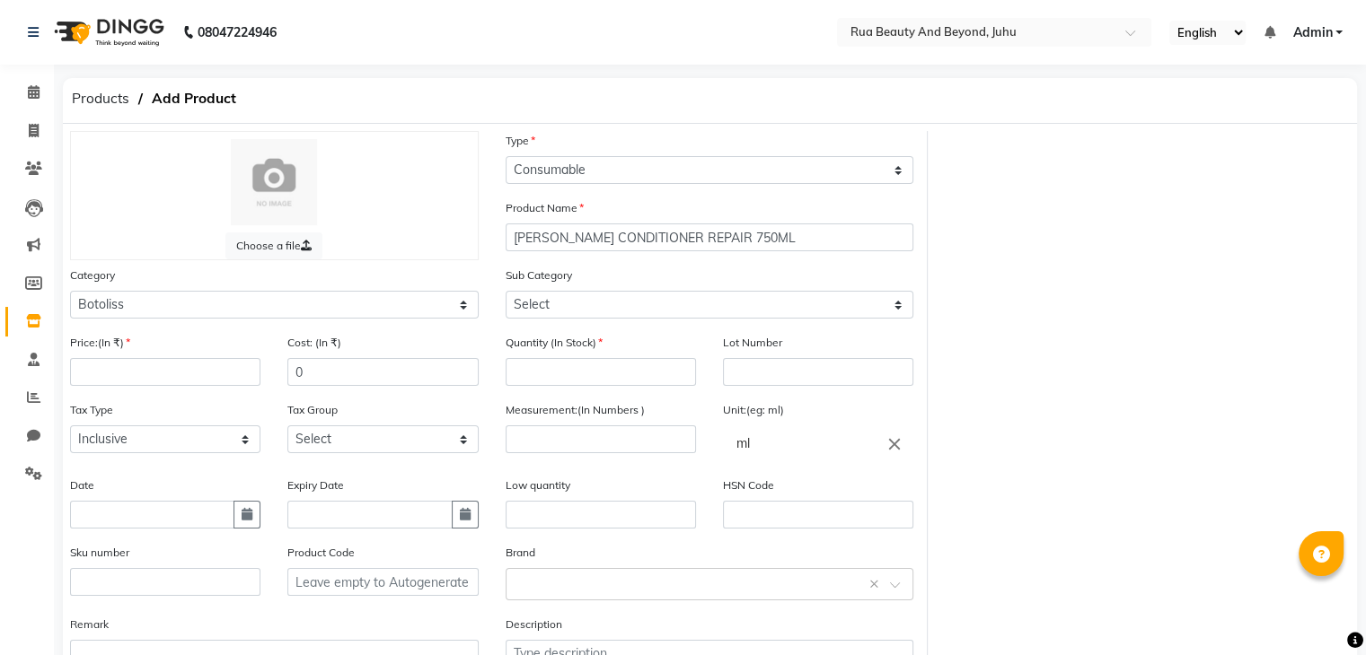
click at [545, 396] on div "Quantity (In Stock)" at bounding box center [600, 366] width 217 height 67
click at [549, 385] on input "number" at bounding box center [600, 372] width 190 height 28
click at [553, 439] on input "number" at bounding box center [600, 440] width 190 height 28
click at [542, 506] on div "Low quantity" at bounding box center [600, 502] width 190 height 53
click at [540, 433] on input "number" at bounding box center [600, 440] width 190 height 28
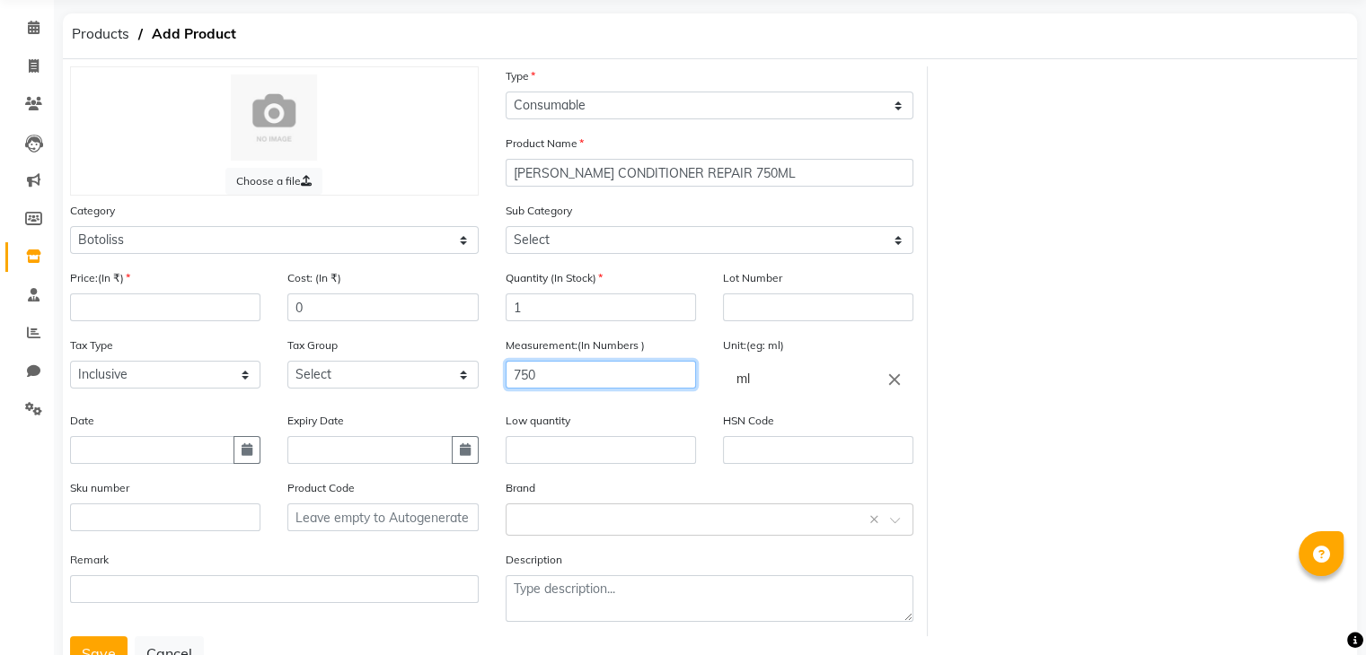
scroll to position [140, 0]
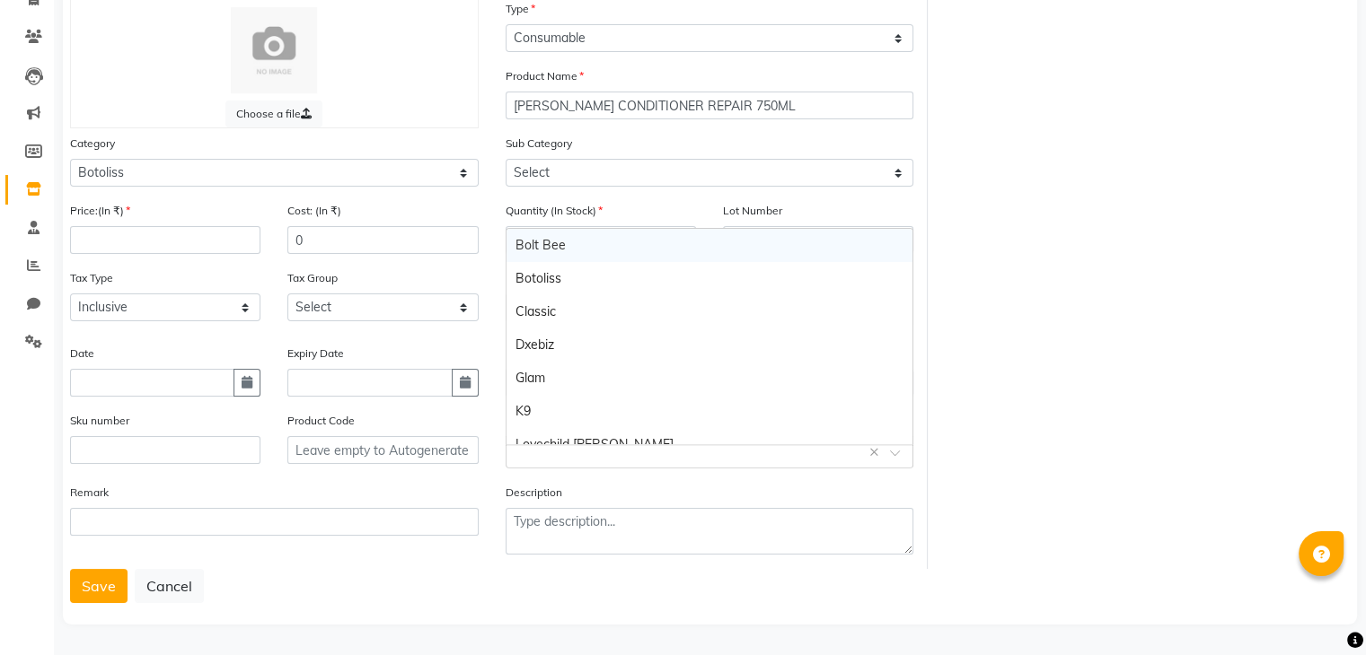
click at [532, 458] on input "text" at bounding box center [691, 451] width 353 height 19
click at [545, 268] on div "Botoliss" at bounding box center [709, 278] width 407 height 33
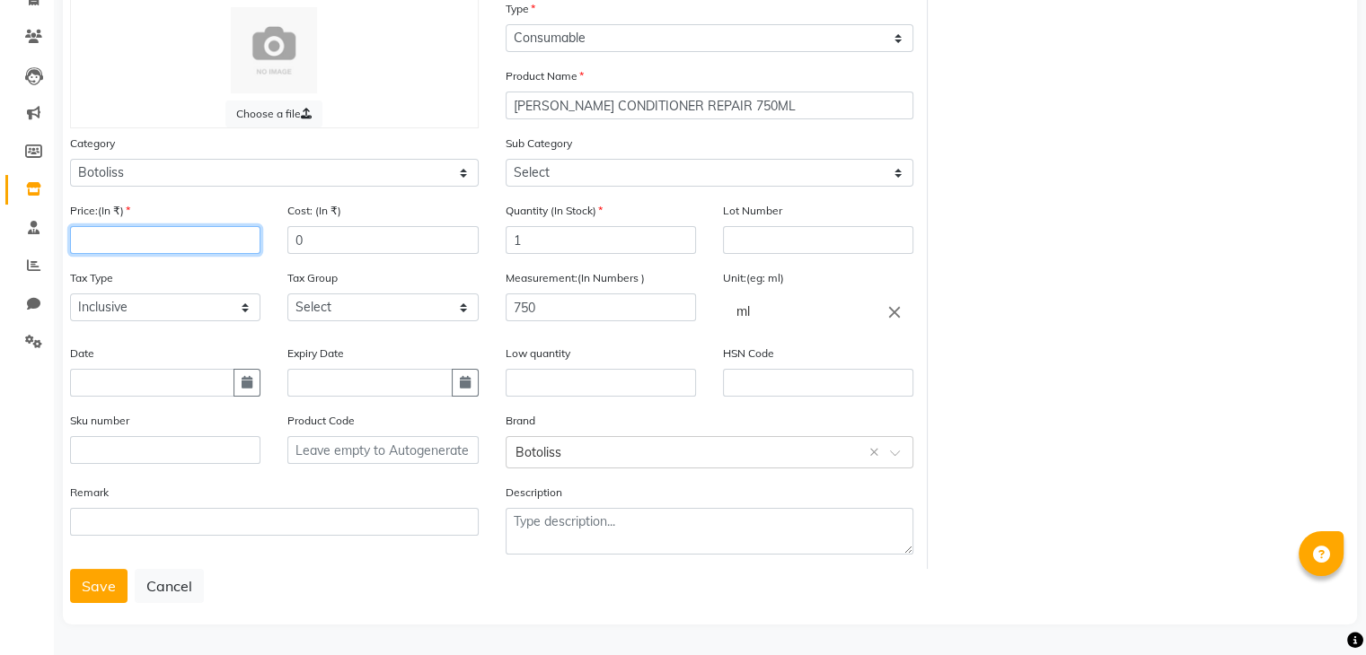
click at [119, 233] on input "number" at bounding box center [165, 240] width 190 height 28
drag, startPoint x: 308, startPoint y: 306, endPoint x: 303, endPoint y: 315, distance: 10.0
click at [306, 306] on select "Select GST" at bounding box center [382, 308] width 190 height 28
click at [287, 294] on select "Select GST" at bounding box center [382, 308] width 190 height 28
click at [767, 385] on input "text" at bounding box center [818, 383] width 190 height 28
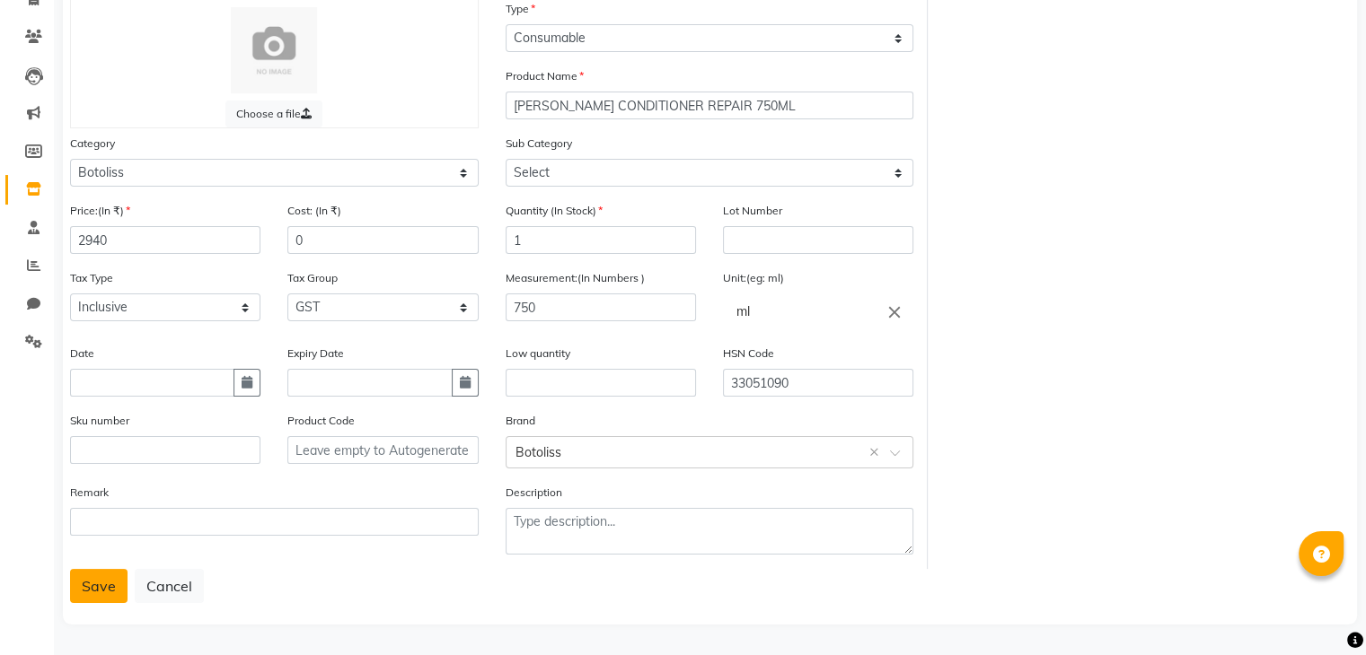
click at [75, 593] on button "Save" at bounding box center [98, 586] width 57 height 34
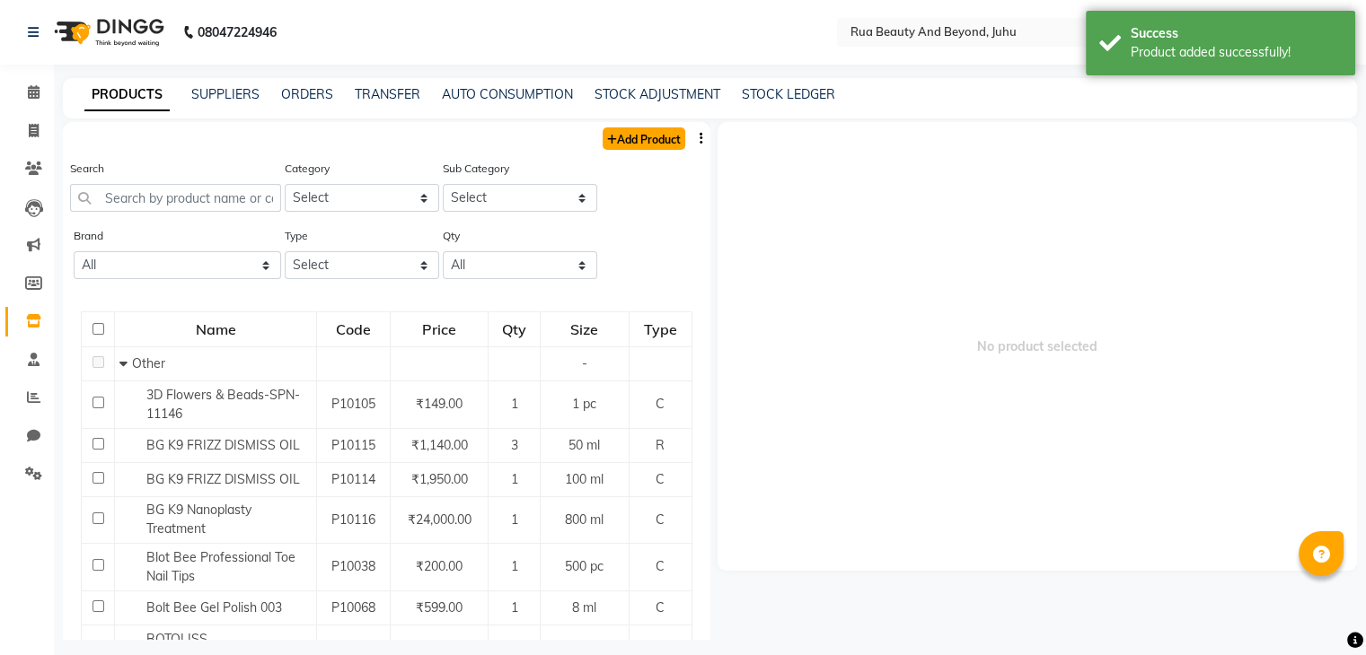
click at [663, 131] on link "Add Product" at bounding box center [643, 138] width 83 height 22
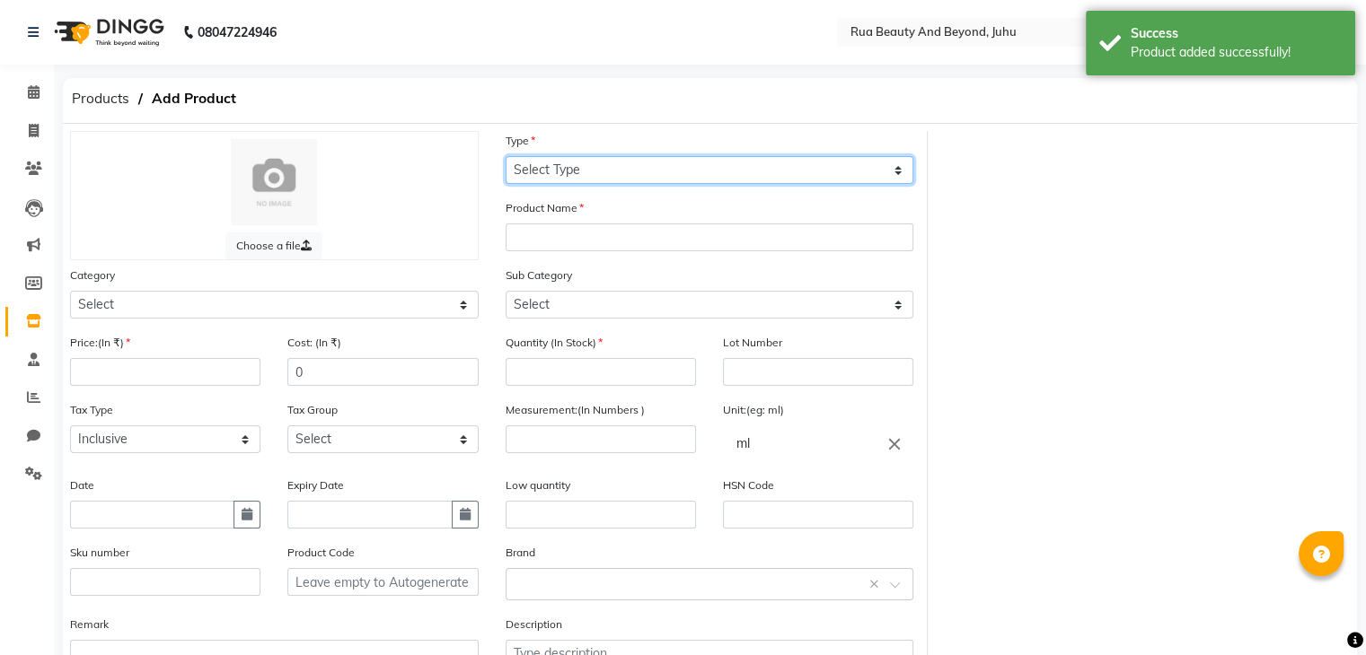
click at [598, 171] on select "Select Type Both Retail Consumable" at bounding box center [709, 170] width 409 height 28
click at [505, 157] on select "Select Type Both Retail Consumable" at bounding box center [709, 170] width 409 height 28
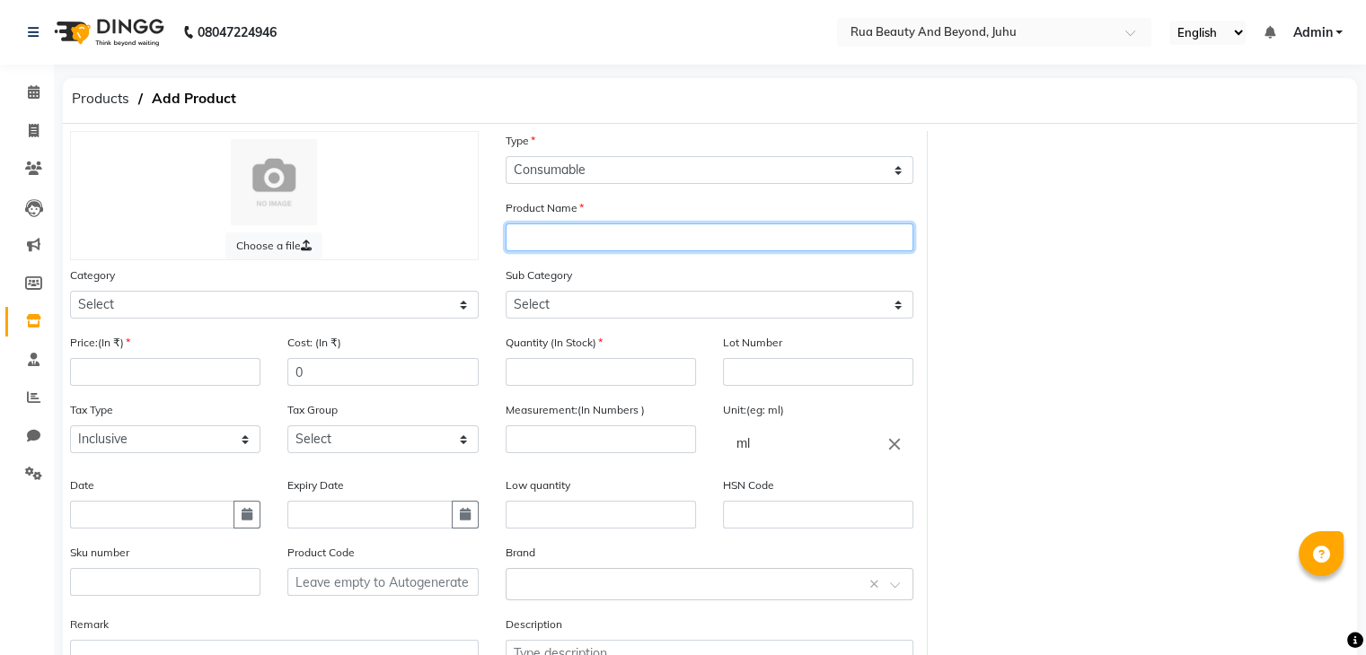
click at [544, 240] on input "text" at bounding box center [709, 238] width 409 height 28
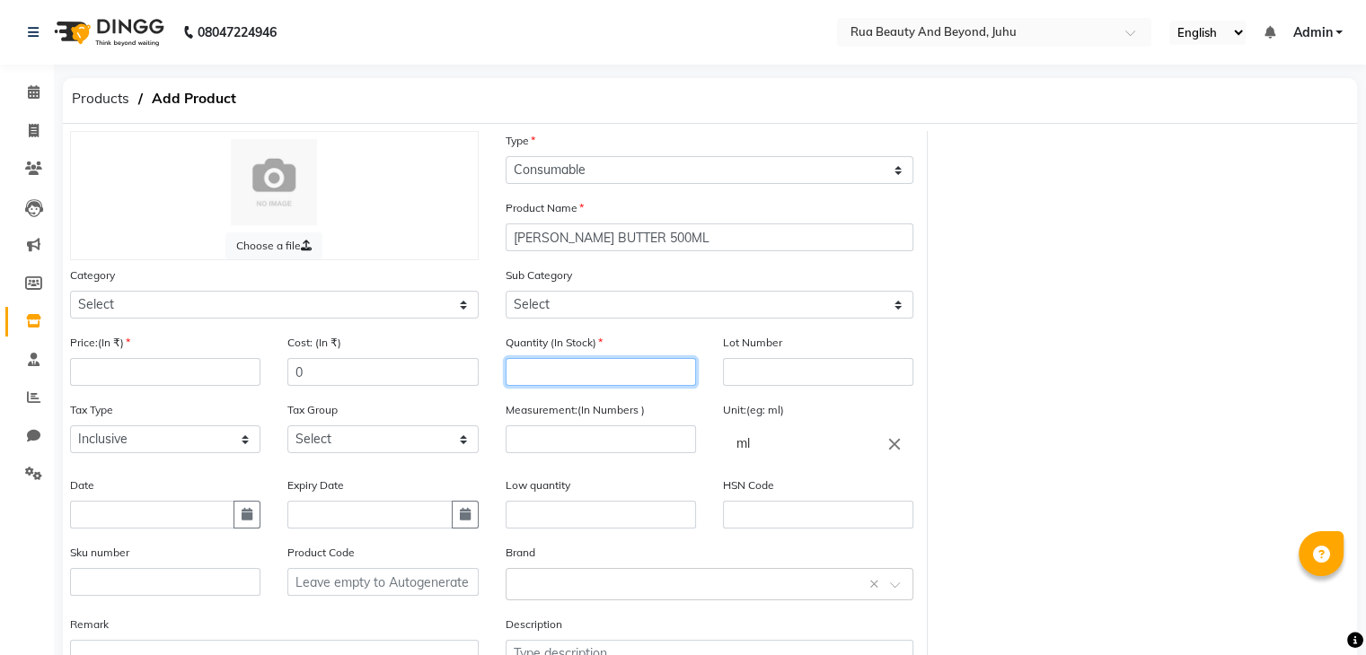
click at [584, 374] on input "number" at bounding box center [600, 372] width 190 height 28
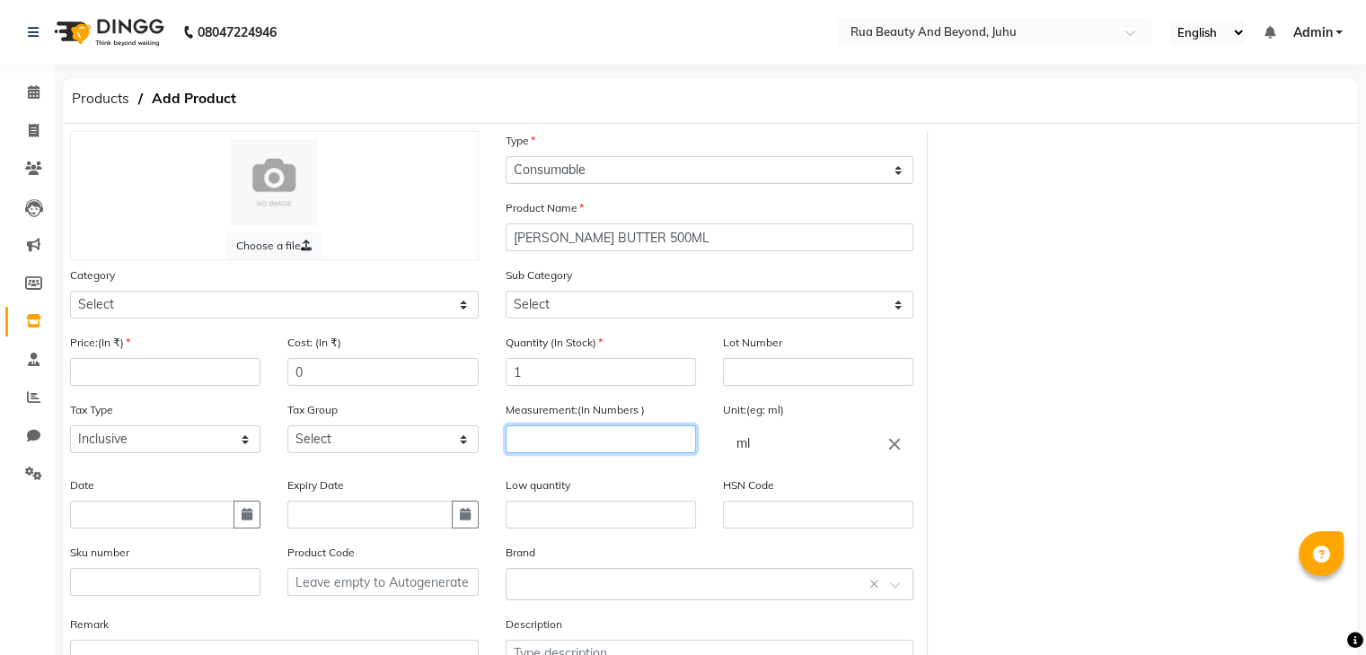
click at [564, 439] on input "number" at bounding box center [600, 440] width 190 height 28
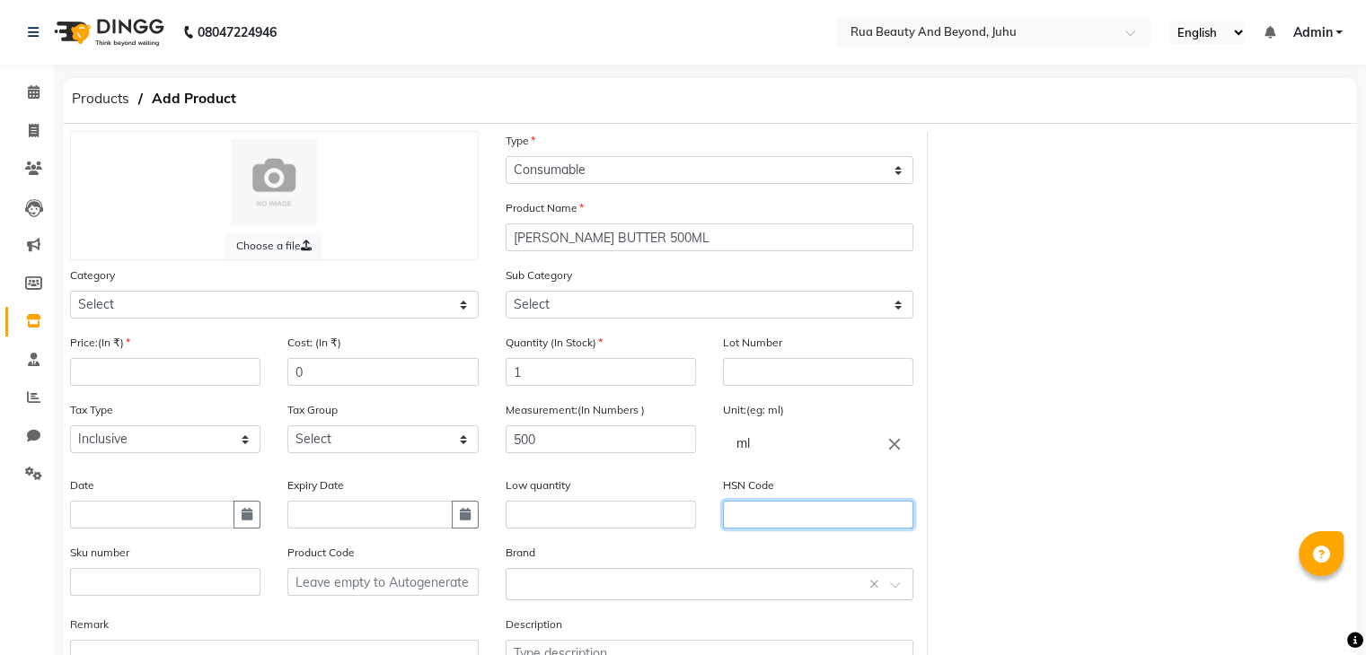
click at [740, 521] on input "text" at bounding box center [818, 515] width 190 height 28
click at [162, 371] on input "number" at bounding box center [165, 372] width 190 height 28
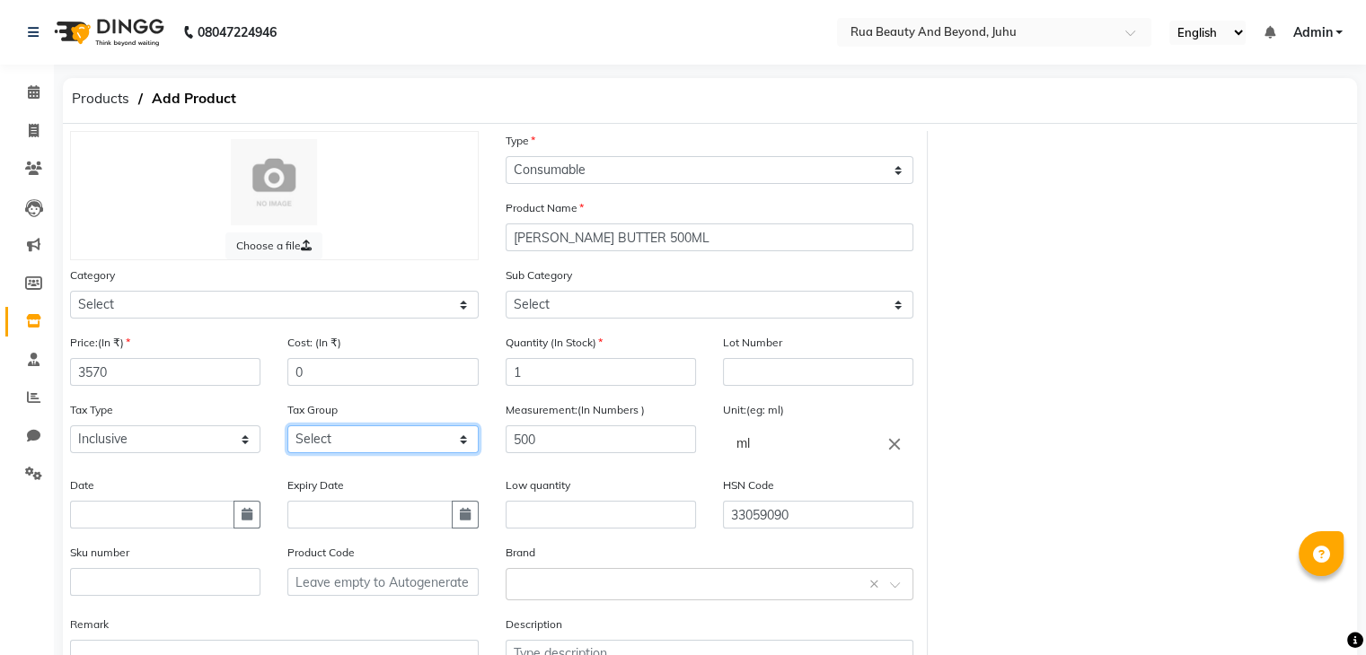
click at [334, 447] on select "Select GST" at bounding box center [382, 440] width 190 height 28
click at [287, 431] on select "Select GST" at bounding box center [382, 440] width 190 height 28
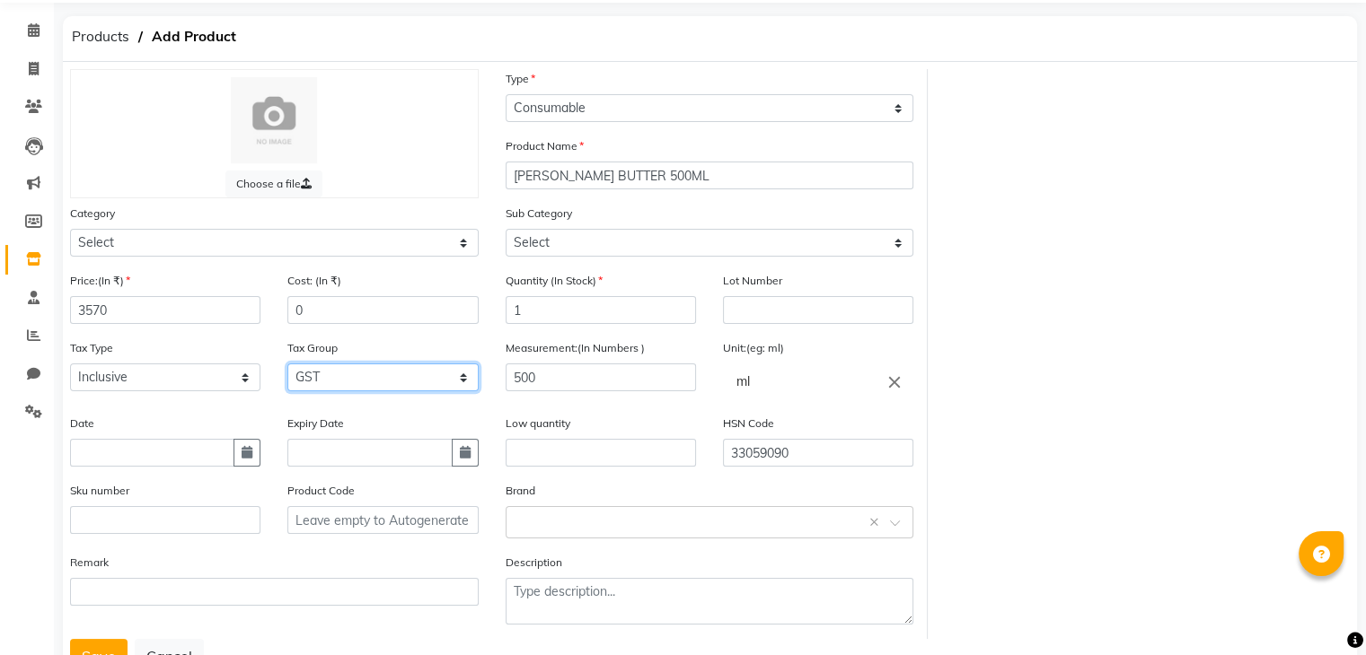
scroll to position [90, 0]
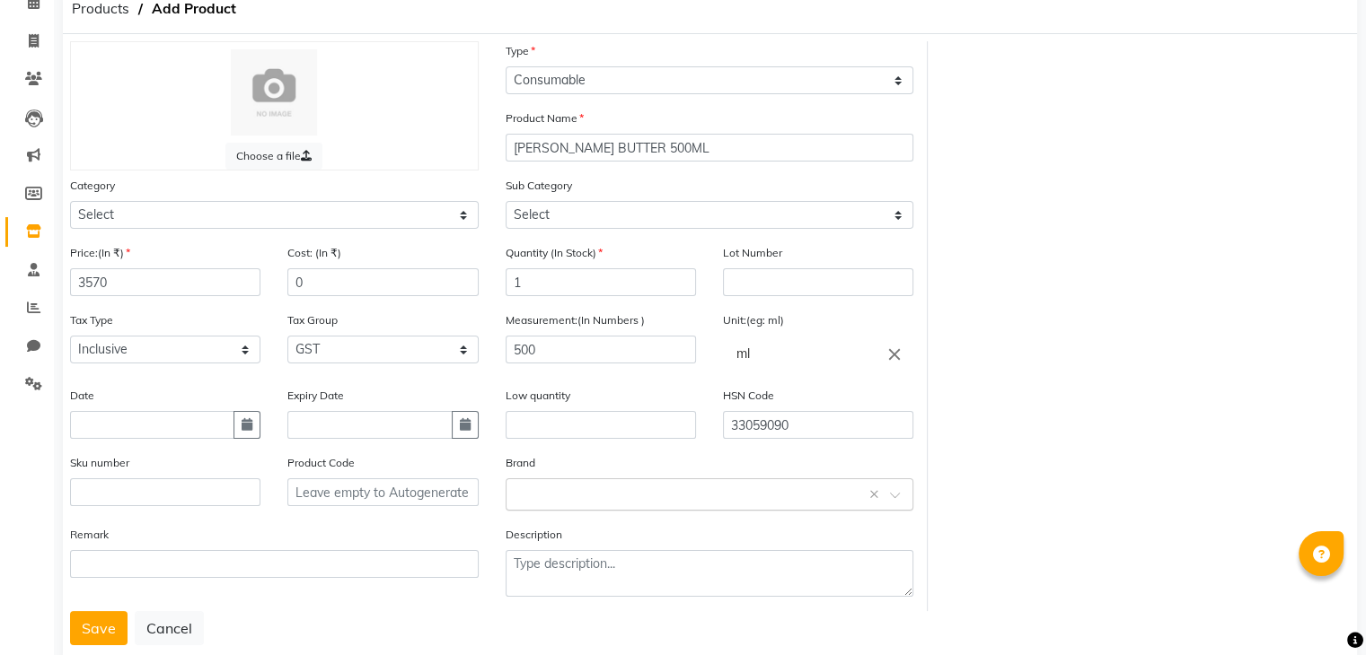
click at [520, 499] on input "text" at bounding box center [691, 493] width 353 height 19
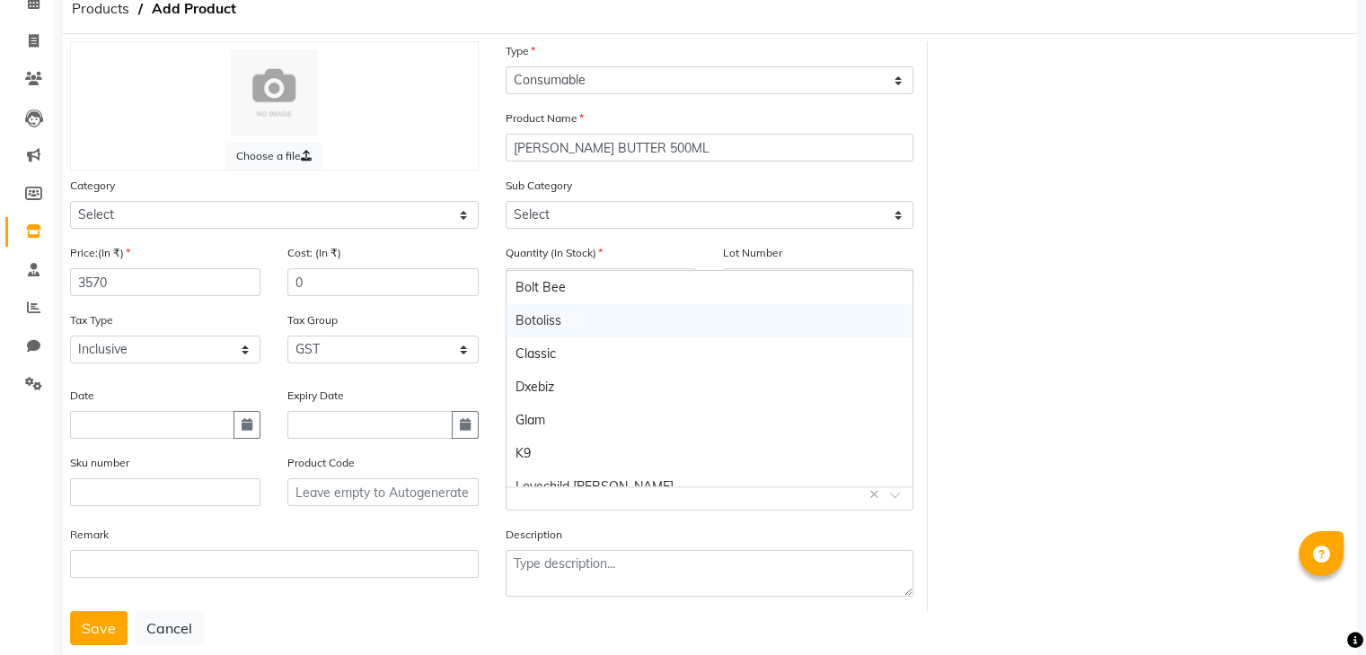
click at [576, 322] on div "Botoliss" at bounding box center [709, 320] width 407 height 33
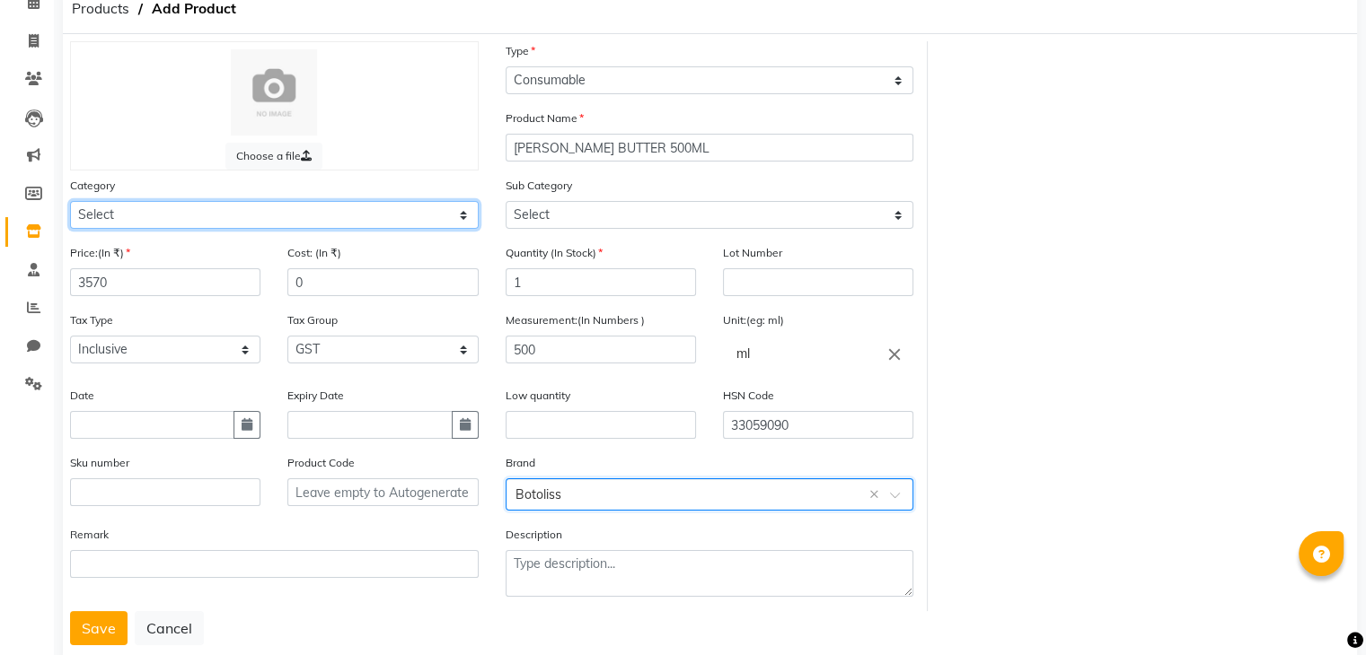
click at [171, 221] on select "Select Hair Skin Makeup Personal Care Appliances Beard Waxing Disposable Thread…" at bounding box center [274, 215] width 409 height 28
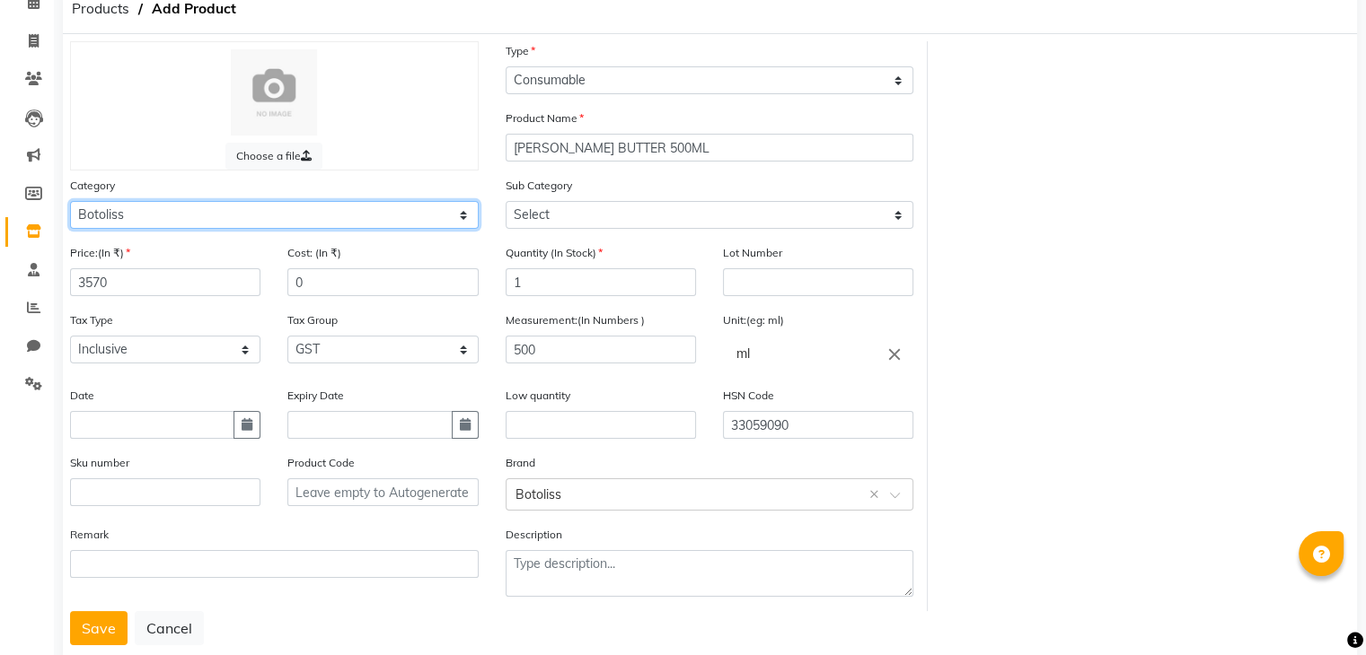
click at [70, 204] on select "Select Hair Skin Makeup Personal Care Appliances Beard Waxing Disposable Thread…" at bounding box center [274, 215] width 409 height 28
click at [210, 221] on select "Select Hair Skin Makeup Personal Care Appliances Beard Waxing Disposable Thread…" at bounding box center [274, 215] width 409 height 28
click at [70, 204] on select "Select Hair Skin Makeup Personal Care Appliances Beard Waxing Disposable Thread…" at bounding box center [274, 215] width 409 height 28
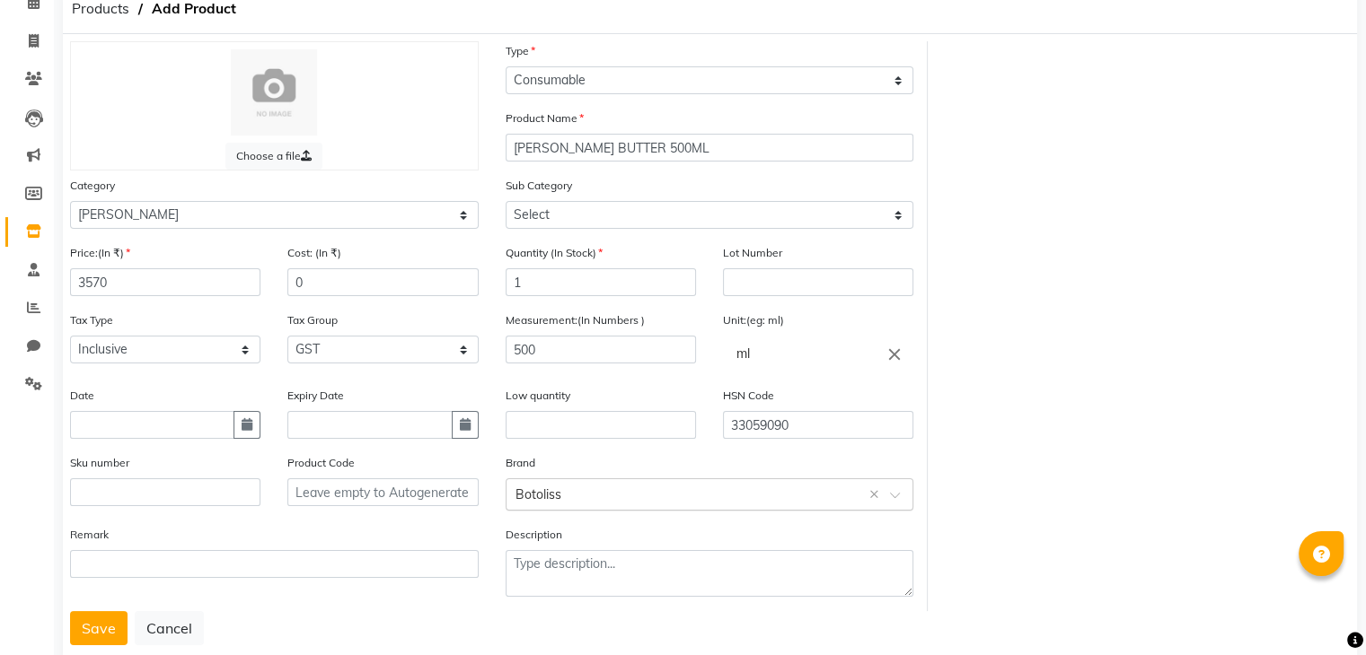
click at [570, 511] on div "Select brand or add custom brand Botoliss ×" at bounding box center [709, 495] width 409 height 32
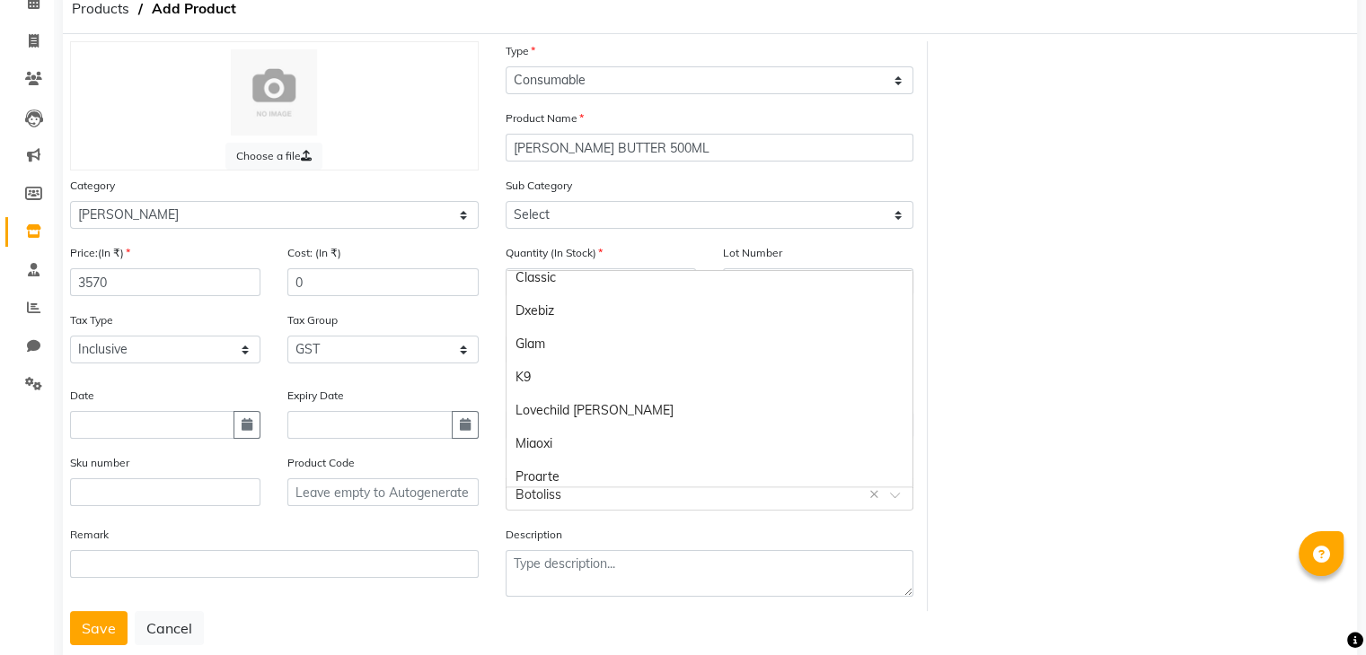
scroll to position [180, 0]
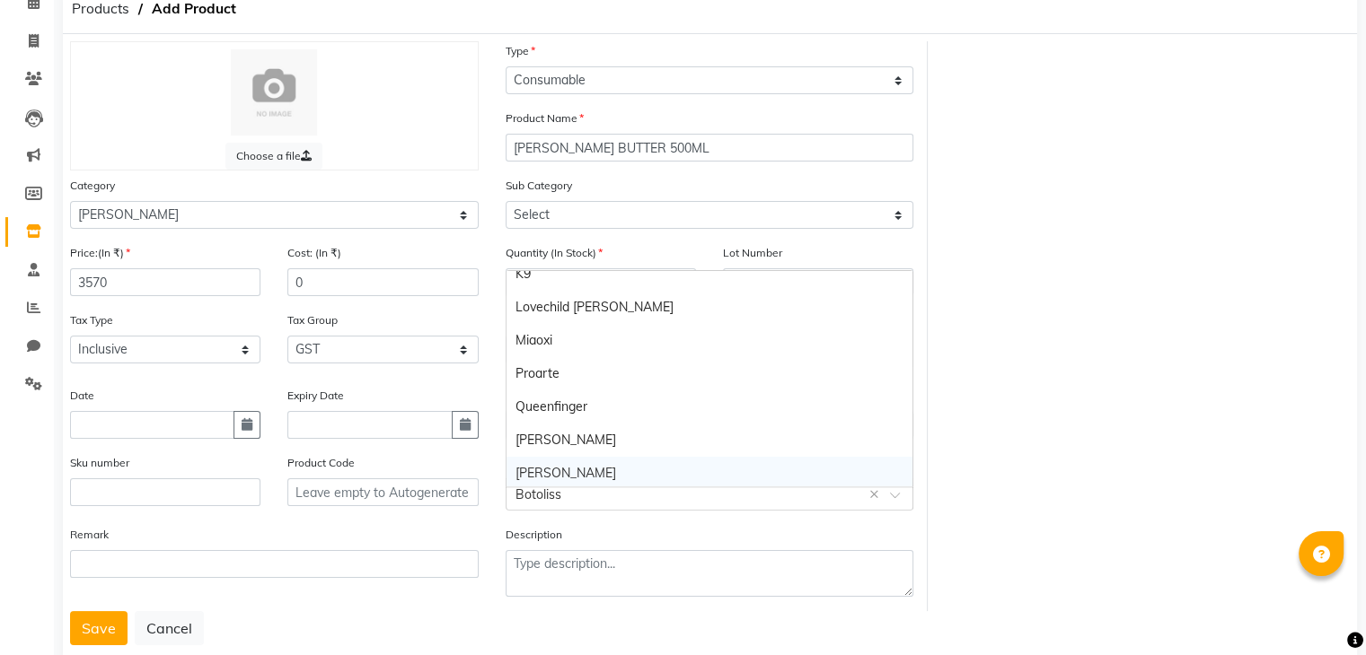
click at [538, 471] on div "Shea" at bounding box center [709, 473] width 407 height 33
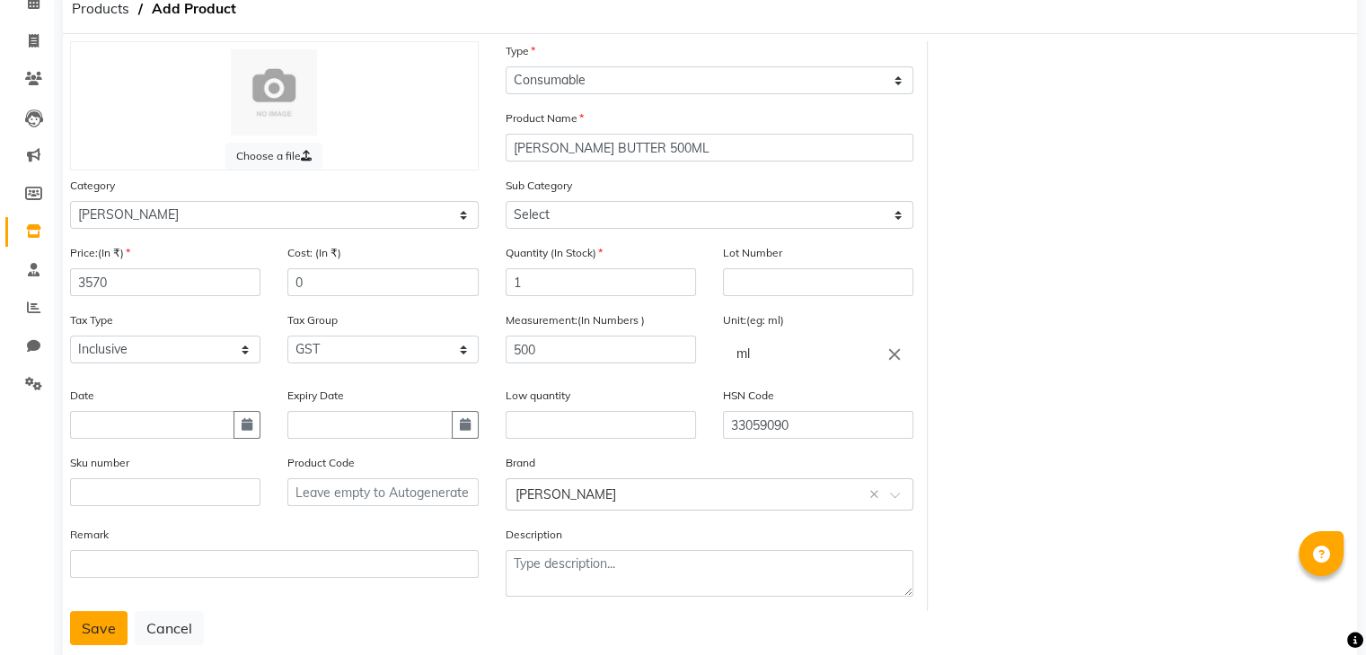
click at [103, 636] on button "Save" at bounding box center [98, 628] width 57 height 34
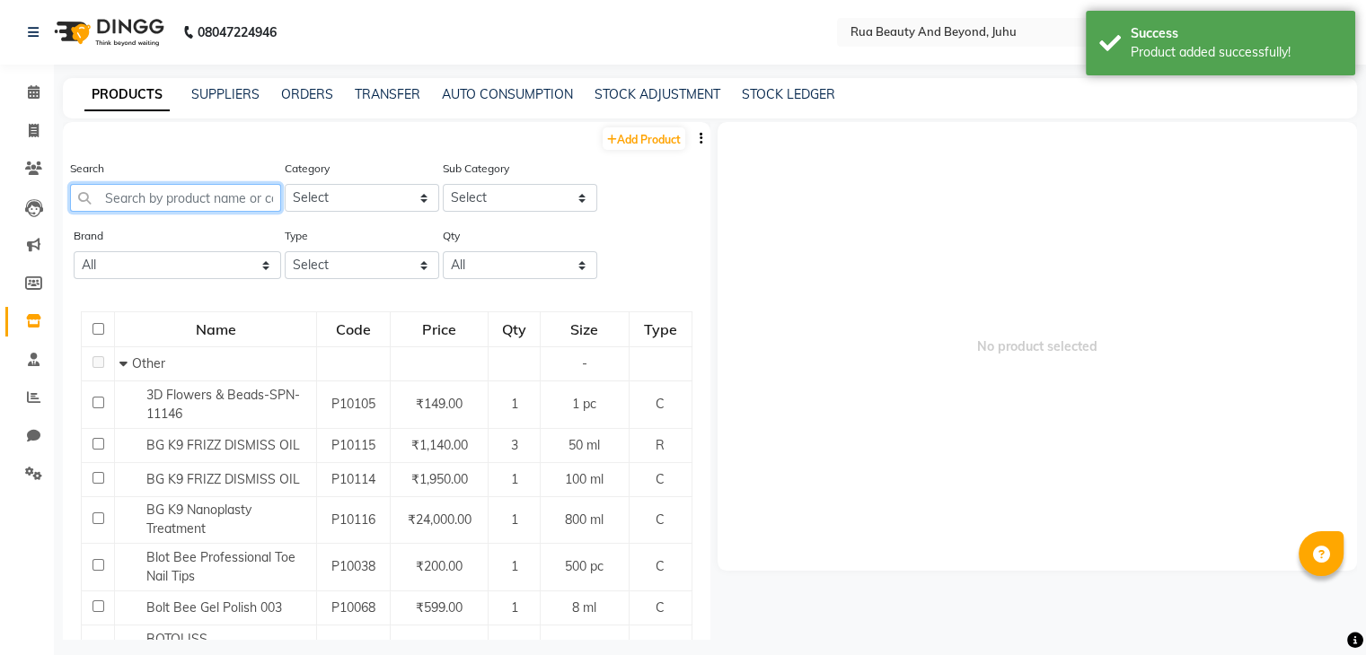
click at [175, 196] on input "text" at bounding box center [175, 198] width 211 height 28
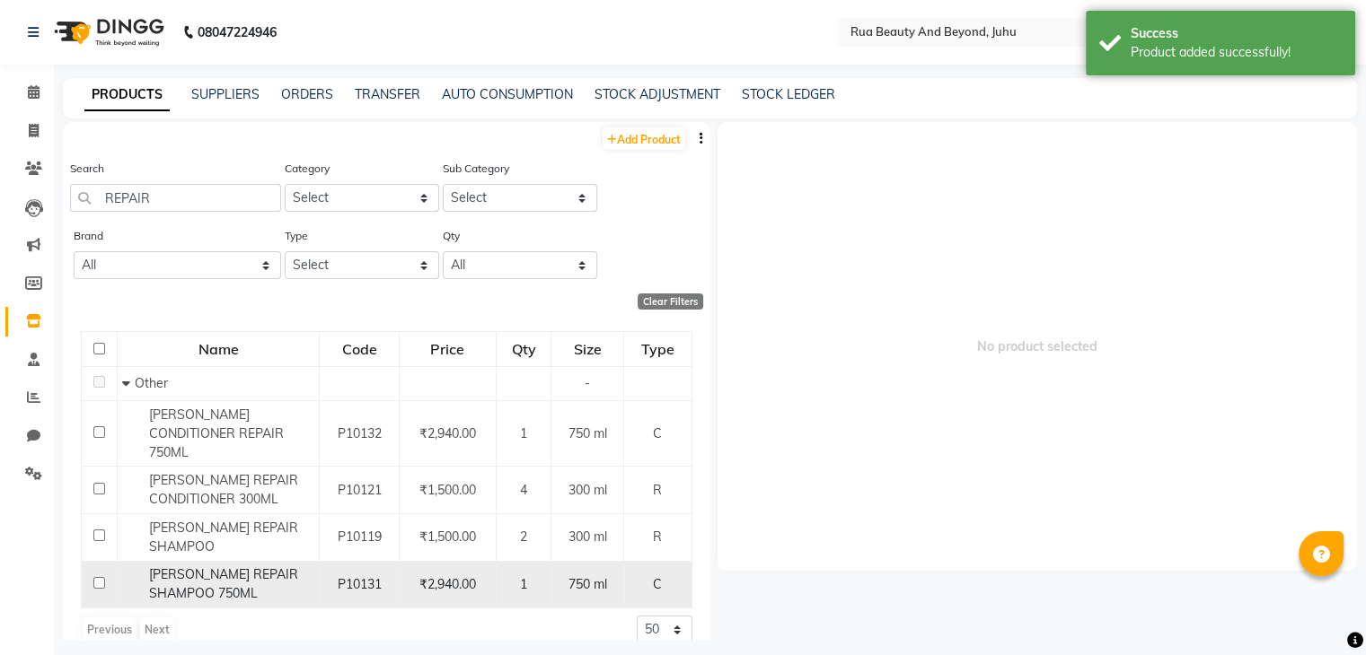
click at [178, 573] on td "SHEA REPAIR SHAMPOO 750ML" at bounding box center [219, 585] width 202 height 48
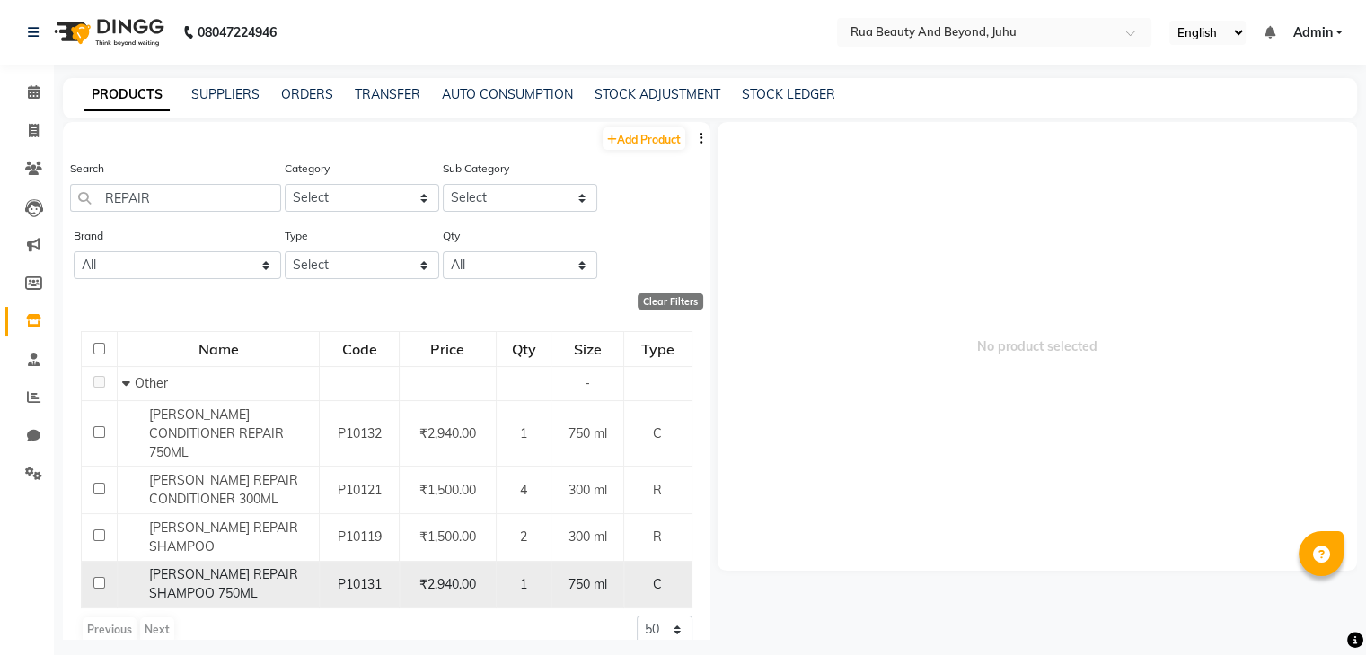
click at [243, 567] on span "SHEA REPAIR SHAMPOO 750ML" at bounding box center [223, 584] width 149 height 35
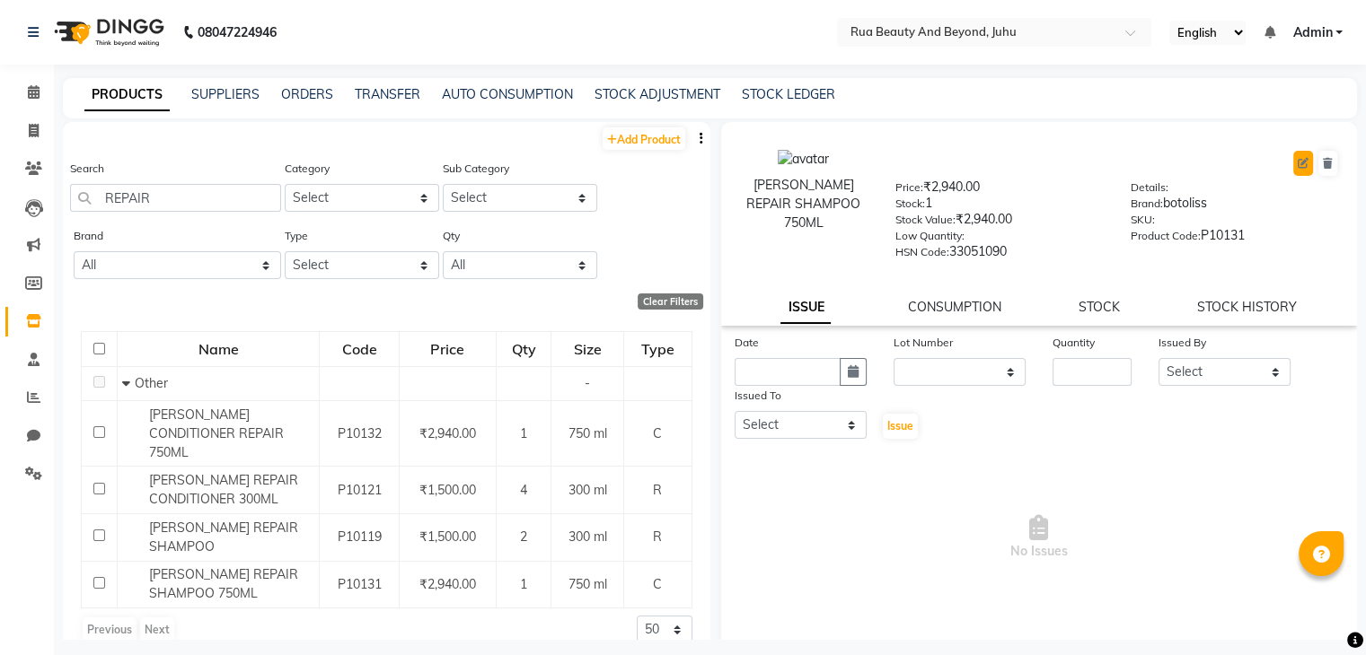
click at [1297, 164] on button at bounding box center [1303, 163] width 20 height 25
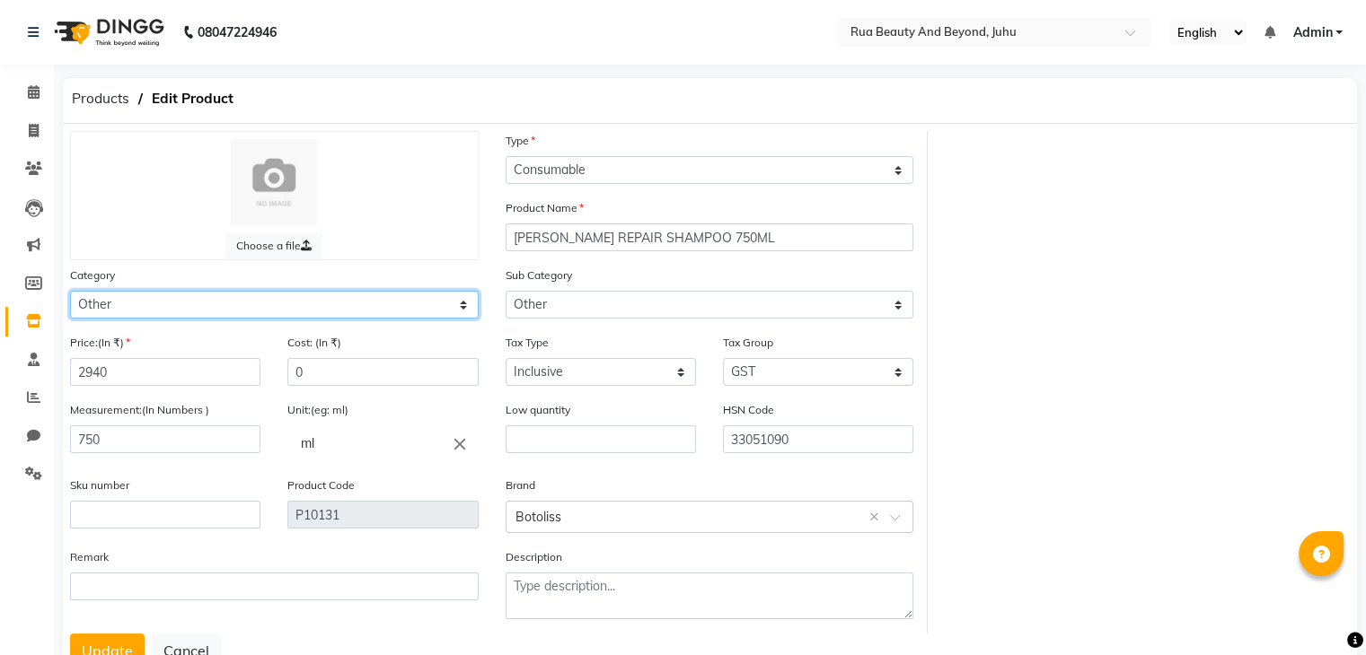
drag, startPoint x: 164, startPoint y: 303, endPoint x: 149, endPoint y: 310, distance: 16.5
click at [164, 303] on select "Select Hair Skin Makeup Personal Care Appliances Beard Waxing Disposable Thread…" at bounding box center [274, 305] width 409 height 28
click at [70, 294] on select "Select Hair Skin Makeup Personal Care Appliances Beard Waxing Disposable Thread…" at bounding box center [274, 305] width 409 height 28
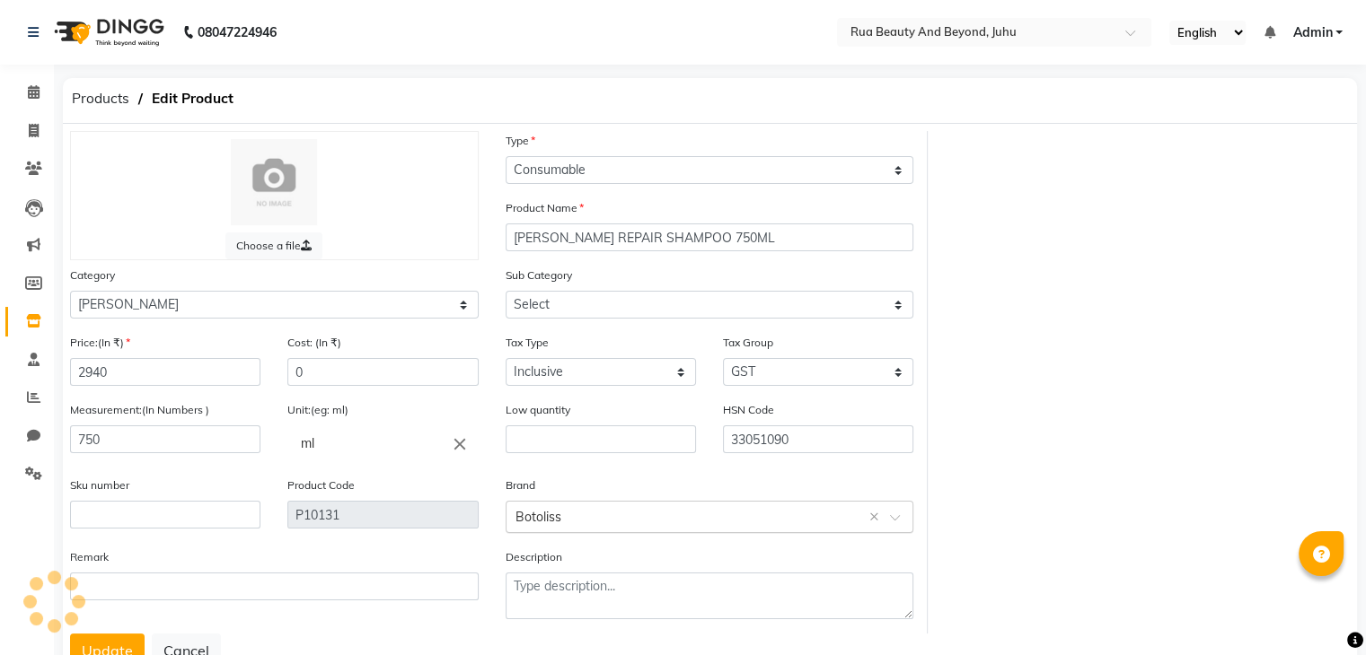
click at [567, 516] on input "text" at bounding box center [691, 515] width 353 height 19
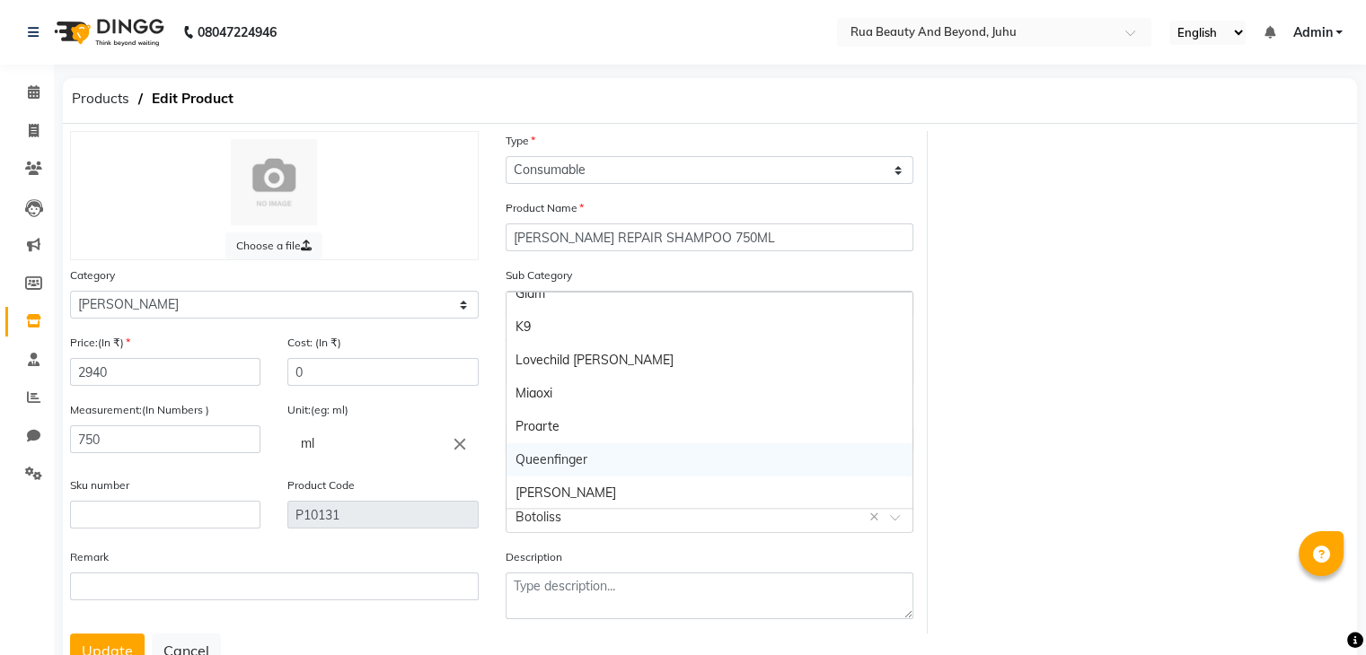
scroll to position [180, 0]
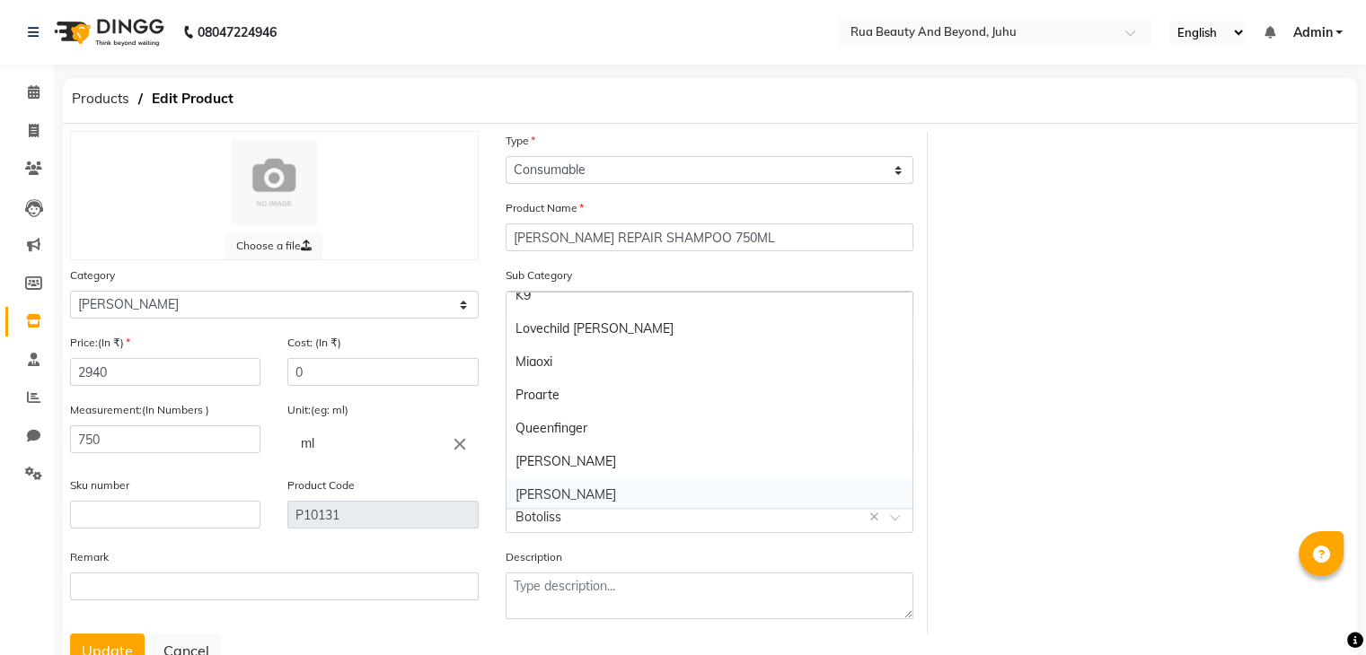
click at [546, 491] on div "Shea" at bounding box center [709, 495] width 407 height 33
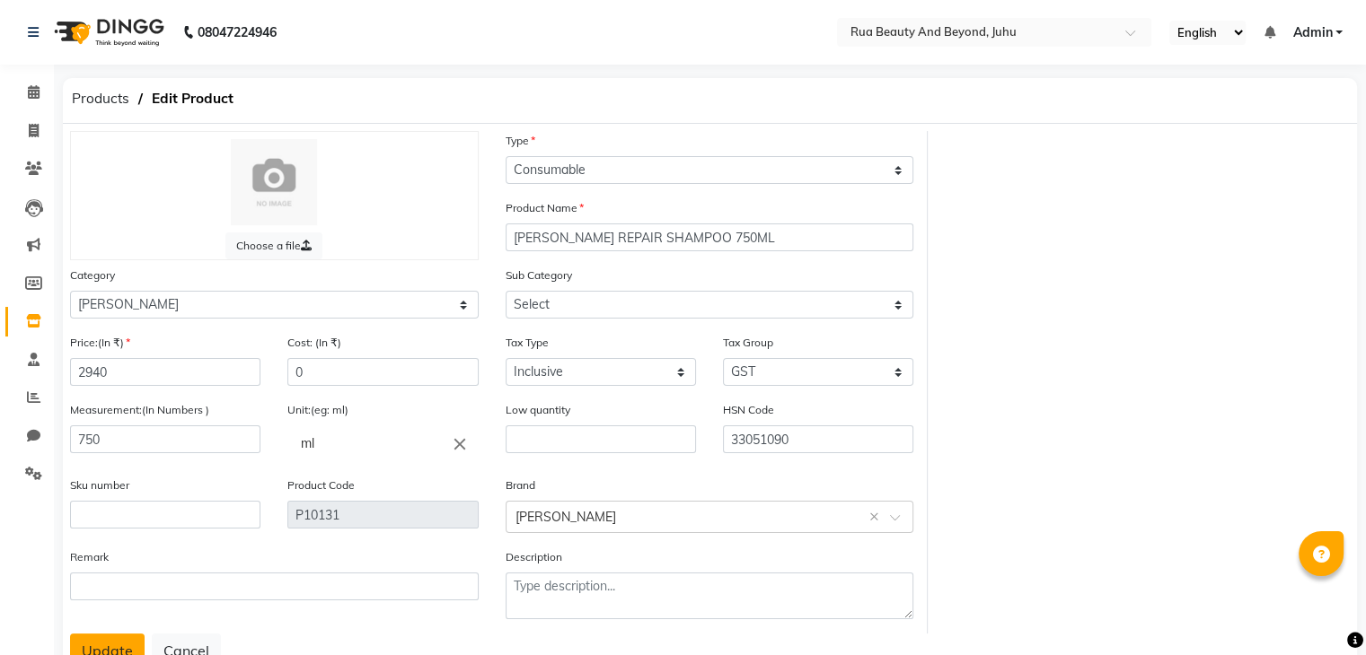
click at [133, 645] on button "Update" at bounding box center [107, 651] width 75 height 34
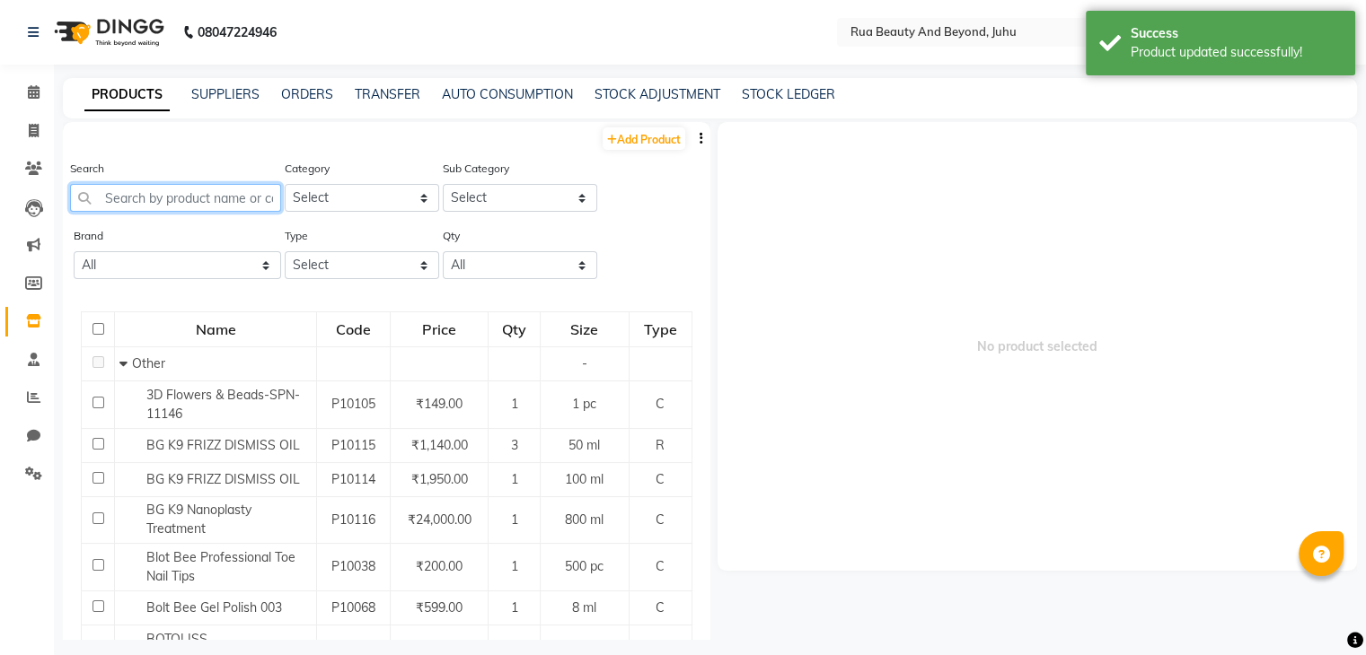
click at [163, 200] on input "text" at bounding box center [175, 198] width 211 height 28
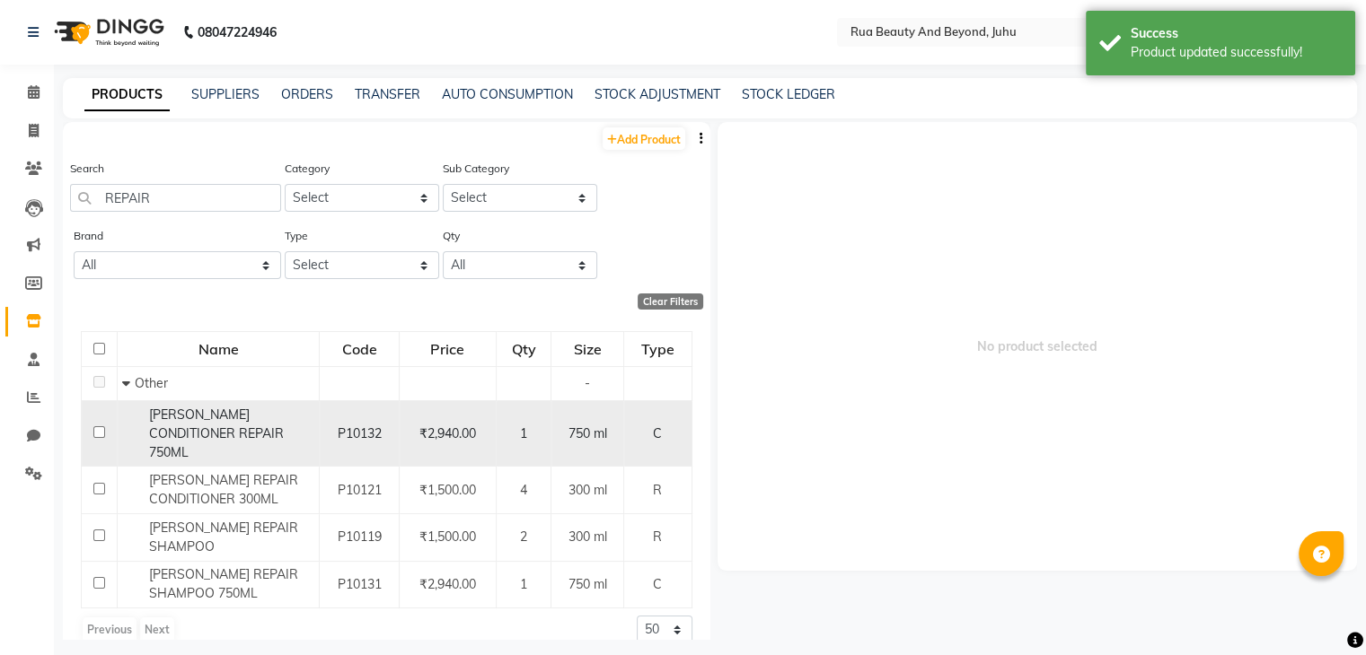
click at [206, 439] on span "SHEA CONDITIONER REPAIR 750ML" at bounding box center [216, 434] width 135 height 54
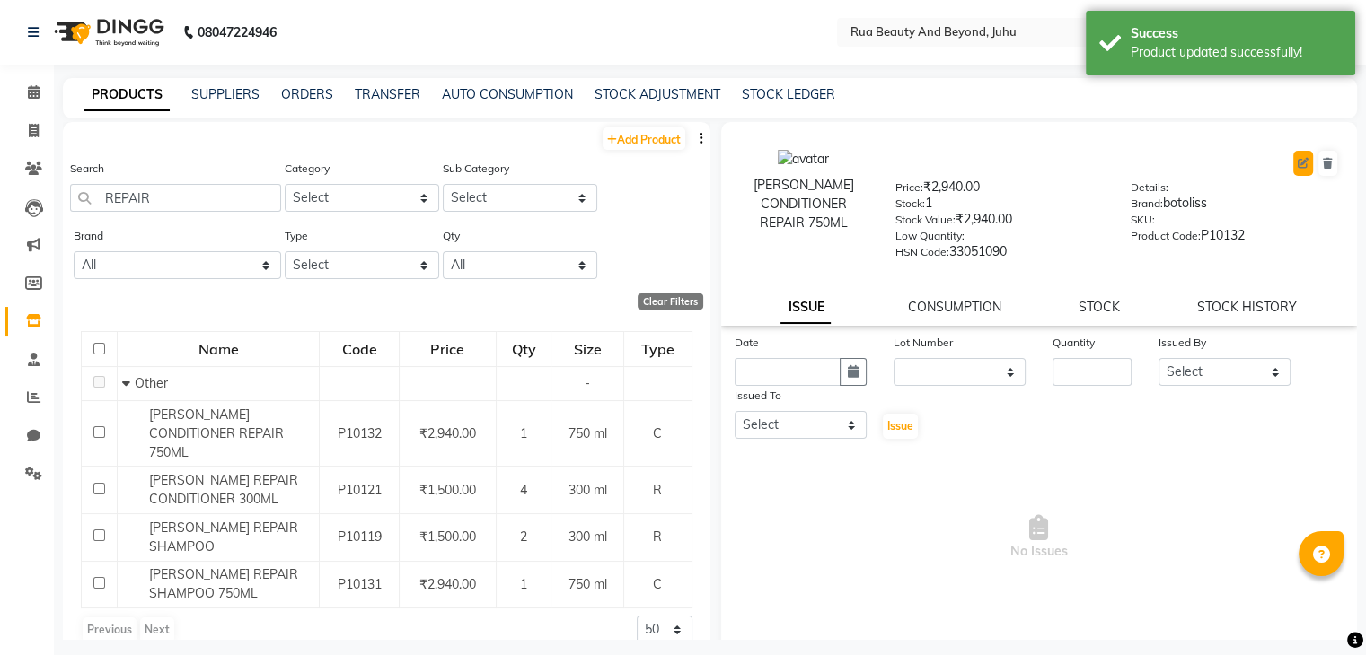
click at [1297, 166] on icon at bounding box center [1302, 163] width 11 height 11
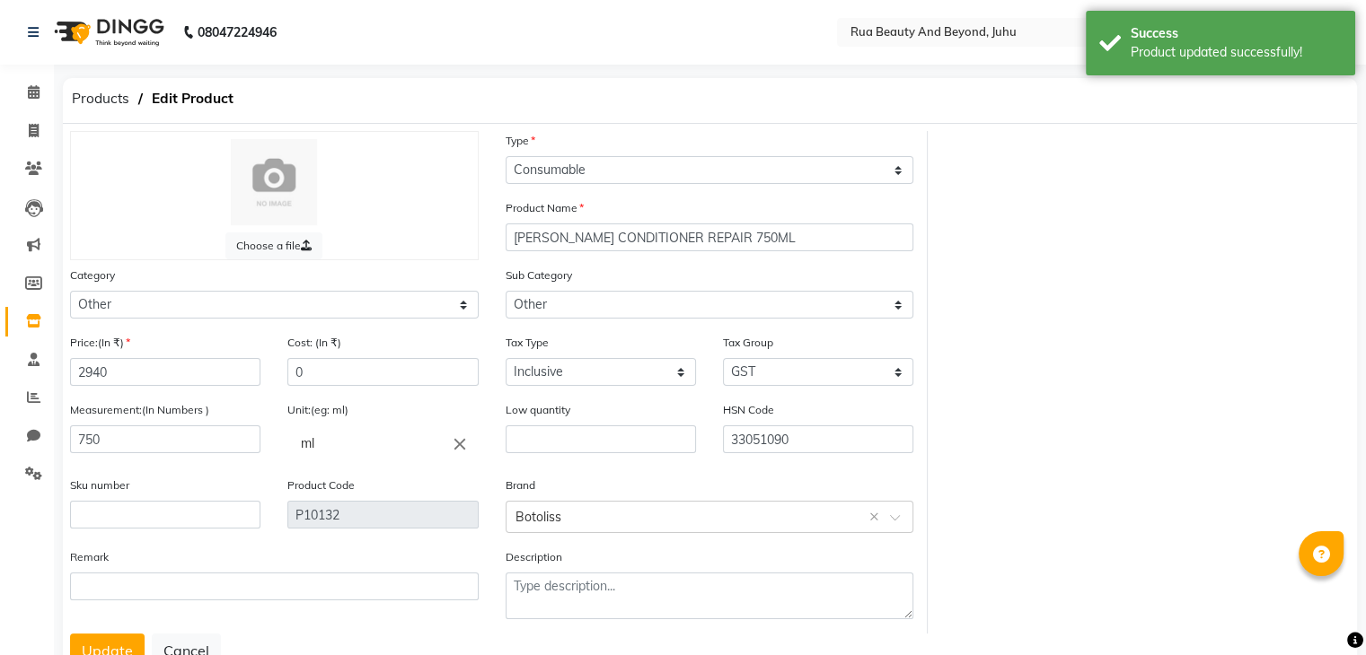
click at [215, 323] on div "Category Select Hair Skin Makeup Personal Care Appliances Beard Waxing Disposab…" at bounding box center [274, 299] width 435 height 67
click at [214, 313] on select "Select Hair Skin Makeup Personal Care Appliances Beard Waxing Disposable Thread…" at bounding box center [274, 305] width 409 height 28
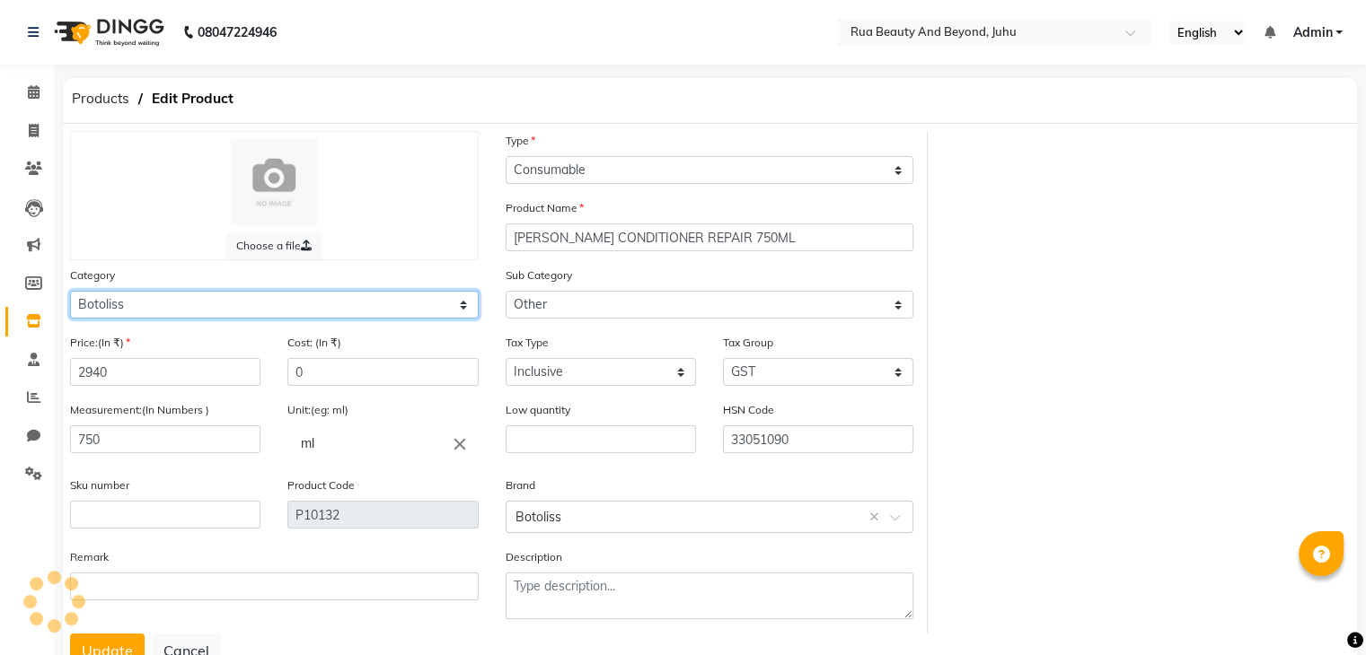
click at [70, 294] on select "Select Hair Skin Makeup Personal Care Appliances Beard Waxing Disposable Thread…" at bounding box center [274, 305] width 409 height 28
drag, startPoint x: 198, startPoint y: 299, endPoint x: 187, endPoint y: 294, distance: 11.7
click at [198, 299] on select "Select Hair Skin Makeup Personal Care Appliances Beard Waxing Disposable Thread…" at bounding box center [274, 305] width 409 height 28
click at [70, 294] on select "Select Hair Skin Makeup Personal Care Appliances Beard Waxing Disposable Thread…" at bounding box center [274, 305] width 409 height 28
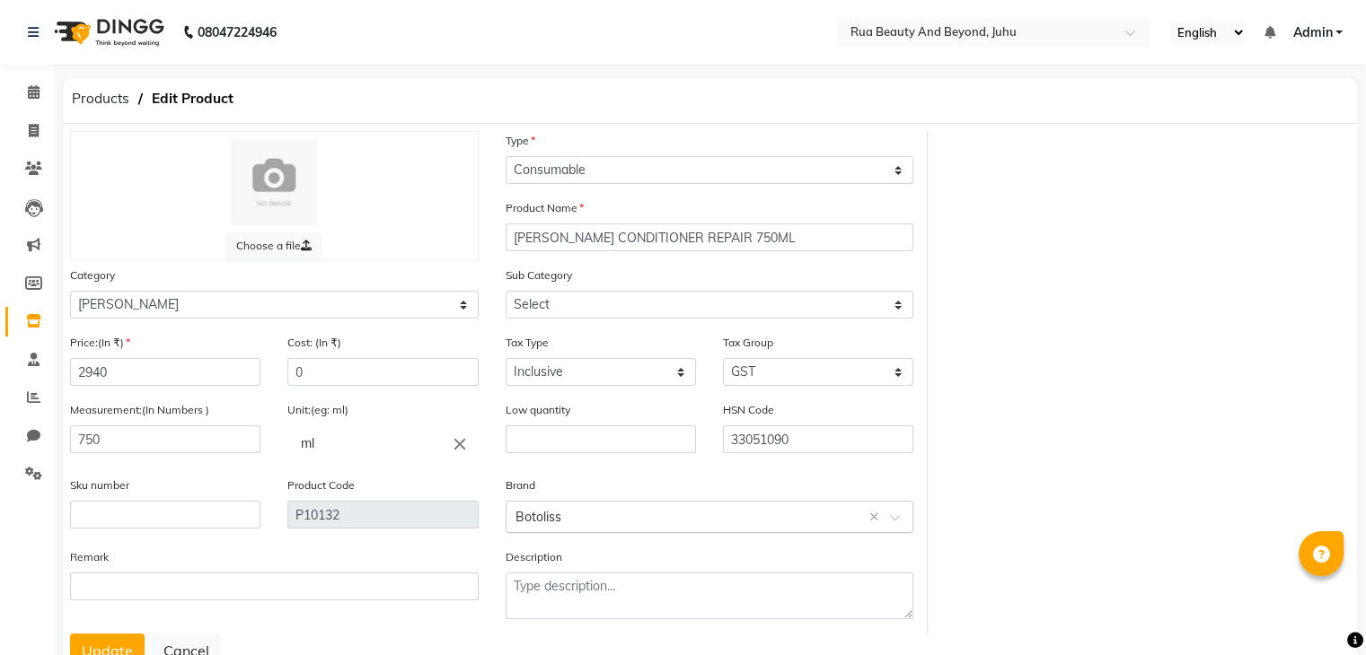
click at [585, 525] on input "text" at bounding box center [691, 515] width 353 height 19
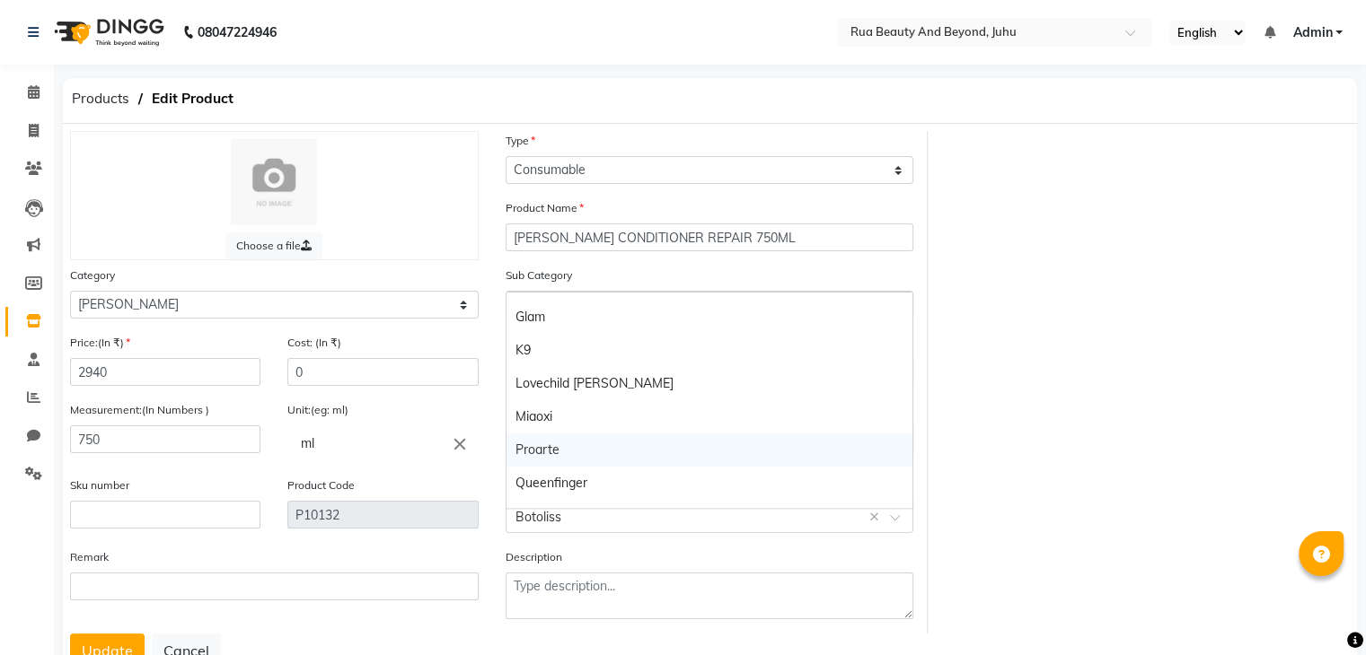
scroll to position [249, 0]
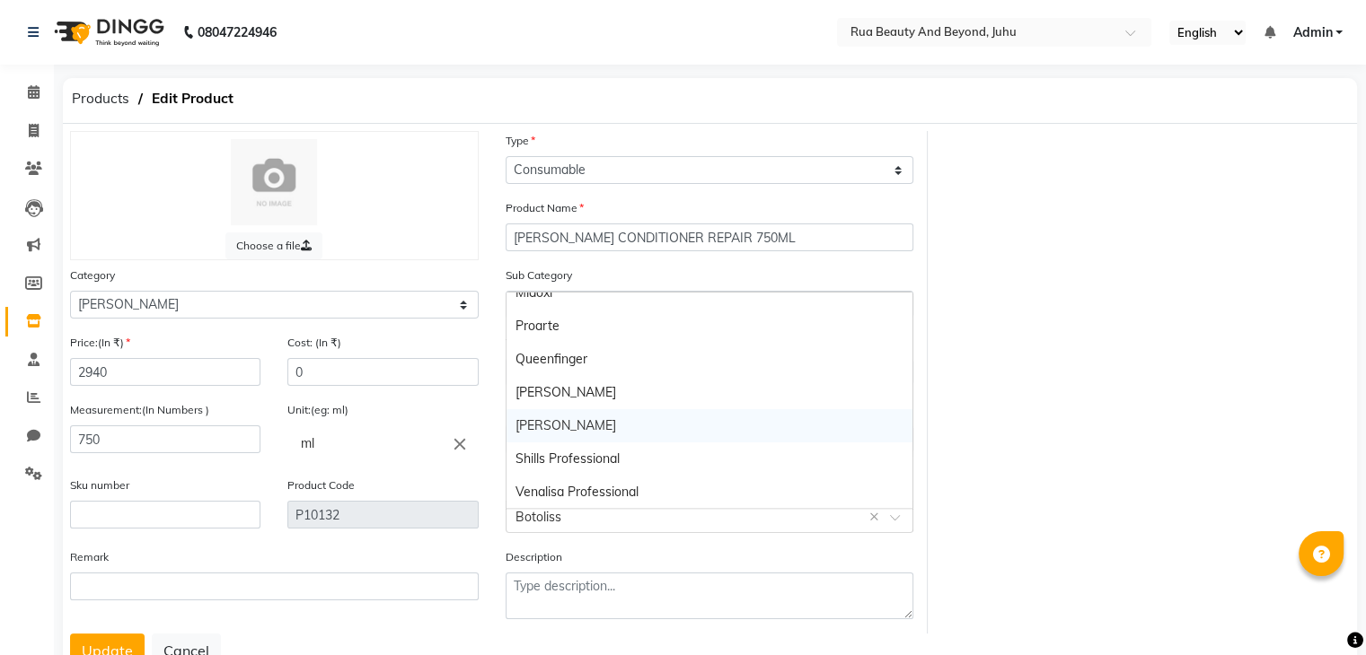
click at [549, 436] on div "Shea" at bounding box center [709, 425] width 407 height 33
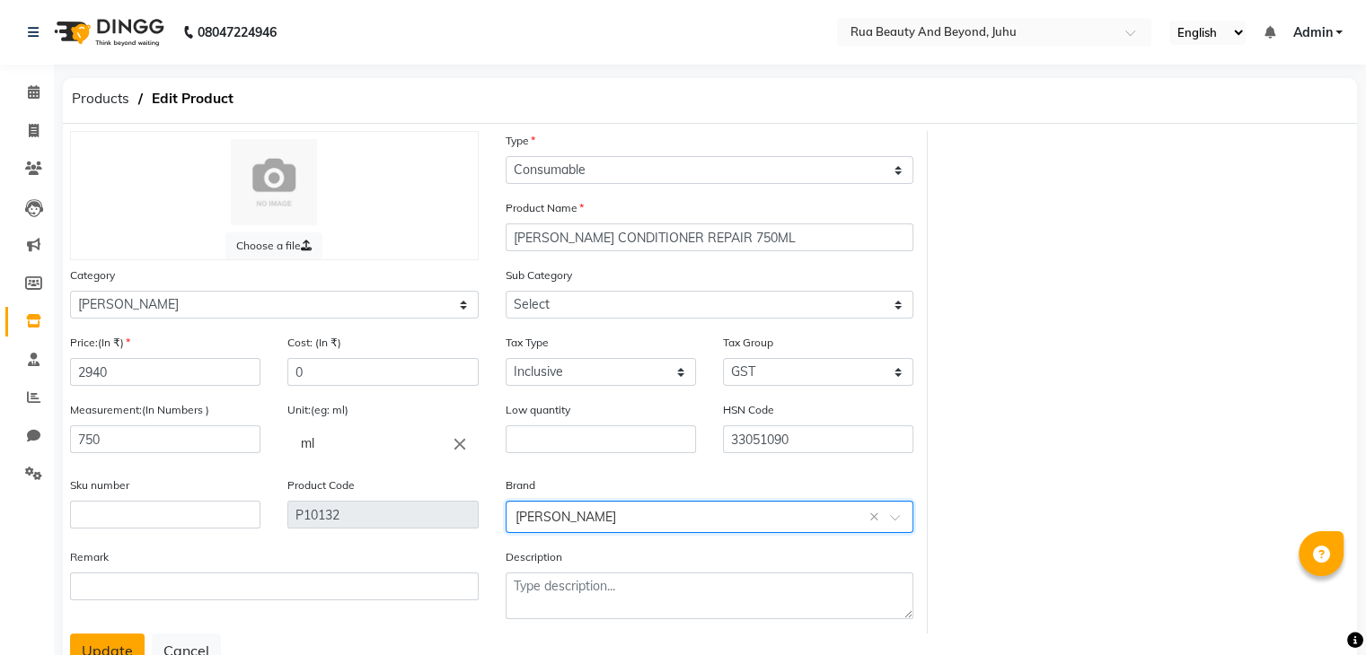
click at [113, 644] on button "Update" at bounding box center [107, 651] width 75 height 34
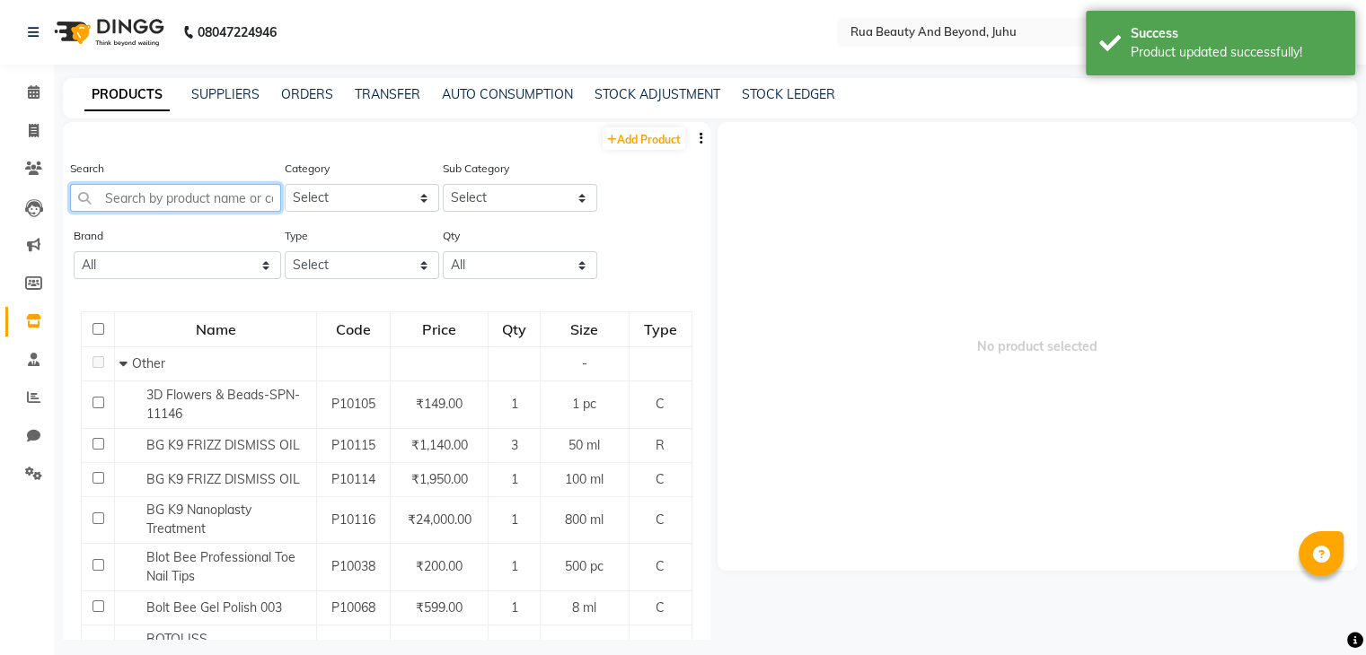
click at [160, 191] on input "text" at bounding box center [175, 198] width 211 height 28
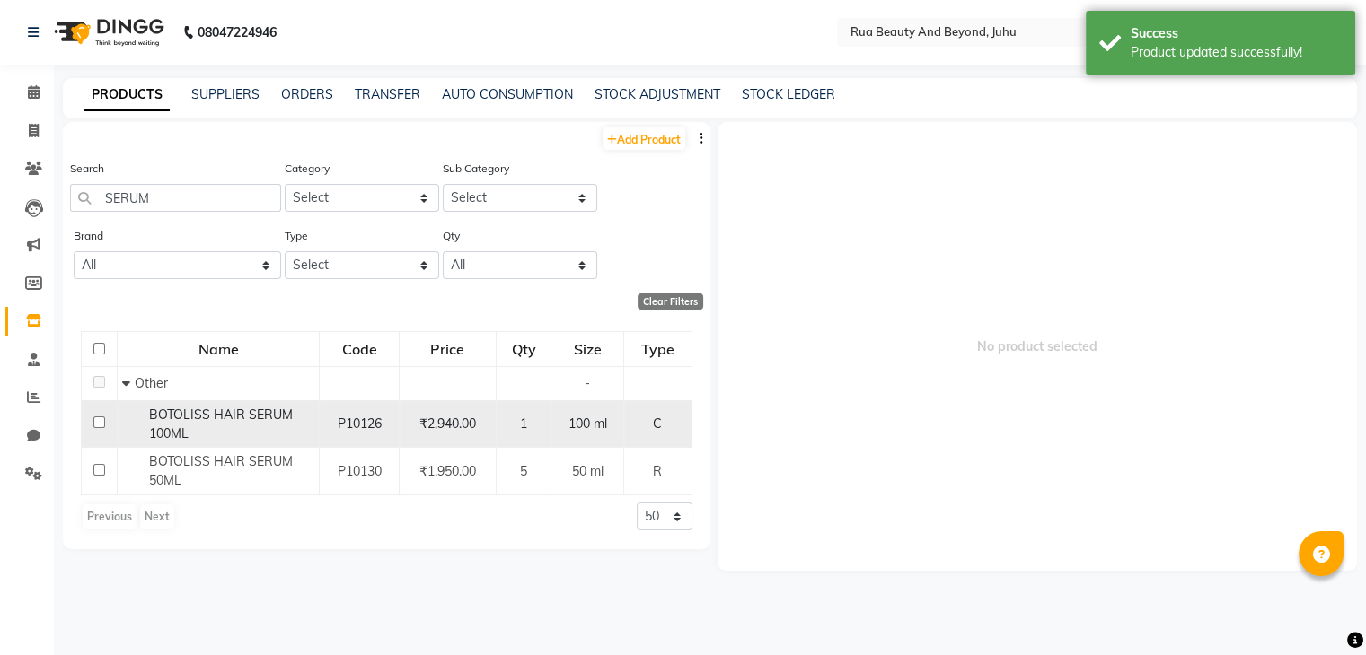
click at [189, 438] on div "BOTOLISS HAIR SERUM 100ML" at bounding box center [218, 425] width 192 height 38
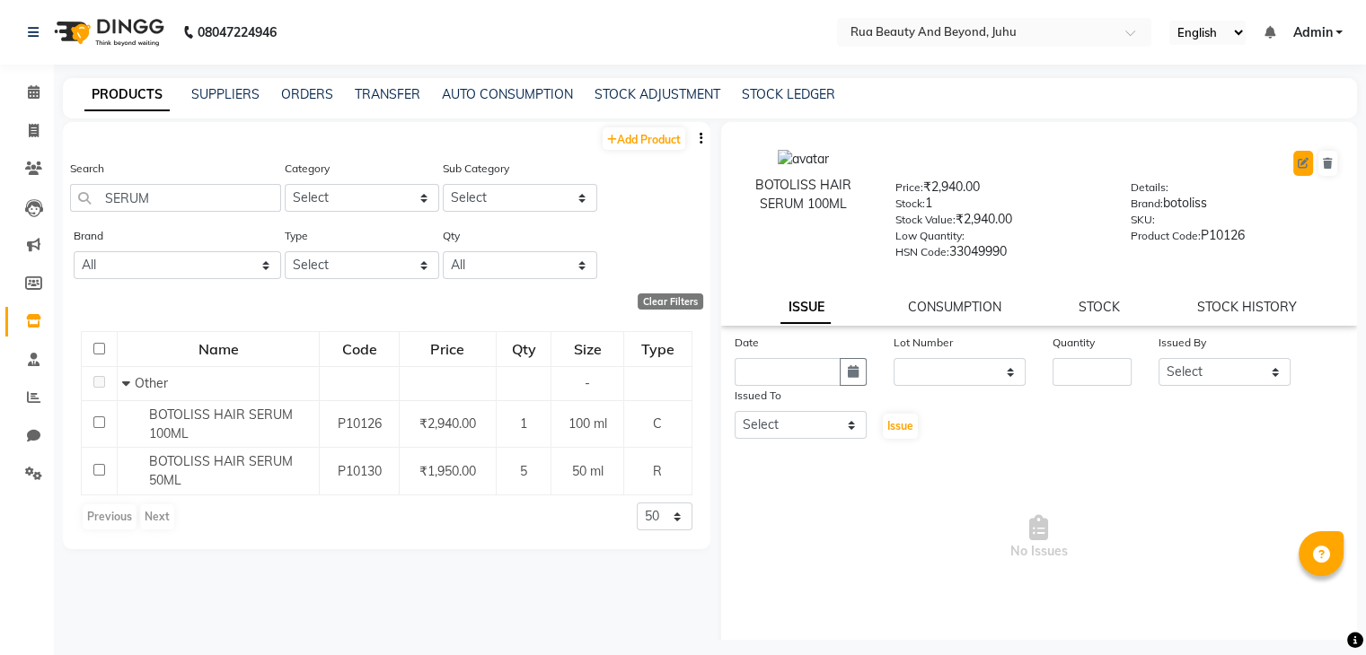
click at [1297, 163] on icon at bounding box center [1302, 163] width 11 height 11
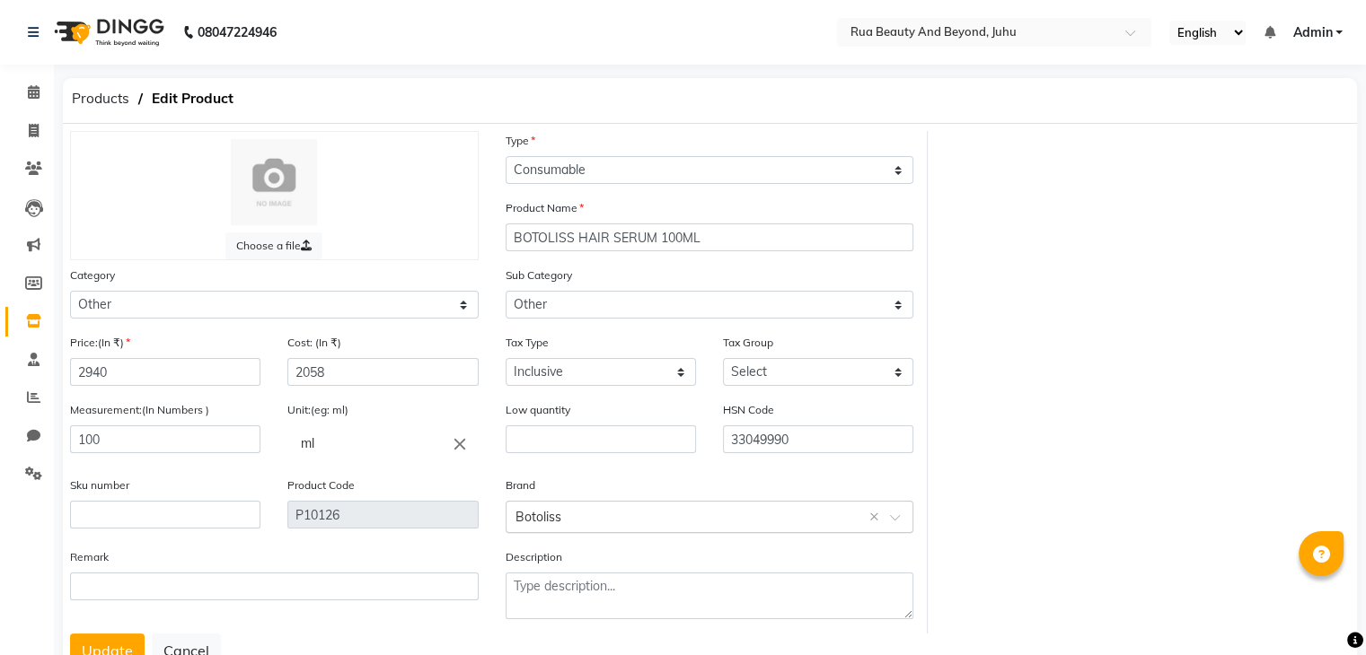
click at [623, 523] on input "text" at bounding box center [691, 515] width 353 height 19
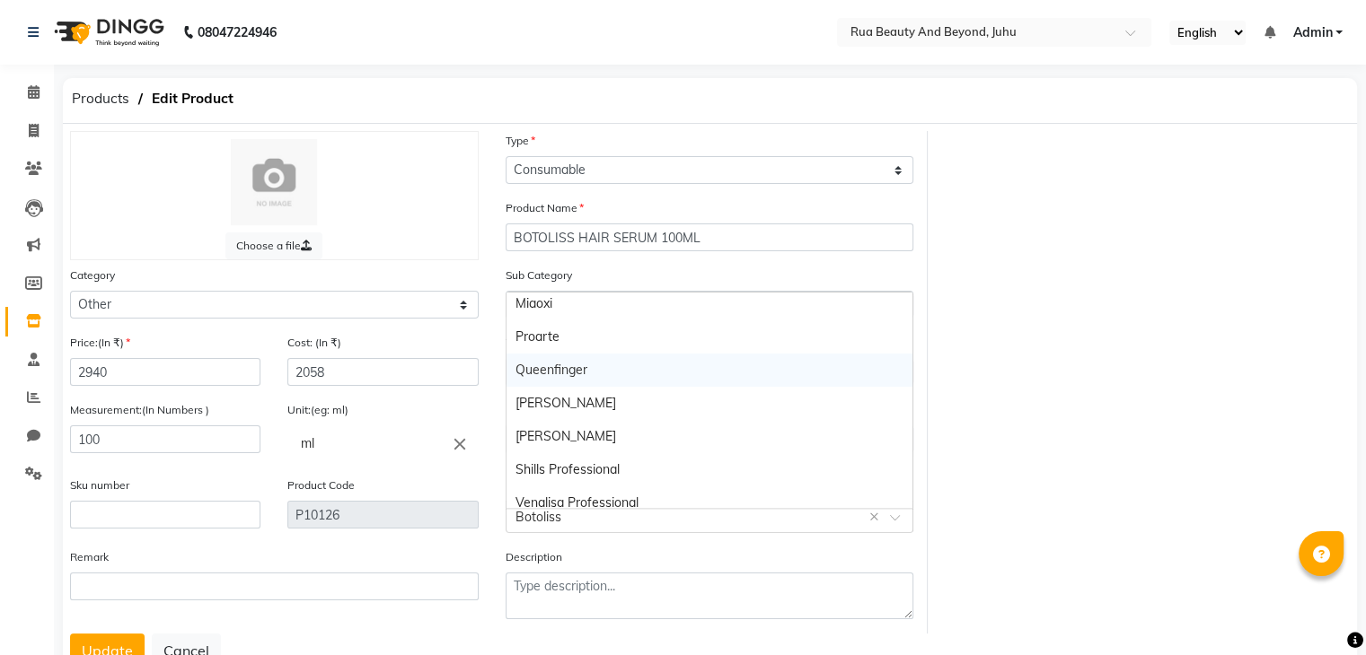
scroll to position [249, 0]
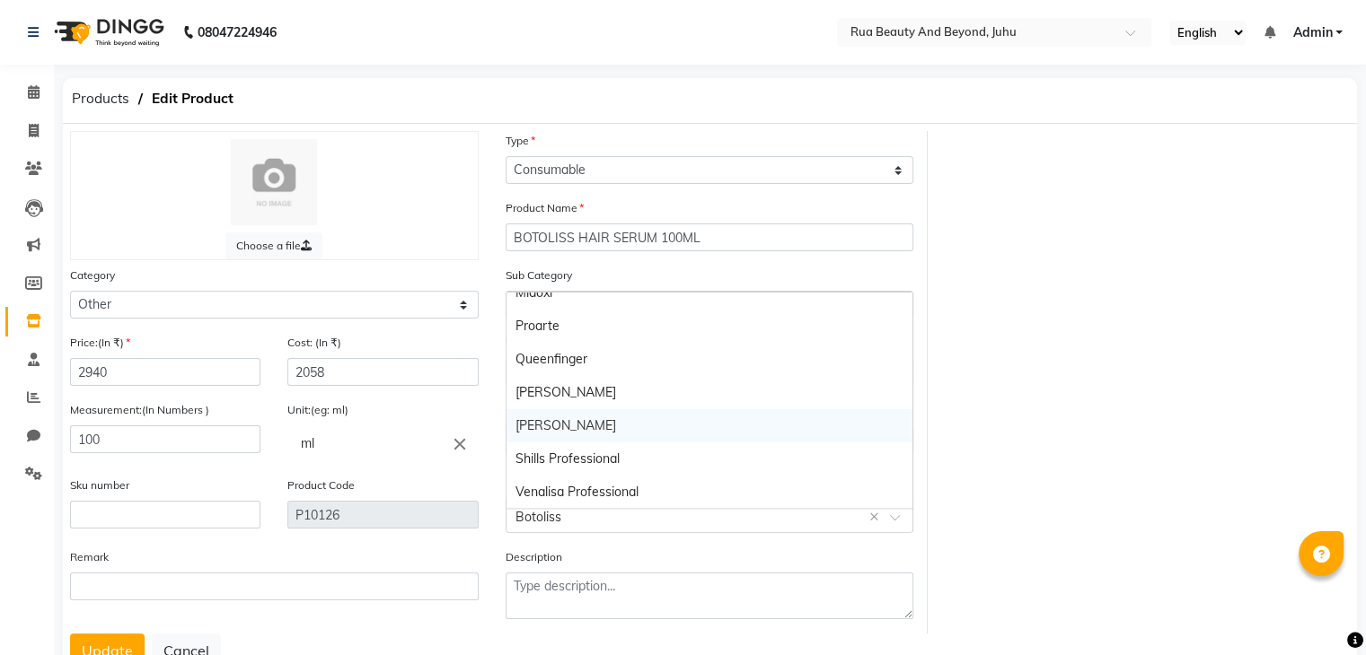
click at [546, 421] on div "Shea" at bounding box center [709, 425] width 407 height 33
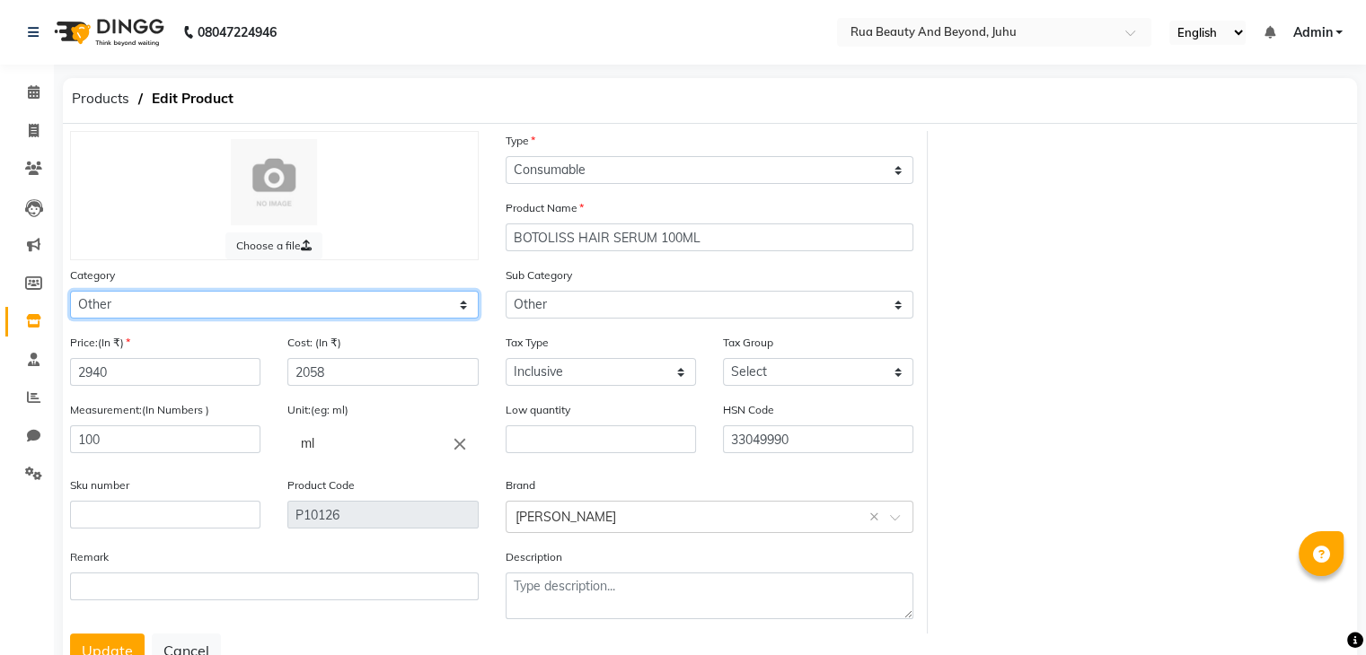
drag, startPoint x: 208, startPoint y: 303, endPoint x: 185, endPoint y: 295, distance: 24.4
click at [208, 303] on select "Select Hair Skin Makeup Personal Care Appliances Beard Waxing Disposable Thread…" at bounding box center [274, 305] width 409 height 28
click at [70, 294] on select "Select Hair Skin Makeup Personal Care Appliances Beard Waxing Disposable Thread…" at bounding box center [274, 305] width 409 height 28
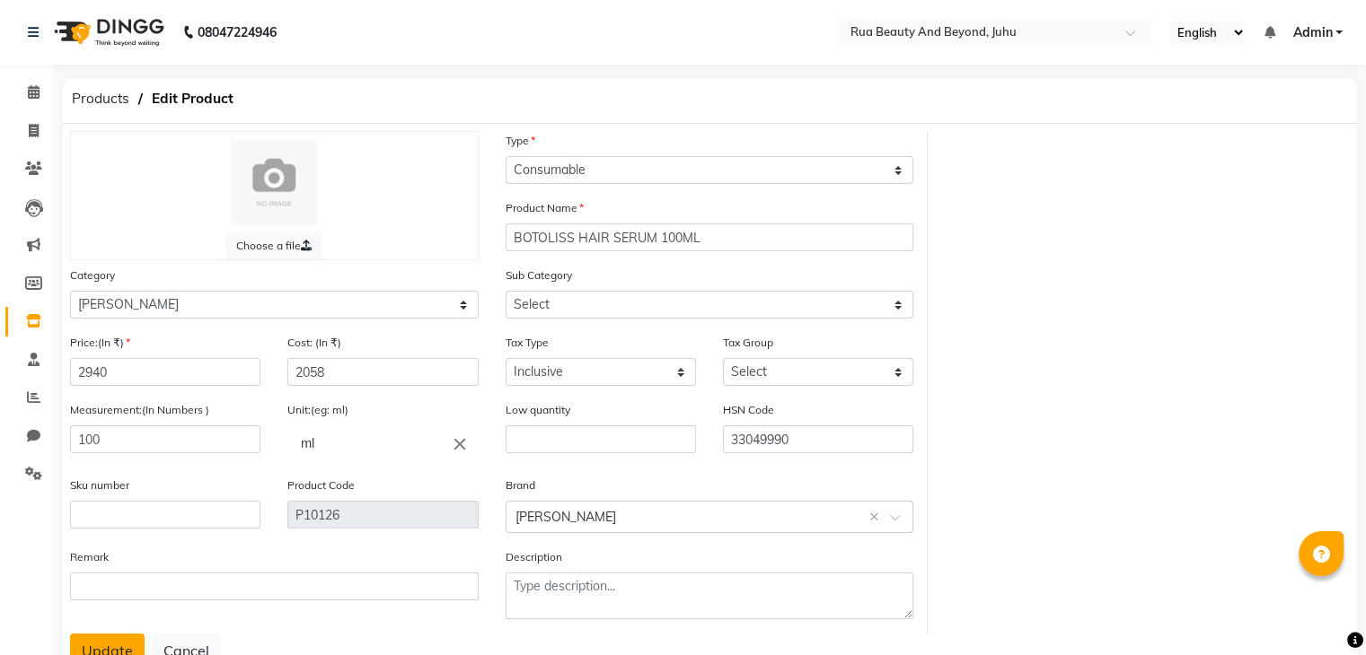
click at [111, 654] on button "Update" at bounding box center [107, 651] width 75 height 34
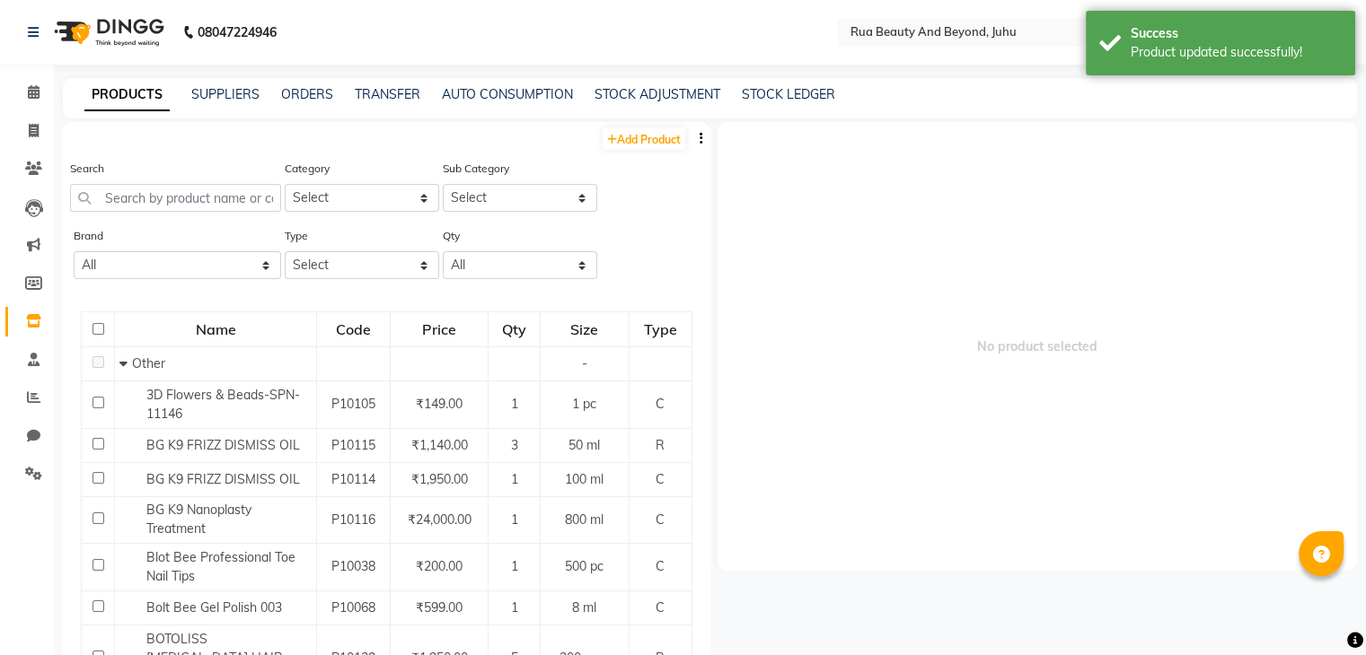
click at [1114, 333] on span "No product selected" at bounding box center [1037, 346] width 640 height 449
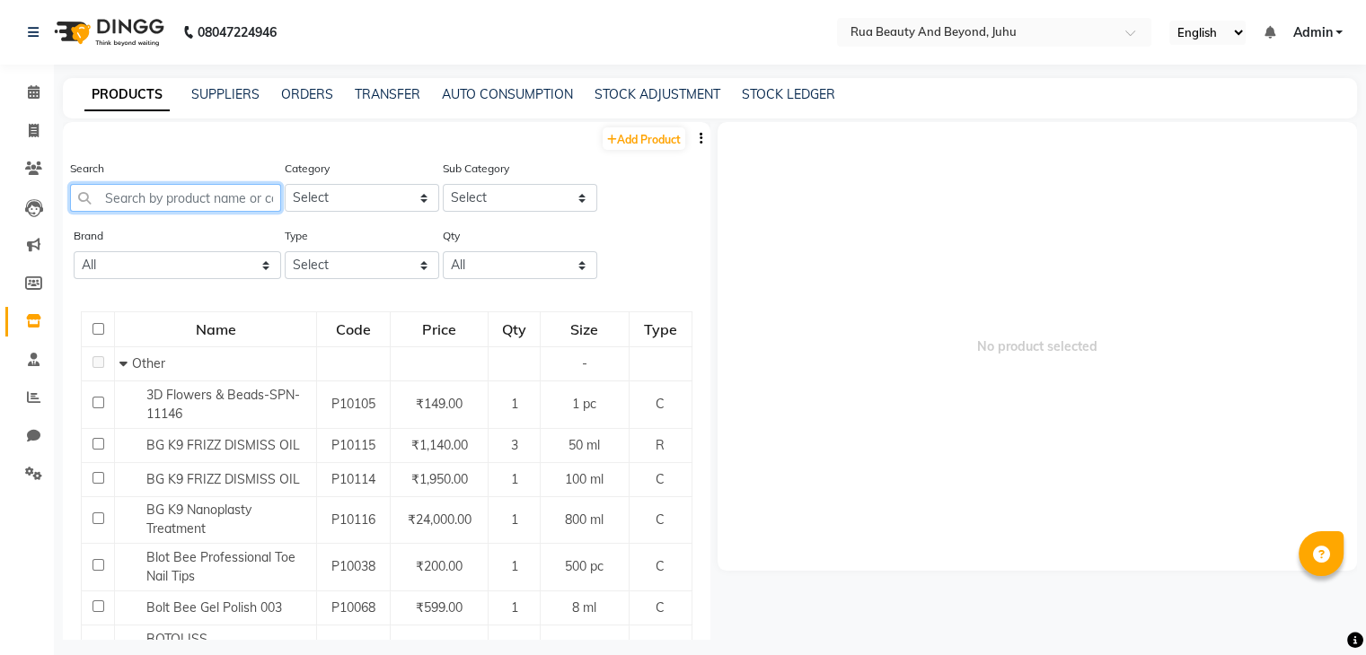
click at [175, 202] on input "text" at bounding box center [175, 198] width 211 height 28
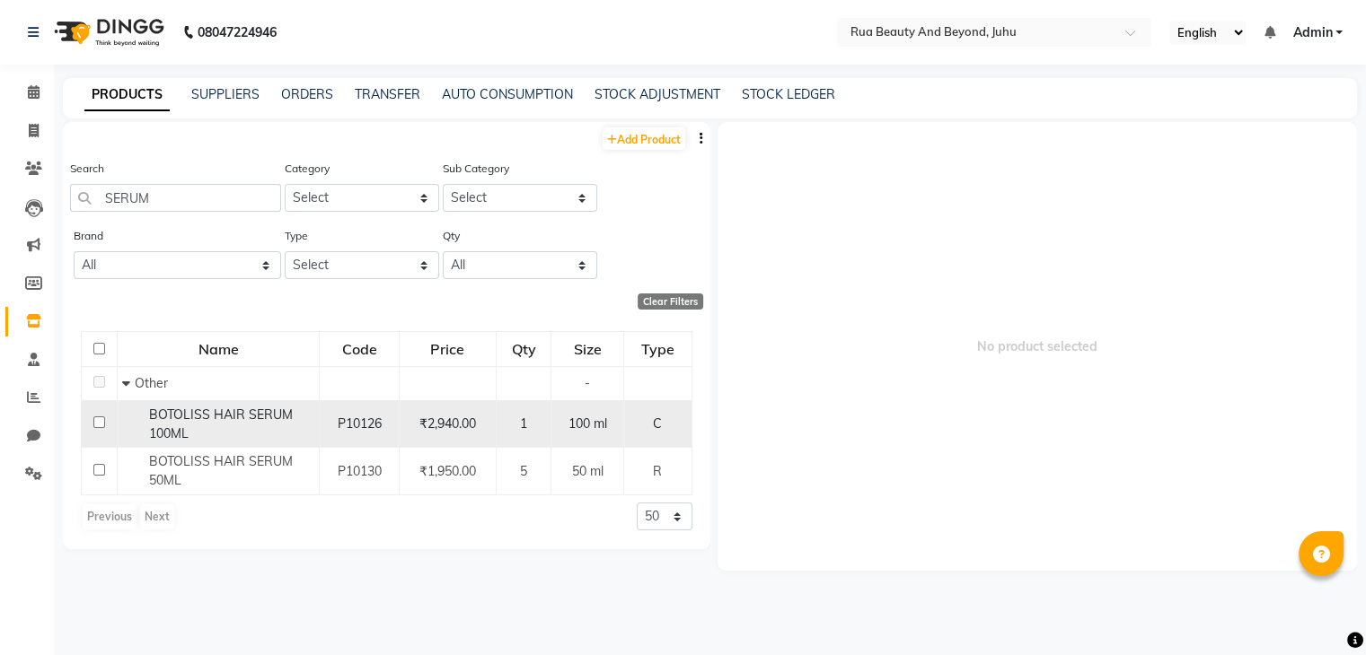
click at [223, 412] on span "BOTOLISS HAIR SERUM 100ML" at bounding box center [221, 424] width 144 height 35
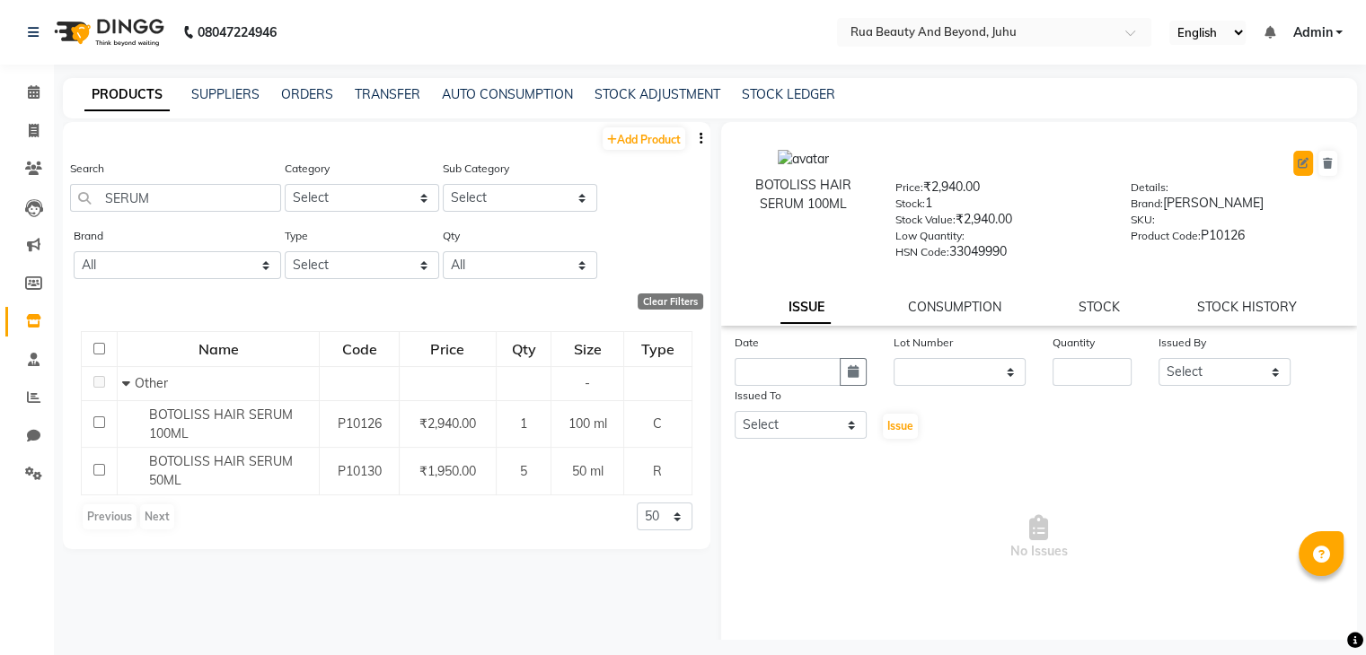
click at [1297, 166] on icon at bounding box center [1302, 163] width 11 height 11
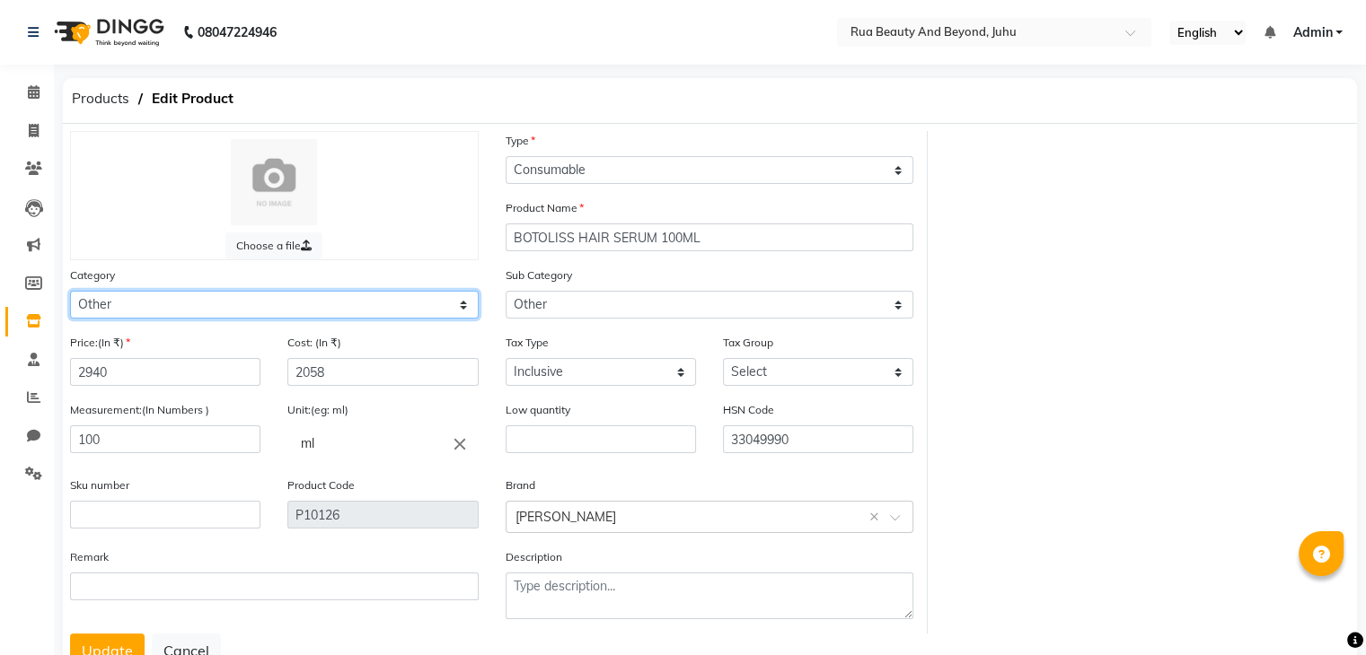
click at [134, 304] on select "Select Hair Skin Makeup Personal Care Appliances Beard Waxing Disposable Thread…" at bounding box center [274, 305] width 409 height 28
click at [70, 294] on select "Select Hair Skin Makeup Personal Care Appliances Beard Waxing Disposable Thread…" at bounding box center [274, 305] width 409 height 28
click at [580, 533] on div "Select brand or add custom brand Shea ×" at bounding box center [709, 517] width 409 height 32
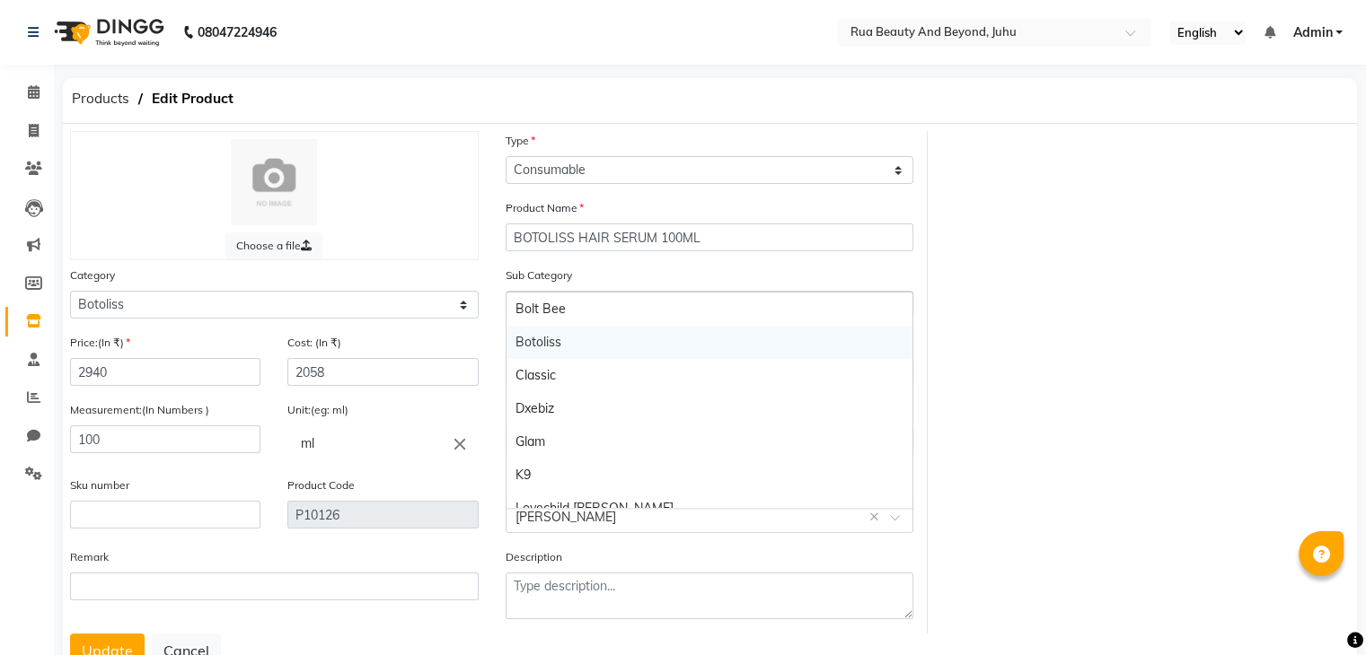
click at [546, 341] on div "Botoliss" at bounding box center [709, 342] width 407 height 33
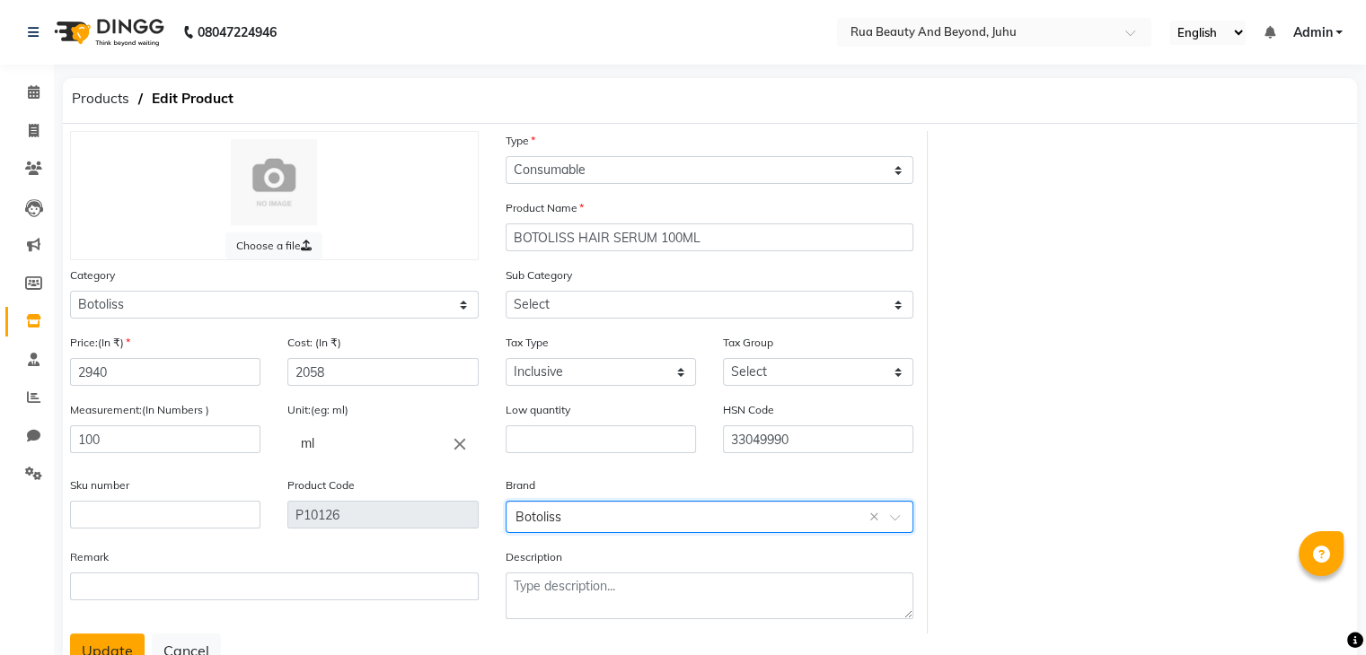
click at [134, 645] on button "Update" at bounding box center [107, 651] width 75 height 34
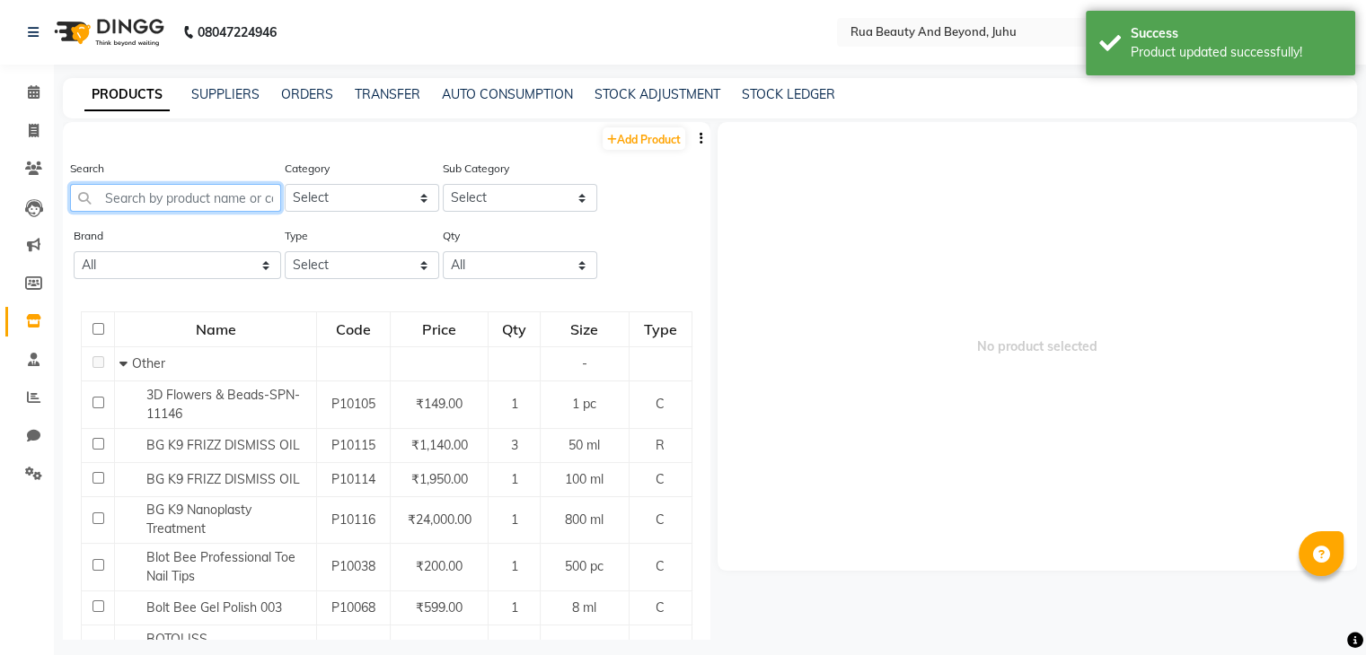
click at [204, 206] on input "text" at bounding box center [175, 198] width 211 height 28
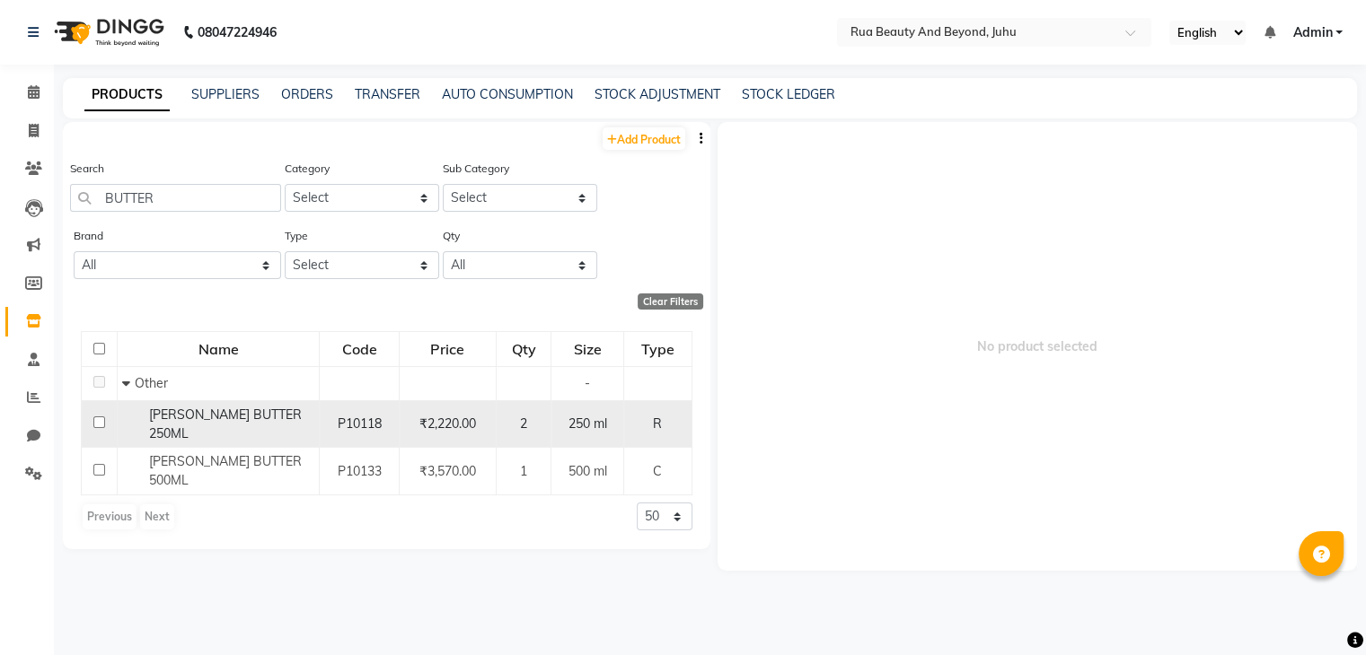
click at [251, 421] on span "SHEA BUTTER 250ML" at bounding box center [225, 424] width 153 height 35
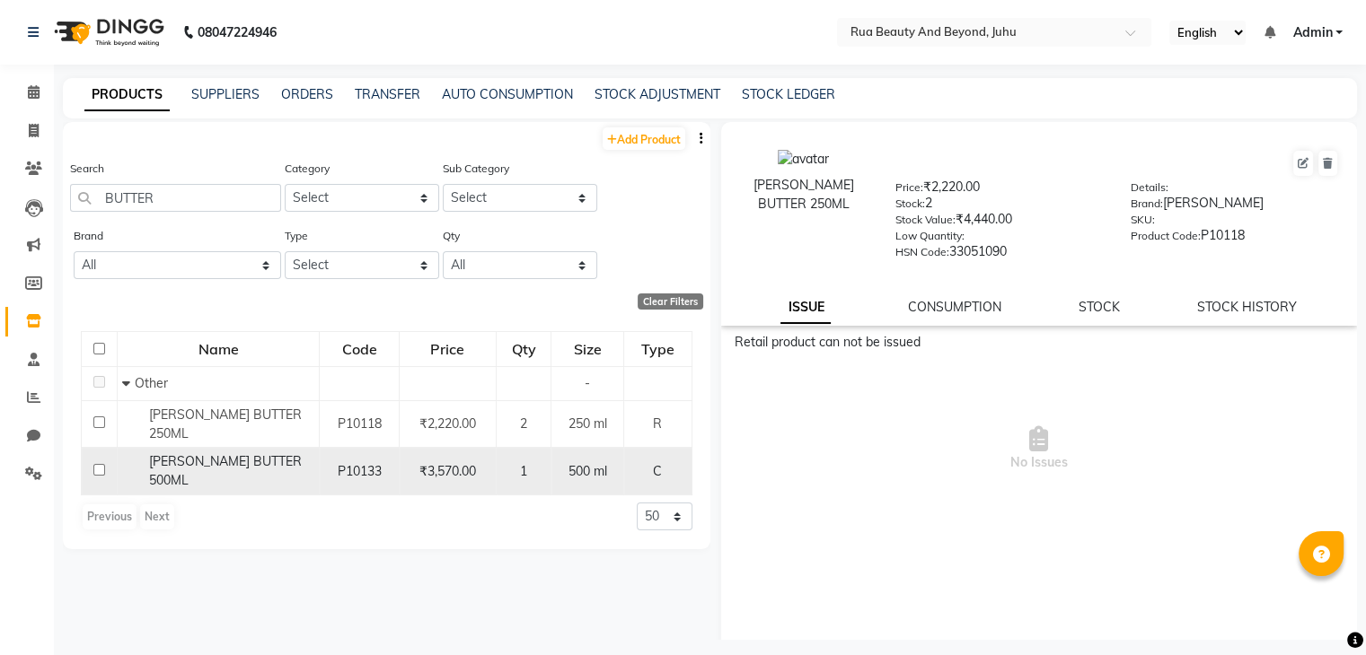
click at [248, 453] on span "SHEA BUTTER 500ML" at bounding box center [225, 470] width 153 height 35
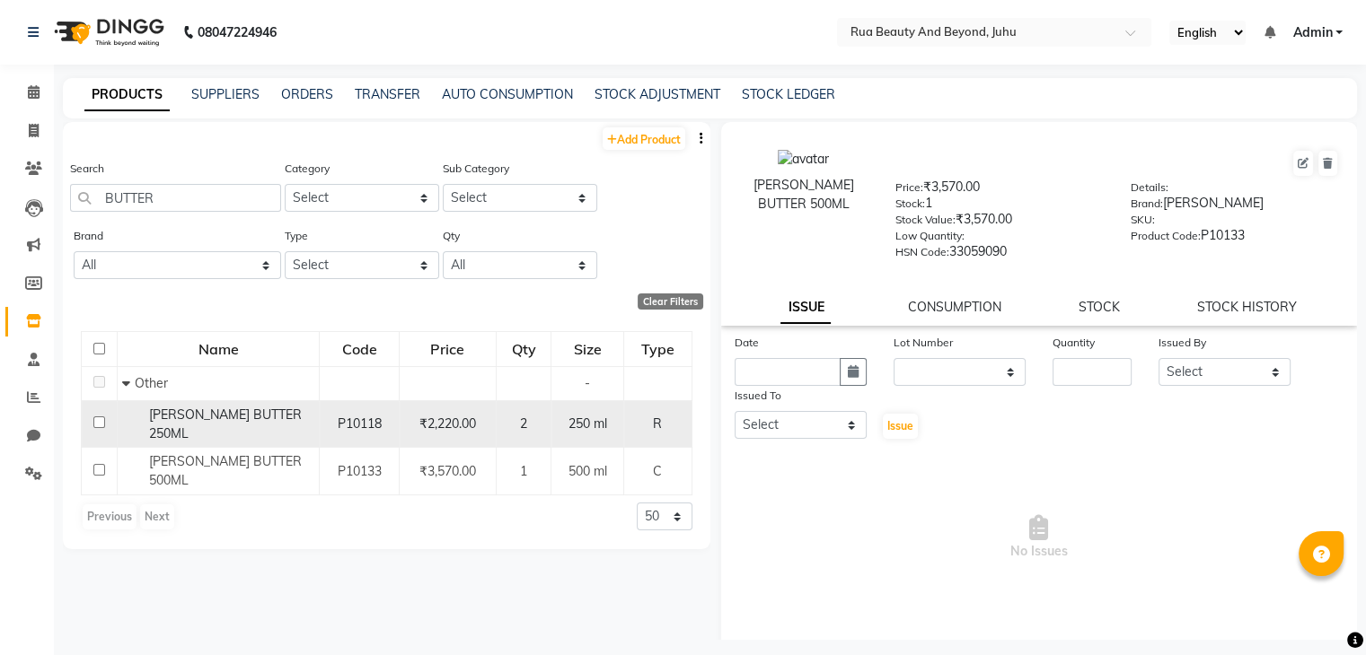
click at [151, 417] on span "SHEA BUTTER 250ML" at bounding box center [225, 424] width 153 height 35
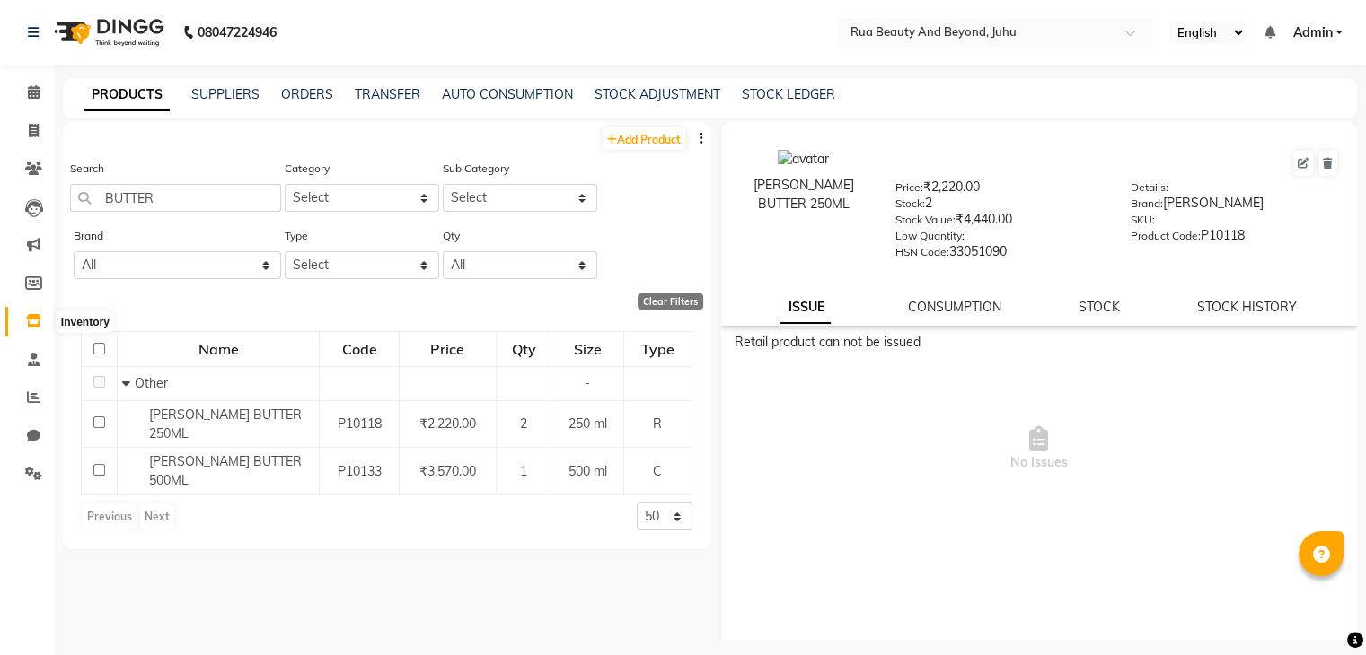
click at [32, 328] on icon at bounding box center [33, 320] width 15 height 13
click at [646, 137] on link "Add Product" at bounding box center [643, 138] width 83 height 22
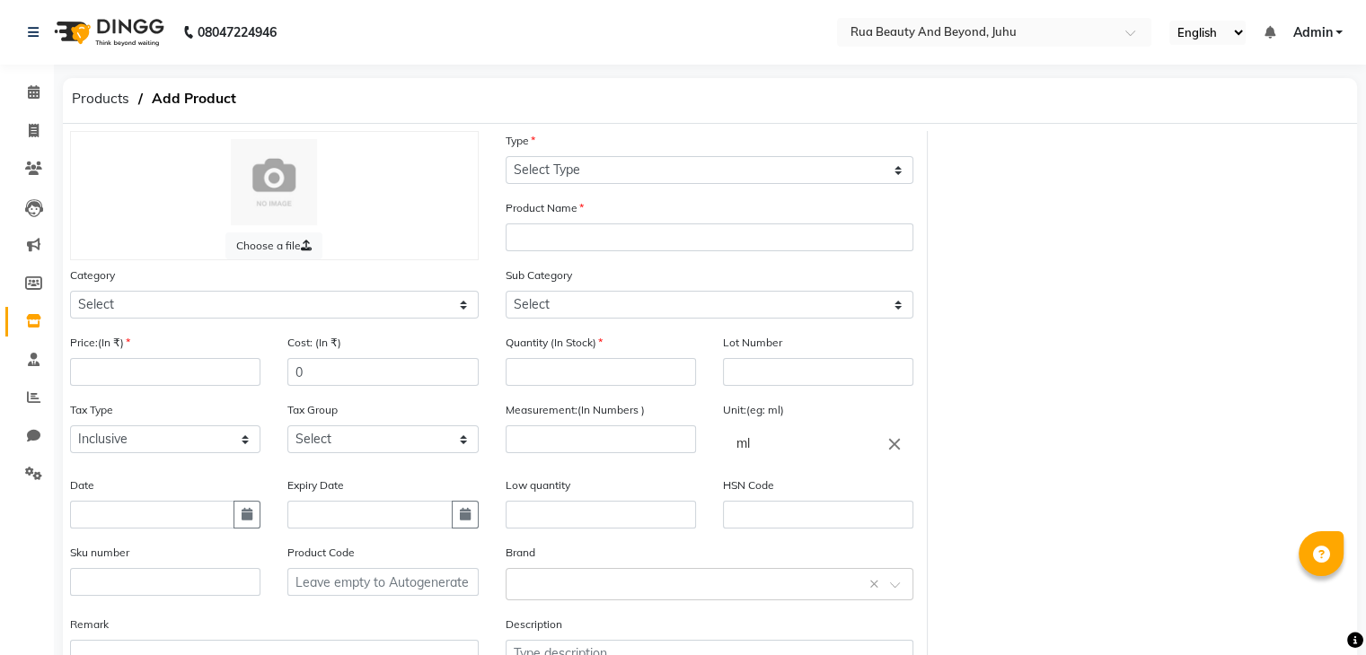
click at [567, 154] on div "Type Select Type Both Retail Consumable" at bounding box center [709, 157] width 409 height 53
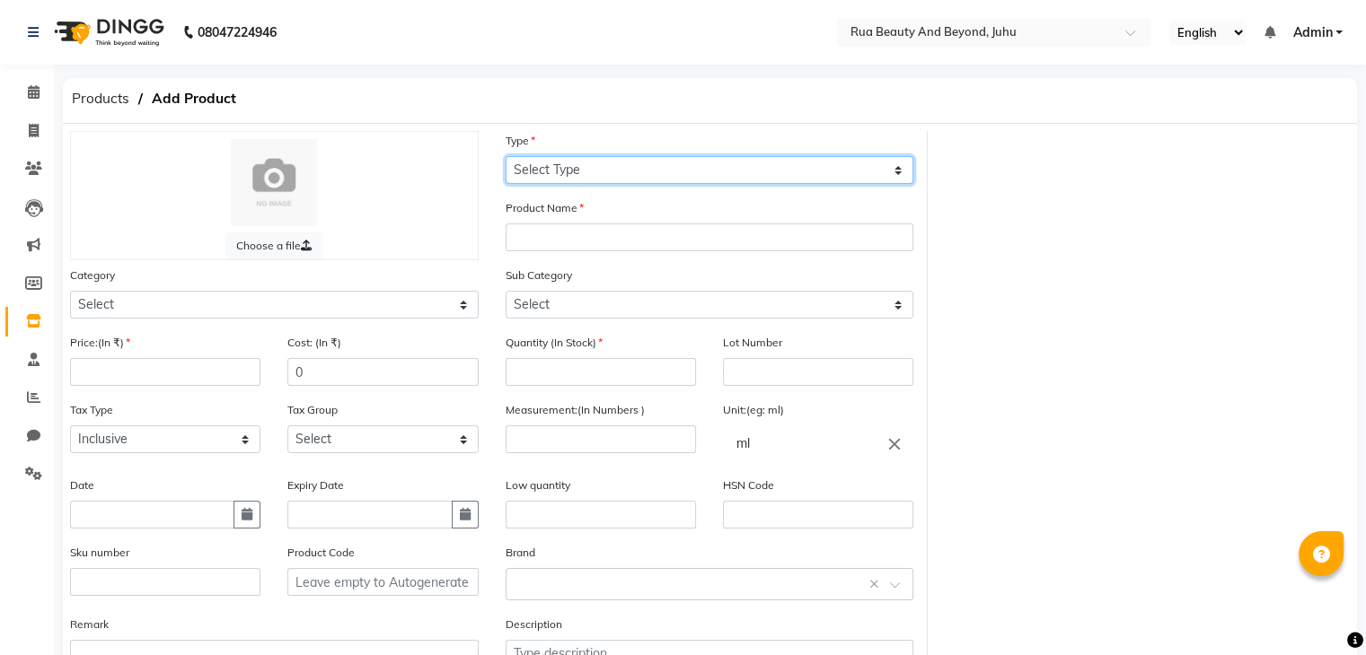
click at [571, 175] on select "Select Type Both Retail Consumable" at bounding box center [709, 170] width 409 height 28
click at [505, 157] on select "Select Type Both Retail Consumable" at bounding box center [709, 170] width 409 height 28
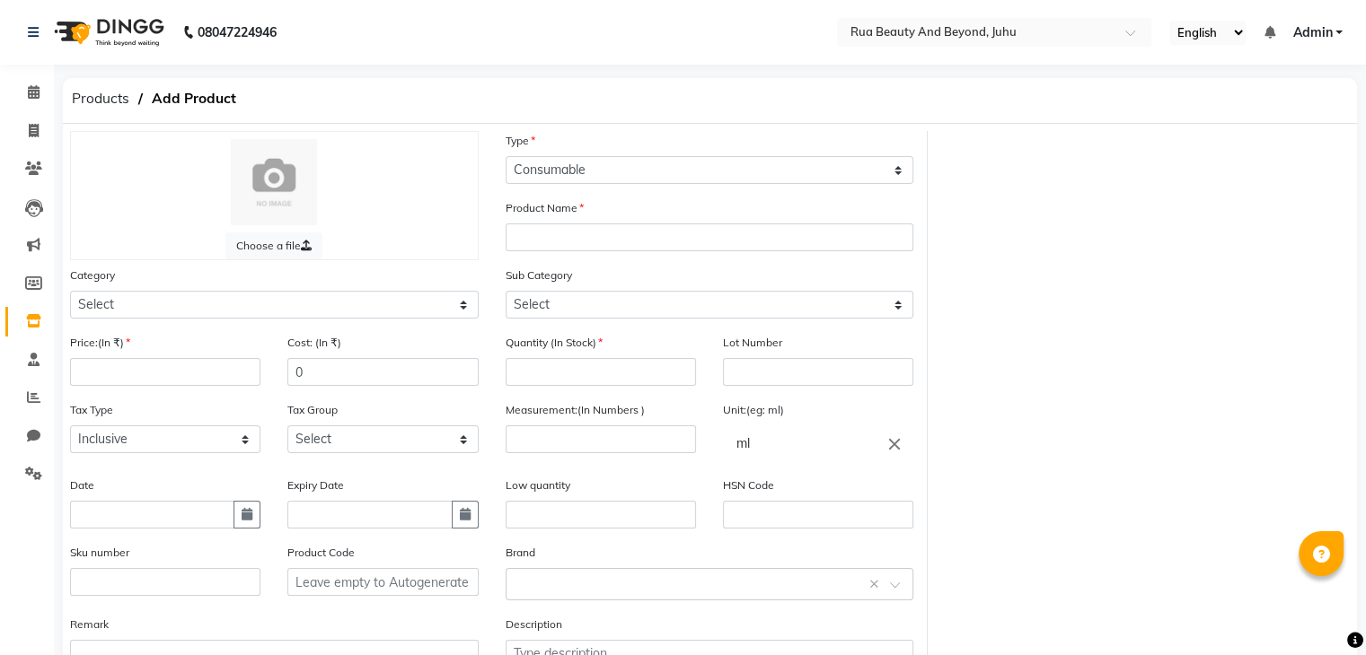
click at [561, 220] on div "Product Name" at bounding box center [709, 224] width 409 height 53
click at [560, 226] on input "text" at bounding box center [709, 238] width 409 height 28
click at [563, 382] on input "number" at bounding box center [600, 372] width 190 height 28
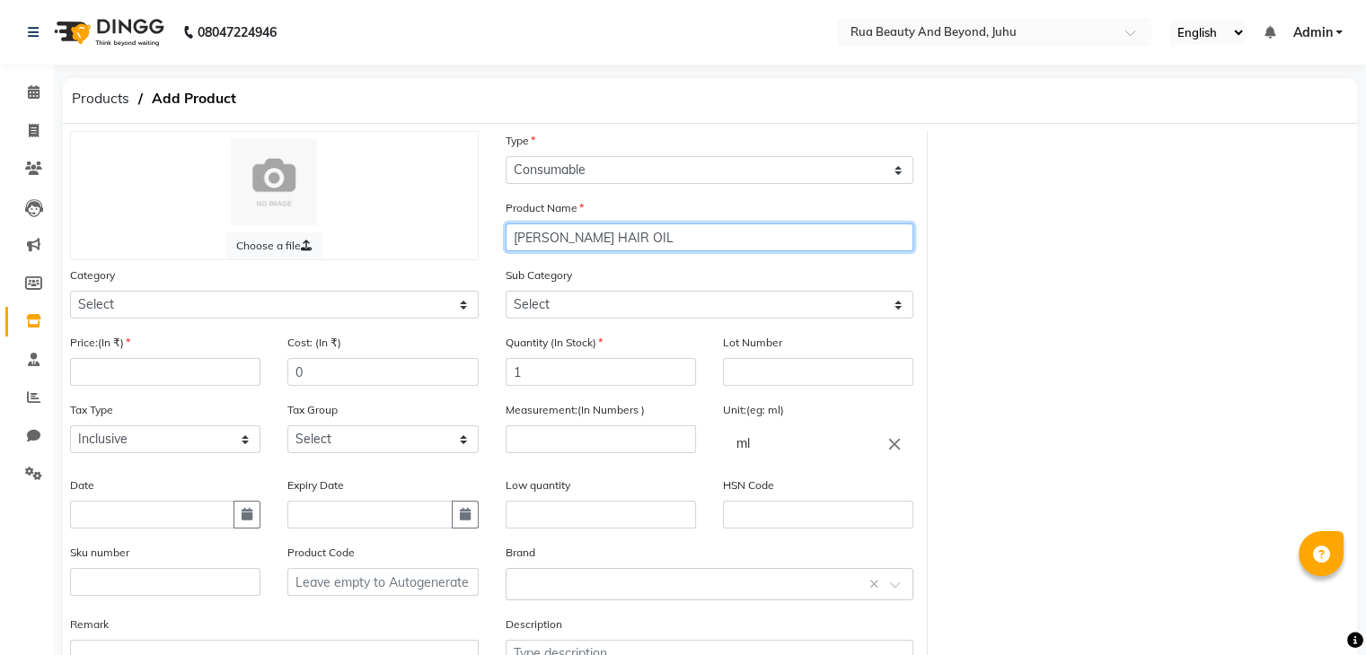
click at [626, 240] on input "SHEA HAIR OIL" at bounding box center [709, 238] width 409 height 28
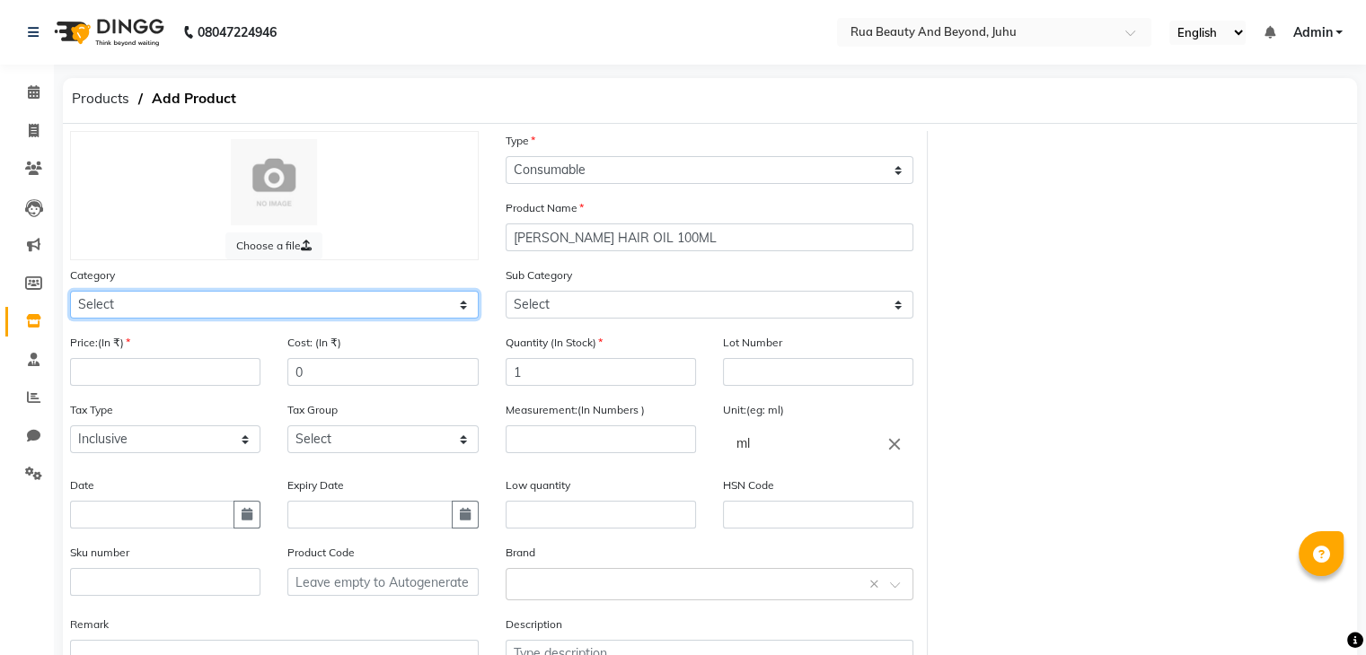
click at [99, 319] on select "Select Hair Skin Makeup Personal Care Appliances Beard Waxing Disposable Thread…" at bounding box center [274, 305] width 409 height 28
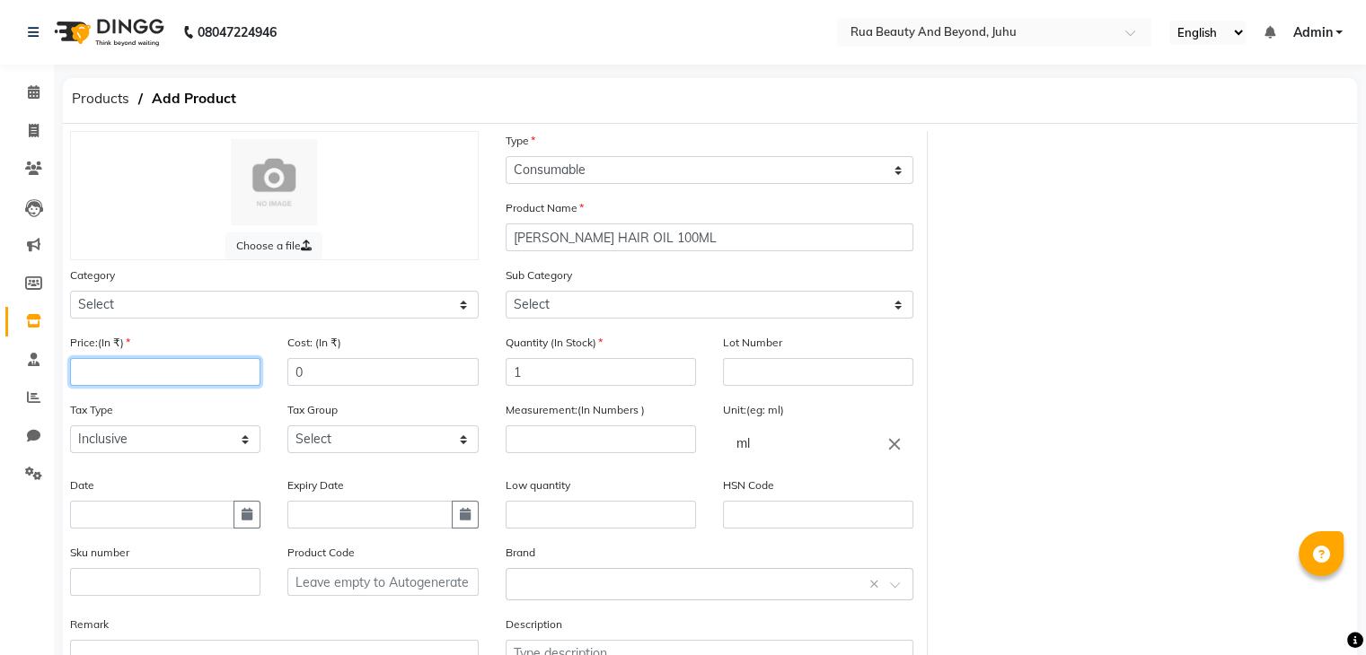
click at [99, 376] on input "number" at bounding box center [165, 372] width 190 height 28
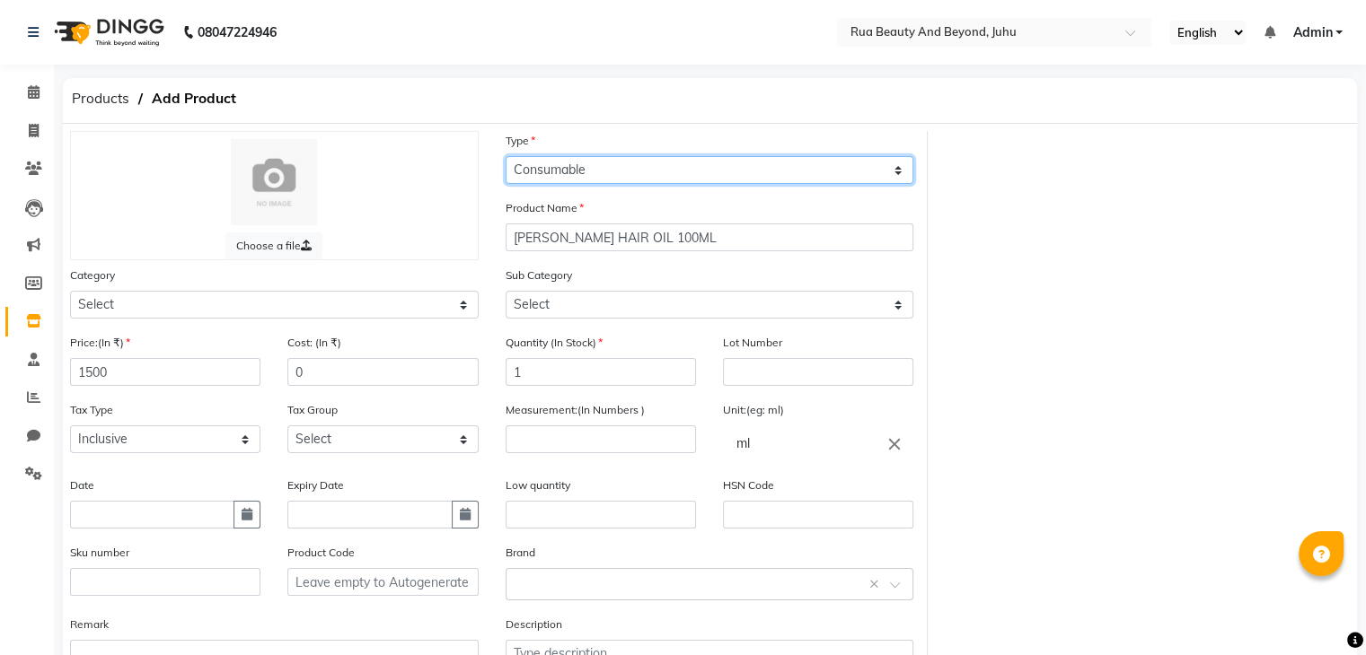
drag, startPoint x: 522, startPoint y: 166, endPoint x: 521, endPoint y: 178, distance: 11.7
click at [522, 166] on select "Select Type Both Retail Consumable" at bounding box center [709, 170] width 409 height 28
click at [505, 157] on select "Select Type Both Retail Consumable" at bounding box center [709, 170] width 409 height 28
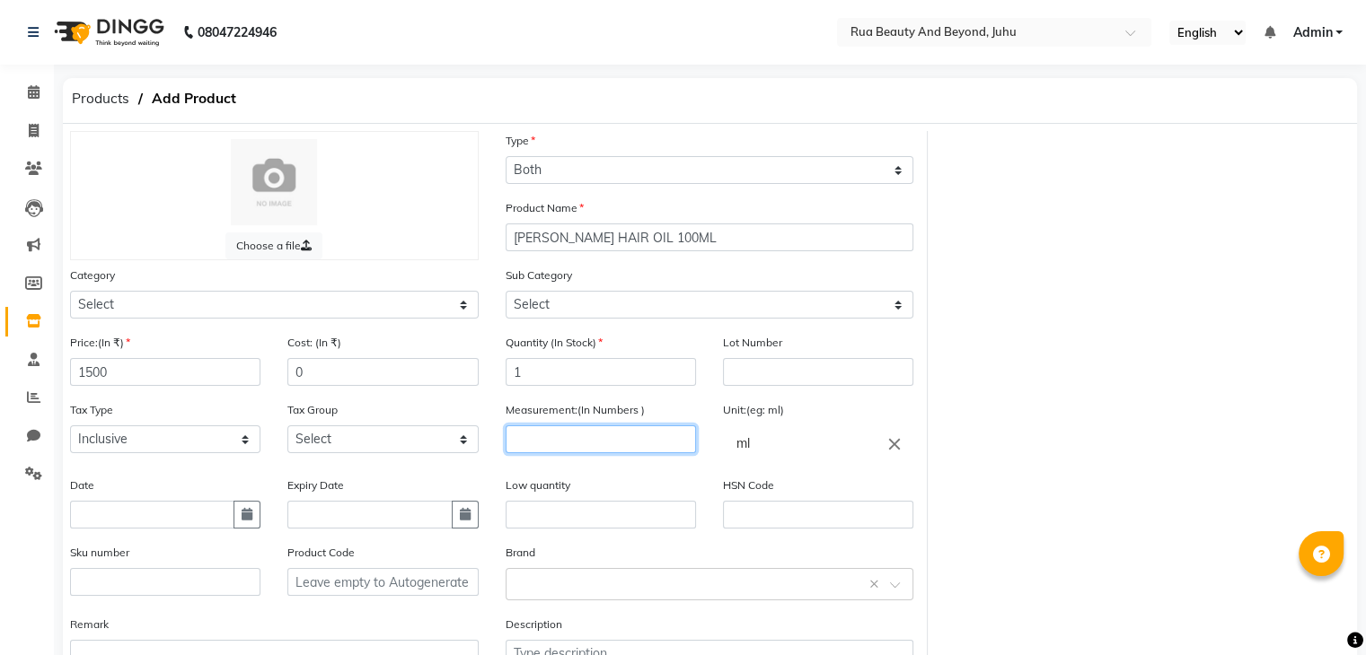
click at [596, 444] on input "number" at bounding box center [600, 440] width 190 height 28
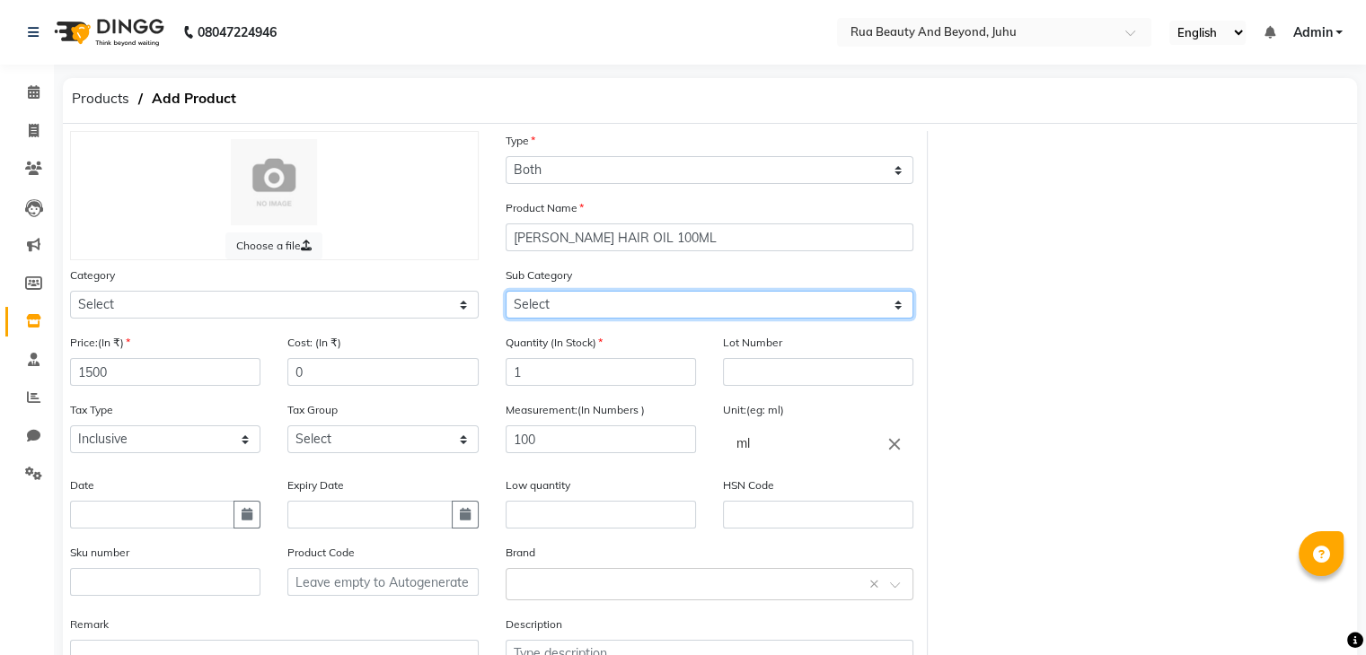
click at [567, 319] on select "Select" at bounding box center [709, 305] width 409 height 28
drag, startPoint x: 567, startPoint y: 318, endPoint x: 560, endPoint y: 347, distance: 30.3
click at [567, 318] on select "Select" at bounding box center [709, 305] width 409 height 28
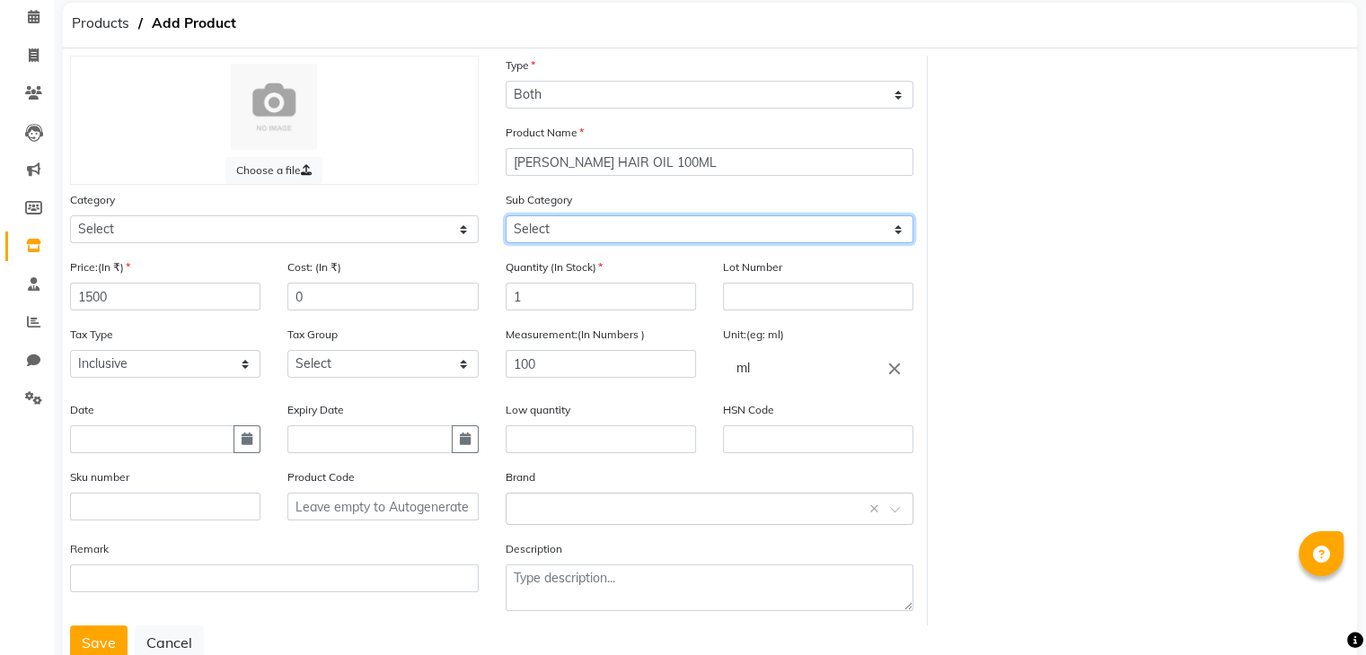
scroll to position [140, 0]
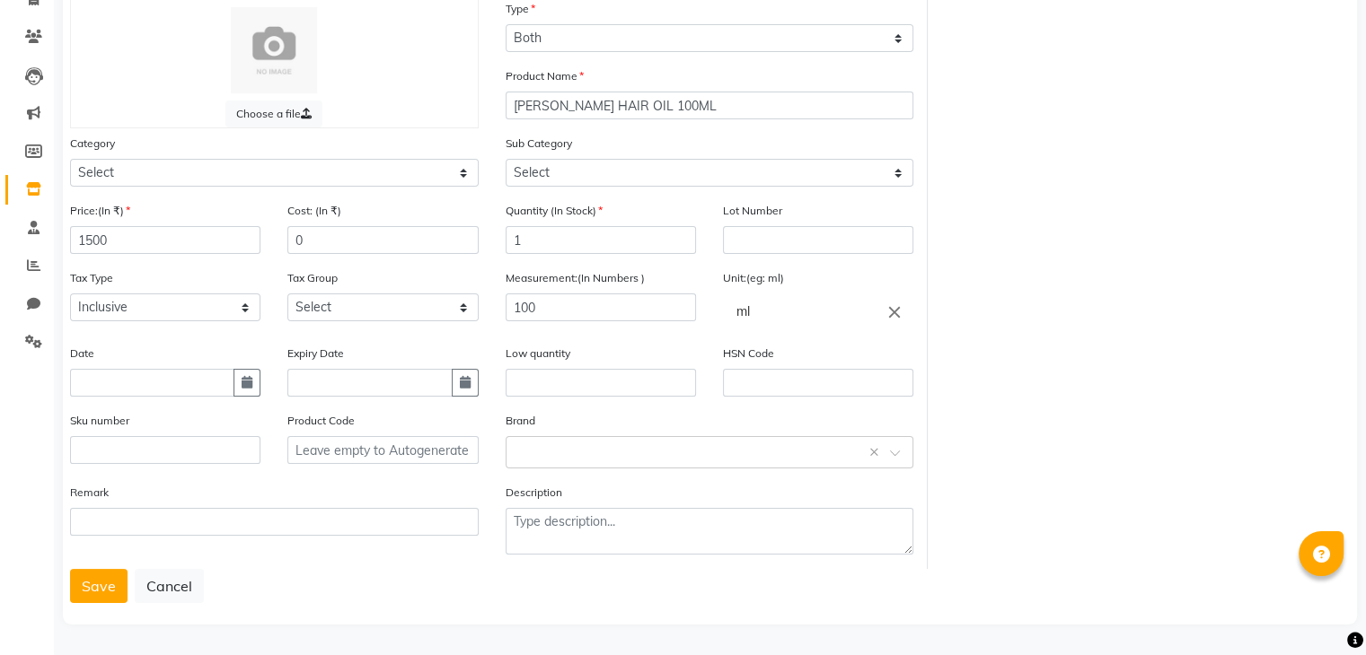
click at [738, 363] on div "HSN Code" at bounding box center [818, 370] width 190 height 53
click at [736, 369] on input "text" at bounding box center [818, 383] width 190 height 28
click at [773, 383] on input "3307010" at bounding box center [818, 383] width 190 height 28
click at [767, 382] on input "3307010" at bounding box center [818, 383] width 190 height 28
click at [762, 390] on input "3307010" at bounding box center [818, 383] width 190 height 28
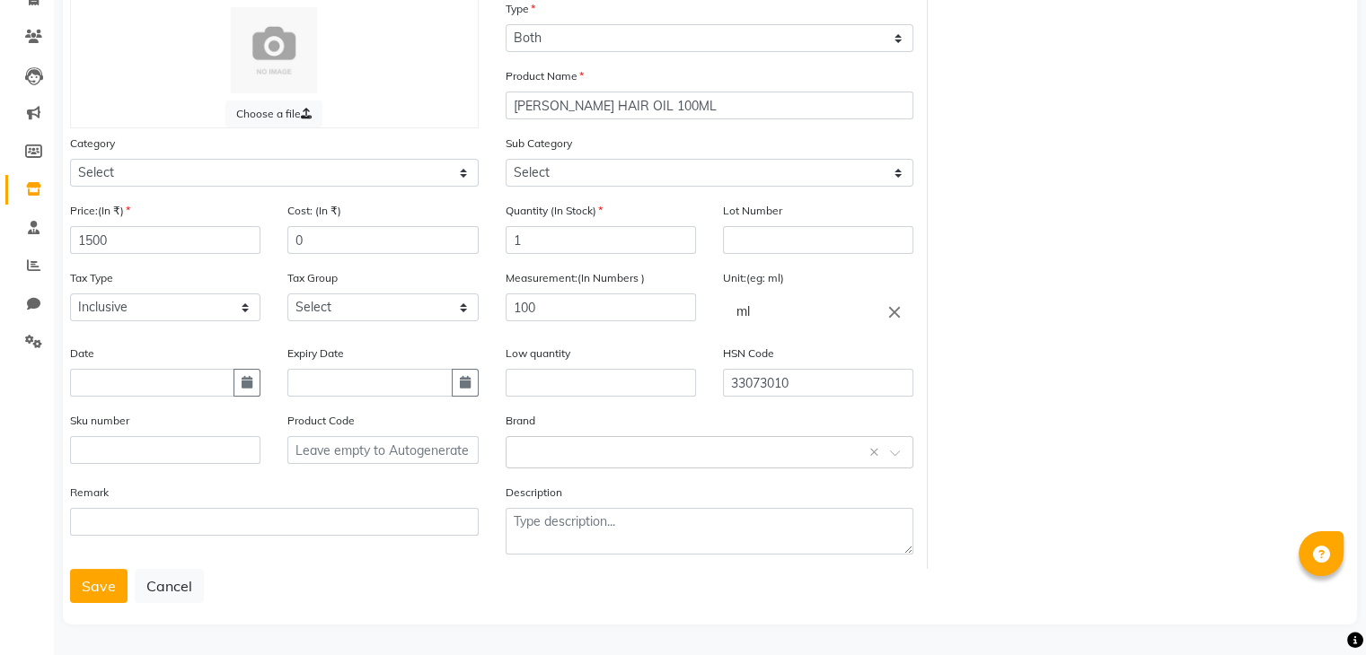
click at [336, 287] on div "Tax Group Select GST" at bounding box center [382, 294] width 190 height 53
click at [334, 302] on select "Select GST" at bounding box center [382, 308] width 190 height 28
click at [287, 294] on select "Select GST" at bounding box center [382, 308] width 190 height 28
click at [547, 180] on select "Select" at bounding box center [709, 173] width 409 height 28
click at [558, 452] on input "text" at bounding box center [691, 451] width 353 height 19
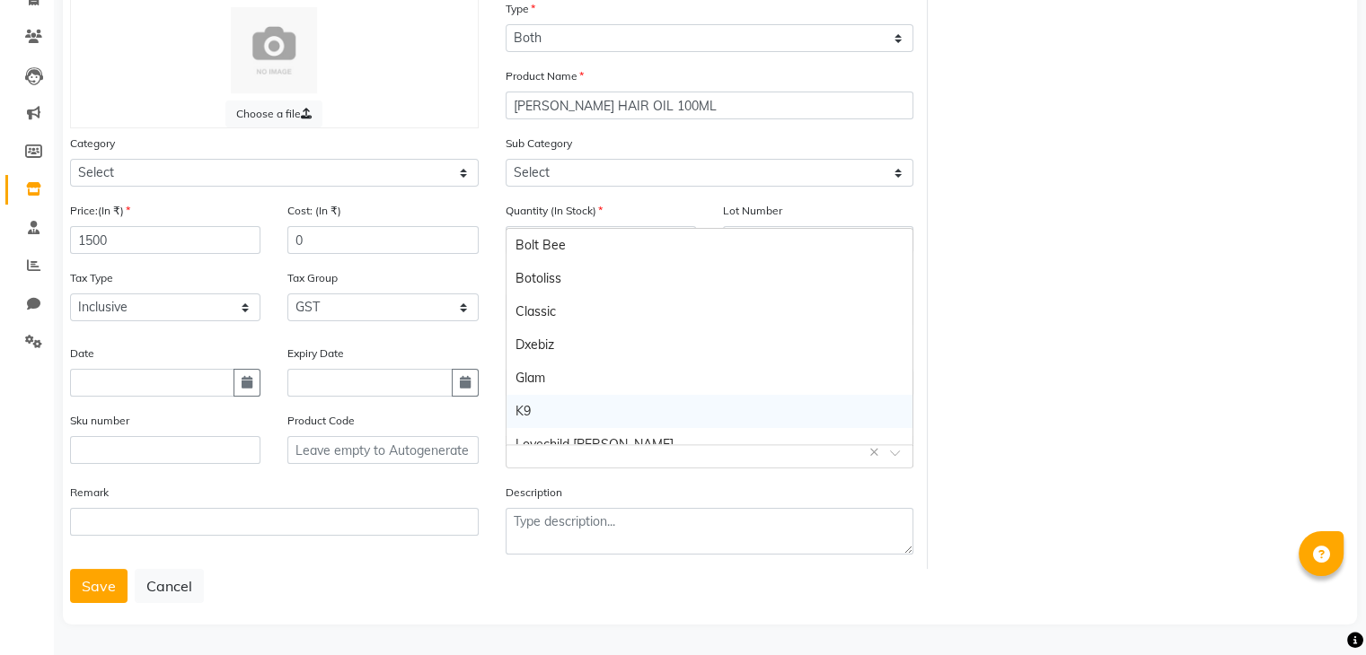
scroll to position [250, 0]
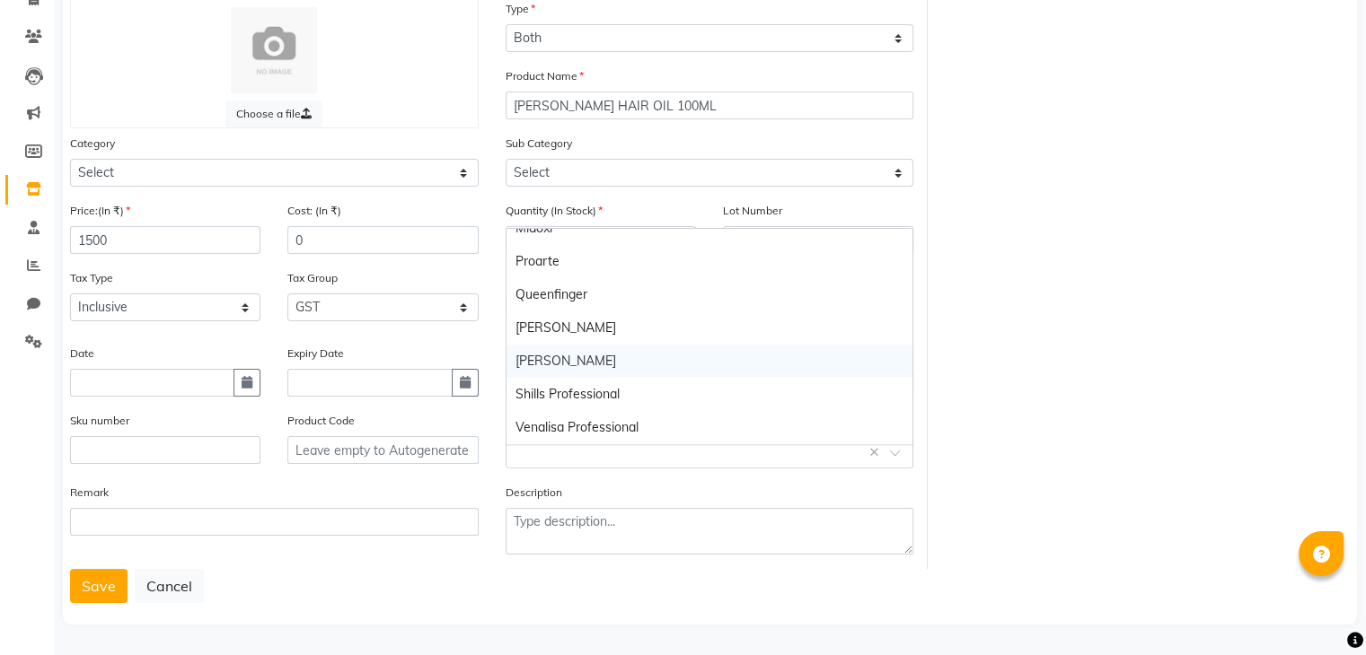
click at [542, 356] on div "Shea" at bounding box center [709, 361] width 407 height 33
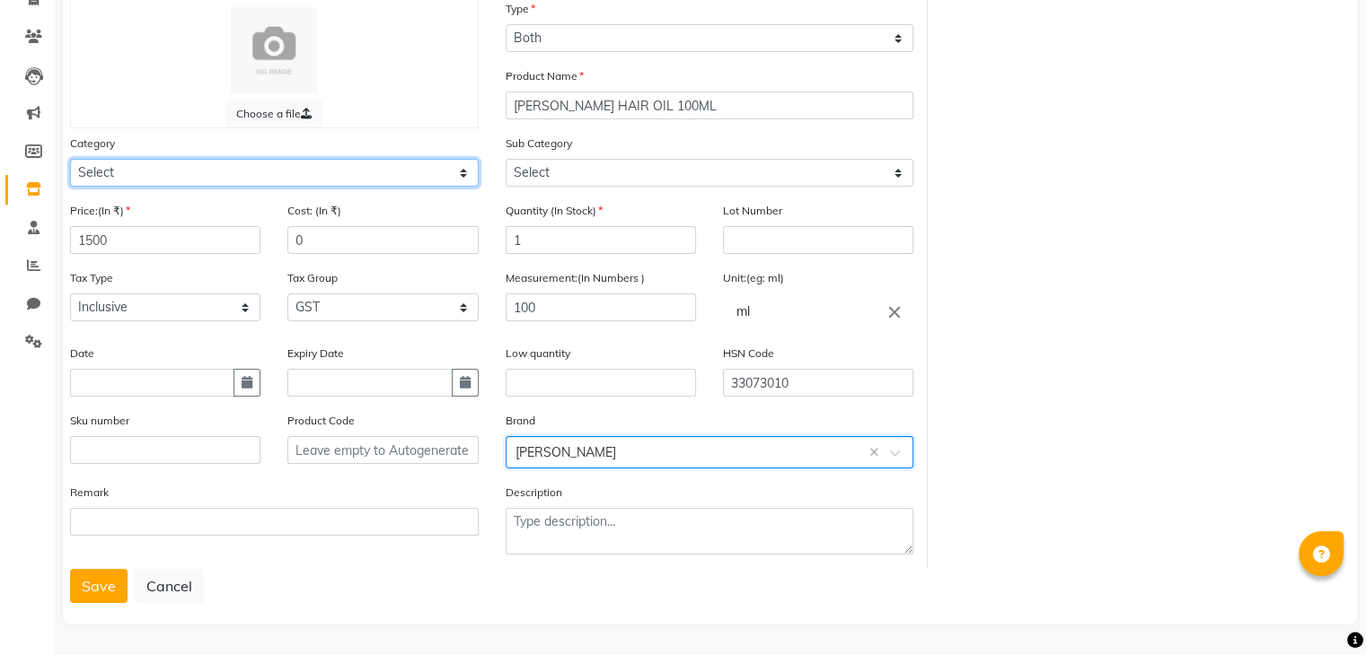
click at [166, 179] on select "Select Hair Skin Makeup Personal Care Appliances Beard Waxing Disposable Thread…" at bounding box center [274, 173] width 409 height 28
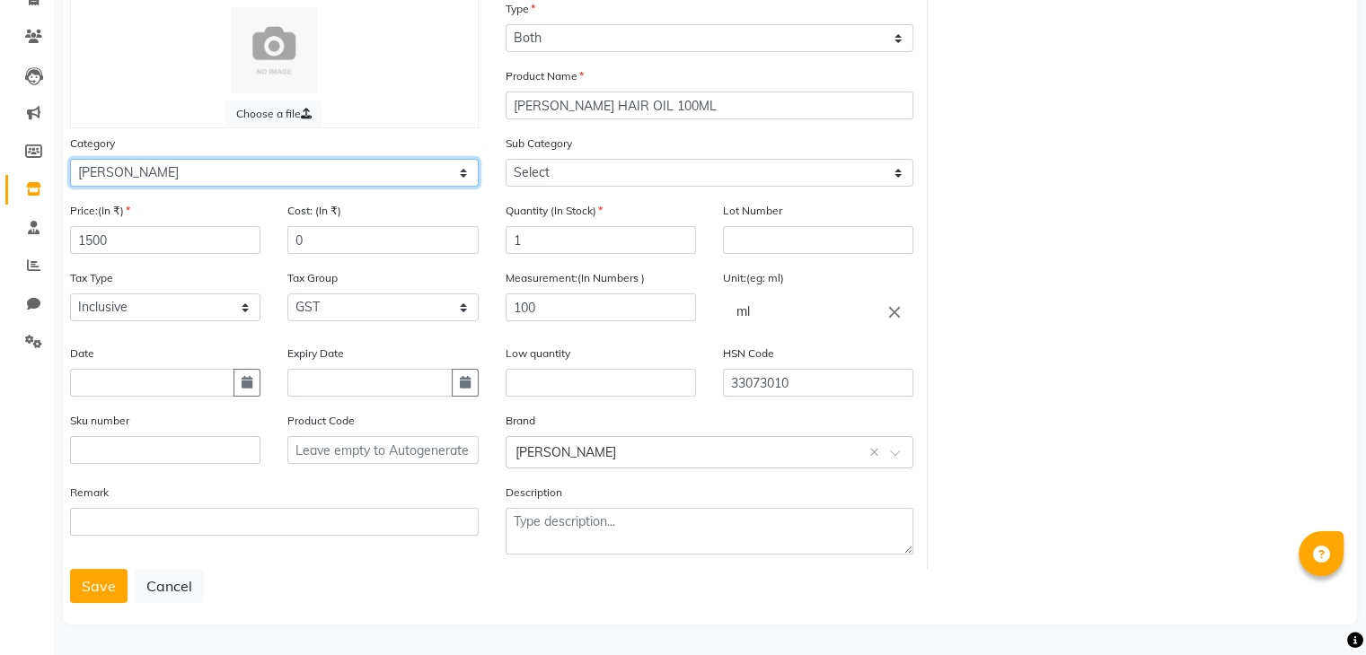
click at [70, 159] on select "Select Hair Skin Makeup Personal Care Appliances Beard Waxing Disposable Thread…" at bounding box center [274, 173] width 409 height 28
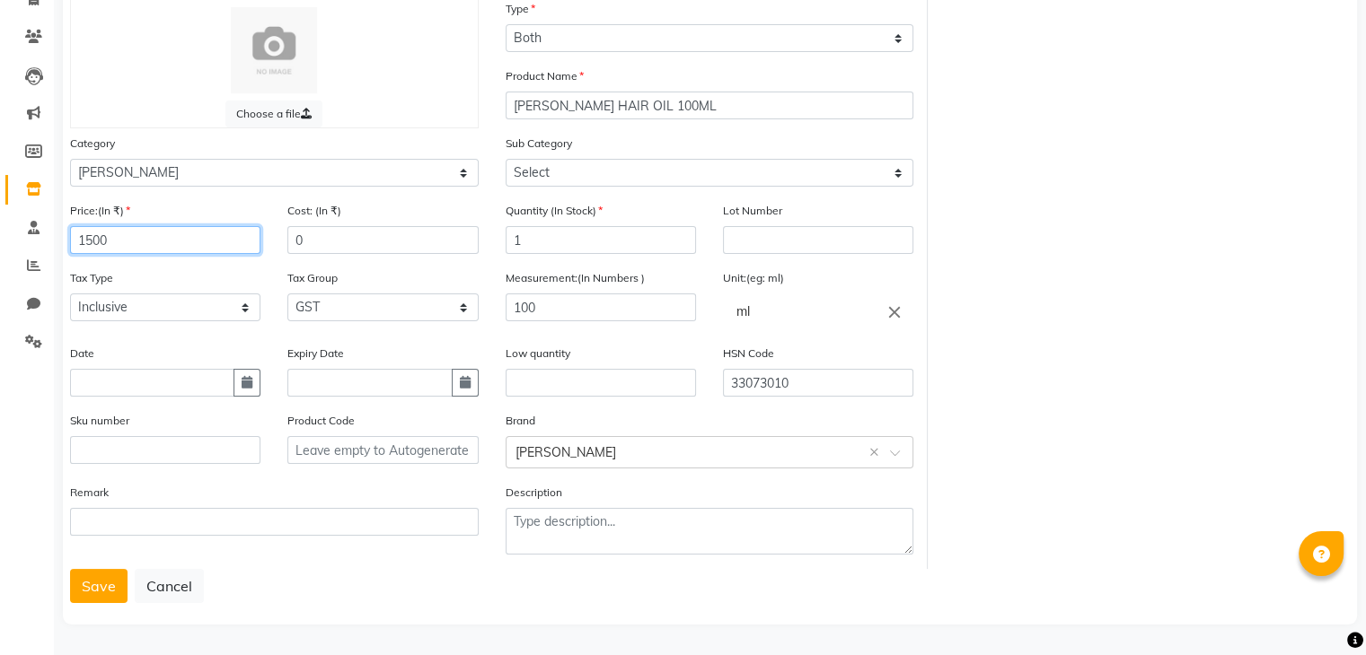
drag, startPoint x: 139, startPoint y: 228, endPoint x: 0, endPoint y: 130, distance: 170.1
click at [0, 152] on app-home "08047224946 Select Location × Rua Beauty And Beyond, Juhu English ENGLISH Españ…" at bounding box center [683, 261] width 1366 height 787
drag, startPoint x: 309, startPoint y: 236, endPoint x: 224, endPoint y: 231, distance: 85.5
click at [225, 231] on div "Price:(In ₹) 2850 Cost: (In ₹) 0" at bounding box center [274, 234] width 435 height 67
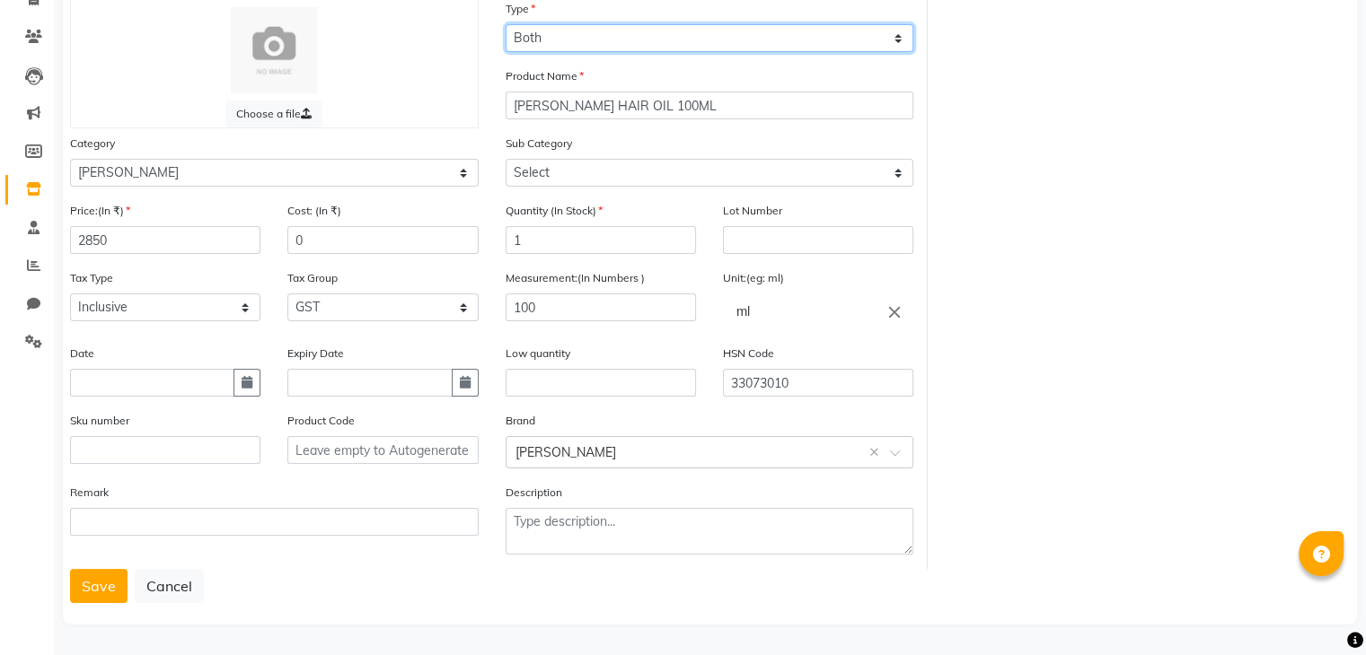
click at [540, 38] on select "Select Type Both Retail Consumable" at bounding box center [709, 38] width 409 height 28
click at [505, 24] on select "Select Type Both Retail Consumable" at bounding box center [709, 38] width 409 height 28
click at [91, 586] on button "Save" at bounding box center [98, 586] width 57 height 34
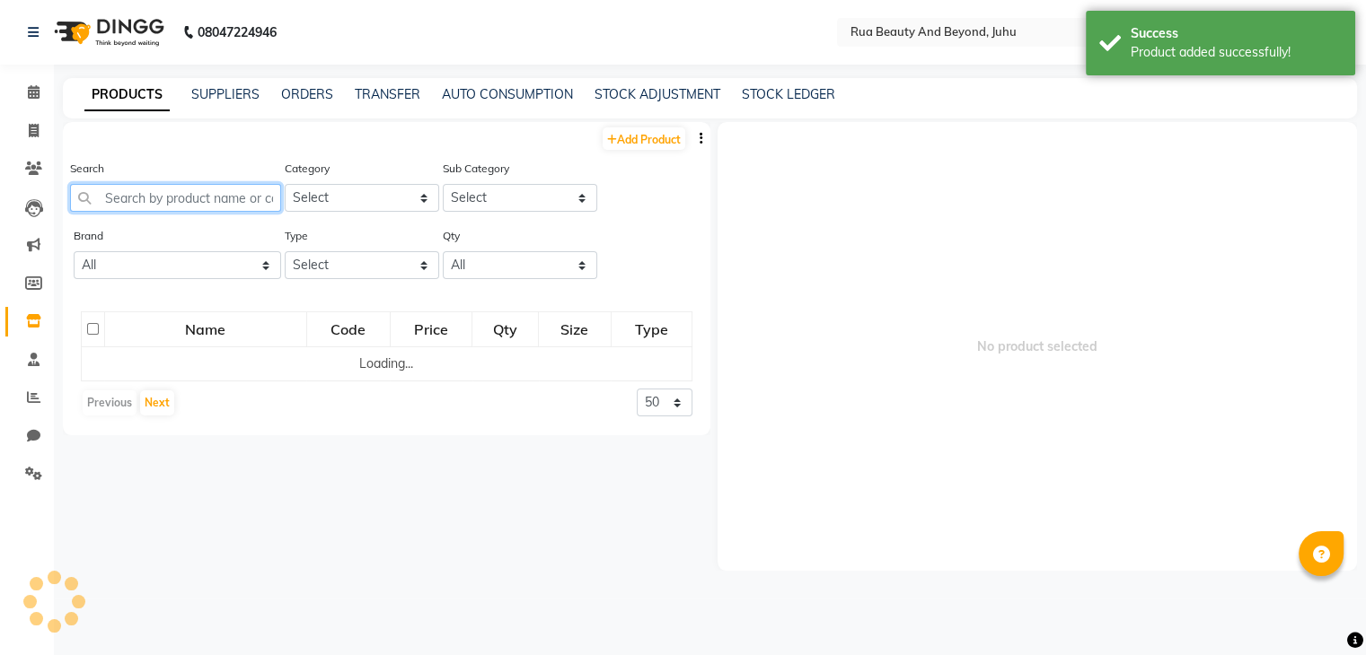
click at [226, 198] on input "text" at bounding box center [175, 198] width 211 height 28
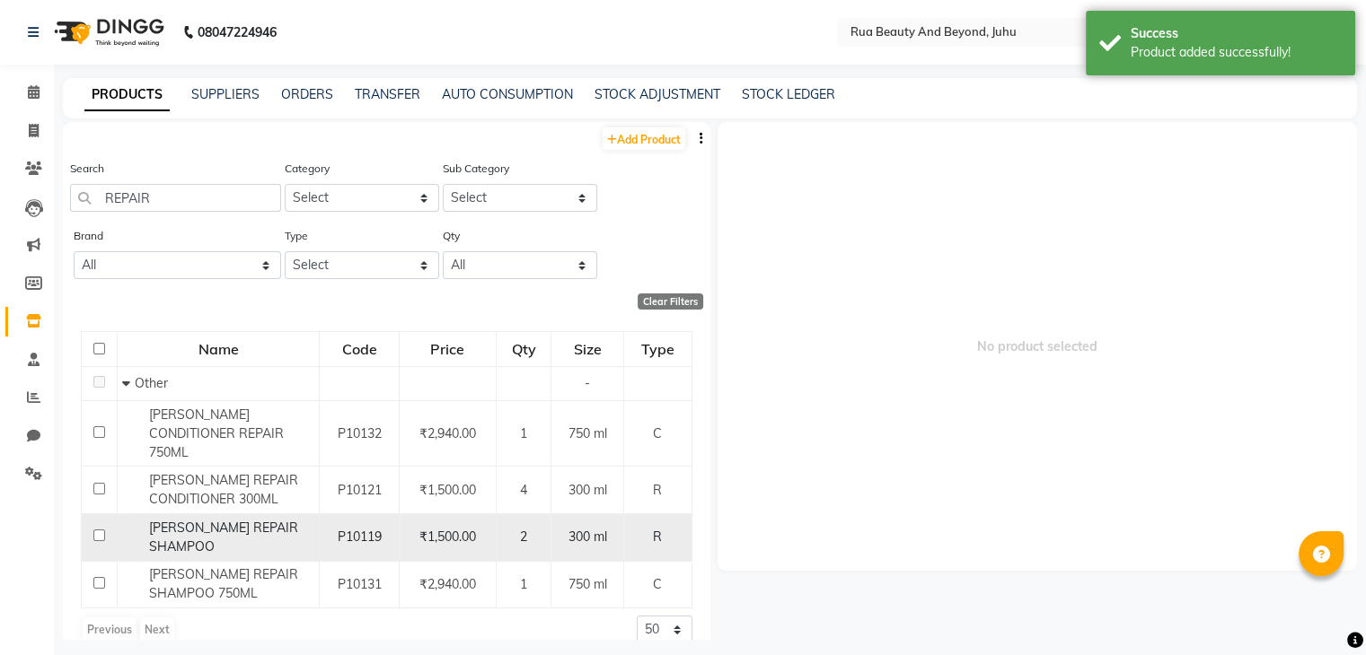
click at [201, 520] on span "SHEA REPAIR SHAMPOO" at bounding box center [223, 537] width 149 height 35
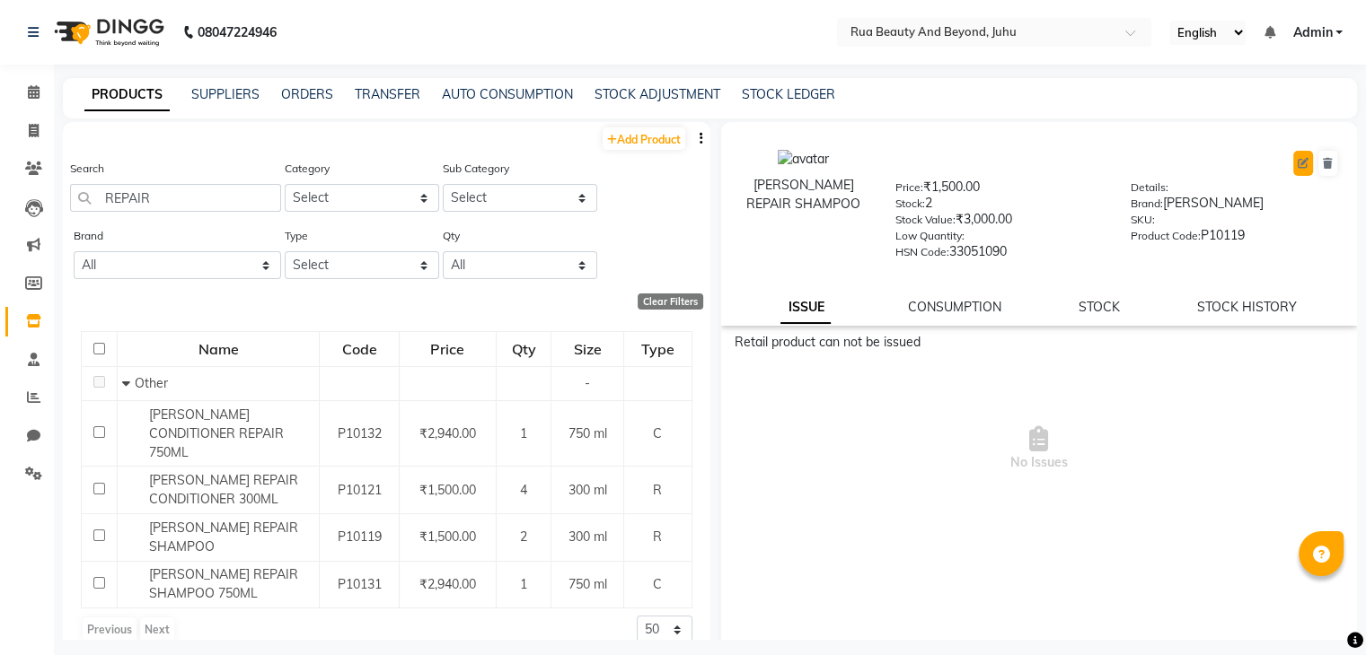
click at [1293, 164] on button at bounding box center [1303, 163] width 20 height 25
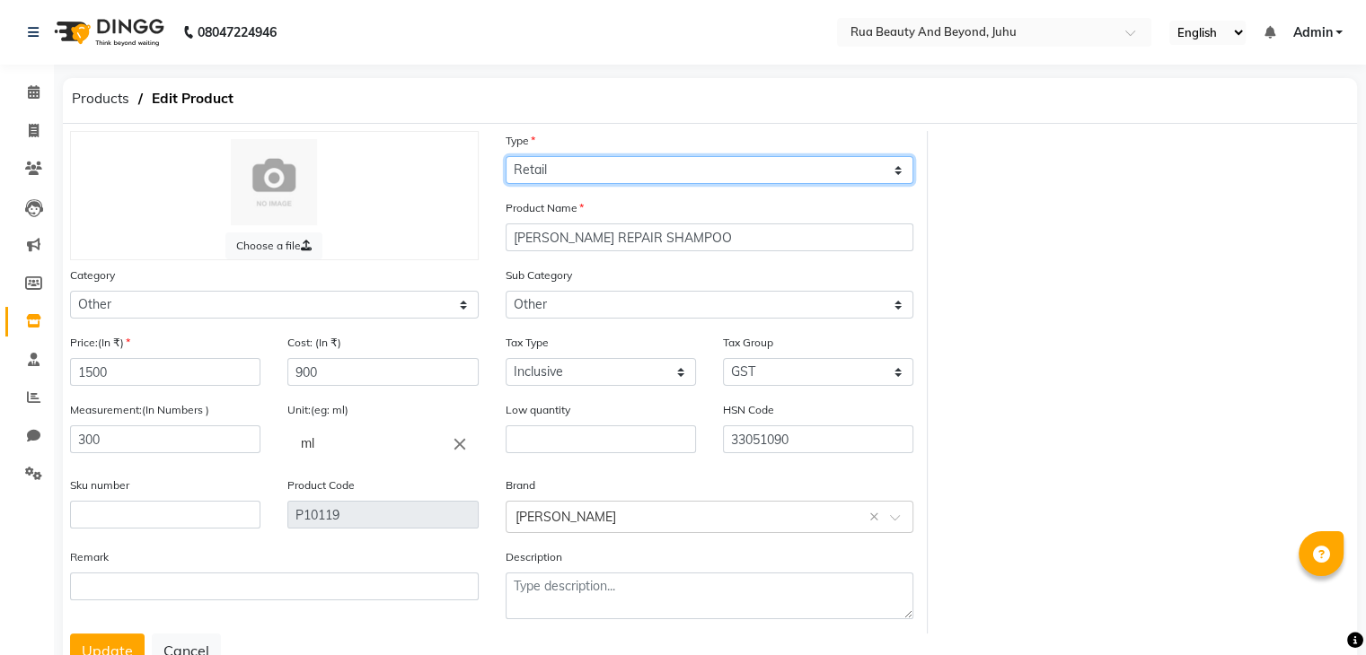
drag, startPoint x: 608, startPoint y: 162, endPoint x: 600, endPoint y: 179, distance: 18.9
click at [608, 162] on select "Select Type Both Retail Consumable" at bounding box center [709, 170] width 409 height 28
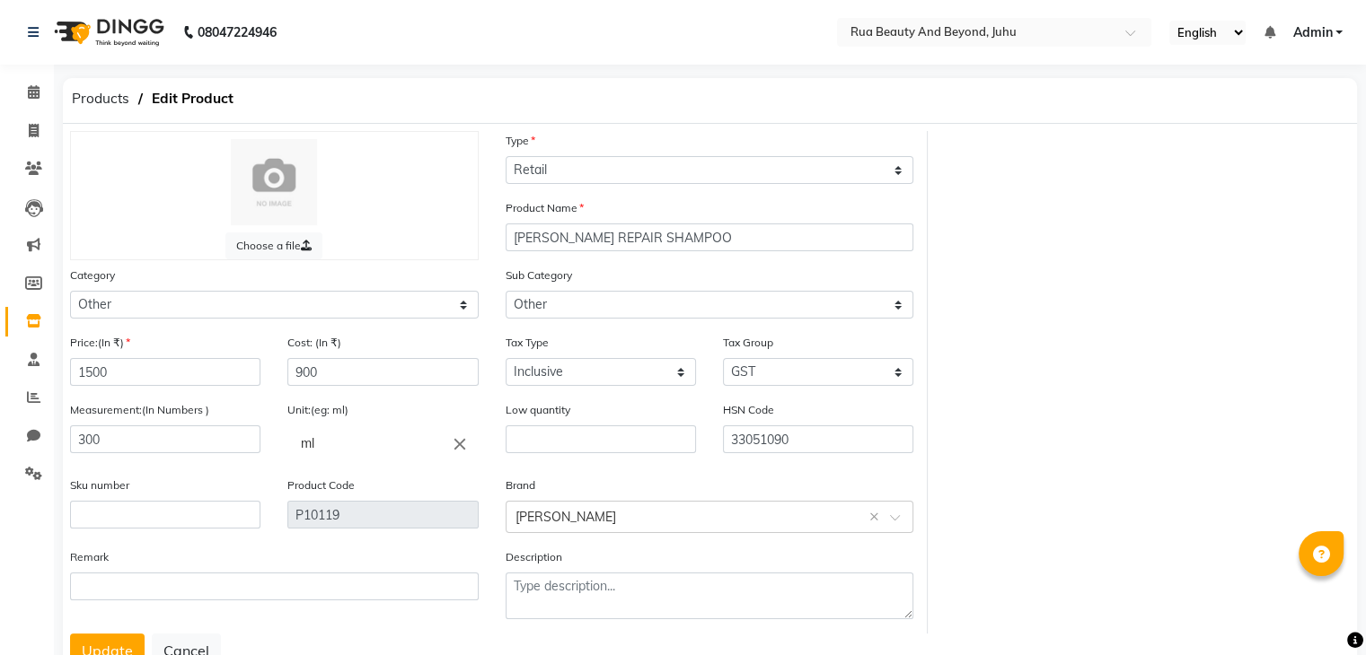
click at [639, 137] on div "Type Select Type Both Retail Consumable" at bounding box center [709, 157] width 409 height 53
click at [675, 240] on input "SHEA REPAIR SHAMPOO" at bounding box center [709, 238] width 409 height 28
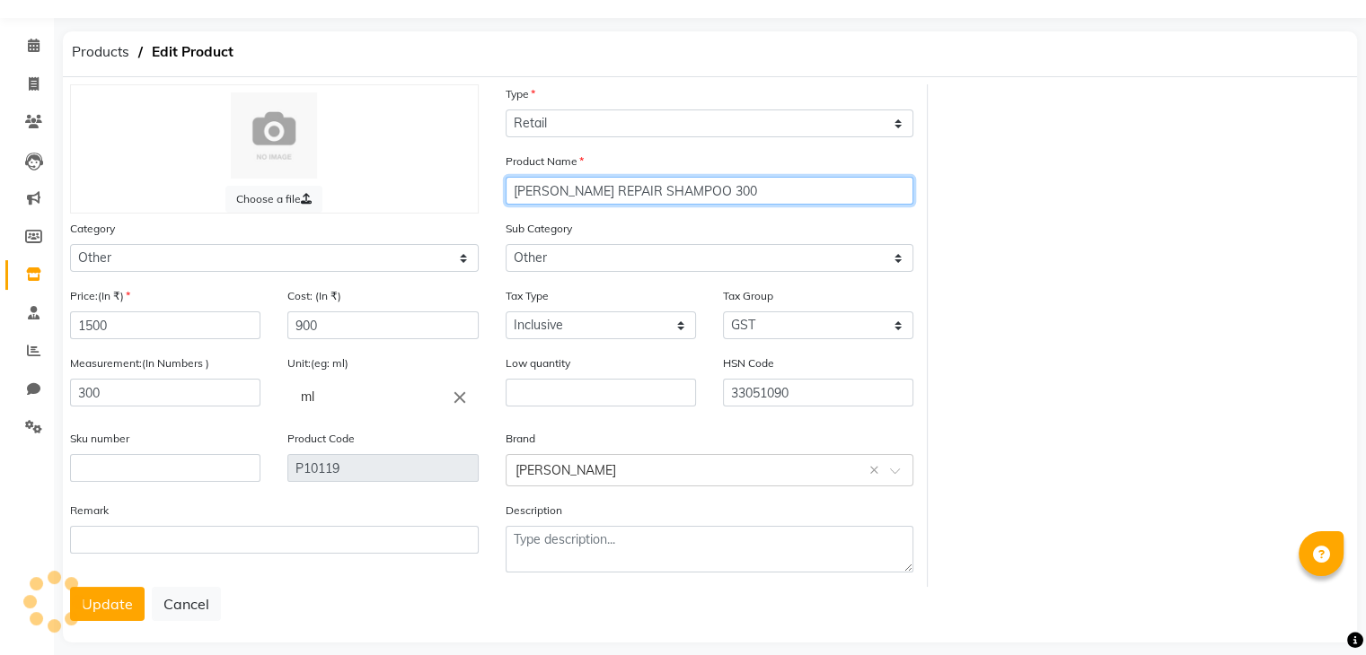
scroll to position [72, 0]
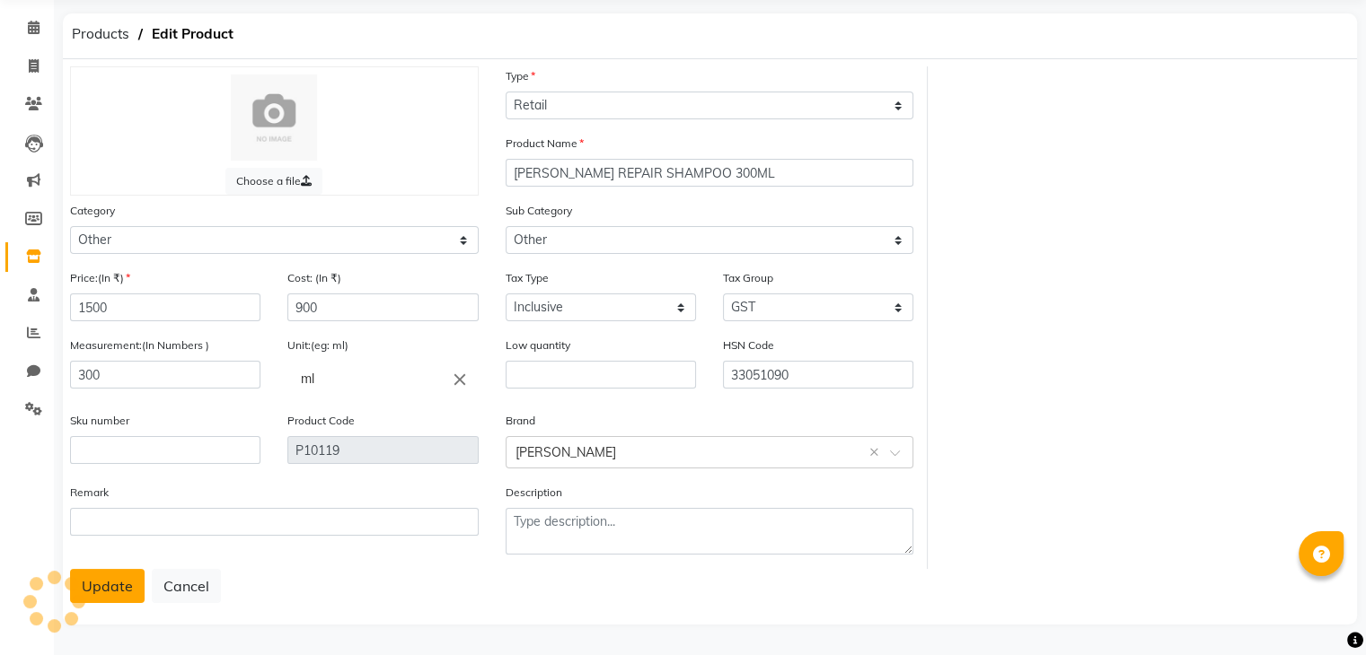
click at [118, 579] on button "Update" at bounding box center [107, 586] width 75 height 34
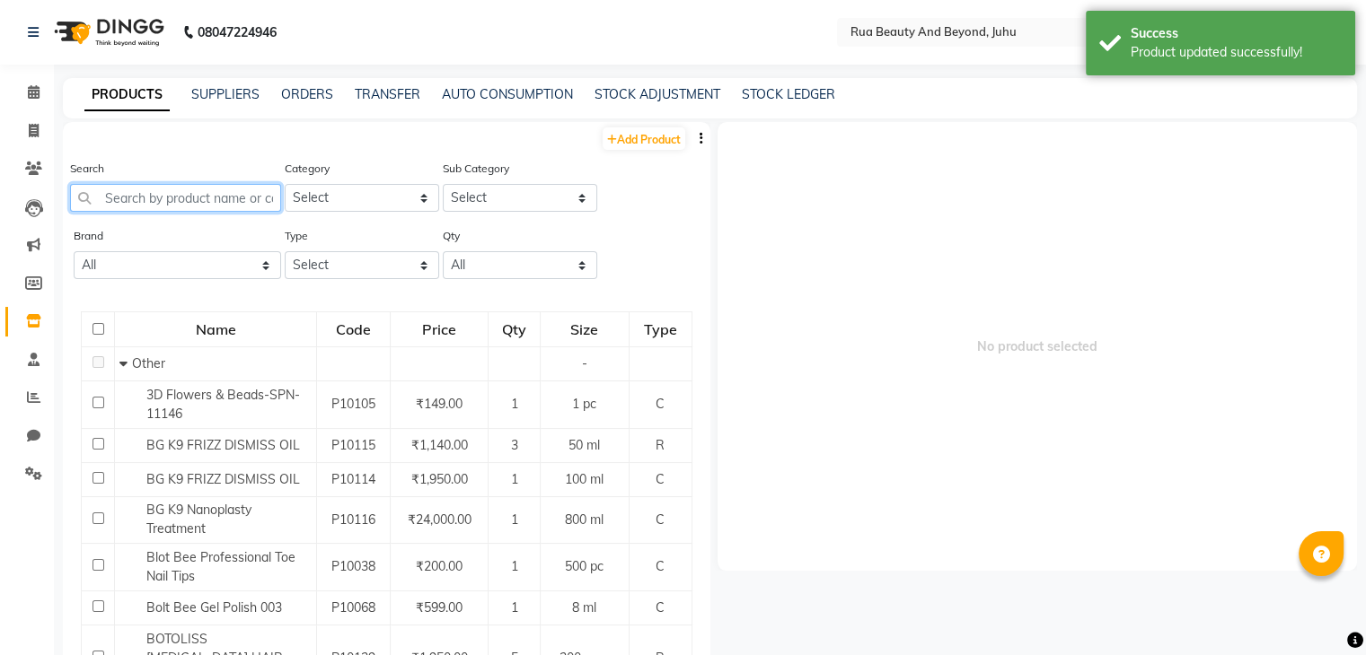
click at [131, 204] on input "text" at bounding box center [175, 198] width 211 height 28
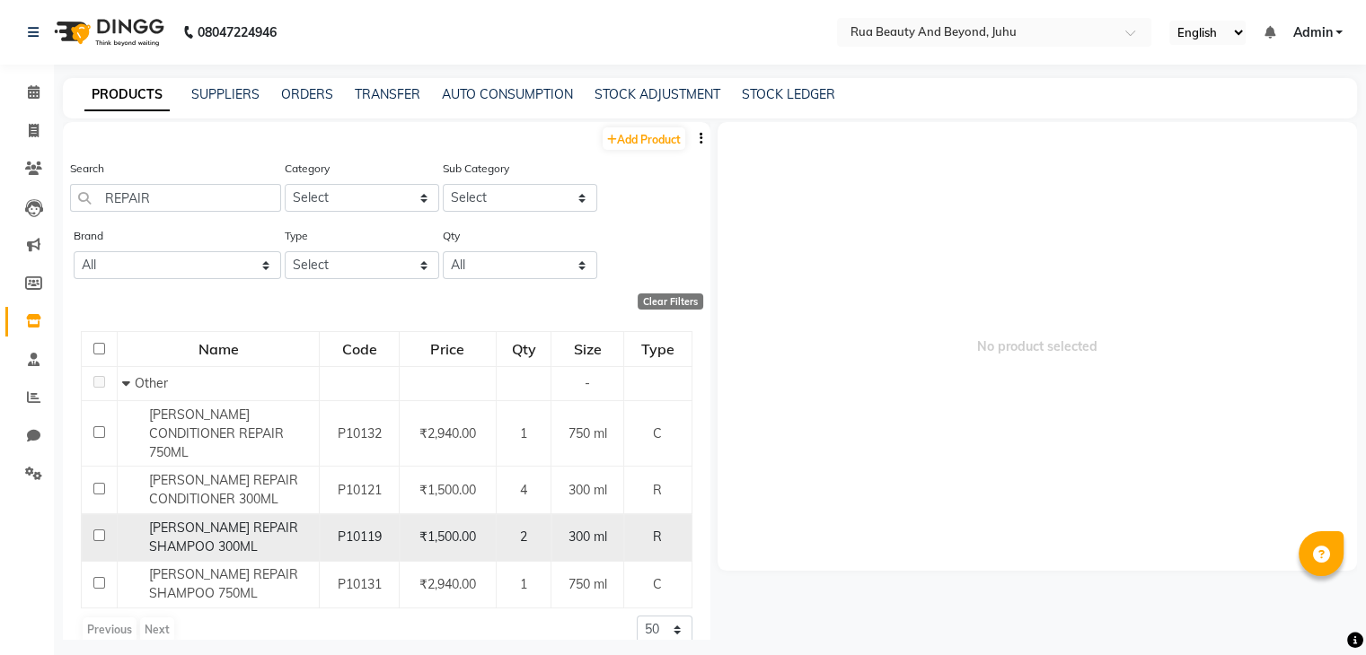
click at [310, 519] on div "SHEA REPAIR SHAMPOO 300ML" at bounding box center [218, 538] width 192 height 38
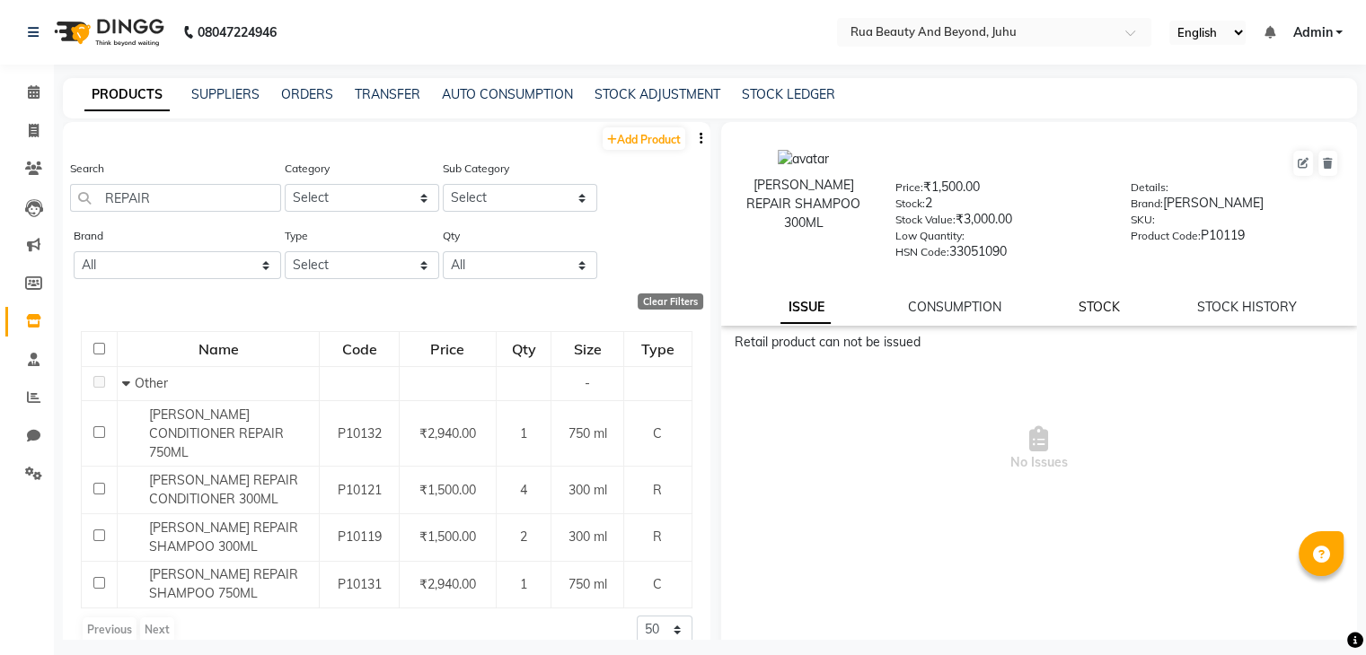
click at [1090, 313] on link "STOCK" at bounding box center [1098, 307] width 41 height 16
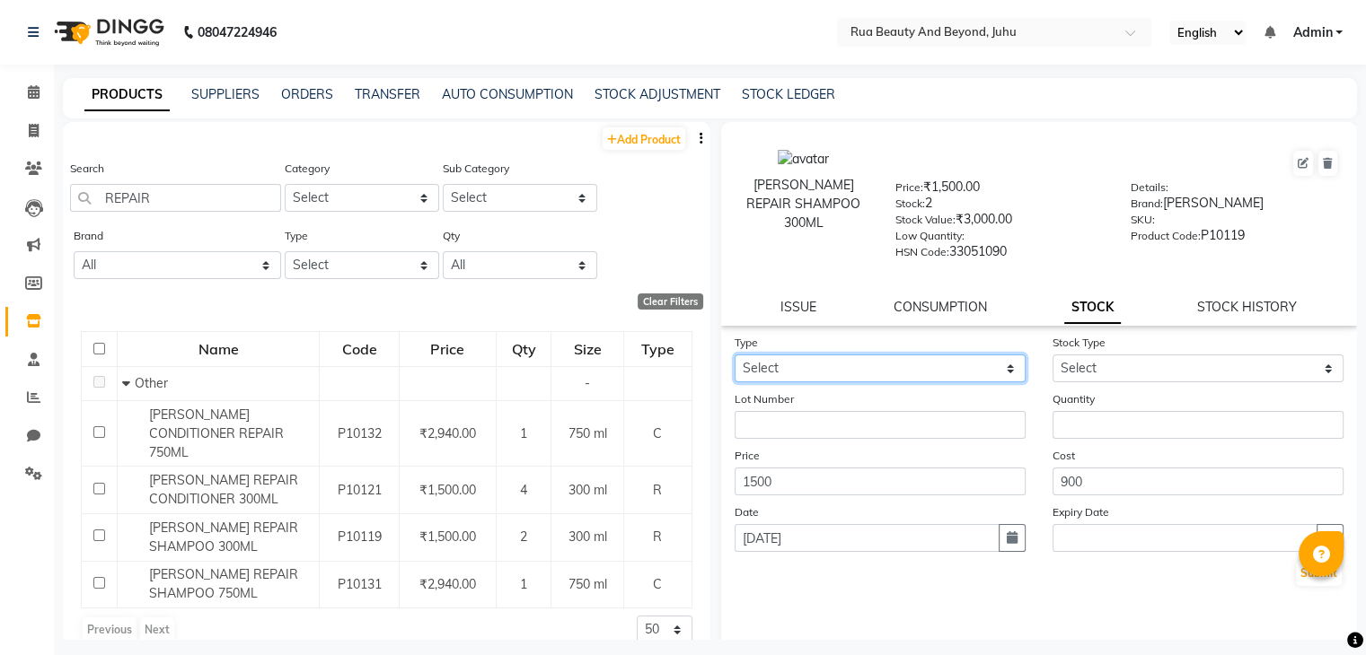
drag, startPoint x: 917, startPoint y: 370, endPoint x: 908, endPoint y: 376, distance: 11.0
click at [917, 370] on select "Select In Out" at bounding box center [879, 369] width 291 height 28
click at [734, 361] on select "Select In Out" at bounding box center [879, 369] width 291 height 28
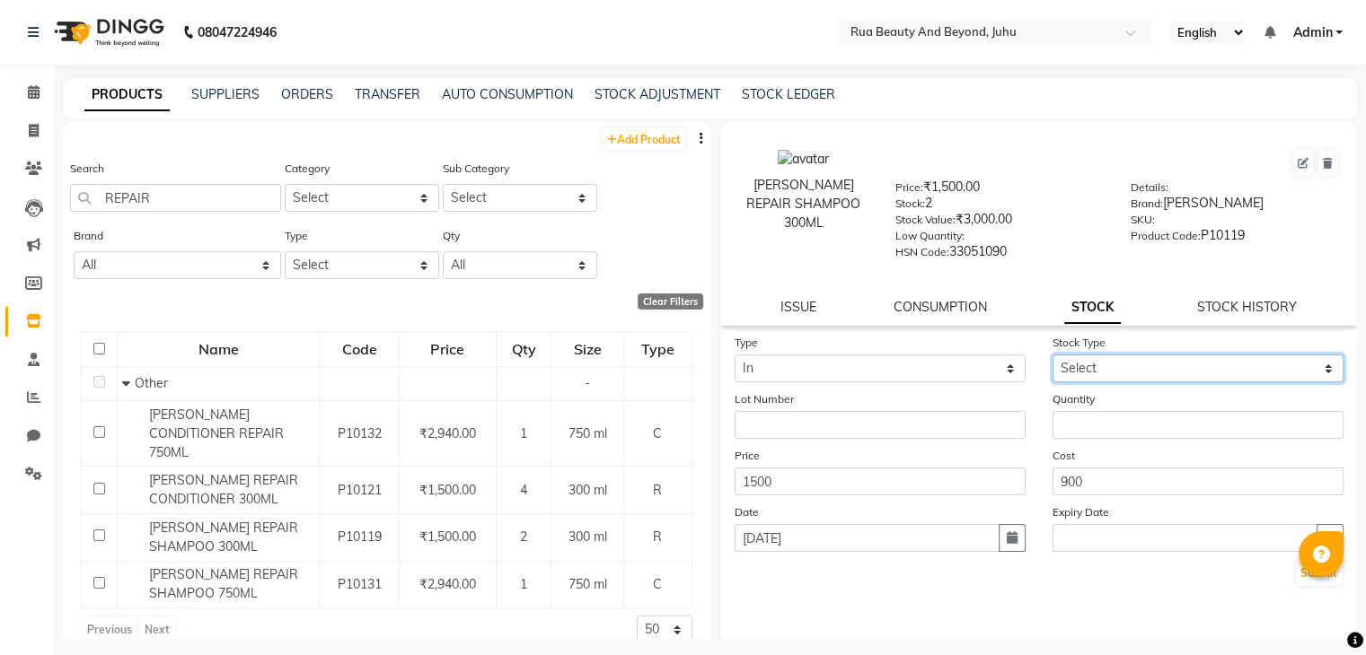
click at [1083, 372] on select "Select New Stock Adjustment Return Other" at bounding box center [1197, 369] width 291 height 28
click at [1052, 361] on select "Select New Stock Adjustment Return Other" at bounding box center [1197, 369] width 291 height 28
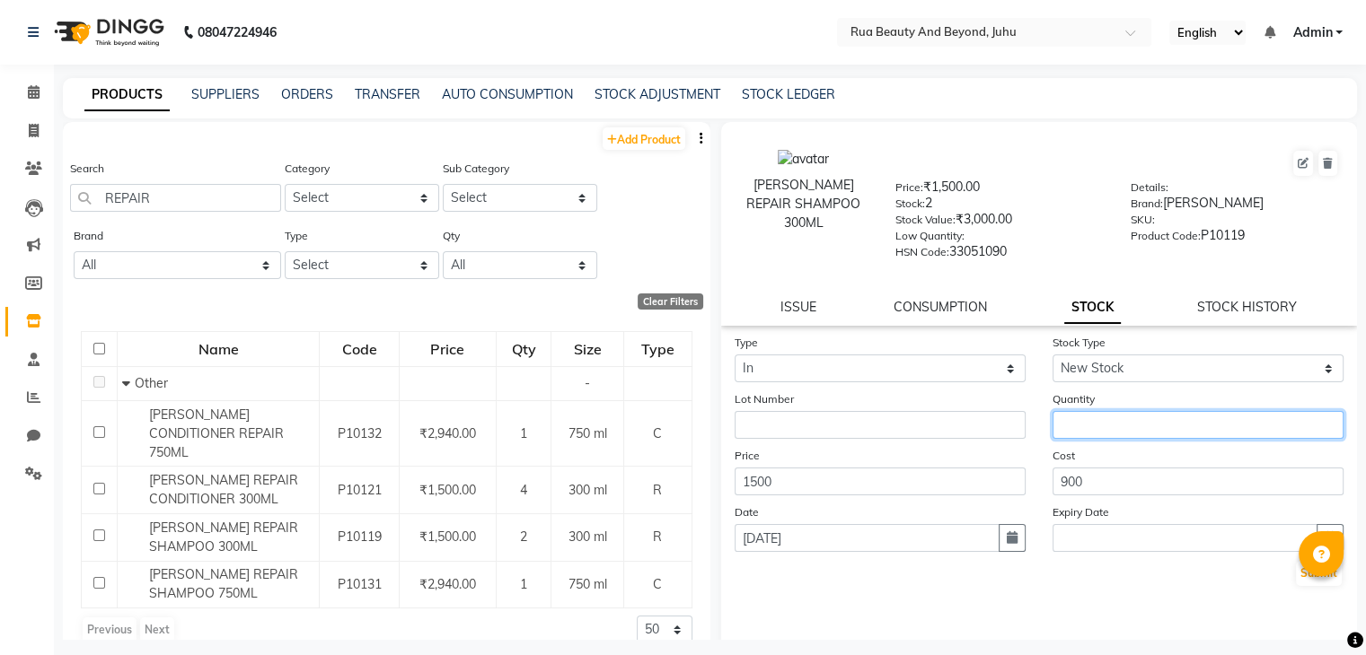
click at [1052, 432] on input "number" at bounding box center [1197, 425] width 291 height 28
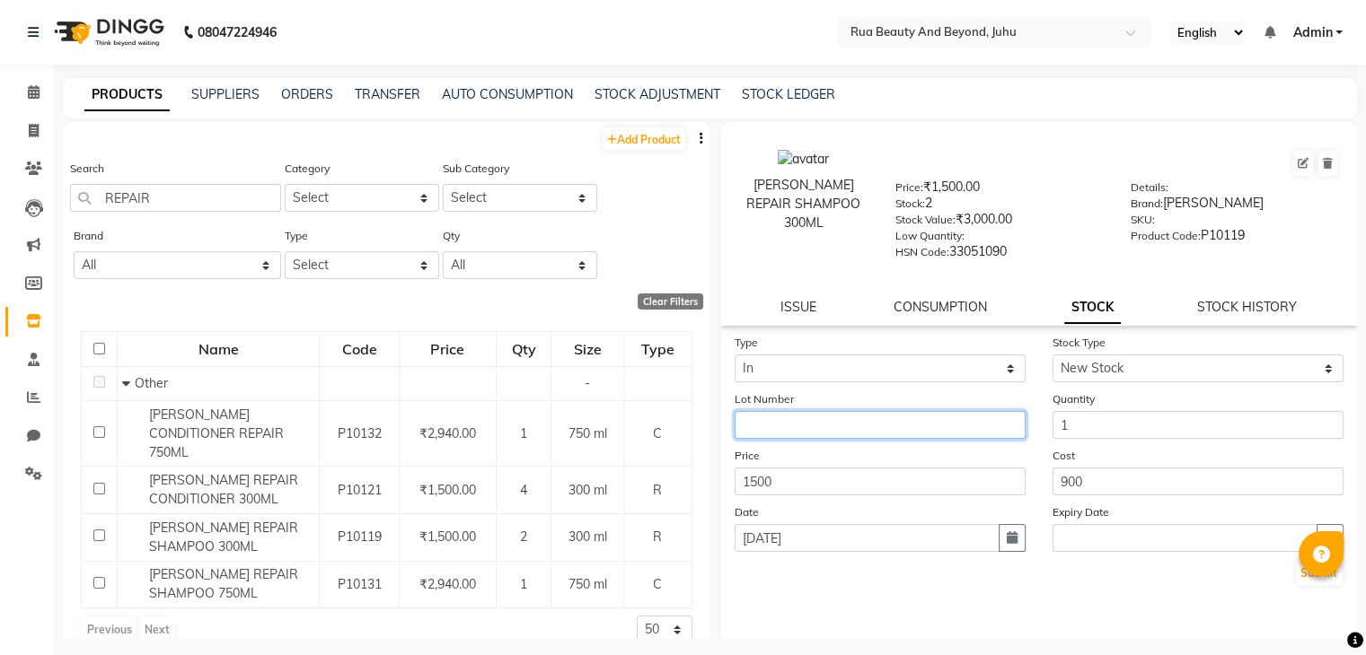
click at [779, 439] on input "text" at bounding box center [879, 425] width 291 height 28
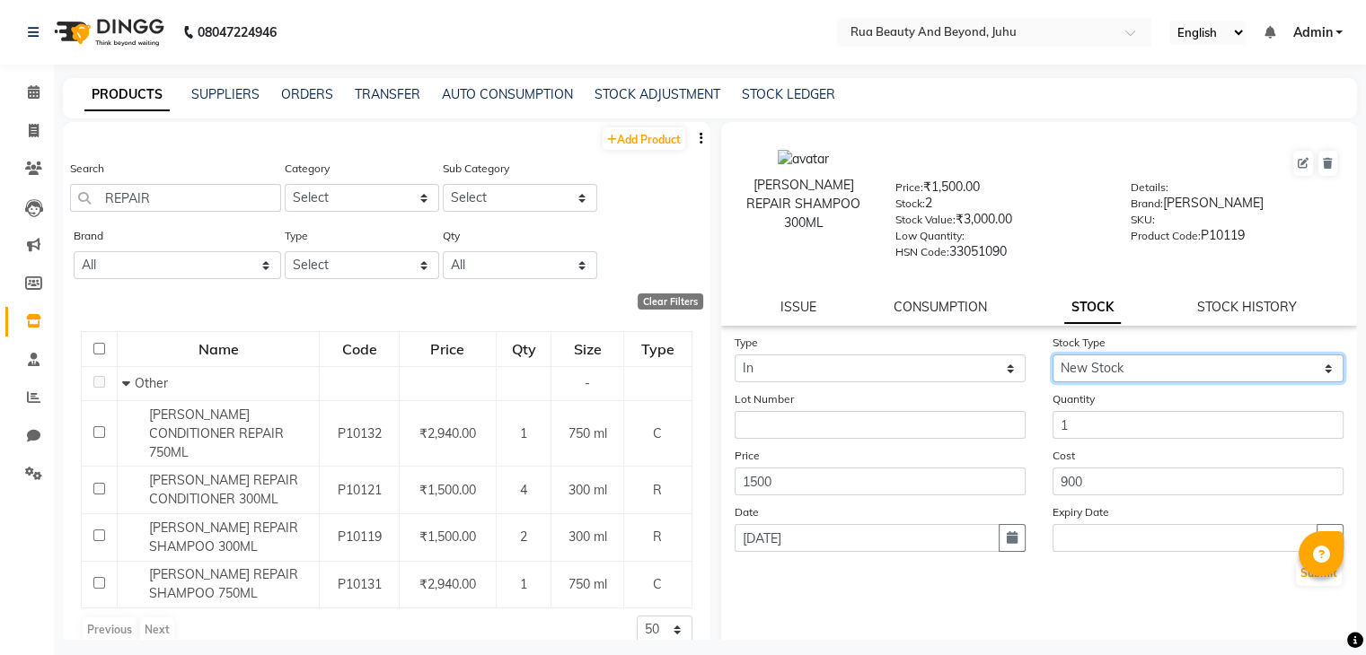
click at [1085, 382] on select "Select New Stock Adjustment Return Other" at bounding box center [1197, 369] width 291 height 28
click at [1052, 361] on select "Select New Stock Adjustment Return Other" at bounding box center [1197, 369] width 291 height 28
click at [1296, 578] on button "Submit" at bounding box center [1319, 573] width 46 height 25
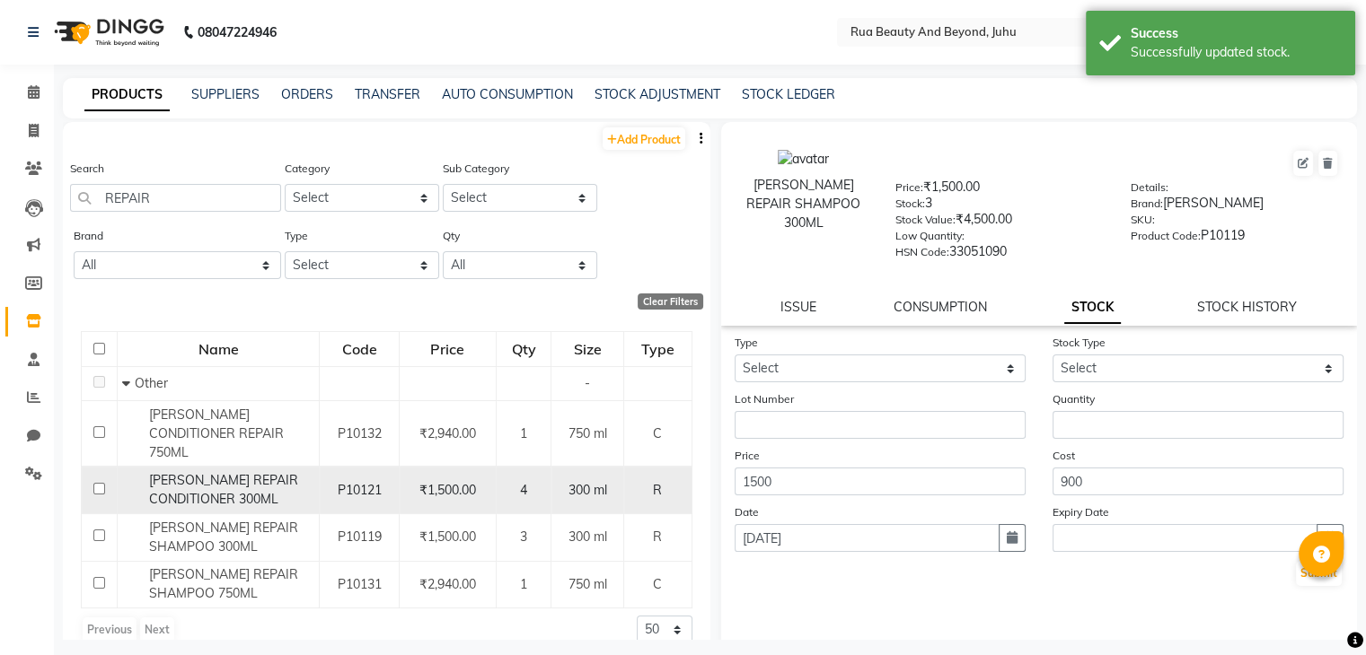
click at [246, 483] on span "SHEA REPAIR CONDITIONER 300ML" at bounding box center [223, 489] width 149 height 35
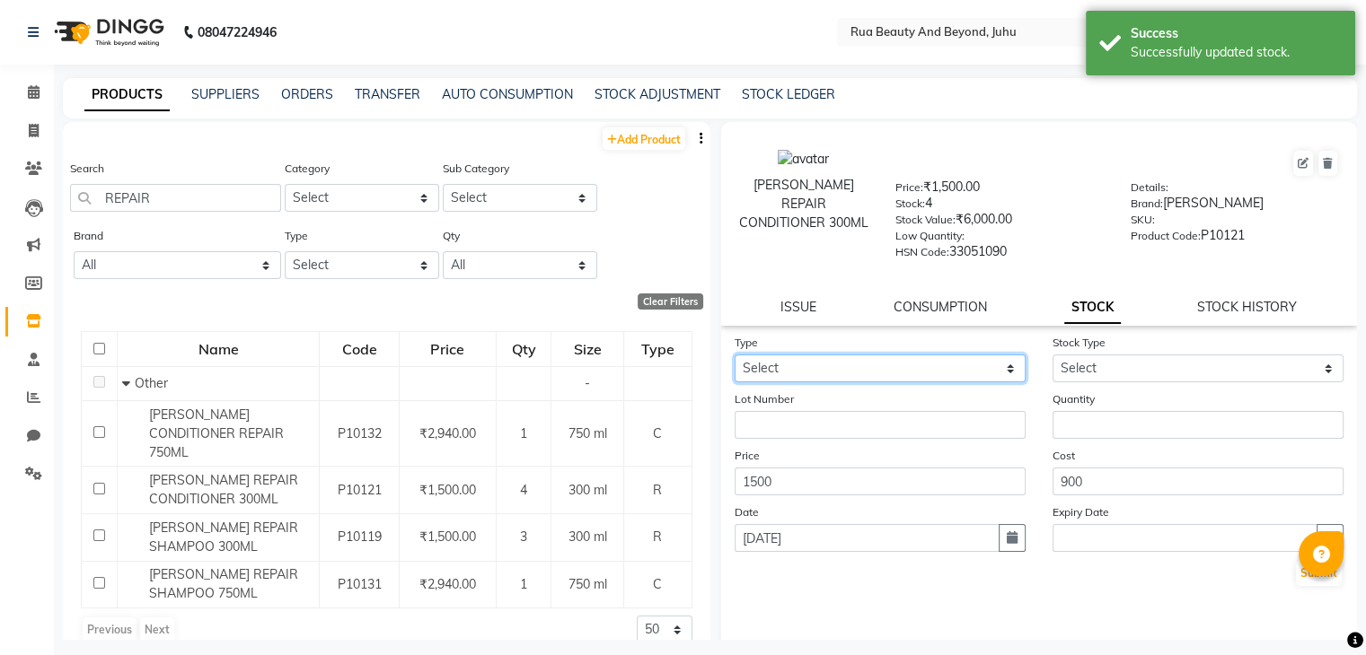
click at [754, 382] on select "Select In Out" at bounding box center [879, 369] width 291 height 28
click at [734, 361] on select "Select In Out" at bounding box center [879, 369] width 291 height 28
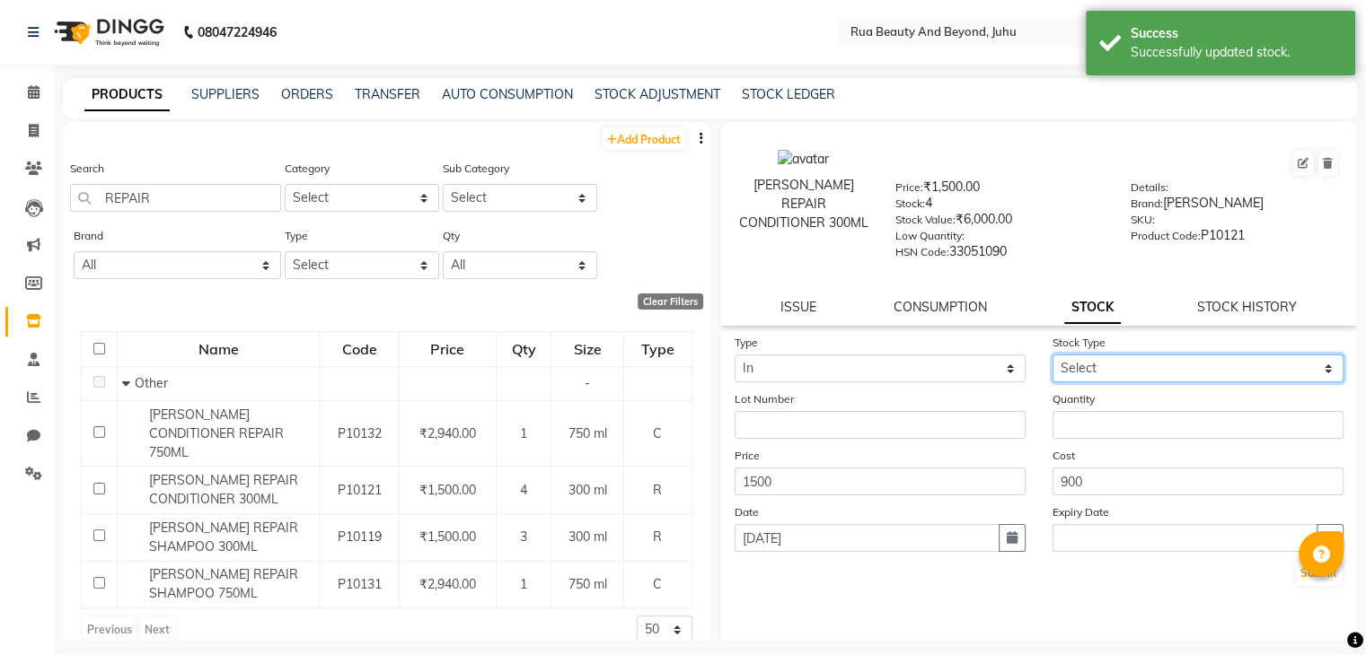
drag, startPoint x: 1070, startPoint y: 371, endPoint x: 1079, endPoint y: 384, distance: 16.2
click at [1070, 371] on select "Select New Stock Adjustment Return Other" at bounding box center [1197, 369] width 291 height 28
click at [1052, 361] on select "Select New Stock Adjustment Return Other" at bounding box center [1197, 369] width 291 height 28
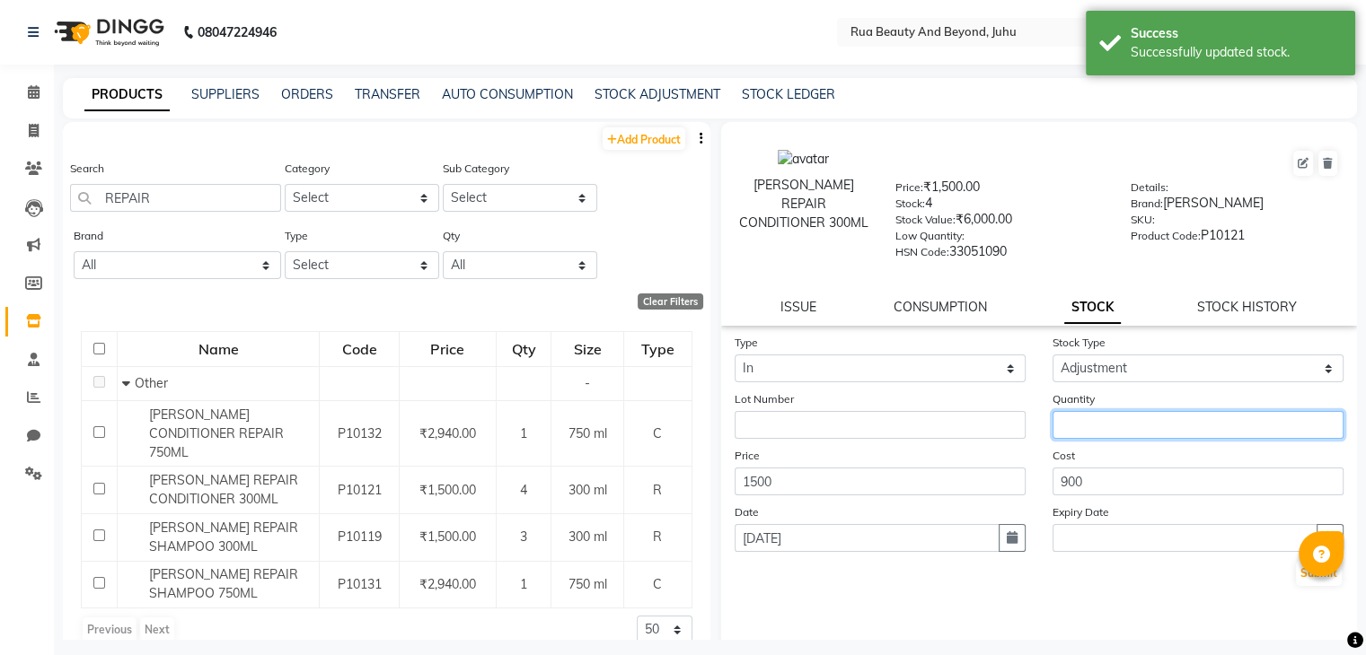
click at [1068, 432] on input "number" at bounding box center [1197, 425] width 291 height 28
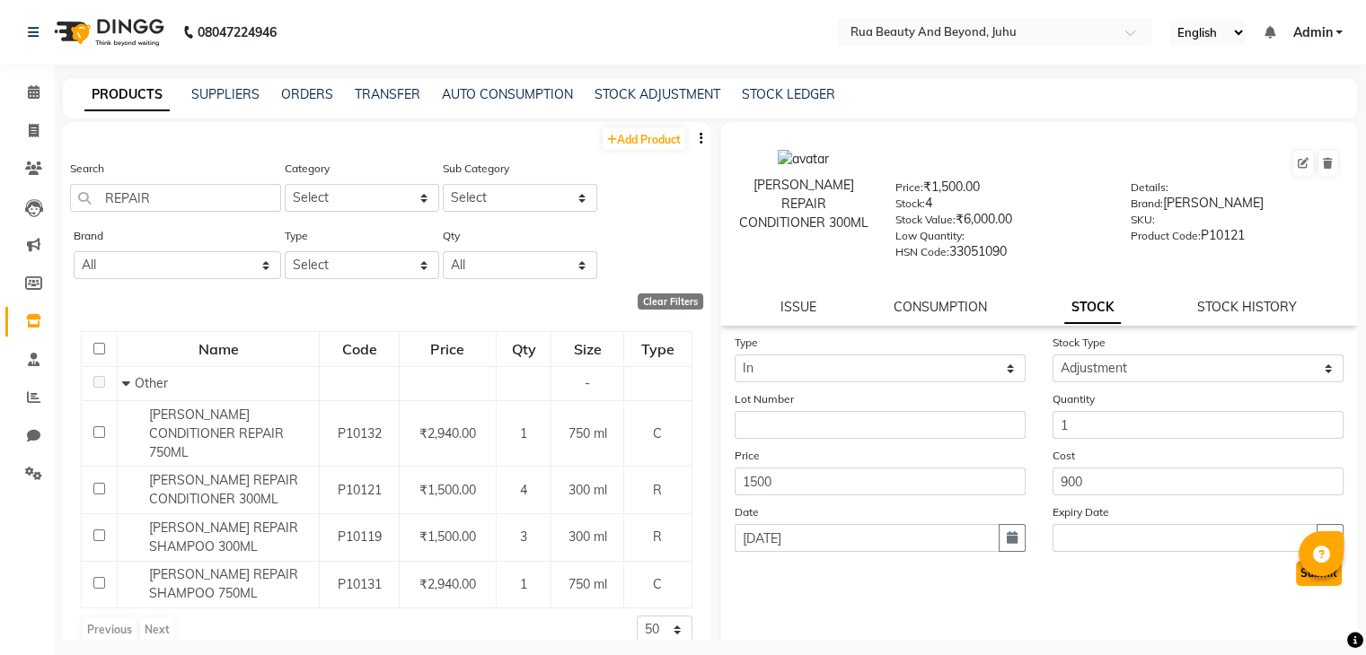
click at [1299, 586] on button "Submit" at bounding box center [1319, 573] width 46 height 25
click at [115, 207] on input "REPAIR" at bounding box center [175, 198] width 211 height 28
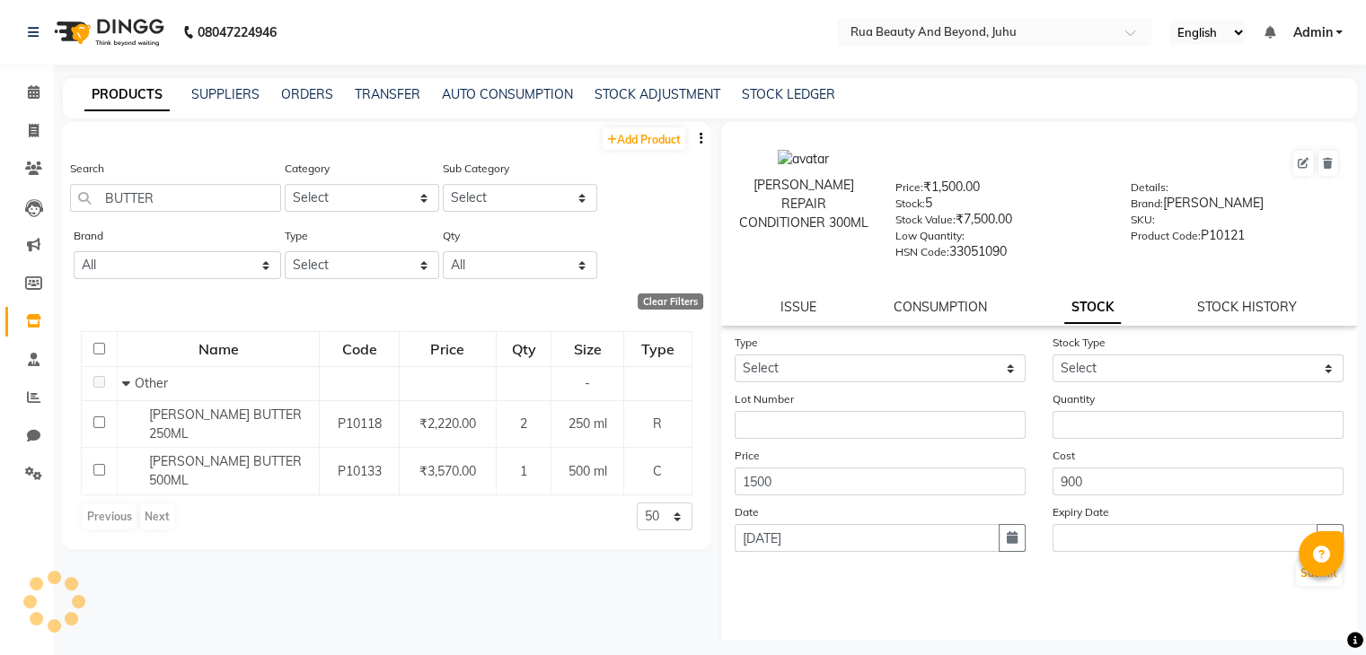
click at [674, 150] on div "Add Product" at bounding box center [386, 137] width 647 height 30
click at [633, 125] on div "Add Product" at bounding box center [386, 137] width 647 height 30
click at [637, 136] on link "Add Product" at bounding box center [643, 138] width 83 height 22
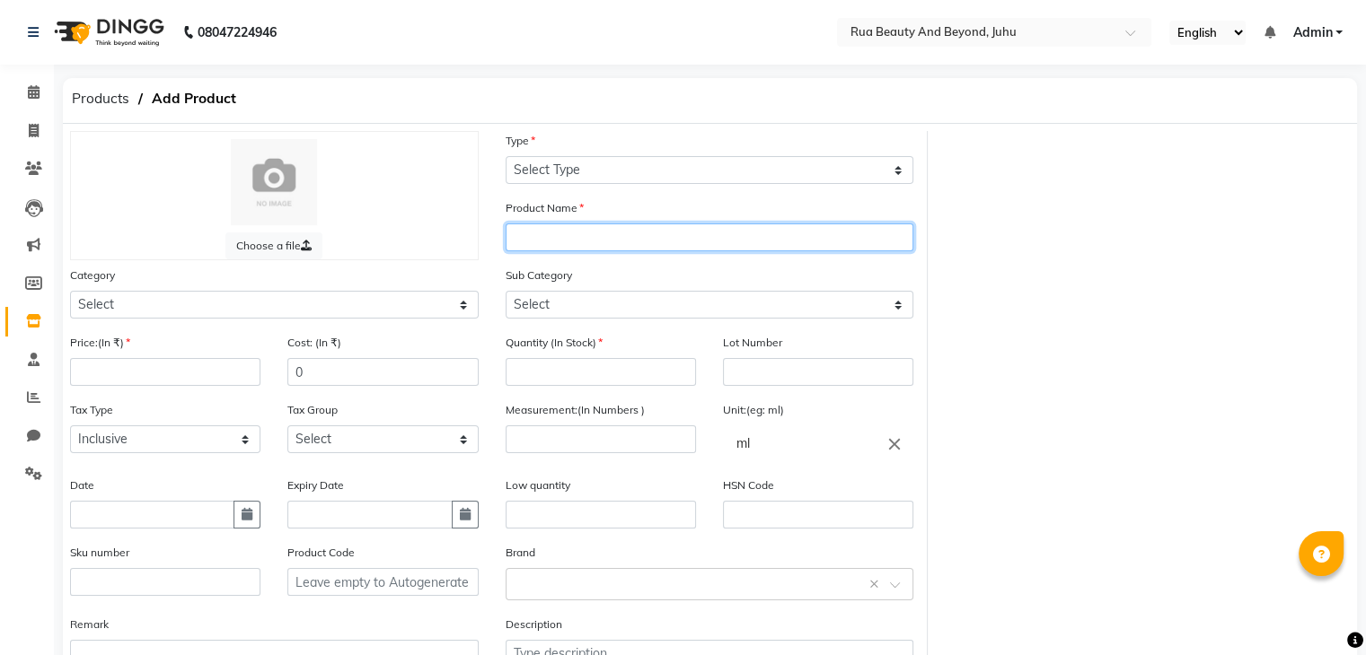
click at [532, 227] on input "text" at bounding box center [709, 238] width 409 height 28
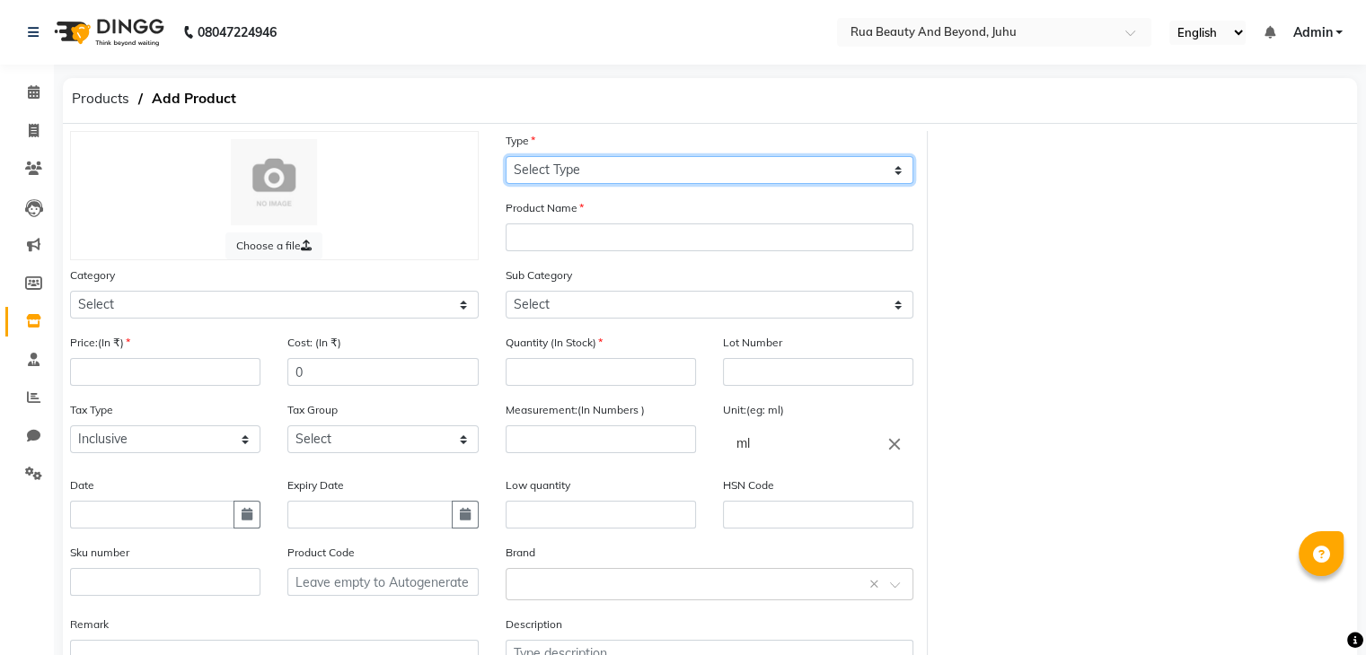
drag, startPoint x: 581, startPoint y: 167, endPoint x: 578, endPoint y: 184, distance: 17.3
click at [581, 167] on select "Select Type Both Retail Consumable" at bounding box center [709, 170] width 409 height 28
click at [505, 157] on select "Select Type Both Retail Consumable" at bounding box center [709, 170] width 409 height 28
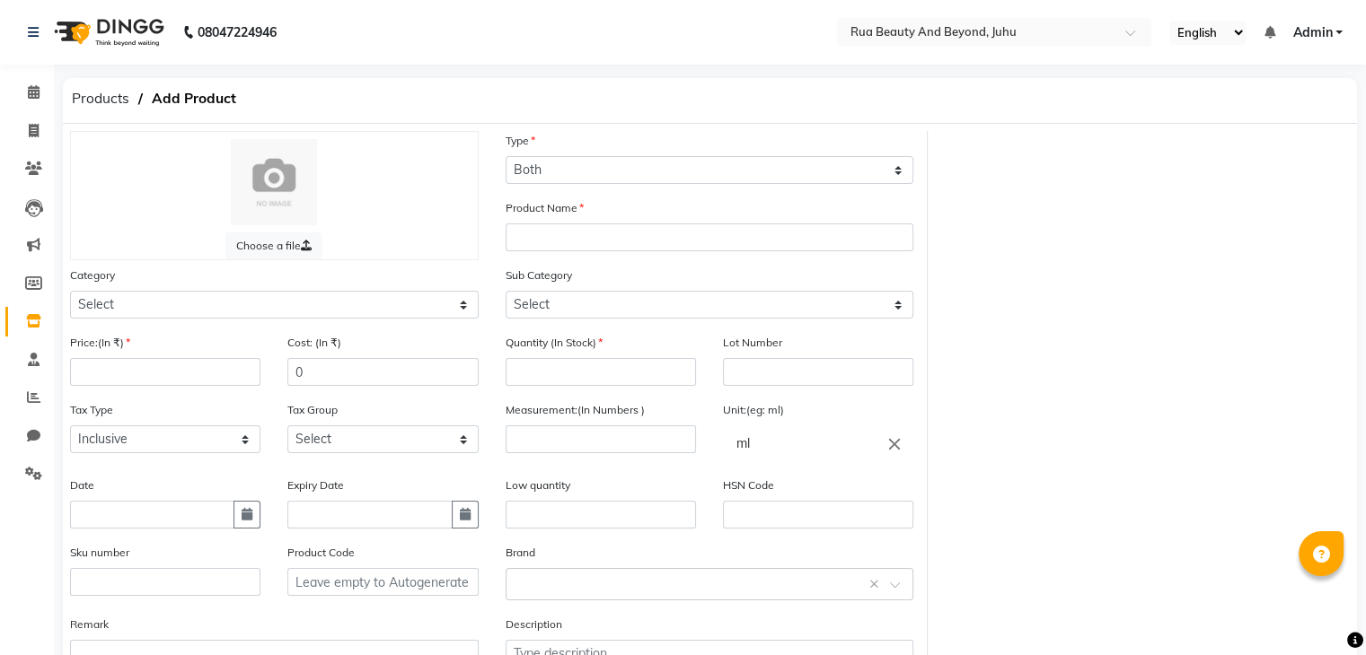
click at [567, 253] on div "Product Name" at bounding box center [709, 231] width 435 height 67
click at [567, 216] on label "Product Name" at bounding box center [544, 208] width 78 height 16
click at [566, 256] on div "Product Name" at bounding box center [709, 231] width 435 height 67
click at [560, 233] on input "text" at bounding box center [709, 238] width 409 height 28
click at [567, 373] on input "number" at bounding box center [600, 372] width 190 height 28
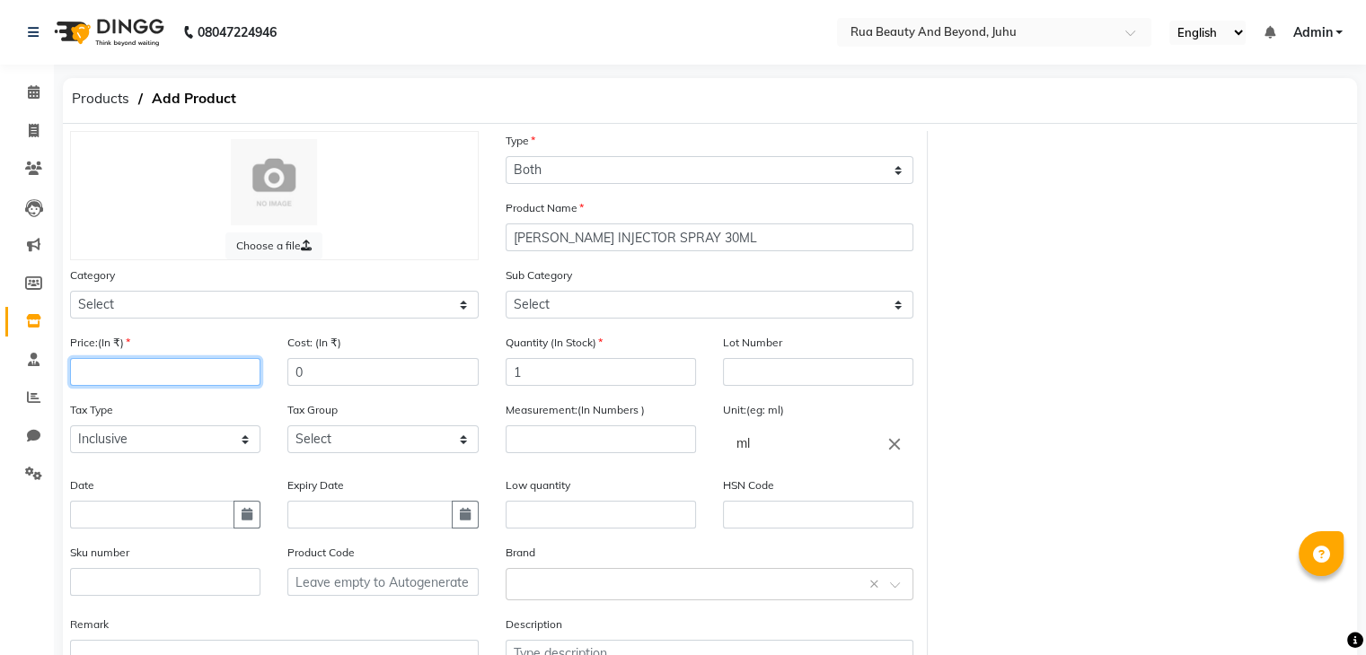
click at [79, 378] on input "number" at bounding box center [165, 372] width 190 height 28
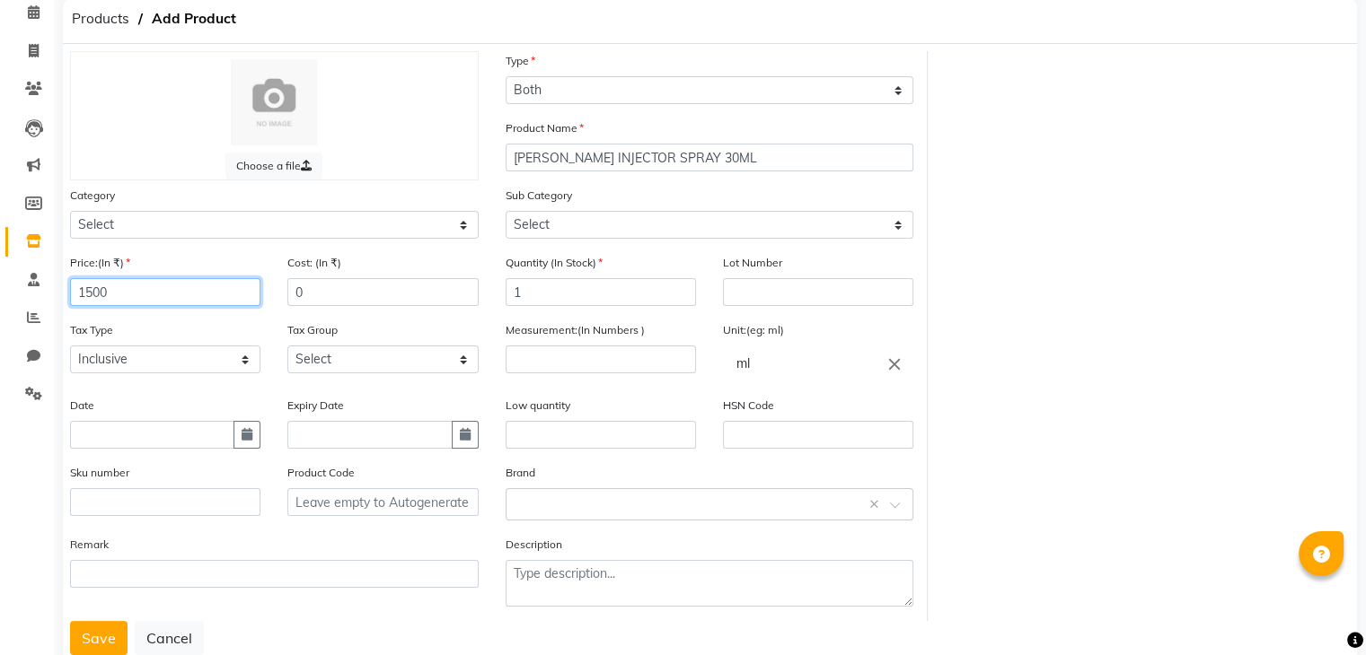
scroll to position [140, 0]
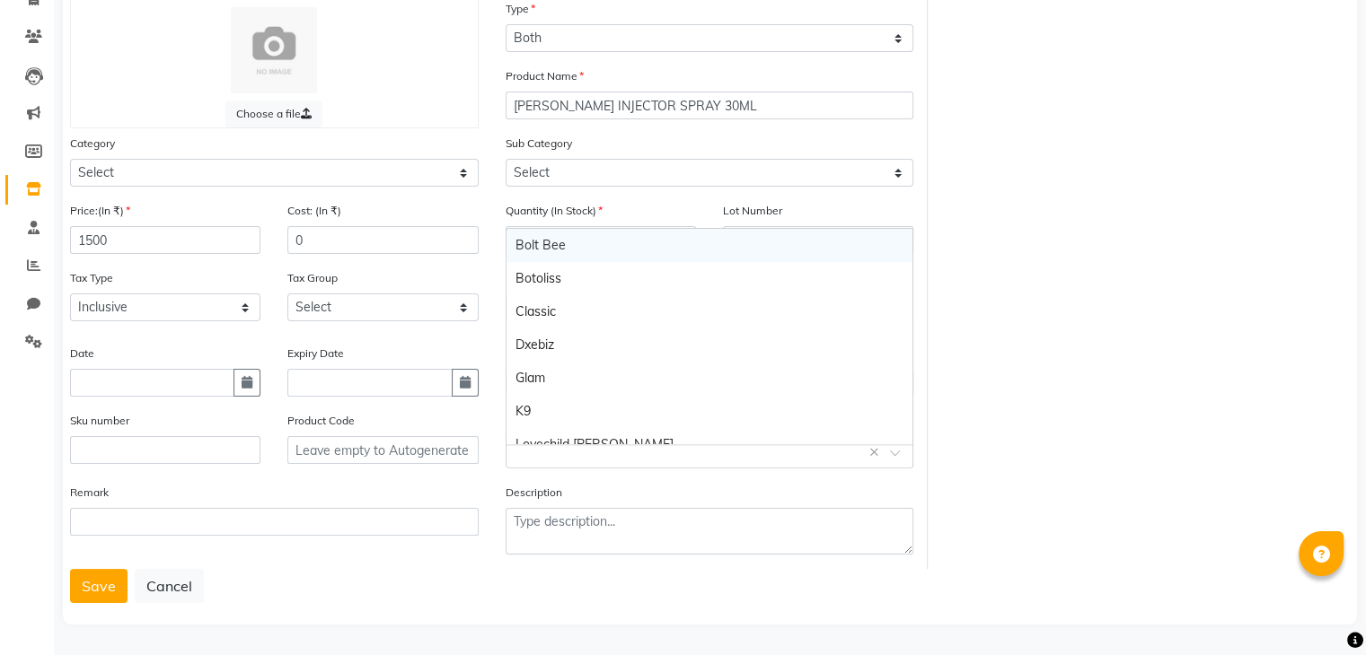
click at [547, 442] on input "text" at bounding box center [691, 451] width 353 height 19
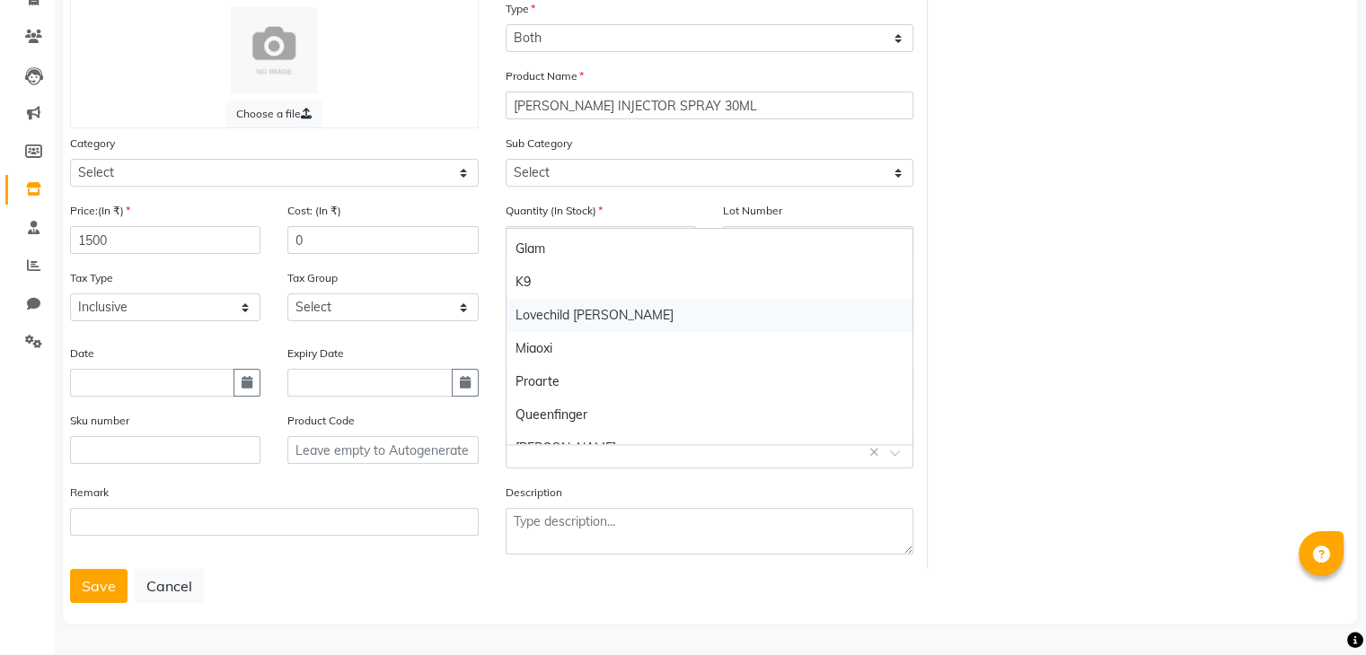
scroll to position [250, 0]
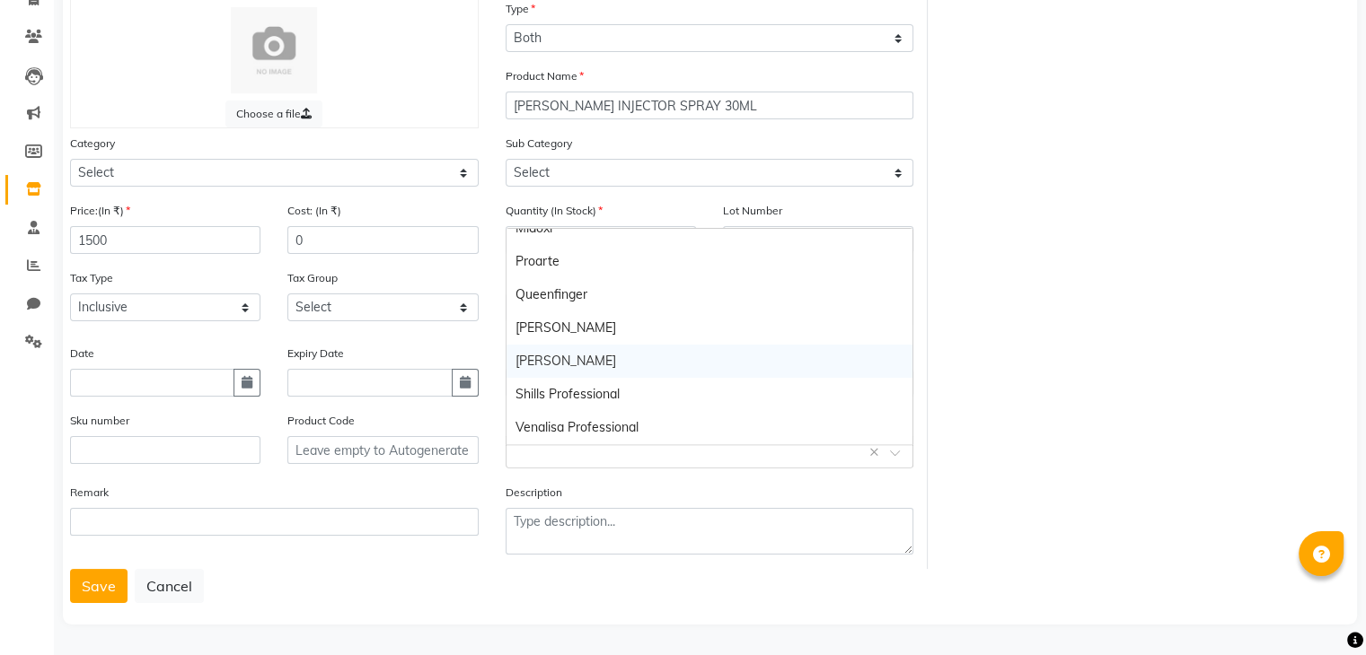
click at [553, 362] on div "Shea" at bounding box center [709, 361] width 407 height 33
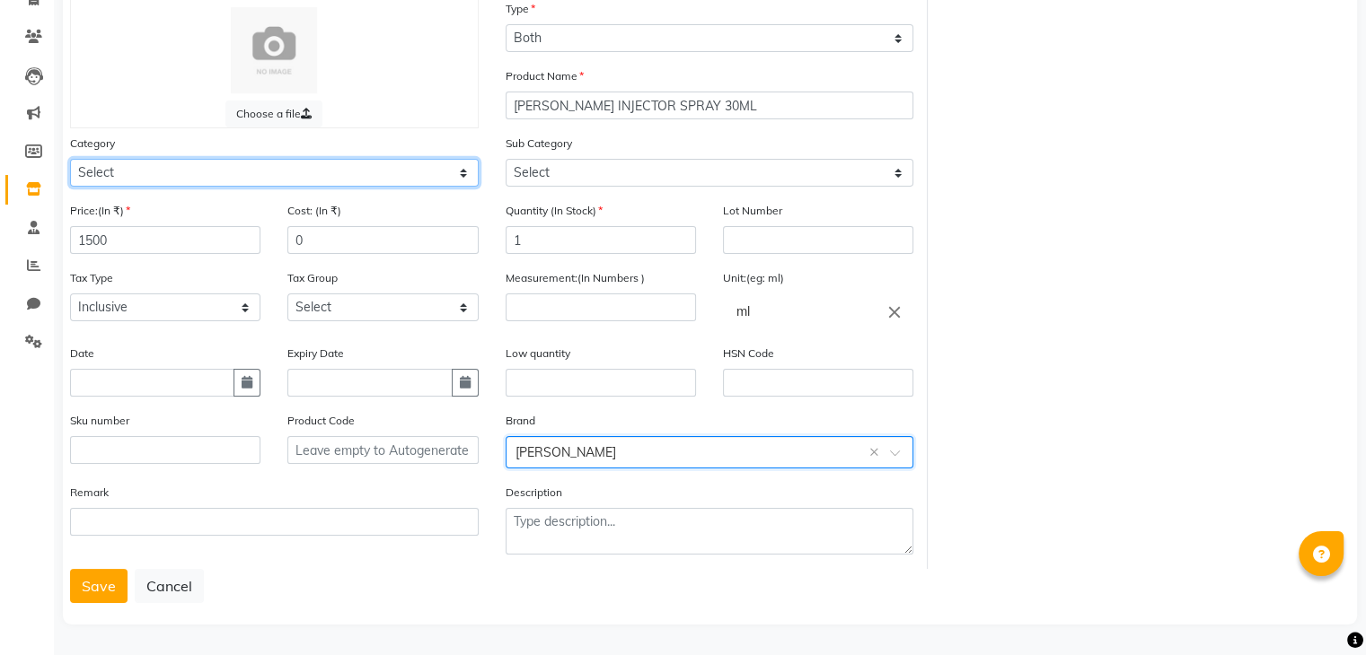
click at [174, 171] on select "Select Hair Skin Makeup Personal Care Appliances Beard Waxing Disposable Thread…" at bounding box center [274, 173] width 409 height 28
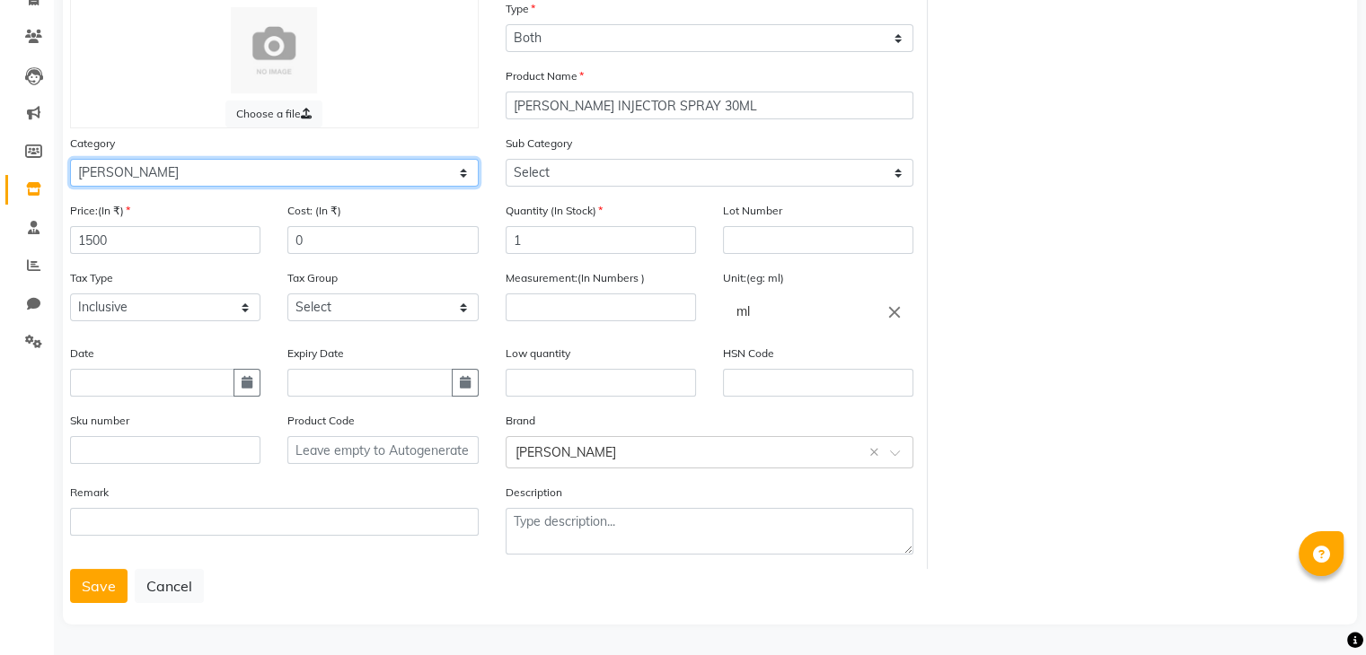
click at [70, 159] on select "Select Hair Skin Makeup Personal Care Appliances Beard Waxing Disposable Thread…" at bounding box center [274, 173] width 409 height 28
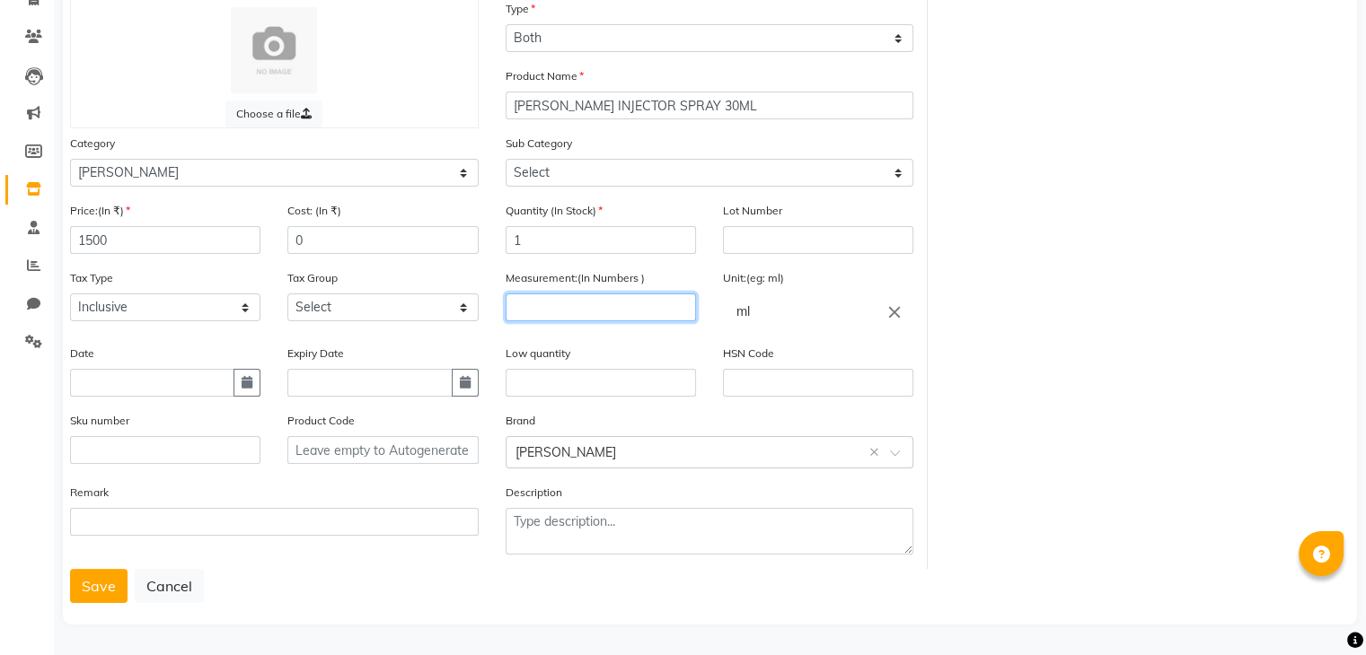
click at [523, 310] on input "number" at bounding box center [600, 308] width 190 height 28
click at [763, 383] on input "text" at bounding box center [818, 383] width 190 height 28
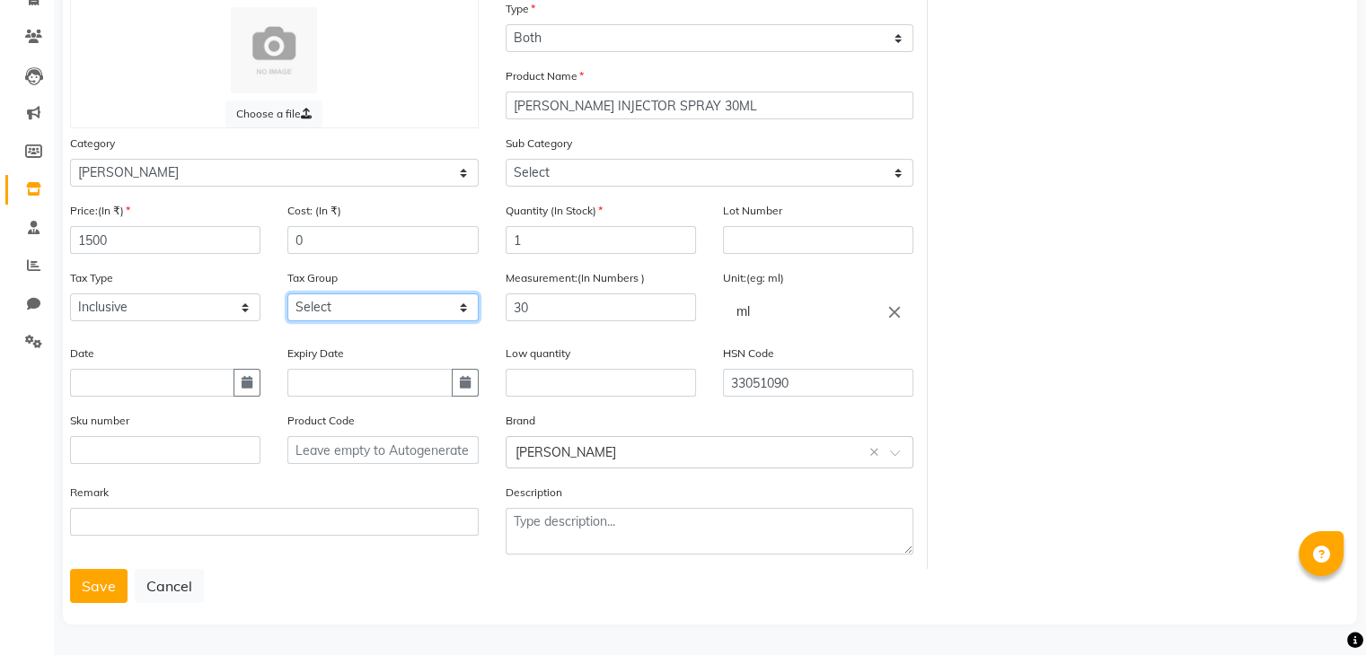
click at [442, 312] on select "Select GST" at bounding box center [382, 308] width 190 height 28
click at [287, 294] on select "Select GST" at bounding box center [382, 308] width 190 height 28
drag, startPoint x: 312, startPoint y: 238, endPoint x: 35, endPoint y: 163, distance: 286.6
click at [37, 166] on app-home "08047224946 Select Location × Rua Beauty And Beyond, Juhu English ENGLISH Españ…" at bounding box center [683, 261] width 1366 height 787
click at [113, 580] on button "Save" at bounding box center [98, 586] width 57 height 34
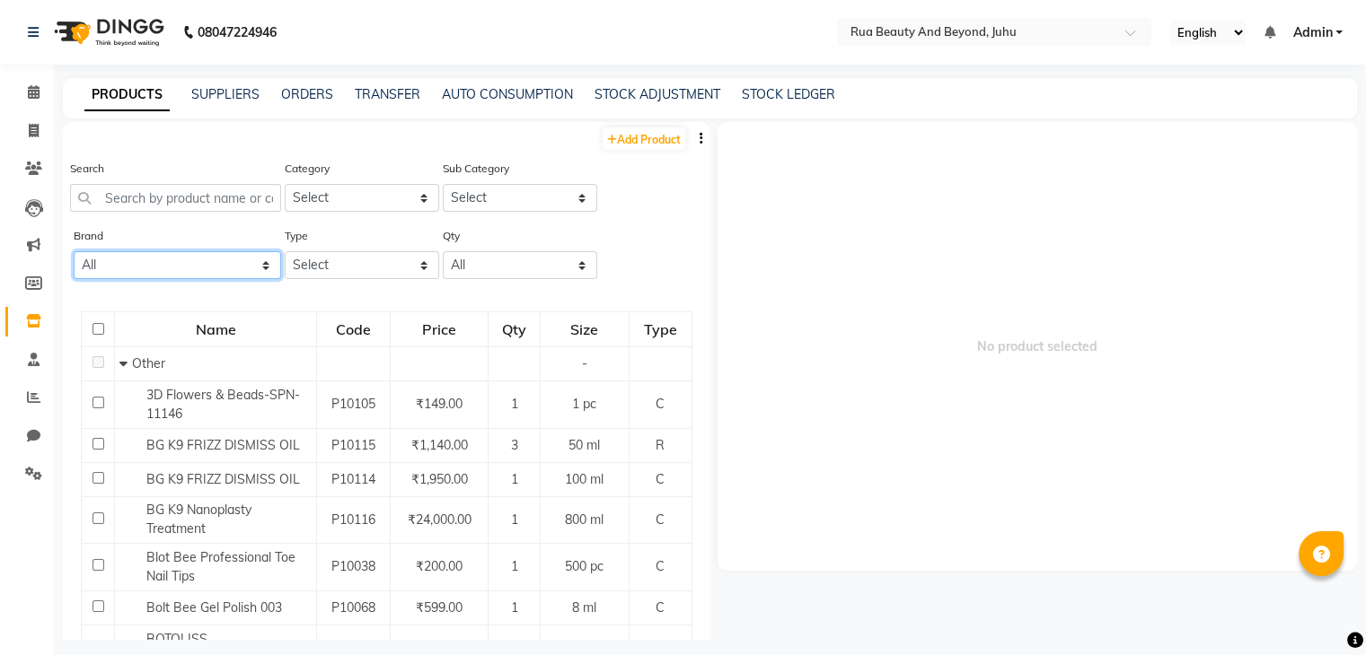
click at [124, 279] on select "All Bolt Bee Botoliss Classic Dxebiz Glam K9 Lovechild Masaba Miaoxi Proarte Qu…" at bounding box center [177, 265] width 207 height 28
click at [74, 253] on select "All Bolt Bee Botoliss Classic Dxebiz Glam K9 Lovechild Masaba Miaoxi Proarte Qu…" at bounding box center [177, 265] width 207 height 28
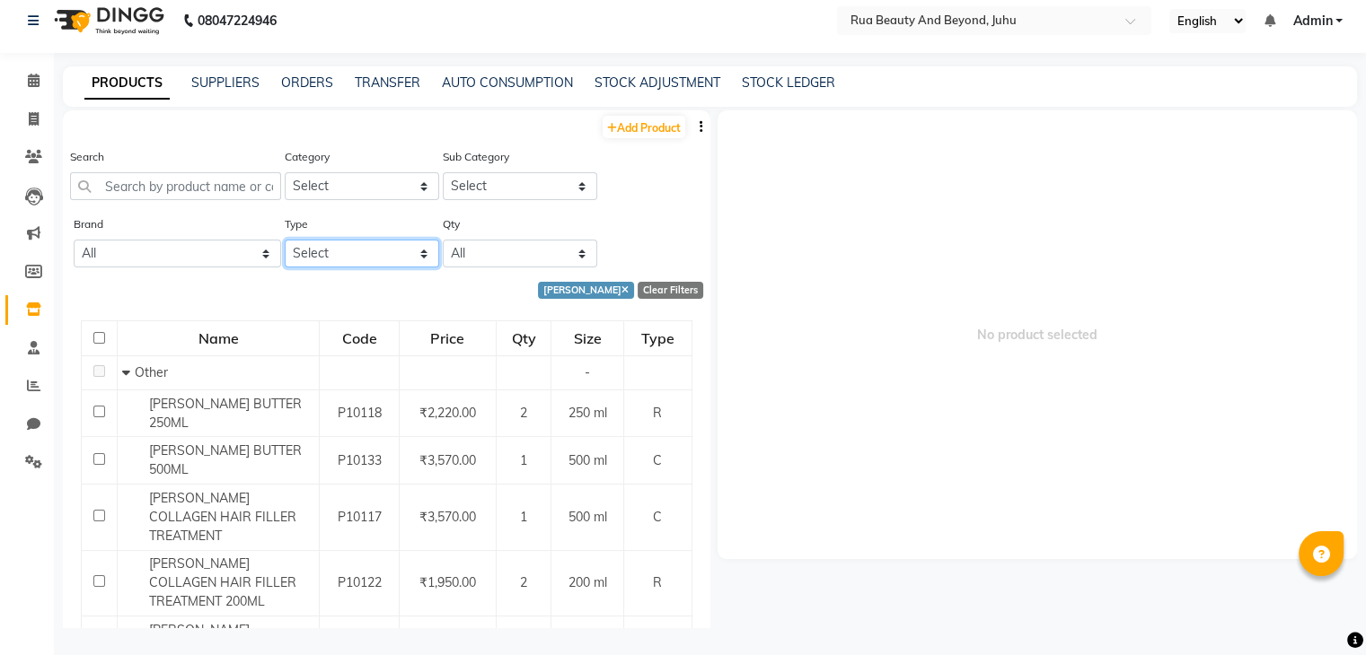
click at [338, 254] on select "Select Both Retail Consumable" at bounding box center [362, 254] width 154 height 28
click at [285, 241] on select "Select Both Retail Consumable" at bounding box center [362, 254] width 154 height 28
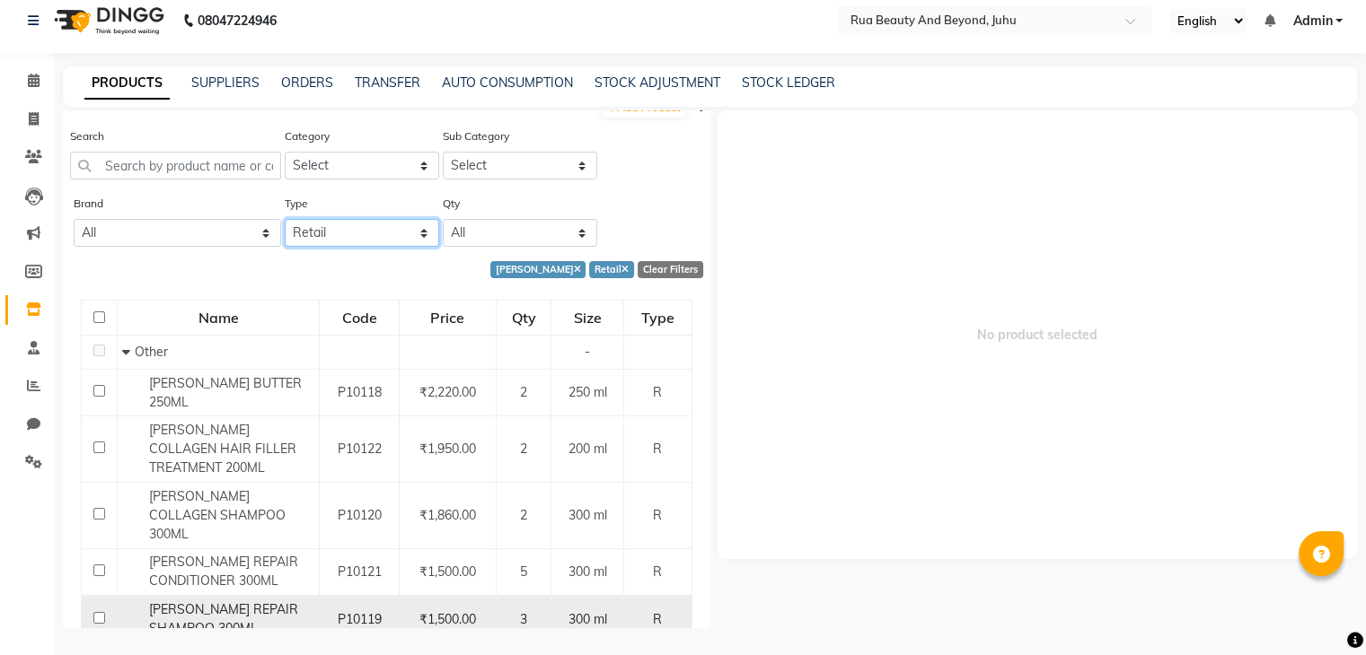
scroll to position [39, 0]
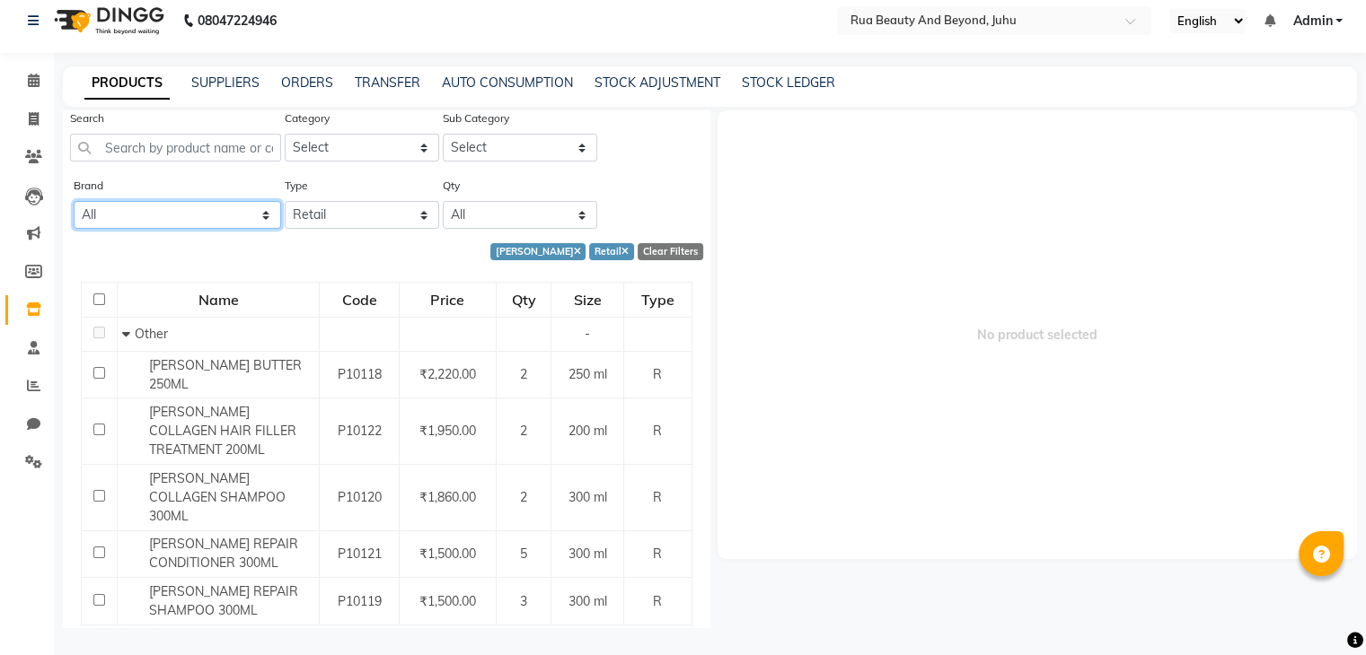
click at [152, 206] on select "All Bolt Bee Botoliss Classic Dxebiz Glam K9 Lovechild Masaba Miaoxi Proarte Qu…" at bounding box center [177, 215] width 207 height 28
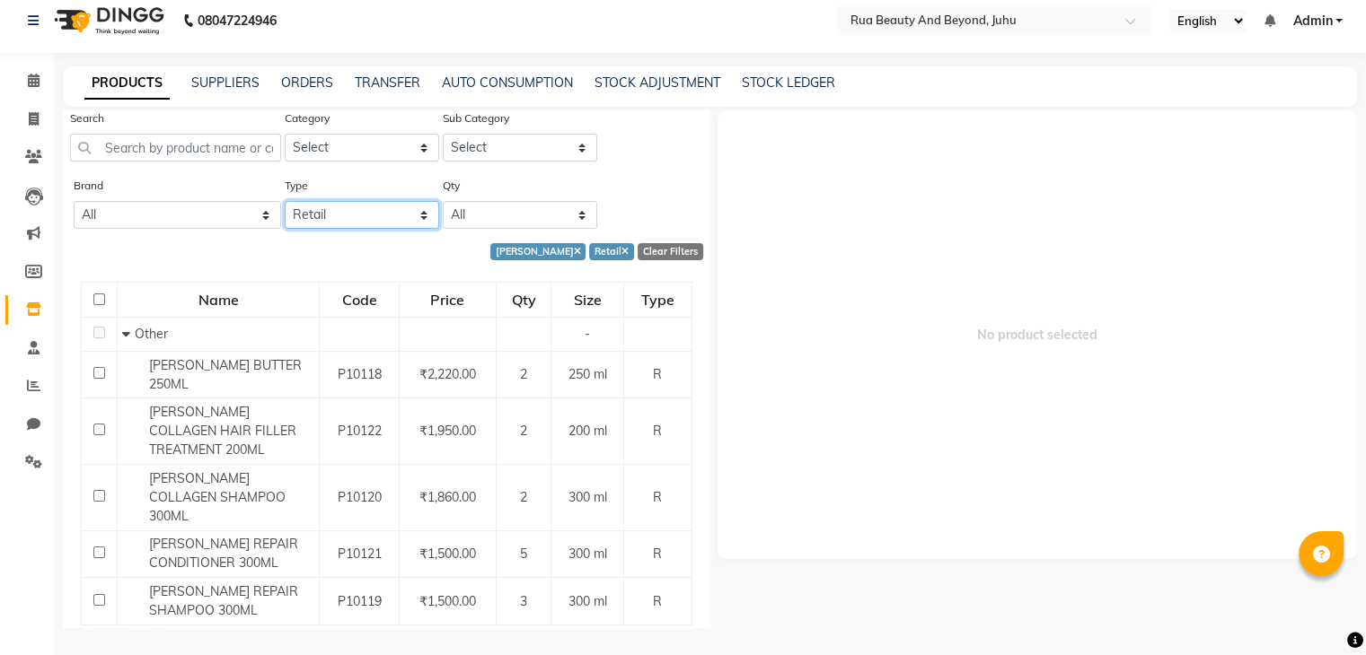
click at [323, 220] on select "Select Both Retail Consumable" at bounding box center [362, 215] width 154 height 28
click at [285, 202] on select "Select Both Retail Consumable" at bounding box center [362, 215] width 154 height 28
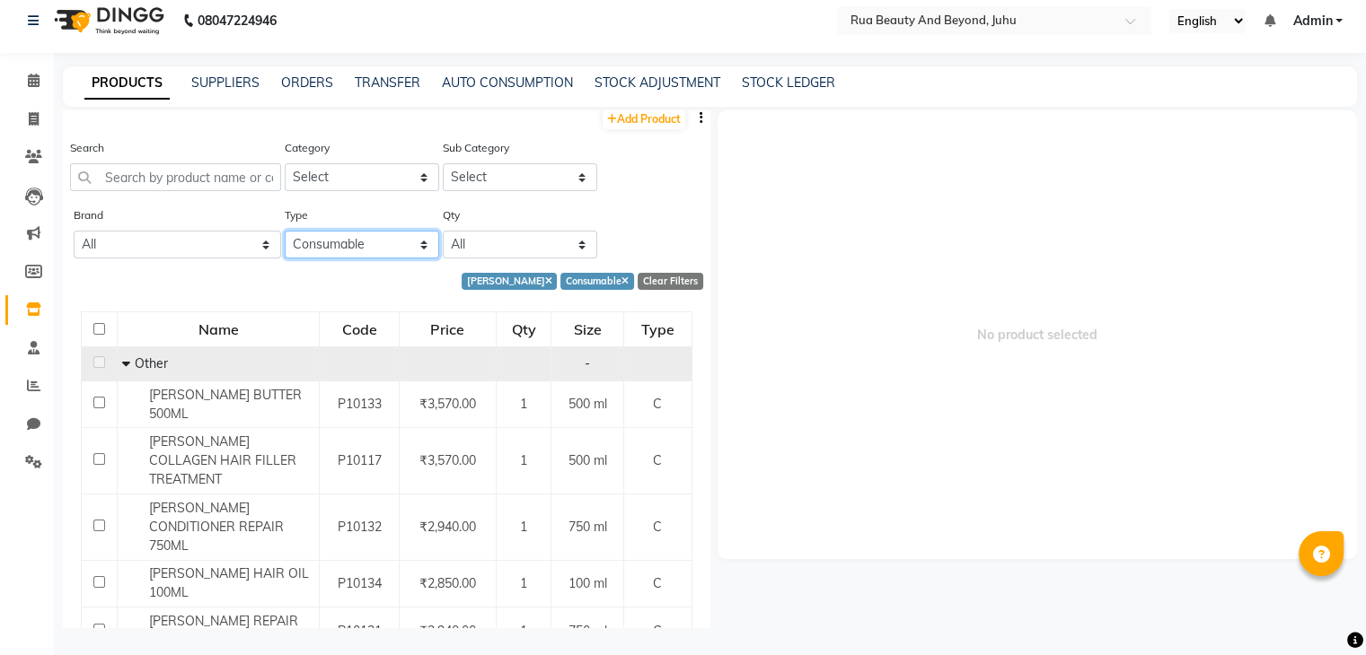
scroll to position [25, 0]
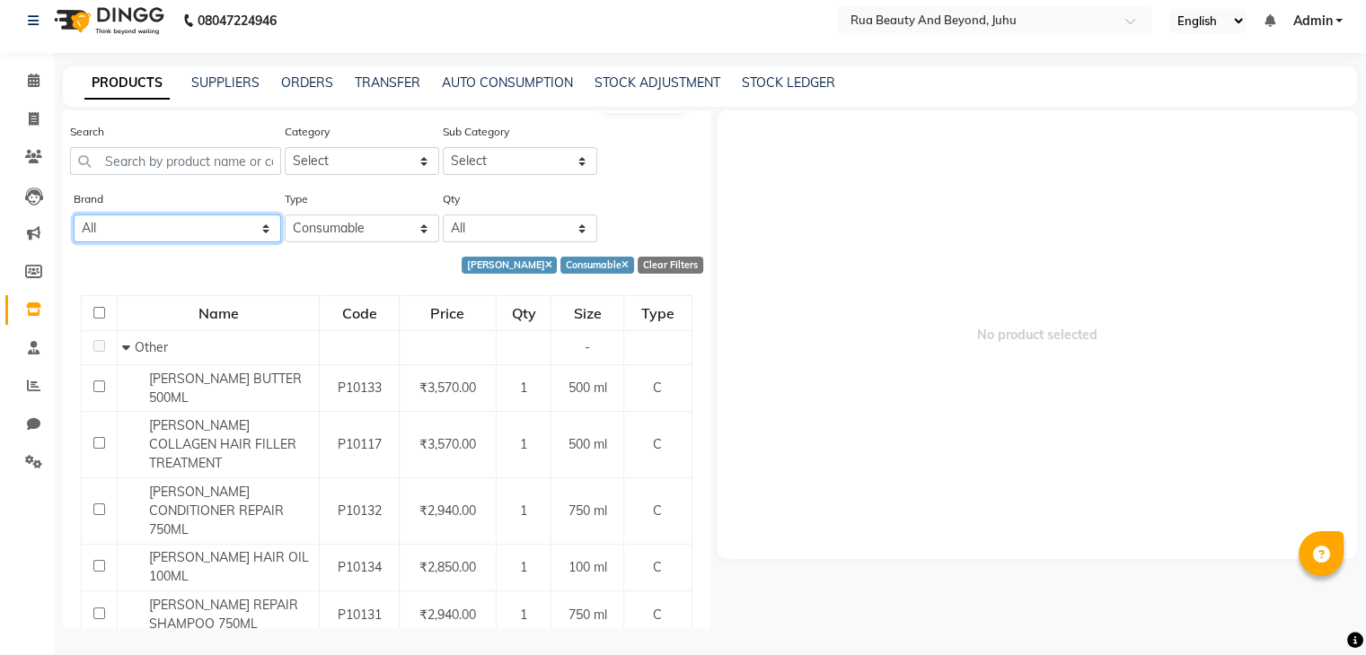
click at [145, 234] on select "All Bolt Bee Botoliss Classic Dxebiz Glam K9 Lovechild Masaba Miaoxi Proarte Qu…" at bounding box center [177, 229] width 207 height 28
click at [74, 215] on select "All Bolt Bee Botoliss Classic Dxebiz Glam K9 Lovechild Masaba Miaoxi Proarte Qu…" at bounding box center [177, 229] width 207 height 28
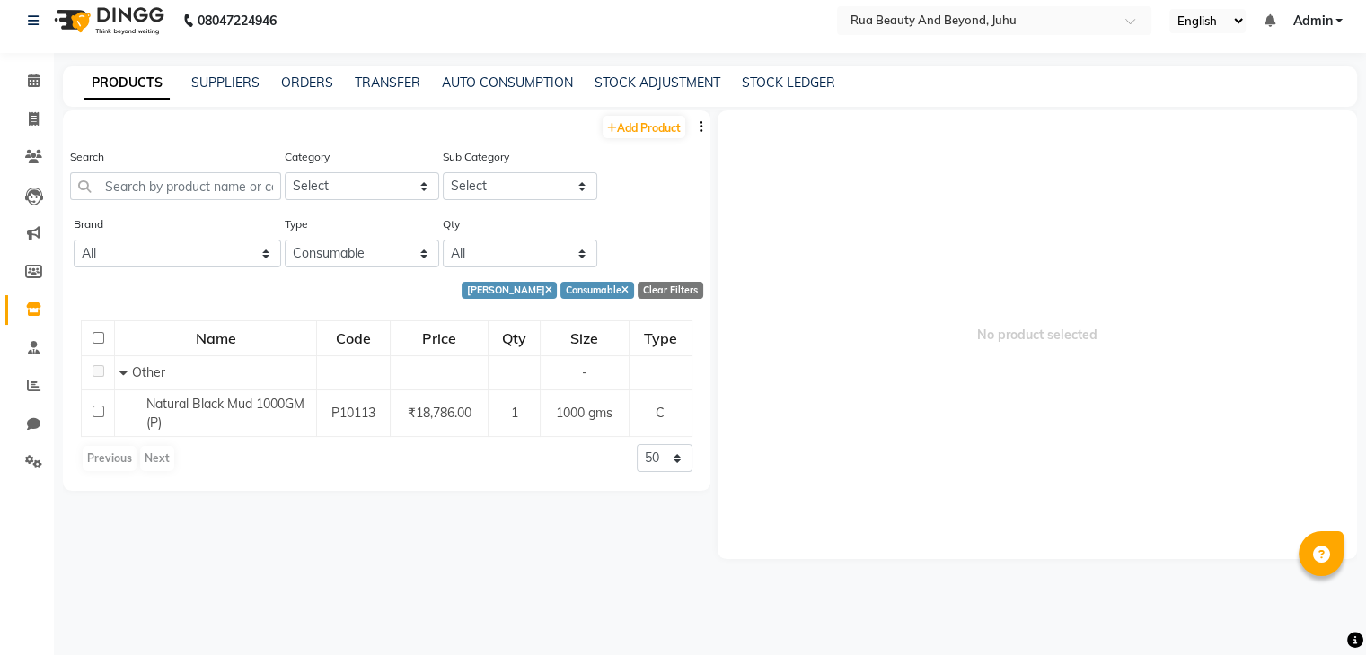
click at [444, 312] on div "Name Code Price Qty Size Type Other - Natural Black Mud 1000GM (P) P10113 ₹18,7…" at bounding box center [386, 397] width 647 height 189
click at [545, 288] on icon at bounding box center [548, 291] width 7 height 10
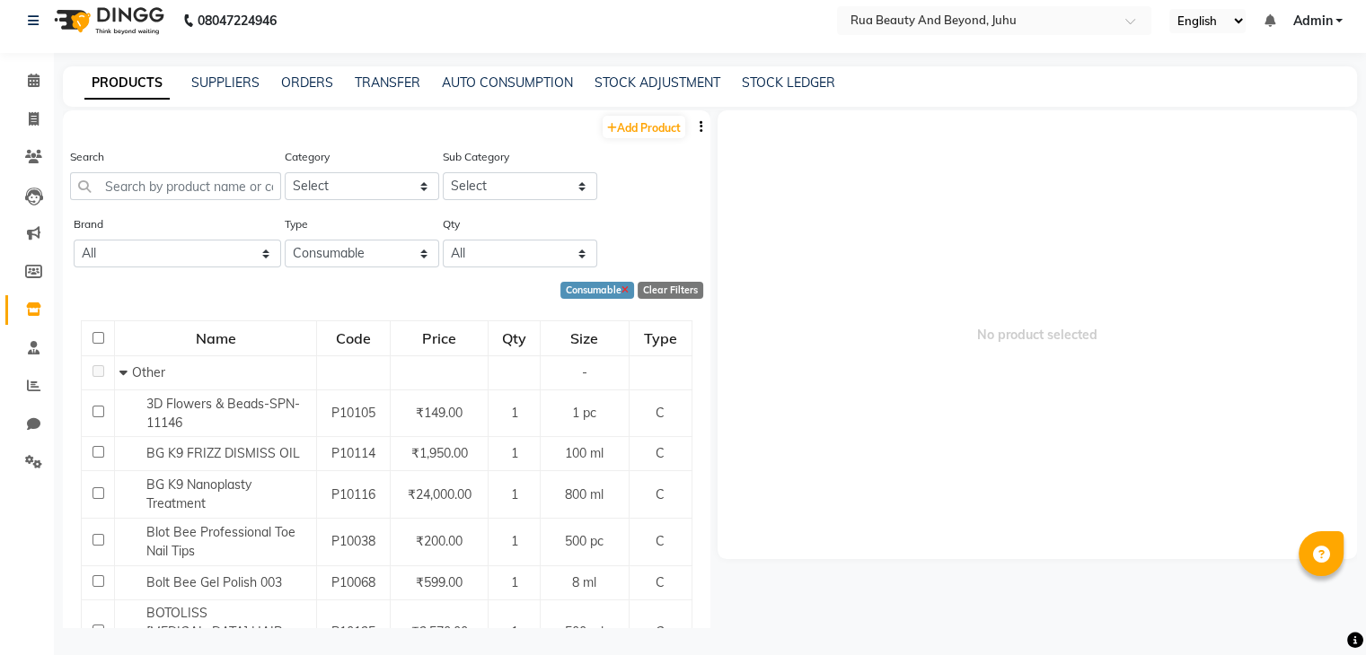
click at [621, 293] on icon at bounding box center [624, 291] width 7 height 10
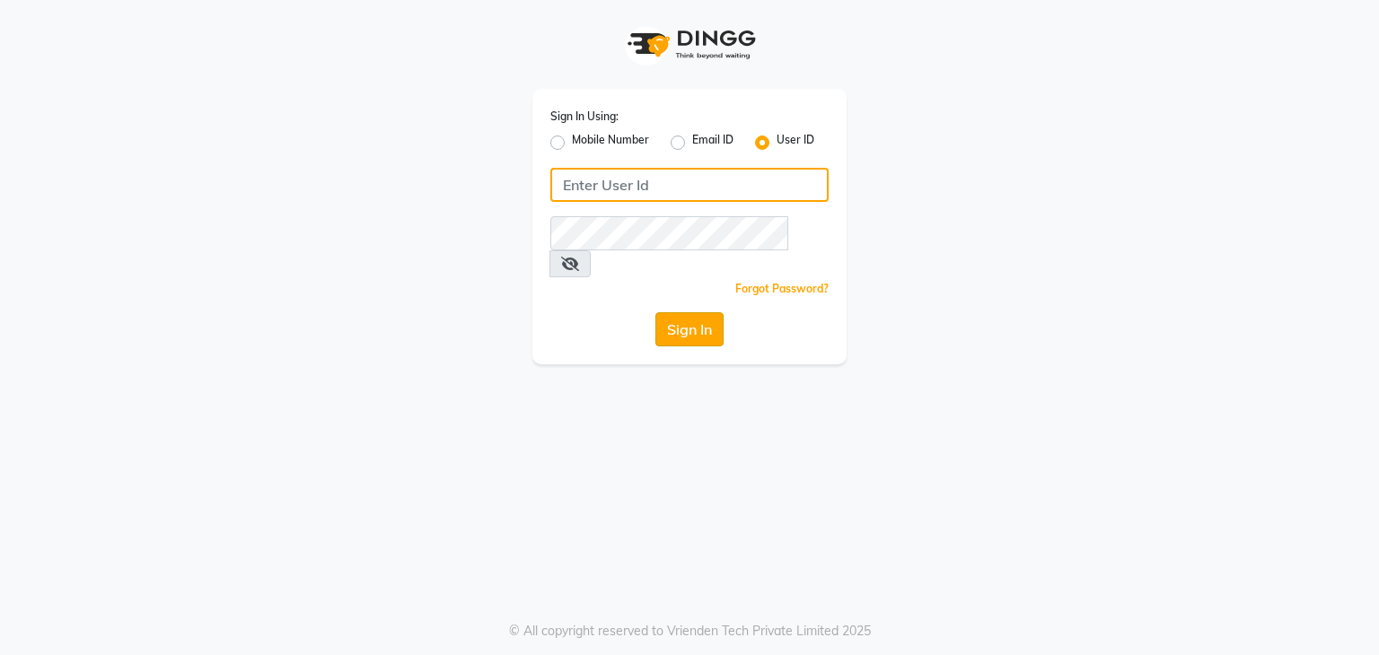
type input "rua"
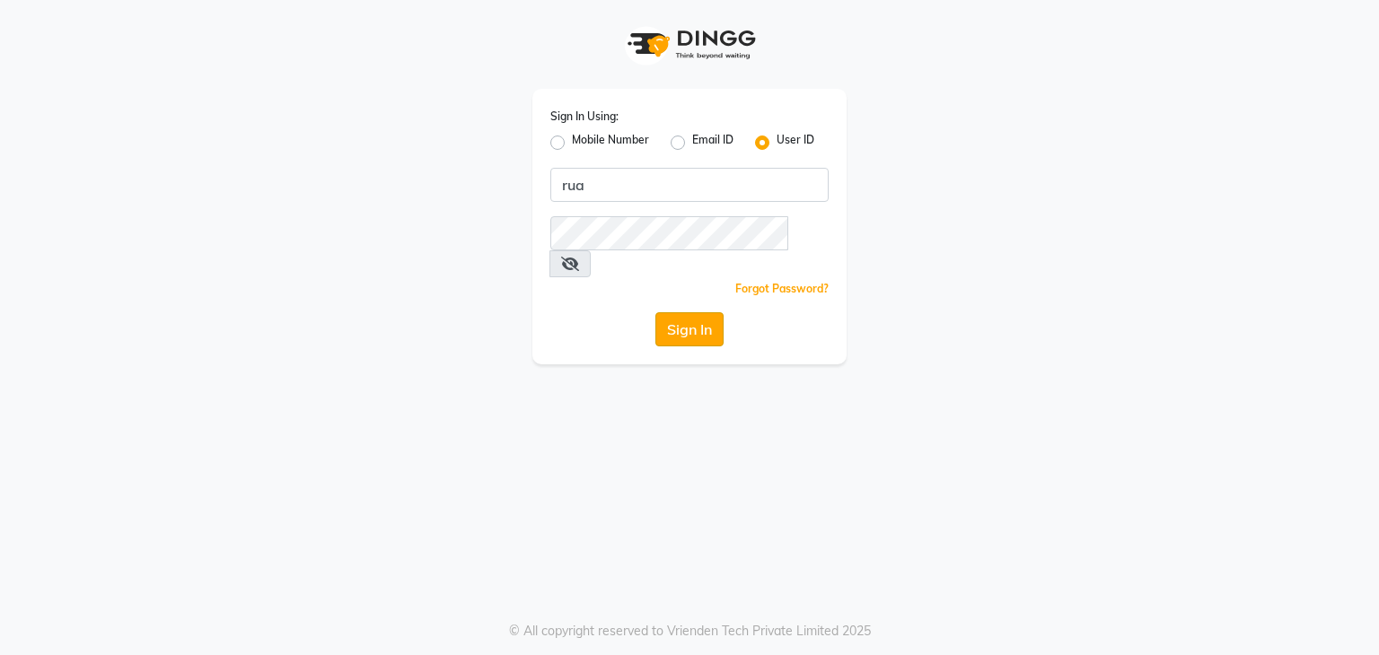
click at [679, 312] on button "Sign In" at bounding box center [689, 329] width 68 height 34
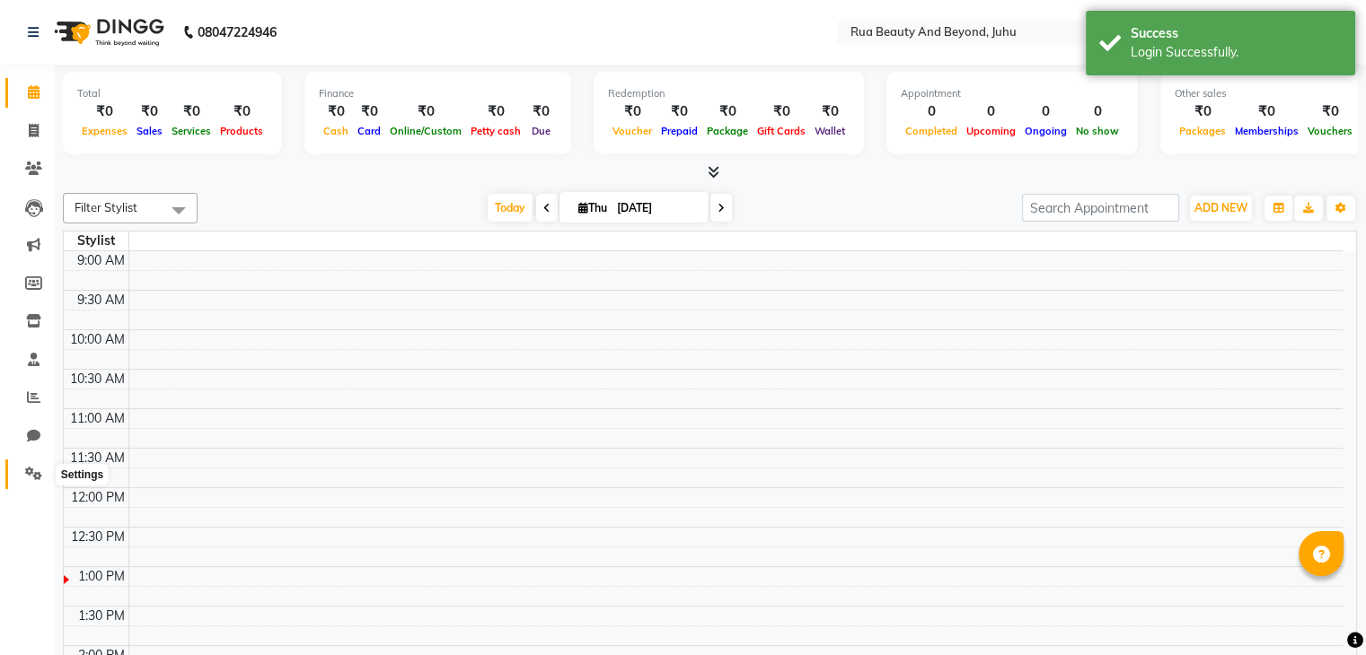
click at [30, 476] on icon at bounding box center [33, 473] width 17 height 13
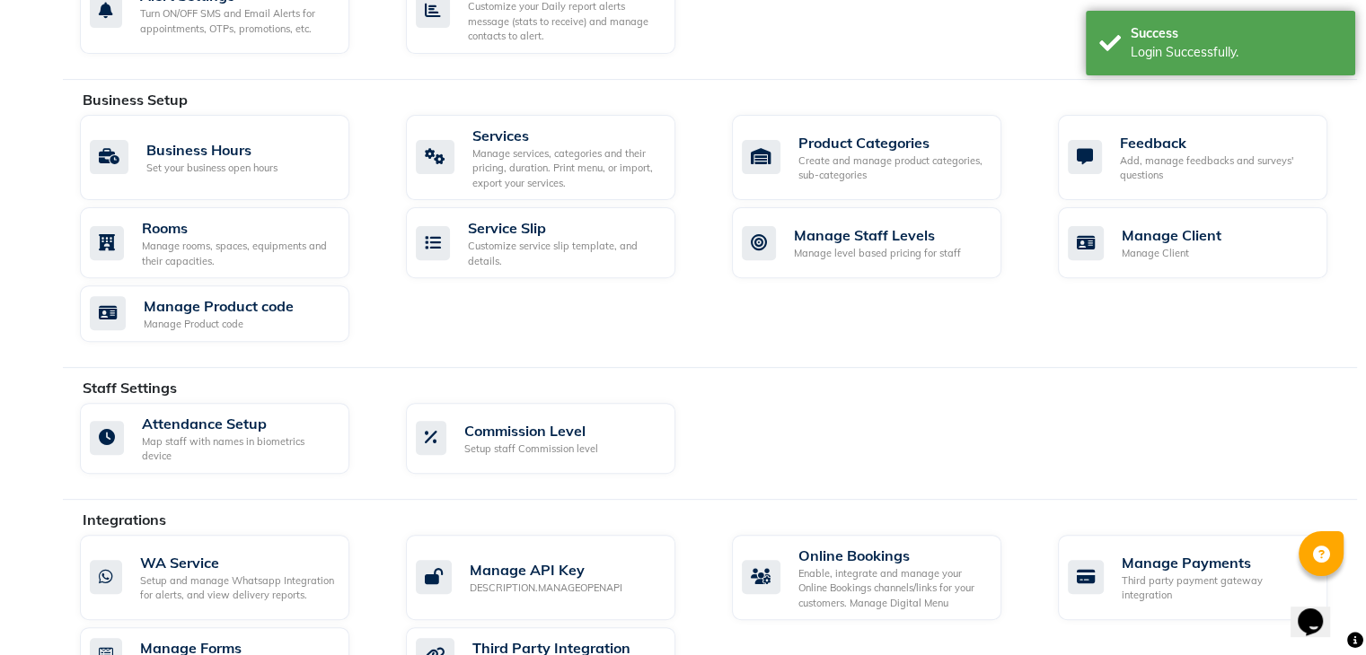
scroll to position [718, 0]
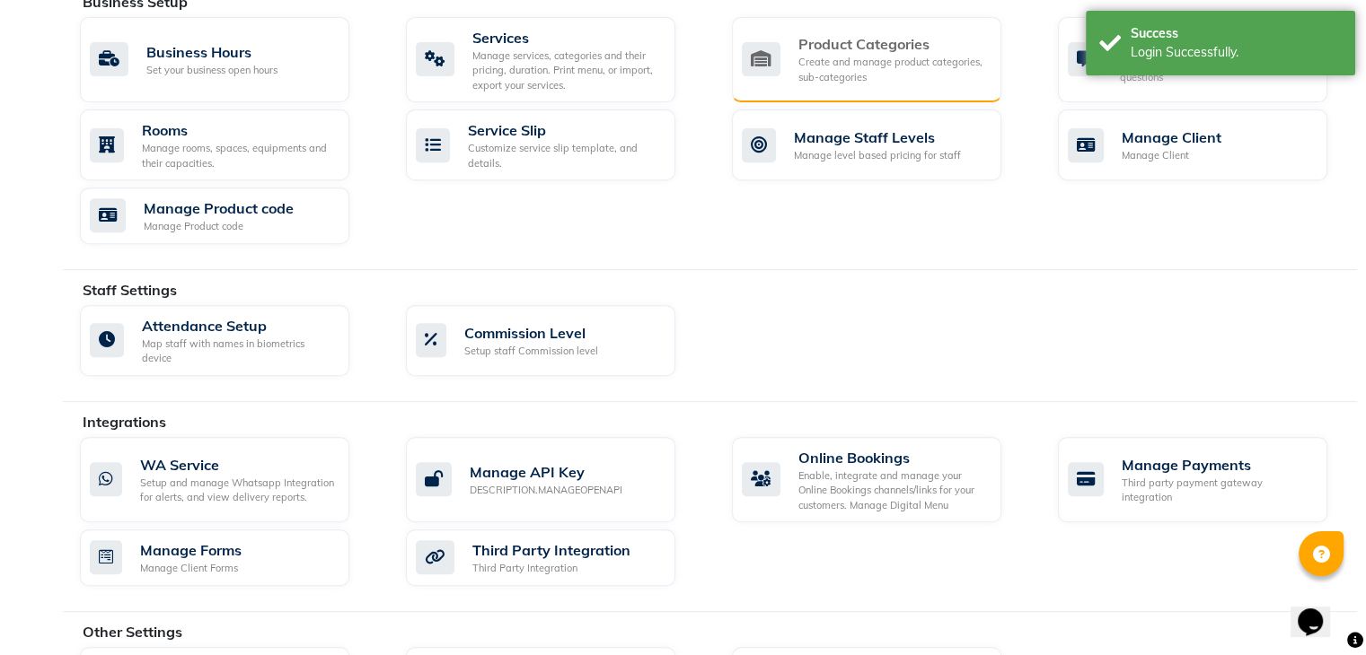
click at [819, 64] on div "Create and manage product categories, sub-categories" at bounding box center [892, 70] width 189 height 30
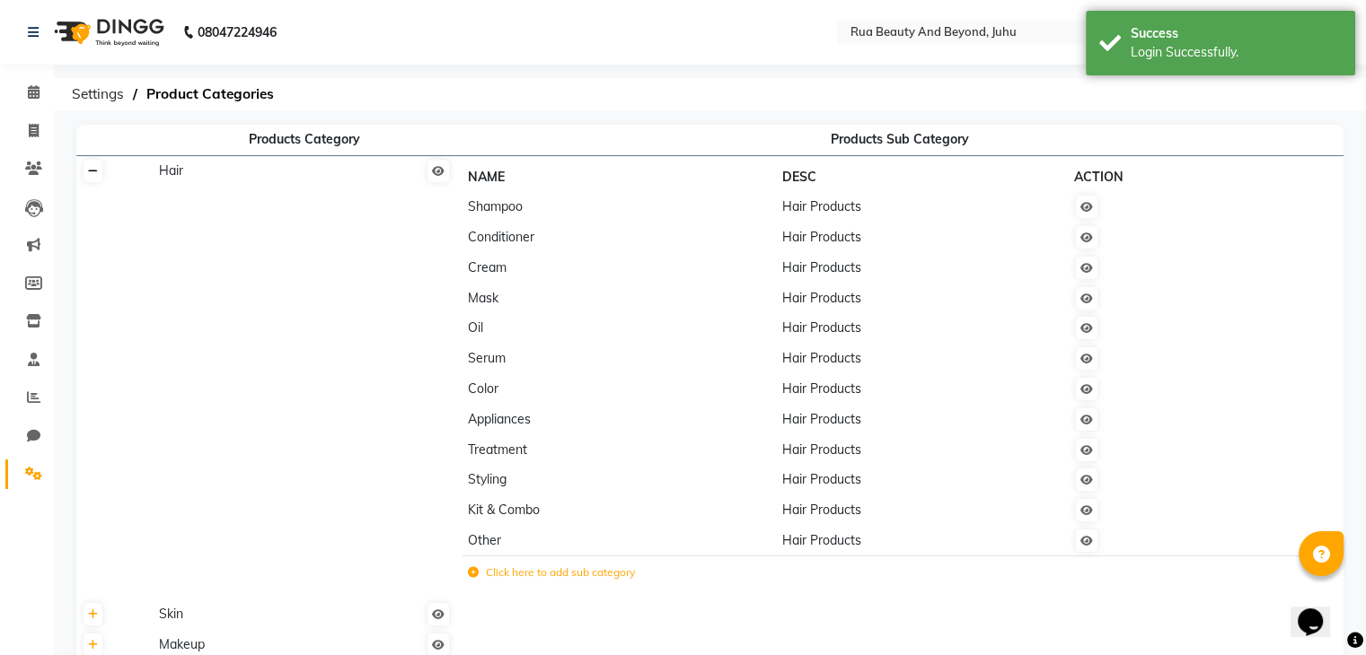
click at [91, 171] on icon at bounding box center [93, 171] width 10 height 11
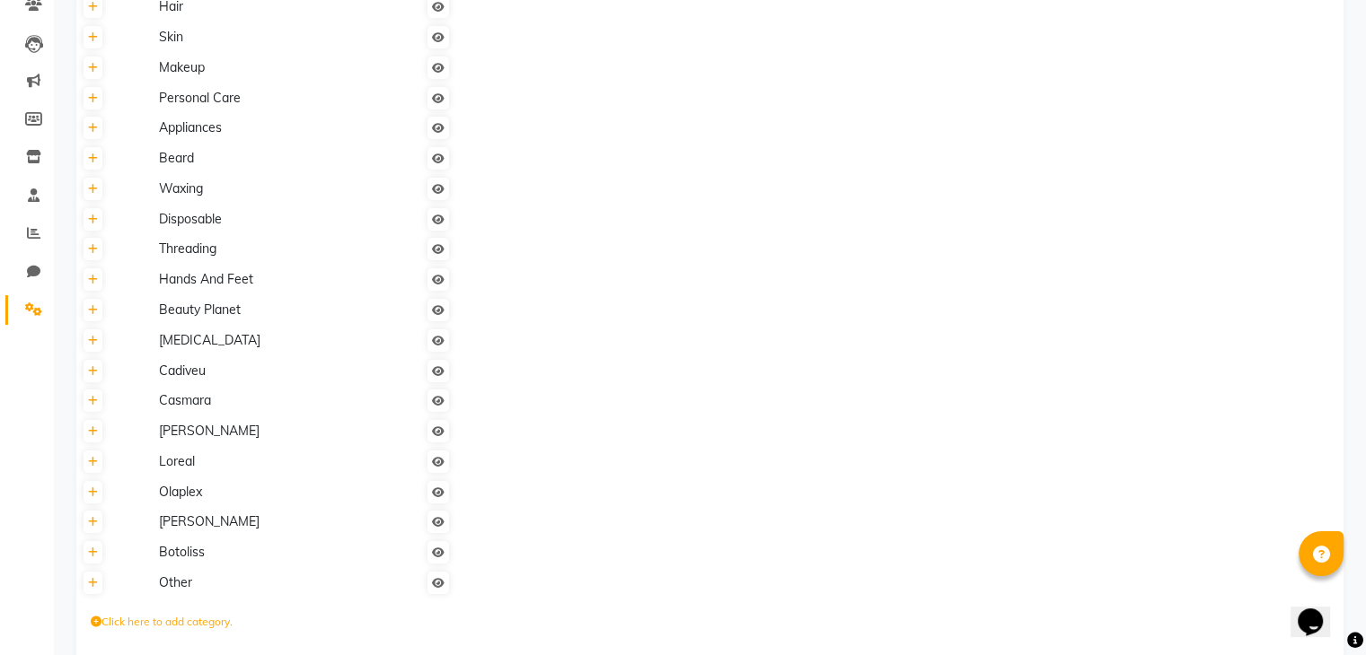
scroll to position [219, 0]
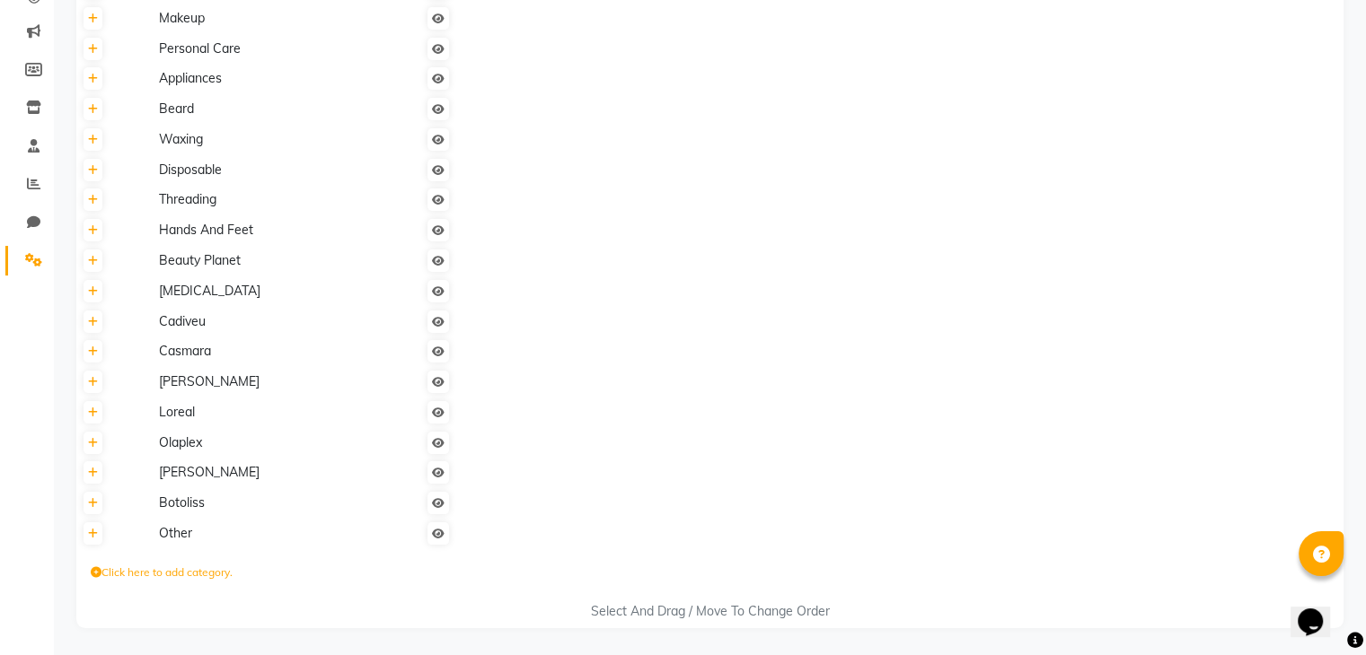
click at [98, 573] on icon at bounding box center [96, 572] width 11 height 11
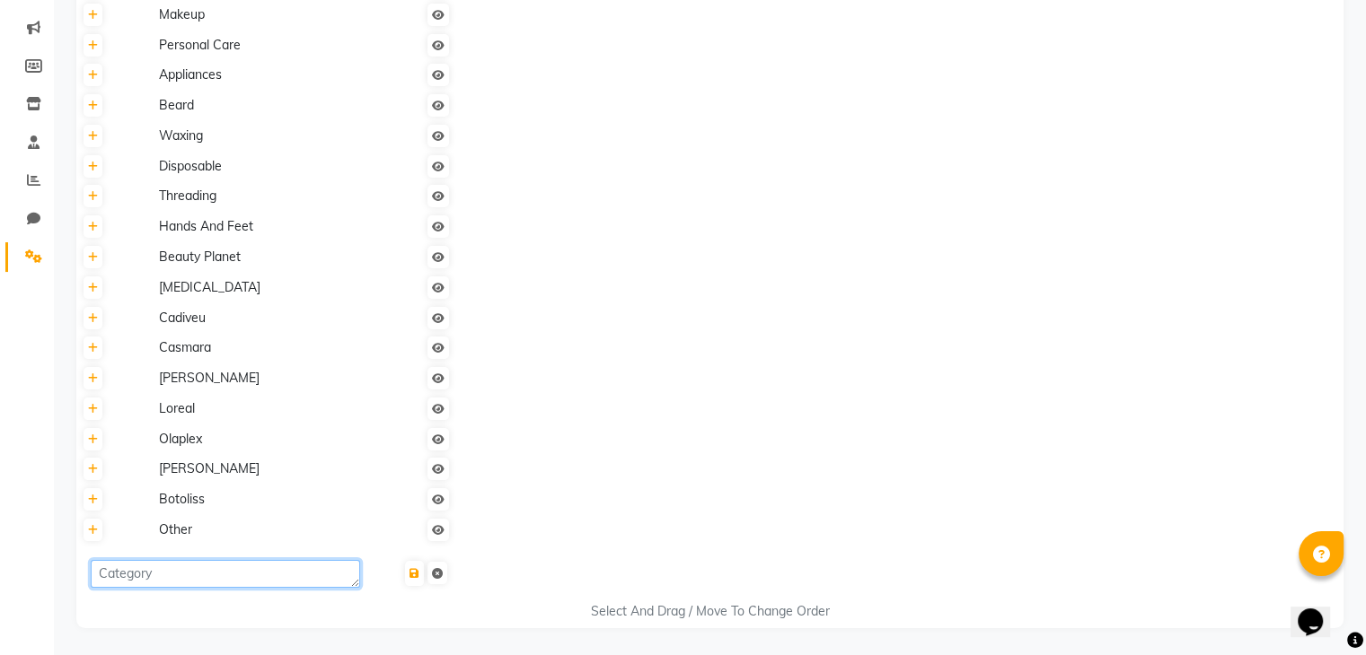
click at [162, 575] on textarea at bounding box center [225, 574] width 269 height 28
type textarea "K9"
click at [409, 575] on icon "submit" at bounding box center [414, 573] width 10 height 11
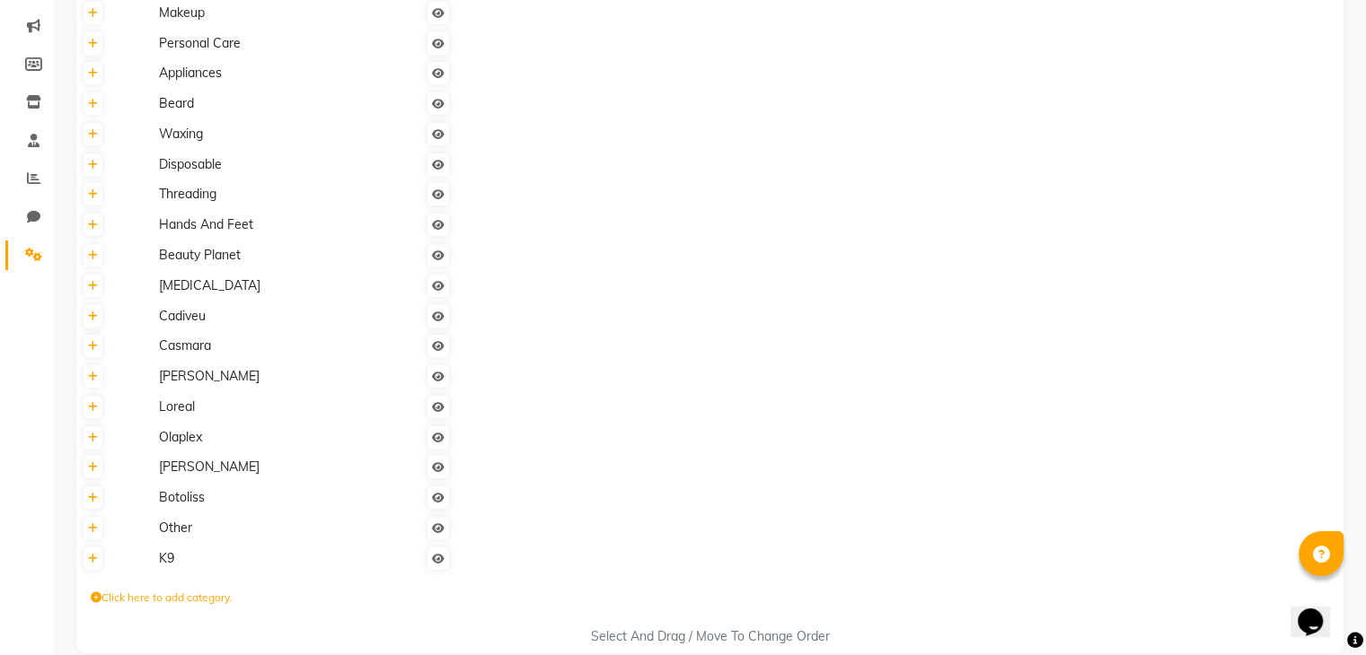
click at [100, 602] on icon at bounding box center [96, 598] width 11 height 11
click at [191, 608] on textarea at bounding box center [225, 603] width 269 height 28
type textarea "Shea"
click at [424, 602] on span at bounding box center [426, 602] width 46 height 29
click at [417, 602] on icon "submit" at bounding box center [414, 602] width 10 height 11
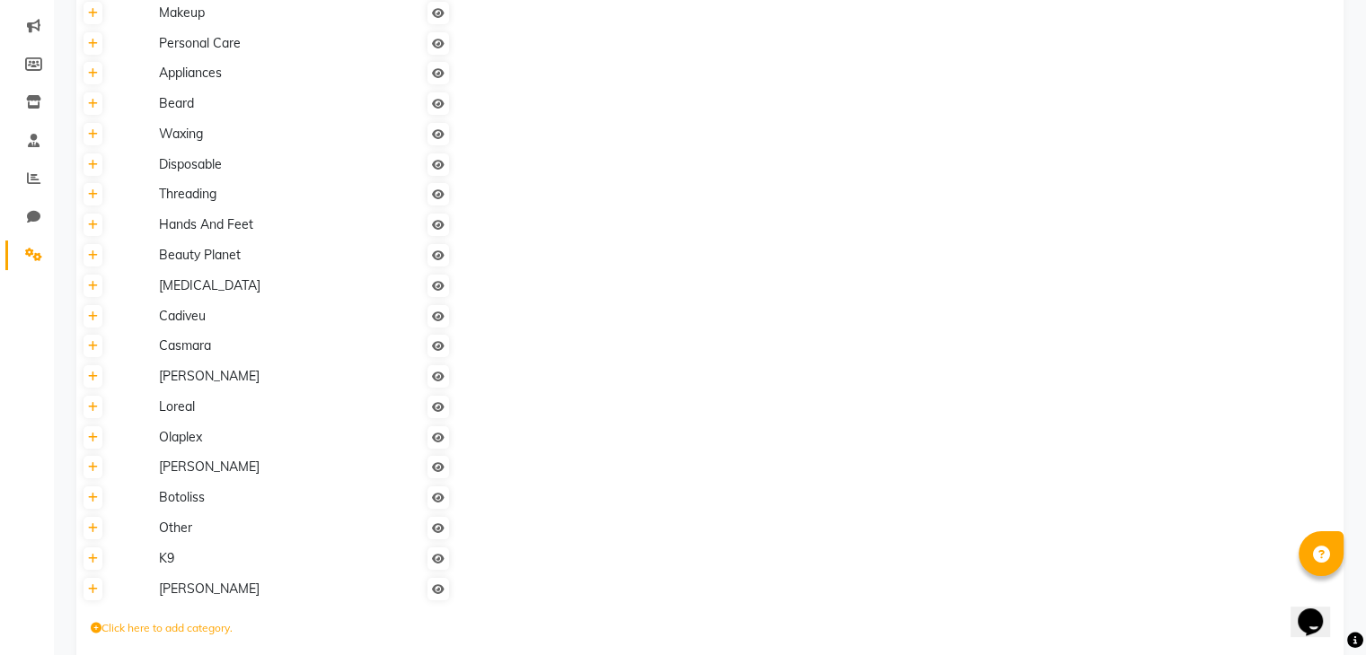
scroll to position [280, 0]
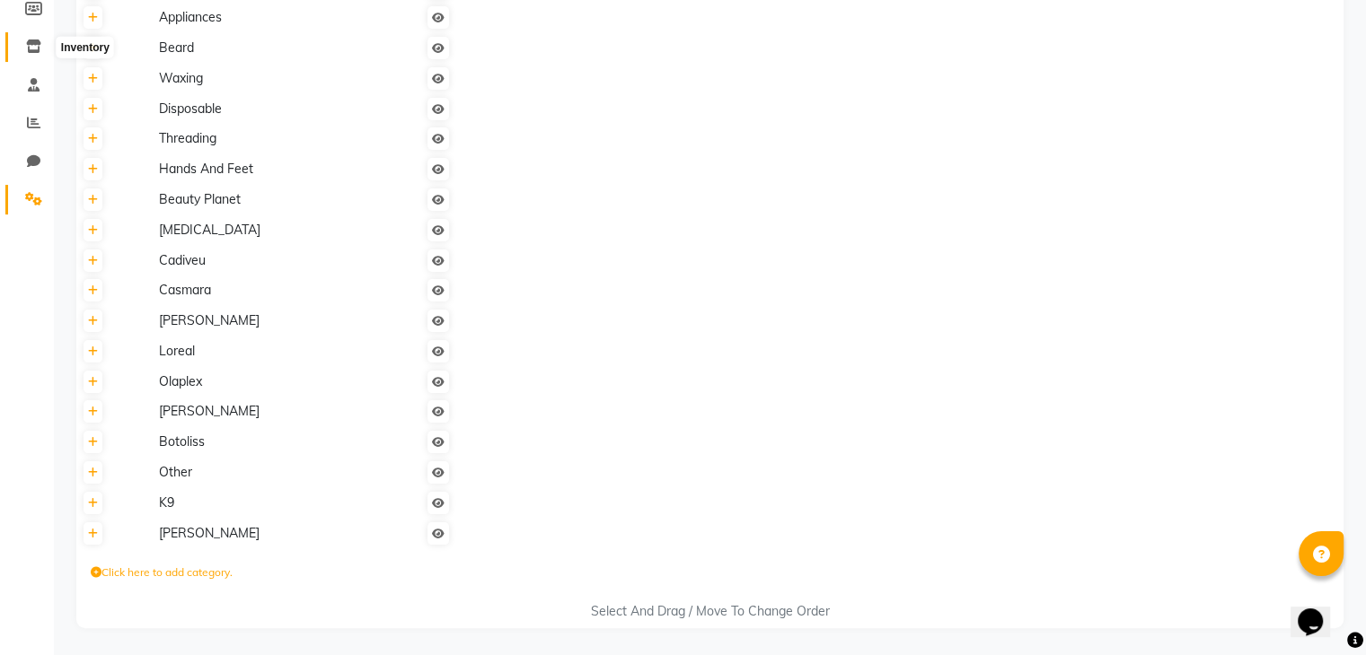
click at [40, 46] on icon at bounding box center [33, 46] width 15 height 13
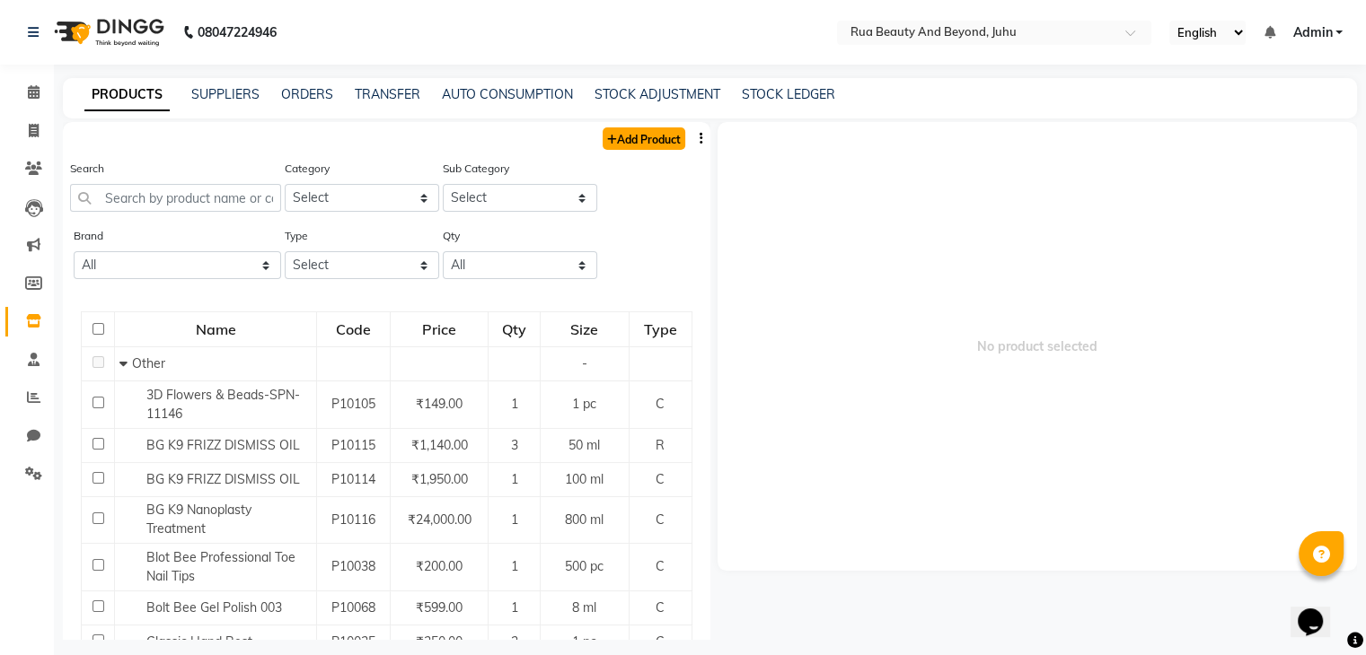
click at [625, 134] on link "Add Product" at bounding box center [643, 138] width 83 height 22
select select "true"
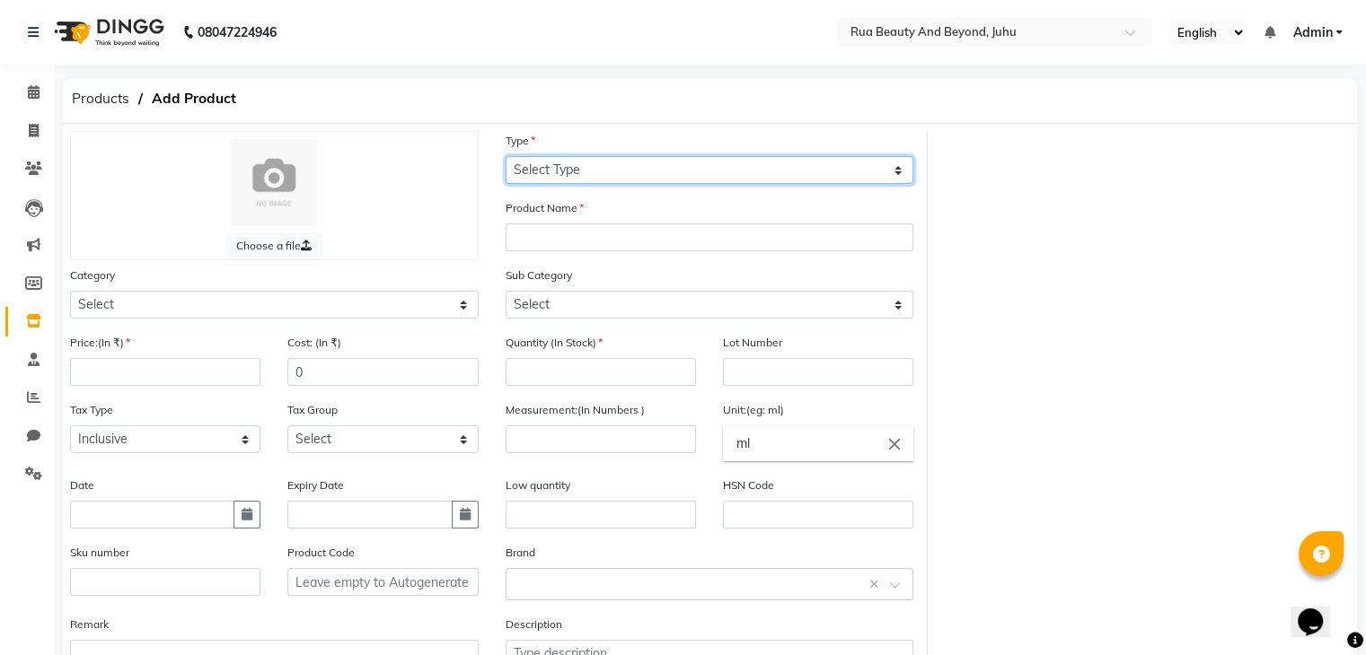
click at [615, 174] on select "Select Type Both Retail Consumable" at bounding box center [709, 170] width 409 height 28
click at [505, 157] on select "Select Type Both Retail Consumable" at bounding box center [709, 170] width 409 height 28
click at [583, 173] on select "Select Type Both Retail Consumable" at bounding box center [709, 170] width 409 height 28
select select "R"
click at [505, 157] on select "Select Type Both Retail Consumable" at bounding box center [709, 170] width 409 height 28
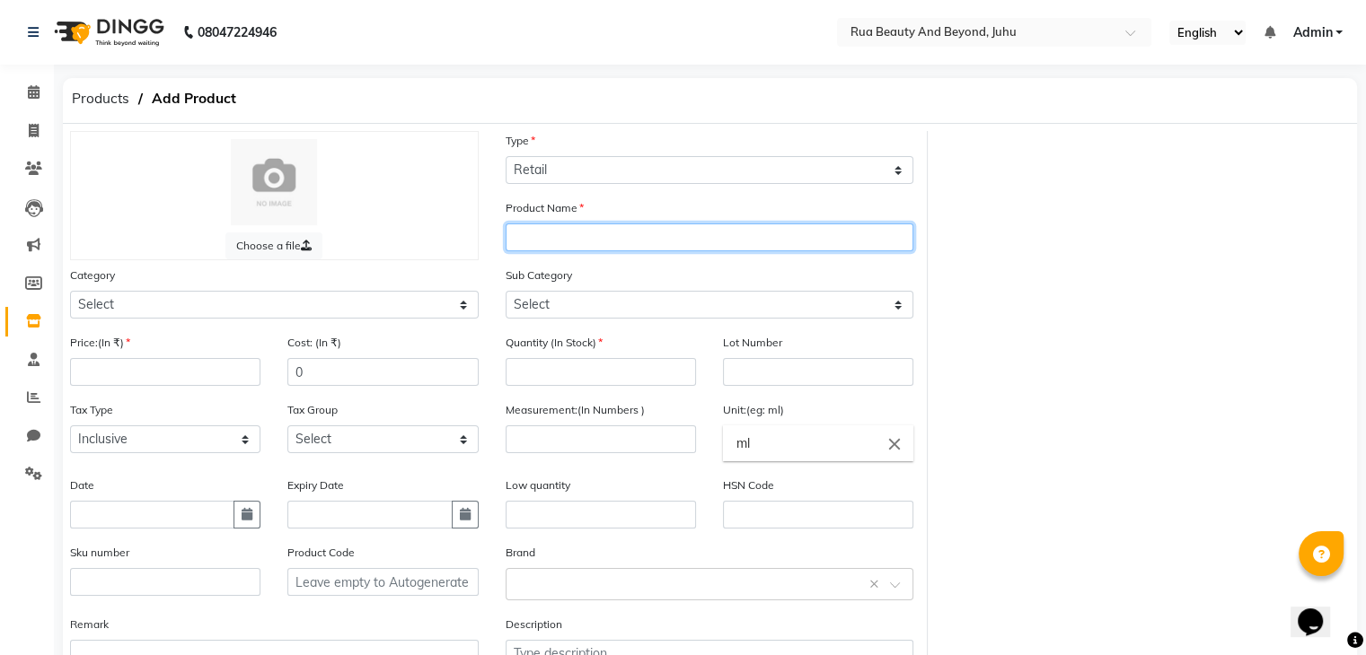
click at [566, 246] on input "text" at bounding box center [709, 238] width 409 height 28
type input "SHEA SHAMPOO REPAIR"
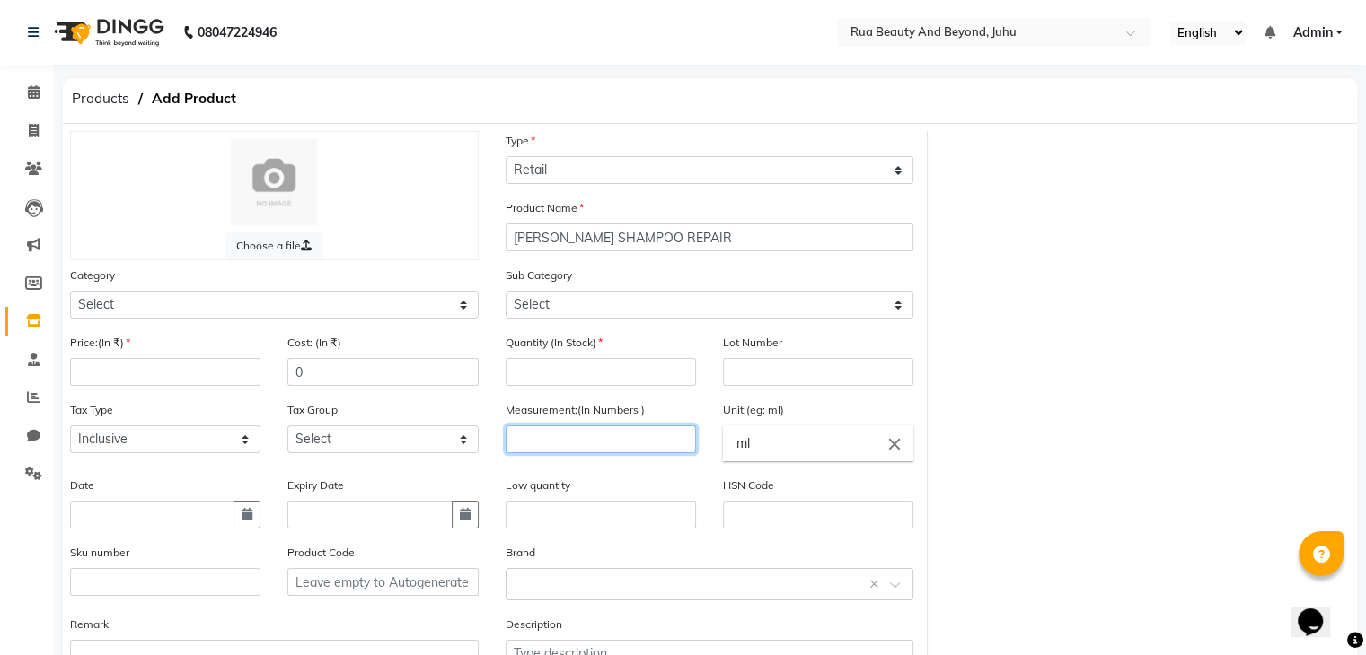
click at [528, 438] on input "number" at bounding box center [600, 440] width 190 height 28
type input "300"
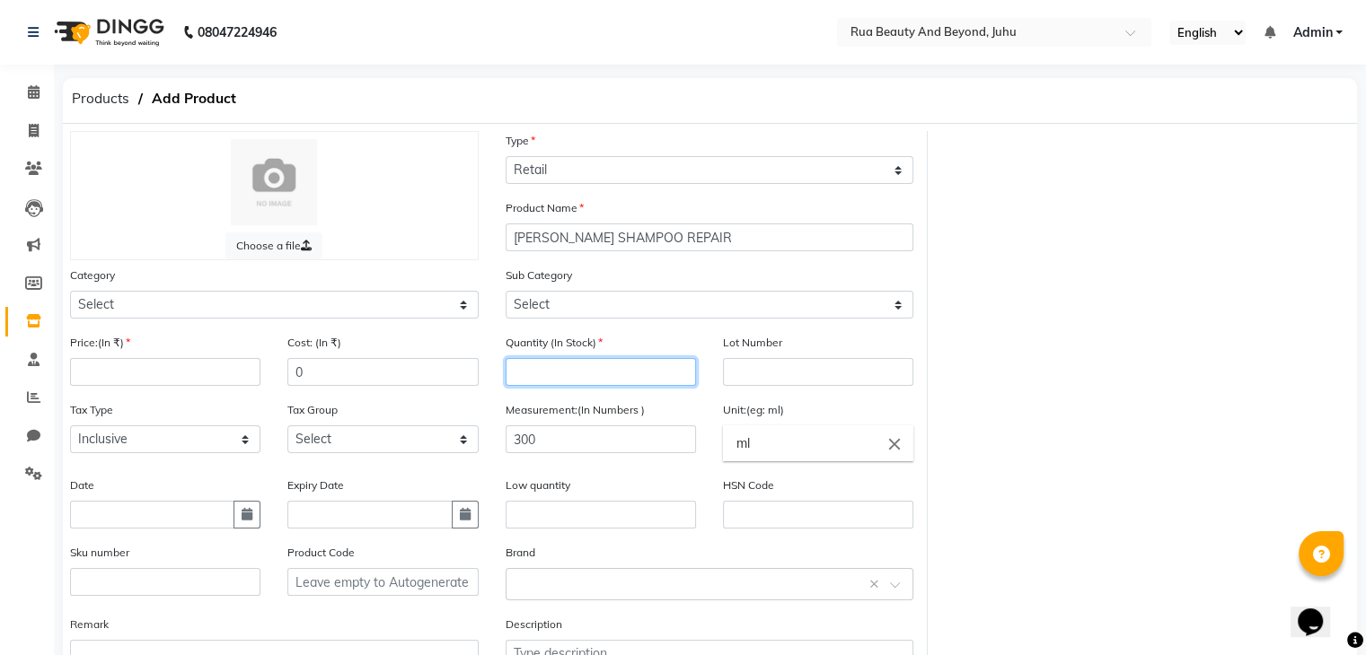
click at [558, 373] on input "number" at bounding box center [600, 372] width 190 height 28
type input "2"
drag, startPoint x: 320, startPoint y: 373, endPoint x: 0, endPoint y: 292, distance: 329.7
click at [0, 293] on app-home "08047224946 Select Location × Rua Beauty And Beyond, Juhu English ENGLISH Españ…" at bounding box center [683, 393] width 1366 height 787
type input "900"
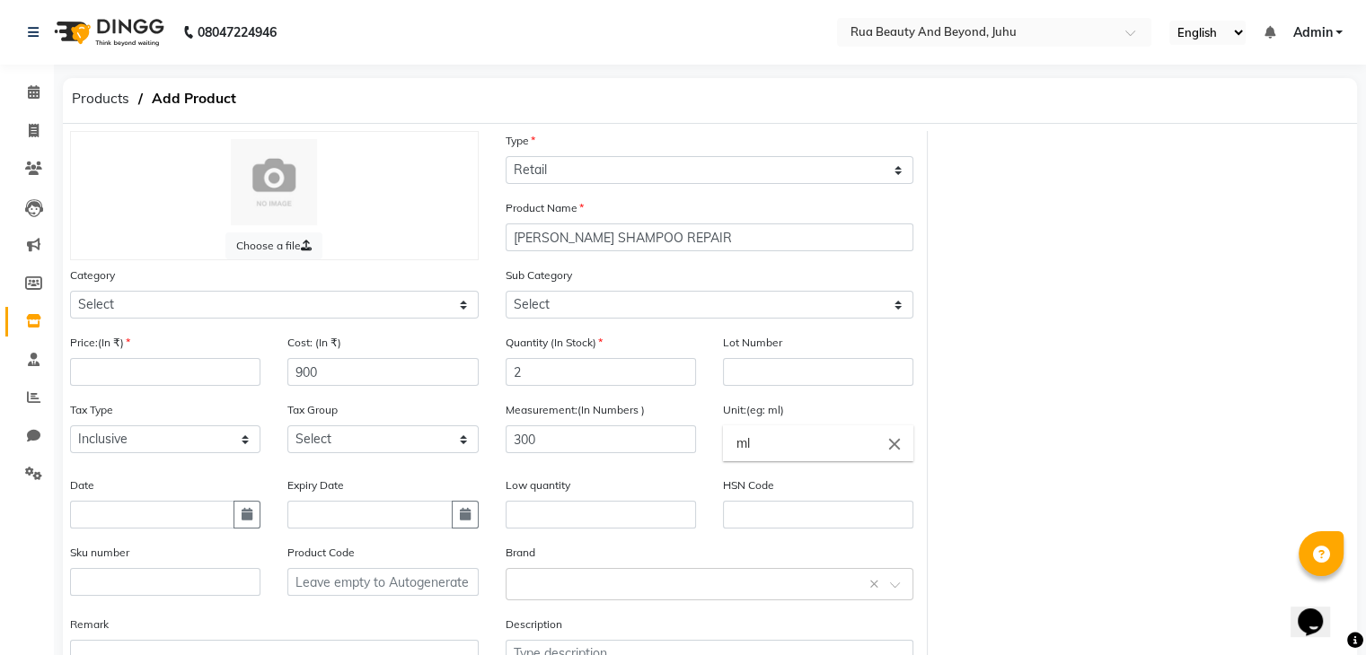
click at [101, 361] on div "Price:(In ₹)" at bounding box center [165, 359] width 190 height 53
click at [103, 379] on input "number" at bounding box center [165, 372] width 190 height 28
type input "1500"
click at [216, 282] on div "Category Select Hair Skin Makeup Personal Care Appliances [PERSON_NAME] Waxing …" at bounding box center [274, 292] width 409 height 53
click at [215, 298] on select "Select Hair Skin Makeup Personal Care Appliances Beard Waxing Disposable Thread…" at bounding box center [274, 305] width 409 height 28
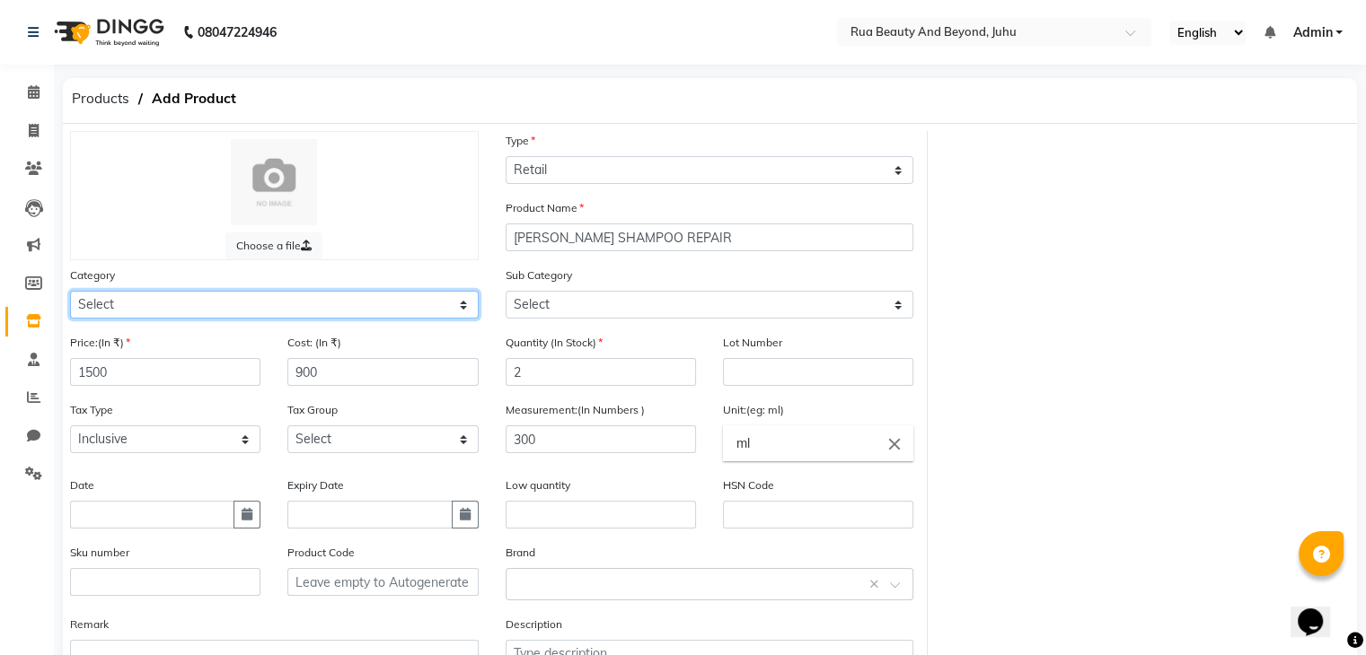
select select "1786102350"
click at [70, 294] on select "Select Hair Skin Makeup Personal Care Appliances Beard Waxing Disposable Thread…" at bounding box center [274, 305] width 409 height 28
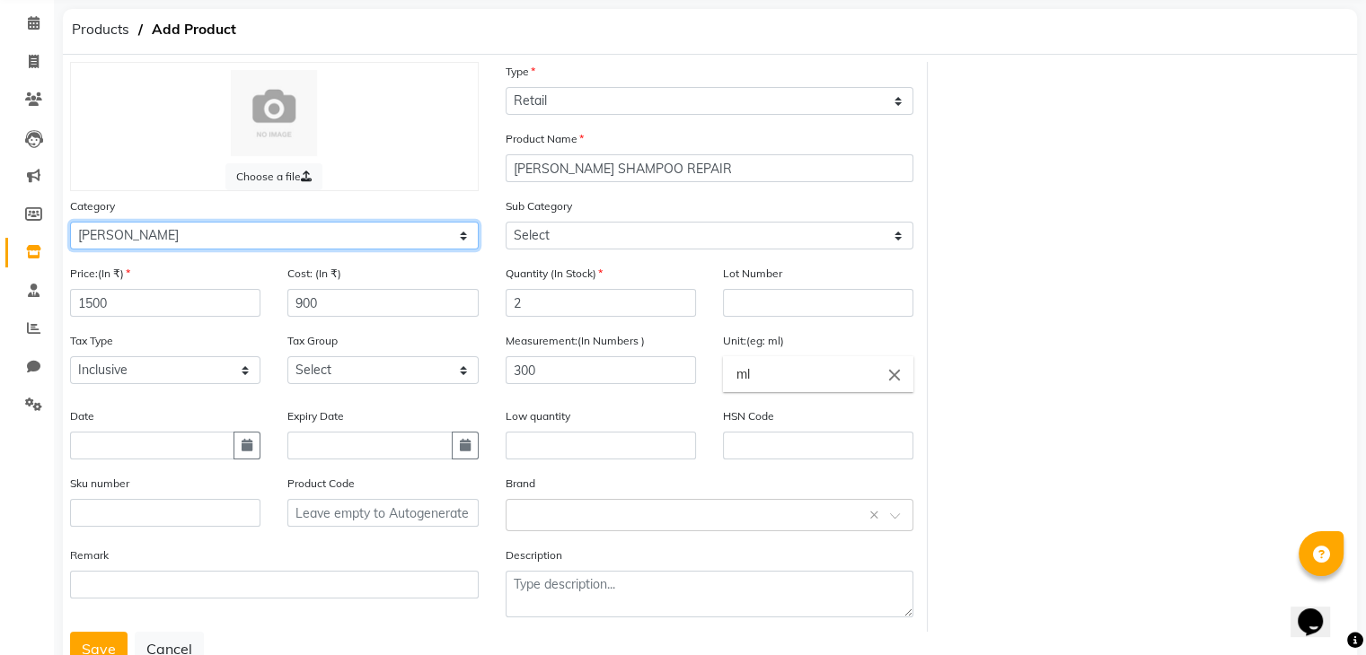
scroll to position [140, 0]
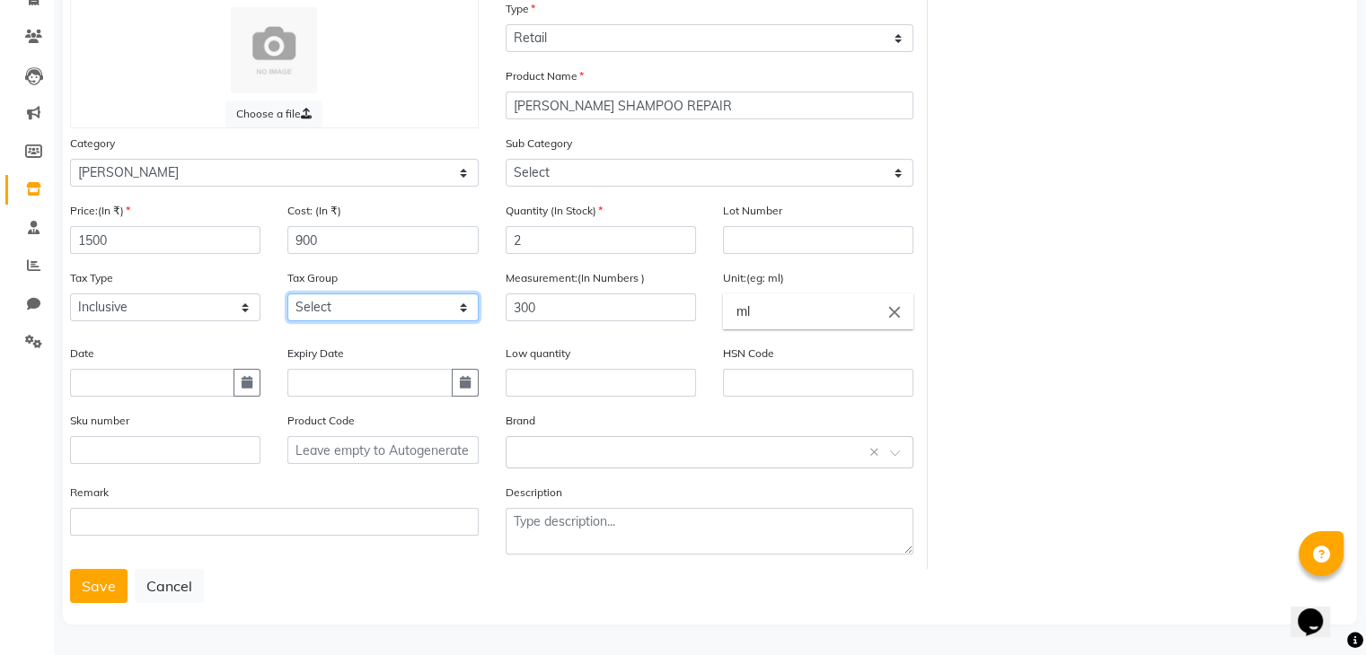
click at [298, 303] on select "Select GST" at bounding box center [382, 308] width 190 height 28
select select "4351"
click at [287, 294] on select "Select GST" at bounding box center [382, 308] width 190 height 28
click at [539, 442] on input "text" at bounding box center [691, 451] width 353 height 19
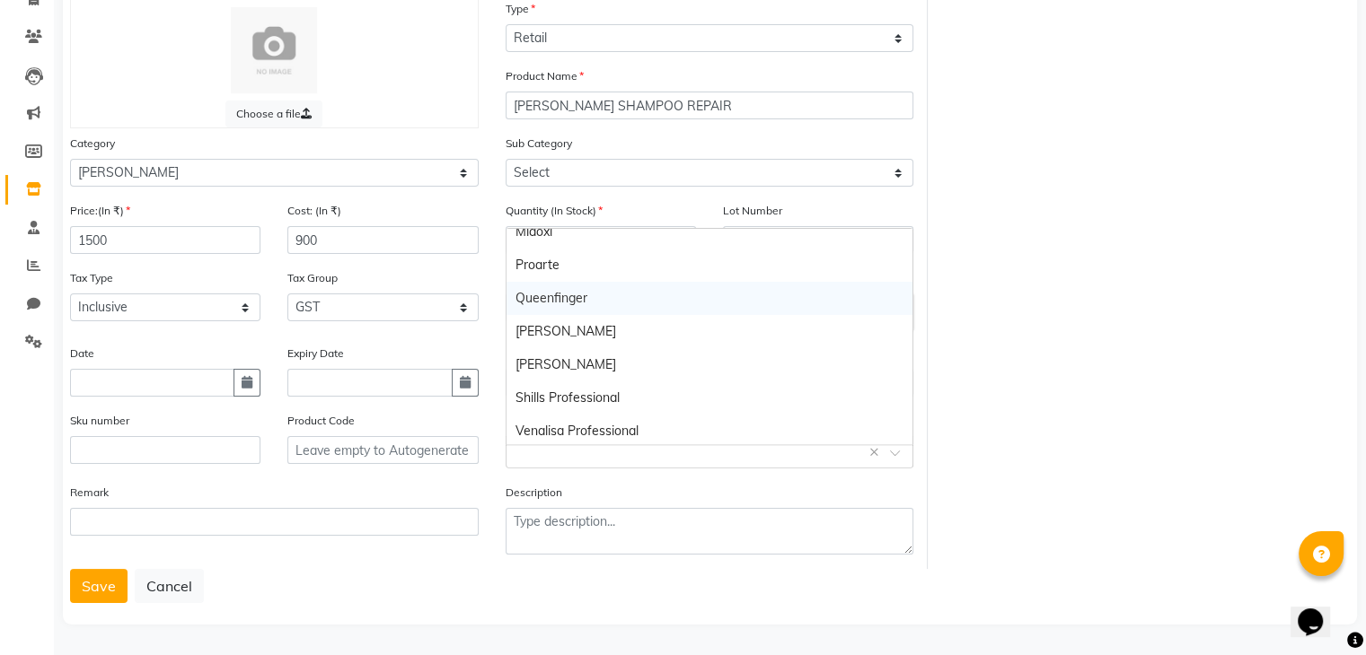
scroll to position [215, 0]
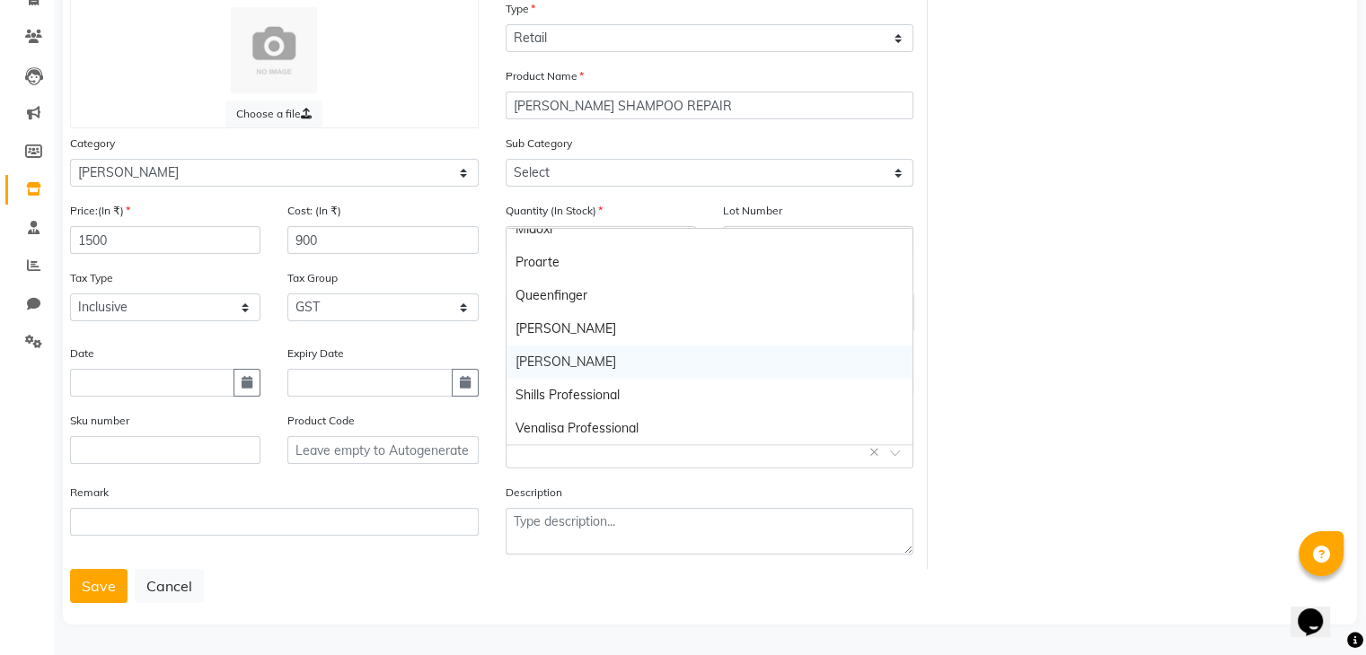
click at [539, 353] on div "Shea" at bounding box center [709, 362] width 407 height 33
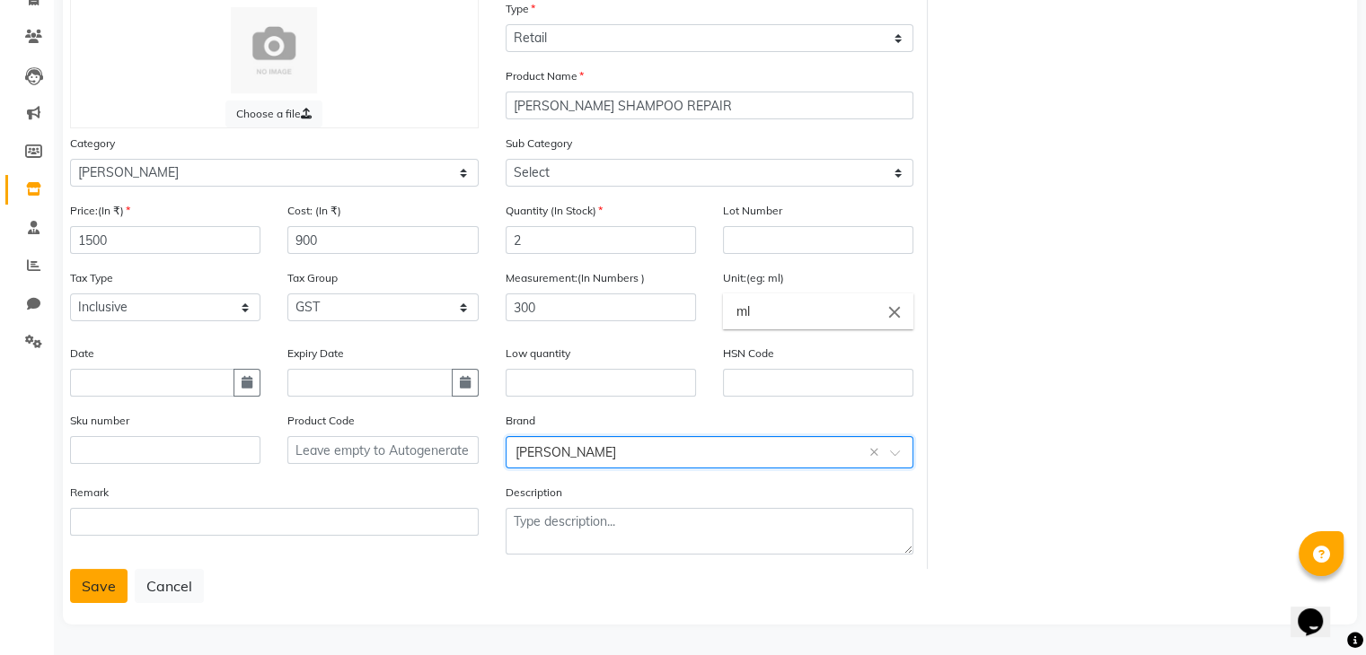
click at [101, 594] on button "Save" at bounding box center [98, 586] width 57 height 34
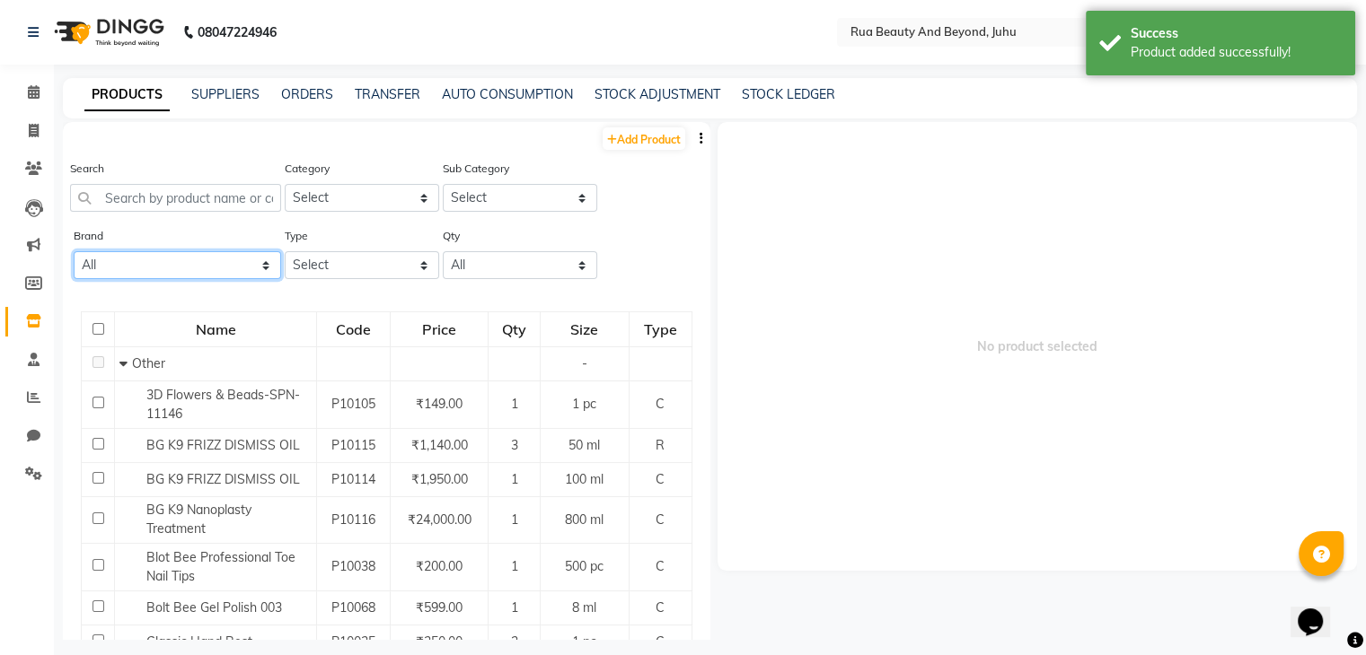
drag, startPoint x: 138, startPoint y: 264, endPoint x: 134, endPoint y: 277, distance: 14.2
click at [138, 264] on select "All Bolt Bee Classic Dxebiz Glam K9 Lovechild Masaba Miaoxi Proarte Queenfinger…" at bounding box center [177, 265] width 207 height 28
select select "shea"
click at [74, 253] on select "All Bolt Bee Classic Dxebiz Glam K9 Lovechild Masaba Miaoxi Proarte Queenfinger…" at bounding box center [177, 265] width 207 height 28
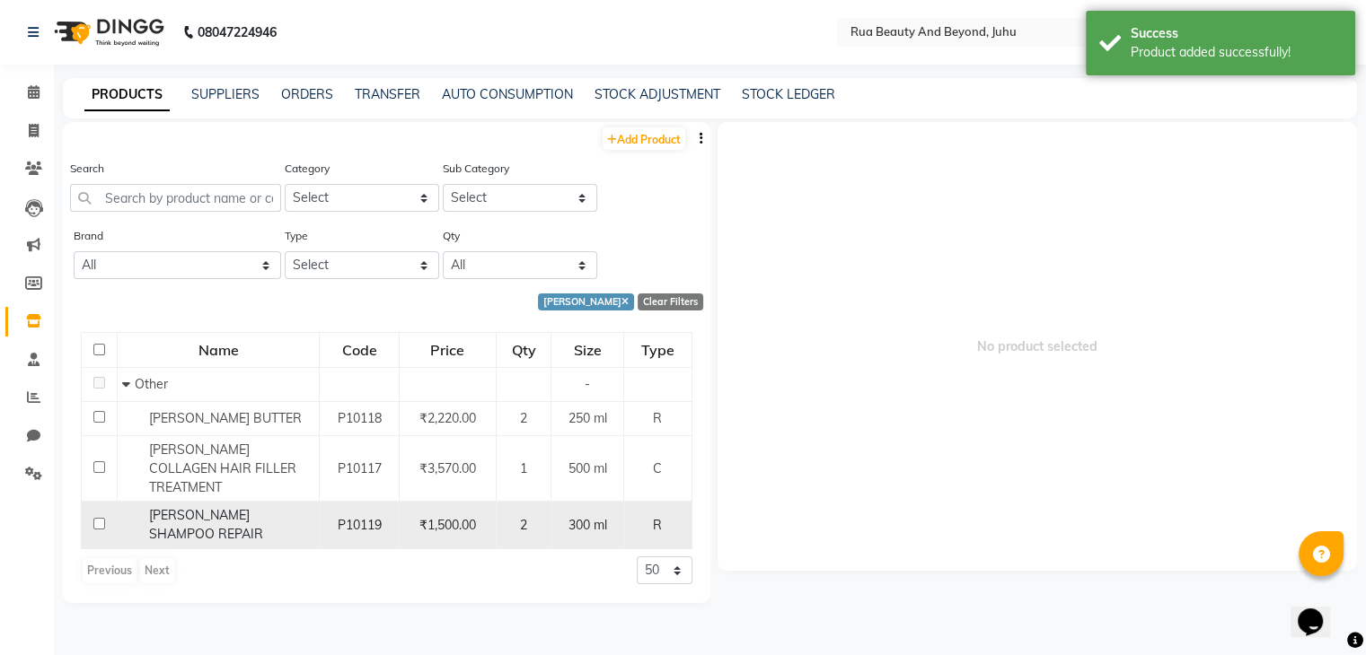
click at [251, 507] on span "SHEA SHAMPOO REPAIR" at bounding box center [206, 524] width 114 height 35
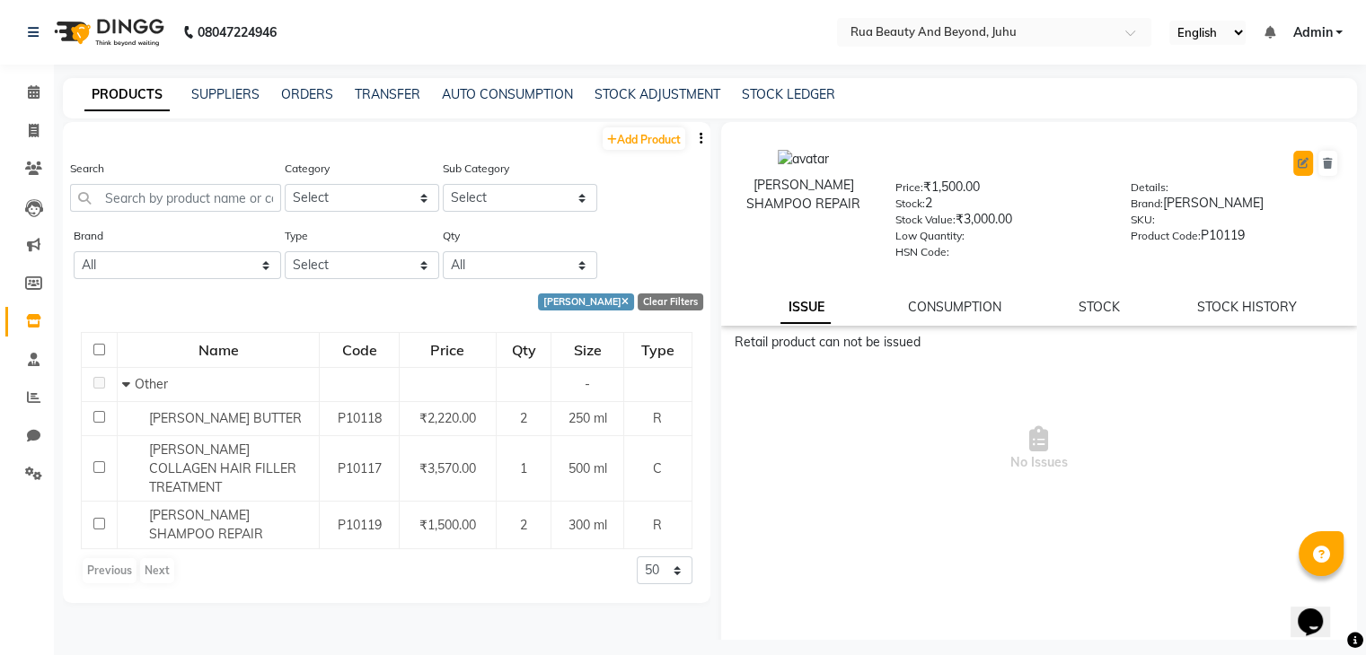
click at [1296, 163] on button at bounding box center [1303, 163] width 20 height 25
select select "R"
select select "1786101002"
select select "true"
select select "4351"
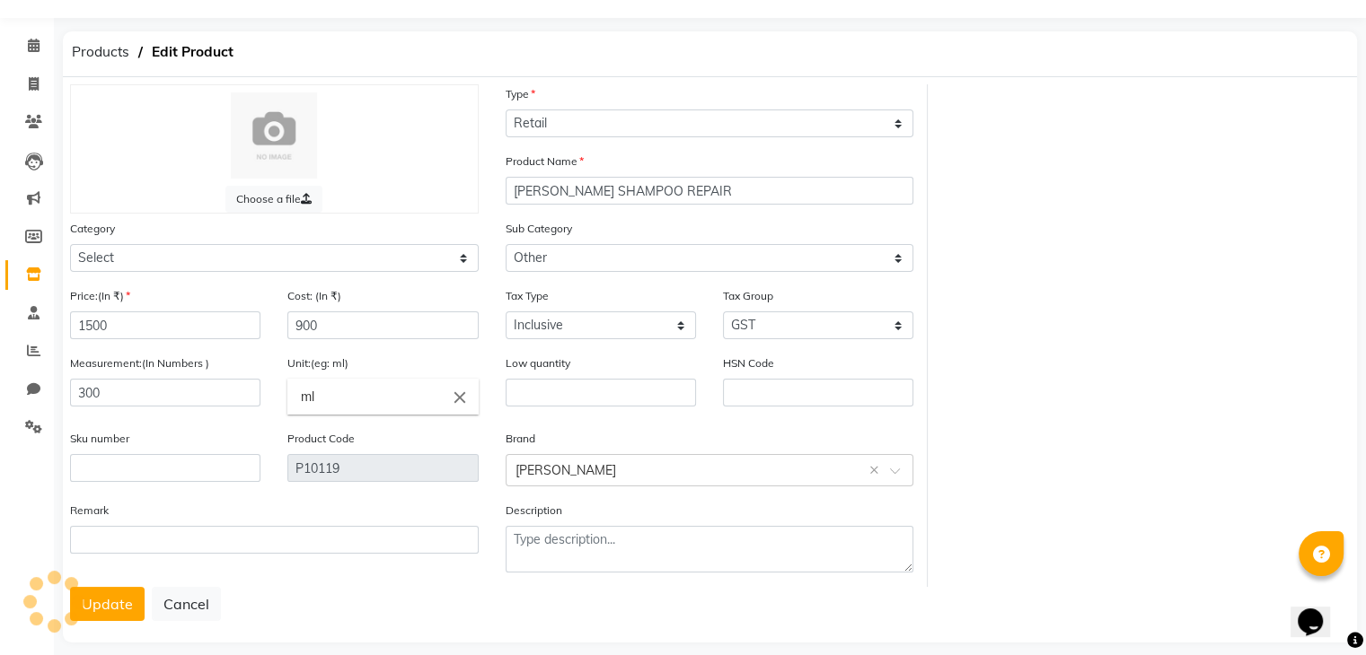
scroll to position [72, 0]
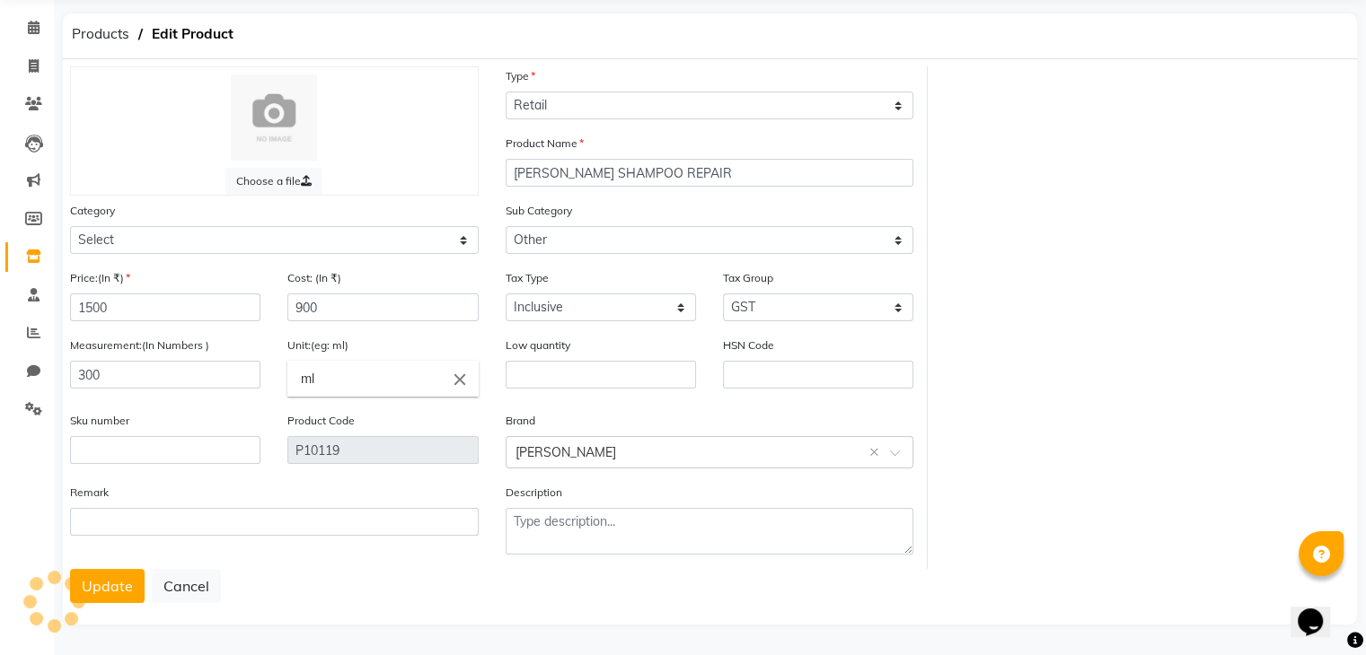
select select "1786101000"
click at [783, 369] on input "text" at bounding box center [818, 375] width 190 height 28
type input "33051090"
click at [129, 593] on button "Update" at bounding box center [107, 586] width 75 height 34
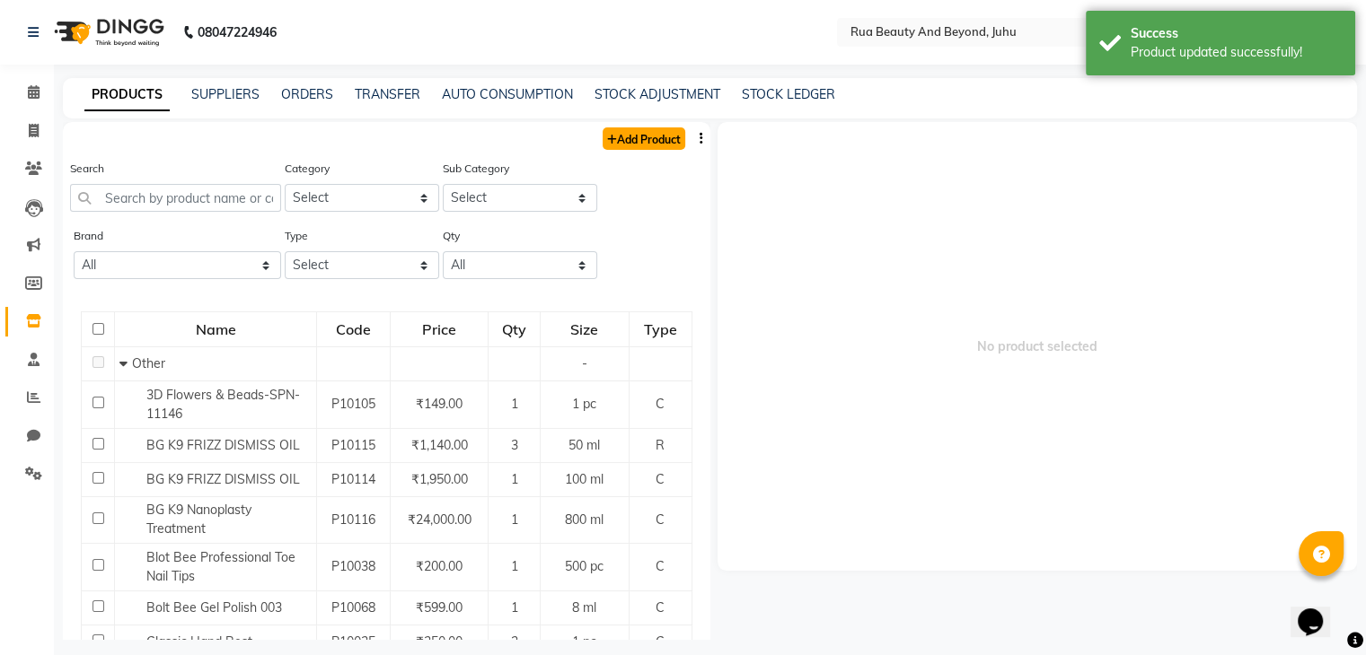
click at [625, 147] on link "Add Product" at bounding box center [643, 138] width 83 height 22
select select "true"
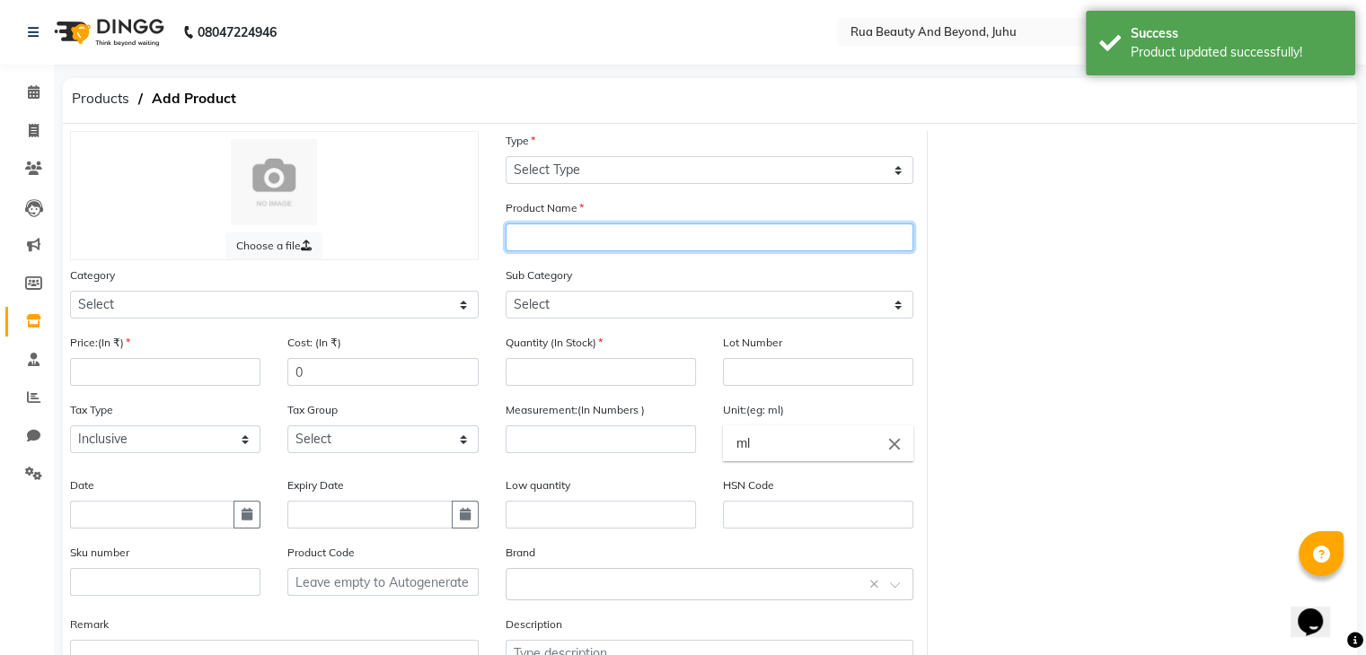
click at [549, 240] on input "text" at bounding box center [709, 238] width 409 height 28
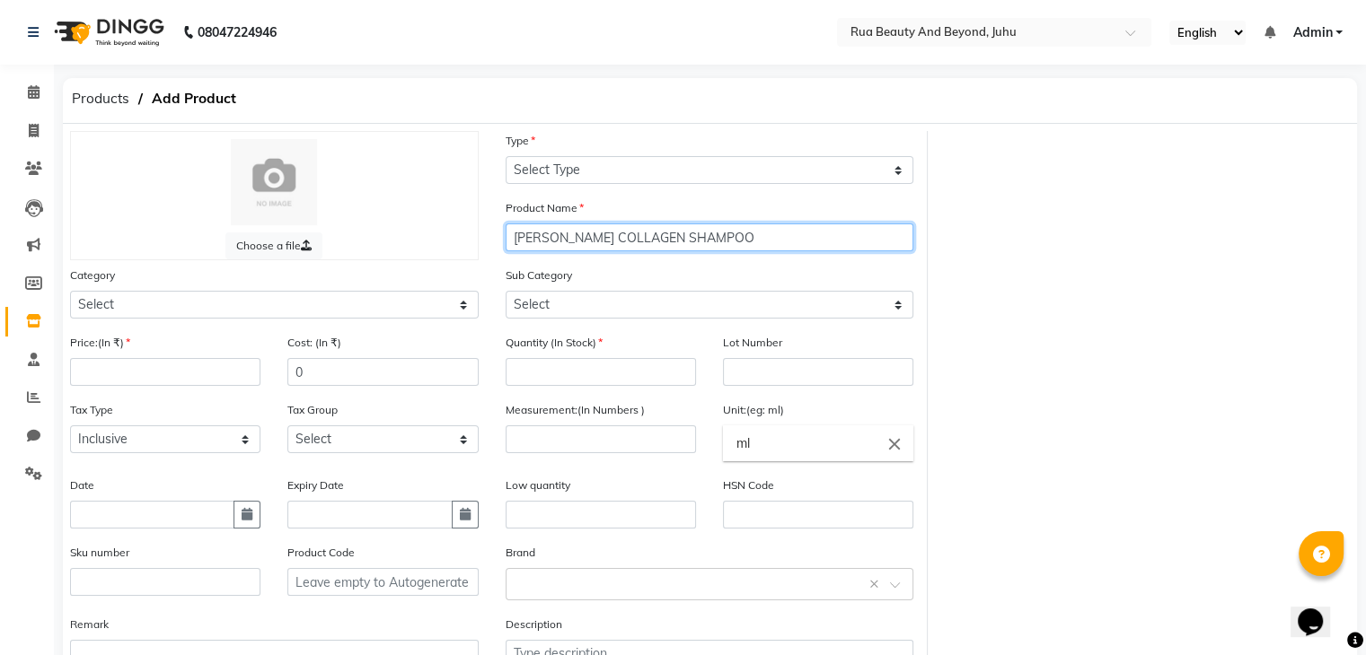
type input "SHEA COLLAGEN SHAMPOO"
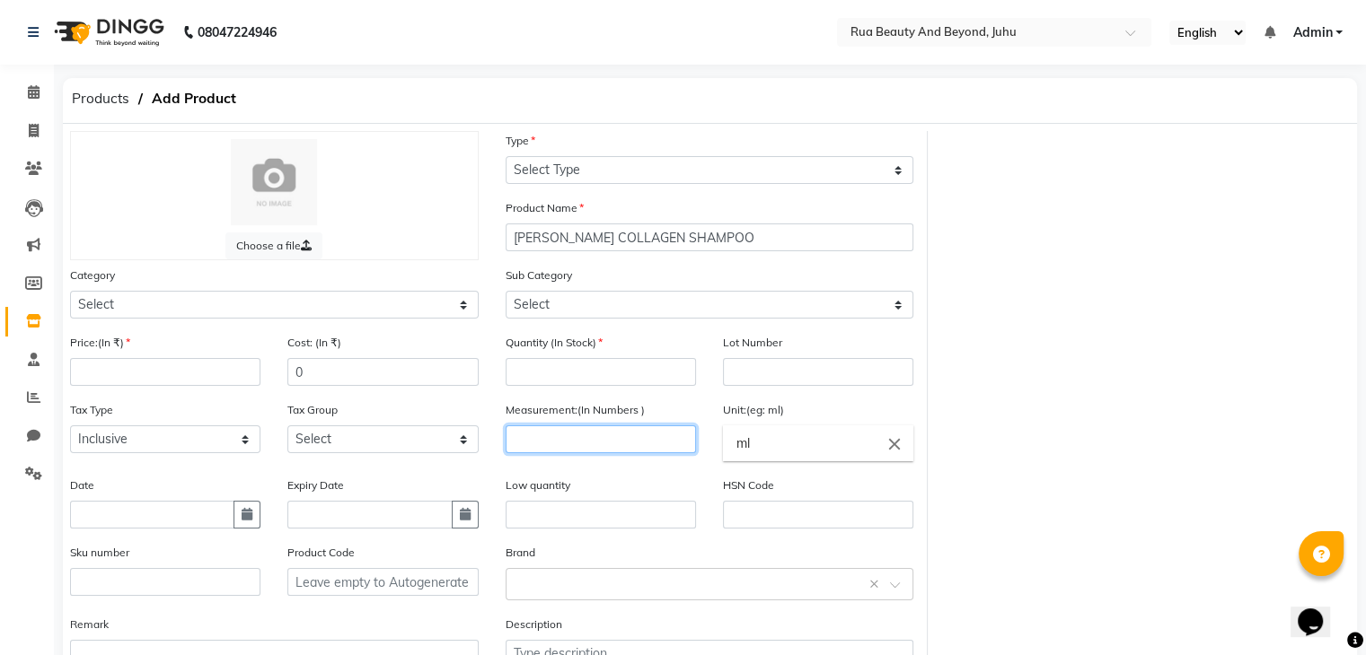
click at [545, 432] on input "number" at bounding box center [600, 440] width 190 height 28
type input "300"
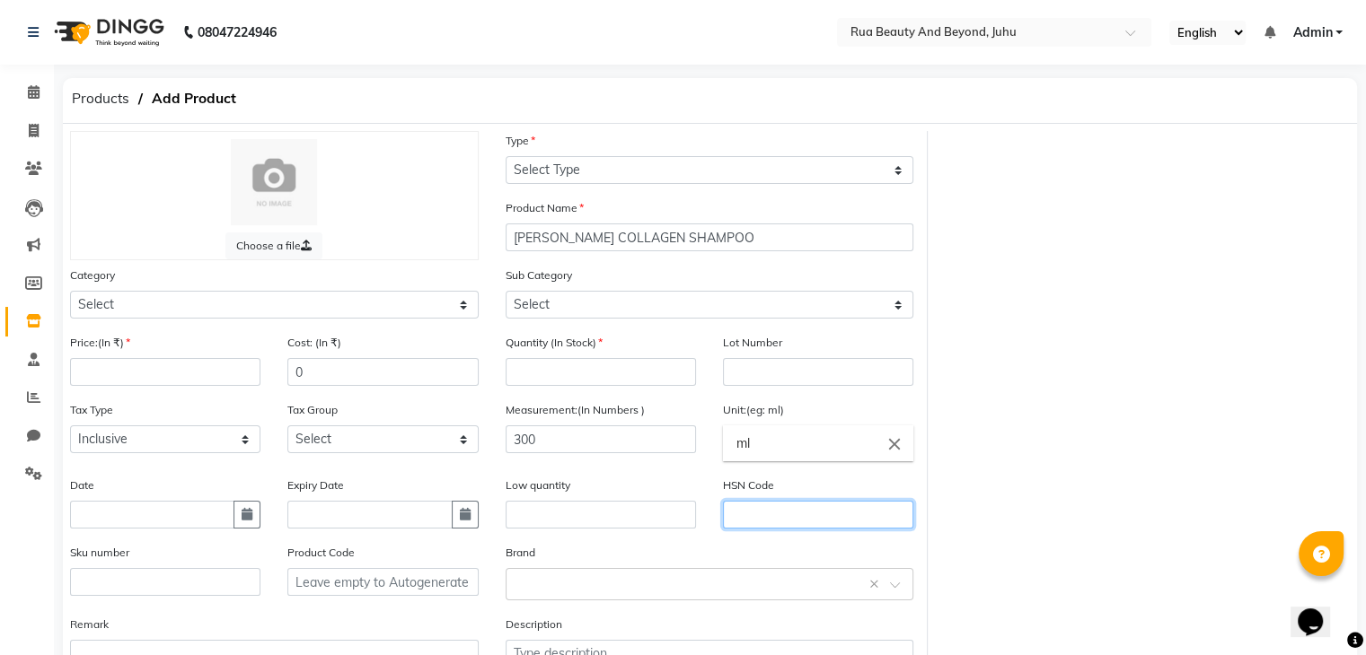
click at [742, 522] on input "text" at bounding box center [818, 515] width 190 height 28
type input "33051090"
click at [101, 386] on input "number" at bounding box center [165, 372] width 190 height 28
type input "1"
type input "1860"
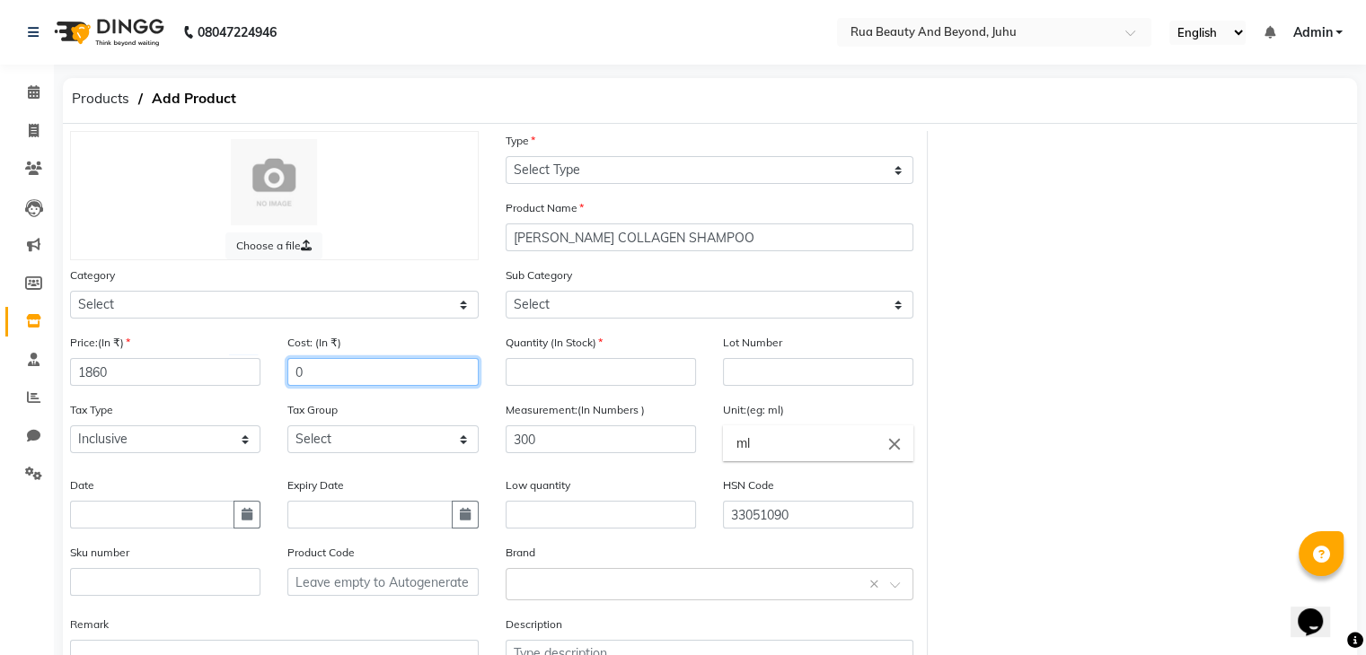
drag, startPoint x: 305, startPoint y: 380, endPoint x: 275, endPoint y: 378, distance: 30.6
click at [275, 378] on div "Cost: (In ₹) 0" at bounding box center [382, 366] width 217 height 67
type input "1116"
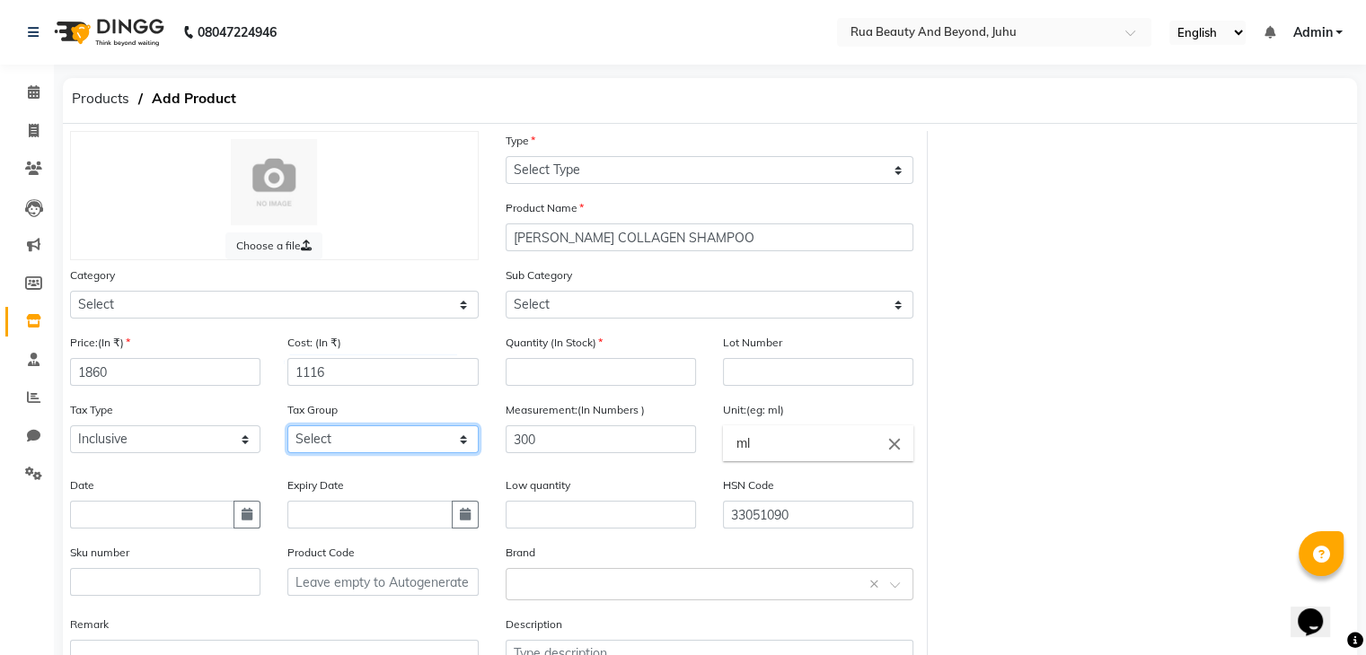
click at [321, 453] on select "Select GST" at bounding box center [382, 440] width 190 height 28
select select "4351"
click at [287, 431] on select "Select GST" at bounding box center [382, 440] width 190 height 28
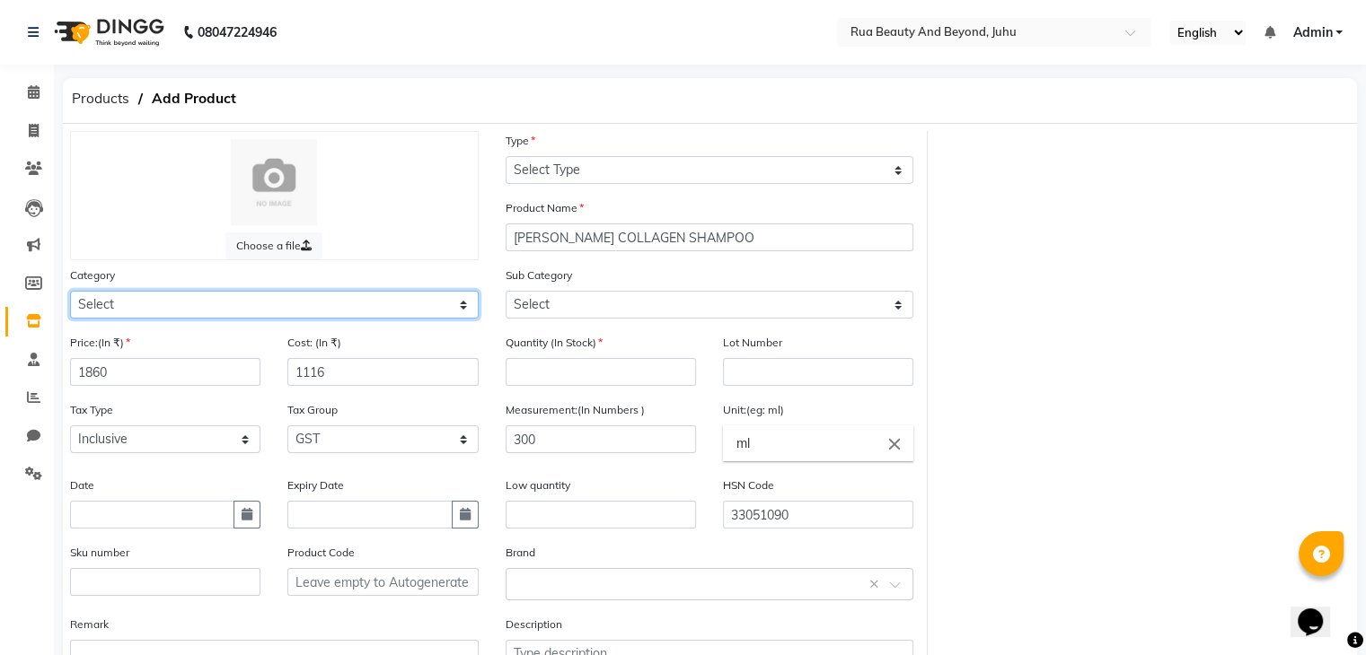
click at [214, 308] on select "Select Hair Skin Makeup Personal Care Appliances Beard Waxing Disposable Thread…" at bounding box center [274, 305] width 409 height 28
select select "1786102350"
click at [70, 294] on select "Select Hair Skin Makeup Personal Care Appliances Beard Waxing Disposable Thread…" at bounding box center [274, 305] width 409 height 28
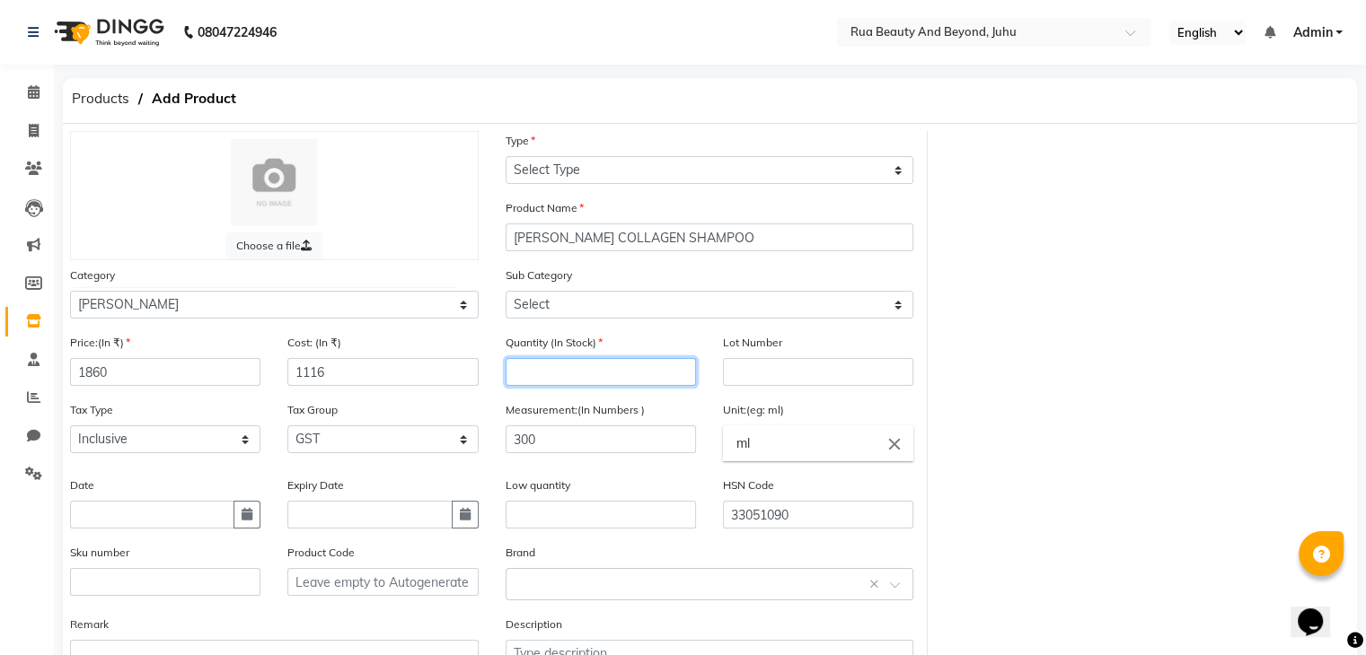
click at [540, 373] on input "number" at bounding box center [600, 372] width 190 height 28
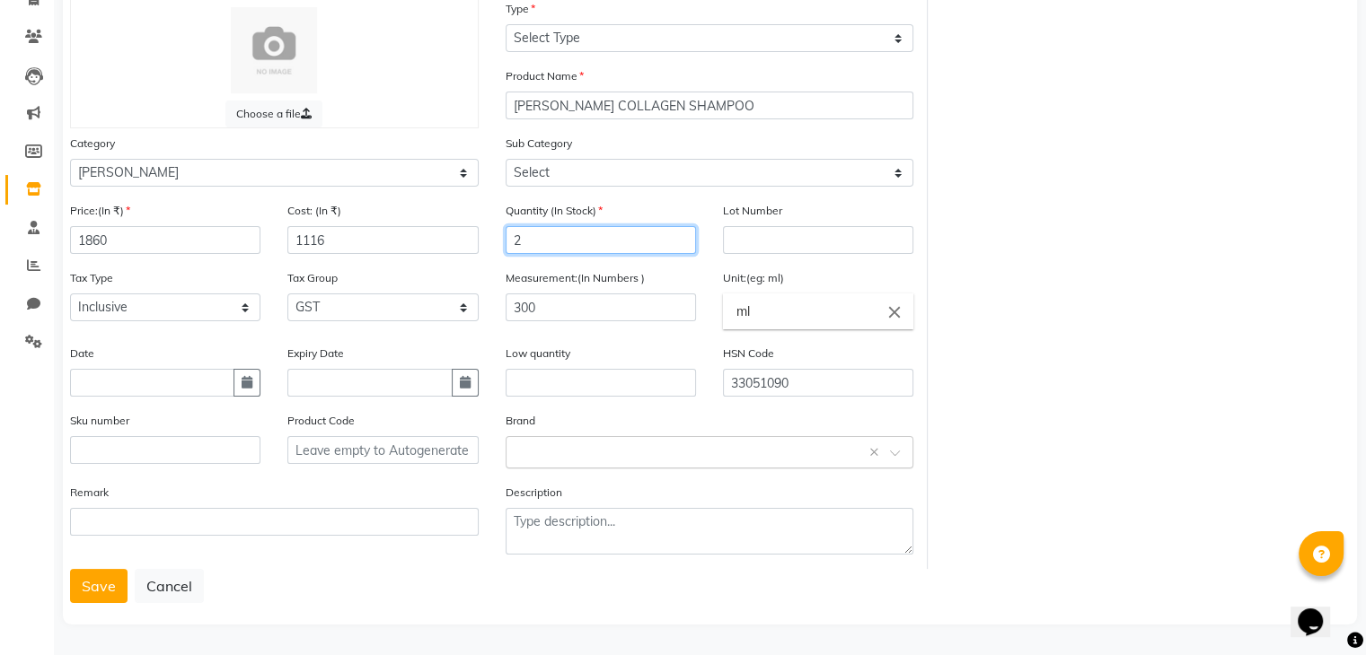
type input "2"
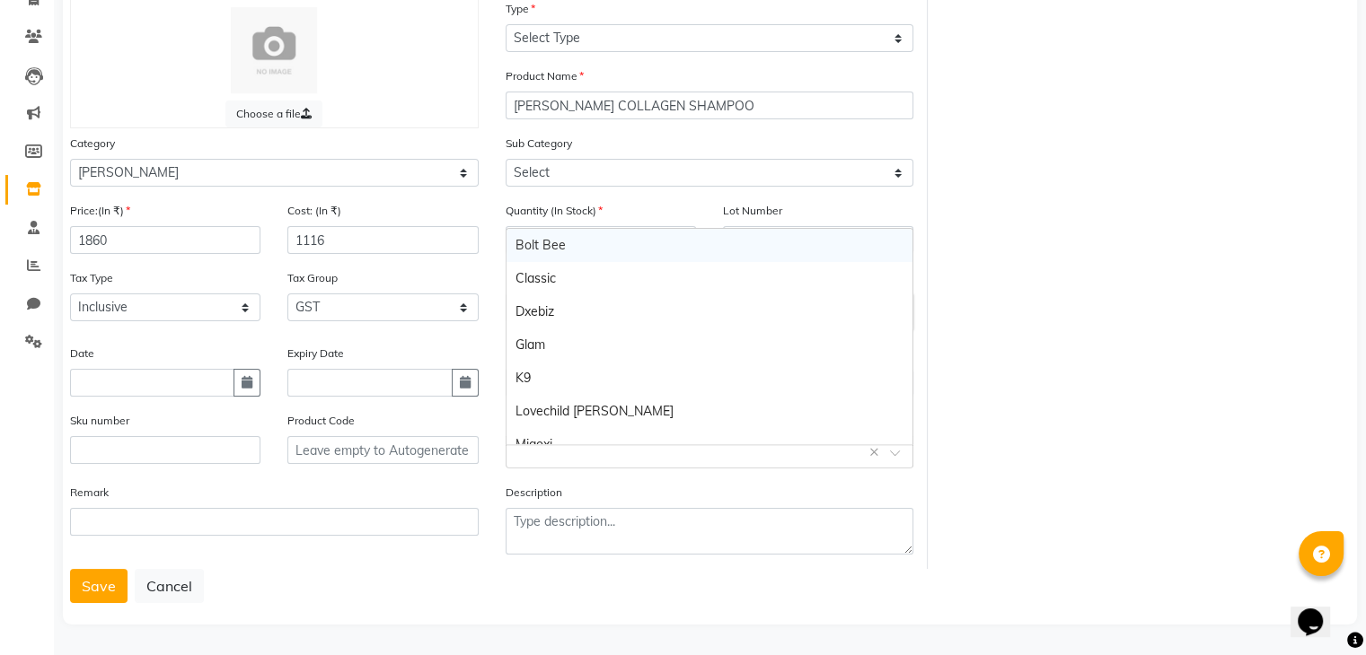
click at [555, 452] on input "text" at bounding box center [691, 451] width 353 height 19
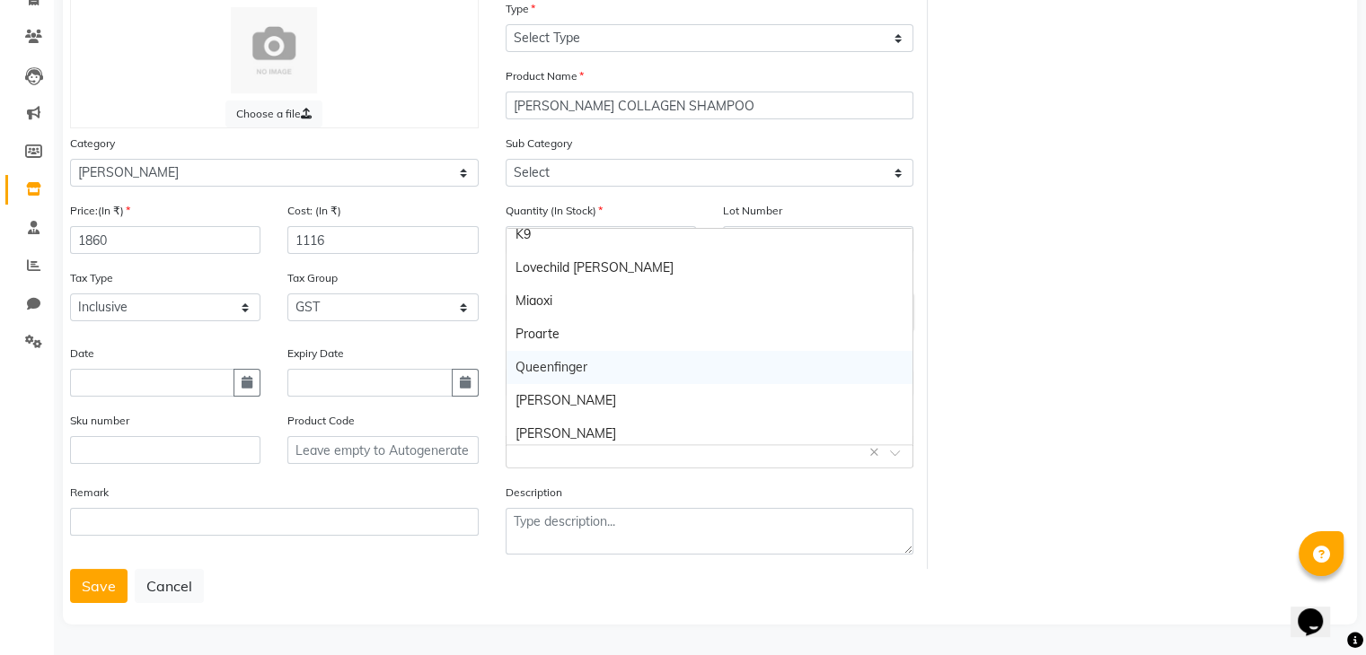
scroll to position [215, 0]
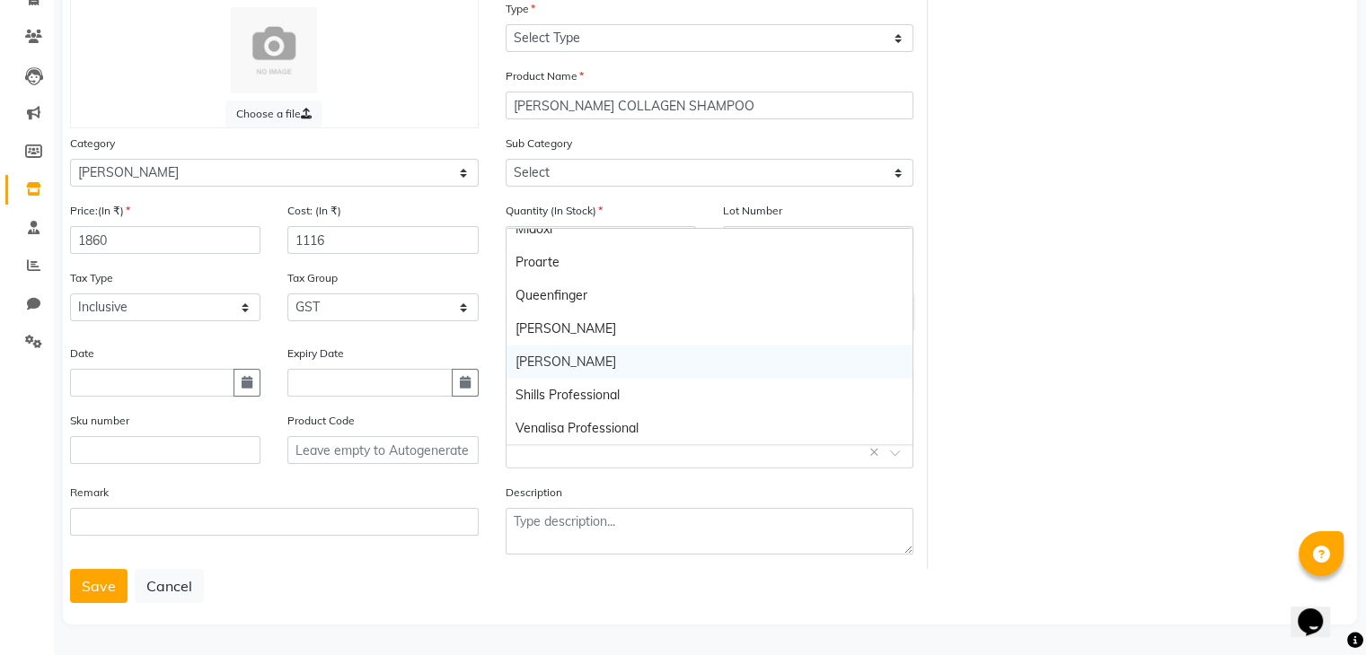
click at [541, 356] on div "Shea" at bounding box center [709, 362] width 407 height 33
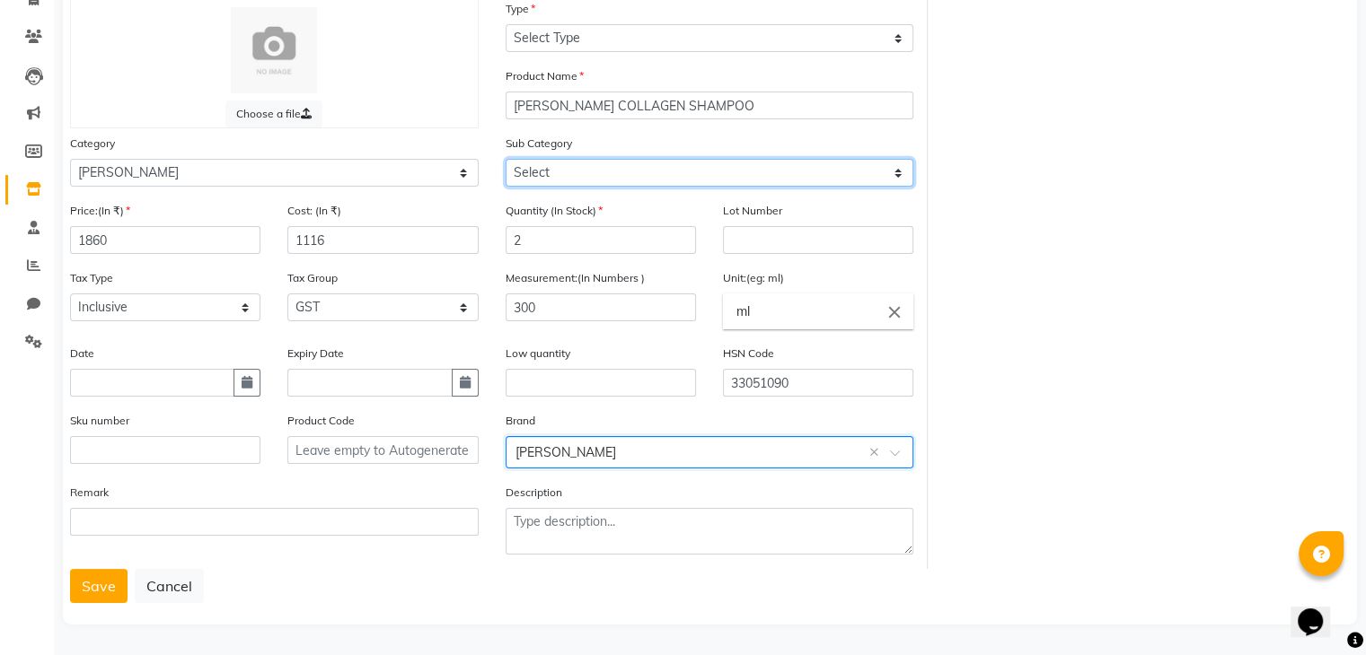
click at [555, 174] on select "Select" at bounding box center [709, 173] width 409 height 28
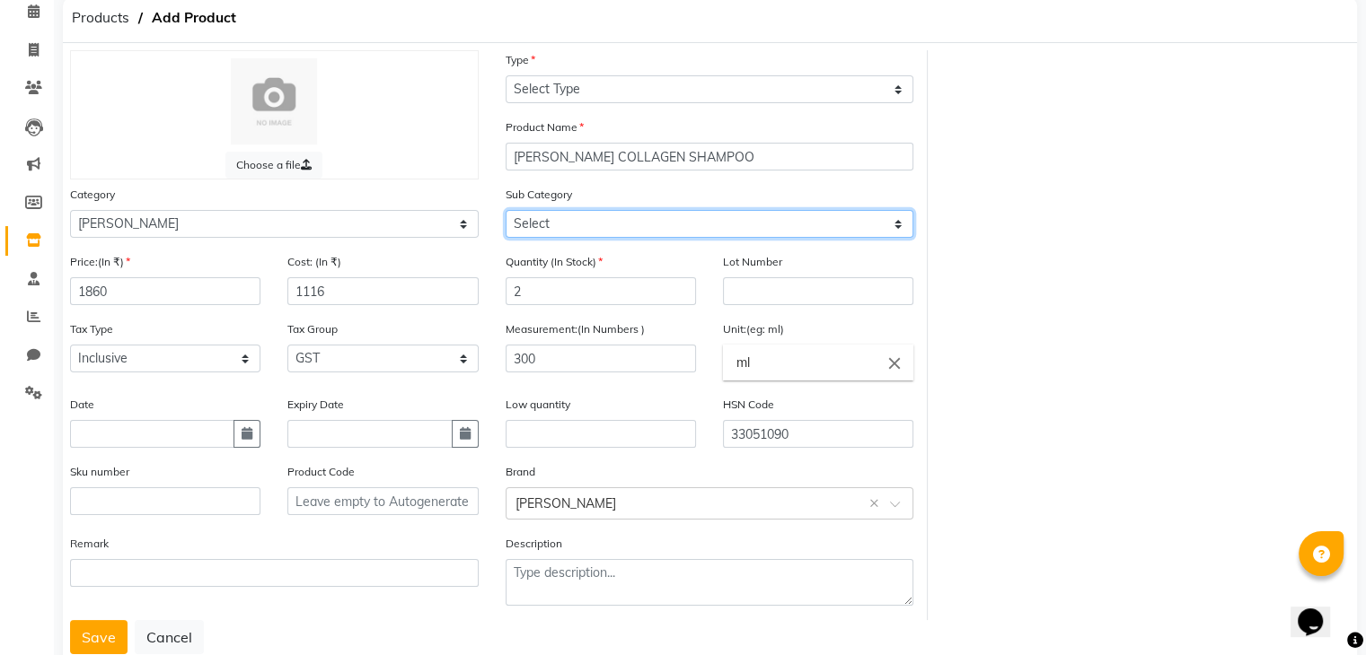
scroll to position [50, 0]
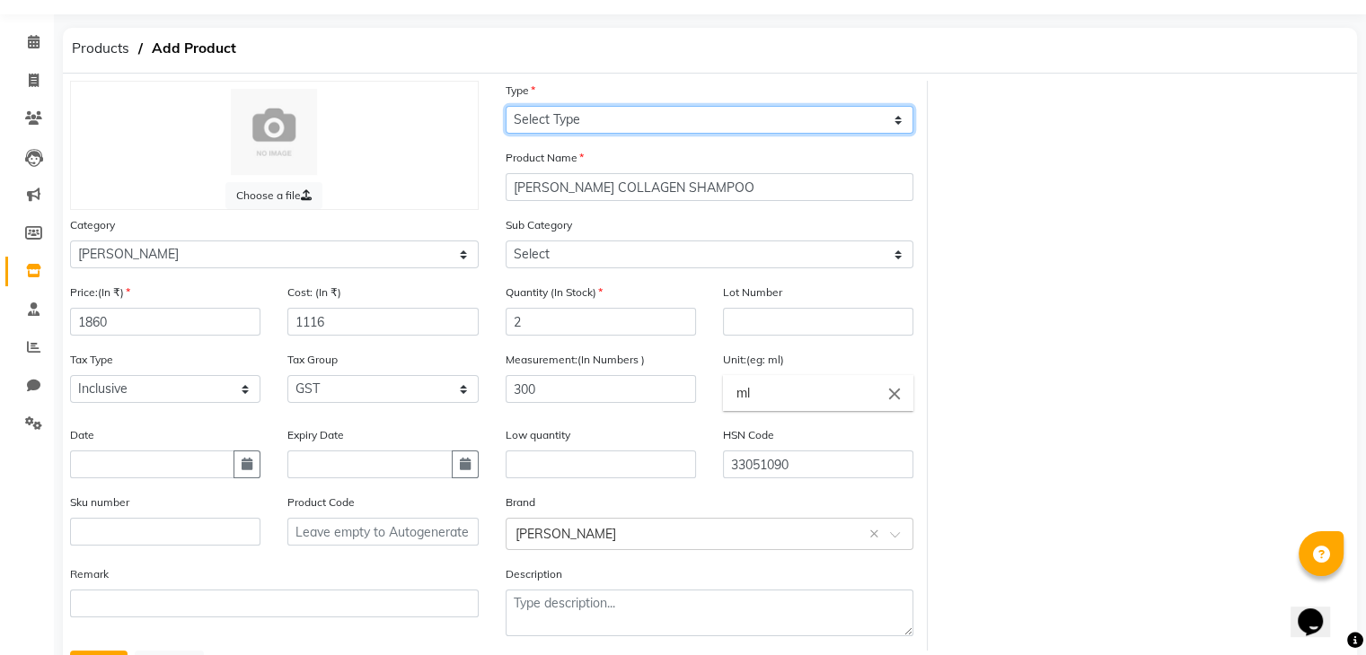
click at [605, 123] on select "Select Type Both Retail Consumable" at bounding box center [709, 120] width 409 height 28
select select "R"
click at [505, 107] on select "Select Type Both Retail Consumable" at bounding box center [709, 120] width 409 height 28
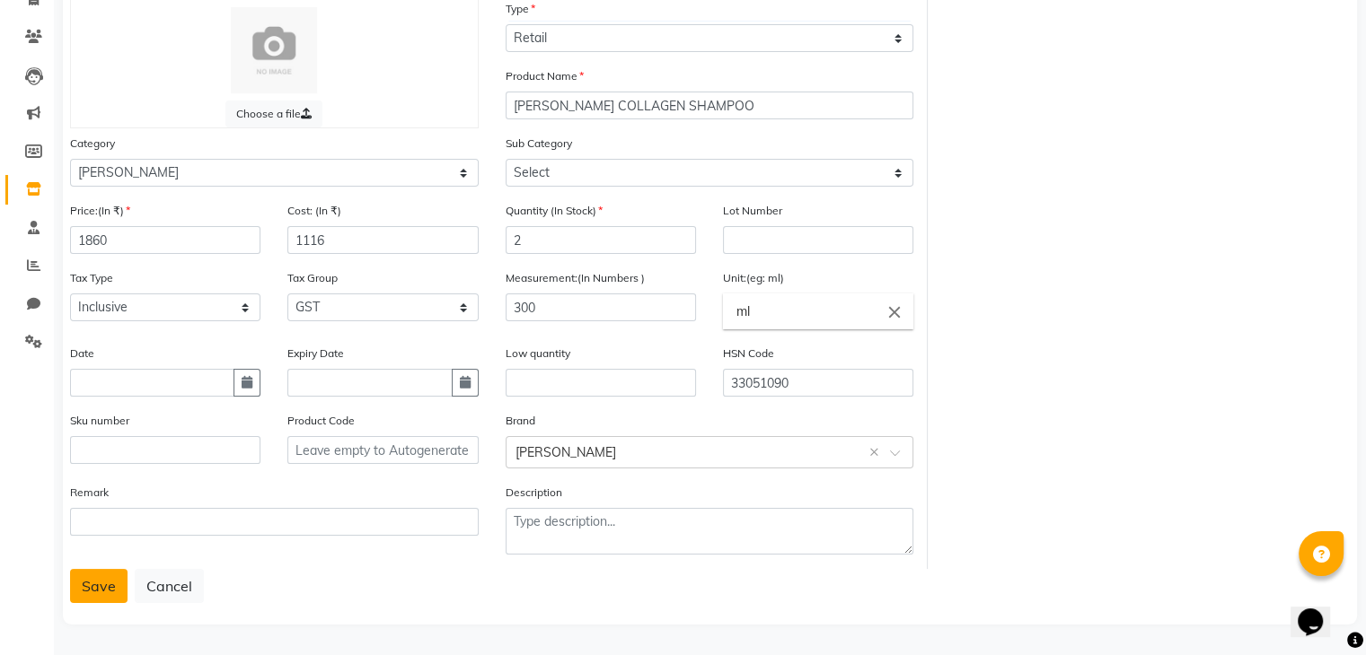
click at [105, 586] on button "Save" at bounding box center [98, 586] width 57 height 34
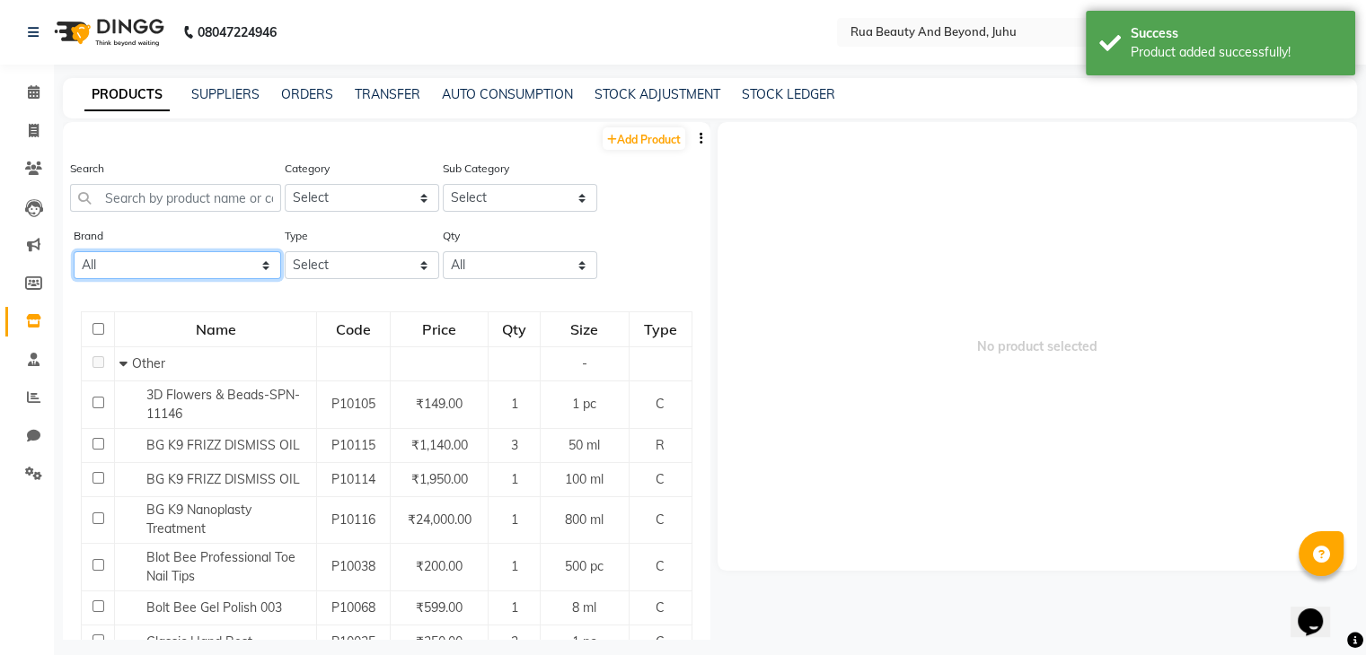
click at [180, 268] on select "All Bolt Bee Classic Dxebiz Glam K9 Lovechild Masaba Miaoxi Proarte Queenfinger…" at bounding box center [177, 265] width 207 height 28
click at [153, 267] on select "All Bolt Bee Classic Dxebiz Glam K9 Lovechild Masaba Miaoxi Proarte Queenfinger…" at bounding box center [177, 265] width 207 height 28
select select "shea"
click at [74, 253] on select "All Bolt Bee Classic Dxebiz Glam K9 Lovechild Masaba Miaoxi Proarte Queenfinger…" at bounding box center [177, 265] width 207 height 28
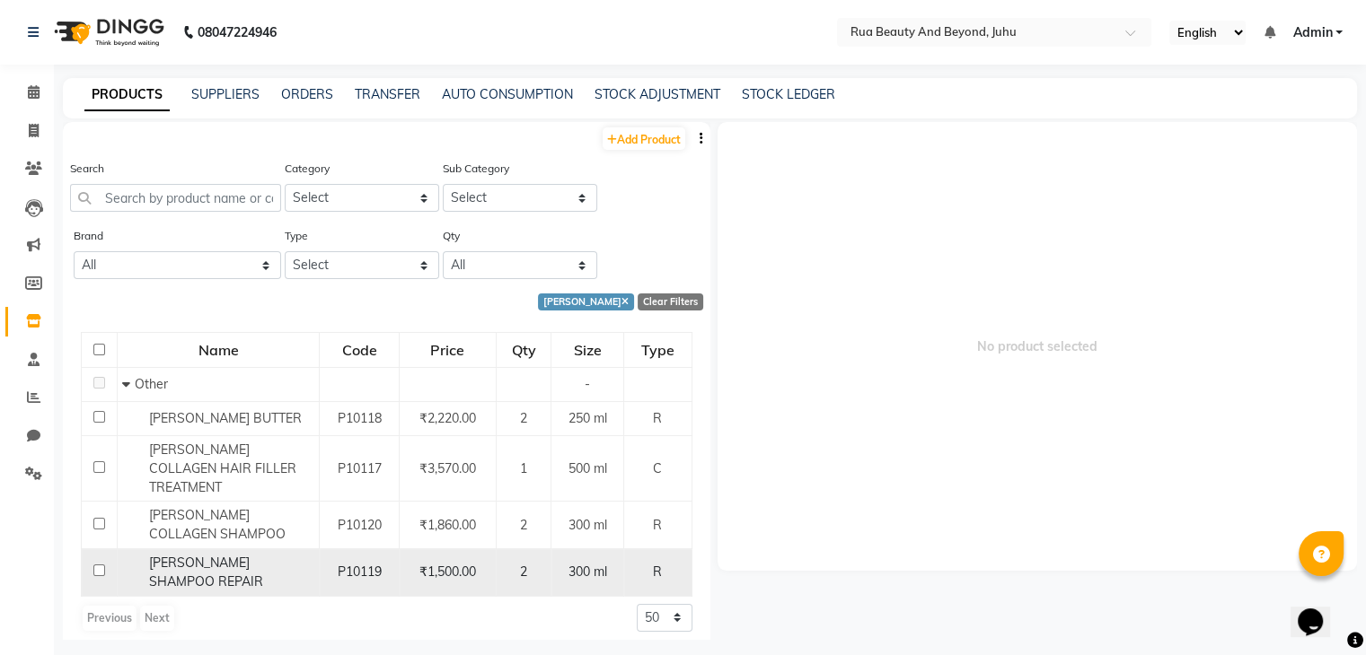
click at [215, 555] on span "SHEA SHAMPOO REPAIR" at bounding box center [206, 572] width 114 height 35
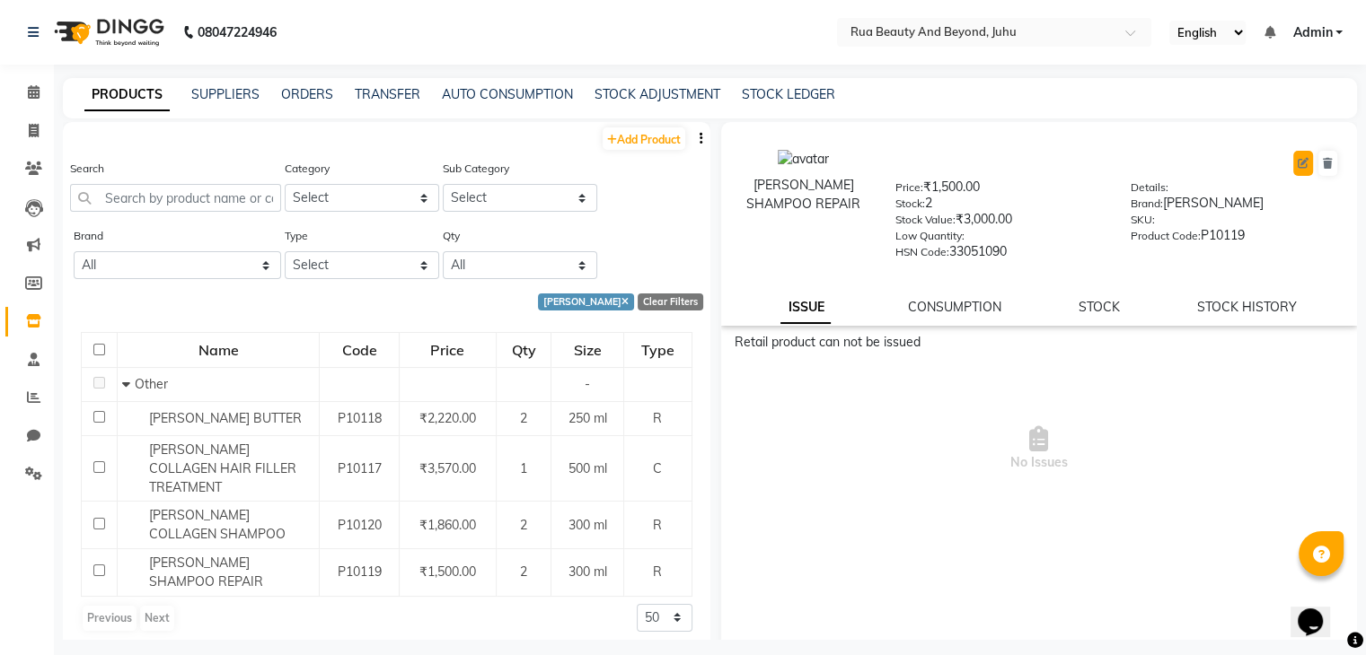
click at [1297, 160] on button at bounding box center [1303, 163] width 20 height 25
select select "true"
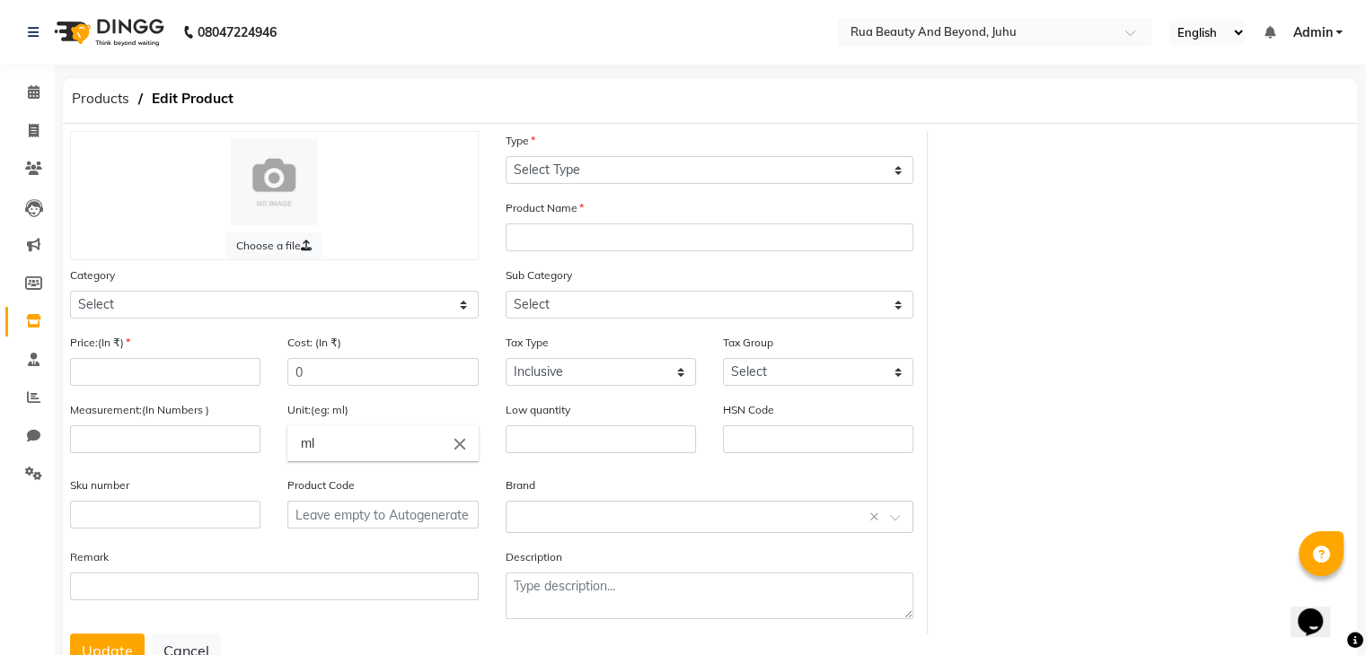
select select "R"
type input "SHEA SHAMPOO REPAIR"
select select "1786101000"
select select
type input "1500"
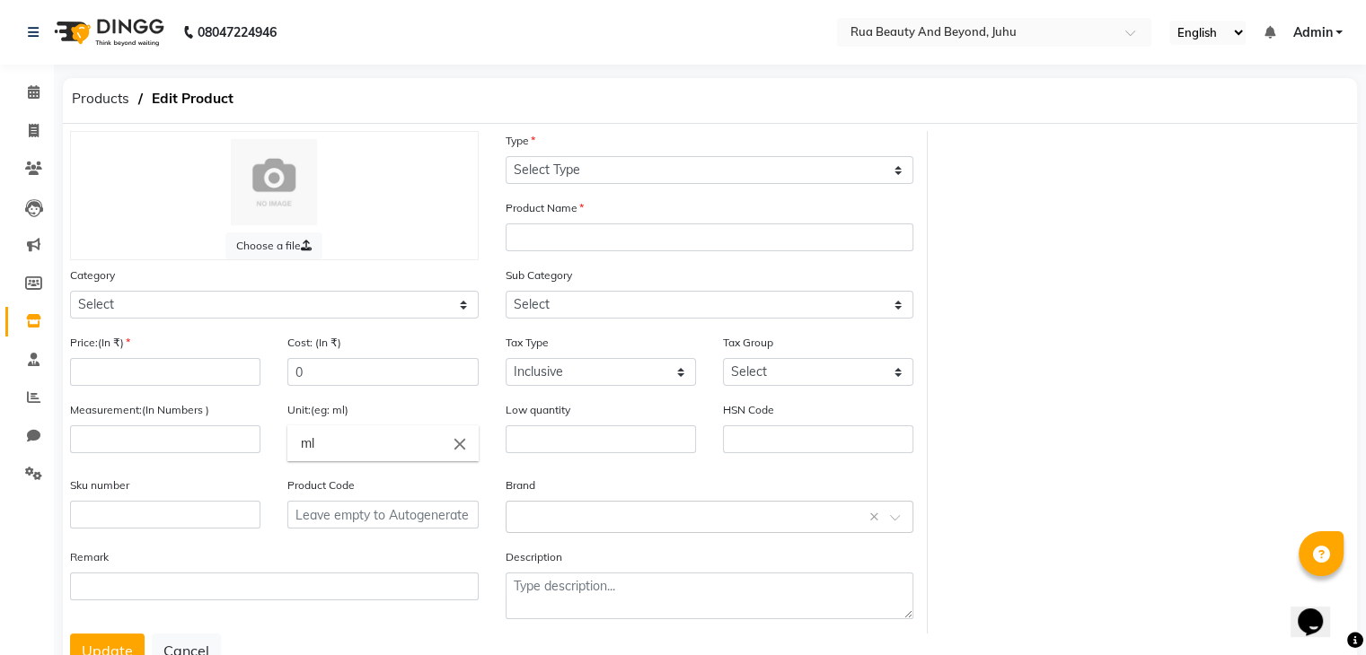
type input "900"
select select "4351"
type input "300"
type input "33051090"
type input "P10119"
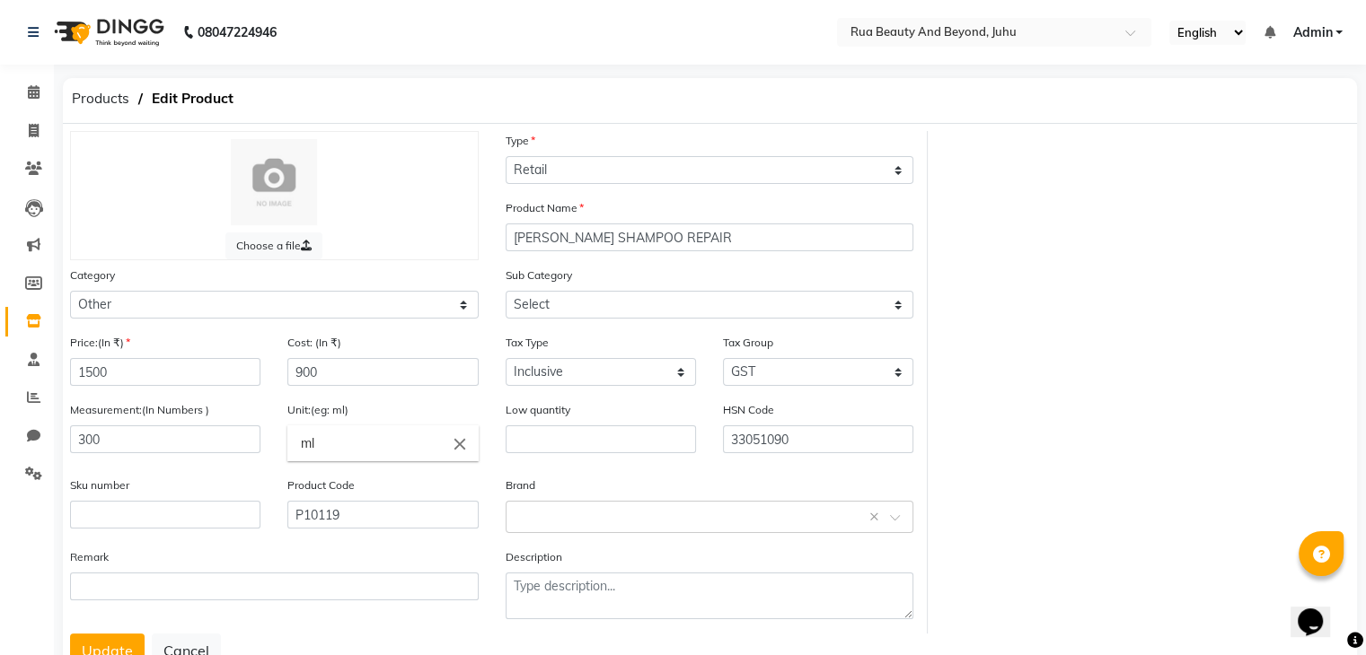
select select "1786101002"
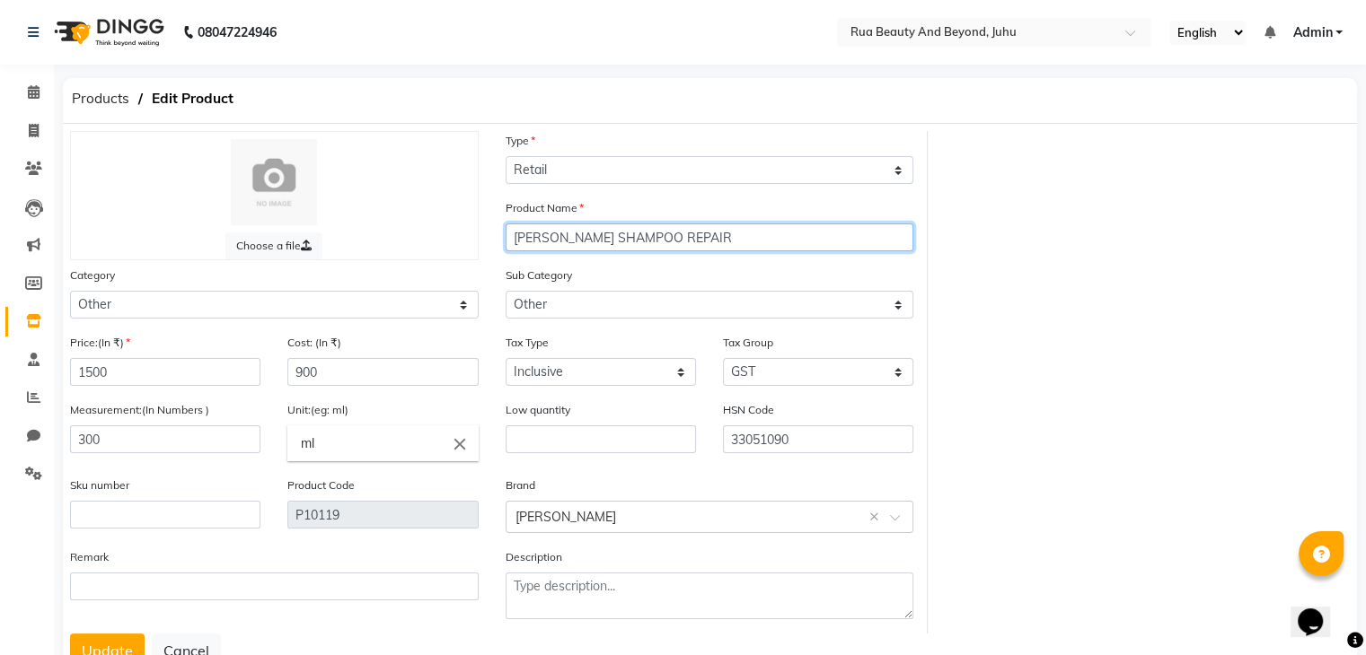
click at [588, 238] on input "SHEA SHAMPOO REPAIR" at bounding box center [709, 238] width 409 height 28
click at [601, 242] on input "SHEA REPAIR" at bounding box center [709, 238] width 409 height 28
paste input "SHAMPOO"
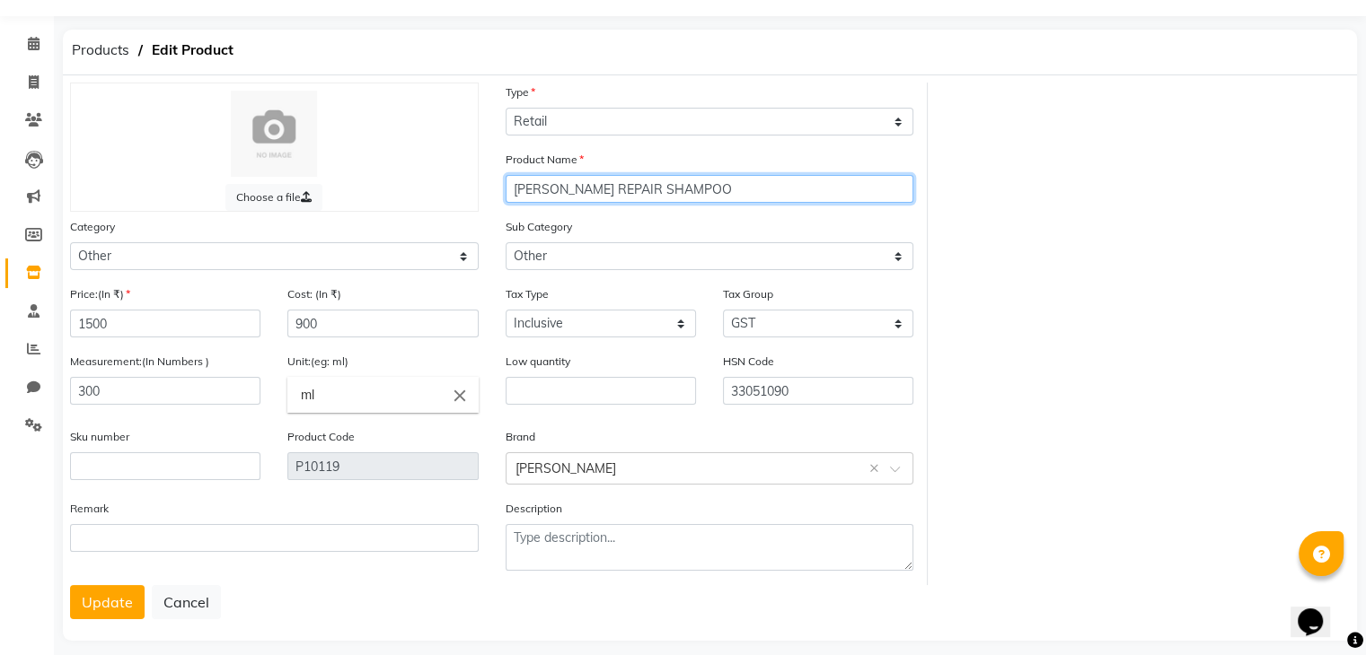
scroll to position [72, 0]
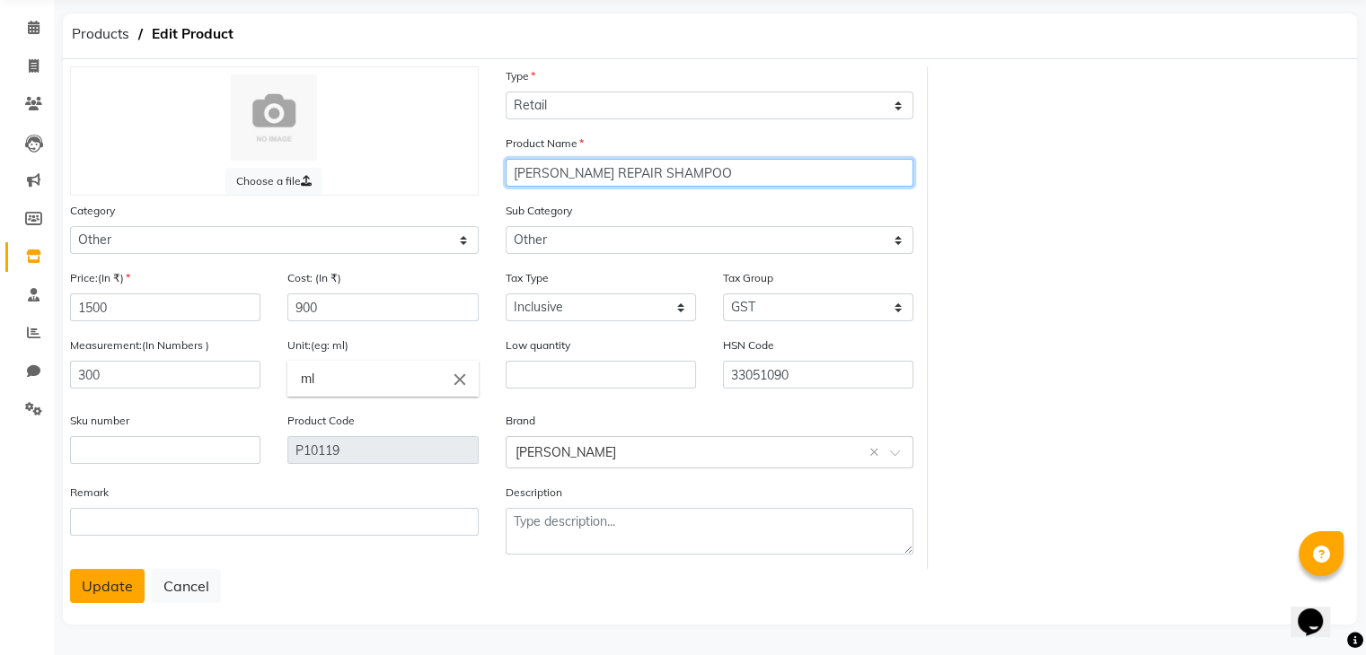
type input "SHEA REPAIR SHAMPOO"
click at [104, 586] on button "Update" at bounding box center [107, 586] width 75 height 34
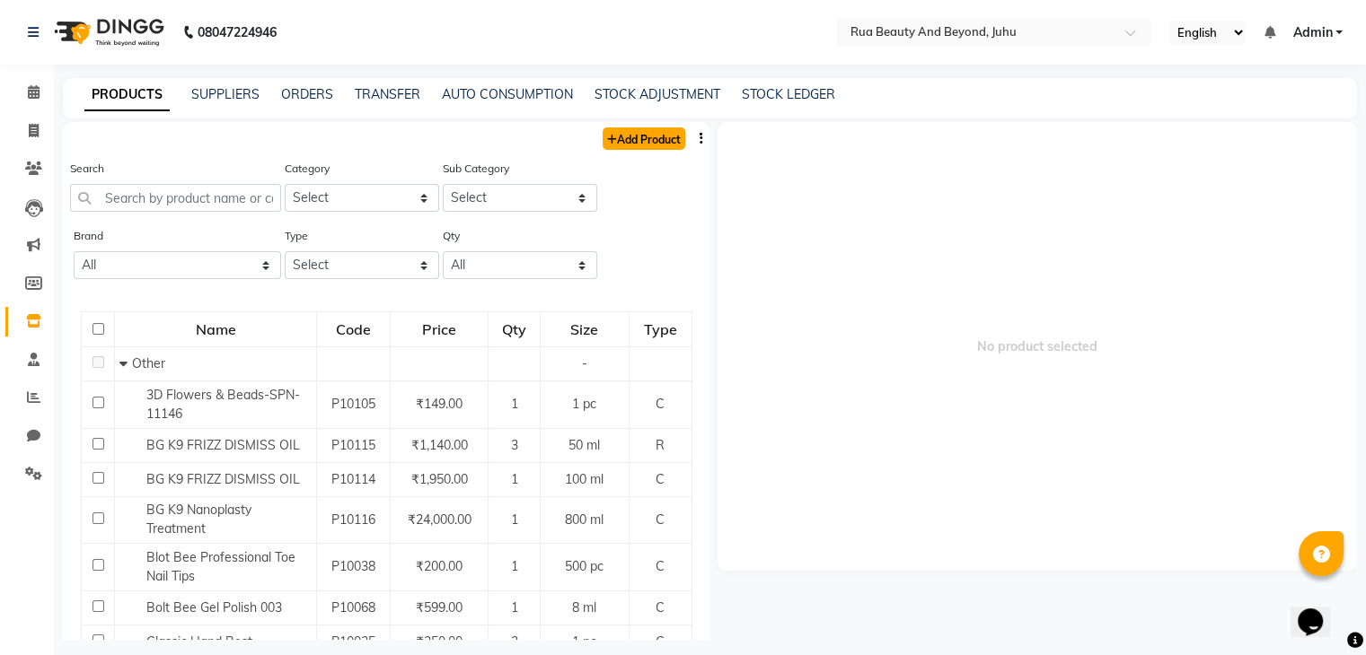
click at [616, 141] on link "Add Product" at bounding box center [643, 138] width 83 height 22
select select "true"
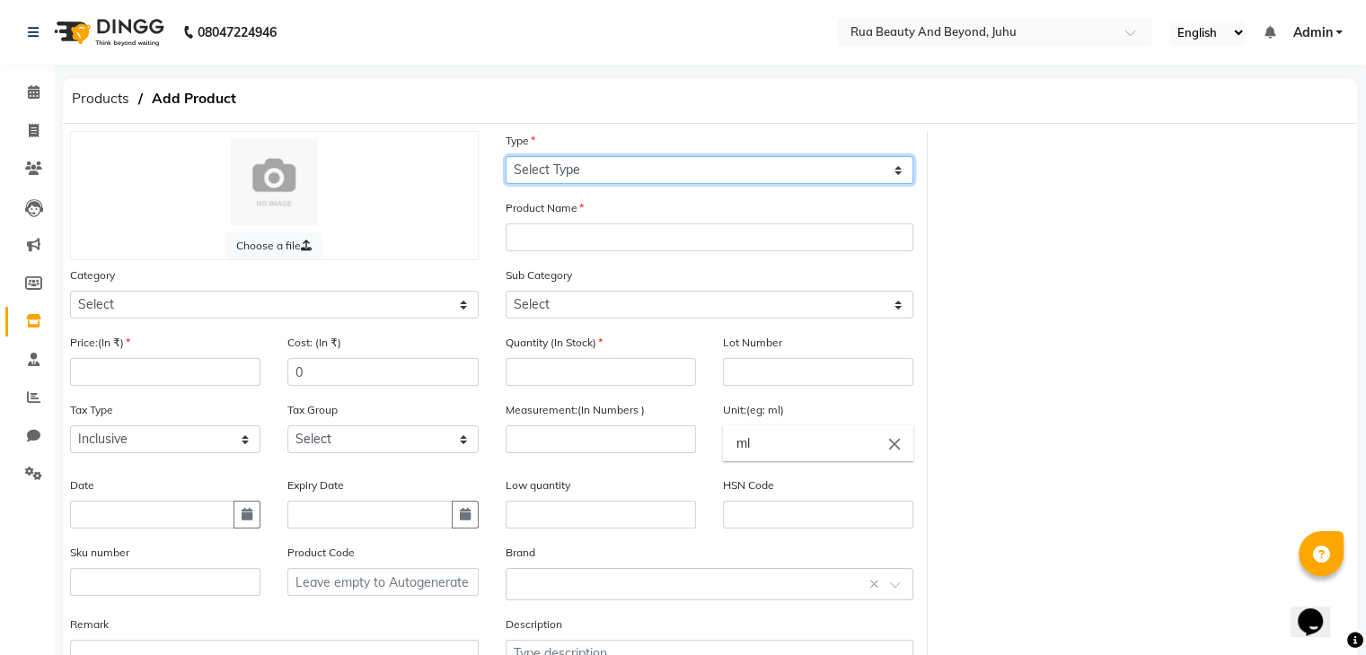
click at [585, 165] on select "Select Type Both Retail Consumable" at bounding box center [709, 170] width 409 height 28
select select "R"
click at [505, 157] on select "Select Type Both Retail Consumable" at bounding box center [709, 170] width 409 height 28
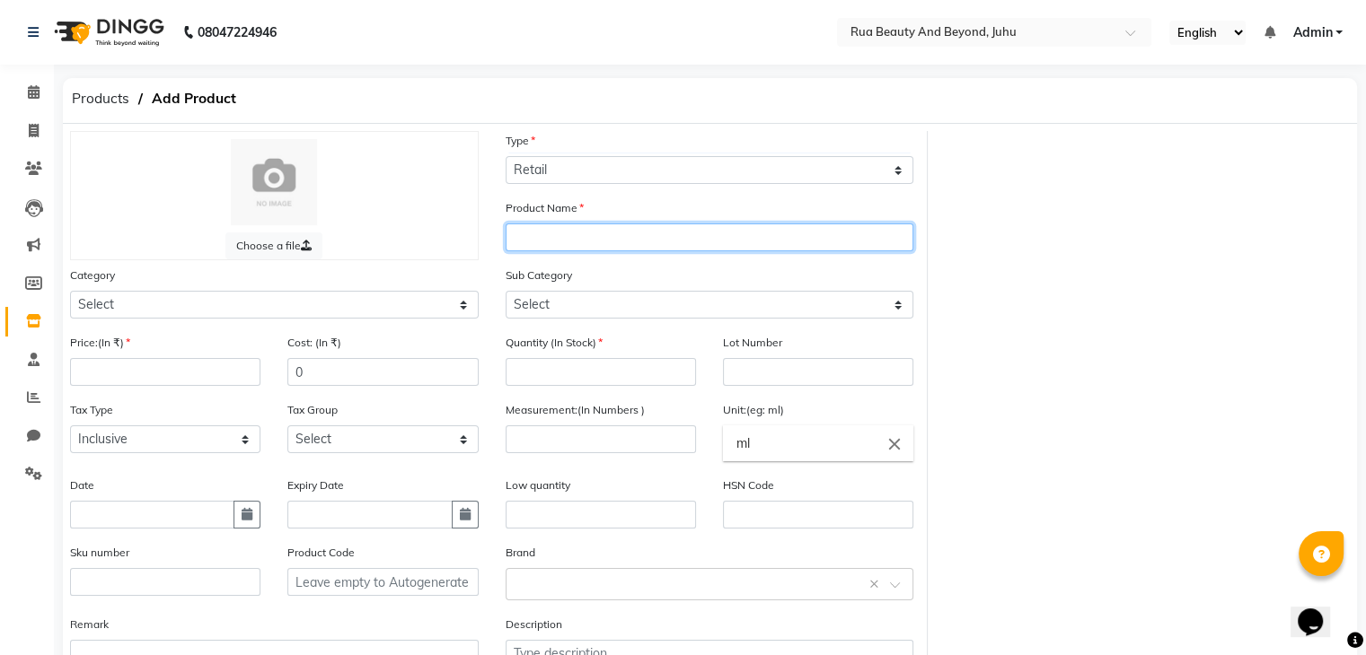
click at [562, 243] on input "text" at bounding box center [709, 238] width 409 height 28
type input "SHEA REPAIR CONDITIONER"
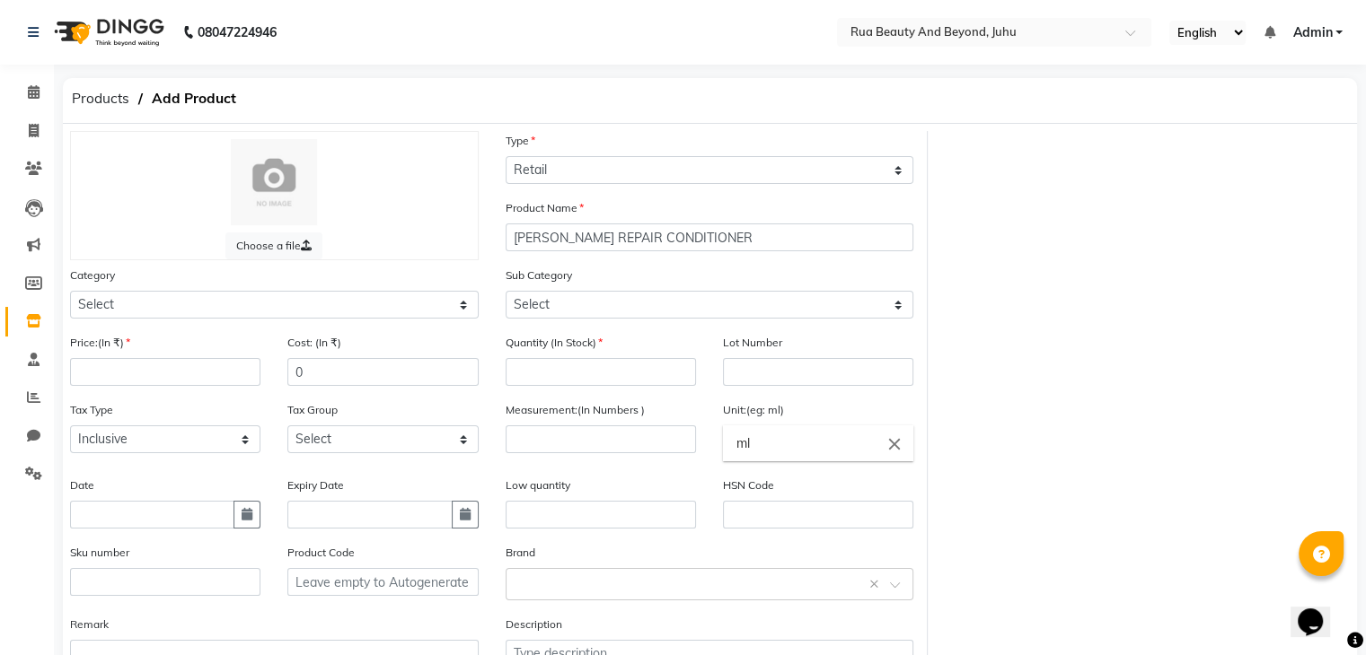
click at [612, 392] on div "Quantity (In Stock)" at bounding box center [600, 366] width 217 height 67
click at [611, 377] on input "number" at bounding box center [600, 372] width 190 height 28
type input "4"
click at [110, 383] on input "number" at bounding box center [165, 372] width 190 height 28
type input "1500"
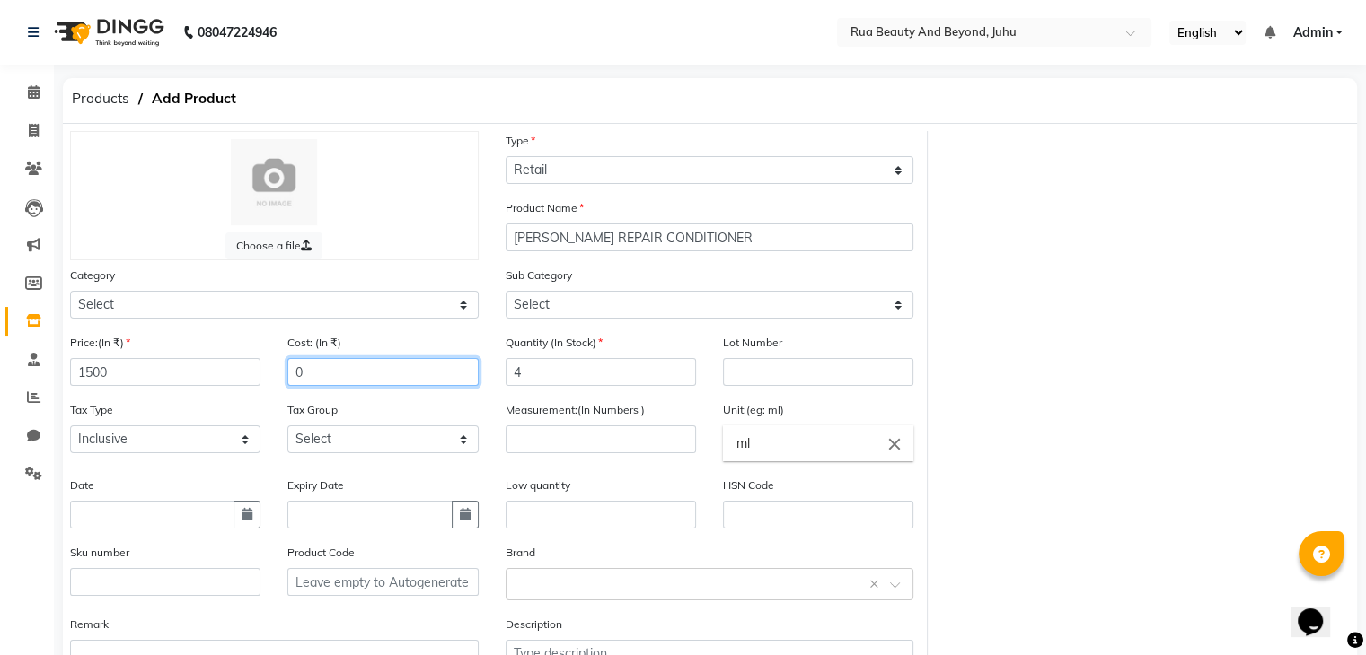
drag, startPoint x: 310, startPoint y: 384, endPoint x: 219, endPoint y: 358, distance: 94.3
click at [219, 360] on div "Price:(In ₹) 1500 Cost: (In ₹) 0" at bounding box center [274, 366] width 435 height 67
type input "900"
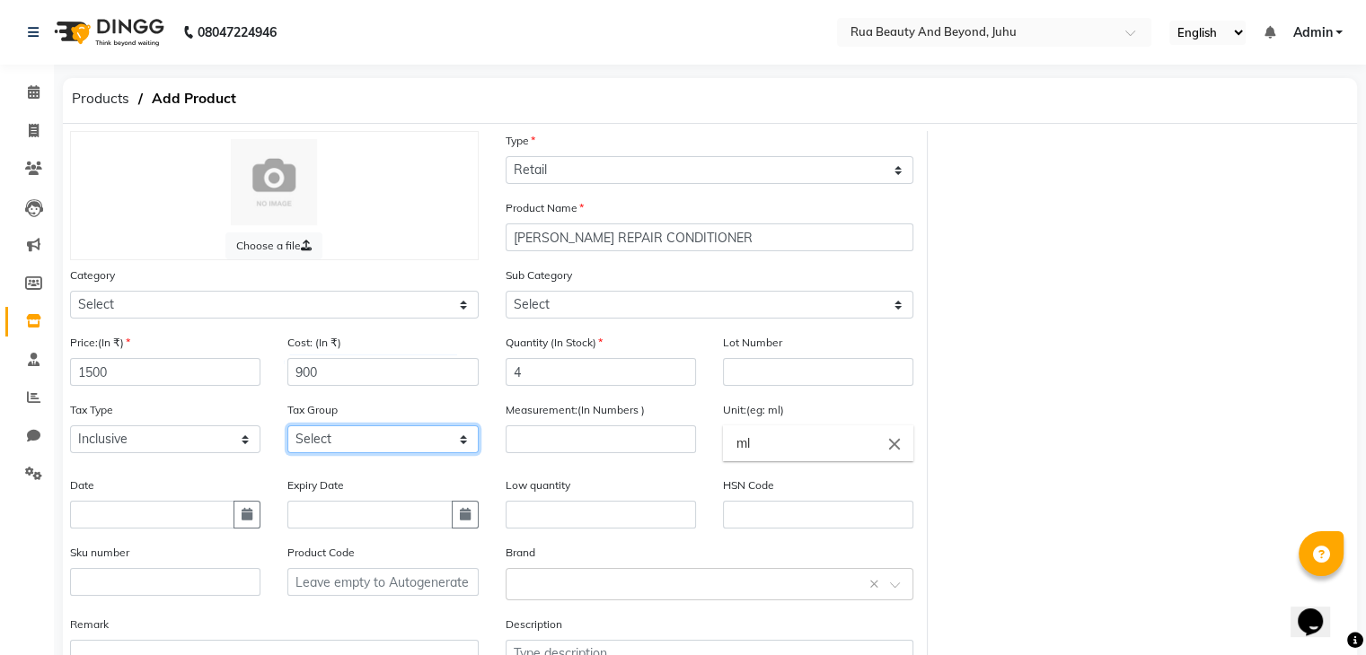
drag, startPoint x: 351, startPoint y: 445, endPoint x: 345, endPoint y: 455, distance: 11.7
click at [351, 445] on select "Select GST" at bounding box center [382, 440] width 190 height 28
select select "4351"
click at [287, 431] on select "Select GST" at bounding box center [382, 440] width 190 height 28
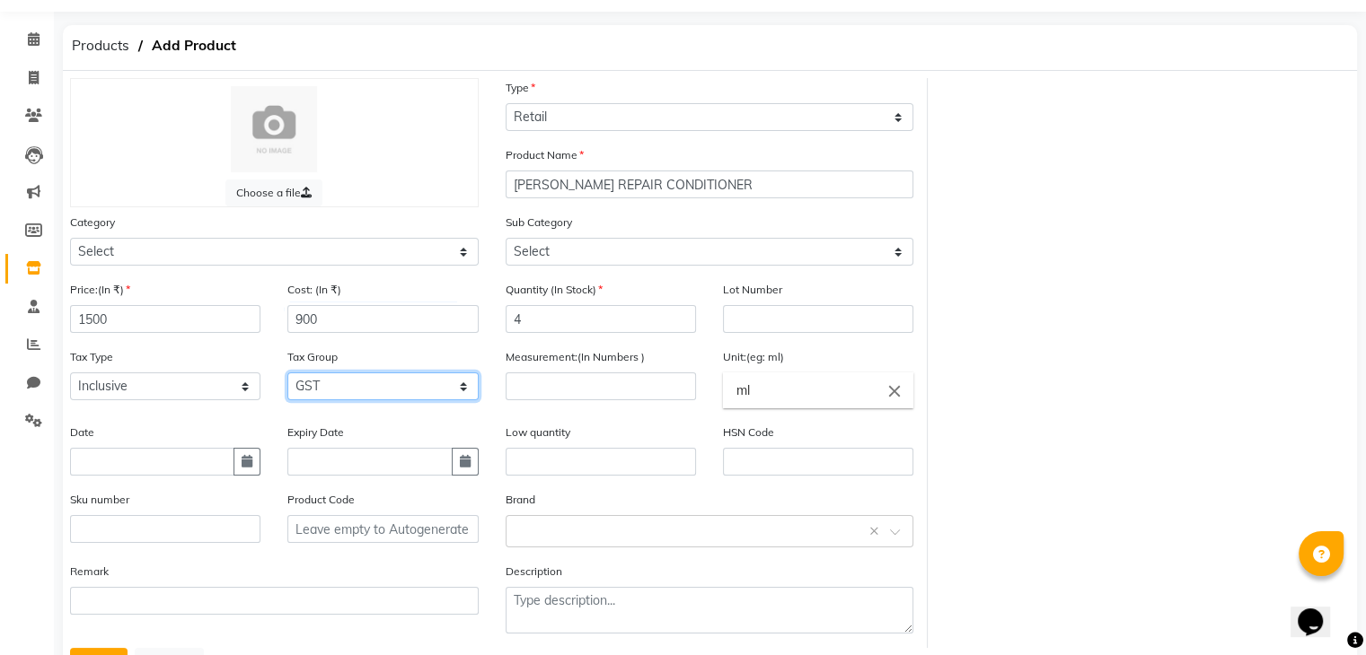
scroll to position [140, 0]
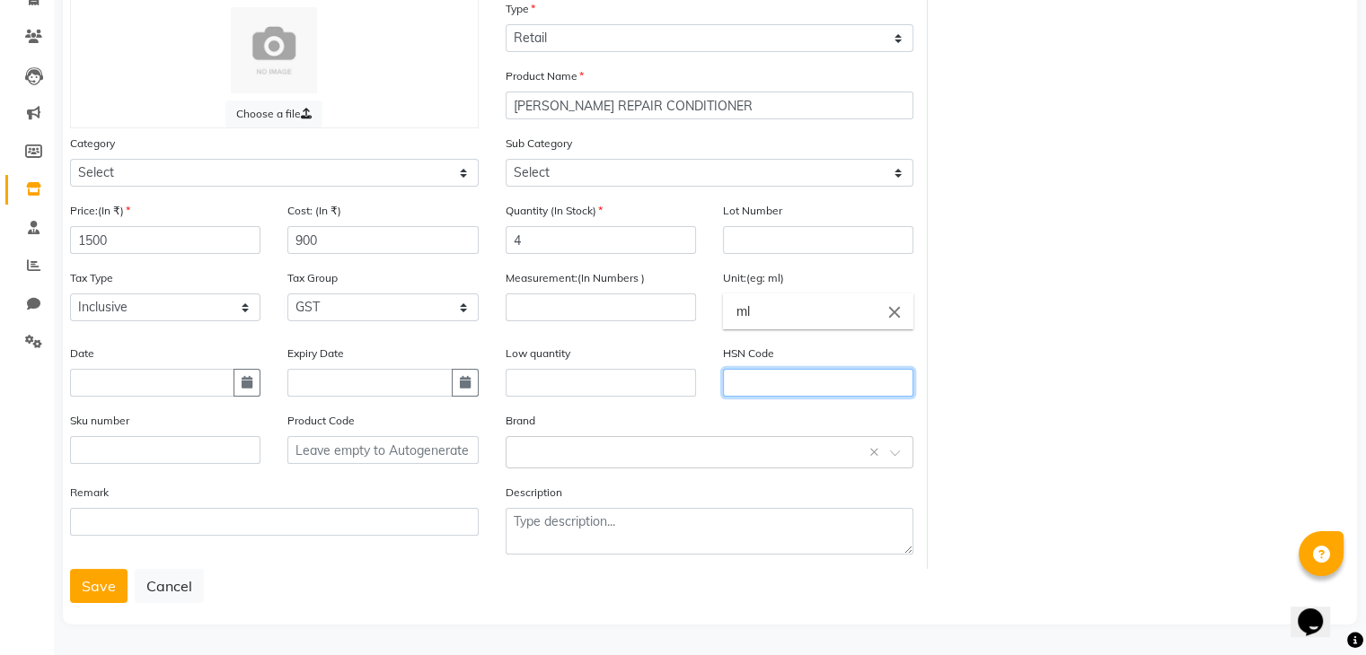
click at [745, 382] on input "text" at bounding box center [818, 383] width 190 height 28
type input "33051090"
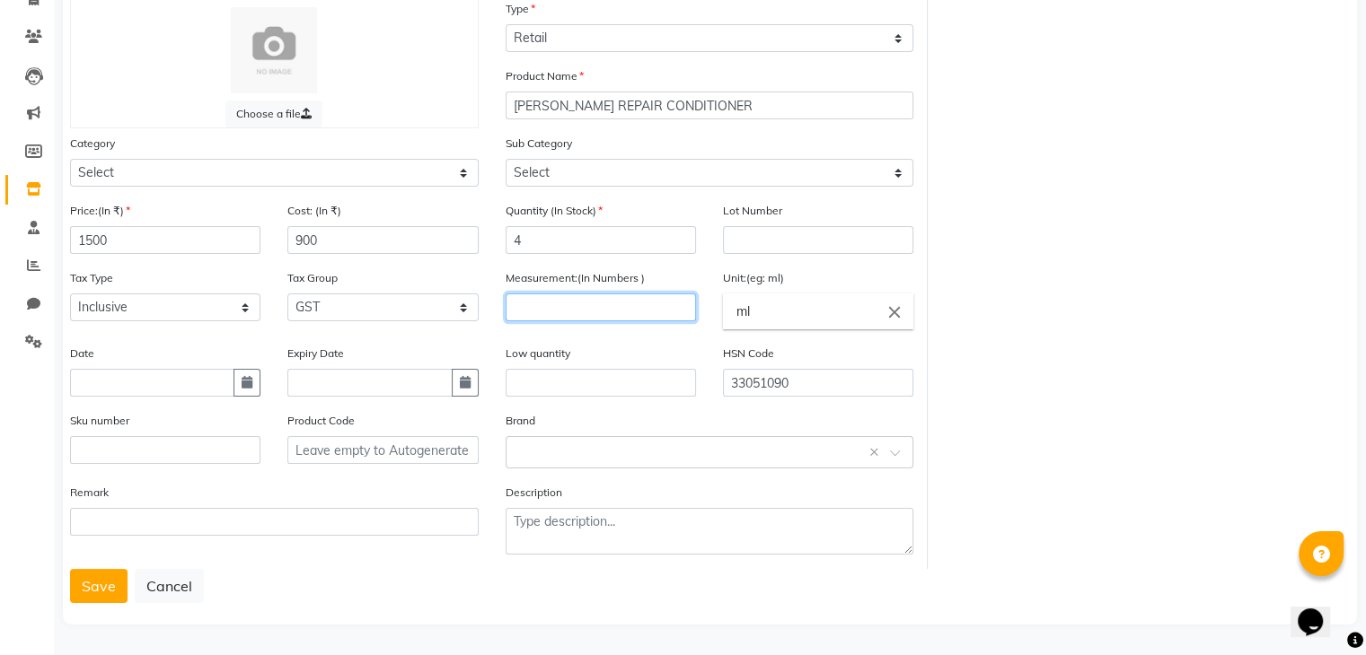
click at [642, 300] on input "number" at bounding box center [600, 308] width 190 height 28
type input "300"
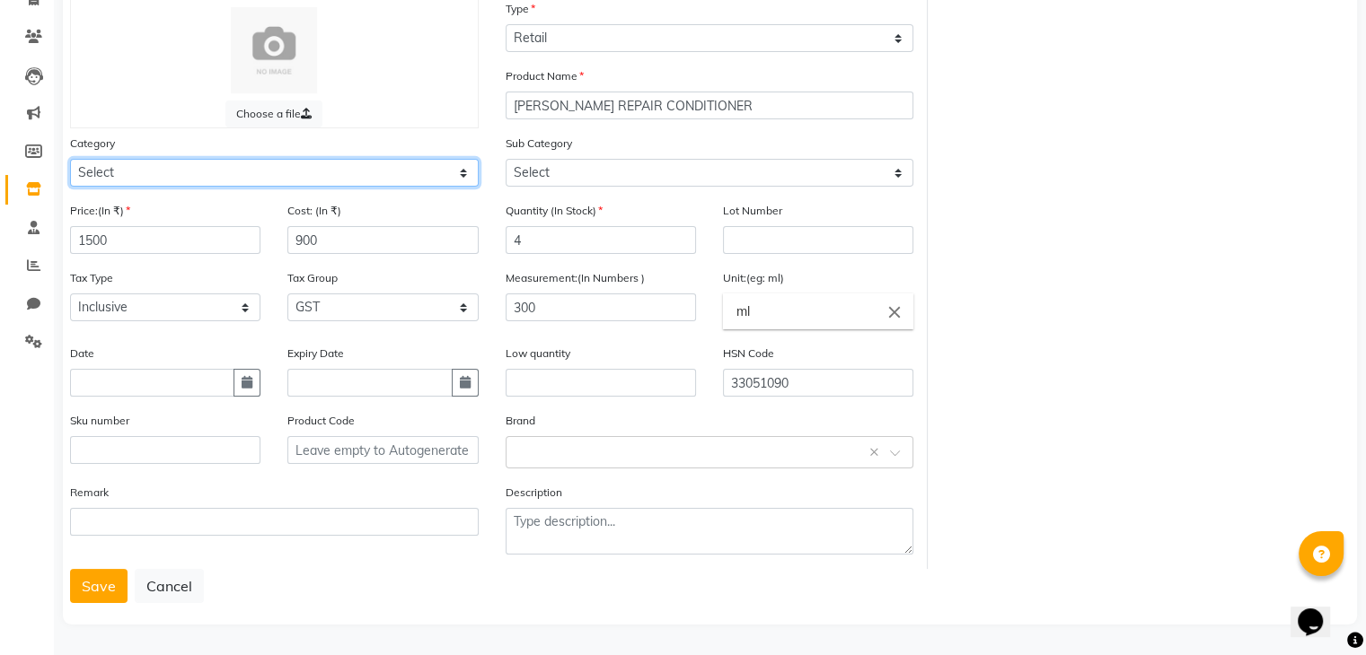
click at [245, 170] on select "Select Hair Skin Makeup Personal Care Appliances Beard Waxing Disposable Thread…" at bounding box center [274, 173] width 409 height 28
click at [180, 173] on select "Select Hair Skin Makeup Personal Care Appliances Beard Waxing Disposable Thread…" at bounding box center [274, 173] width 409 height 28
select select "1786102350"
click at [70, 159] on select "Select Hair Skin Makeup Personal Care Appliances Beard Waxing Disposable Thread…" at bounding box center [274, 173] width 409 height 28
click at [546, 461] on div "Select brand or add custom brand ×" at bounding box center [709, 452] width 409 height 32
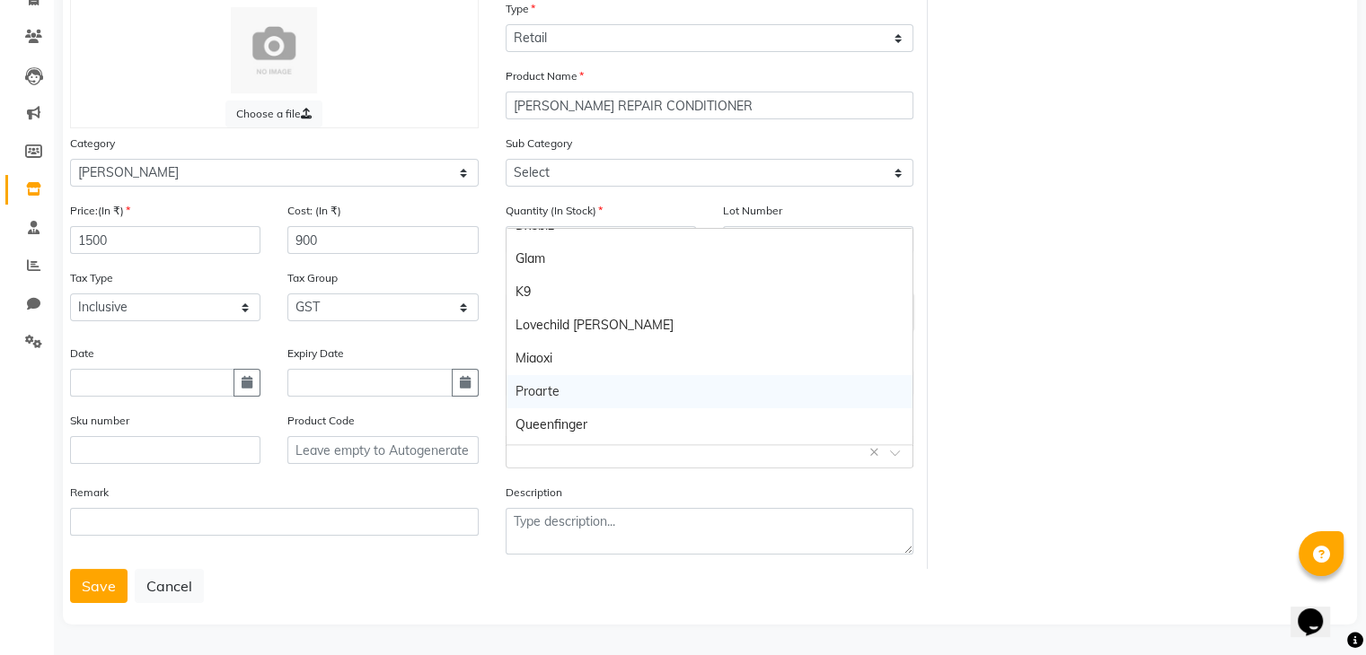
scroll to position [180, 0]
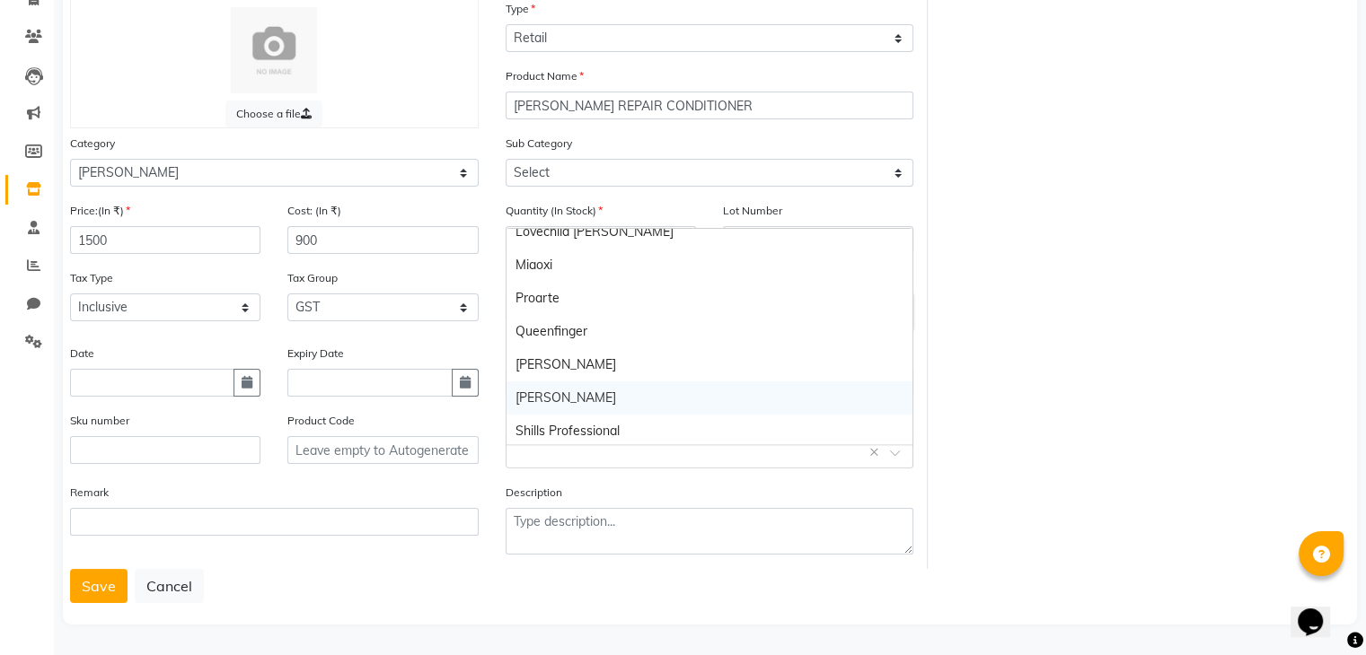
click at [542, 386] on div "Shea" at bounding box center [709, 398] width 407 height 33
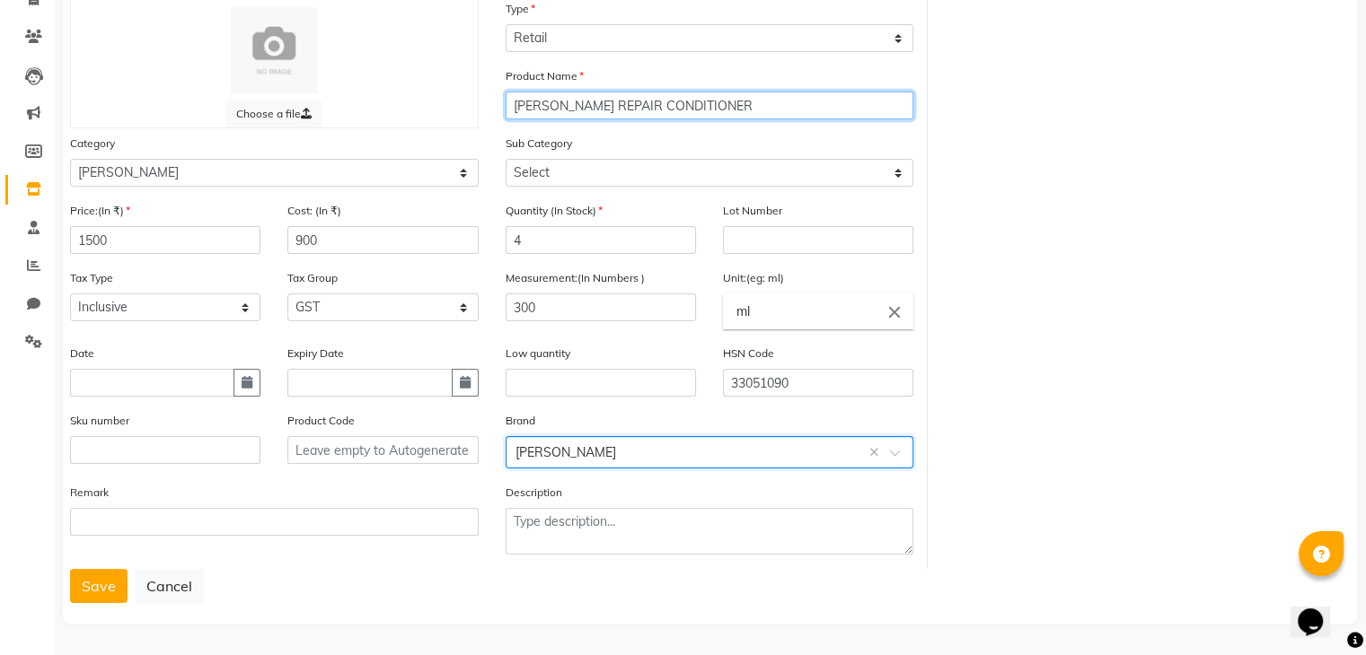
click at [691, 101] on input "SHEA REPAIR CONDITIONER" at bounding box center [709, 106] width 409 height 28
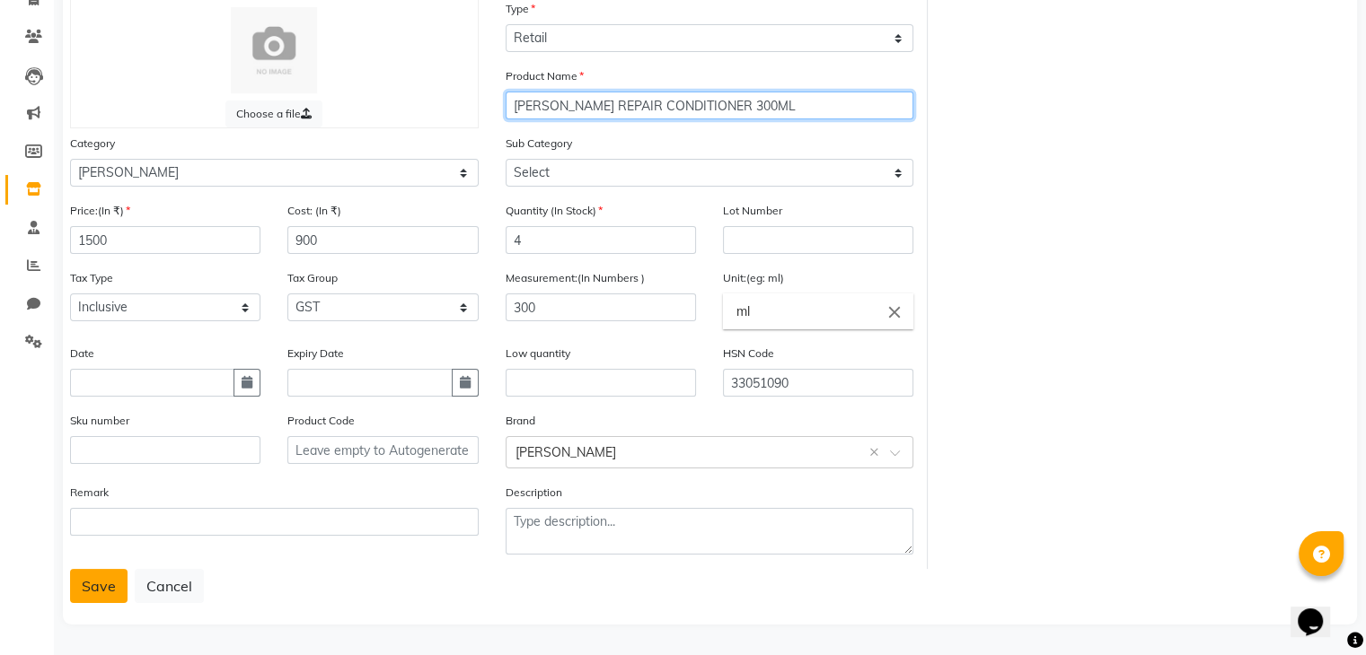
type input "SHEA REPAIR CONDITIONER 300ML"
click at [77, 590] on button "Save" at bounding box center [98, 586] width 57 height 34
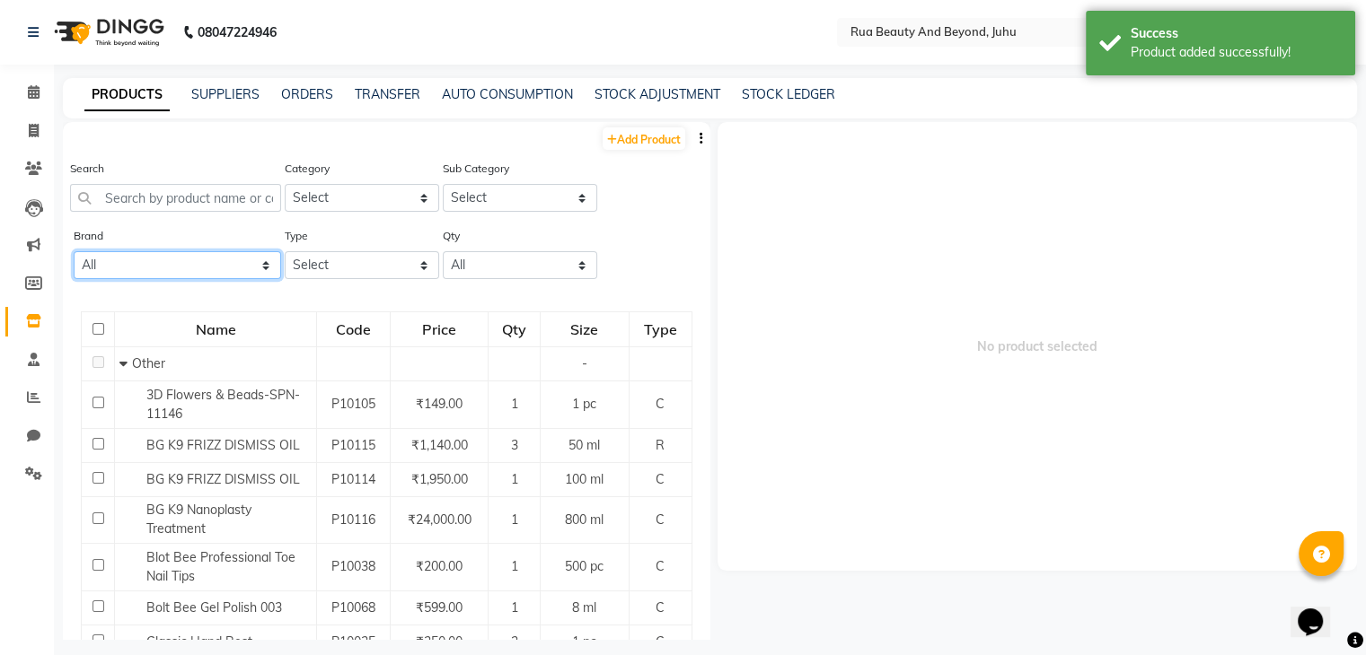
click at [134, 268] on select "All Bolt Bee Classic Dxebiz Glam K9 Lovechild Masaba Miaoxi Proarte Queenfinger…" at bounding box center [177, 265] width 207 height 28
select select "shea"
click at [74, 253] on select "All Bolt Bee Classic Dxebiz Glam K9 Lovechild Masaba Miaoxi Proarte Queenfinger…" at bounding box center [177, 265] width 207 height 28
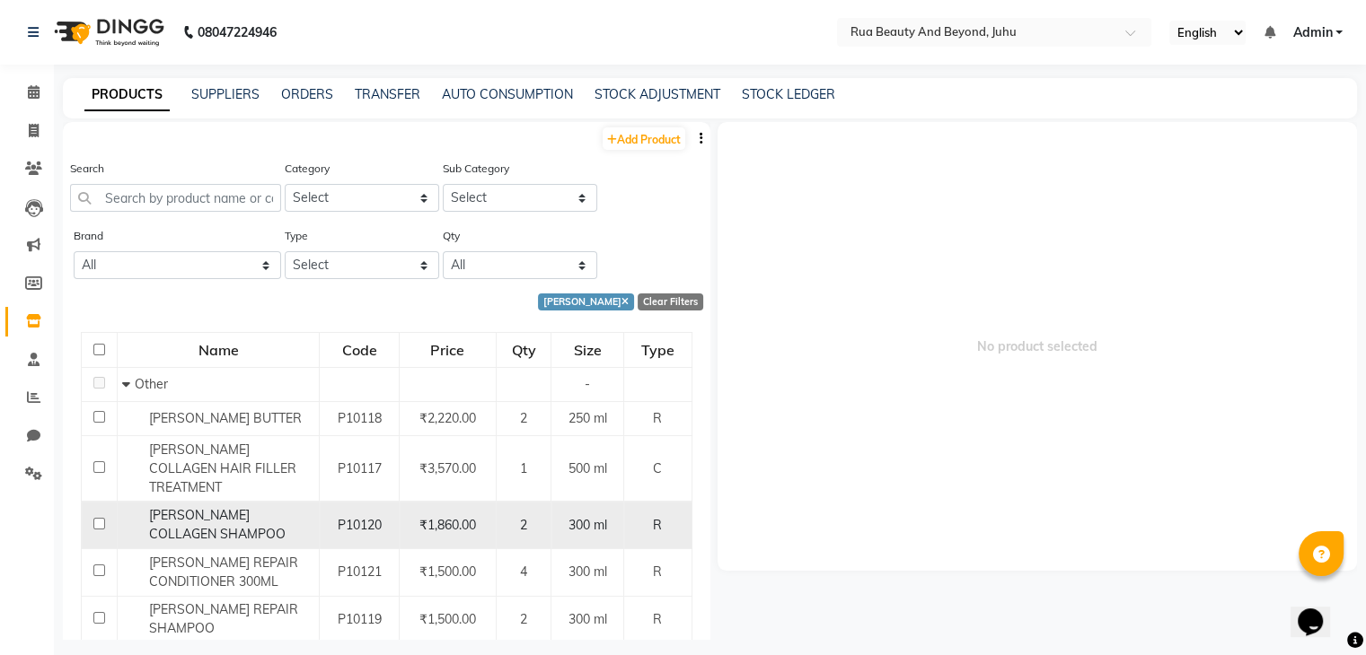
click at [237, 520] on div "SHEA COLLAGEN SHAMPOO" at bounding box center [218, 525] width 192 height 38
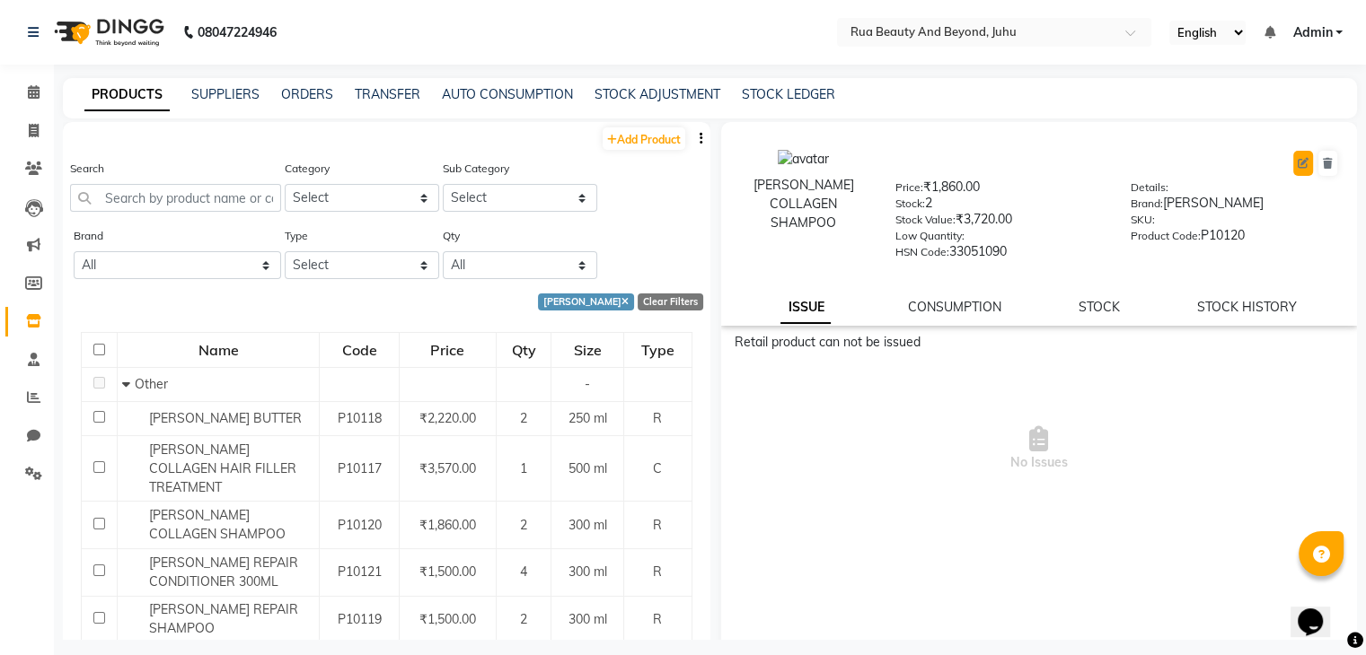
click at [1297, 163] on icon at bounding box center [1302, 163] width 11 height 11
select select "R"
select select "1786101000"
select select "1786101002"
select select "true"
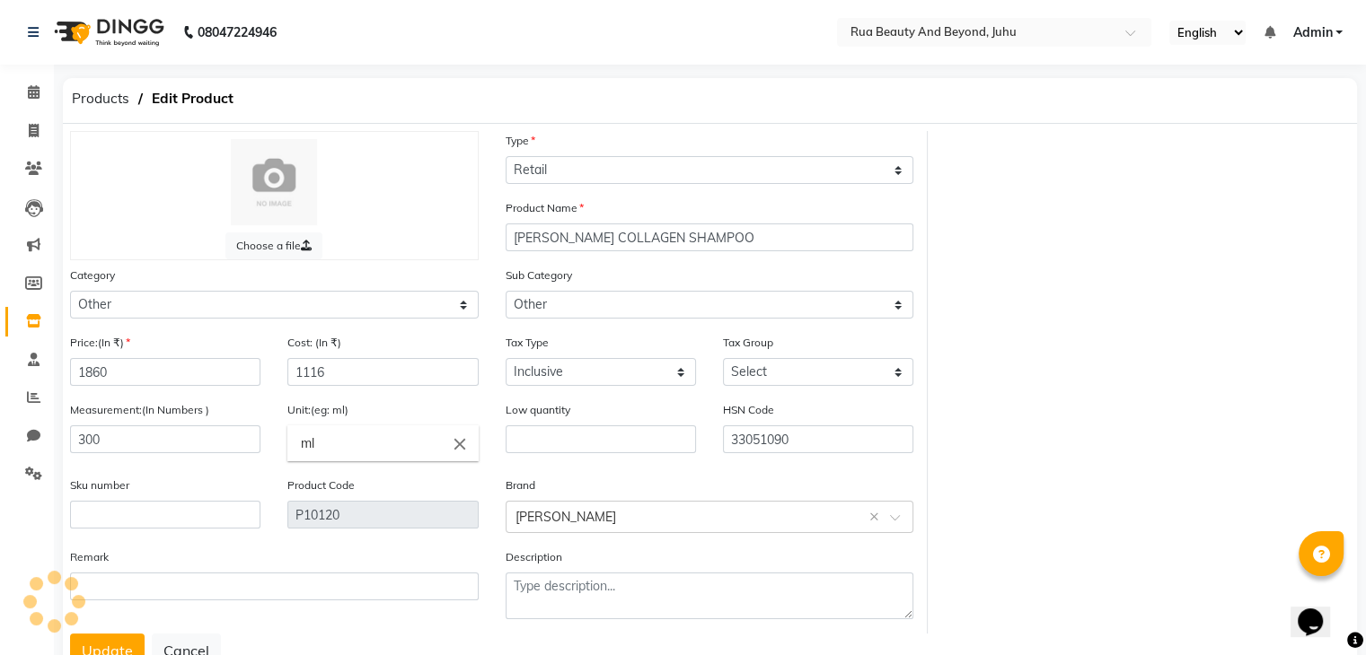
select select "4351"
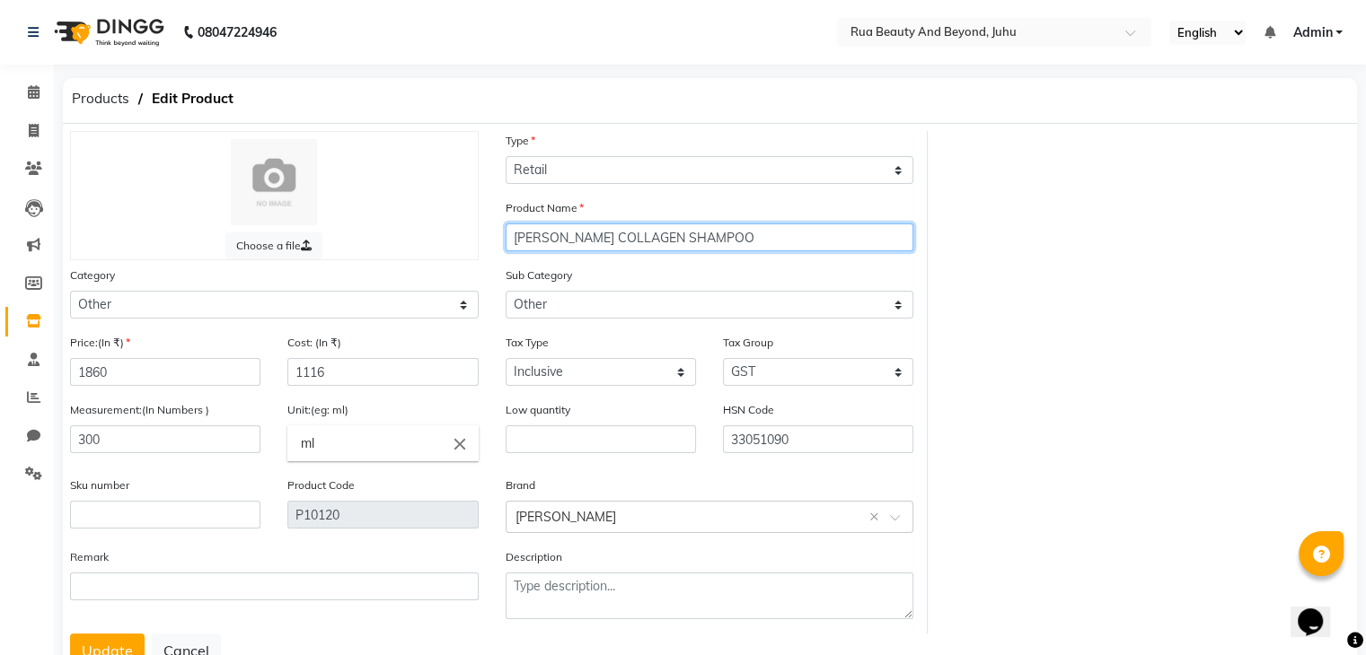
click at [736, 238] on input "SHEA COLLAGEN SHAMPOO" at bounding box center [709, 238] width 409 height 28
click at [736, 238] on input "SHEA COLLAGEN" at bounding box center [709, 238] width 409 height 28
click at [622, 242] on input "SHEA COLLAGEN 300ML" at bounding box center [709, 238] width 409 height 28
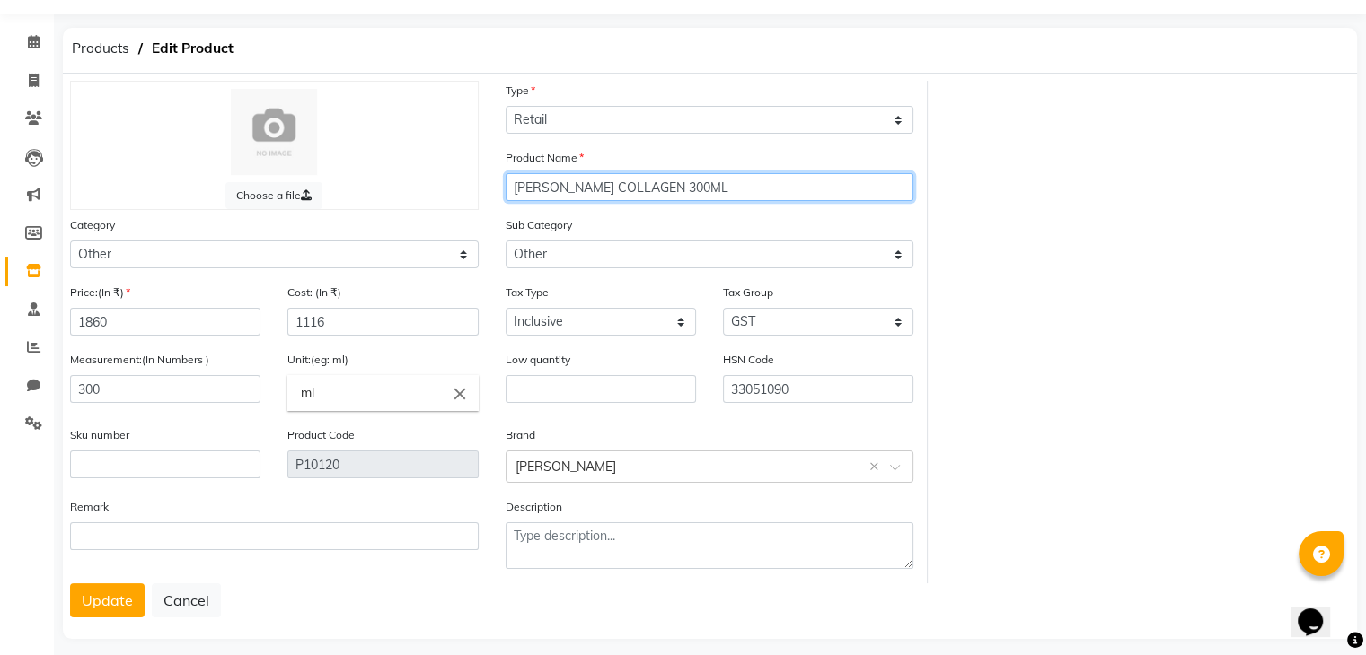
scroll to position [72, 0]
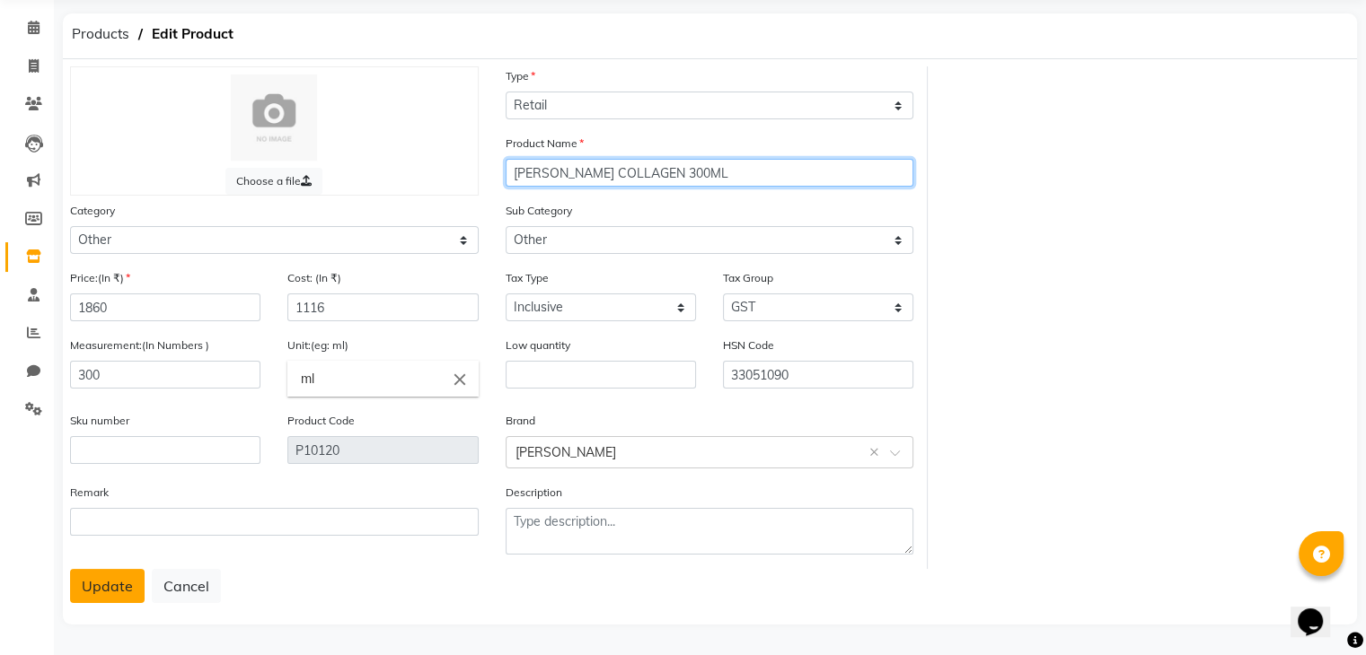
type input "SHEA COLLAGEN 300ML"
click at [98, 592] on button "Update" at bounding box center [107, 586] width 75 height 34
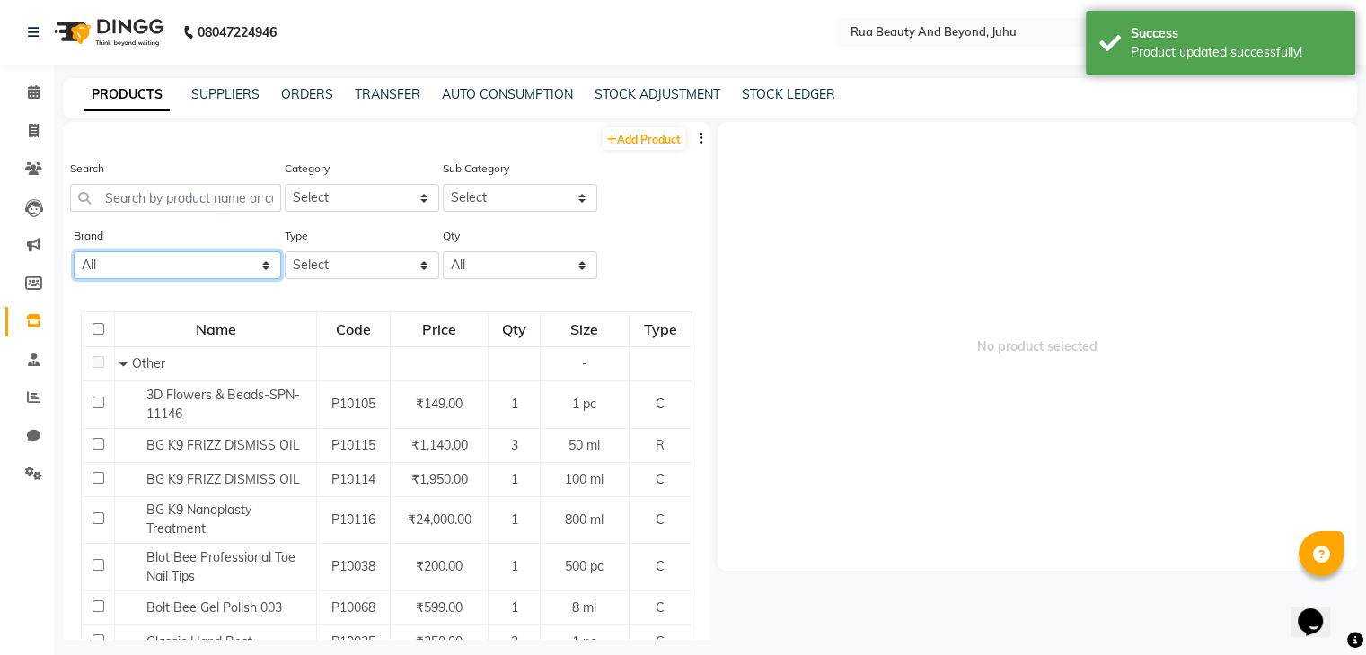
drag, startPoint x: 124, startPoint y: 267, endPoint x: 124, endPoint y: 277, distance: 10.8
click at [124, 267] on select "All Bolt Bee Classic Dxebiz Glam K9 Lovechild Masaba Miaoxi Proarte Queenfinger…" at bounding box center [177, 265] width 207 height 28
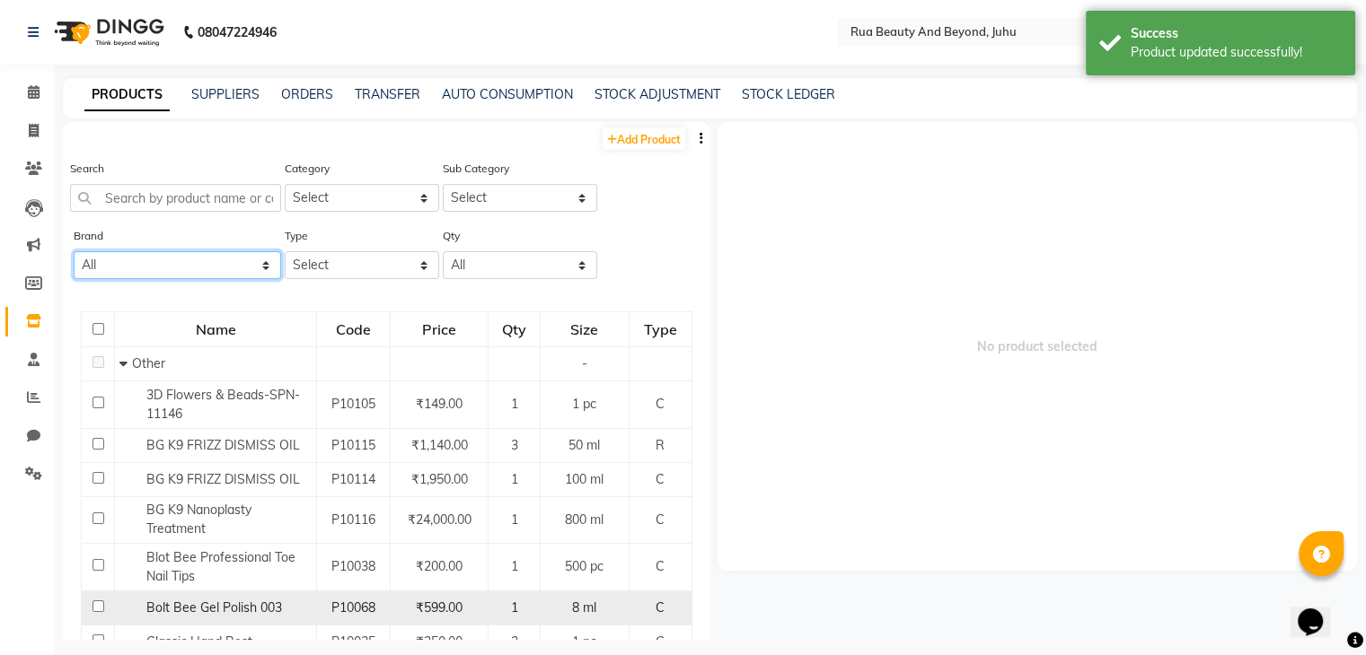
select select "shea"
click at [74, 253] on select "All Bolt Bee Classic Dxebiz Glam K9 Lovechild Masaba Miaoxi Proarte Queenfinger…" at bounding box center [177, 265] width 207 height 28
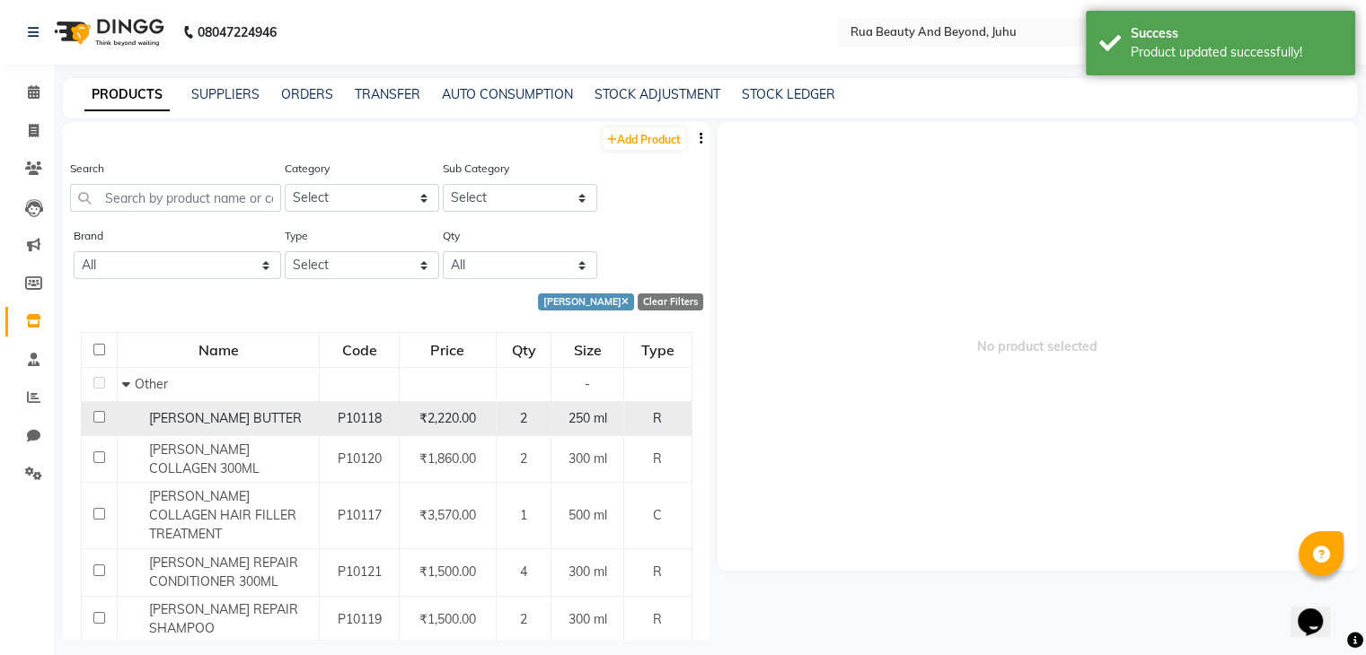
click at [274, 421] on div "SHEA BUTTER" at bounding box center [218, 418] width 192 height 19
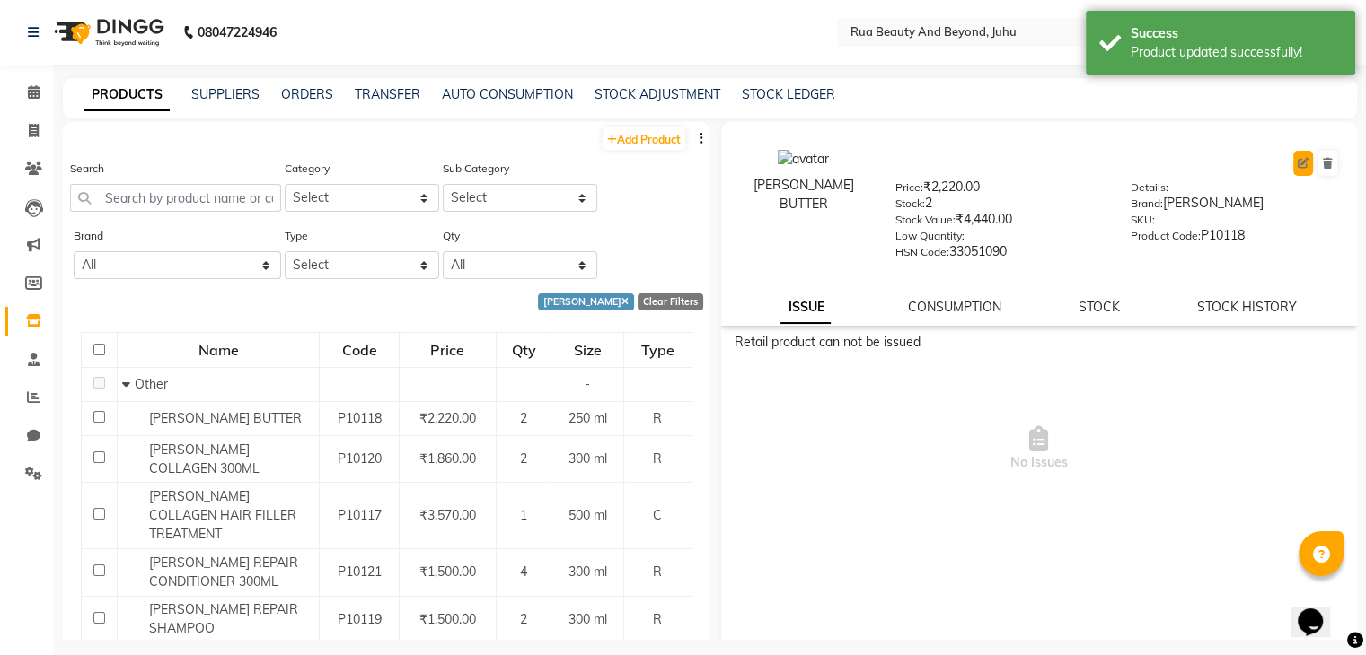
click at [1297, 163] on icon at bounding box center [1302, 163] width 11 height 11
select select "R"
select select "1786101000"
select select "true"
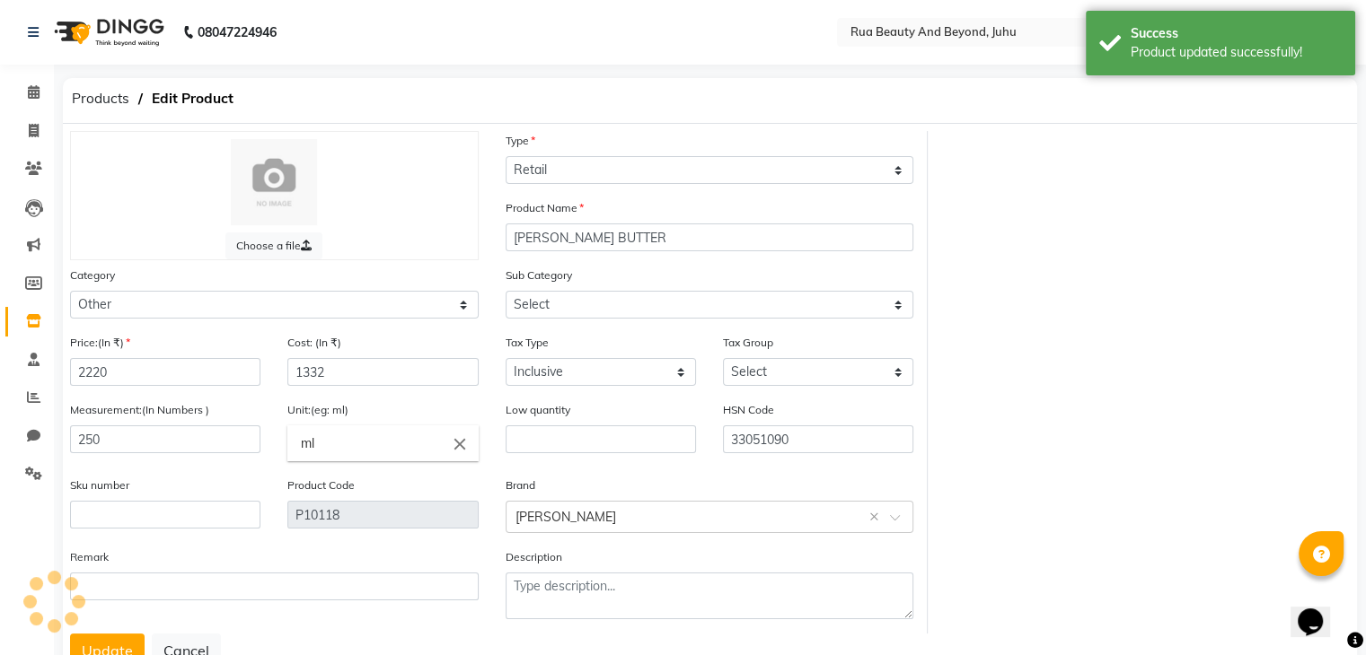
select select "1786101002"
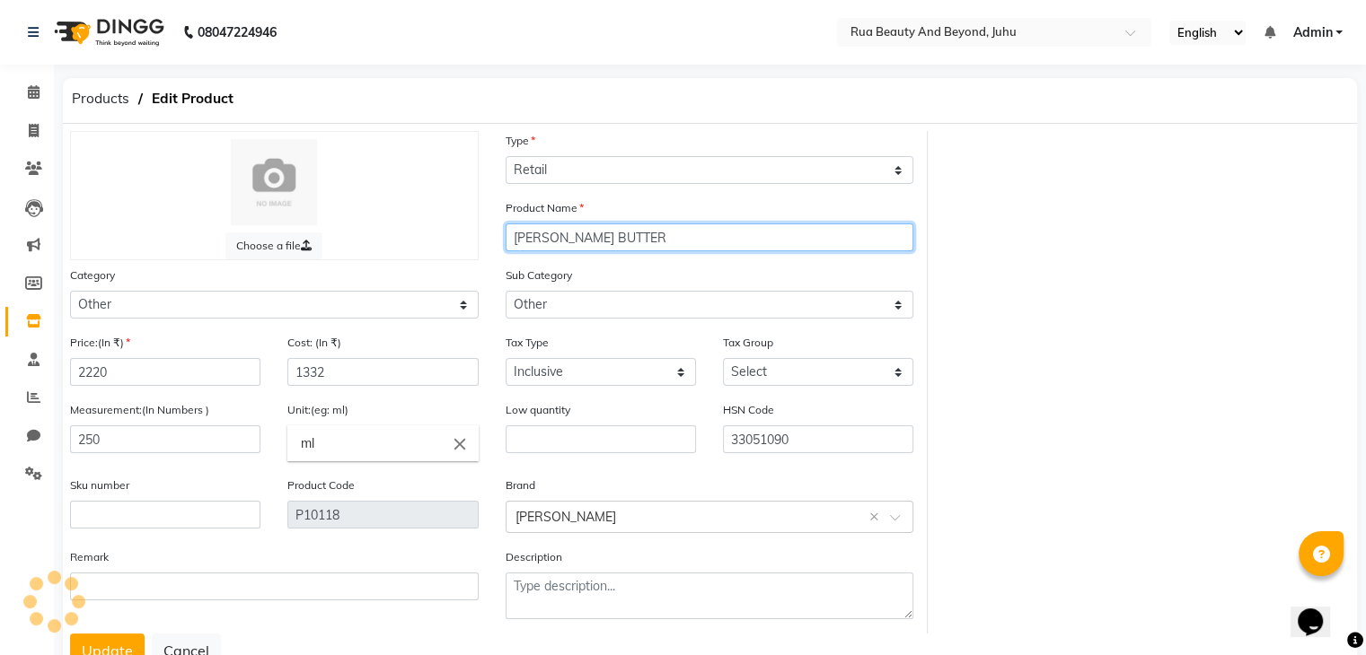
click at [621, 243] on input "SHEA BUTTER" at bounding box center [709, 238] width 409 height 28
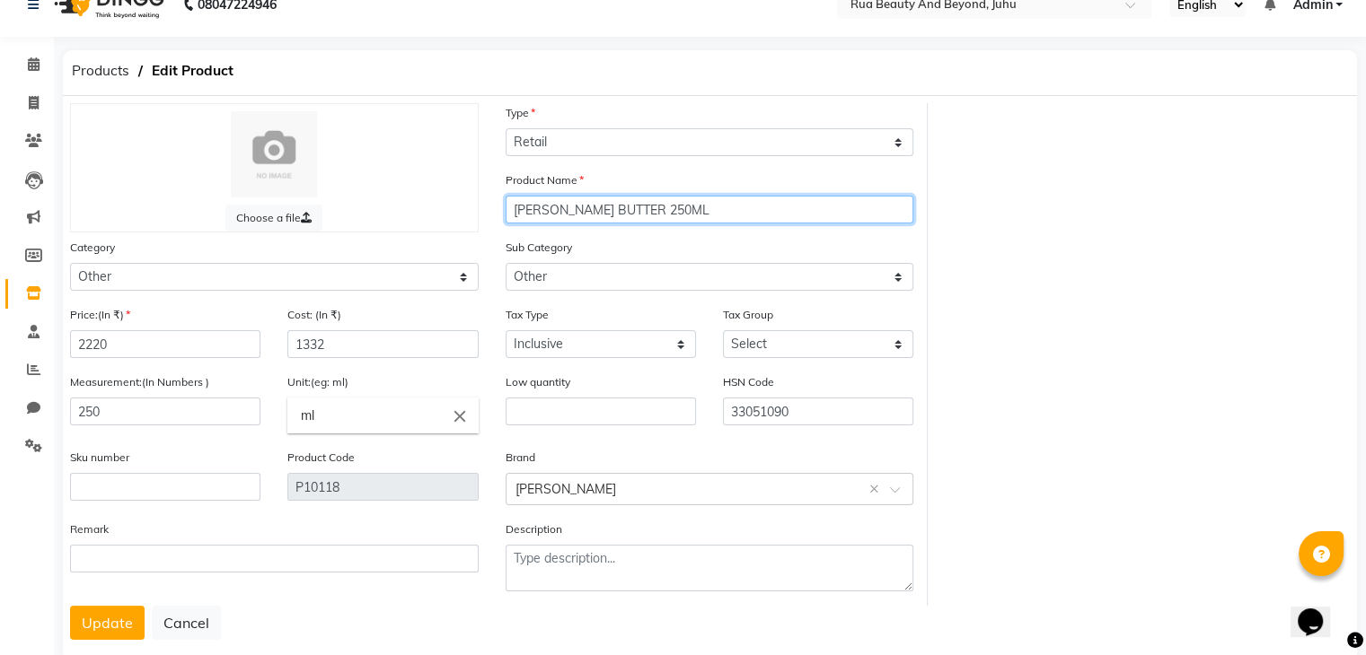
scroll to position [72, 0]
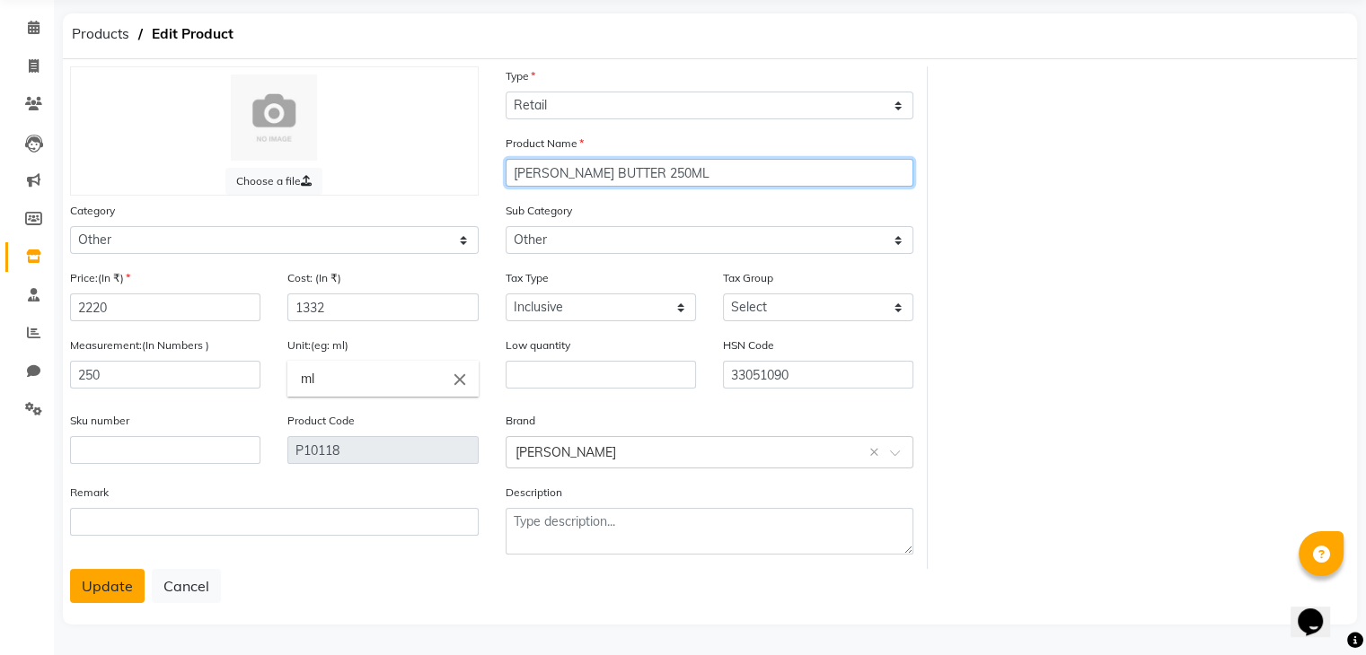
type input "SHEA BUTTER 250ML"
click at [108, 583] on button "Update" at bounding box center [107, 586] width 75 height 34
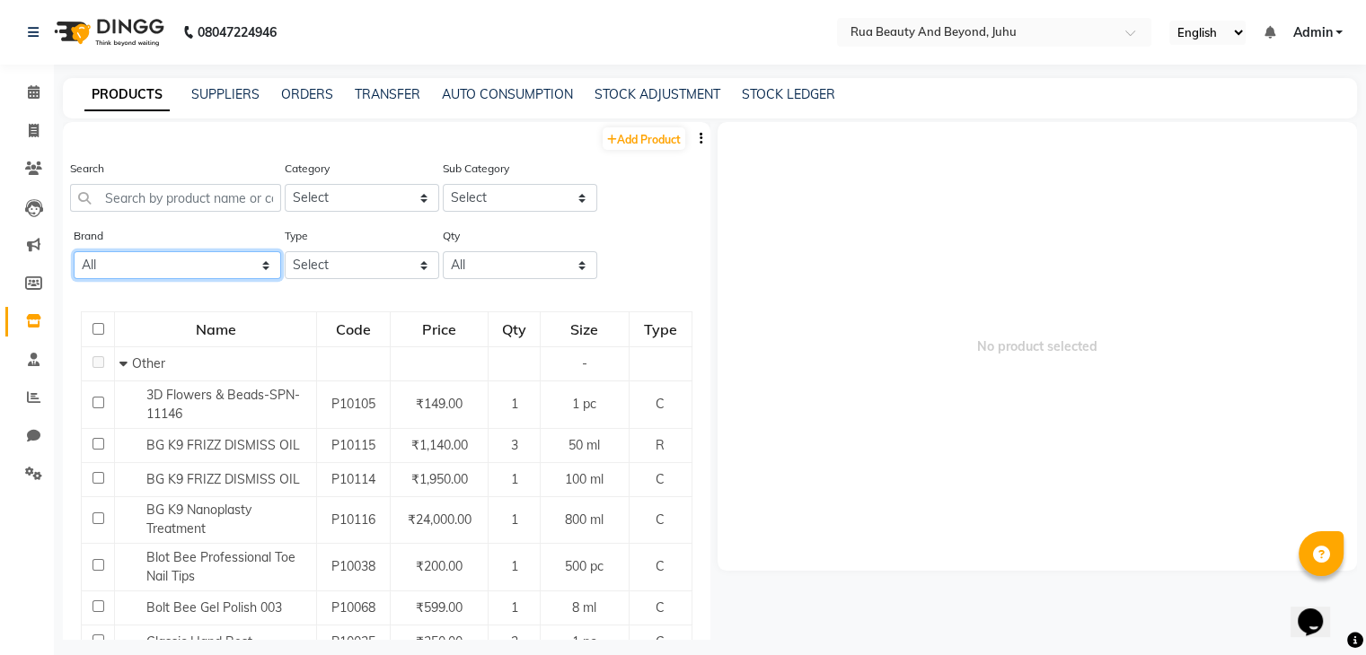
click at [178, 271] on select "All Bolt Bee Classic Dxebiz Glam K9 Lovechild Masaba Miaoxi Proarte Queenfinger…" at bounding box center [177, 265] width 207 height 28
click at [106, 262] on select "All Bolt Bee Classic Dxebiz Glam K9 Lovechild Masaba Miaoxi Proarte Queenfinger…" at bounding box center [177, 265] width 207 height 28
select select "shea"
click at [74, 253] on select "All Bolt Bee Classic Dxebiz Glam K9 Lovechild Masaba Miaoxi Proarte Queenfinger…" at bounding box center [177, 265] width 207 height 28
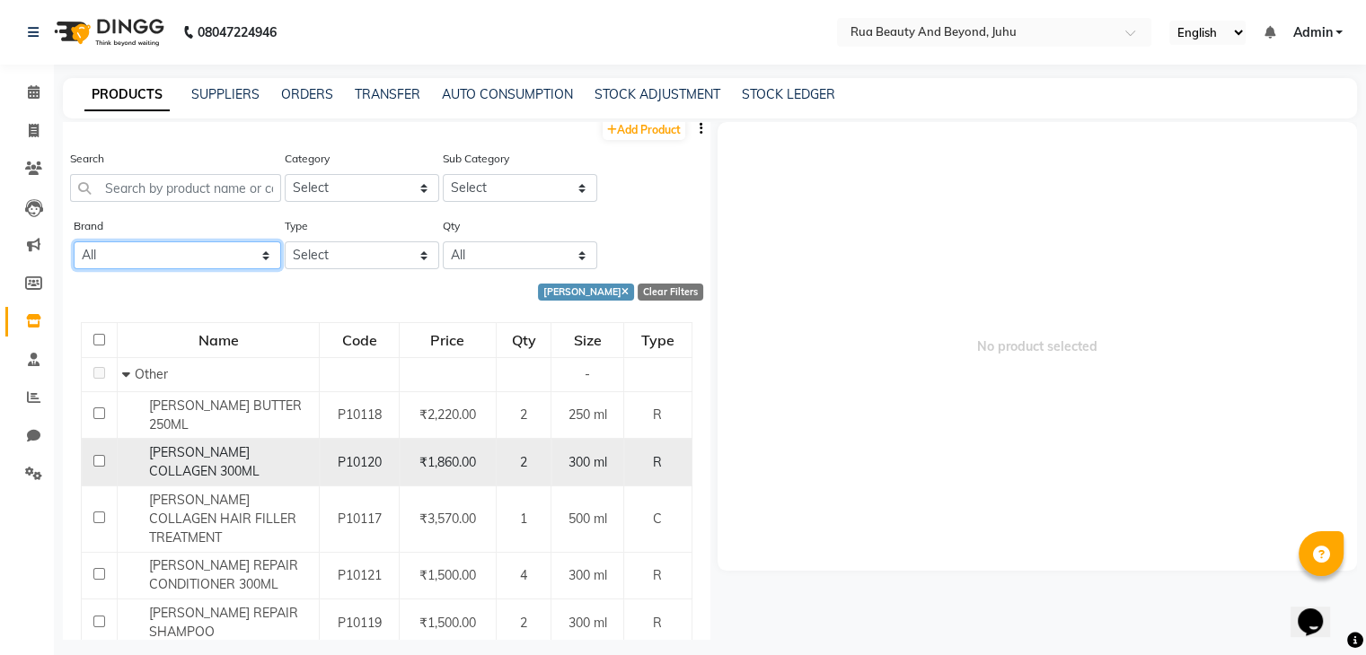
scroll to position [13, 0]
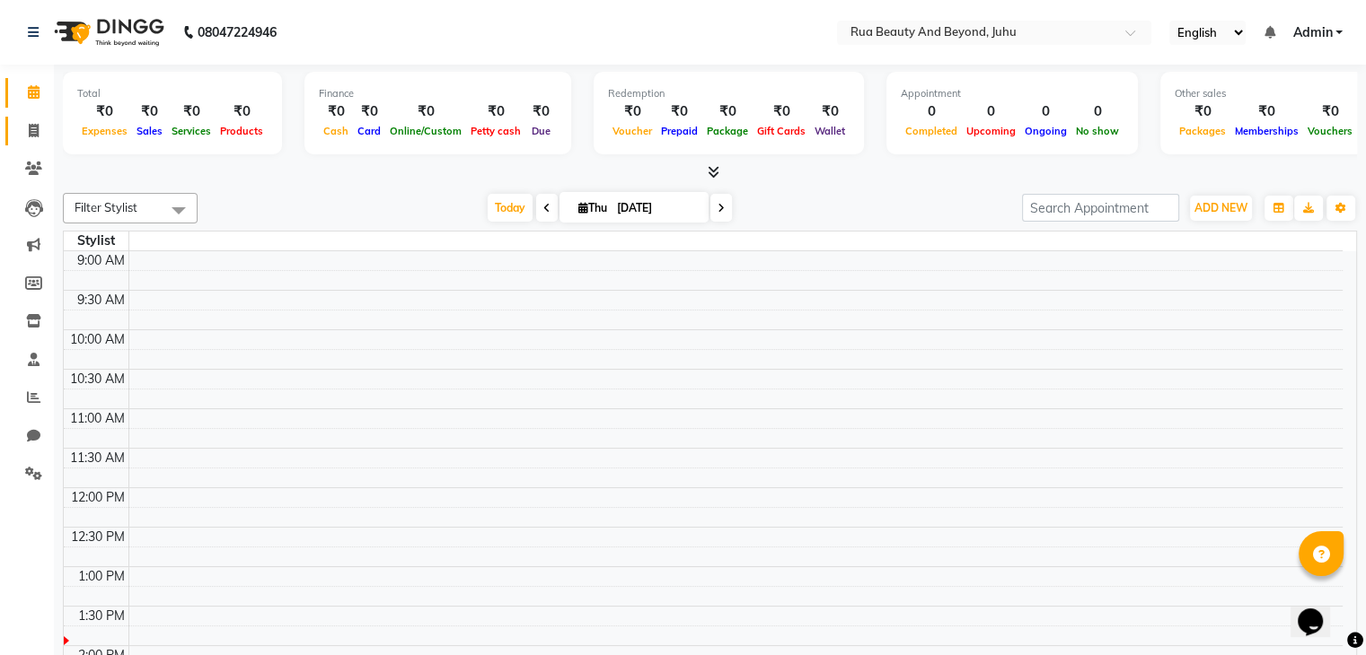
click at [32, 119] on link "Invoice" at bounding box center [26, 132] width 43 height 30
select select "8774"
select select "service"
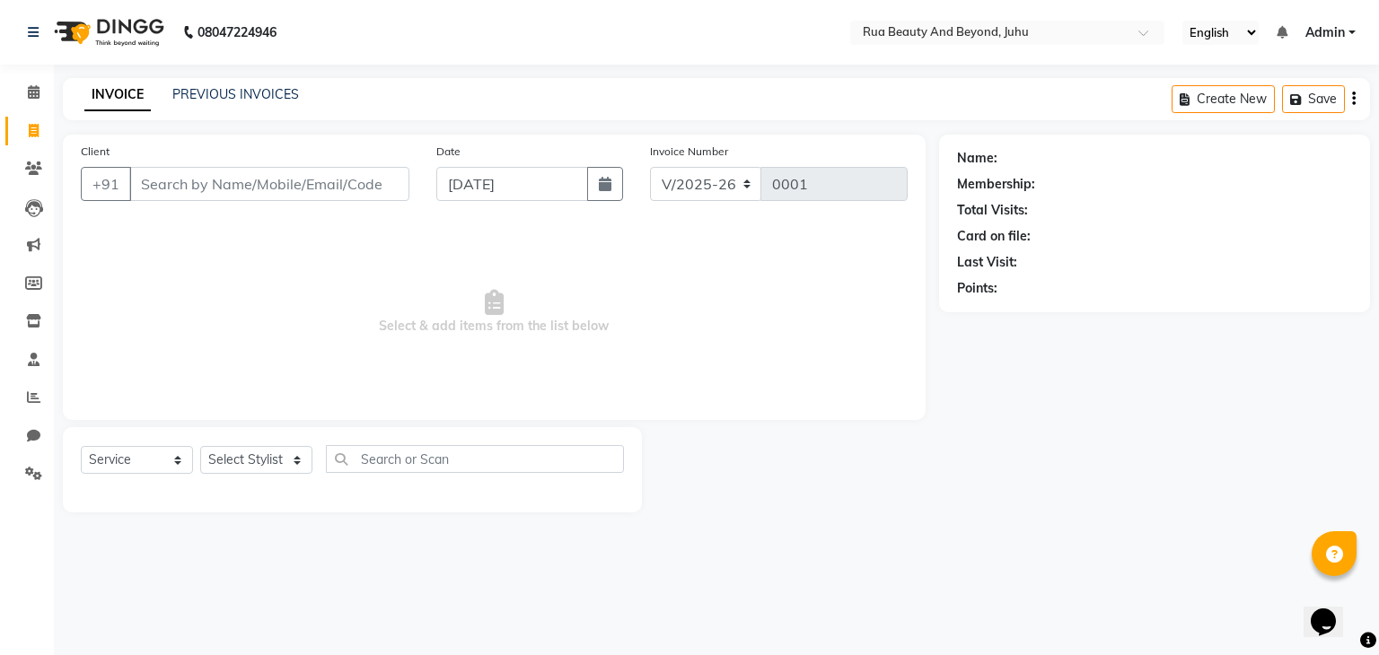
click at [294, 184] on input "Client" at bounding box center [269, 184] width 280 height 34
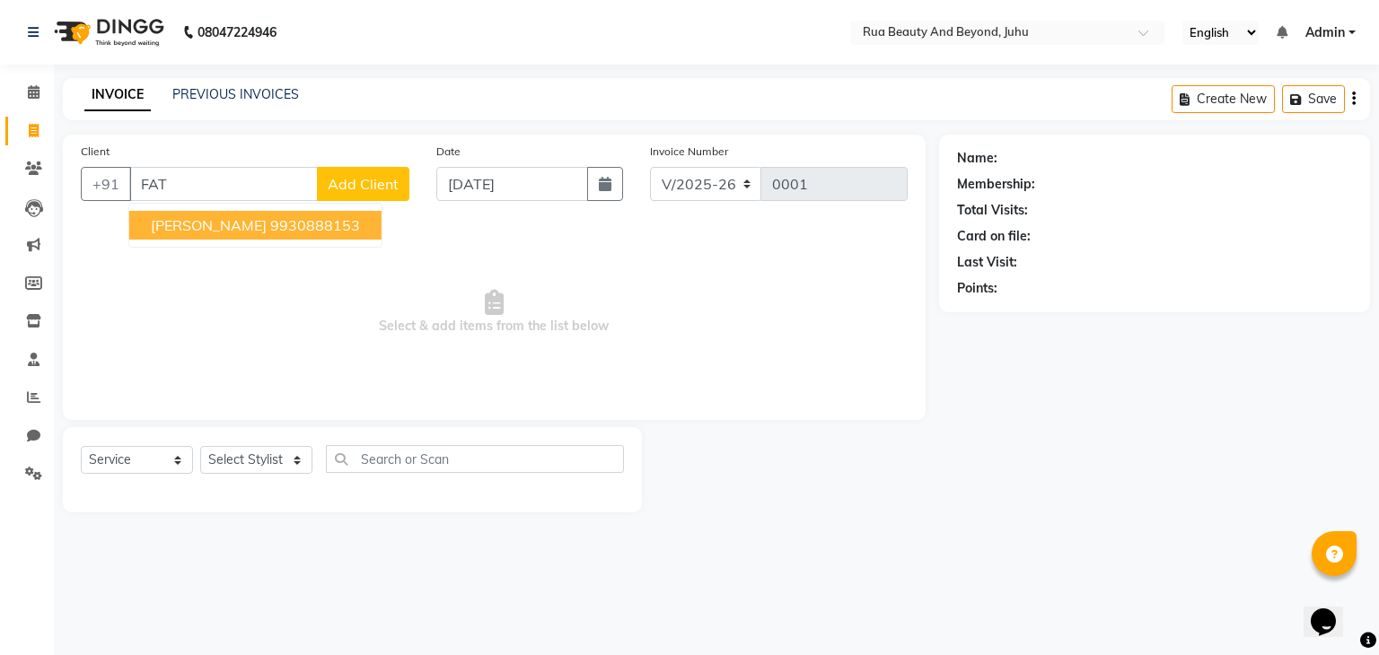
click at [208, 236] on button "[PERSON_NAME] 9930888153" at bounding box center [255, 225] width 252 height 29
type input "9930888153"
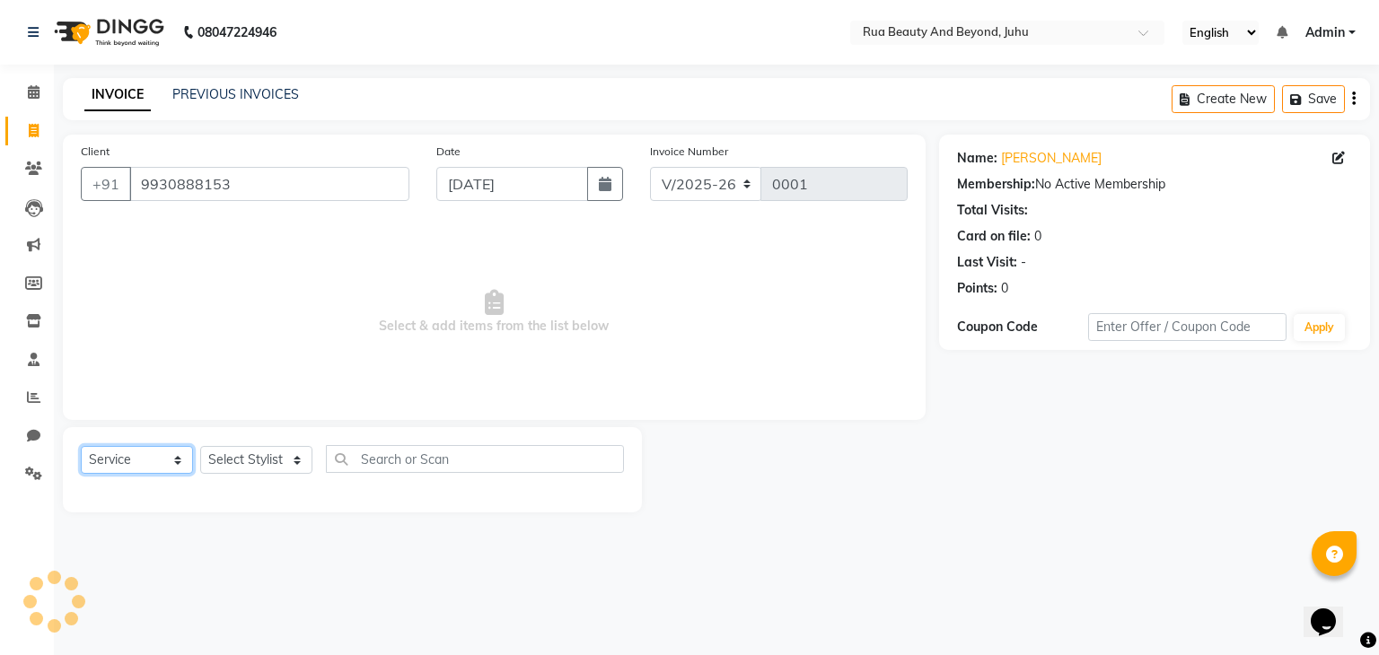
click at [151, 452] on select "Select Service Product Membership Package Voucher Prepaid Gift Card" at bounding box center [137, 460] width 112 height 28
select select "product"
click at [81, 447] on select "Select Service Product Membership Package Voucher Prepaid Gift Card" at bounding box center [137, 460] width 112 height 28
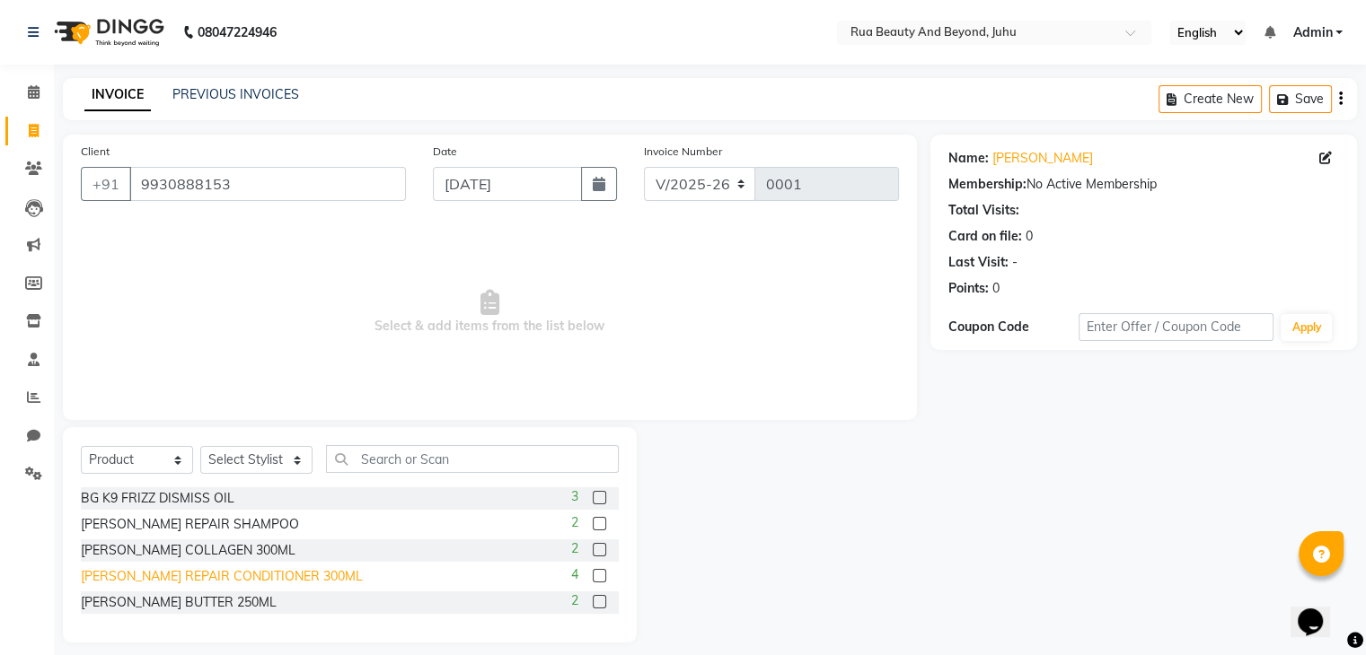
click at [277, 573] on div "[PERSON_NAME] REPAIR CONDITIONER 300ML" at bounding box center [222, 576] width 282 height 19
checkbox input "false"
click at [202, 554] on div "[PERSON_NAME] COLLAGEN 300ML" at bounding box center [188, 550] width 215 height 19
click at [256, 478] on div "Select Service Product Membership Package Voucher Prepaid Gift Card Select Styl…" at bounding box center [350, 466] width 538 height 42
click at [259, 465] on select "Select Stylist" at bounding box center [256, 460] width 112 height 28
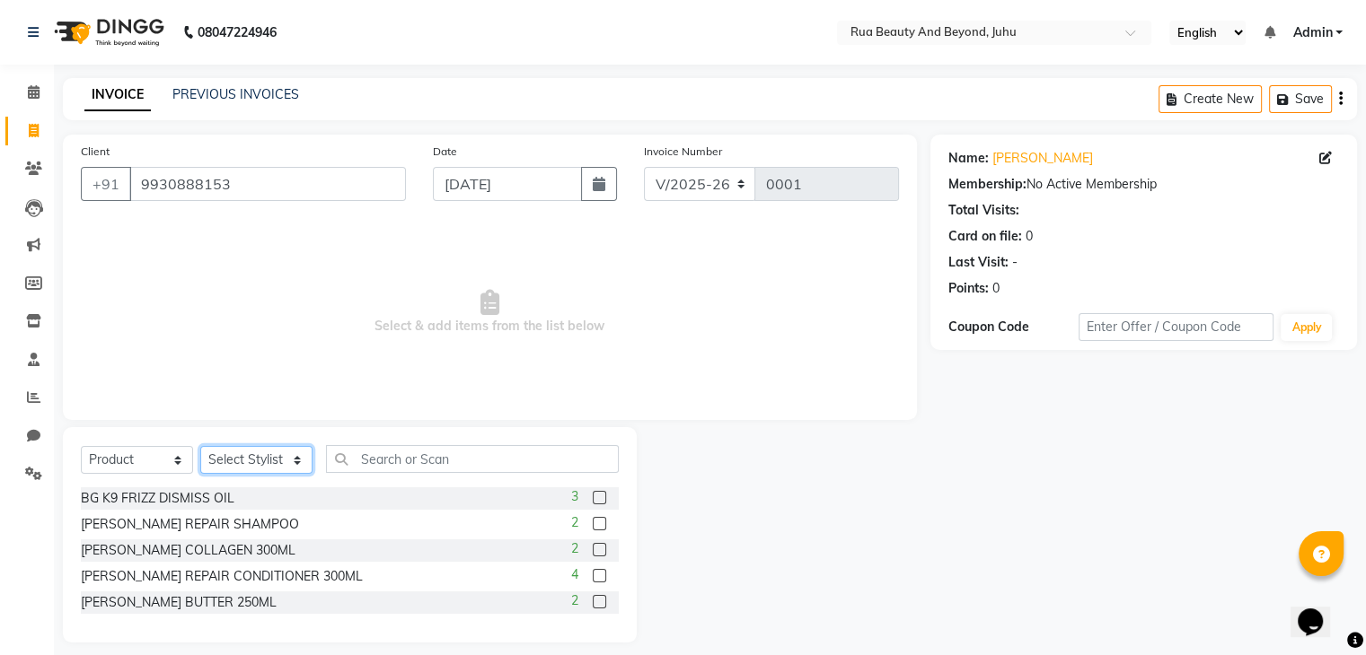
click at [259, 464] on select "Select Stylist" at bounding box center [256, 460] width 112 height 28
click at [192, 546] on div "[PERSON_NAME] COLLAGEN 300ML" at bounding box center [188, 550] width 215 height 19
checkbox input "false"
select select "8774"
select select "product"
